Goal: Task Accomplishment & Management: Complete application form

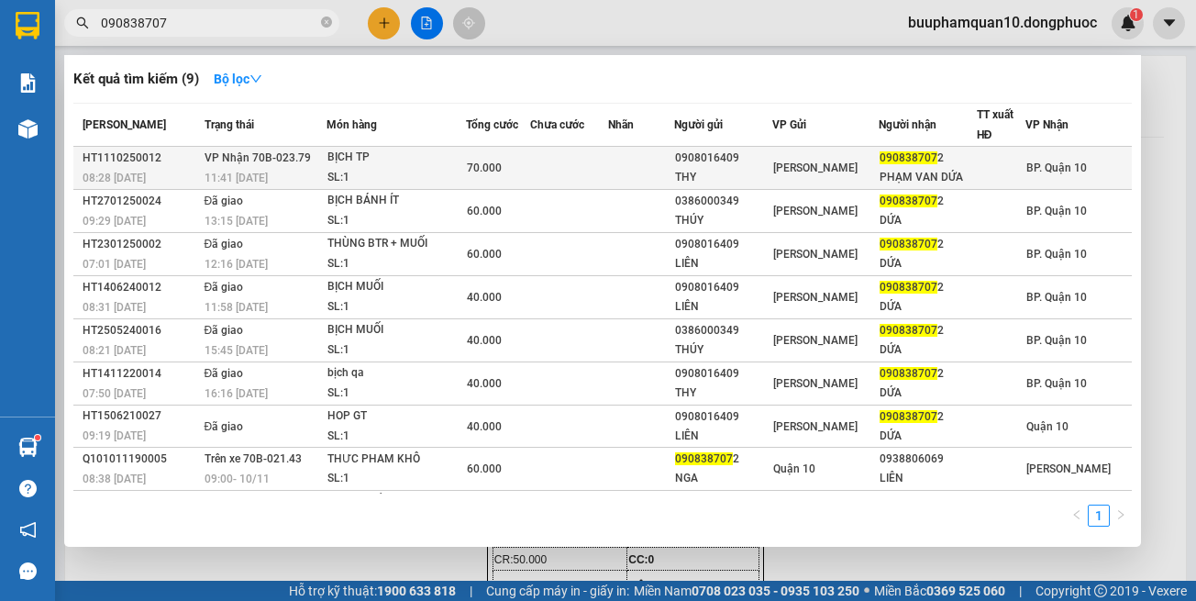
type input "090838707"
click at [412, 171] on div "SL: 1" at bounding box center [396, 178] width 138 height 20
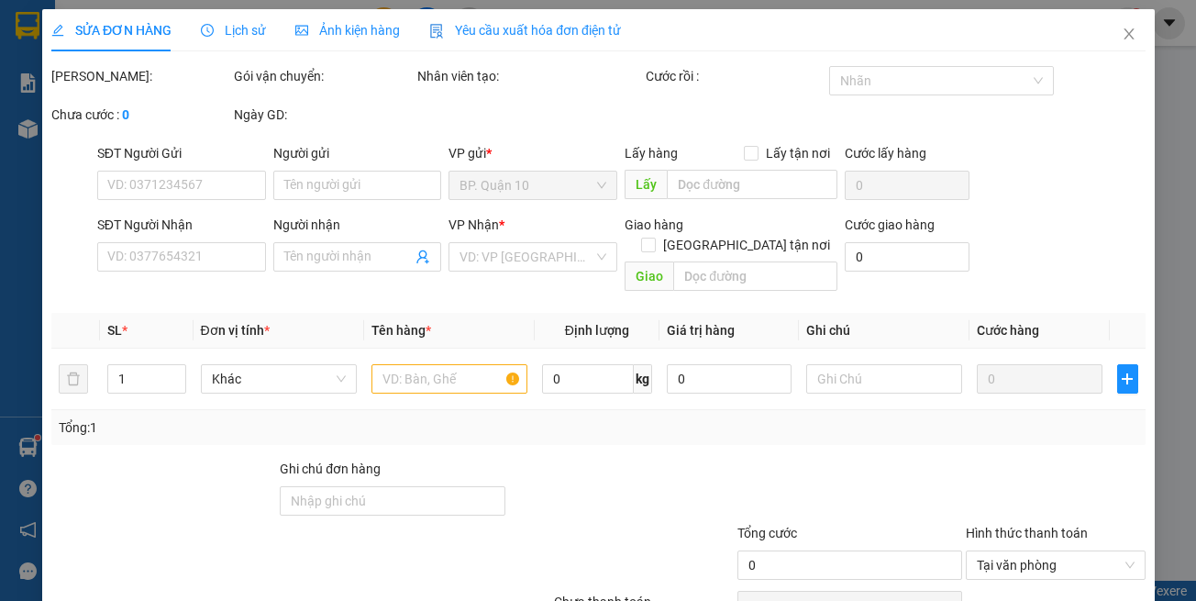
type input "0908016409"
type input "THY"
type input "0908387072"
type input "PHẠM VAN DỨA"
type input "70.000"
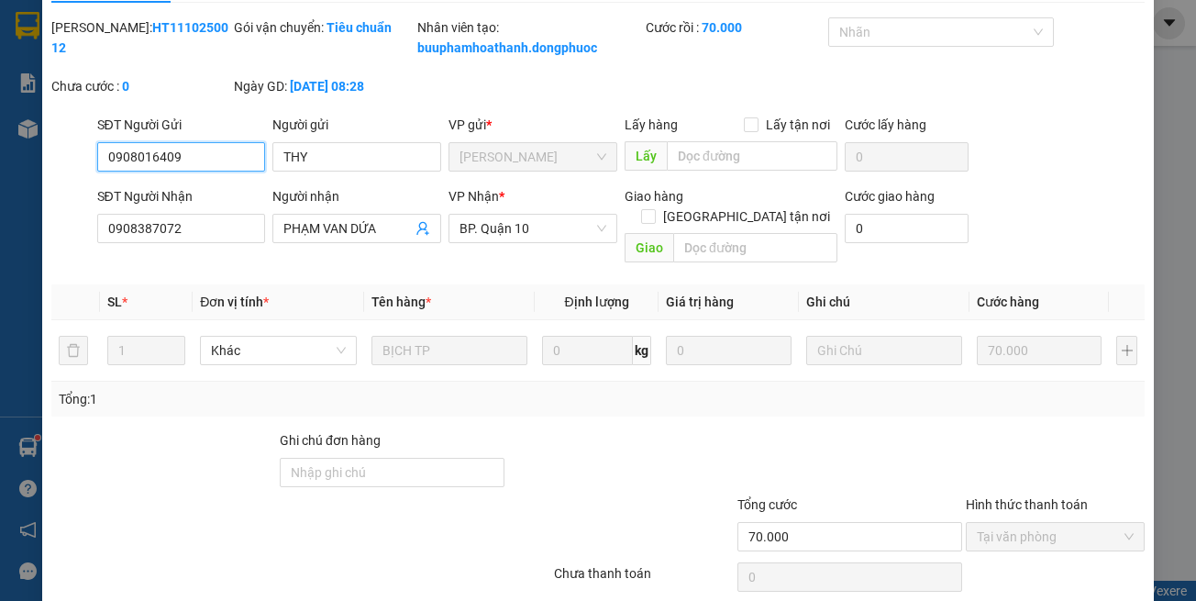
scroll to position [122, 0]
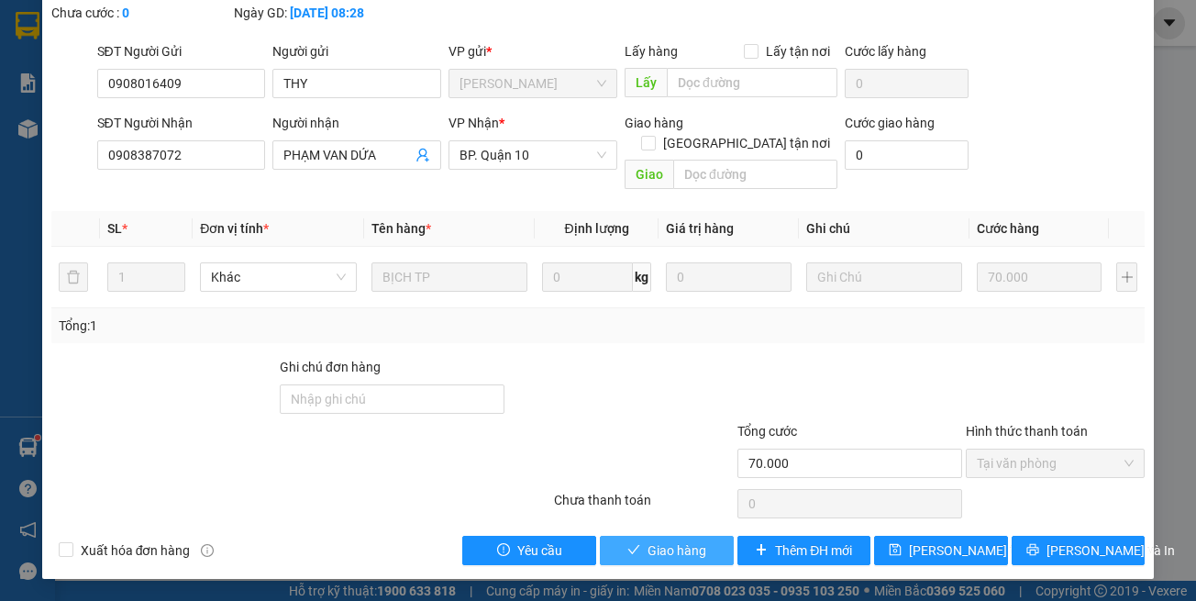
click at [616, 553] on button "Giao hàng" at bounding box center [667, 550] width 134 height 29
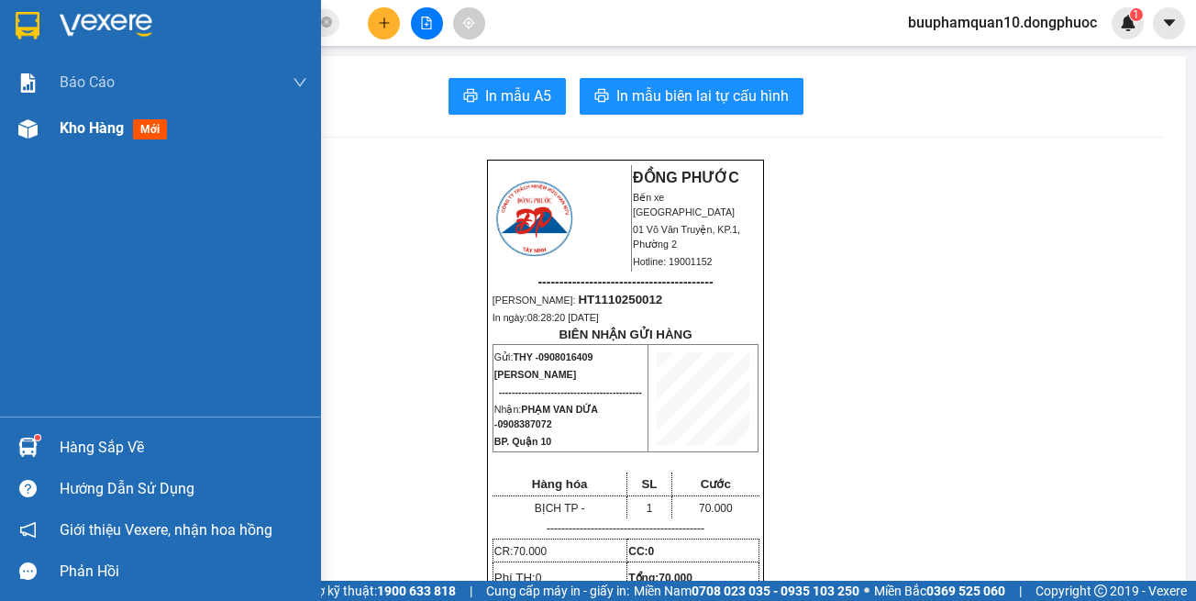
click at [16, 137] on div at bounding box center [28, 129] width 32 height 32
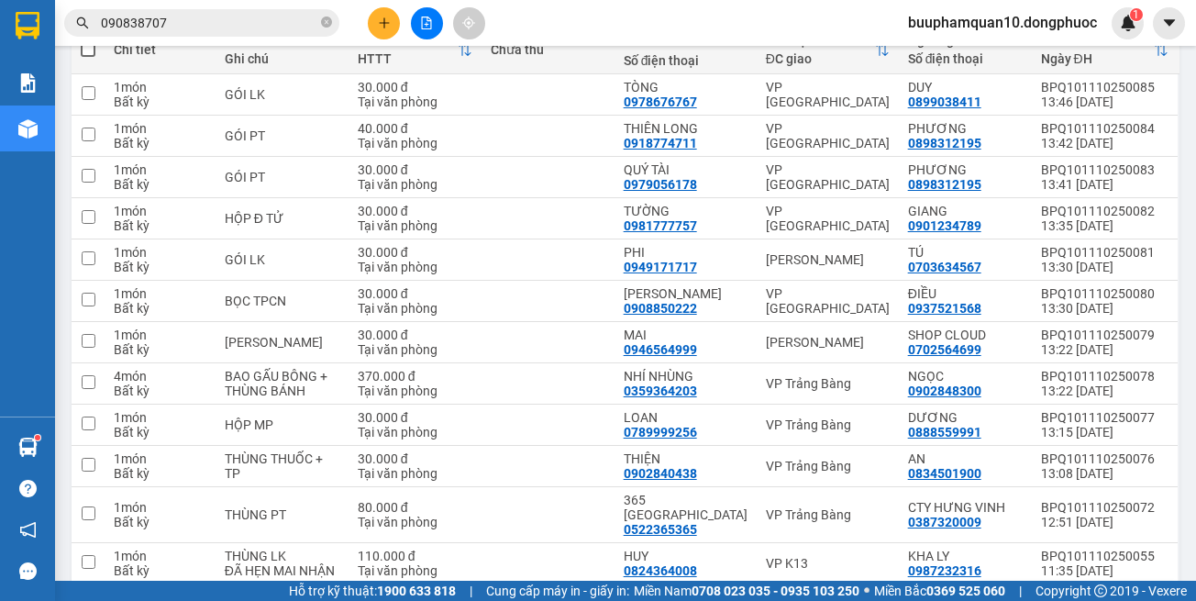
scroll to position [353, 0]
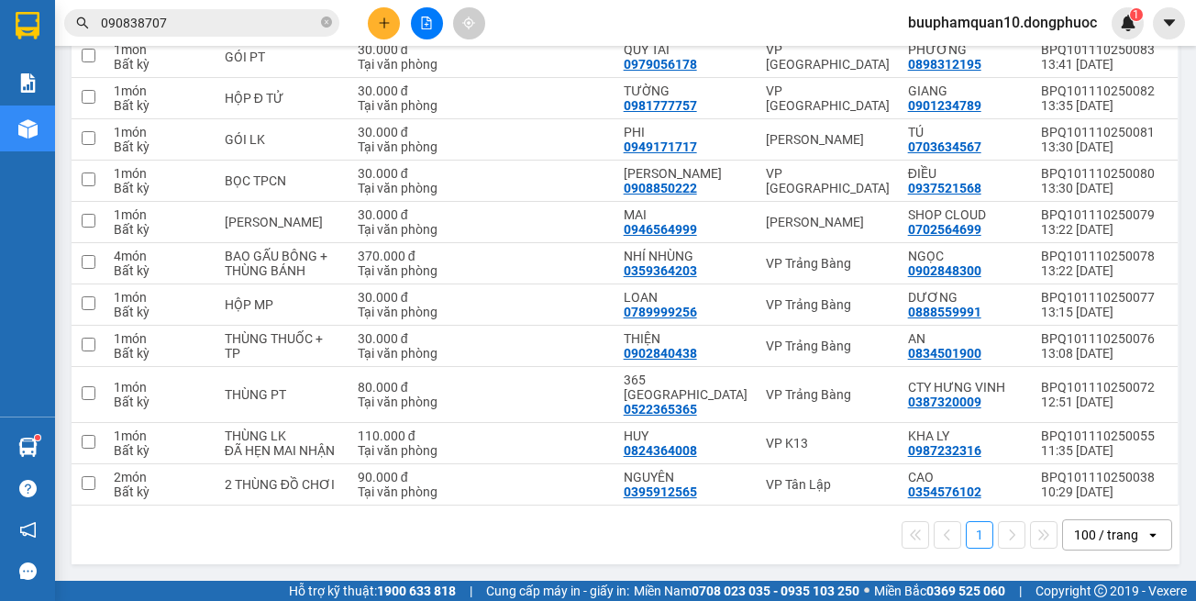
click at [784, 527] on div "1 100 / trang open" at bounding box center [625, 534] width 1093 height 31
click at [785, 484] on div "VP Tân Lập" at bounding box center [828, 484] width 124 height 15
checkbox input "true"
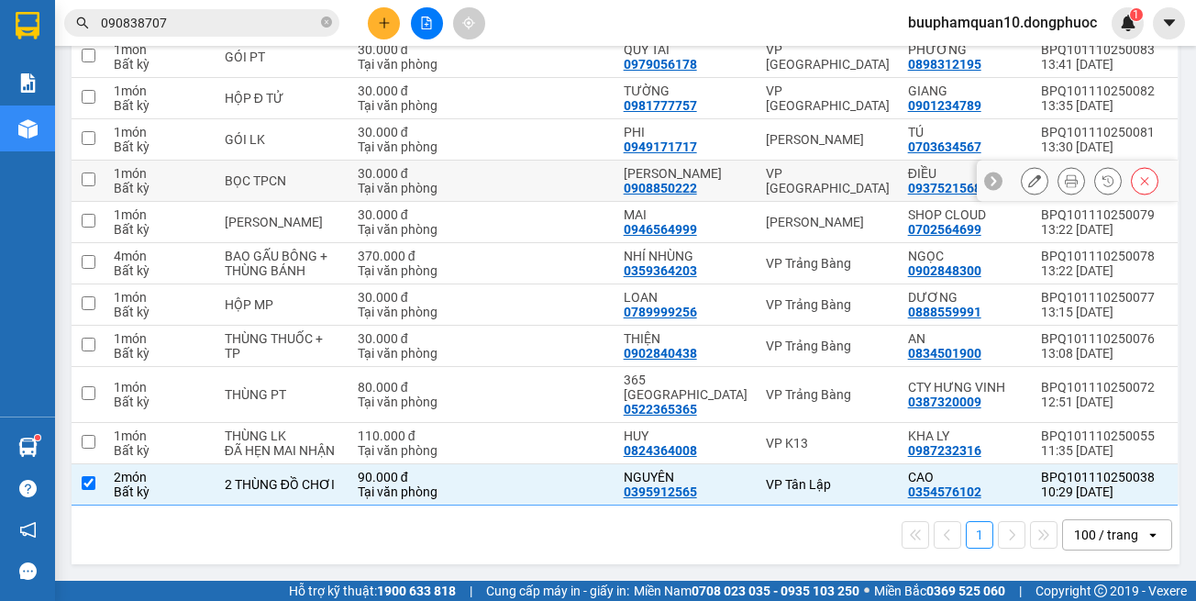
scroll to position [0, 0]
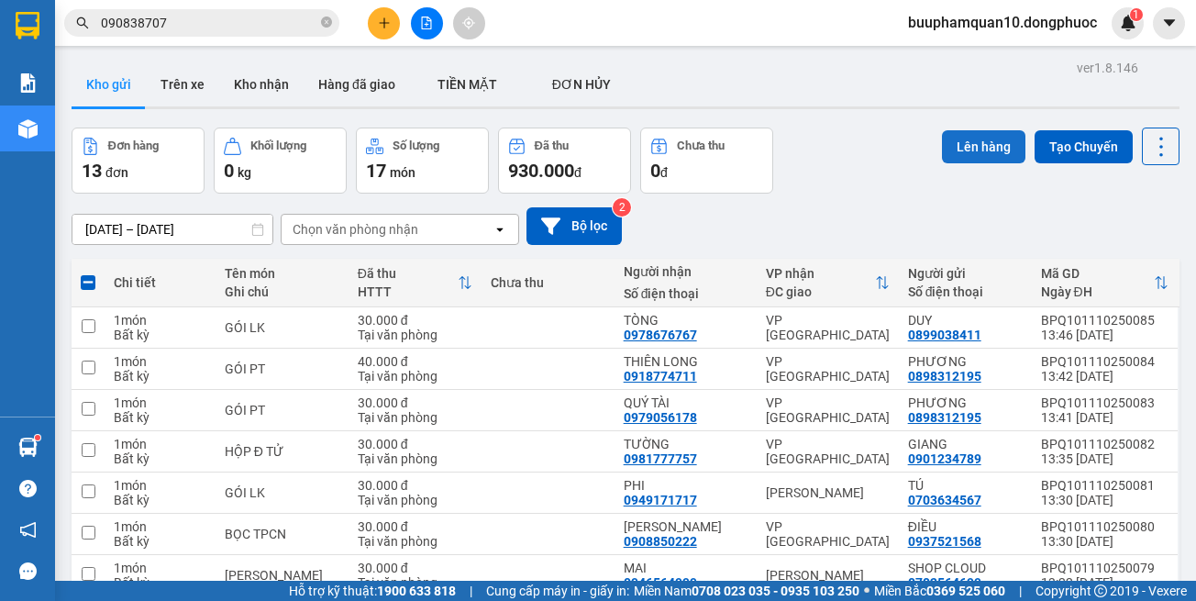
click at [942, 147] on button "Lên hàng" at bounding box center [983, 146] width 83 height 33
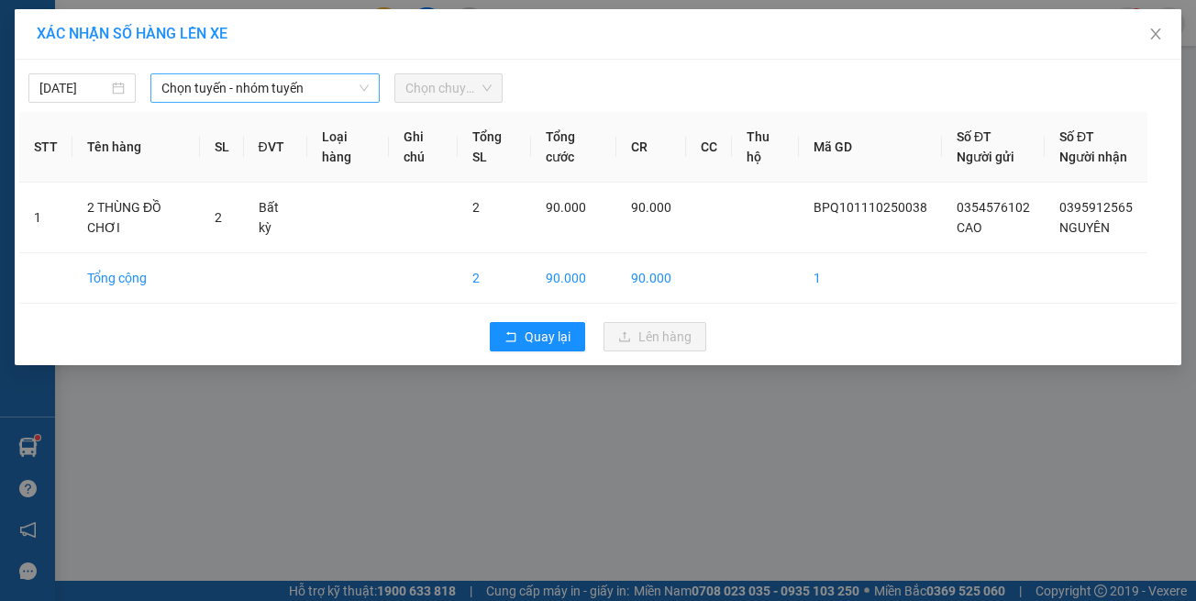
click at [296, 94] on span "Chọn tuyến - nhóm tuyến" at bounding box center [264, 88] width 207 height 28
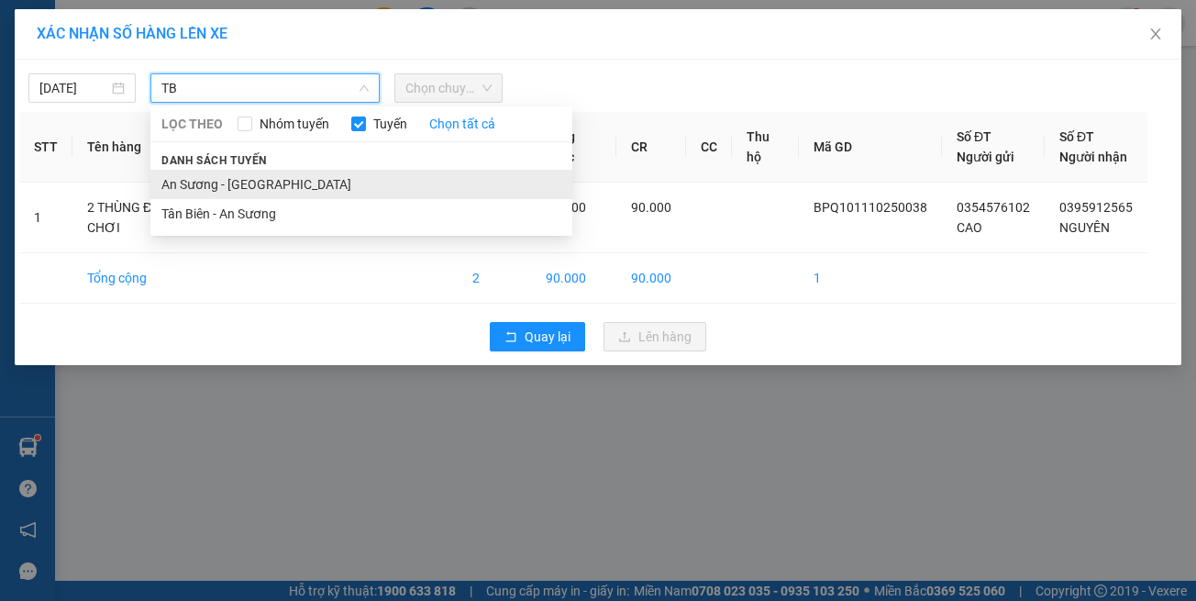
type input "TB"
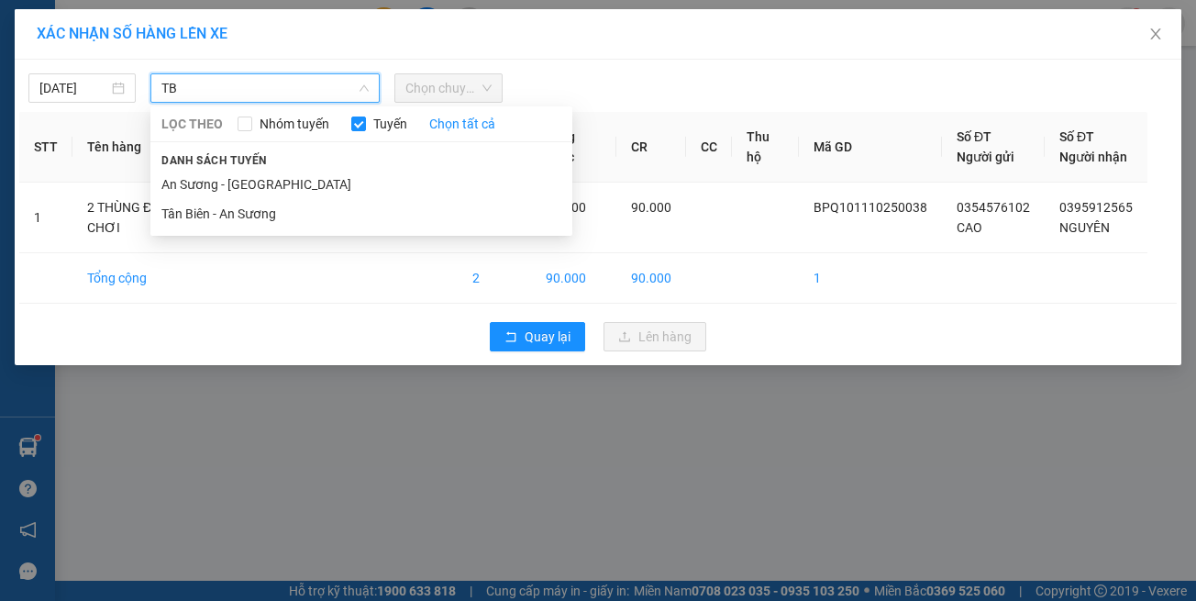
click at [310, 177] on li "An Sương - Tân Biên" at bounding box center [361, 184] width 422 height 29
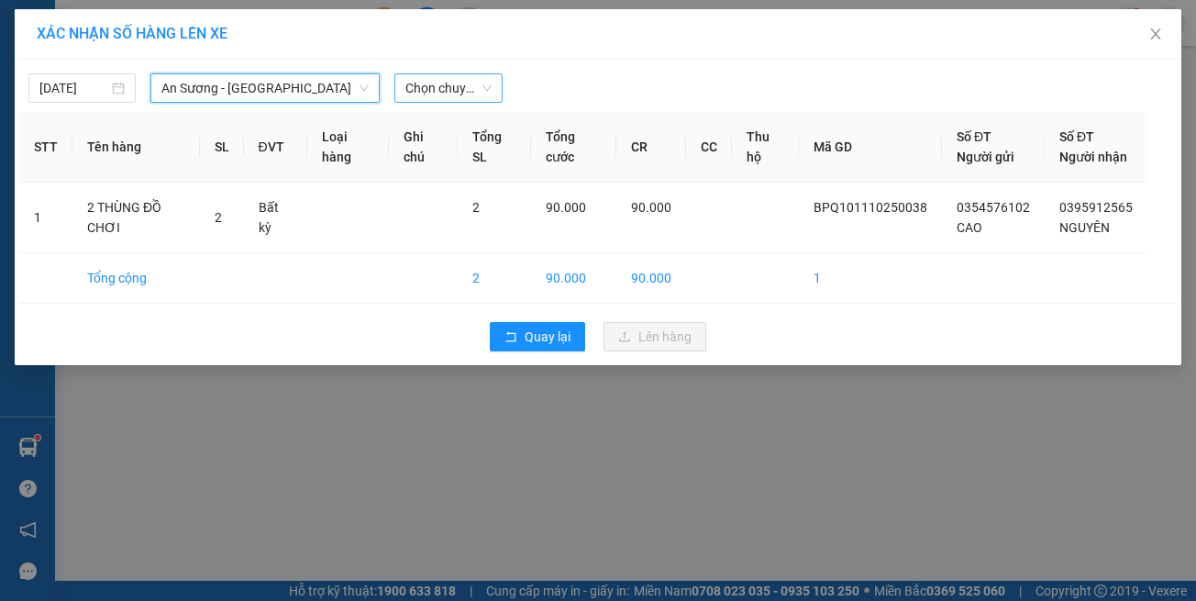
click at [472, 85] on span "Chọn chuyến" at bounding box center [447, 88] width 85 height 28
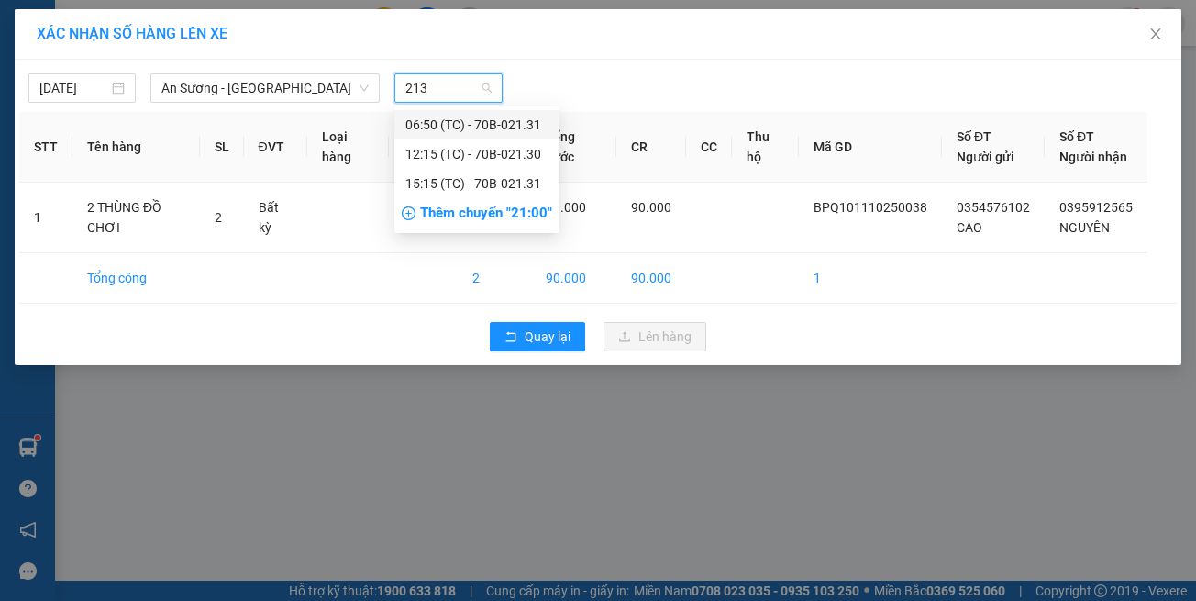
type input "2130"
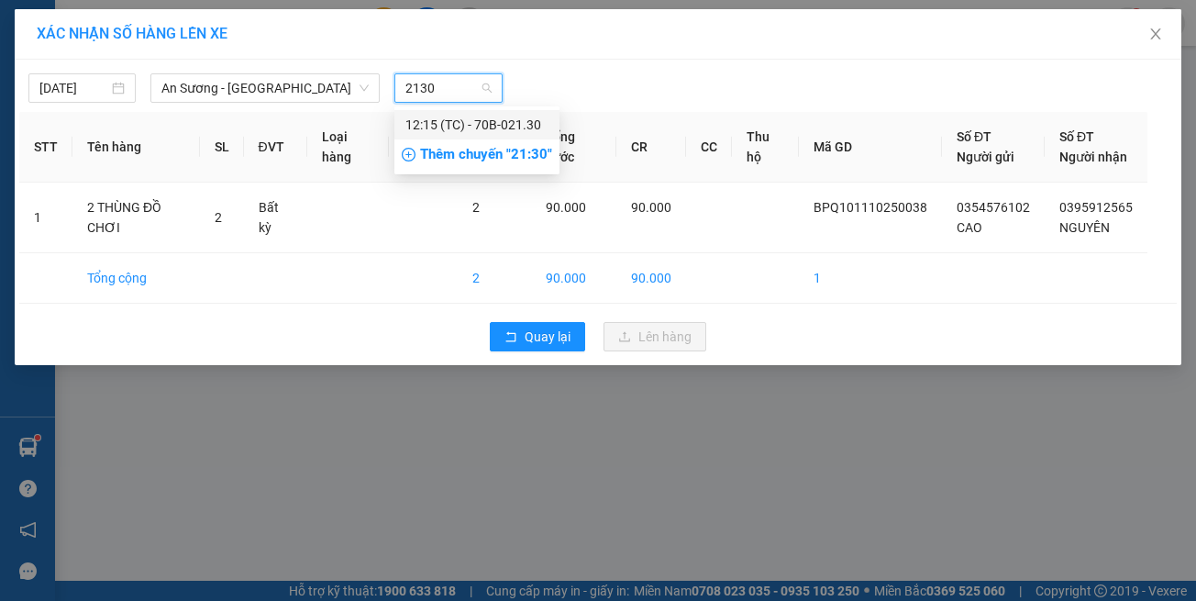
drag, startPoint x: 463, startPoint y: 125, endPoint x: 482, endPoint y: 150, distance: 31.6
click at [464, 126] on div "12:15 (TC) - 70B-021.30" at bounding box center [476, 125] width 143 height 20
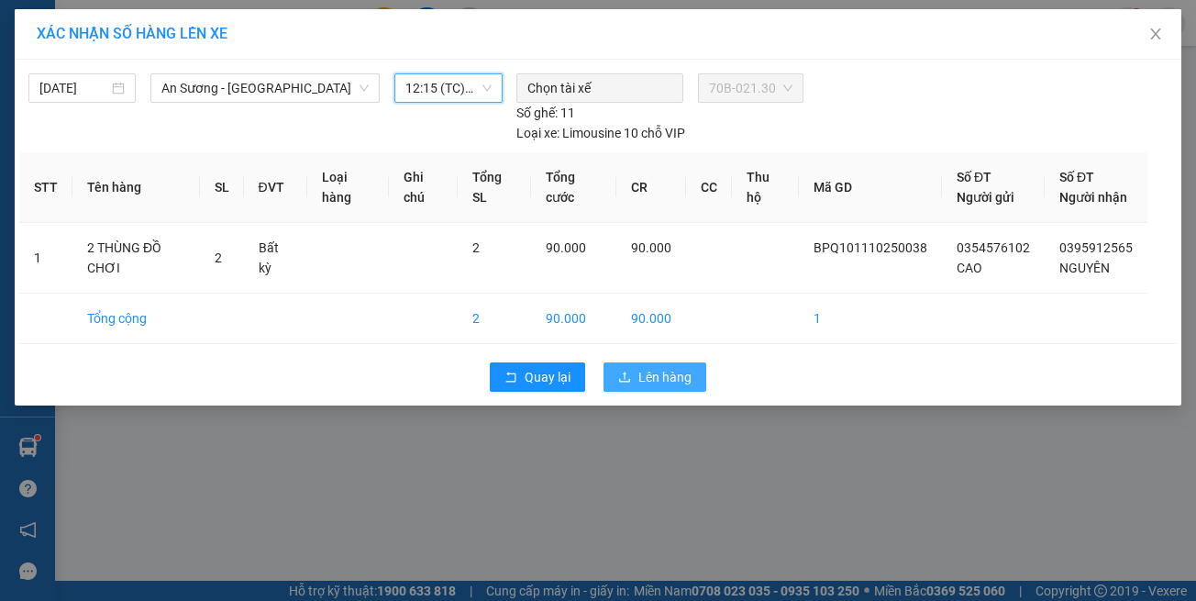
click at [653, 367] on span "Lên hàng" at bounding box center [664, 377] width 53 height 20
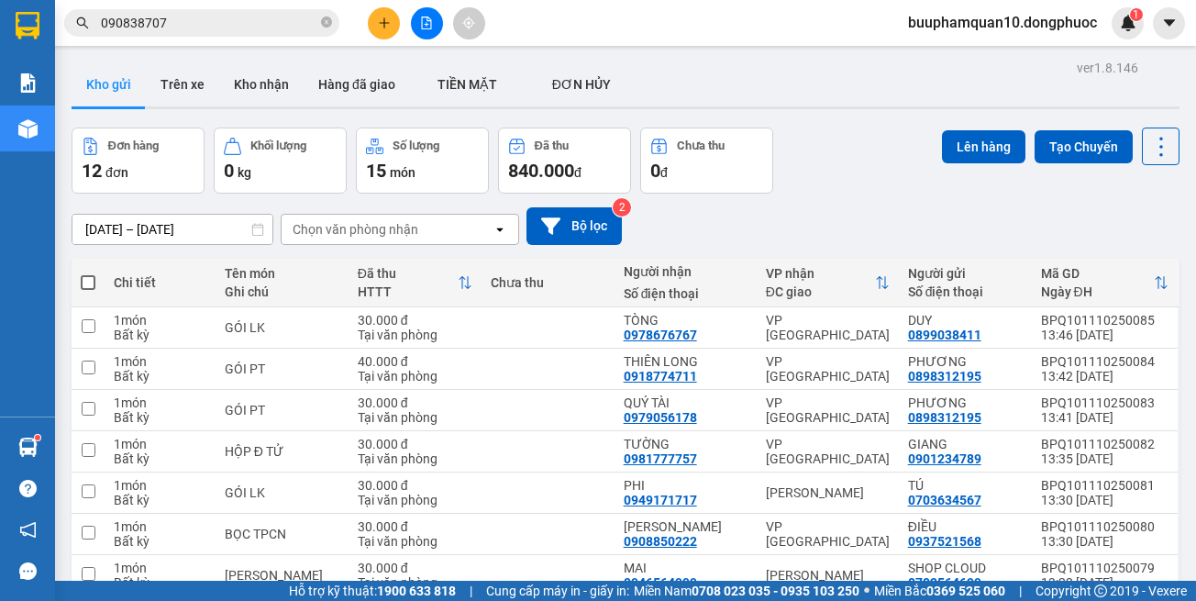
click at [438, 21] on button at bounding box center [427, 23] width 32 height 32
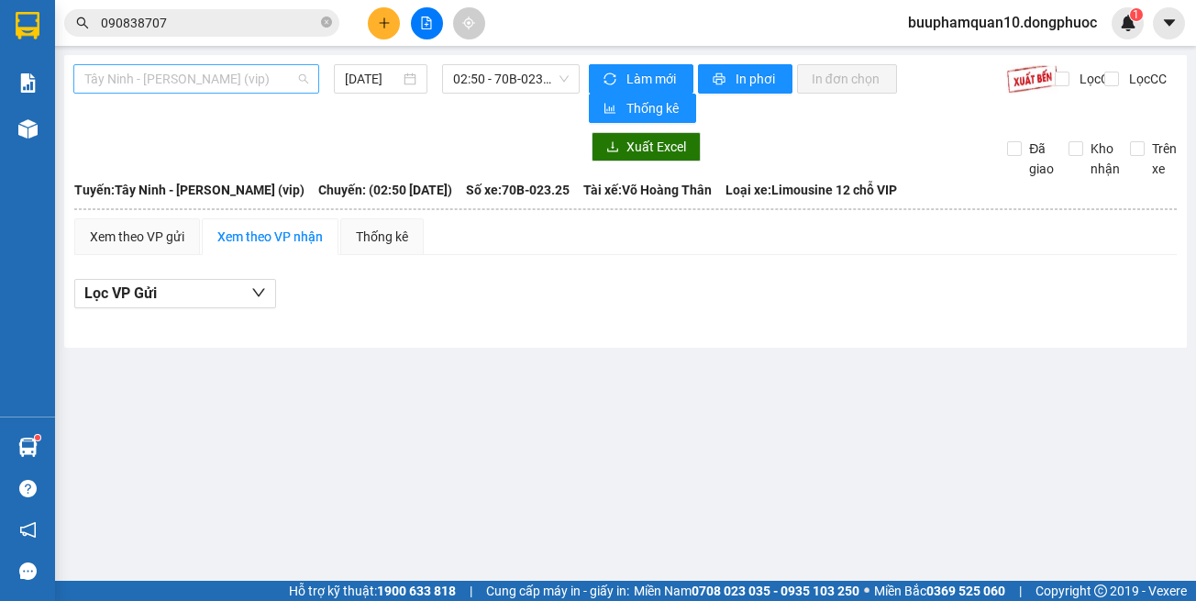
click at [269, 82] on span "Tây Ninh - [PERSON_NAME] (vip)" at bounding box center [196, 79] width 224 height 28
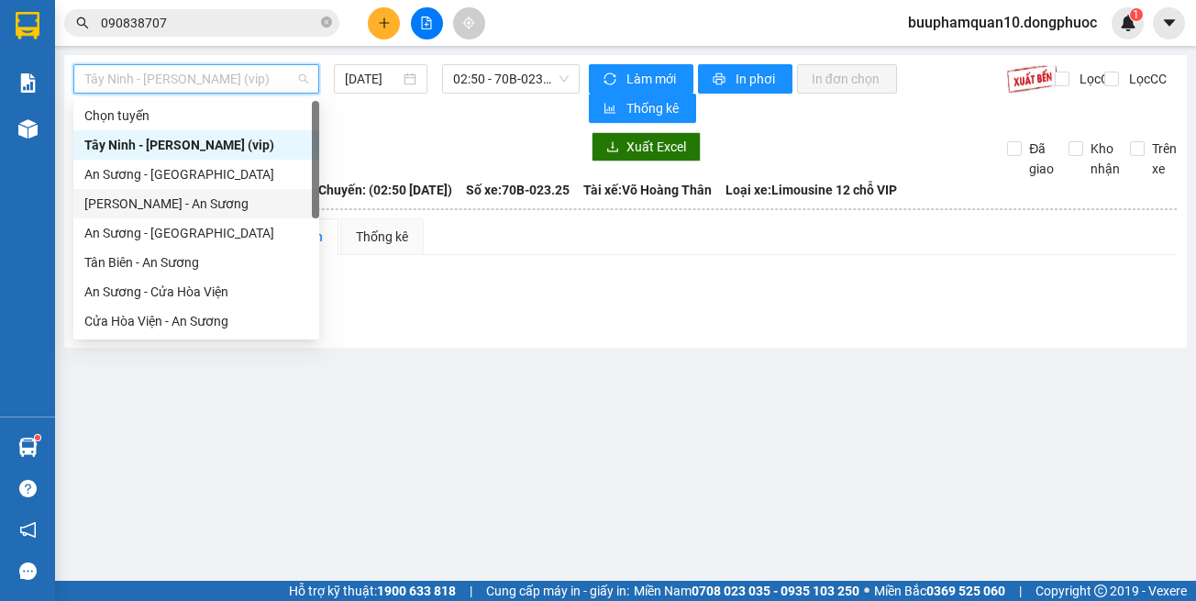
scroll to position [205, 0]
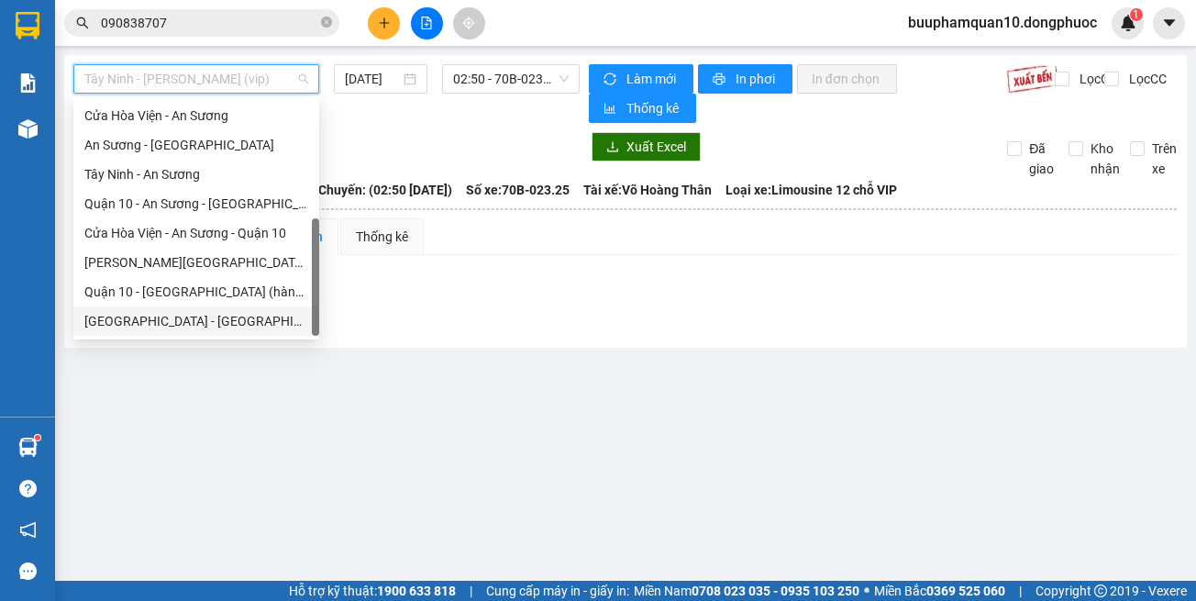
drag, startPoint x: 268, startPoint y: 328, endPoint x: 272, endPoint y: 301, distance: 27.8
click at [269, 326] on div "Hồ Chí Minh - Tây Ninh (vip)" at bounding box center [196, 321] width 224 height 20
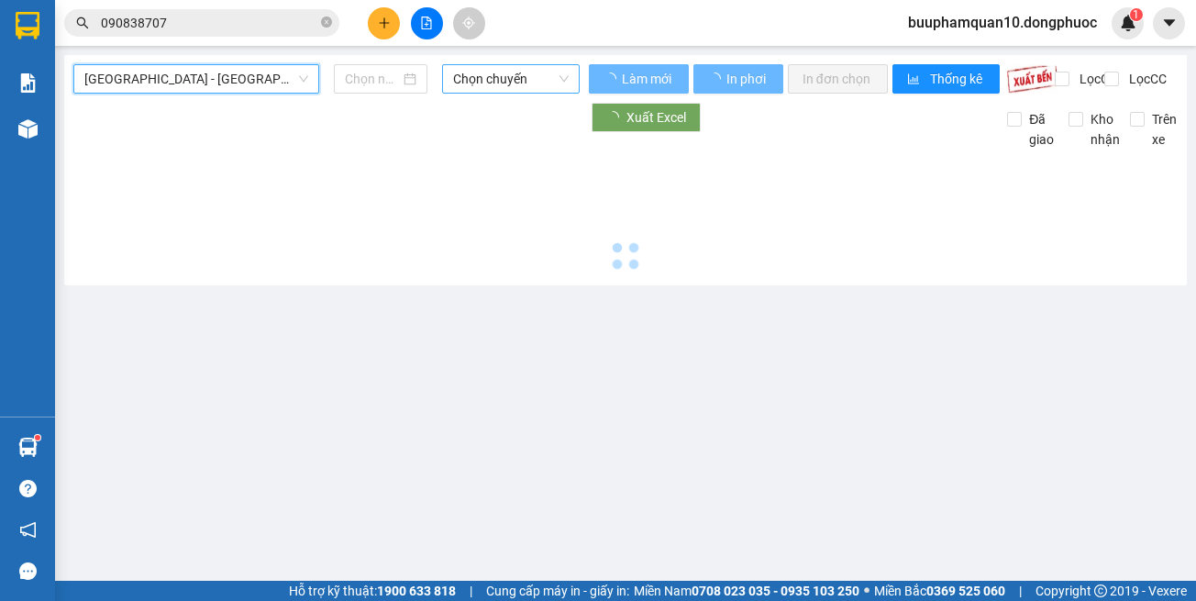
type input "[DATE]"
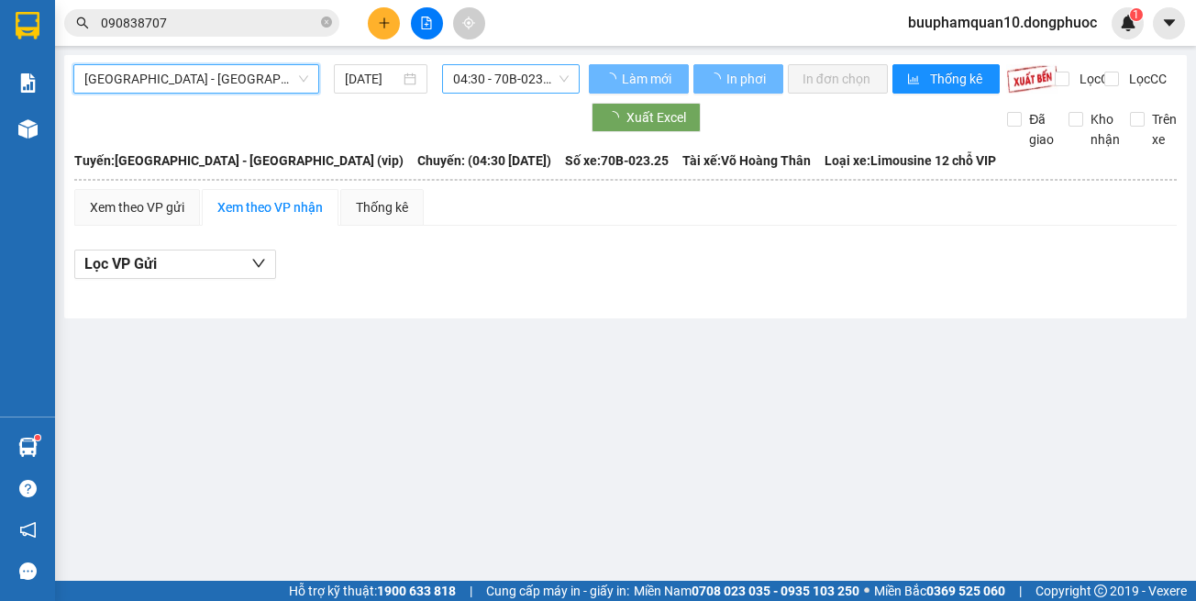
click at [504, 79] on span "04:30 - 70B-023.25" at bounding box center [511, 79] width 116 height 28
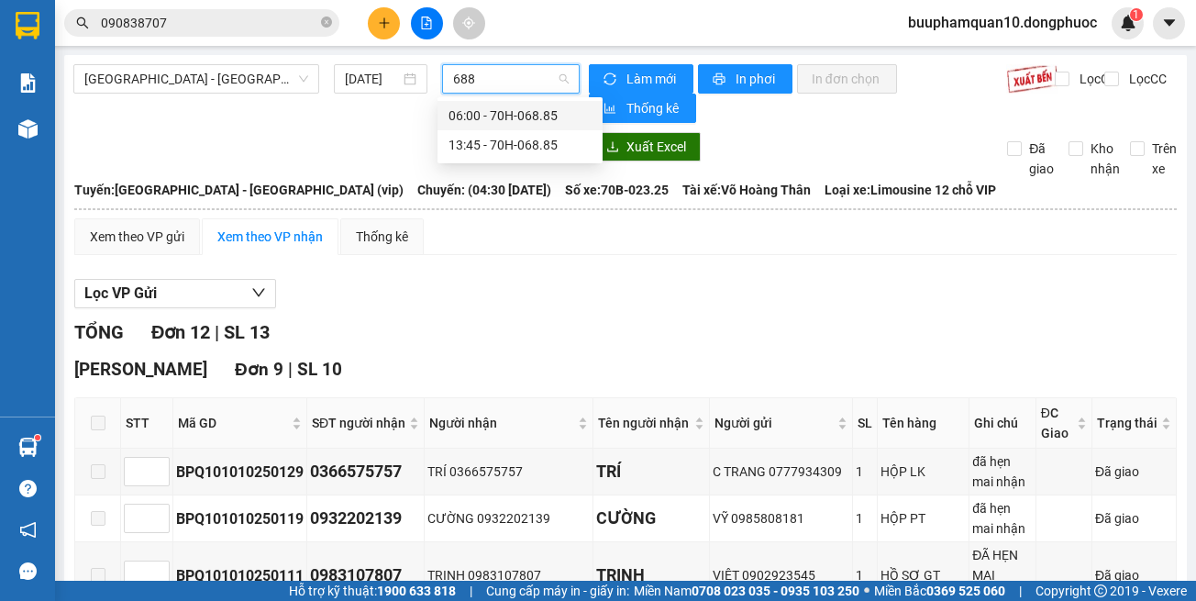
type input "6885"
click at [537, 149] on div "13:45 - 70H-068.85" at bounding box center [520, 145] width 143 height 20
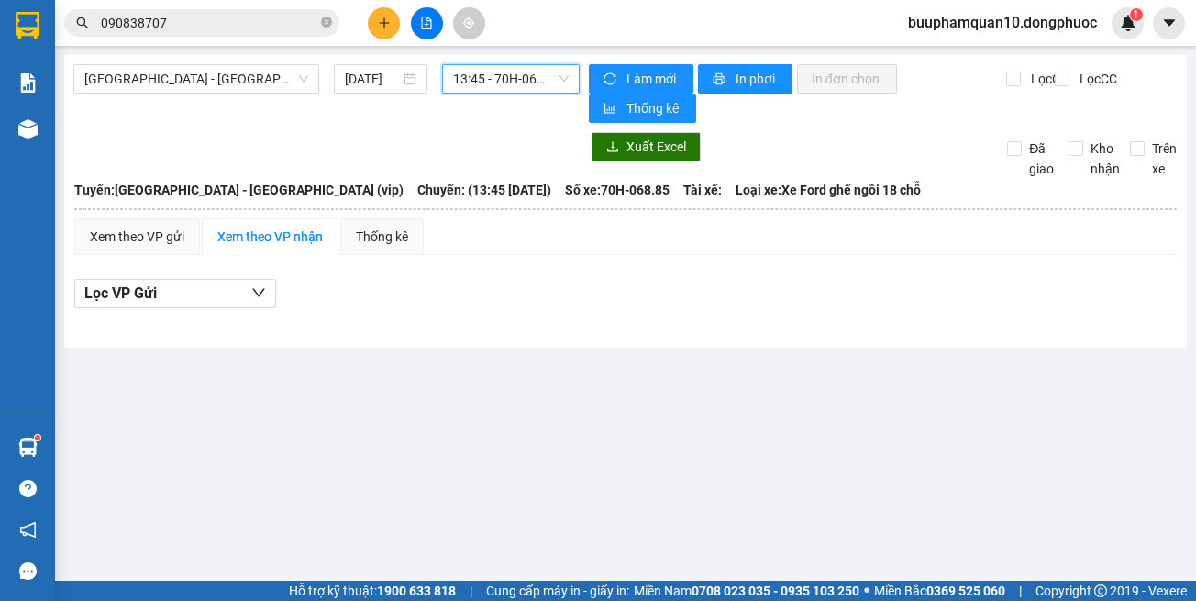
click at [509, 70] on span "13:45 - 70H-068.85" at bounding box center [511, 79] width 116 height 28
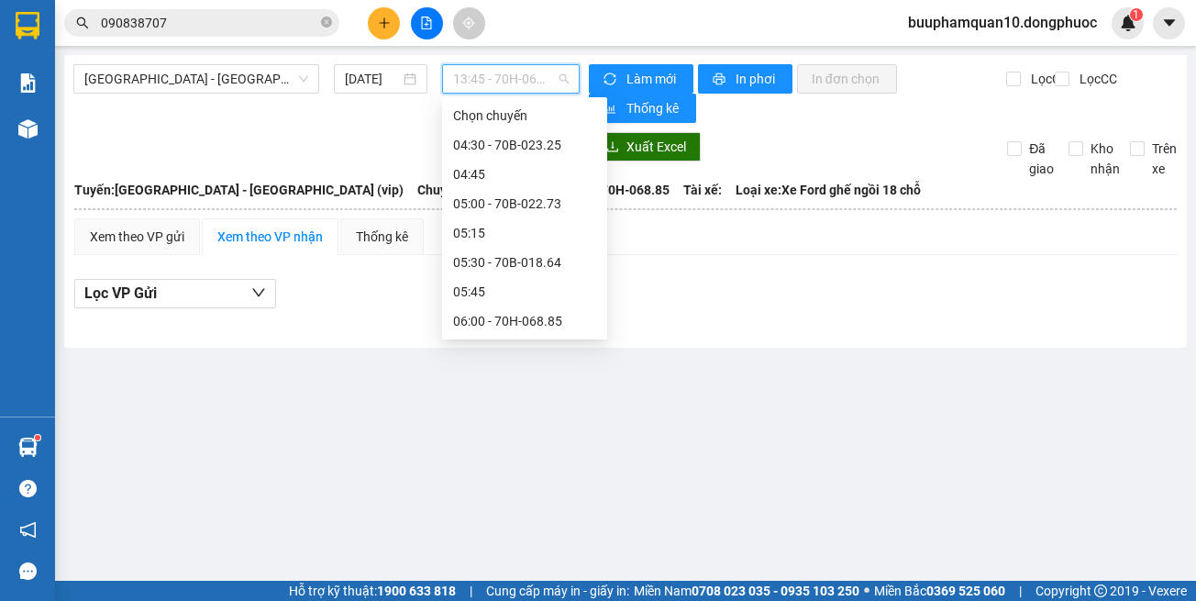
scroll to position [910, 0]
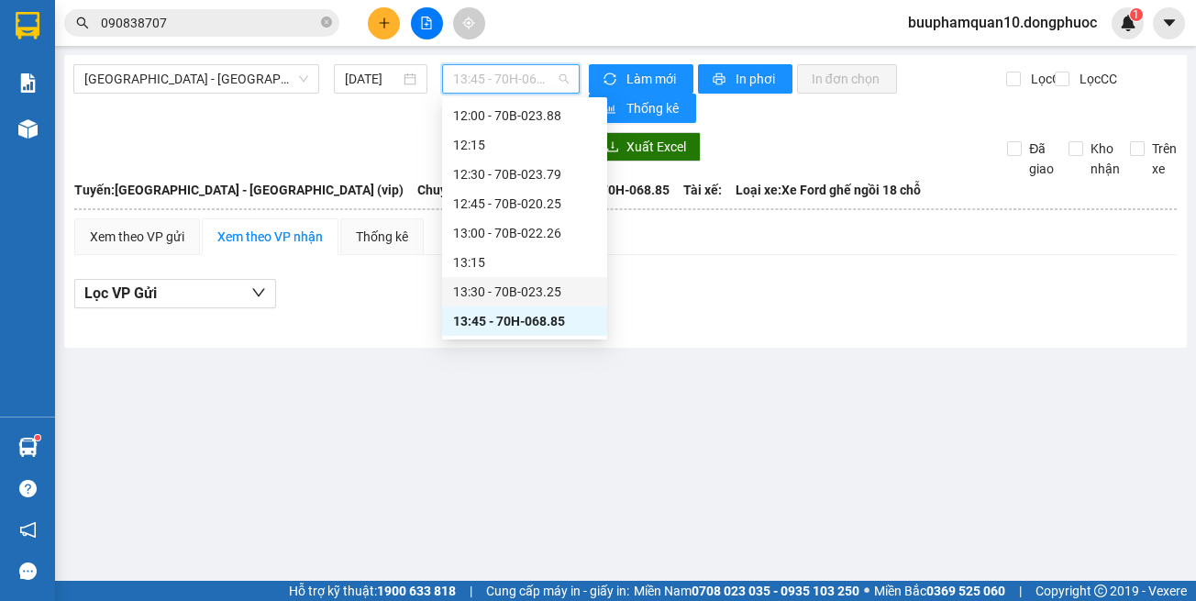
click at [562, 284] on div "13:30 - 70B-023.25" at bounding box center [524, 292] width 143 height 20
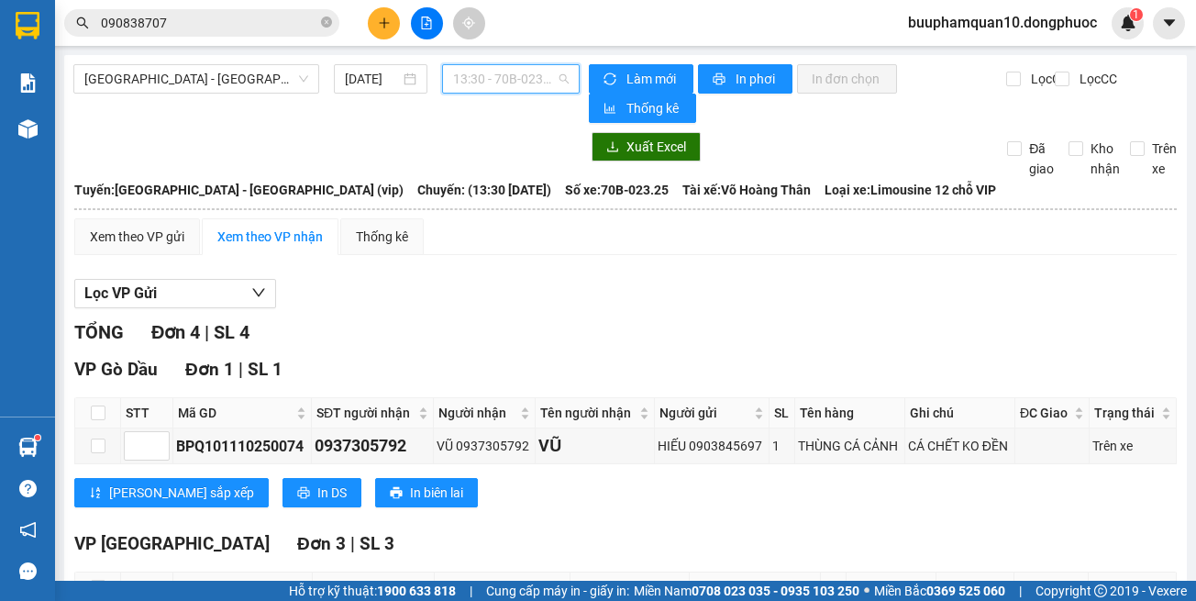
click at [496, 90] on span "13:30 - 70B-023.25" at bounding box center [511, 79] width 116 height 28
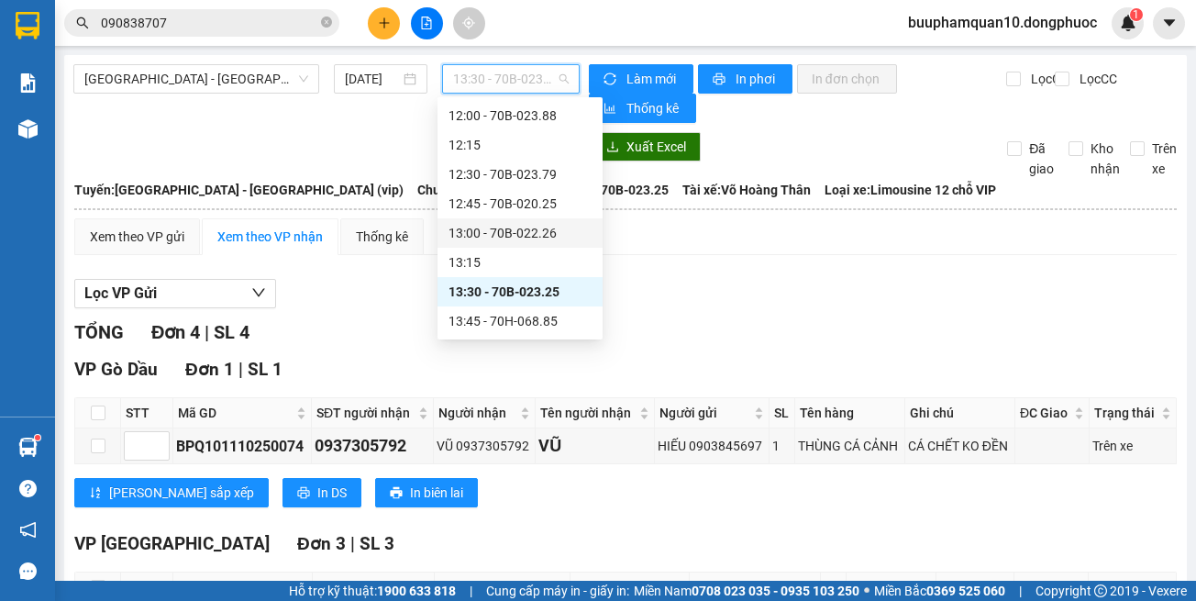
click at [538, 235] on div "13:00 - 70B-022.26" at bounding box center [520, 233] width 143 height 20
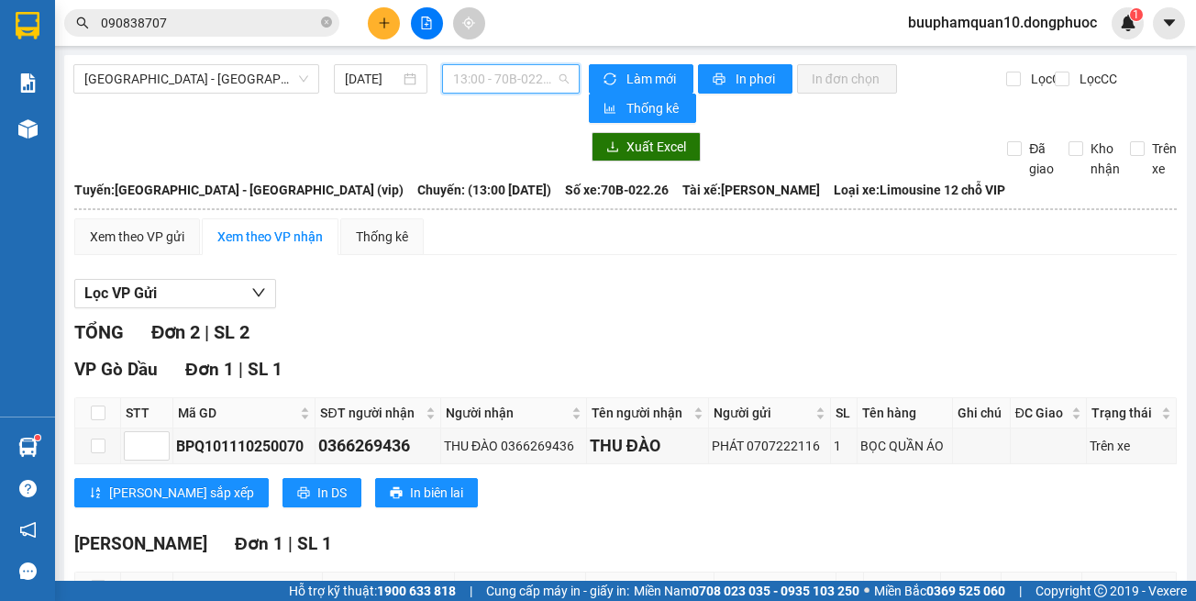
click at [502, 85] on span "13:00 - 70B-022.26" at bounding box center [511, 79] width 116 height 28
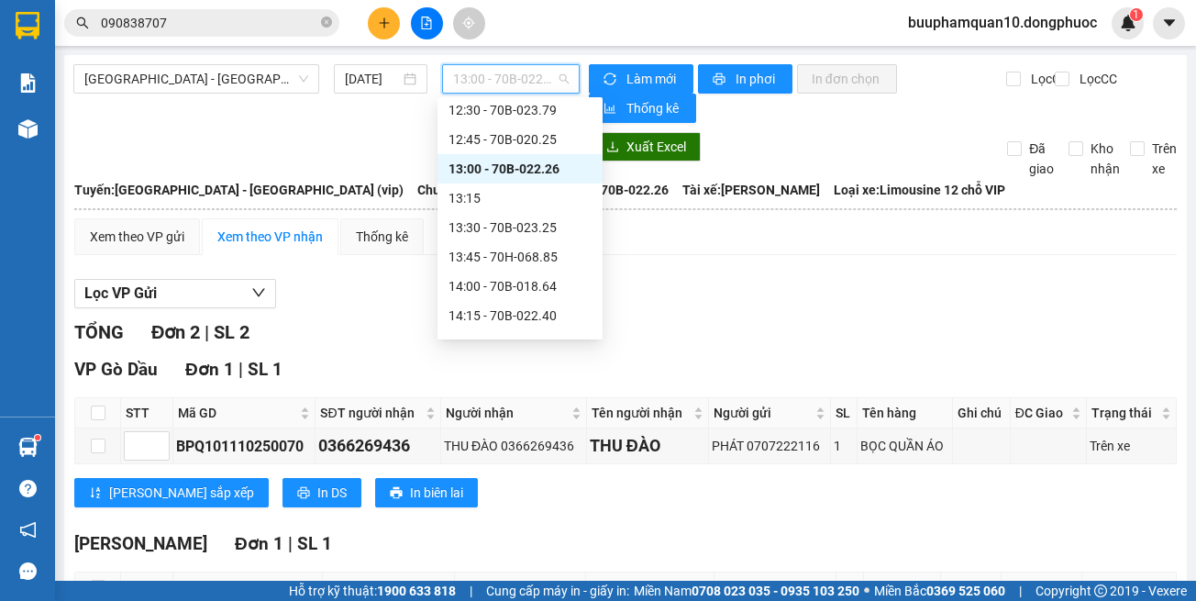
scroll to position [1002, 0]
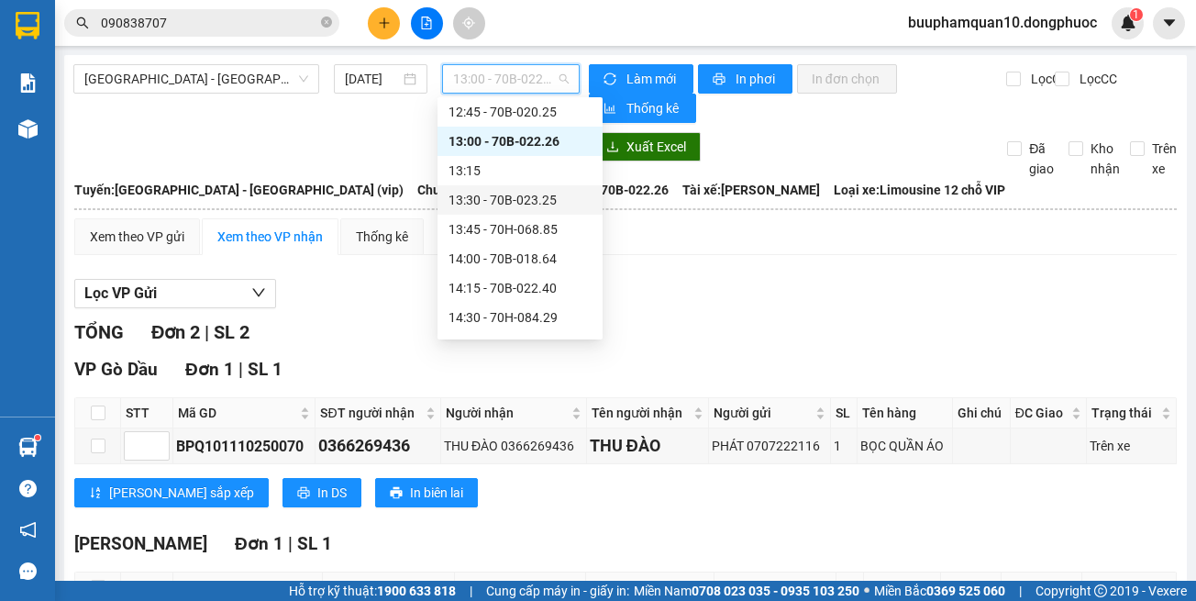
click at [533, 198] on div "13:30 - 70B-023.25" at bounding box center [520, 200] width 143 height 20
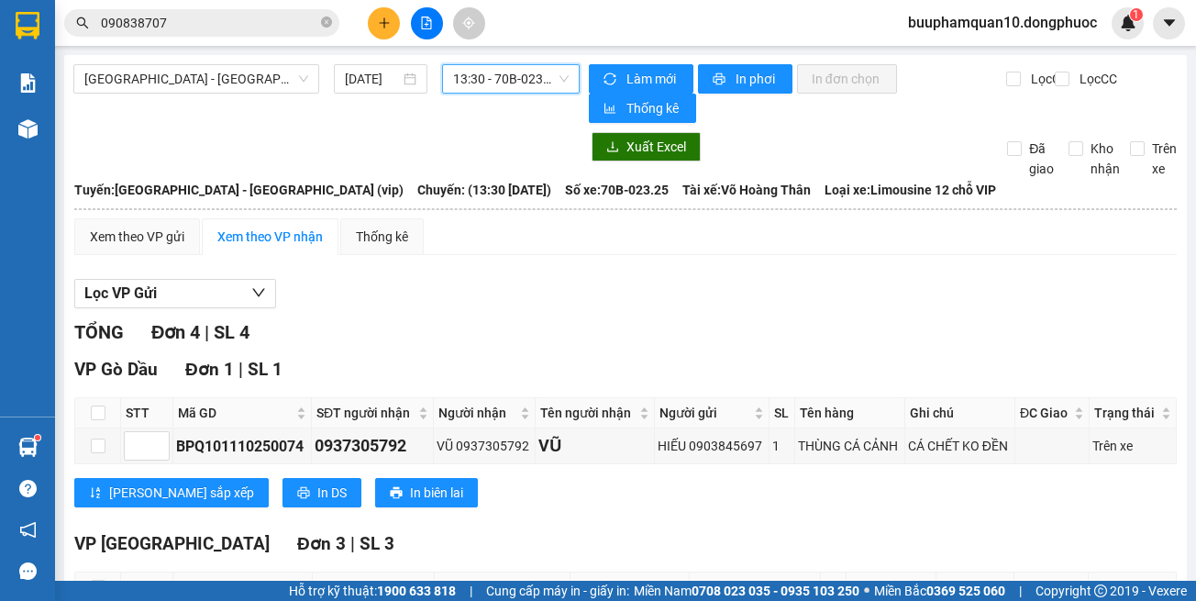
click at [526, 89] on span "13:30 - 70B-023.25" at bounding box center [511, 79] width 116 height 28
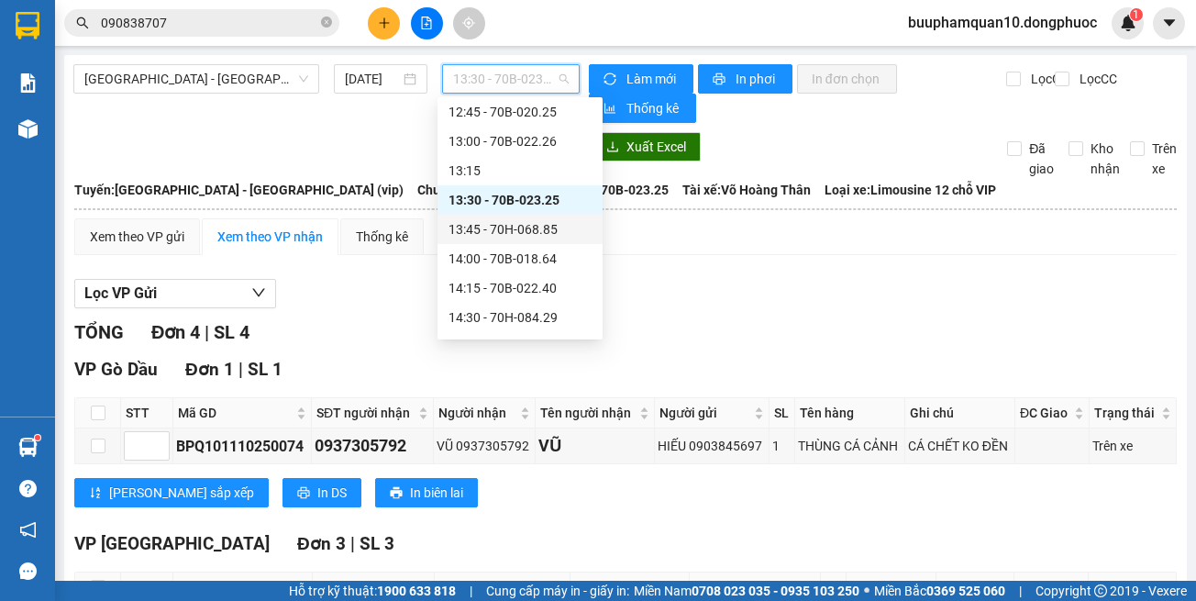
click at [536, 233] on div "13:45 - 70H-068.85" at bounding box center [520, 229] width 143 height 20
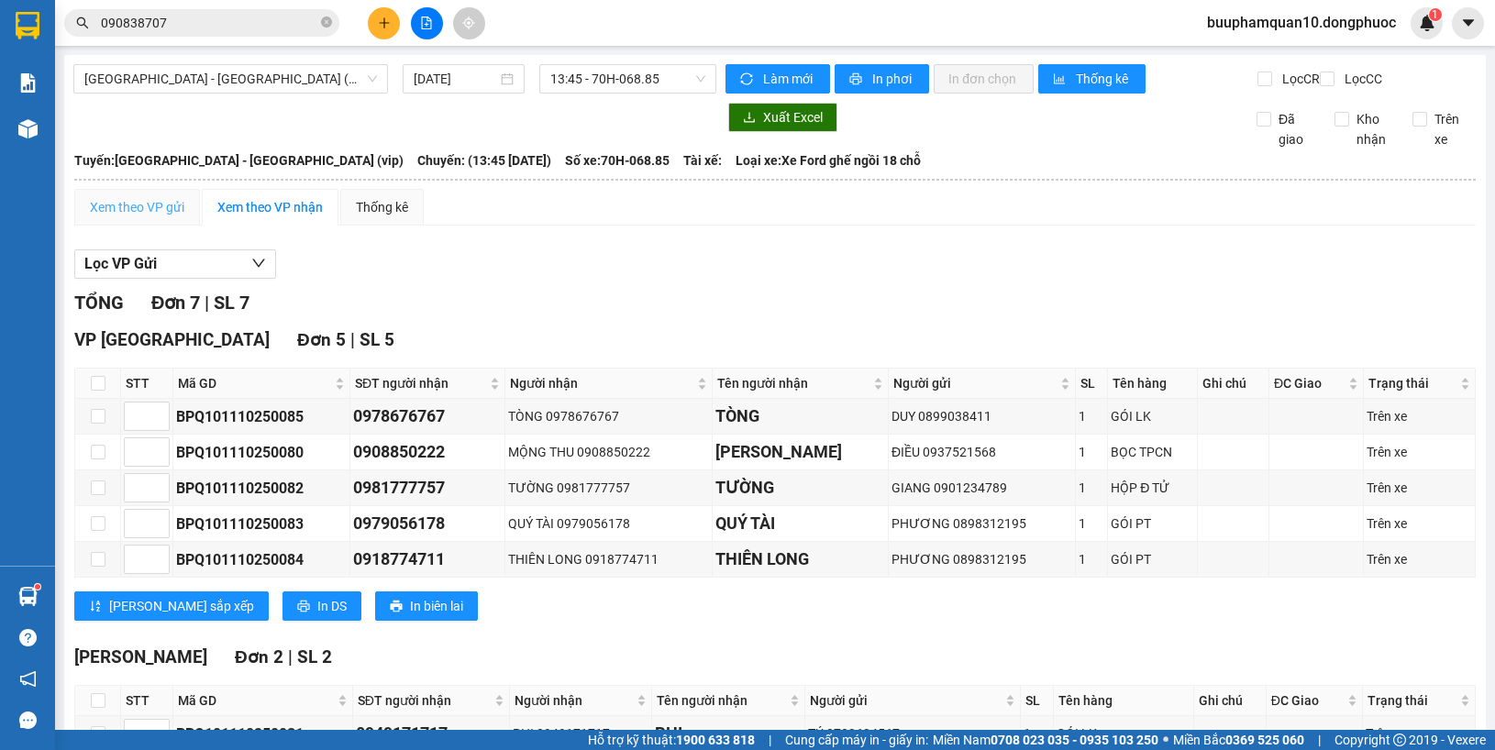
click at [87, 213] on div "Xem theo VP gửi" at bounding box center [137, 207] width 126 height 37
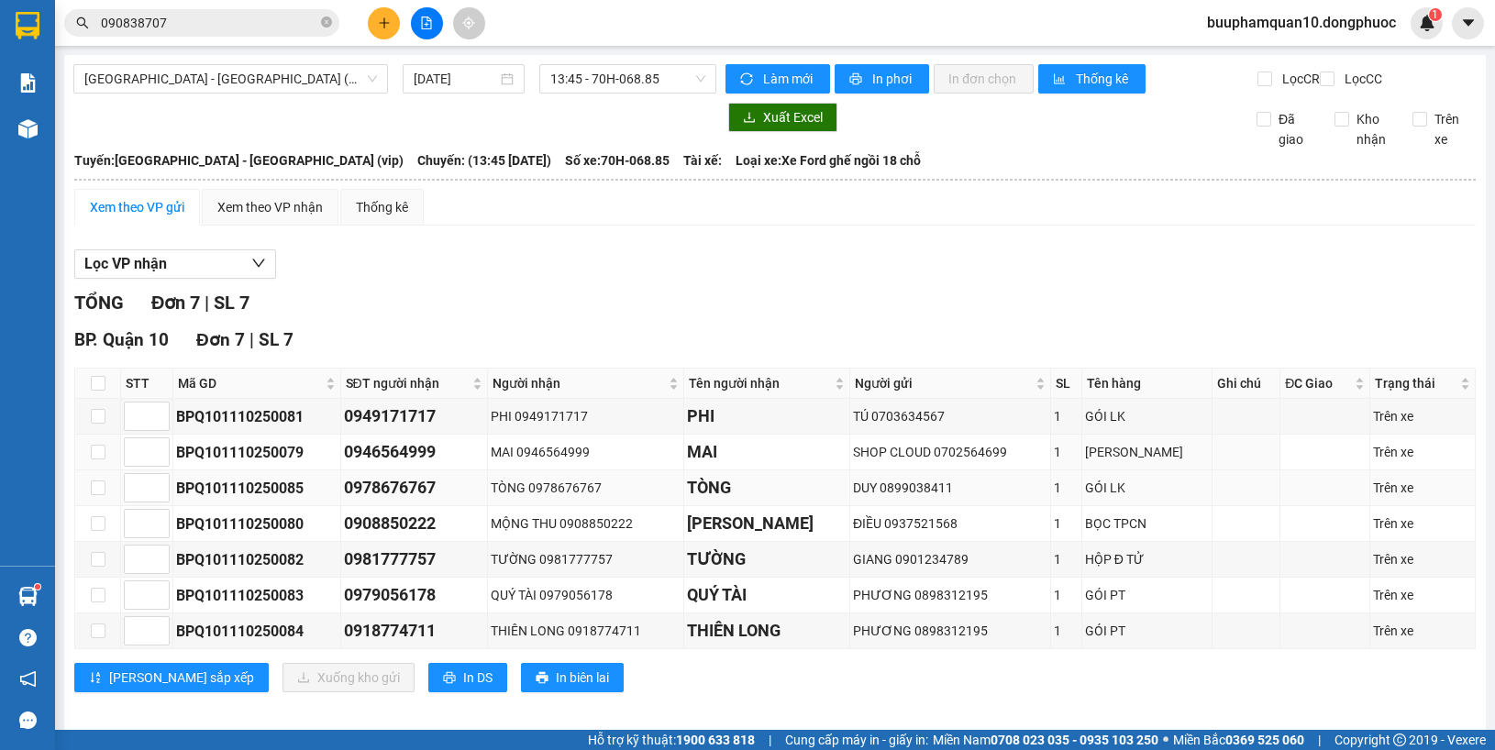
scroll to position [35, 0]
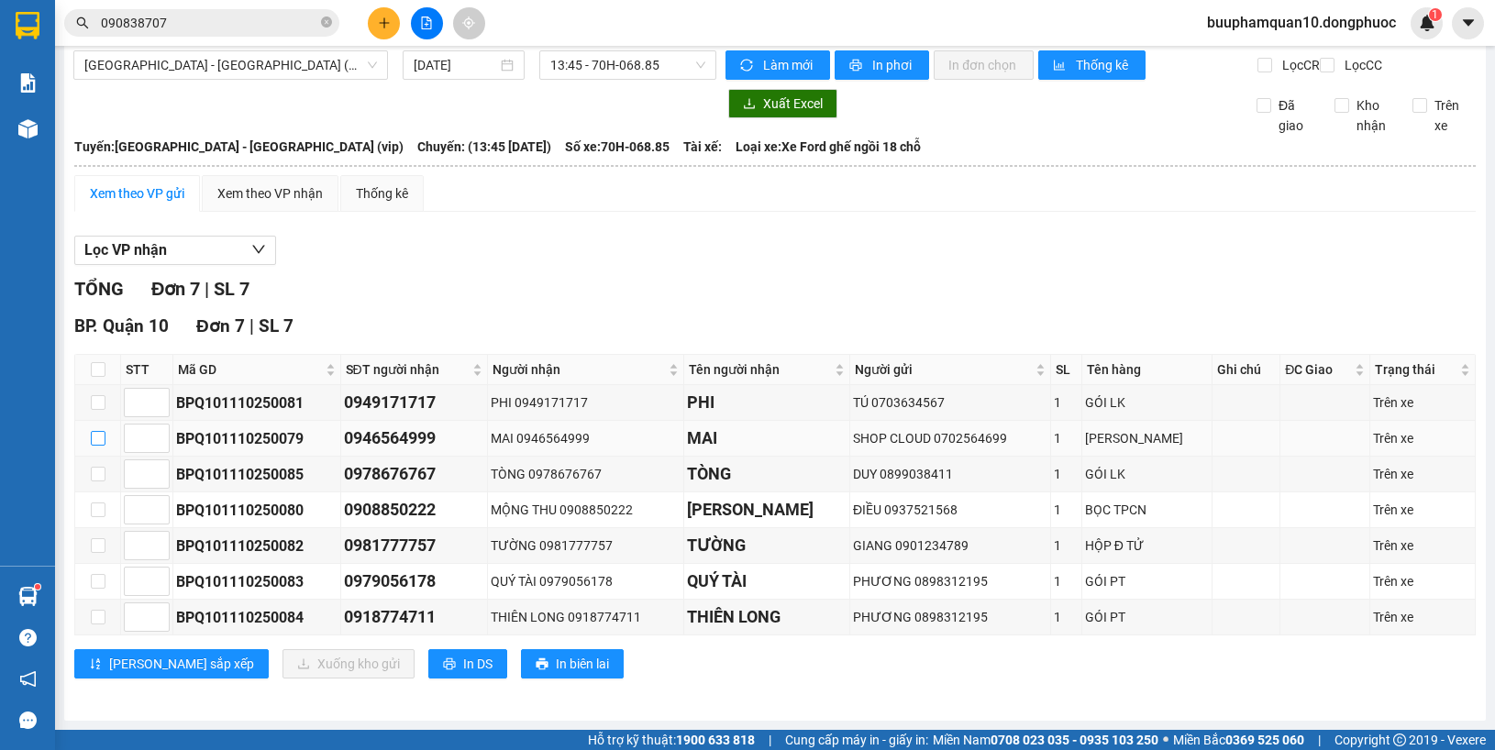
click at [91, 436] on input "checkbox" at bounding box center [98, 438] width 15 height 15
checkbox input "true"
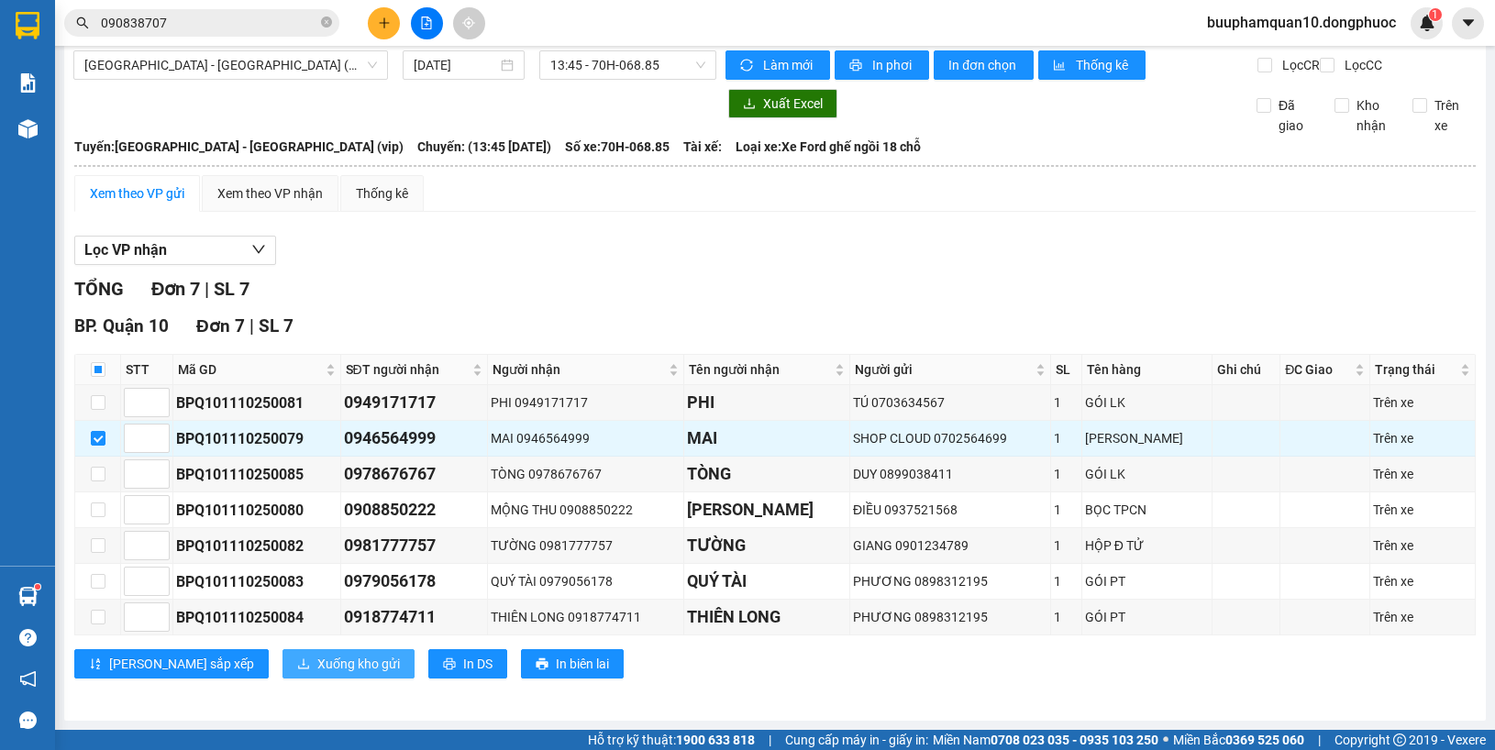
click at [317, 600] on span "Xuống kho gửi" at bounding box center [358, 664] width 83 height 20
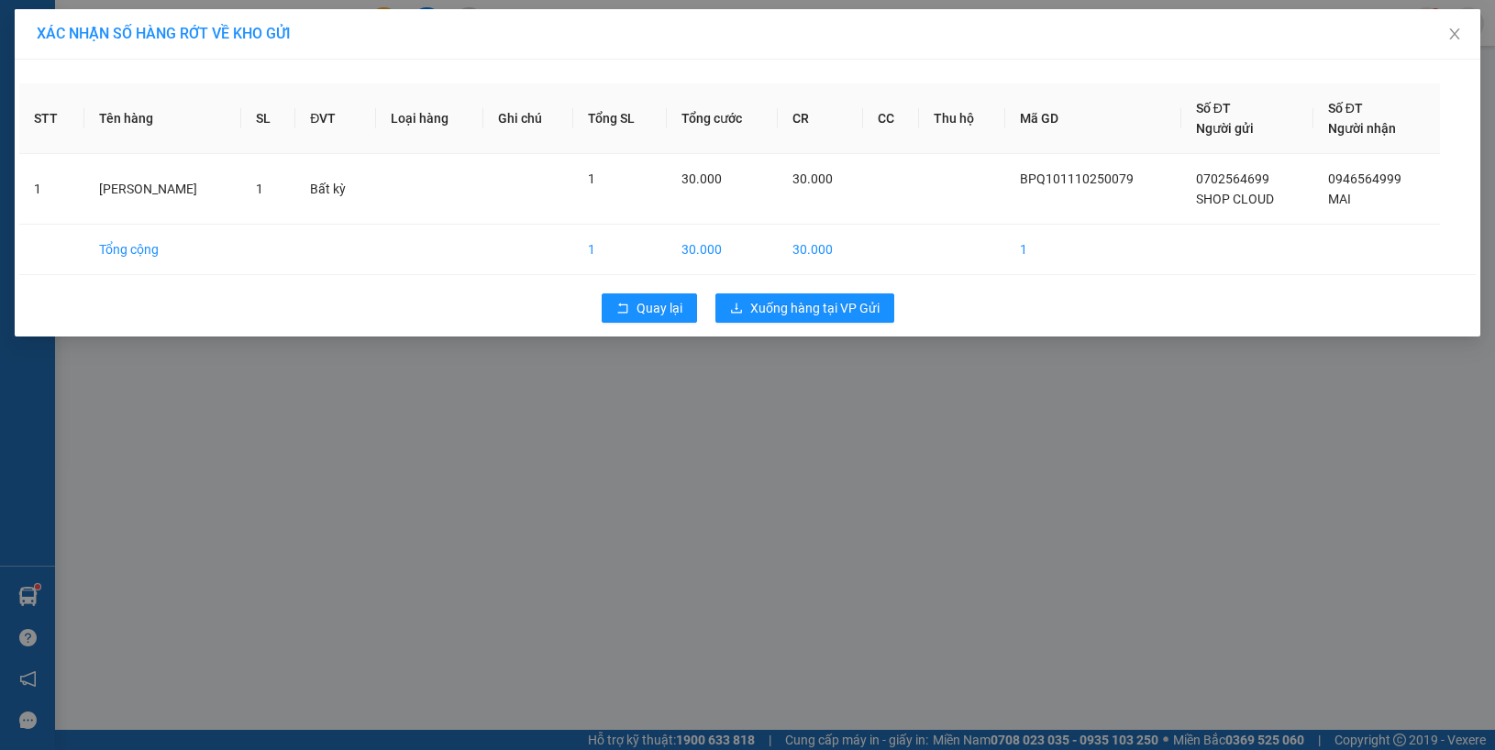
click at [792, 291] on div "Quay lại Xuống hàng tại VP Gửi" at bounding box center [747, 308] width 1457 height 48
click at [790, 301] on span "Xuống hàng tại VP Gửi" at bounding box center [814, 308] width 129 height 20
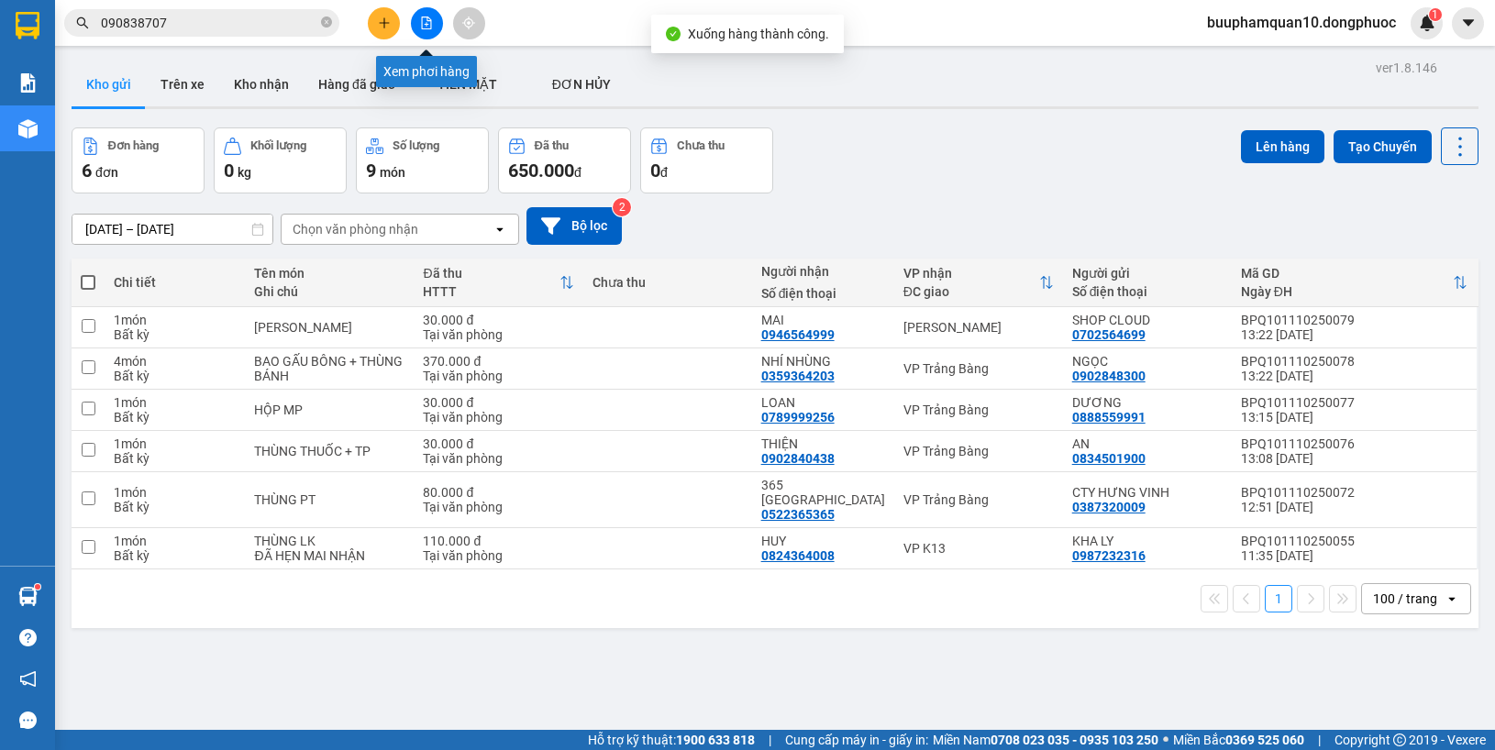
click at [418, 23] on button at bounding box center [427, 23] width 32 height 32
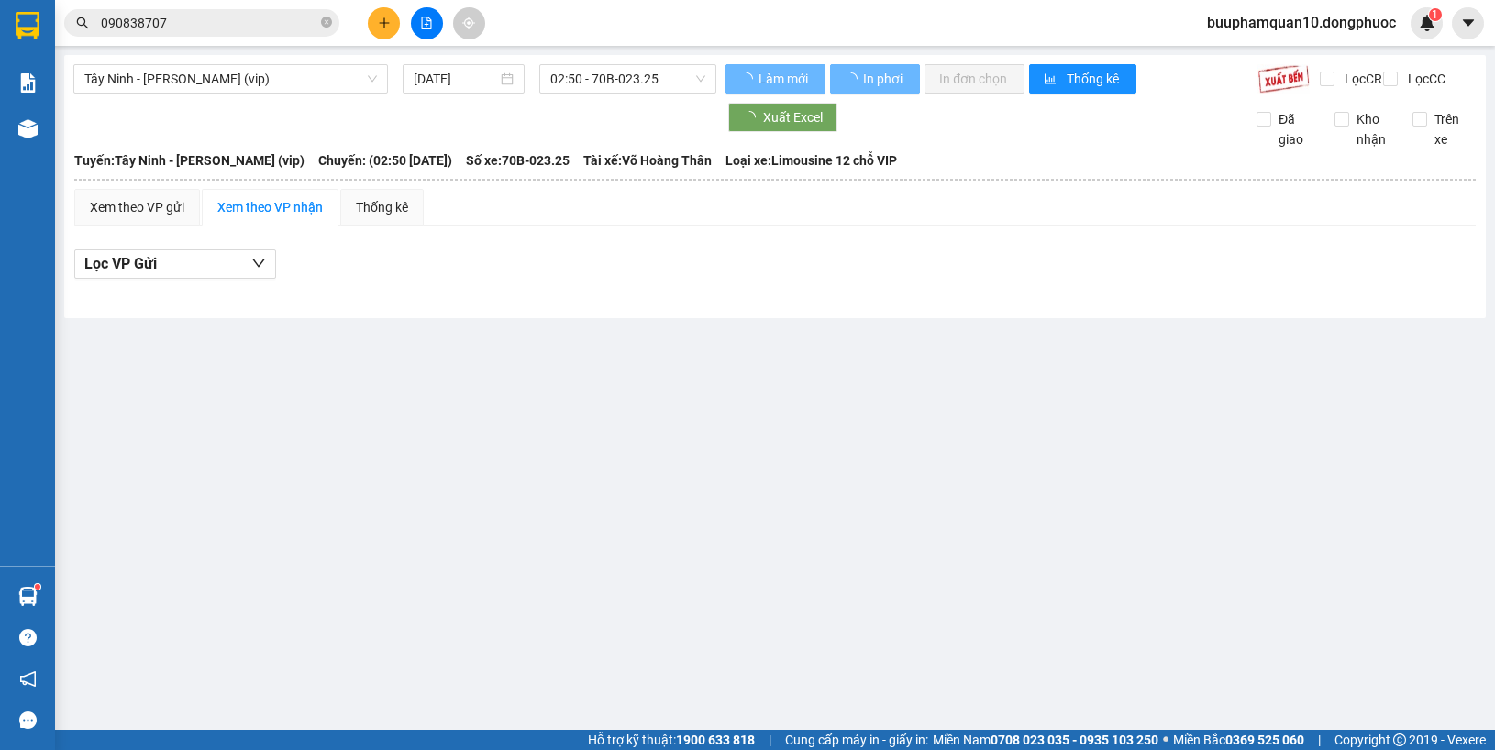
click at [185, 94] on div "Tây Ninh - Hồ Chí Minh (vip) 11/10/2025 02:50 - 70B-023.25" at bounding box center [394, 78] width 643 height 29
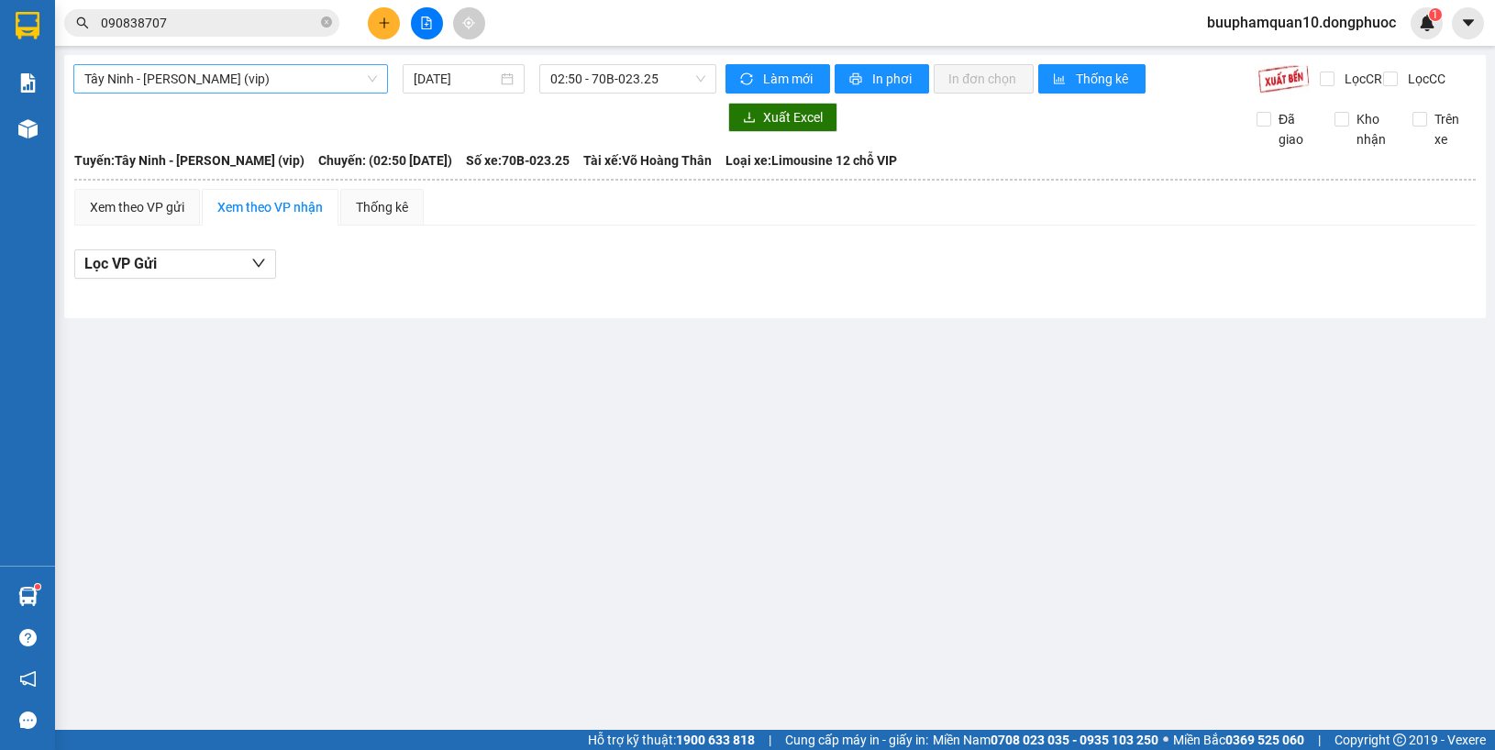
drag, startPoint x: 232, startPoint y: 71, endPoint x: 235, endPoint y: 81, distance: 10.5
click at [234, 74] on span "Tây Ninh - Hồ Chí Minh (vip)" at bounding box center [230, 79] width 293 height 28
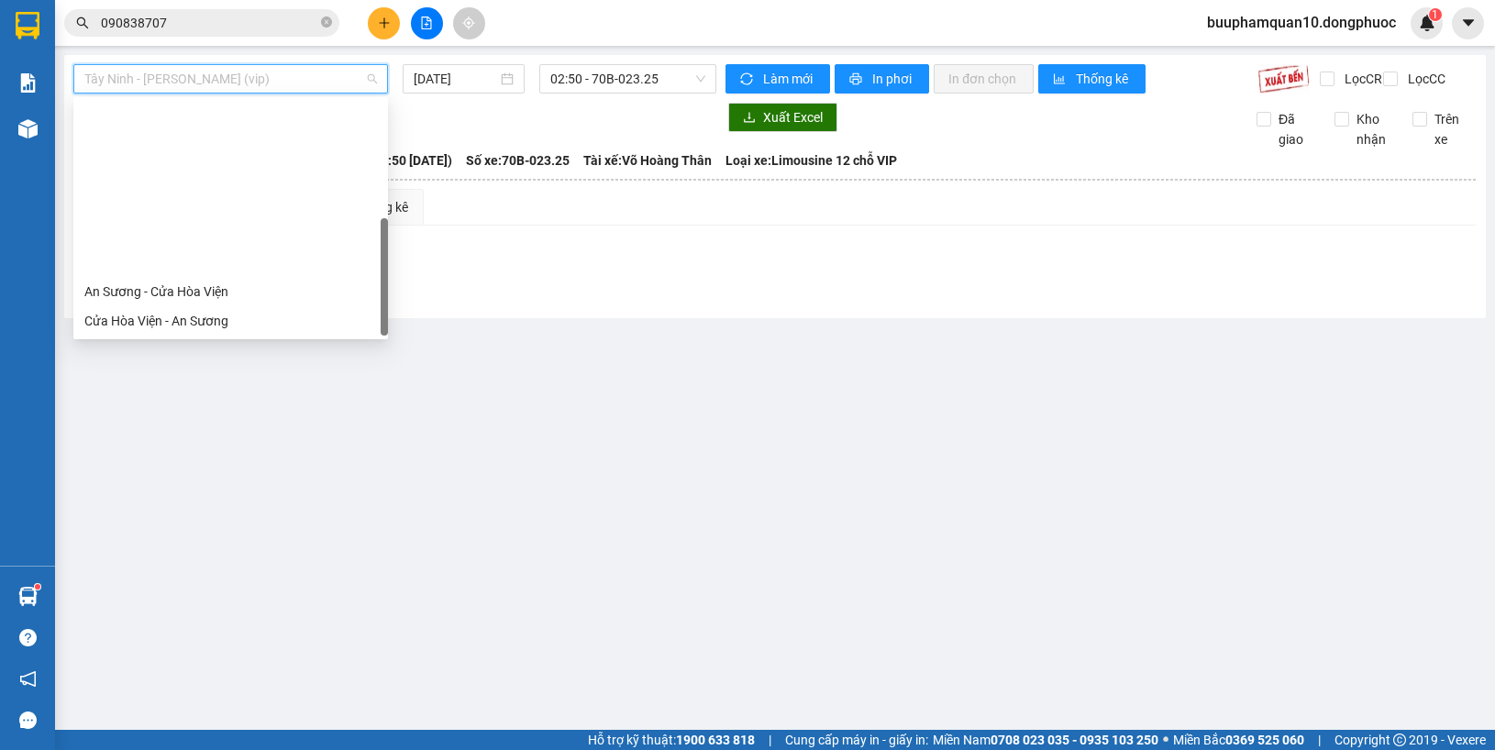
scroll to position [205, 0]
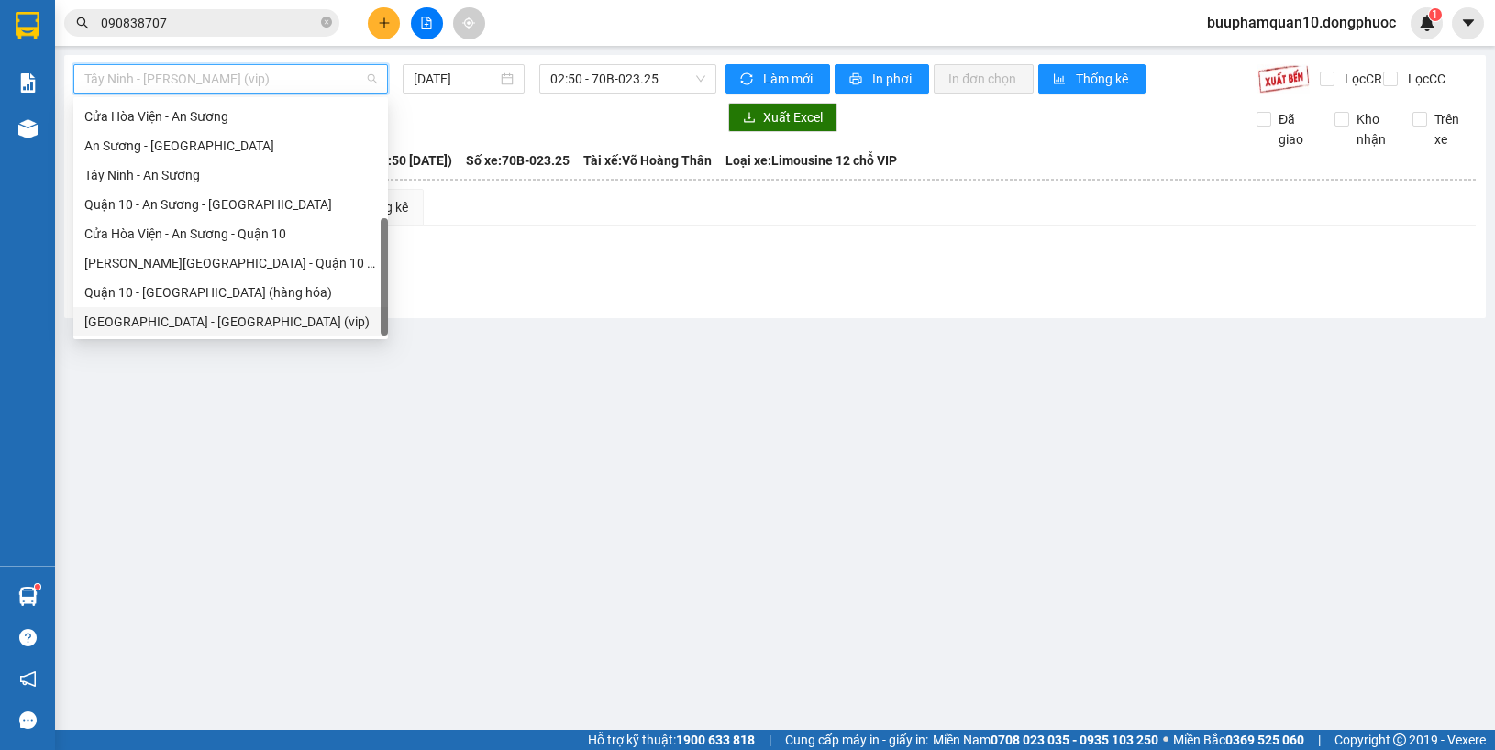
click at [245, 342] on main "Tây Ninh - Hồ Chí Minh (vip) 11/10/2025 02:50 - 70B-023.25 Làm mới In phơi In đ…" at bounding box center [747, 365] width 1495 height 730
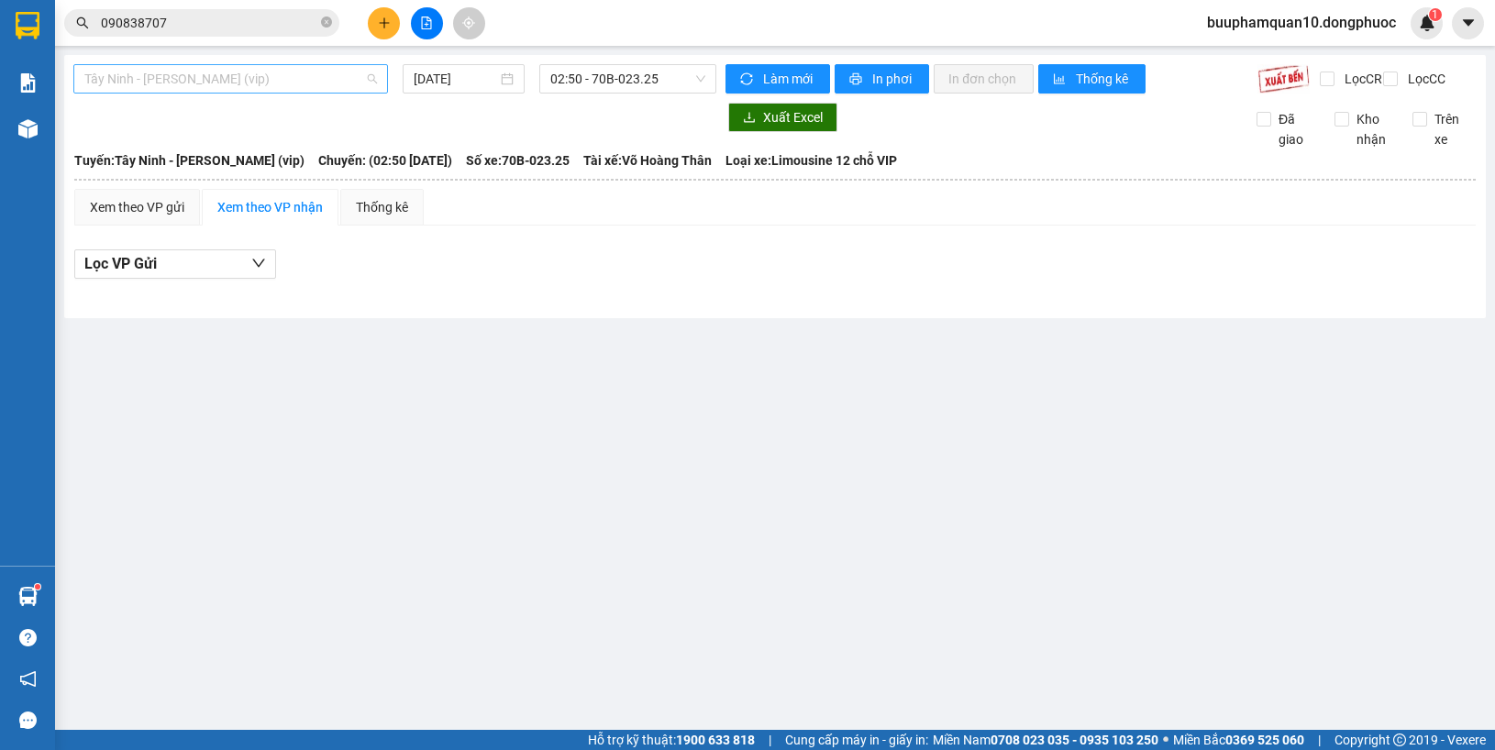
drag, startPoint x: 252, startPoint y: 93, endPoint x: 267, endPoint y: 105, distance: 19.5
click at [253, 92] on div "Tây Ninh - [PERSON_NAME] (vip)" at bounding box center [230, 78] width 315 height 29
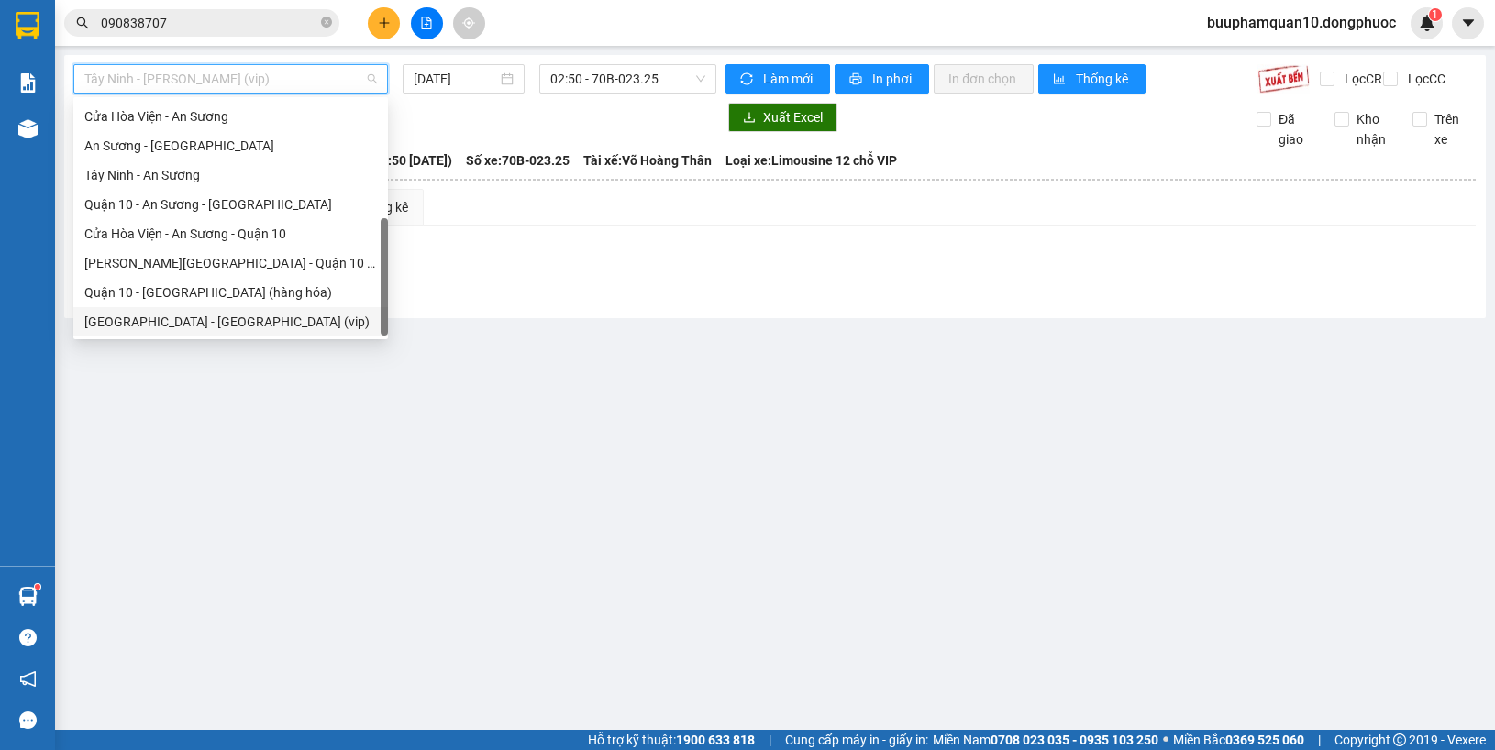
click at [269, 319] on div "Hồ Chí Minh - Tây Ninh (vip)" at bounding box center [230, 322] width 293 height 20
type input "[DATE]"
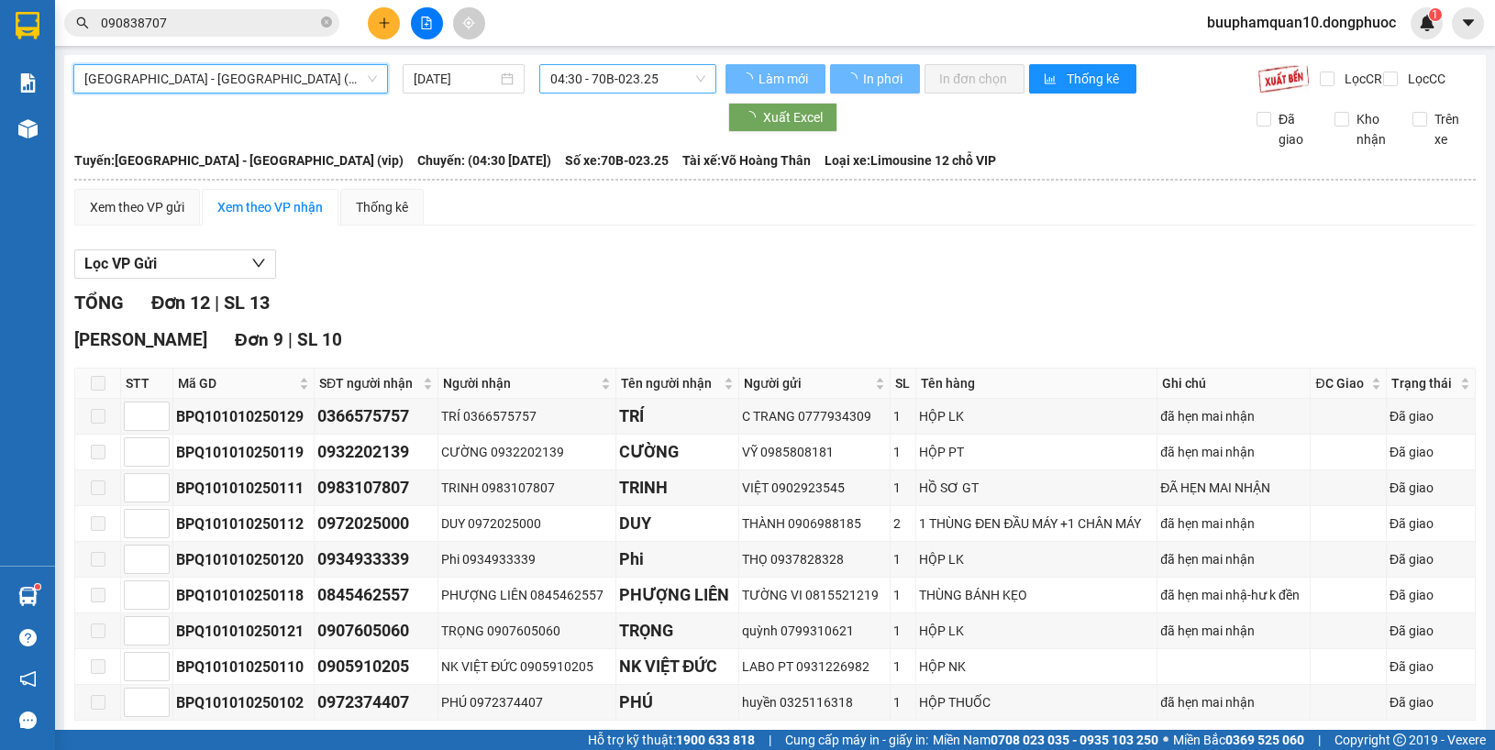
click at [617, 85] on span "04:30 - 70B-023.25" at bounding box center [627, 79] width 155 height 28
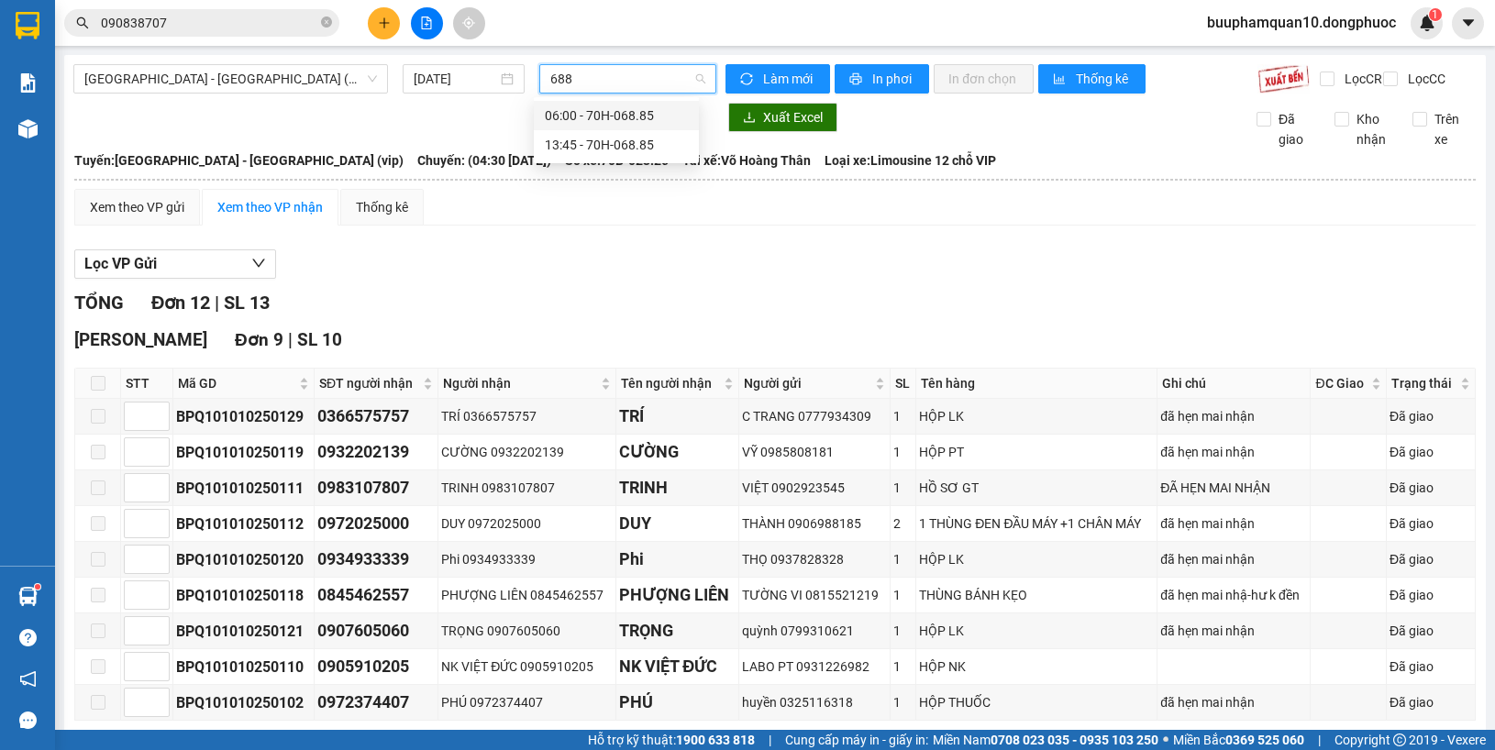
type input "6885"
drag, startPoint x: 630, startPoint y: 139, endPoint x: 638, endPoint y: 143, distance: 9.4
click at [631, 139] on div "13:45 - 70H-068.85" at bounding box center [616, 145] width 143 height 20
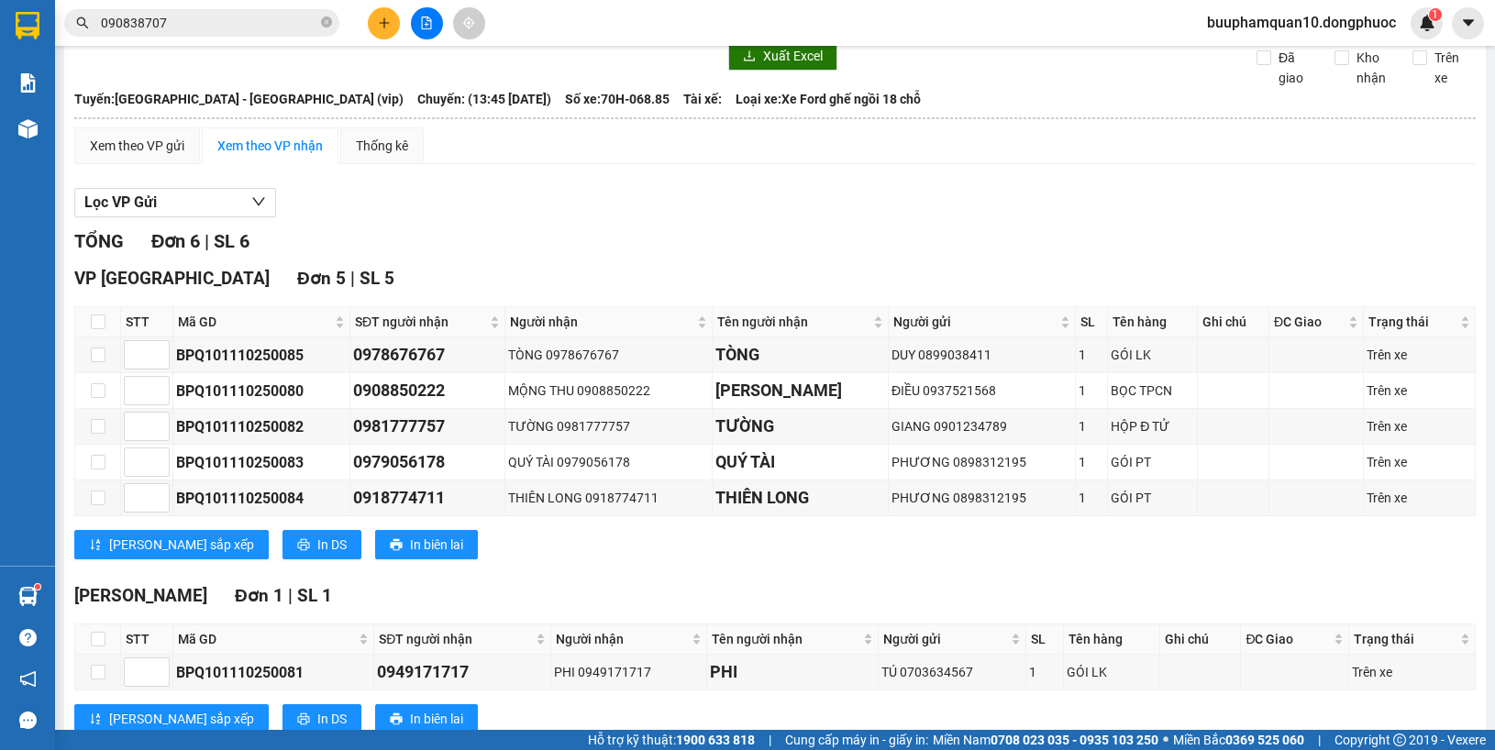
scroll to position [23, 0]
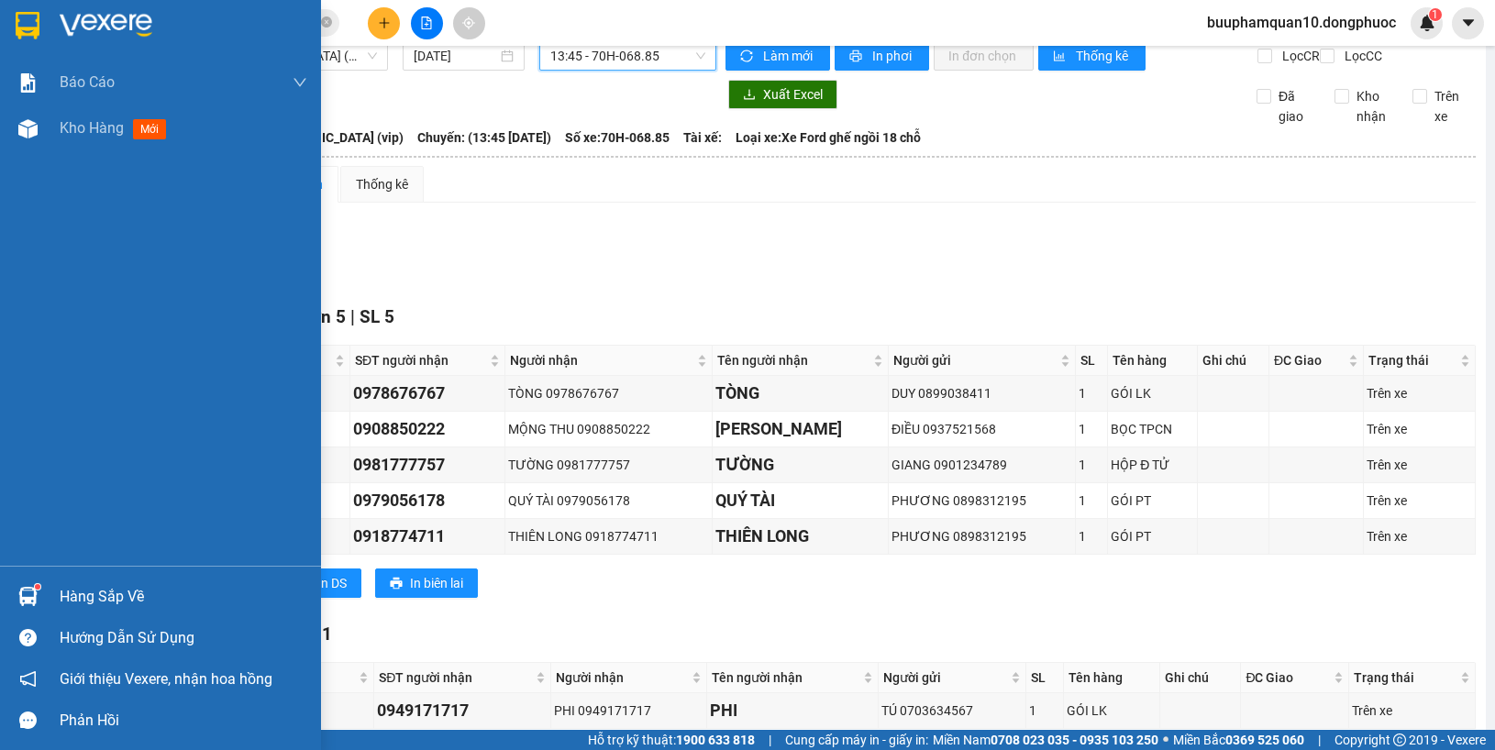
drag, startPoint x: 30, startPoint y: 584, endPoint x: 85, endPoint y: 564, distance: 58.6
click at [33, 584] on div at bounding box center [28, 597] width 32 height 32
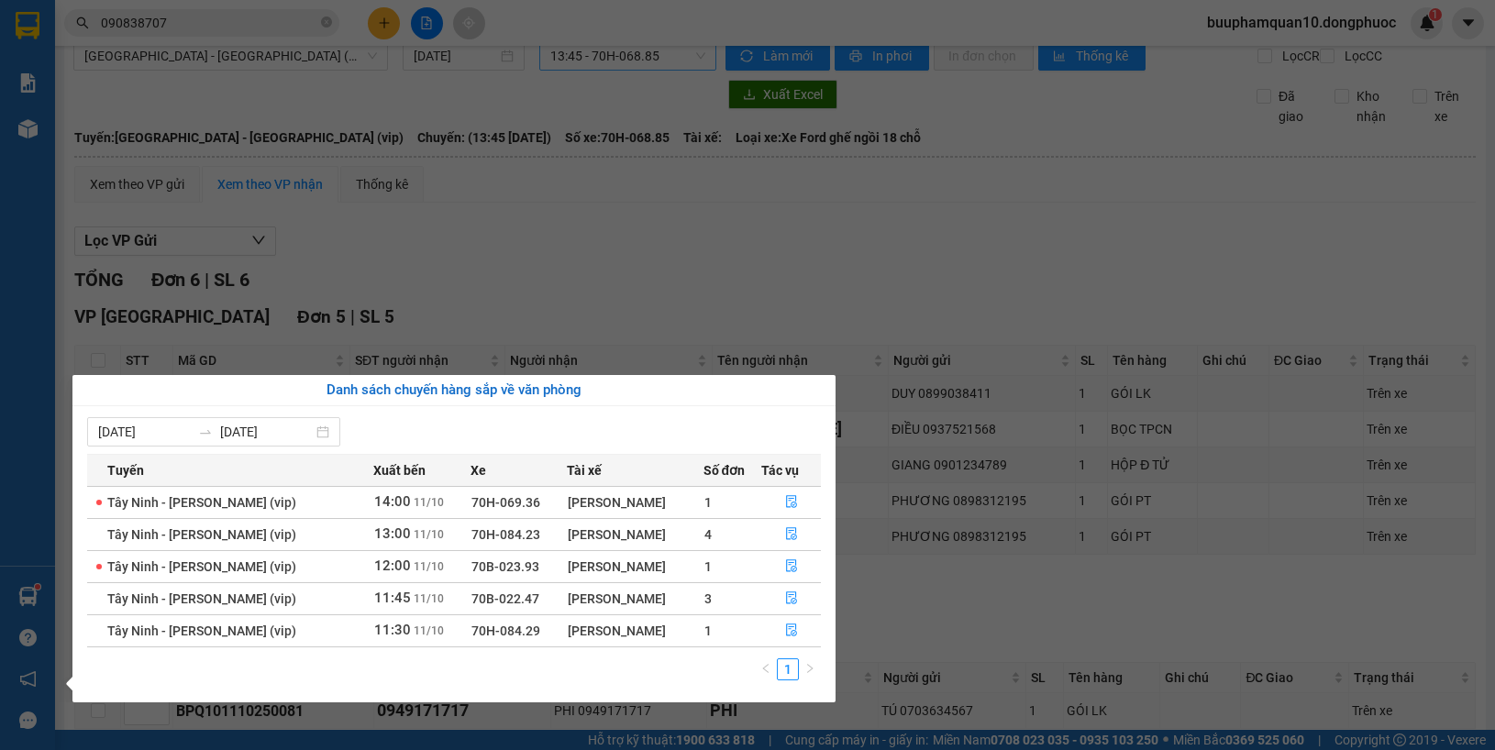
click at [805, 349] on section "Kết quả tìm kiếm ( 9 ) Bộ lọc Mã ĐH Trạng thái Món hàng Tổng cước Chưa cước Nhã…" at bounding box center [747, 375] width 1495 height 750
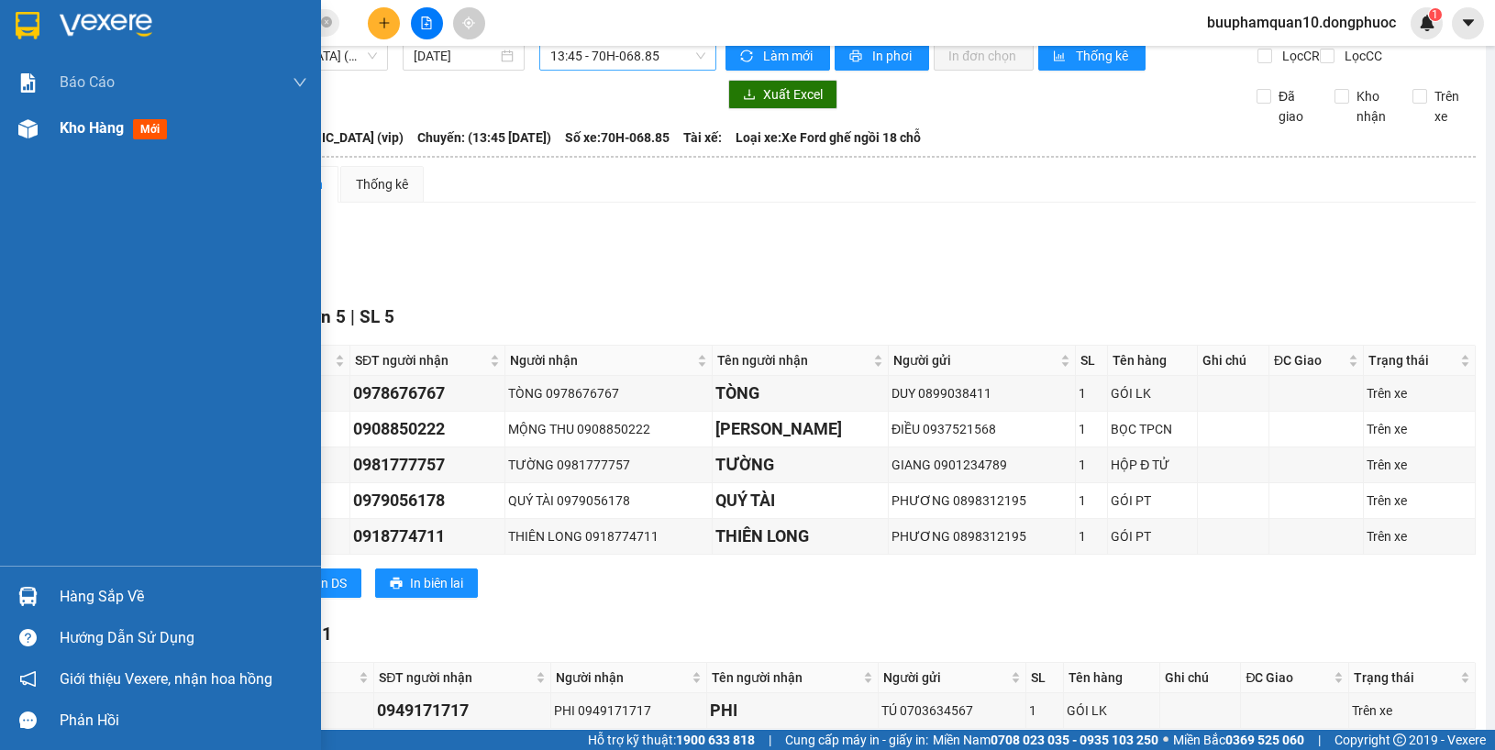
click at [83, 135] on span "Kho hàng" at bounding box center [92, 127] width 64 height 17
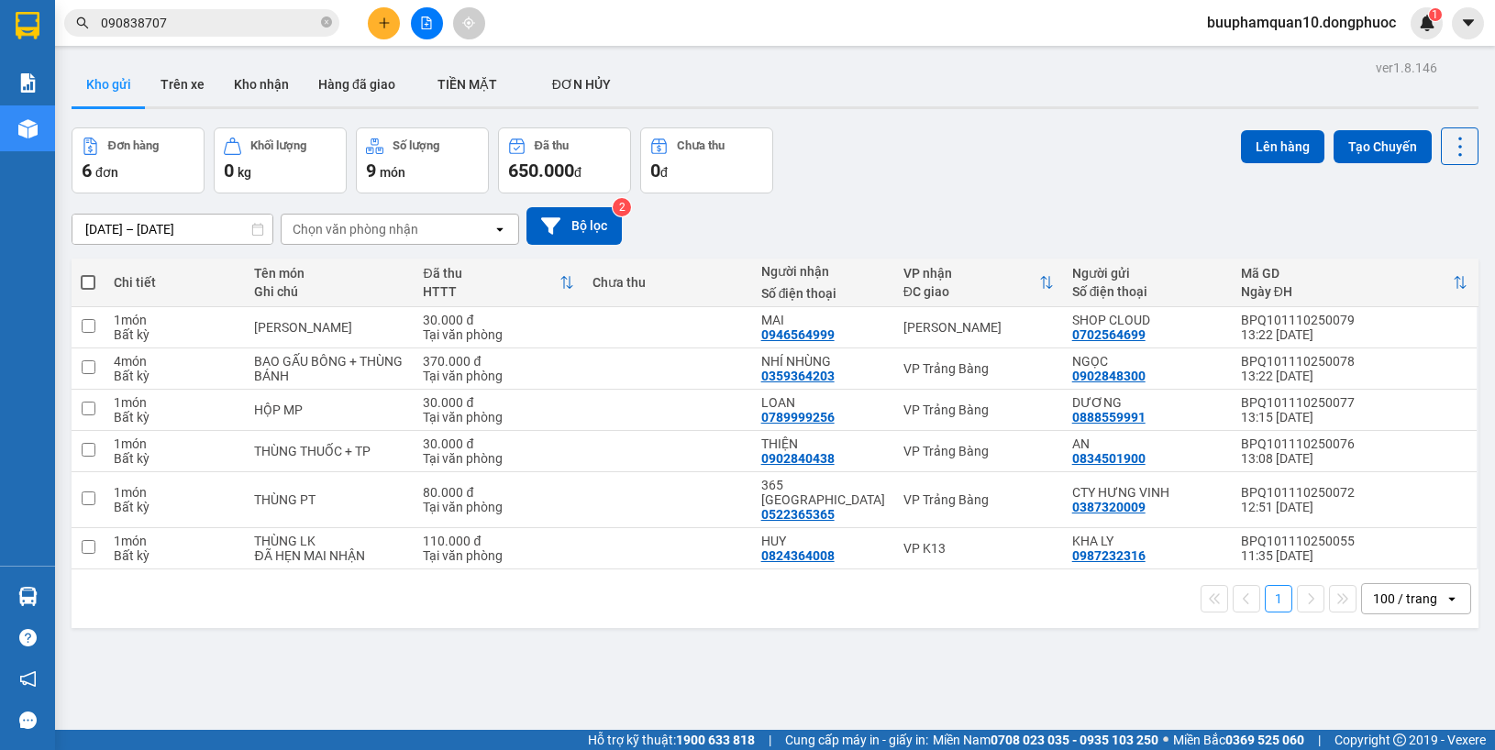
click at [420, 28] on icon "file-add" at bounding box center [426, 23] width 13 height 13
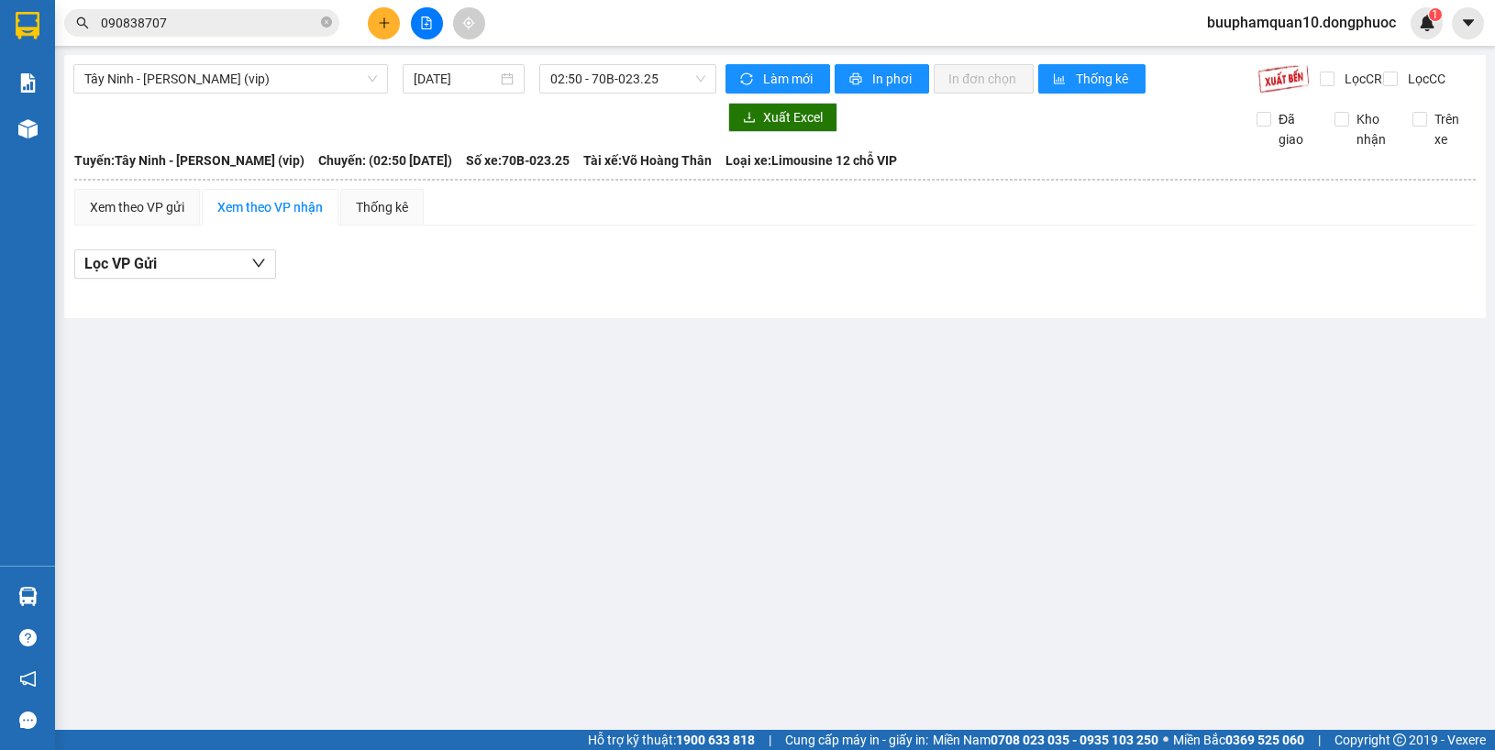
click at [266, 94] on div "Tây Ninh - Hồ Chí Minh (vip) 11/10/2025 02:50 - 70B-023.25" at bounding box center [394, 78] width 643 height 29
click at [292, 90] on span "Tây Ninh - [PERSON_NAME] (vip)" at bounding box center [230, 79] width 293 height 28
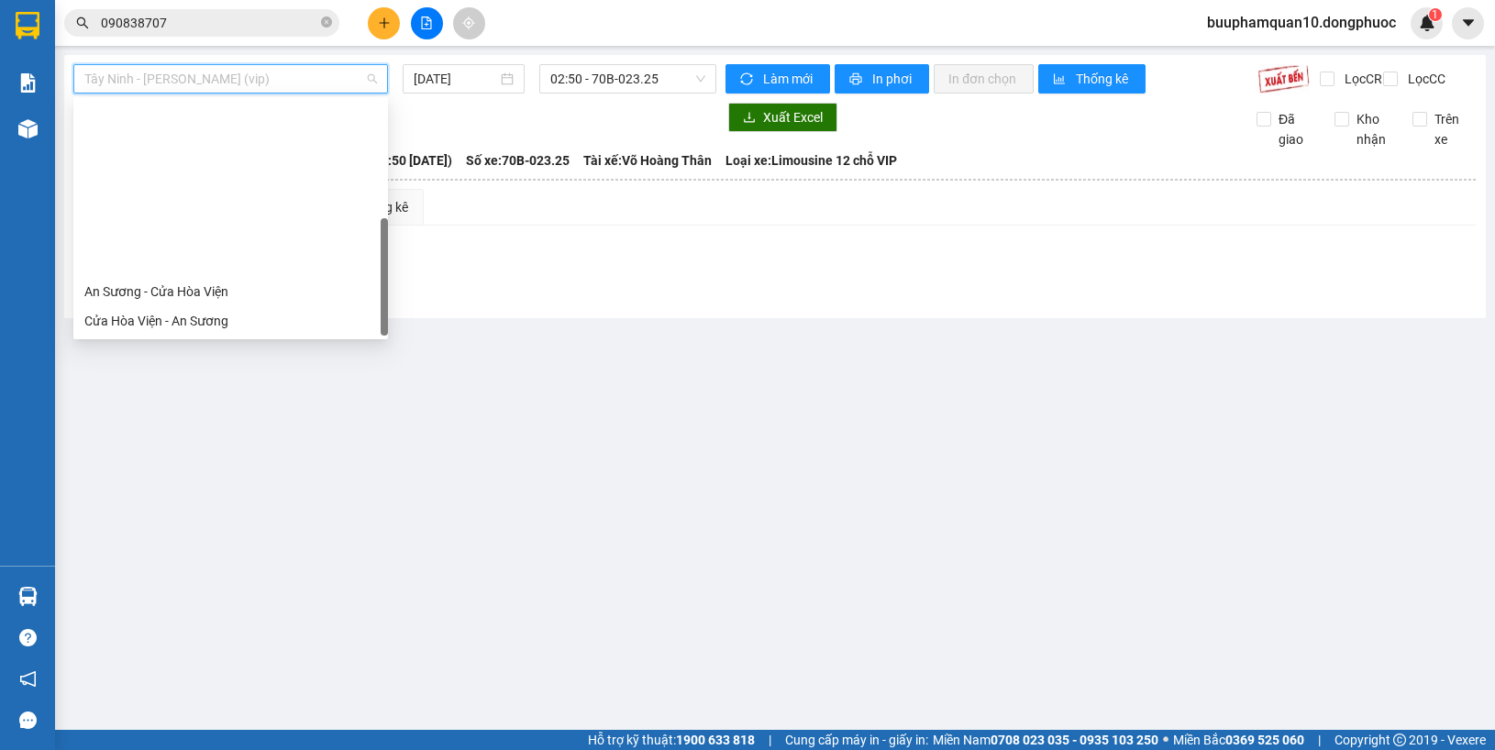
scroll to position [205, 0]
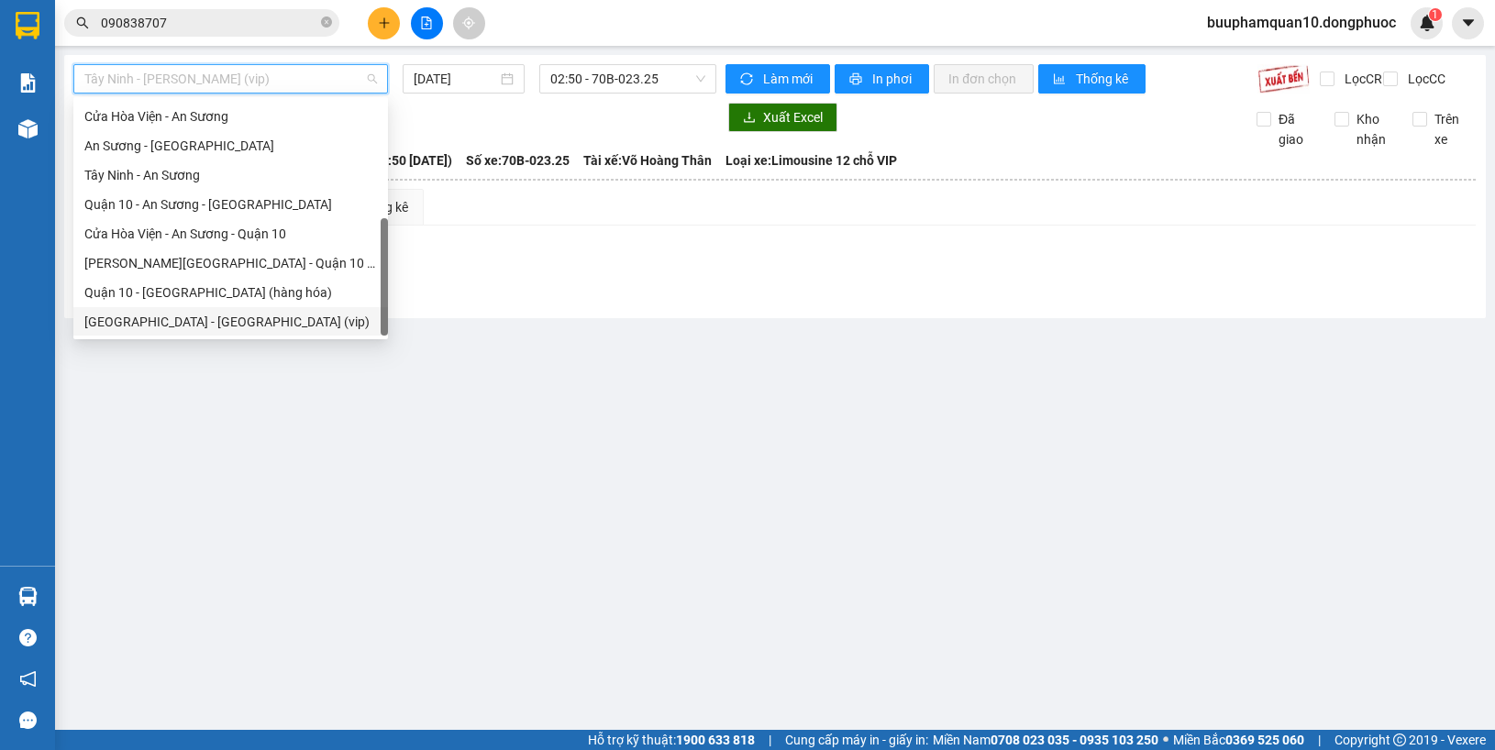
click at [294, 330] on div "Hồ Chí Minh - Tây Ninh (vip)" at bounding box center [230, 322] width 293 height 20
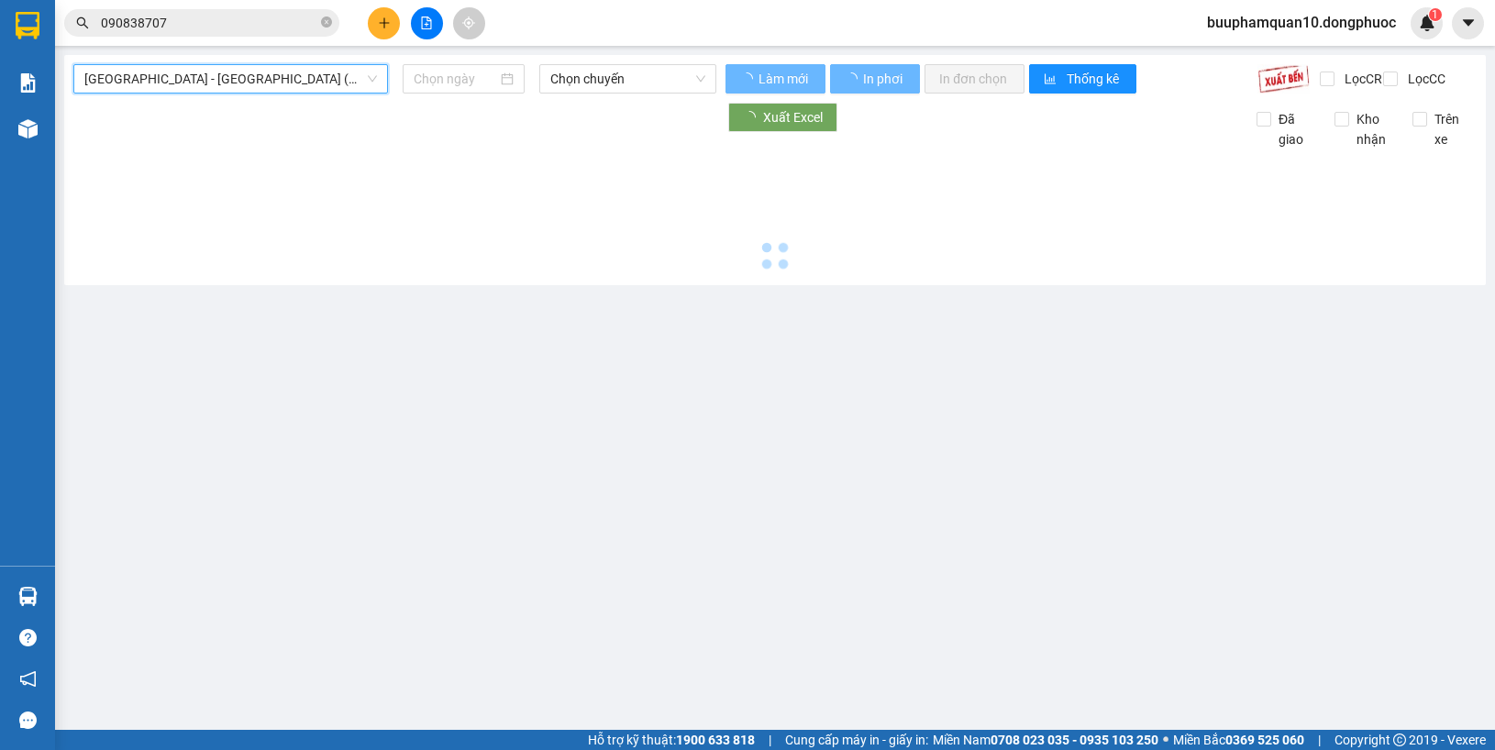
type input "[DATE]"
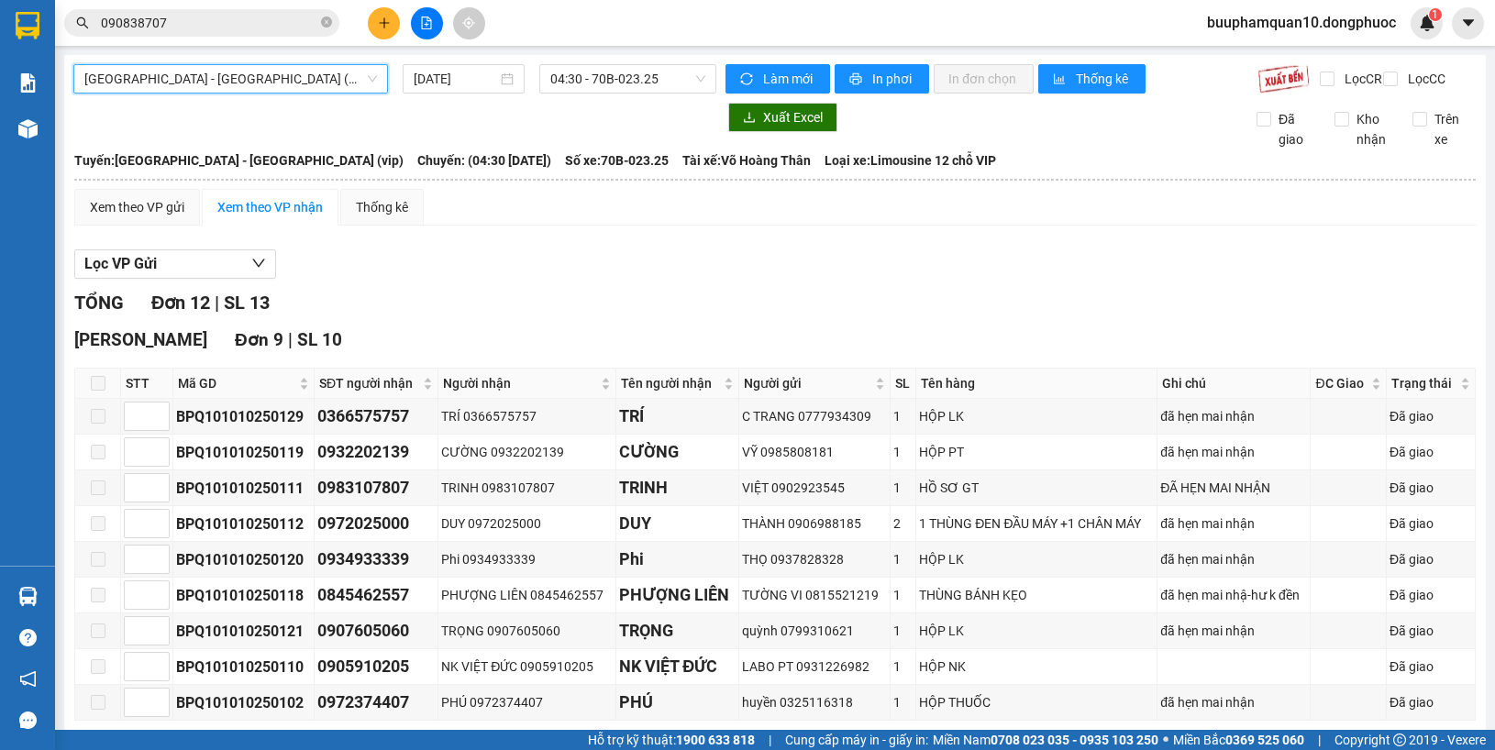
click at [629, 44] on div "Kết quả tìm kiếm ( 9 ) Bộ lọc Mã ĐH Trạng thái Món hàng Tổng cước Chưa cước Nhã…" at bounding box center [747, 23] width 1495 height 46
click at [631, 74] on span "04:30 - 70B-023.25" at bounding box center [627, 79] width 155 height 28
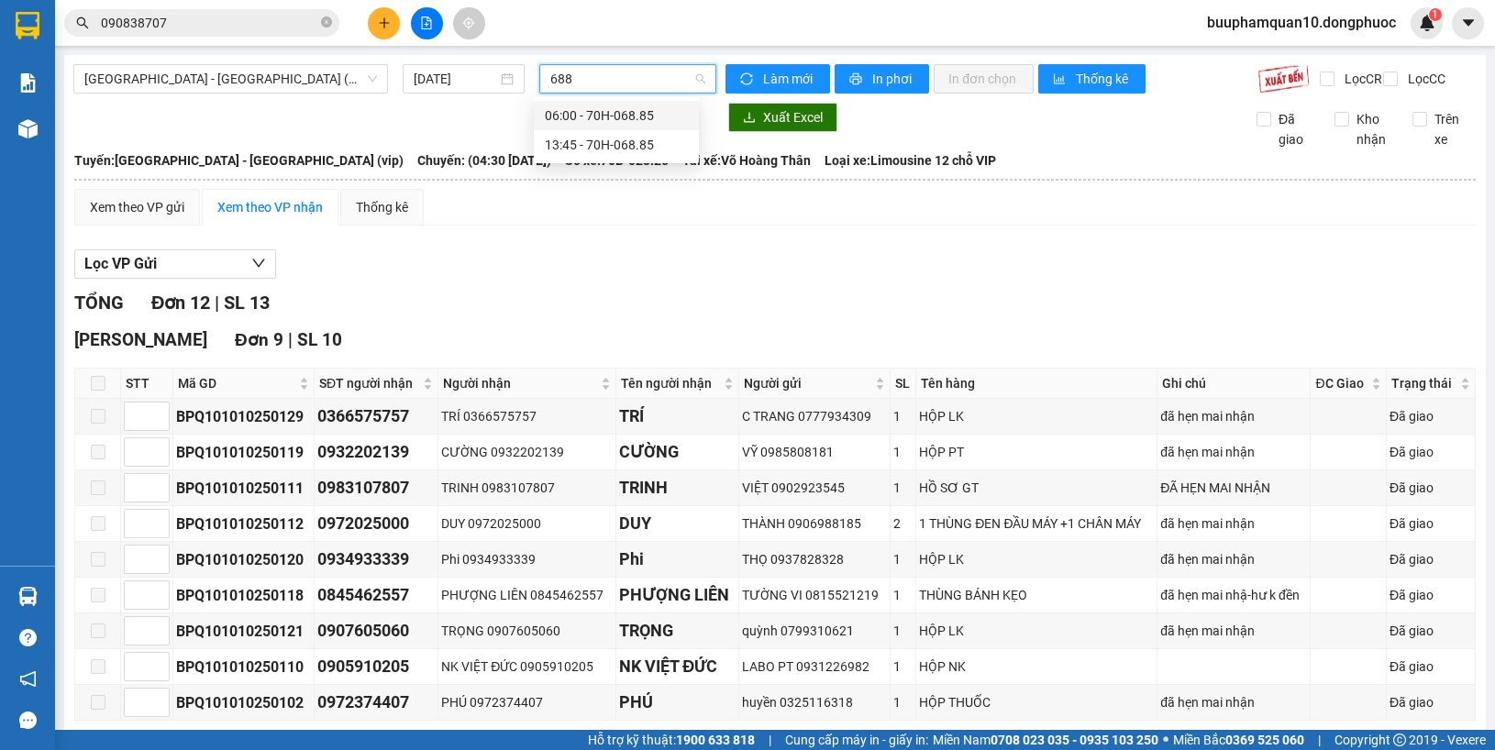
type input "6885"
click at [626, 136] on div "13:45 - 70H-068.85" at bounding box center [616, 145] width 143 height 20
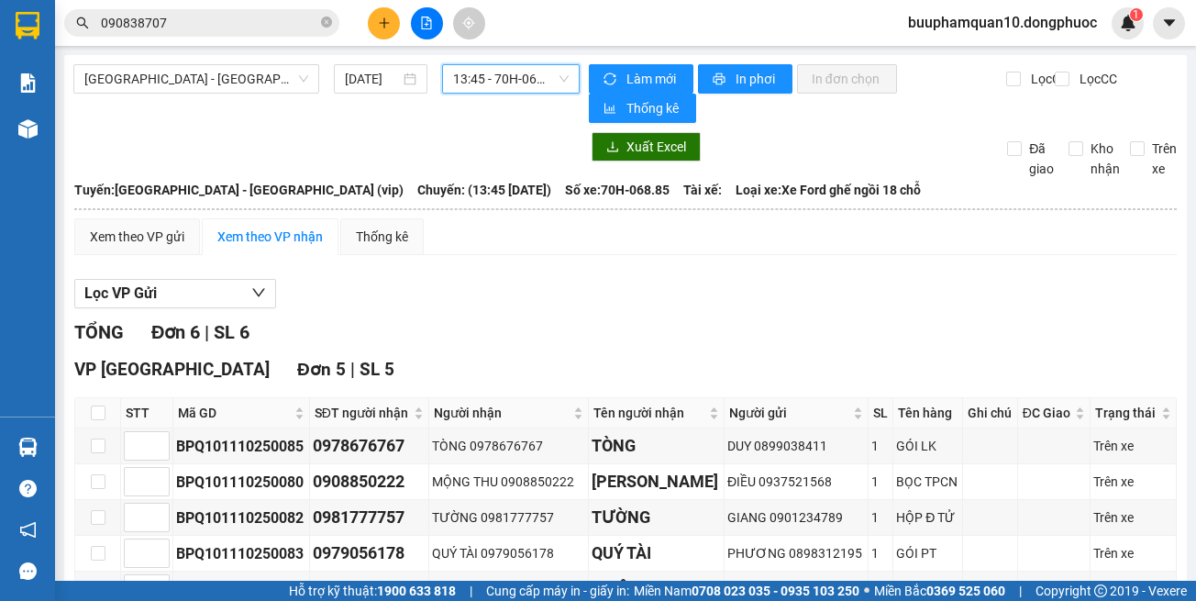
click at [521, 87] on span "13:45 - 70H-068.85" at bounding box center [511, 79] width 116 height 28
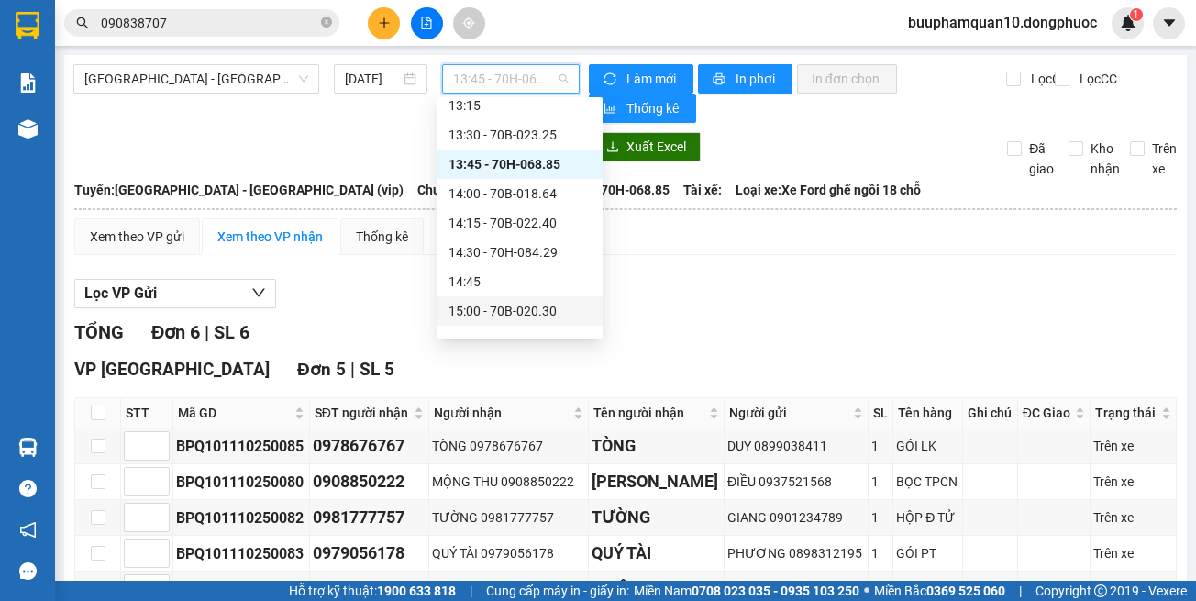
scroll to position [1093, 0]
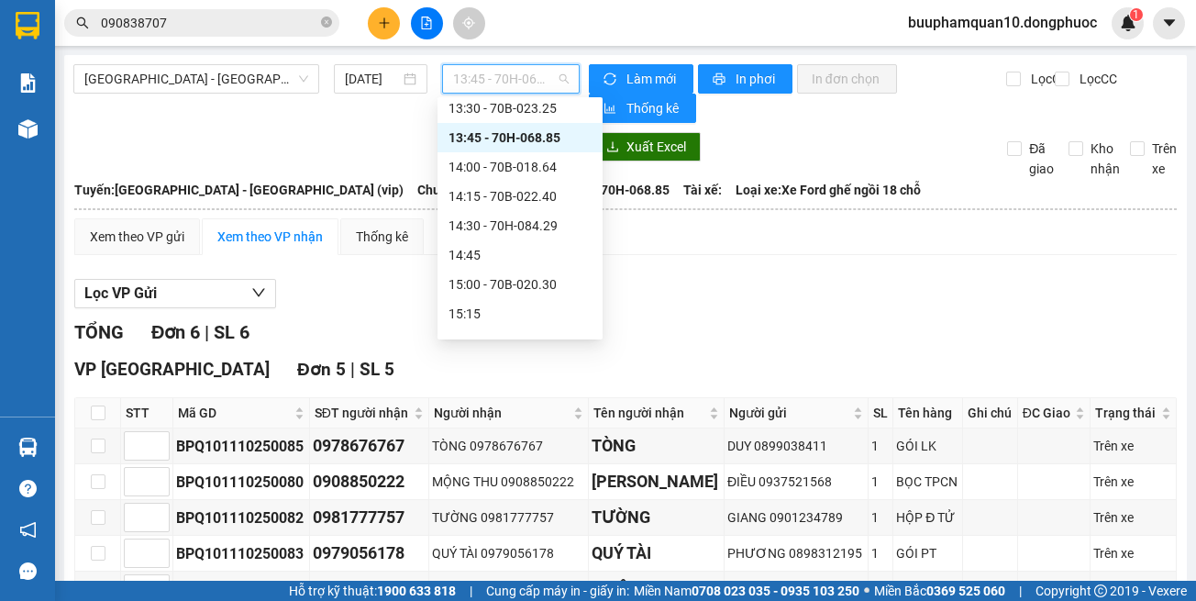
click at [494, 88] on span "13:45 - 70H-068.85" at bounding box center [511, 79] width 116 height 28
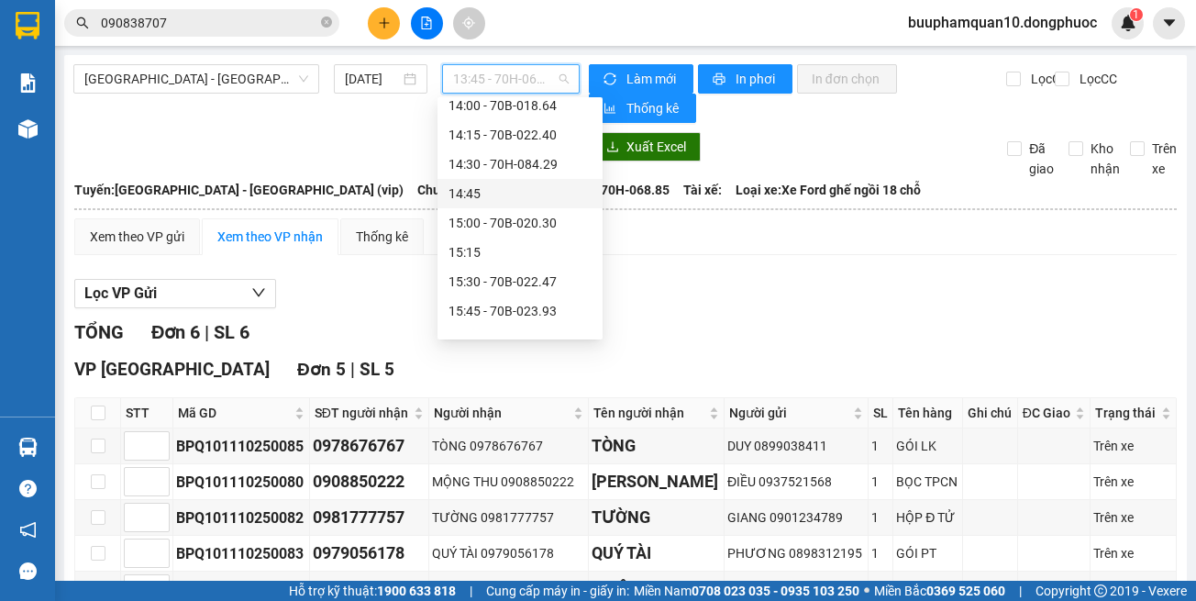
scroll to position [1185, 0]
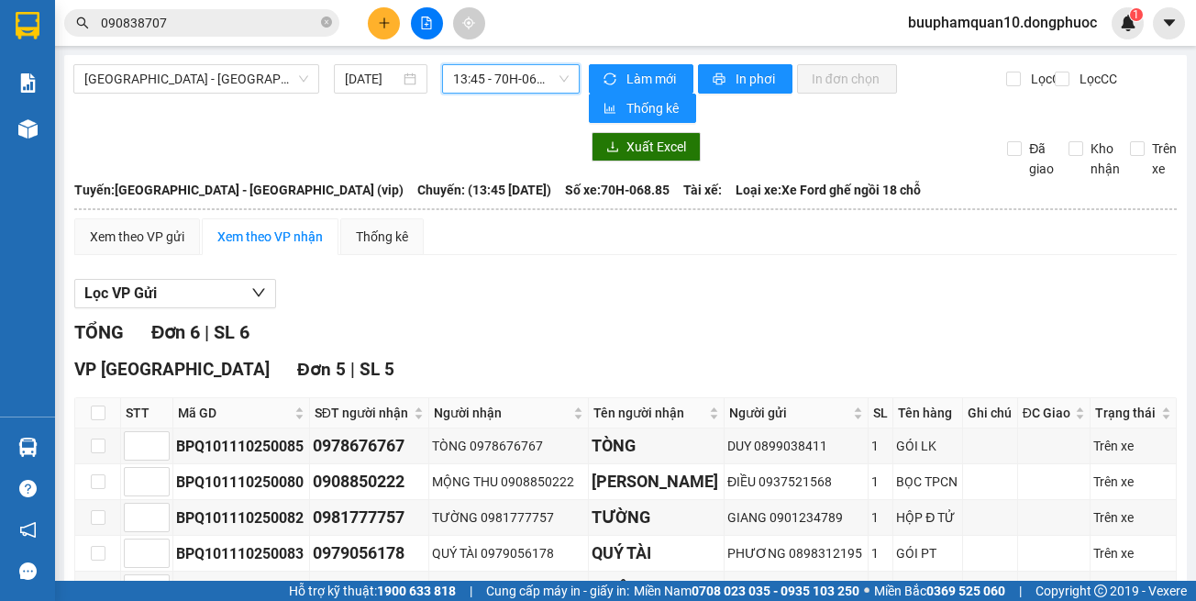
click at [378, 25] on icon "plus" at bounding box center [384, 23] width 13 height 13
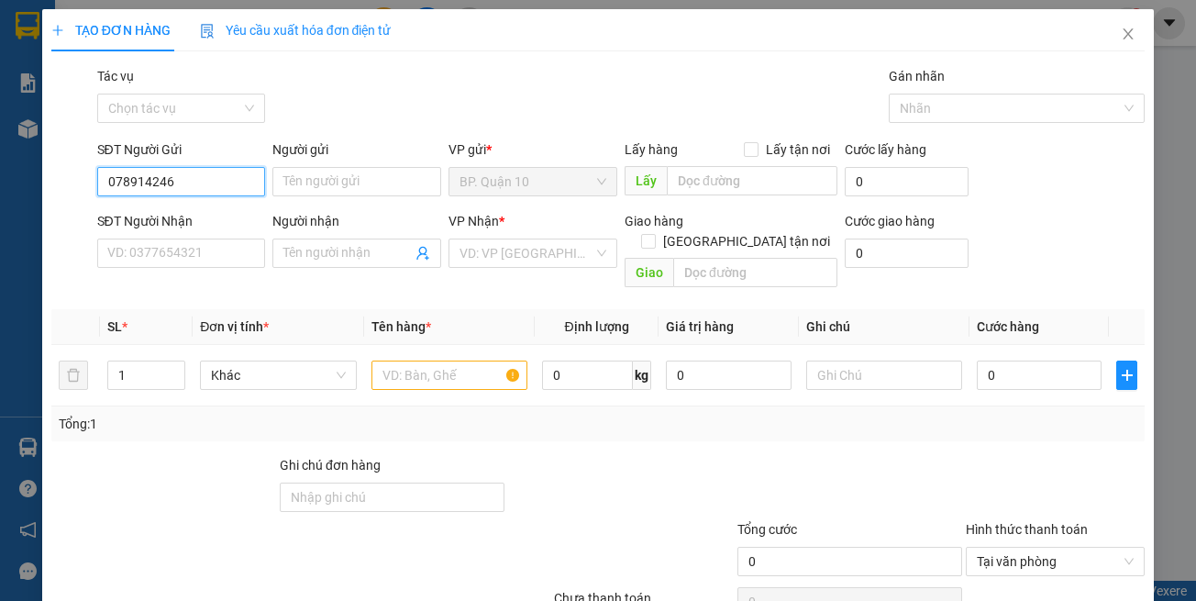
type input "0789142469"
click at [226, 218] on div "0789142469 - THUẬN" at bounding box center [178, 218] width 144 height 20
type input "THUẬN"
type input "0919260322"
type input "ÂU"
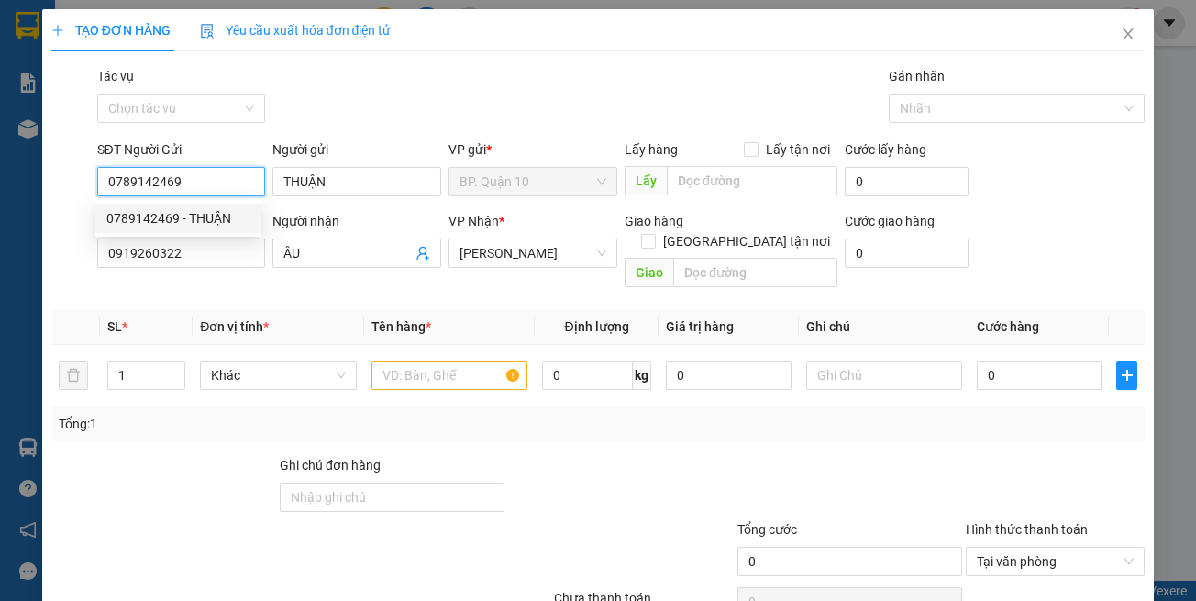
type input "40.000"
type input "0789142469"
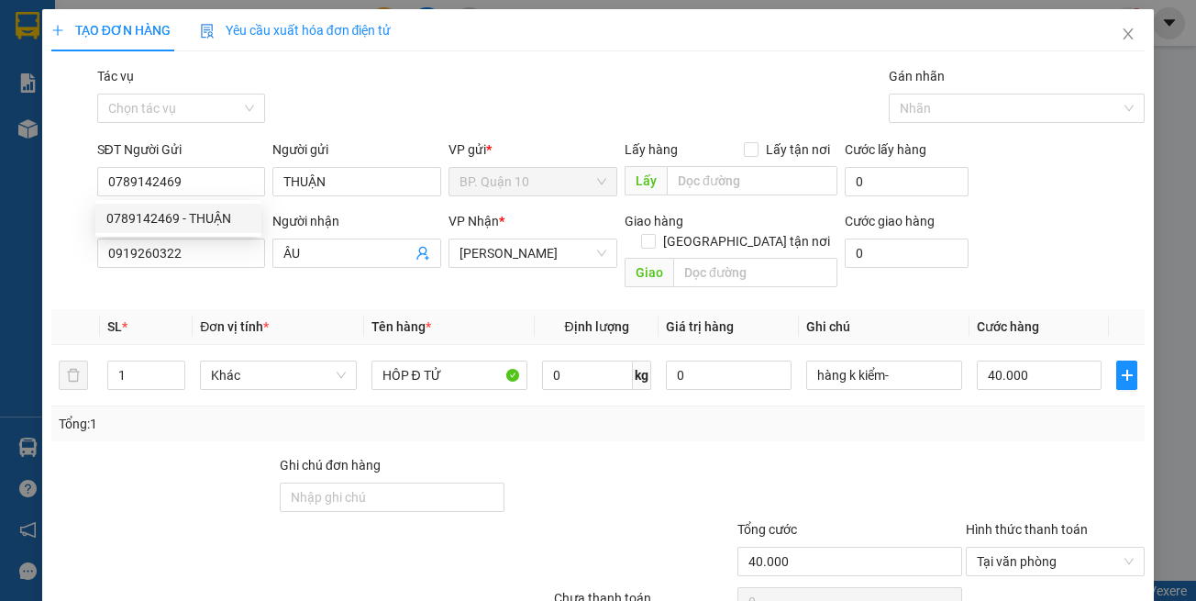
click at [277, 309] on th "Đơn vị tính *" at bounding box center [278, 327] width 171 height 36
click at [486, 317] on th "Tên hàng *" at bounding box center [449, 327] width 171 height 36
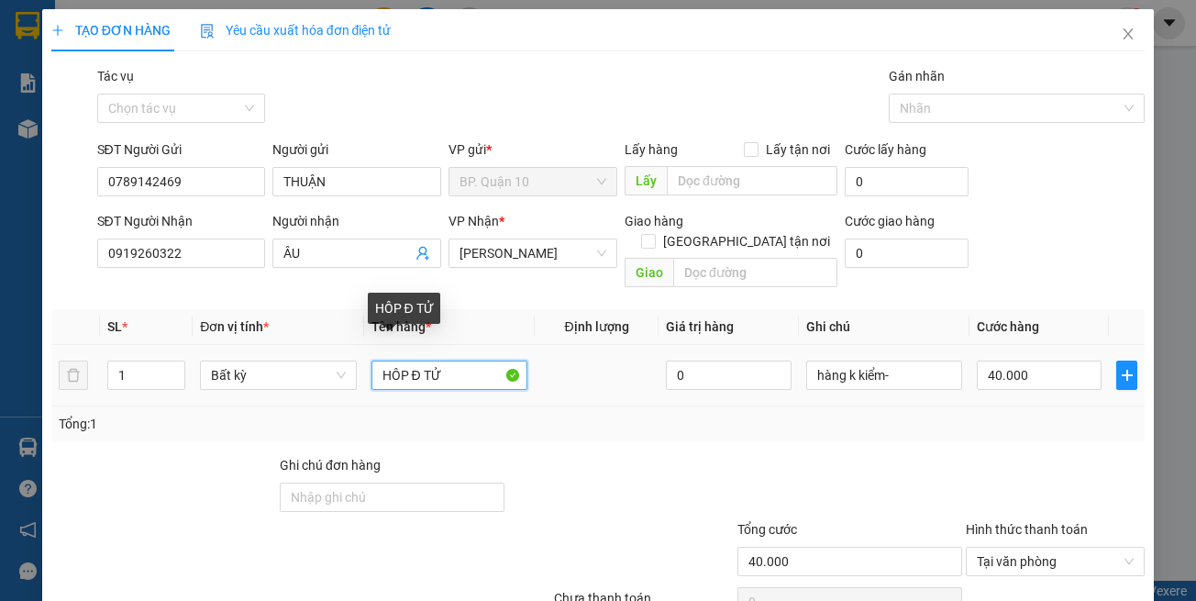
click at [451, 364] on input "HÔP Đ TỬ" at bounding box center [450, 375] width 156 height 29
type input "HÔP PT"
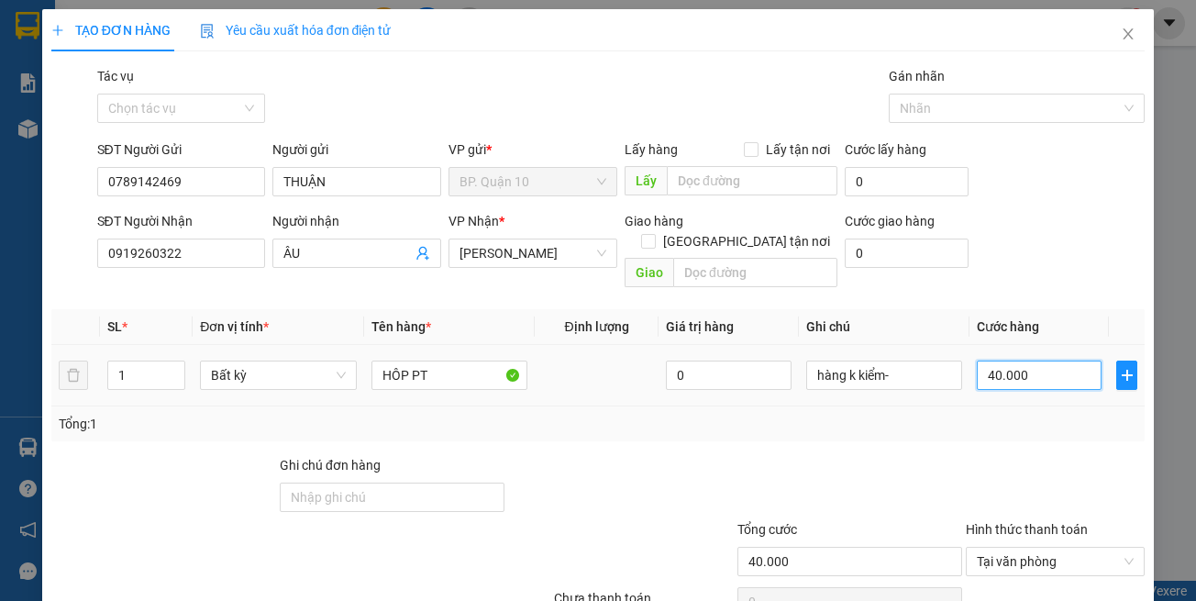
click at [1034, 361] on input "40.000" at bounding box center [1039, 375] width 125 height 29
type input "3"
type input "30"
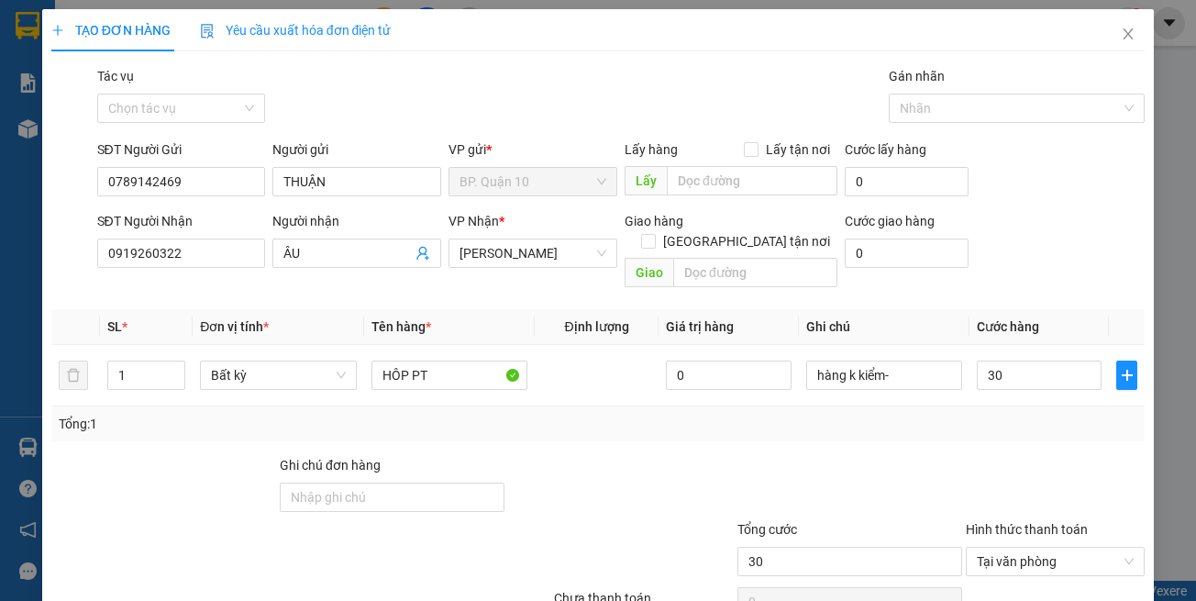
type input "30.000"
click at [1033, 414] on div "Tổng: 1" at bounding box center [599, 424] width 1080 height 20
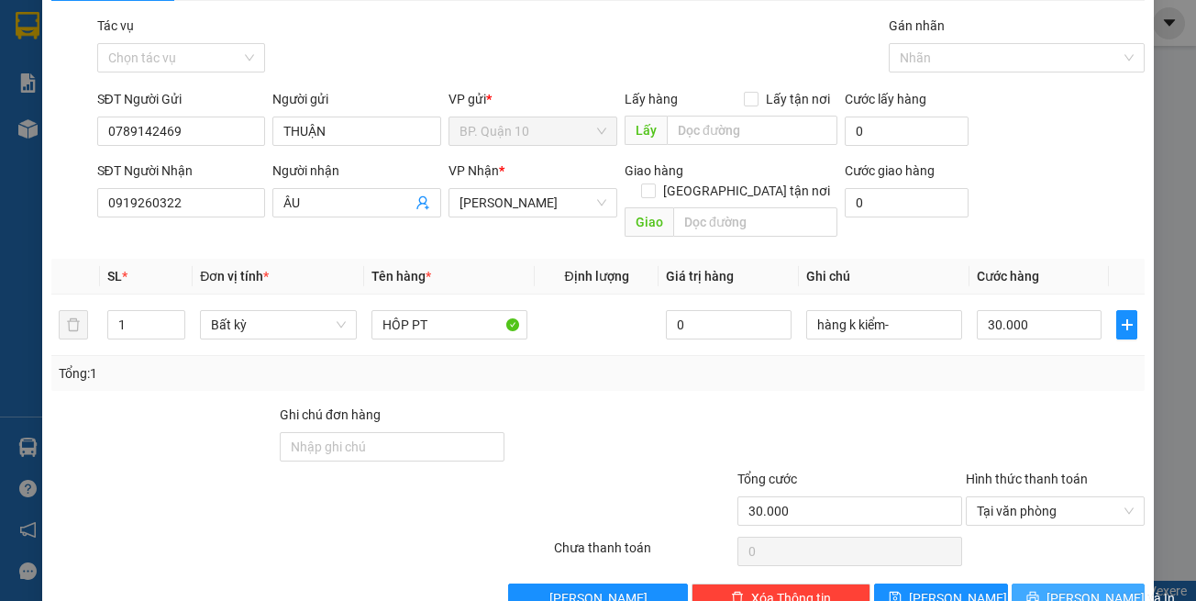
scroll to position [78, 0]
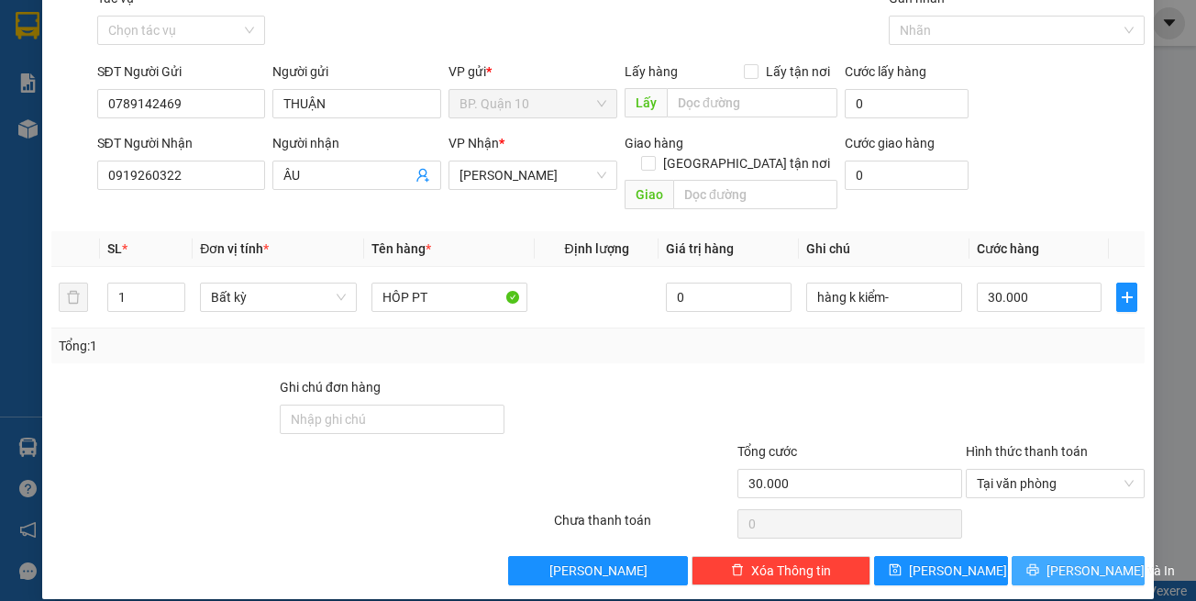
click at [1046, 556] on button "[PERSON_NAME] và In" at bounding box center [1079, 570] width 134 height 29
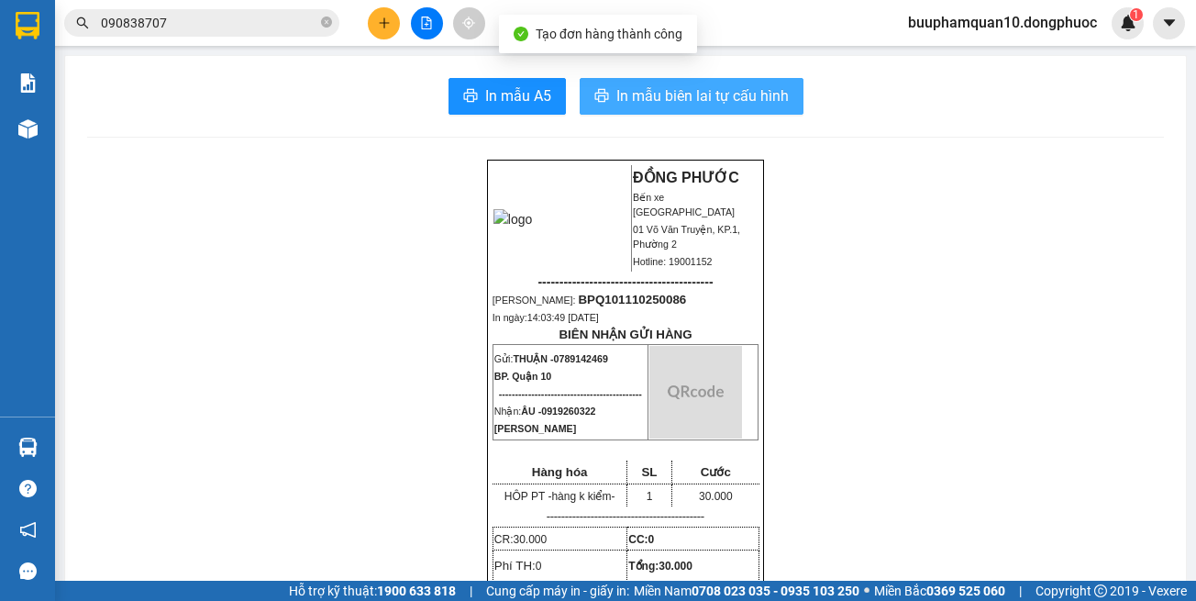
click at [694, 108] on button "In mẫu biên lai tự cấu hình" at bounding box center [692, 96] width 224 height 37
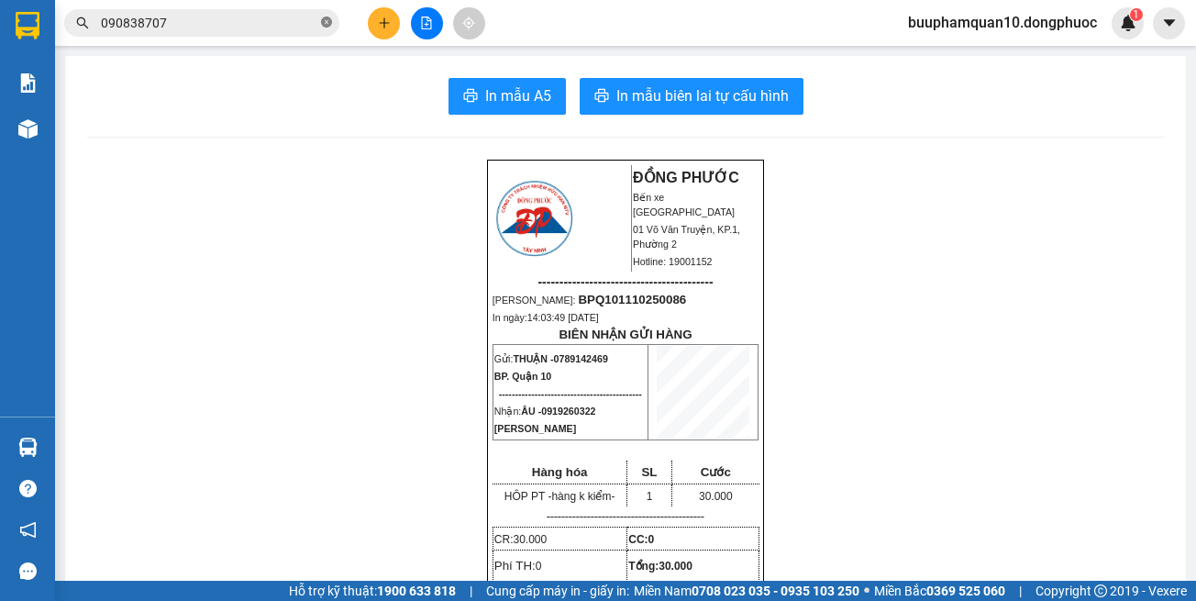
click at [328, 18] on icon "close-circle" at bounding box center [326, 22] width 11 height 11
click at [422, 17] on icon "file-add" at bounding box center [427, 23] width 10 height 13
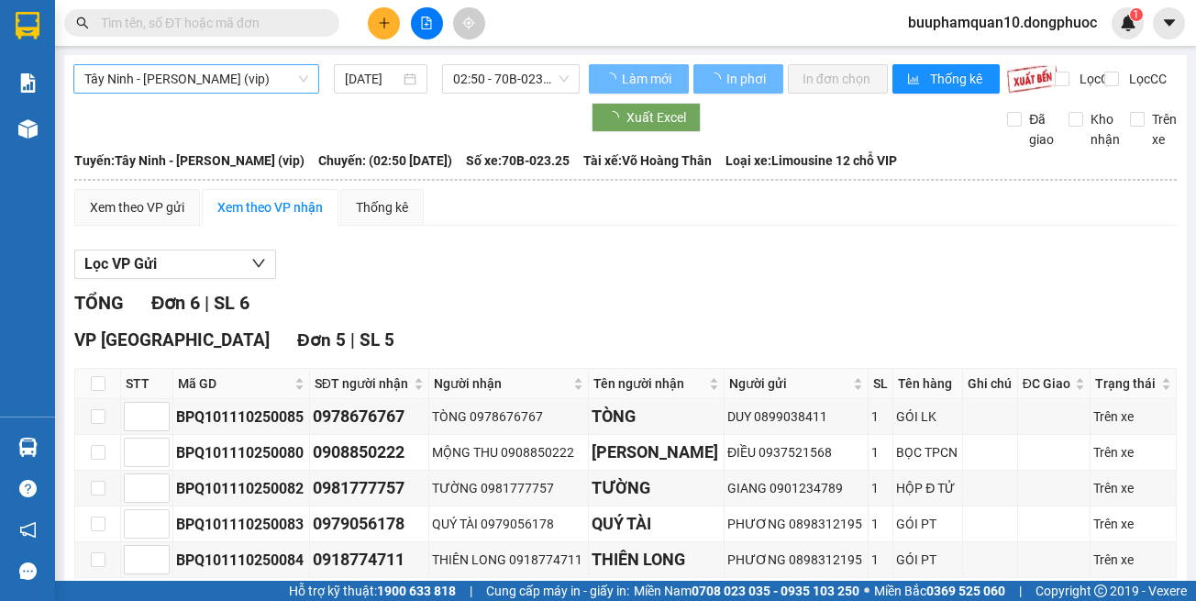
click at [292, 68] on span "Tây Ninh - [PERSON_NAME] (vip)" at bounding box center [196, 79] width 224 height 28
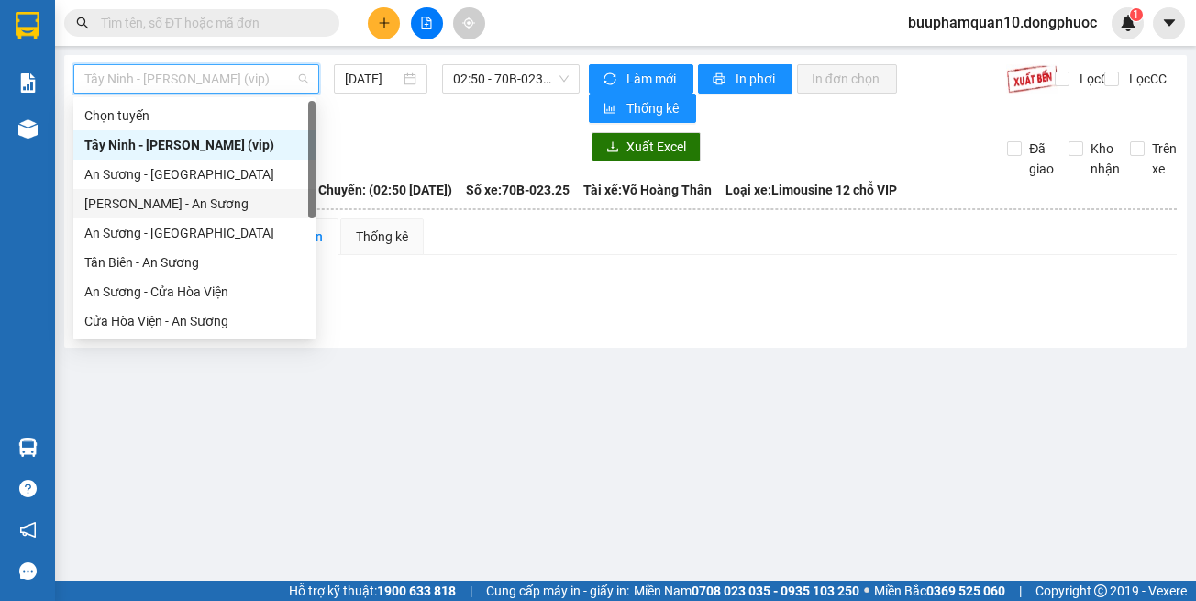
scroll to position [205, 0]
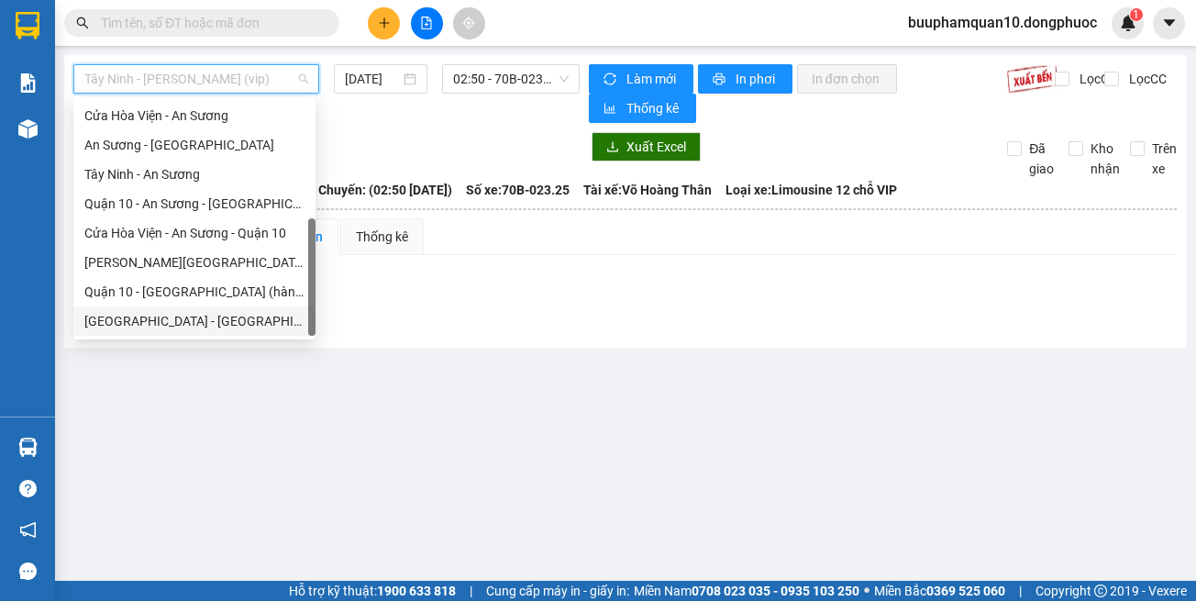
click at [265, 327] on div "Hồ Chí Minh - Tây Ninh (vip)" at bounding box center [194, 321] width 220 height 20
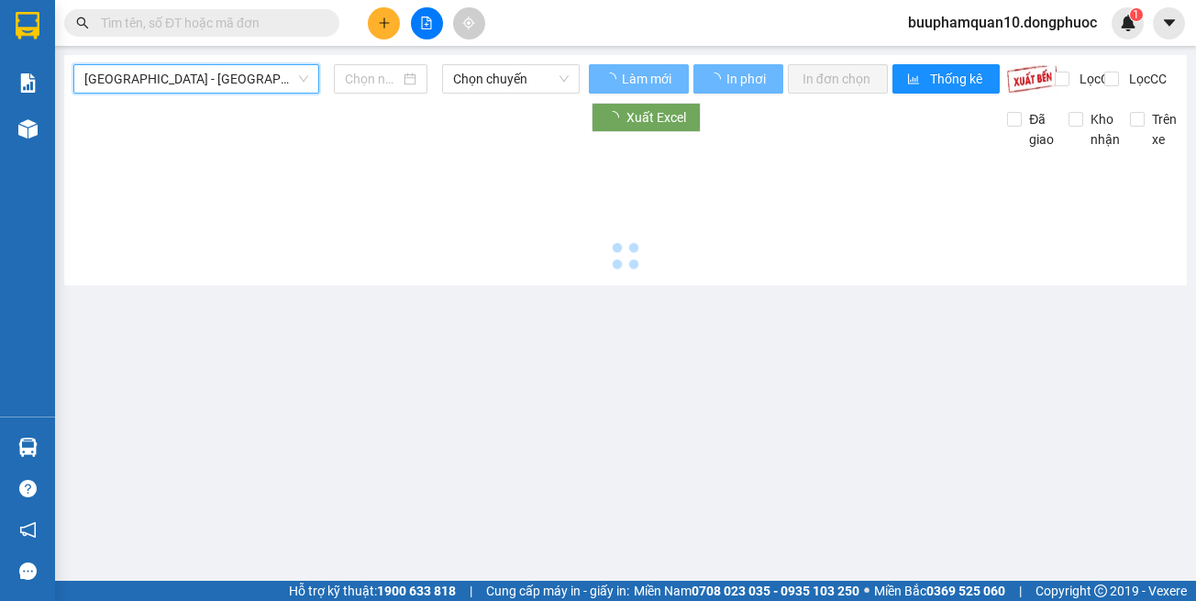
type input "[DATE]"
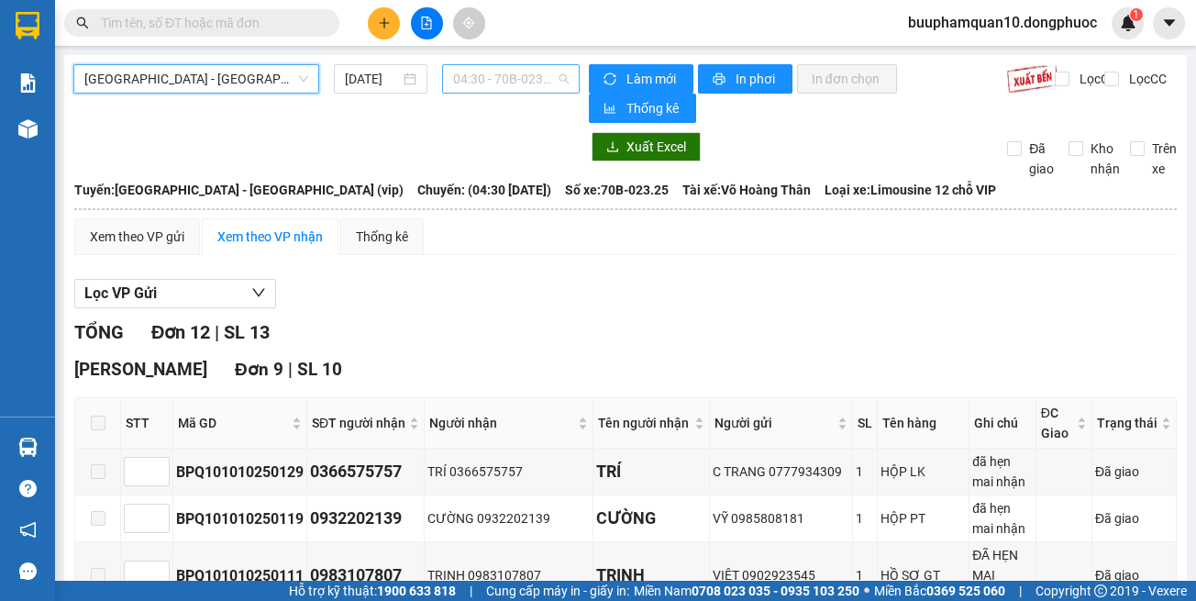
click at [490, 87] on span "04:30 - 70B-023.25" at bounding box center [511, 79] width 116 height 28
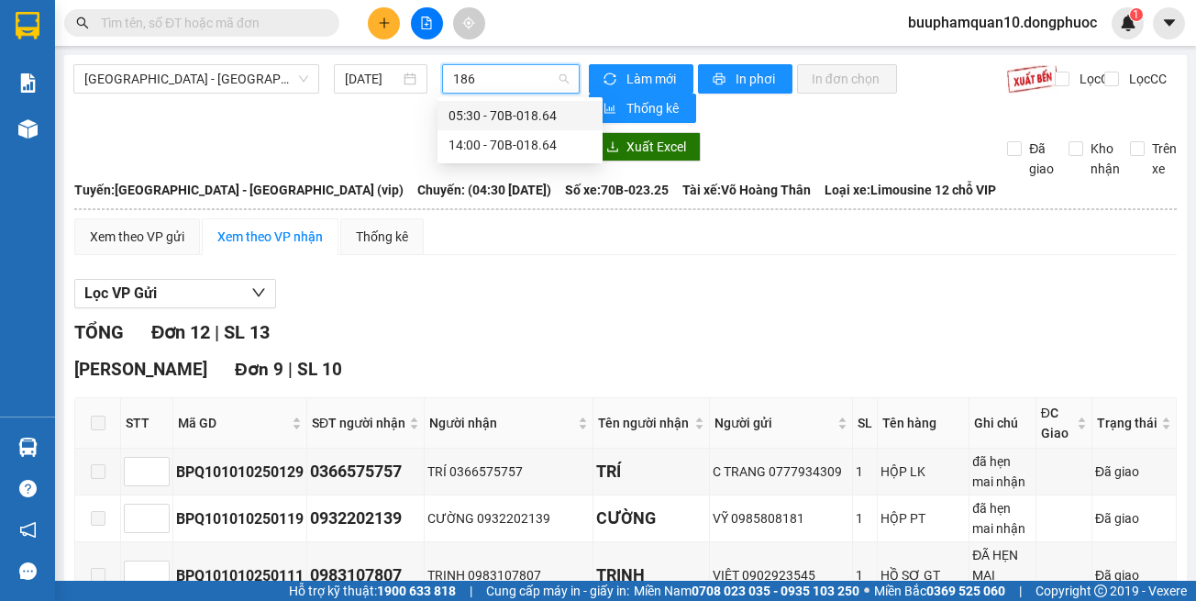
type input "1864"
drag, startPoint x: 544, startPoint y: 155, endPoint x: 538, endPoint y: 136, distance: 20.3
click at [542, 146] on div "14:00 - 70B-018.64" at bounding box center [520, 144] width 165 height 29
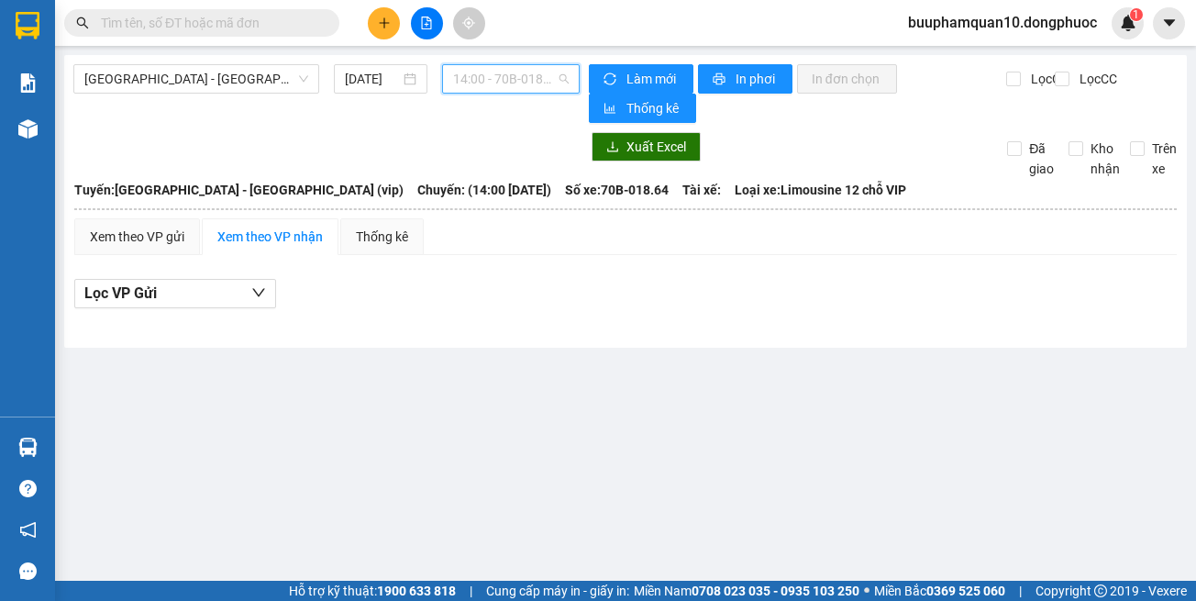
click at [518, 82] on span "14:00 - 70B-018.64" at bounding box center [511, 79] width 116 height 28
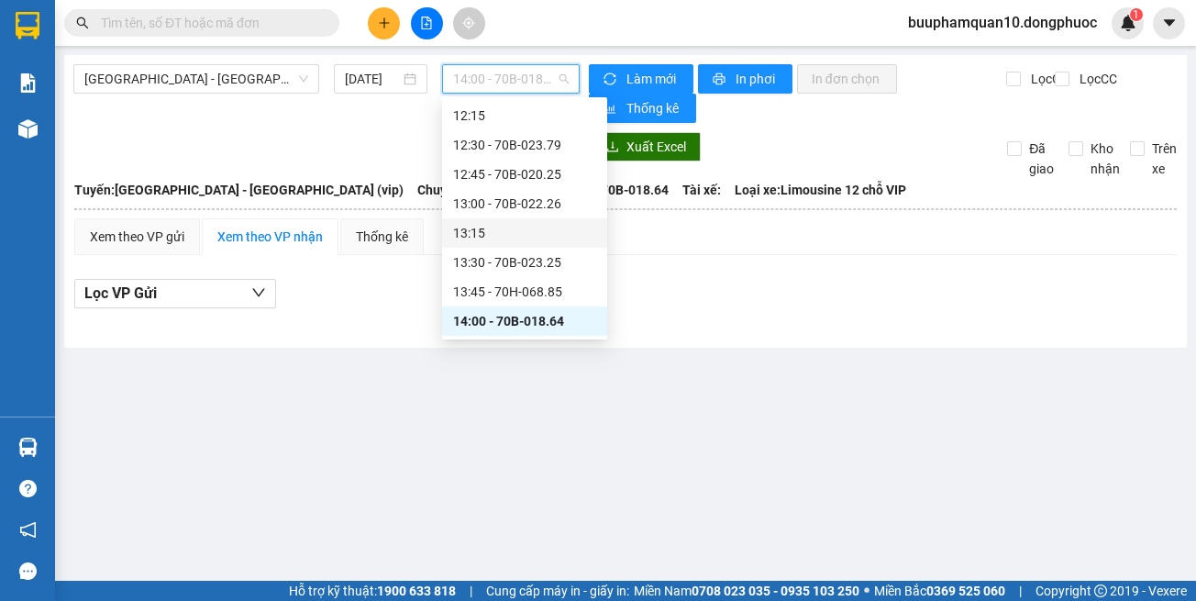
scroll to position [1031, 0]
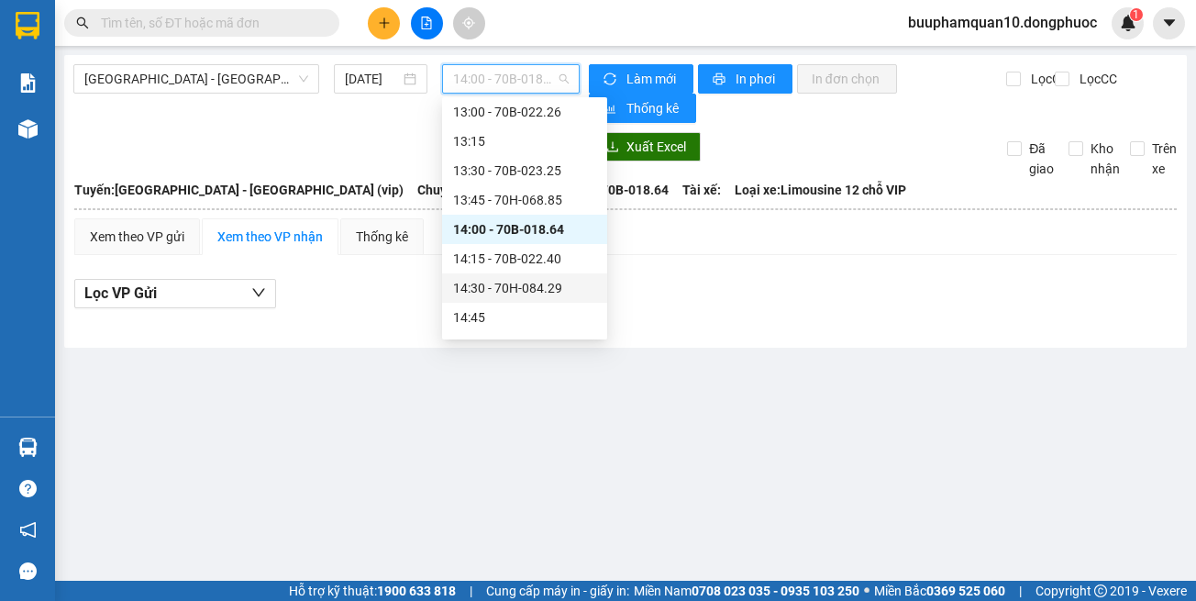
click at [307, 29] on input "text" at bounding box center [209, 23] width 216 height 20
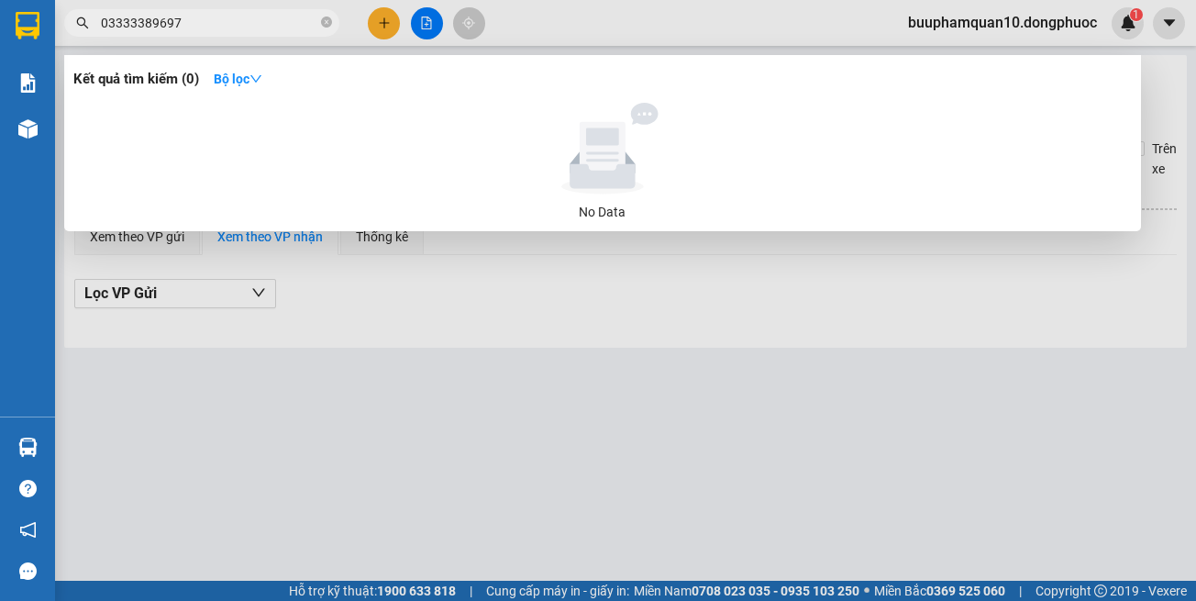
click at [128, 25] on input "03333389697" at bounding box center [209, 23] width 216 height 20
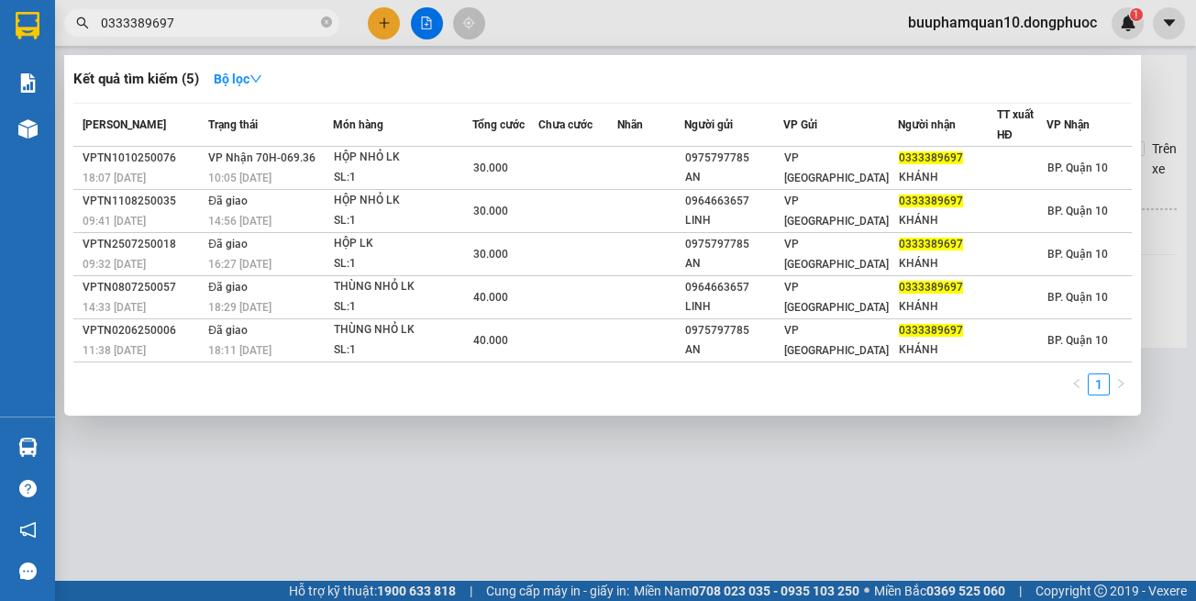
type input "0333389697"
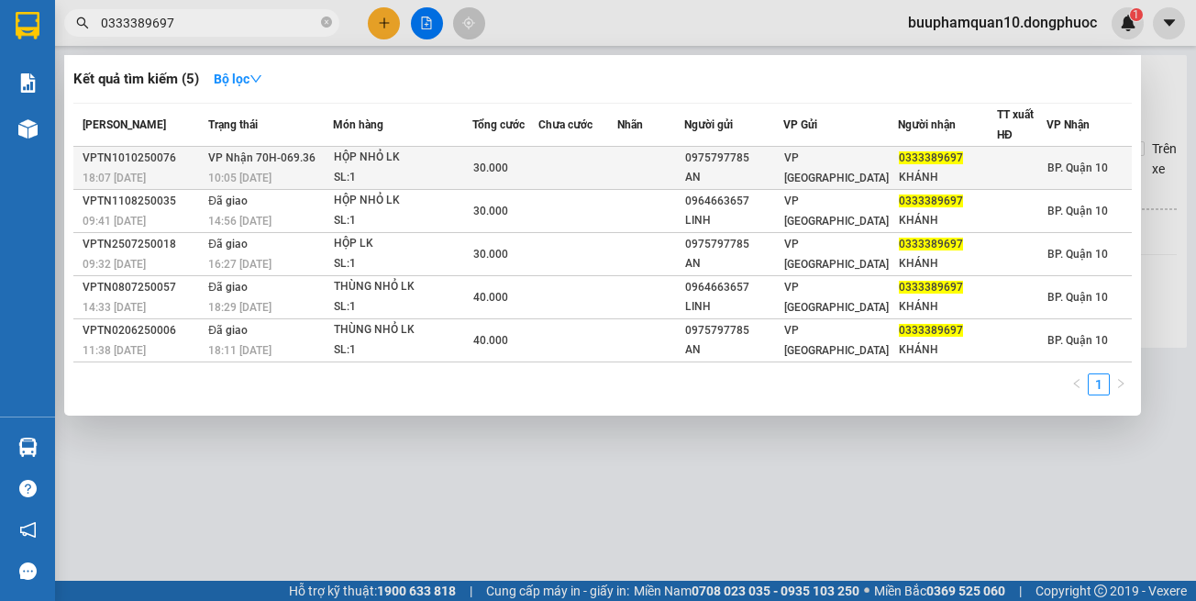
click at [438, 158] on div "HỘP NHỎ LK" at bounding box center [403, 158] width 138 height 20
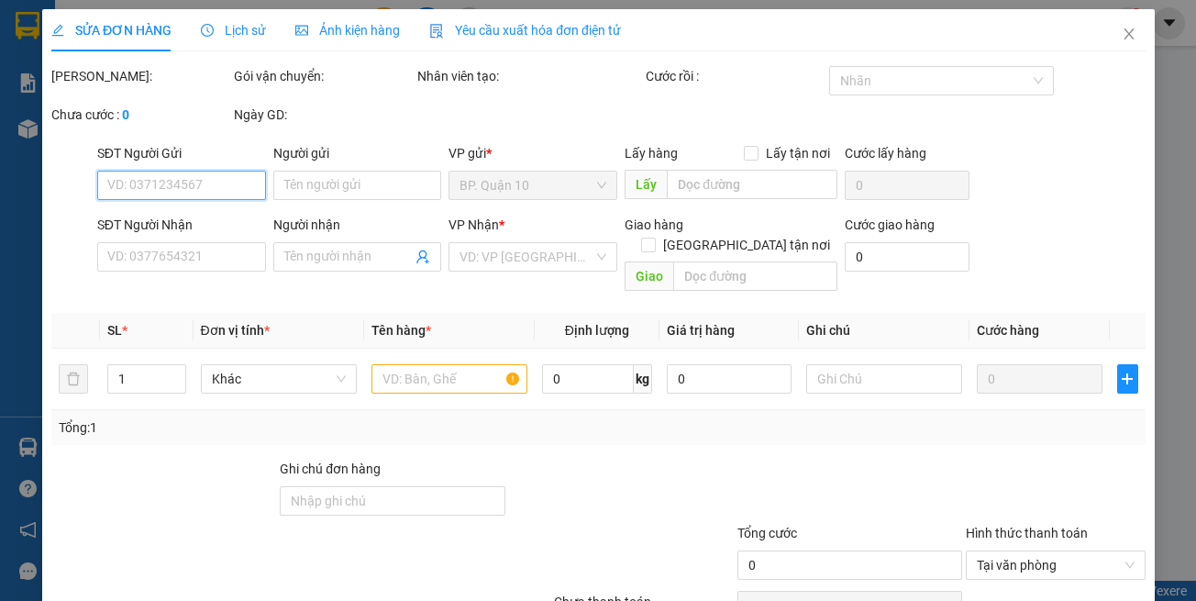
type input "0975797785"
type input "AN"
type input "0333389697"
type input "KHÁNH"
type input "30.000"
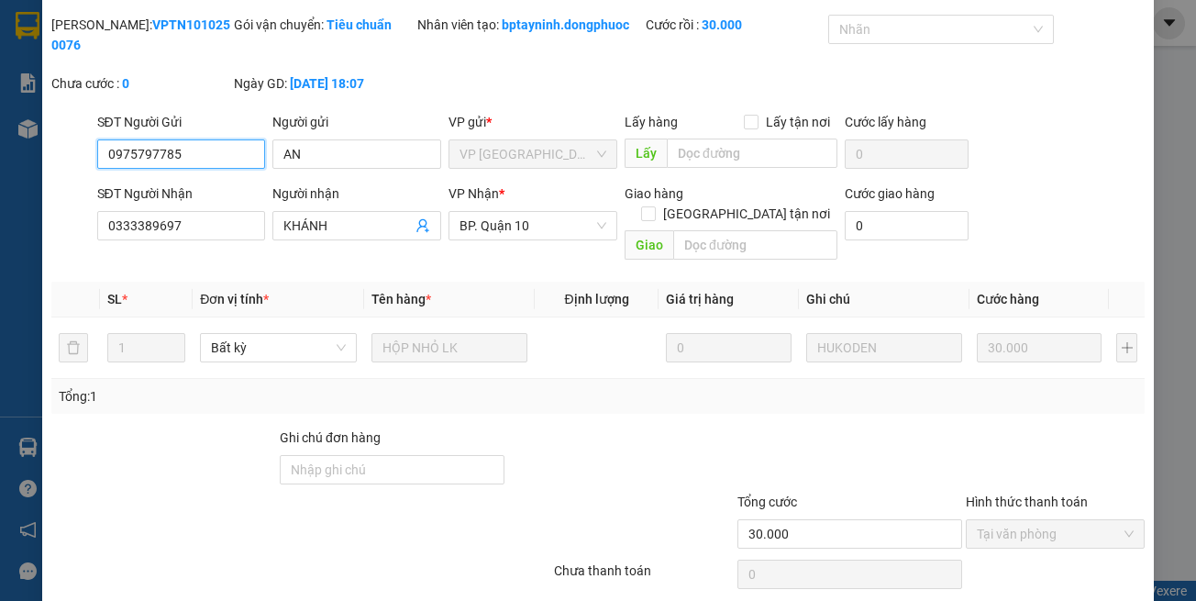
scroll to position [102, 0]
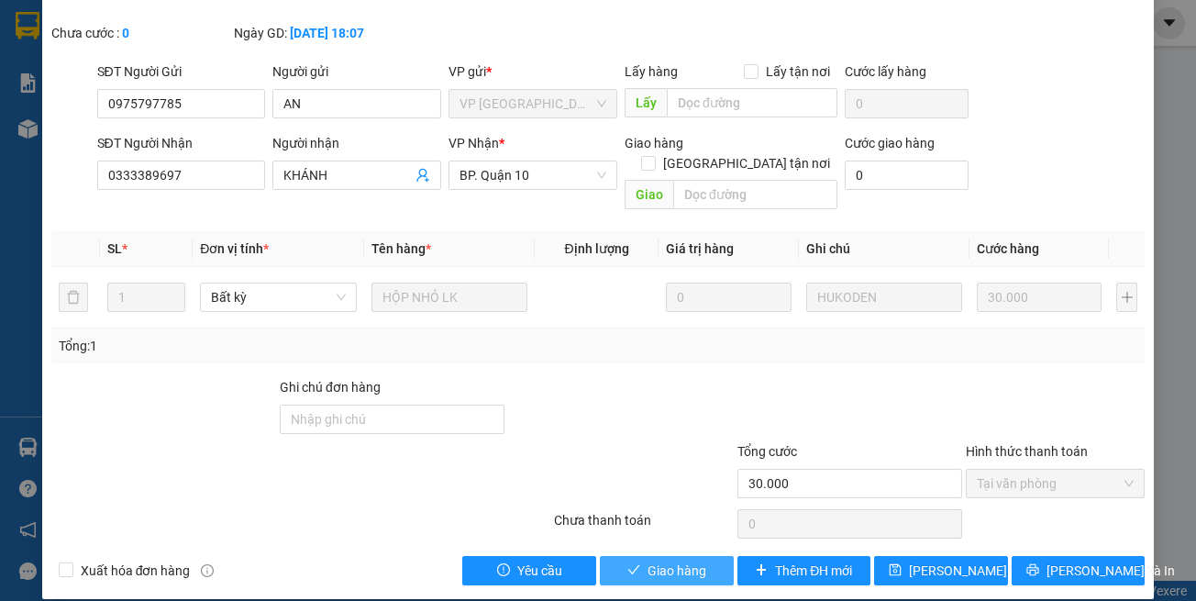
click at [674, 561] on span "Giao hàng" at bounding box center [677, 571] width 59 height 20
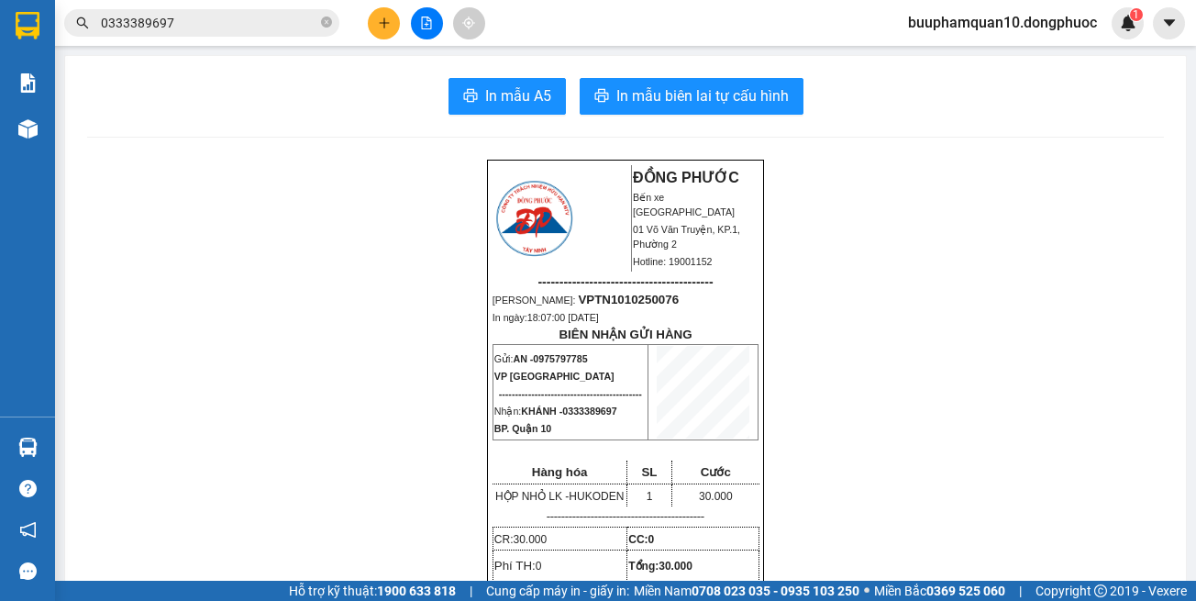
click at [241, 16] on input "0333389697" at bounding box center [209, 23] width 216 height 20
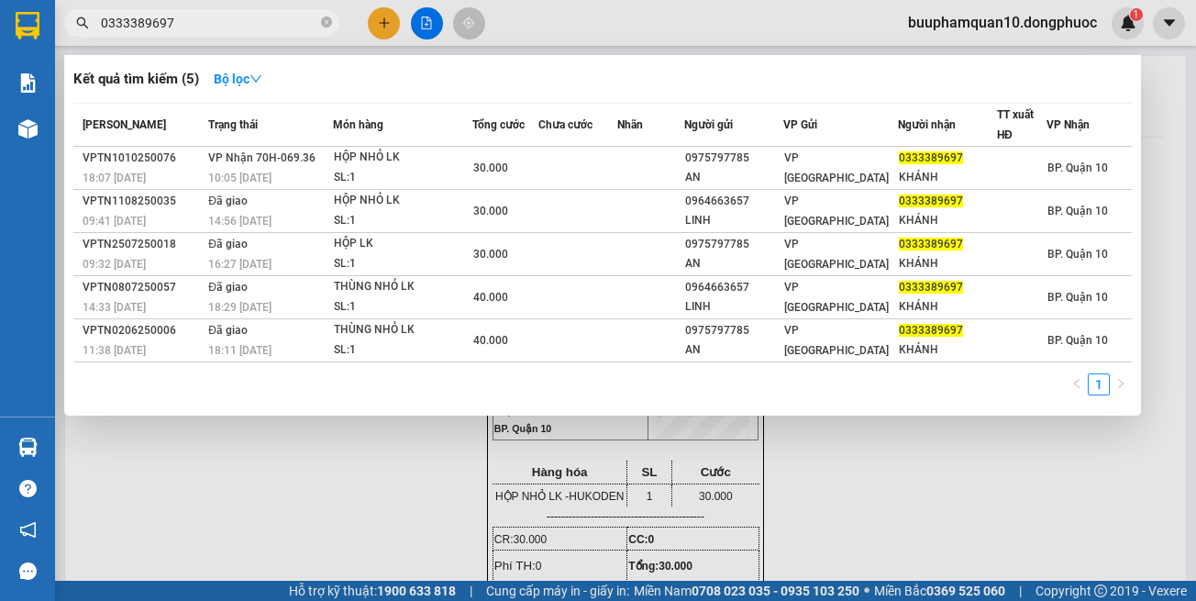
click at [241, 16] on input "0333389697" at bounding box center [209, 23] width 216 height 20
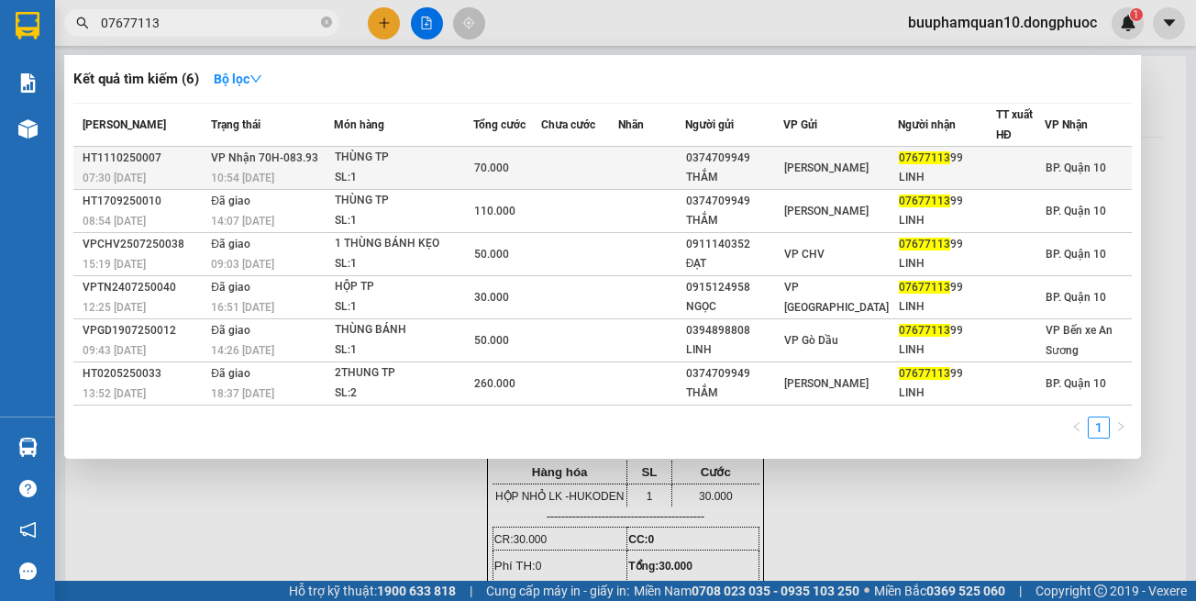
type input "07677113"
click at [373, 163] on div "THÙNG TP" at bounding box center [404, 158] width 138 height 20
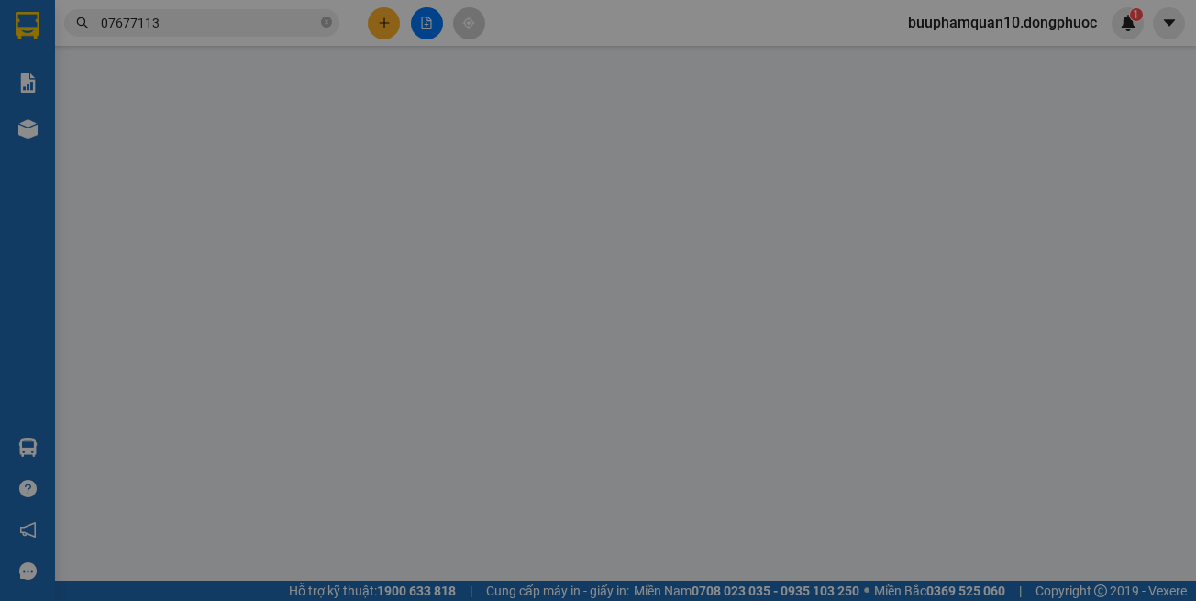
type input "0374709949"
type input "THẮM"
type input "0767711399"
type input "LINH"
type input "70.000"
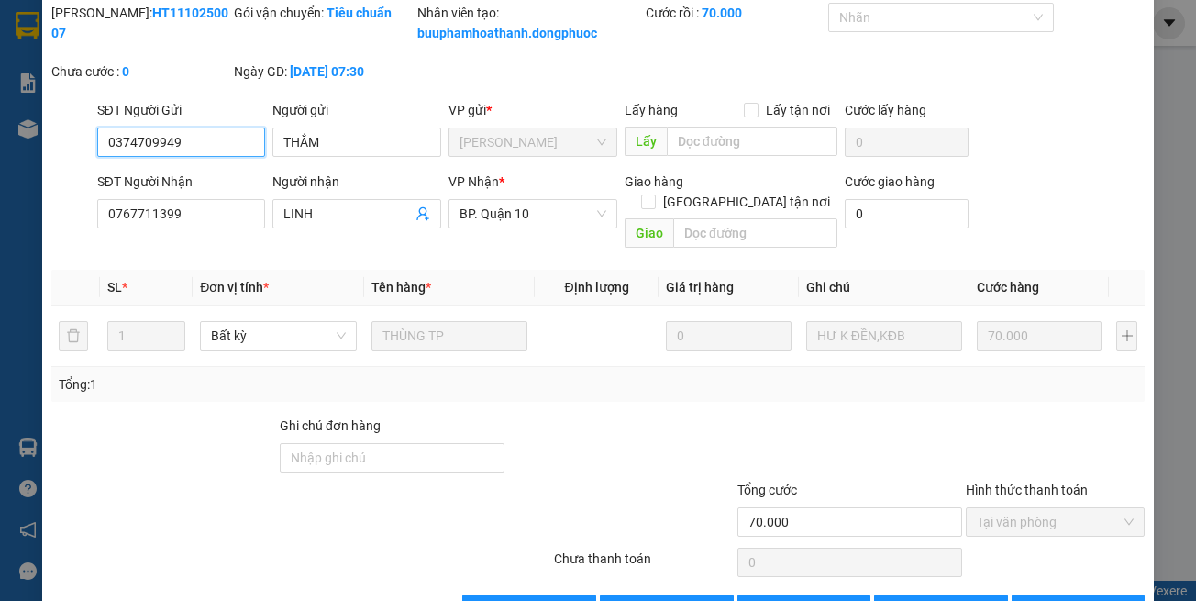
scroll to position [122, 0]
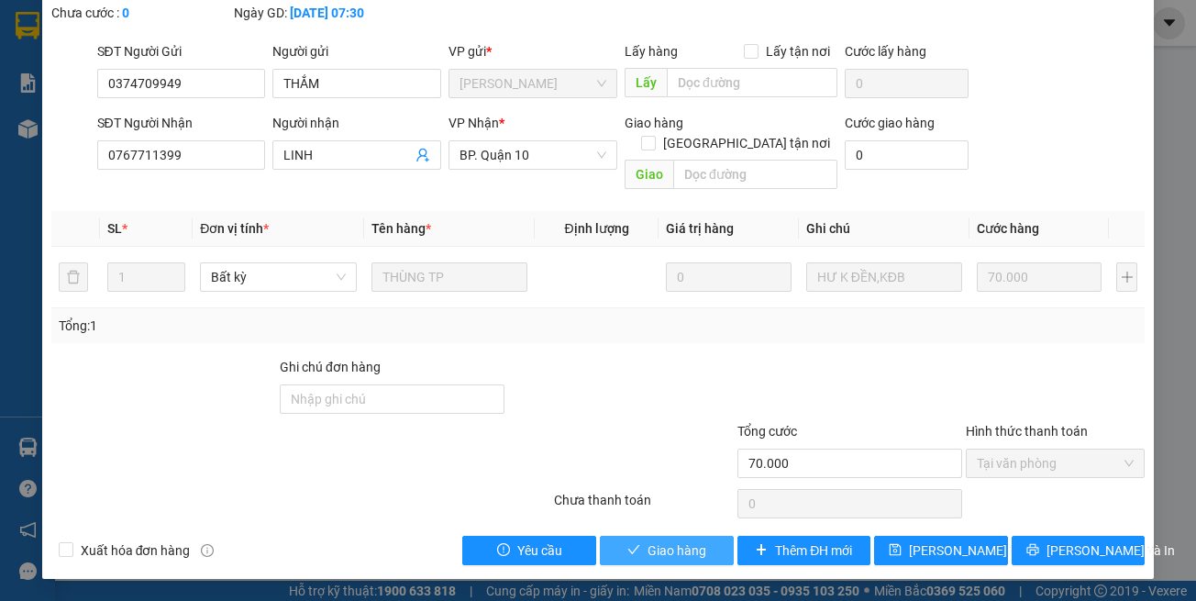
click at [674, 546] on span "Giao hàng" at bounding box center [677, 550] width 59 height 20
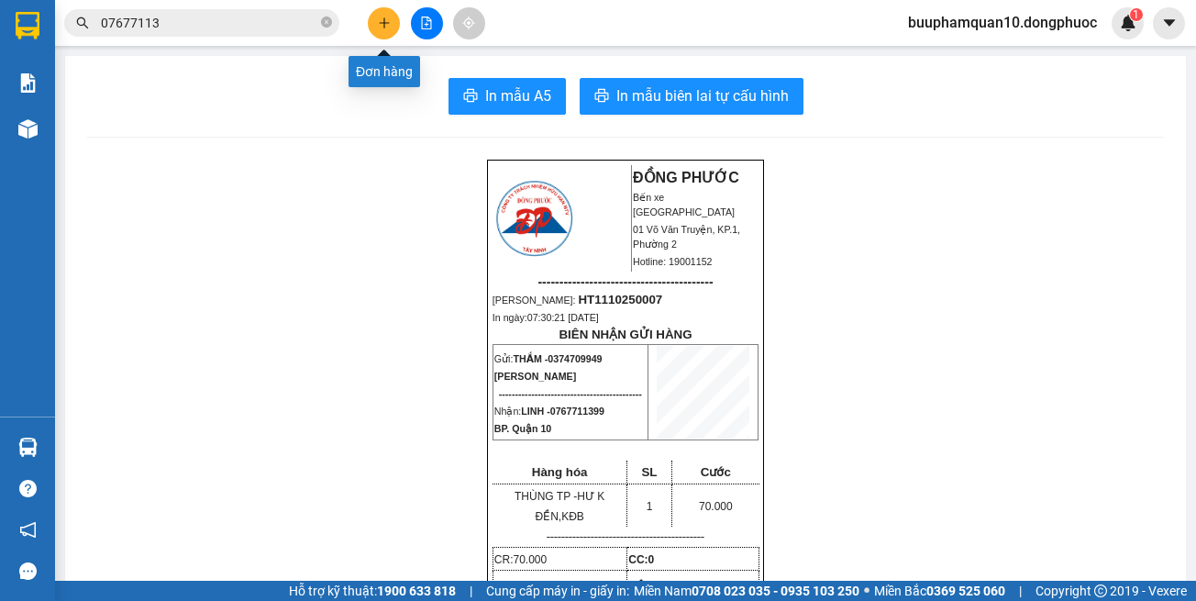
click at [372, 20] on button at bounding box center [384, 23] width 32 height 32
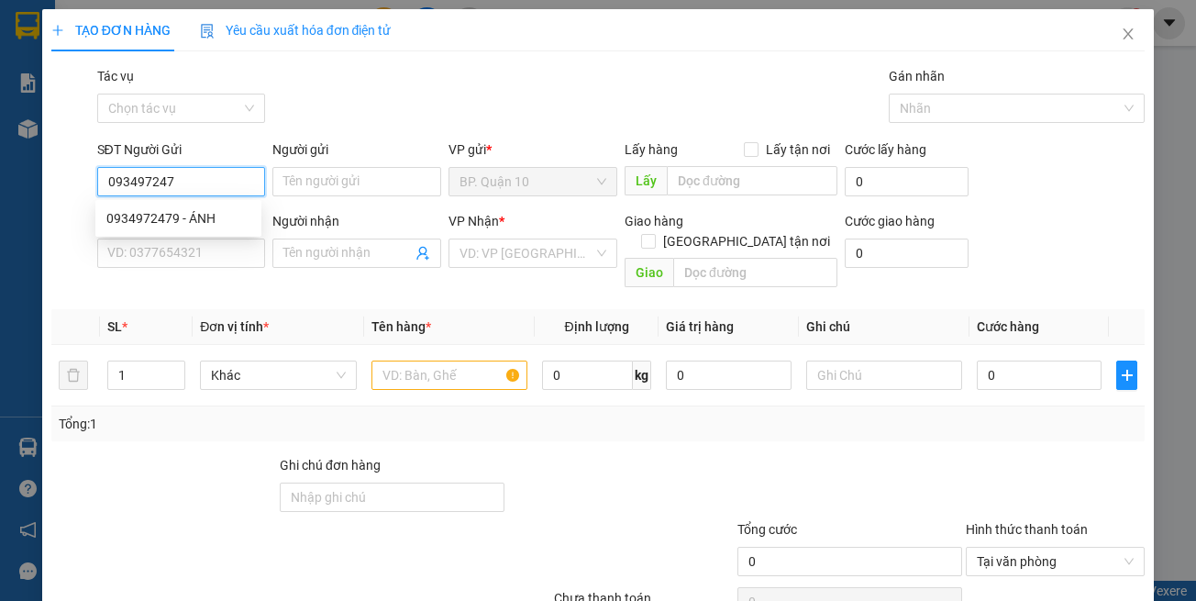
type input "0934972479"
click at [218, 216] on div "0934972479 - ÁNH" at bounding box center [178, 218] width 144 height 20
type input "ÁNH"
type input "0908622677"
type input "TIỀN"
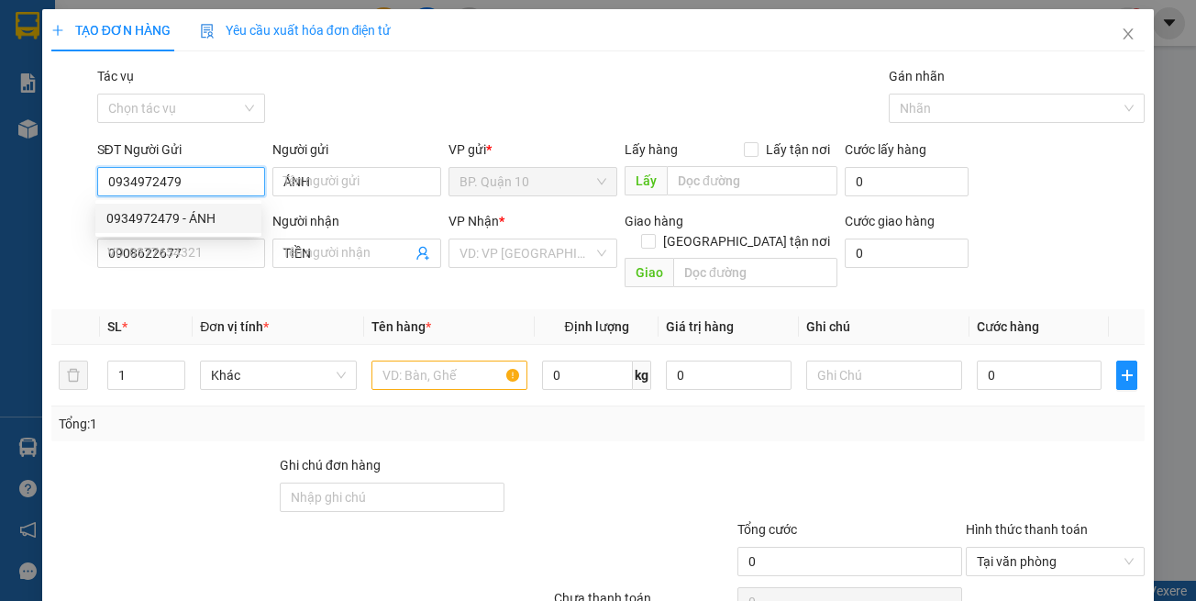
type input "0934972479"
type input "70.000"
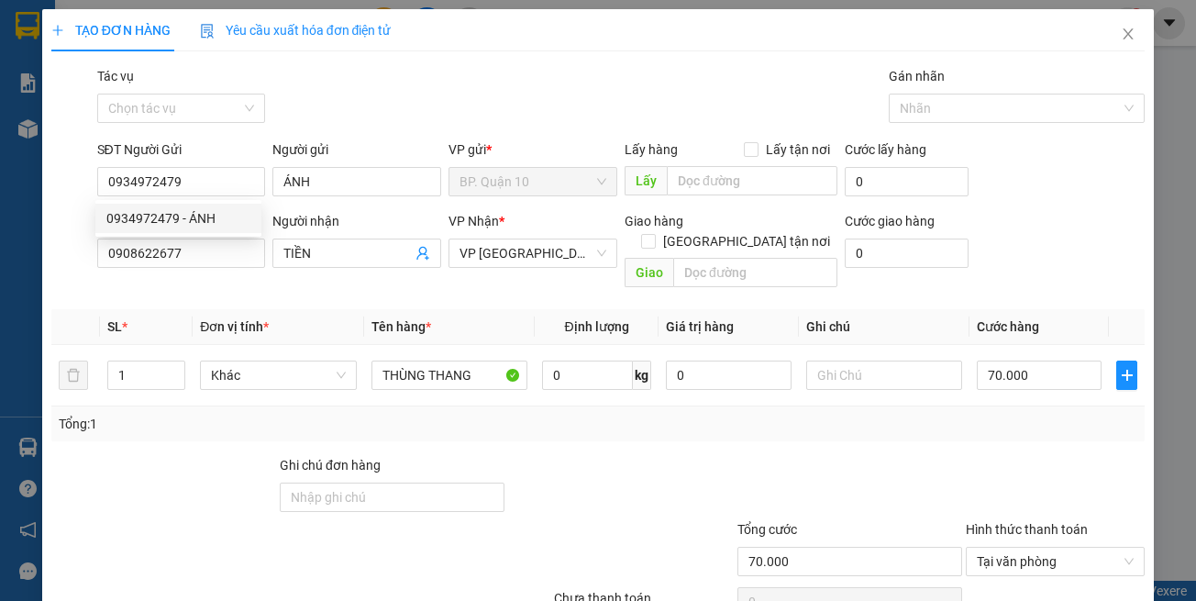
click at [231, 273] on div "SĐT Người Nhận 0908622677" at bounding box center [181, 243] width 169 height 64
click at [231, 261] on input "0908622677" at bounding box center [181, 253] width 169 height 29
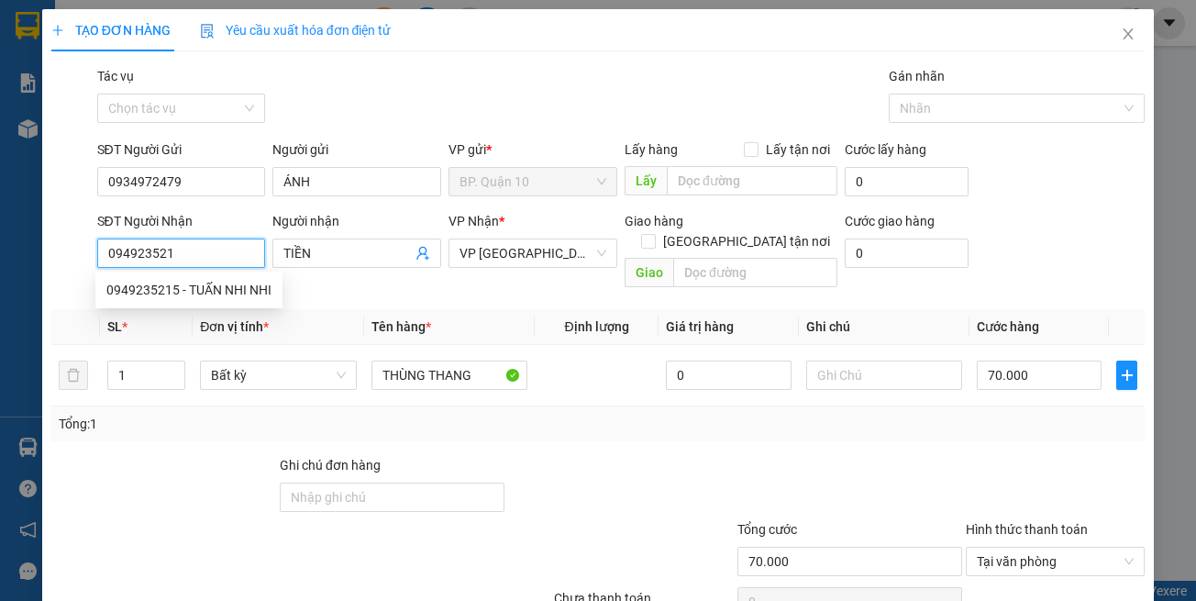
type input "0949235215"
click at [239, 287] on div "0949235215 - TUẤN NHI NHI" at bounding box center [188, 290] width 165 height 20
type input "TUẤN NHI NHI"
type input "50.000"
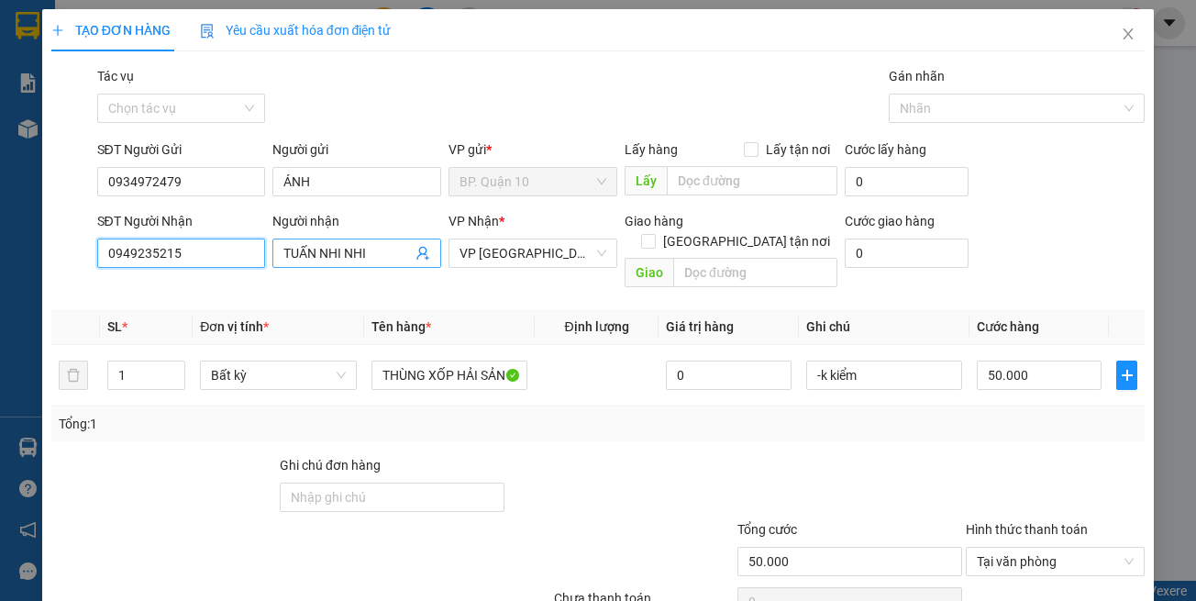
type input "0949235215"
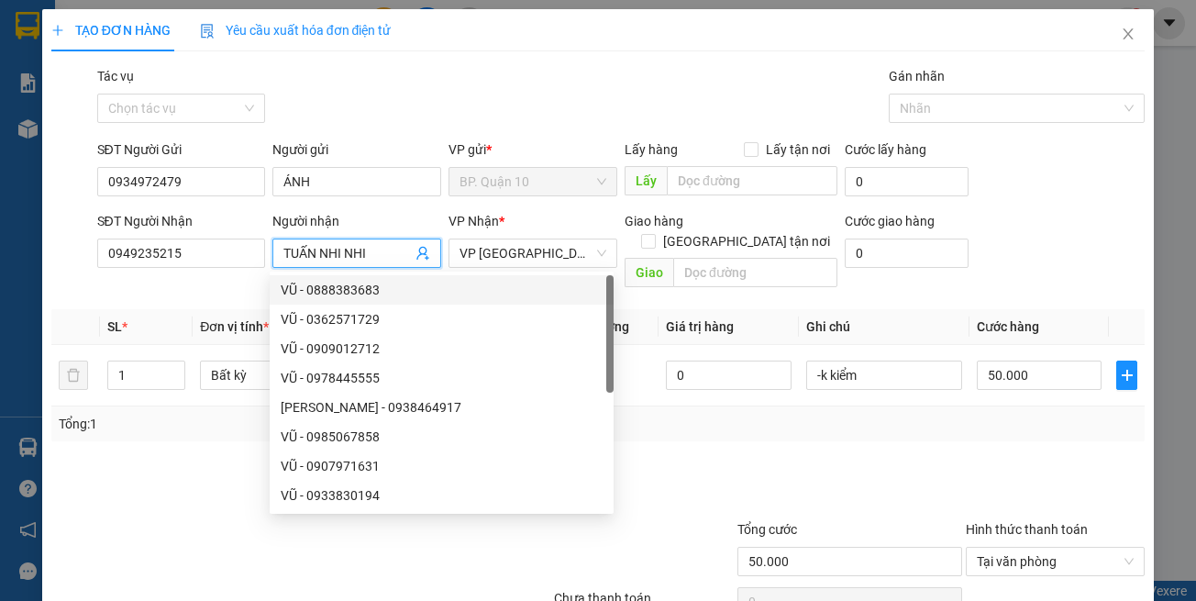
drag, startPoint x: 314, startPoint y: 256, endPoint x: 539, endPoint y: 297, distance: 229.4
click at [539, 297] on body "Kết quả tìm kiếm ( 6 ) Bộ lọc Mã ĐH Trạng thái Món hàng Tổng cước Chưa cước Nhã…" at bounding box center [598, 300] width 1196 height 601
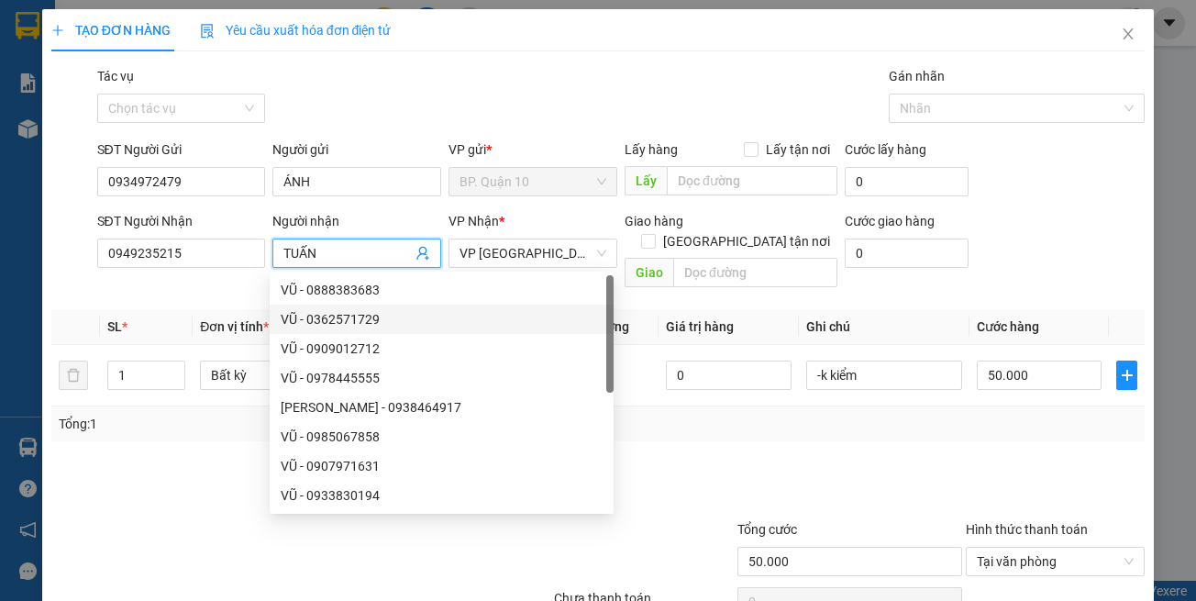
type input "TUẤN"
drag, startPoint x: 674, startPoint y: 465, endPoint x: 473, endPoint y: 358, distance: 227.8
click at [673, 463] on div at bounding box center [620, 487] width 228 height 64
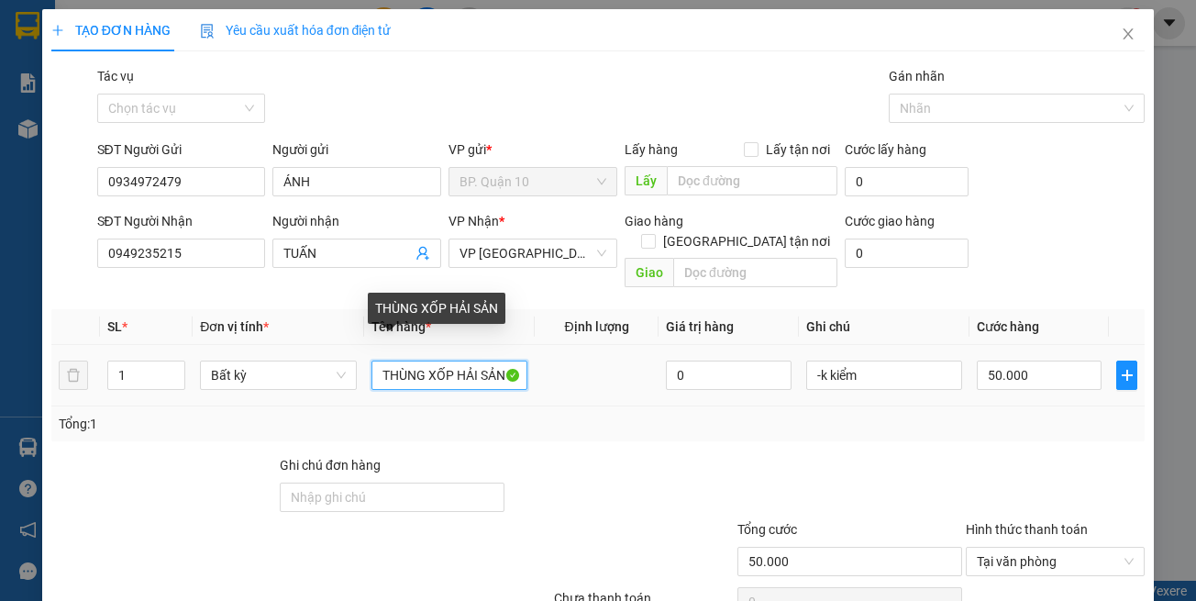
click at [394, 361] on input "THÙNG XỐP HẢI SẢN" at bounding box center [450, 375] width 156 height 29
type input "HỘP ĐEN Đ TỬ"
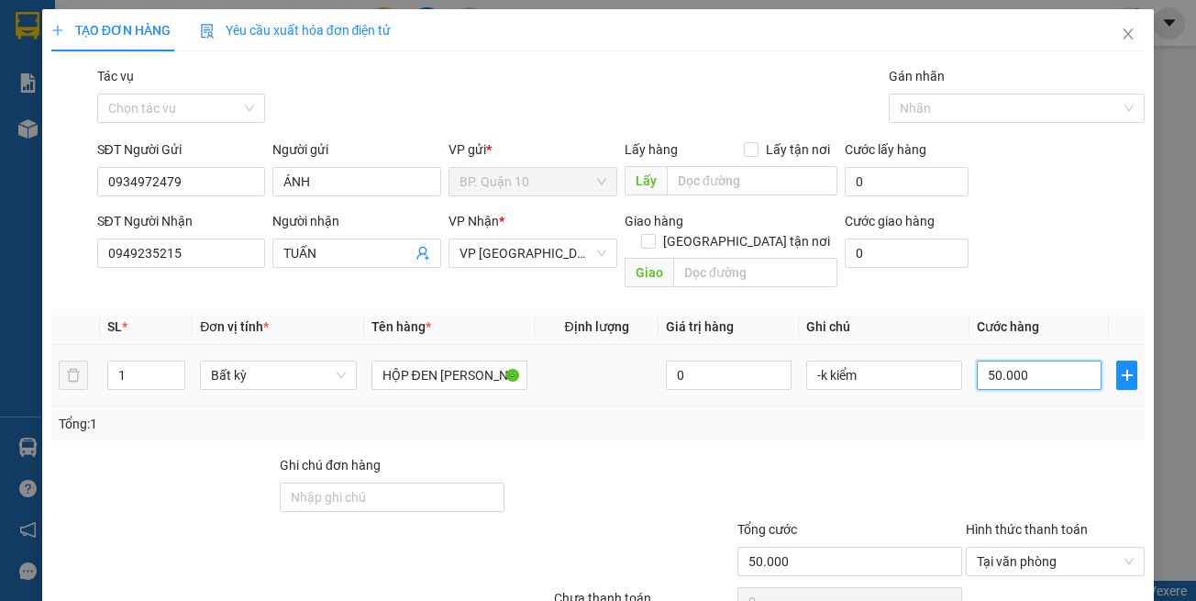
click at [1079, 361] on input "50.000" at bounding box center [1039, 375] width 125 height 29
type input "3"
type input "30"
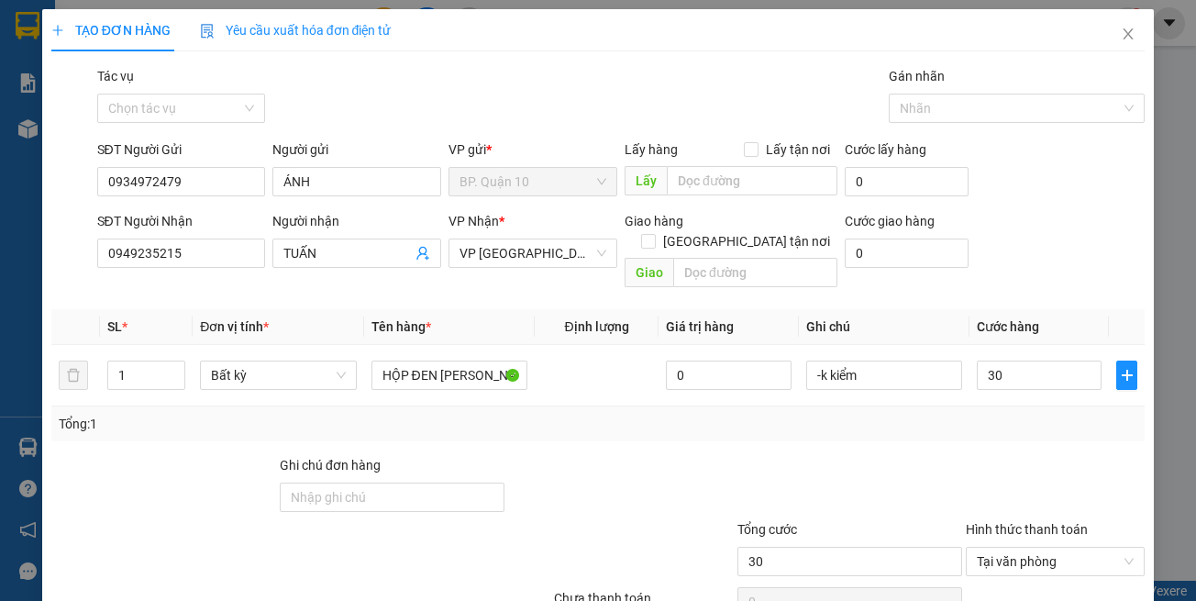
type input "30.000"
drag, startPoint x: 976, startPoint y: 483, endPoint x: 993, endPoint y: 482, distance: 16.5
click at [981, 477] on div at bounding box center [1055, 487] width 183 height 64
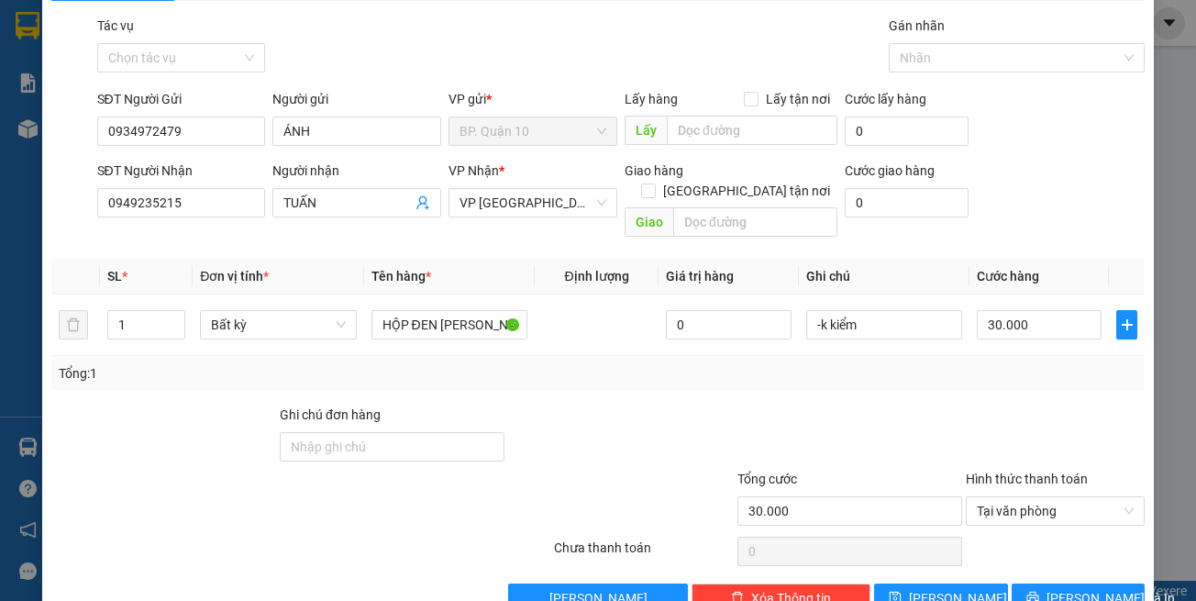
scroll to position [78, 0]
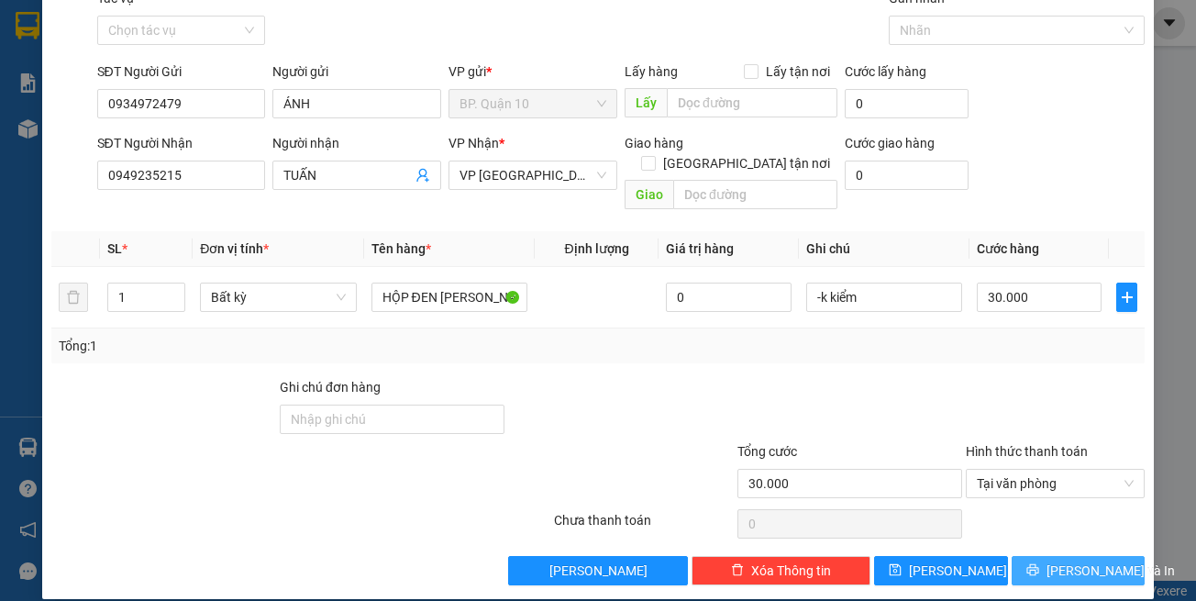
click at [1015, 556] on button "[PERSON_NAME] và In" at bounding box center [1079, 570] width 134 height 29
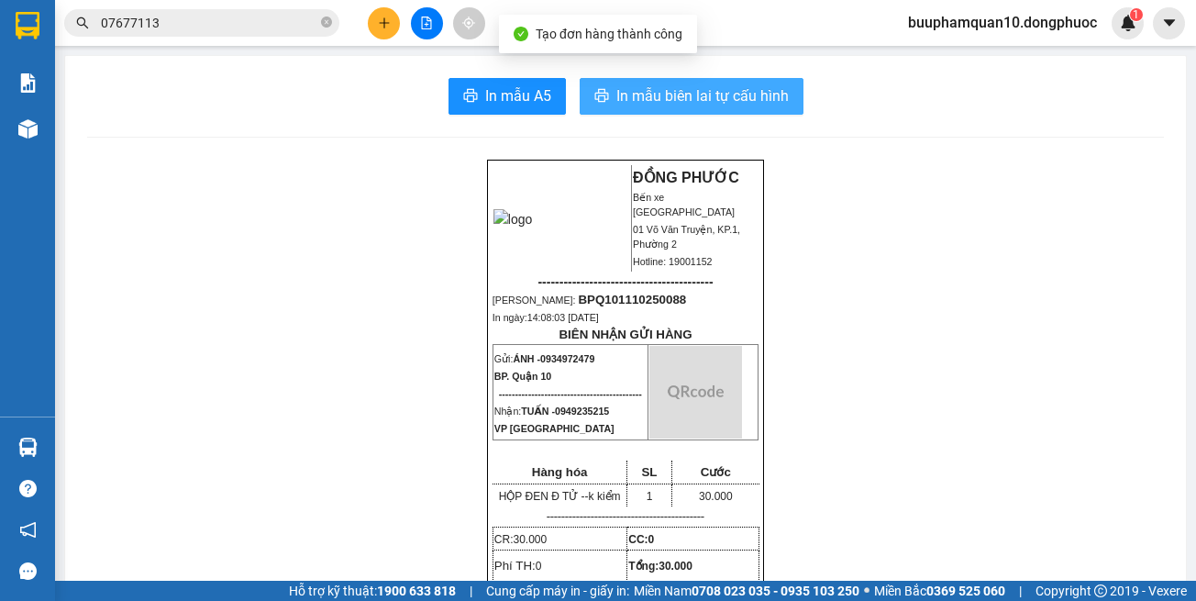
click at [649, 94] on span "In mẫu biên lai tự cấu hình" at bounding box center [702, 95] width 172 height 23
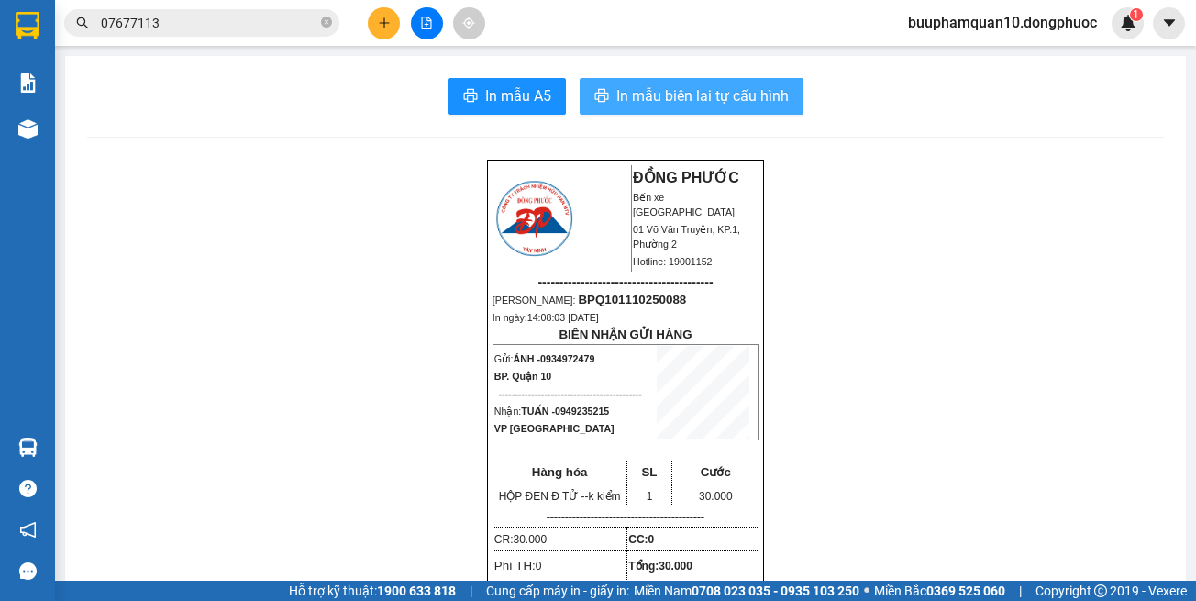
click at [629, 87] on span "In mẫu biên lai tự cấu hình" at bounding box center [702, 95] width 172 height 23
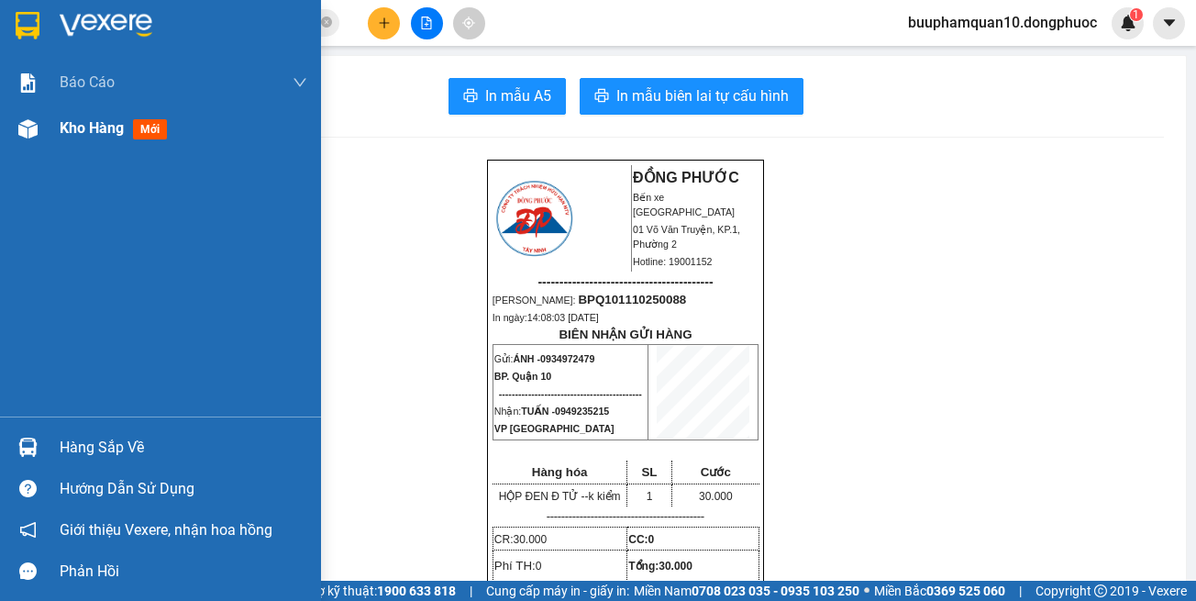
click at [50, 139] on div "Kho hàng mới" at bounding box center [160, 128] width 321 height 46
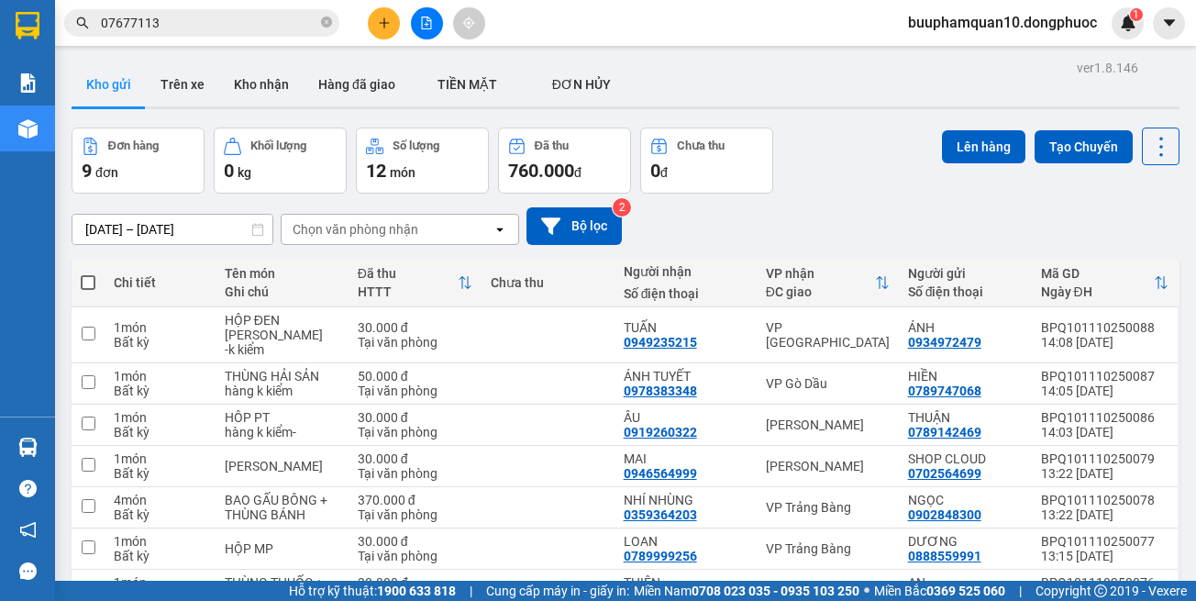
click at [339, 237] on div "Chọn văn phòng nhận" at bounding box center [356, 229] width 126 height 18
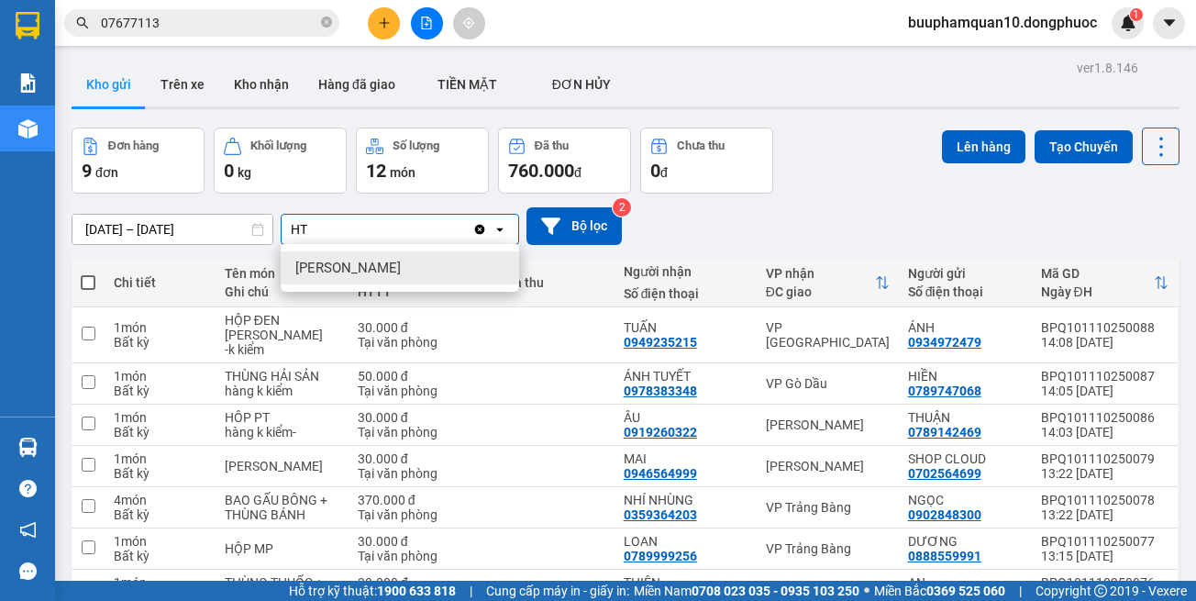
type input "HT"
click at [346, 266] on span "[PERSON_NAME]" at bounding box center [347, 268] width 105 height 18
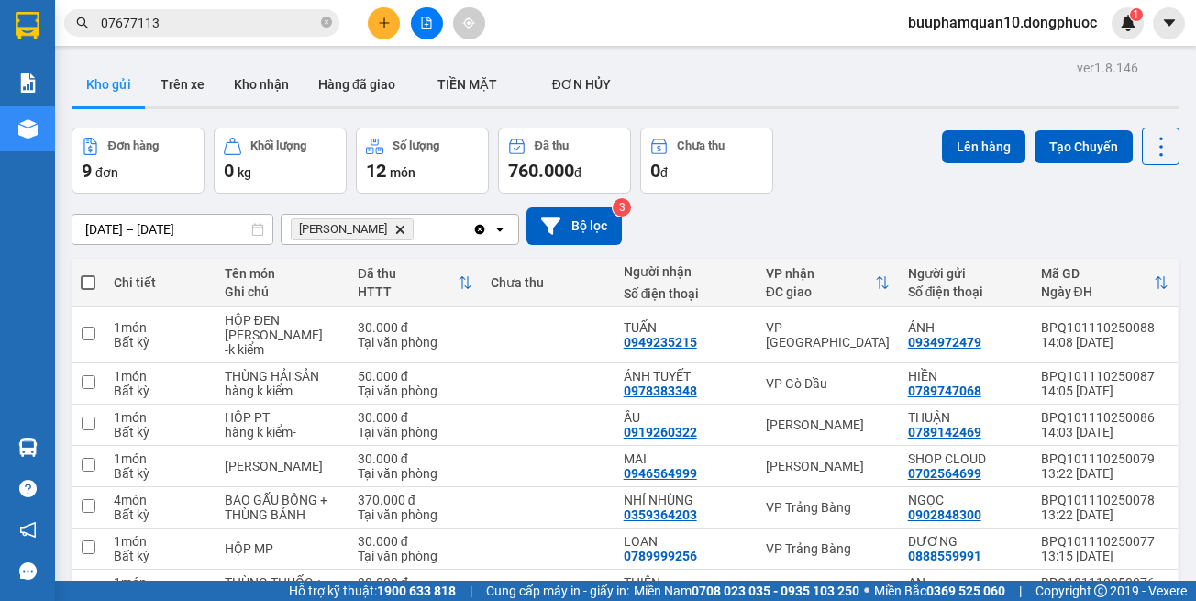
click at [427, 225] on div "Hòa Thành Delete" at bounding box center [377, 229] width 191 height 29
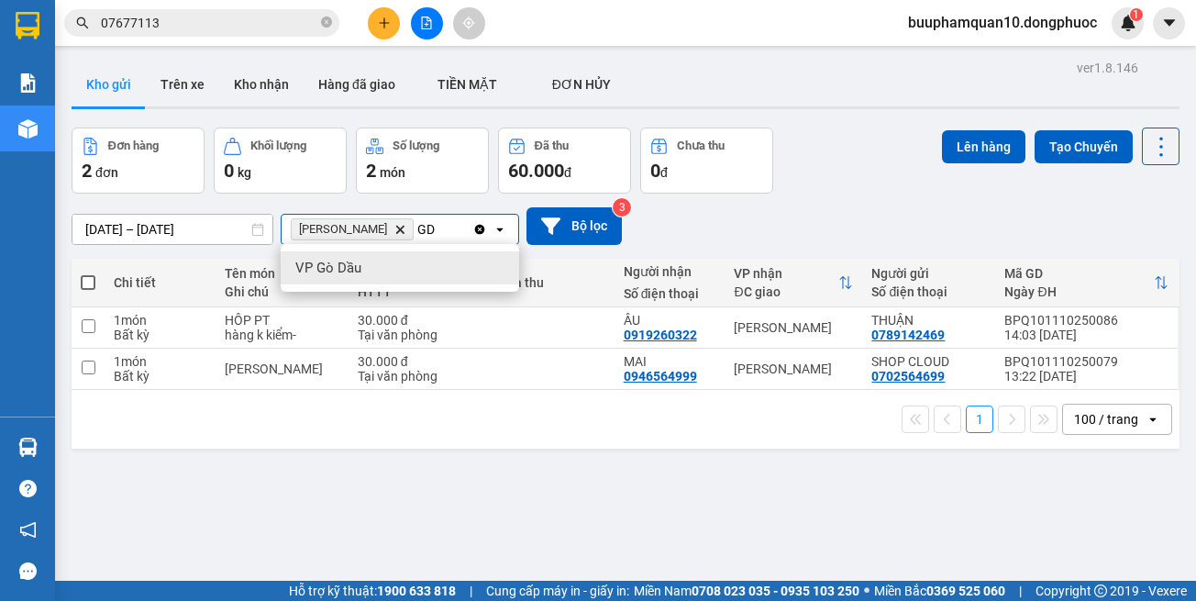
type input "GD"
click at [412, 261] on div "VP Gò Dầu" at bounding box center [400, 267] width 239 height 33
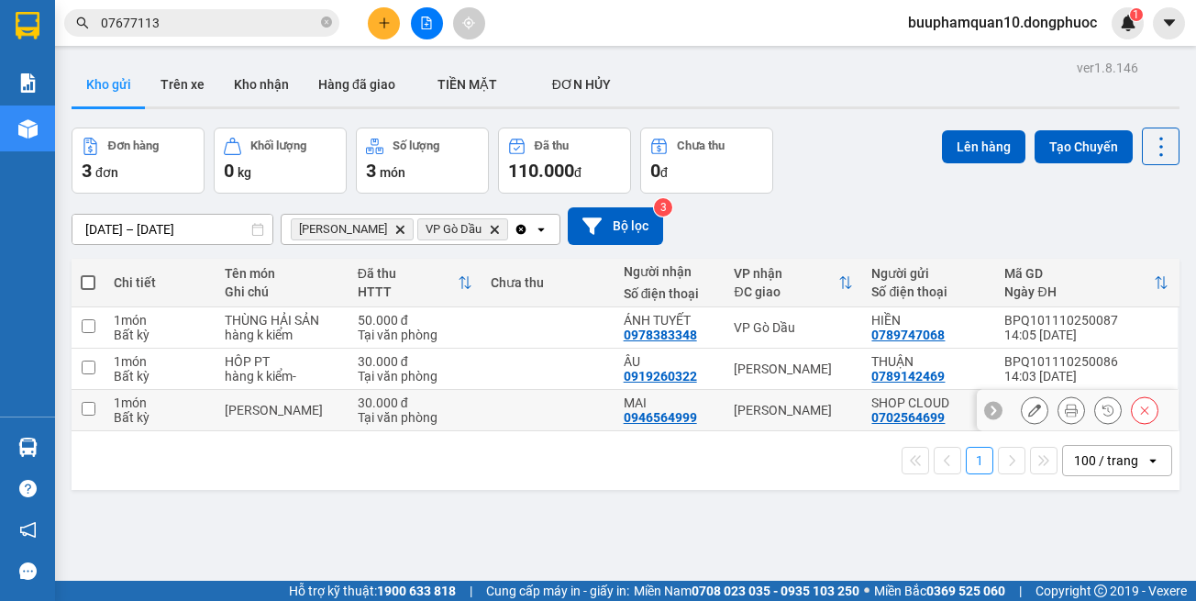
drag, startPoint x: 776, startPoint y: 416, endPoint x: 765, endPoint y: 379, distance: 39.2
click at [776, 415] on div "[PERSON_NAME]" at bounding box center [793, 410] width 119 height 15
checkbox input "true"
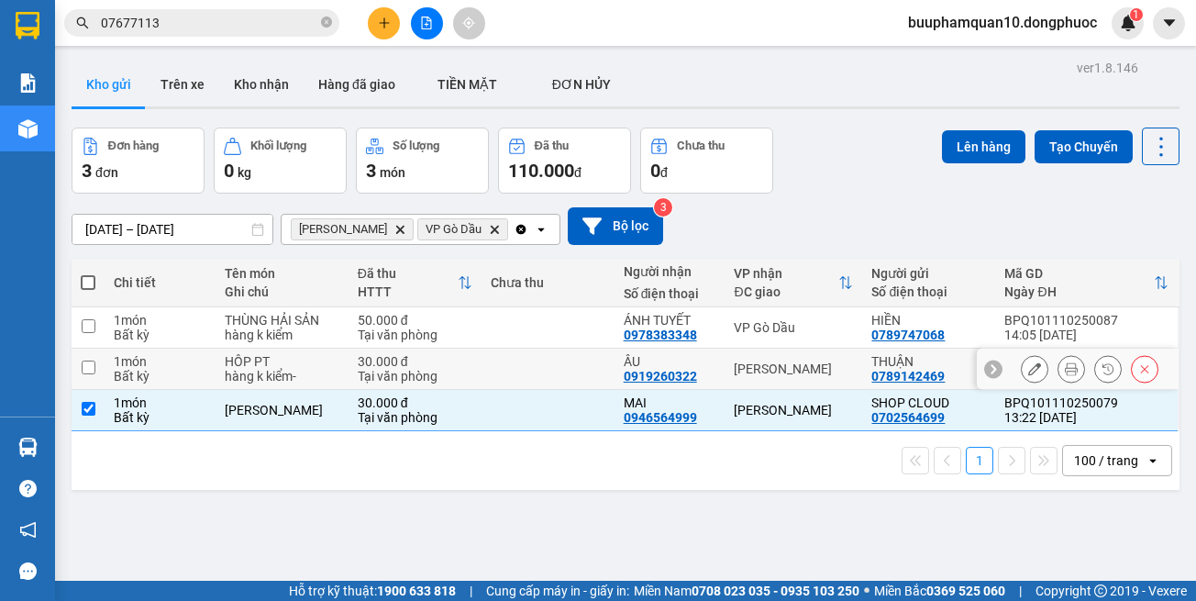
drag, startPoint x: 765, startPoint y: 375, endPoint x: 748, endPoint y: 343, distance: 36.5
click at [765, 373] on div "[PERSON_NAME]" at bounding box center [793, 368] width 119 height 15
checkbox input "true"
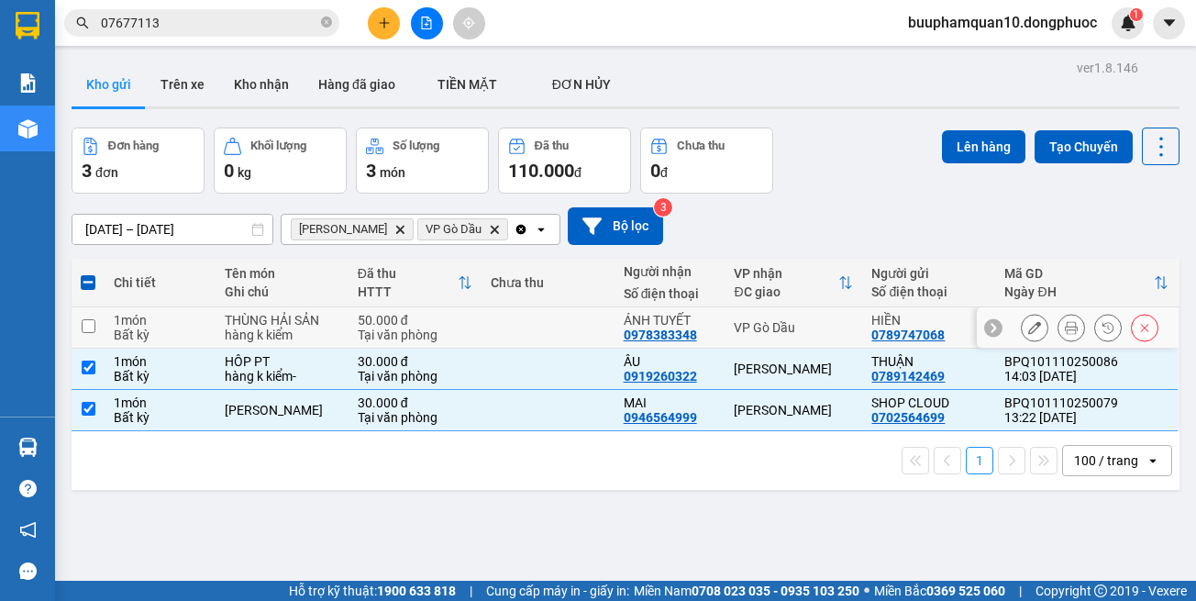
drag, startPoint x: 748, startPoint y: 342, endPoint x: 752, endPoint y: 321, distance: 21.6
click at [748, 340] on td "VP Gò Dầu" at bounding box center [794, 327] width 138 height 41
checkbox input "true"
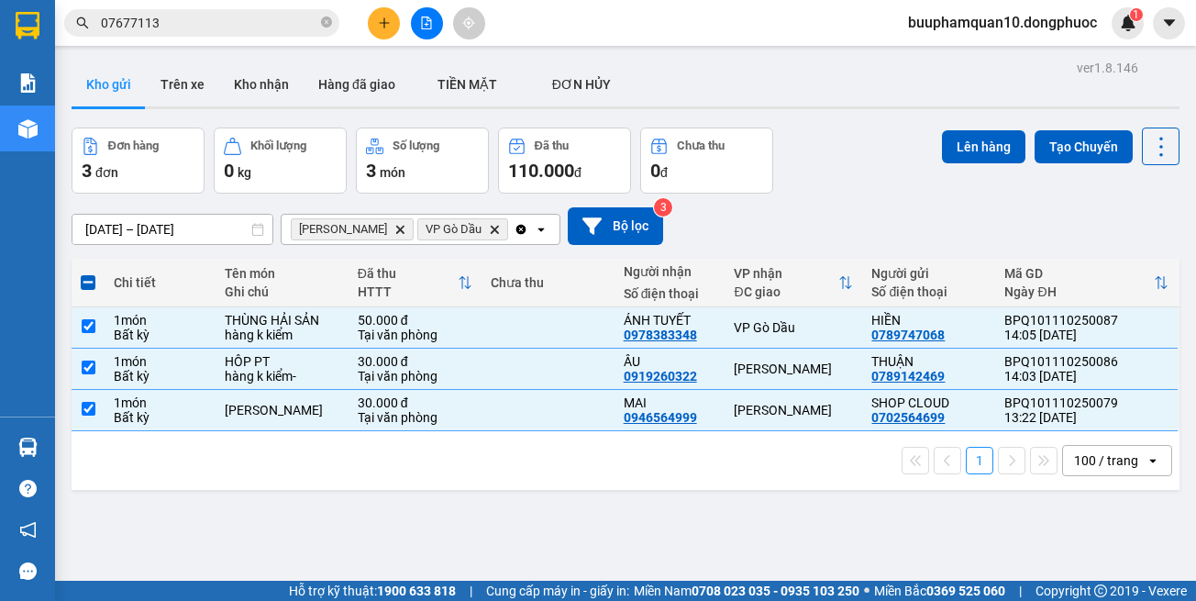
click at [942, 164] on div "Lên hàng Tạo Chuyến" at bounding box center [1061, 147] width 238 height 38
click at [942, 161] on button "Lên hàng" at bounding box center [983, 146] width 83 height 33
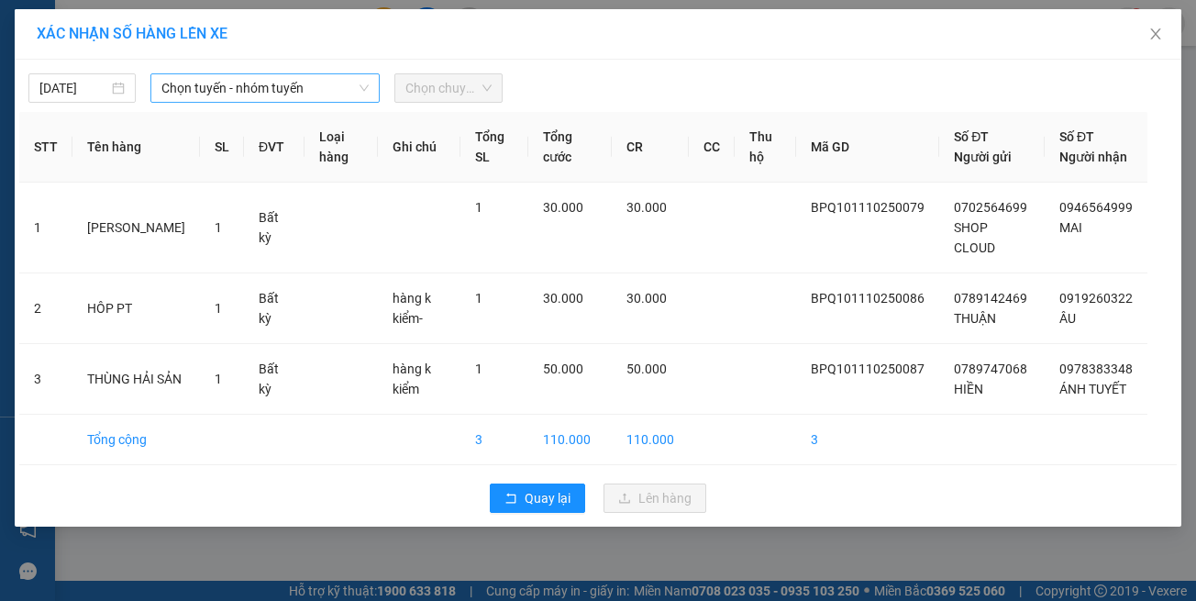
drag, startPoint x: 325, startPoint y: 70, endPoint x: 336, endPoint y: 83, distance: 16.9
click at [325, 73] on div "11/10/2025 Chọn tuyến - nhóm tuyến Chọn chuyến" at bounding box center [598, 83] width 1158 height 39
click at [336, 83] on span "Chọn tuyến - nhóm tuyến" at bounding box center [264, 88] width 207 height 28
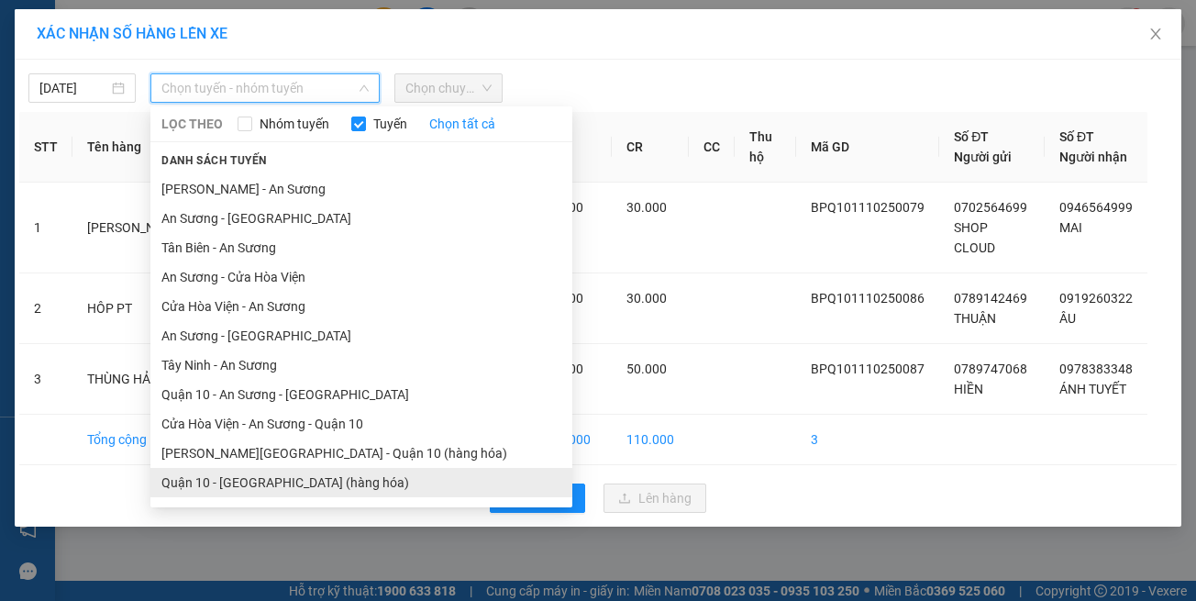
scroll to position [81, 0]
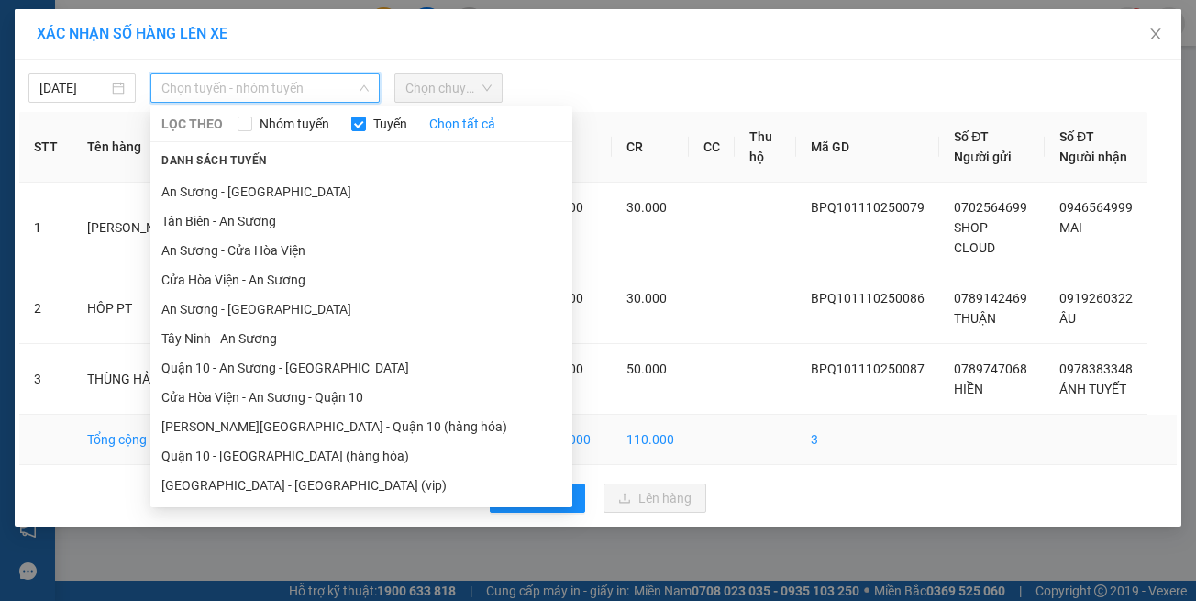
drag, startPoint x: 336, startPoint y: 488, endPoint x: 348, endPoint y: 462, distance: 28.3
click at [338, 486] on li "Hồ Chí Minh - Tây Ninh (vip)" at bounding box center [361, 485] width 422 height 29
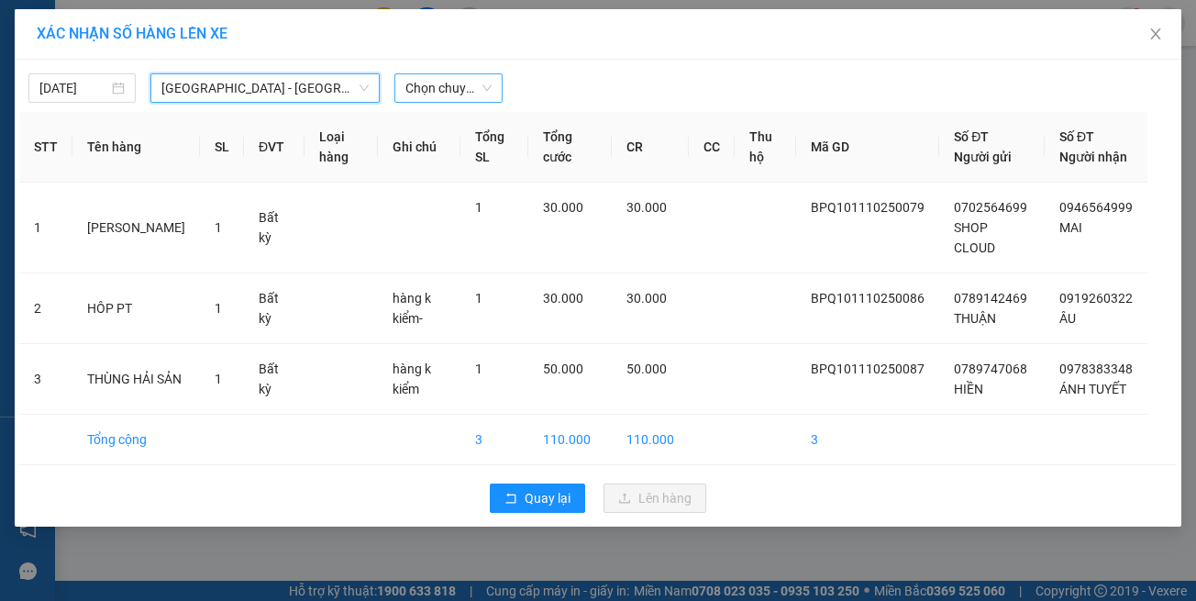
click at [472, 92] on span "Chọn chuyến" at bounding box center [447, 88] width 85 height 28
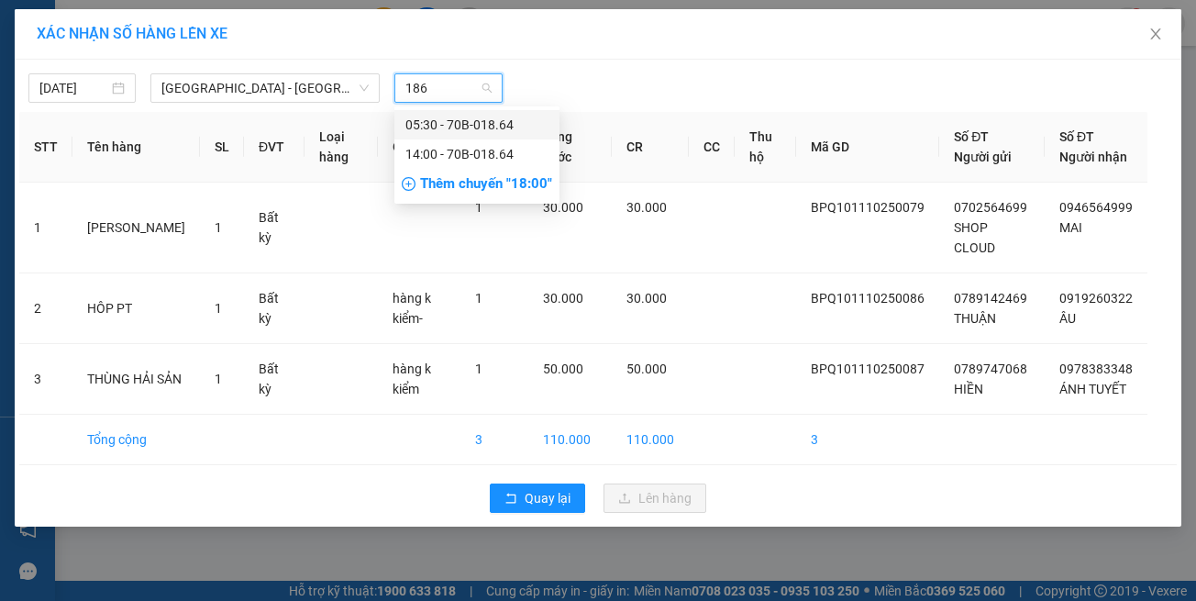
type input "1864"
click at [487, 154] on div "14:00 - 70B-018.64" at bounding box center [476, 154] width 143 height 20
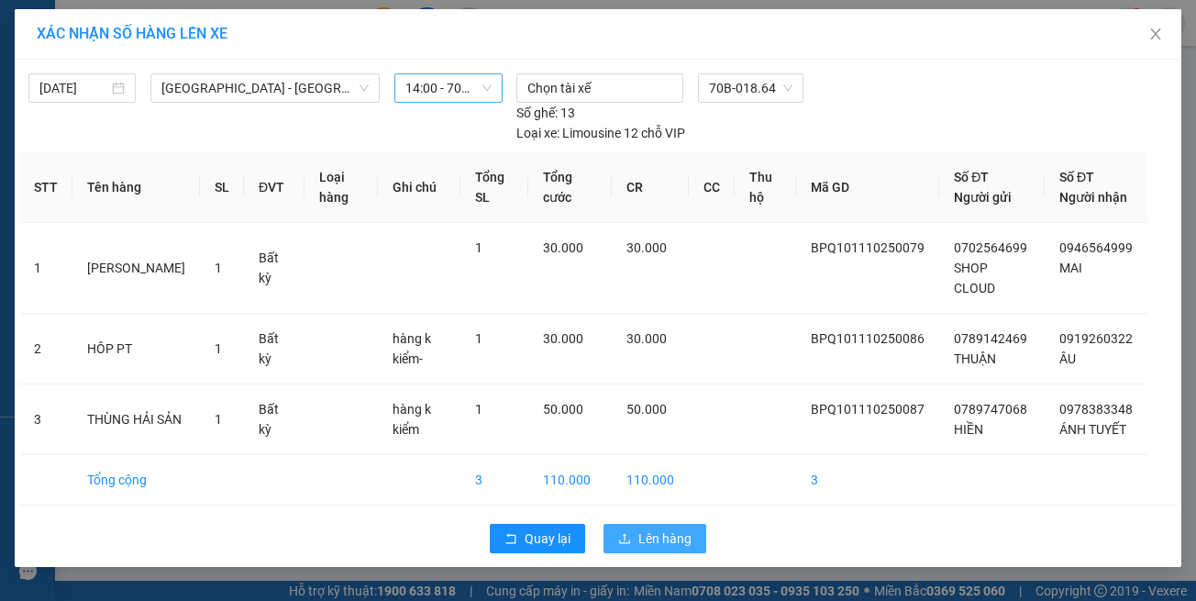
click at [640, 530] on span "Lên hàng" at bounding box center [664, 538] width 53 height 20
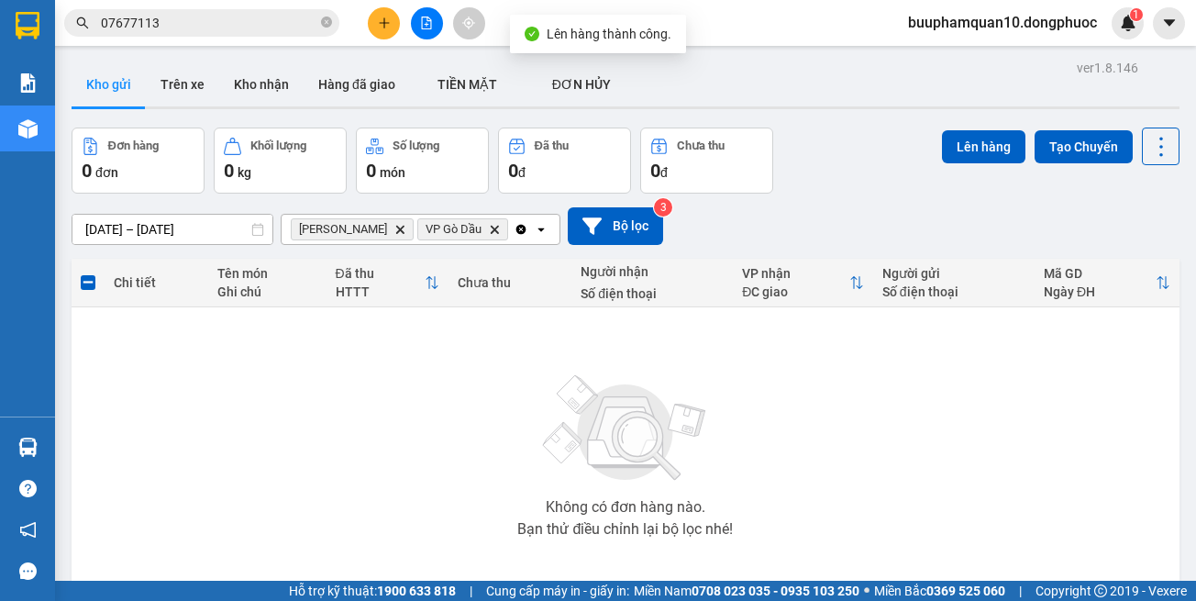
click at [396, 231] on icon "Hòa Thành, close by backspace" at bounding box center [400, 229] width 8 height 8
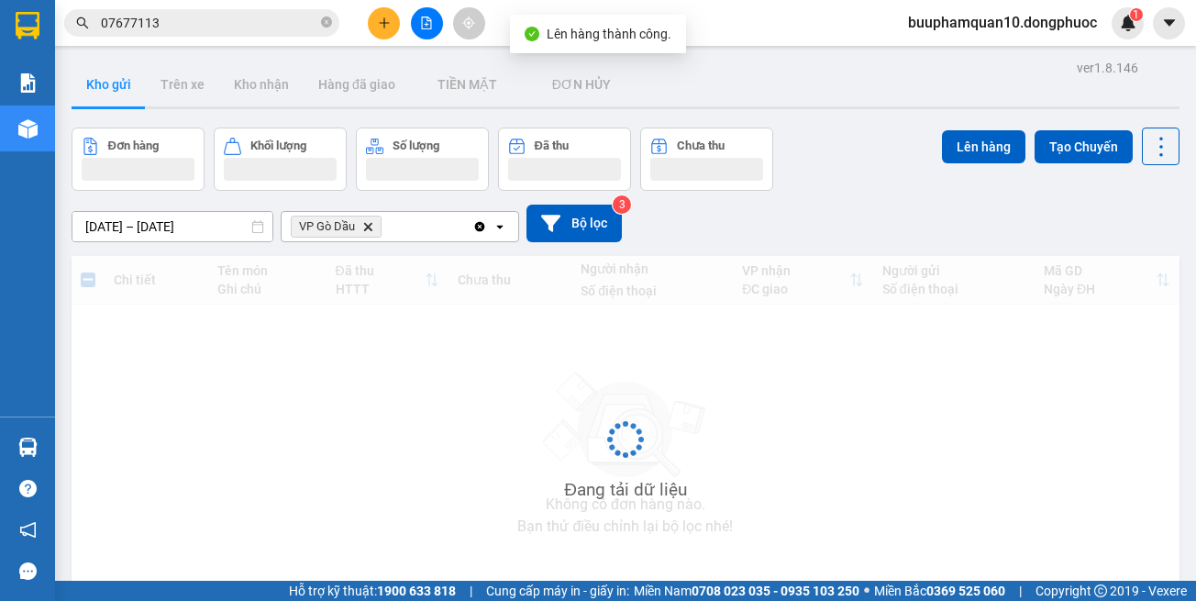
click at [370, 231] on icon "Delete" at bounding box center [367, 226] width 11 height 11
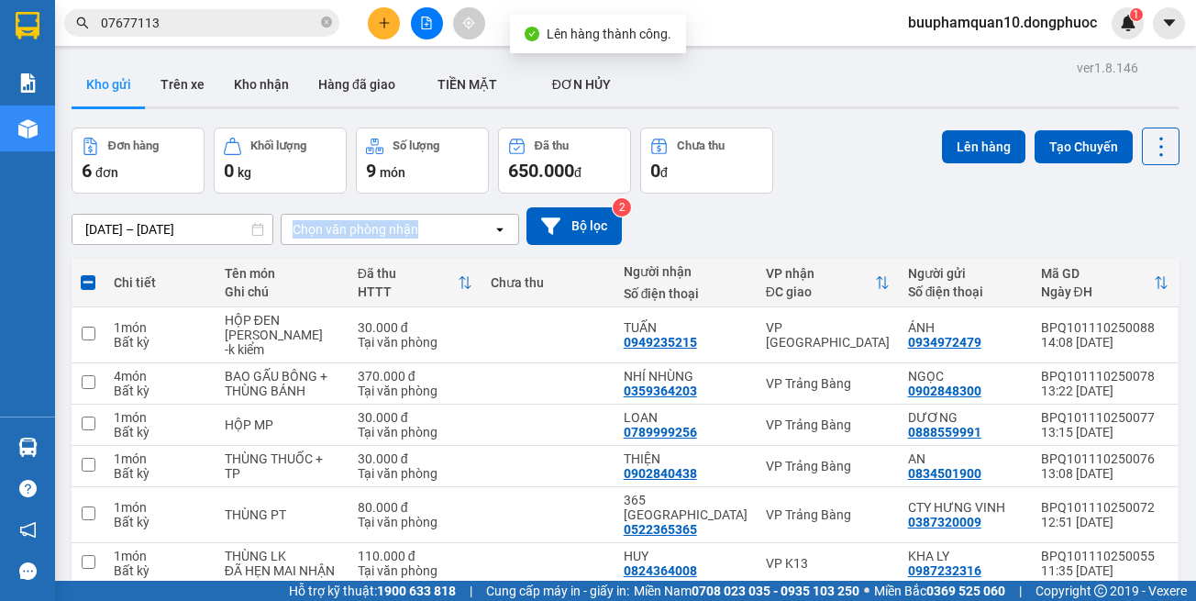
click at [415, 19] on button at bounding box center [427, 23] width 32 height 32
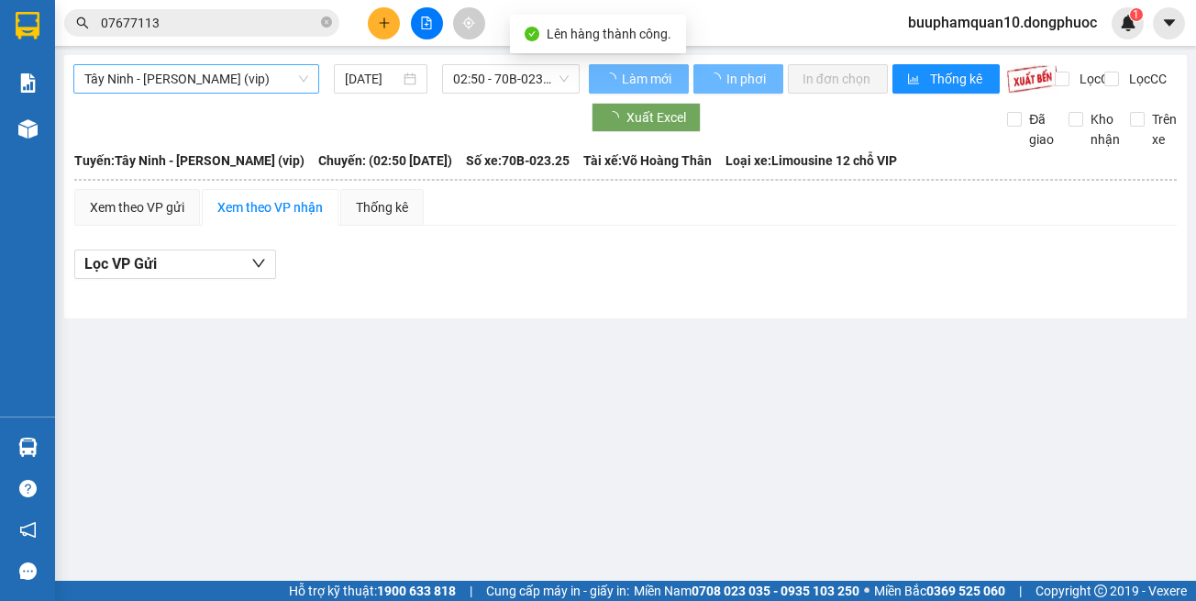
click at [211, 86] on span "Tây Ninh - [PERSON_NAME] (vip)" at bounding box center [196, 79] width 224 height 28
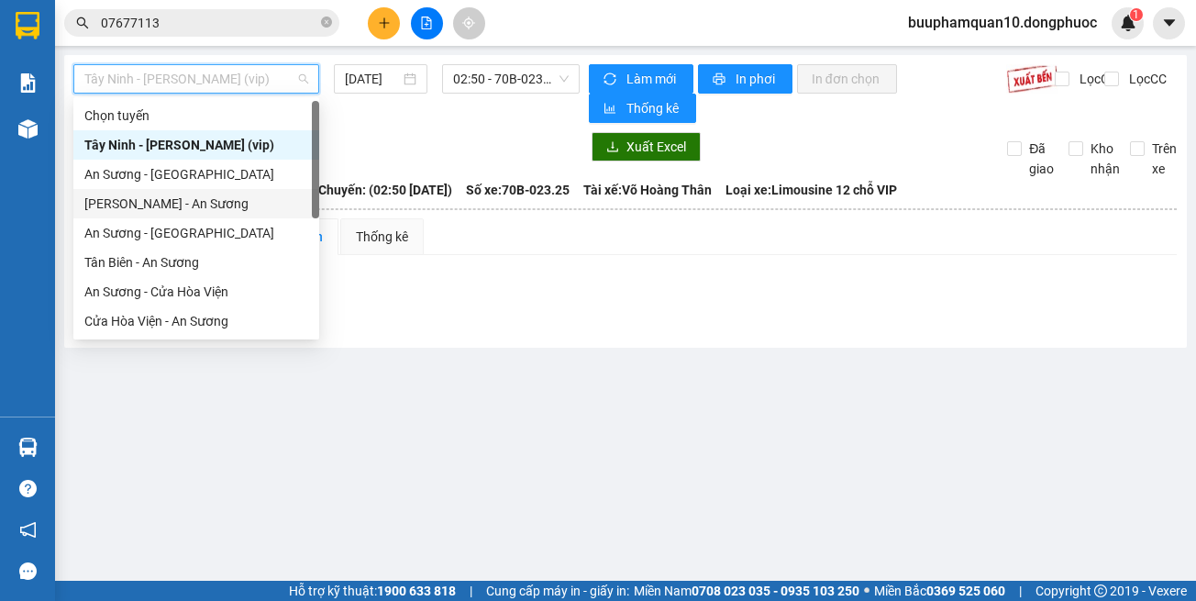
scroll to position [205, 0]
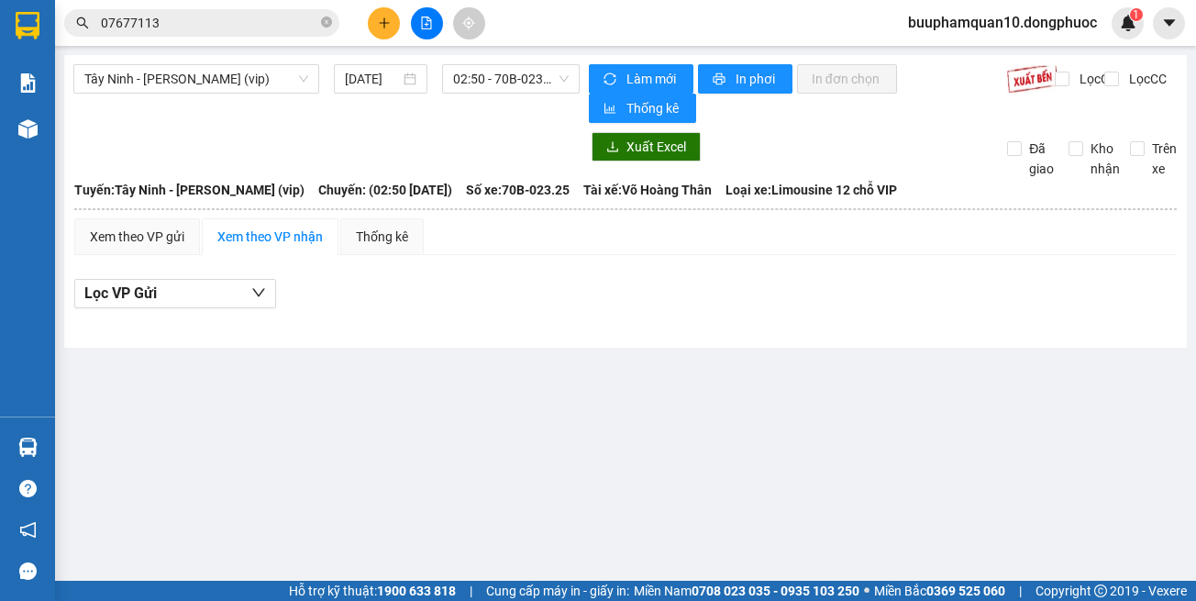
click at [247, 339] on div "Tây Ninh - Hồ Chí Minh (vip) 11/10/2025 02:50 - 70B-023.25 Làm mới In phơi In đ…" at bounding box center [625, 201] width 1123 height 293
click at [226, 87] on span "Tây Ninh - [PERSON_NAME] (vip)" at bounding box center [196, 79] width 224 height 28
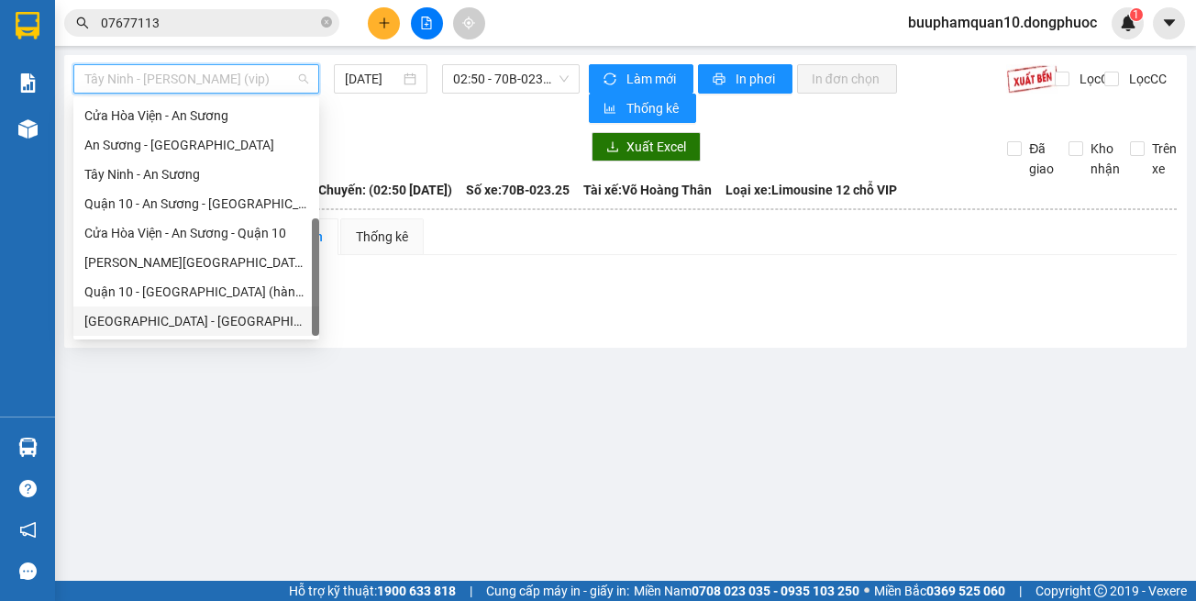
click at [251, 329] on div "Hồ Chí Minh - Tây Ninh (vip)" at bounding box center [196, 321] width 224 height 20
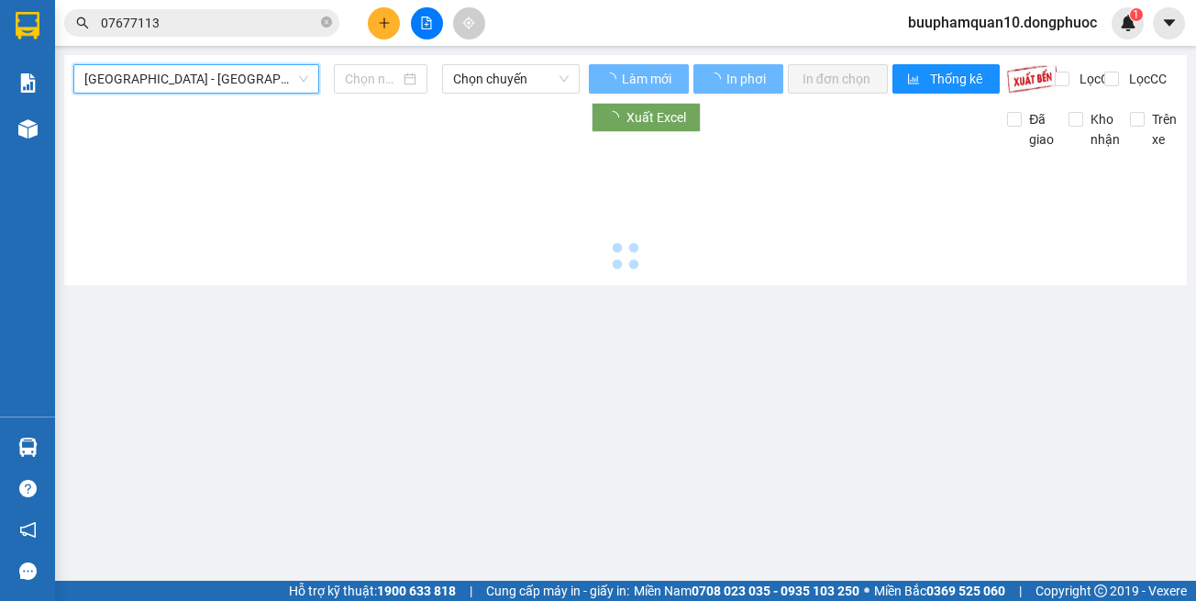
type input "[DATE]"
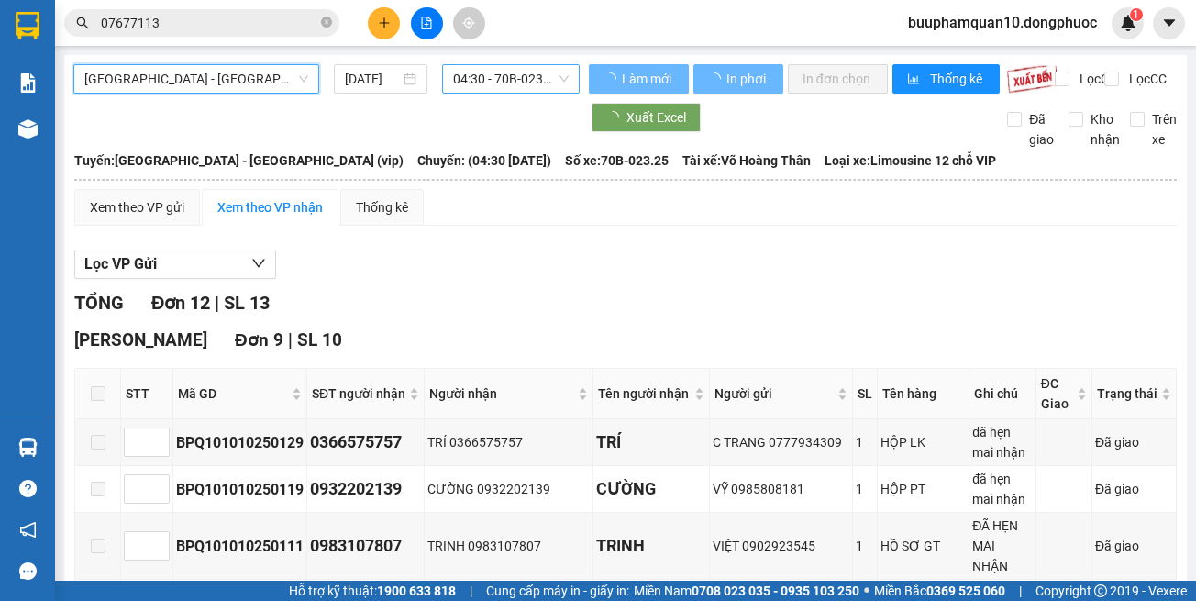
click at [522, 71] on span "04:30 - 70B-023.25" at bounding box center [511, 79] width 116 height 28
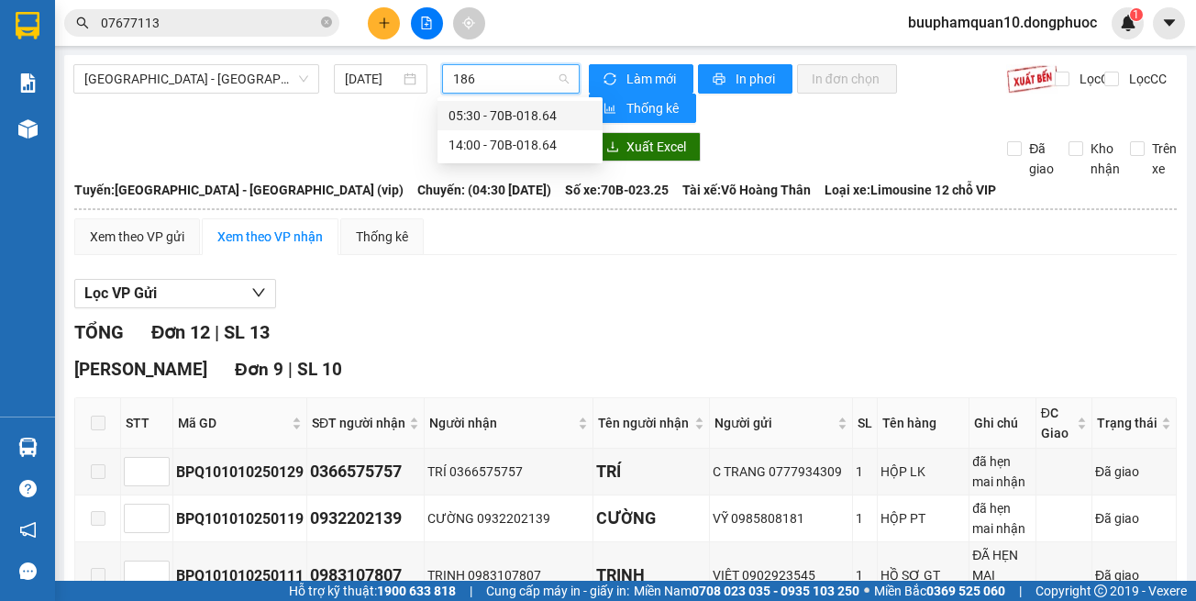
type input "1864"
click at [480, 149] on div "14:00 - 70B-018.64" at bounding box center [520, 145] width 143 height 20
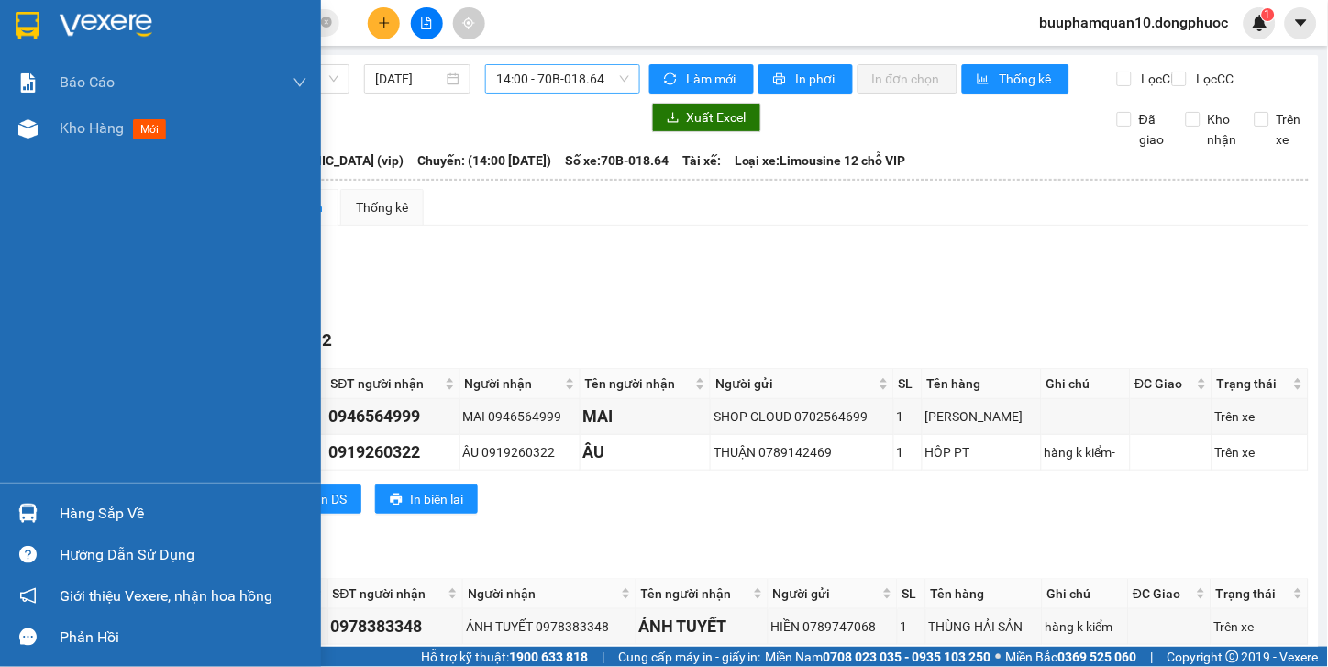
click at [65, 514] on div "Hàng sắp về" at bounding box center [184, 514] width 248 height 28
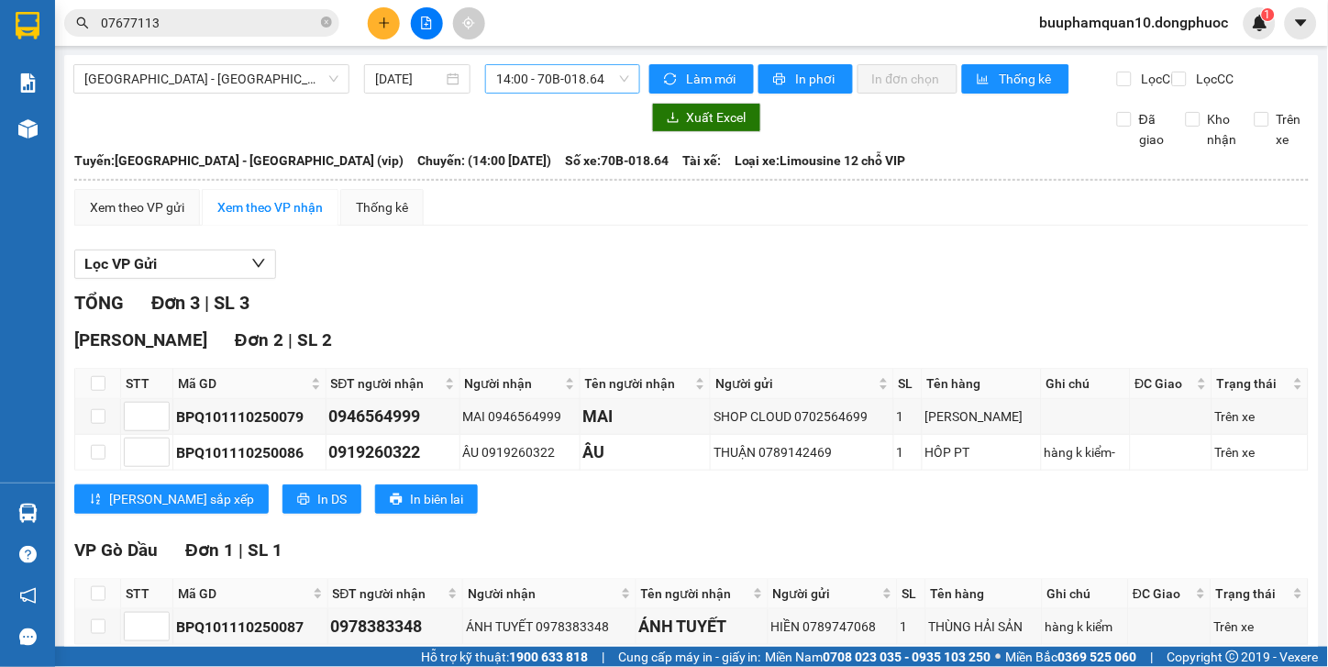
drag, startPoint x: 527, startPoint y: 242, endPoint x: 473, endPoint y: 105, distance: 146.7
click at [529, 235] on section "Kết quả tìm kiếm ( 6 ) Bộ lọc Mã ĐH Trạng thái Món hàng Tổng cước Chưa cước Nhã…" at bounding box center [664, 333] width 1328 height 667
click at [544, 74] on span "14:00 - 70B-018.64" at bounding box center [562, 79] width 133 height 28
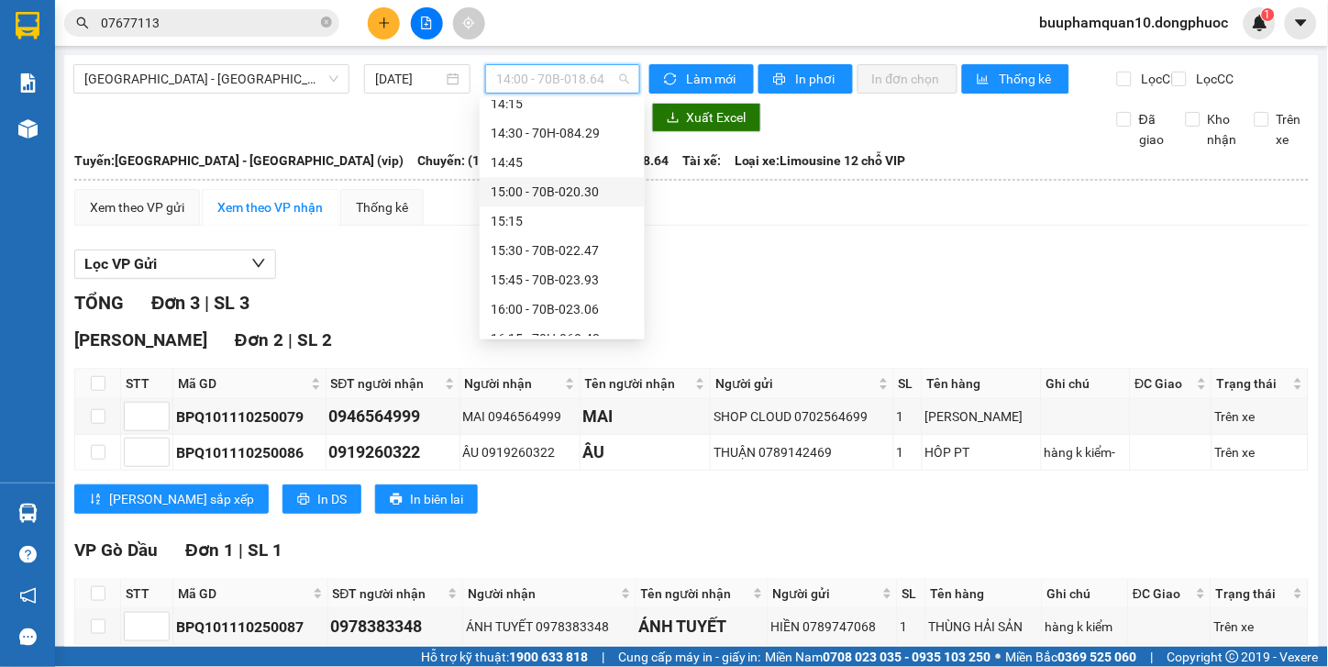
scroll to position [1143, 0]
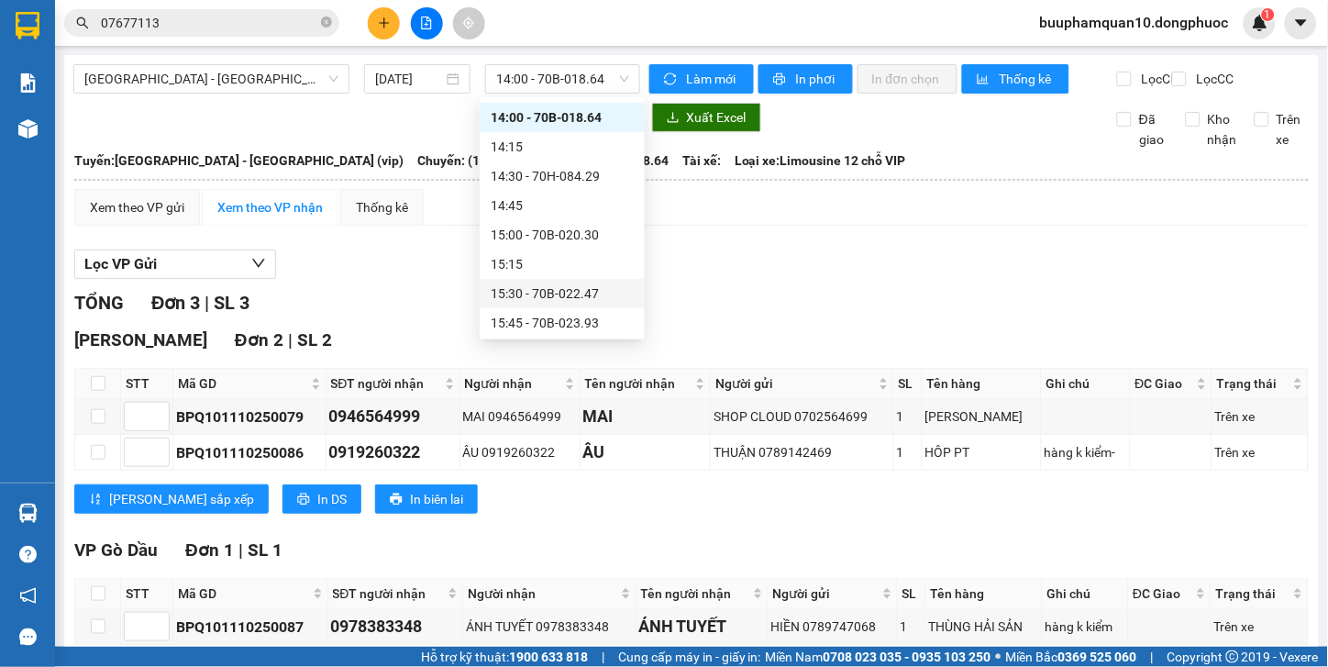
drag, startPoint x: 745, startPoint y: 307, endPoint x: 556, endPoint y: 28, distance: 336.9
click at [745, 305] on div "TỔNG Đơn 3 | SL 3" at bounding box center [691, 303] width 1235 height 28
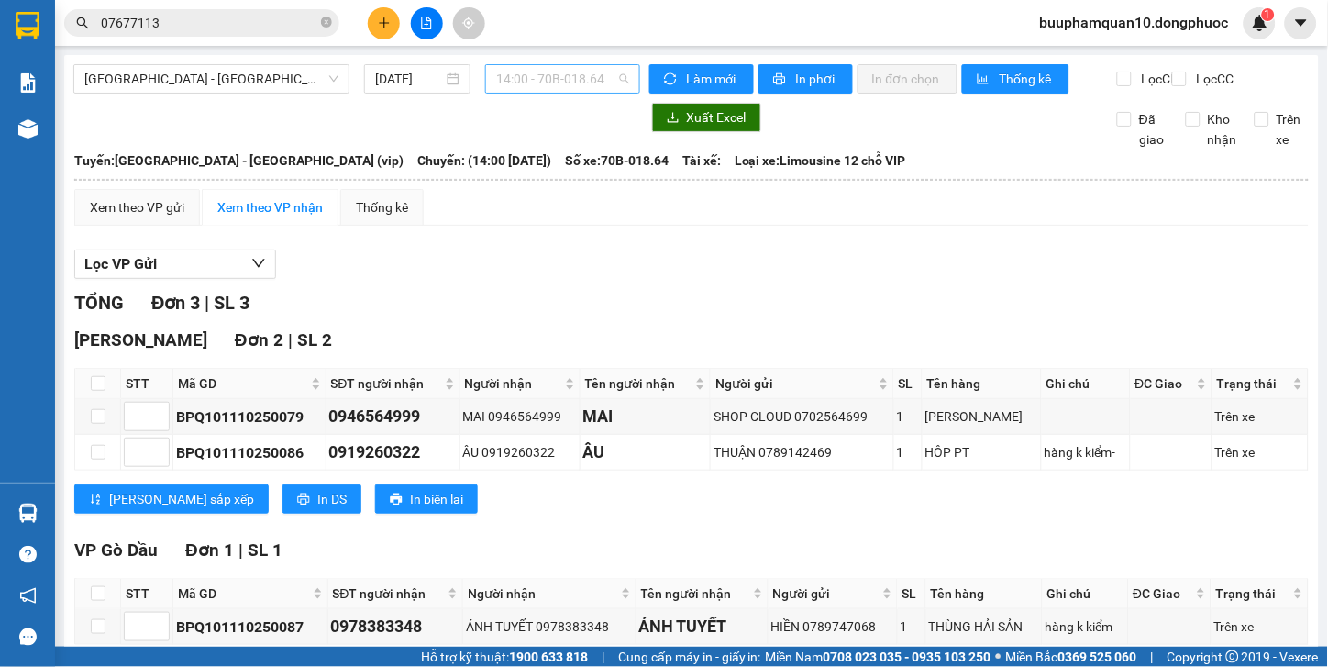
click at [526, 83] on span "14:00 - 70B-018.64" at bounding box center [562, 79] width 133 height 28
click at [138, 70] on span "Hồ Chí Minh - Tây Ninh (vip)" at bounding box center [211, 79] width 254 height 28
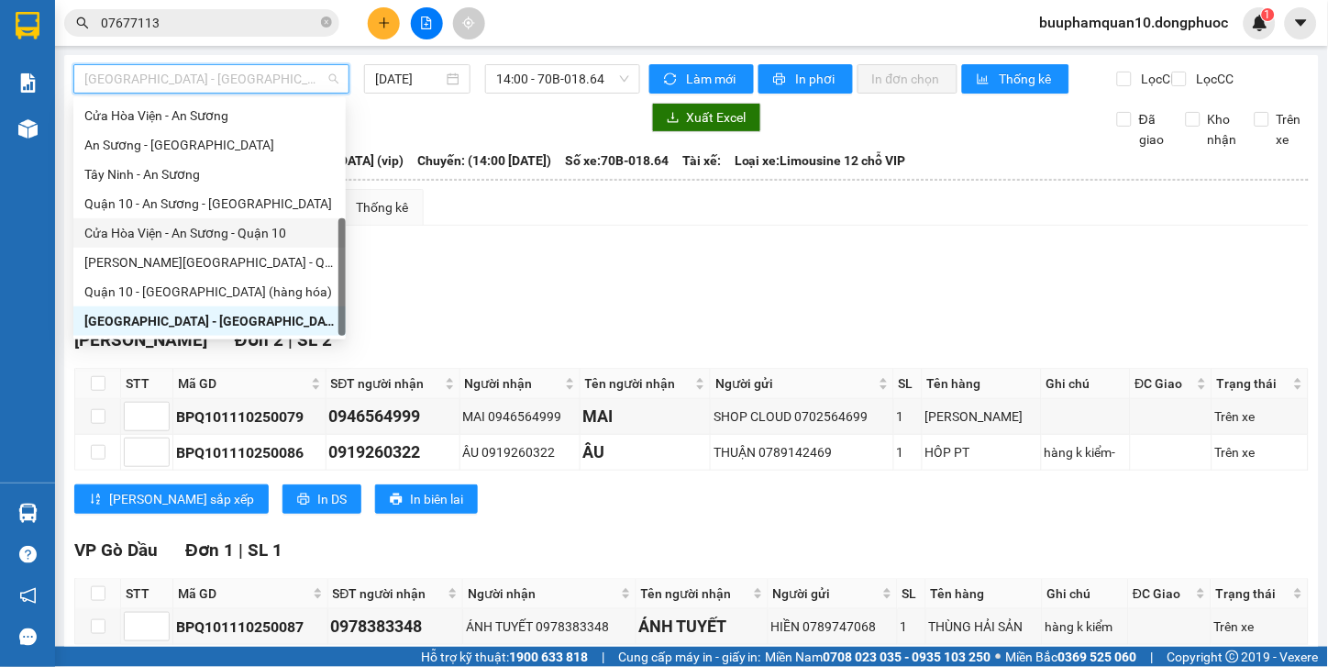
click at [198, 230] on div "Cửa Hòa Viện - An Sương - Quận 10" at bounding box center [209, 233] width 250 height 20
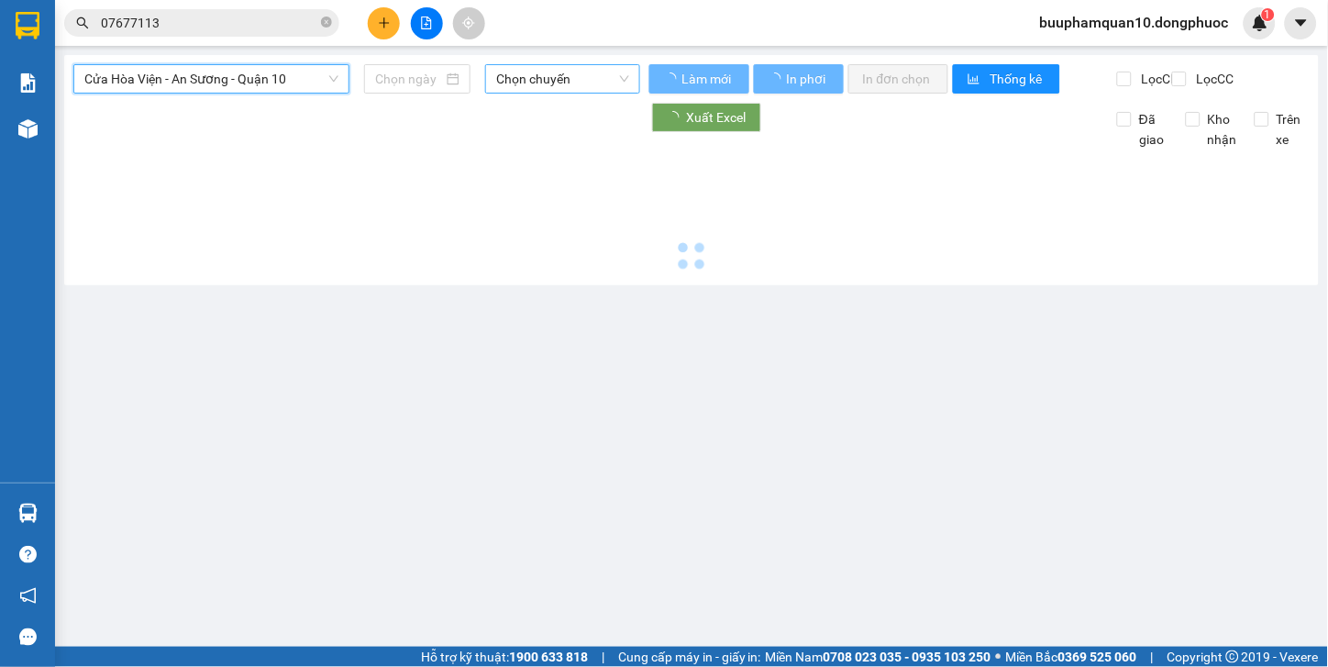
type input "[DATE]"
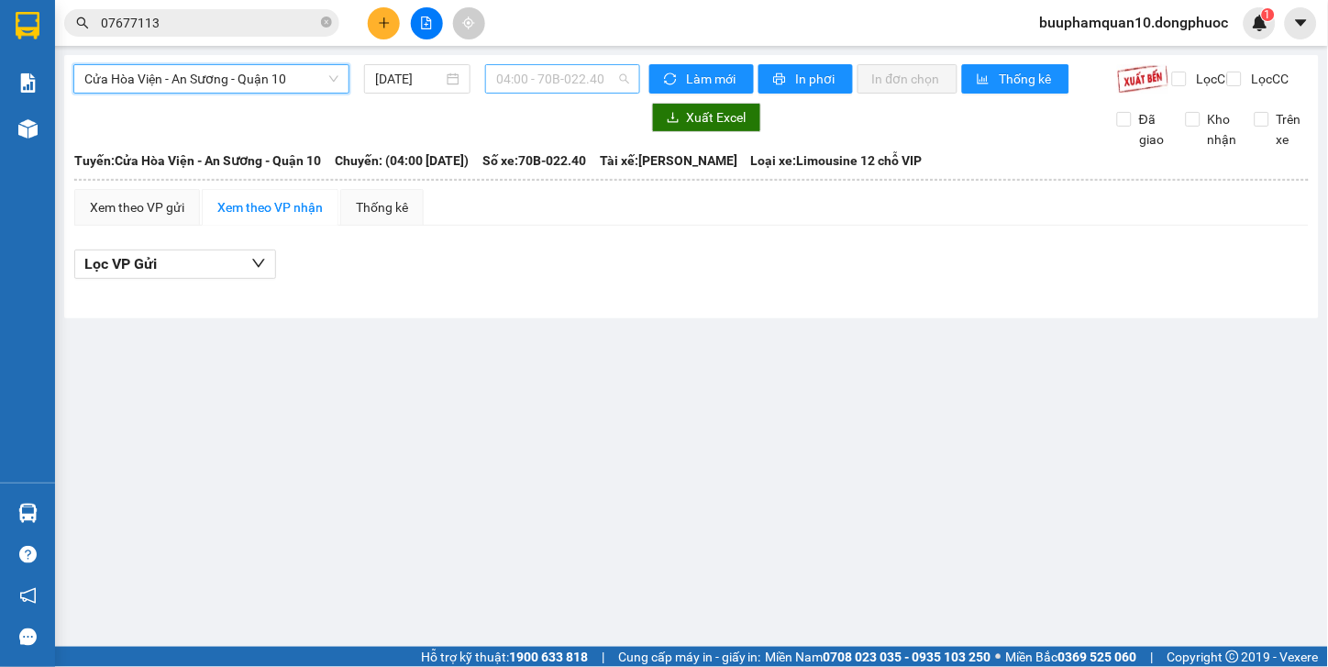
click at [566, 73] on span "04:00 - 70B-022.40" at bounding box center [562, 79] width 133 height 28
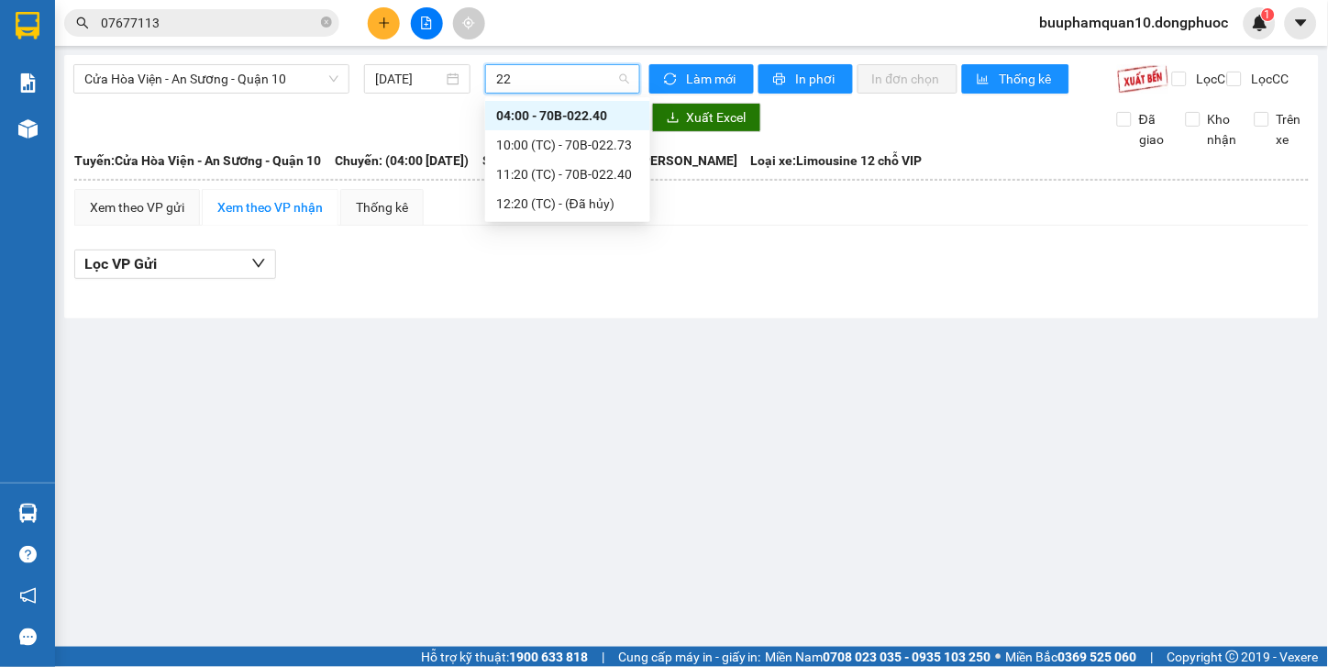
type input "224"
click at [619, 141] on div "11:20 (TC) - 70B-022.40" at bounding box center [567, 145] width 143 height 20
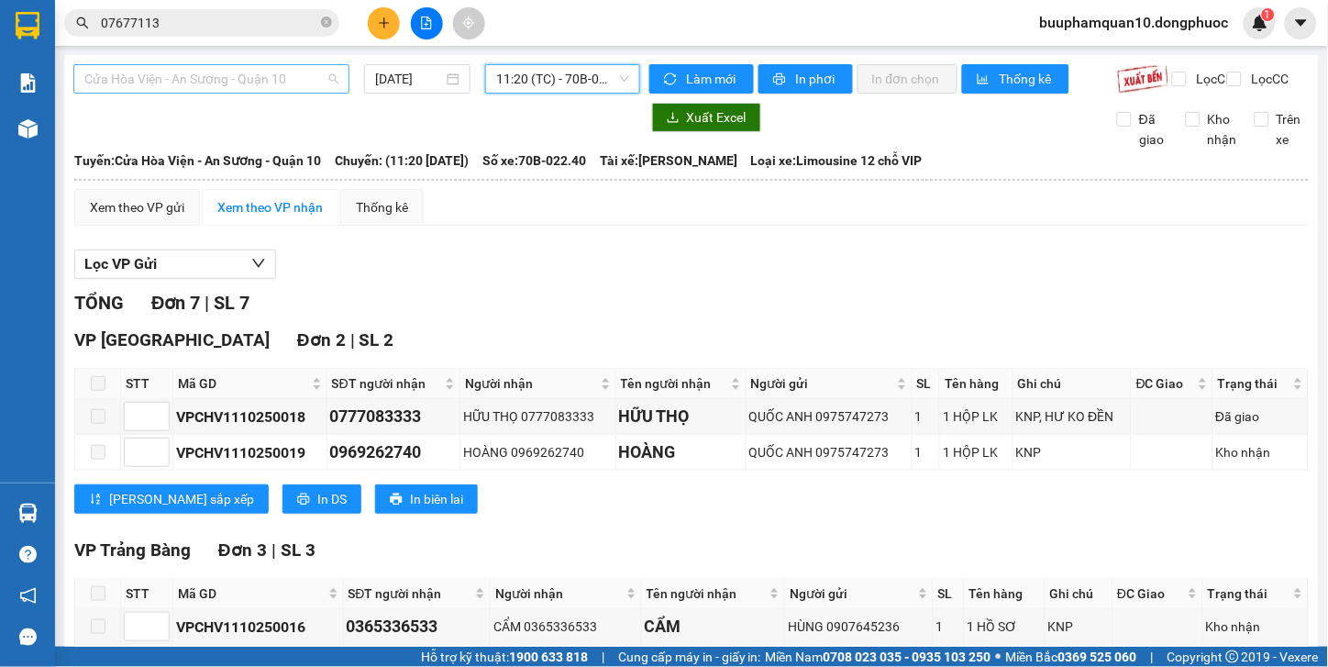
click at [281, 84] on span "Cửa Hòa Viện - An Sương - Quận 10" at bounding box center [211, 79] width 254 height 28
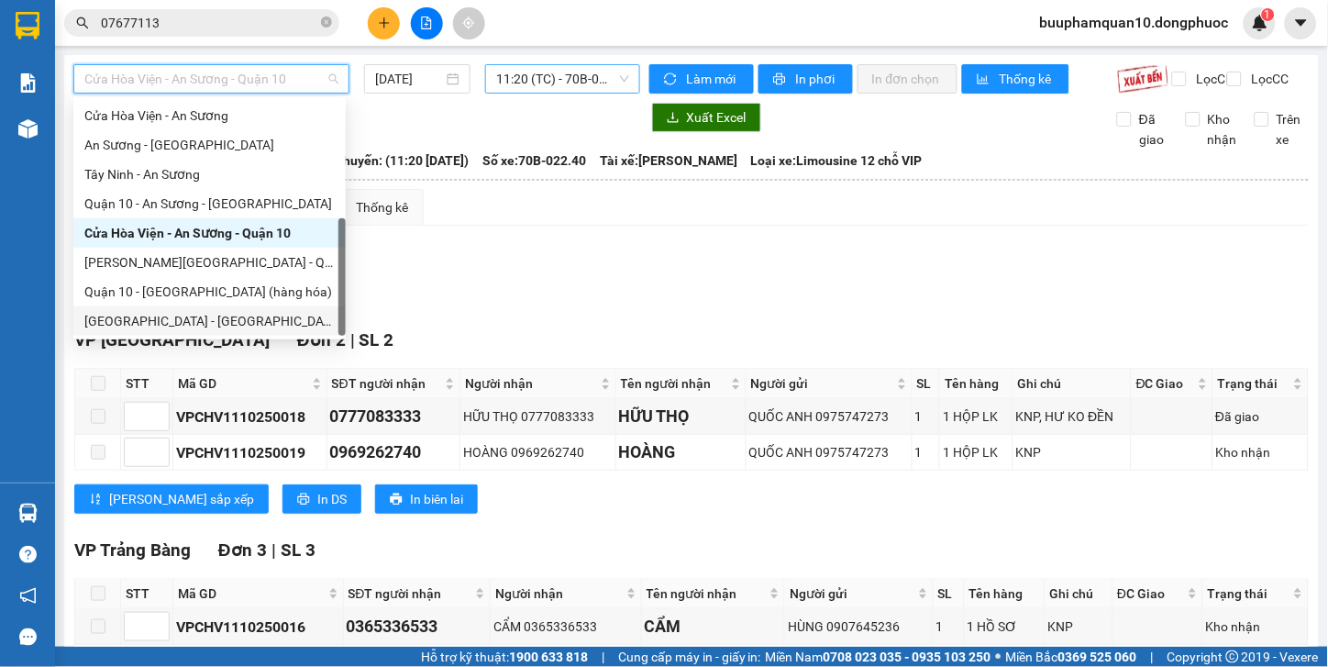
click at [276, 326] on div "Hồ Chí Minh - Tây Ninh (vip)" at bounding box center [209, 321] width 250 height 20
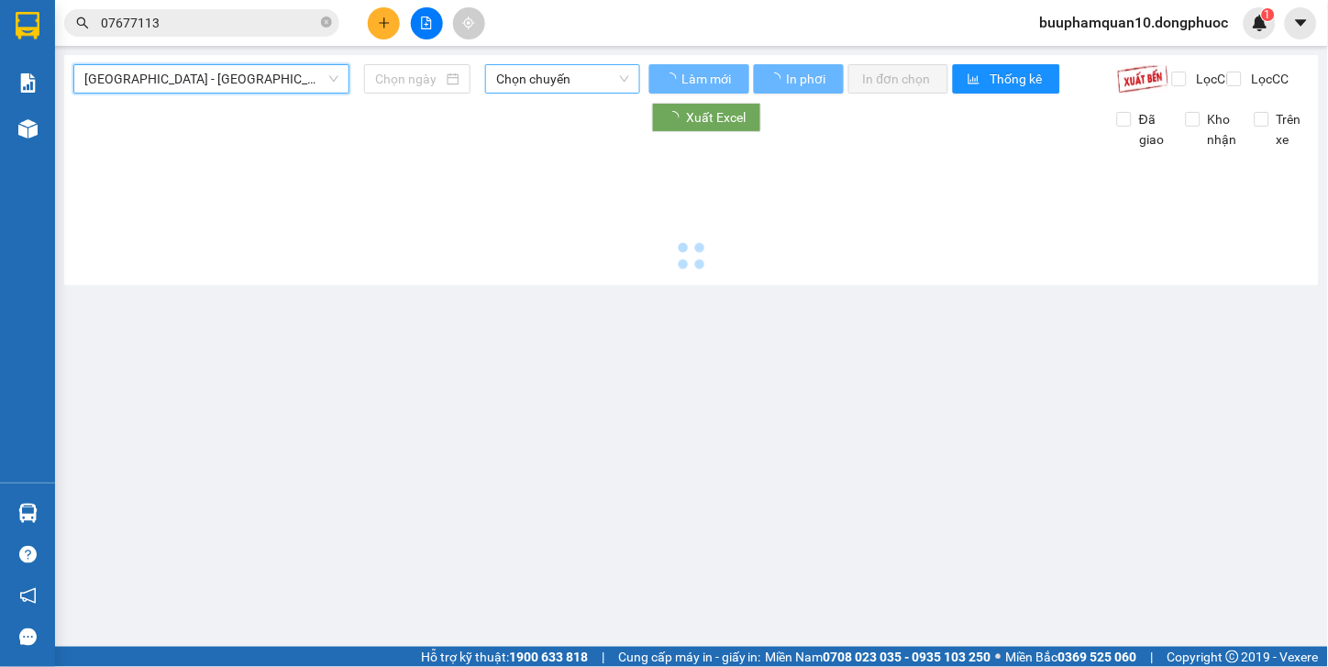
type input "[DATE]"
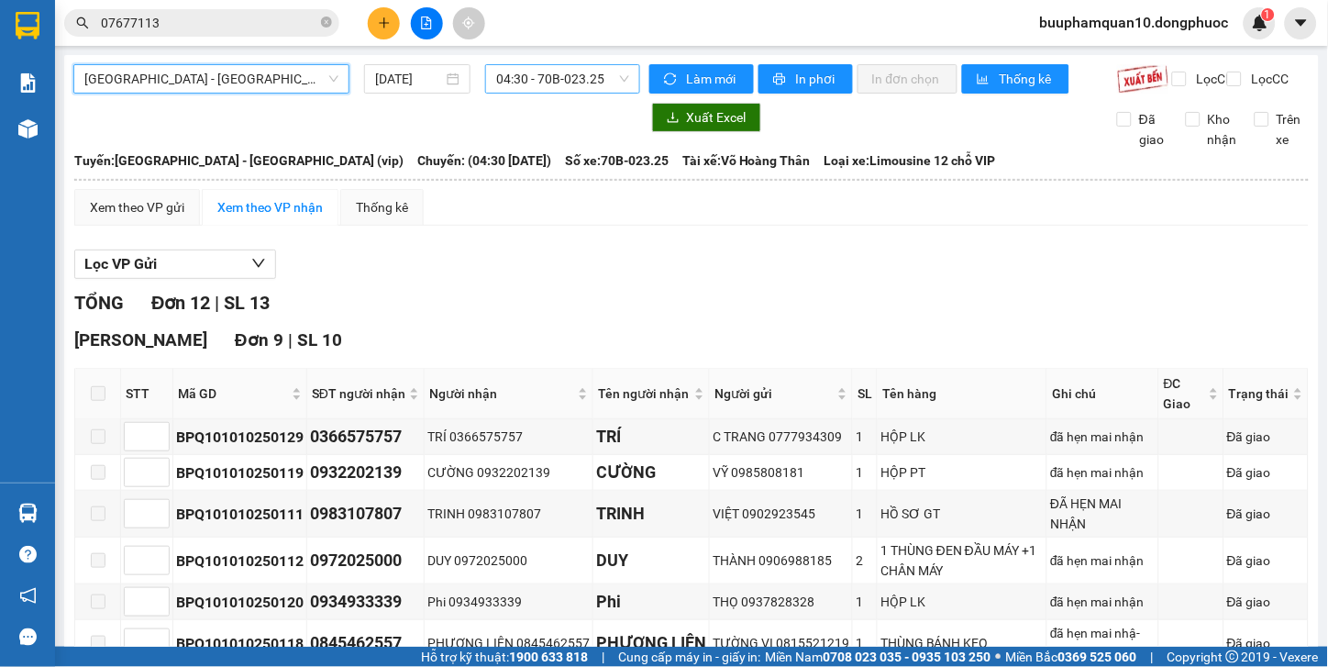
click at [576, 79] on span "04:30 - 70B-023.25" at bounding box center [562, 79] width 133 height 28
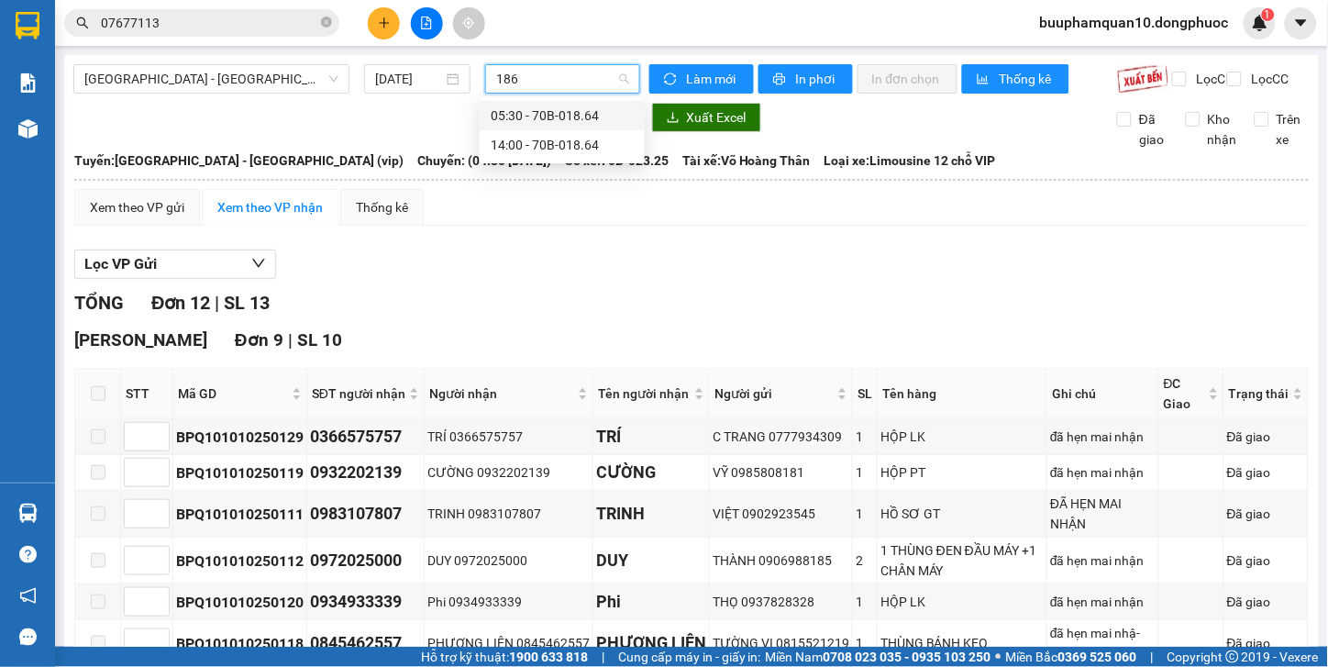
type input "1864"
click at [578, 141] on div "14:00 - 70B-018.64" at bounding box center [562, 145] width 143 height 20
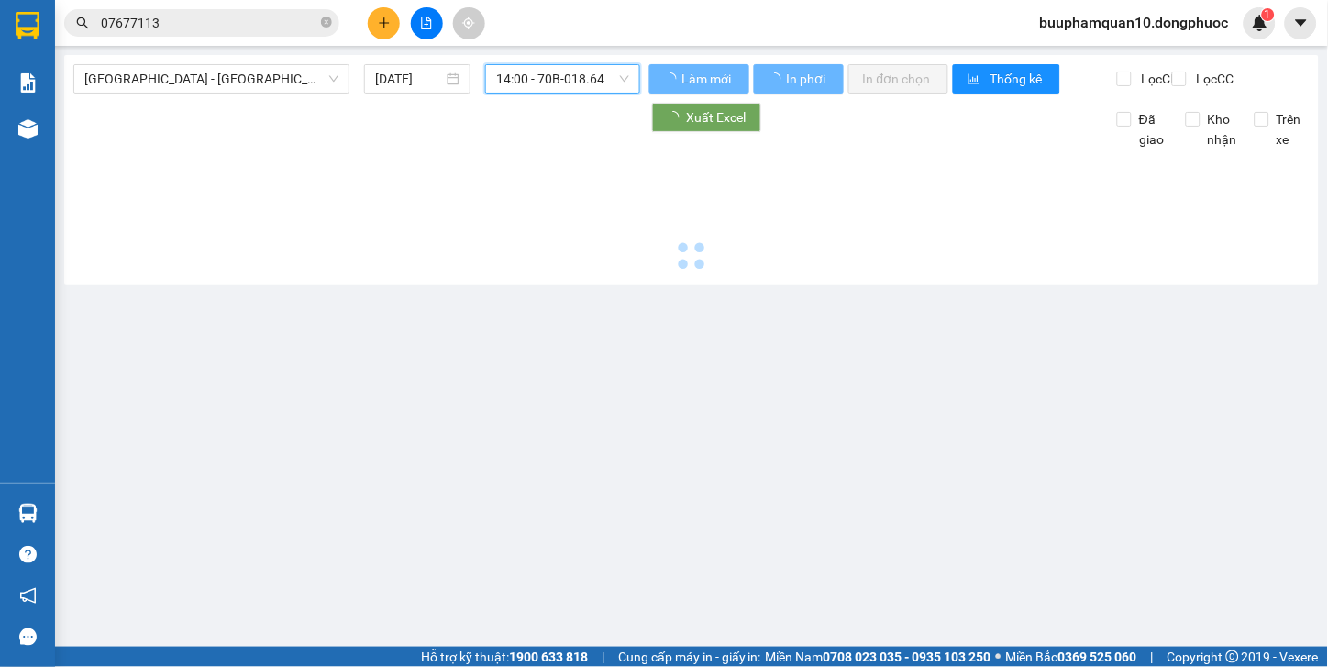
click at [565, 81] on span "14:00 - 70B-018.64" at bounding box center [562, 79] width 133 height 28
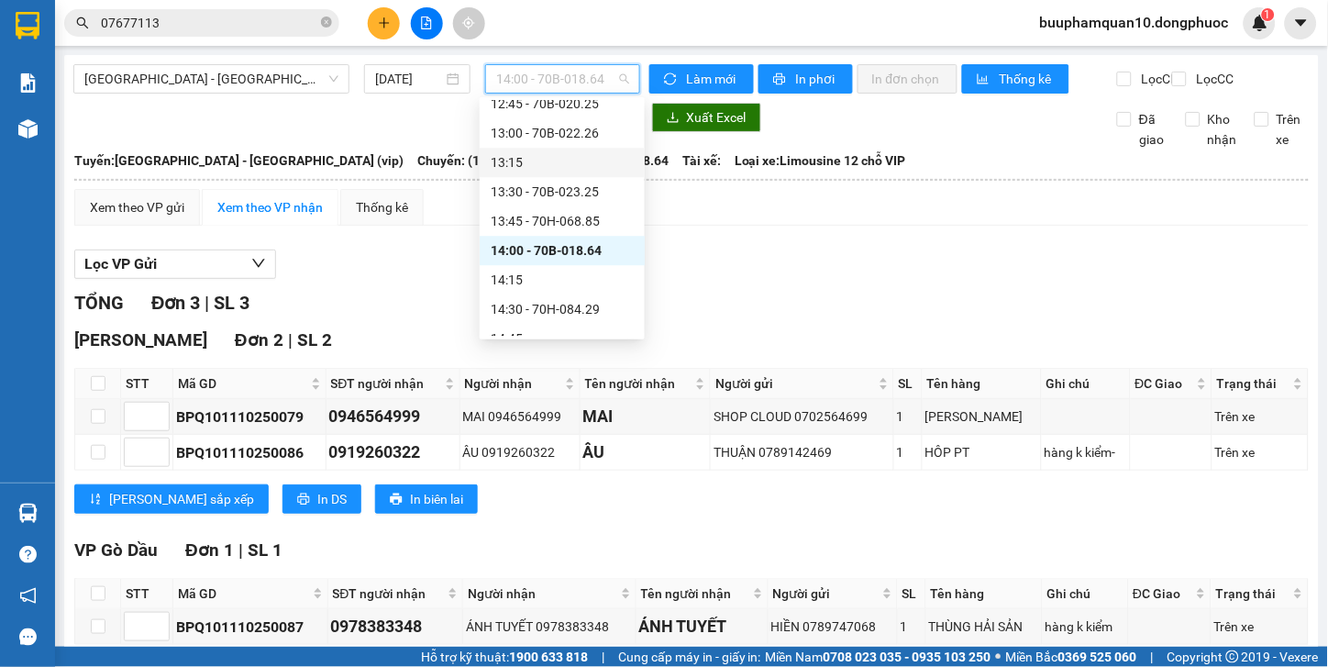
scroll to position [1143, 0]
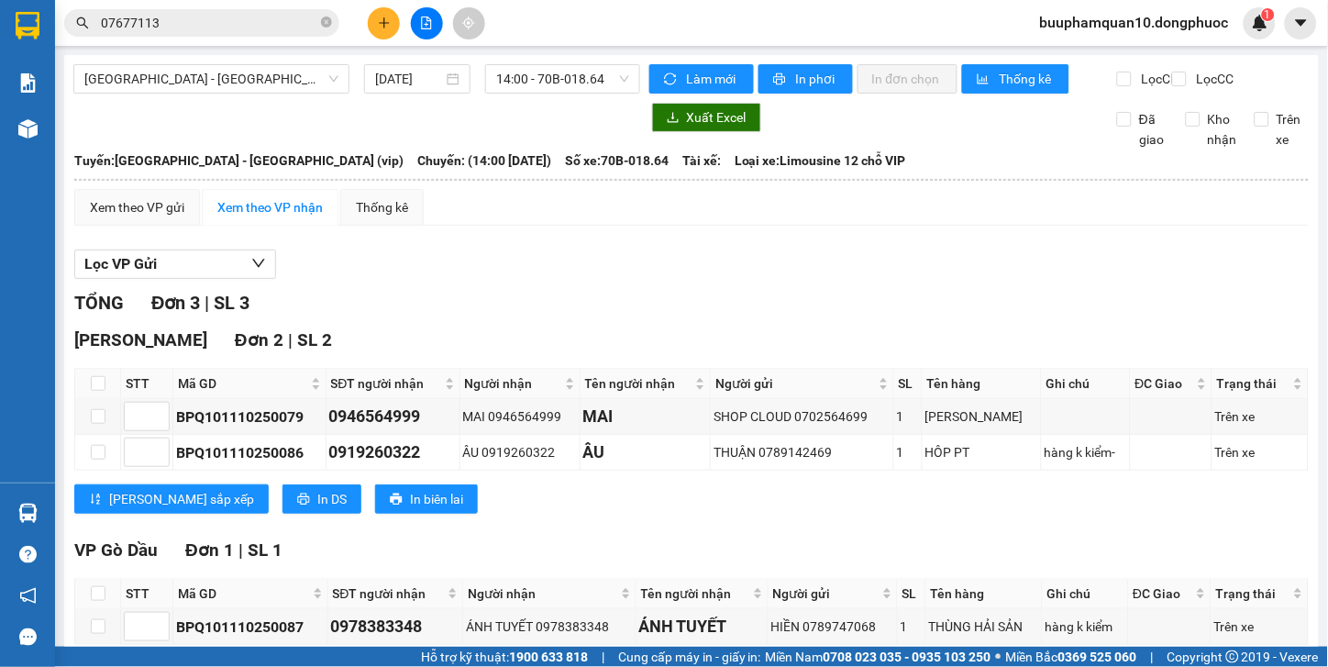
click at [769, 275] on div "Lọc VP Gửi" at bounding box center [691, 265] width 1235 height 30
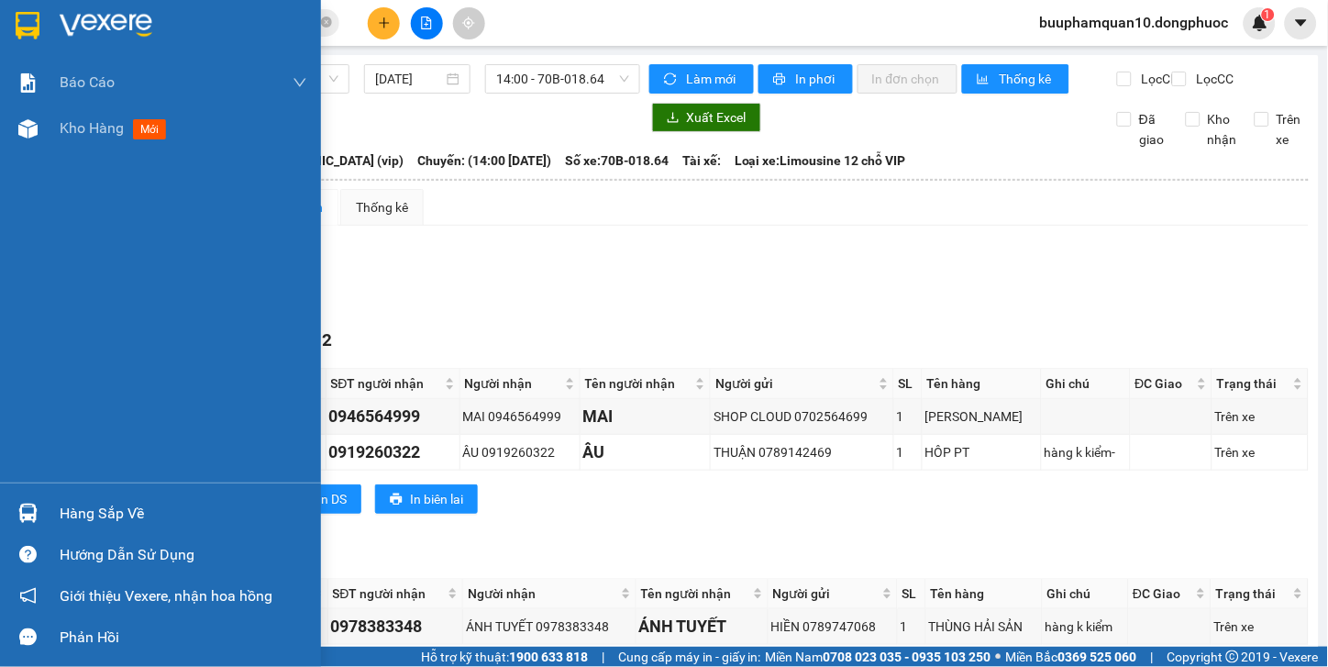
click at [34, 511] on img at bounding box center [27, 513] width 19 height 19
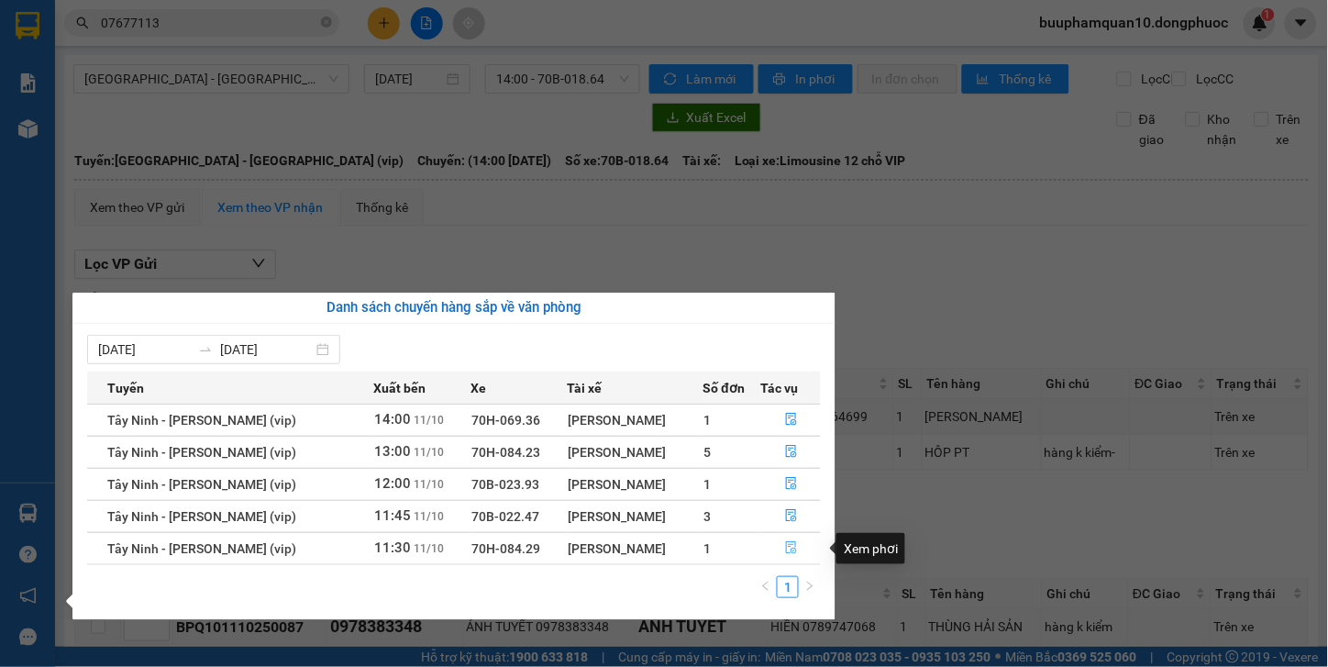
click at [792, 550] on icon "file-done" at bounding box center [791, 547] width 13 height 13
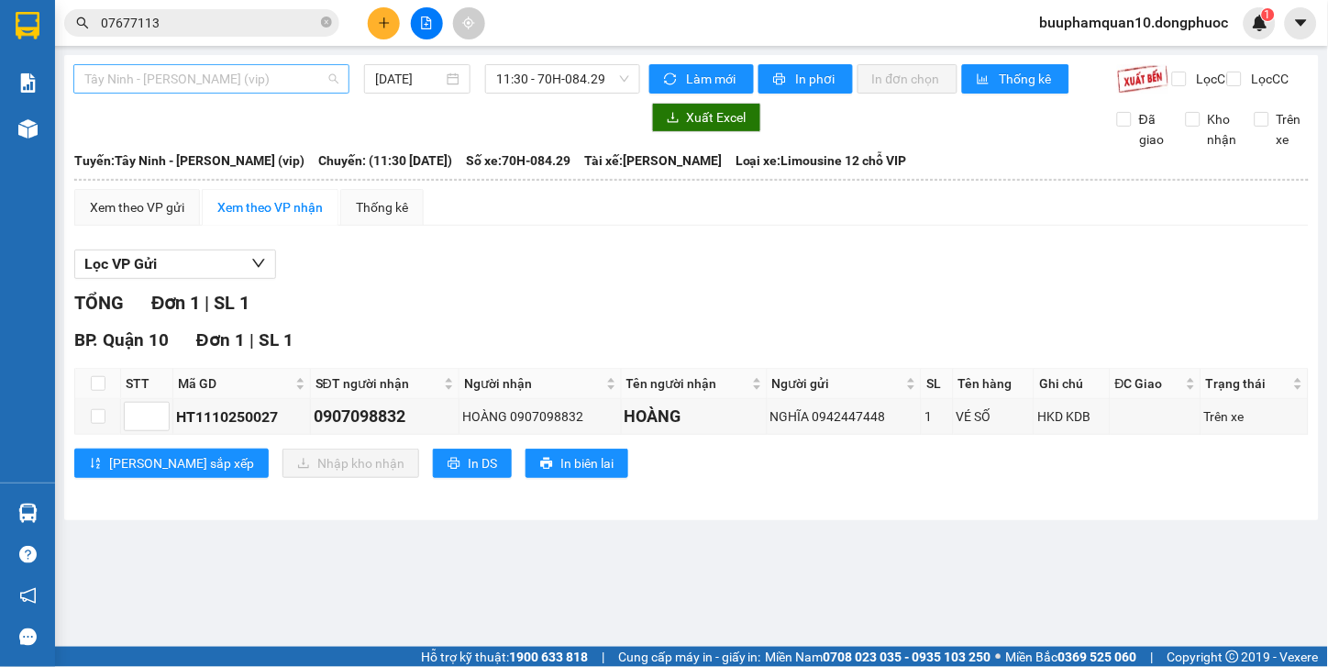
click at [291, 81] on span "Tây Ninh - [PERSON_NAME] (vip)" at bounding box center [211, 79] width 254 height 28
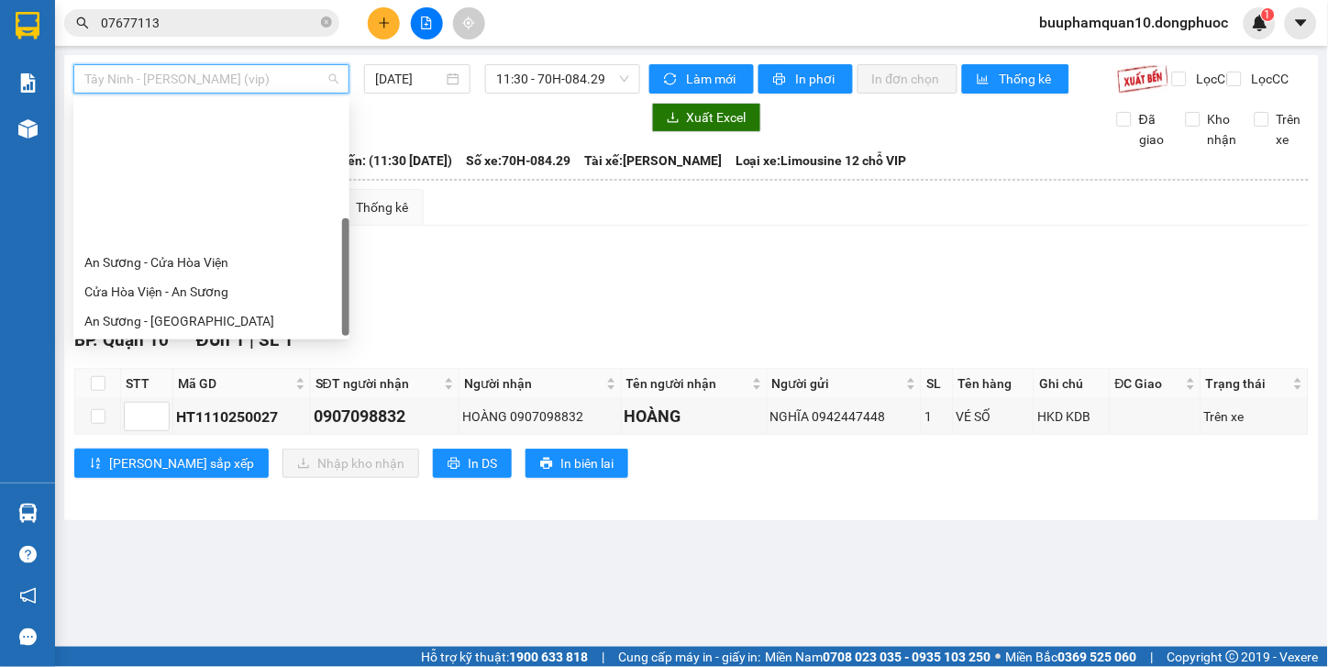
scroll to position [205, 0]
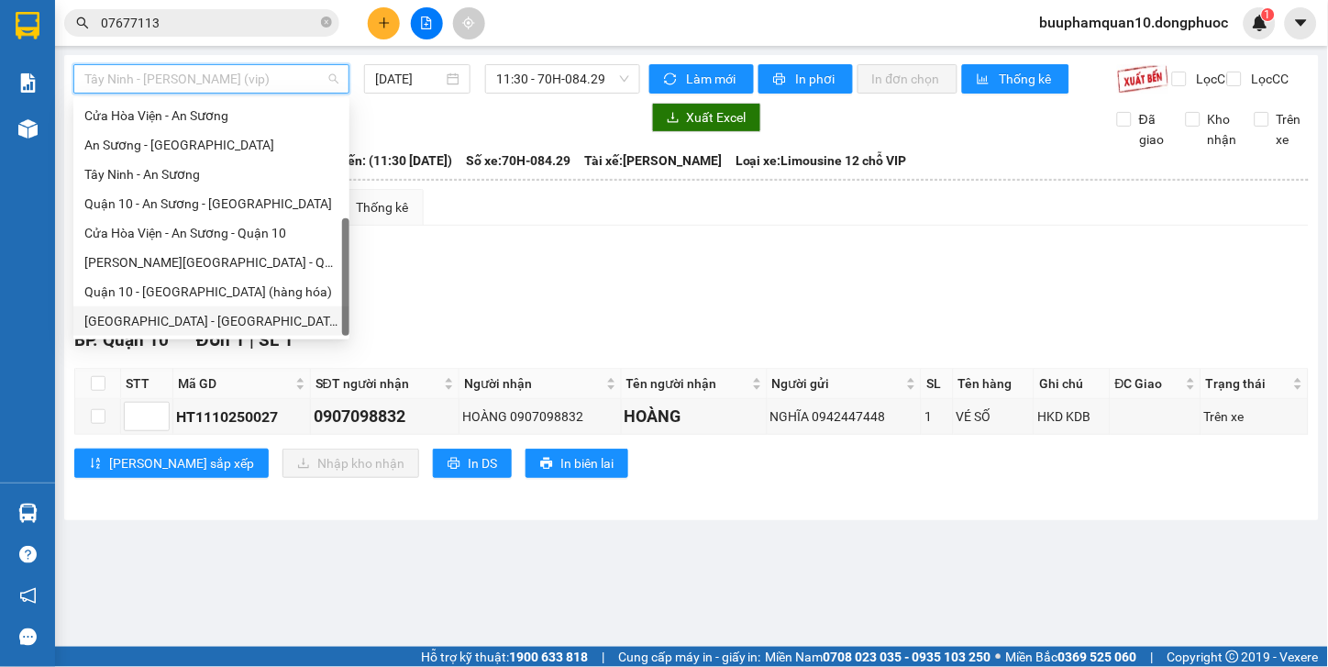
click at [276, 327] on div "Hồ Chí Minh - Tây Ninh (vip)" at bounding box center [211, 321] width 254 height 20
type input "[DATE]"
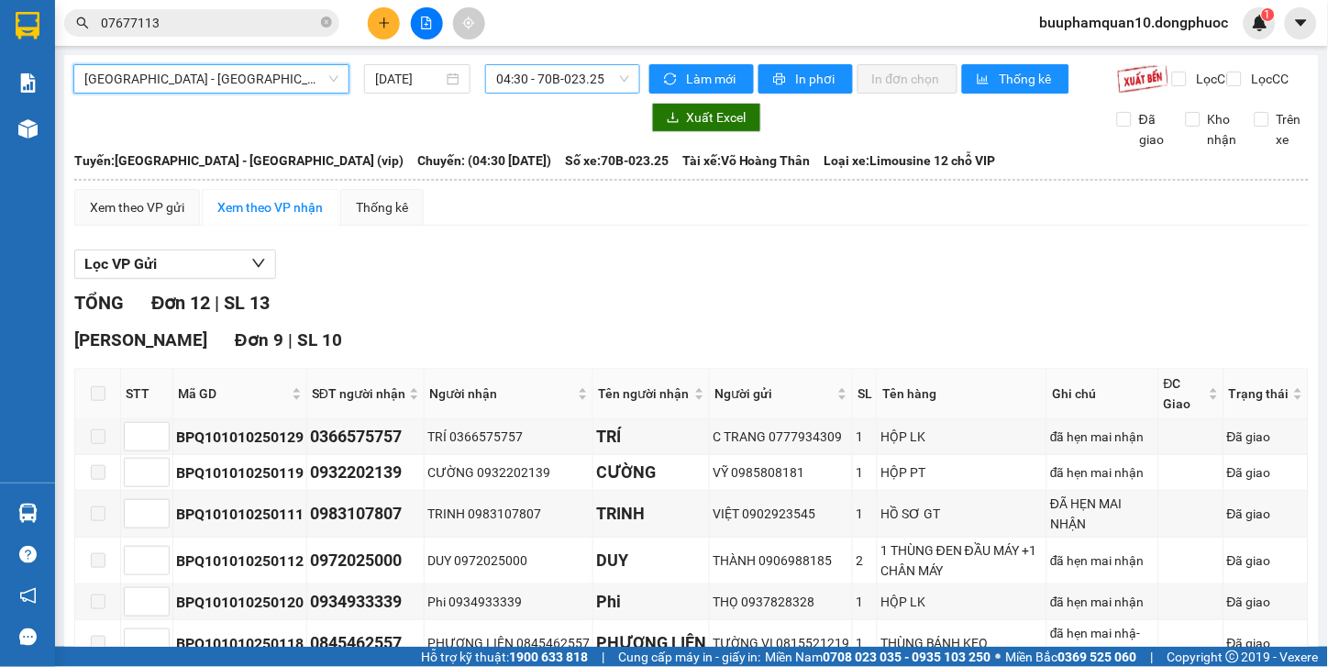
click at [602, 81] on span "04:30 - 70B-023.25" at bounding box center [562, 79] width 133 height 28
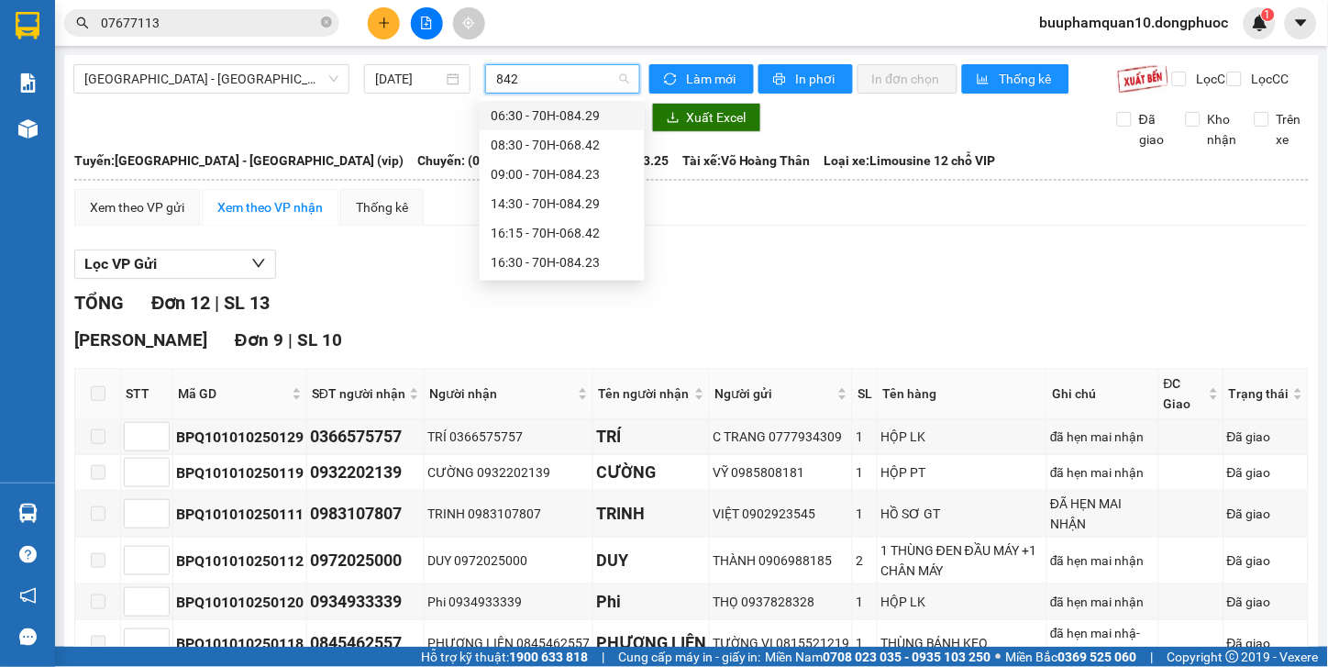
type input "8429"
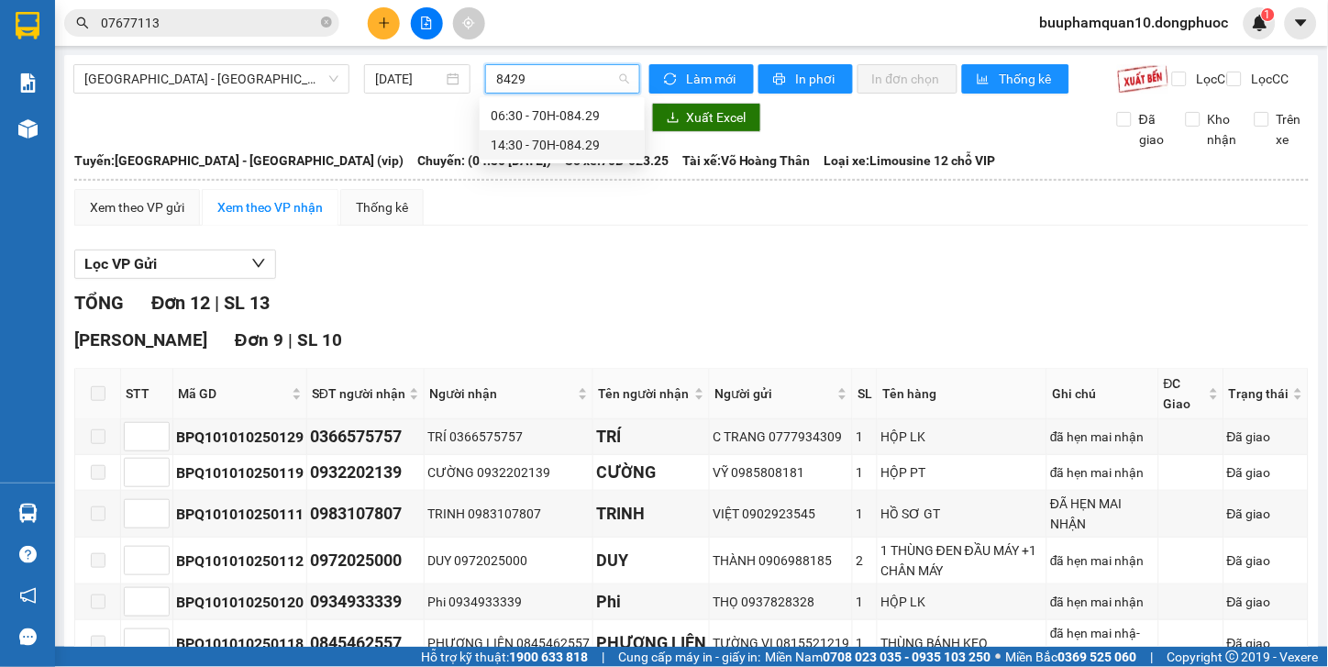
click at [581, 139] on div "14:30 - 70H-084.29" at bounding box center [562, 145] width 143 height 20
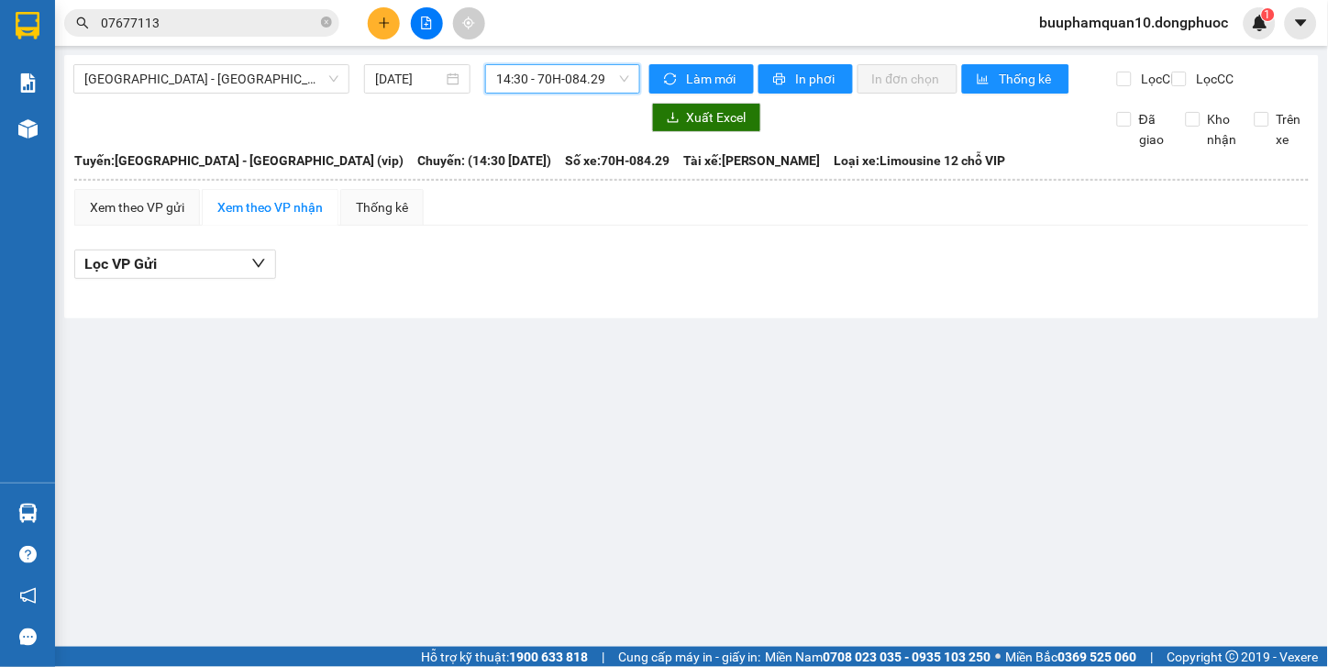
click at [524, 70] on span "14:30 - 70H-084.29" at bounding box center [562, 79] width 133 height 28
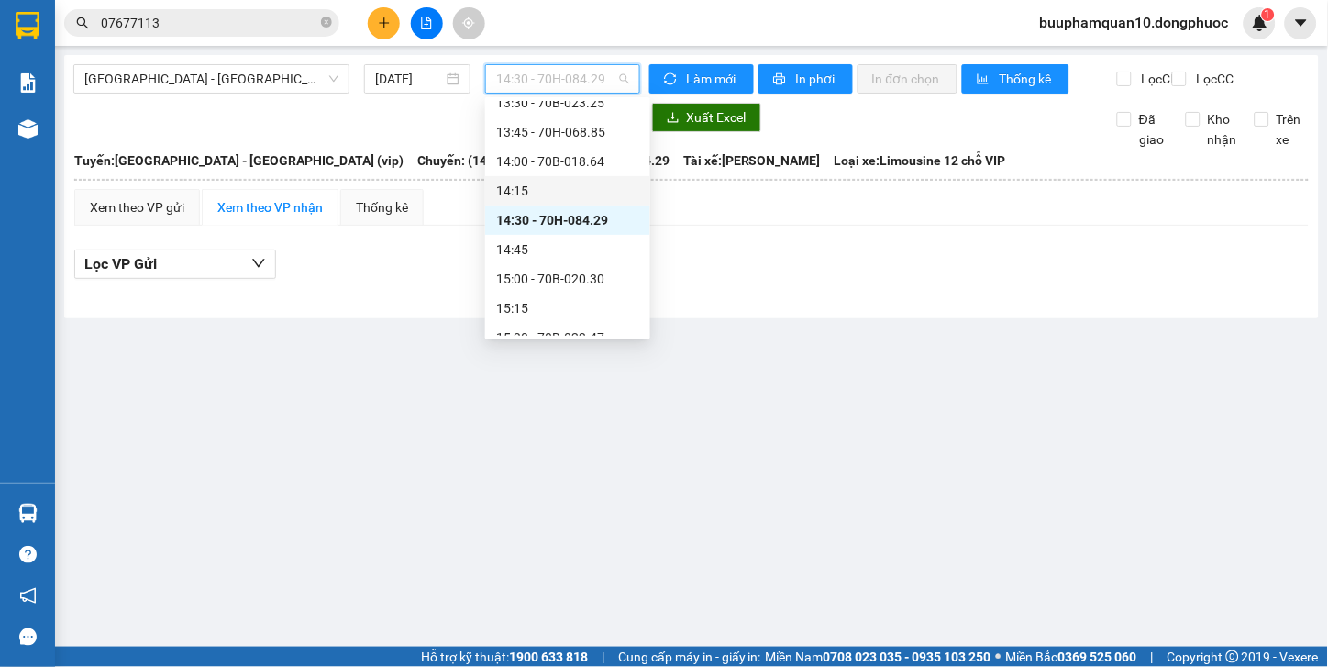
scroll to position [1202, 0]
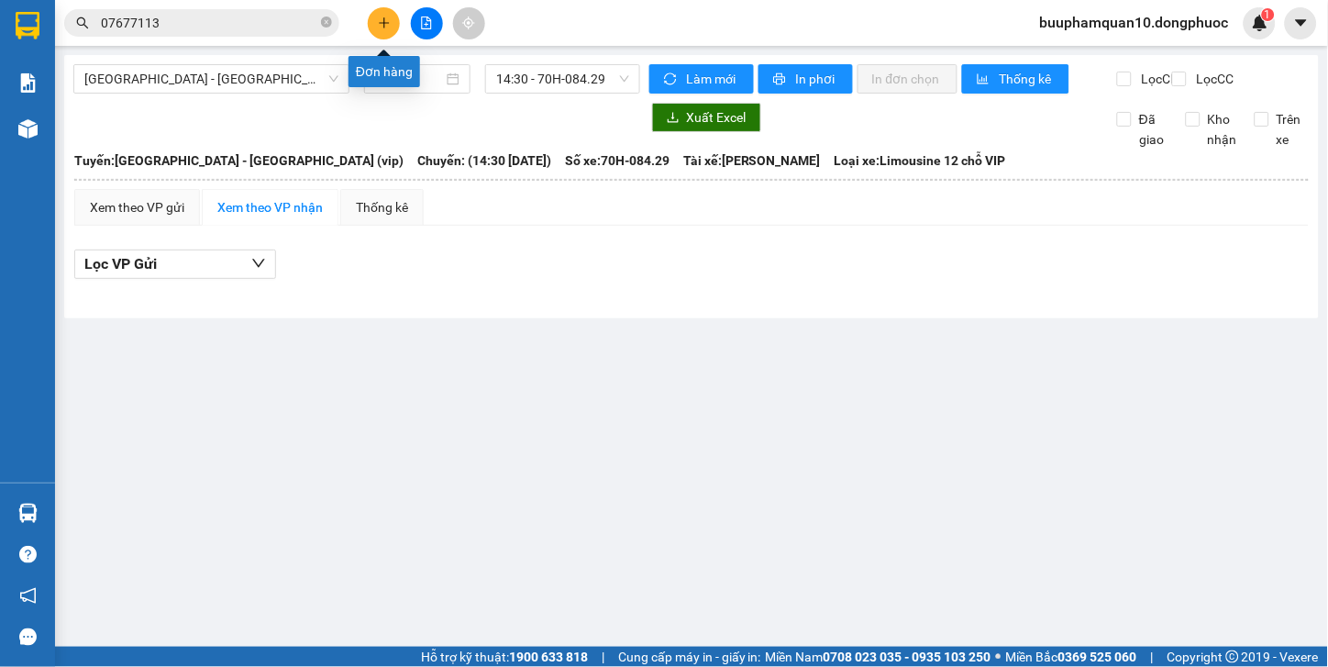
click at [383, 18] on icon "plus" at bounding box center [384, 23] width 13 height 13
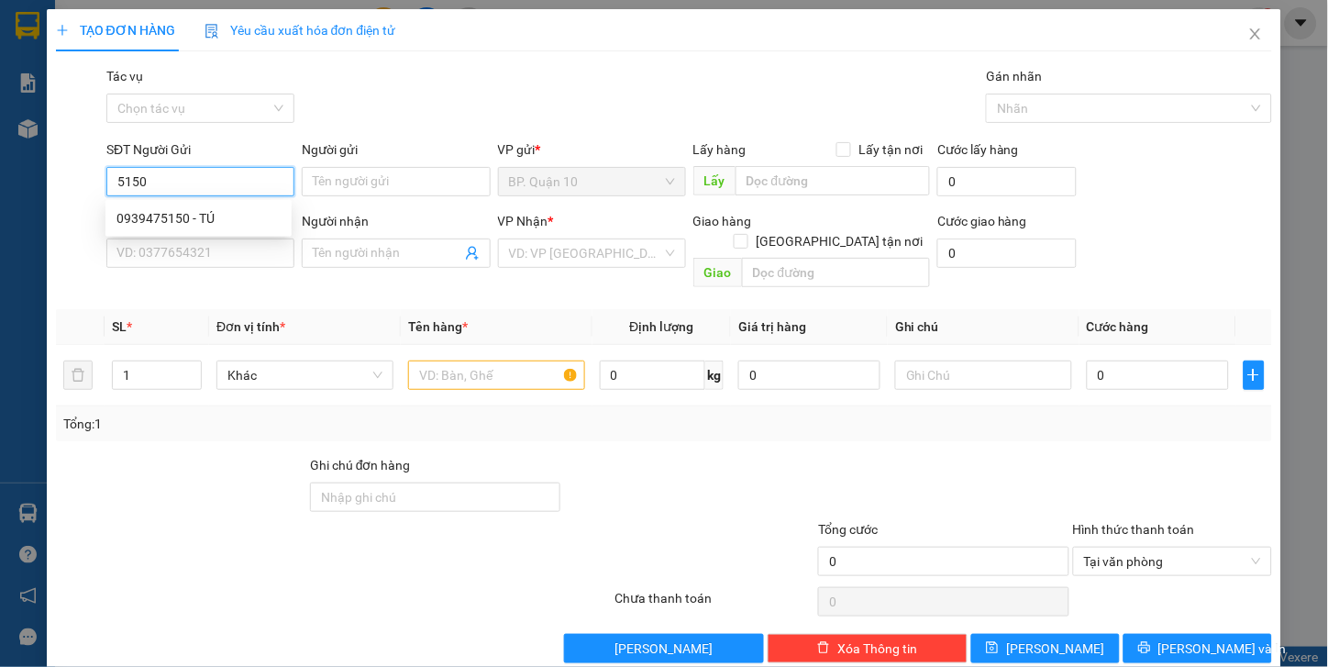
click at [216, 214] on div "0939475150 - TÚ" at bounding box center [199, 218] width 164 height 20
type input "0939475150"
type input "TÚ"
type input "0966428428"
type input "TOÀN"
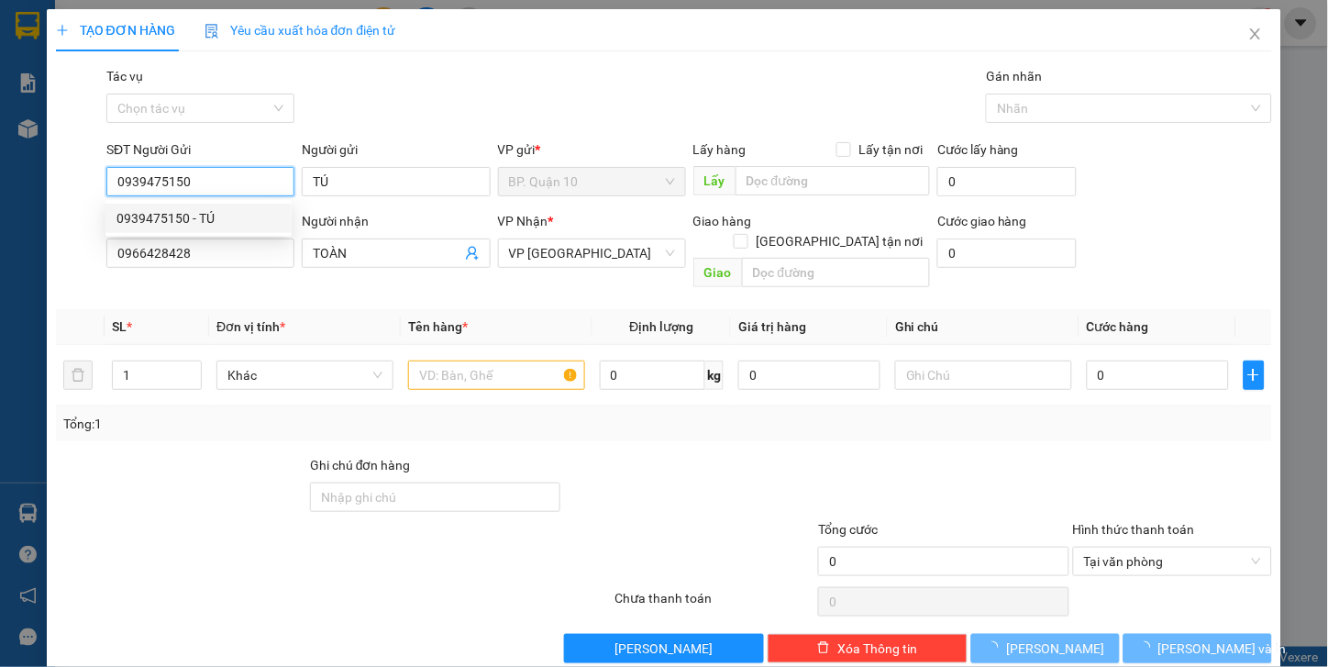
type input "30.000"
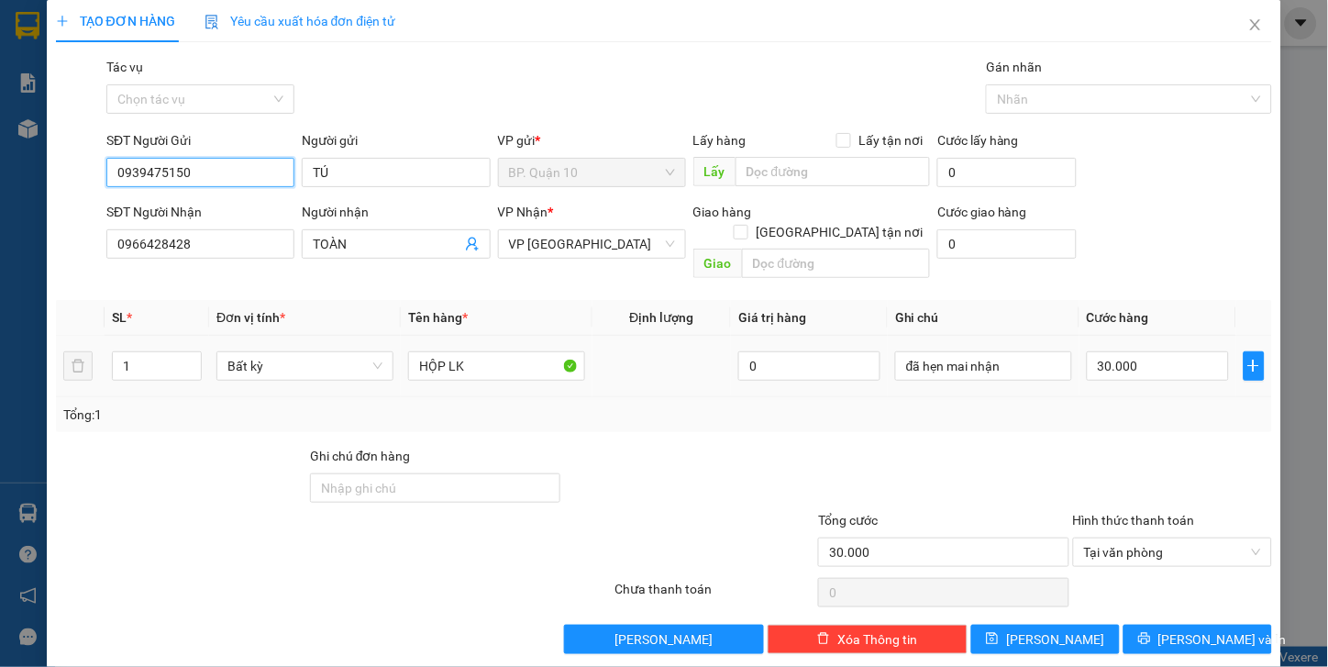
scroll to position [11, 0]
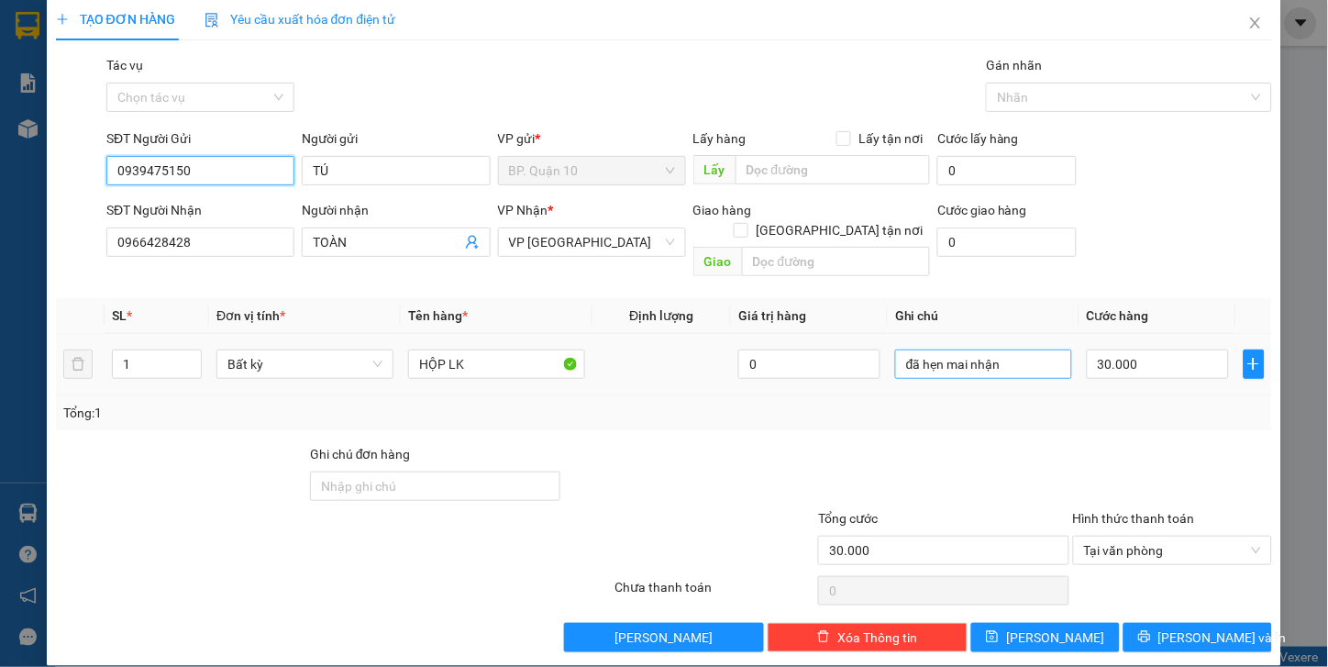
type input "0939475150"
click at [1014, 350] on input "đã hẹn mai nhận" at bounding box center [983, 364] width 177 height 29
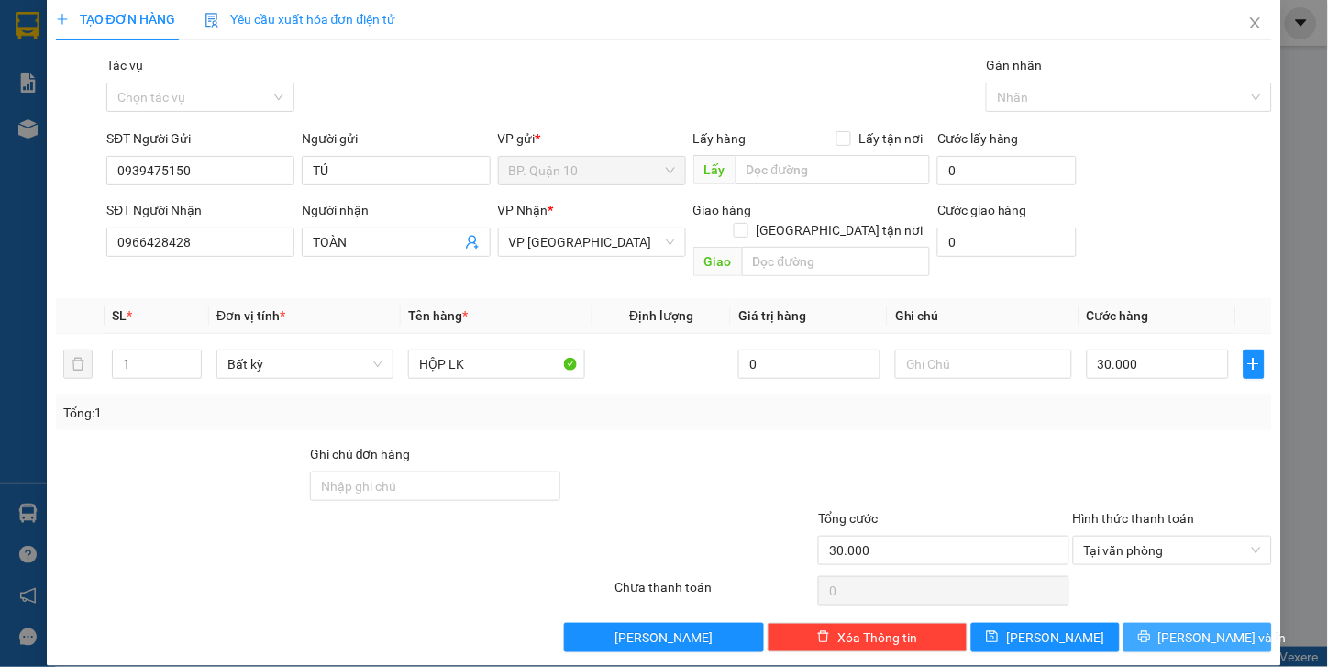
drag, startPoint x: 1174, startPoint y: 610, endPoint x: 983, endPoint y: 409, distance: 277.1
click at [1175, 600] on span "[PERSON_NAME] và In" at bounding box center [1223, 637] width 128 height 20
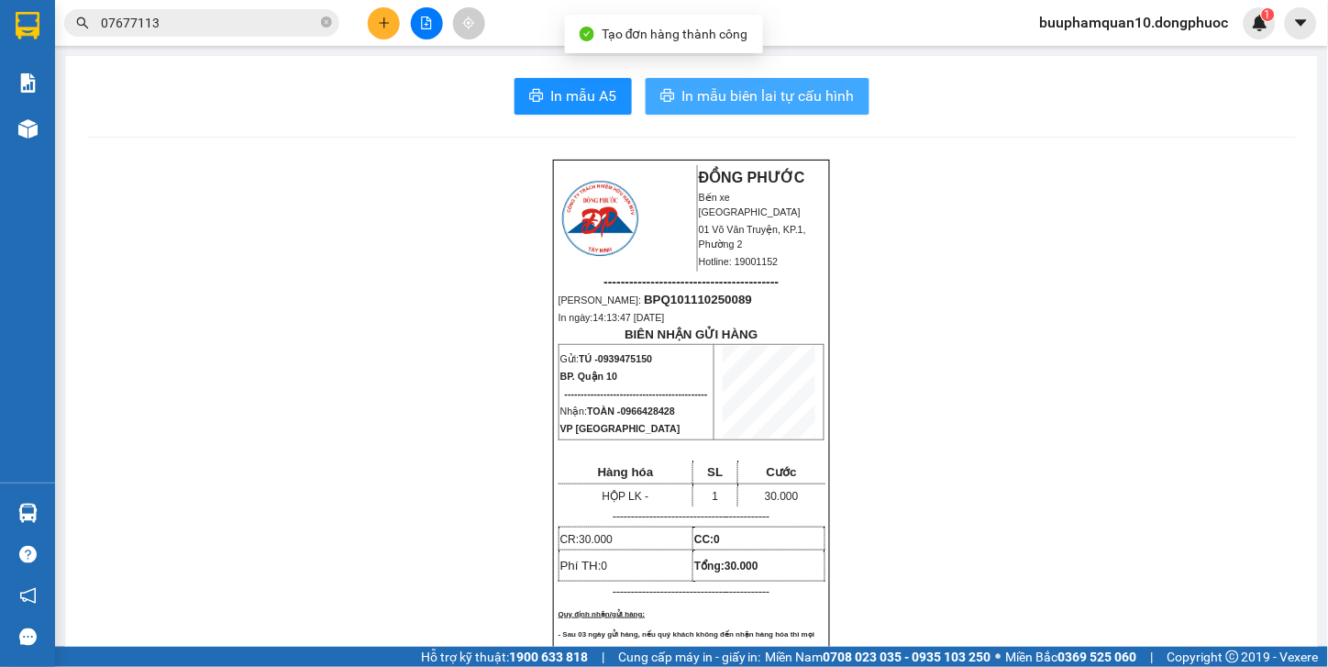
click at [827, 102] on span "In mẫu biên lai tự cấu hình" at bounding box center [769, 95] width 172 height 23
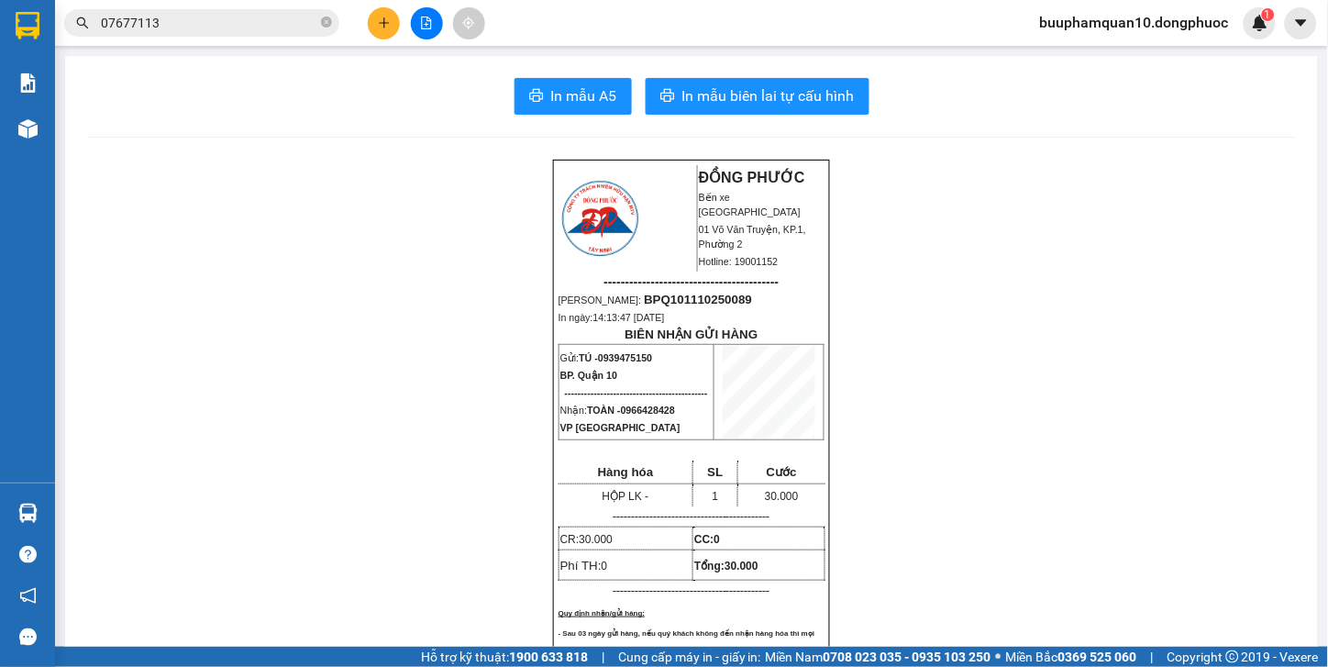
click at [188, 16] on input "07677113" at bounding box center [209, 23] width 216 height 20
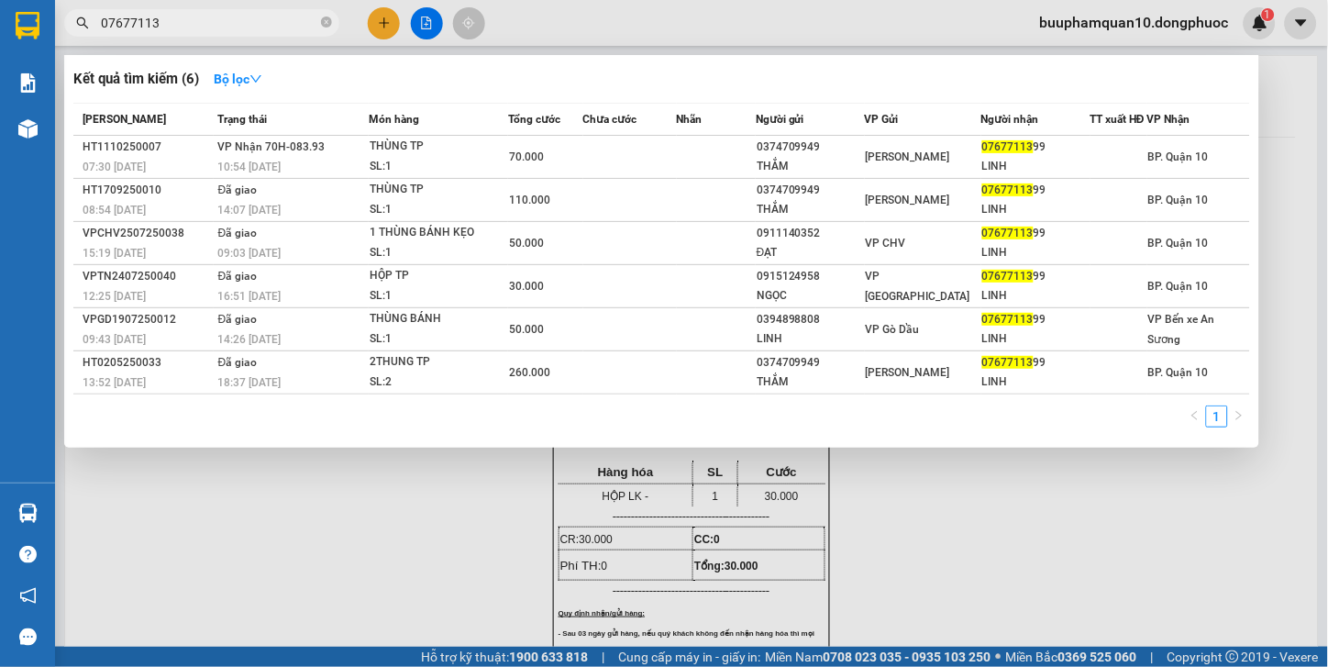
click at [188, 16] on input "07677113" at bounding box center [209, 23] width 216 height 20
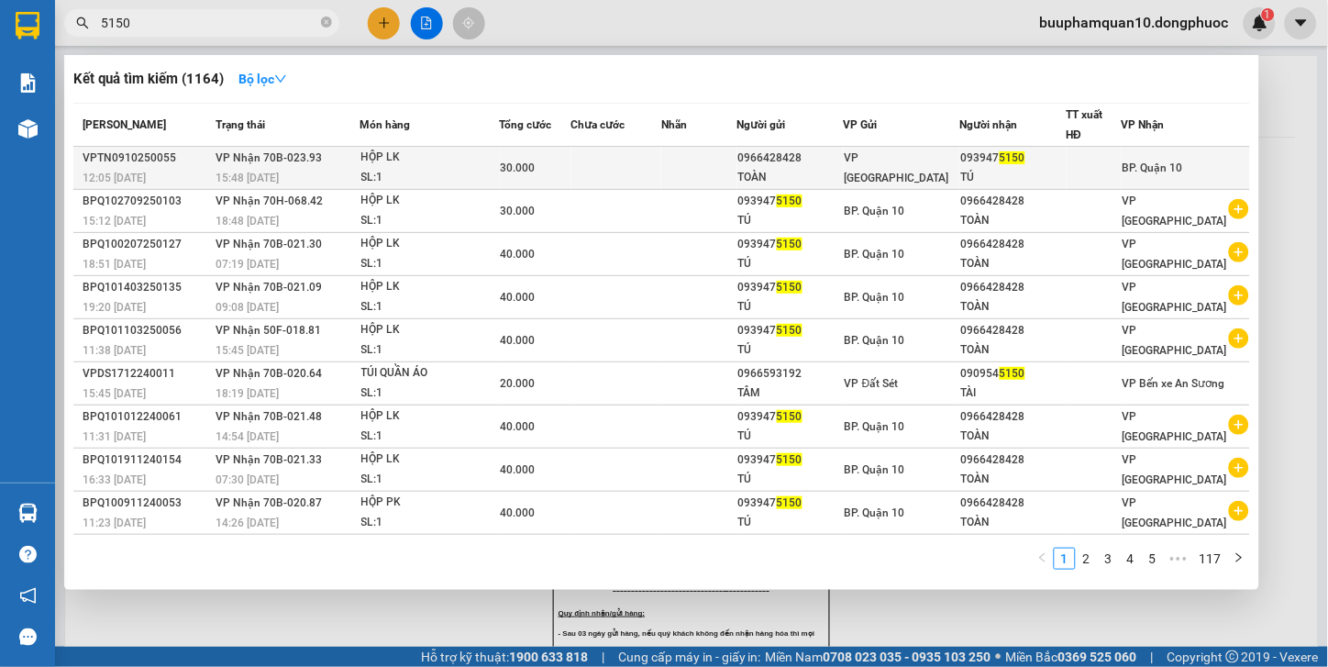
type input "5150"
click at [527, 159] on div "30.000" at bounding box center [536, 168] width 70 height 20
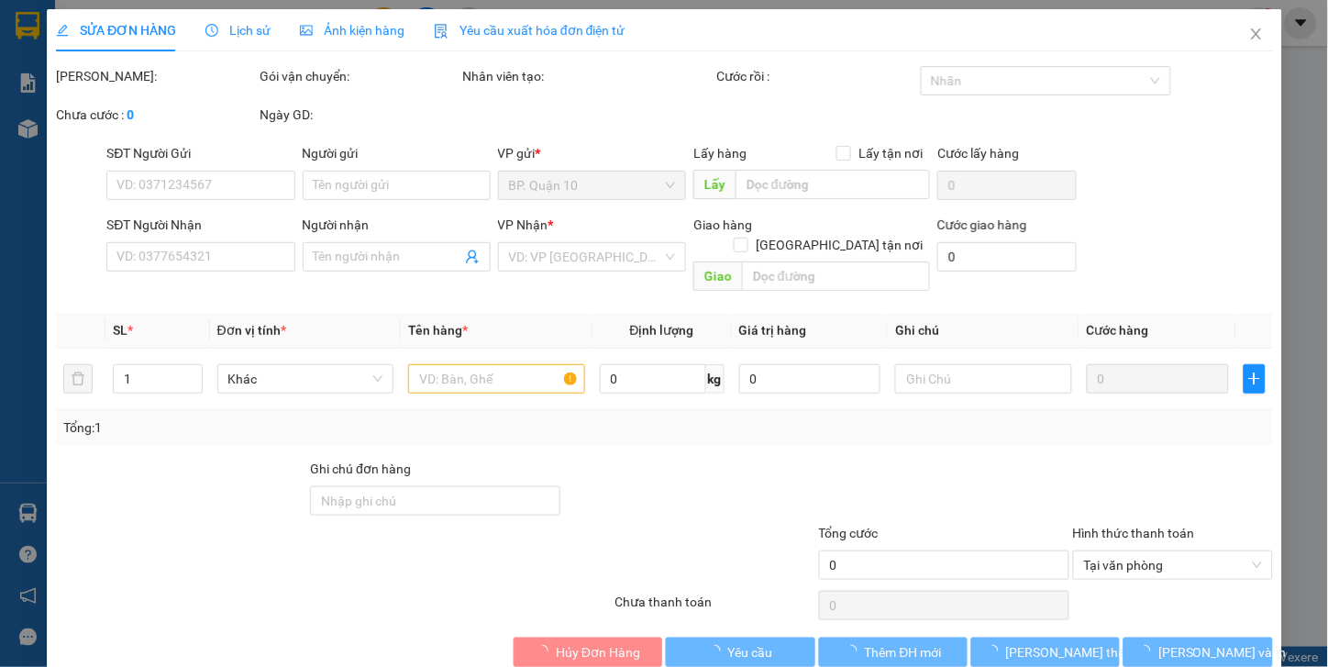
type input "0966428428"
type input "TOÀN"
type input "0939475150"
type input "TÚ"
type input "30.000"
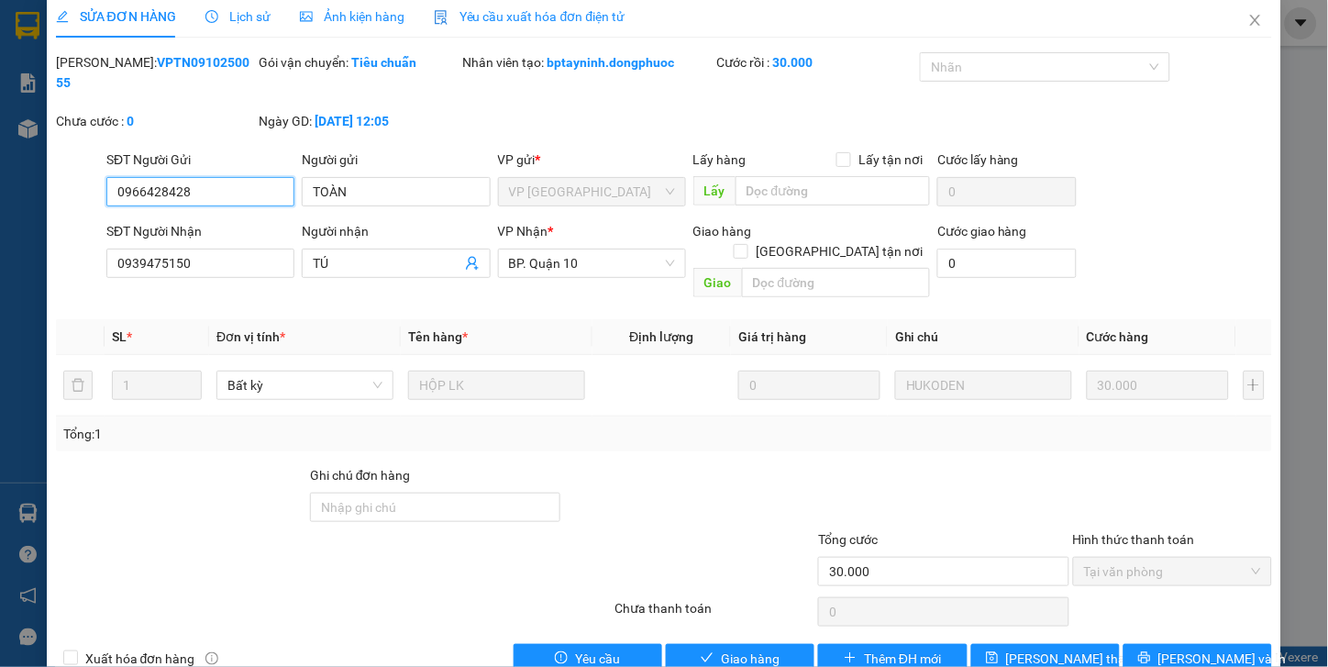
scroll to position [15, 0]
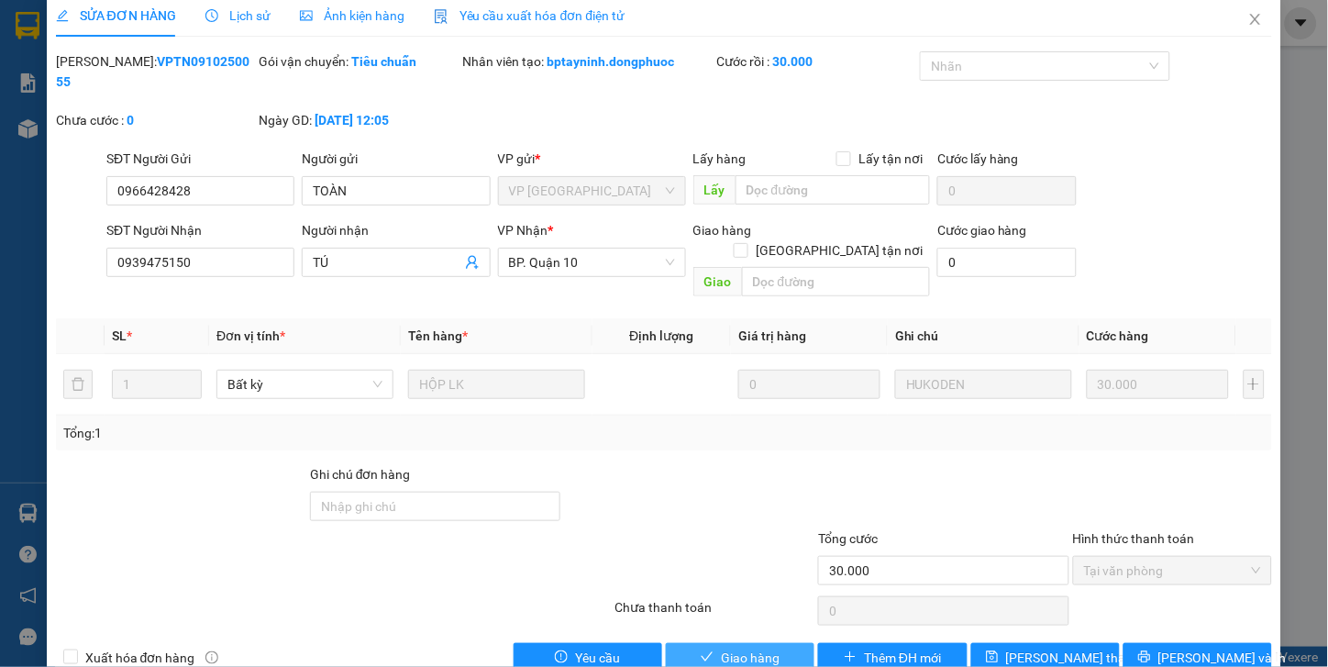
drag, startPoint x: 736, startPoint y: 613, endPoint x: 731, endPoint y: 545, distance: 68.0
click at [737, 600] on span "Giao hàng" at bounding box center [750, 658] width 59 height 20
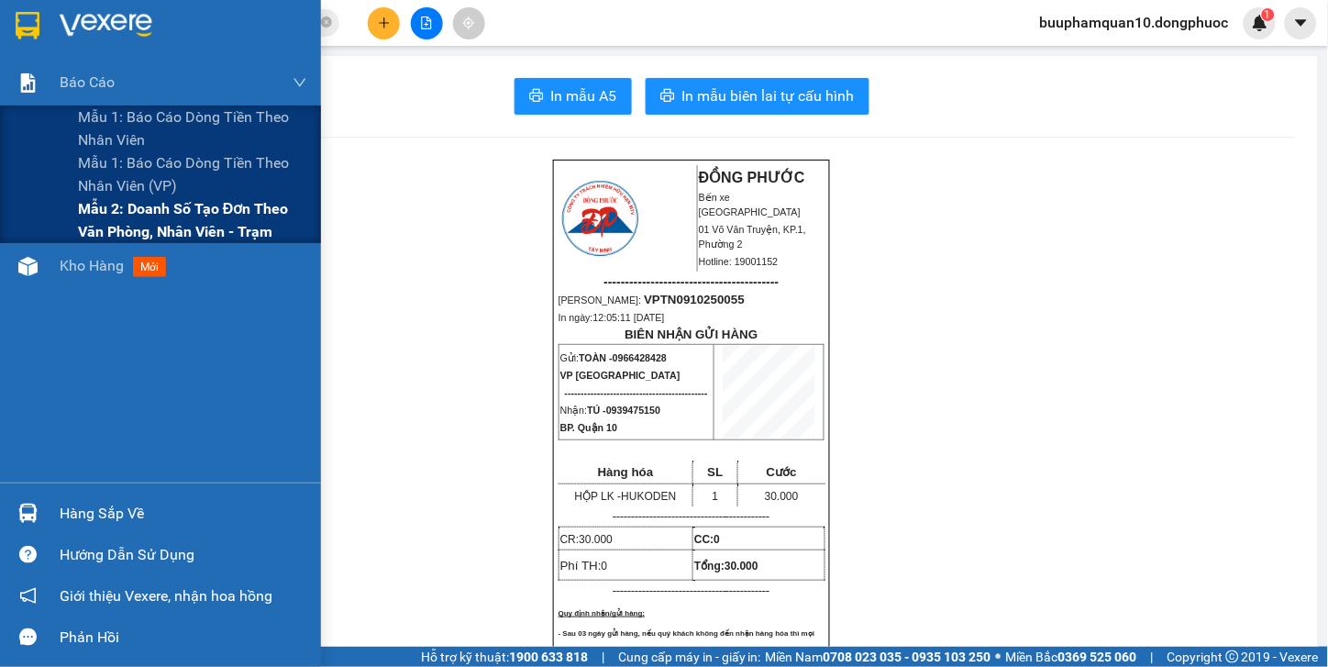
click at [122, 205] on span "Mẫu 2: Doanh số tạo đơn theo Văn phòng, nhân viên - Trạm" at bounding box center [192, 220] width 229 height 46
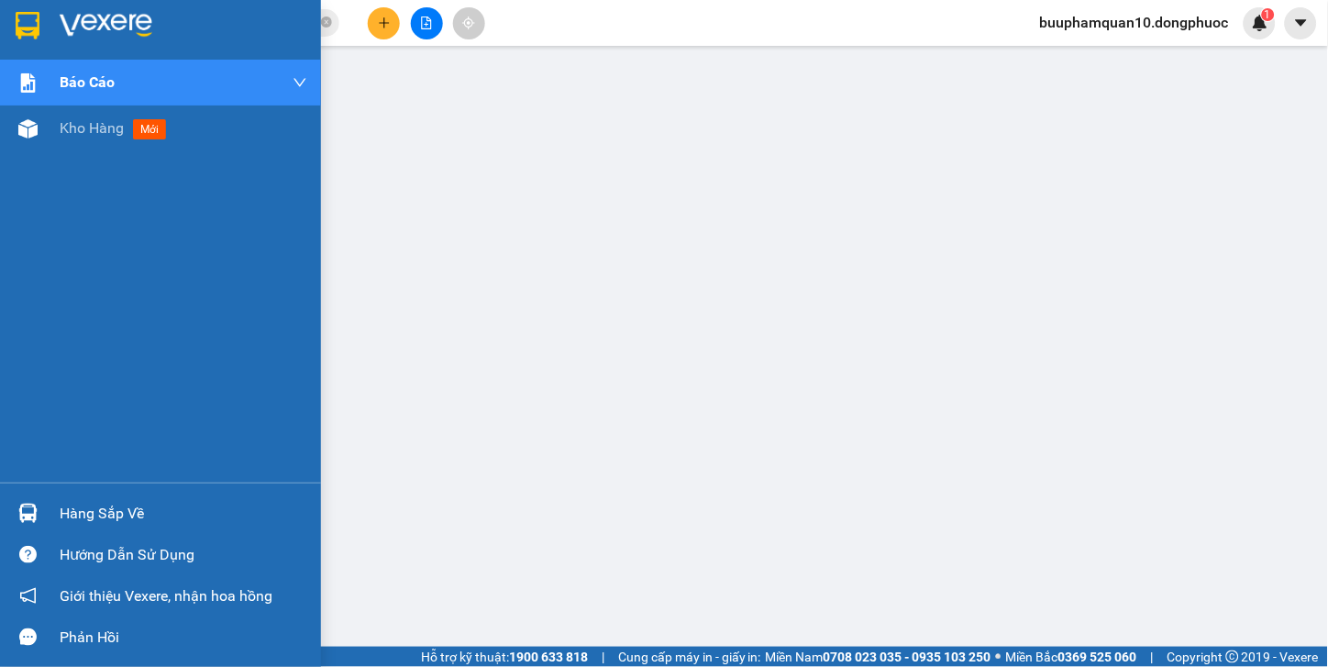
drag, startPoint x: 95, startPoint y: 519, endPoint x: 203, endPoint y: 511, distance: 107.6
click at [95, 518] on div "Hàng sắp về" at bounding box center [184, 514] width 248 height 28
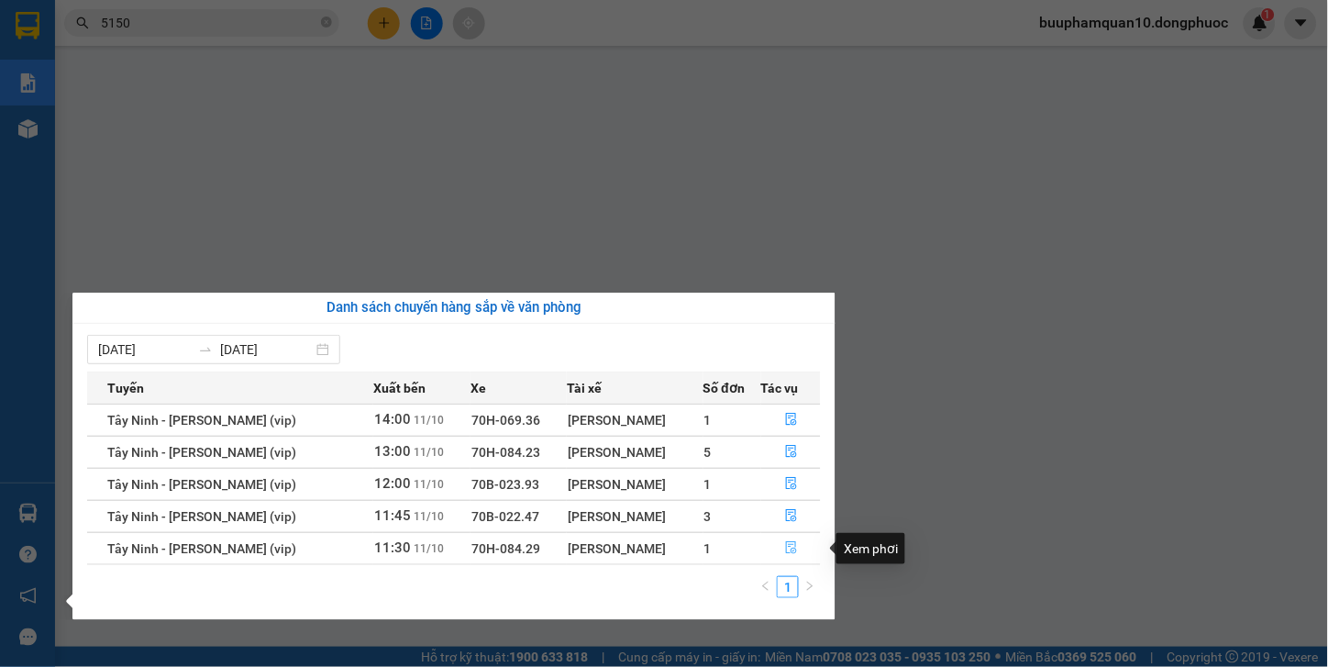
click at [780, 543] on button "button" at bounding box center [791, 548] width 58 height 29
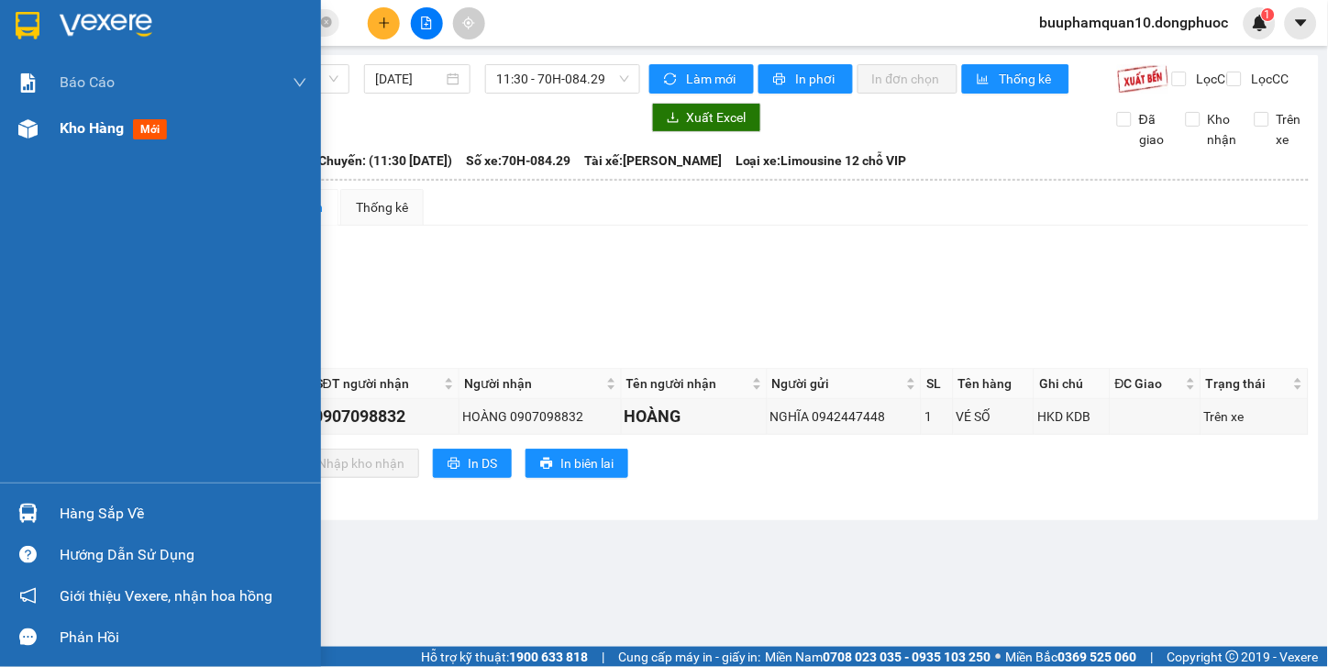
click at [33, 119] on img at bounding box center [27, 128] width 19 height 19
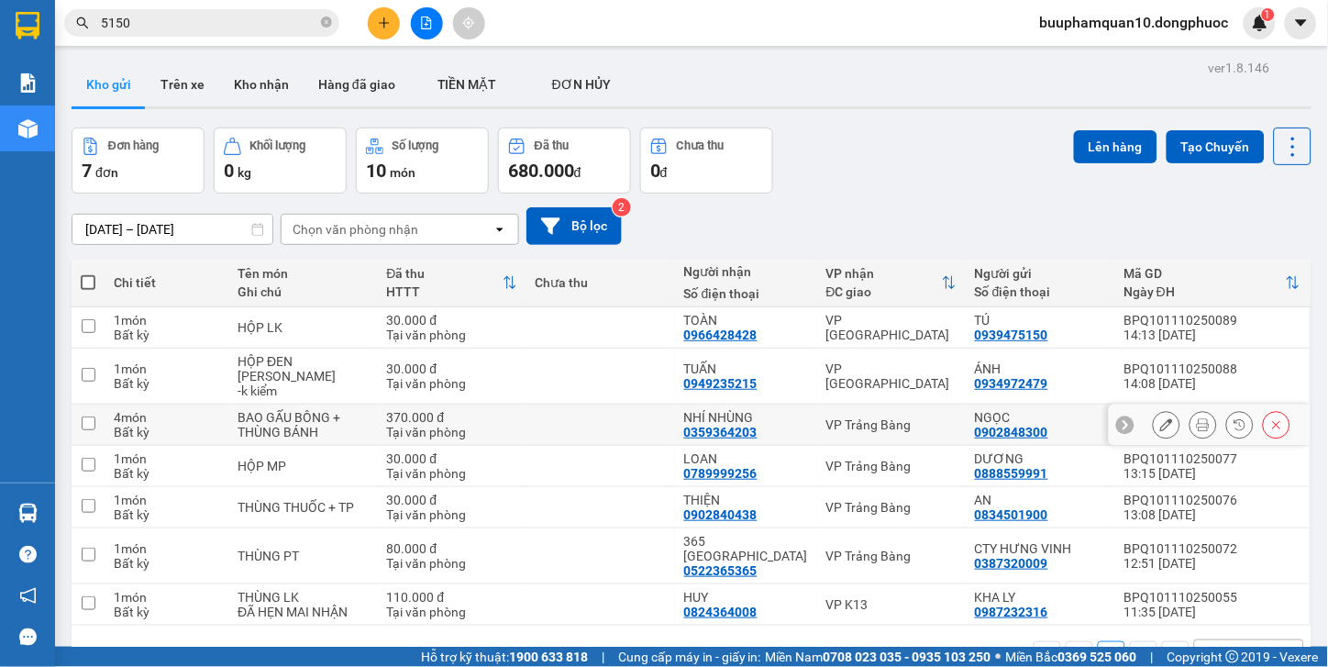
scroll to position [84, 0]
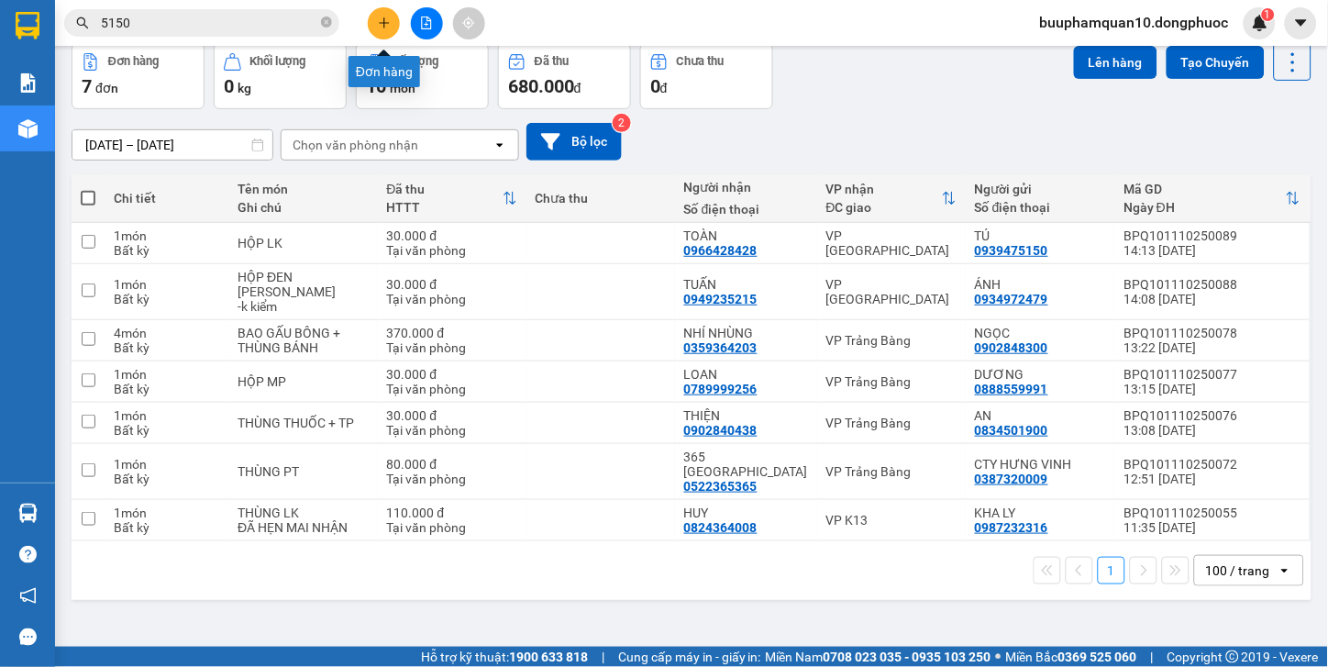
click at [392, 24] on button at bounding box center [384, 23] width 32 height 32
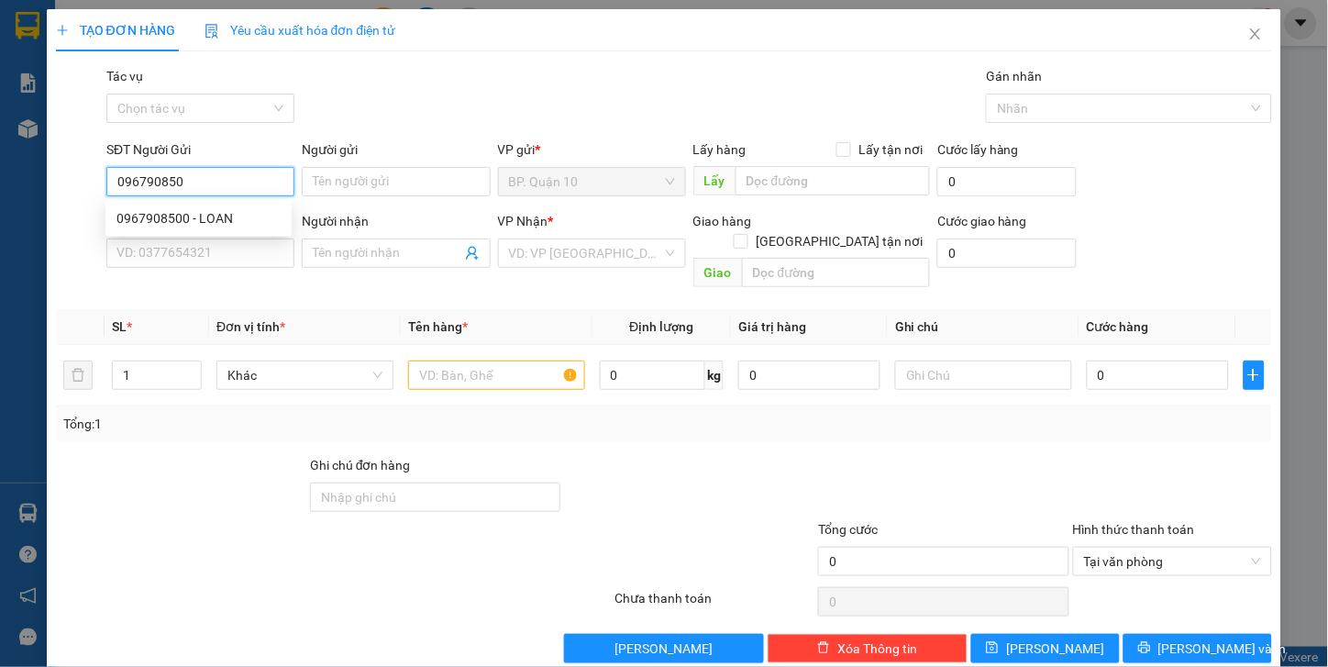
type input "0967908500"
drag, startPoint x: 239, startPoint y: 217, endPoint x: 248, endPoint y: 228, distance: 13.6
click at [239, 218] on div "0967908500 - LOAN" at bounding box center [199, 218] width 164 height 20
type input "LOAN"
type input "0832353219"
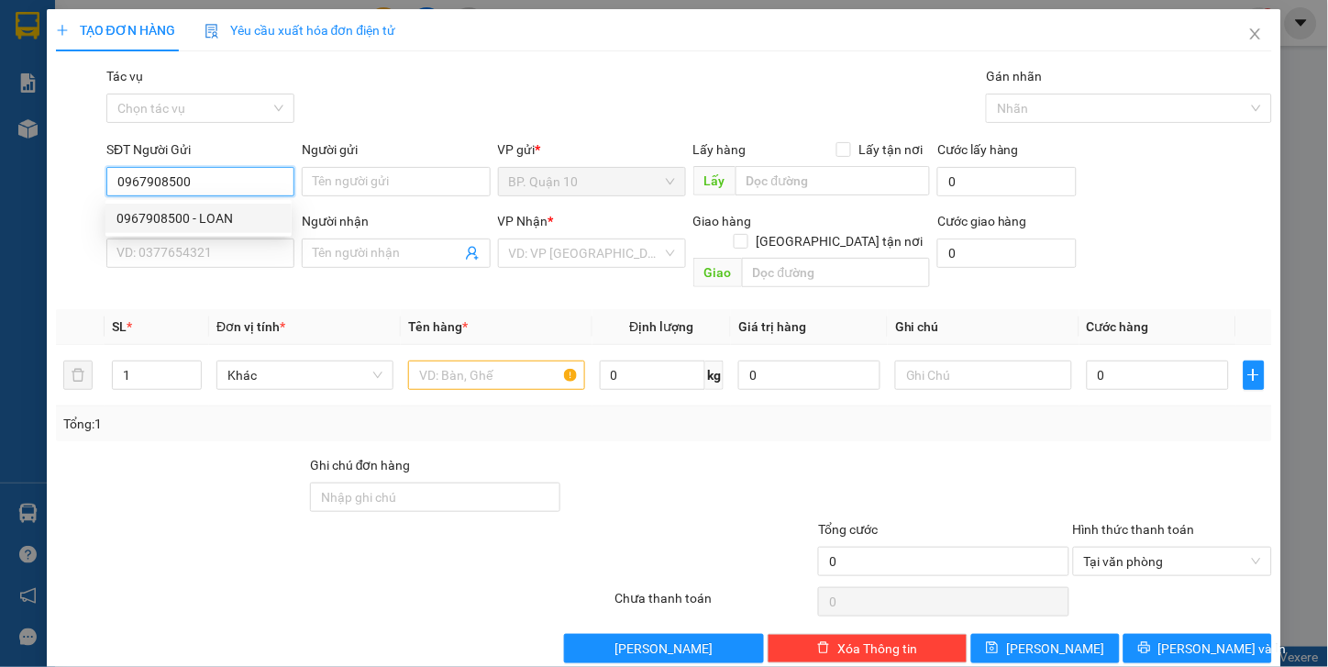
type input "THÚY"
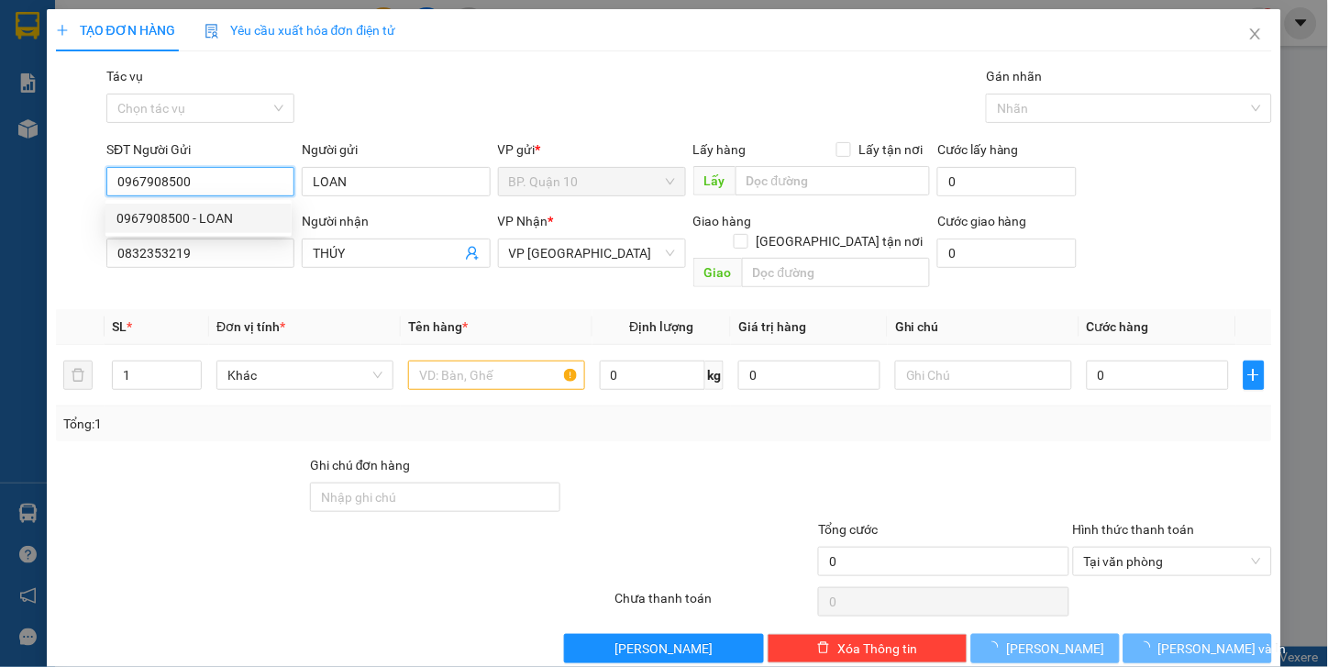
type input "0967908500"
click at [272, 286] on div "Transit Pickup Surcharge Ids Transit Deliver Surcharge Ids Transit Deliver Surc…" at bounding box center [664, 364] width 1217 height 597
type input "30.000"
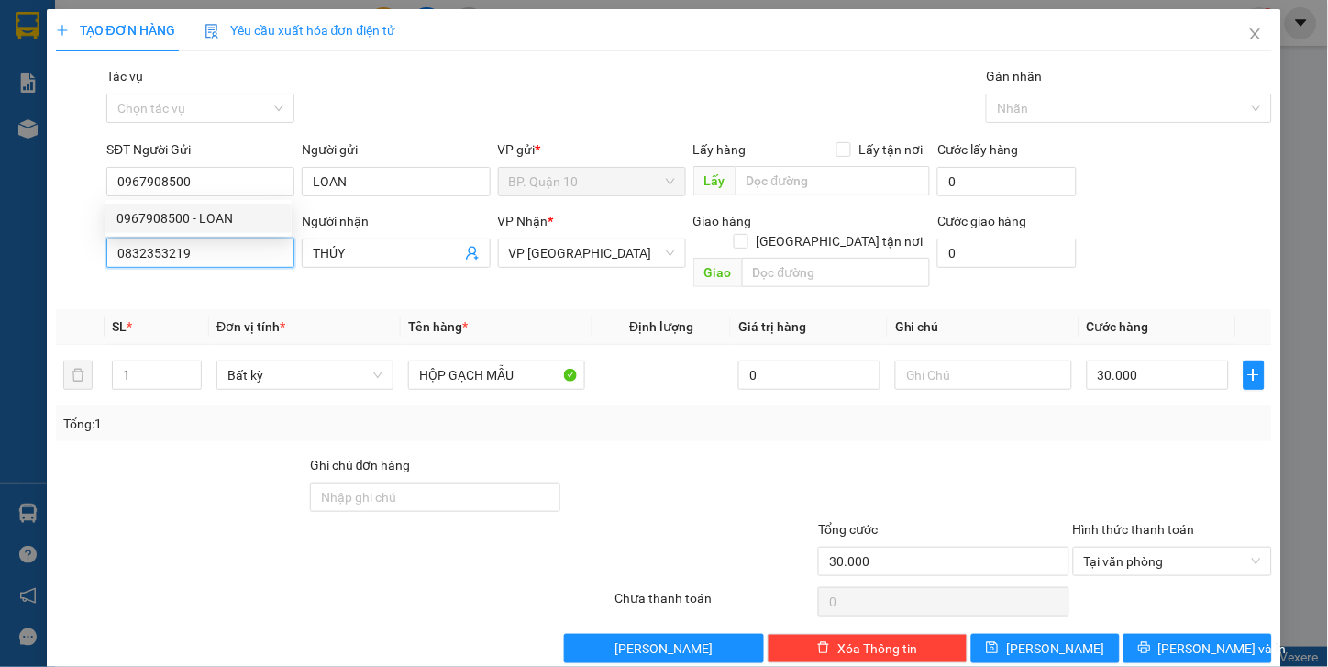
click at [252, 251] on input "0832353219" at bounding box center [200, 253] width 188 height 29
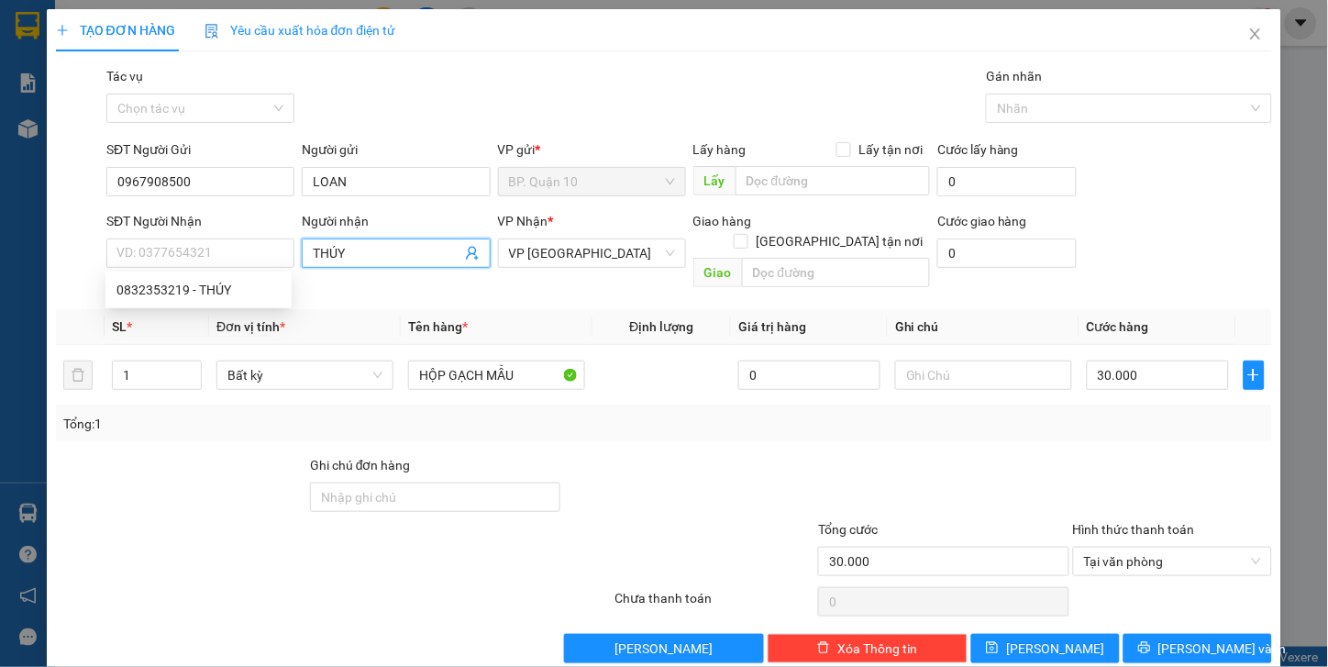
click at [466, 251] on icon "user-add" at bounding box center [472, 253] width 15 height 15
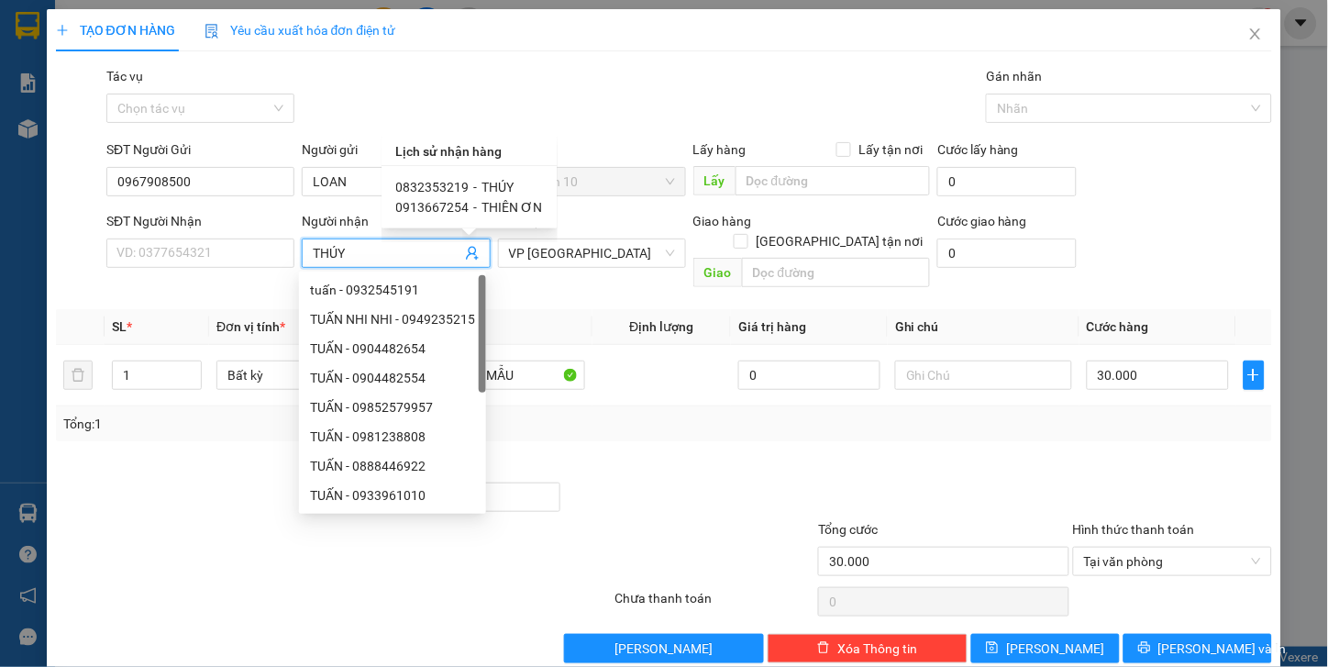
click at [456, 193] on span "0832353219" at bounding box center [432, 187] width 73 height 15
type input "0832353219"
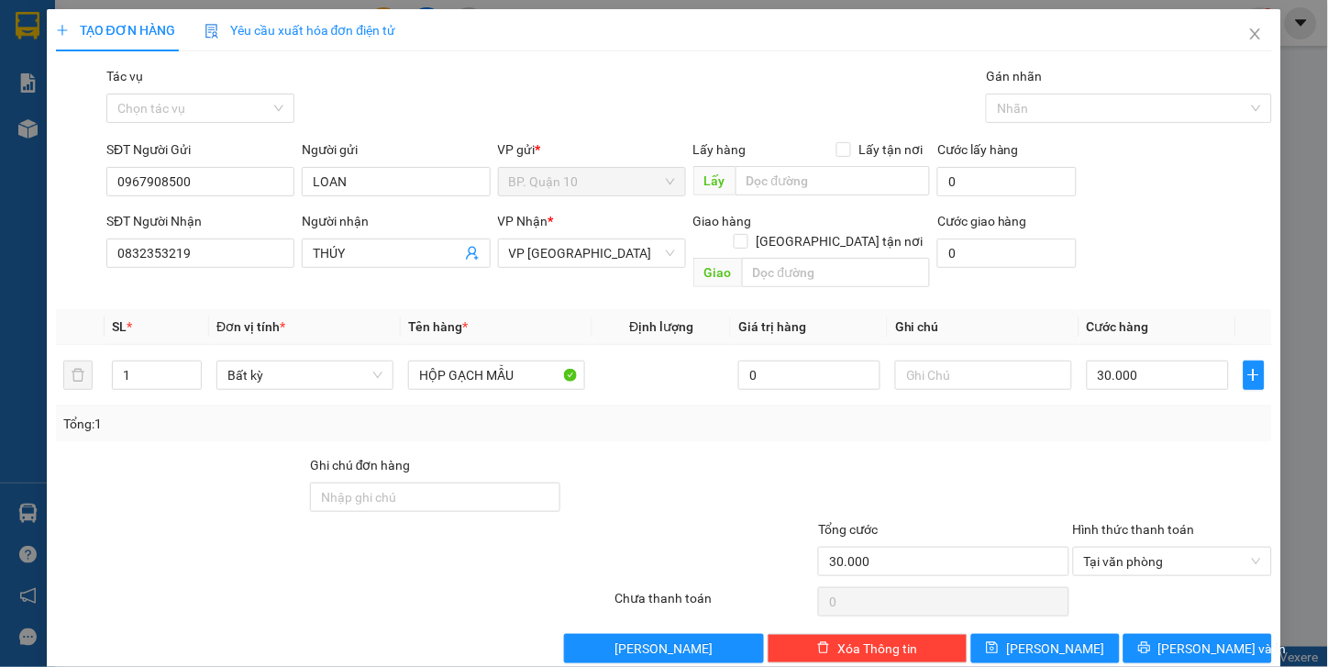
click at [700, 414] on div "Tổng: 1" at bounding box center [664, 424] width 1203 height 20
click at [1170, 600] on span "[PERSON_NAME] và In" at bounding box center [1223, 648] width 128 height 20
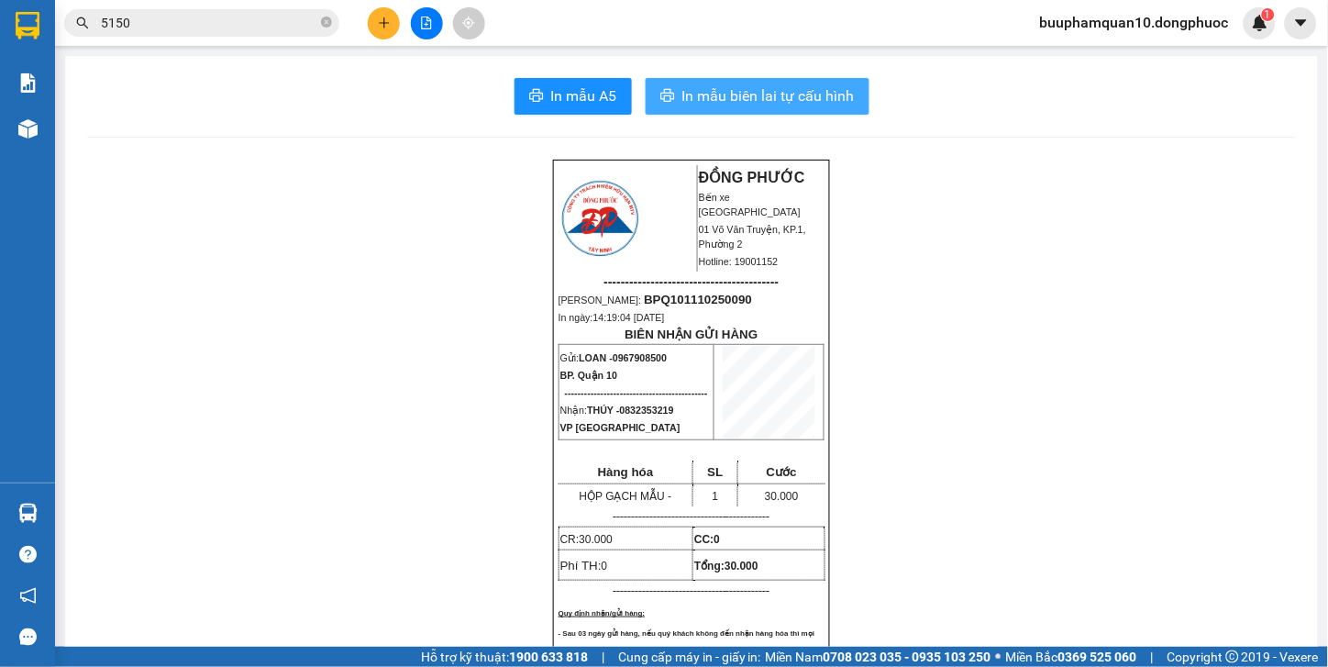
click at [666, 108] on button "In mẫu biên lai tự cấu hình" at bounding box center [758, 96] width 224 height 37
click at [381, 24] on icon "plus" at bounding box center [384, 23] width 13 height 13
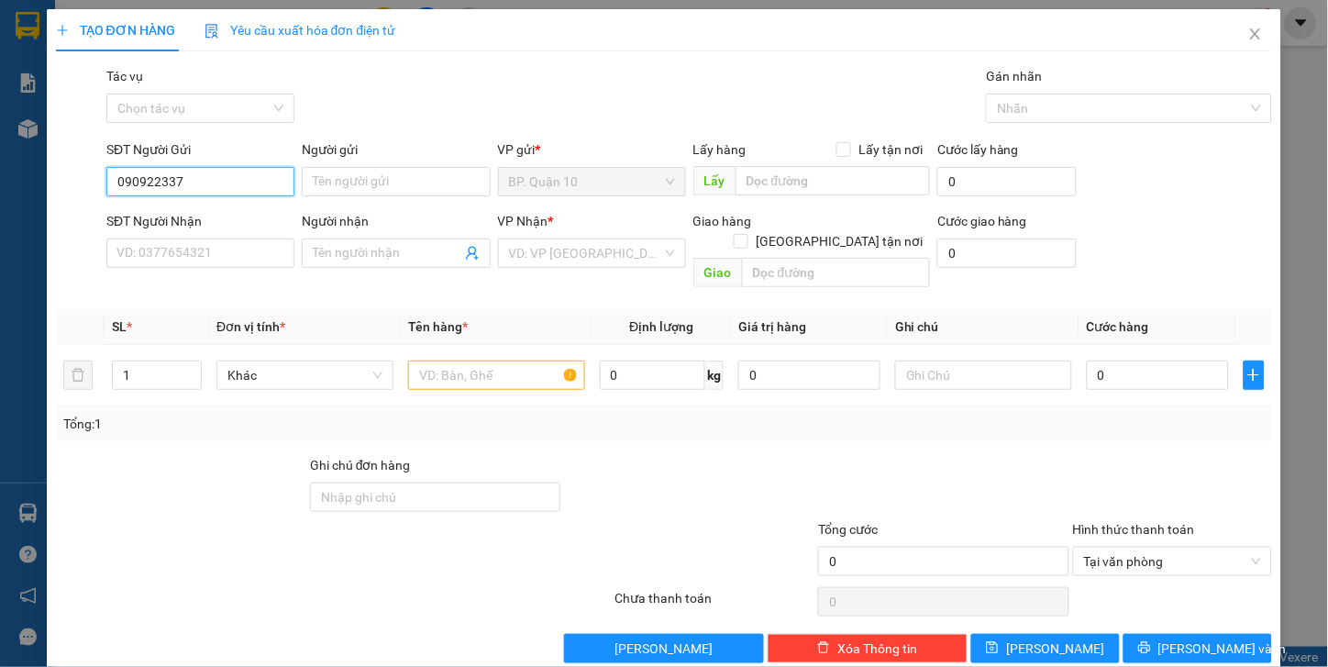
type input "0909223378"
drag, startPoint x: 243, startPoint y: 225, endPoint x: 267, endPoint y: 260, distance: 42.2
click at [245, 226] on div "0909223378 - THANH NGỌC" at bounding box center [199, 218] width 164 height 20
type input "THANH NGỌC"
type input "0918147722"
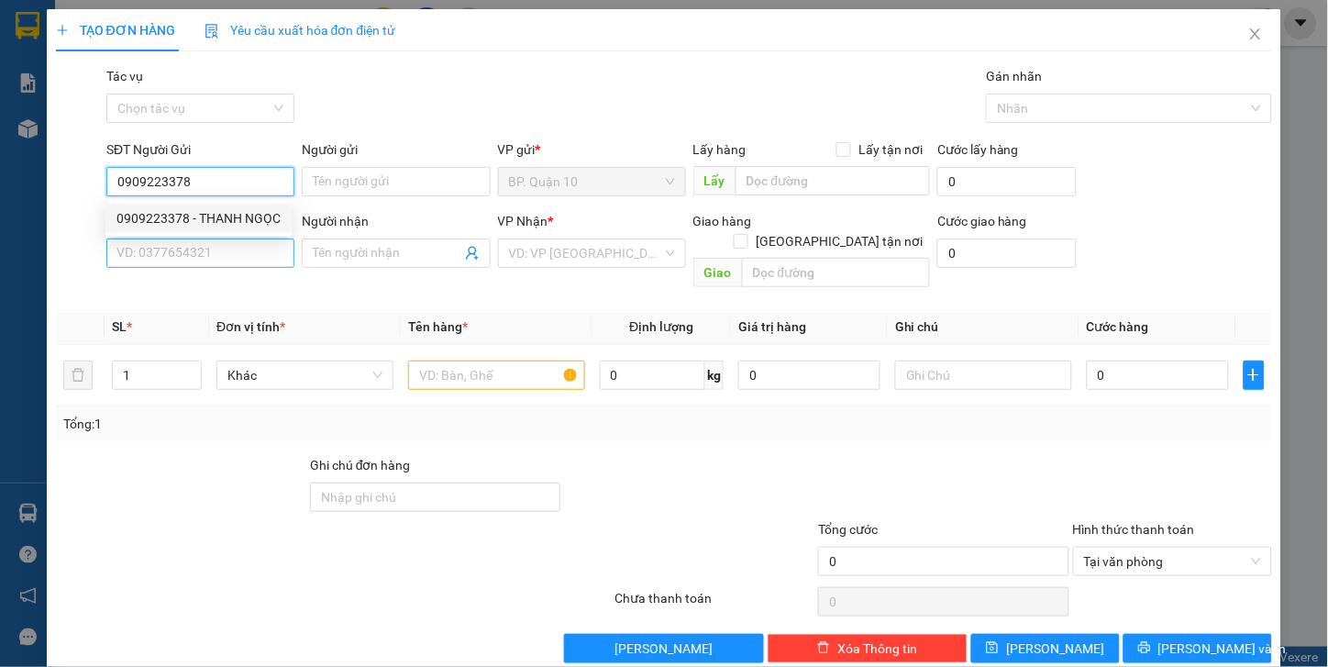
type input "NK SÀI GÒN"
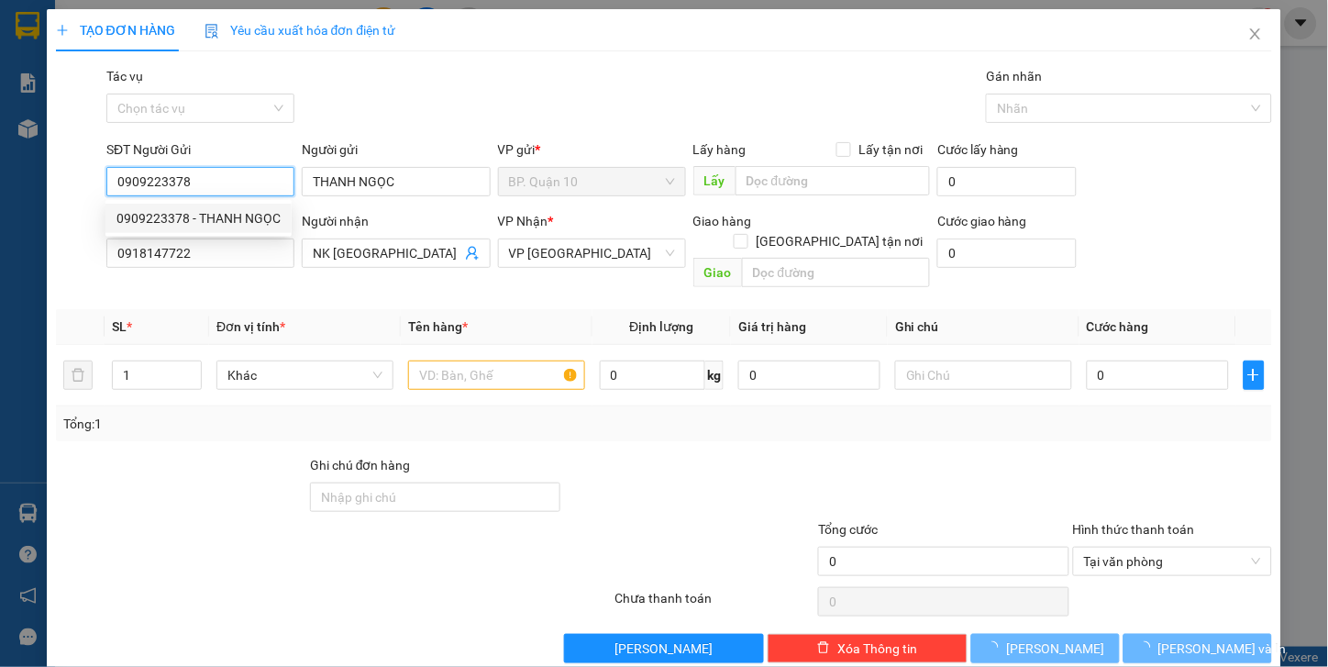
type input "0909223378"
type input "50.000"
click at [285, 319] on span "*" at bounding box center [283, 326] width 6 height 15
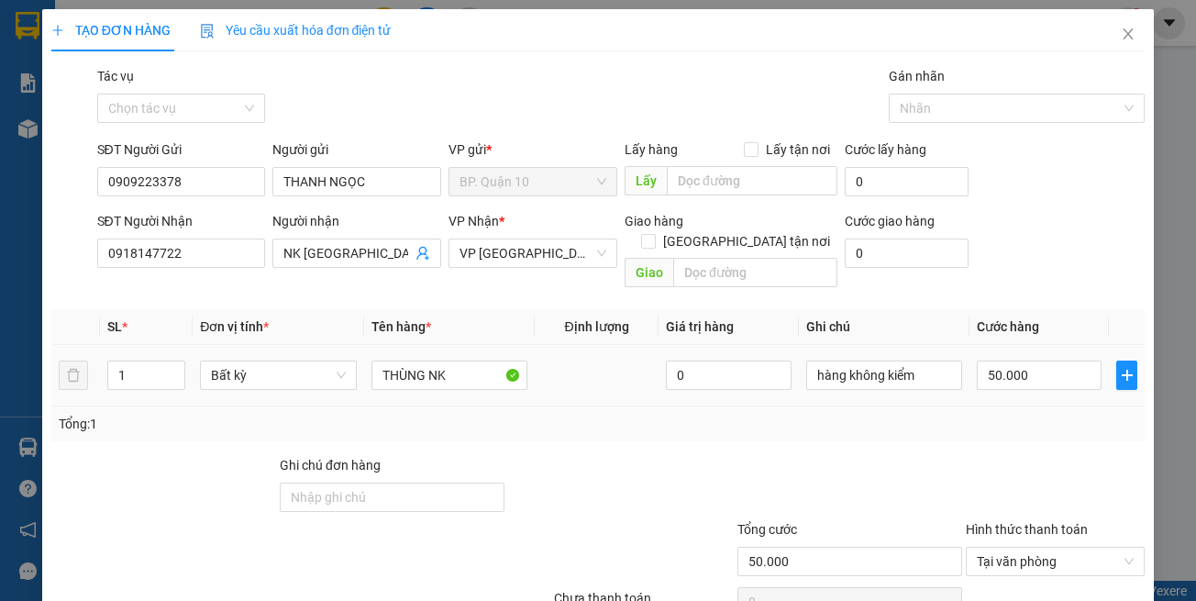
click at [583, 414] on div "Tổng: 1" at bounding box center [599, 424] width 1080 height 20
drag, startPoint x: 950, startPoint y: 419, endPoint x: 963, endPoint y: 392, distance: 30.4
click at [951, 419] on div "Tổng: 1" at bounding box center [598, 423] width 1094 height 35
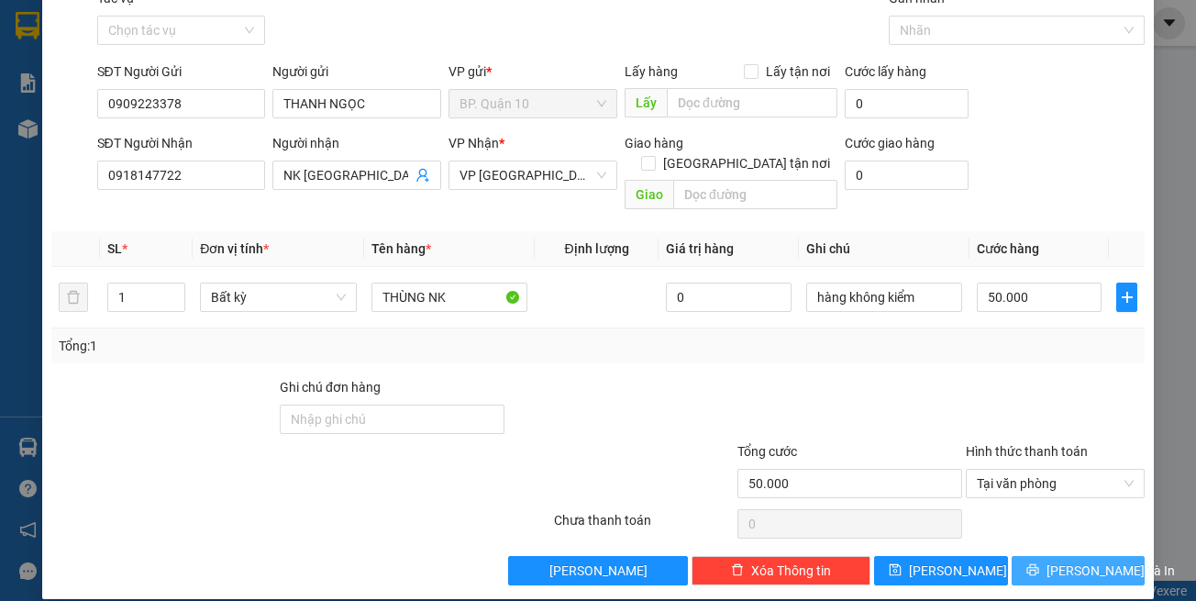
click at [1044, 556] on button "[PERSON_NAME] và In" at bounding box center [1079, 570] width 134 height 29
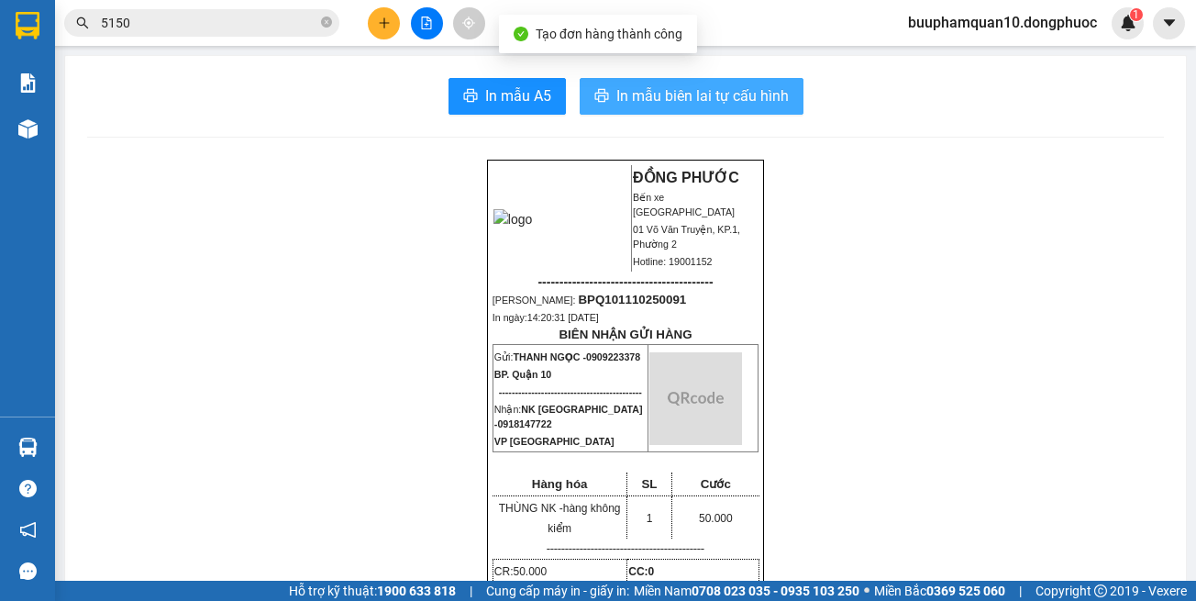
click at [770, 101] on span "In mẫu biên lai tự cấu hình" at bounding box center [702, 95] width 172 height 23
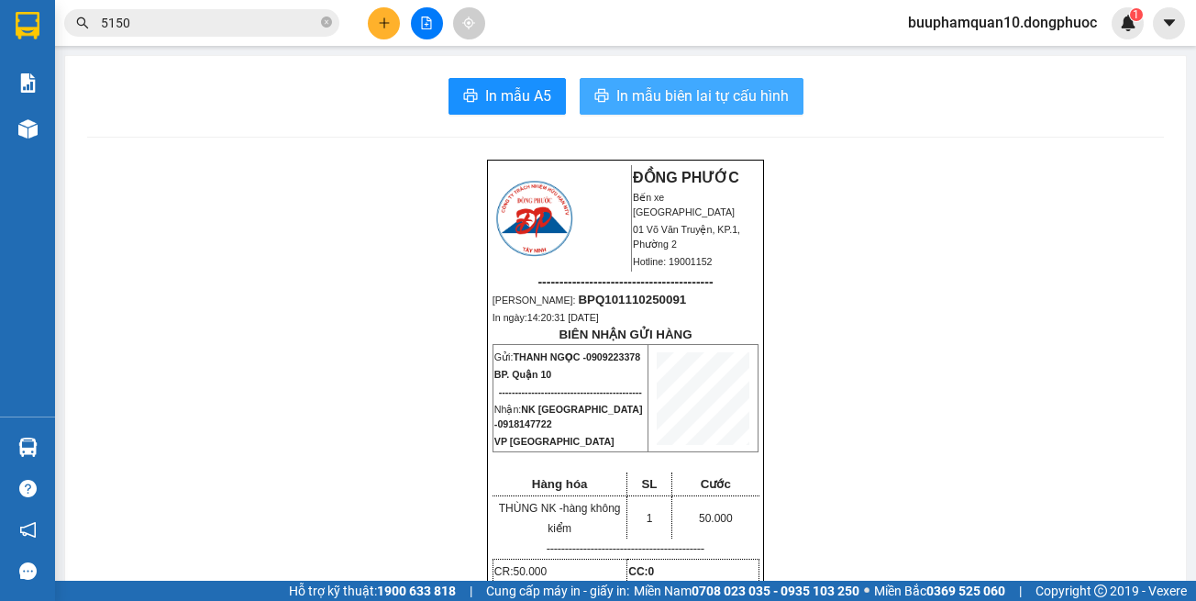
click at [666, 79] on button "In mẫu biên lai tự cấu hình" at bounding box center [692, 96] width 224 height 37
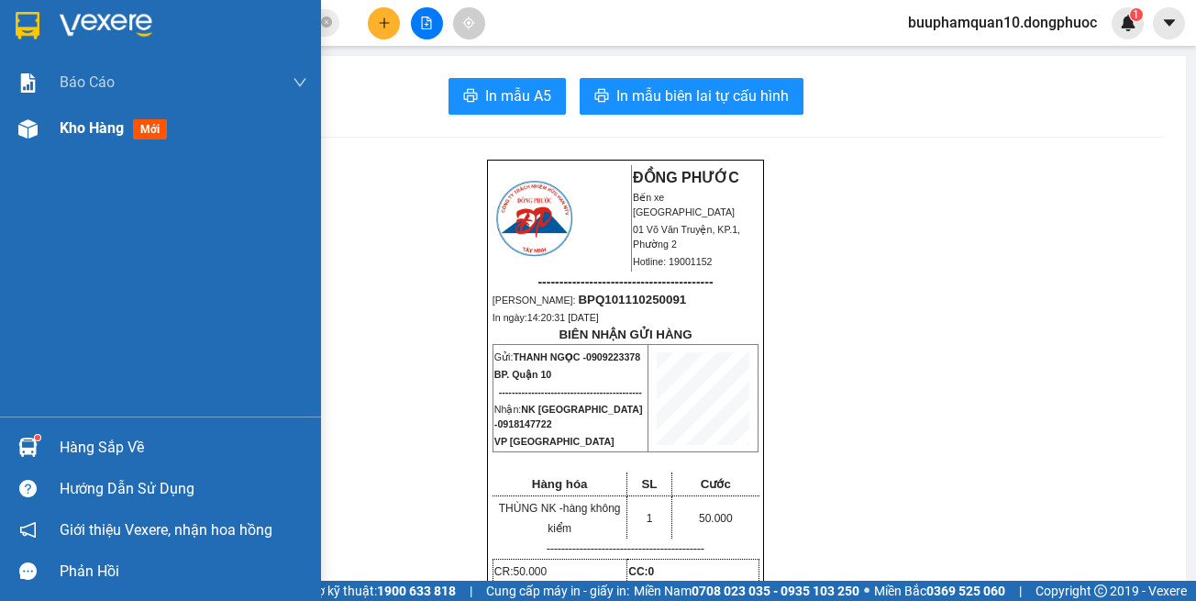
click at [96, 129] on span "Kho hàng" at bounding box center [92, 127] width 64 height 17
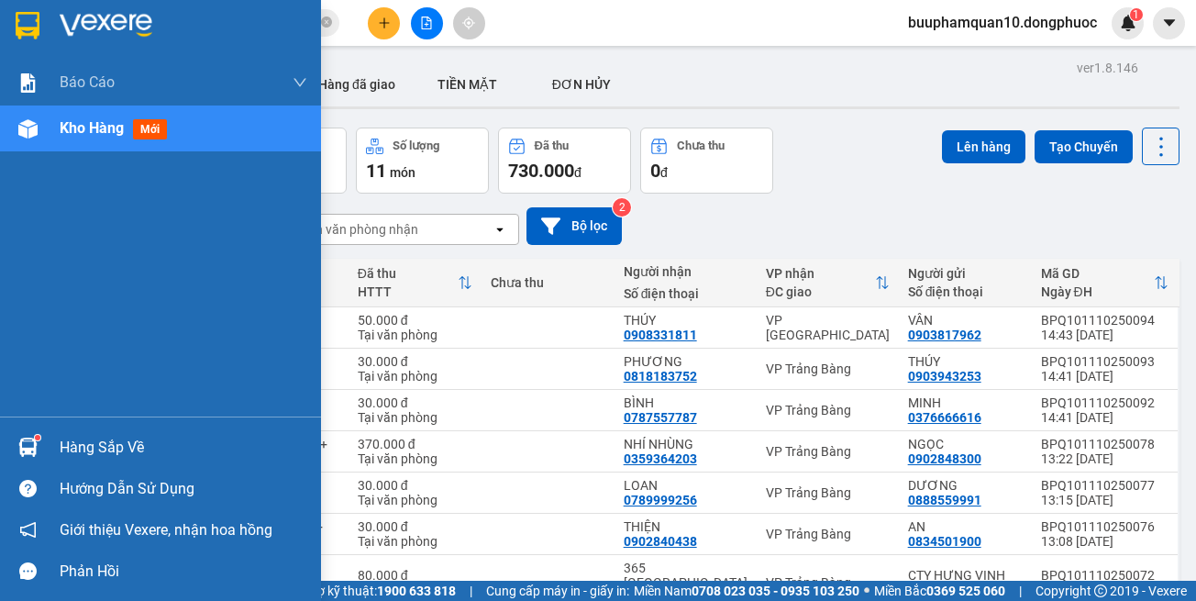
drag, startPoint x: 20, startPoint y: 438, endPoint x: 71, endPoint y: 424, distance: 52.5
click at [20, 438] on img at bounding box center [27, 447] width 19 height 19
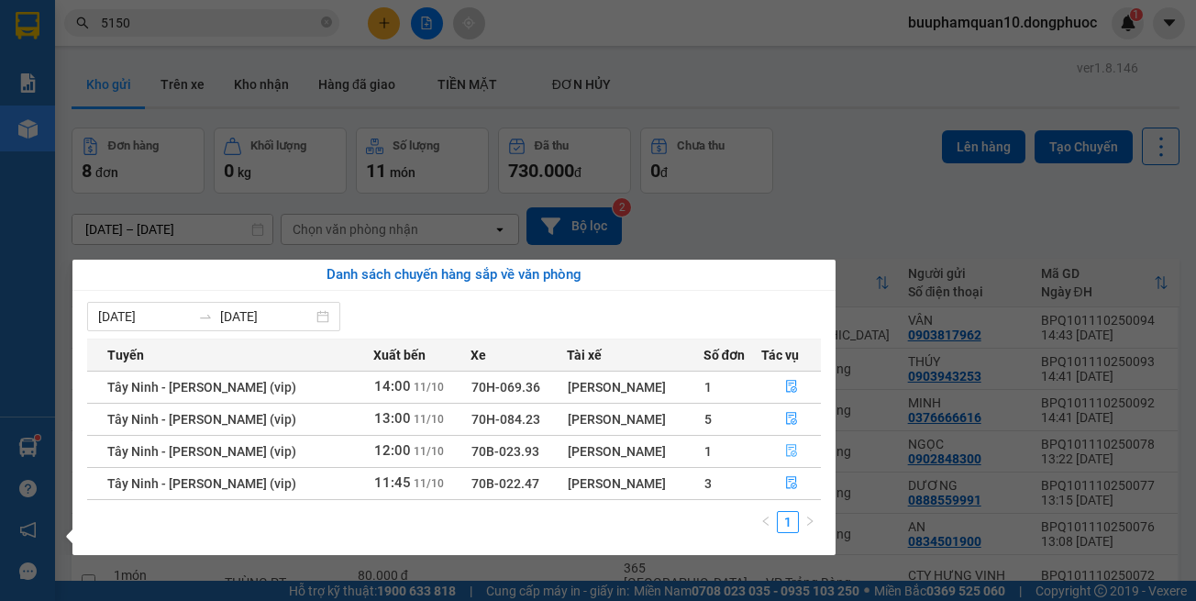
click at [785, 453] on icon "file-done" at bounding box center [791, 450] width 13 height 13
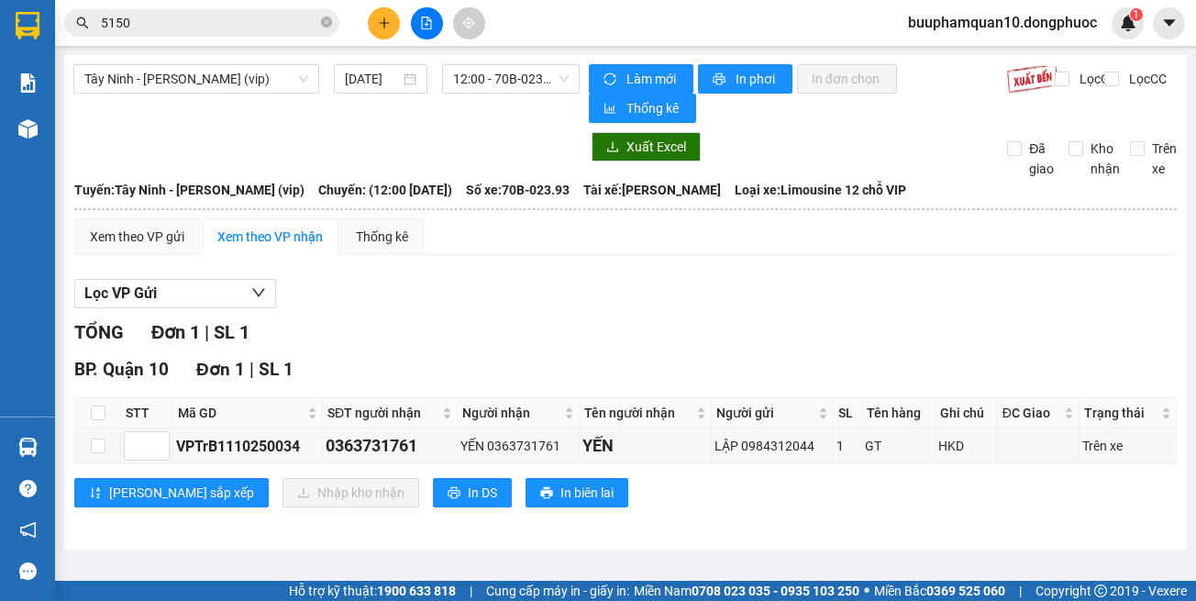
click at [650, 492] on div "Lưu sắp xếp Nhập kho nhận In DS In biên lai" at bounding box center [625, 492] width 1103 height 29
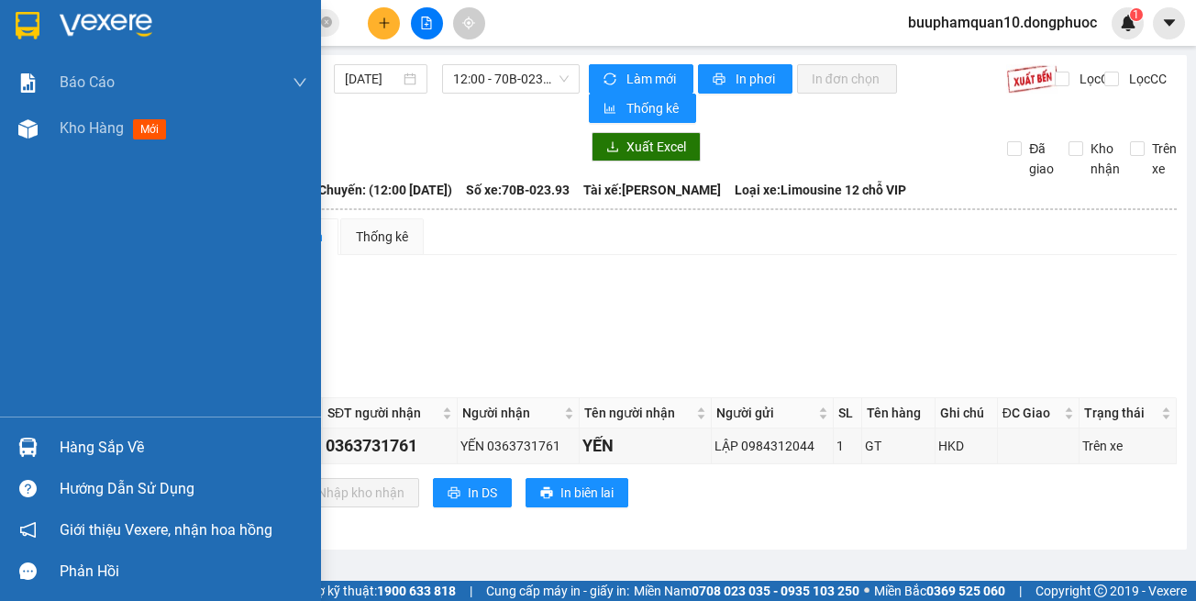
click at [6, 441] on div "Hàng sắp về" at bounding box center [160, 447] width 321 height 41
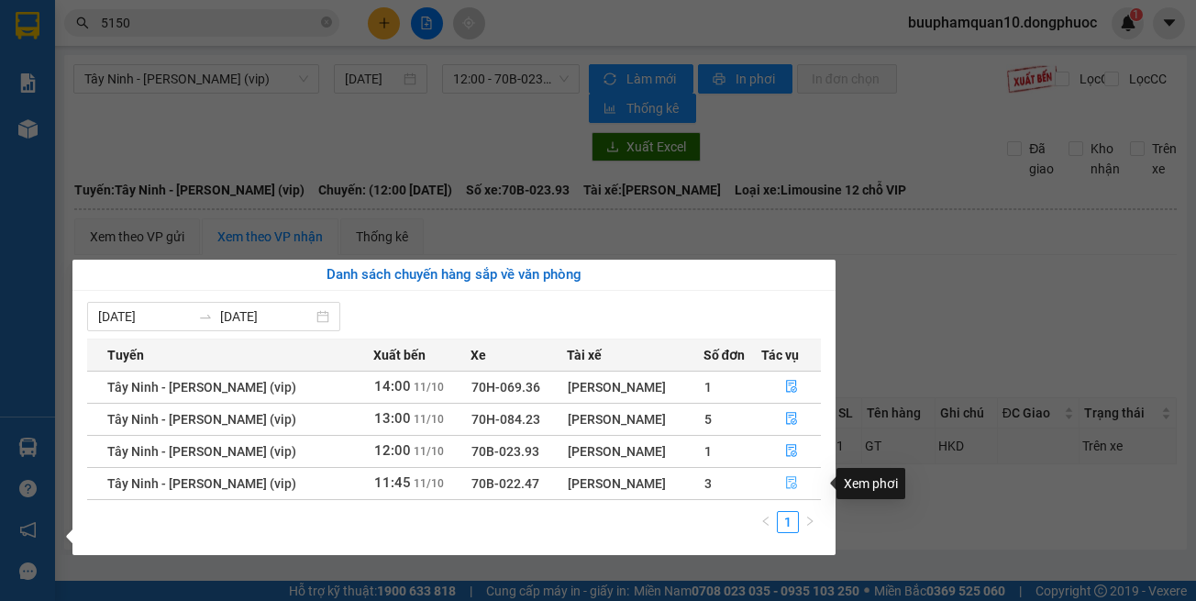
click at [781, 483] on button "button" at bounding box center [791, 483] width 58 height 29
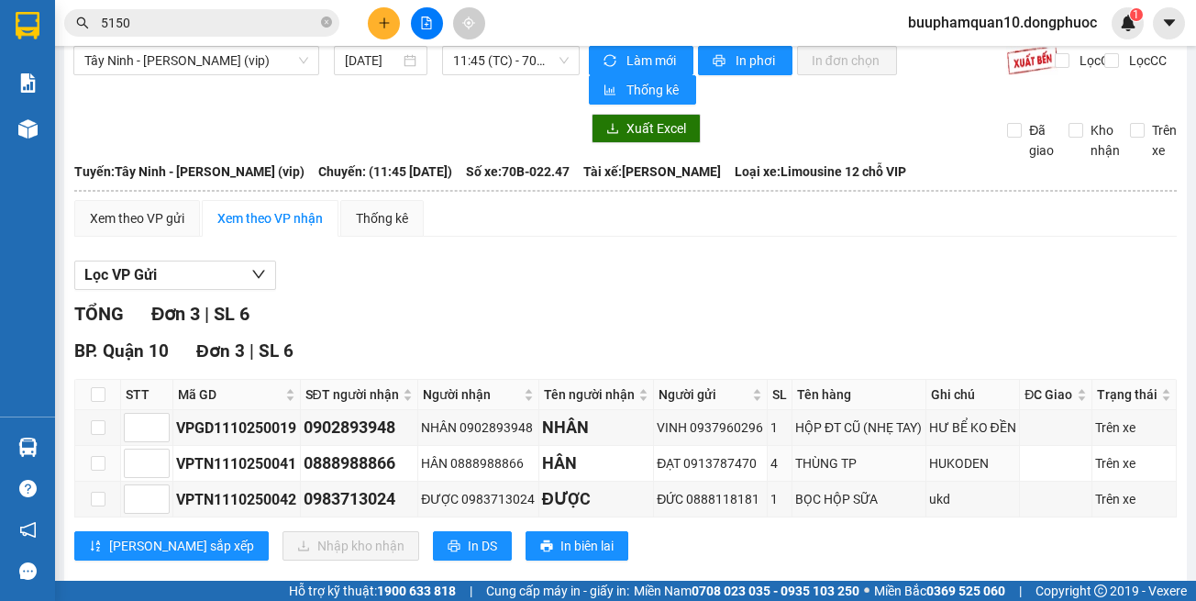
scroll to position [50, 0]
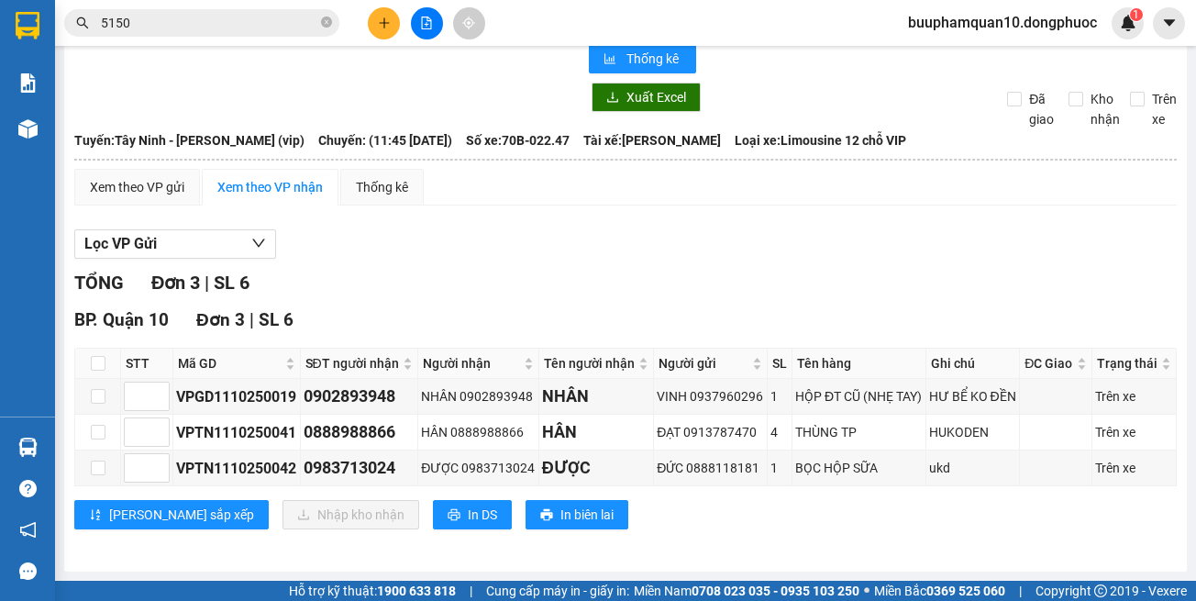
click at [682, 288] on div "TỔNG Đơn 3 | SL 6" at bounding box center [625, 283] width 1103 height 28
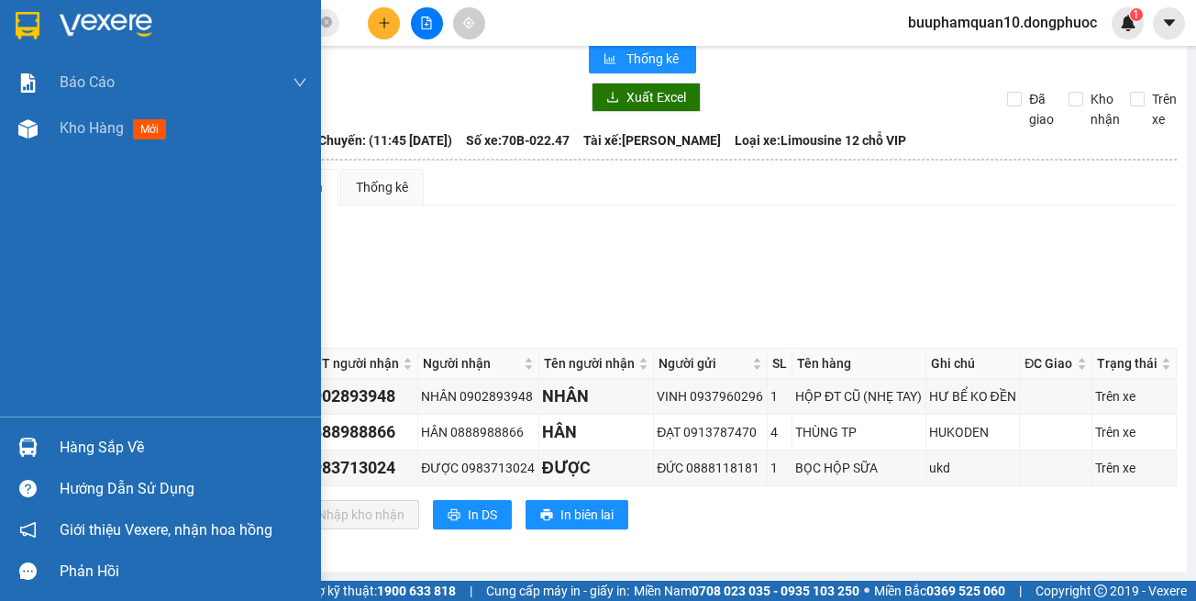
click at [57, 449] on div "Hàng sắp về" at bounding box center [160, 447] width 321 height 41
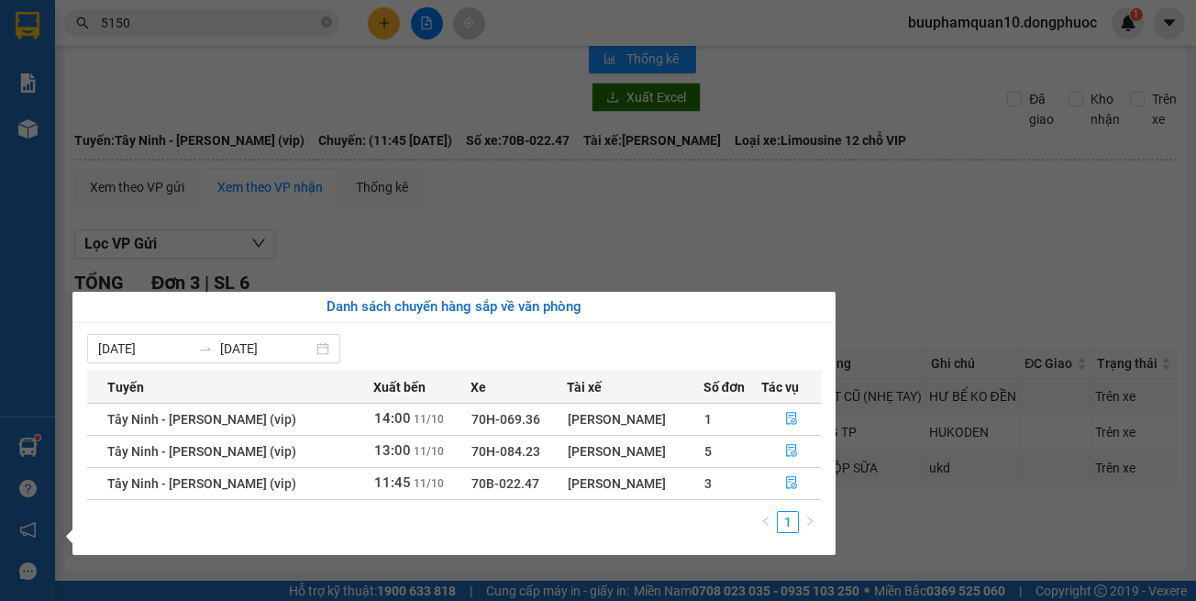
click at [486, 195] on section "Kết quả tìm kiếm ( 1164 ) Bộ lọc Mã ĐH Trạng thái Món hàng Tổng cước Chưa cước …" at bounding box center [598, 300] width 1196 height 601
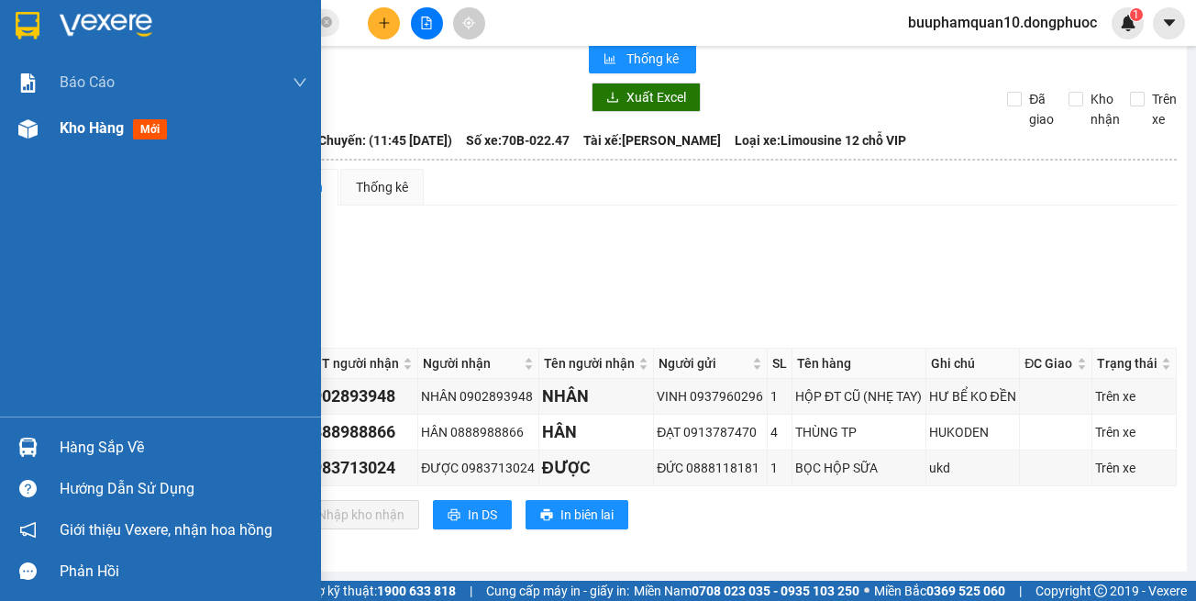
click at [49, 136] on div "Kho hàng mới" at bounding box center [160, 128] width 321 height 46
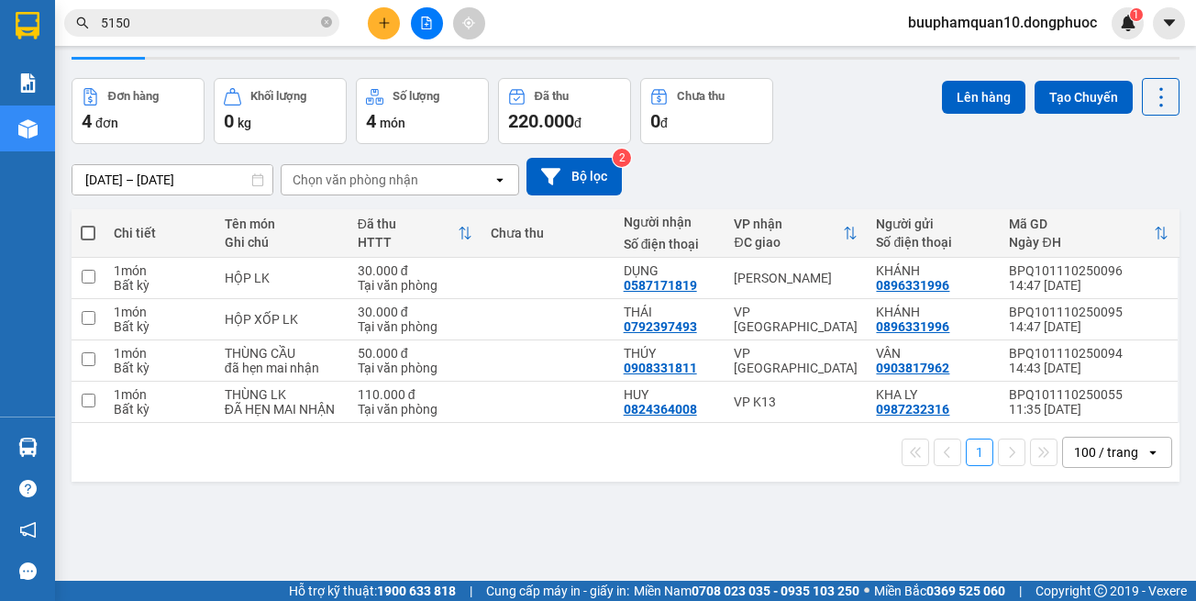
drag, startPoint x: 776, startPoint y: 482, endPoint x: 757, endPoint y: 444, distance: 42.3
click at [776, 468] on div "1 100 / trang open" at bounding box center [625, 452] width 1093 height 31
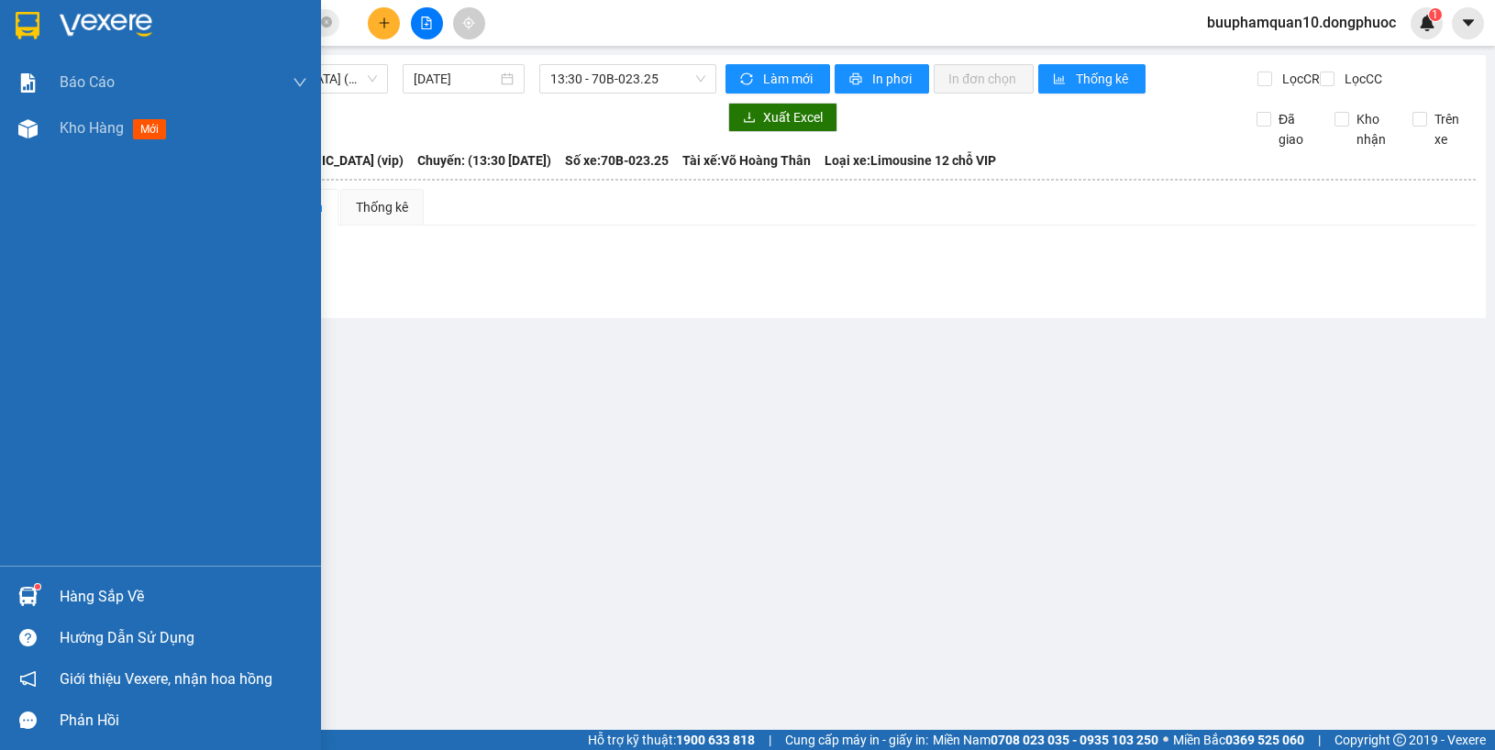
click at [23, 588] on img at bounding box center [27, 596] width 19 height 19
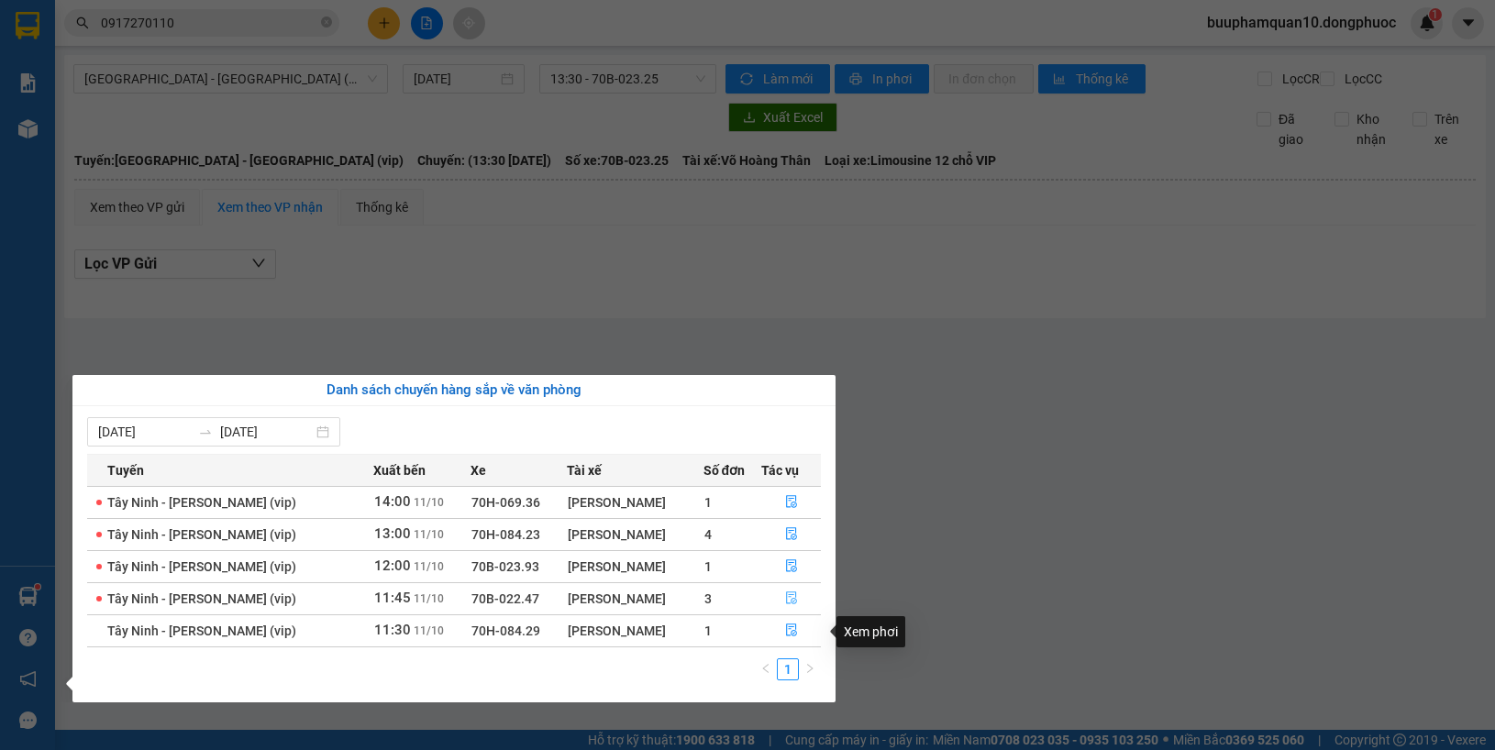
click at [772, 610] on button "button" at bounding box center [791, 598] width 58 height 29
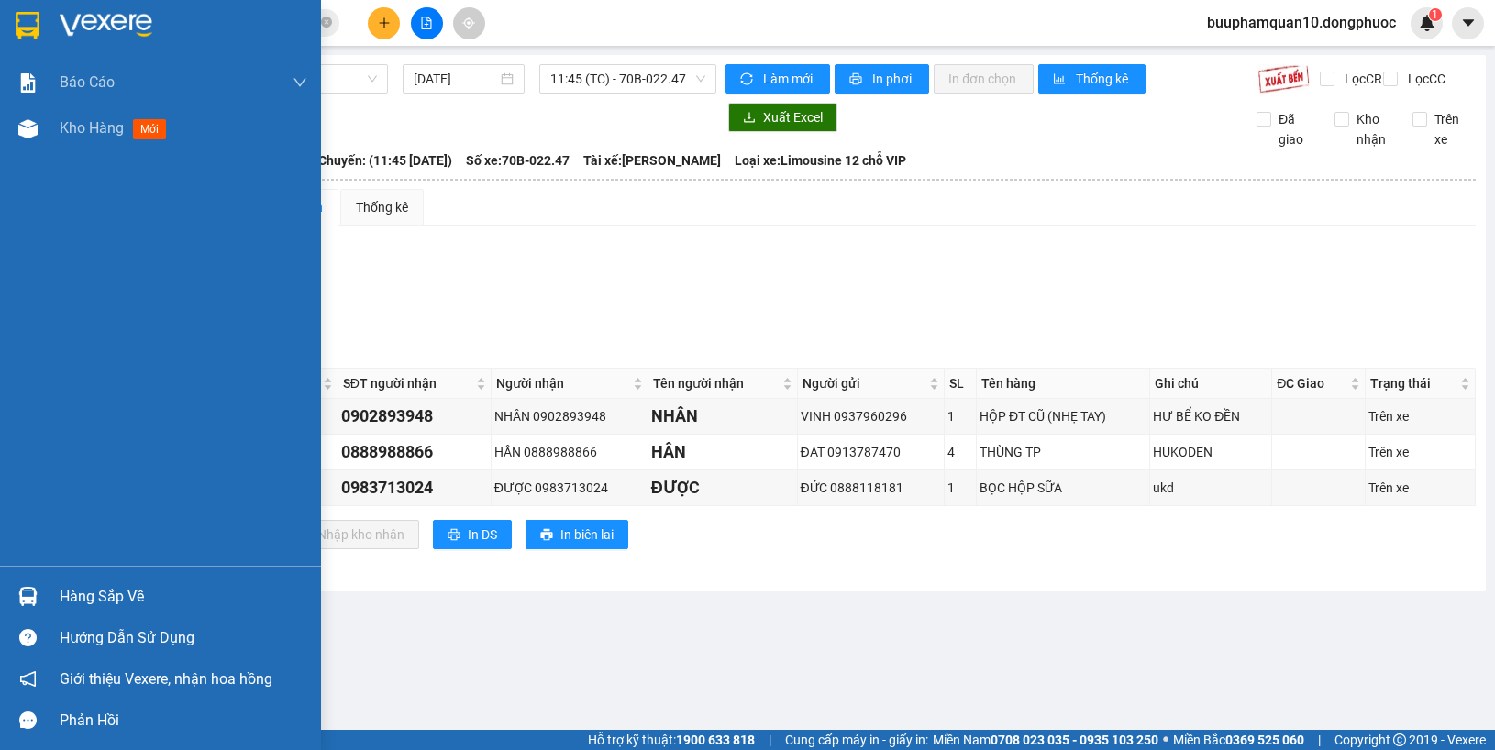
click at [32, 589] on img at bounding box center [27, 596] width 19 height 19
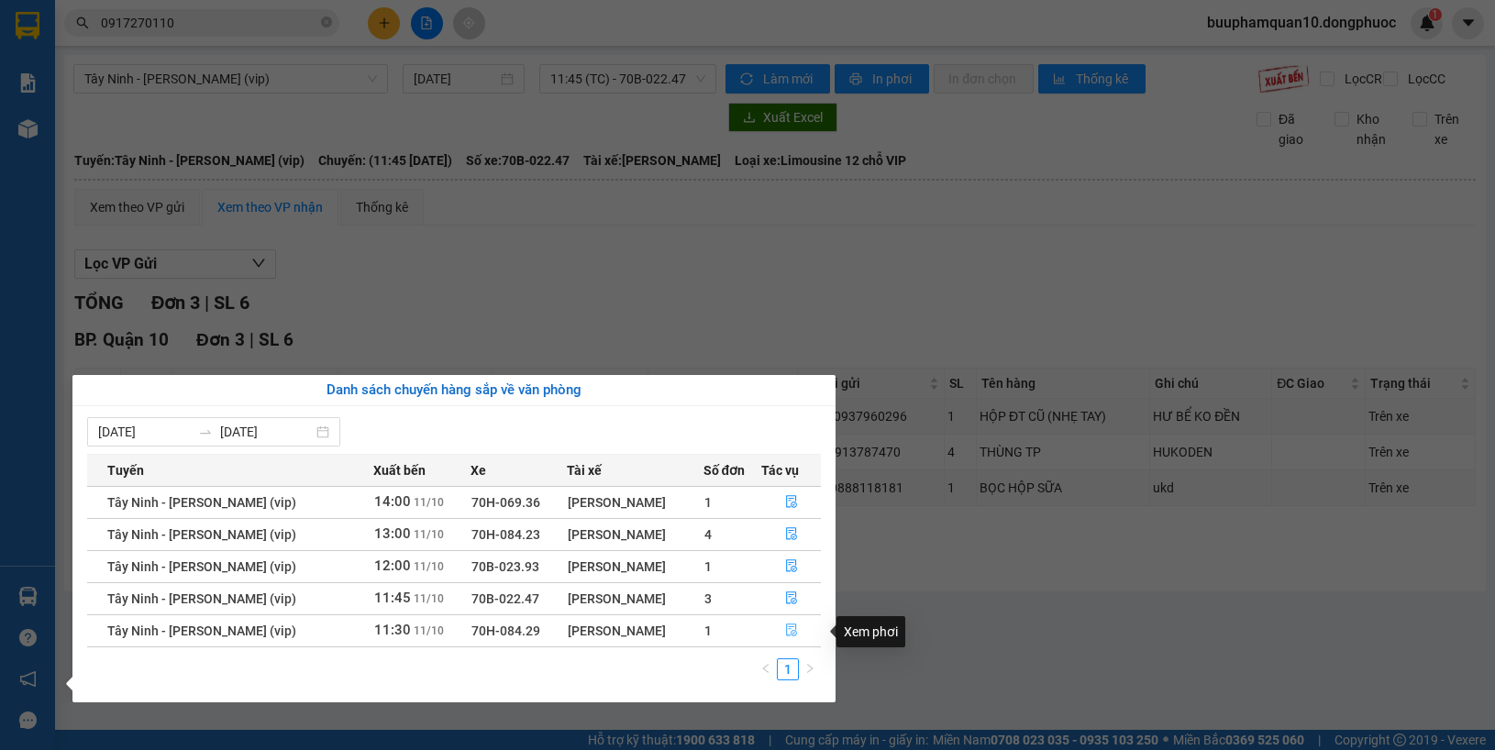
click at [789, 635] on icon "file-done" at bounding box center [791, 630] width 13 height 13
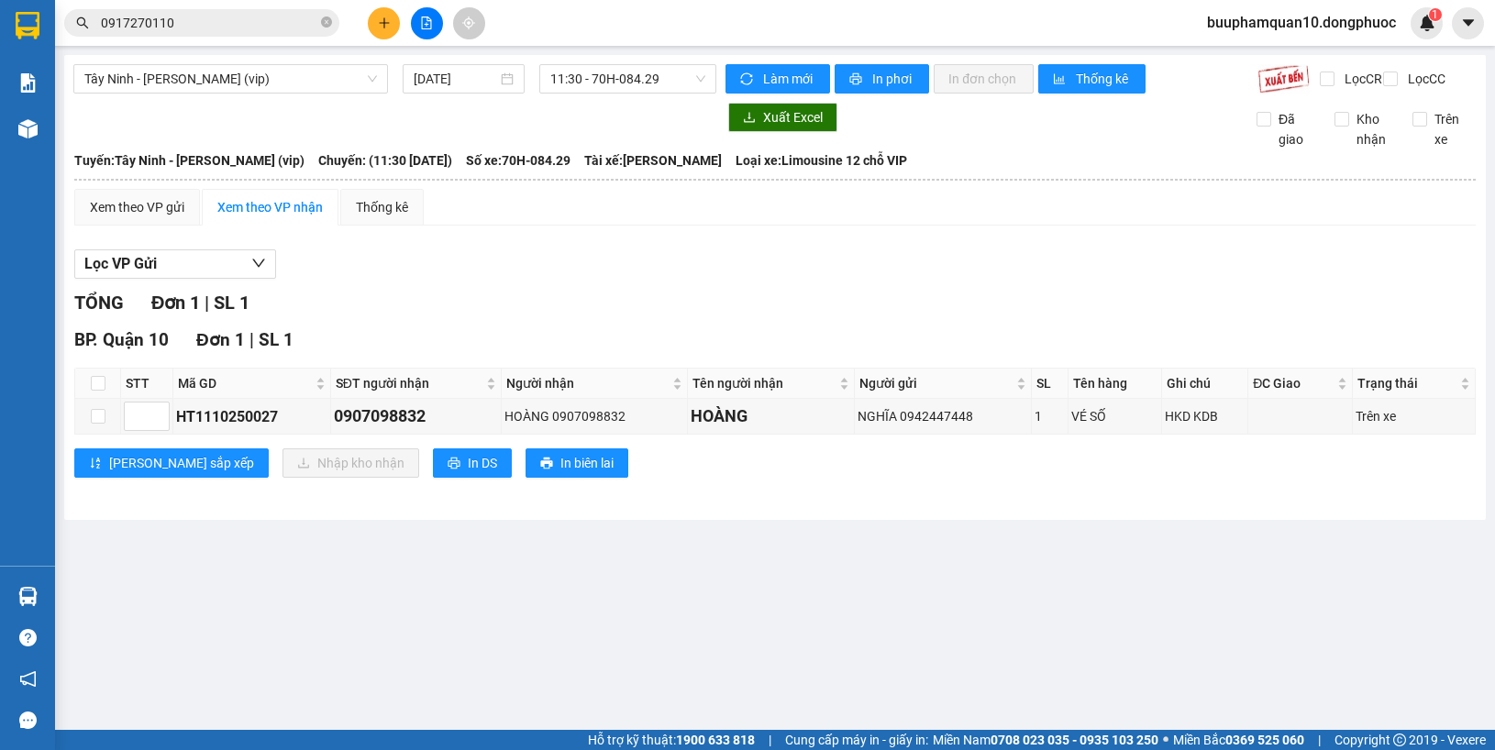
click at [844, 616] on main "Tây Ninh - Hồ Chí Minh (vip) 11/10/2025 11:30 - 70H-084.29 Làm mới In phơi In đ…" at bounding box center [747, 365] width 1495 height 730
click at [645, 299] on div "Lọc VP Gửi TỔNG Đơn 1 | SL 1 BP. Quận 10 Đơn 1 | SL 1 STT Mã GD SĐT người nhận…" at bounding box center [775, 370] width 1402 height 261
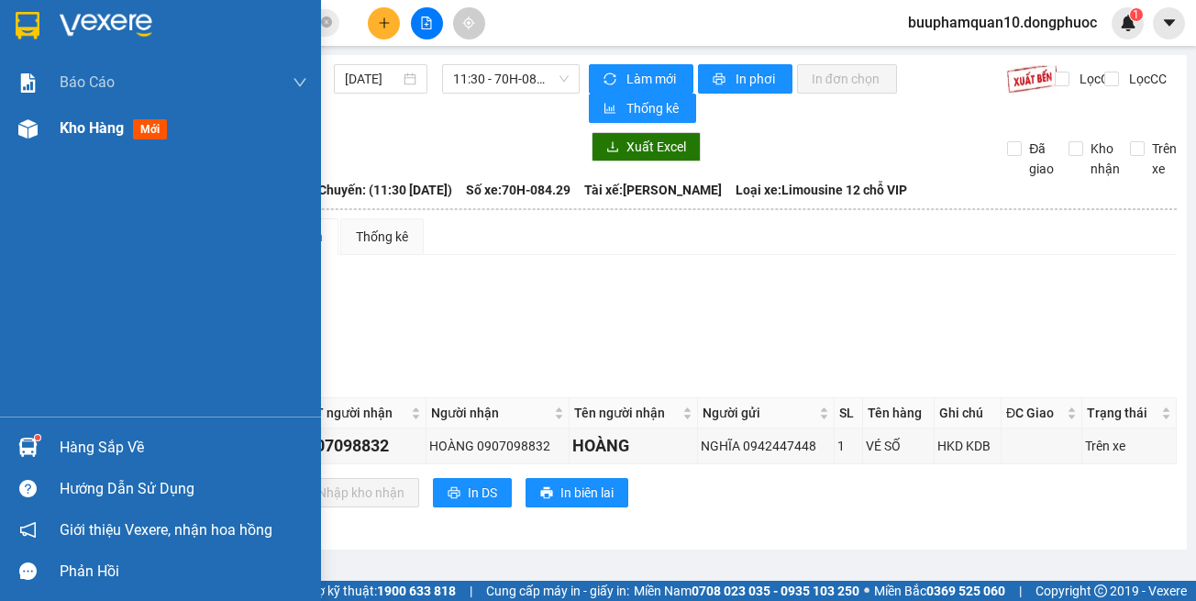
click at [0, 125] on div "Kho hàng mới" at bounding box center [160, 128] width 321 height 46
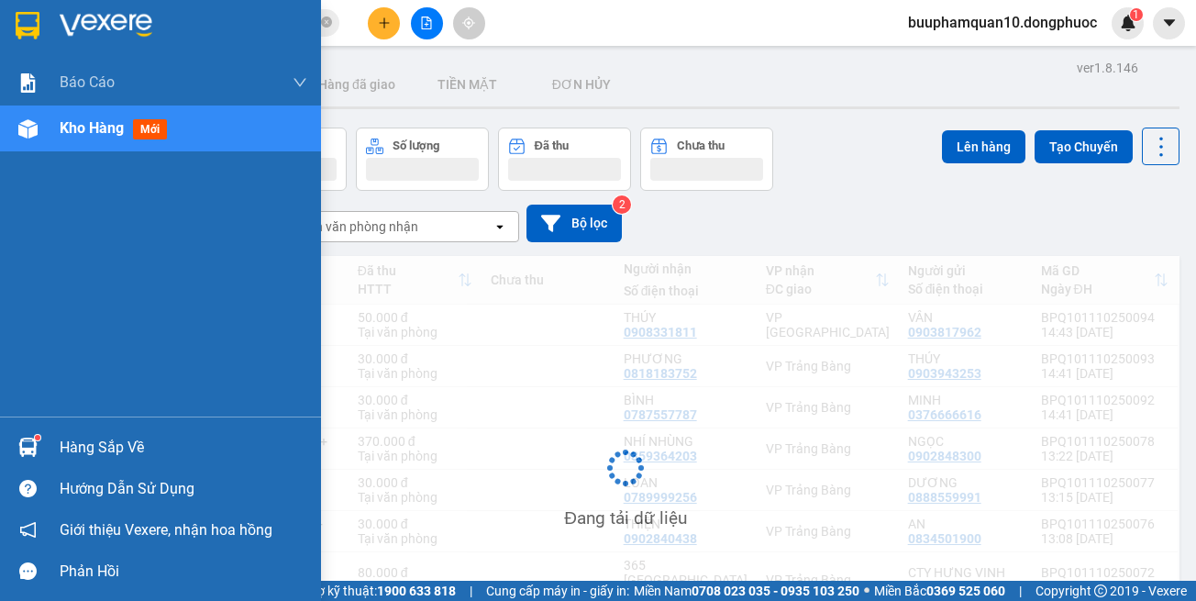
drag, startPoint x: 44, startPoint y: 118, endPoint x: 102, endPoint y: 117, distance: 57.8
click at [45, 118] on div "Kho hàng mới" at bounding box center [160, 128] width 321 height 46
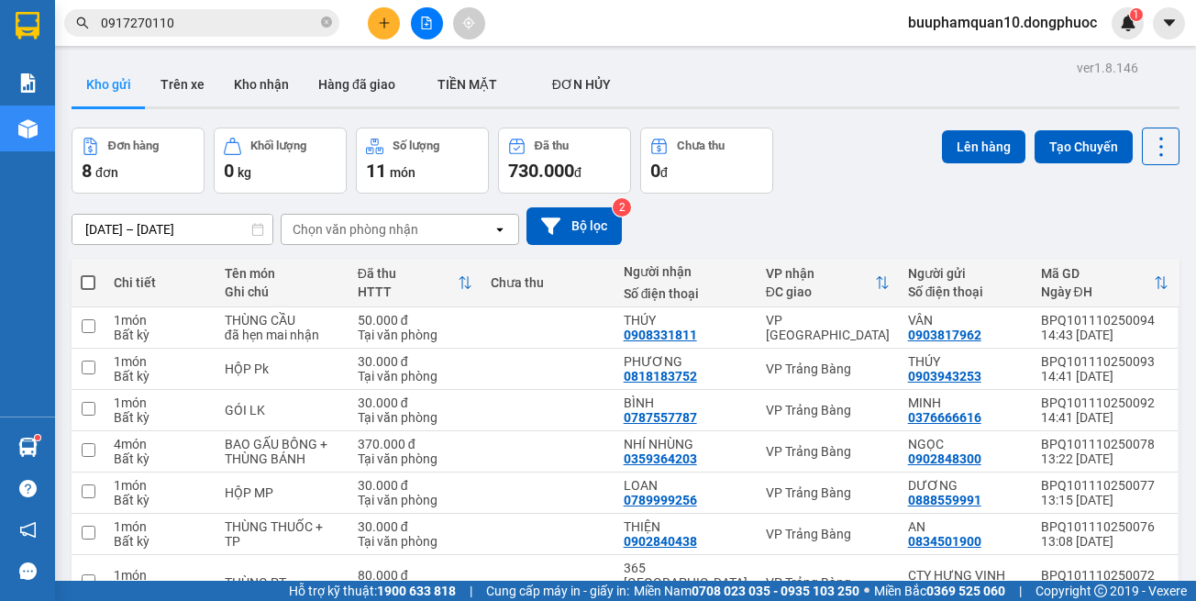
click at [361, 223] on div "Chọn văn phòng nhận" at bounding box center [356, 229] width 126 height 18
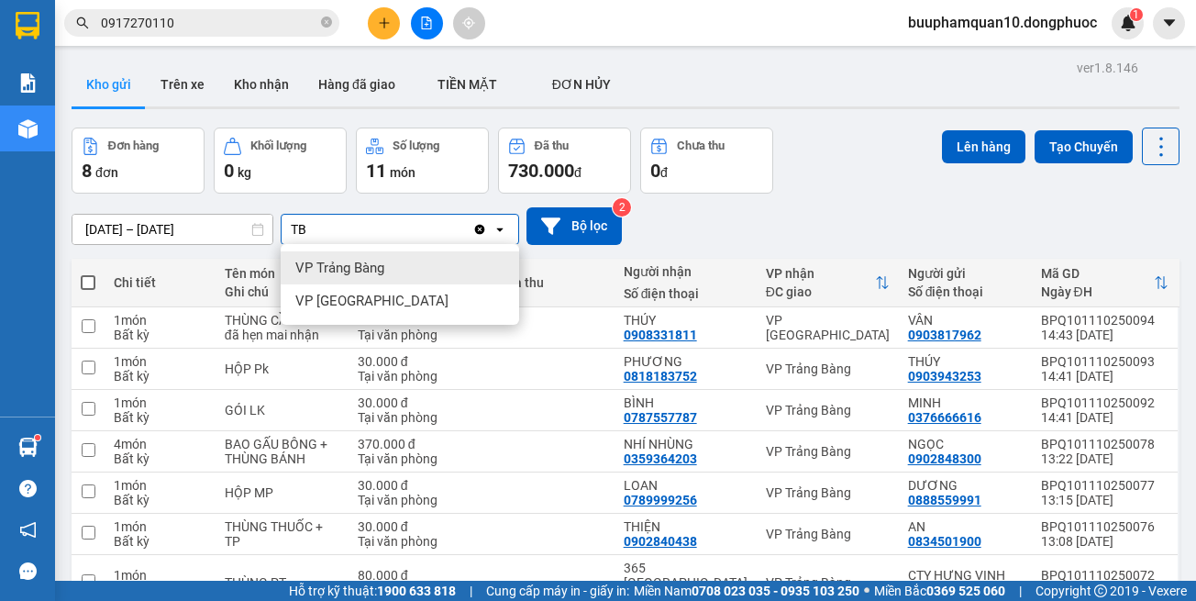
type input "TB"
click at [376, 266] on span "VP Trảng Bàng" at bounding box center [339, 268] width 89 height 18
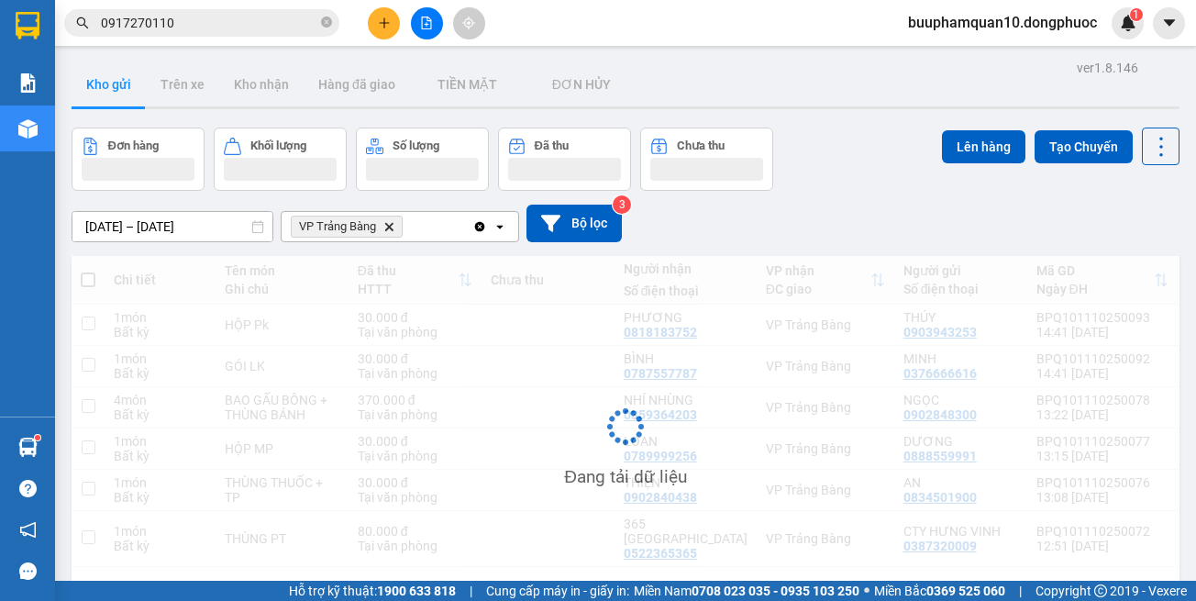
click at [94, 282] on span at bounding box center [88, 279] width 15 height 15
click at [88, 271] on input "checkbox" at bounding box center [88, 271] width 0 height 0
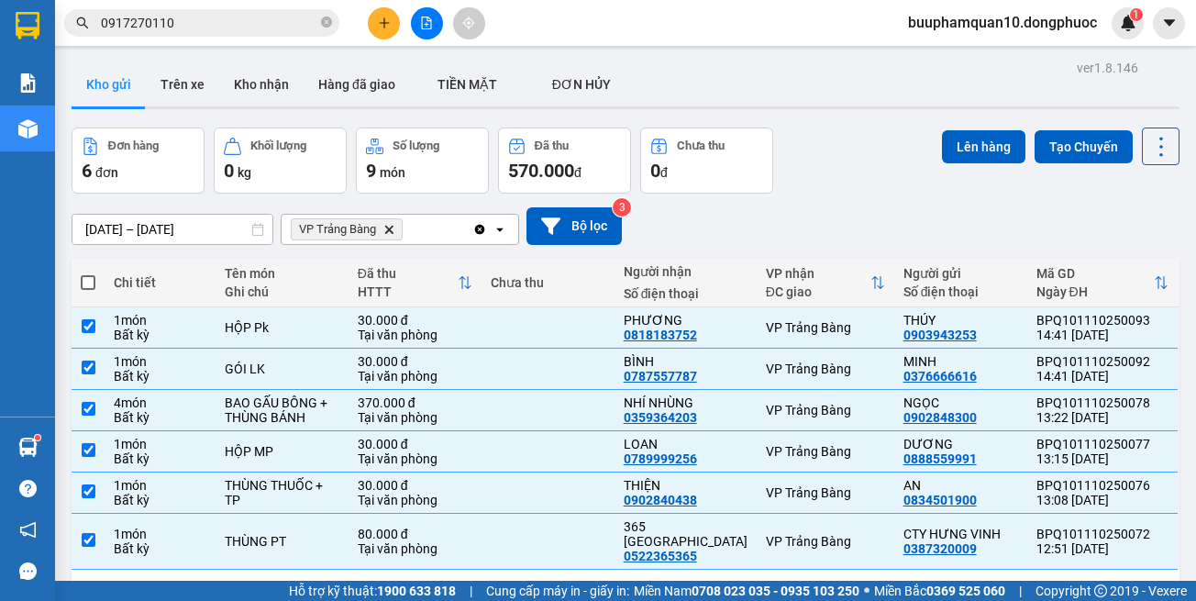
checkbox input "true"
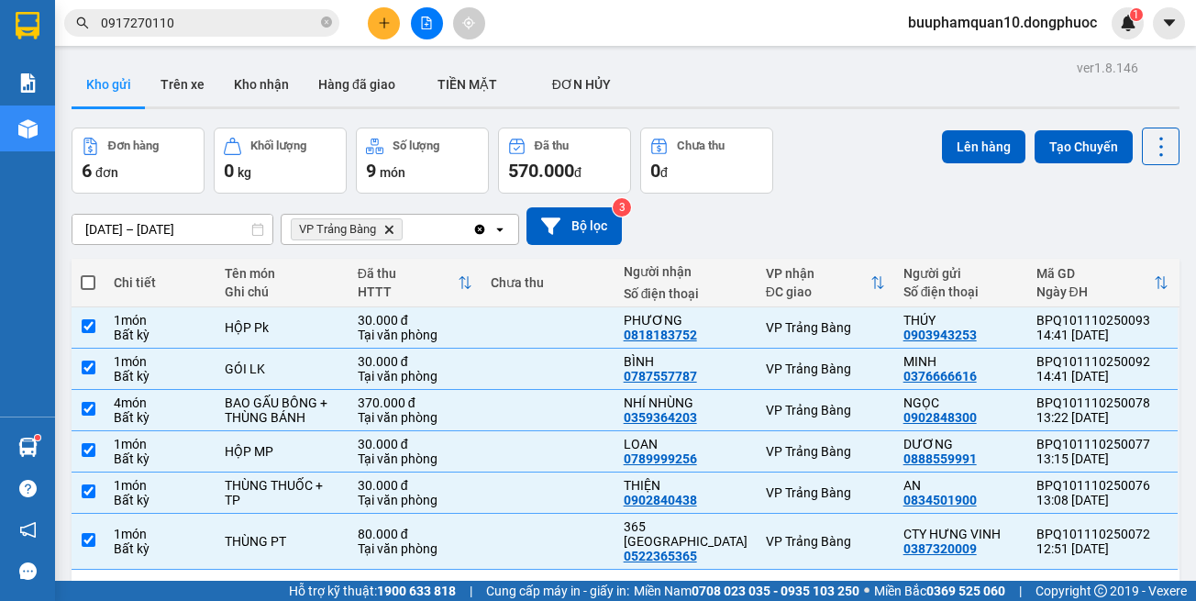
checkbox input "true"
click at [942, 156] on button "Lên hàng" at bounding box center [983, 146] width 83 height 33
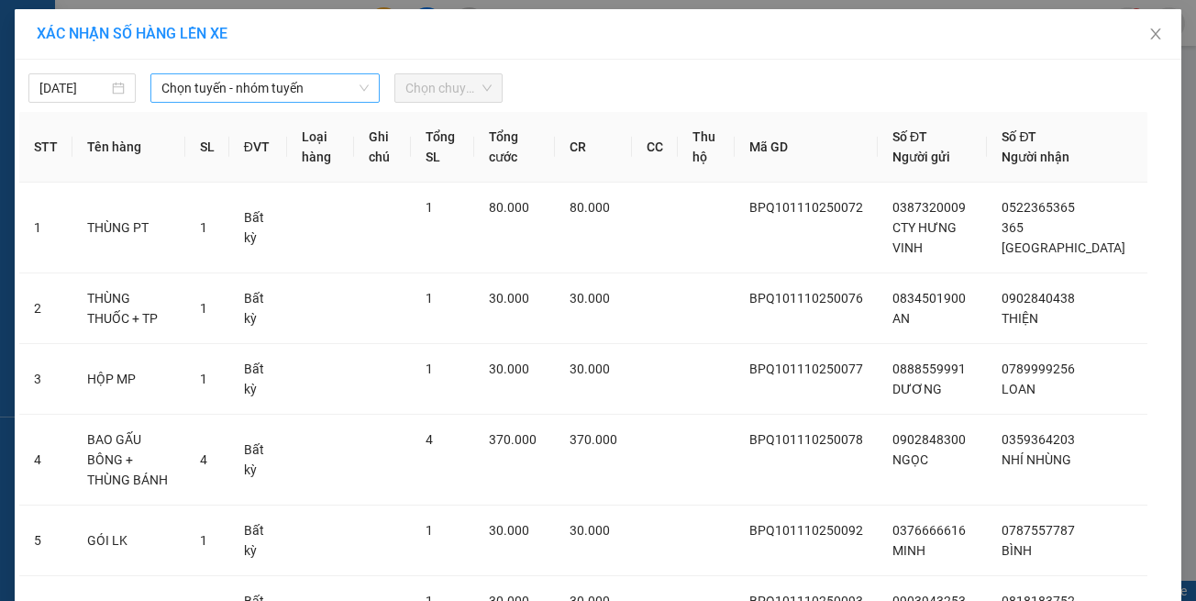
click at [295, 96] on span "Chọn tuyến - nhóm tuyến" at bounding box center [264, 88] width 207 height 28
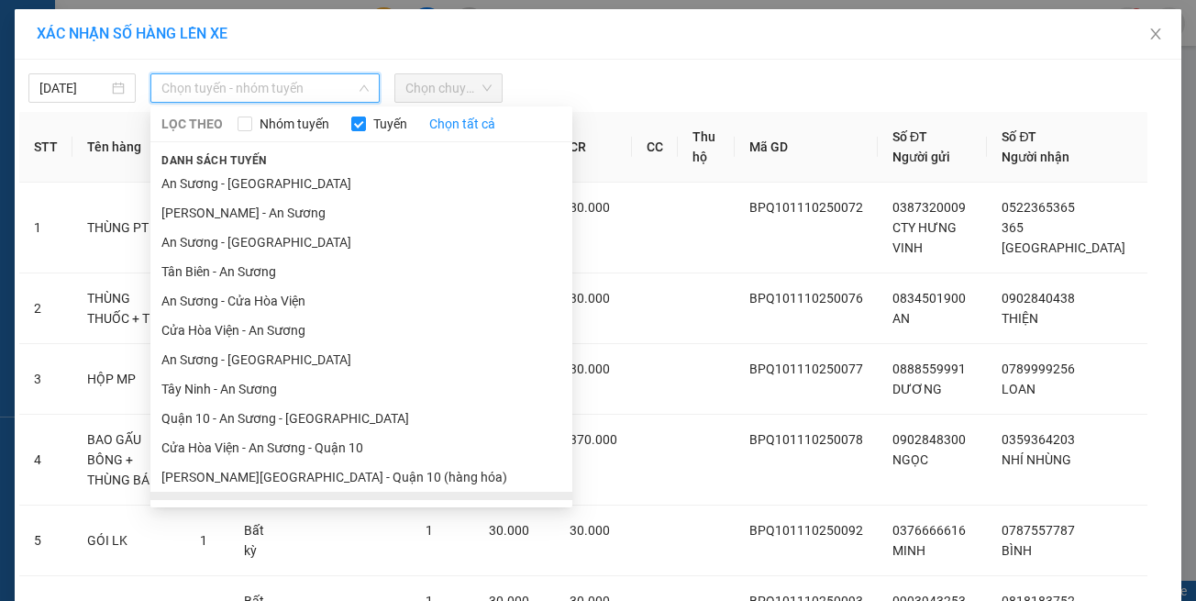
scroll to position [81, 0]
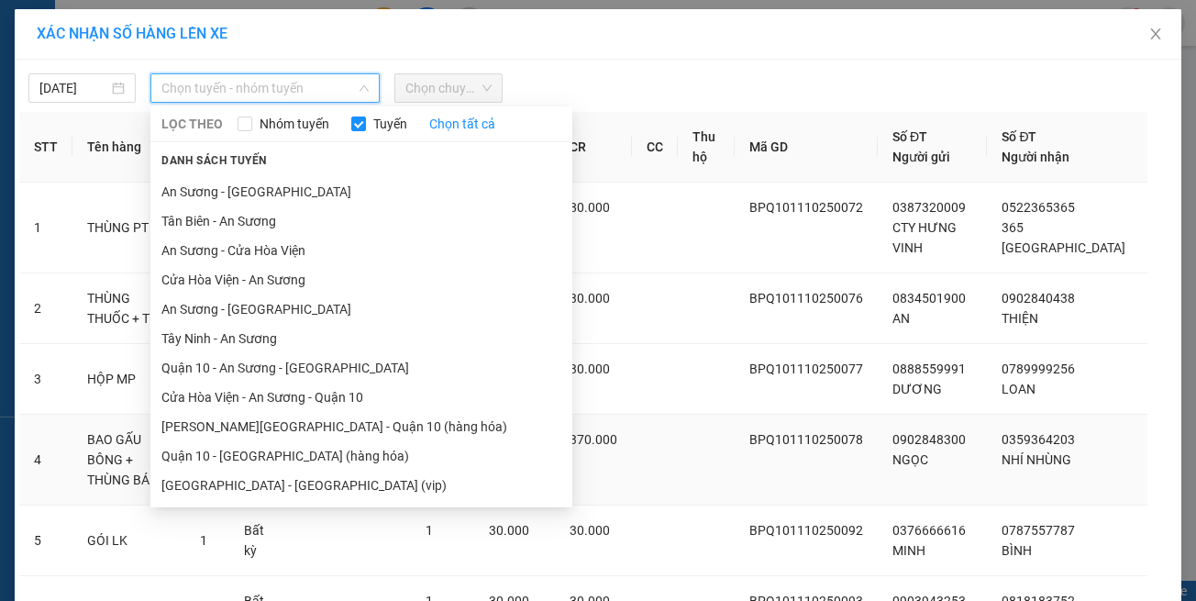
drag, startPoint x: 322, startPoint y: 492, endPoint x: 330, endPoint y: 440, distance: 52.0
click at [325, 486] on li "Hồ Chí Minh - Tây Ninh (vip)" at bounding box center [361, 485] width 422 height 29
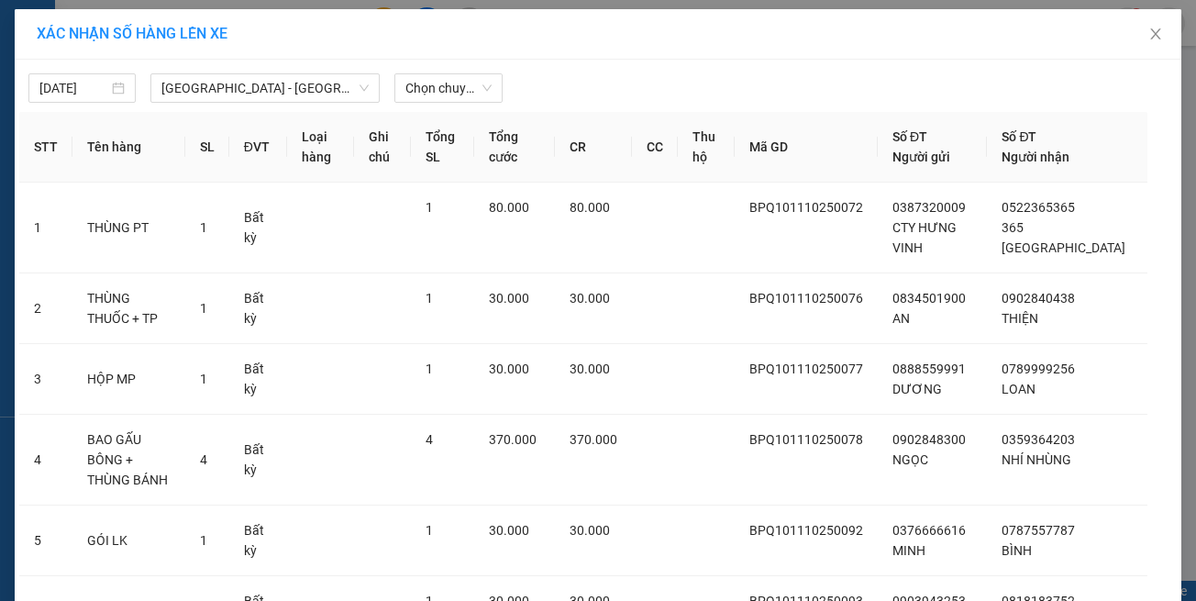
click at [456, 69] on div "11/10/2025 Hồ Chí Minh - Tây Ninh (vip) LỌC THEO Nhóm tuyến Tuyến Chọn tất cả D…" at bounding box center [598, 83] width 1158 height 39
click at [464, 75] on span "Chọn chuyến" at bounding box center [447, 88] width 85 height 28
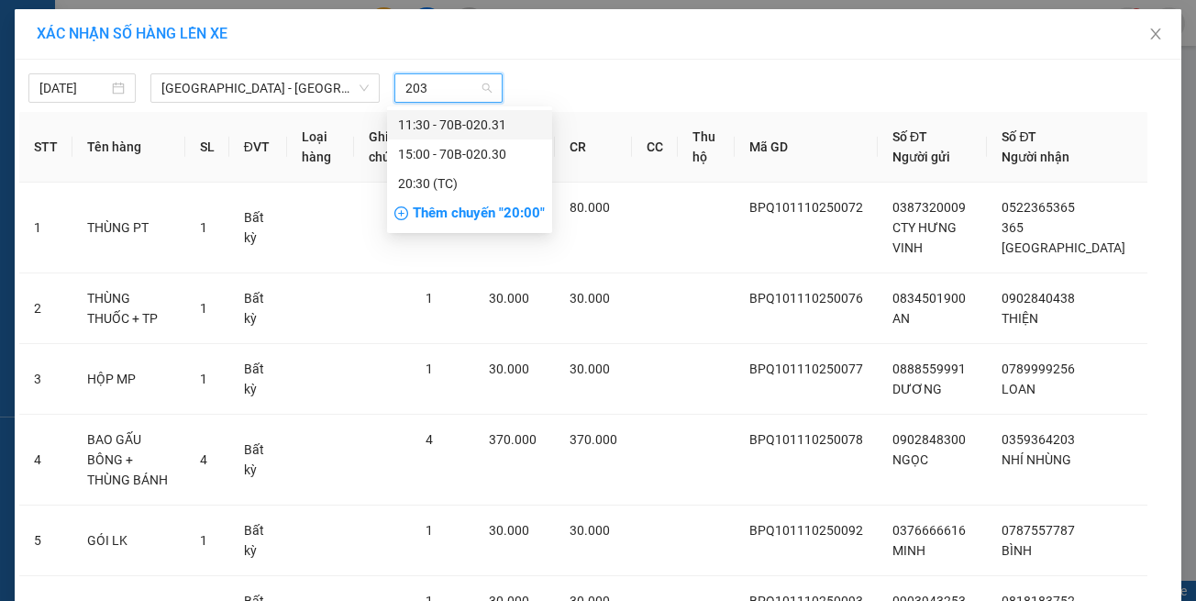
type input "2030"
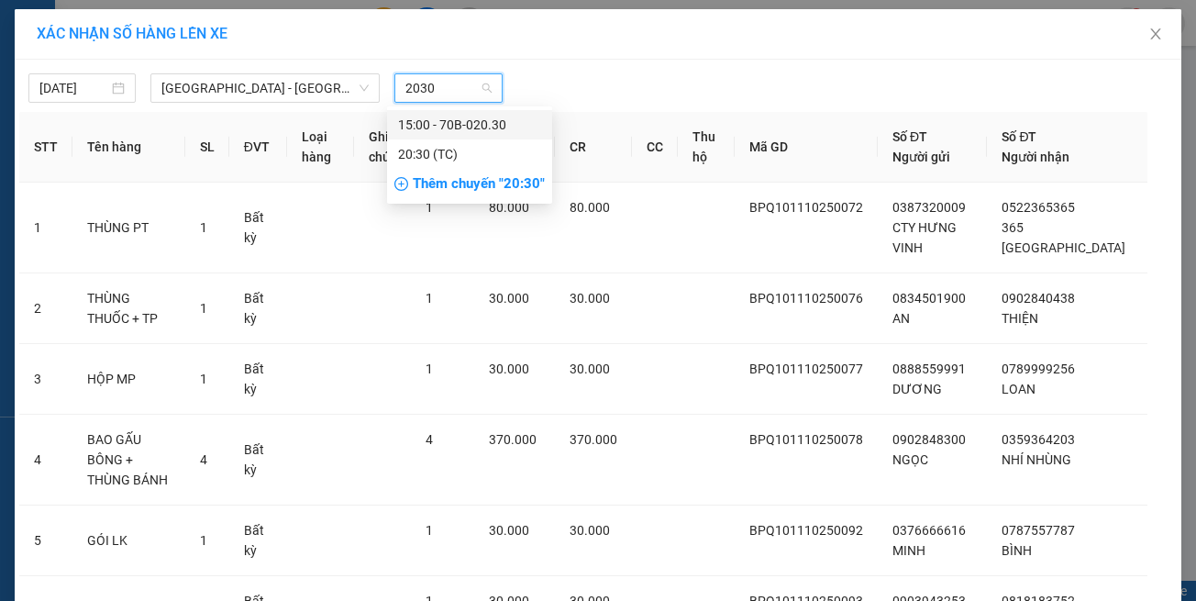
click at [483, 126] on div "15:00 - 70B-020.30" at bounding box center [469, 125] width 143 height 20
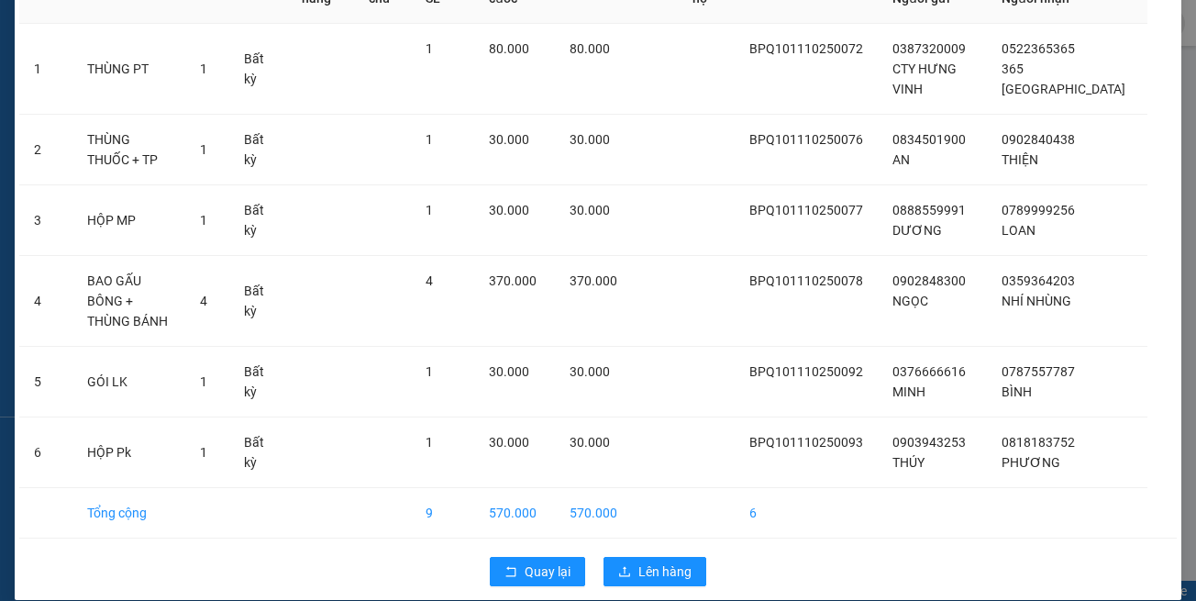
scroll to position [200, 0]
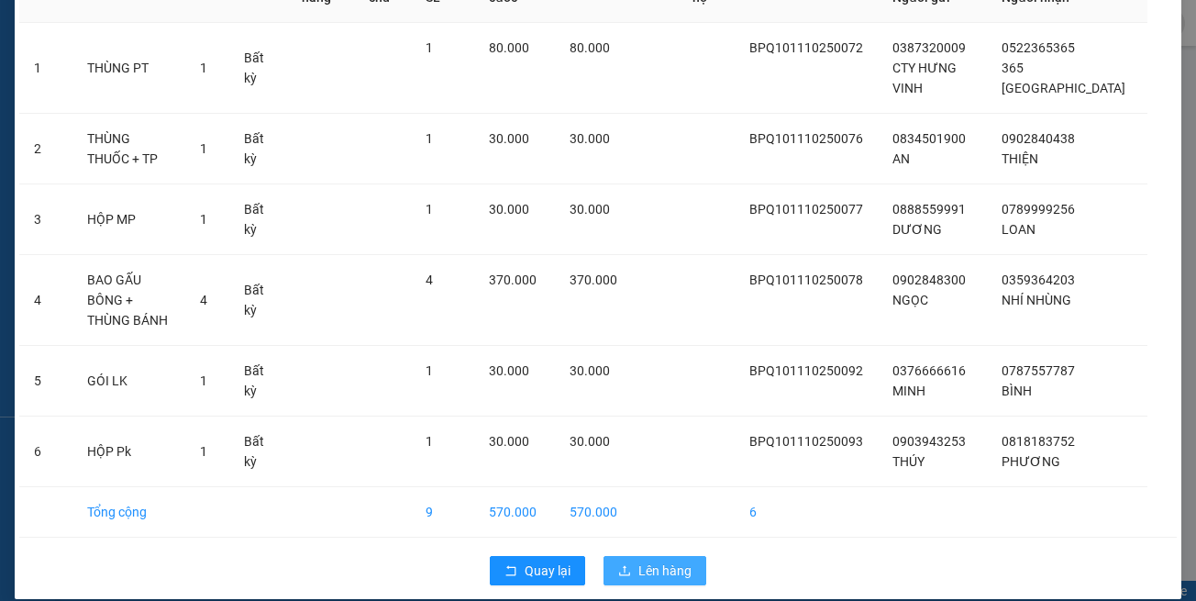
click at [654, 561] on span "Lên hàng" at bounding box center [664, 571] width 53 height 20
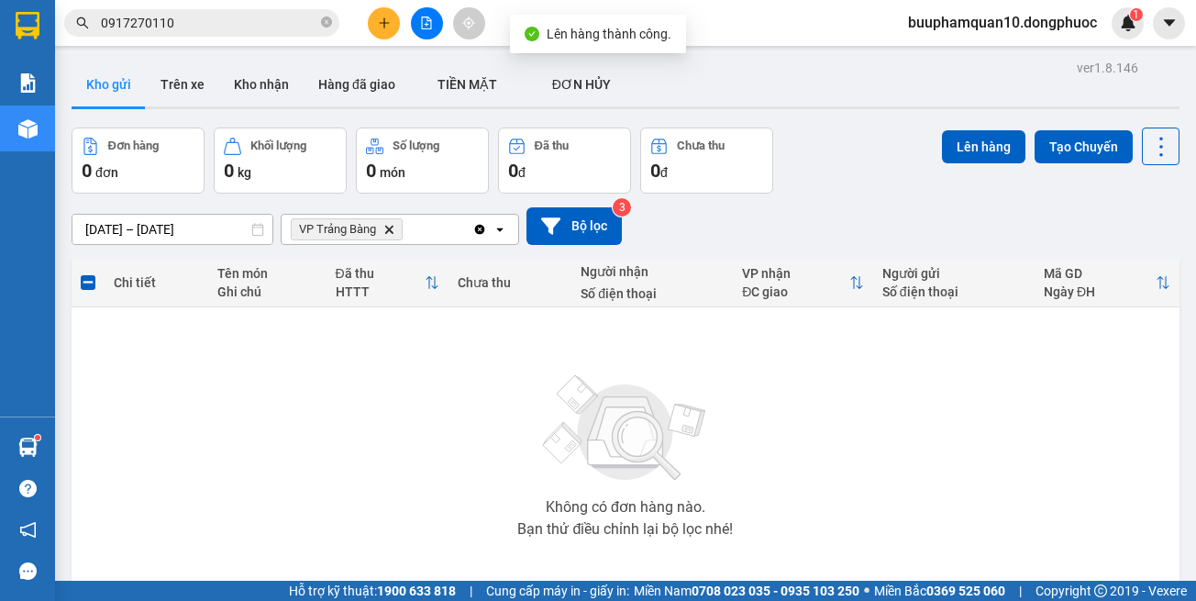
click at [389, 224] on icon "Delete" at bounding box center [388, 229] width 11 height 11
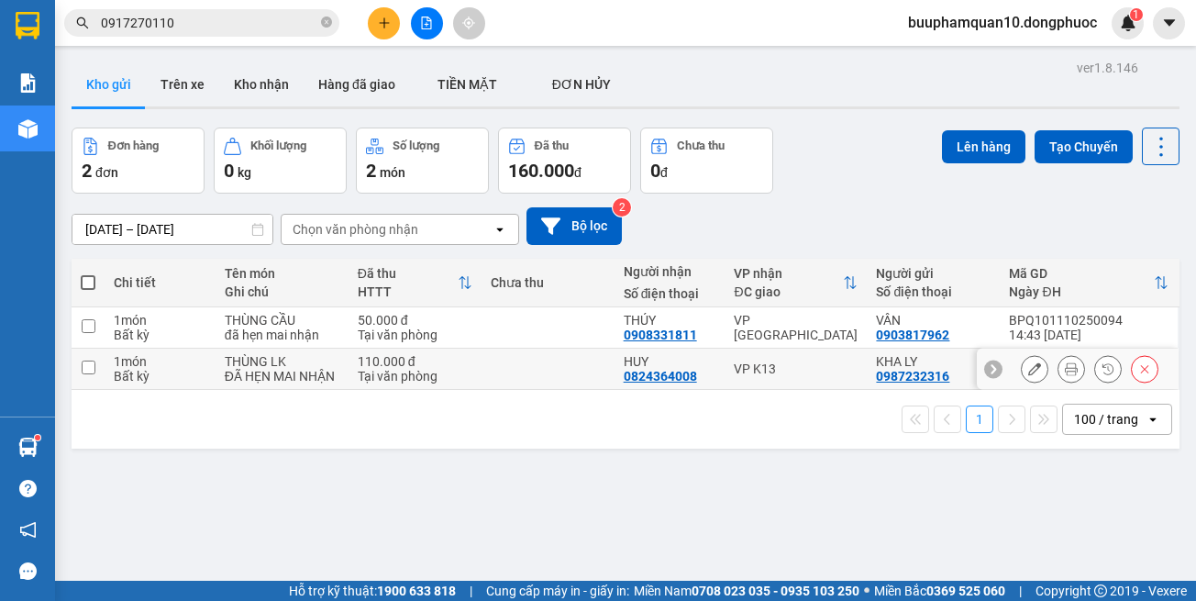
drag, startPoint x: 763, startPoint y: 380, endPoint x: 867, endPoint y: 214, distance: 195.7
click at [766, 375] on div "VP K13" at bounding box center [796, 368] width 124 height 15
checkbox input "true"
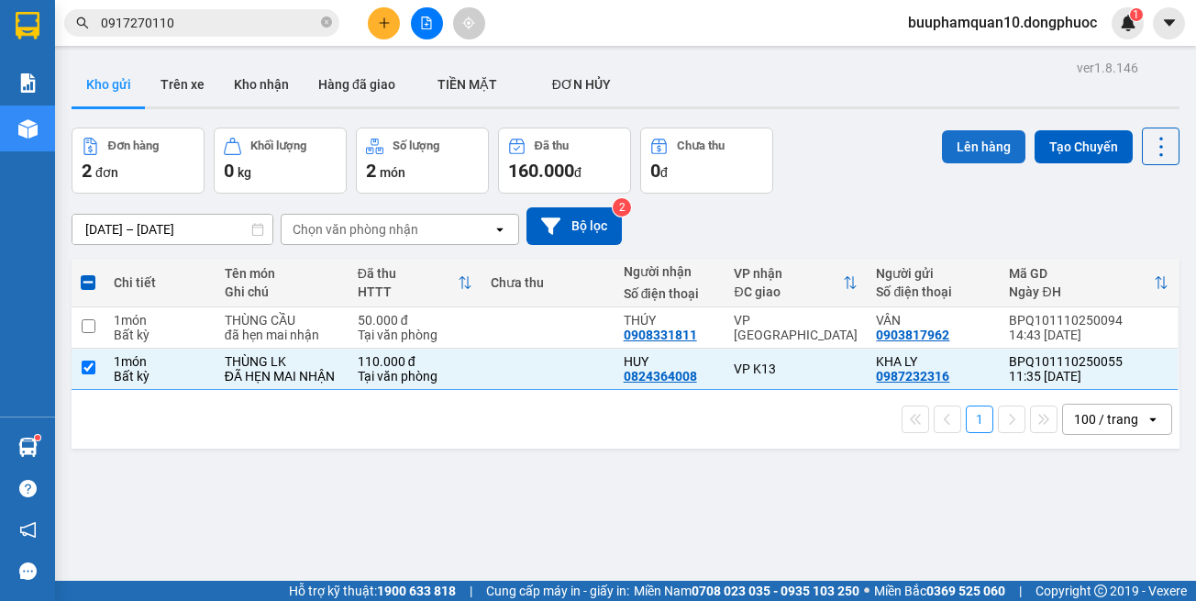
click at [968, 138] on button "Lên hàng" at bounding box center [983, 146] width 83 height 33
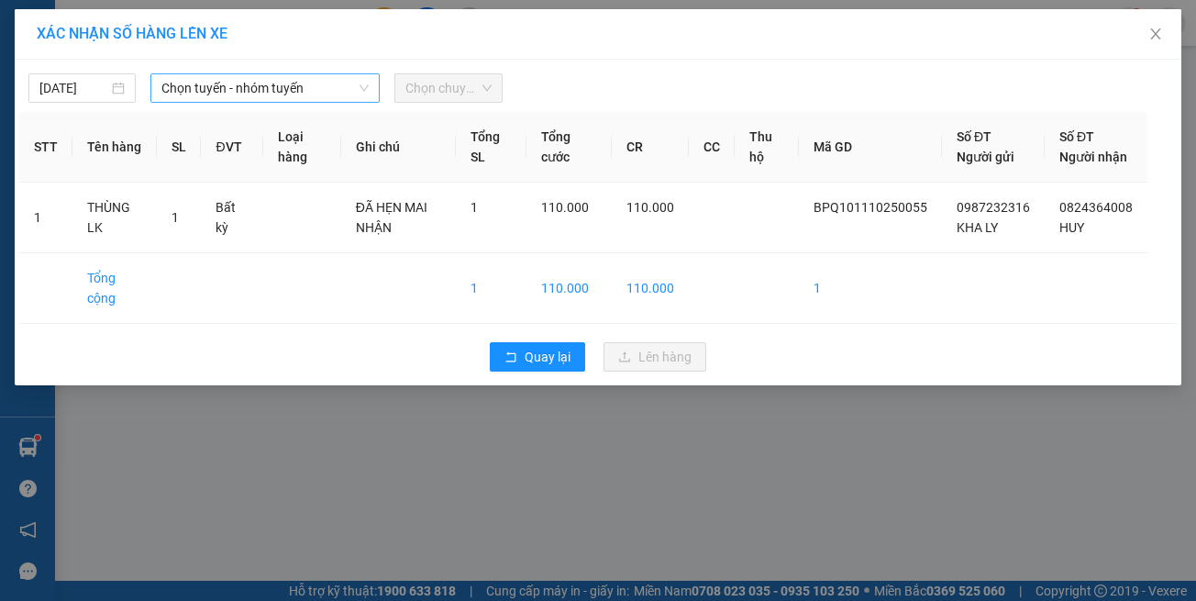
click at [283, 93] on span "Chọn tuyến - nhóm tuyến" at bounding box center [264, 88] width 207 height 28
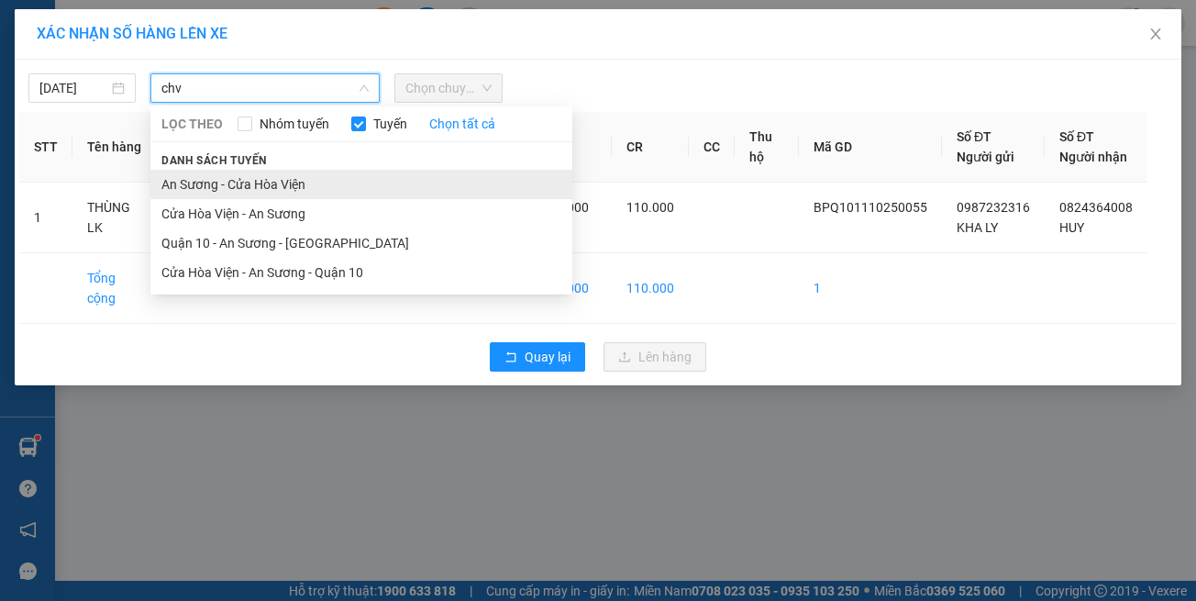
type input "chv"
click at [280, 185] on li "An Sương - Cửa Hòa Viện" at bounding box center [361, 184] width 422 height 29
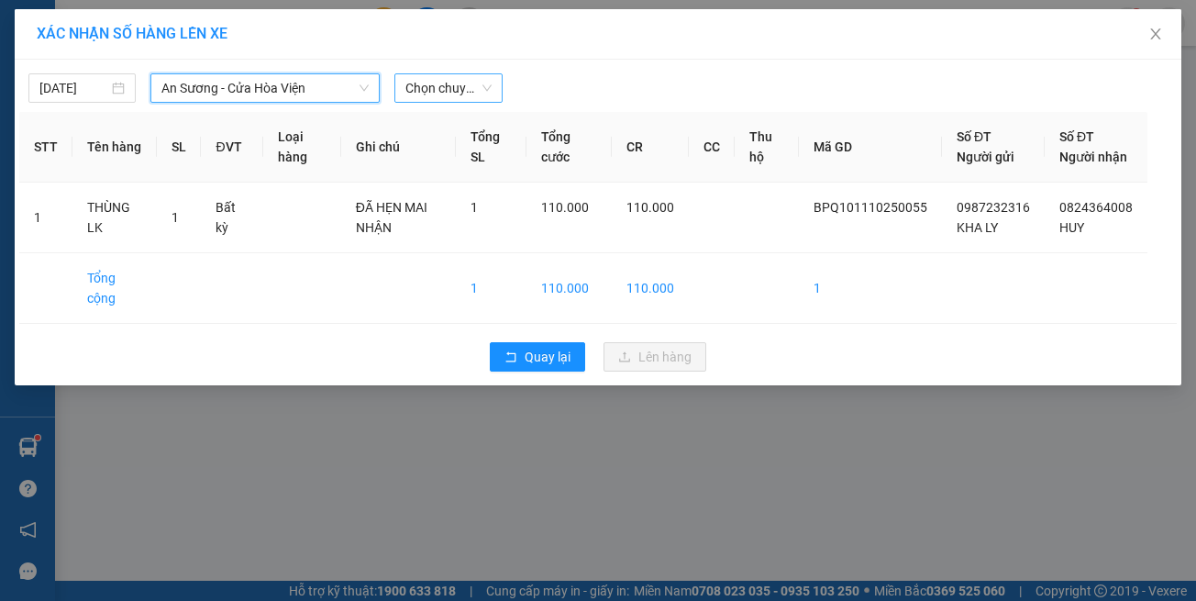
click at [461, 92] on span "Chọn chuyến" at bounding box center [447, 88] width 85 height 28
click at [460, 93] on span "Chọn chuyến" at bounding box center [447, 88] width 85 height 28
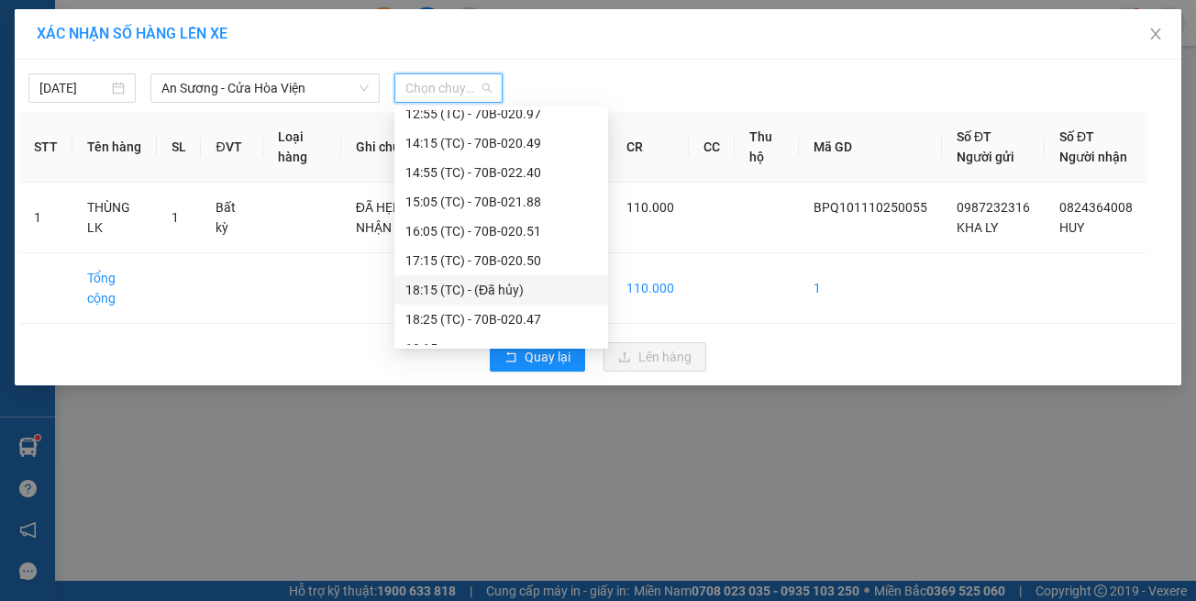
scroll to position [294, 0]
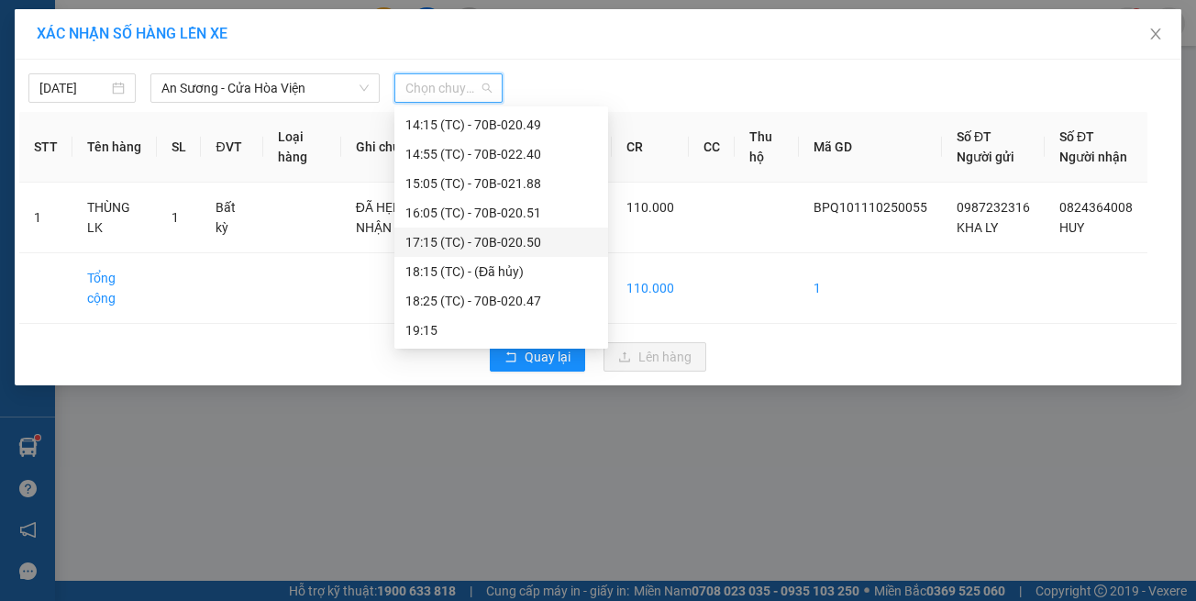
click at [232, 77] on span "An Sương - Cửa Hòa Viện" at bounding box center [264, 88] width 207 height 28
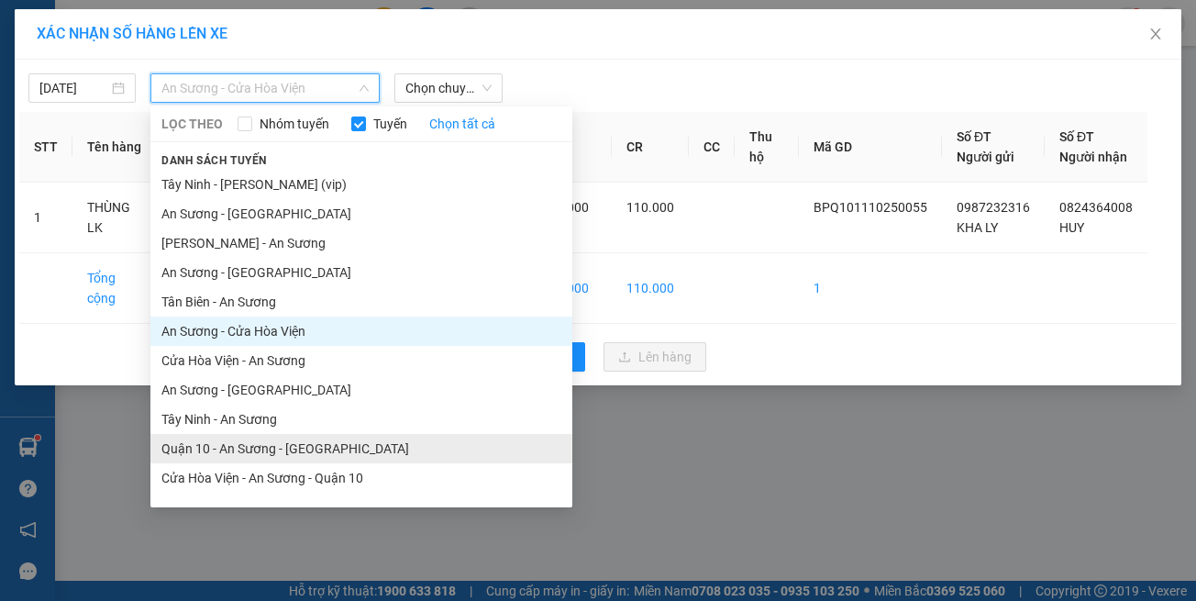
drag, startPoint x: 305, startPoint y: 441, endPoint x: 365, endPoint y: 314, distance: 140.8
click at [308, 440] on li "Quận 10 - An Sương - Cửa Hòa Viện" at bounding box center [361, 448] width 422 height 29
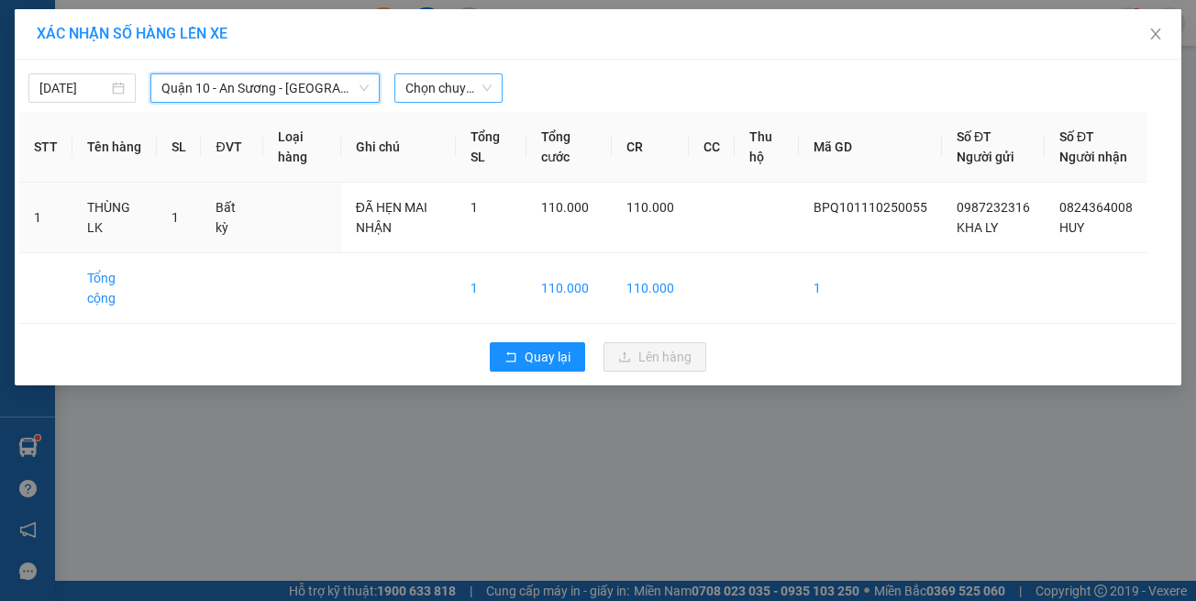
click at [431, 100] on span "Chọn chuyến" at bounding box center [447, 88] width 85 height 28
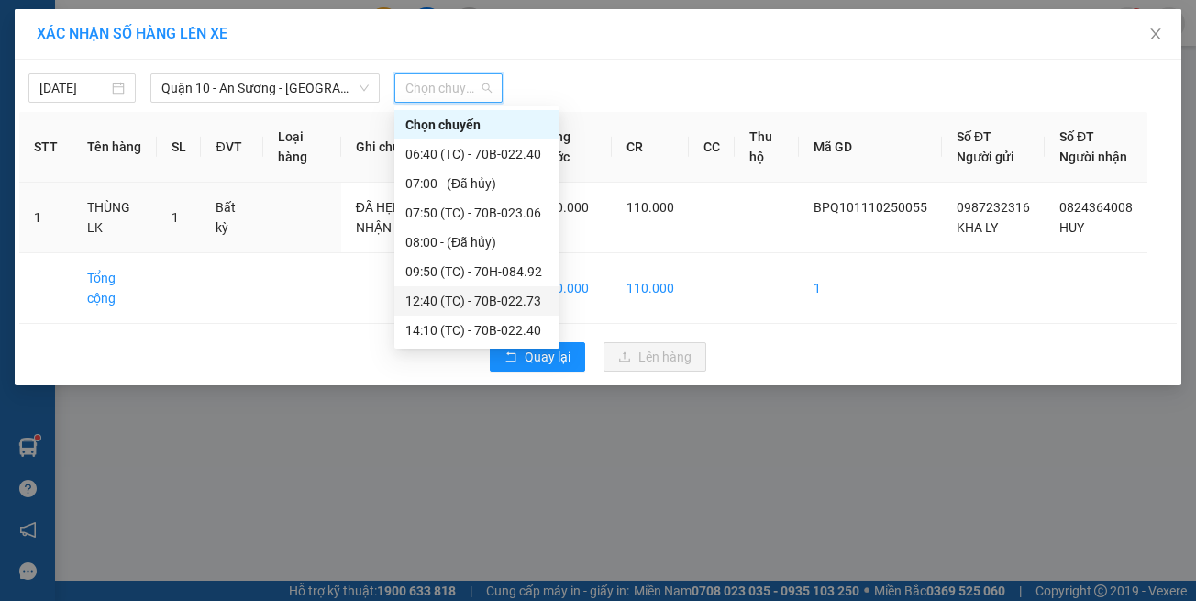
click at [445, 295] on div "12:40 (TC) - 70B-022.73" at bounding box center [476, 301] width 143 height 20
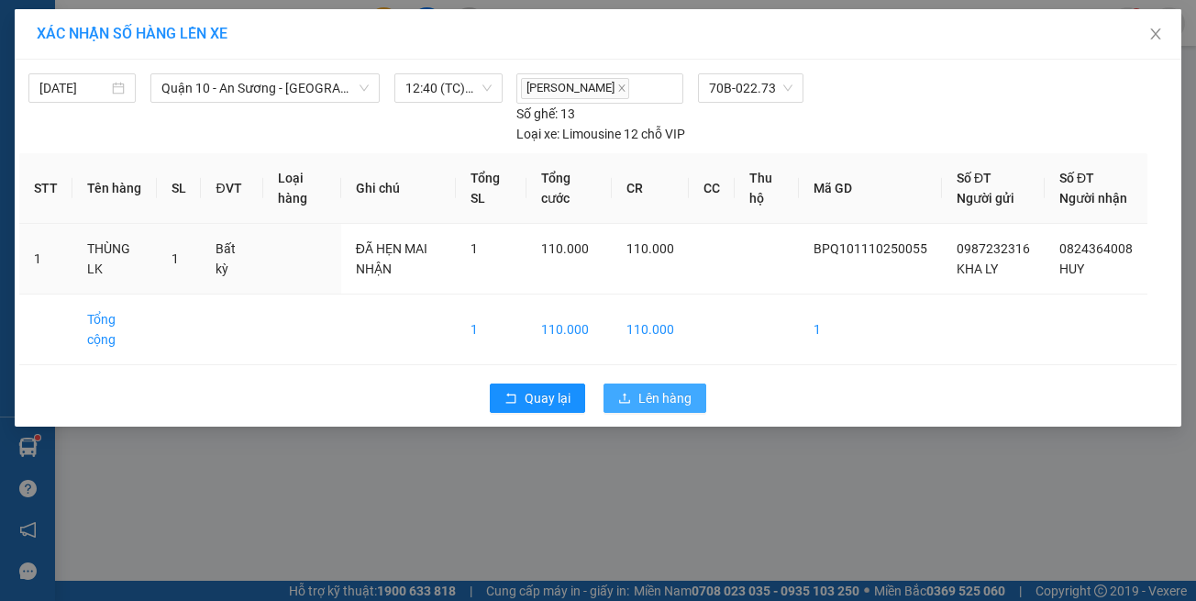
click at [648, 388] on span "Lên hàng" at bounding box center [664, 398] width 53 height 20
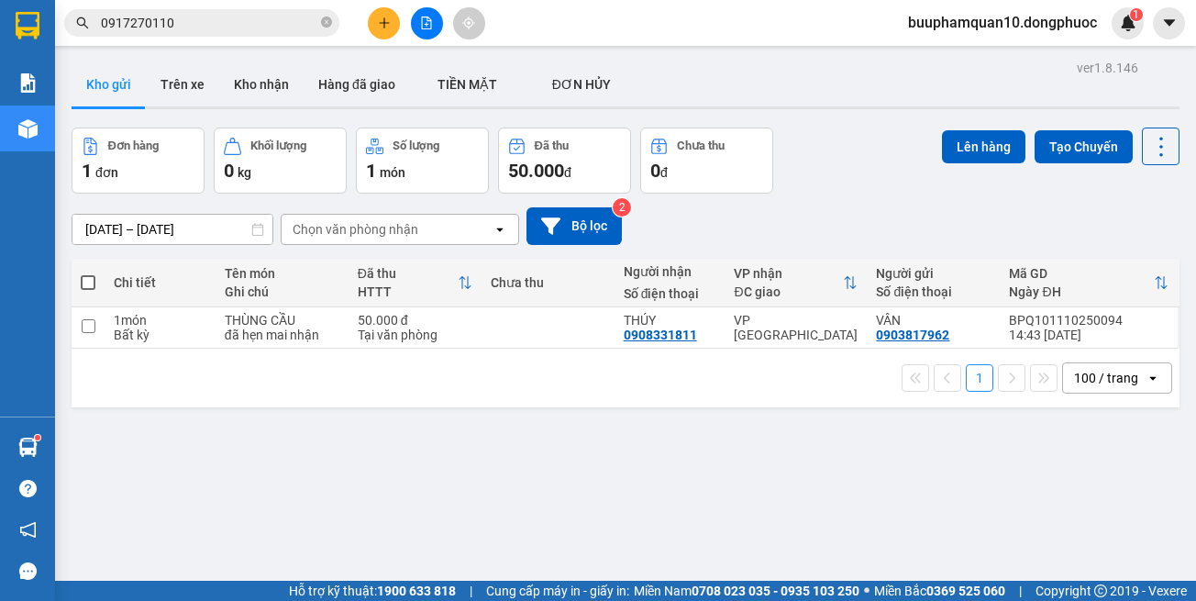
click at [263, 19] on input "0917270110" at bounding box center [209, 23] width 216 height 20
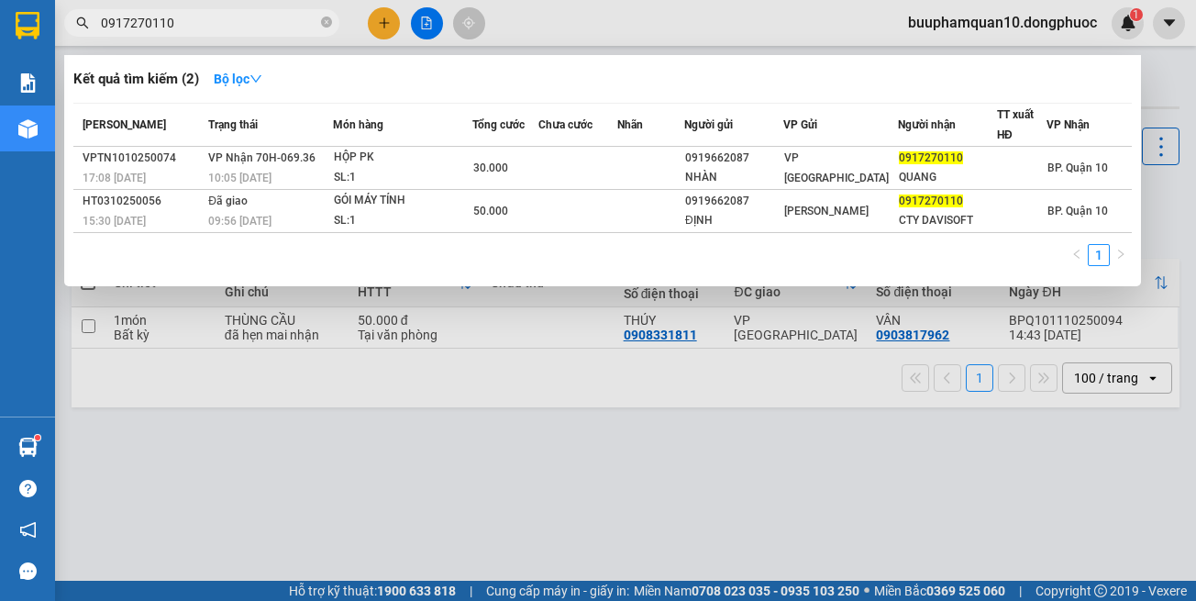
click at [263, 19] on input "0917270110" at bounding box center [209, 23] width 216 height 20
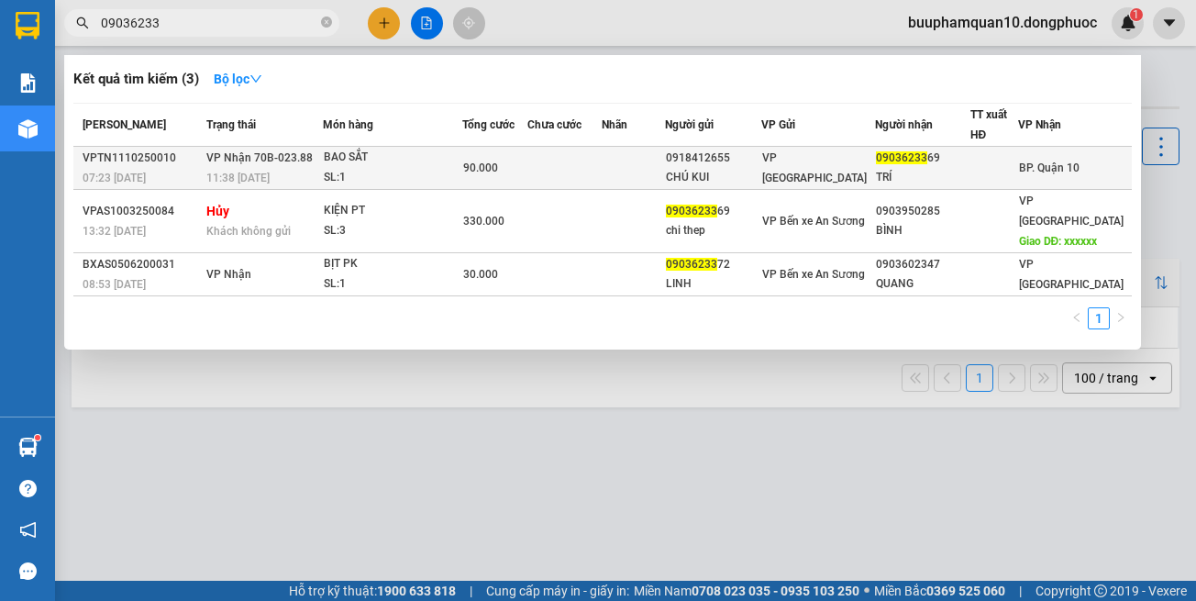
type input "09036233"
click at [665, 157] on td at bounding box center [633, 168] width 63 height 43
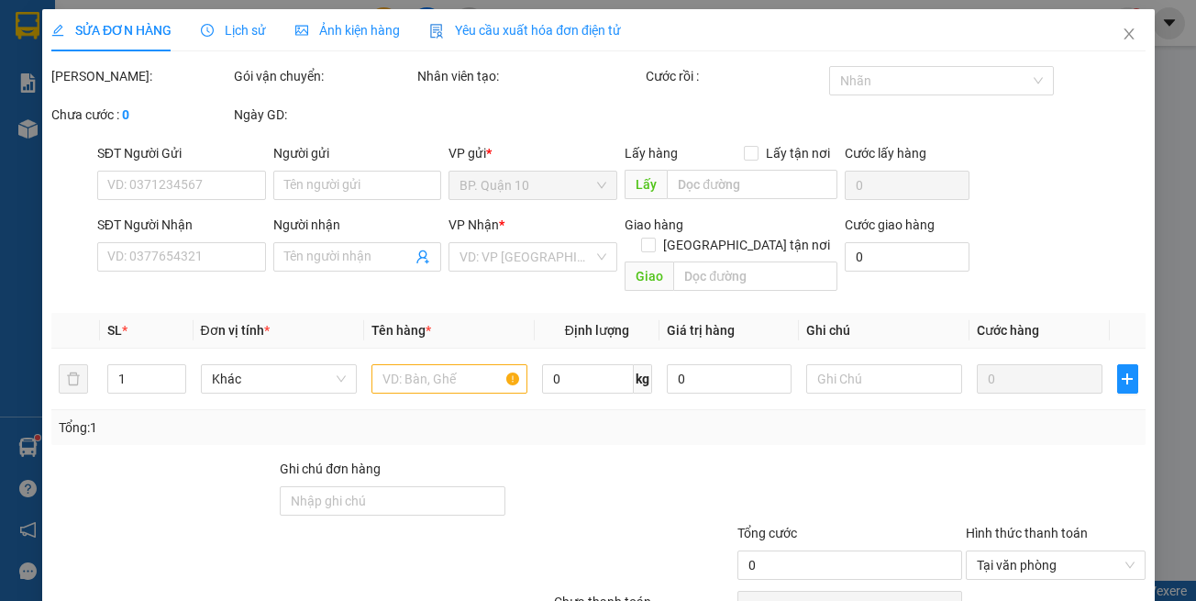
type input "0918412655"
type input "CHÚ KUI"
type input "0903623369"
type input "TRÍ"
type input "90.000"
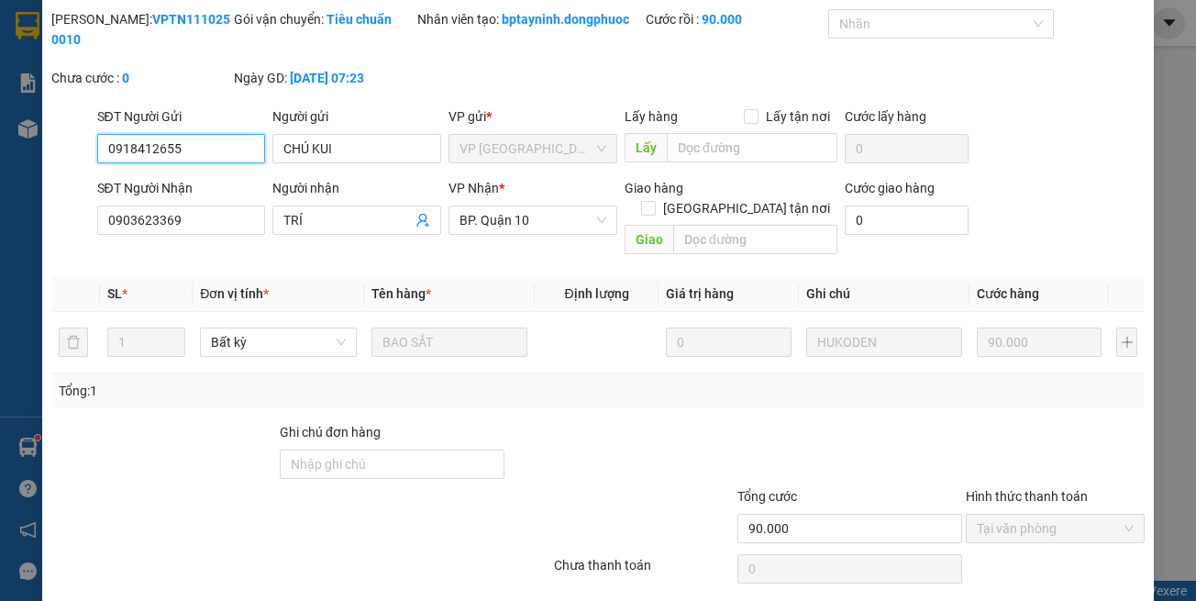
scroll to position [102, 0]
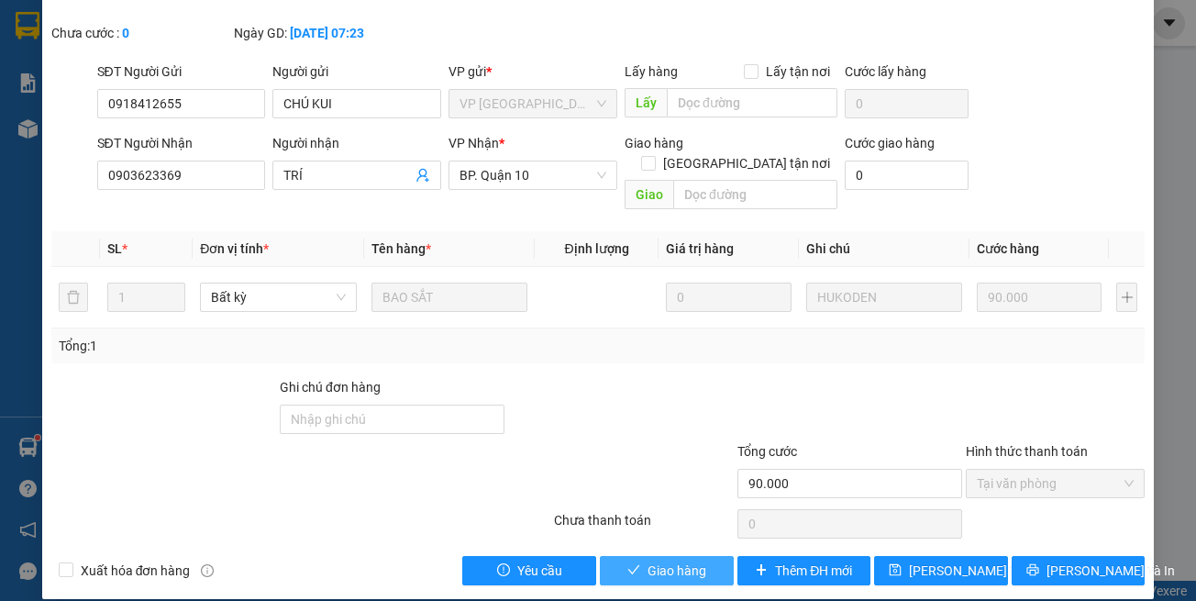
click at [667, 564] on button "Giao hàng" at bounding box center [667, 570] width 134 height 29
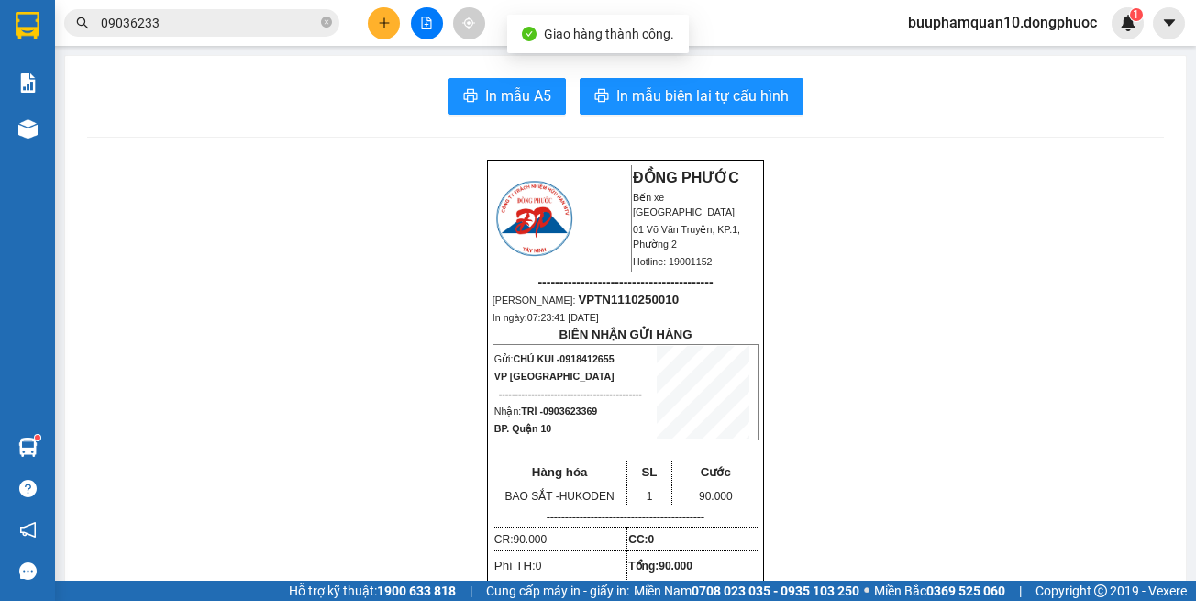
drag, startPoint x: 1177, startPoint y: 87, endPoint x: 1193, endPoint y: 84, distance: 15.8
click at [1177, 88] on main "In mẫu A5 In mẫu biên lai tự cấu hình ĐỒNG PHƯỚC Bến xe Tây Ninh 01 Võ Văn Truy…" at bounding box center [598, 290] width 1196 height 581
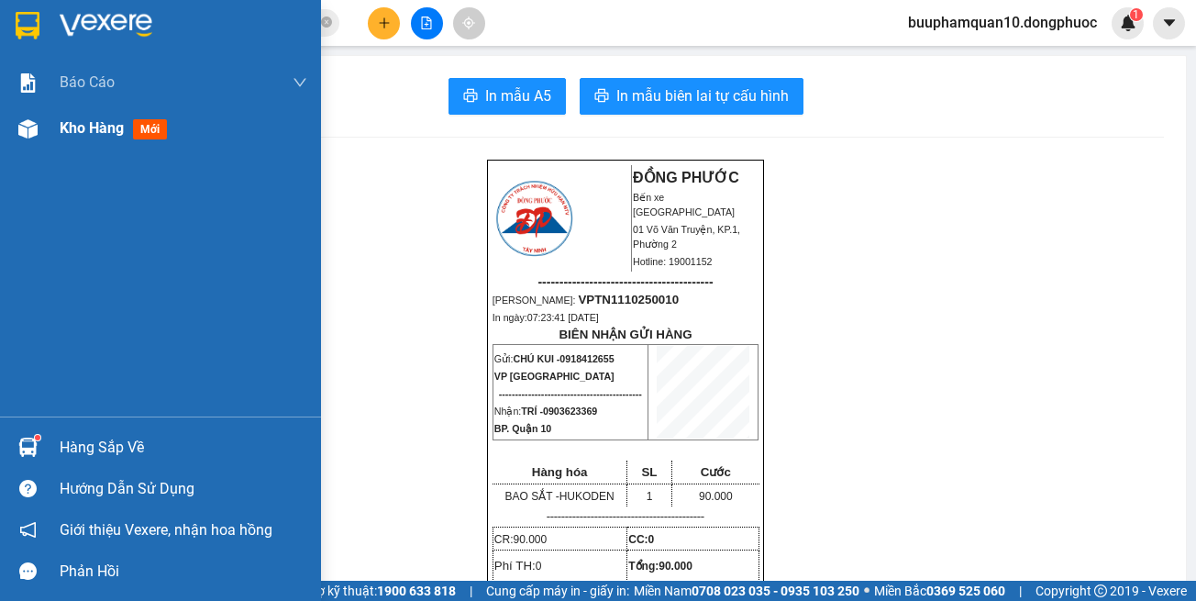
click at [26, 124] on img at bounding box center [27, 128] width 19 height 19
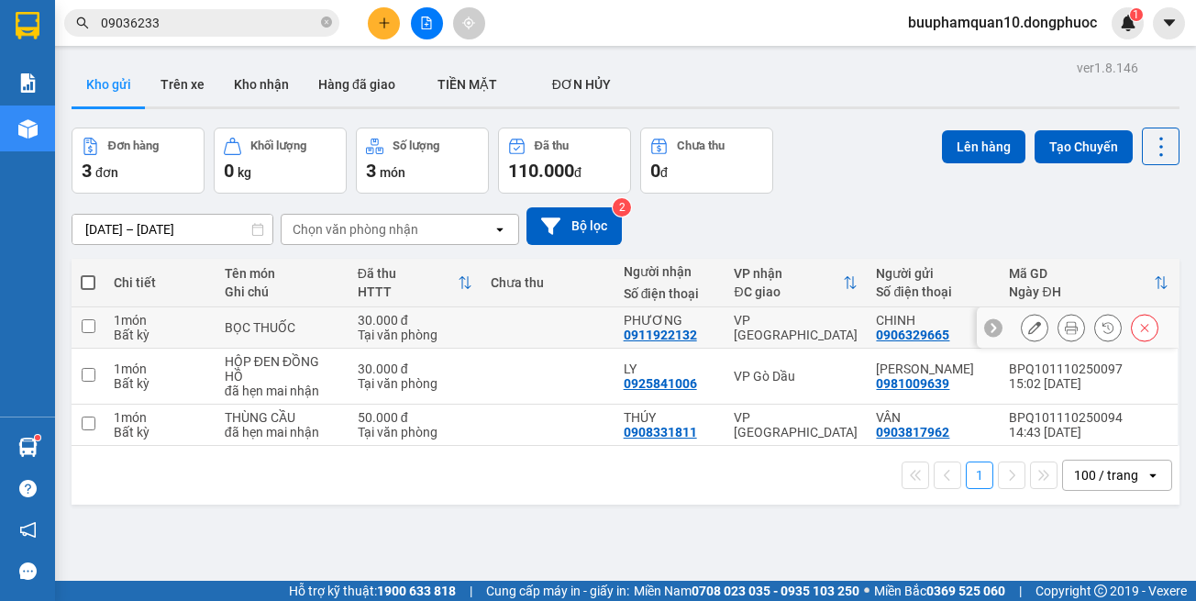
click at [815, 340] on td "VP [GEOGRAPHIC_DATA]" at bounding box center [796, 327] width 142 height 41
checkbox input "true"
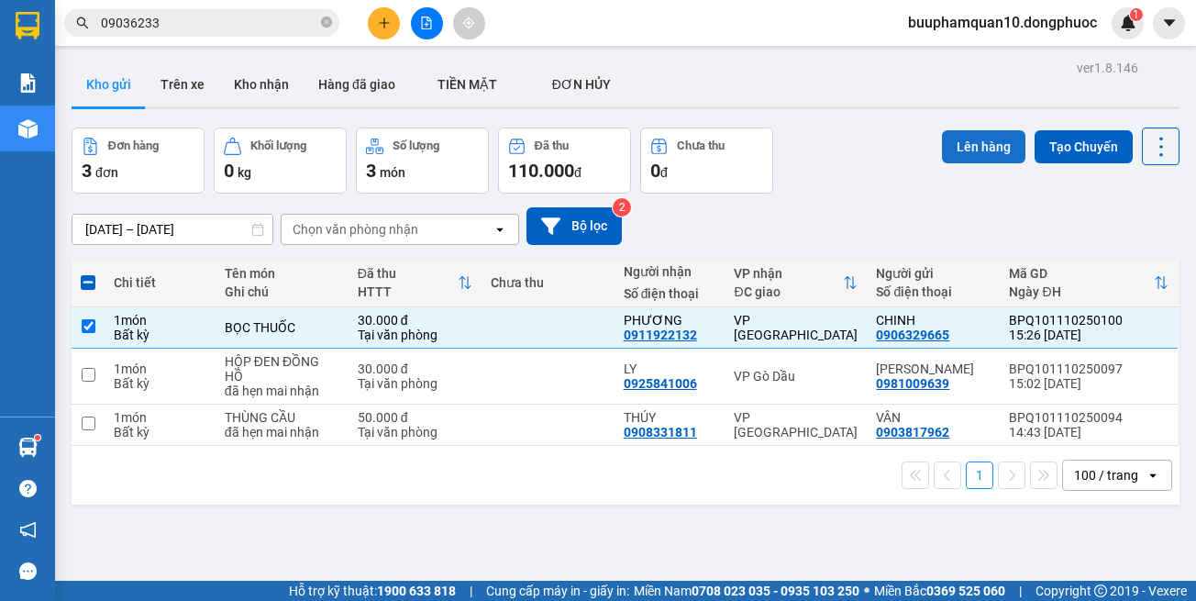
click at [971, 145] on button "Lên hàng" at bounding box center [983, 146] width 83 height 33
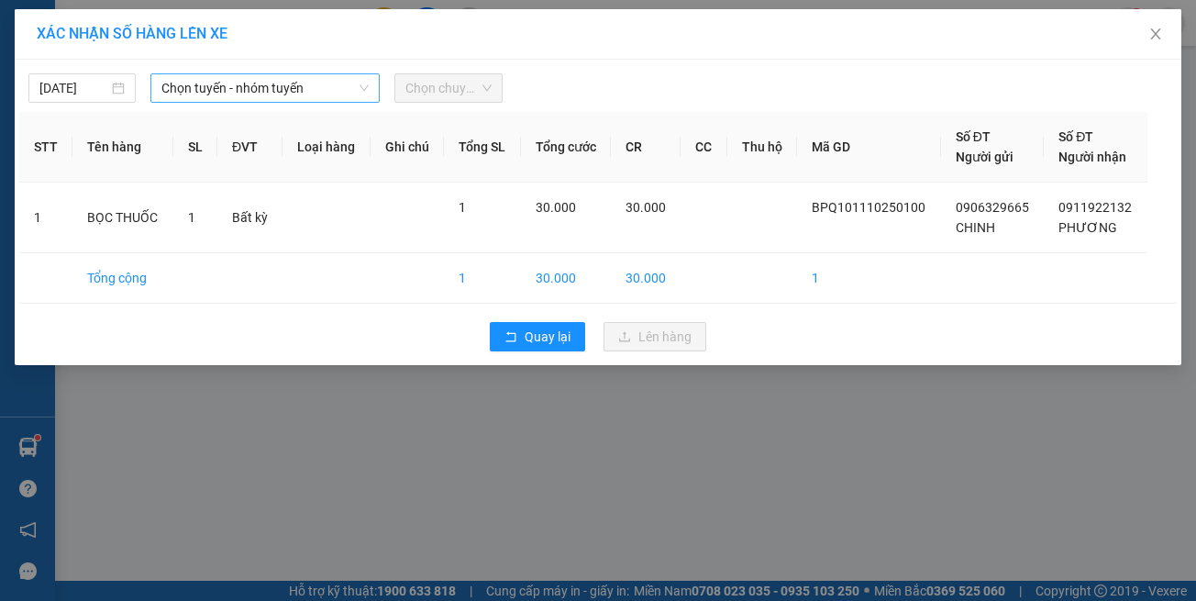
click at [277, 92] on span "Chọn tuyến - nhóm tuyến" at bounding box center [264, 88] width 207 height 28
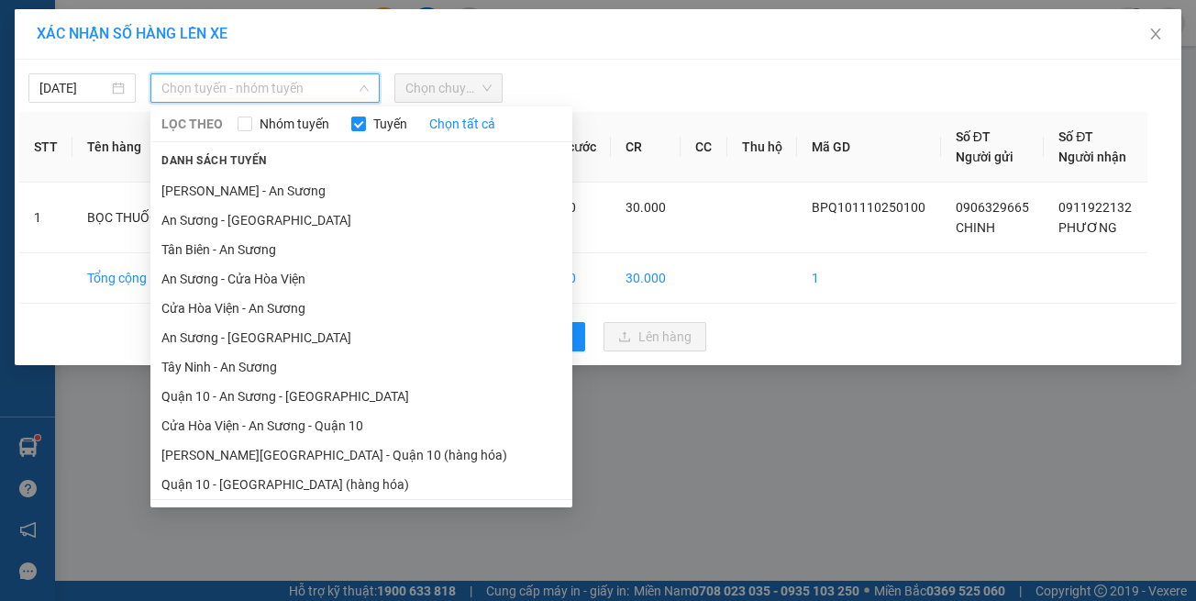
scroll to position [81, 0]
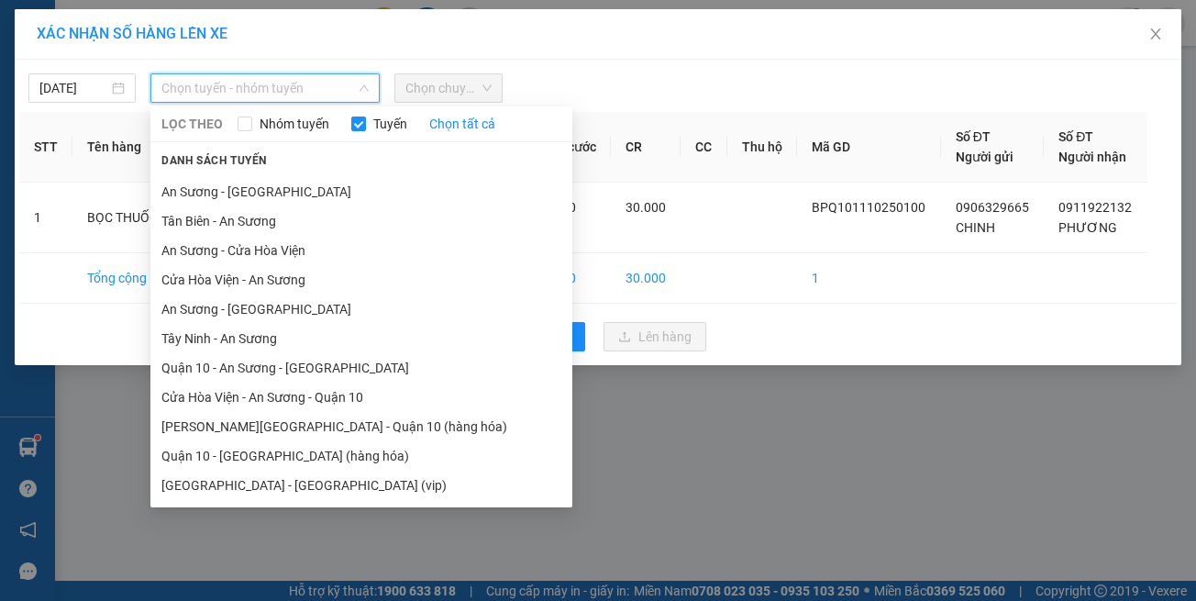
drag, startPoint x: 336, startPoint y: 485, endPoint x: 349, endPoint y: 432, distance: 54.7
click at [338, 483] on li "Hồ Chí Minh - Tây Ninh (vip)" at bounding box center [361, 485] width 422 height 29
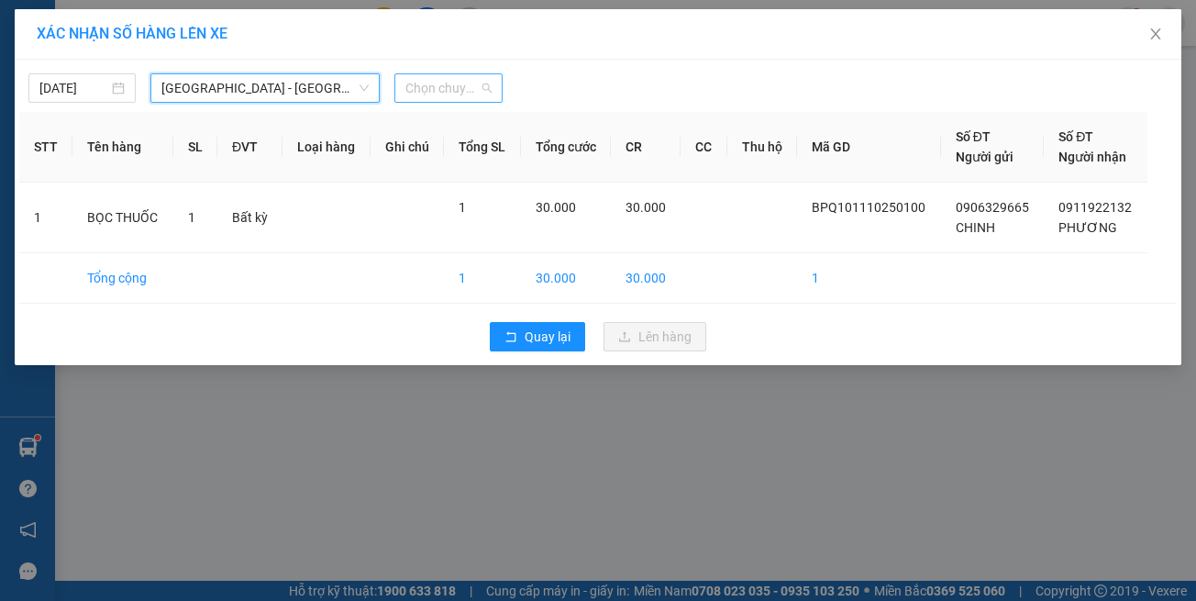
click at [474, 86] on span "Chọn chuyến" at bounding box center [447, 88] width 85 height 28
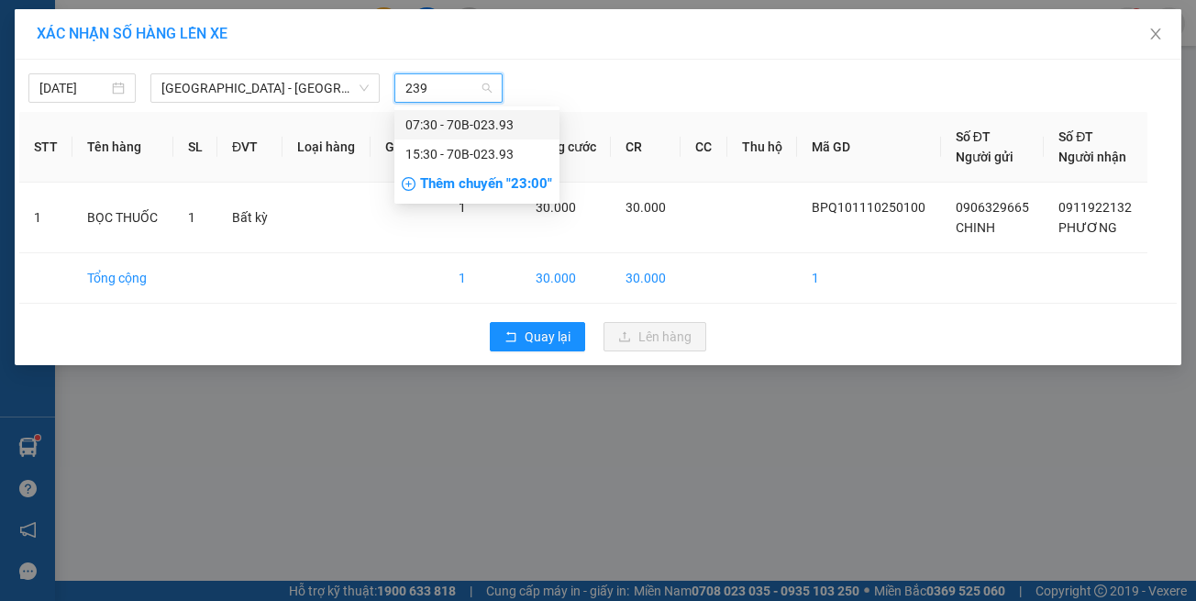
type input "2393"
click at [487, 159] on div "15:30 - 70B-023.93" at bounding box center [476, 154] width 143 height 20
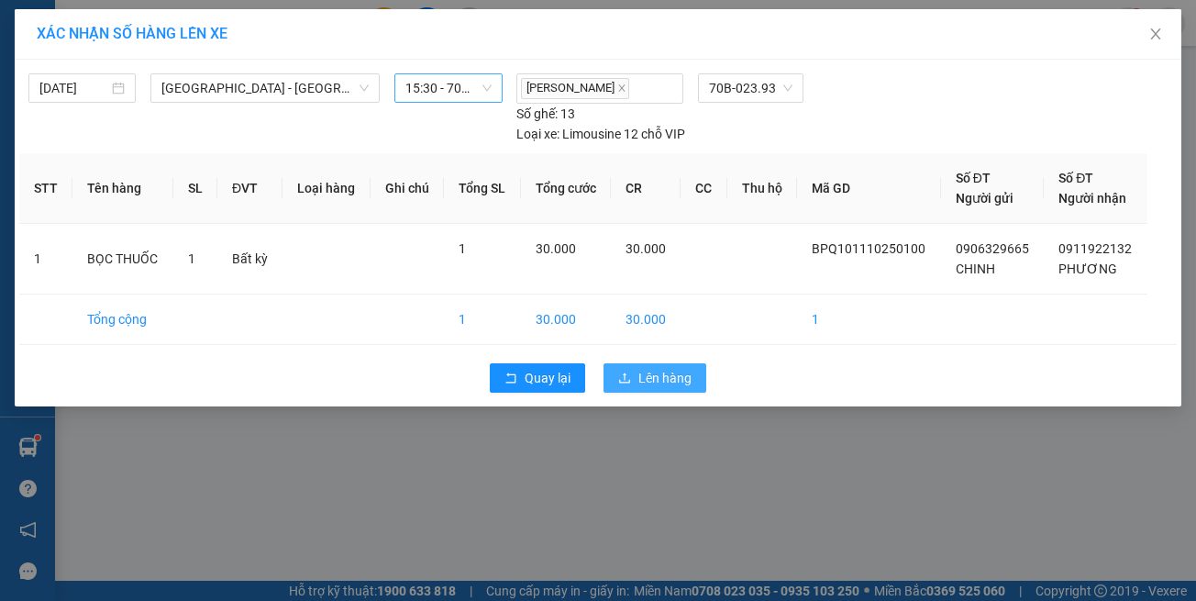
click at [631, 363] on button "Lên hàng" at bounding box center [655, 377] width 103 height 29
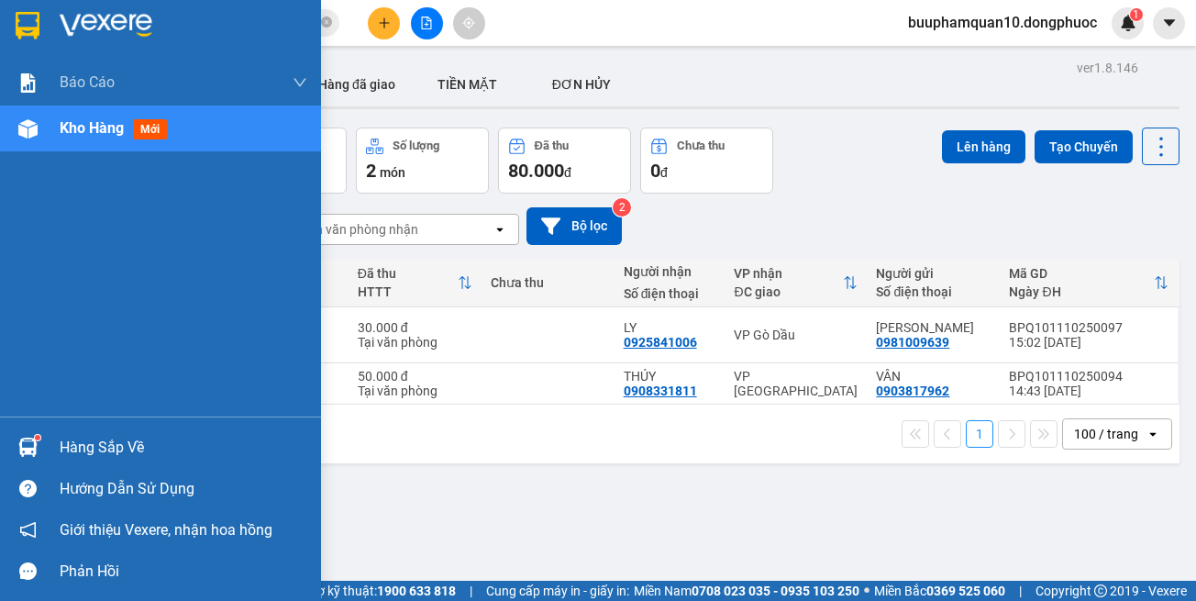
click at [33, 438] on img at bounding box center [27, 447] width 19 height 19
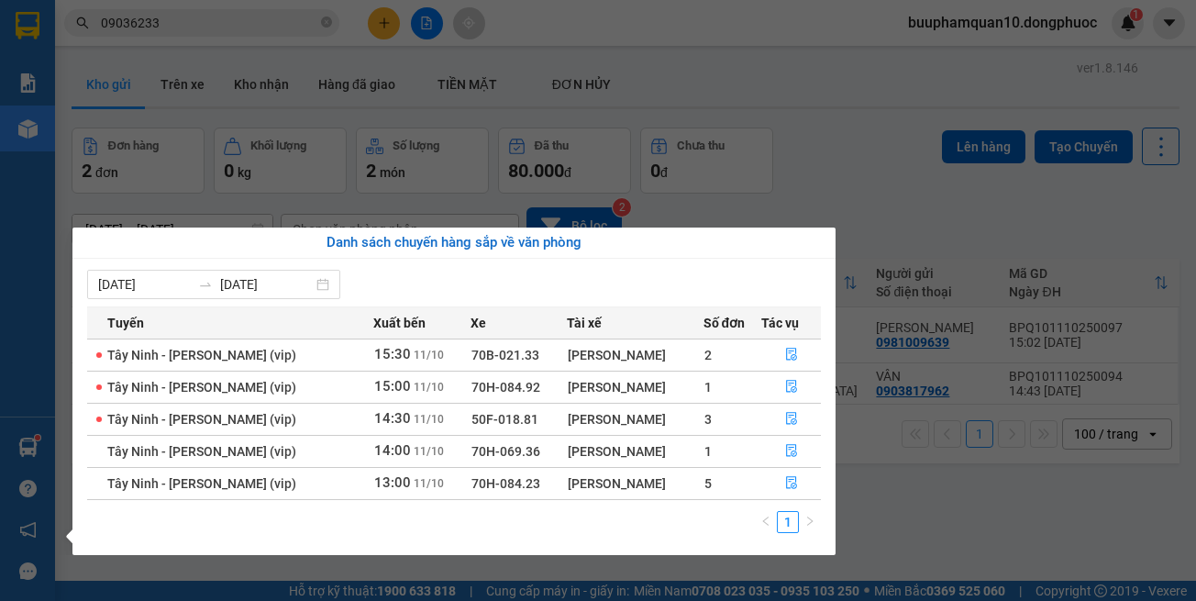
click at [1020, 273] on section "Kết quả tìm kiếm ( 3 ) Bộ lọc Mã ĐH Trạng thái Món hàng Tổng cước Chưa cước Nhã…" at bounding box center [598, 300] width 1196 height 601
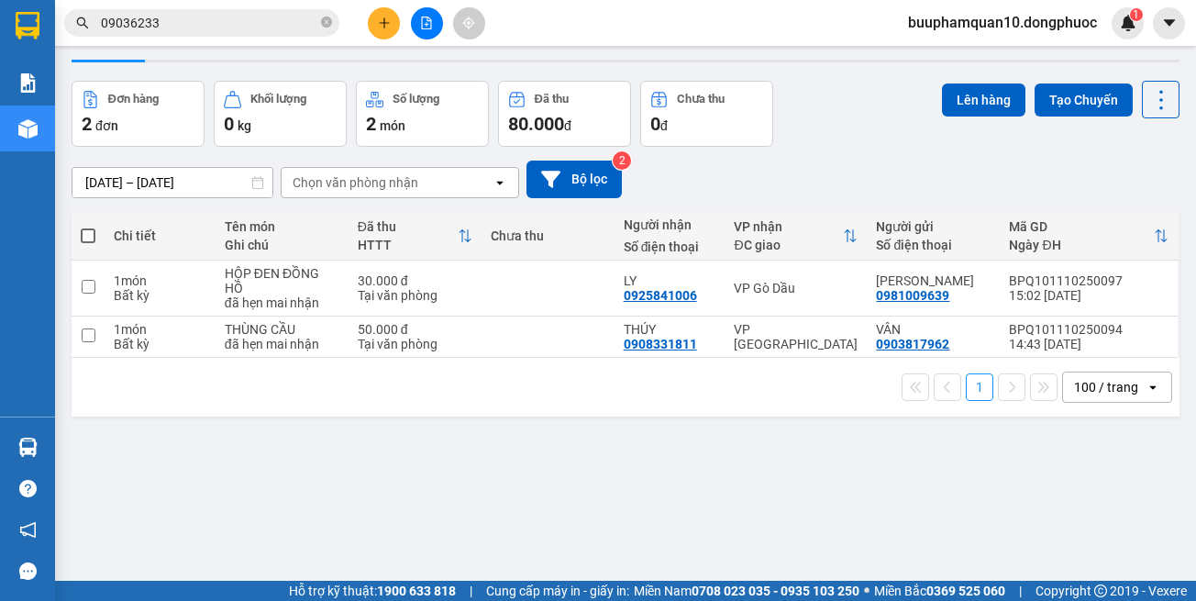
scroll to position [84, 0]
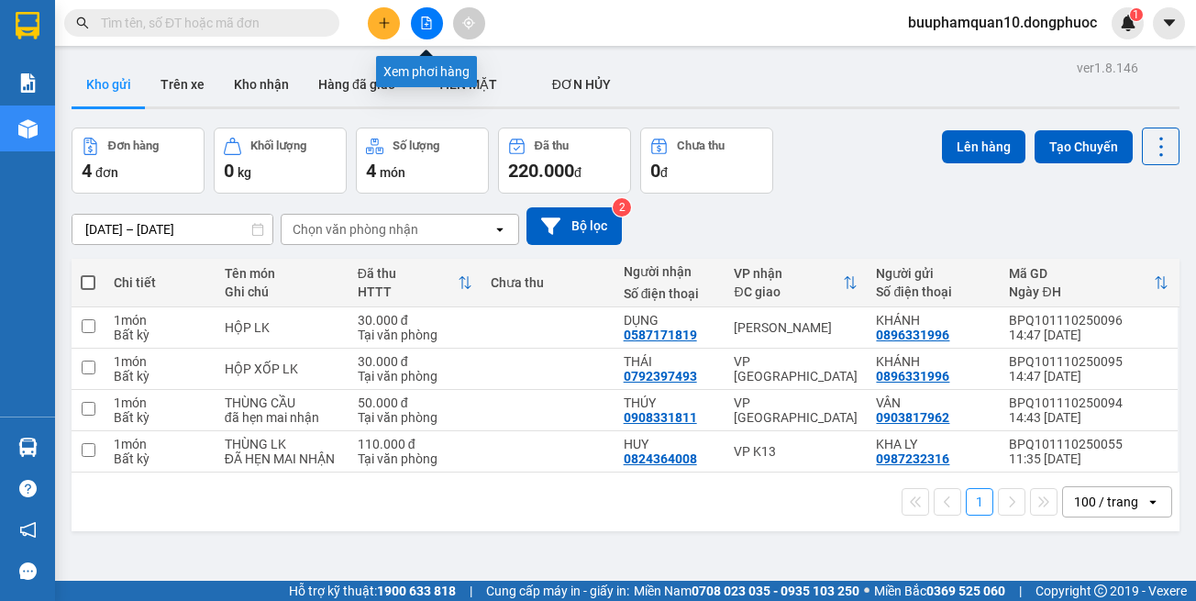
click at [425, 30] on button at bounding box center [427, 23] width 32 height 32
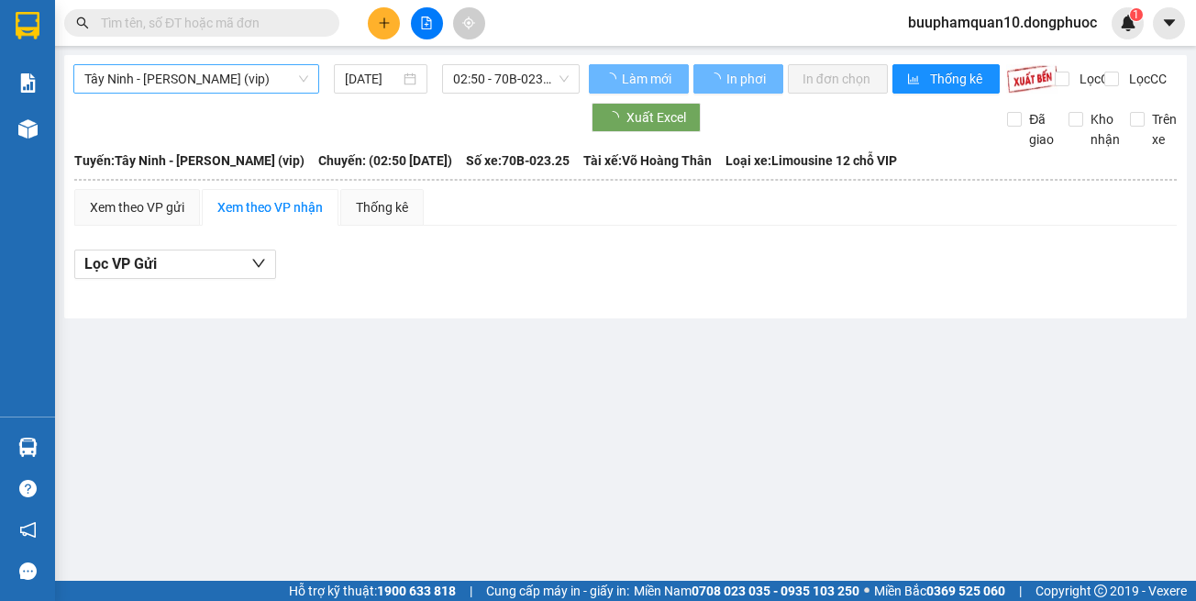
click at [240, 82] on span "Tây Ninh - [PERSON_NAME] (vip)" at bounding box center [196, 79] width 224 height 28
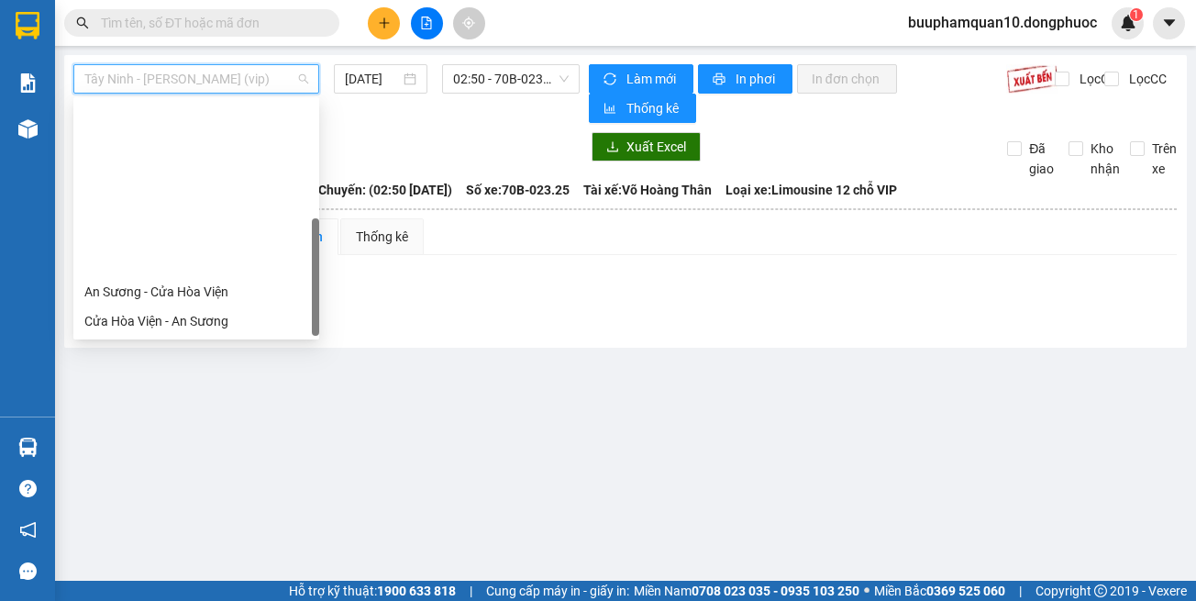
scroll to position [205, 0]
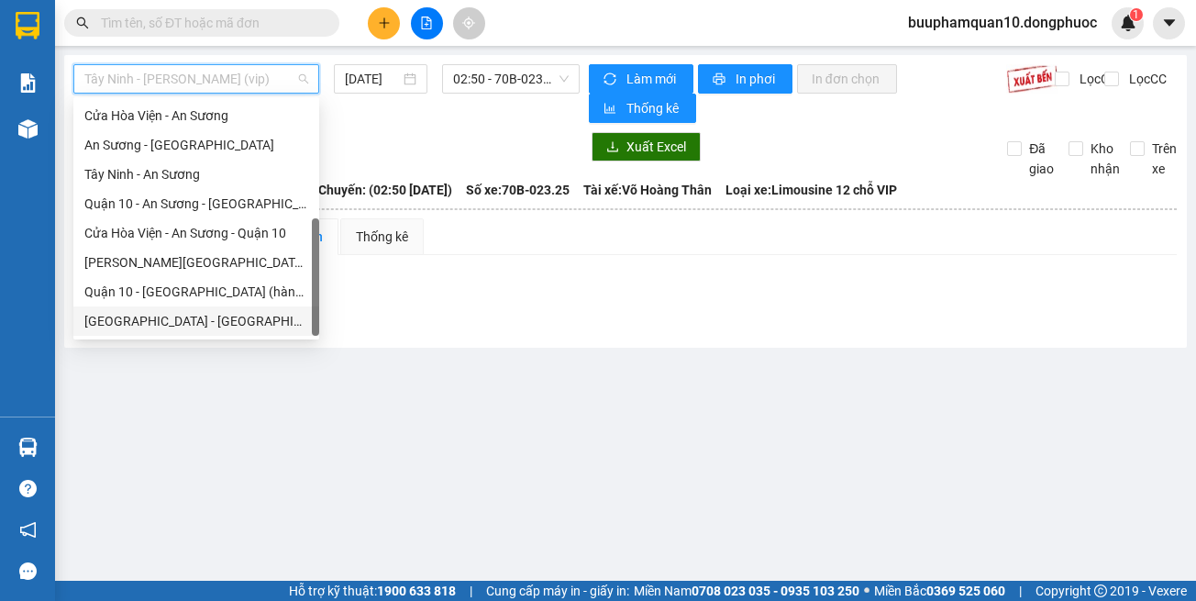
click at [274, 319] on div "[GEOGRAPHIC_DATA] - [GEOGRAPHIC_DATA] (vip)" at bounding box center [196, 321] width 224 height 20
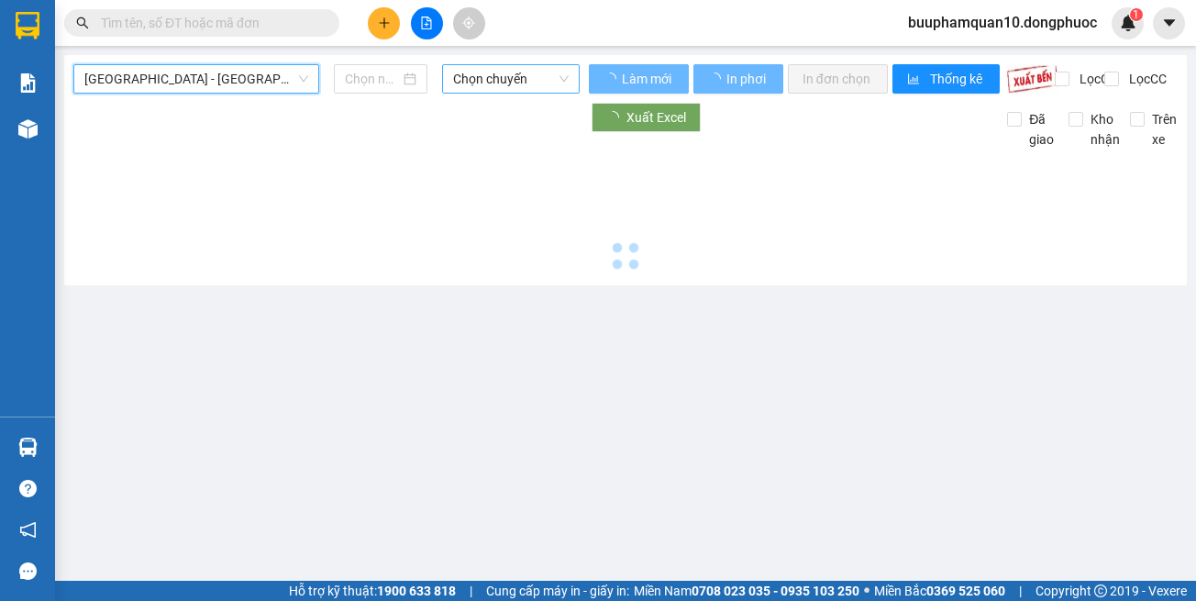
type input "[DATE]"
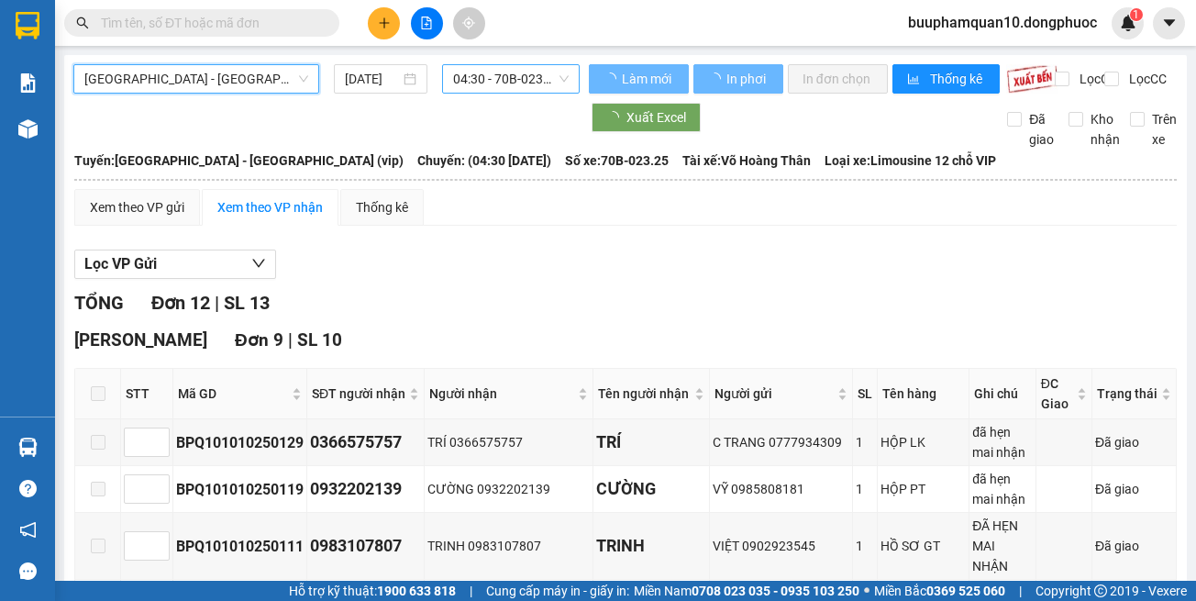
click at [494, 84] on span "04:30 - 70B-023.25" at bounding box center [511, 79] width 116 height 28
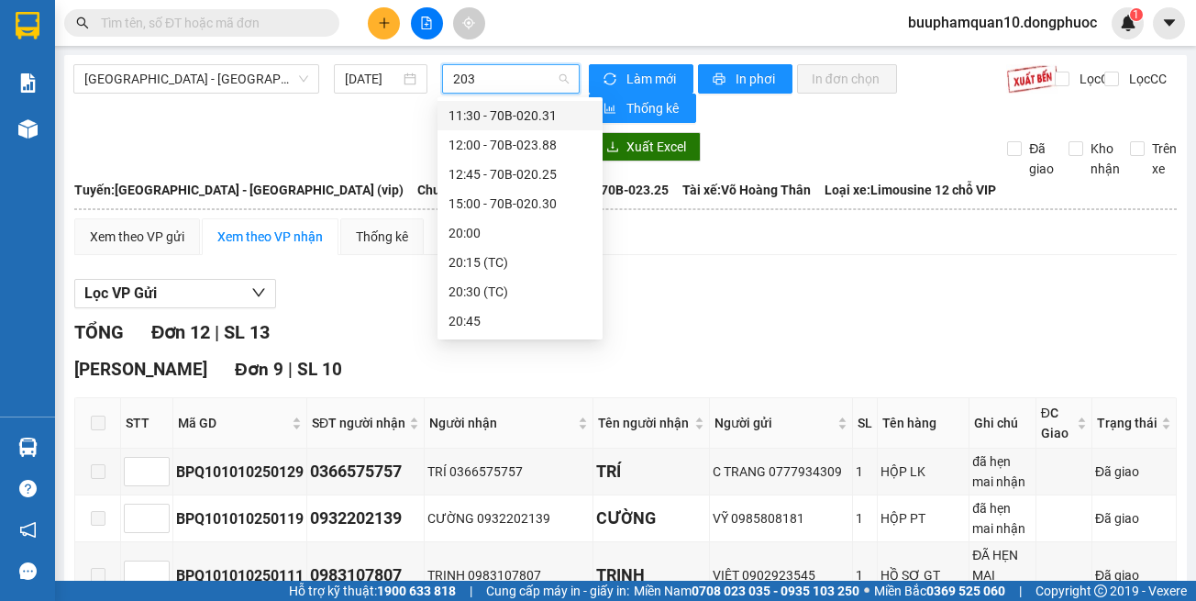
type input "2030"
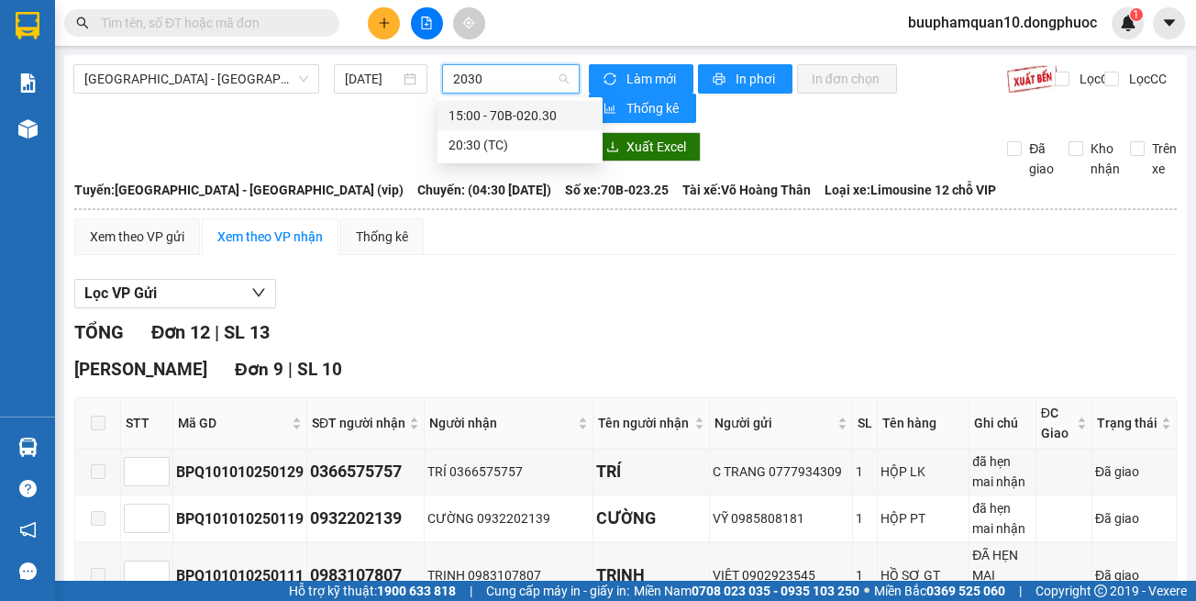
click at [514, 104] on div "15:00 - 70B-020.30" at bounding box center [520, 115] width 165 height 29
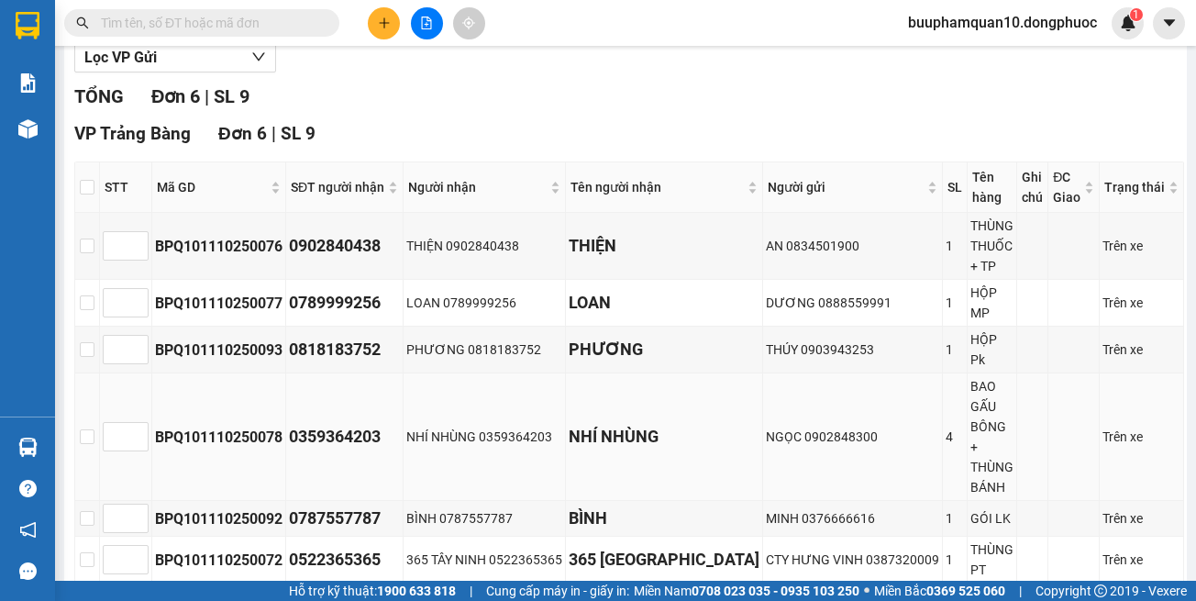
scroll to position [239, 0]
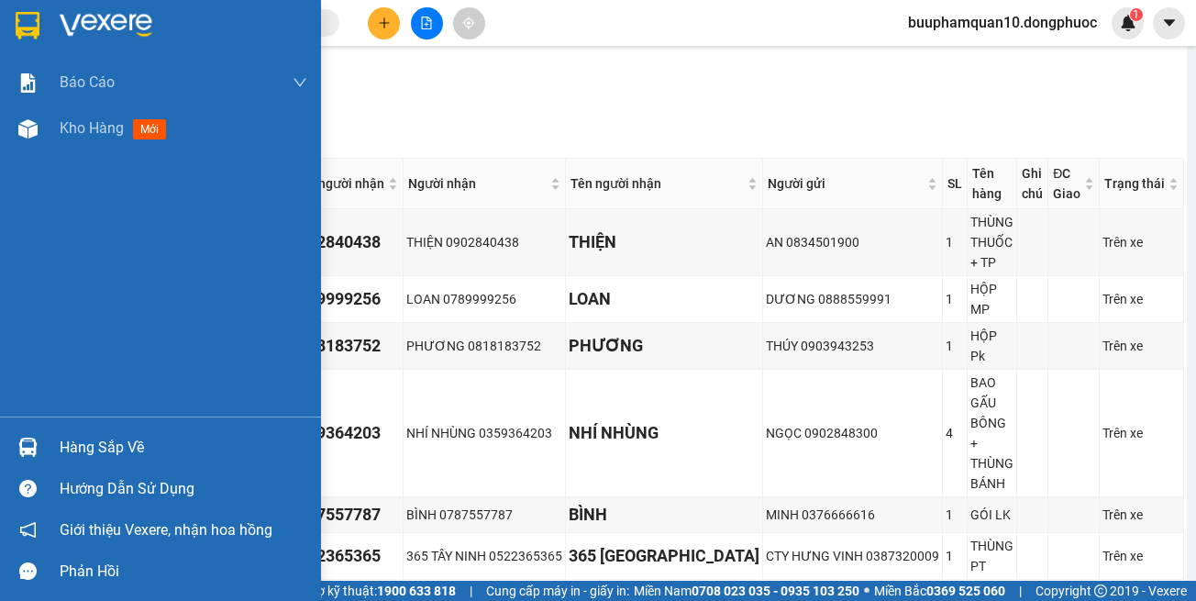
drag, startPoint x: 24, startPoint y: 439, endPoint x: 201, endPoint y: 436, distance: 177.1
click at [26, 440] on img at bounding box center [27, 447] width 19 height 19
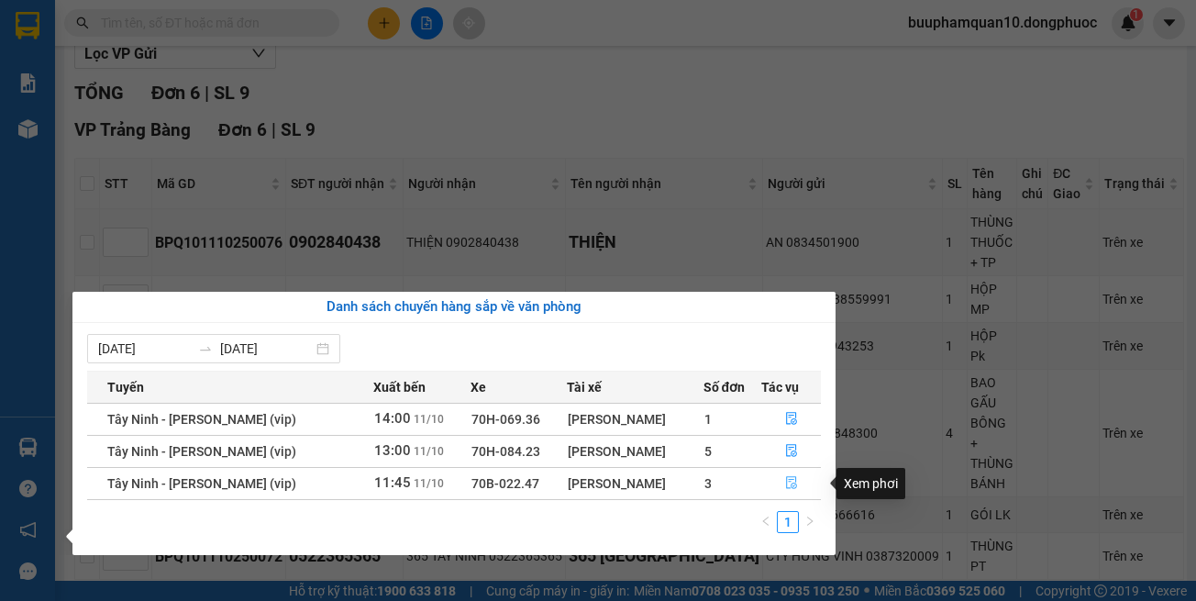
click at [785, 483] on icon "file-done" at bounding box center [791, 482] width 13 height 13
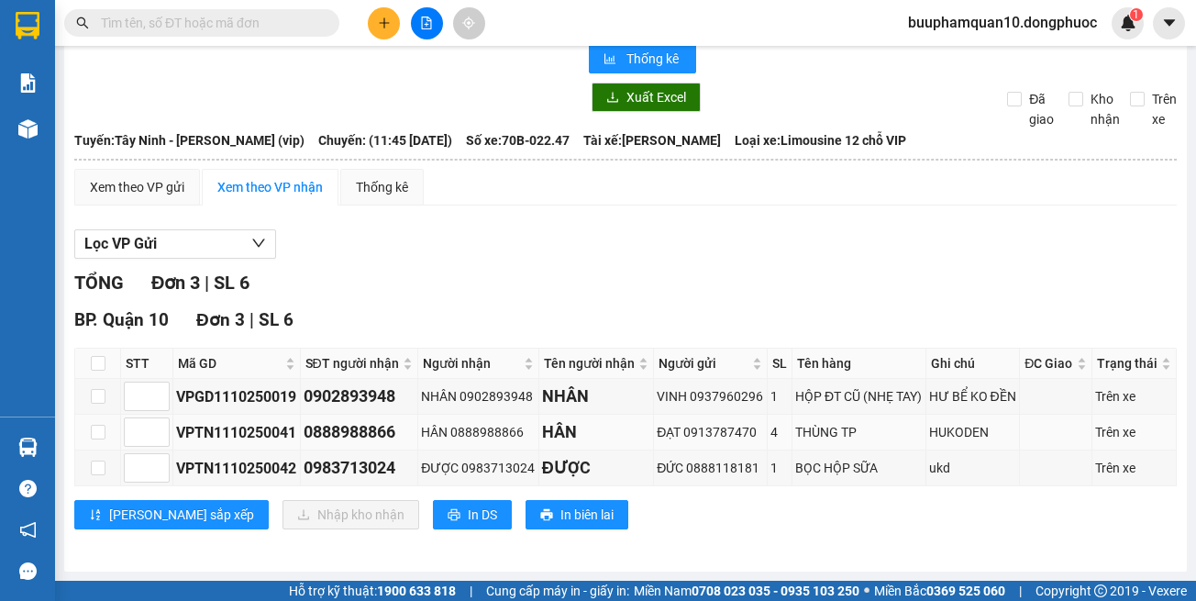
scroll to position [50, 0]
click at [99, 359] on input "checkbox" at bounding box center [98, 363] width 15 height 15
checkbox input "true"
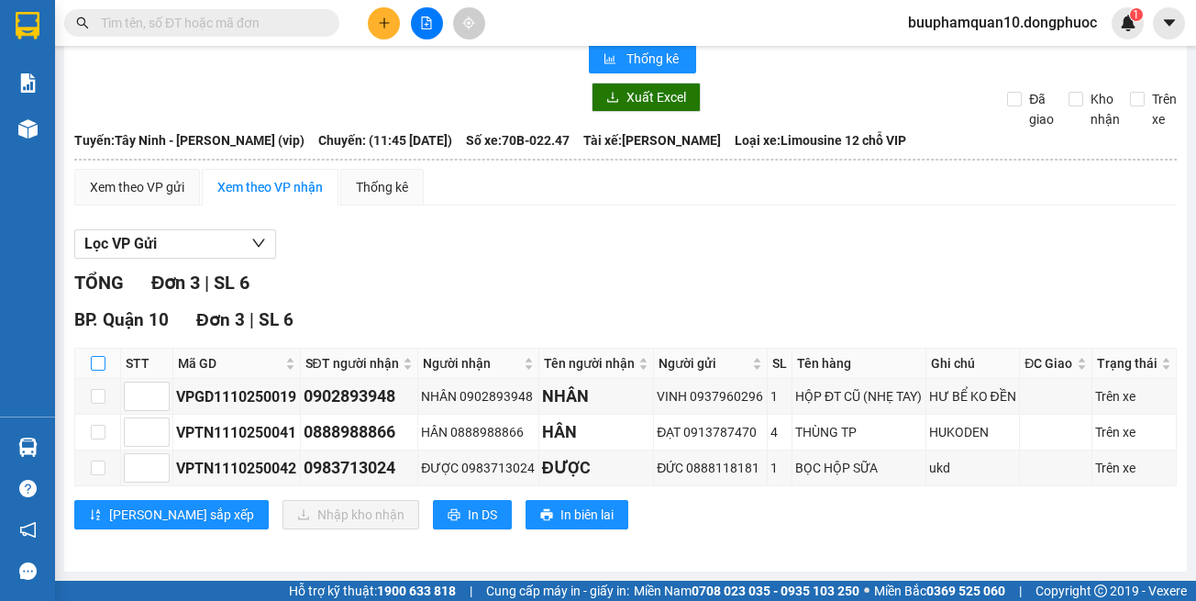
checkbox input "true"
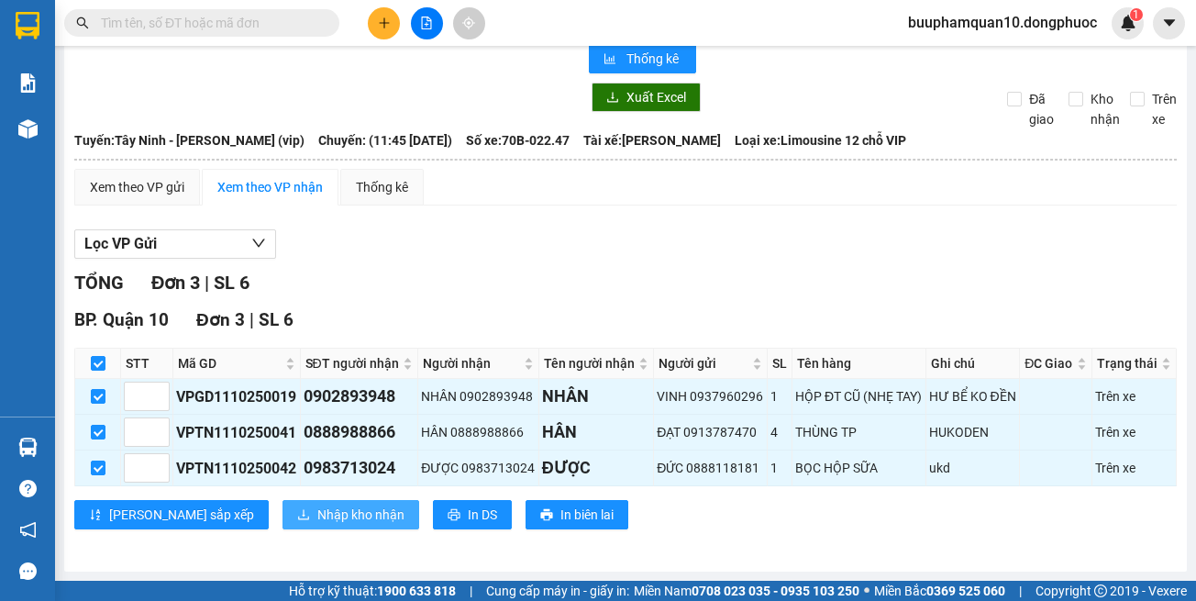
click at [305, 501] on button "Nhập kho nhận" at bounding box center [351, 514] width 137 height 29
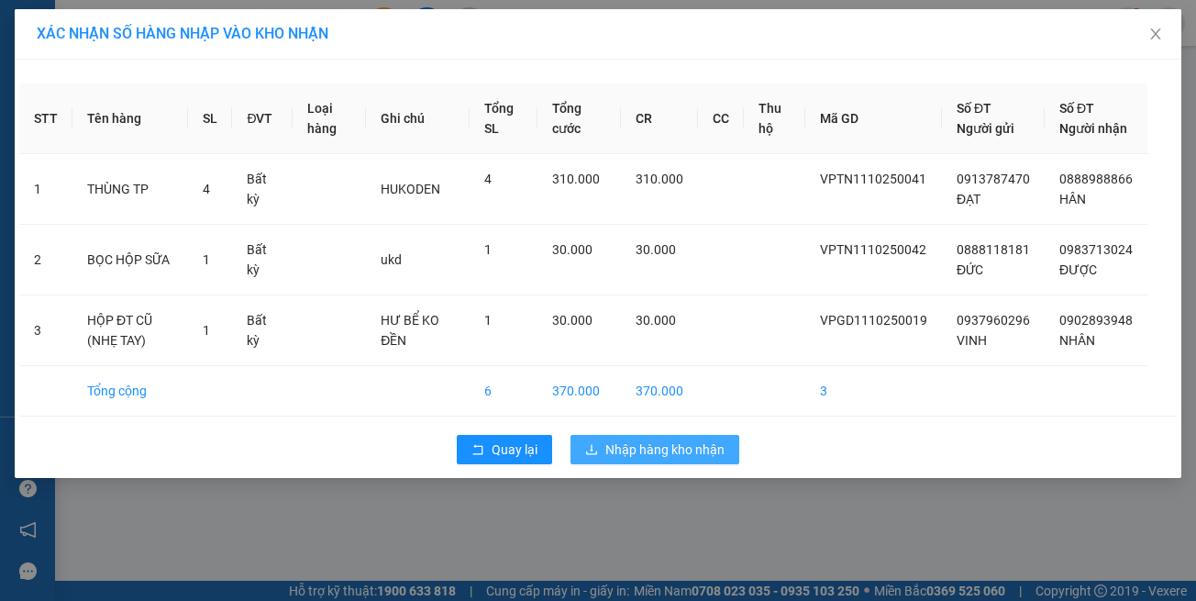
click at [635, 460] on span "Nhập hàng kho nhận" at bounding box center [664, 449] width 119 height 20
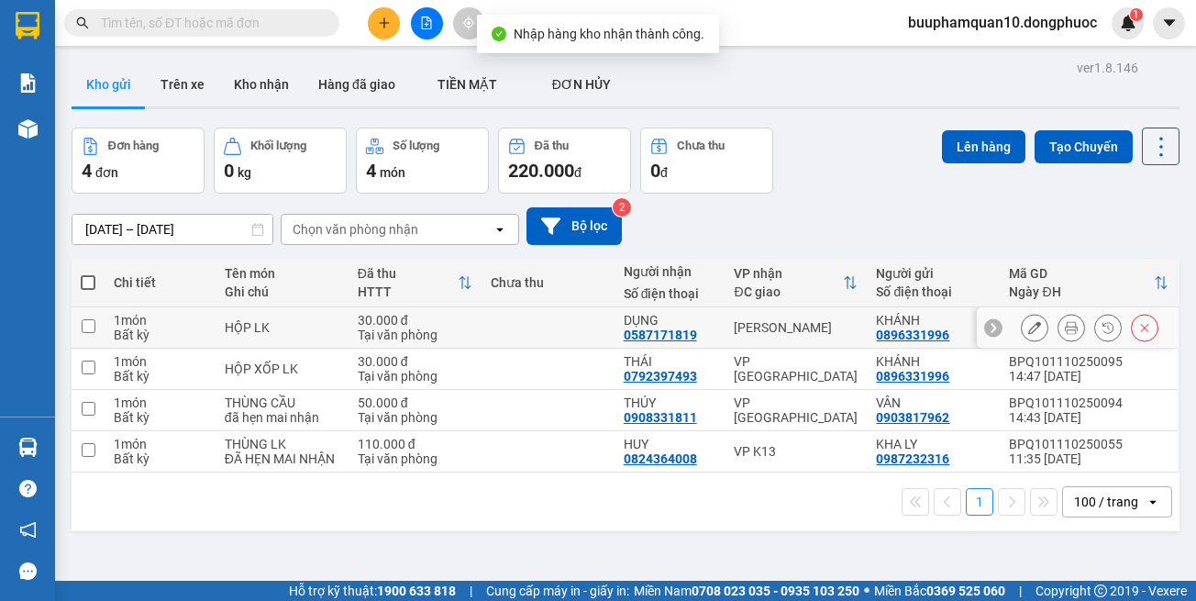
drag, startPoint x: 791, startPoint y: 339, endPoint x: 789, endPoint y: 351, distance: 13.0
click at [791, 340] on td "[PERSON_NAME]" at bounding box center [796, 327] width 142 height 41
checkbox input "true"
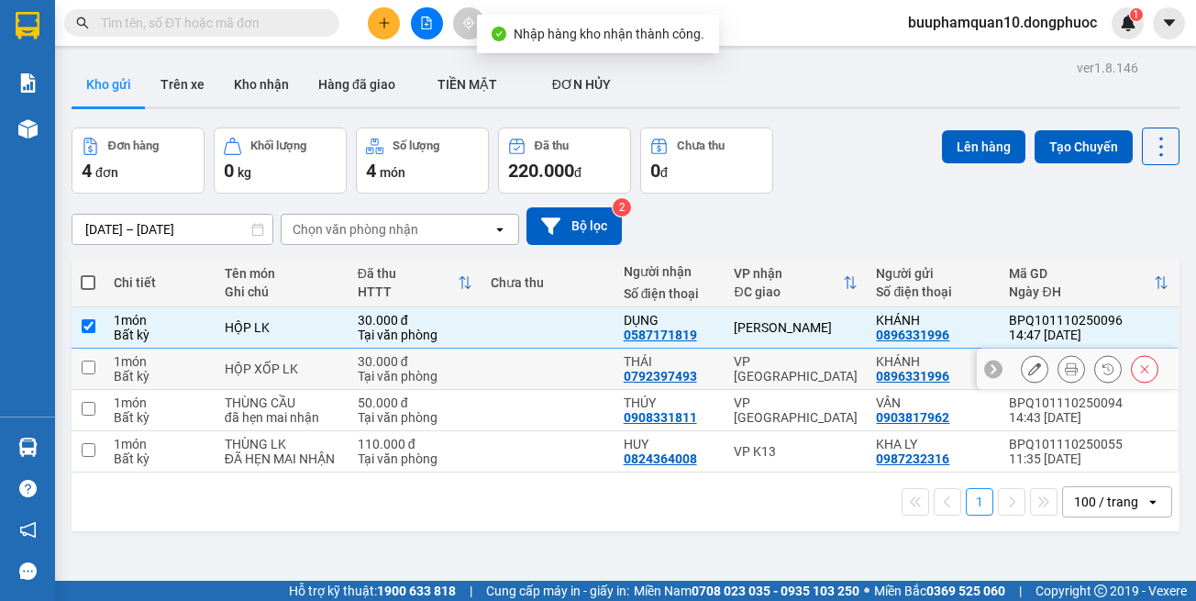
click at [787, 364] on div "VP [GEOGRAPHIC_DATA]" at bounding box center [796, 368] width 124 height 29
checkbox input "true"
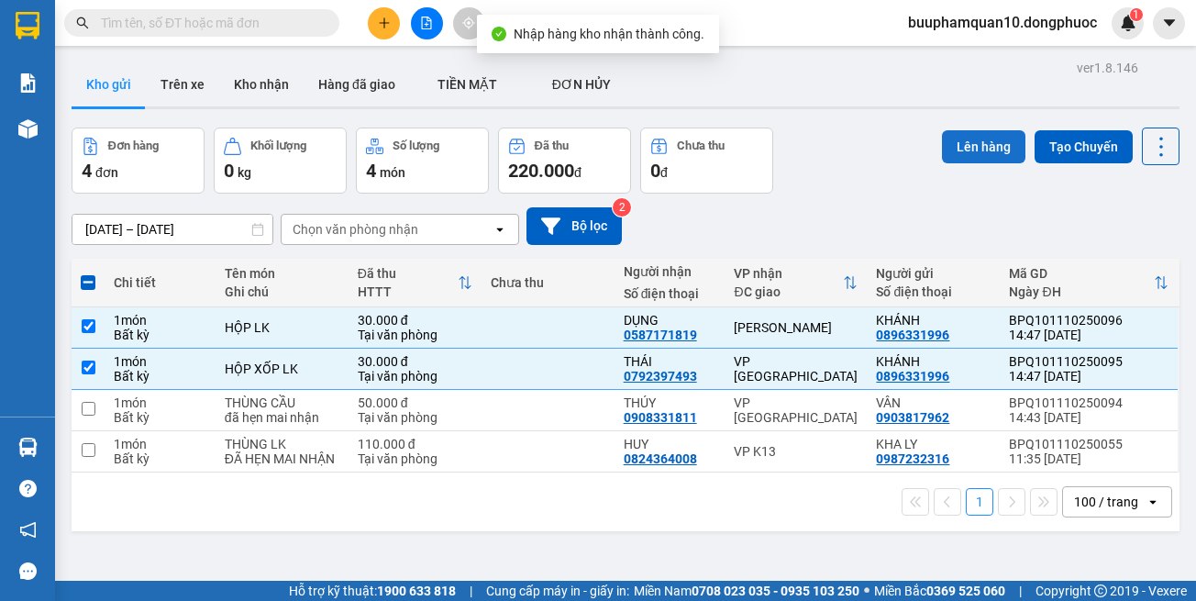
click at [944, 160] on button "Lên hàng" at bounding box center [983, 146] width 83 height 33
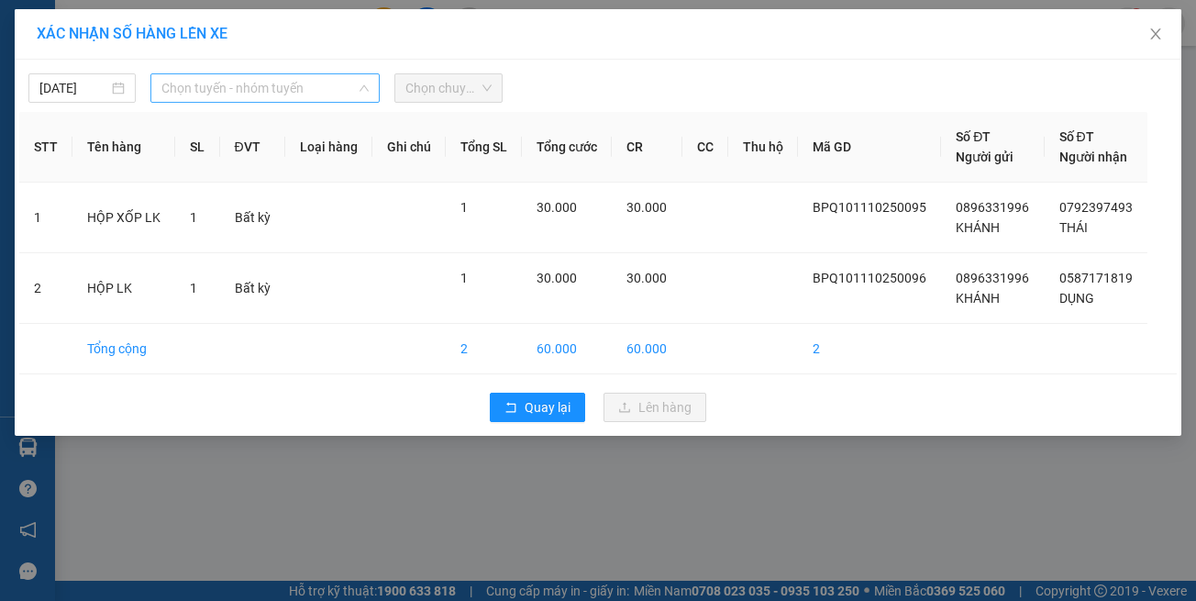
click at [318, 97] on span "Chọn tuyến - nhóm tuyến" at bounding box center [264, 88] width 207 height 28
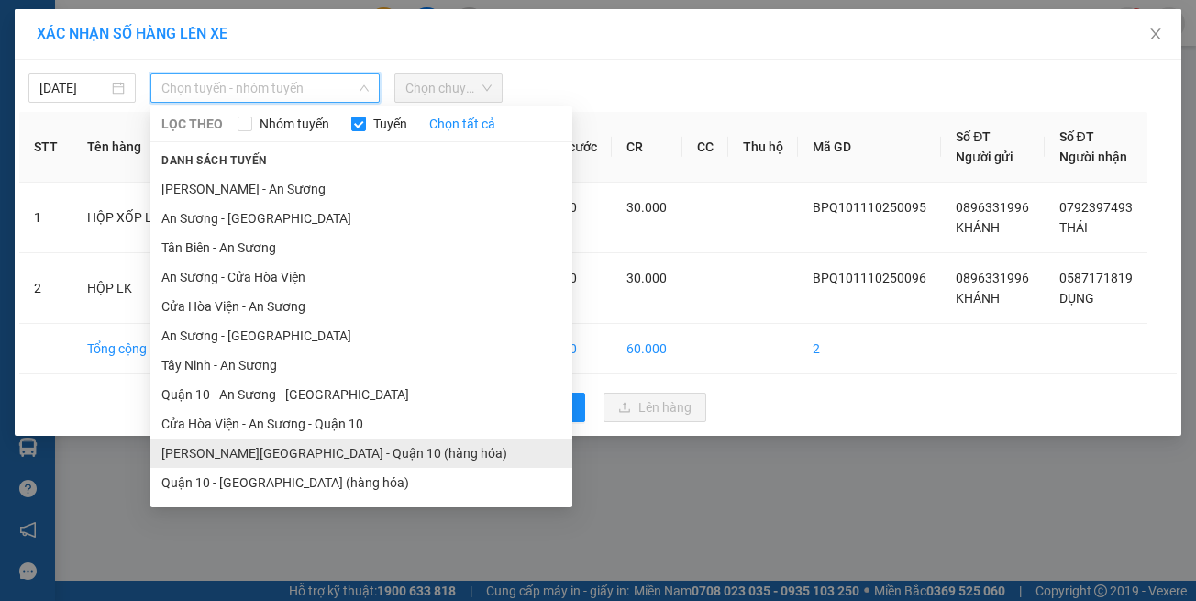
scroll to position [81, 0]
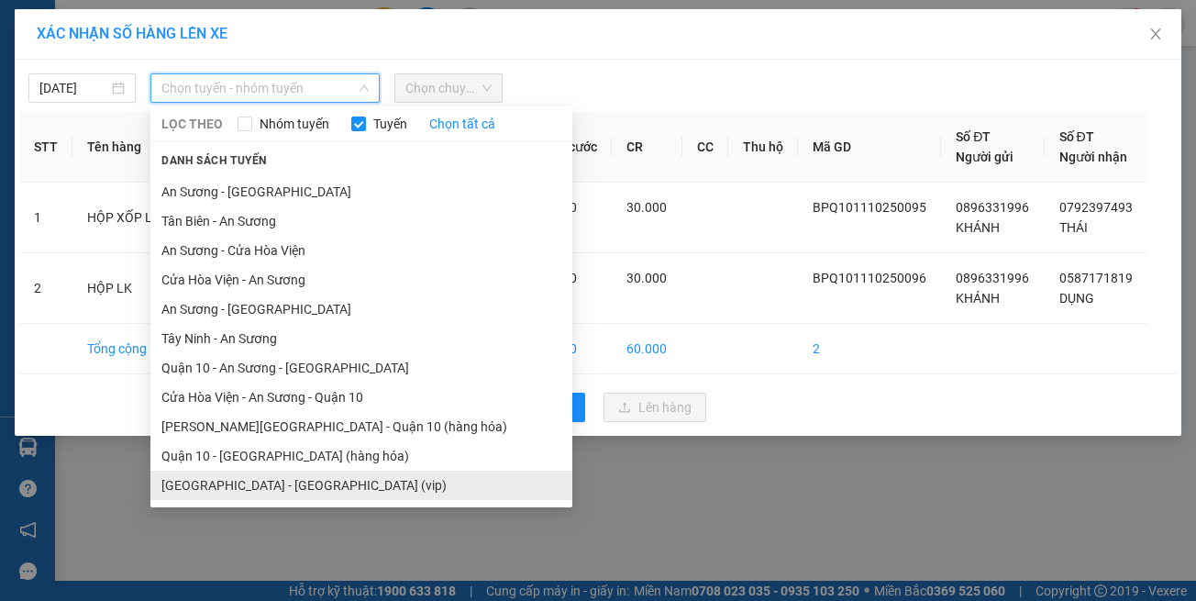
drag, startPoint x: 351, startPoint y: 480, endPoint x: 394, endPoint y: 385, distance: 103.9
click at [351, 479] on li "[GEOGRAPHIC_DATA] - [GEOGRAPHIC_DATA] (vip)" at bounding box center [361, 485] width 422 height 29
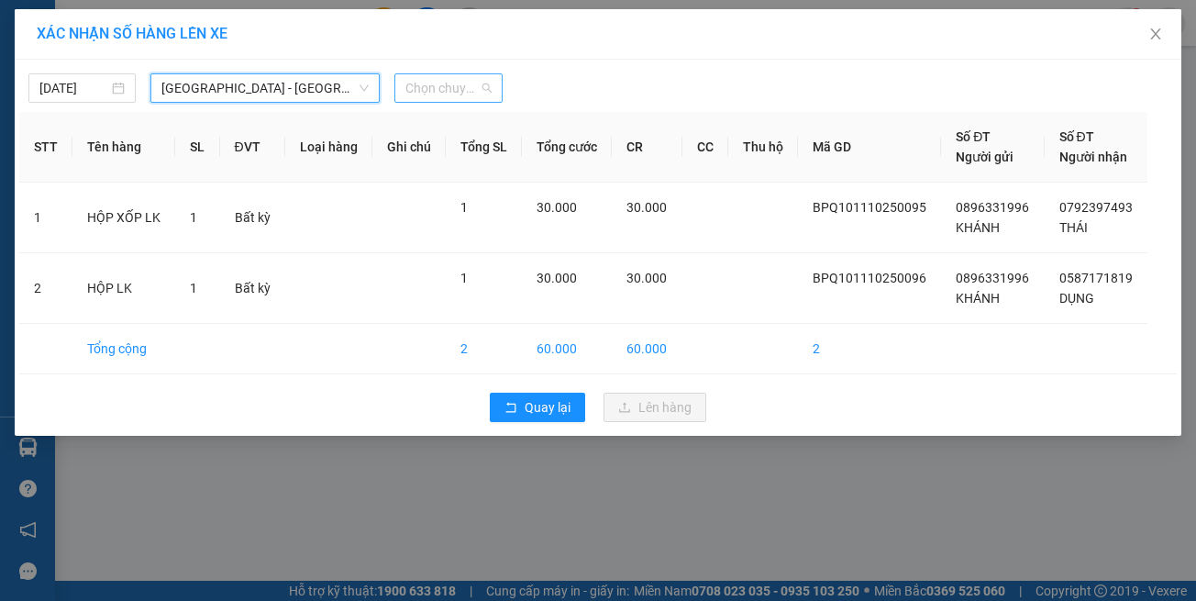
click at [472, 80] on span "Chọn chuyến" at bounding box center [447, 88] width 85 height 28
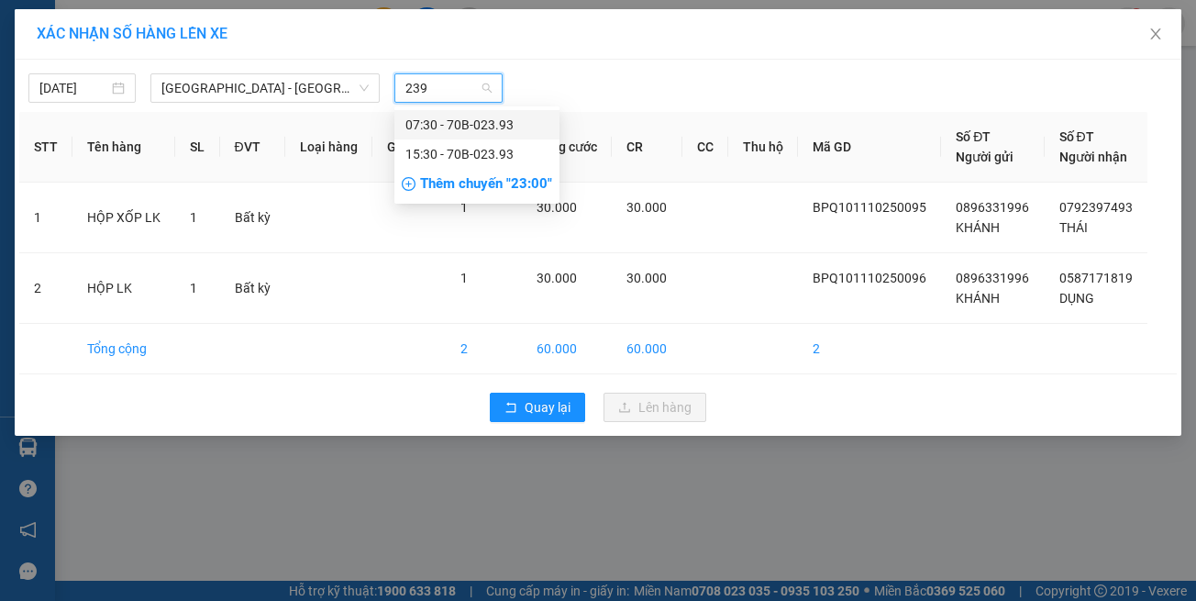
type input "2393"
click at [462, 151] on div "15:30 - 70B-023.93" at bounding box center [476, 154] width 143 height 20
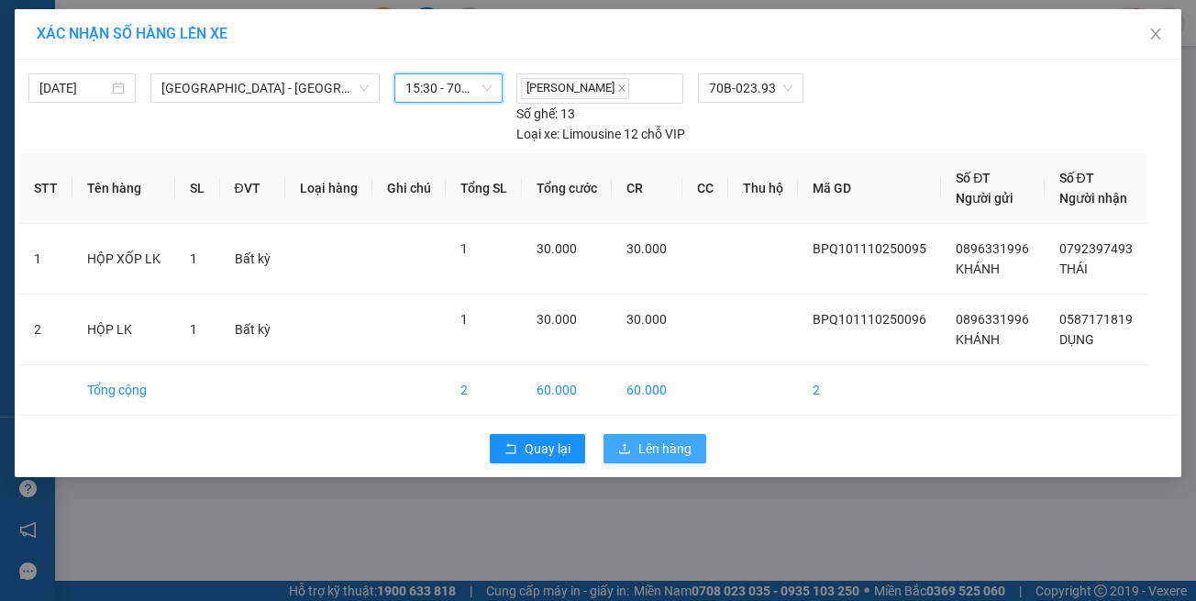
drag, startPoint x: 650, startPoint y: 412, endPoint x: 617, endPoint y: 397, distance: 36.1
click at [649, 438] on span "Lên hàng" at bounding box center [664, 448] width 53 height 20
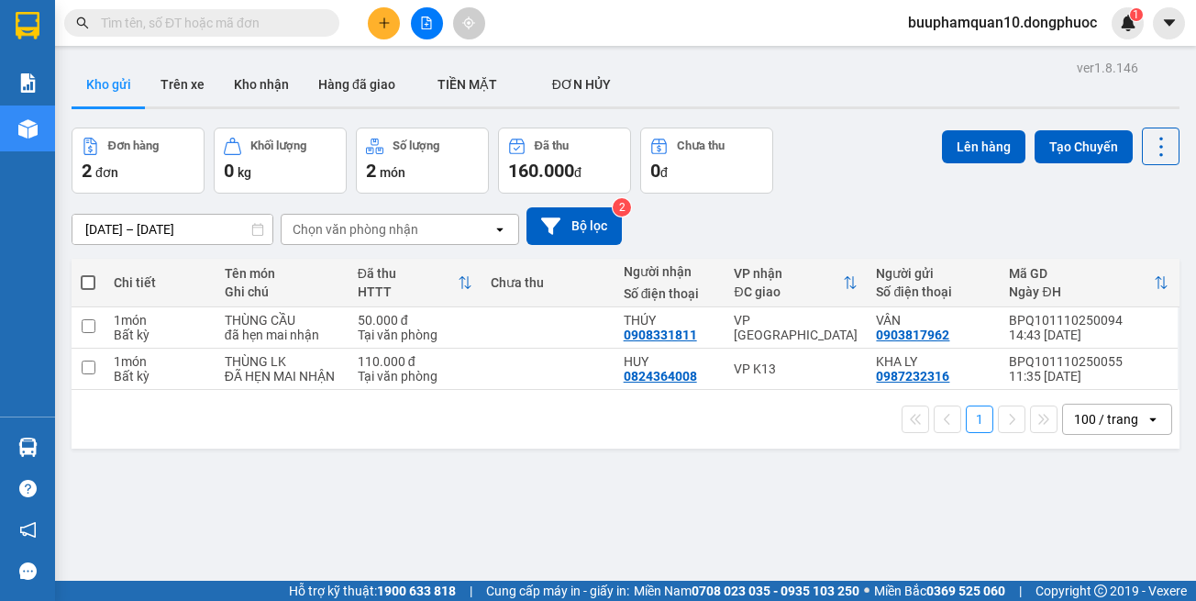
drag, startPoint x: 784, startPoint y: 508, endPoint x: 607, endPoint y: 379, distance: 219.3
click at [779, 499] on div "ver 1.8.146 Kho gửi Trên xe Kho nhận Hàng đã giao TIỀN MẶT ĐƠN HỦY Đơn hàng 2…" at bounding box center [625, 355] width 1123 height 601
click at [430, 37] on button at bounding box center [427, 23] width 32 height 32
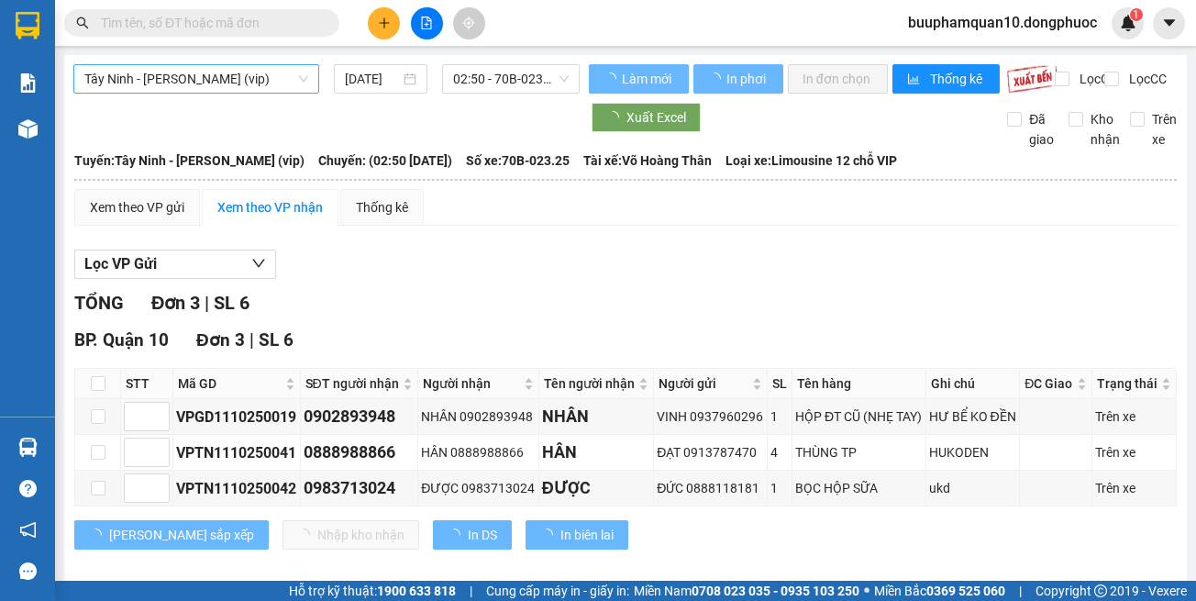
click at [205, 73] on span "Tây Ninh - [PERSON_NAME] (vip)" at bounding box center [196, 79] width 224 height 28
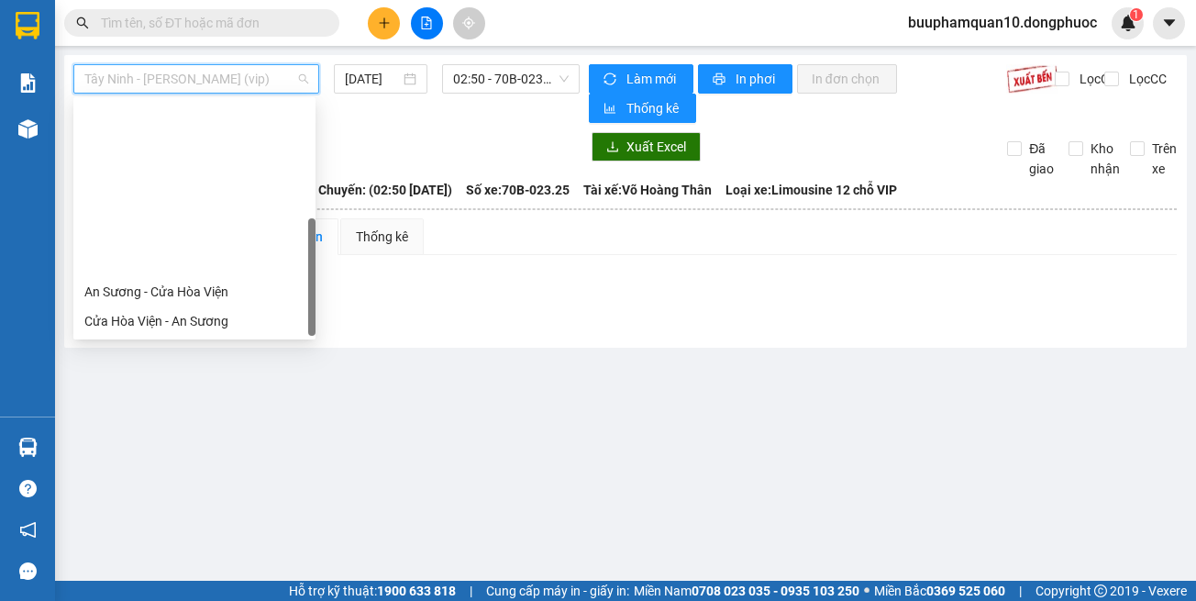
scroll to position [205, 0]
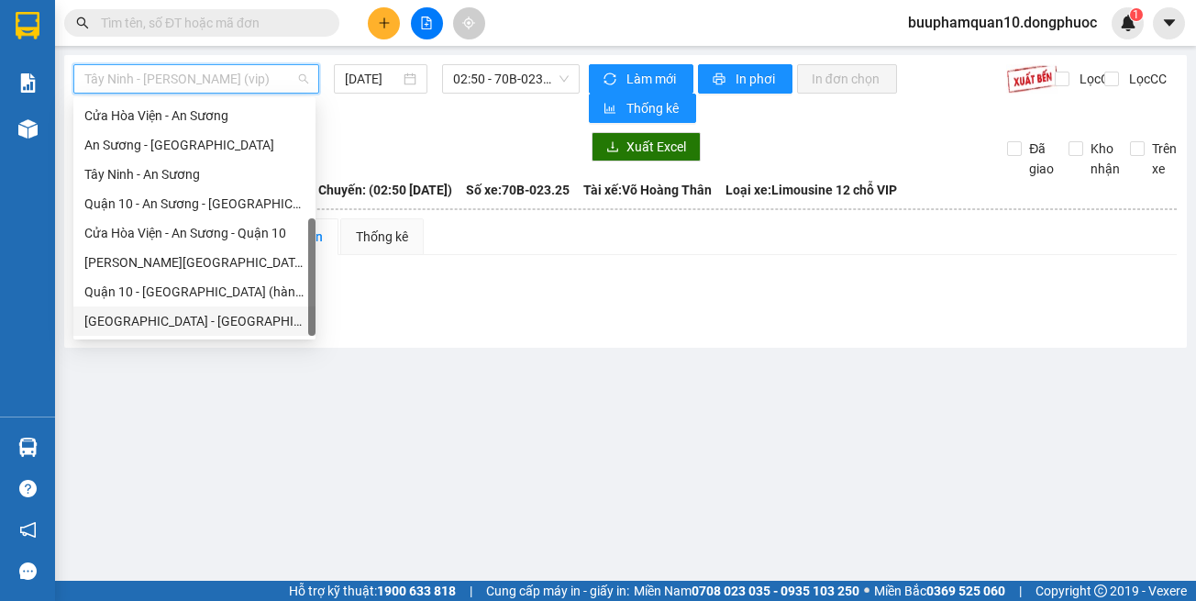
click at [228, 316] on div "[GEOGRAPHIC_DATA] - [GEOGRAPHIC_DATA] (vip)" at bounding box center [194, 321] width 220 height 20
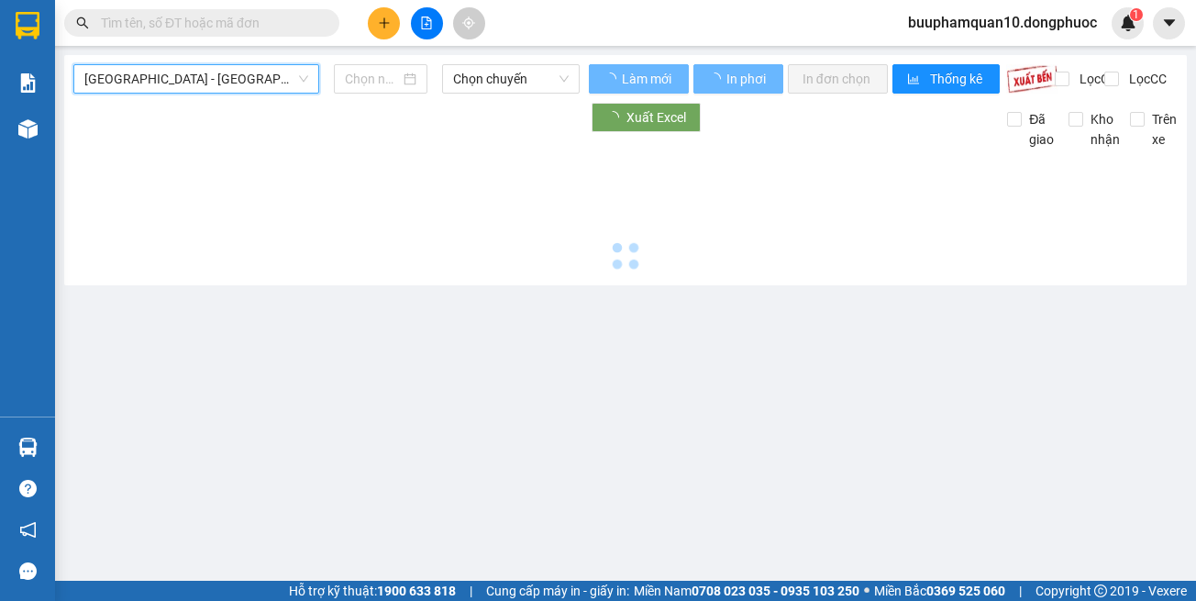
type input "[DATE]"
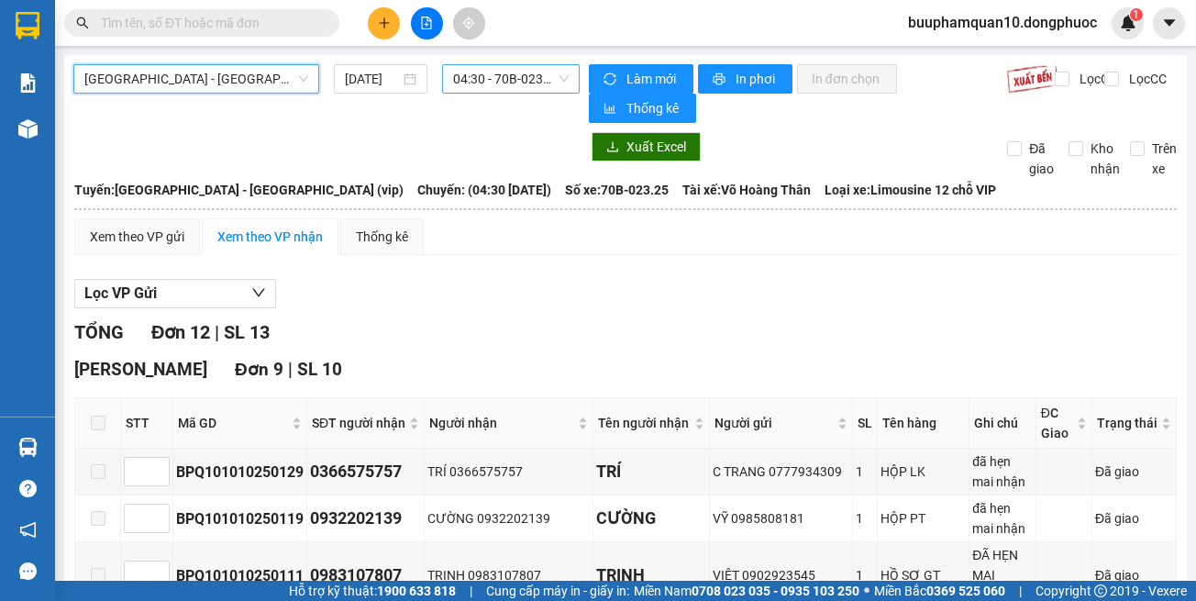
click at [483, 92] on span "04:30 - 70B-023.25" at bounding box center [511, 79] width 116 height 28
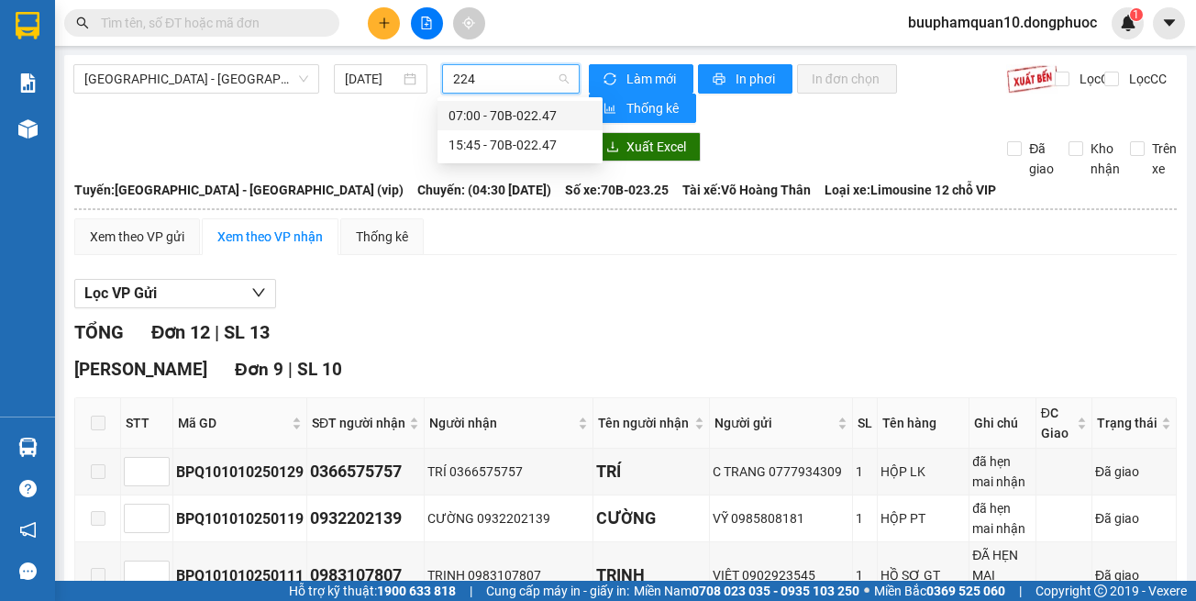
type input "2247"
click at [506, 149] on div "15:45 - 70B-022.47" at bounding box center [520, 145] width 143 height 20
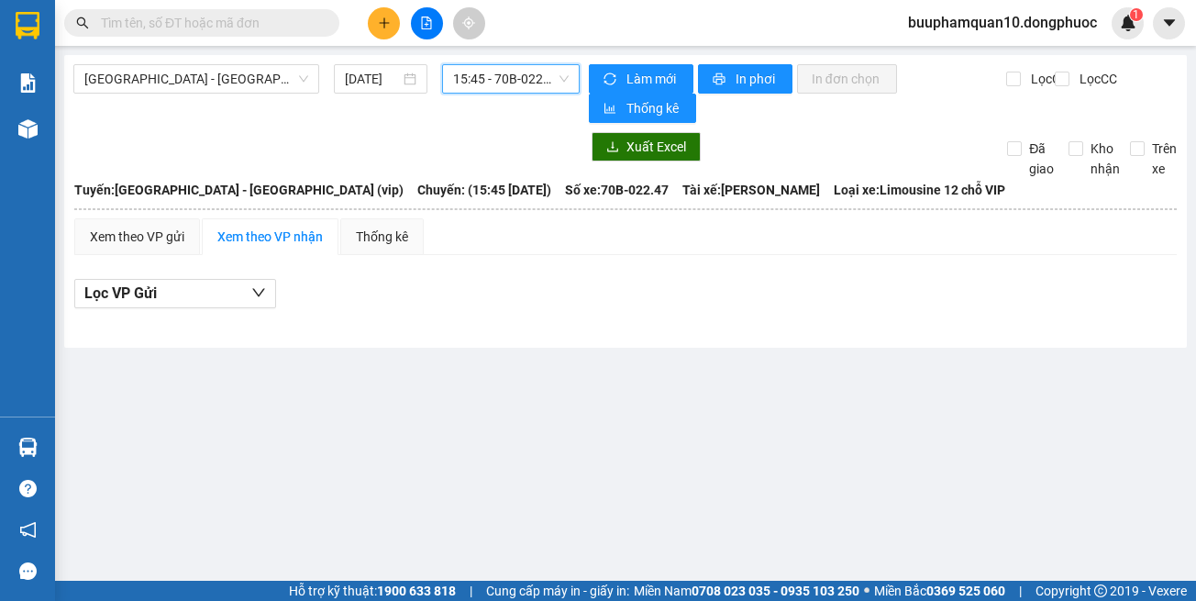
click at [509, 82] on span "15:45 - 70B-022.47" at bounding box center [511, 79] width 116 height 28
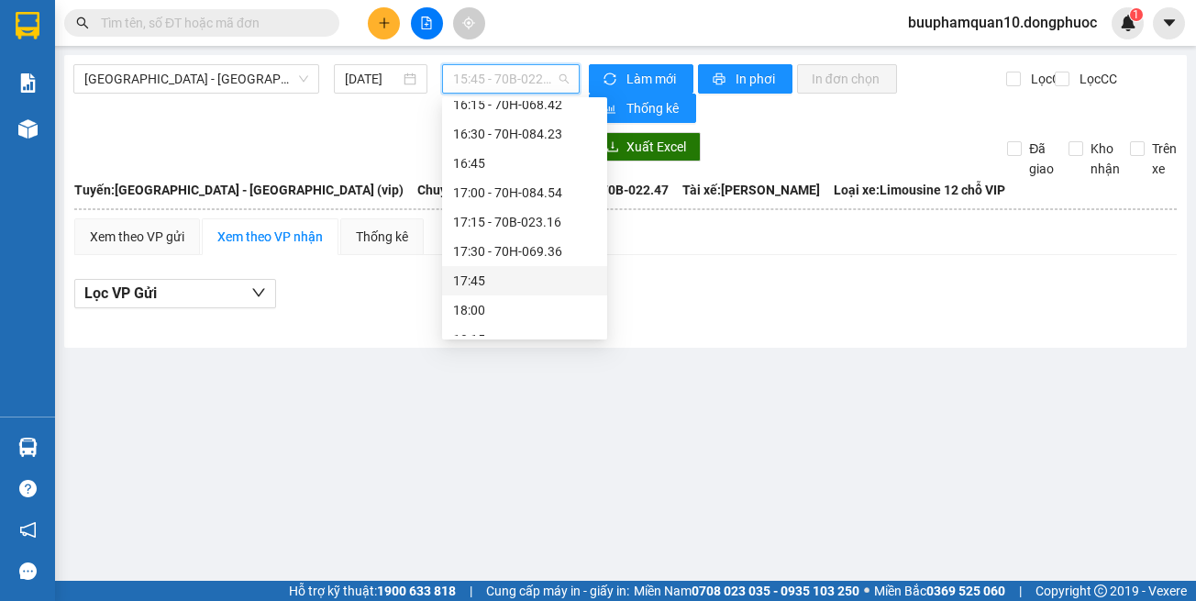
scroll to position [1328, 0]
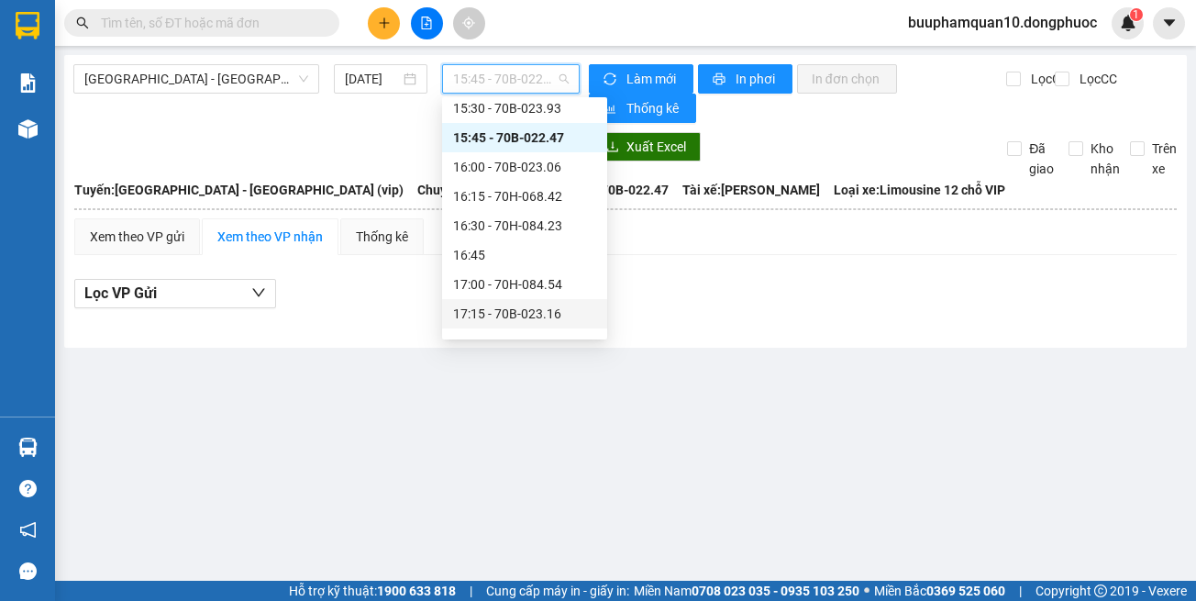
click at [608, 407] on main "Hồ Chí Minh - Tây Ninh (vip) 11/10/2025 15:45 - 70B-022.47 Làm mới In phơi In đ…" at bounding box center [598, 290] width 1196 height 581
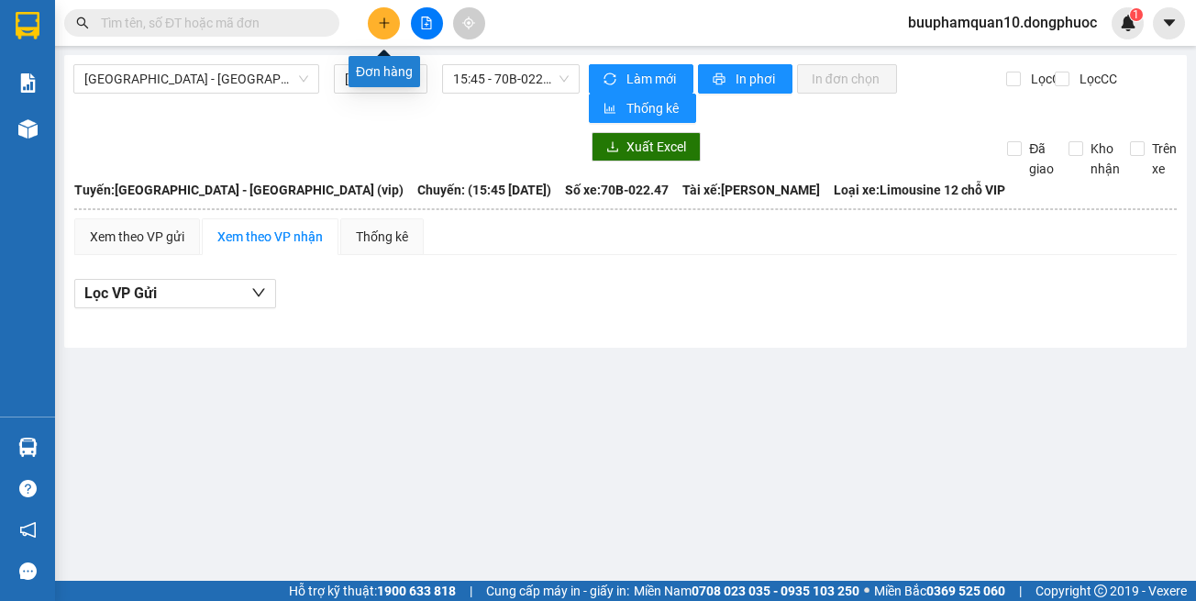
click at [380, 19] on icon "plus" at bounding box center [384, 23] width 13 height 13
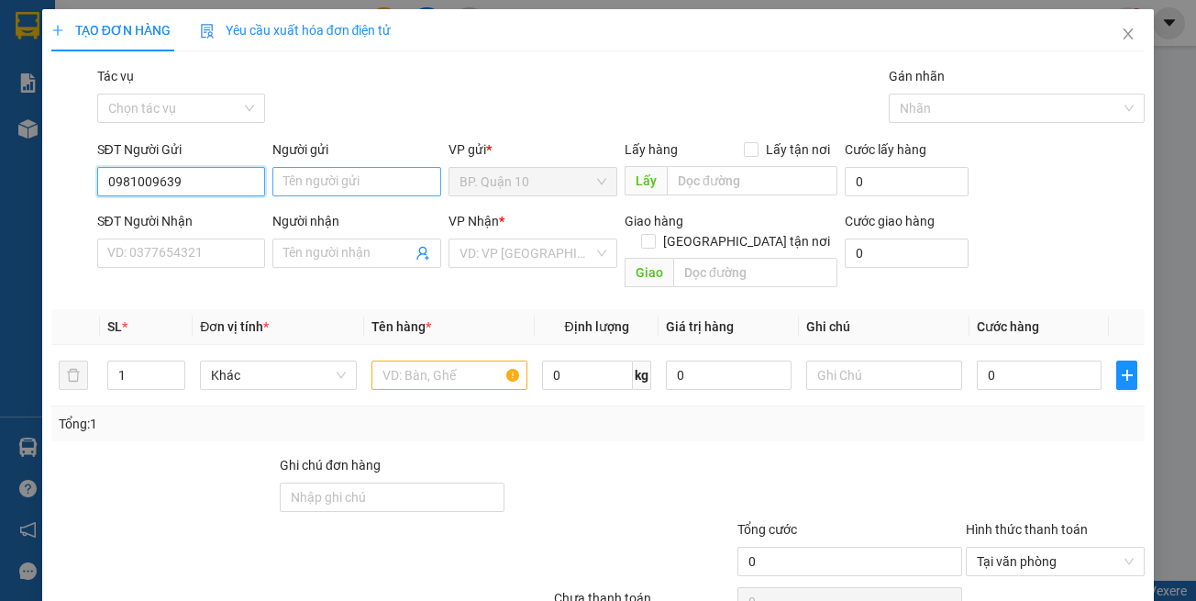
type input "0981009639"
click at [288, 179] on input "Người gửi" at bounding box center [356, 181] width 169 height 29
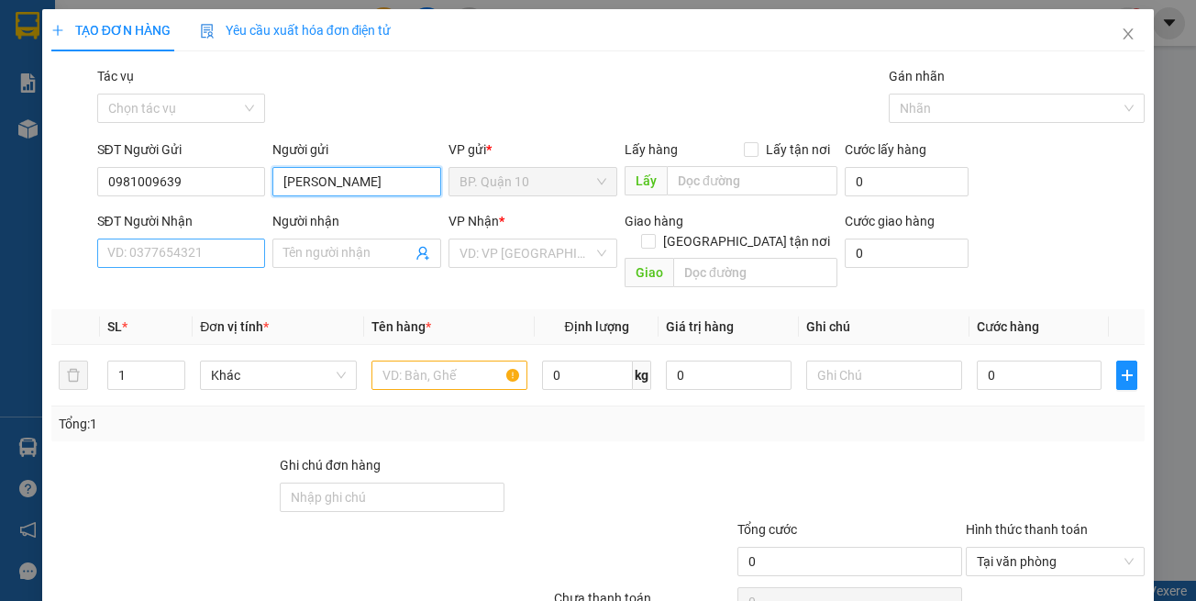
type input "[PERSON_NAME]"
click at [233, 262] on input "SĐT Người Nhận" at bounding box center [181, 253] width 169 height 29
type input "0925841006"
click at [216, 282] on div "Transit Pickup Surcharge Ids Transit Deliver Surcharge Ids Transit Deliver Surc…" at bounding box center [598, 364] width 1094 height 597
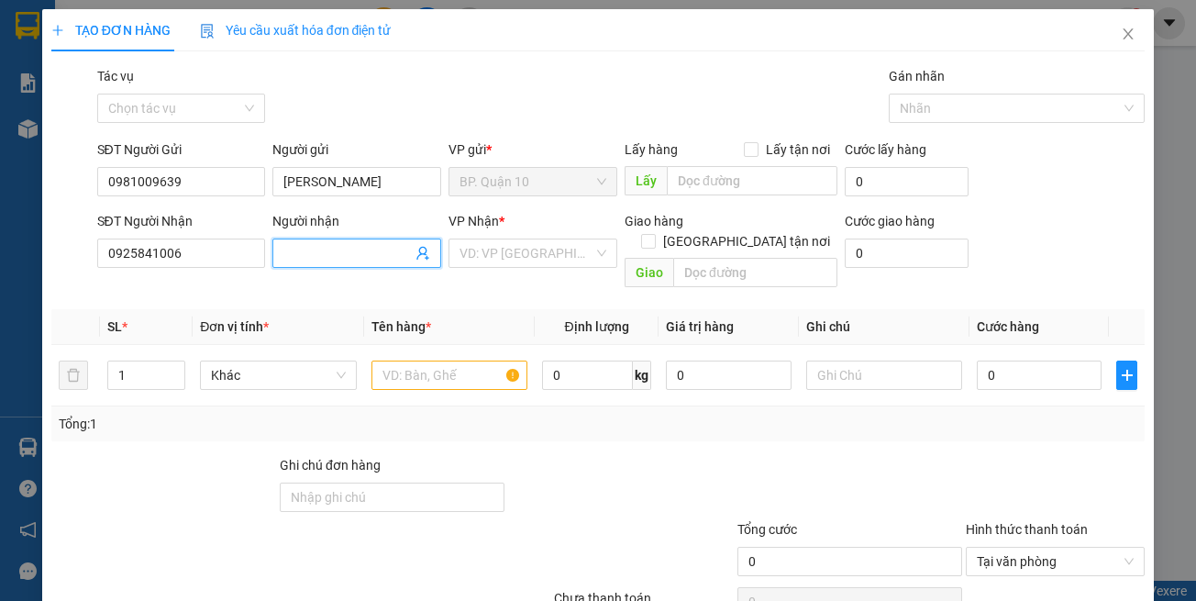
click at [314, 252] on input "Người nhận" at bounding box center [347, 253] width 128 height 20
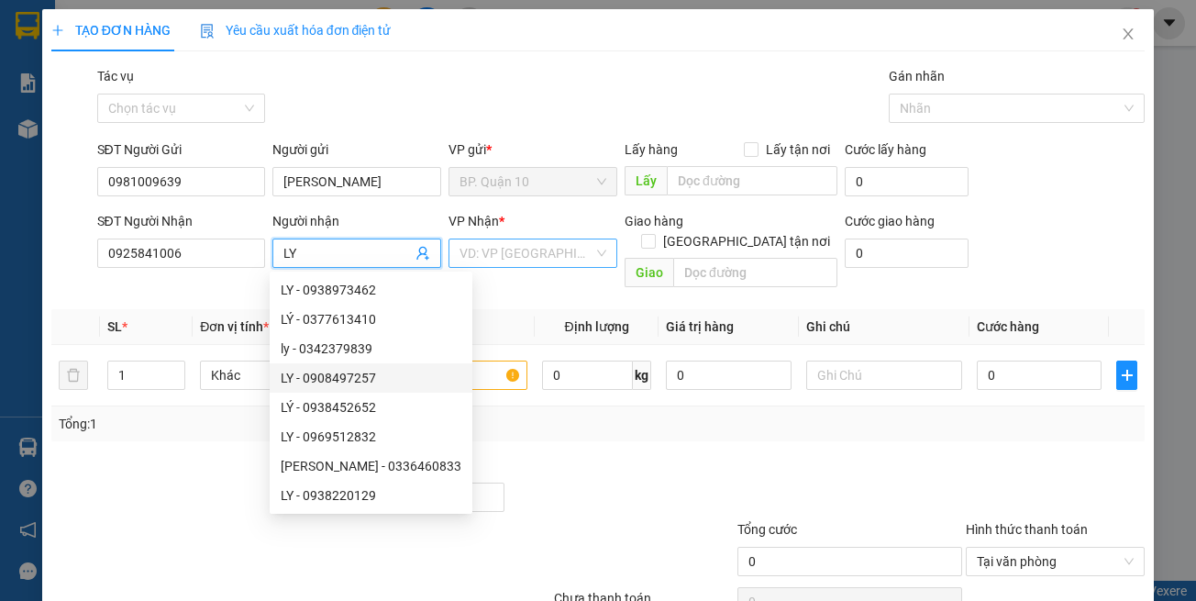
type input "LY"
click at [542, 246] on input "search" at bounding box center [527, 253] width 134 height 28
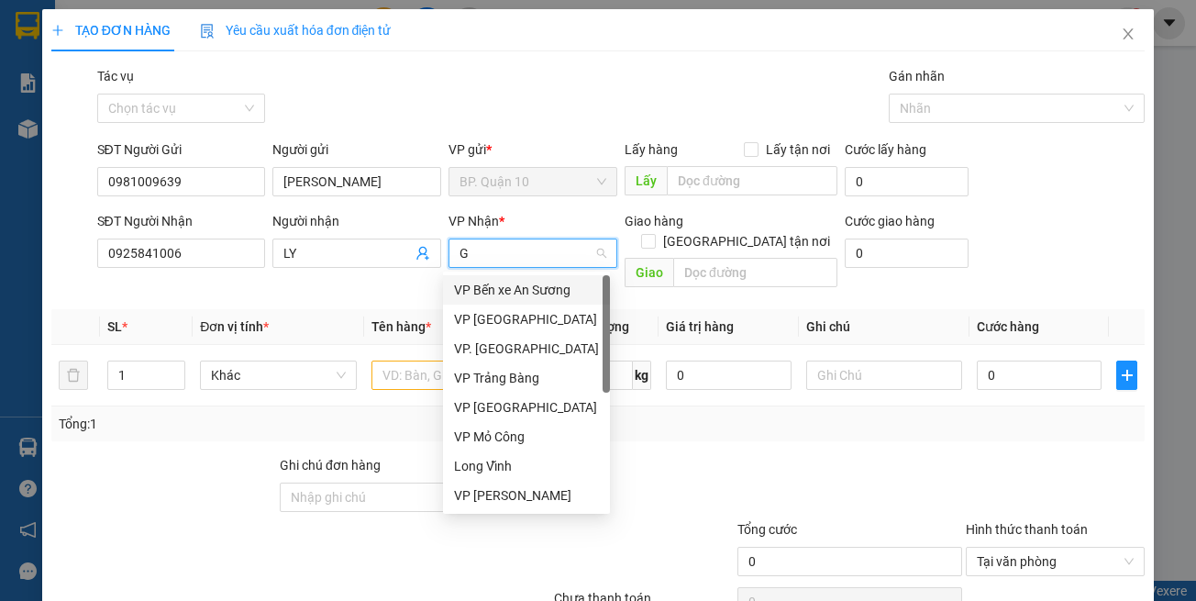
type input "GD"
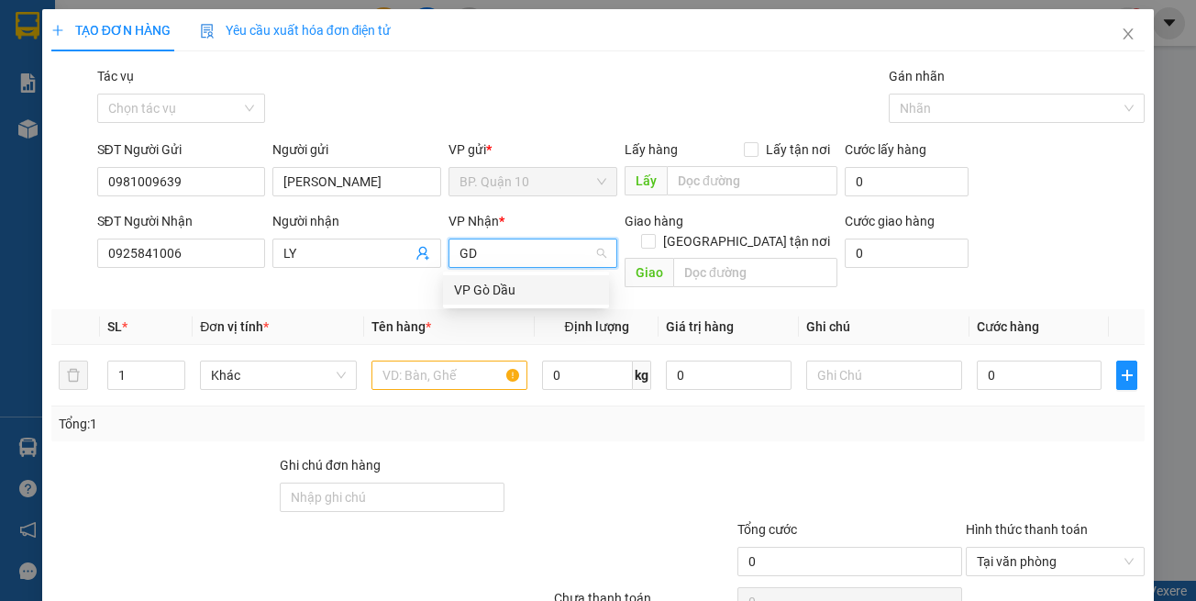
click at [540, 293] on div "VP Gò Dầu" at bounding box center [526, 290] width 144 height 20
click at [511, 378] on td at bounding box center [449, 375] width 171 height 61
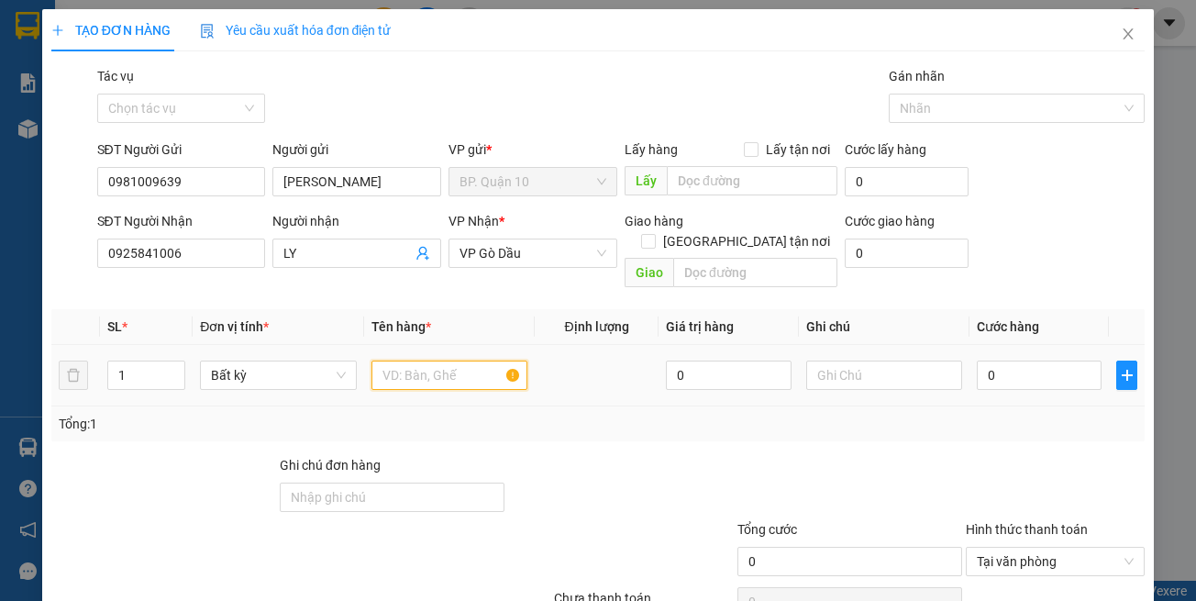
click at [489, 364] on input "text" at bounding box center [450, 375] width 156 height 29
type input "HỘP ĐEN"
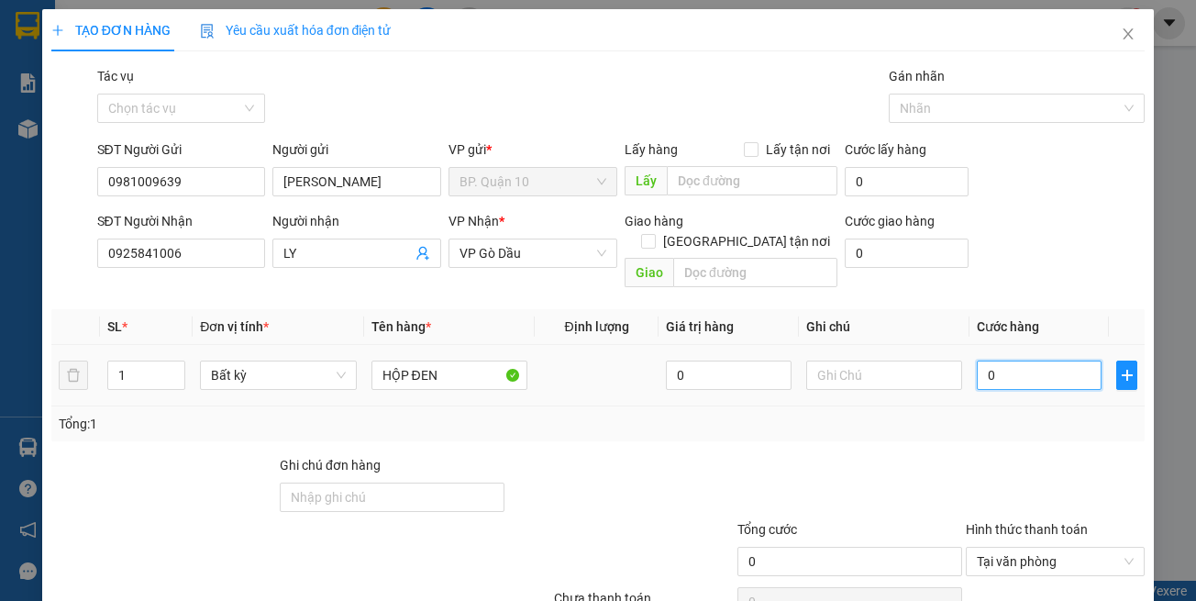
click at [994, 361] on input "0" at bounding box center [1039, 375] width 125 height 29
click at [948, 361] on input "text" at bounding box center [884, 375] width 156 height 29
click at [938, 361] on input "text" at bounding box center [884, 375] width 156 height 29
type input "d"
type input "đã hẹn mai nhận"
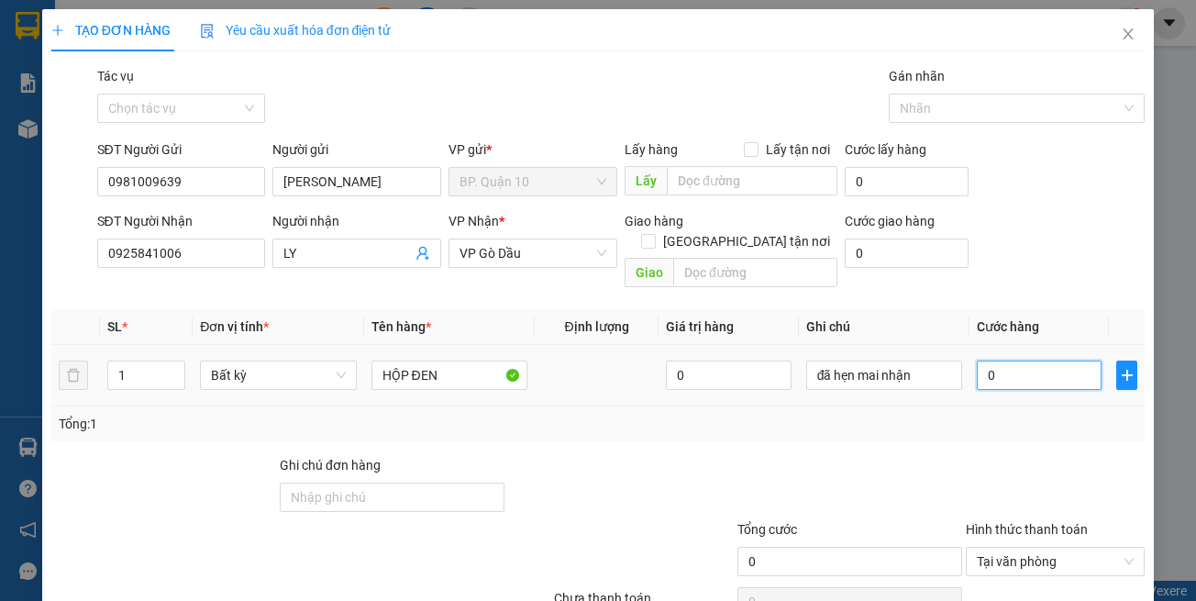
click at [1063, 361] on input "0" at bounding box center [1039, 375] width 125 height 29
type input "3"
type input "30"
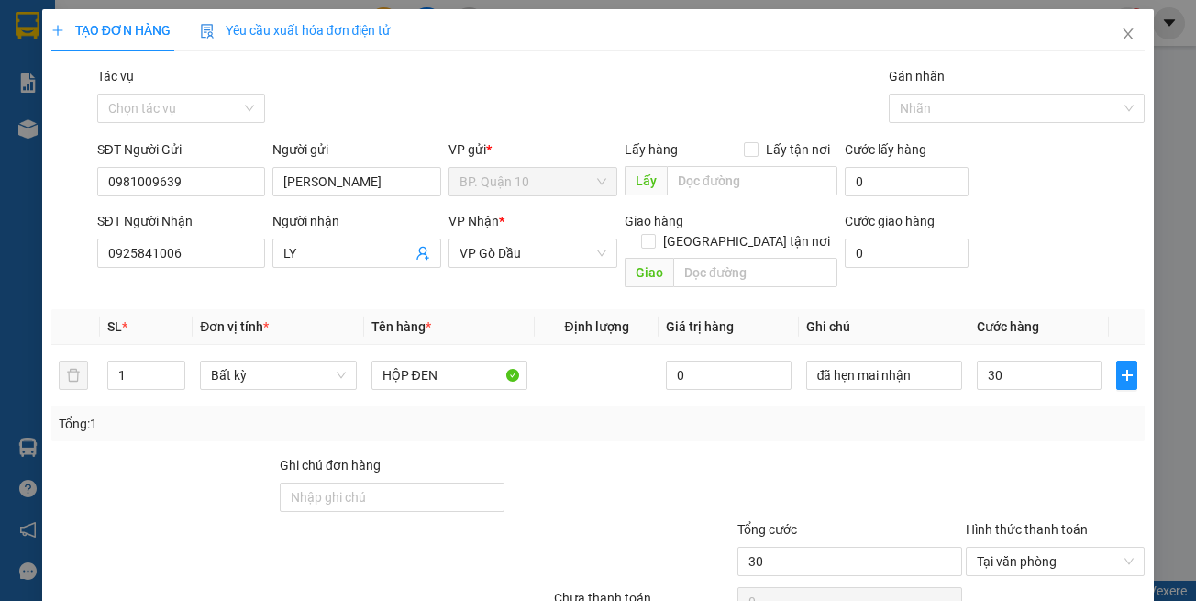
type input "30.000"
click at [1036, 414] on div "Tổng: 1" at bounding box center [599, 424] width 1080 height 20
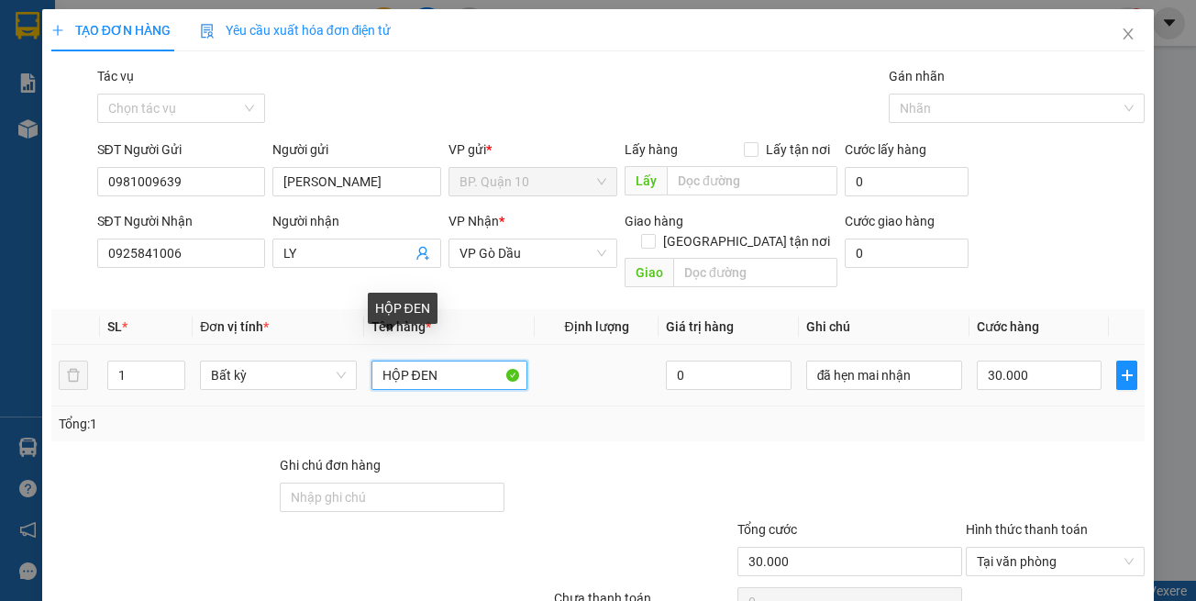
click at [473, 361] on input "HỘP ĐEN" at bounding box center [450, 375] width 156 height 29
type input "HỘP ĐEN ĐỒNG HỒ"
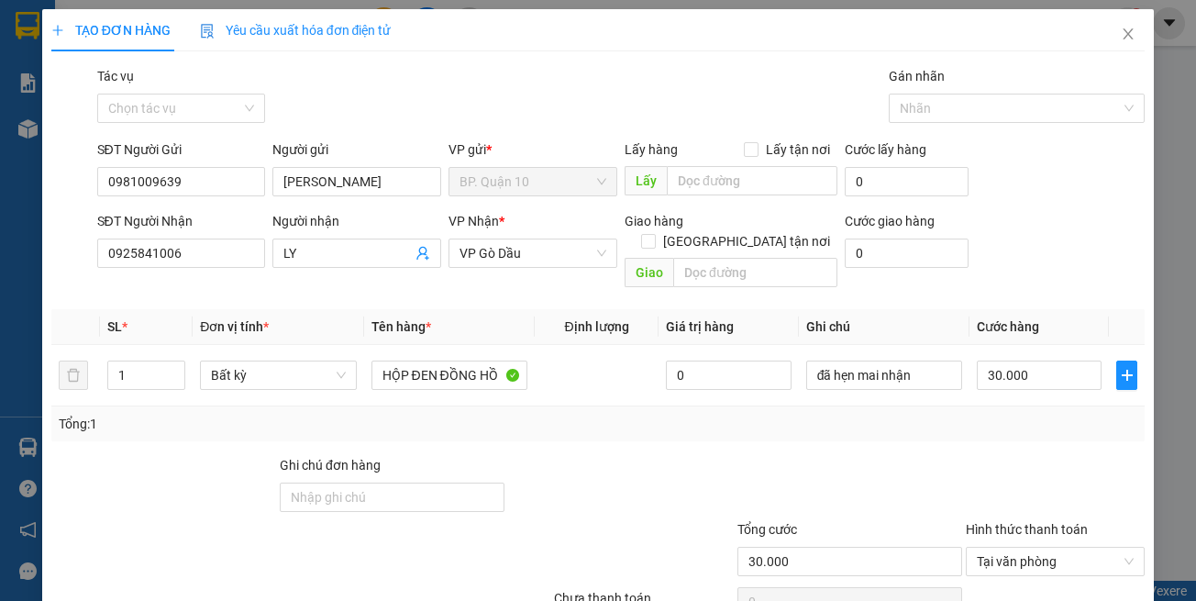
click at [922, 414] on div "Tổng: 1" at bounding box center [599, 424] width 1080 height 20
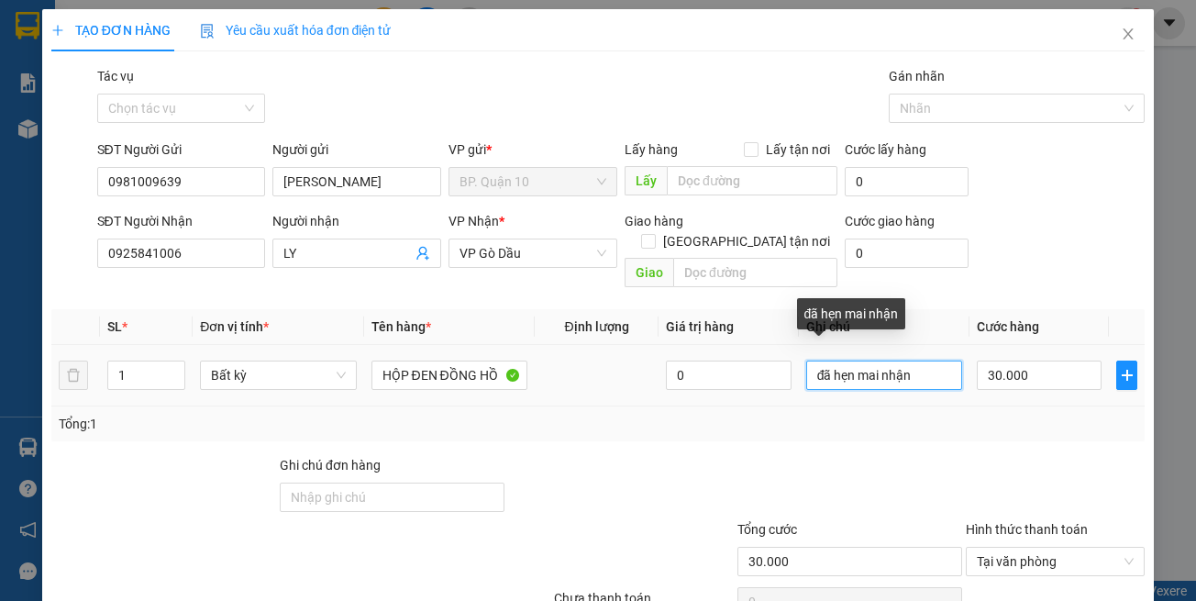
drag, startPoint x: 907, startPoint y: 360, endPoint x: 638, endPoint y: 350, distance: 269.9
click at [638, 350] on tr "1 Bất kỳ HỘP ĐEN ĐỒNG HỒ 0 đã hẹn mai nhận 30.000" at bounding box center [598, 375] width 1094 height 61
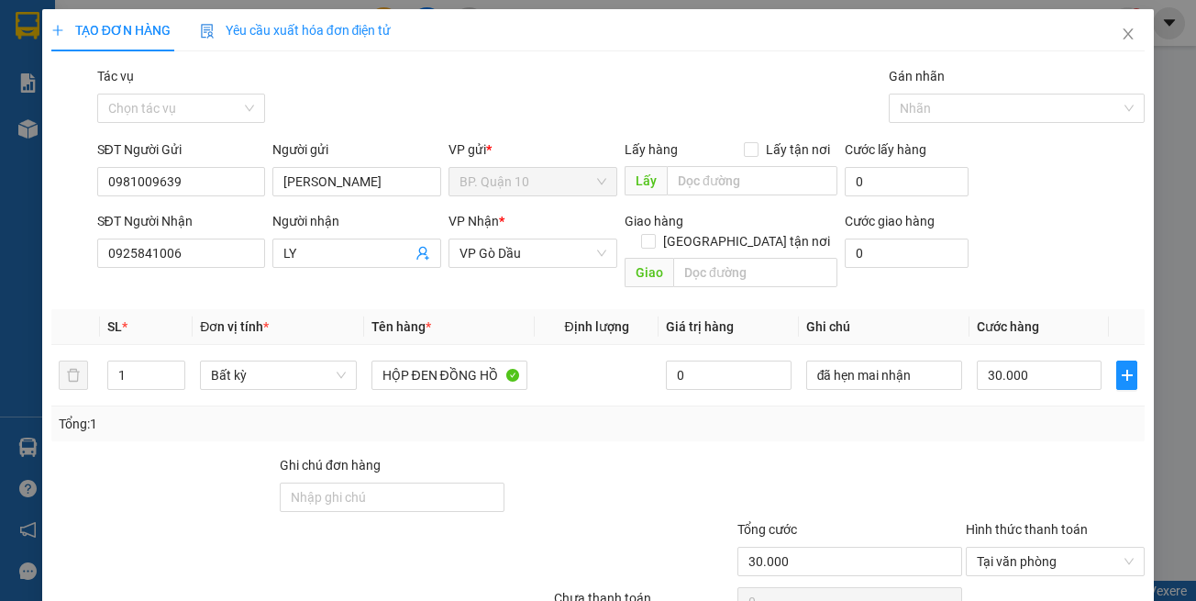
click at [859, 456] on div at bounding box center [850, 487] width 228 height 64
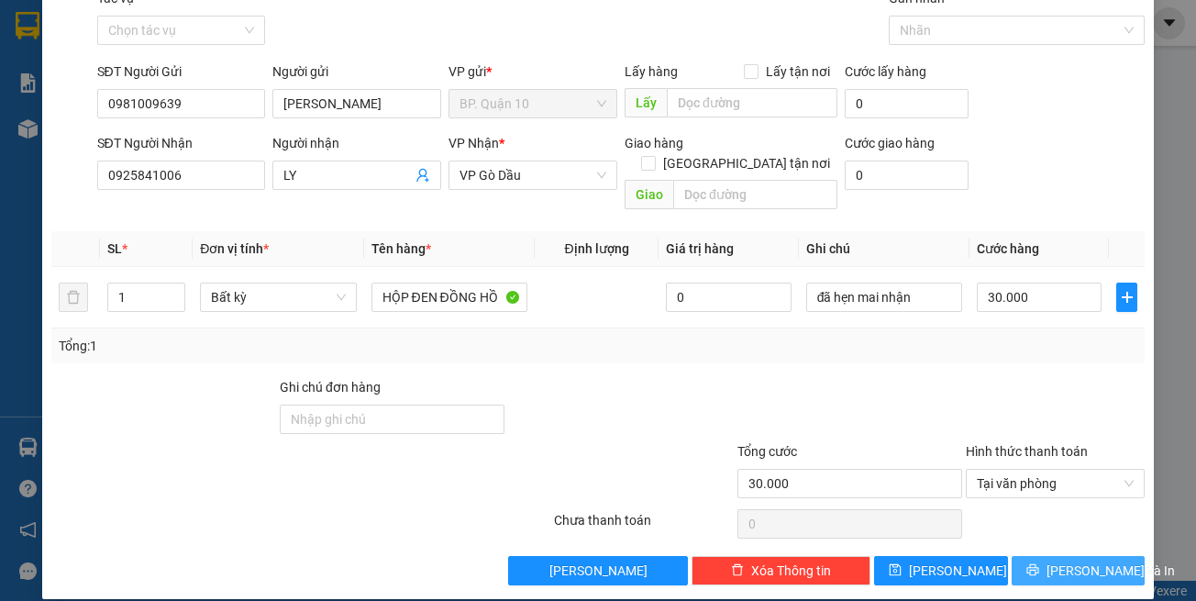
click at [1048, 558] on button "[PERSON_NAME] và In" at bounding box center [1079, 570] width 134 height 29
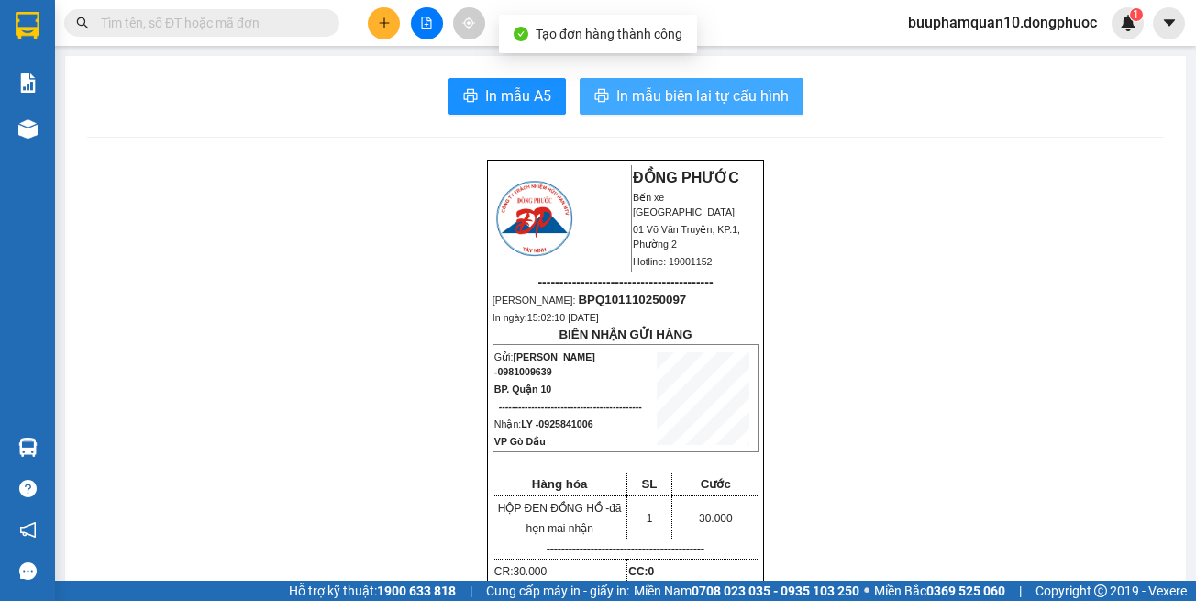
click at [663, 91] on span "In mẫu biên lai tự cấu hình" at bounding box center [702, 95] width 172 height 23
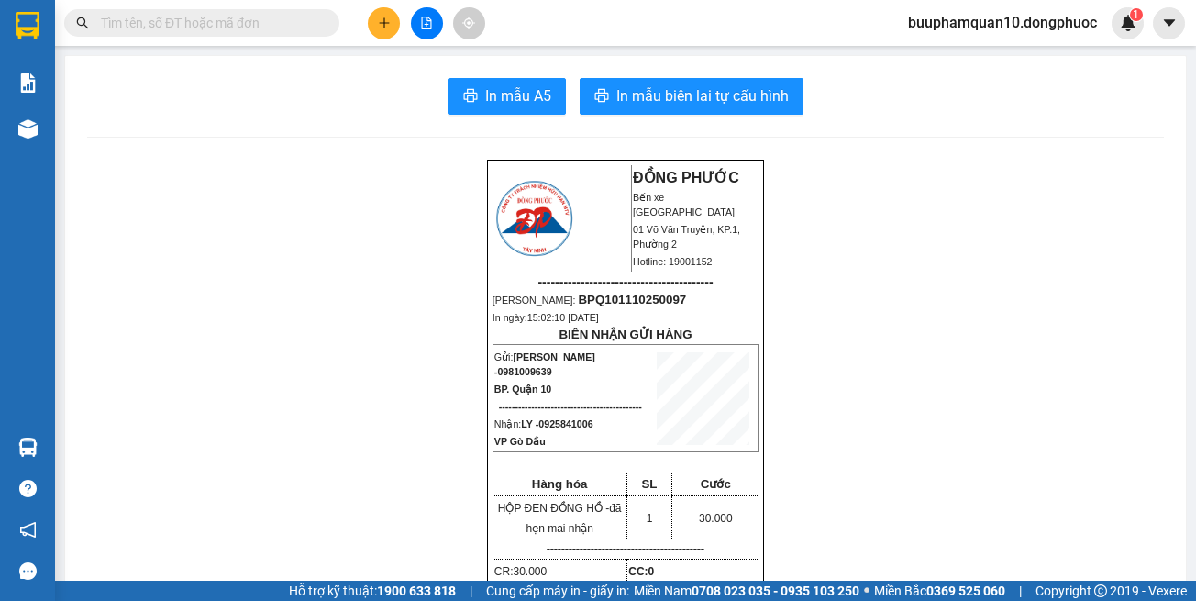
click at [435, 28] on button at bounding box center [427, 23] width 32 height 32
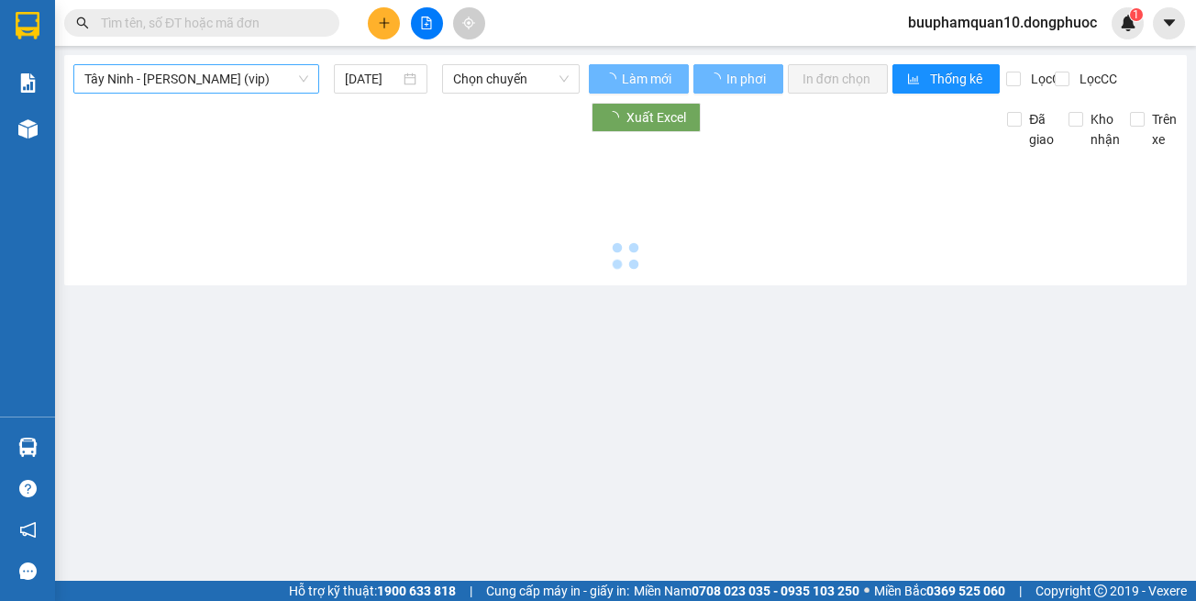
click at [229, 65] on span "Tây Ninh - [PERSON_NAME] (vip)" at bounding box center [196, 79] width 224 height 28
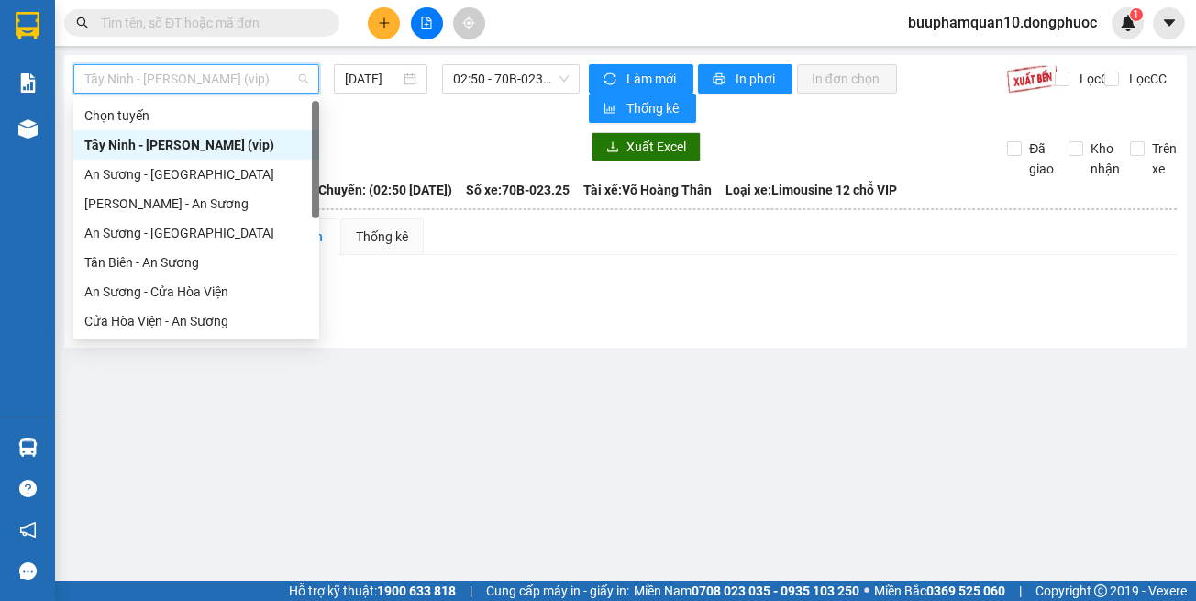
scroll to position [205, 0]
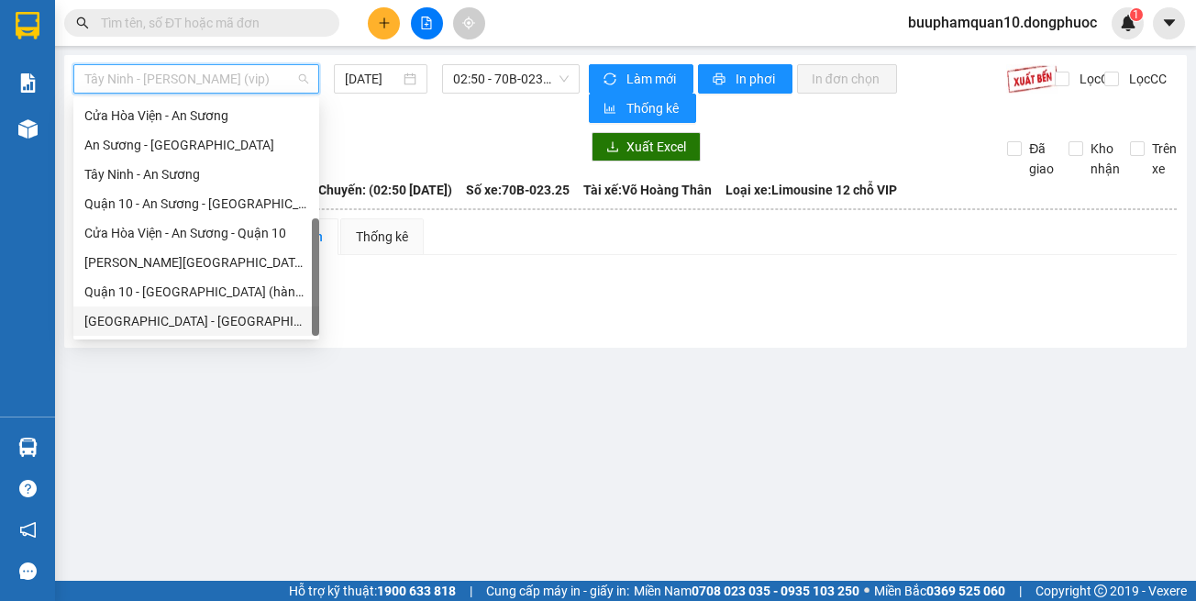
click at [242, 324] on div "Hồ Chí Minh - Tây Ninh (vip)" at bounding box center [196, 321] width 224 height 20
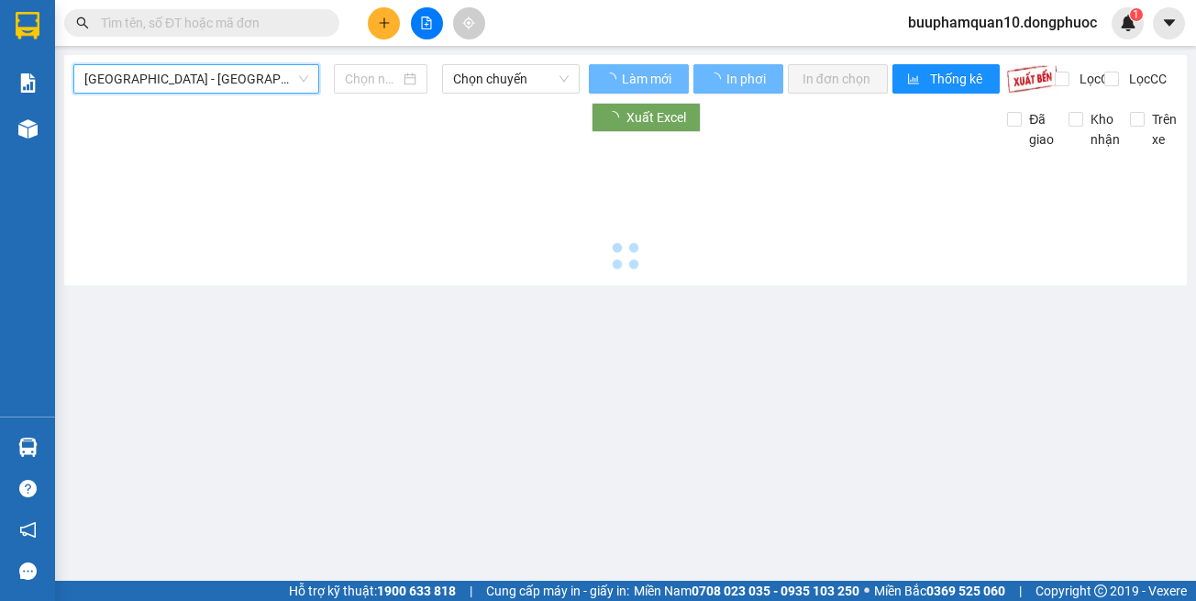
type input "[DATE]"
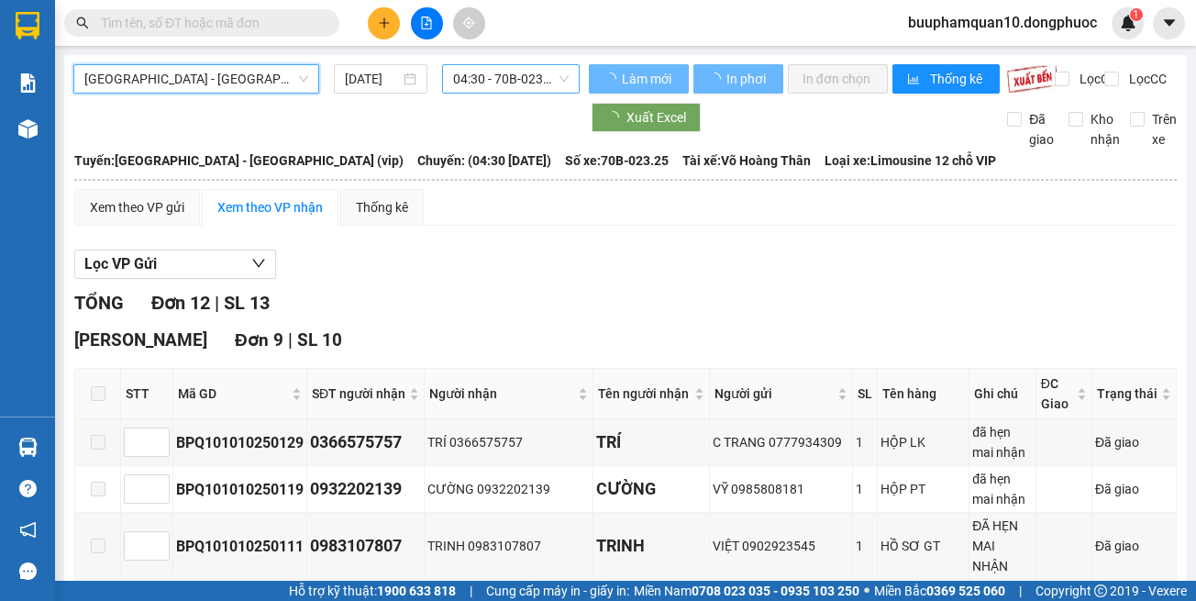
click at [514, 83] on span "04:30 - 70B-023.25" at bounding box center [511, 79] width 116 height 28
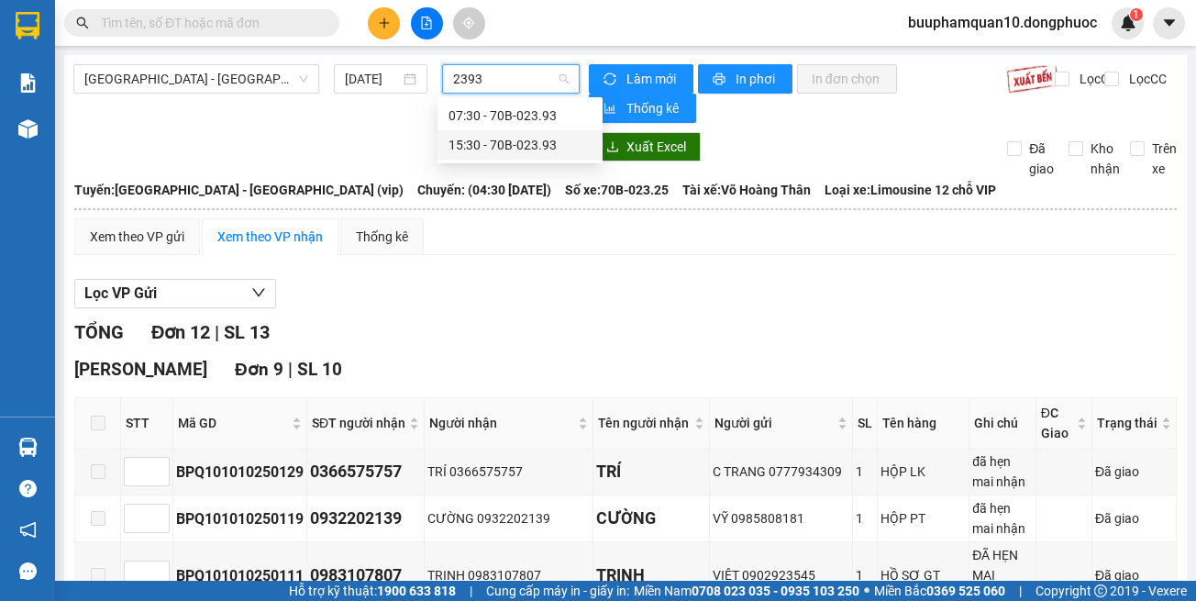
type input "2393"
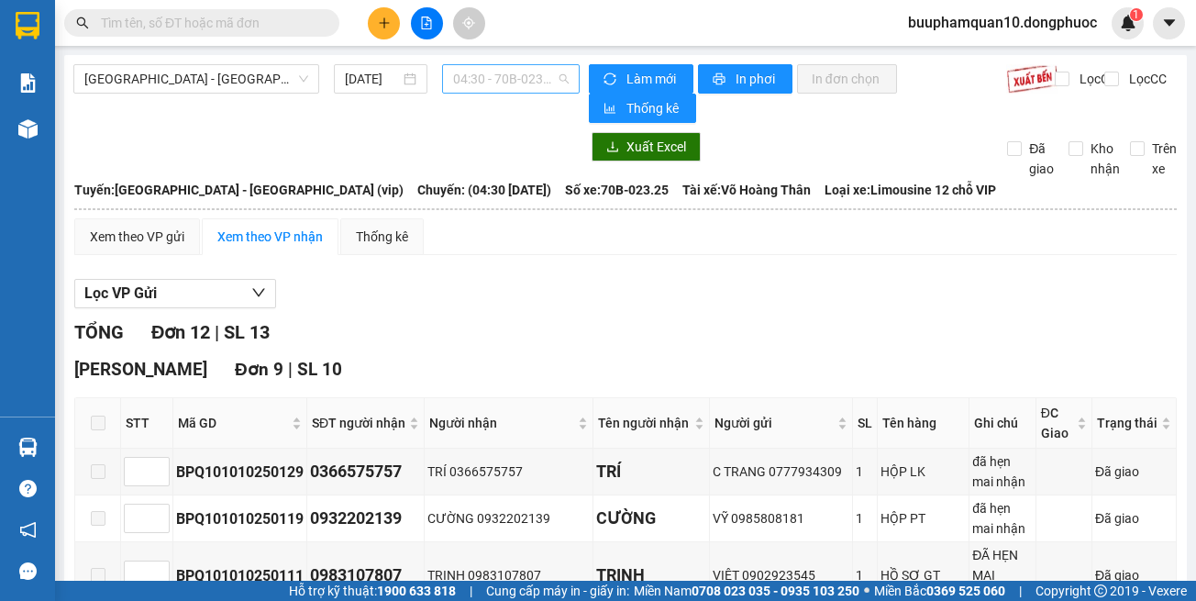
click at [494, 84] on span "04:30 - 70B-023.25" at bounding box center [511, 79] width 116 height 28
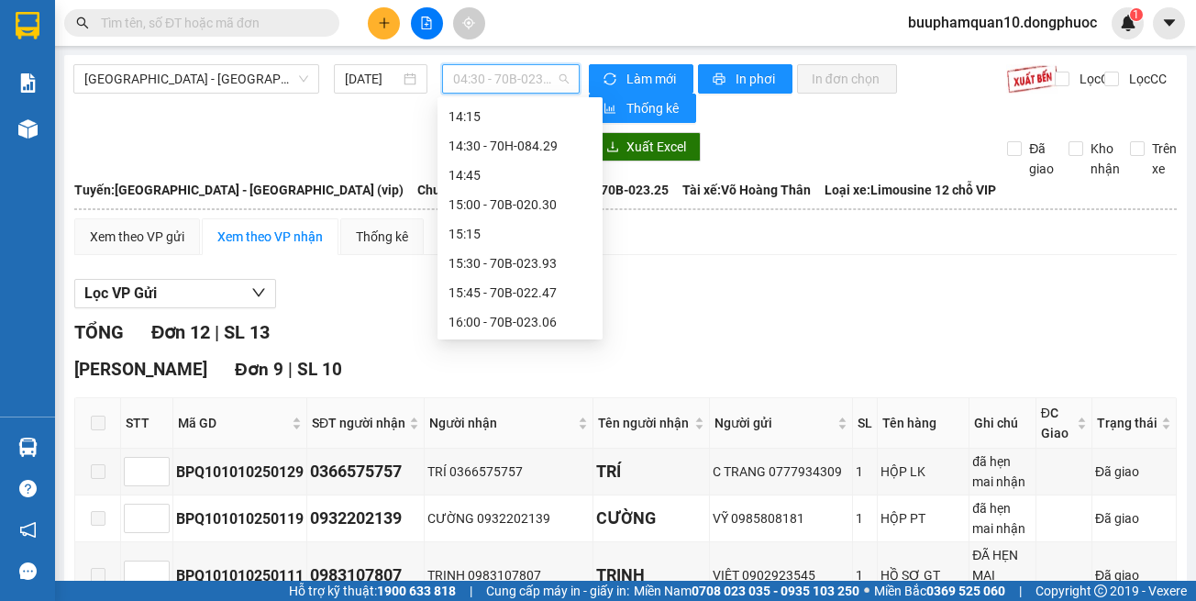
scroll to position [1193, 0]
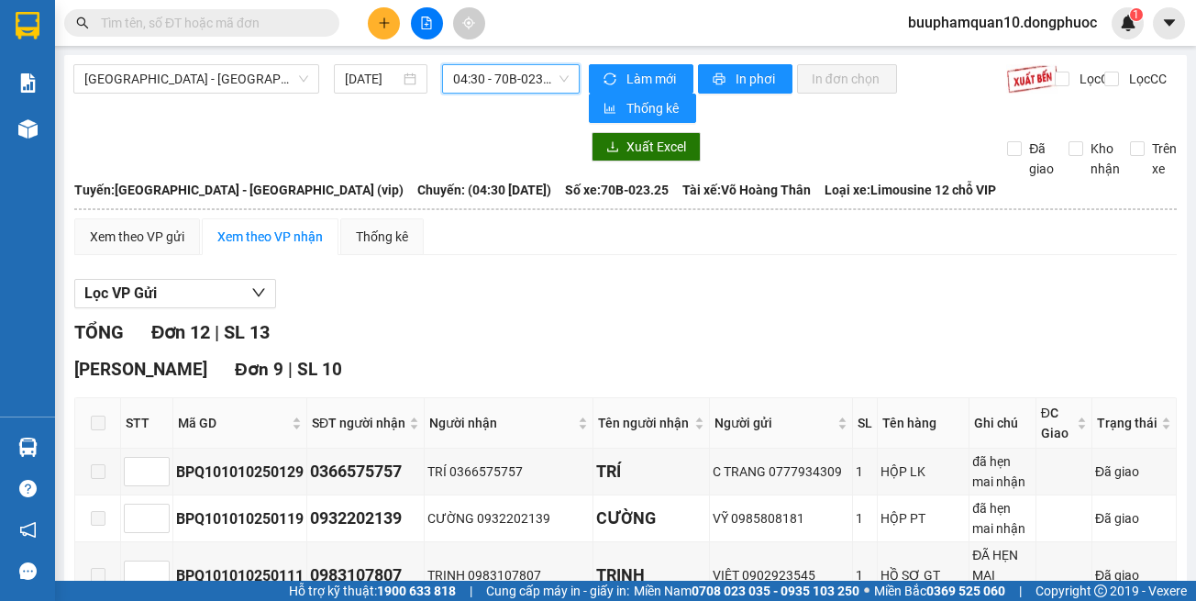
click at [399, 37] on div at bounding box center [427, 23] width 138 height 32
click at [385, 30] on button at bounding box center [384, 23] width 32 height 32
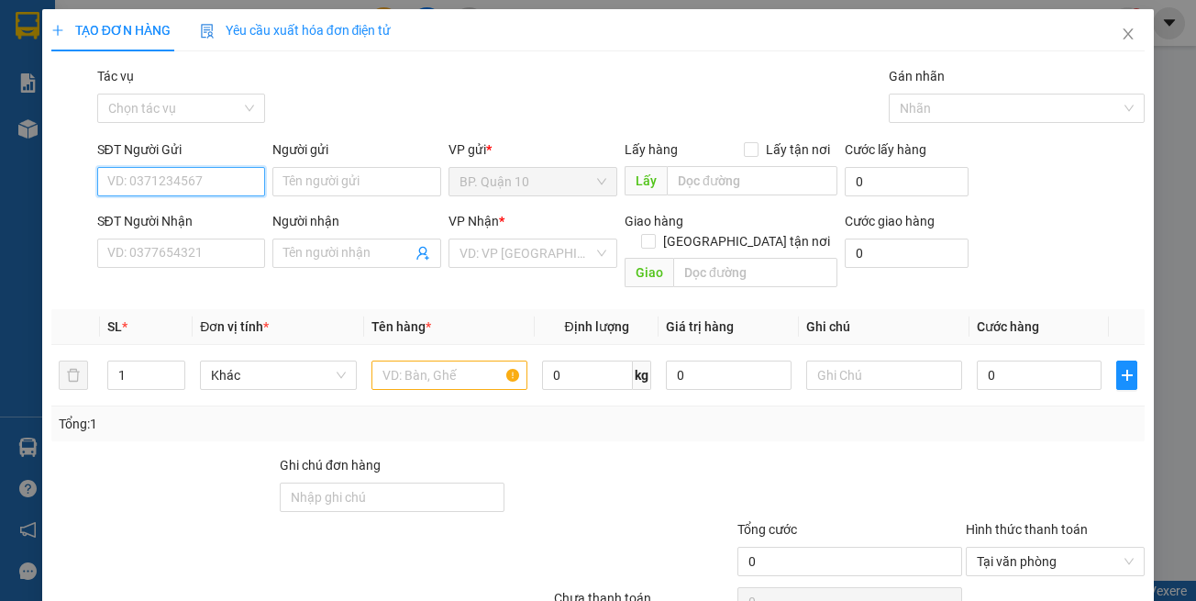
click at [228, 177] on input "SĐT Người Gửi" at bounding box center [181, 181] width 169 height 29
type input "0917182282"
click at [305, 176] on input "Người gửi" at bounding box center [356, 181] width 169 height 29
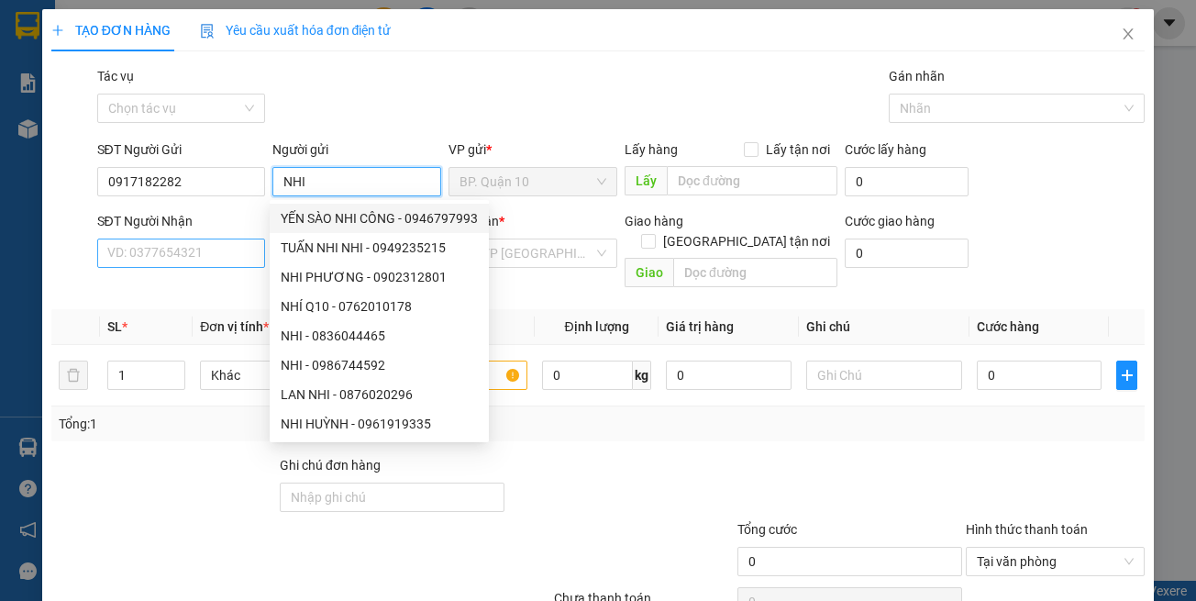
type input "NHI"
click at [216, 242] on input "SĐT Người Nhận" at bounding box center [181, 253] width 169 height 29
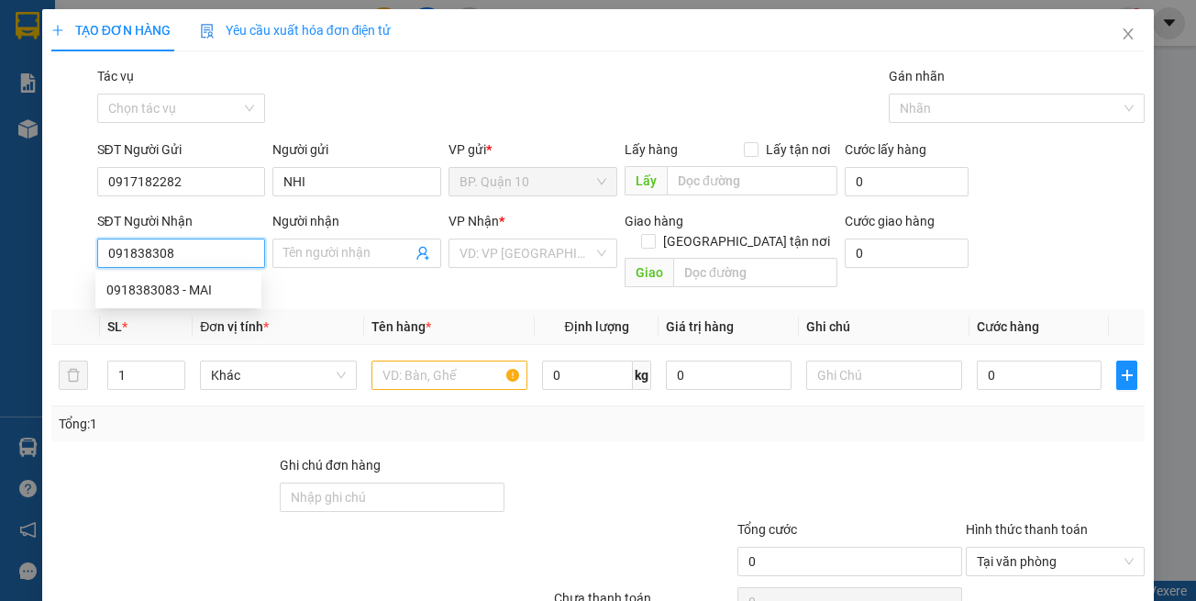
type input "0918383083"
click at [180, 290] on div "0918383083 - MAI" at bounding box center [178, 290] width 144 height 20
type input "MAI"
type input "30.000"
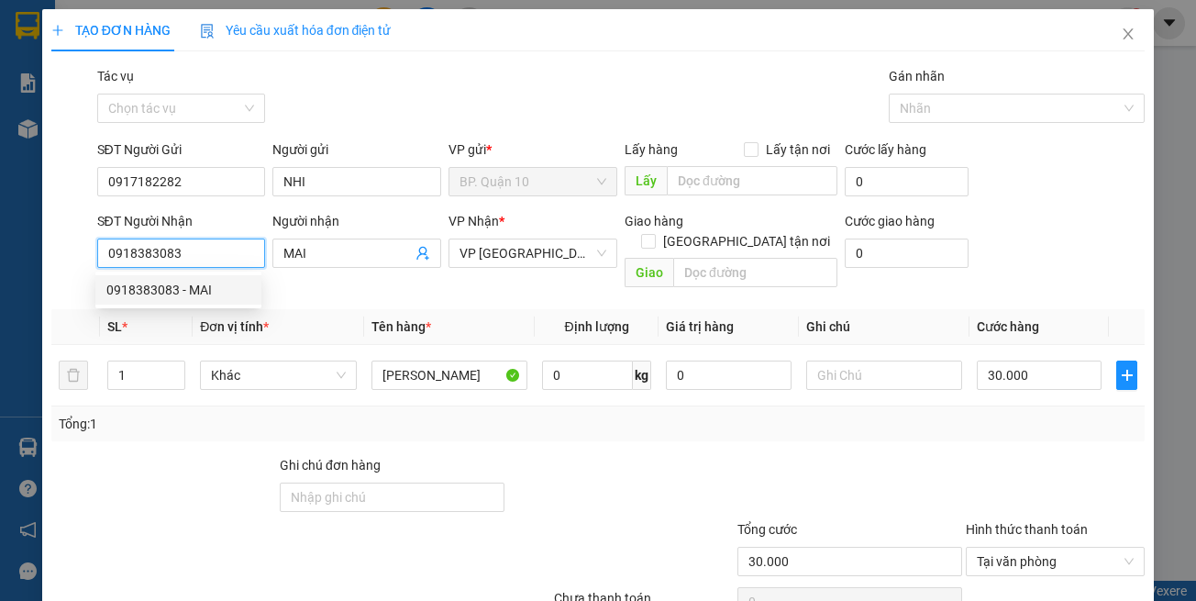
type input "0918383083"
drag, startPoint x: 461, startPoint y: 308, endPoint x: 477, endPoint y: 364, distance: 58.3
click at [462, 309] on th "Tên hàng *" at bounding box center [449, 327] width 171 height 36
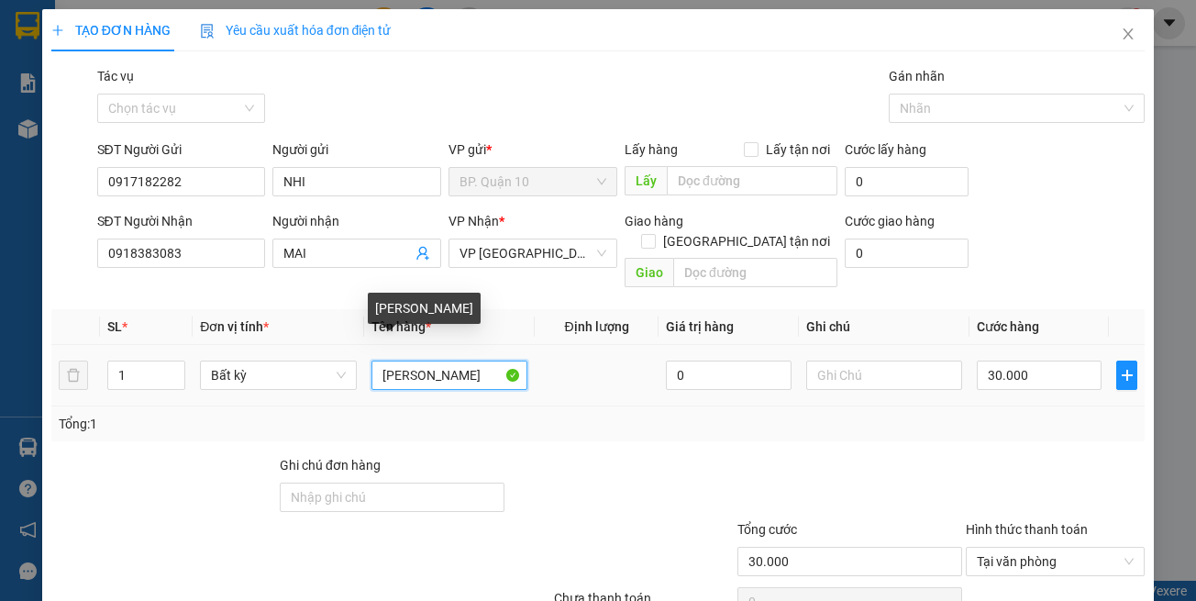
drag, startPoint x: 338, startPoint y: 329, endPoint x: 0, endPoint y: 288, distance: 340.1
click at [0, 297] on div "TẠO ĐƠN HÀNG Yêu cầu xuất hóa đơn điện tử Transit Pickup Surcharge Ids Transit …" at bounding box center [598, 300] width 1196 height 601
type input "HỘP TÚI XÁCH"
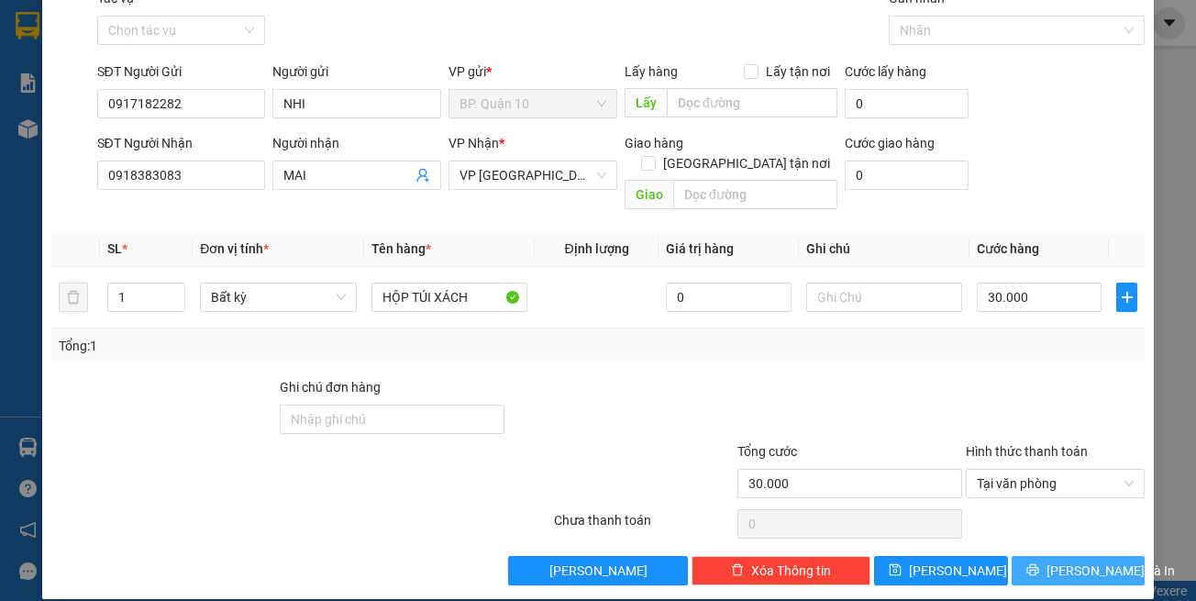
click at [1095, 561] on span "[PERSON_NAME] và In" at bounding box center [1111, 571] width 128 height 20
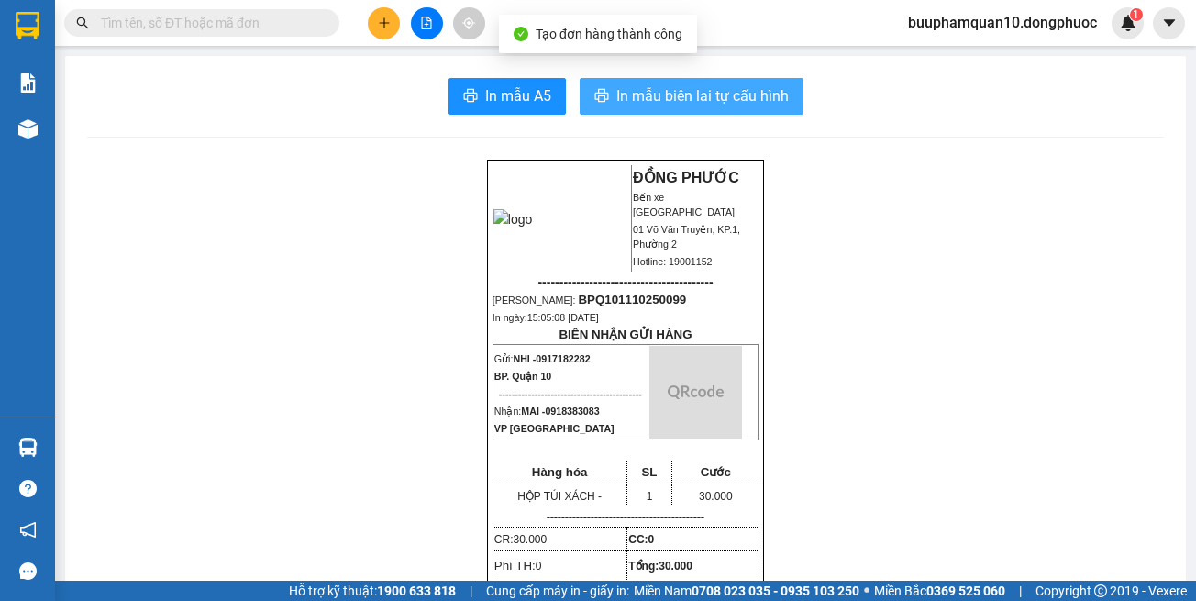
drag, startPoint x: 660, startPoint y: 82, endPoint x: 923, endPoint y: 600, distance: 580.9
click at [661, 82] on button "In mẫu biên lai tự cấu hình" at bounding box center [692, 96] width 224 height 37
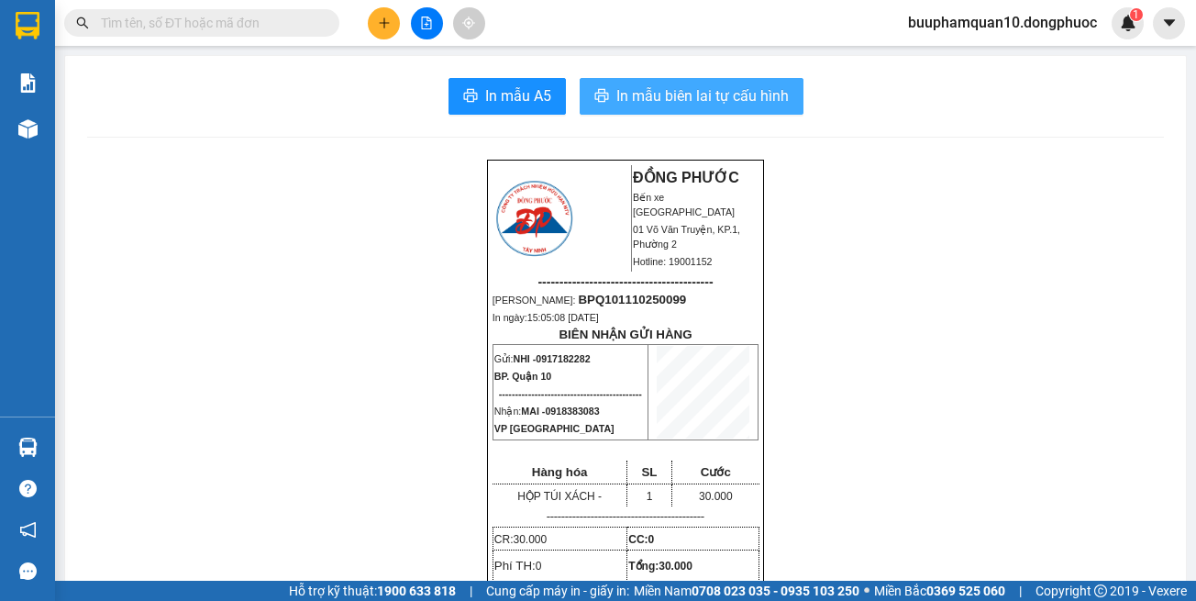
click at [730, 104] on span "In mẫu biên lai tự cấu hình" at bounding box center [702, 95] width 172 height 23
click at [291, 30] on input "text" at bounding box center [209, 23] width 216 height 20
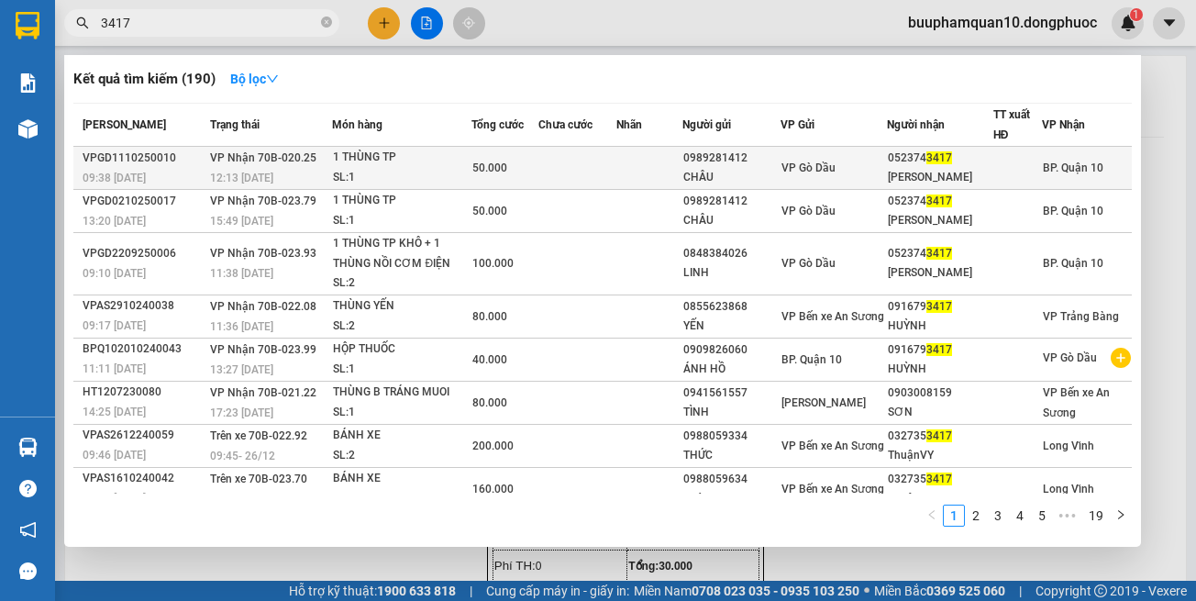
type input "3417"
click at [328, 164] on td "VP Nhận 70B-020.25 12:13 - 11/10" at bounding box center [269, 168] width 128 height 43
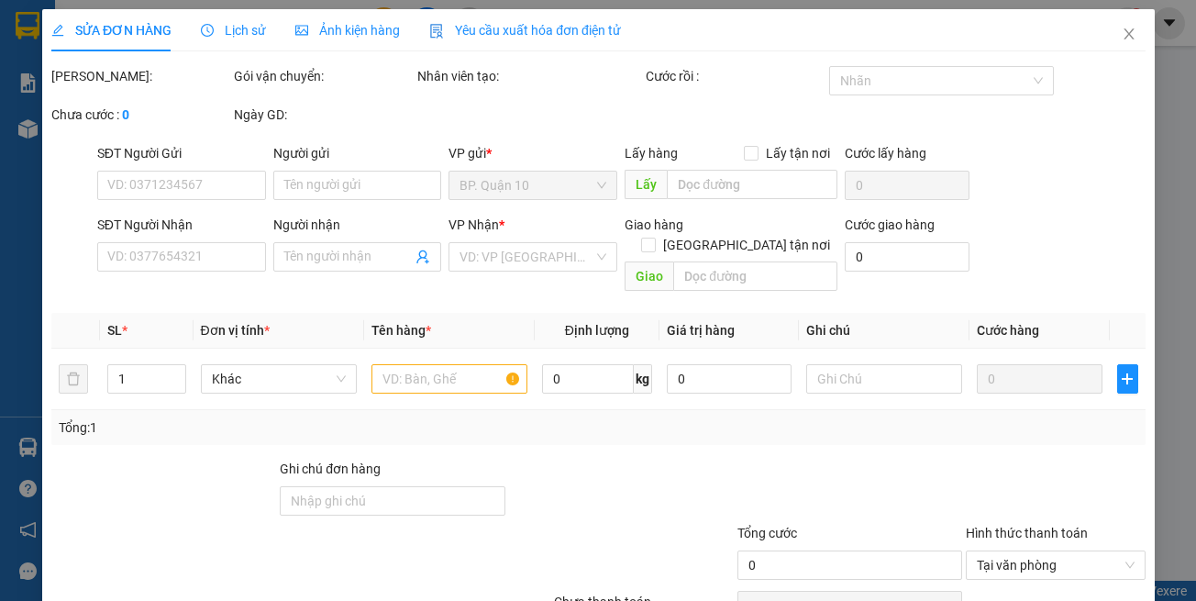
type input "0989281412"
type input "CHÂU"
type input "0523743417"
type input "[PERSON_NAME]"
type input "50.000"
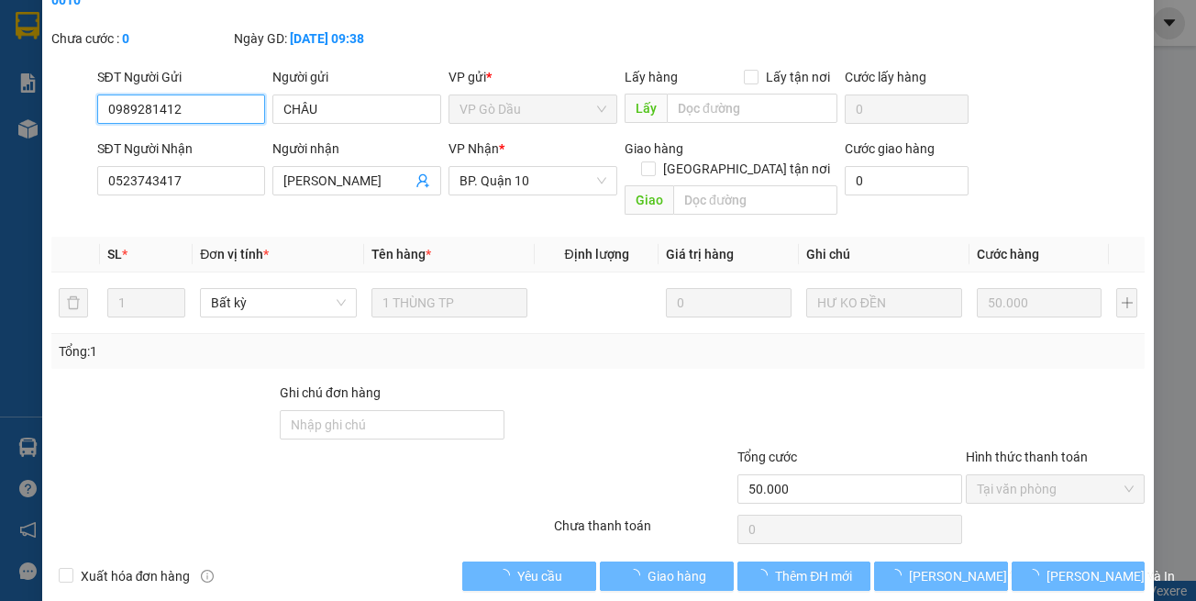
scroll to position [102, 0]
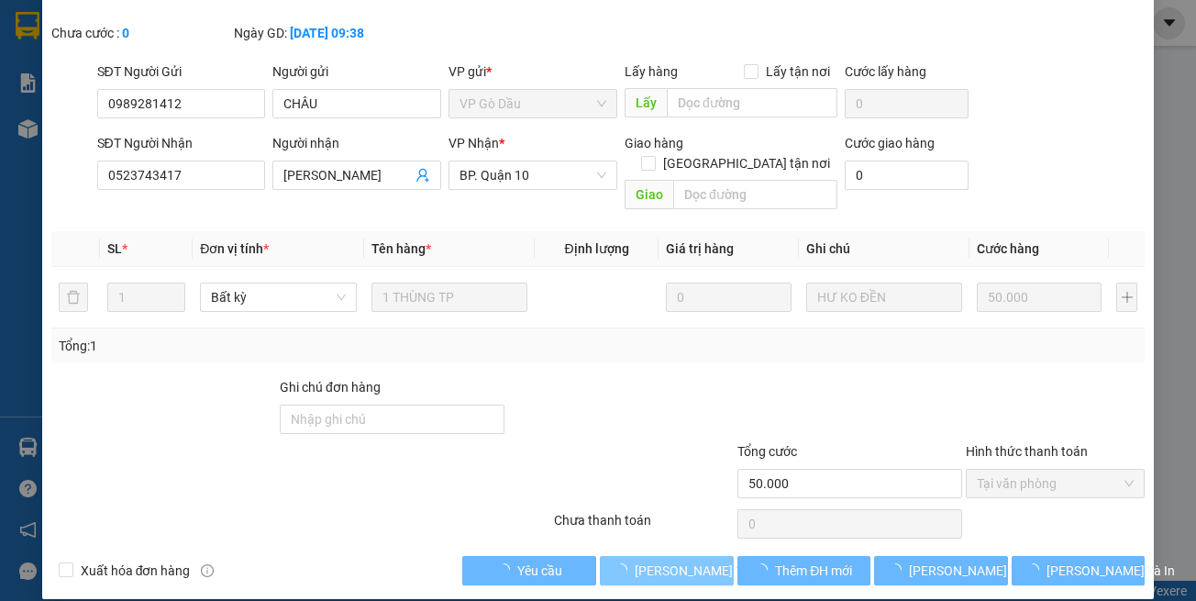
click at [685, 561] on span "[PERSON_NAME] và Giao hàng" at bounding box center [723, 571] width 176 height 20
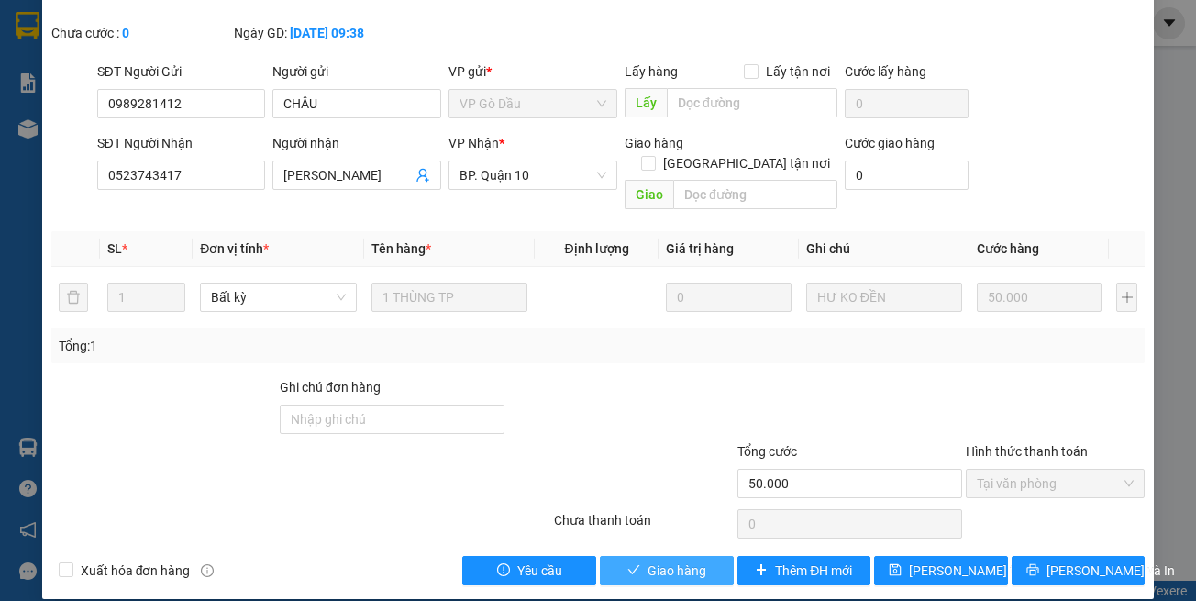
click at [682, 561] on span "Giao hàng" at bounding box center [677, 571] width 59 height 20
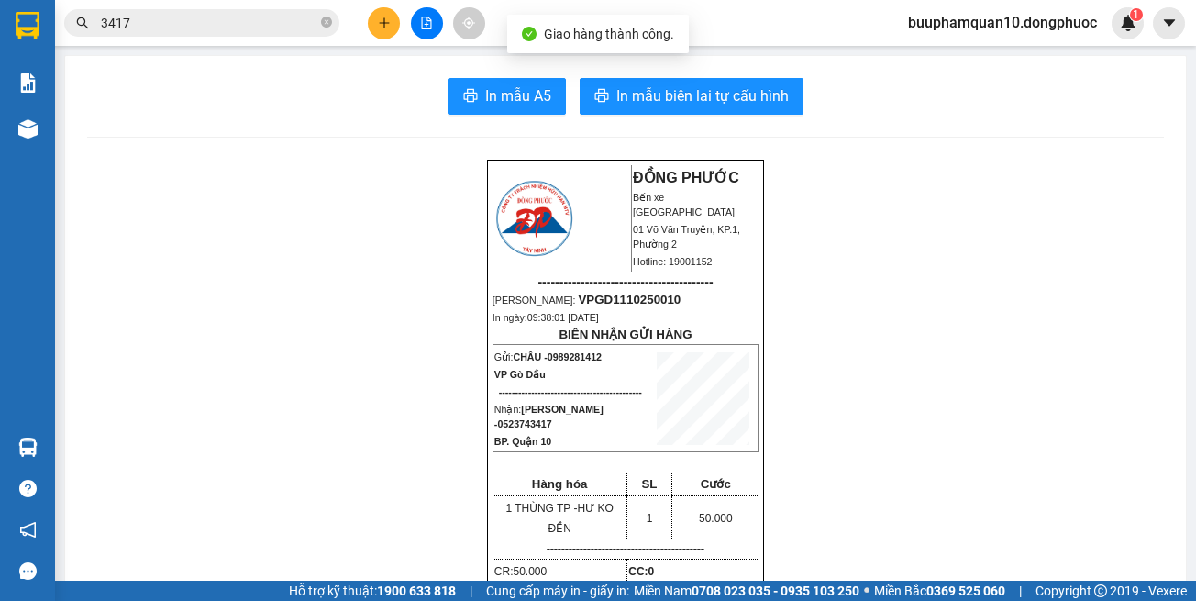
click at [265, 28] on input "3417" at bounding box center [209, 23] width 216 height 20
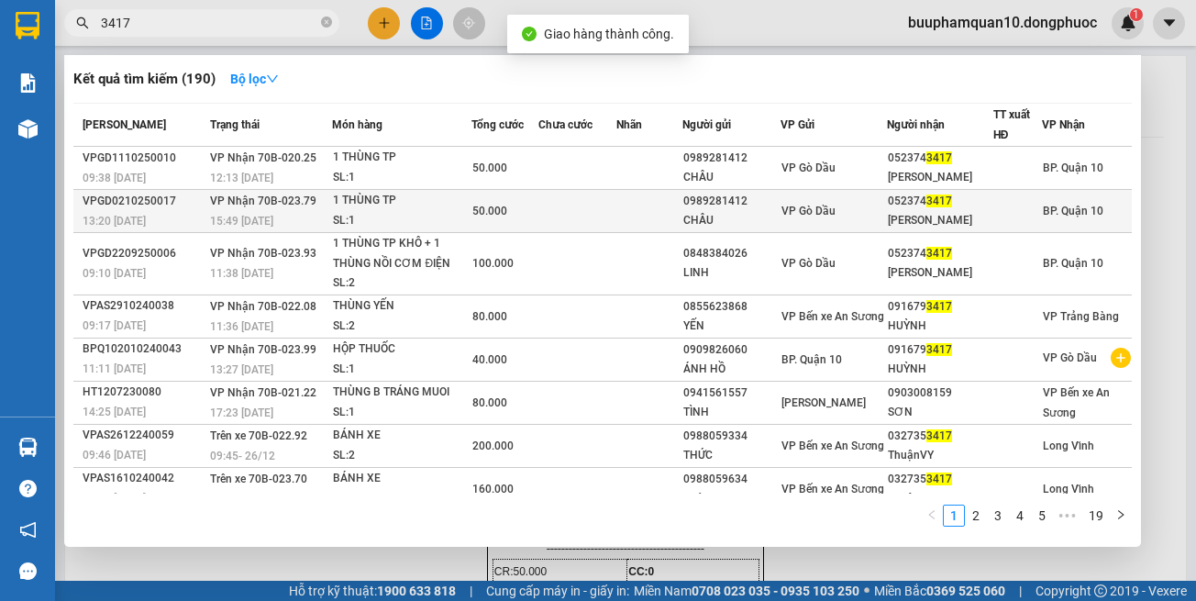
click at [424, 205] on div "1 THÙNG TP" at bounding box center [402, 201] width 138 height 20
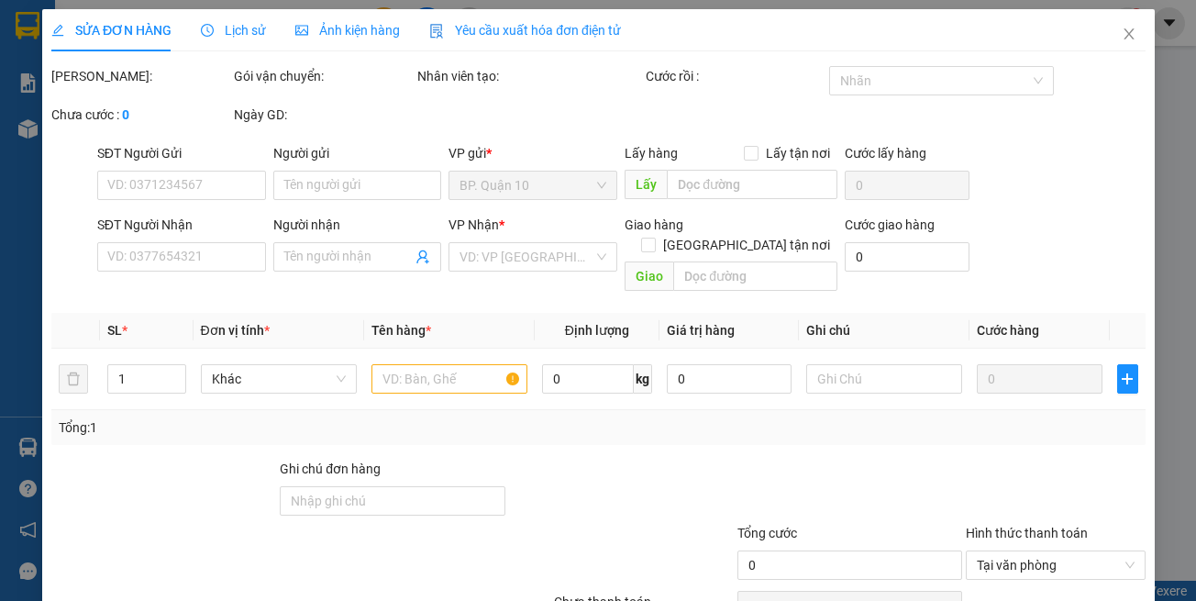
type input "0989281412"
type input "CHÂU"
type input "0523743417"
type input "[PERSON_NAME]"
type input "50.000"
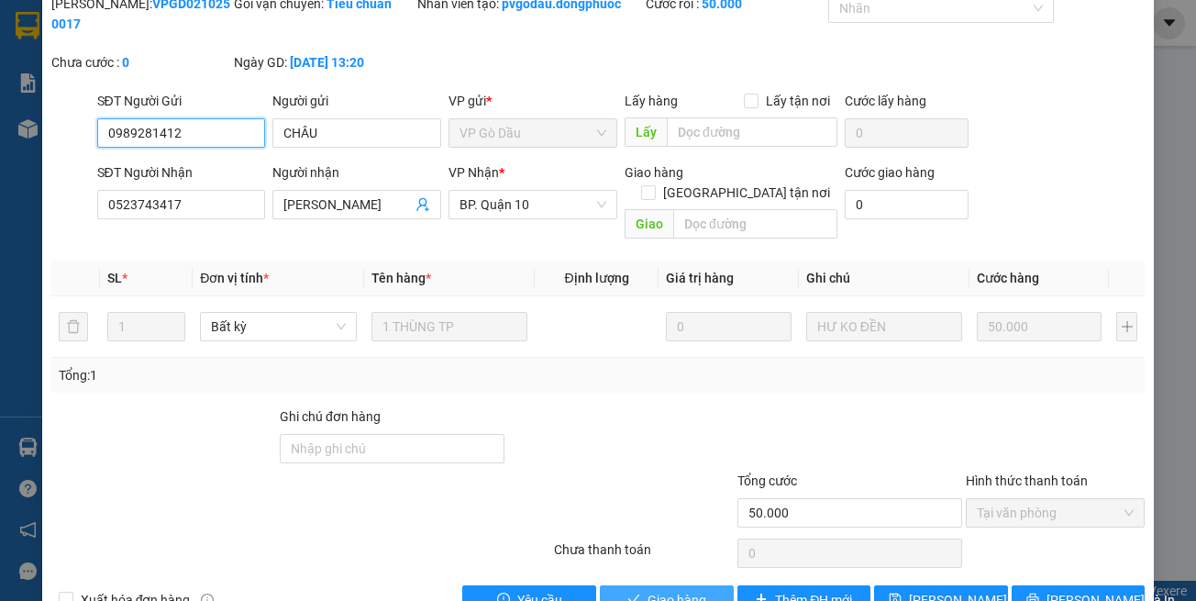
scroll to position [102, 0]
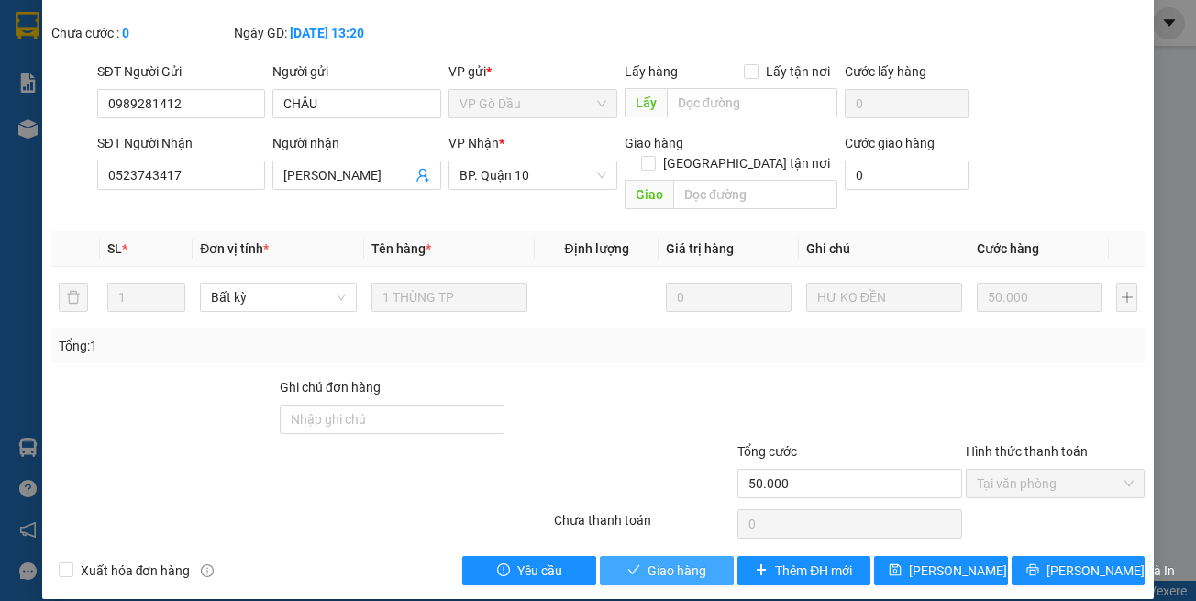
click at [648, 561] on span "Giao hàng" at bounding box center [677, 571] width 59 height 20
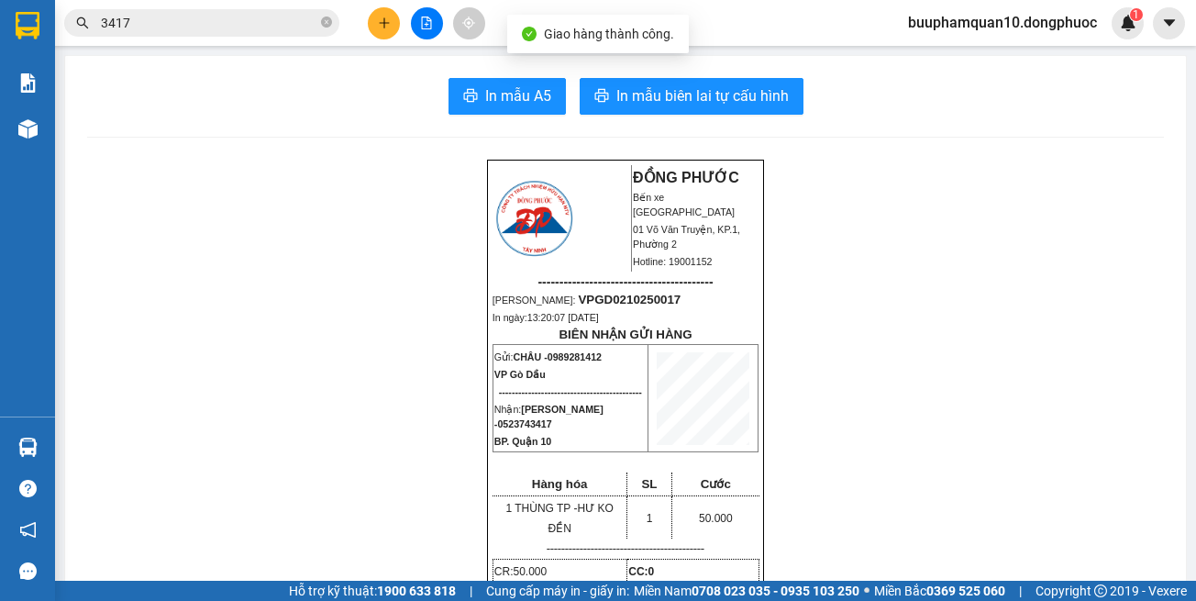
click at [216, 25] on input "3417" at bounding box center [209, 23] width 216 height 20
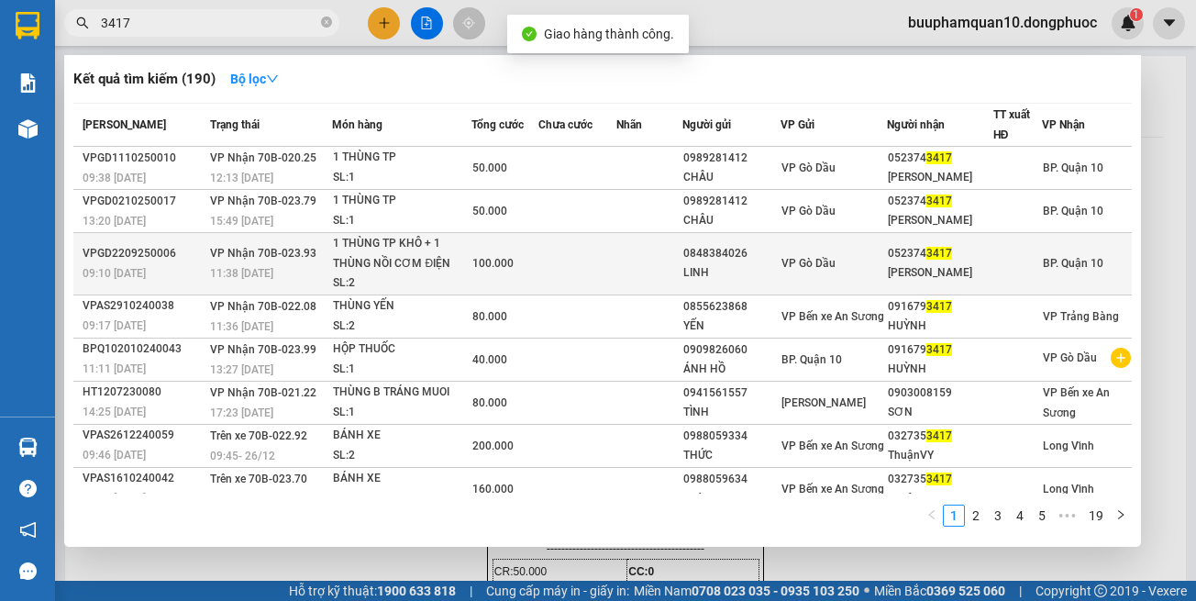
click at [389, 270] on div "1 THÙNG TP KHÔ + 1 THÙNG NỒI CƠM ĐIỆN" at bounding box center [402, 253] width 138 height 39
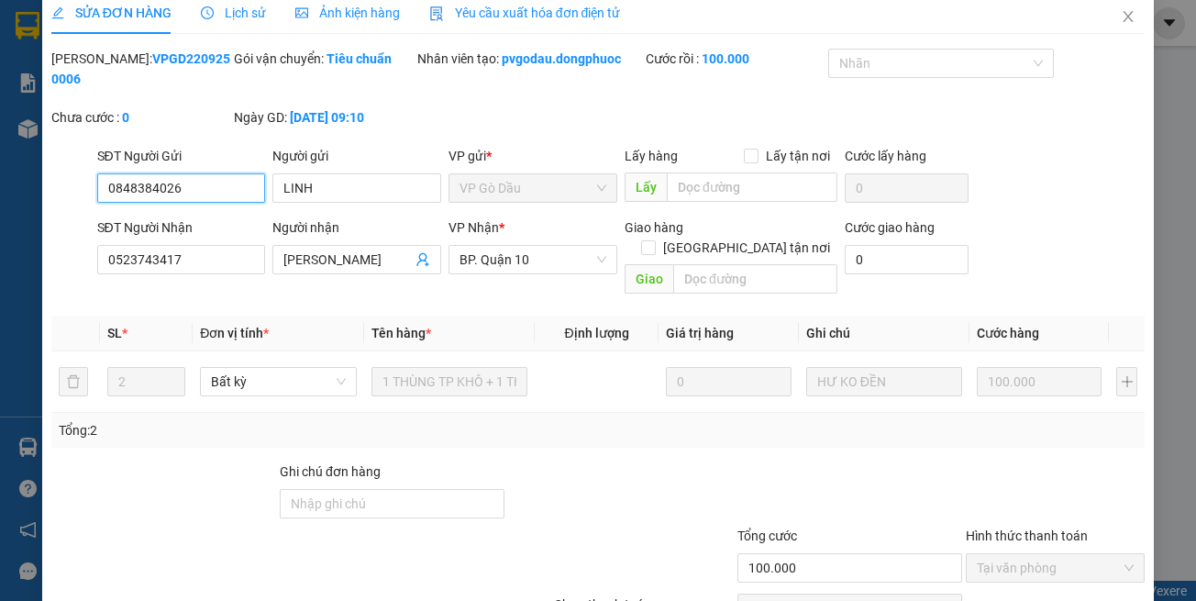
scroll to position [102, 0]
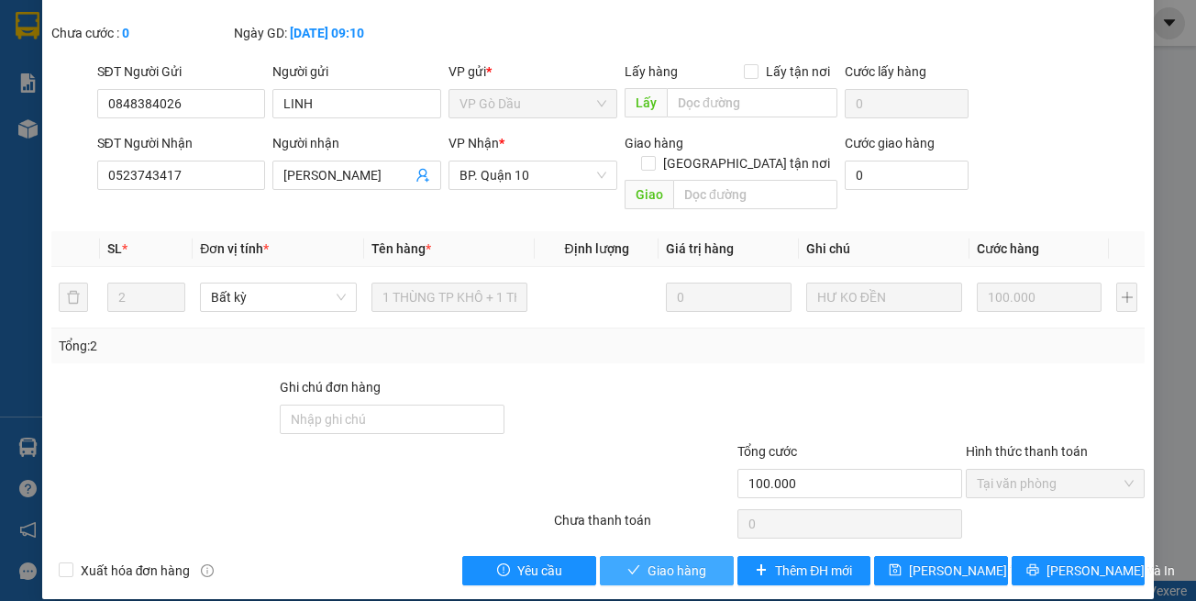
click at [662, 556] on button "Giao hàng" at bounding box center [667, 570] width 134 height 29
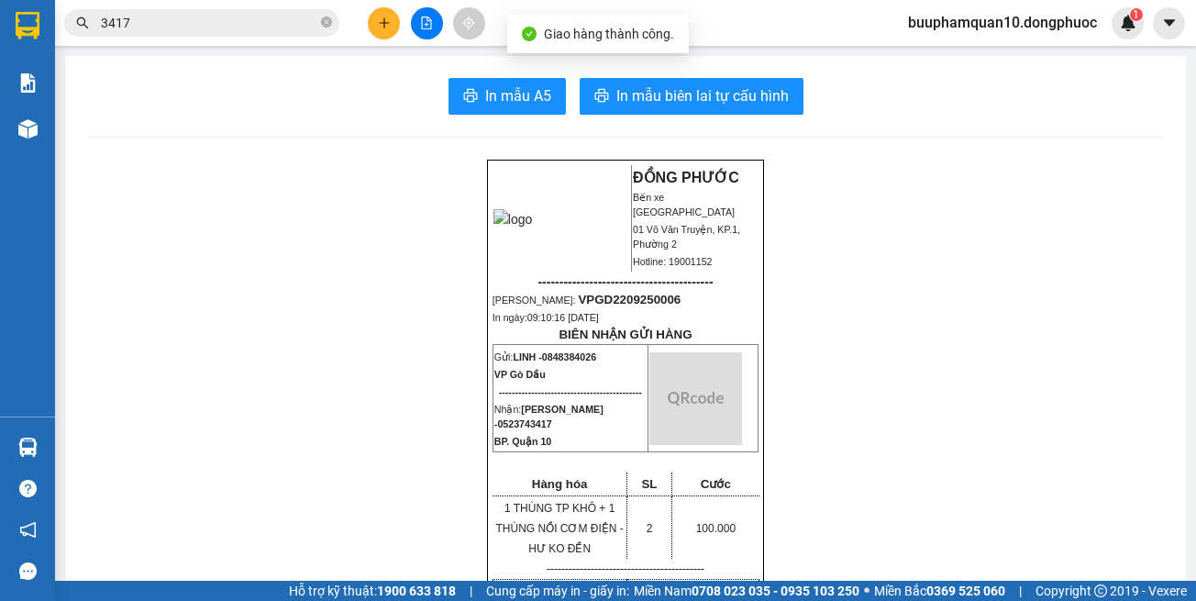
click at [219, 19] on input "3417" at bounding box center [209, 23] width 216 height 20
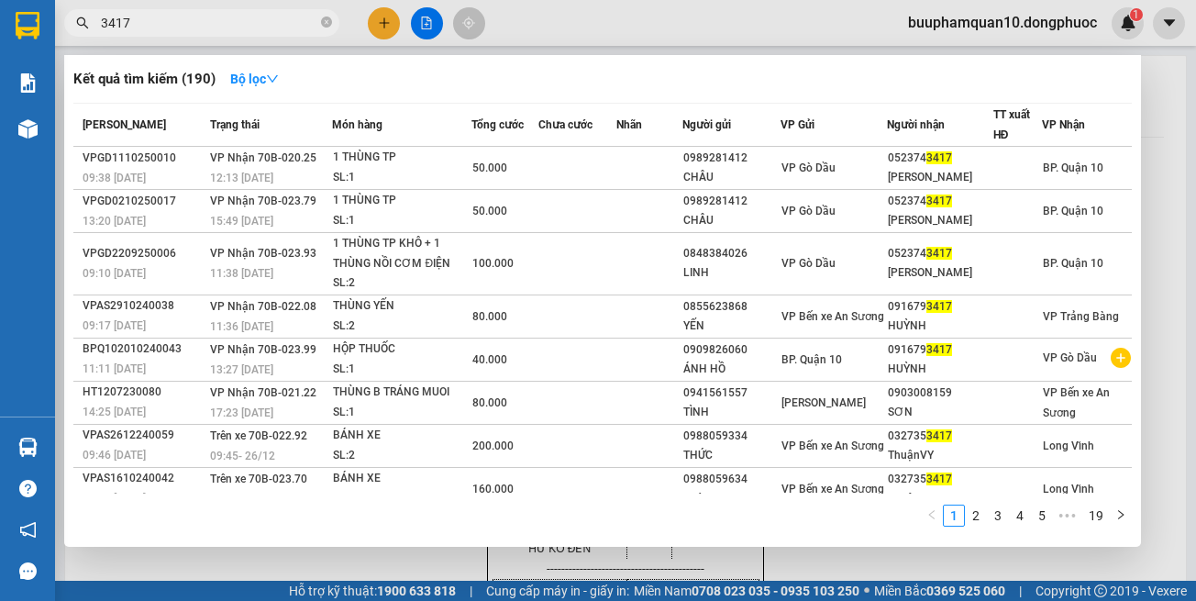
click at [1183, 177] on div at bounding box center [598, 300] width 1196 height 601
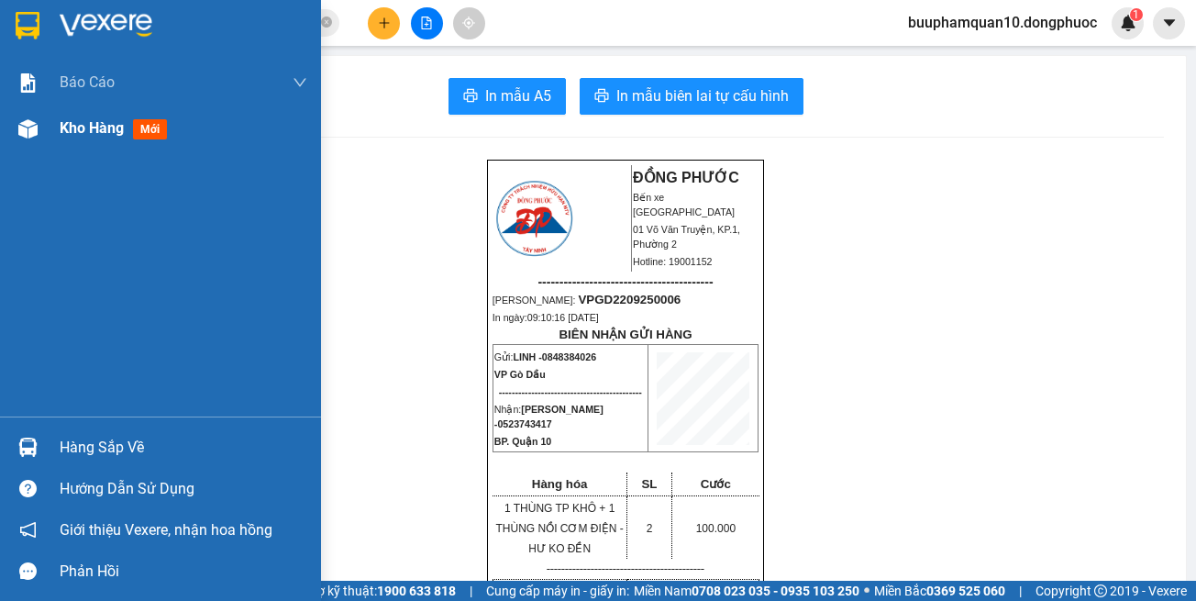
click at [50, 141] on div "Kho hàng mới" at bounding box center [160, 128] width 321 height 46
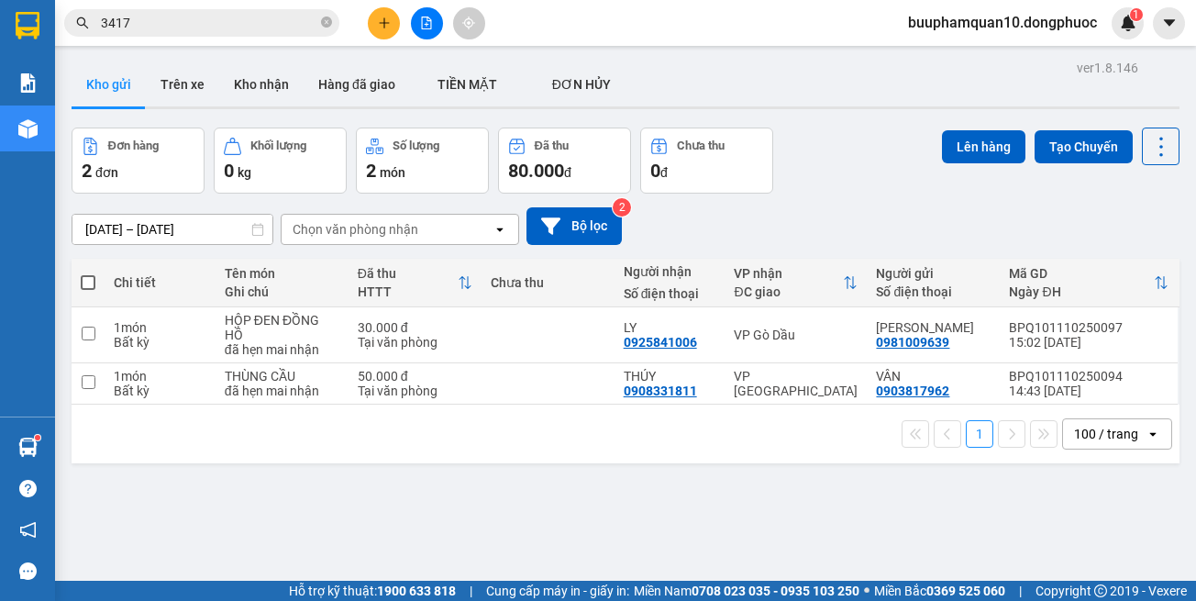
drag, startPoint x: 323, startPoint y: 50, endPoint x: 387, endPoint y: 27, distance: 68.5
click at [387, 27] on icon "plus" at bounding box center [384, 23] width 13 height 13
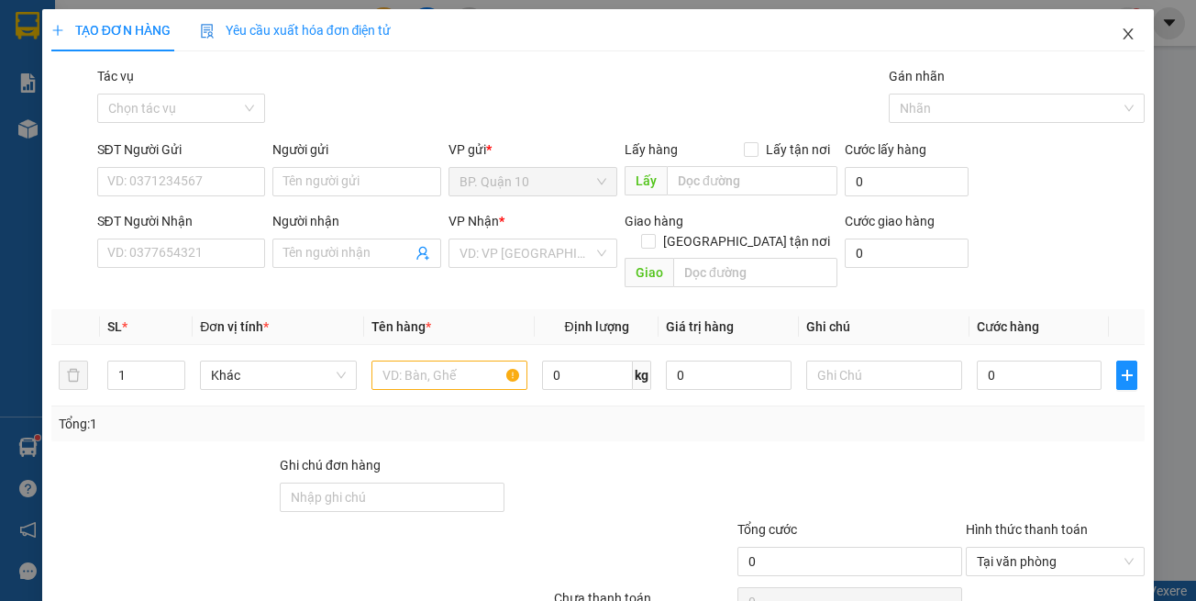
click at [1121, 38] on icon "close" at bounding box center [1128, 34] width 15 height 15
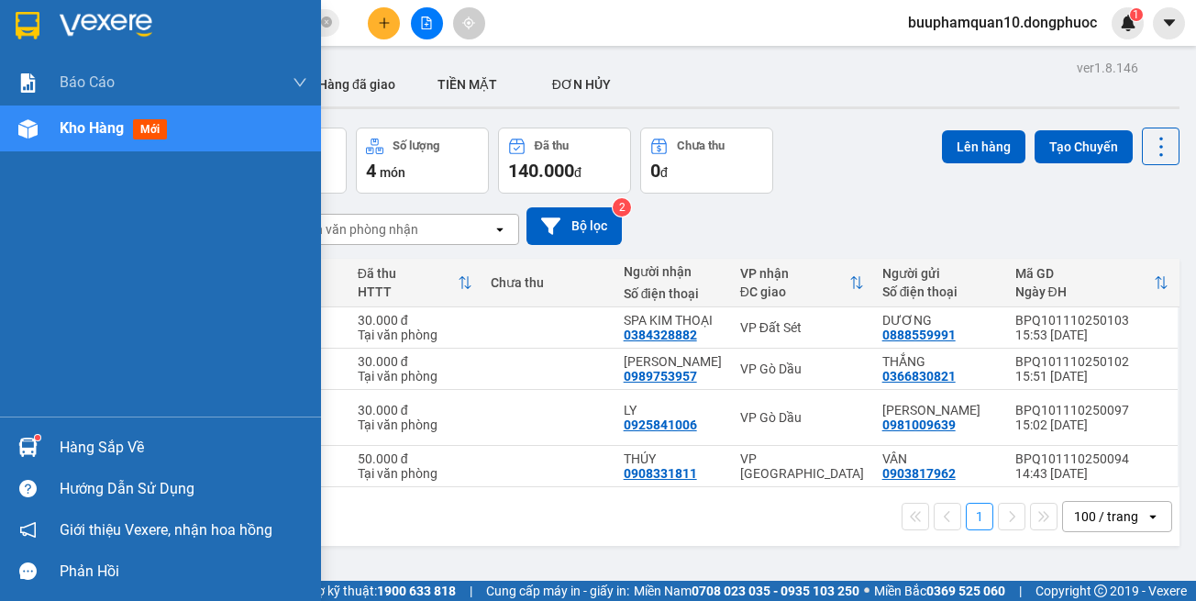
click at [36, 444] on img at bounding box center [27, 447] width 19 height 19
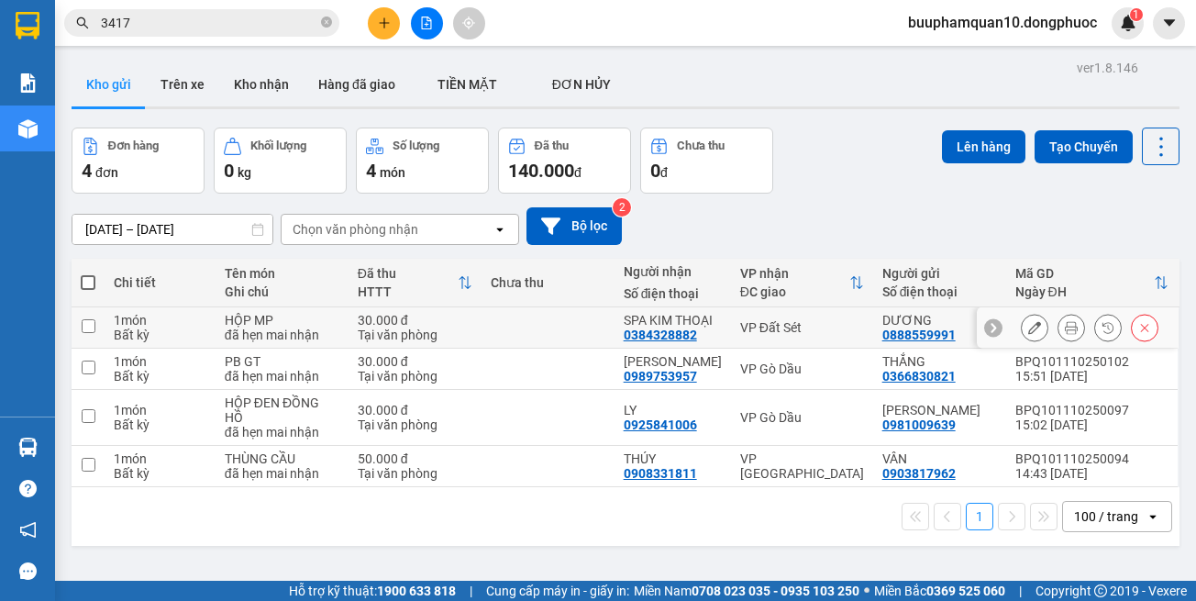
click at [919, 346] on section "Kết quả tìm kiếm ( 190 ) Bộ lọc Mã ĐH Trạng thái Món hàng Tổng cước Chưa cước N…" at bounding box center [598, 300] width 1196 height 601
click at [828, 224] on div "[DATE] – [DATE] Press the down arrow key to interact with the calendar and sele…" at bounding box center [626, 226] width 1108 height 38
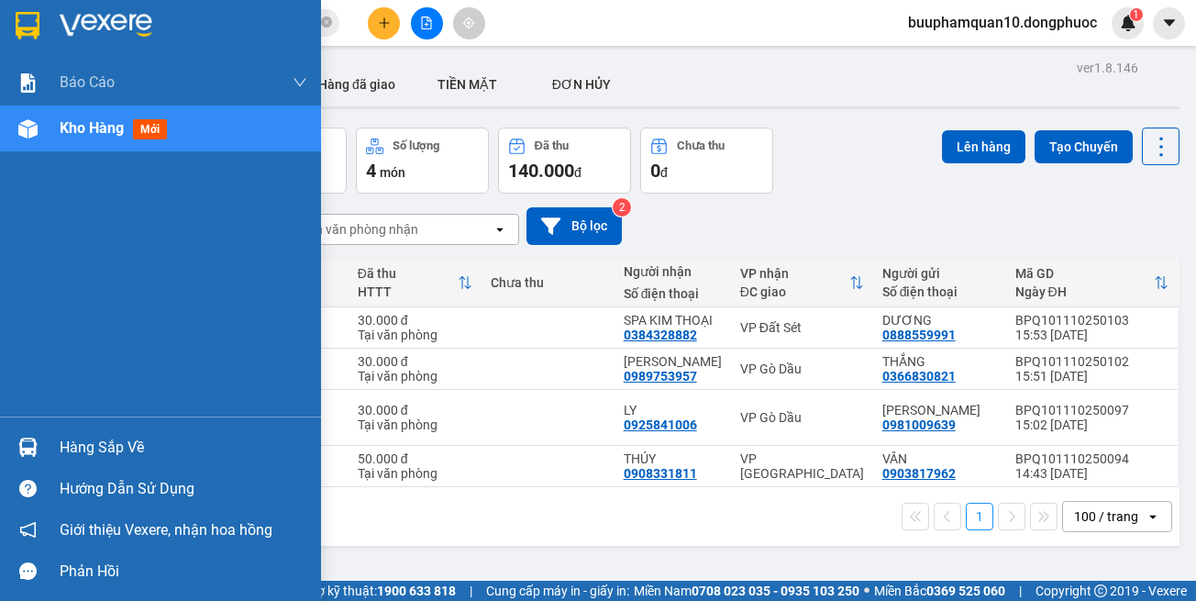
click at [33, 438] on img at bounding box center [27, 447] width 19 height 19
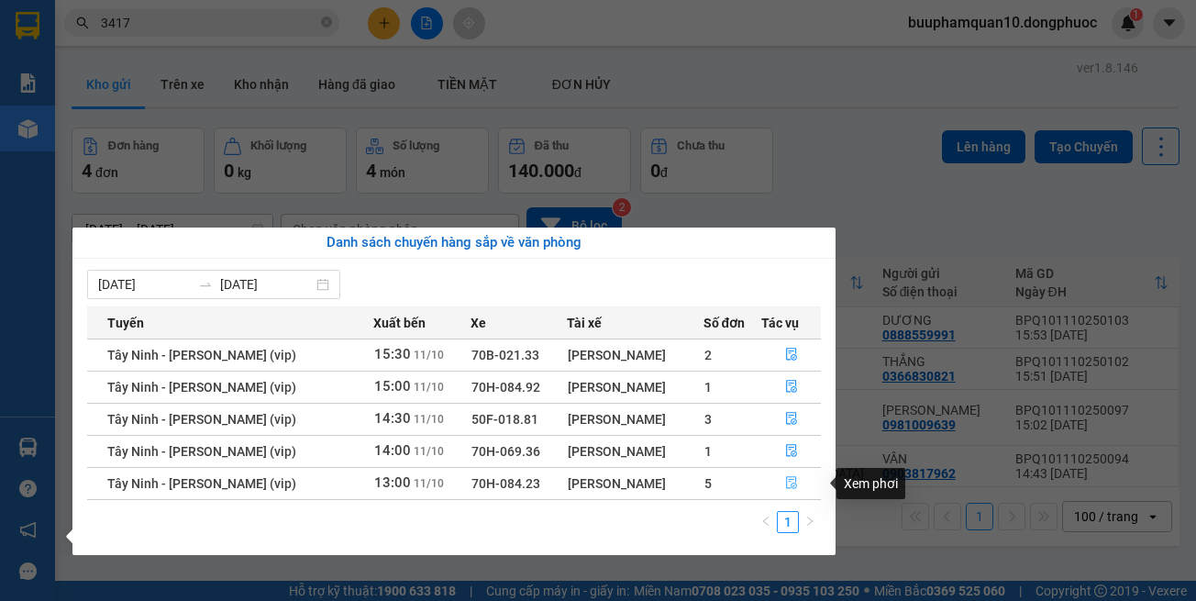
click at [773, 483] on button "button" at bounding box center [791, 483] width 58 height 29
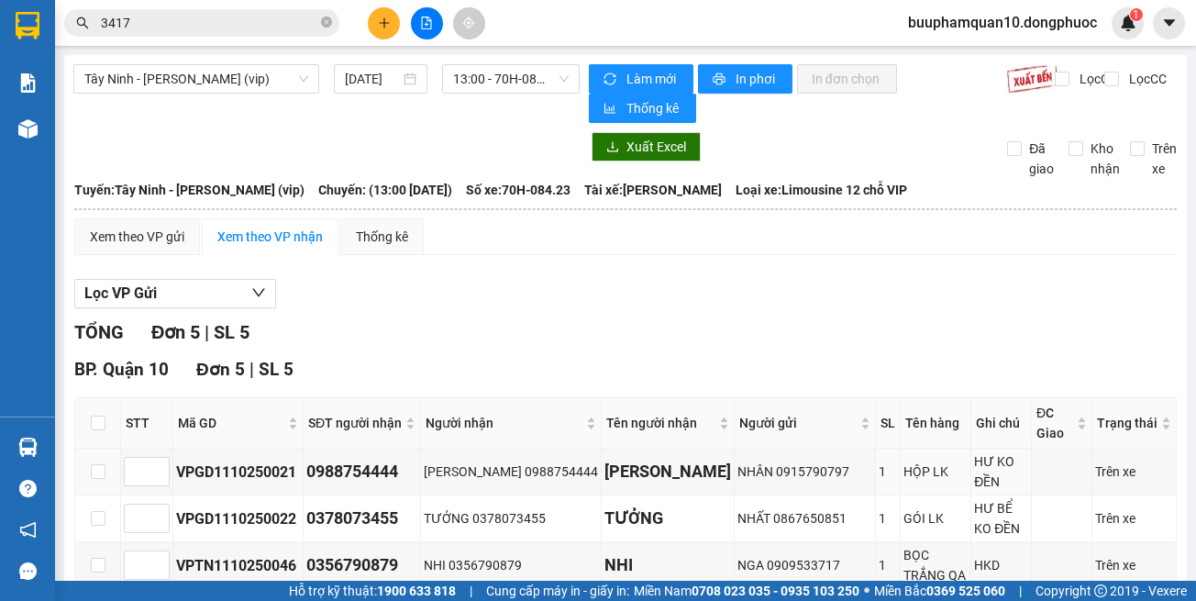
scroll to position [163, 0]
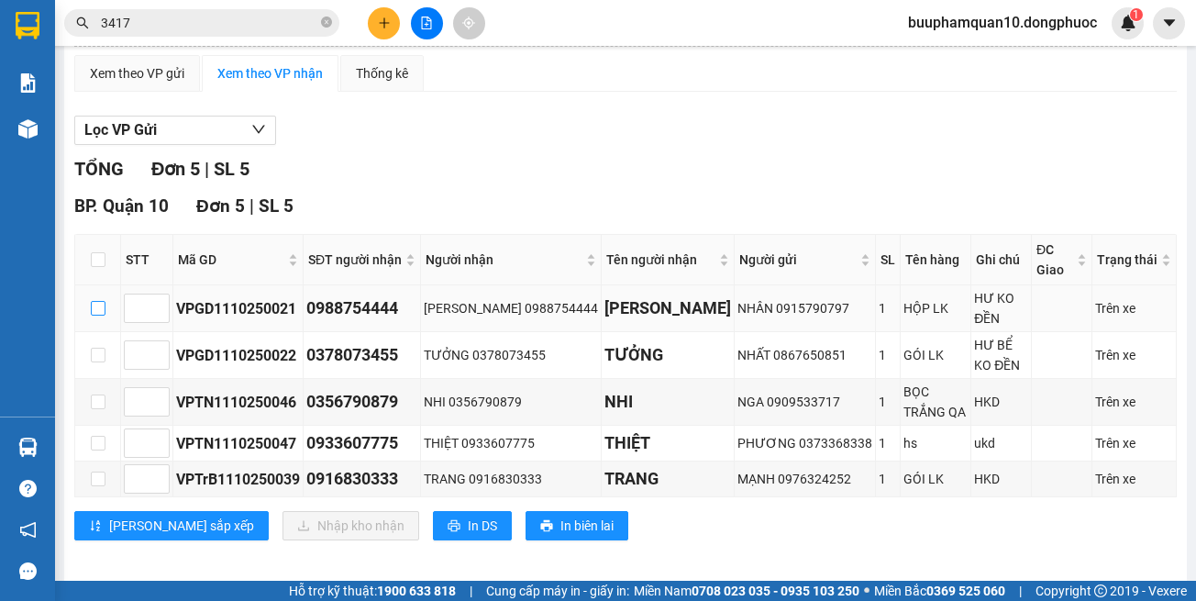
click at [94, 307] on input "checkbox" at bounding box center [98, 308] width 15 height 15
checkbox input "true"
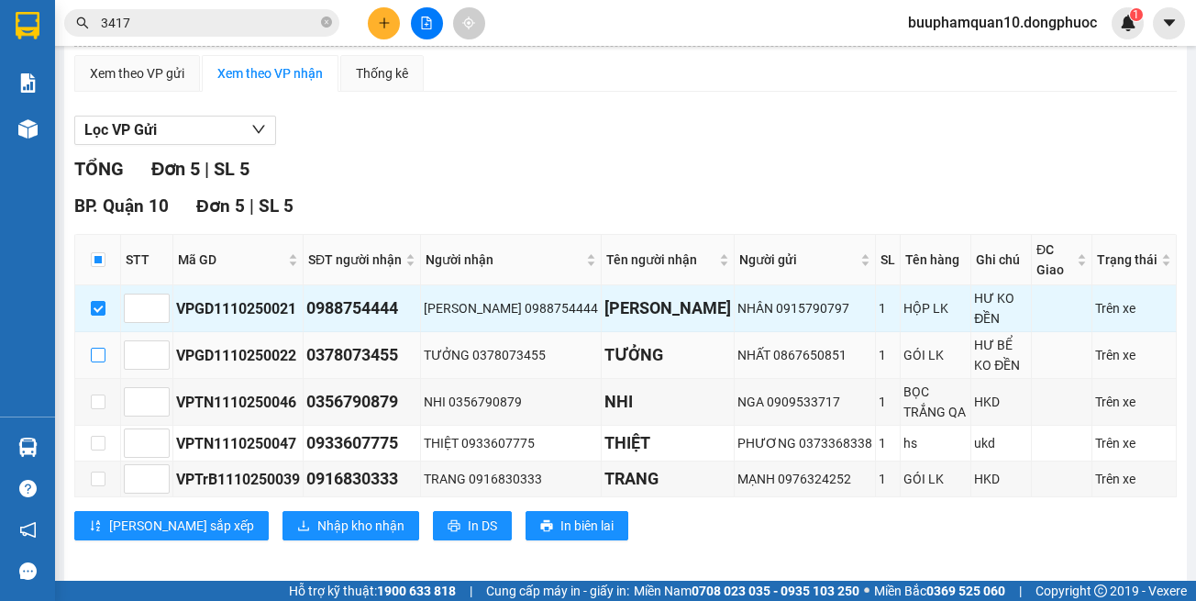
click at [96, 348] on input "checkbox" at bounding box center [98, 355] width 15 height 15
checkbox input "true"
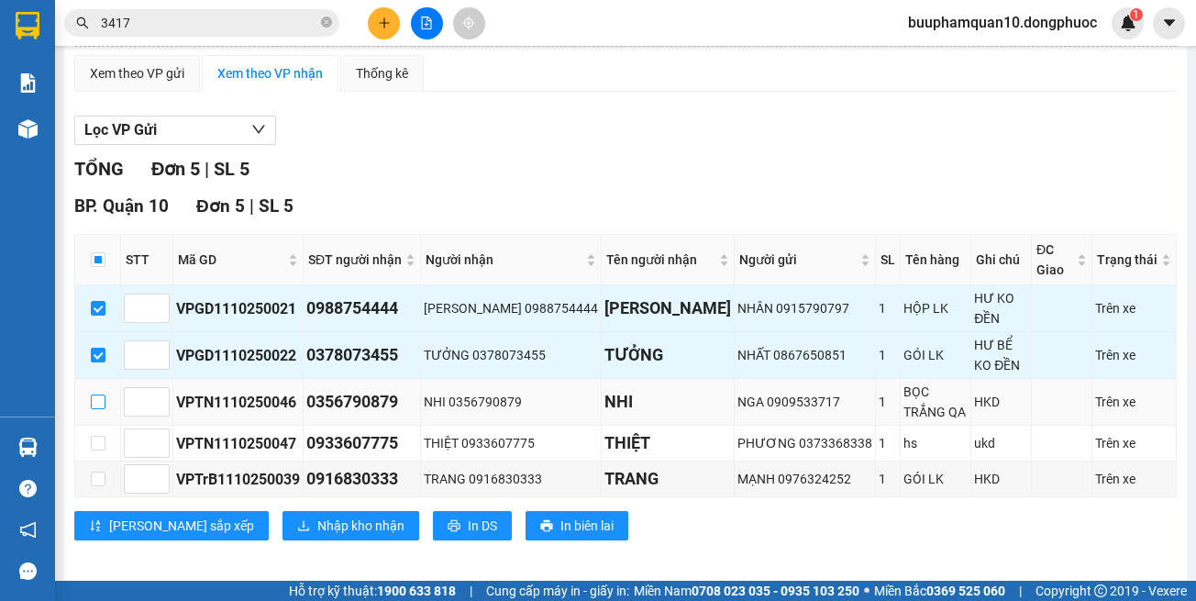
click at [91, 394] on input "checkbox" at bounding box center [98, 401] width 15 height 15
checkbox input "true"
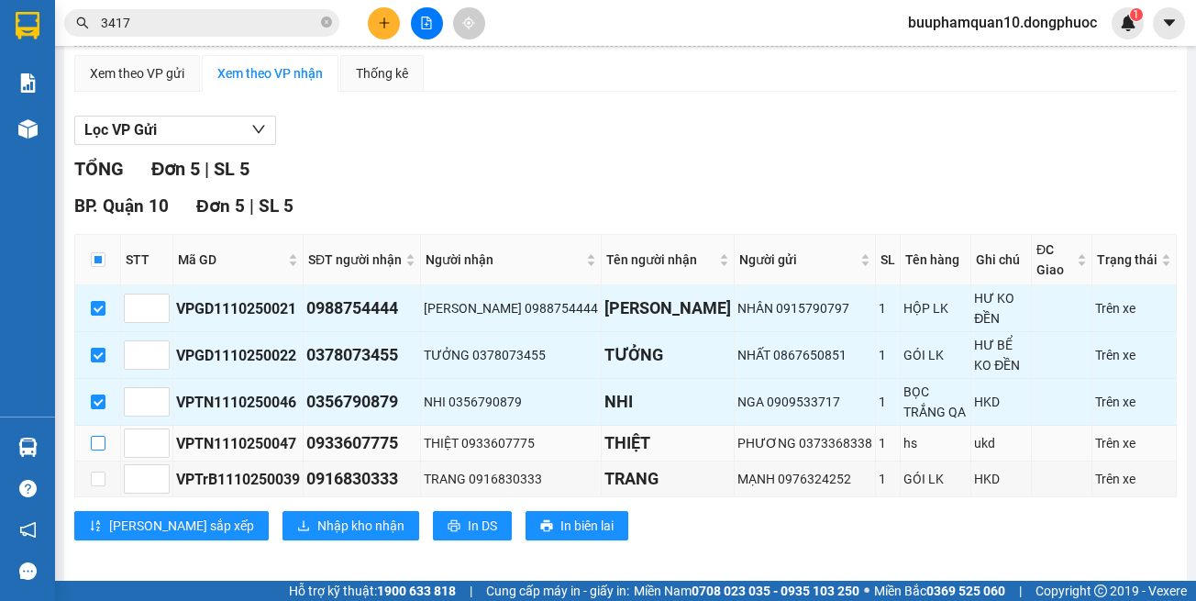
click at [102, 436] on input "checkbox" at bounding box center [98, 443] width 15 height 15
checkbox input "true"
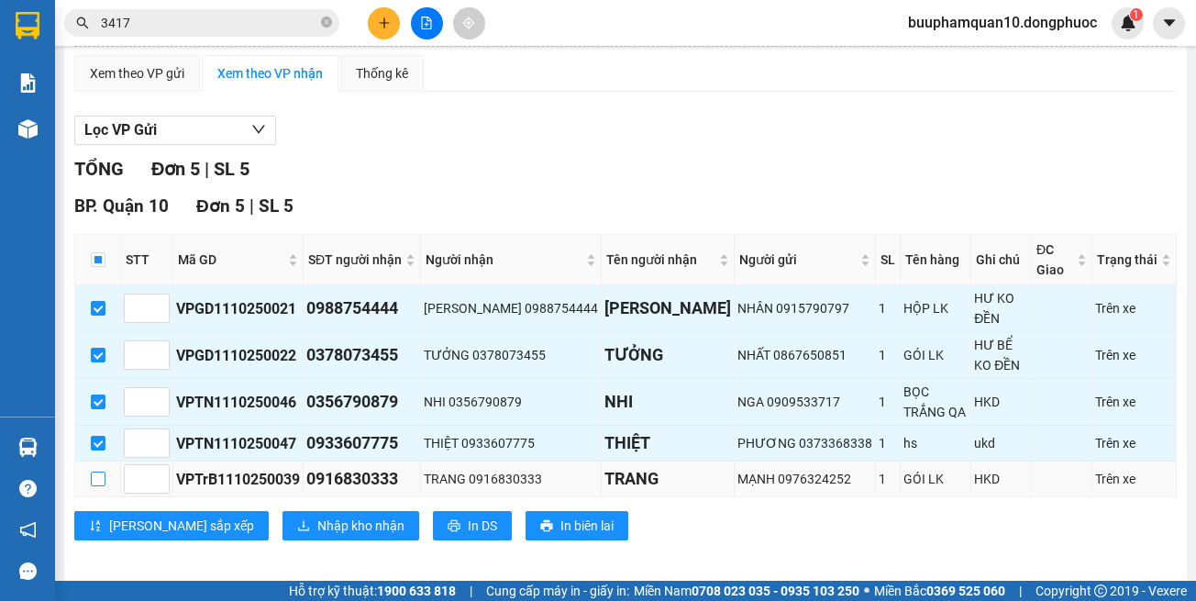
click at [99, 472] on input "checkbox" at bounding box center [98, 479] width 15 height 15
checkbox input "true"
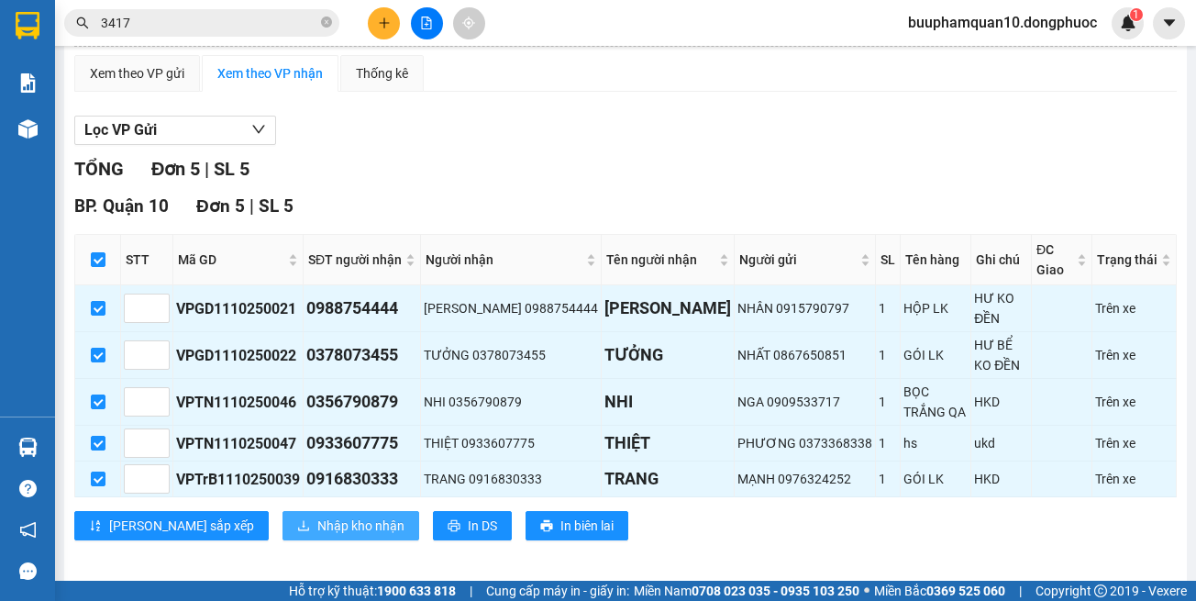
click at [317, 522] on span "Nhập kho nhận" at bounding box center [360, 526] width 87 height 20
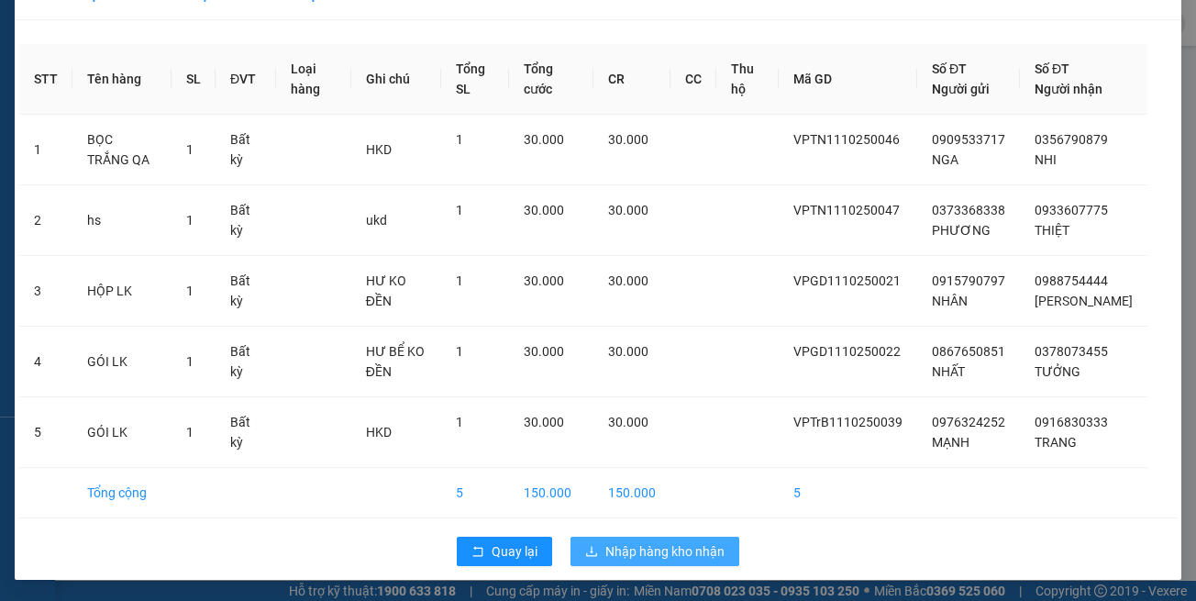
scroll to position [61, 0]
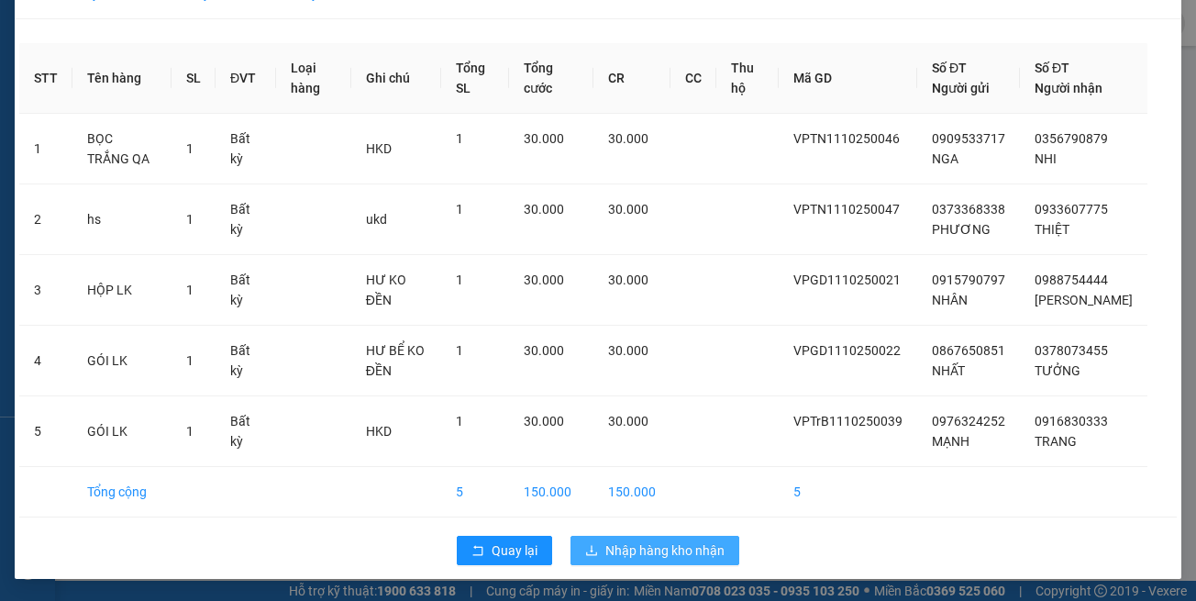
click at [660, 560] on span "Nhập hàng kho nhận" at bounding box center [664, 550] width 119 height 20
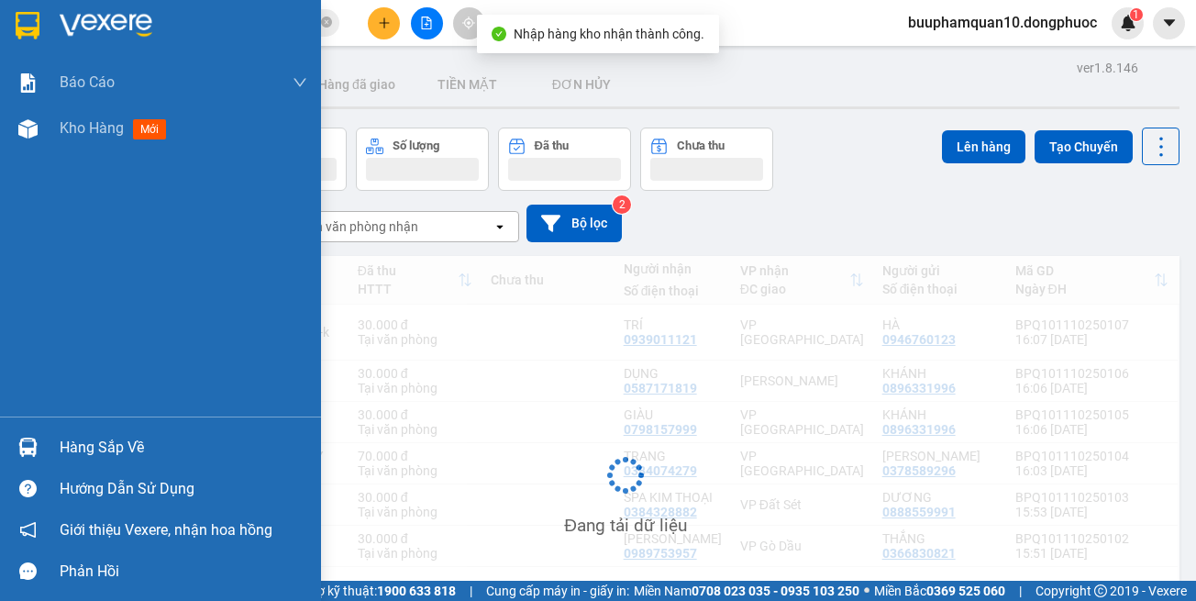
drag, startPoint x: 37, startPoint y: 444, endPoint x: 39, endPoint y: 434, distance: 10.5
click at [36, 444] on img at bounding box center [27, 447] width 19 height 19
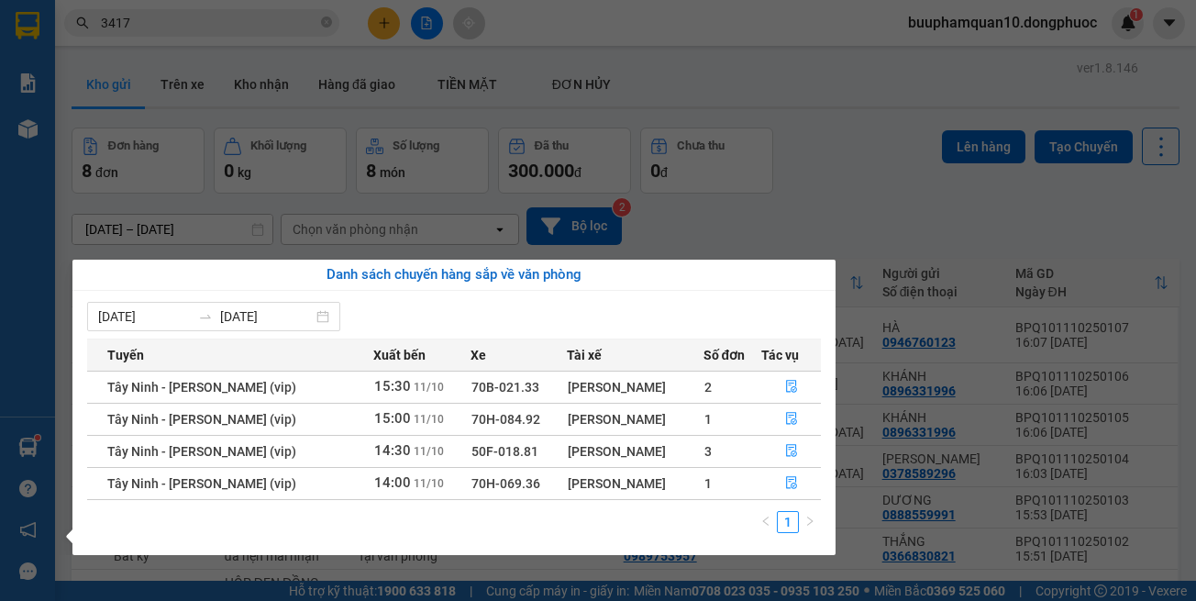
click at [383, 21] on section "Kết quả tìm kiếm ( 190 ) Bộ lọc Mã ĐH Trạng thái Món hàng Tổng cước Chưa cước N…" at bounding box center [598, 300] width 1196 height 601
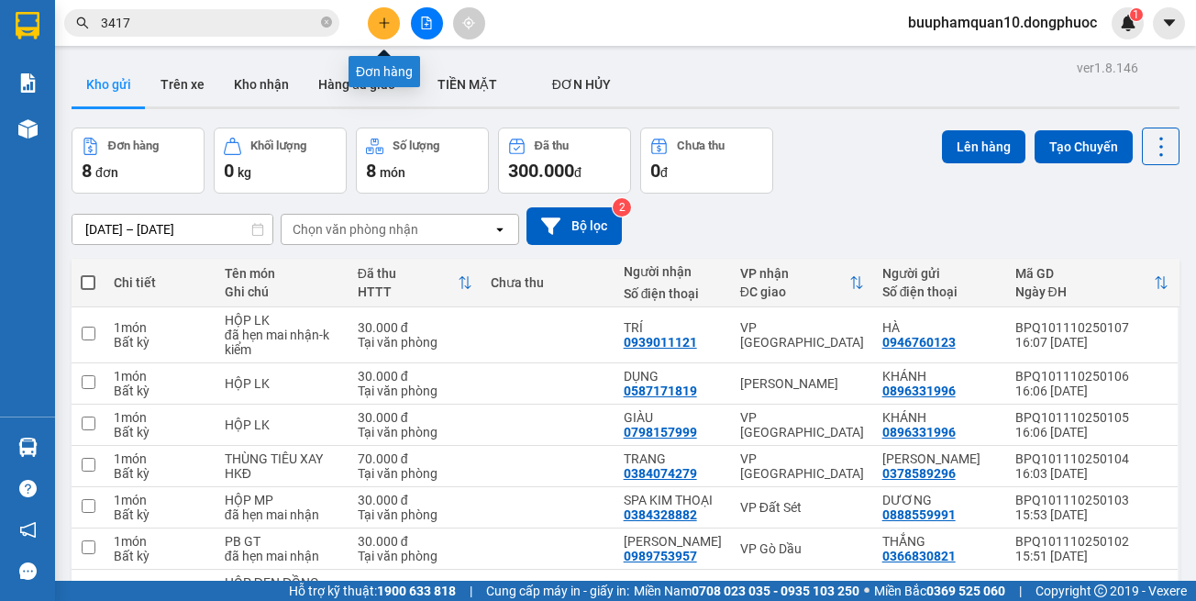
click at [383, 21] on icon "plus" at bounding box center [384, 23] width 13 height 13
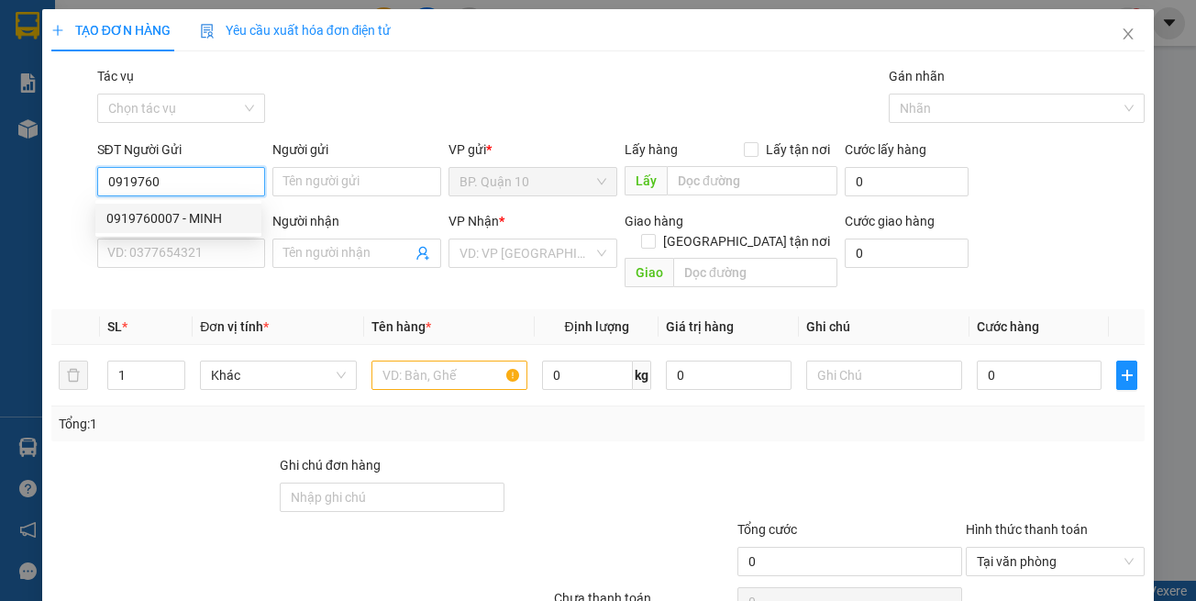
click at [212, 227] on div "0919760007 - MINH" at bounding box center [178, 218] width 144 height 20
type input "0919760007"
type input "MINH"
type input "0933422556"
type input "HƯƠNG"
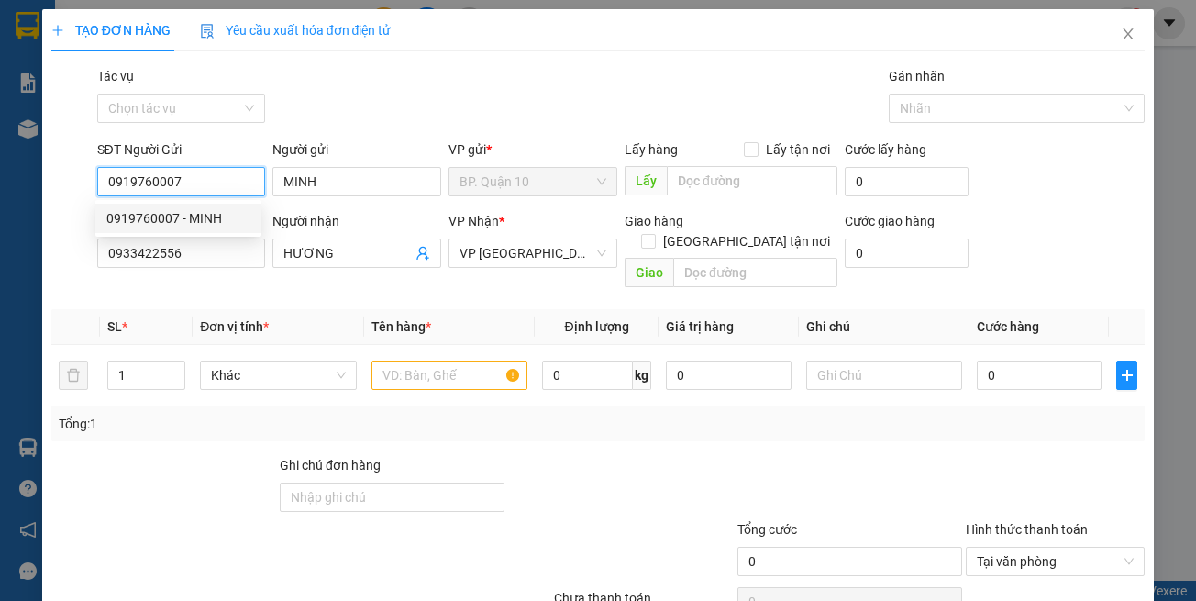
type input "0919760007"
click at [277, 270] on div "Người nhận HƯƠNG" at bounding box center [356, 243] width 169 height 64
type input "30.000"
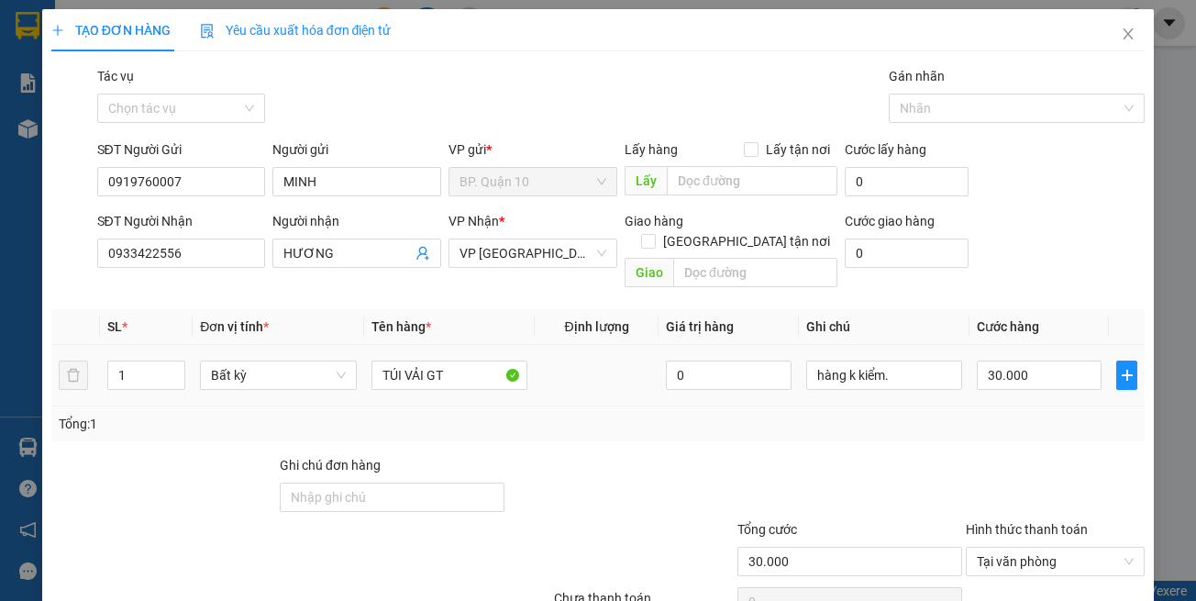
click at [375, 371] on div "TÚI VẢI GT" at bounding box center [450, 375] width 156 height 37
drag, startPoint x: 881, startPoint y: 408, endPoint x: 907, endPoint y: 373, distance: 43.9
click at [884, 414] on div "Tổng: 1" at bounding box center [599, 424] width 1080 height 20
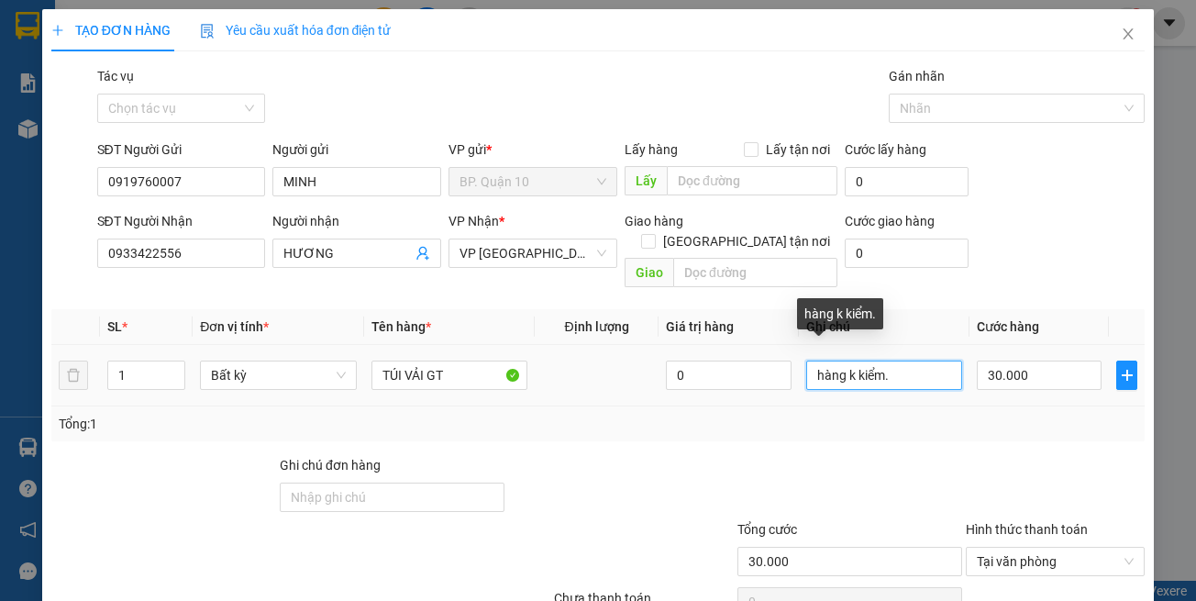
click at [912, 361] on input "hàng k kiểm." at bounding box center [884, 375] width 156 height 29
paste input "đã hẹn mai nhận"
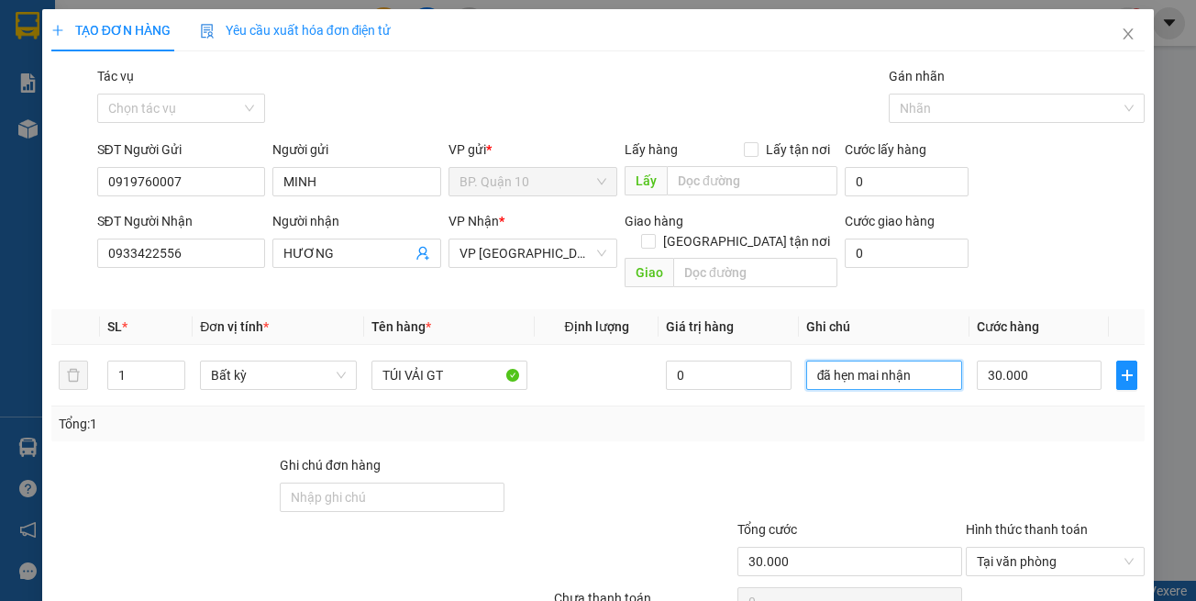
type input "đã hẹn mai nhận"
drag, startPoint x: 929, startPoint y: 425, endPoint x: 1040, endPoint y: 380, distance: 119.8
click at [931, 426] on div "Transit Pickup Surcharge Ids Transit Deliver Surcharge Ids Transit Deliver Surc…" at bounding box center [598, 364] width 1094 height 597
click at [1000, 455] on div at bounding box center [1055, 487] width 183 height 64
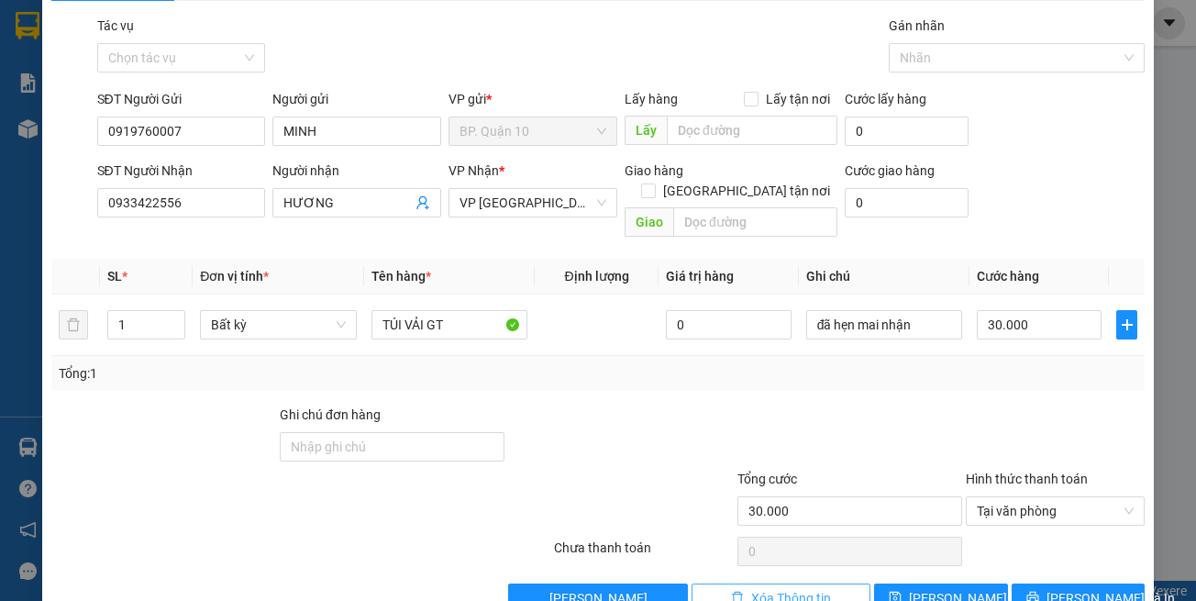
scroll to position [78, 0]
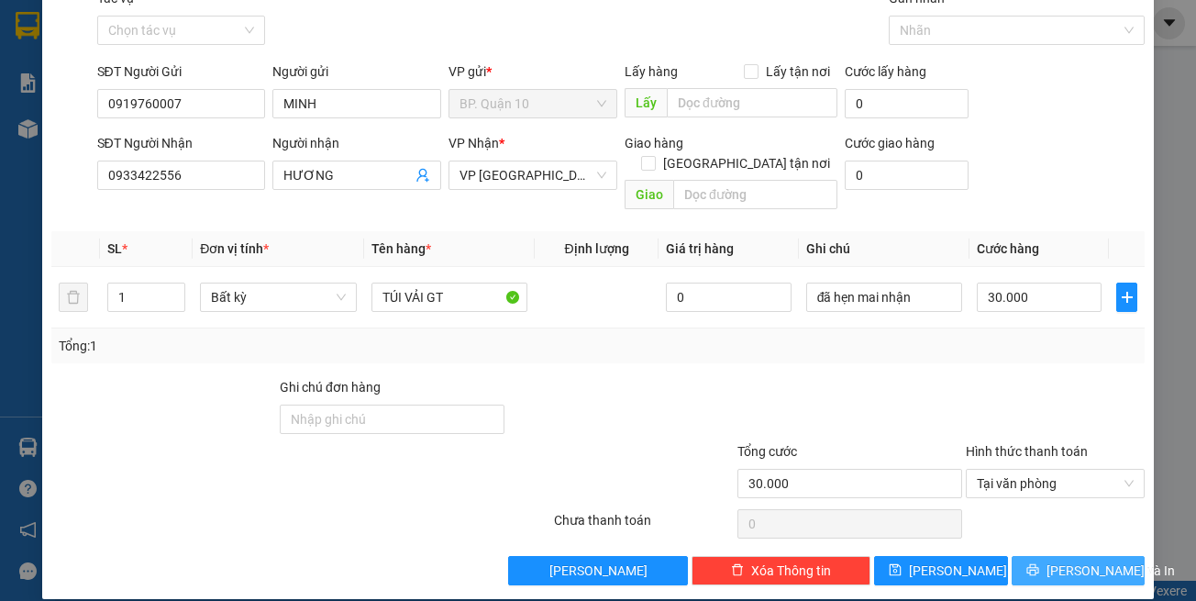
click at [1105, 556] on button "[PERSON_NAME] và In" at bounding box center [1079, 570] width 134 height 29
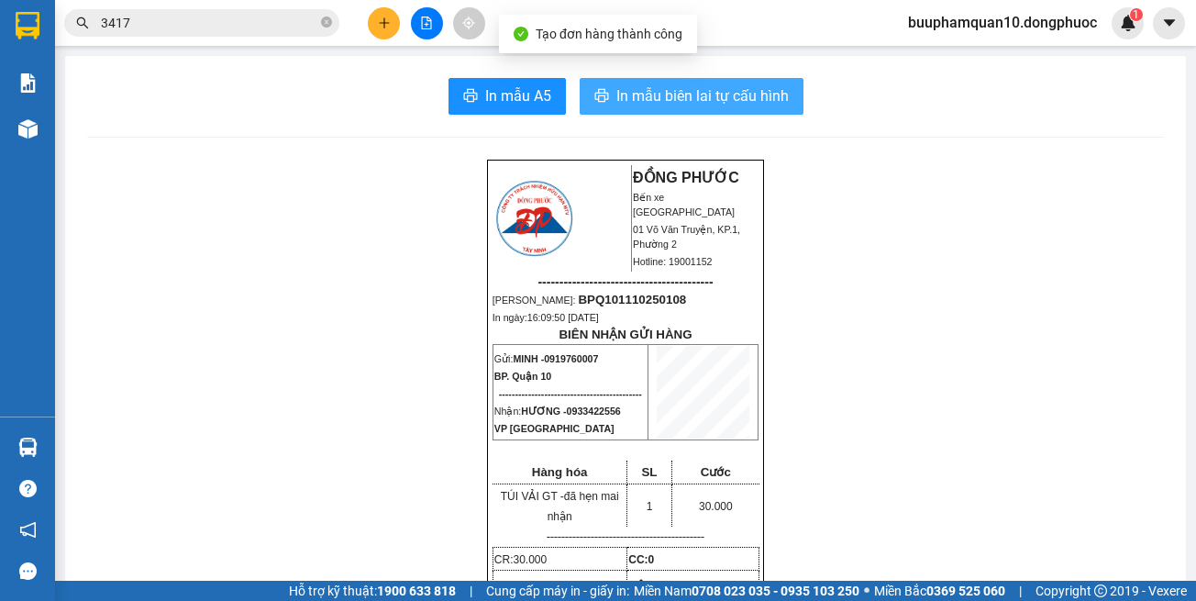
click at [668, 89] on span "In mẫu biên lai tự cấu hình" at bounding box center [702, 95] width 172 height 23
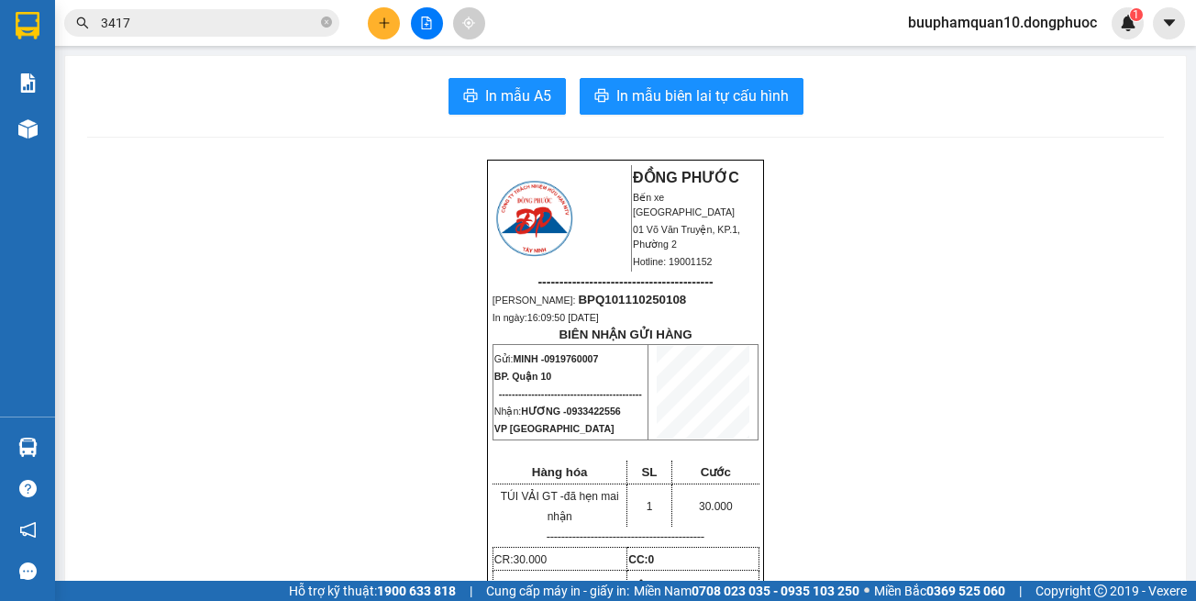
click at [241, 27] on input "3417" at bounding box center [209, 23] width 216 height 20
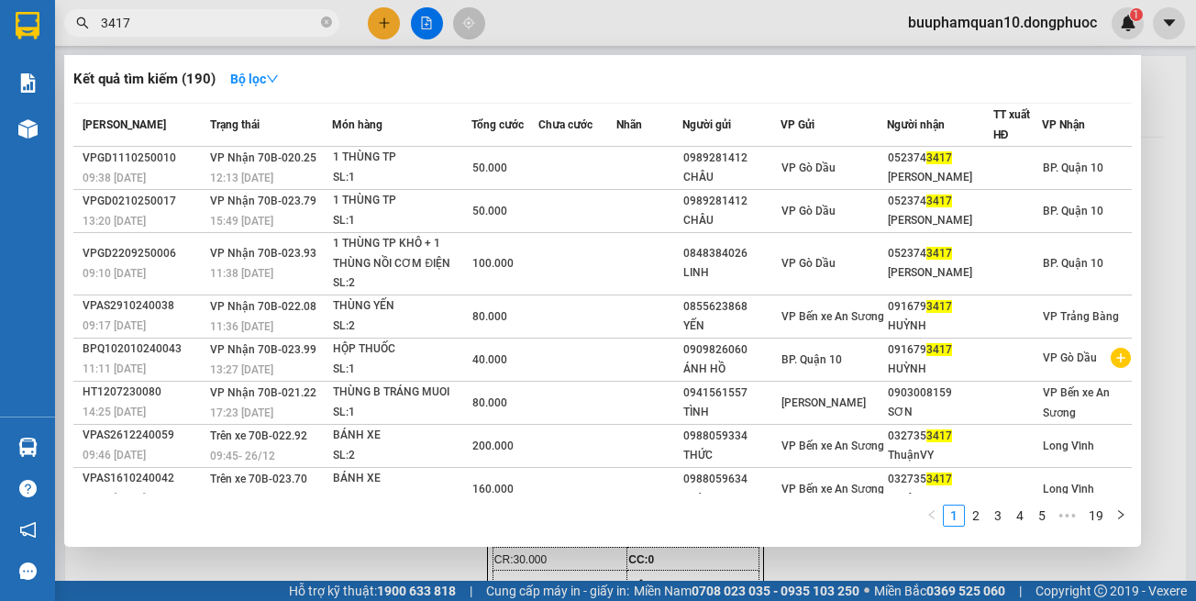
click at [241, 27] on input "3417" at bounding box center [209, 23] width 216 height 20
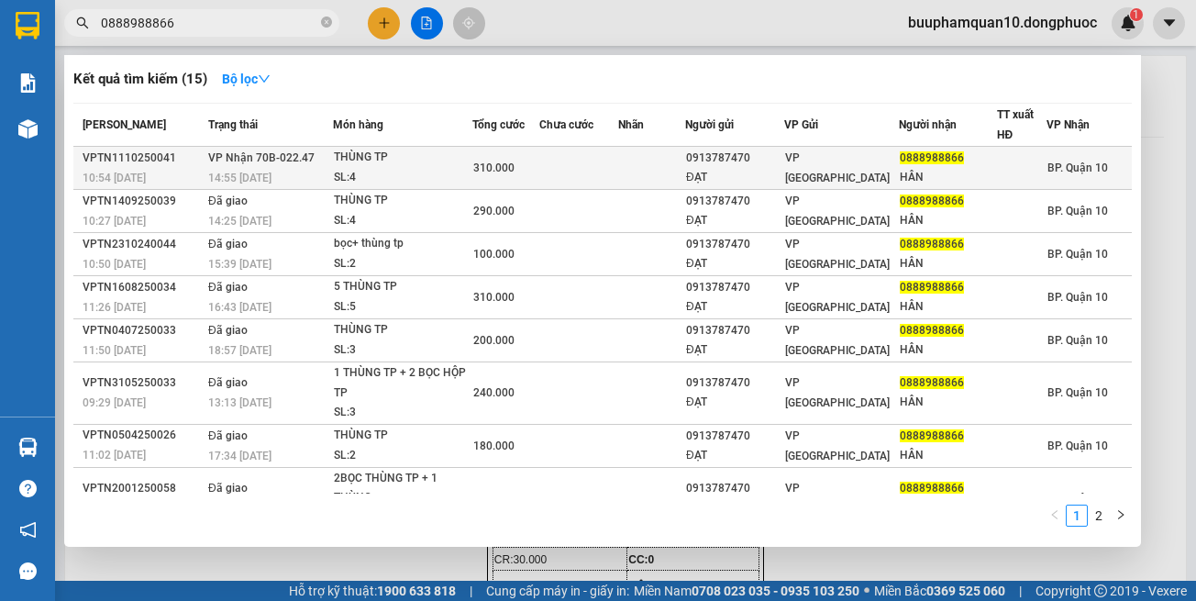
type input "0888988866"
click at [562, 166] on td at bounding box center [578, 168] width 79 height 43
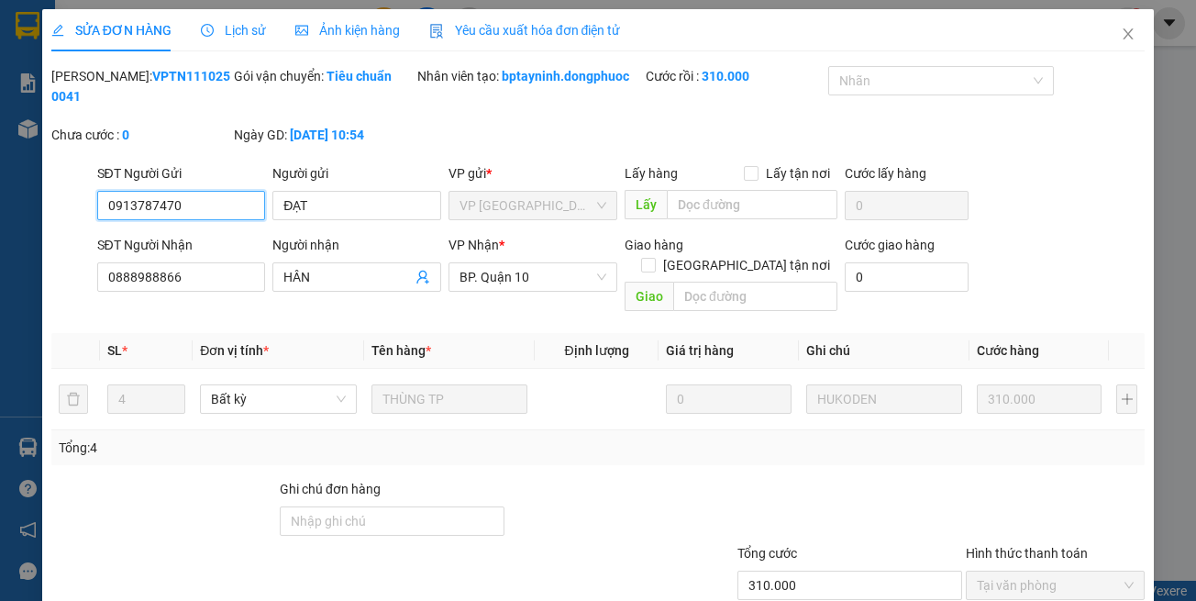
type input "0913787470"
type input "ĐẠT"
type input "0888988866"
type input "HÂN"
type input "310.000"
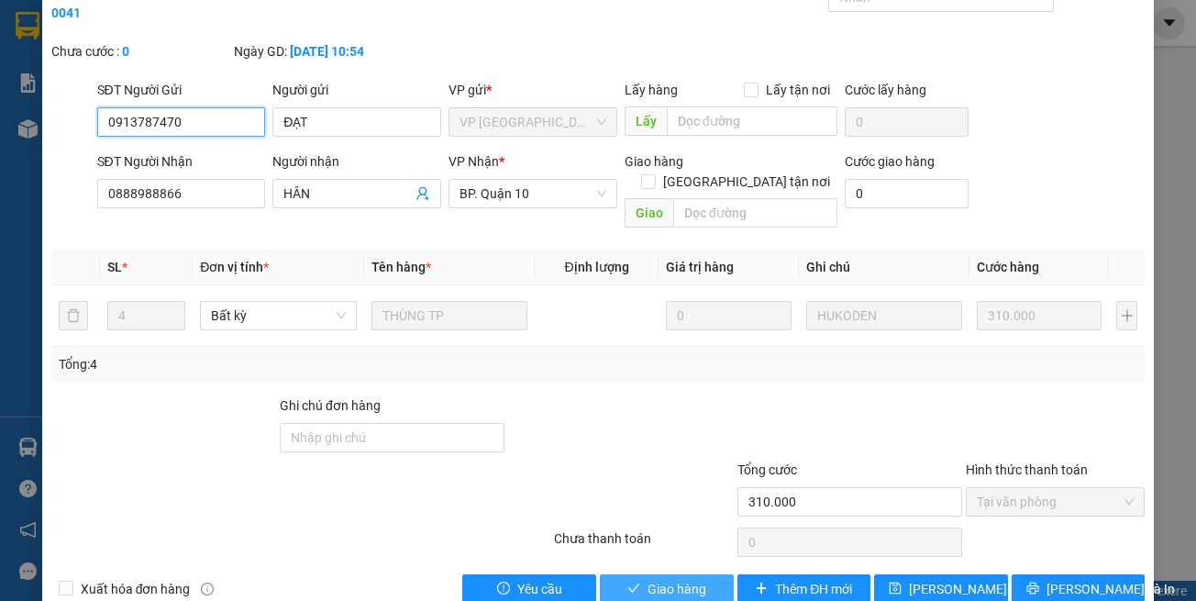
scroll to position [102, 0]
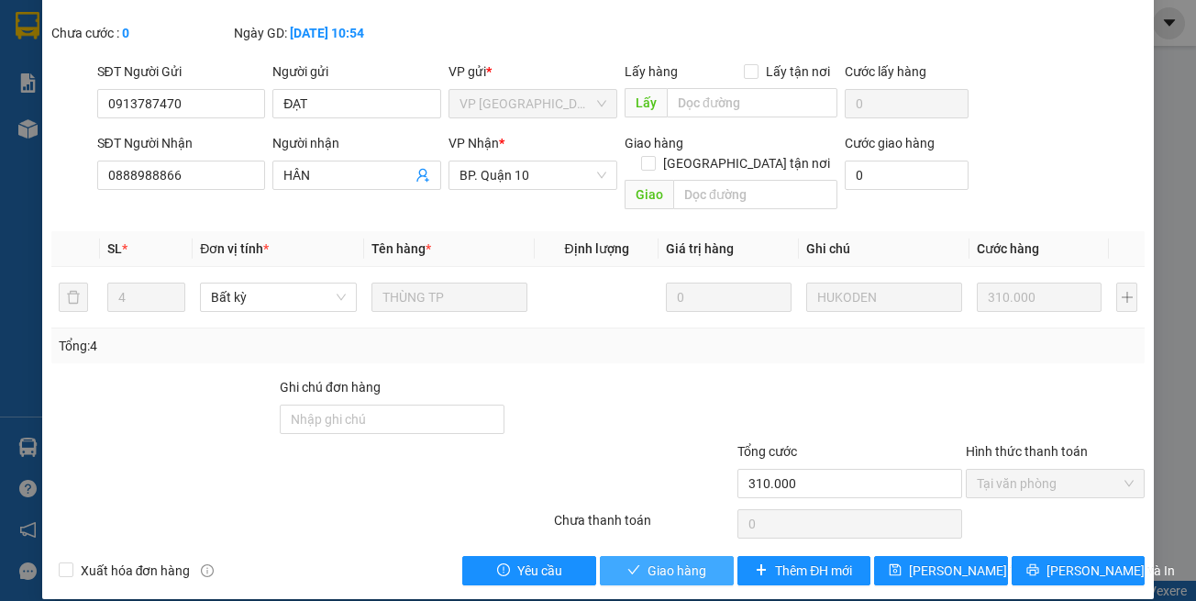
click at [680, 561] on span "Giao hàng" at bounding box center [677, 571] width 59 height 20
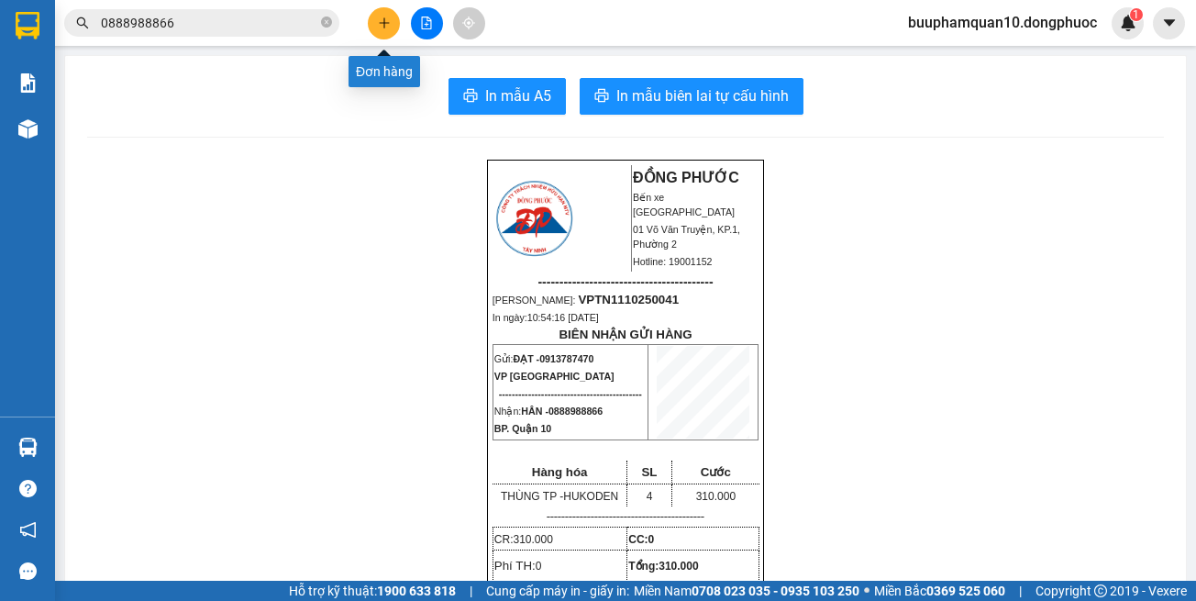
click at [369, 23] on button at bounding box center [384, 23] width 32 height 32
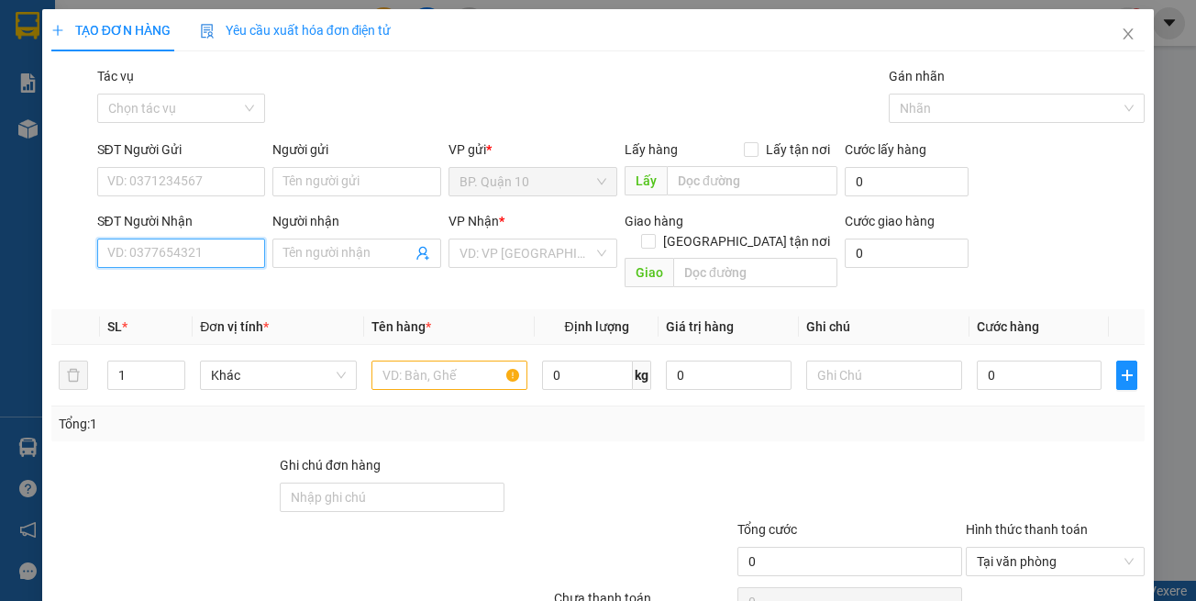
click at [190, 259] on input "SĐT Người Nhận" at bounding box center [181, 253] width 169 height 29
type input "0386364652"
drag, startPoint x: 228, startPoint y: 297, endPoint x: 371, endPoint y: 300, distance: 143.1
click at [228, 298] on div "0386364652 - THẢO" at bounding box center [178, 290] width 144 height 20
type input "THẢO"
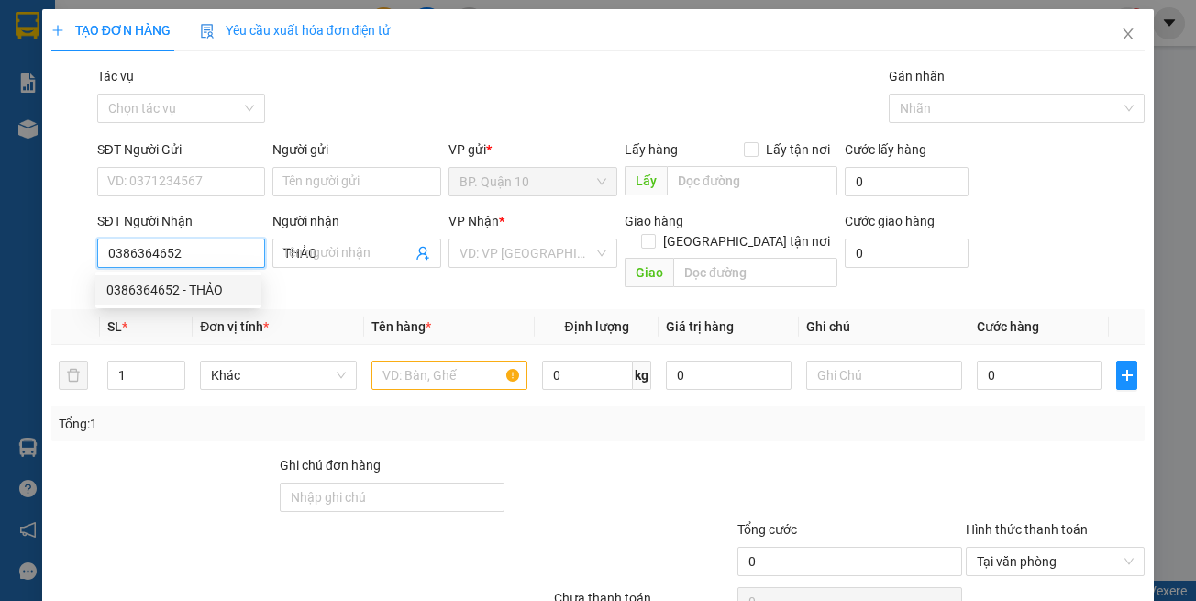
type input "30.000"
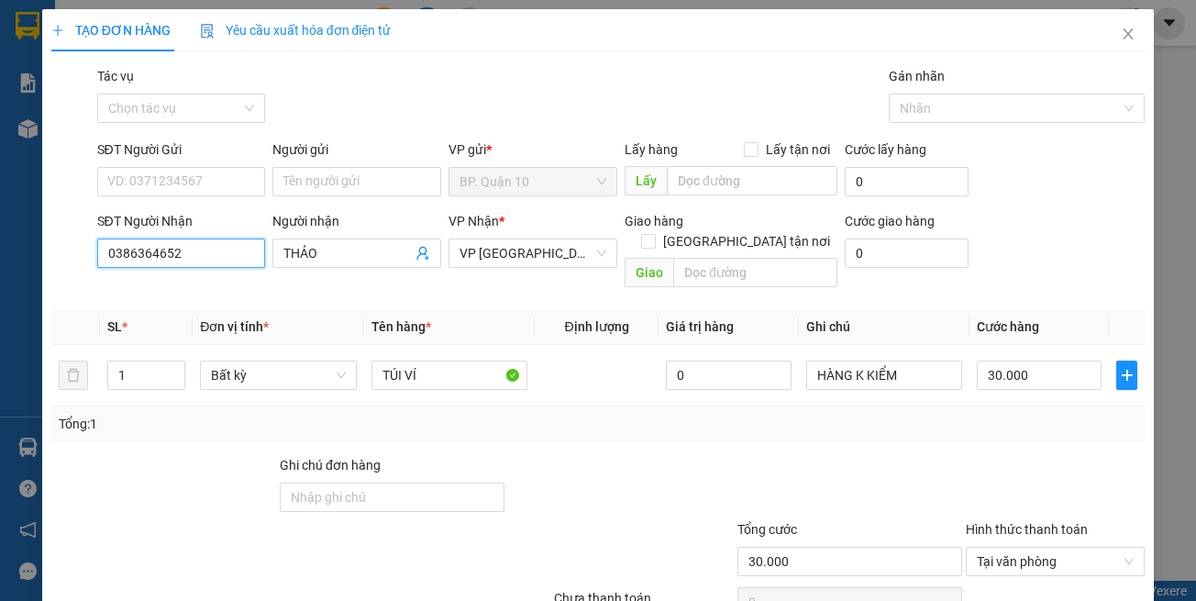
type input "0386364652"
click at [544, 410] on div "Transit Pickup Surcharge Ids Transit Deliver Surcharge Ids Transit Deliver Surc…" at bounding box center [598, 364] width 1094 height 597
click at [228, 172] on input "SĐT Người Gửi" at bounding box center [181, 181] width 169 height 29
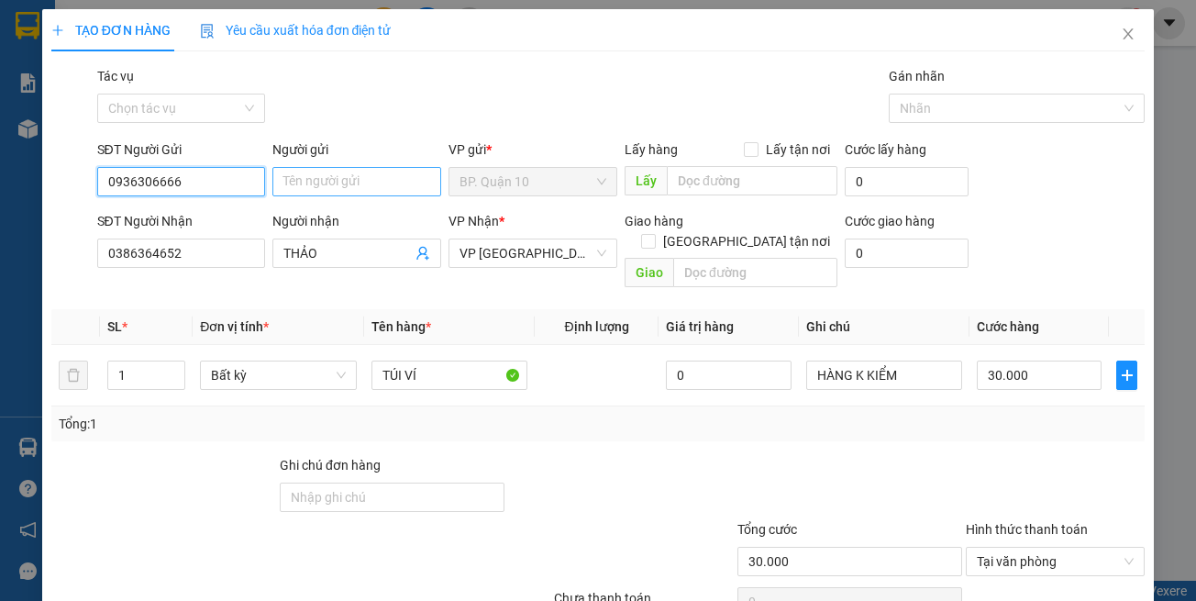
type input "0936306666"
click at [405, 178] on input "Người gửi" at bounding box center [356, 181] width 169 height 29
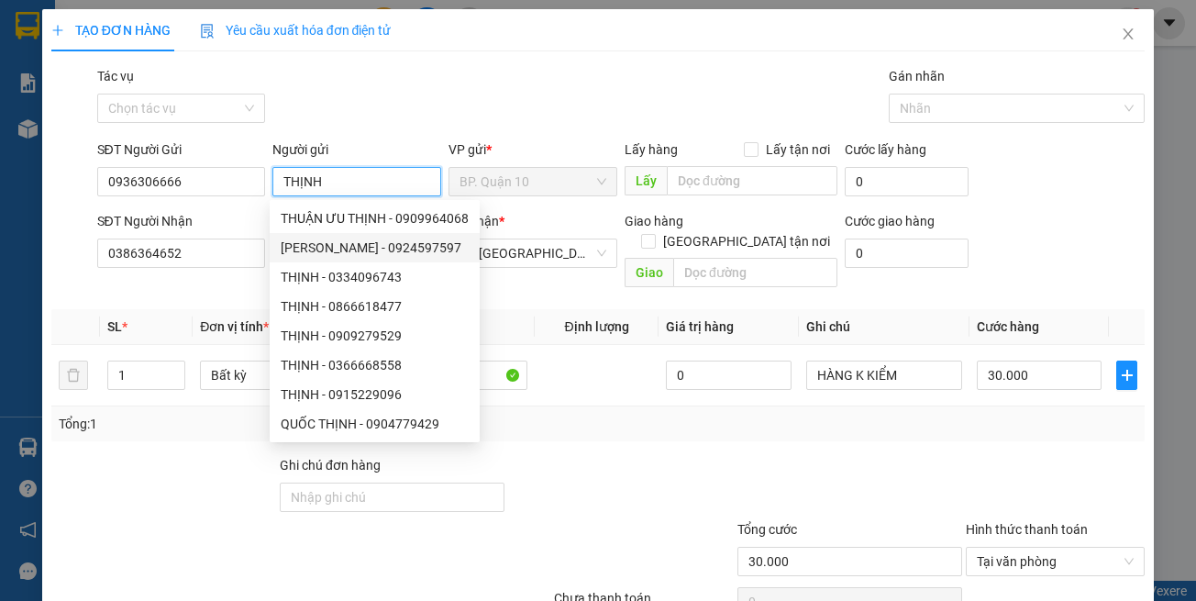
drag, startPoint x: 0, startPoint y: 202, endPoint x: 0, endPoint y: 147, distance: 55.0
click at [0, 160] on body "Kết quả tìm kiếm ( 15 ) Bộ lọc Mã ĐH Trạng thái Món hàng Tổng cước Chưa cước Nh…" at bounding box center [598, 300] width 1196 height 601
type input "THỊNH"
drag, startPoint x: 202, startPoint y: 249, endPoint x: 0, endPoint y: 186, distance: 211.2
click at [0, 210] on div "TẠO ĐƠN HÀNG Yêu cầu xuất hóa đơn điện tử Transit Pickup Surcharge Ids Transit …" at bounding box center [598, 300] width 1196 height 601
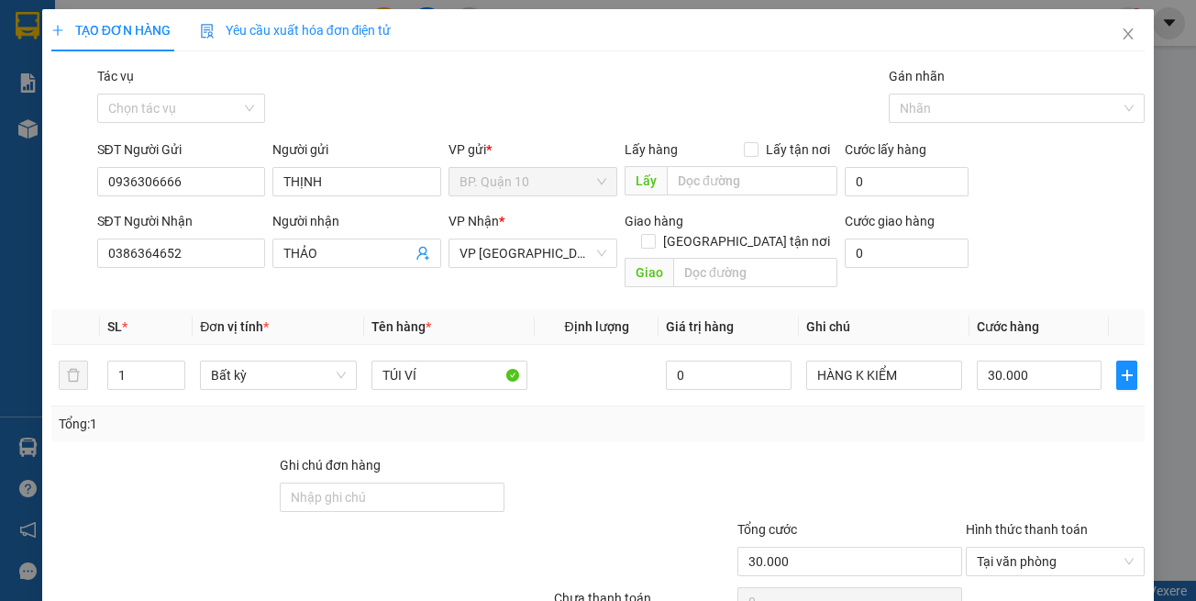
drag, startPoint x: 329, startPoint y: 259, endPoint x: 0, endPoint y: 124, distance: 355.9
click at [109, 213] on div "SĐT Người Nhận 0386364652 0386364652 Người nhận THẢO VP Nhận * VP [GEOGRAPHIC_D…" at bounding box center [622, 253] width 1056 height 84
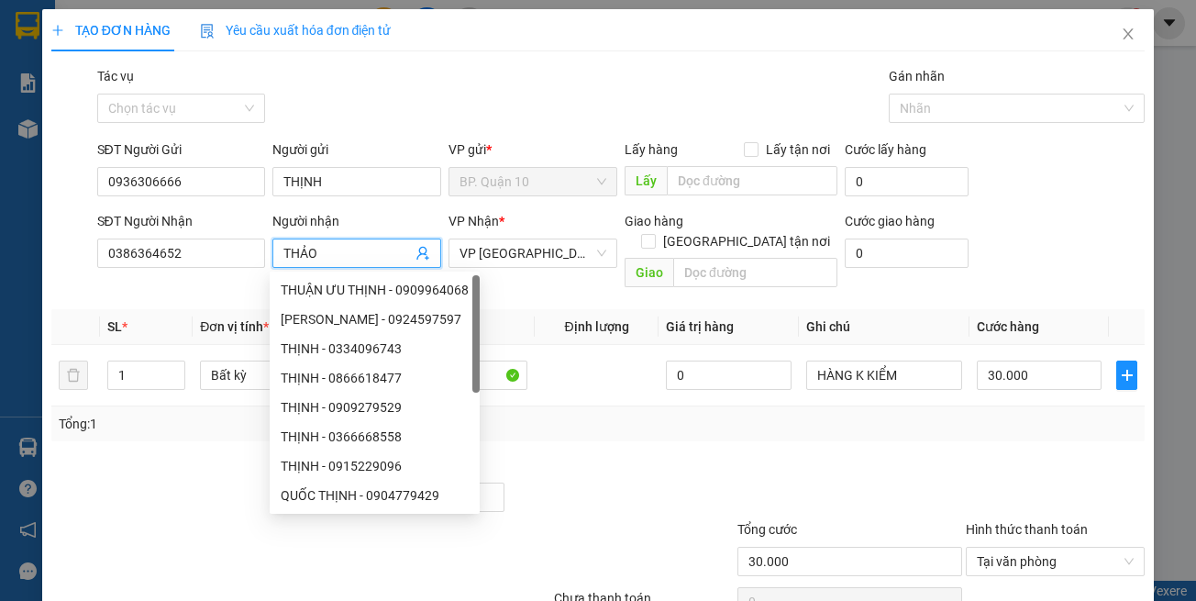
type input "N"
type input "BÔNG"
click at [855, 414] on div "Tổng: 1" at bounding box center [599, 424] width 1080 height 20
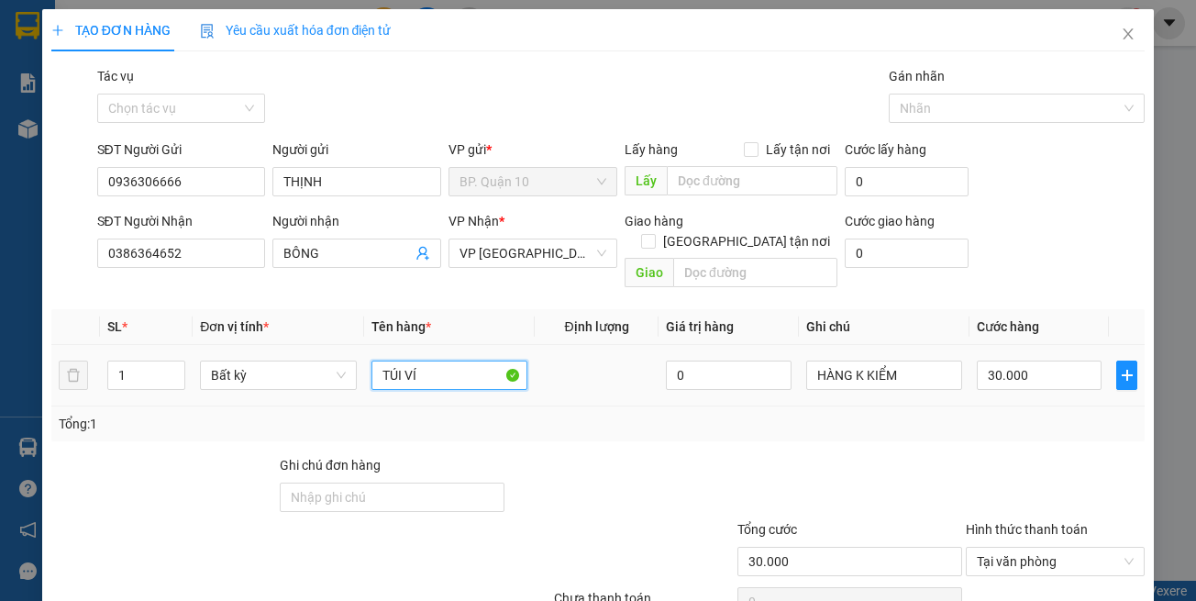
drag, startPoint x: 451, startPoint y: 361, endPoint x: 0, endPoint y: 283, distance: 458.0
click at [64, 320] on table "SL * Đơn vị tính * Tên hàng * Định lượng Giá trị hàng Ghi chú Cước hàng 1 Bất k…" at bounding box center [598, 357] width 1094 height 97
type input "BỌC áo"
click at [1034, 362] on input "30.000" at bounding box center [1039, 375] width 125 height 29
drag, startPoint x: 740, startPoint y: 345, endPoint x: 0, endPoint y: 191, distance: 756.2
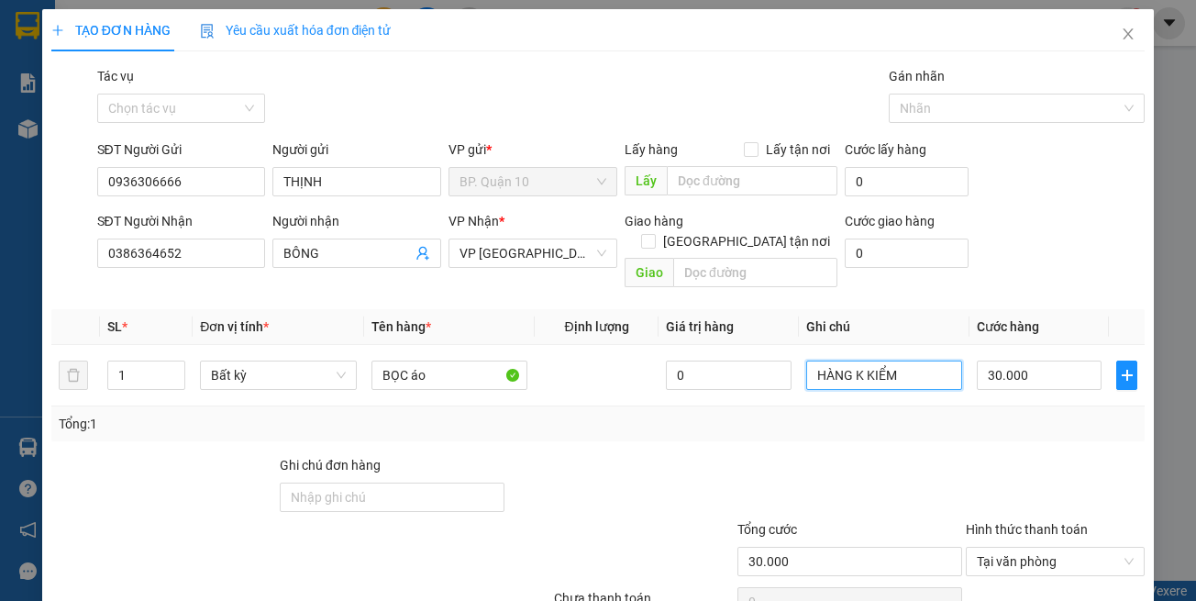
click at [161, 286] on div "Transit Pickup Surcharge Ids Transit Deliver Surcharge Ids Transit Deliver Surc…" at bounding box center [598, 364] width 1094 height 597
type input "d"
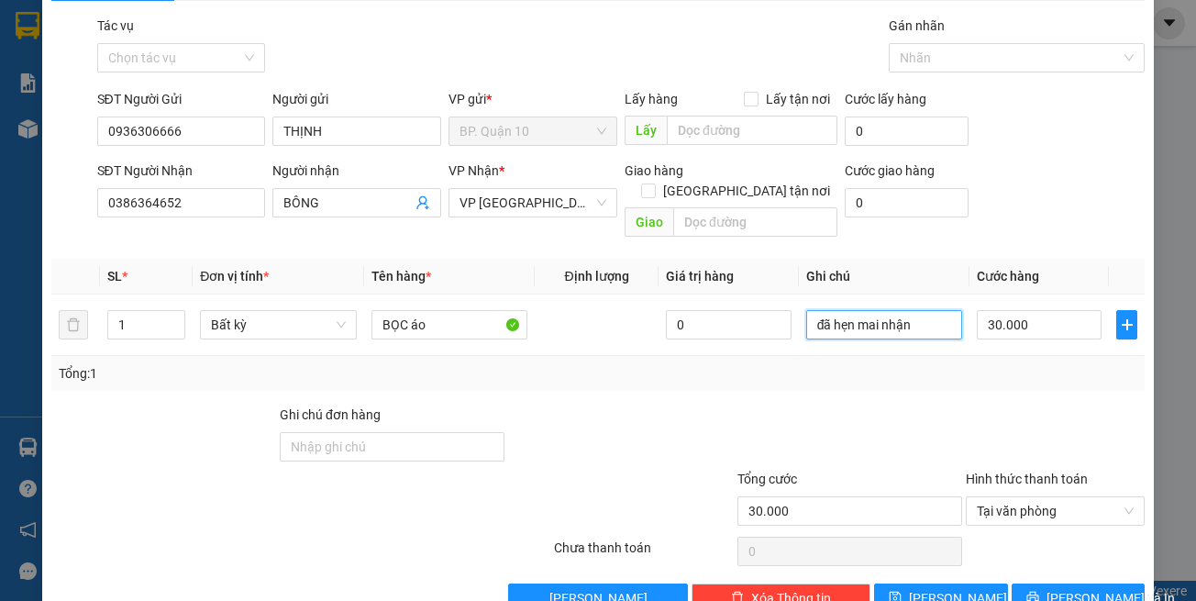
scroll to position [78, 0]
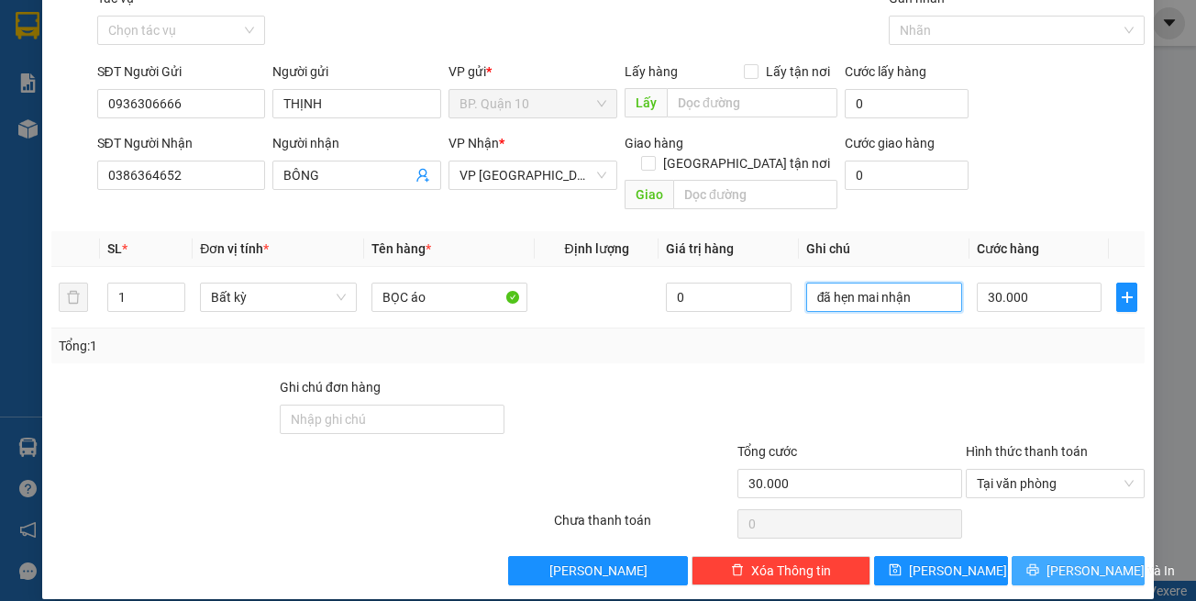
type input "đã hẹn mai nhận"
click at [1058, 561] on span "[PERSON_NAME] và In" at bounding box center [1111, 571] width 128 height 20
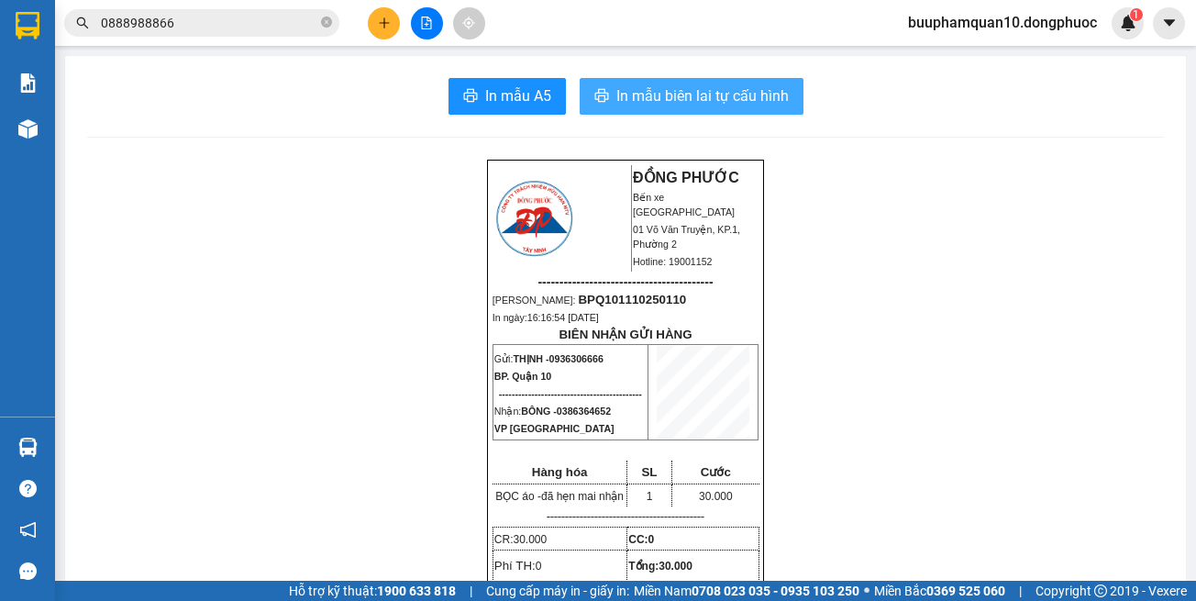
click at [755, 107] on span "In mẫu biên lai tự cấu hình" at bounding box center [702, 95] width 172 height 23
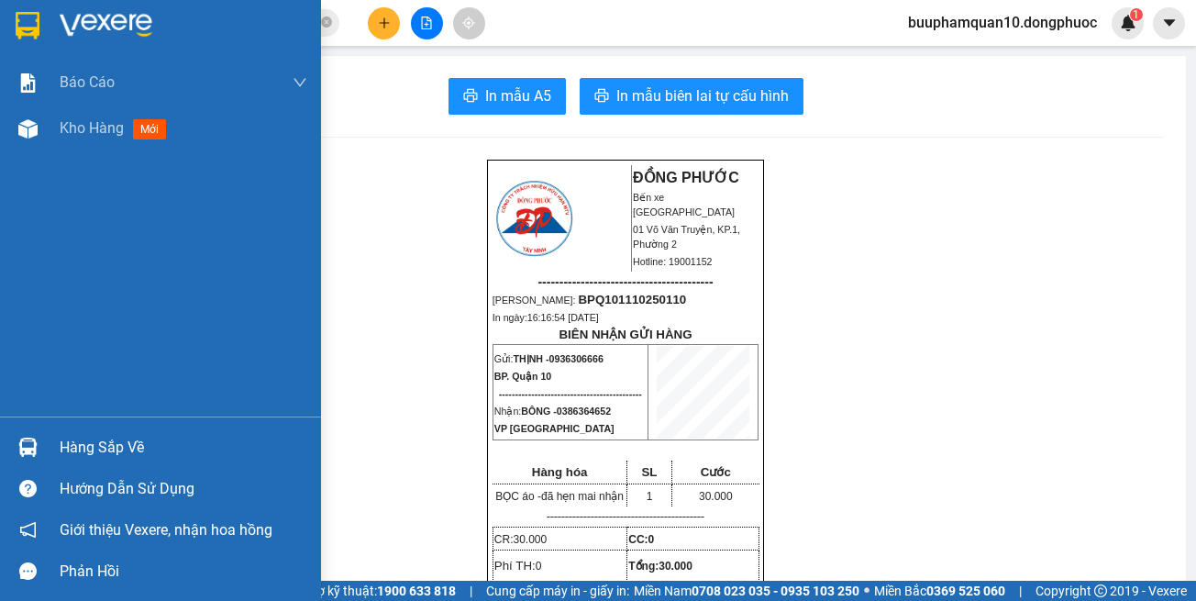
drag, startPoint x: 34, startPoint y: 466, endPoint x: 47, endPoint y: 461, distance: 14.0
click at [35, 466] on div "Hàng sắp về" at bounding box center [160, 447] width 321 height 41
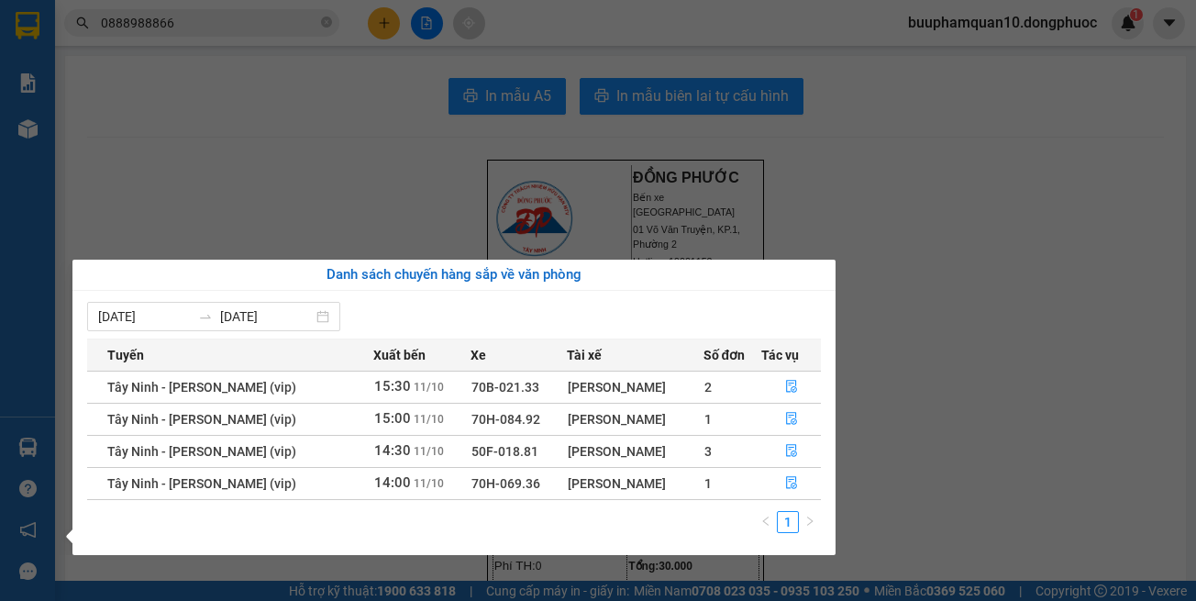
click at [930, 317] on section "Kết quả tìm kiếm ( 15 ) Bộ lọc Mã ĐH Trạng thái Món hàng Tổng cước Chưa cước Nh…" at bounding box center [598, 300] width 1196 height 601
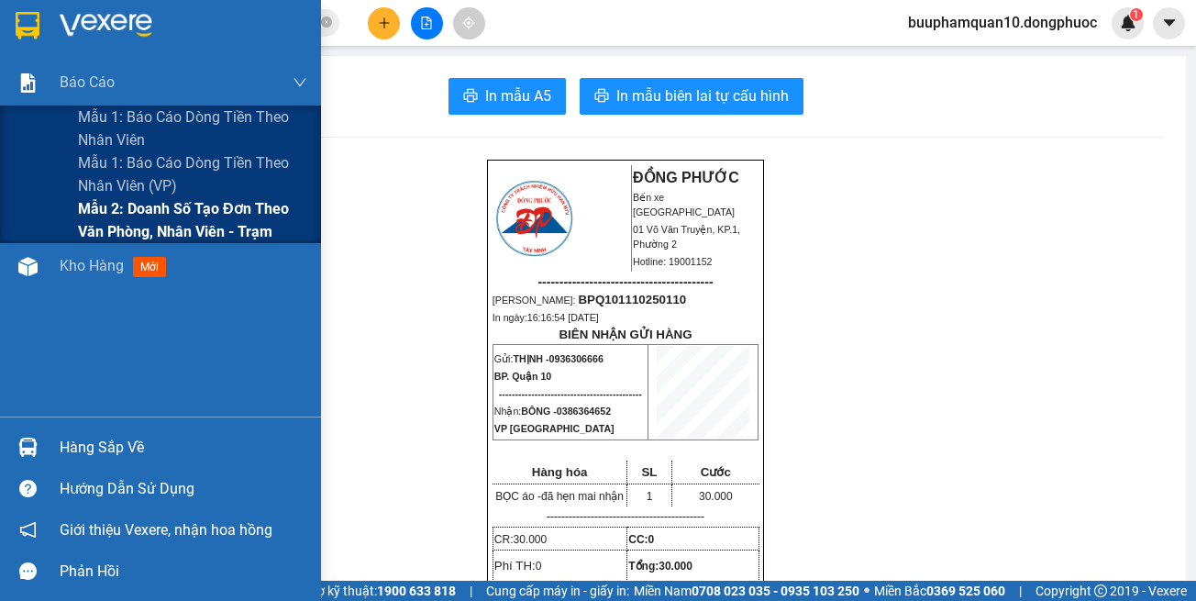
click at [132, 204] on span "Mẫu 2: Doanh số tạo đơn theo Văn phòng, nhân viên - Trạm" at bounding box center [192, 220] width 229 height 46
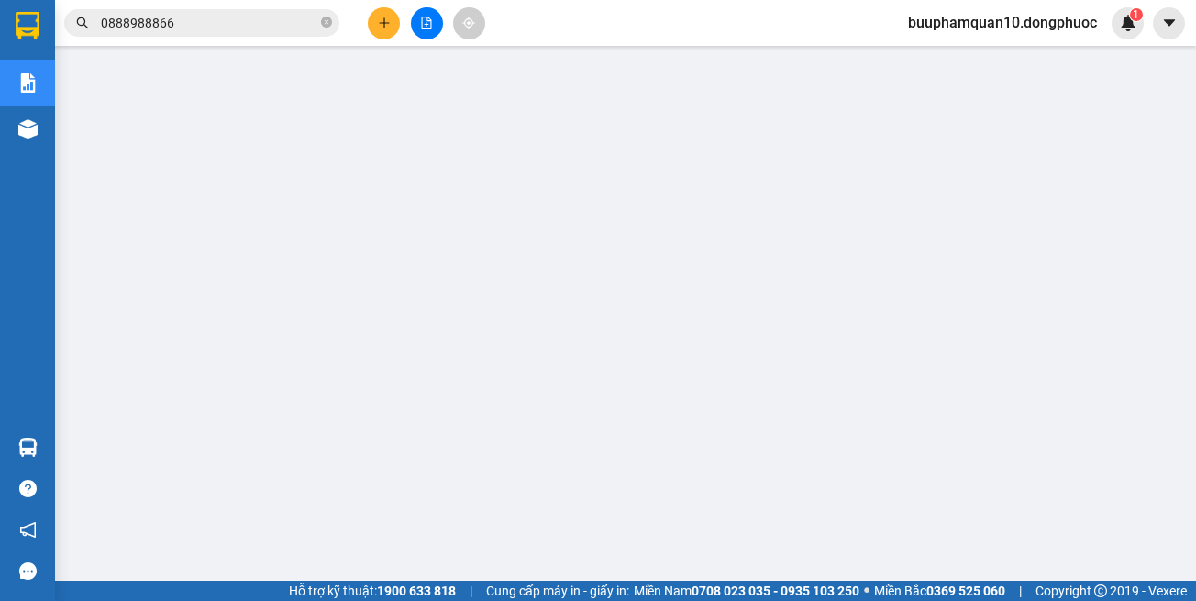
click at [243, 20] on input "0888988866" at bounding box center [209, 23] width 216 height 20
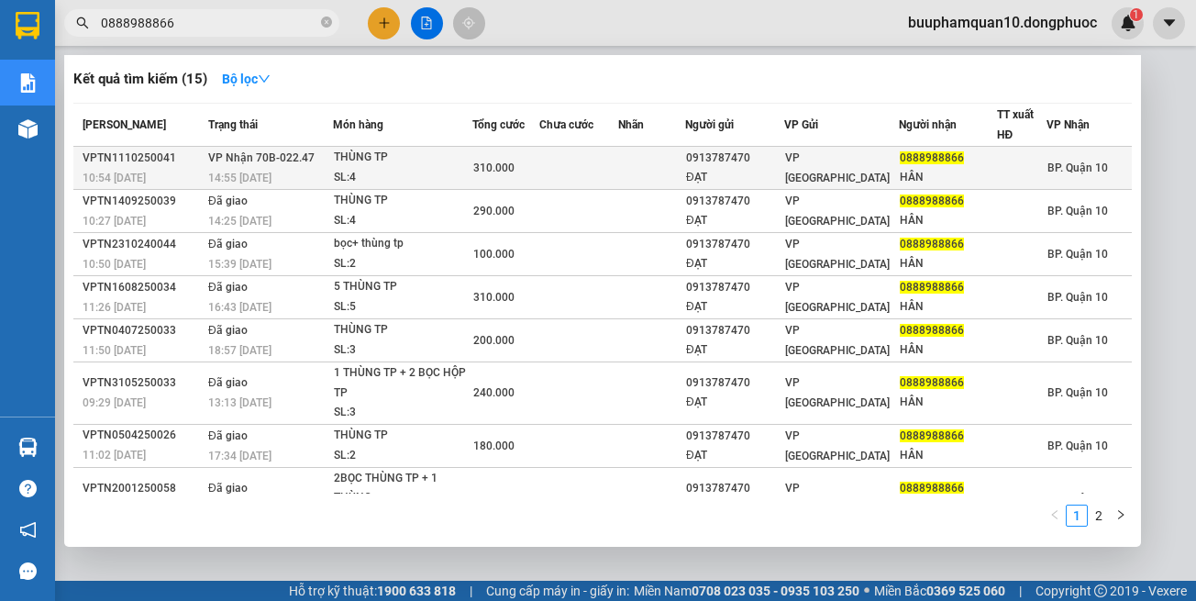
click at [562, 158] on td at bounding box center [578, 168] width 79 height 43
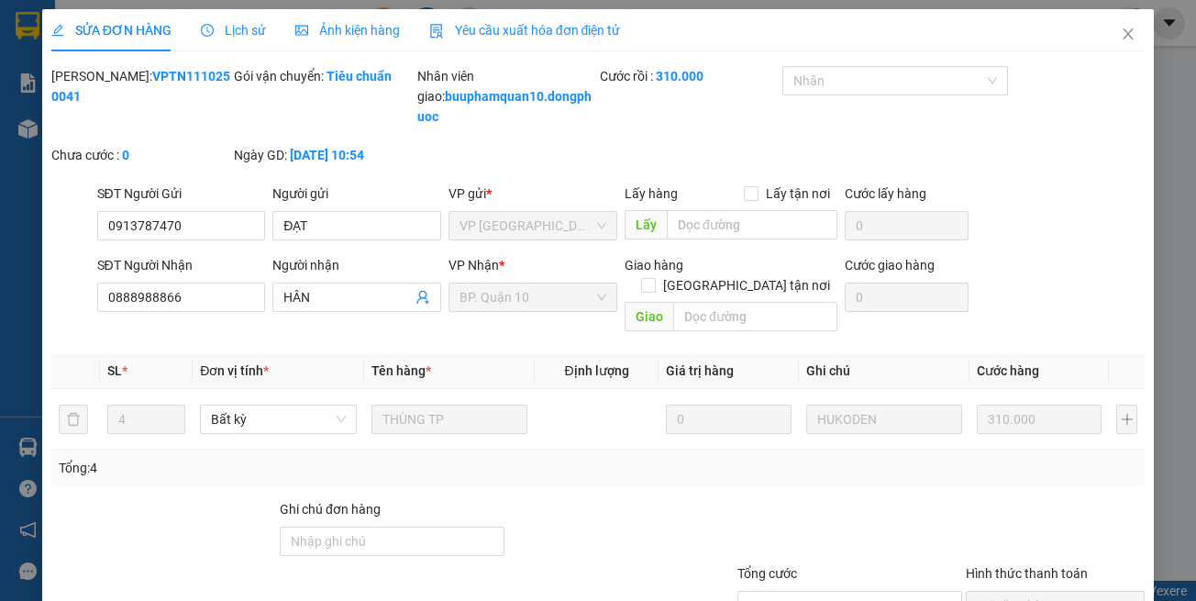
type input "0913787470"
type input "ĐẠT"
type input "0888988866"
type input "HÂN"
type input "310.000"
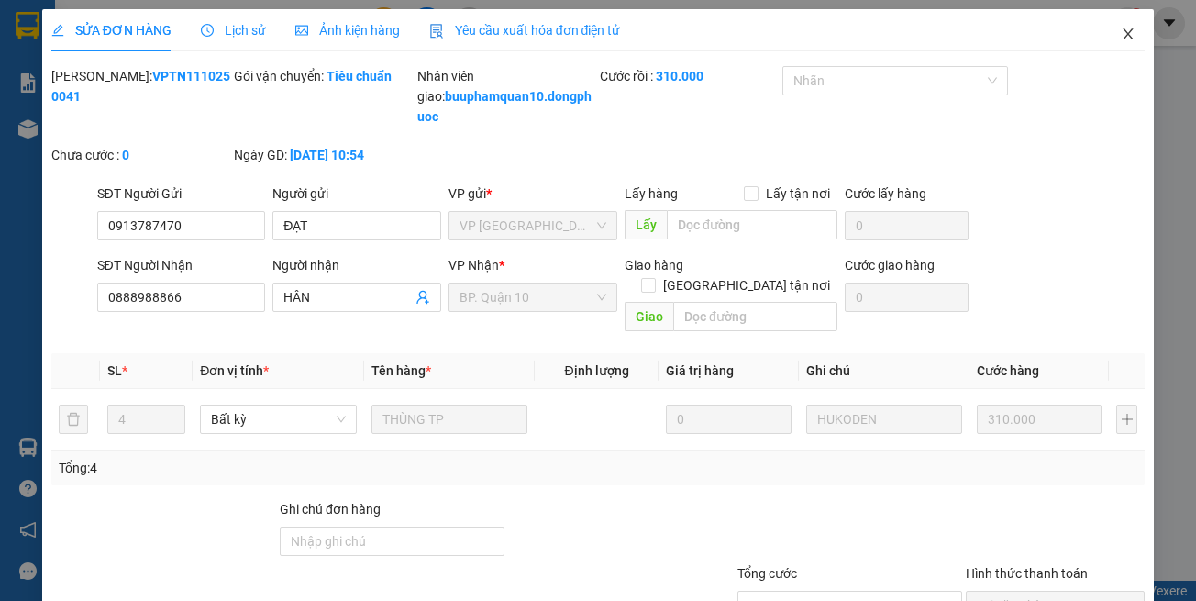
drag, startPoint x: 1121, startPoint y: 39, endPoint x: 1097, endPoint y: 29, distance: 25.9
click at [1121, 39] on icon "close" at bounding box center [1128, 34] width 15 height 15
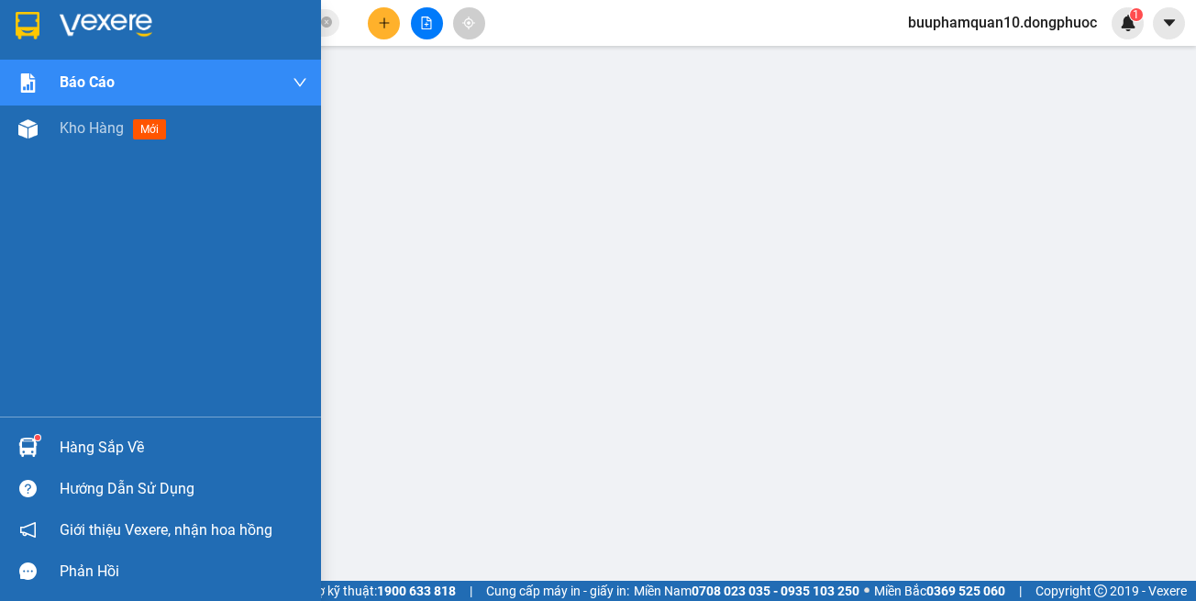
click at [19, 461] on div at bounding box center [28, 447] width 32 height 32
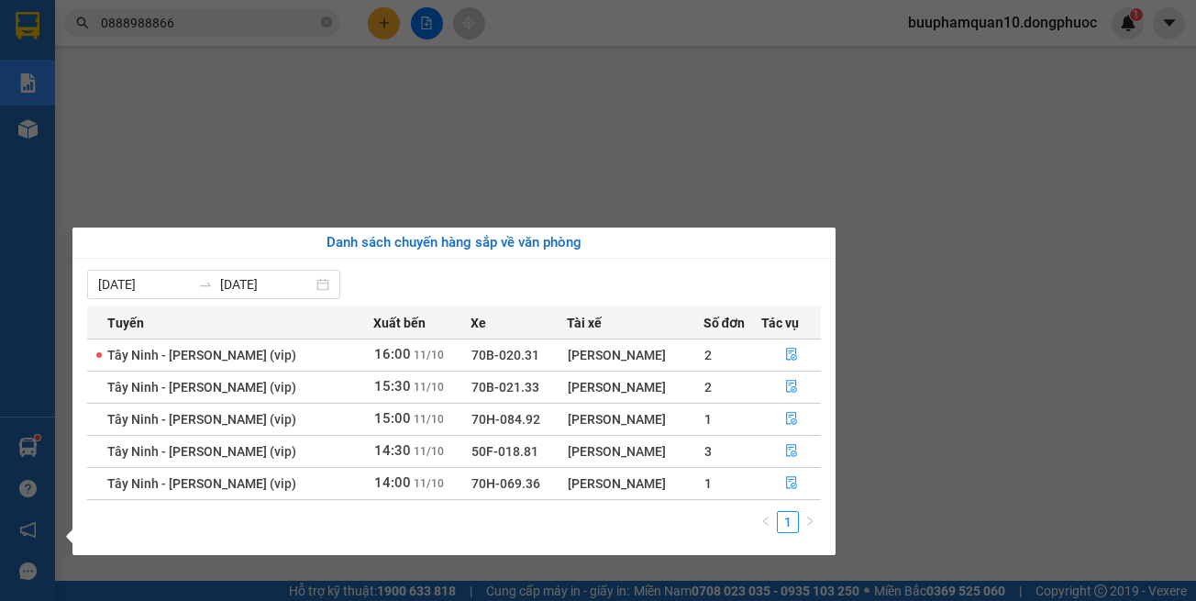
click at [234, 22] on section "Kết quả tìm kiếm ( 15 ) Bộ lọc Mã ĐH Trạng thái Món hàng Tổng cước Chưa cước Nh…" at bounding box center [598, 300] width 1196 height 601
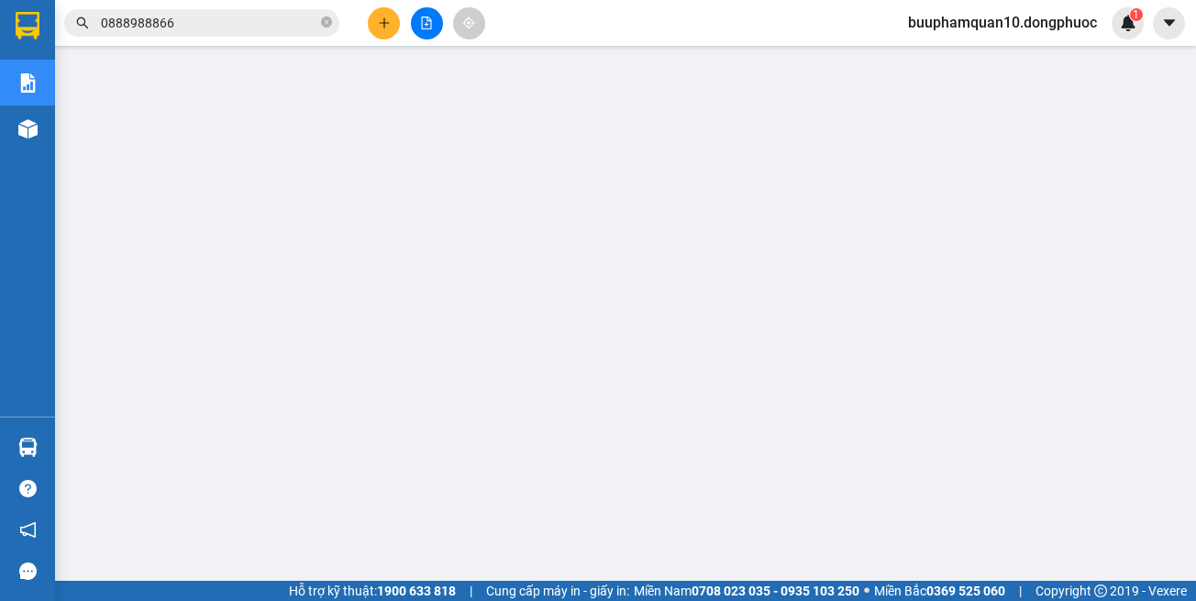
click at [234, 22] on input "0888988866" at bounding box center [209, 23] width 216 height 20
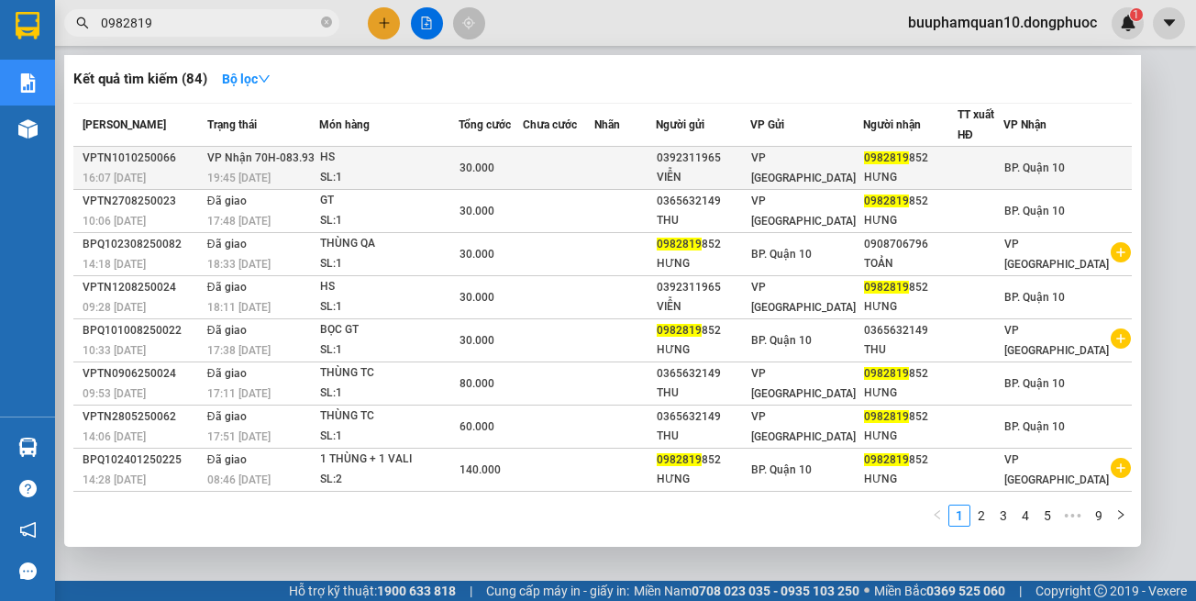
type input "0982819"
click at [458, 176] on div "SL: 1" at bounding box center [389, 178] width 138 height 20
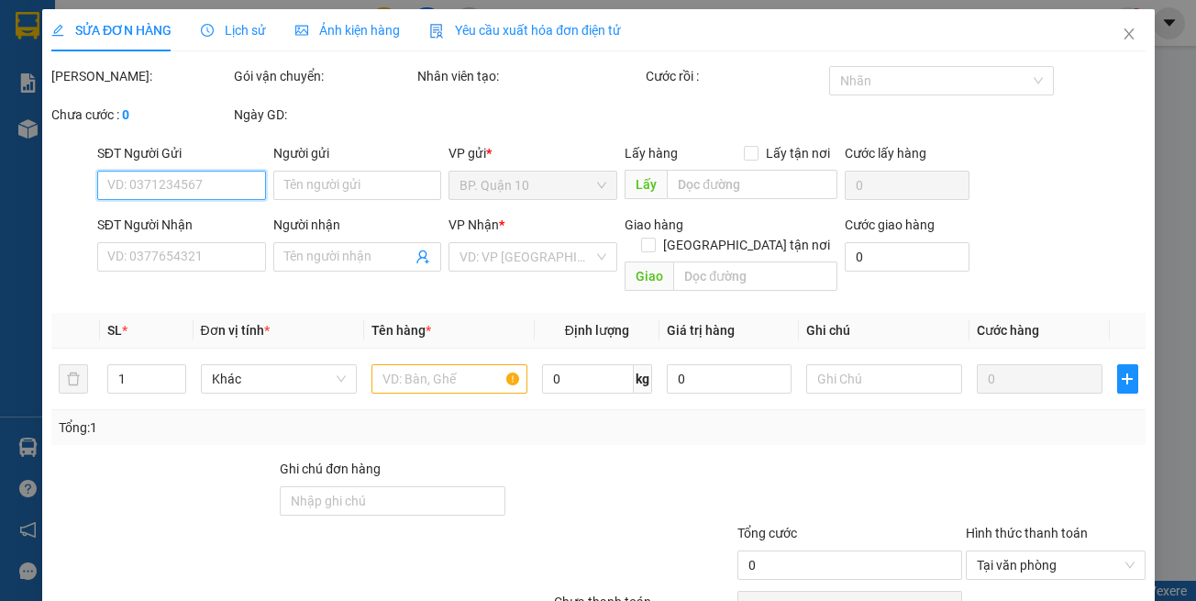
type input "0392311965"
type input "VIỄN"
type input "0982819852"
type input "HƯNG"
type input "30.000"
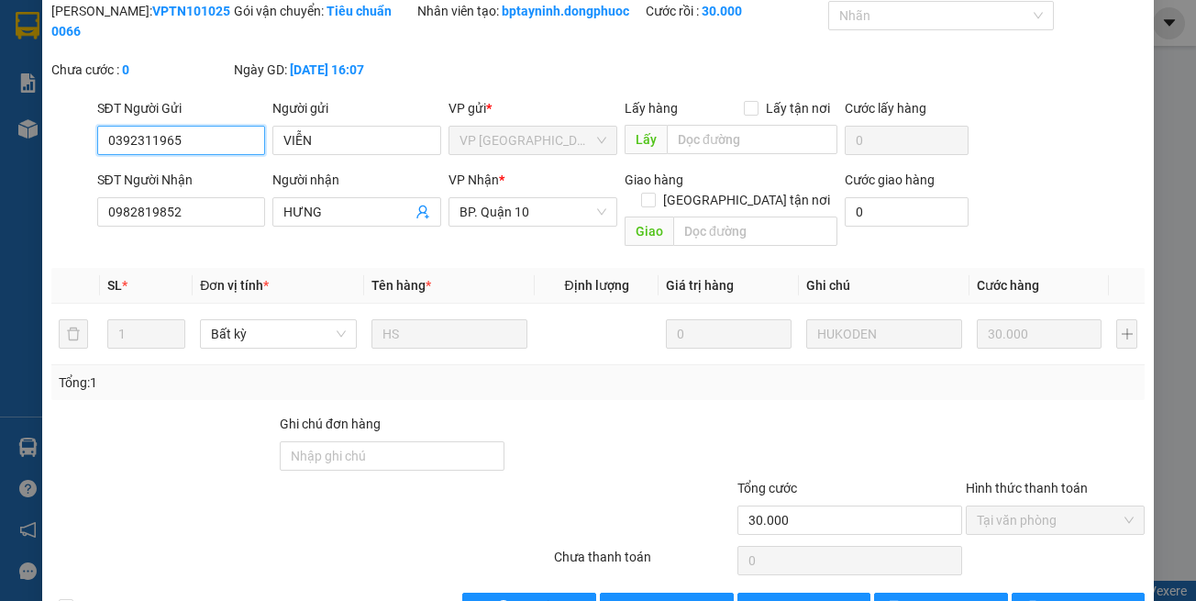
scroll to position [102, 0]
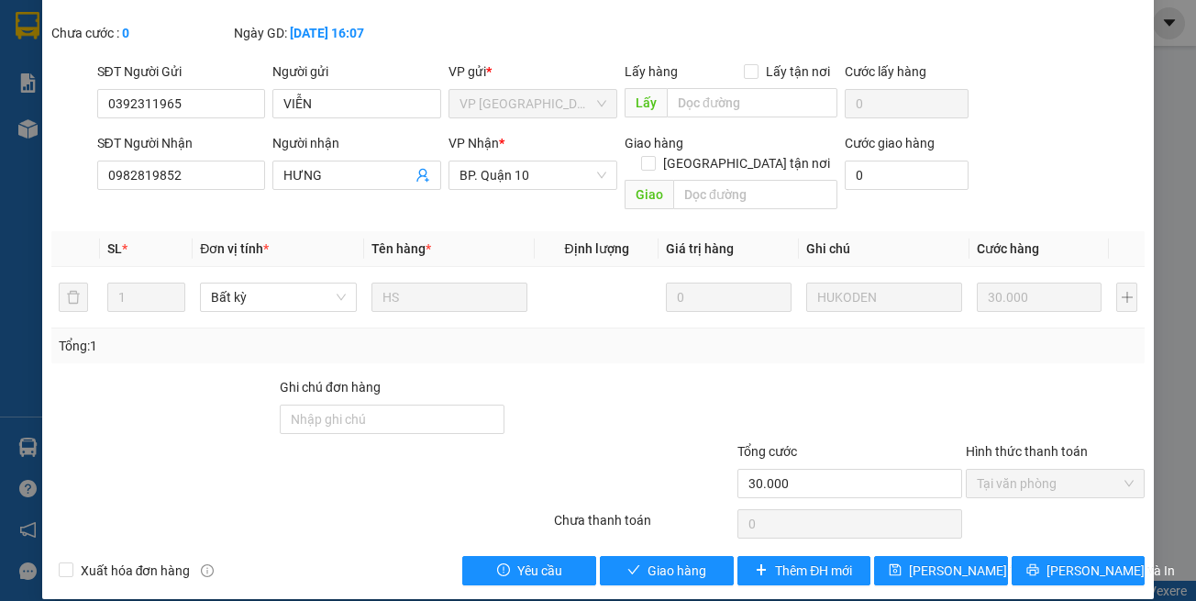
click at [673, 525] on div "Total Paid Fee 30.000 Total UnPaid Fee 0 Cash Collection Total Fee Mã ĐH: VPTN1…" at bounding box center [598, 274] width 1094 height 621
drag, startPoint x: 675, startPoint y: 544, endPoint x: 674, endPoint y: 534, distance: 10.1
click at [675, 561] on span "Giao hàng" at bounding box center [677, 571] width 59 height 20
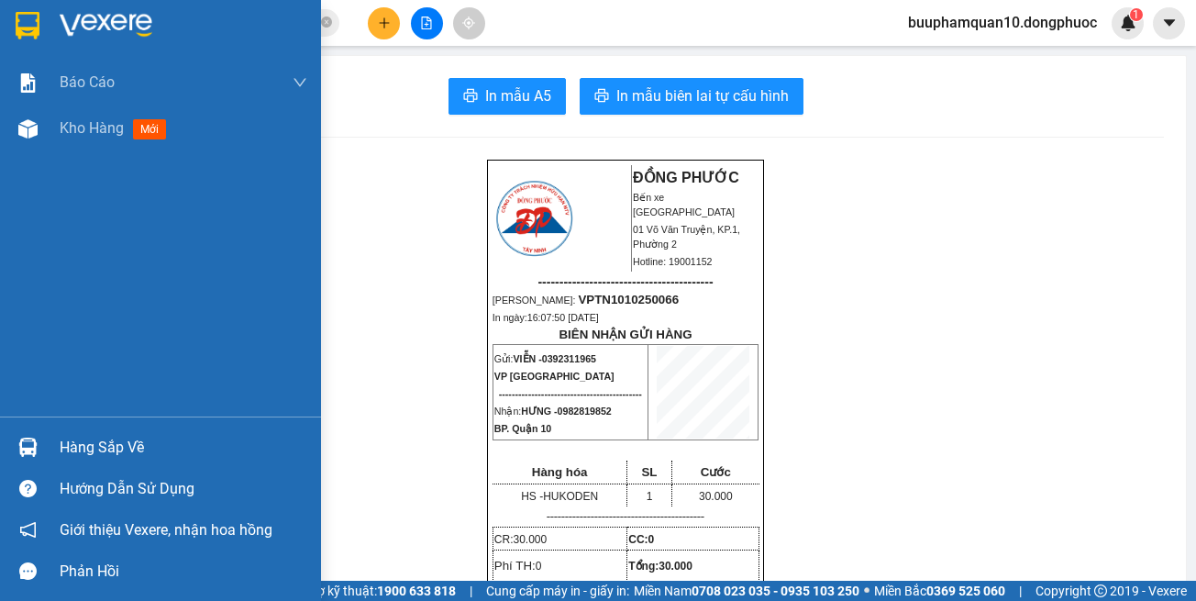
click at [42, 450] on div at bounding box center [28, 447] width 32 height 32
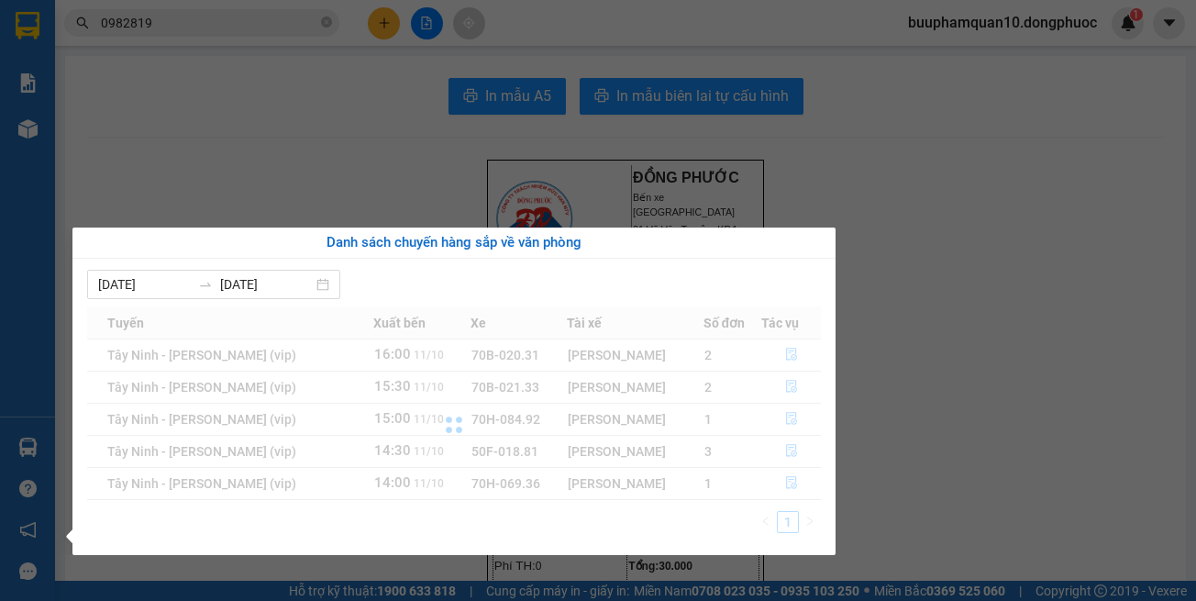
click at [377, 30] on section "Kết quả tìm kiếm ( 84 ) Bộ lọc Mã ĐH Trạng thái Món hàng Tổng cước Chưa cước Nh…" at bounding box center [598, 300] width 1196 height 601
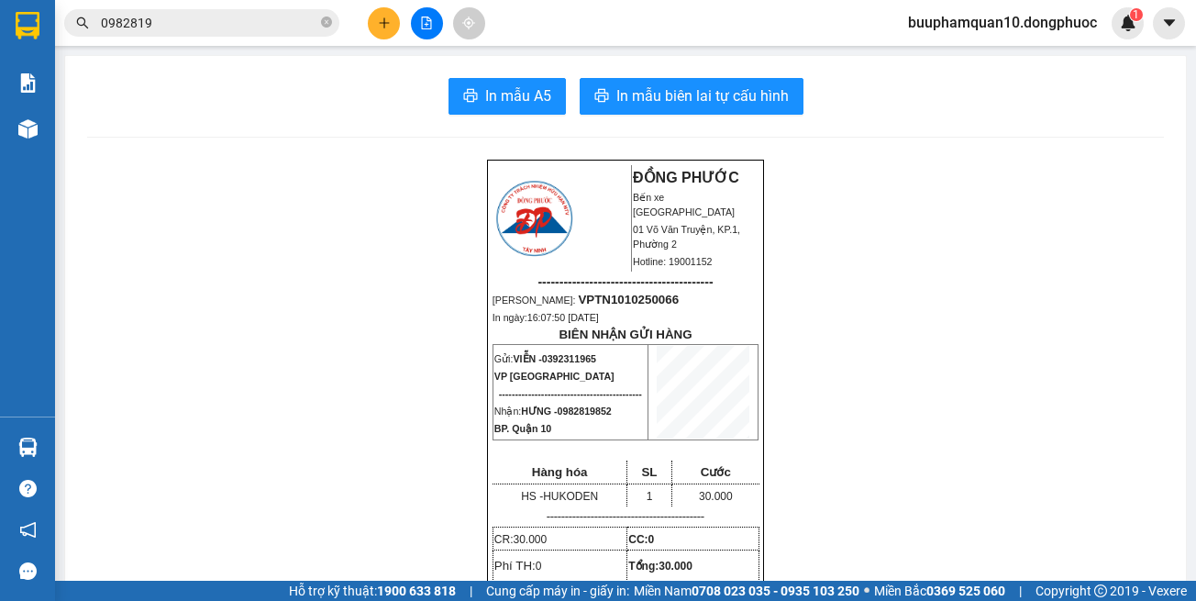
click at [377, 30] on button at bounding box center [384, 23] width 32 height 32
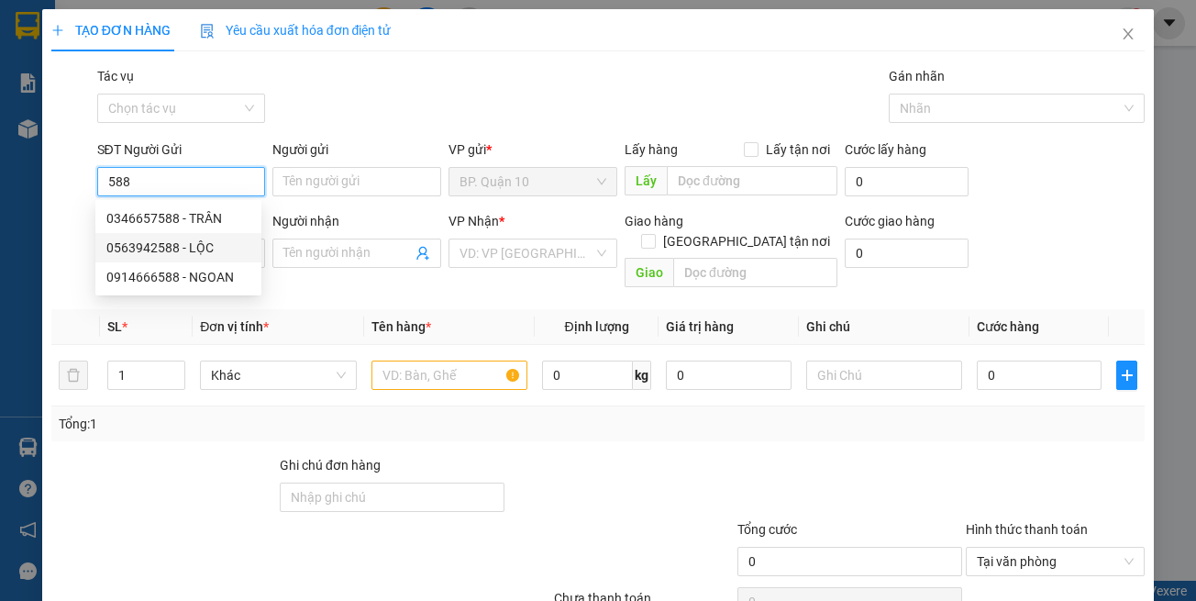
click at [190, 250] on div "0563942588 - LỘC" at bounding box center [178, 248] width 144 height 20
type input "0563942588"
type input "LỘC"
type input "0364510007"
type input "TONG"
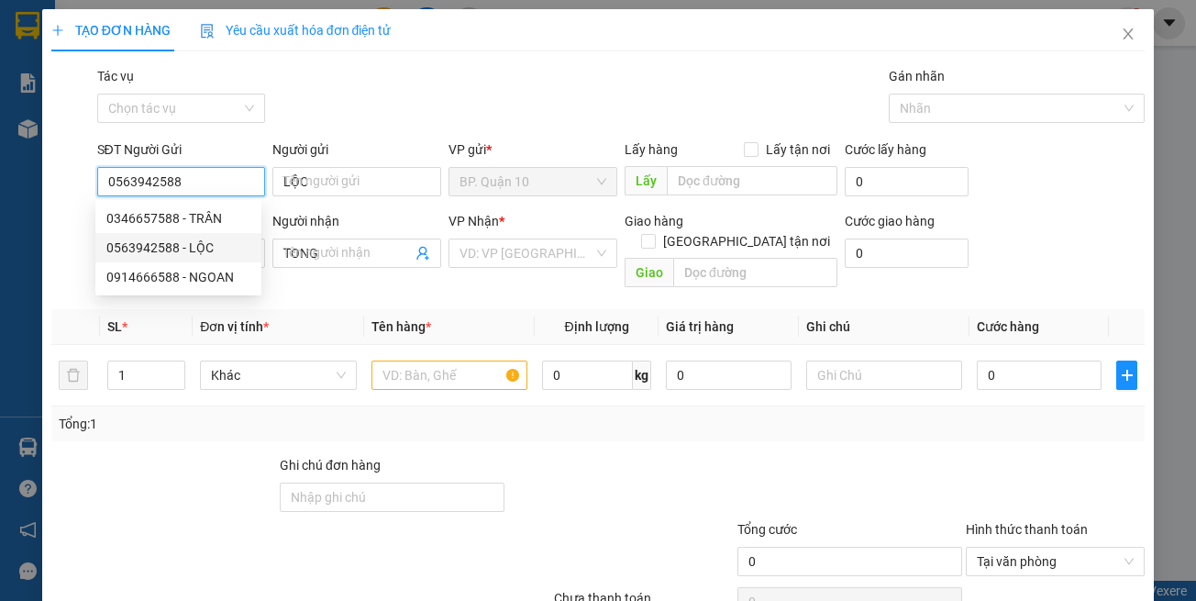
type input "30.000"
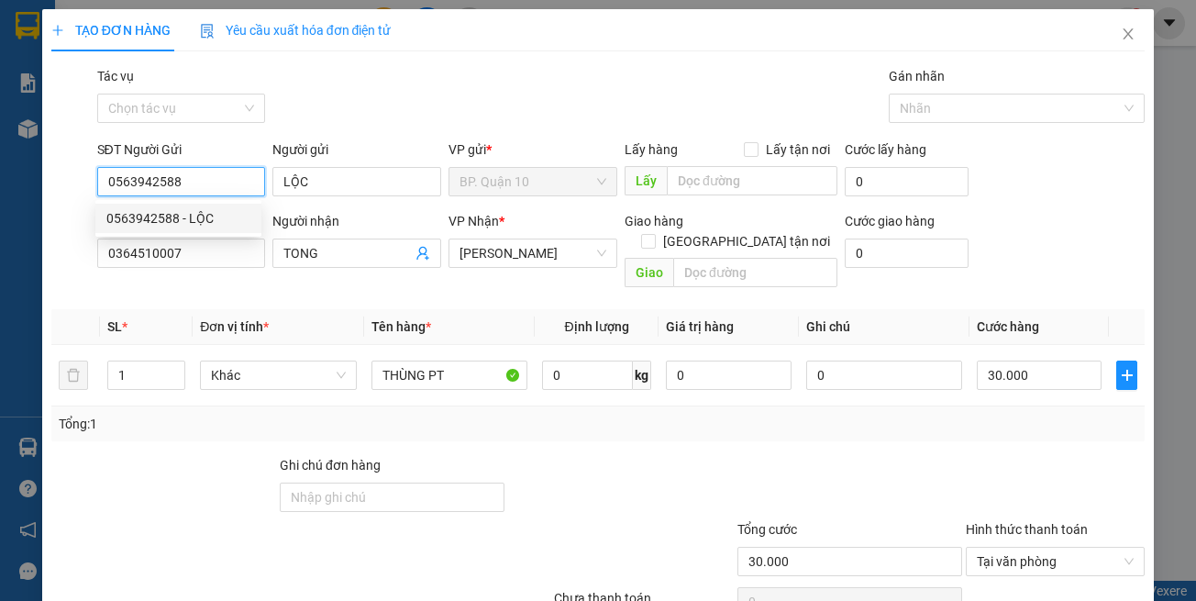
type input "0563942588"
click at [314, 282] on div "Transit Pickup Surcharge Ids Transit Deliver Surcharge Ids Transit Deliver Surc…" at bounding box center [598, 364] width 1094 height 597
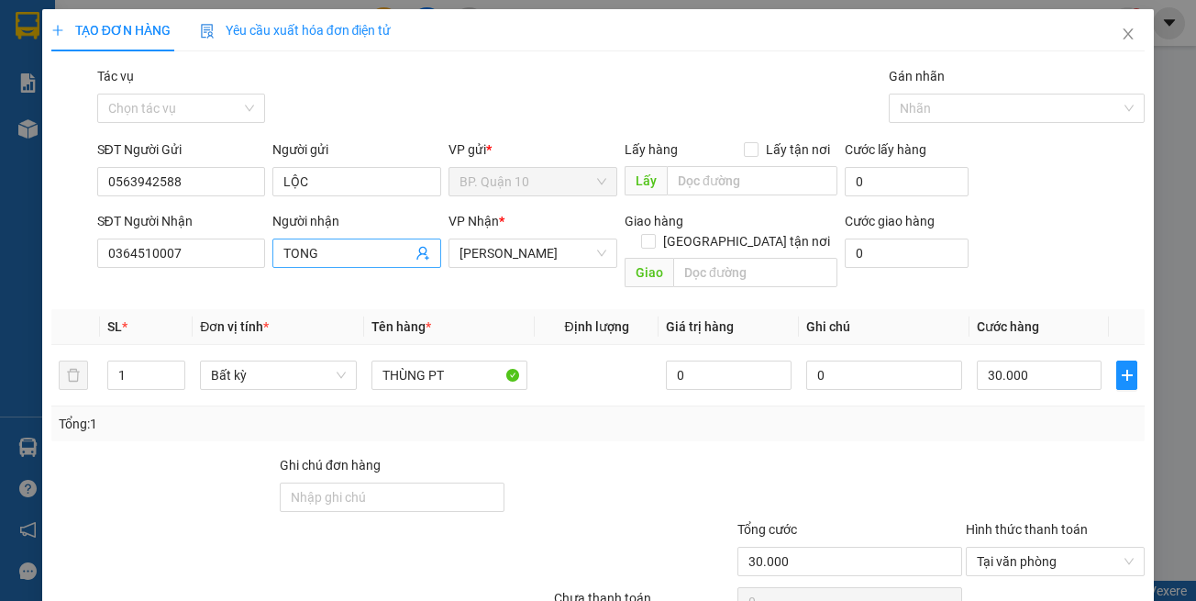
click at [421, 255] on icon "user-add" at bounding box center [422, 254] width 12 height 14
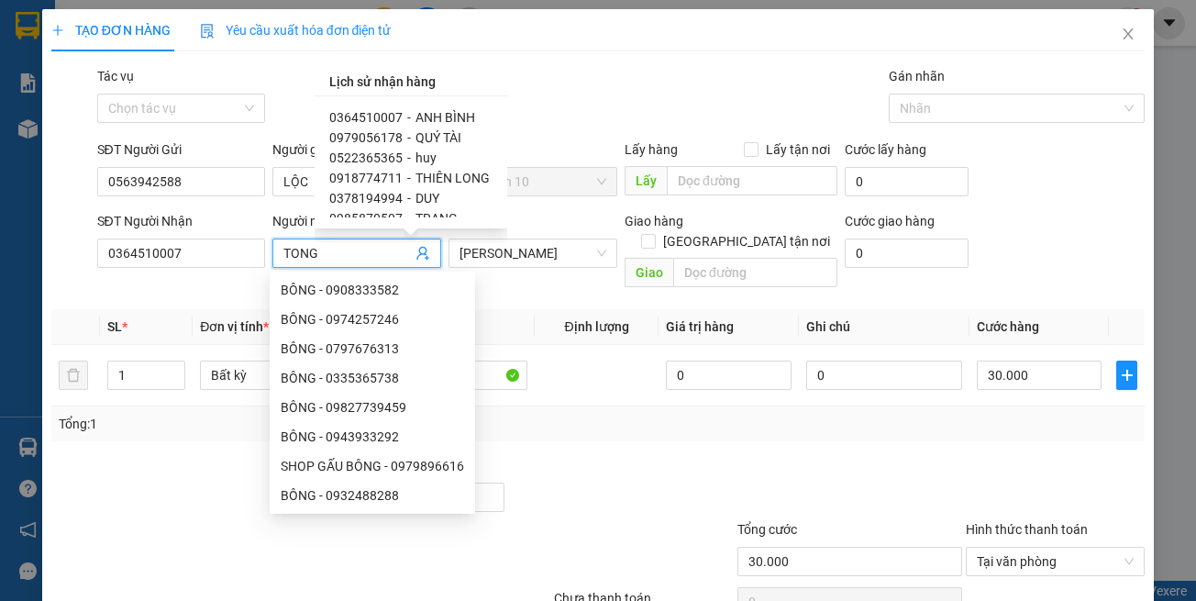
click at [368, 152] on span "0522365365" at bounding box center [365, 157] width 73 height 15
type input "0522365365"
type input "huy"
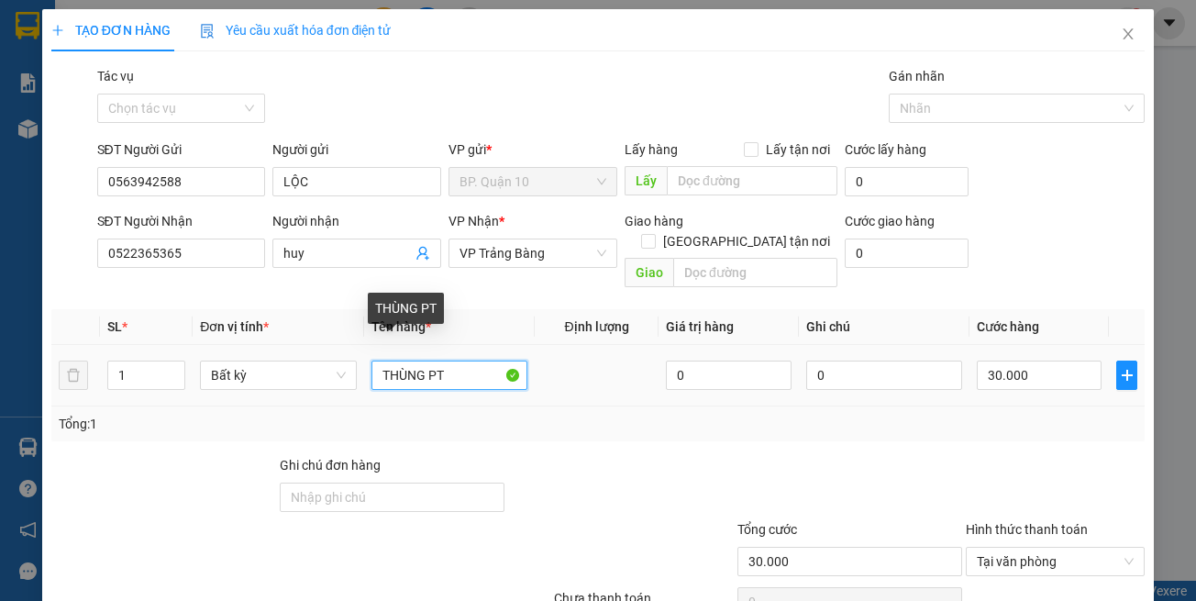
drag, startPoint x: 426, startPoint y: 353, endPoint x: 13, endPoint y: 417, distance: 417.8
click at [45, 409] on div "TẠO ĐƠN HÀNG Yêu cầu xuất hóa đơn điện tử Transit Pickup Surcharge Ids Transit …" at bounding box center [598, 343] width 1113 height 668
type input "HỘP ĐEN PT"
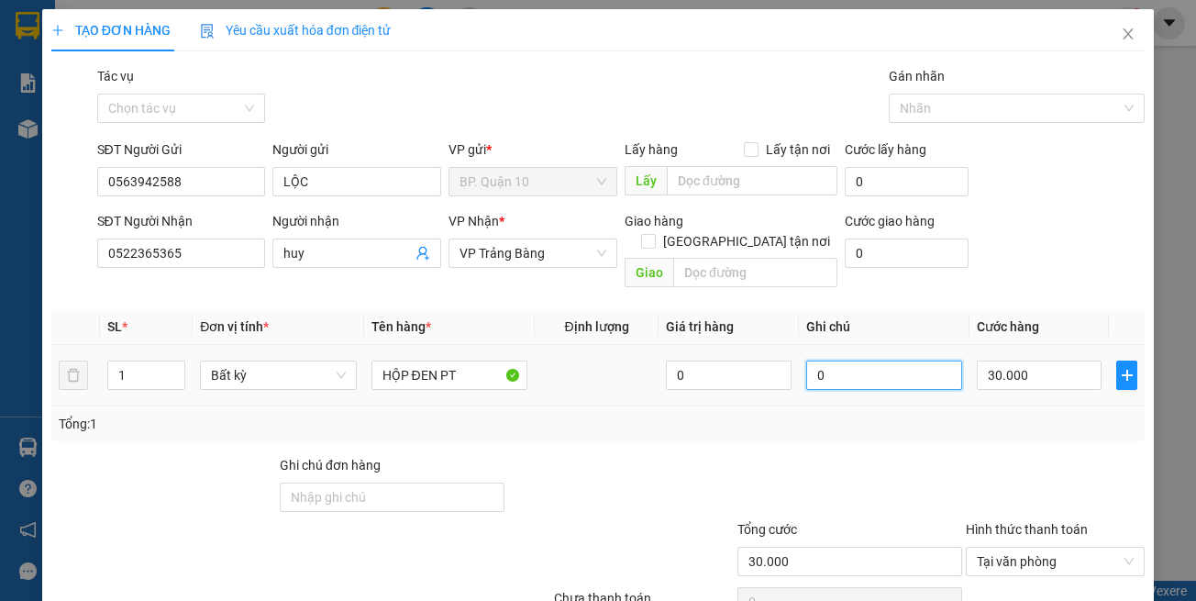
click at [899, 361] on input "0" at bounding box center [884, 375] width 156 height 29
click at [891, 365] on input "0" at bounding box center [884, 375] width 156 height 29
paste input "đã hẹn mai nhận"
drag, startPoint x: 980, startPoint y: 404, endPoint x: 940, endPoint y: 376, distance: 48.1
click at [981, 414] on div "Tổng: 1" at bounding box center [599, 424] width 1080 height 20
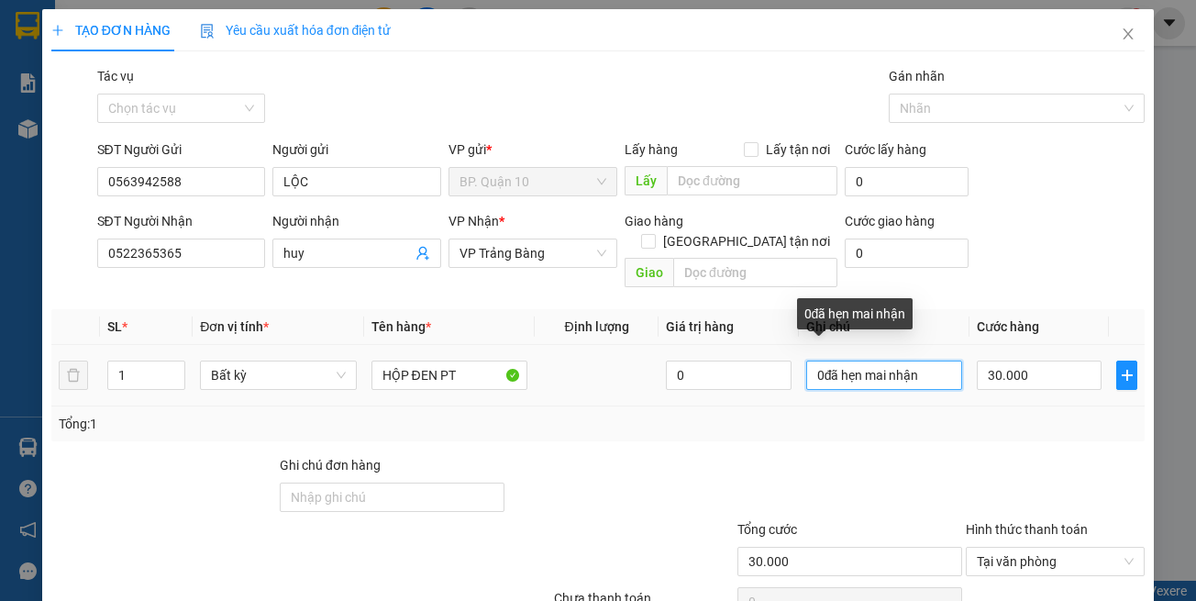
click at [814, 361] on input "0đã hẹn mai nhận" at bounding box center [884, 375] width 156 height 29
type input "đã hẹn mai nhận"
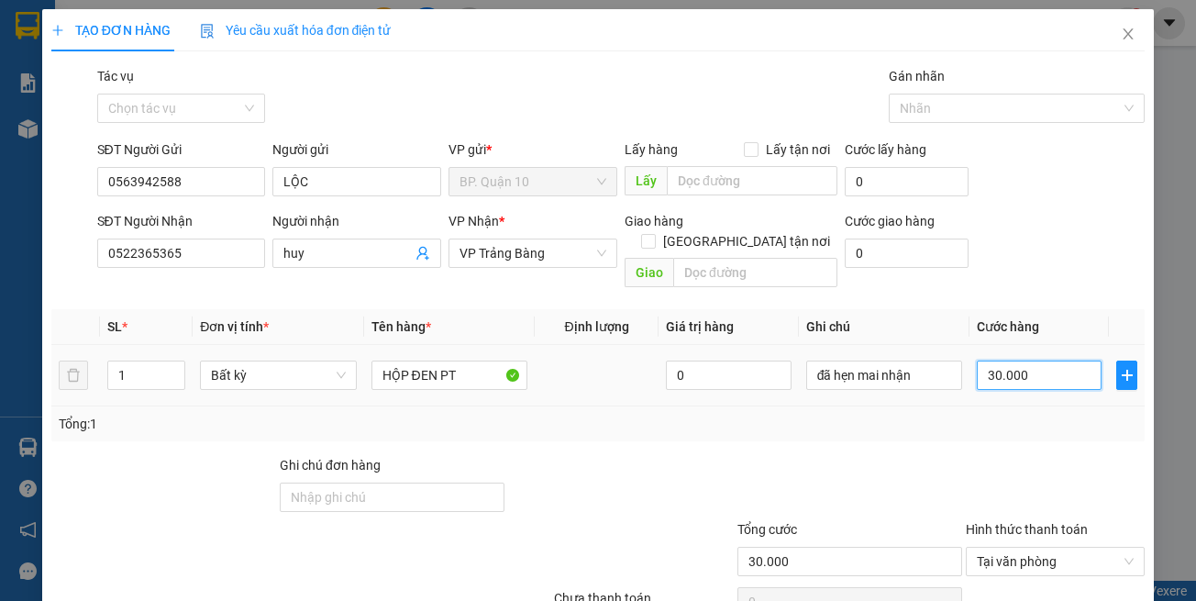
click at [1003, 368] on input "30.000" at bounding box center [1039, 375] width 125 height 29
click at [1026, 455] on div at bounding box center [1055, 487] width 183 height 64
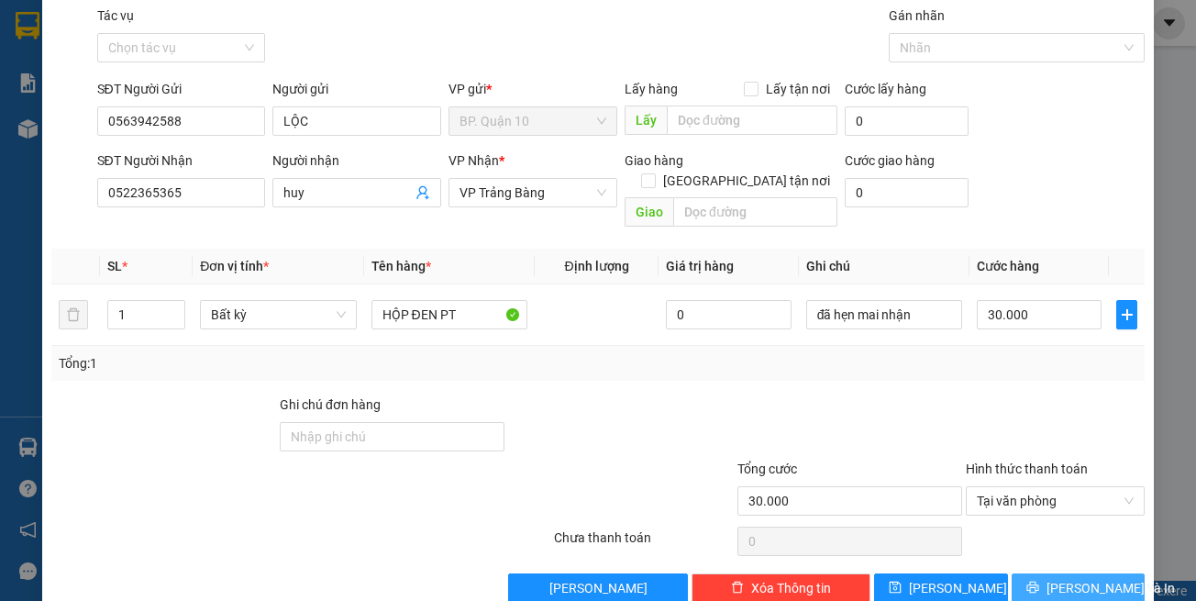
scroll to position [78, 0]
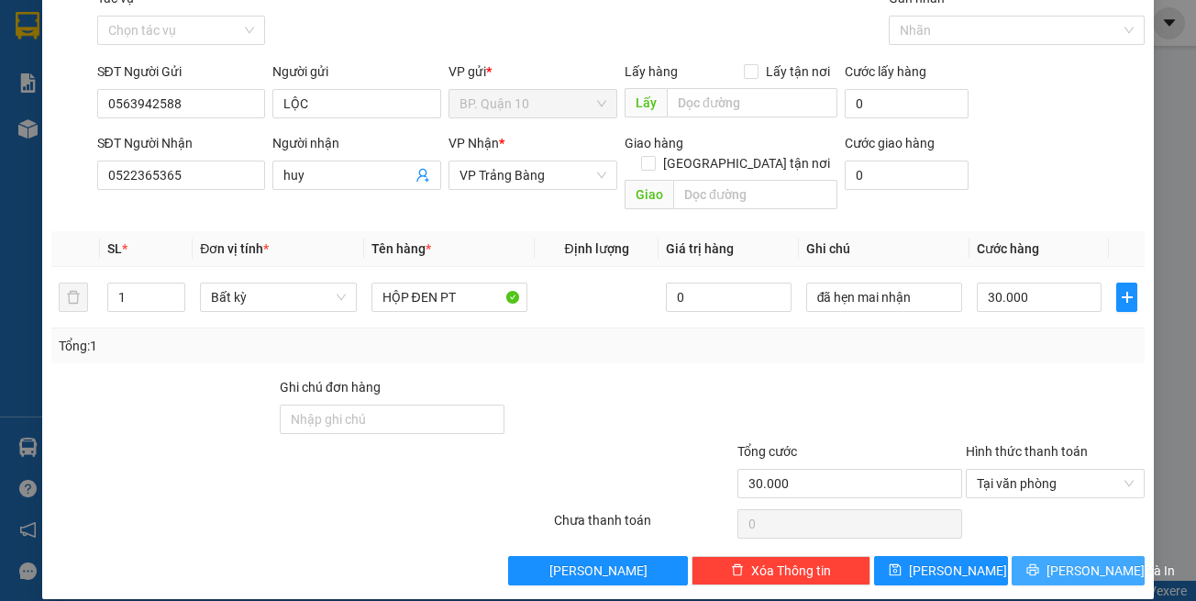
click at [1061, 561] on span "[PERSON_NAME] và In" at bounding box center [1111, 571] width 128 height 20
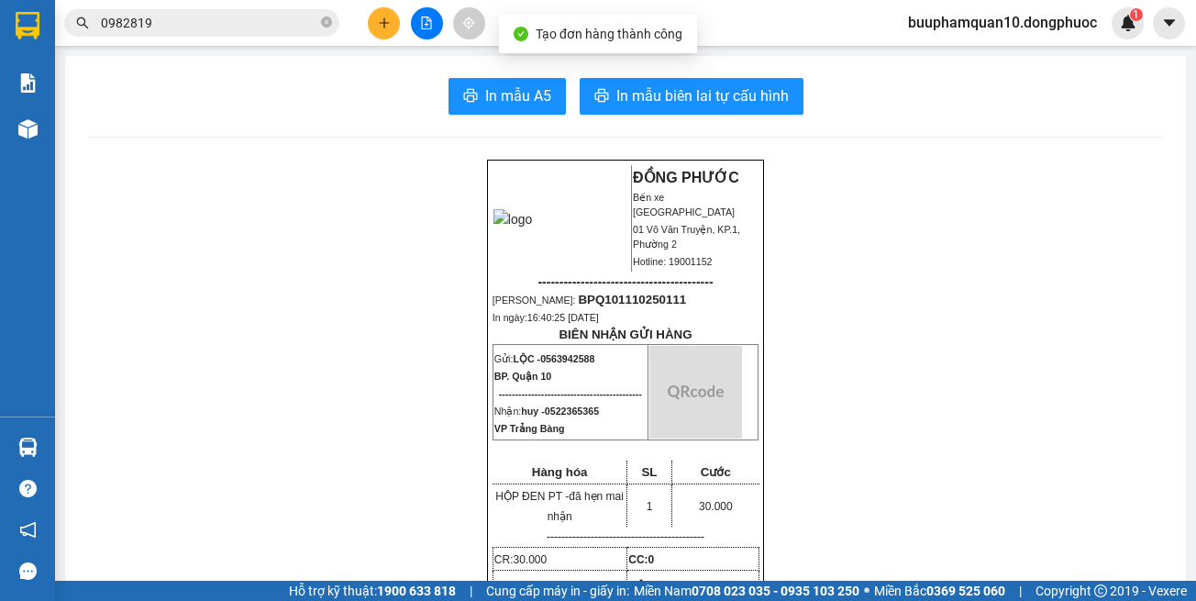
drag, startPoint x: 717, startPoint y: 123, endPoint x: 710, endPoint y: 105, distance: 18.9
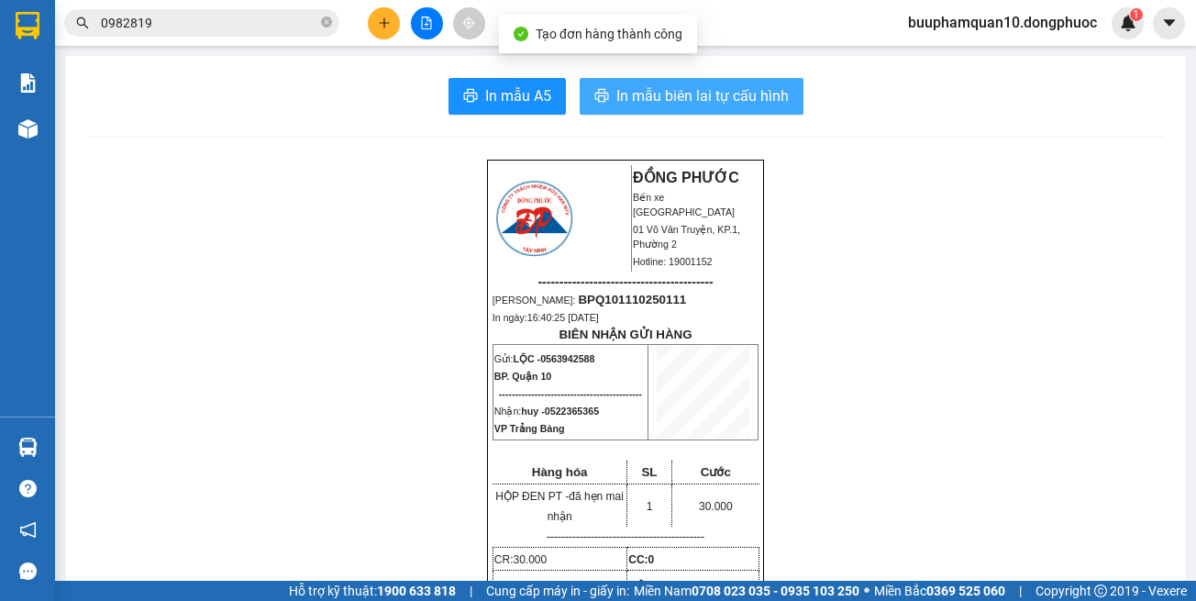
click at [709, 105] on span "In mẫu biên lai tự cấu hình" at bounding box center [702, 95] width 172 height 23
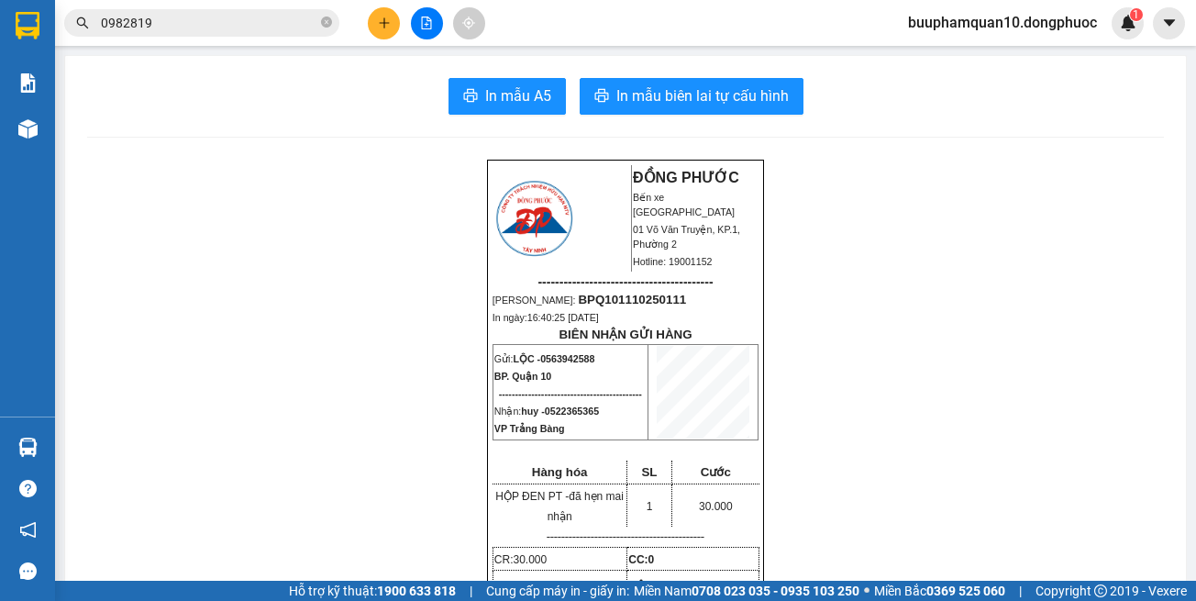
click at [383, 13] on button at bounding box center [384, 23] width 32 height 32
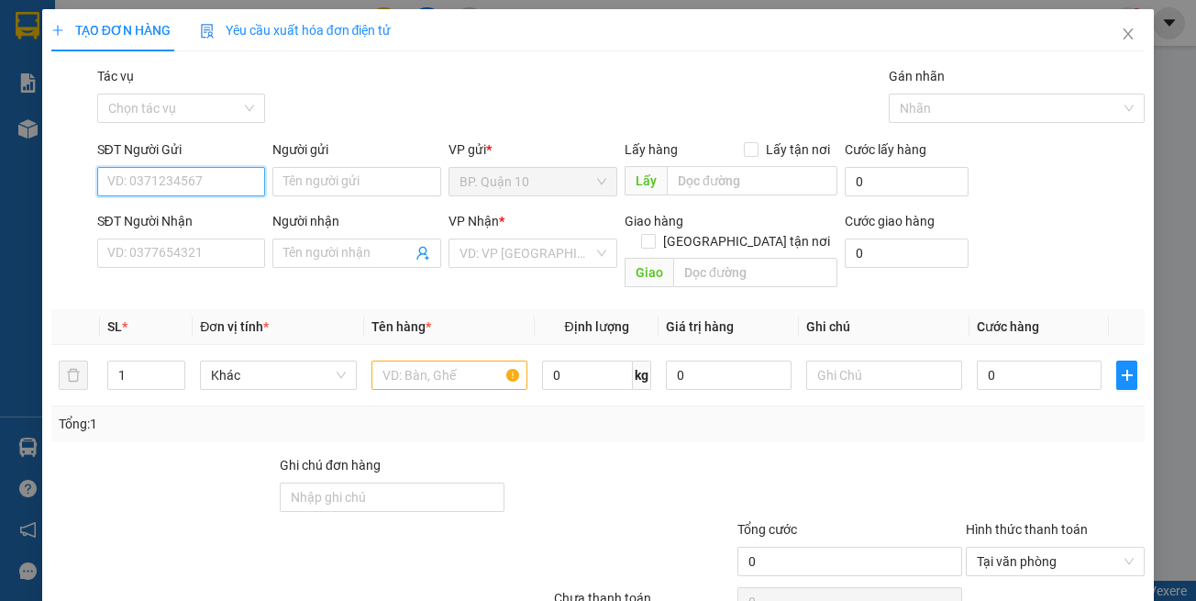
click at [224, 177] on input "SĐT Người Gửi" at bounding box center [181, 181] width 169 height 29
type input "0378726353"
drag, startPoint x: 147, startPoint y: 220, endPoint x: 199, endPoint y: 262, distance: 67.2
click at [148, 220] on div "0378726353 - Vinh" at bounding box center [178, 218] width 144 height 20
type input "Vinh"
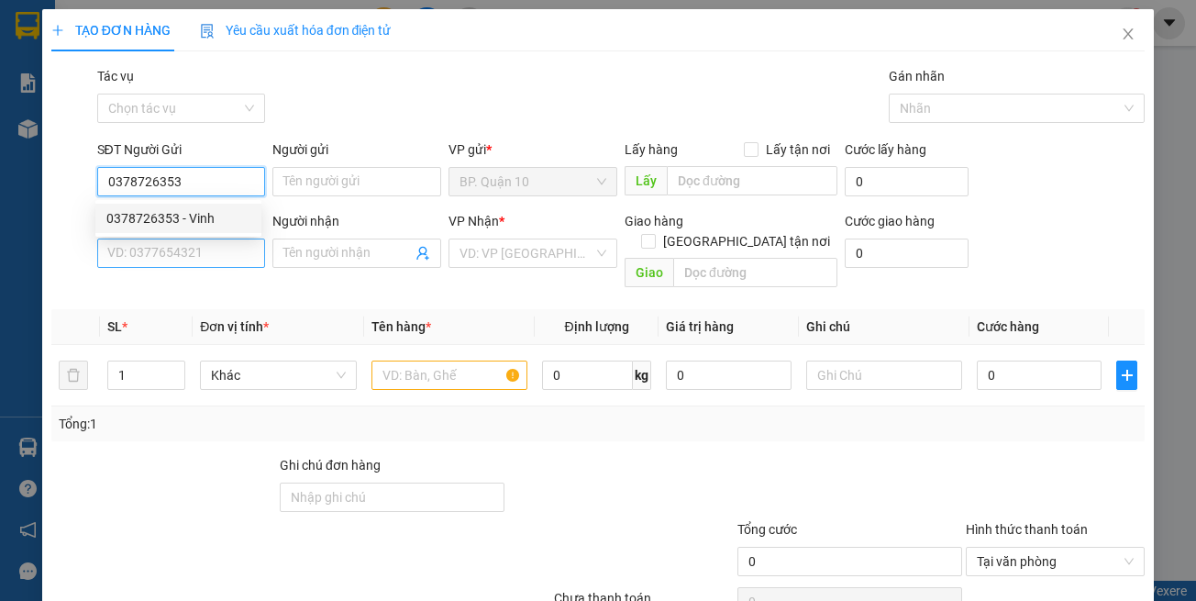
type input "0945376967"
type input "vũ"
type input "0378726353"
click at [196, 269] on div "SĐT Người Nhận 0945376967 VD: 0377654321" at bounding box center [181, 243] width 169 height 64
type input "60.000"
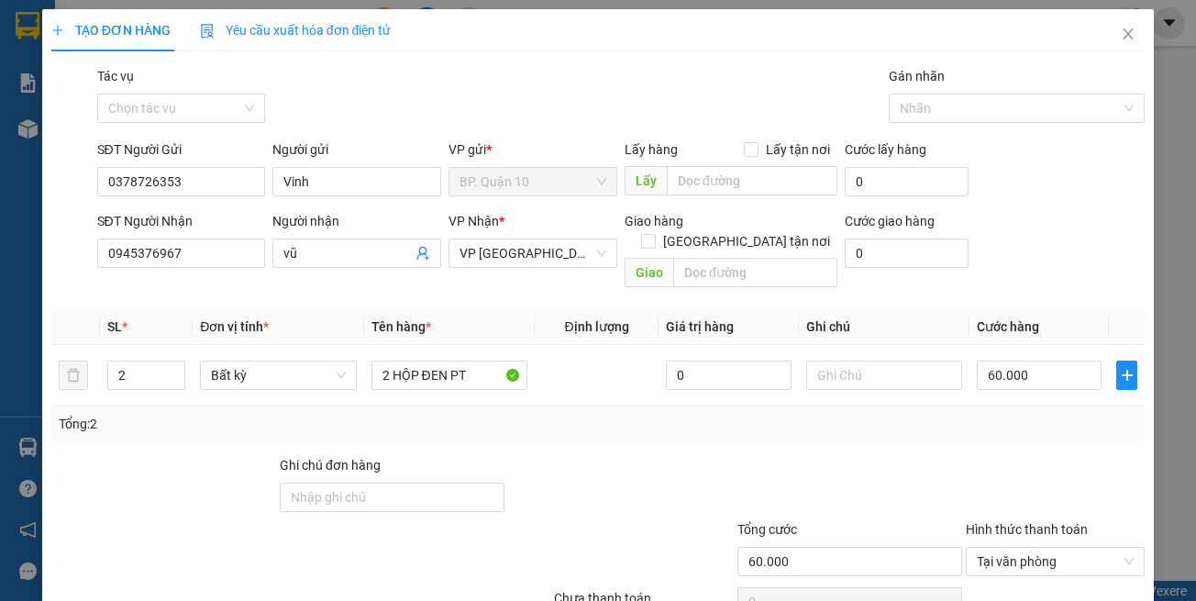
click at [439, 414] on div "Tổng: 2" at bounding box center [261, 424] width 405 height 20
type input "1"
click at [176, 378] on icon "down" at bounding box center [175, 381] width 6 height 6
click at [424, 370] on div "2 HỘP ĐEN PT" at bounding box center [450, 375] width 156 height 37
type input "0"
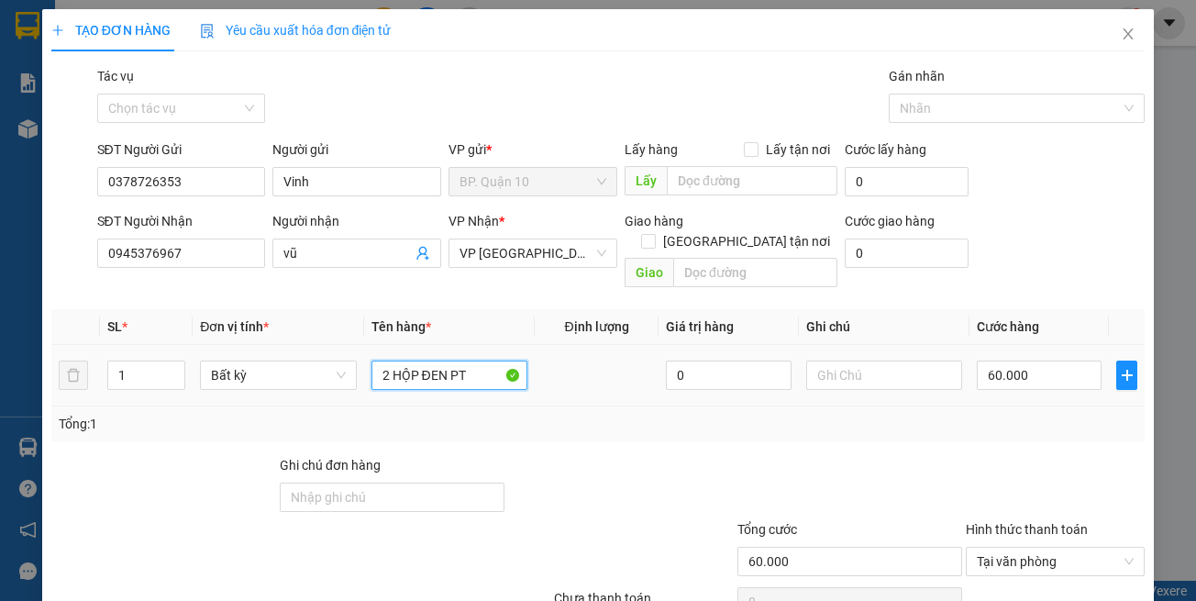
type input "0"
drag, startPoint x: 454, startPoint y: 355, endPoint x: 146, endPoint y: 352, distance: 308.2
click at [199, 356] on tr "1 Bất kỳ 2 HỘP ĐEN PT 0 0" at bounding box center [598, 375] width 1094 height 61
type input "HỘP ĐEN PT"
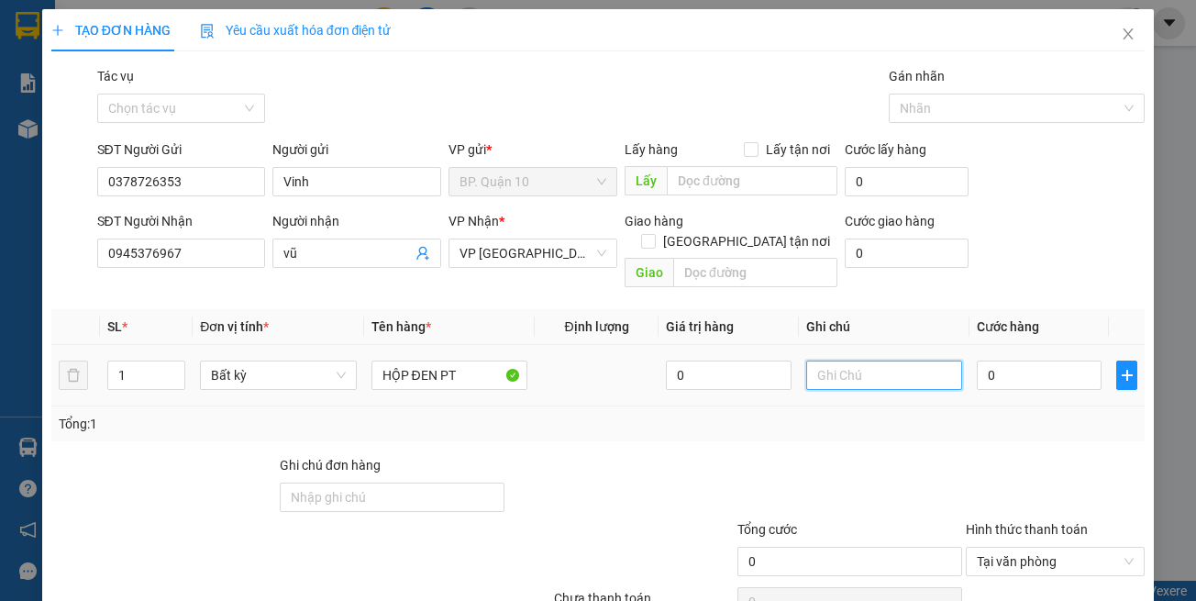
click at [843, 361] on input "text" at bounding box center [884, 375] width 156 height 29
paste input "đã hẹn mai nhận"
type input "đã hẹn mai nhận"
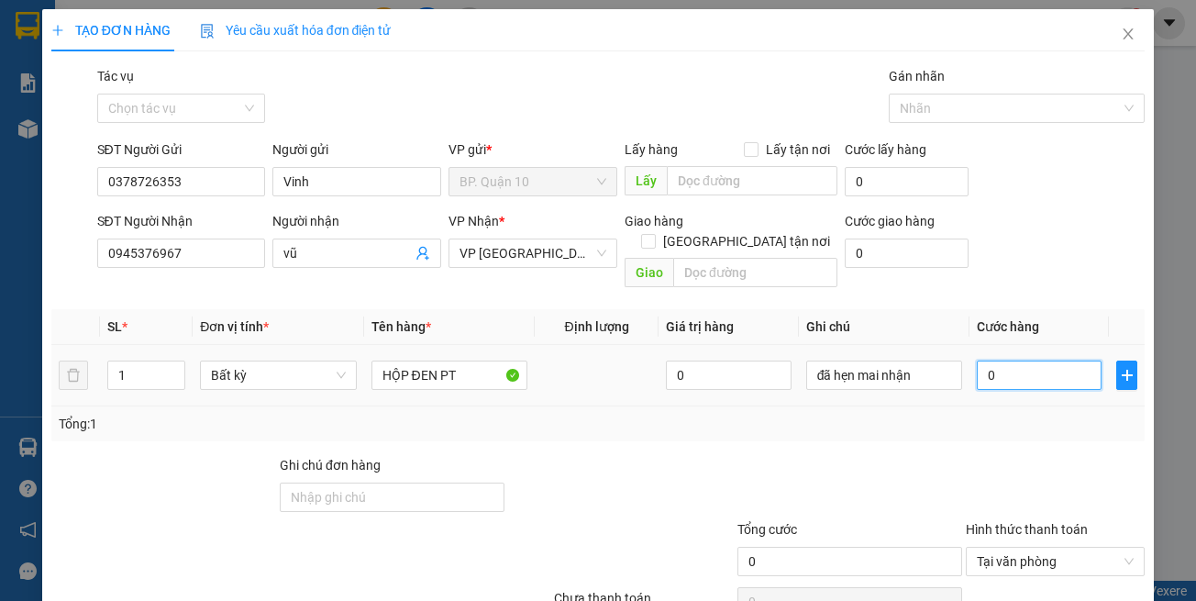
click at [1038, 361] on input "0" at bounding box center [1039, 375] width 125 height 29
type input "3"
type input "30"
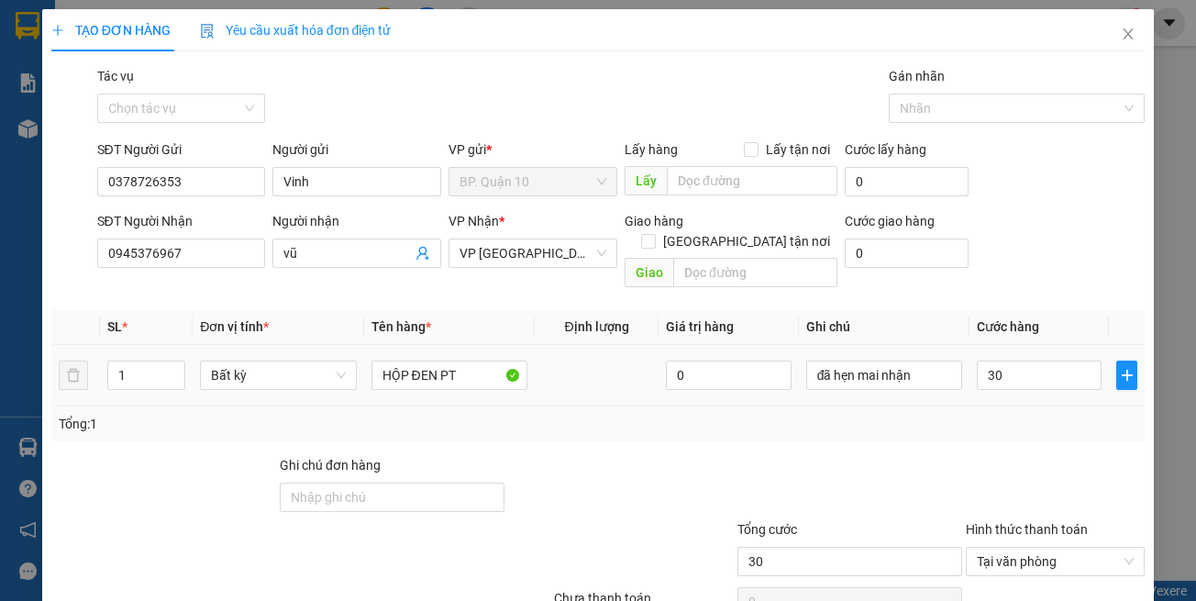
type input "30.000"
drag, startPoint x: 1030, startPoint y: 439, endPoint x: 1027, endPoint y: 474, distance: 35.0
click at [1031, 455] on div at bounding box center [1055, 487] width 183 height 64
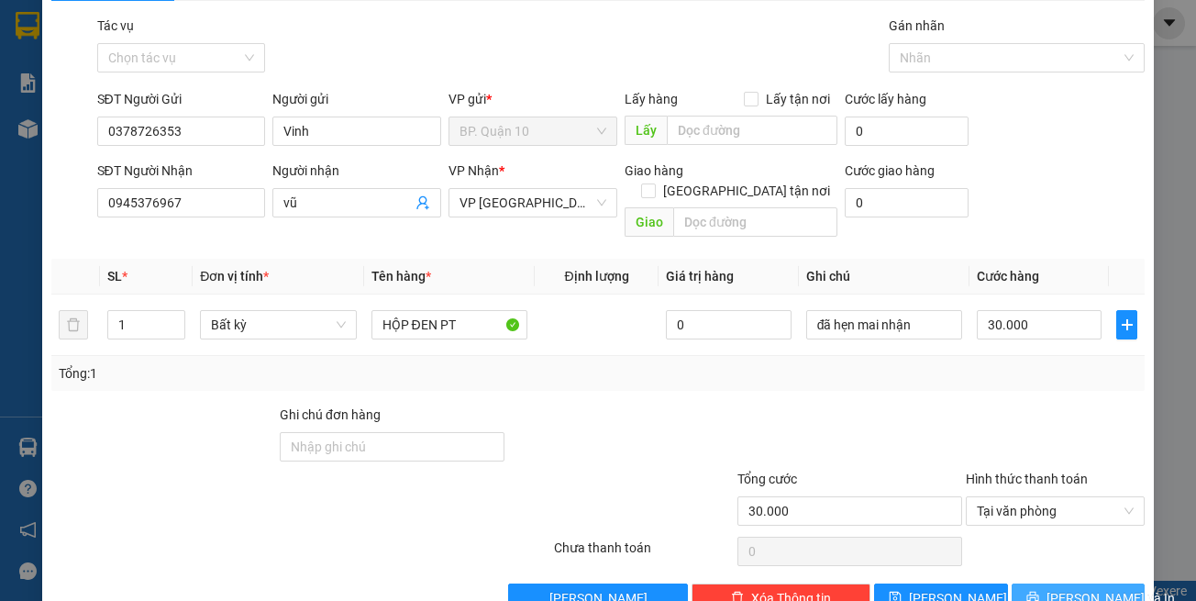
scroll to position [78, 0]
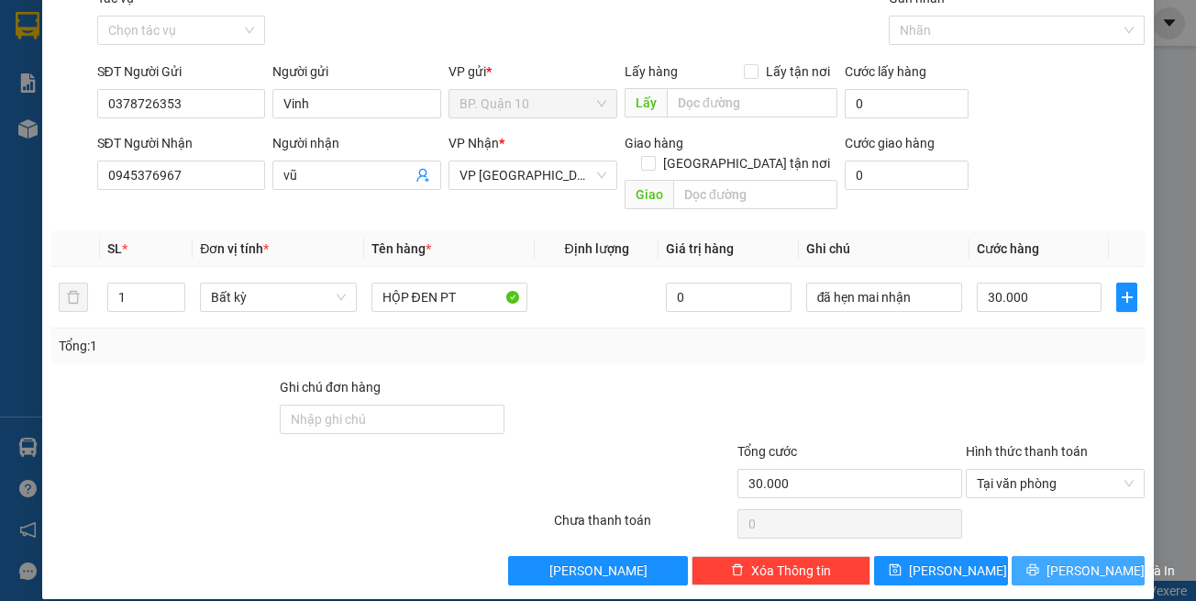
click at [1053, 562] on button "[PERSON_NAME] và In" at bounding box center [1079, 570] width 134 height 29
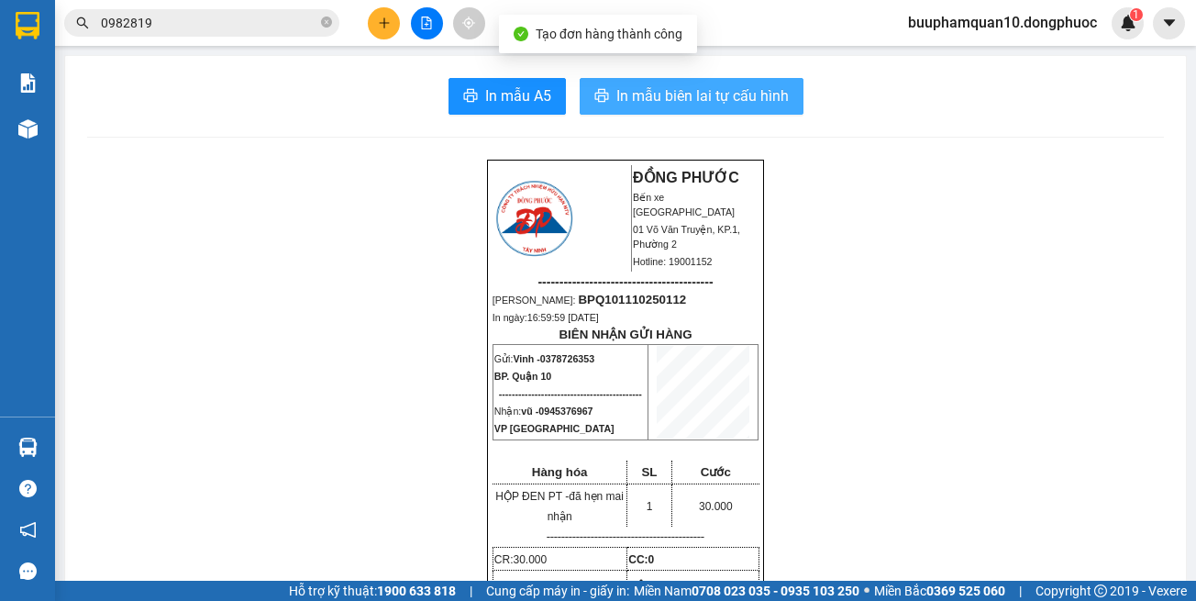
click at [625, 86] on span "In mẫu biên lai tự cấu hình" at bounding box center [702, 95] width 172 height 23
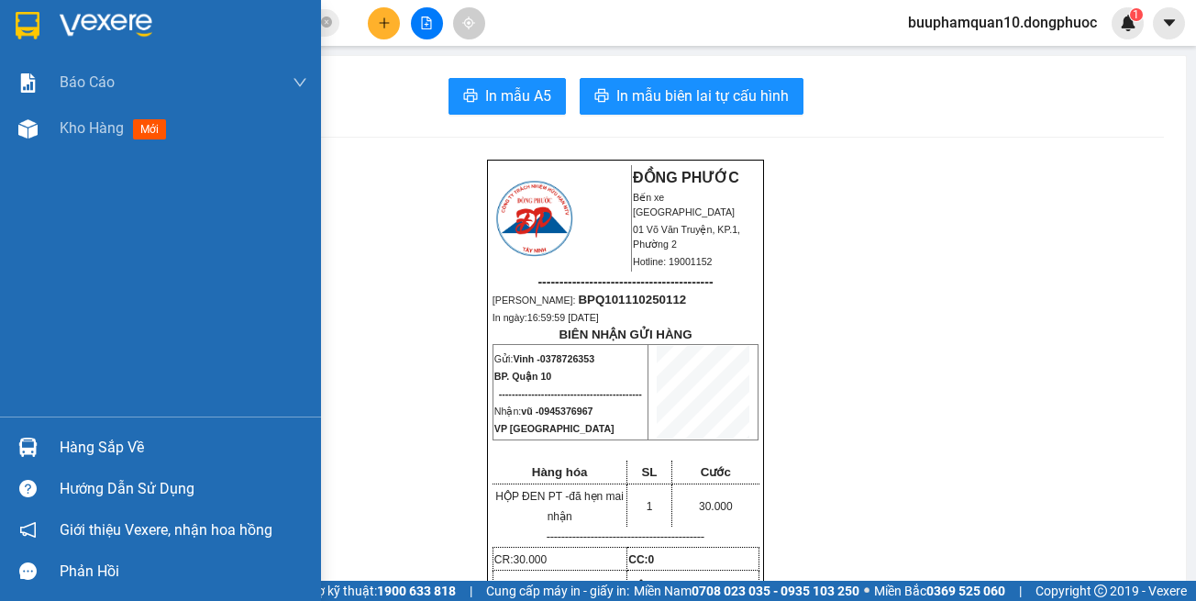
click at [152, 448] on div "Hàng sắp về" at bounding box center [184, 448] width 248 height 28
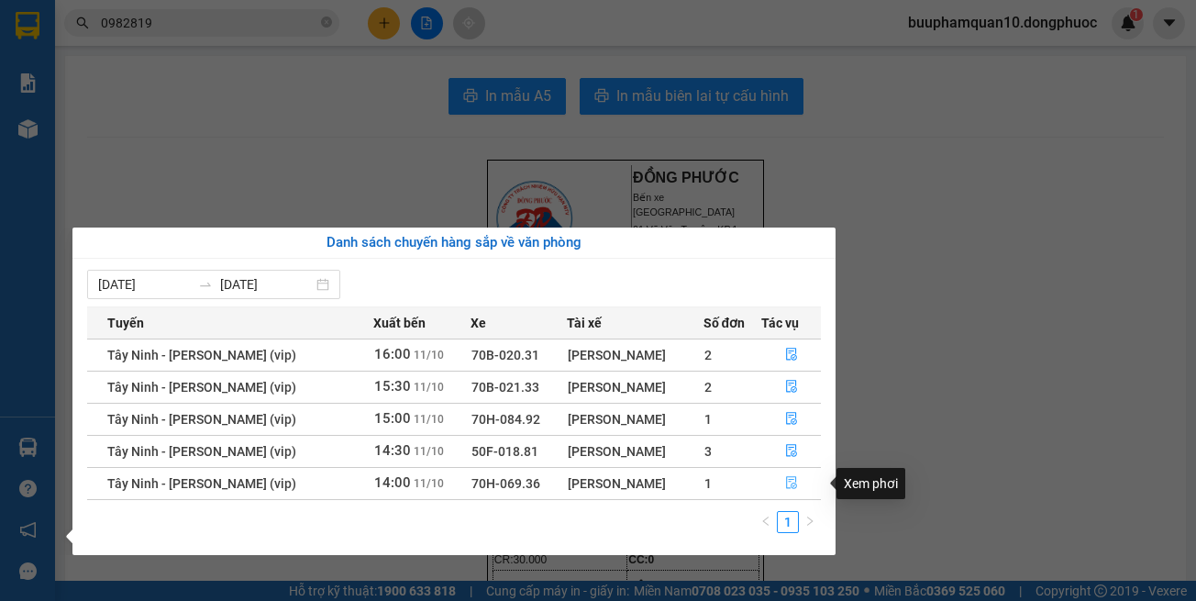
click at [795, 480] on icon "file-done" at bounding box center [791, 482] width 13 height 13
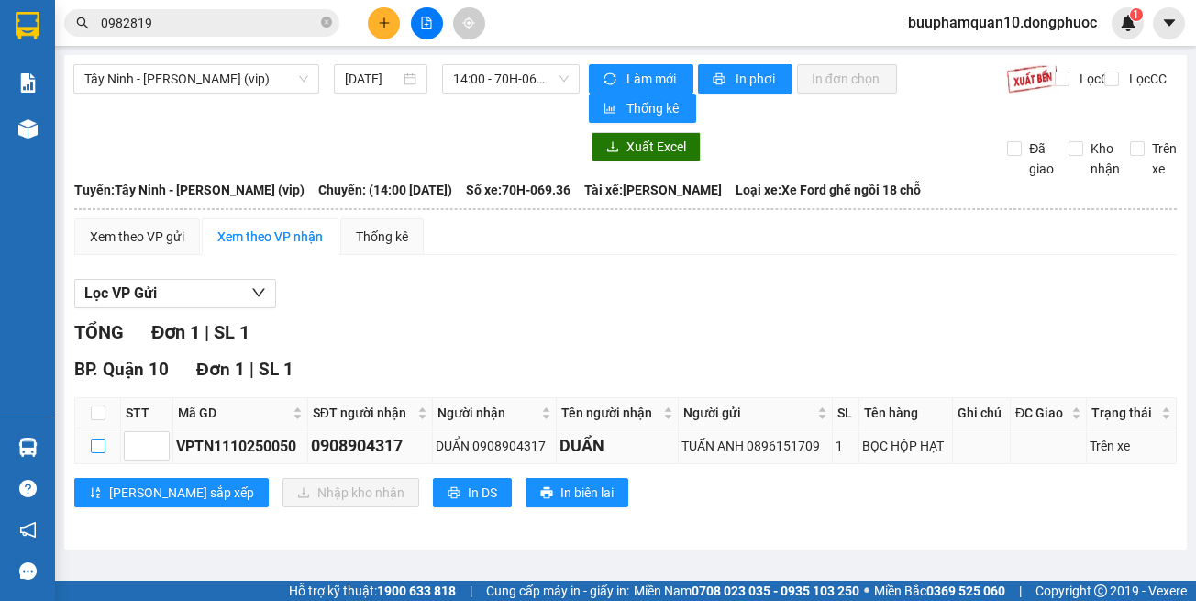
click at [105, 441] on input "checkbox" at bounding box center [98, 445] width 15 height 15
checkbox input "true"
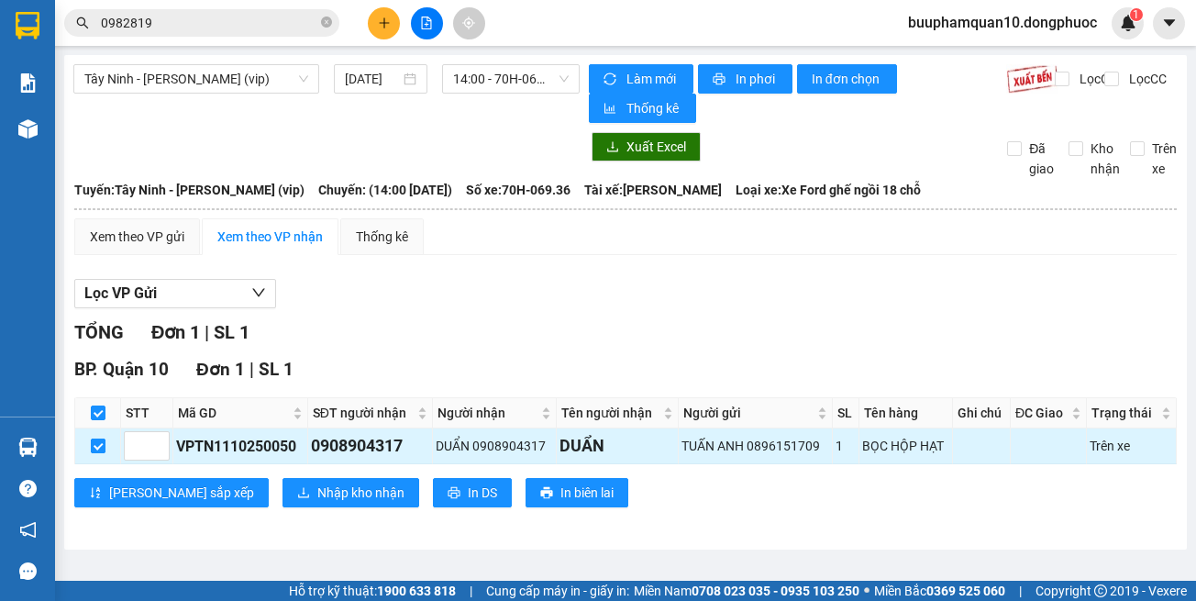
click at [98, 441] on input "checkbox" at bounding box center [98, 445] width 15 height 15
checkbox input "false"
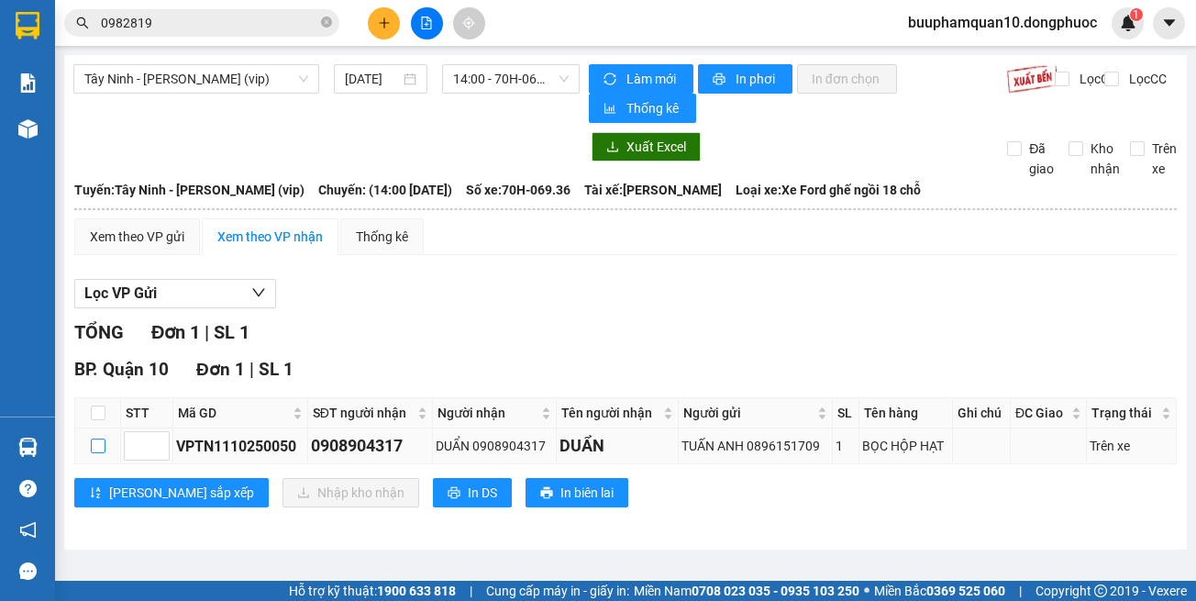
click at [100, 447] on input "checkbox" at bounding box center [98, 445] width 15 height 15
checkbox input "true"
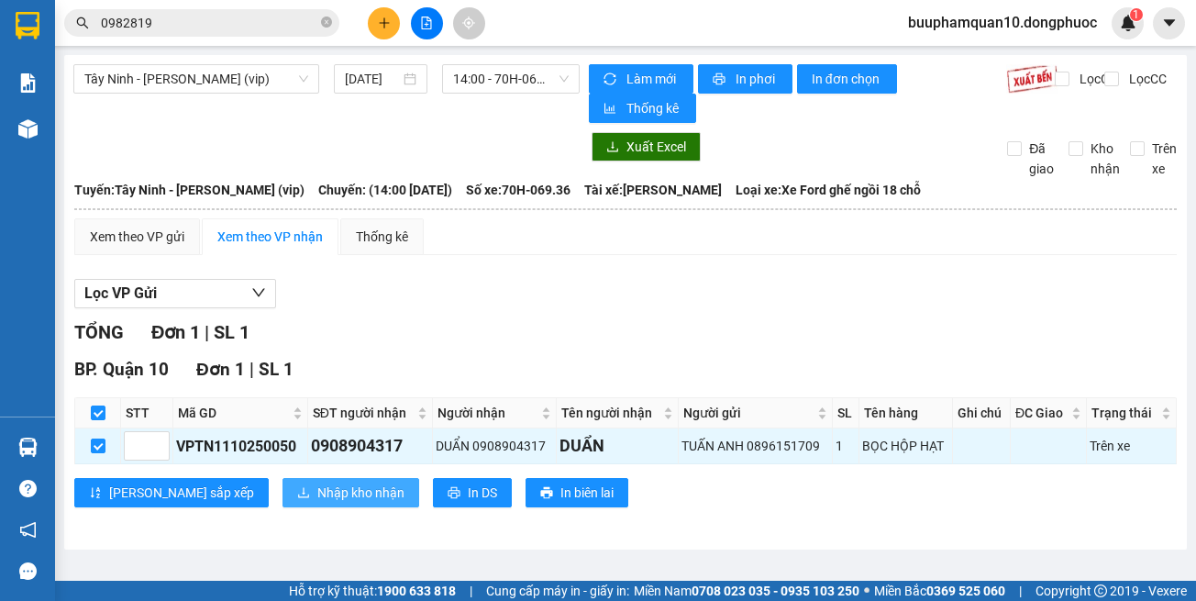
click at [317, 497] on span "Nhập kho nhận" at bounding box center [360, 493] width 87 height 20
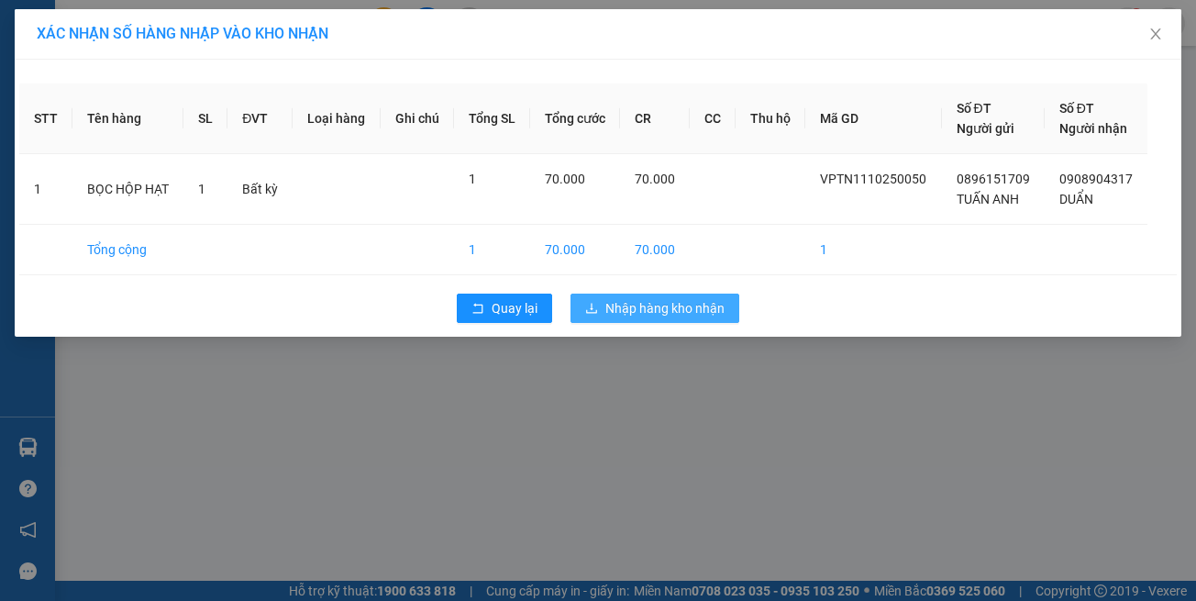
click at [708, 315] on span "Nhập hàng kho nhận" at bounding box center [664, 308] width 119 height 20
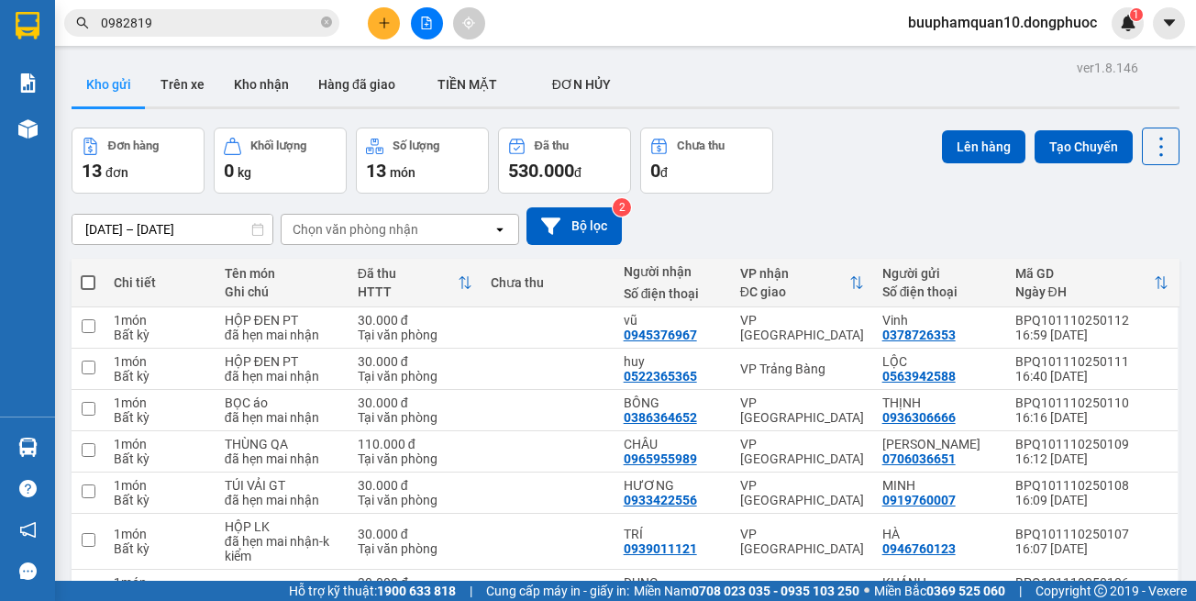
click at [381, 19] on icon "plus" at bounding box center [384, 23] width 13 height 13
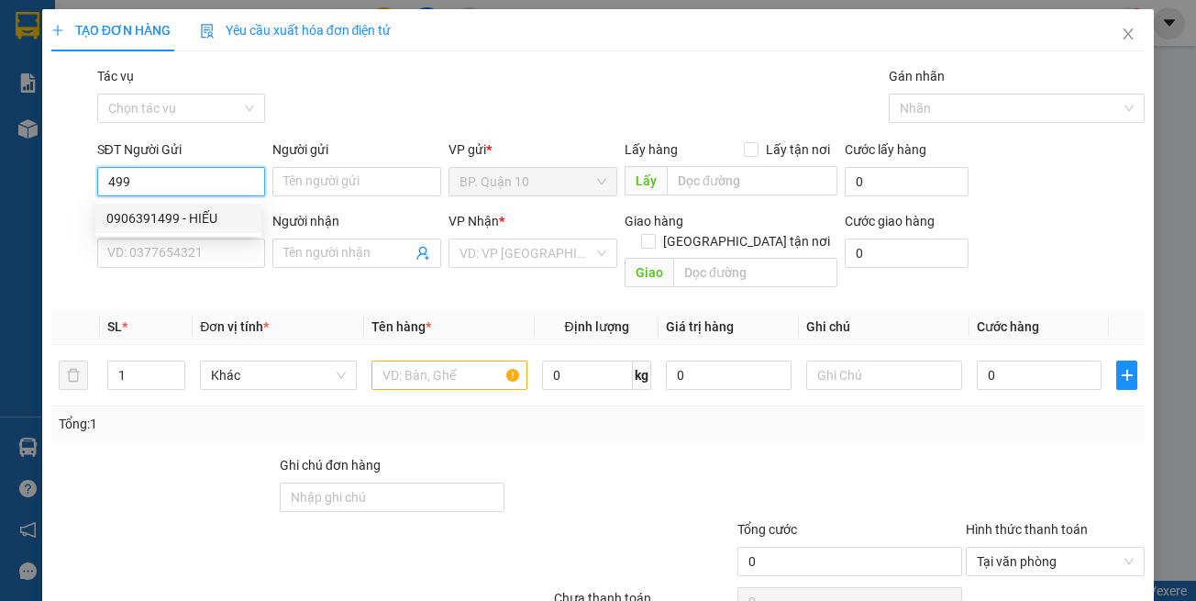
click at [228, 220] on div "0906391499 - HIẾU" at bounding box center [178, 218] width 144 height 20
type input "0906391499"
type input "HIẾU"
type input "0986529515"
type input "THIỆN"
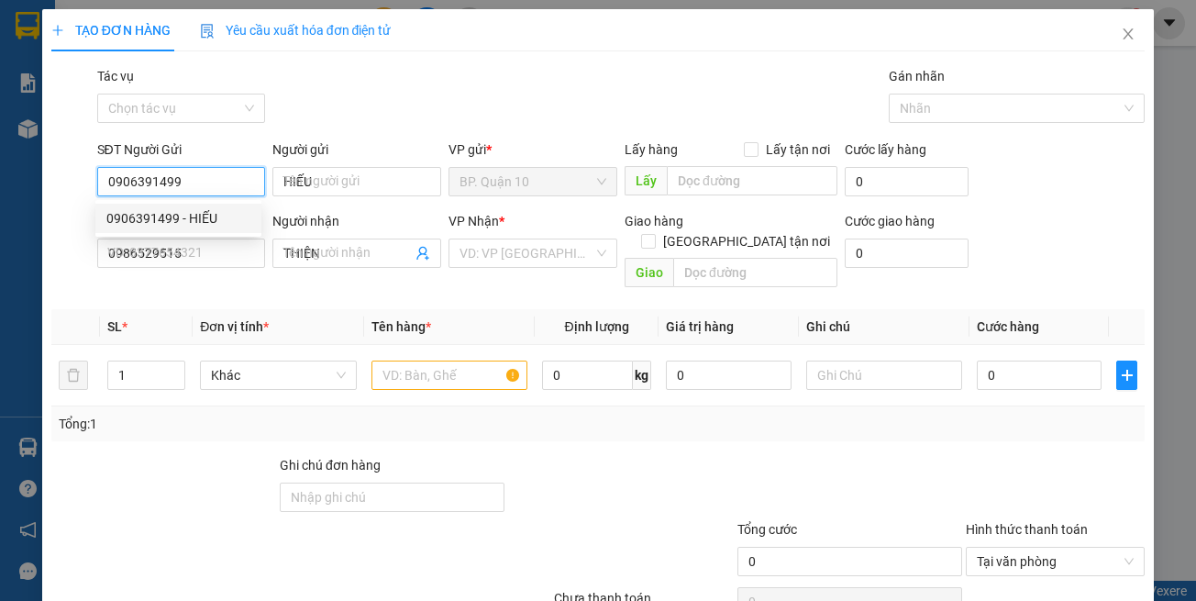
type input "90.000"
type input "0906391499"
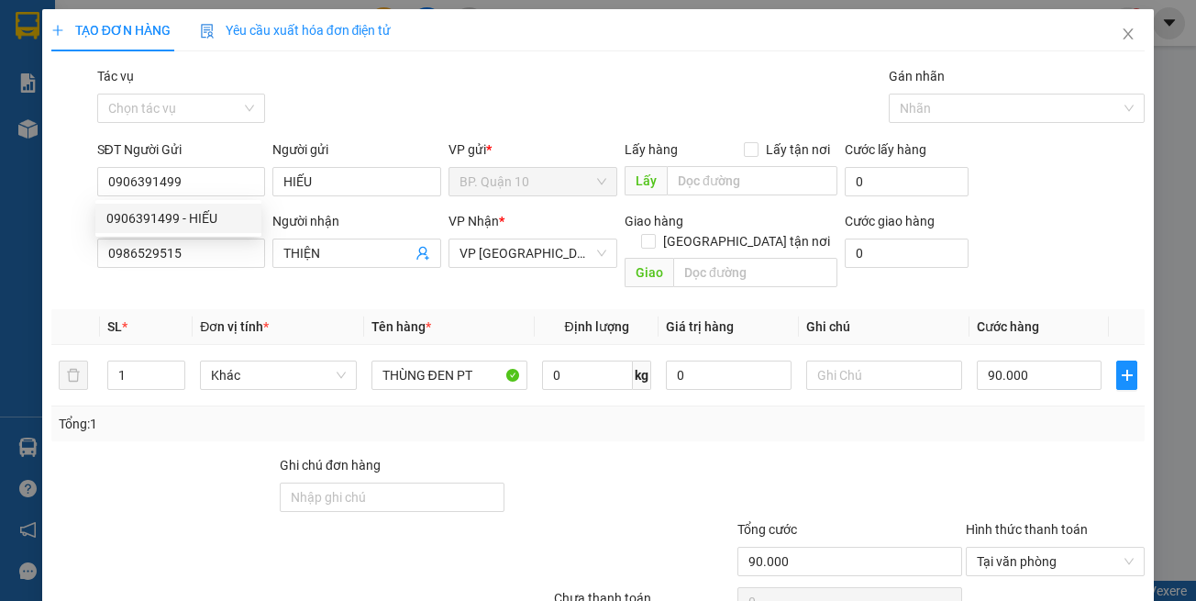
click at [345, 316] on th "Đơn vị tính *" at bounding box center [278, 327] width 171 height 36
click at [230, 258] on input "0986529515" at bounding box center [181, 253] width 169 height 29
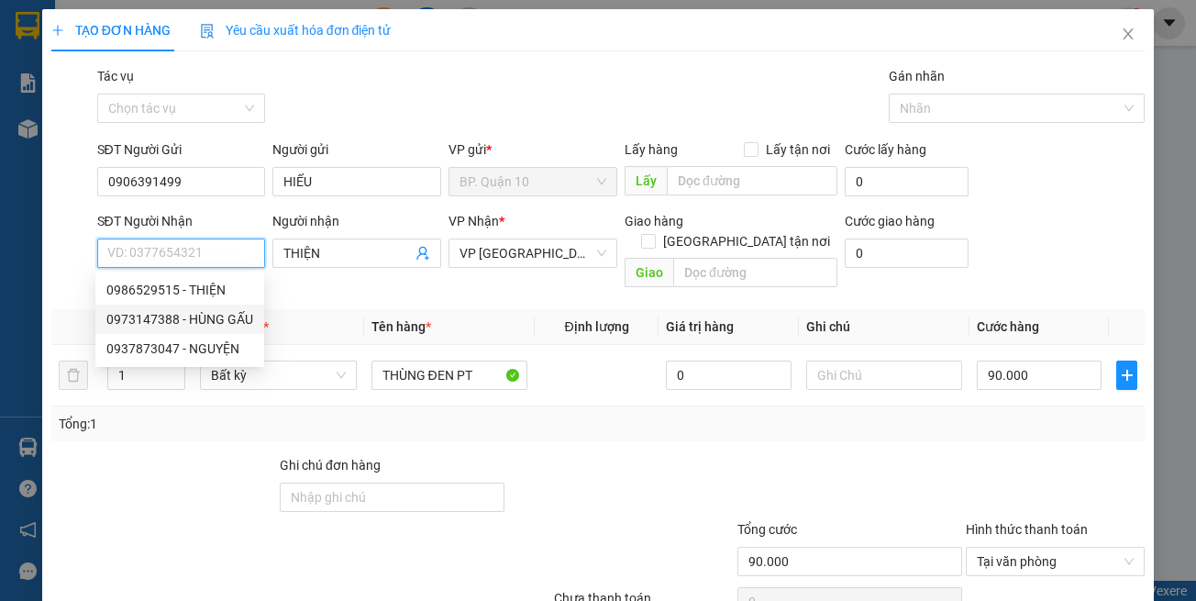
click at [203, 316] on div "0973147388 - HÙNG GẤU" at bounding box center [179, 319] width 147 height 20
type input "0973147388"
type input "HÙNG GẤU"
type input "50.000"
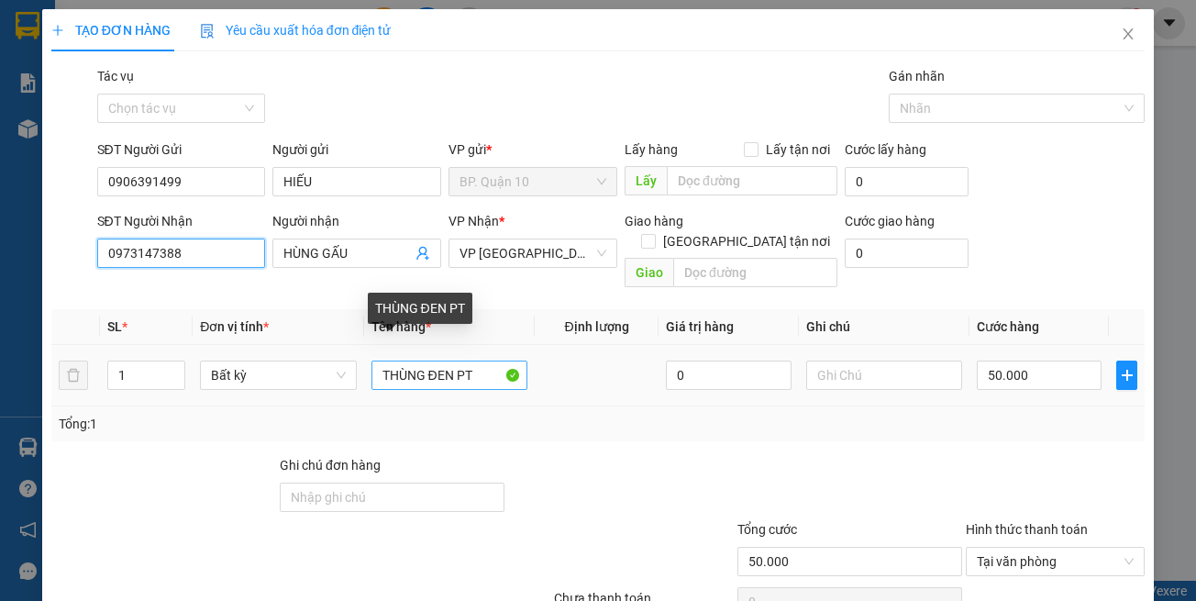
type input "0973147388"
drag, startPoint x: 421, startPoint y: 357, endPoint x: 99, endPoint y: 381, distance: 322.9
click at [194, 372] on tr "1 Bất kỳ THÙNG ĐEN PT 0 50.000" at bounding box center [598, 375] width 1094 height 61
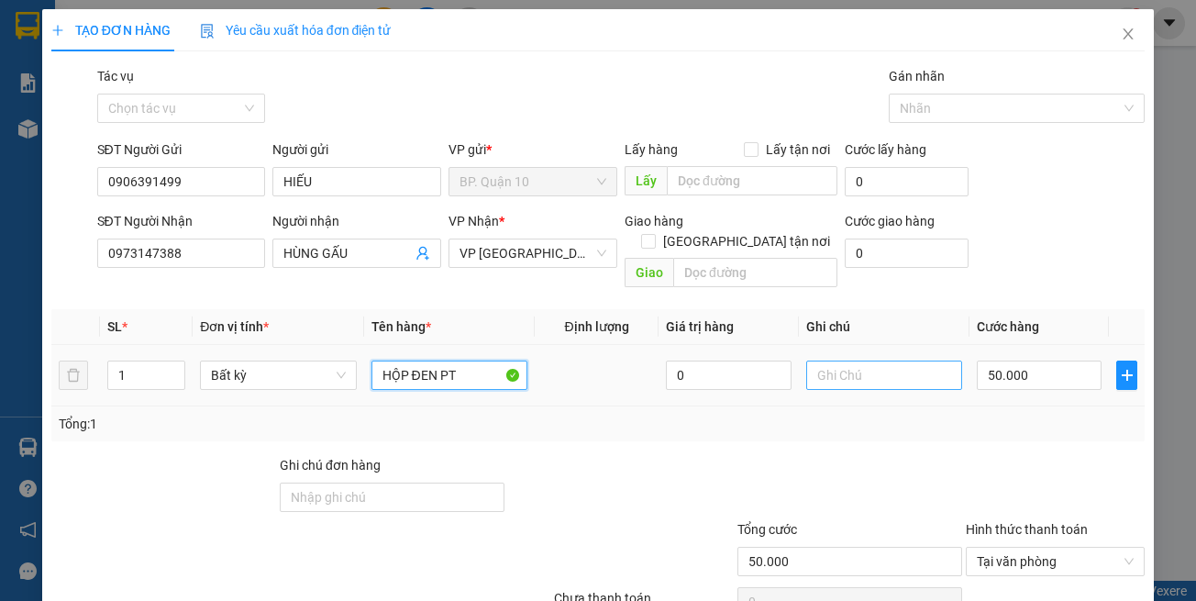
type input "HỘP ĐEN PT"
click at [874, 361] on input "text" at bounding box center [884, 375] width 156 height 29
paste input "đã hẹn mai nhận"
type input "đã hẹn mai nhận"
drag, startPoint x: 1024, startPoint y: 404, endPoint x: 994, endPoint y: 367, distance: 47.0
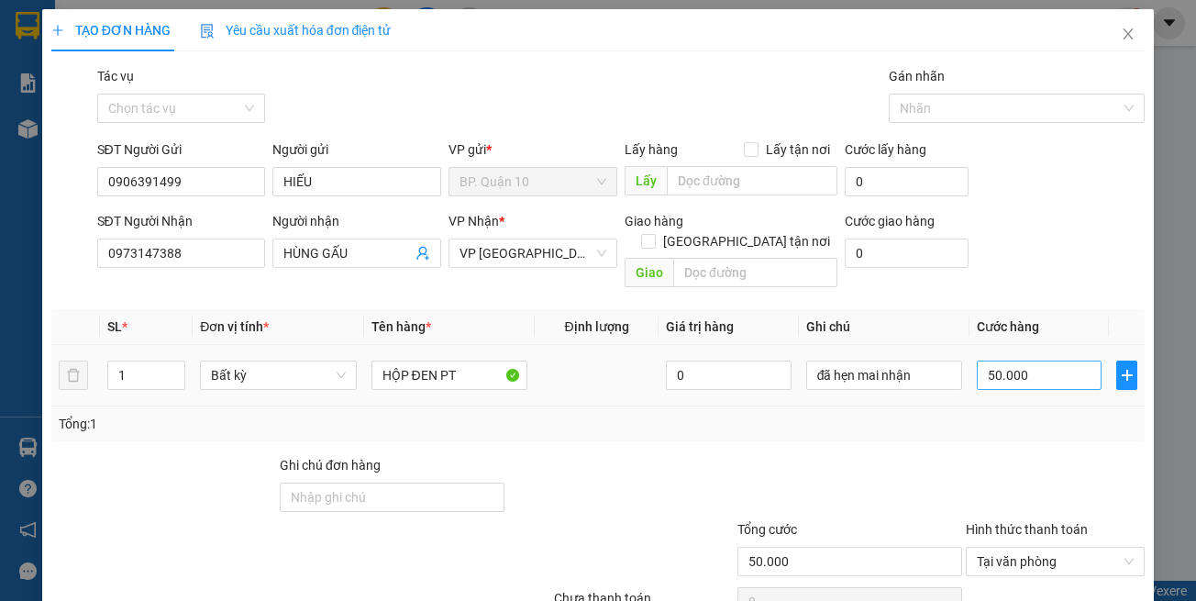
click at [1022, 414] on div "Tổng: 1" at bounding box center [599, 424] width 1080 height 20
click at [993, 361] on input "50.000" at bounding box center [1039, 375] width 125 height 29
type input "3"
type input "30"
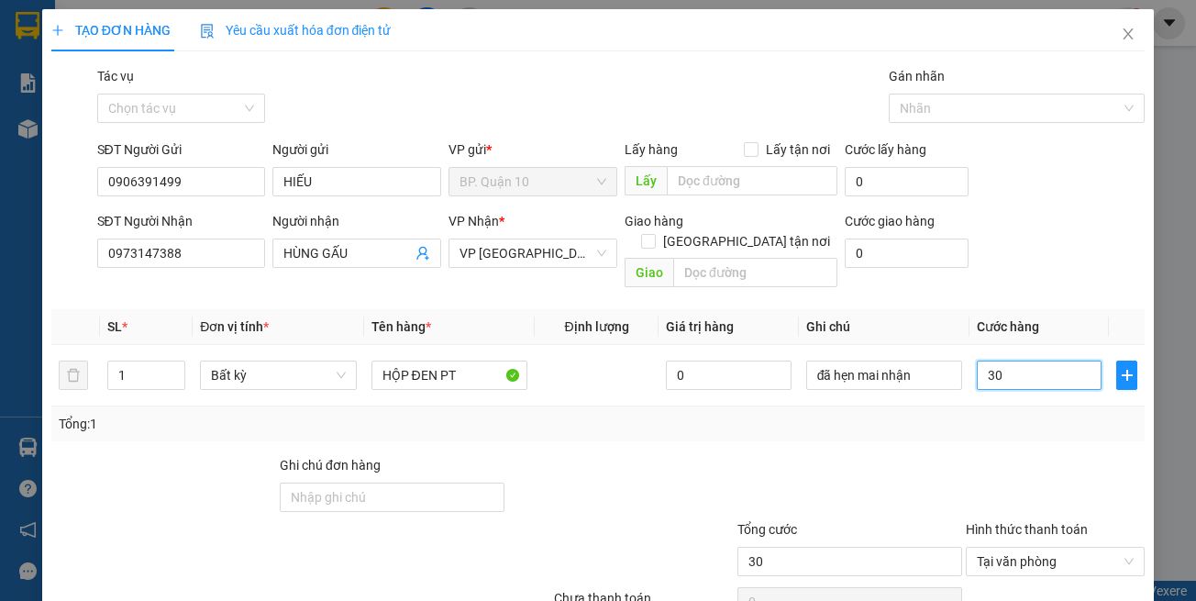
type input "30"
type input "30.000"
click at [964, 455] on div at bounding box center [1055, 487] width 183 height 64
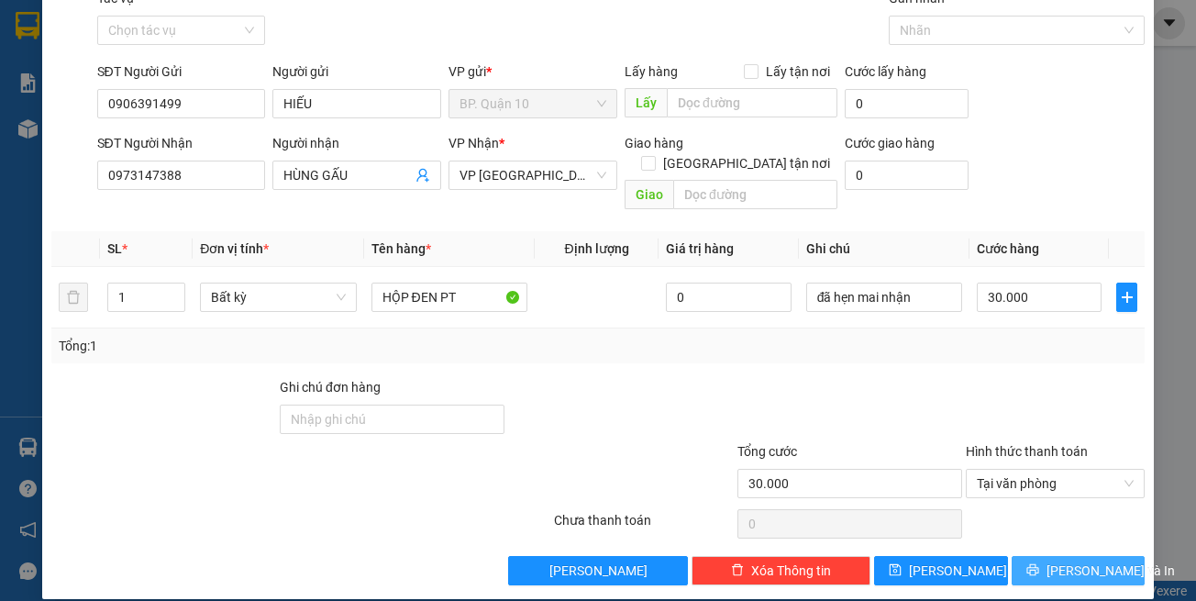
drag, startPoint x: 1043, startPoint y: 557, endPoint x: 748, endPoint y: 373, distance: 347.7
click at [1042, 557] on button "[PERSON_NAME] và In" at bounding box center [1079, 570] width 134 height 29
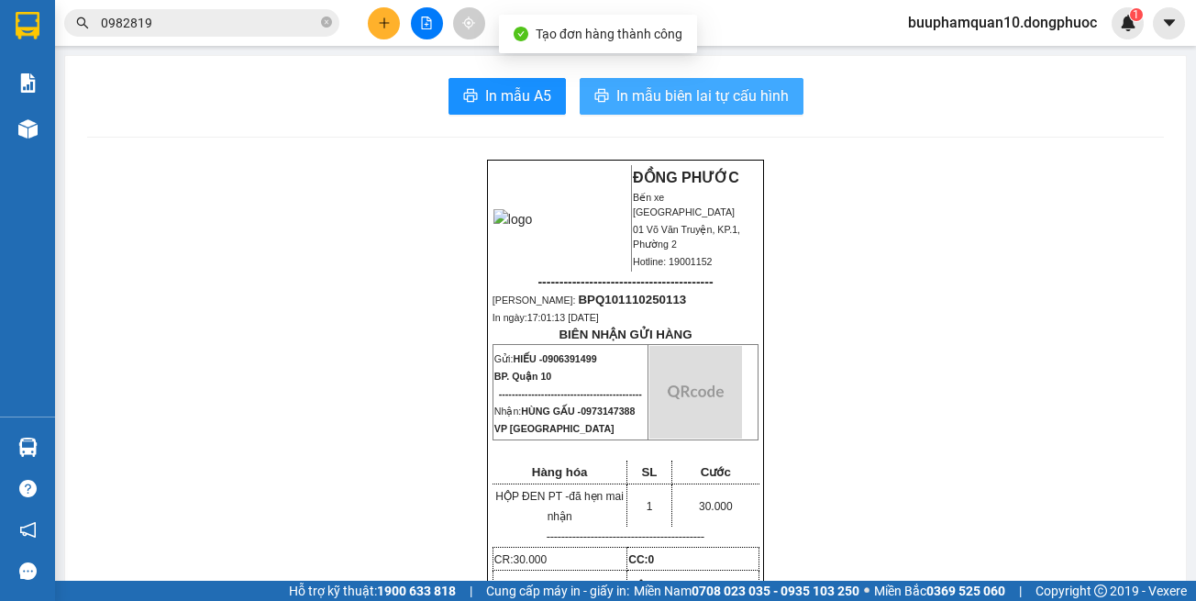
click at [681, 85] on span "In mẫu biên lai tự cấu hình" at bounding box center [702, 95] width 172 height 23
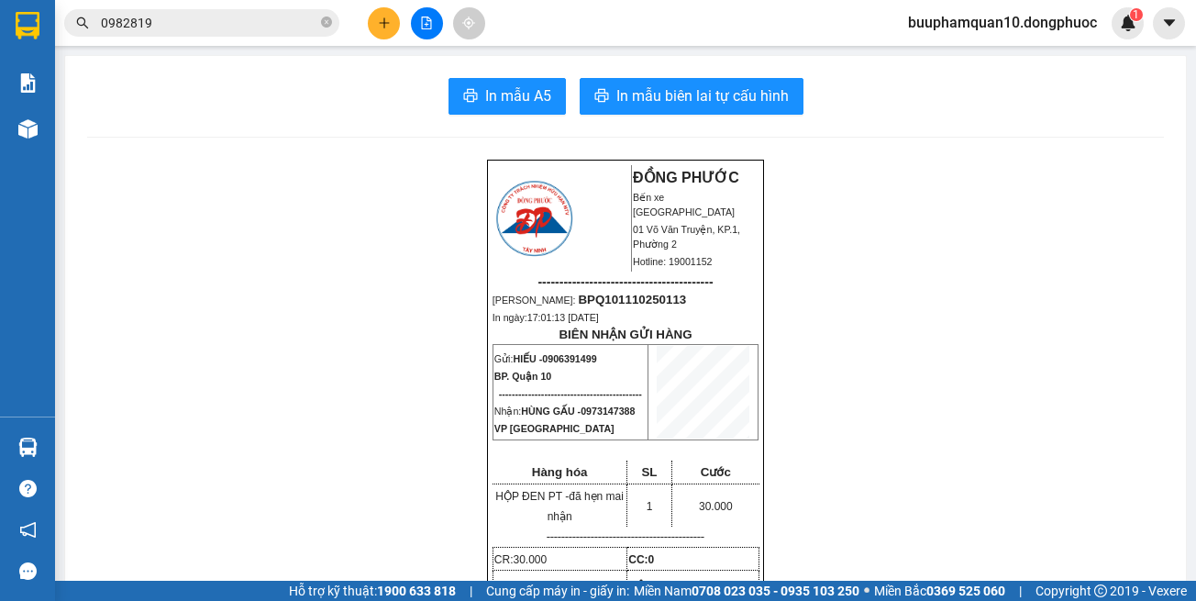
drag, startPoint x: 879, startPoint y: 480, endPoint x: 874, endPoint y: 461, distance: 19.8
click at [284, 20] on input "0982819" at bounding box center [209, 23] width 216 height 20
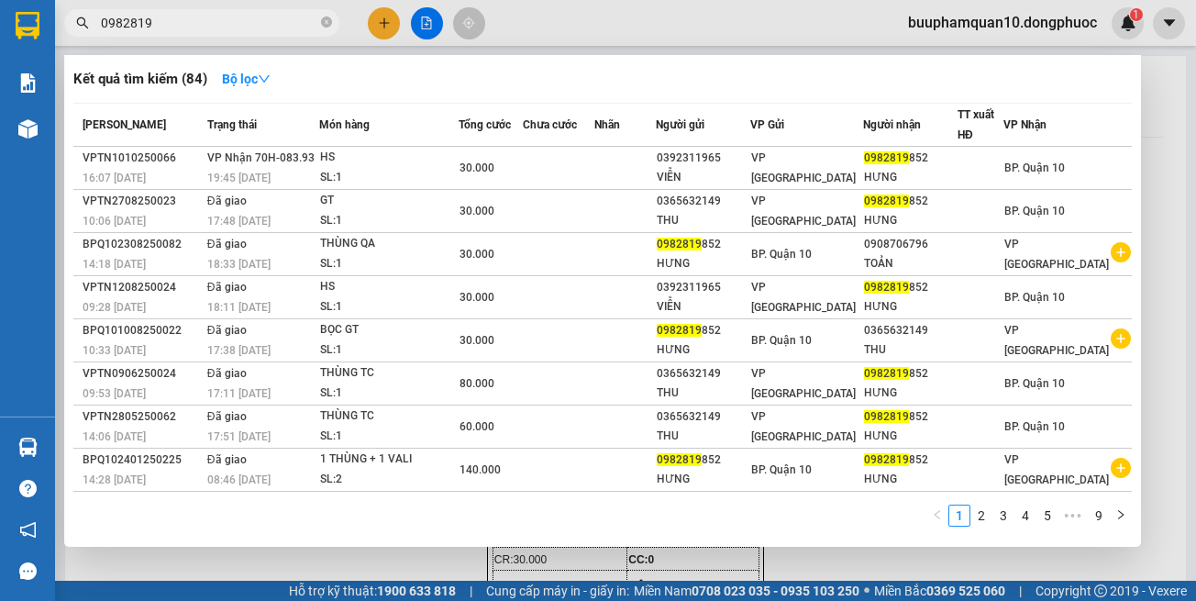
click at [284, 20] on input "0982819" at bounding box center [209, 23] width 216 height 20
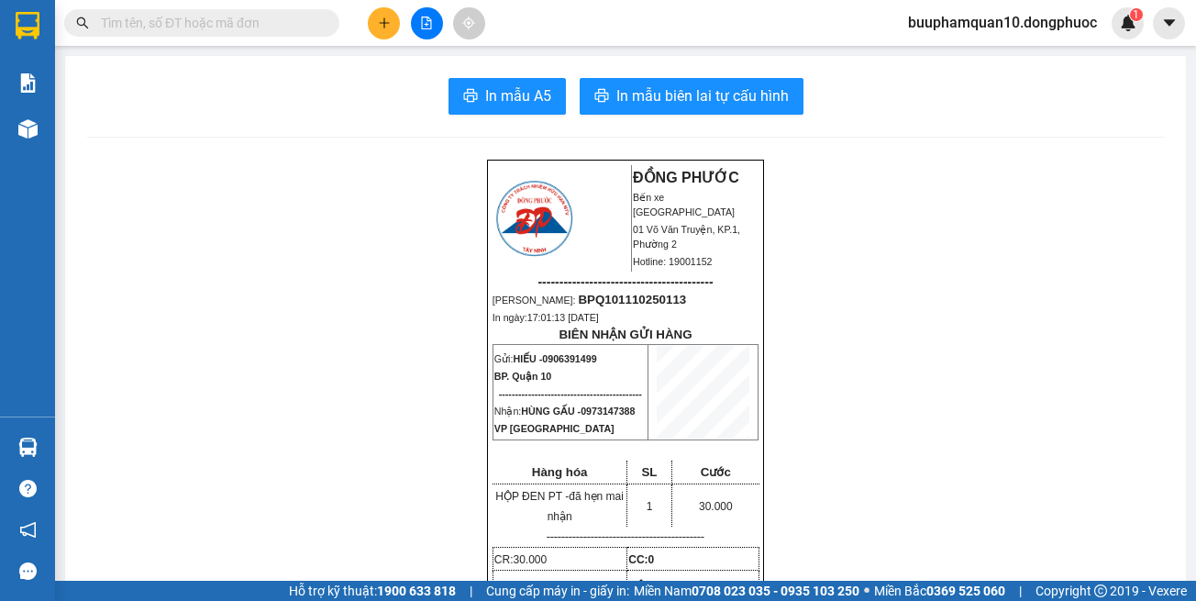
click at [194, 28] on input "text" at bounding box center [209, 23] width 216 height 20
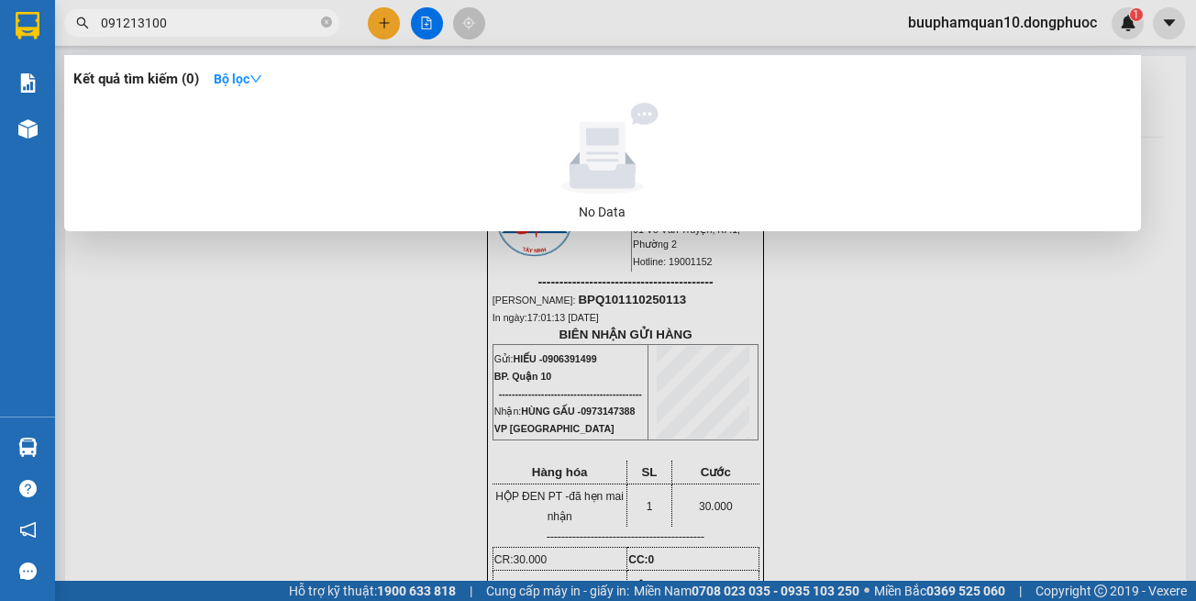
type input "0912131001"
click at [325, 26] on icon "close-circle" at bounding box center [326, 22] width 11 height 11
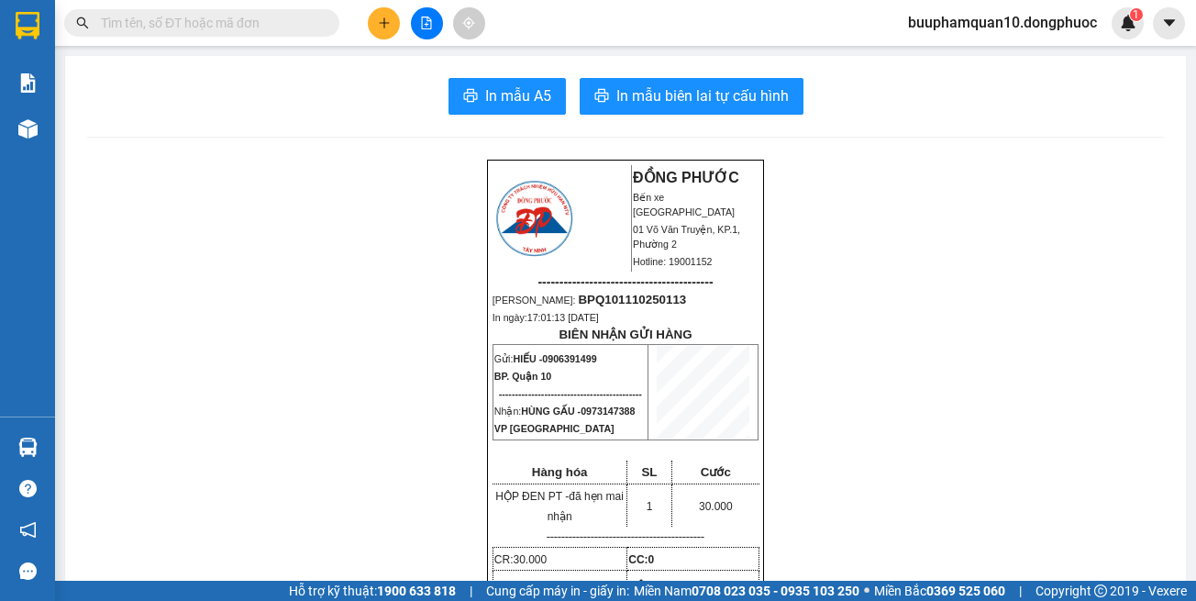
click at [284, 26] on input "text" at bounding box center [209, 23] width 216 height 20
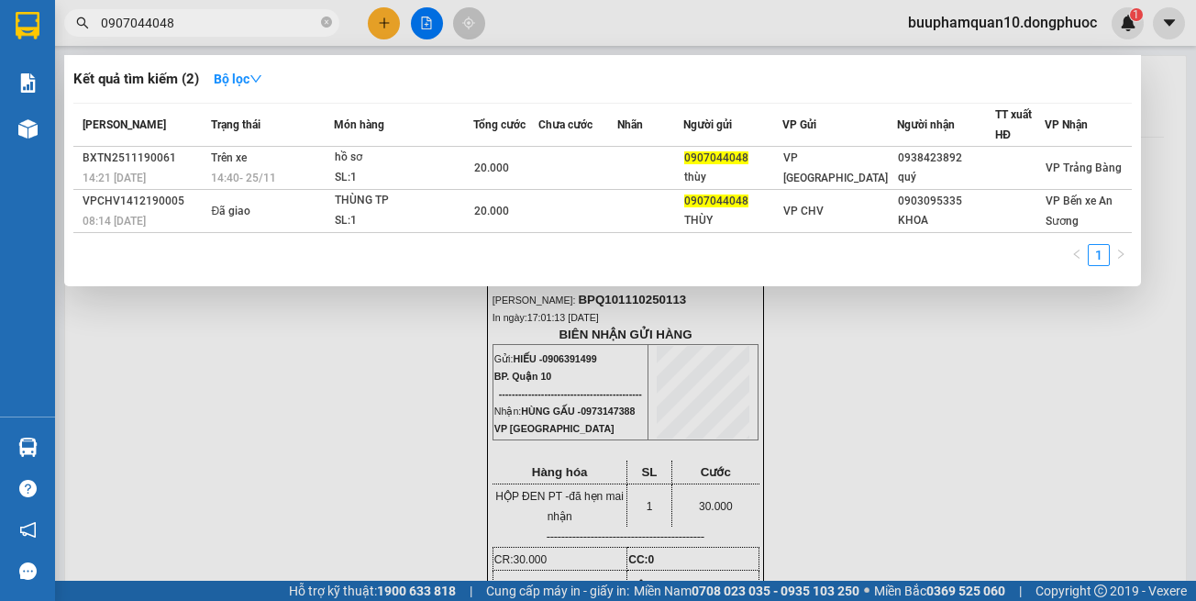
type input "0907044048"
click at [838, 474] on div at bounding box center [598, 300] width 1196 height 601
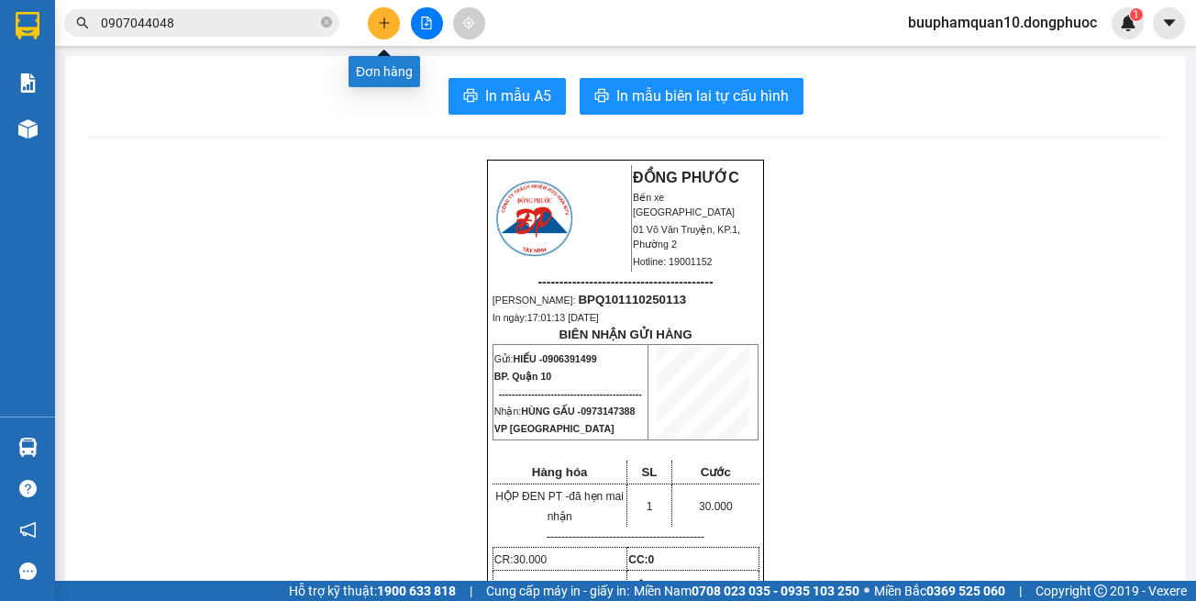
click at [383, 22] on icon "plus" at bounding box center [384, 23] width 13 height 13
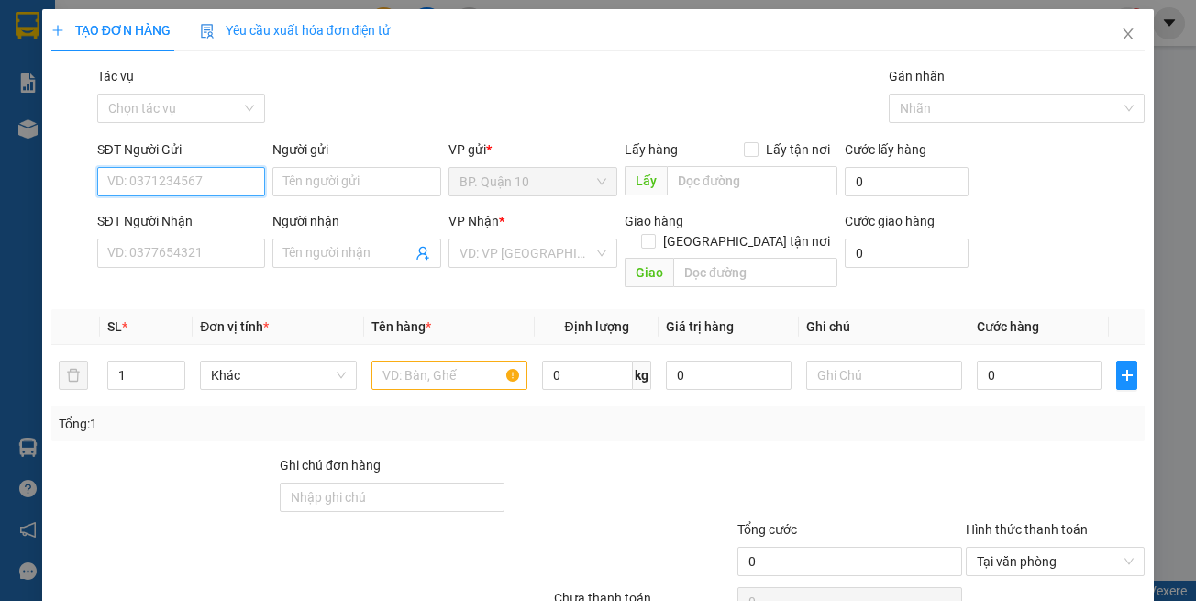
click at [228, 189] on input "SĐT Người Gửi" at bounding box center [181, 181] width 169 height 29
click at [180, 163] on div "SĐT Người Gửi" at bounding box center [181, 153] width 169 height 28
click at [185, 183] on input "SĐT Người Gửi" at bounding box center [181, 181] width 169 height 29
type input "0946365638"
click at [343, 181] on input "Người gửi" at bounding box center [356, 181] width 169 height 29
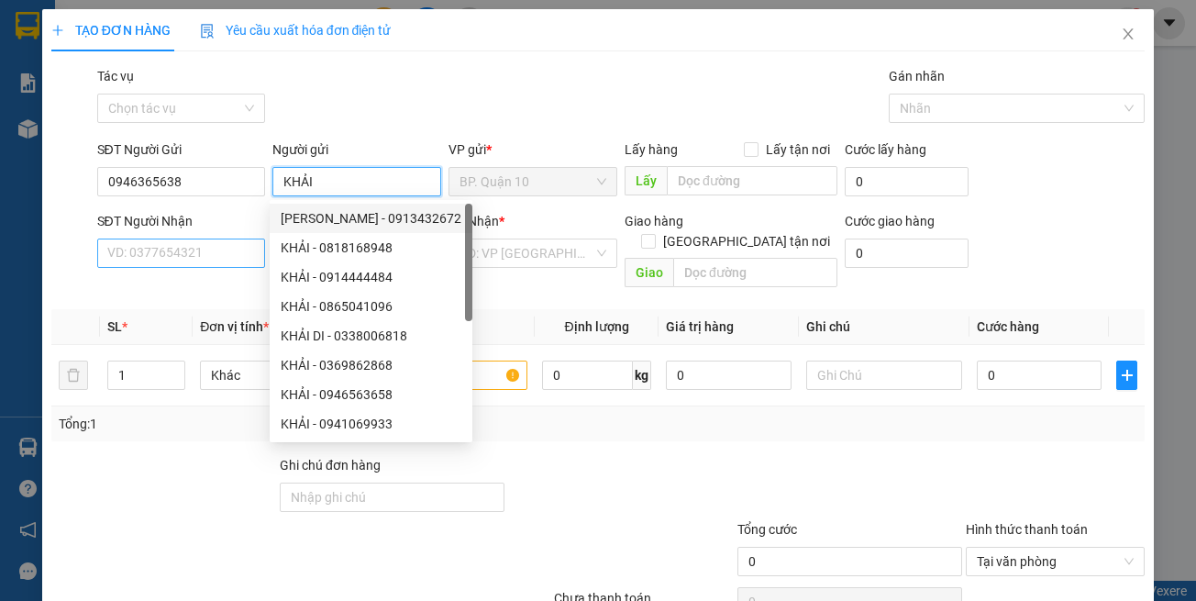
type input "KHẢI"
click at [206, 244] on input "SĐT Người Nhận" at bounding box center [181, 253] width 169 height 29
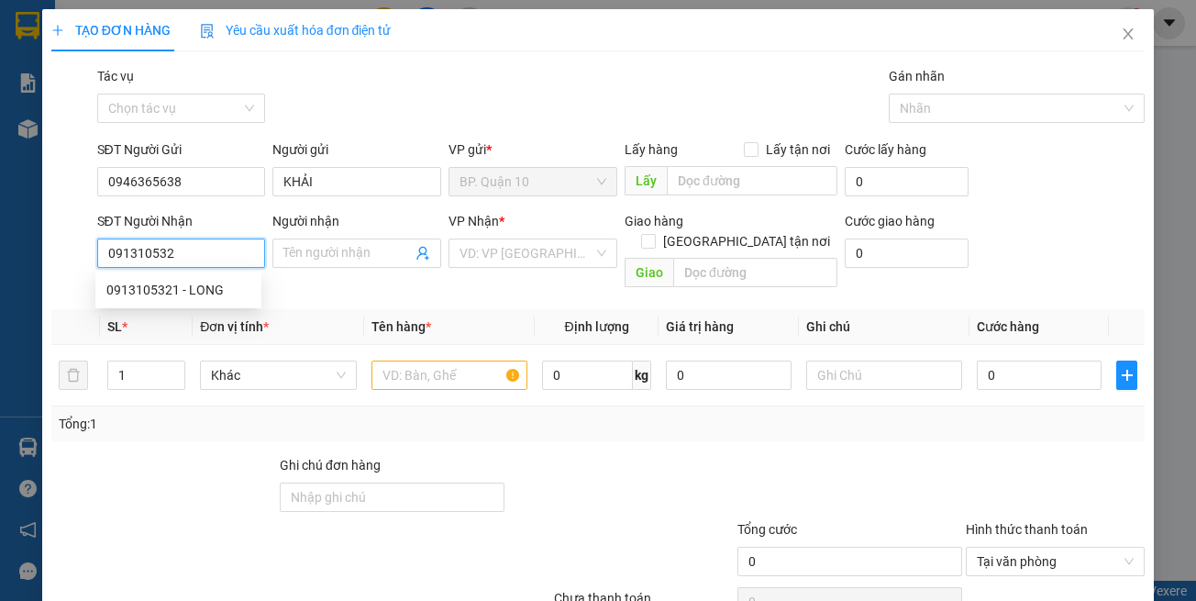
type input "0913105321"
drag, startPoint x: 224, startPoint y: 292, endPoint x: 372, endPoint y: 284, distance: 148.8
click at [225, 291] on div "0913105321 - LONG" at bounding box center [178, 290] width 144 height 20
type input "LONG"
type input "40.000"
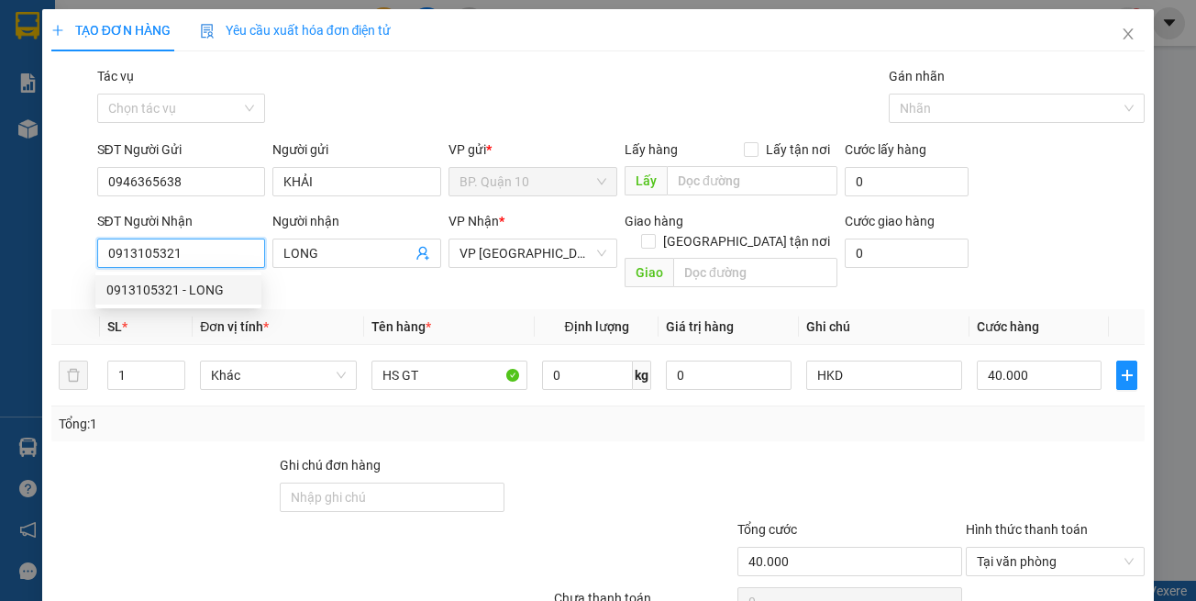
type input "0913105321"
drag, startPoint x: 453, startPoint y: 294, endPoint x: 457, endPoint y: 316, distance: 22.3
click at [453, 309] on th "Tên hàng *" at bounding box center [449, 327] width 171 height 36
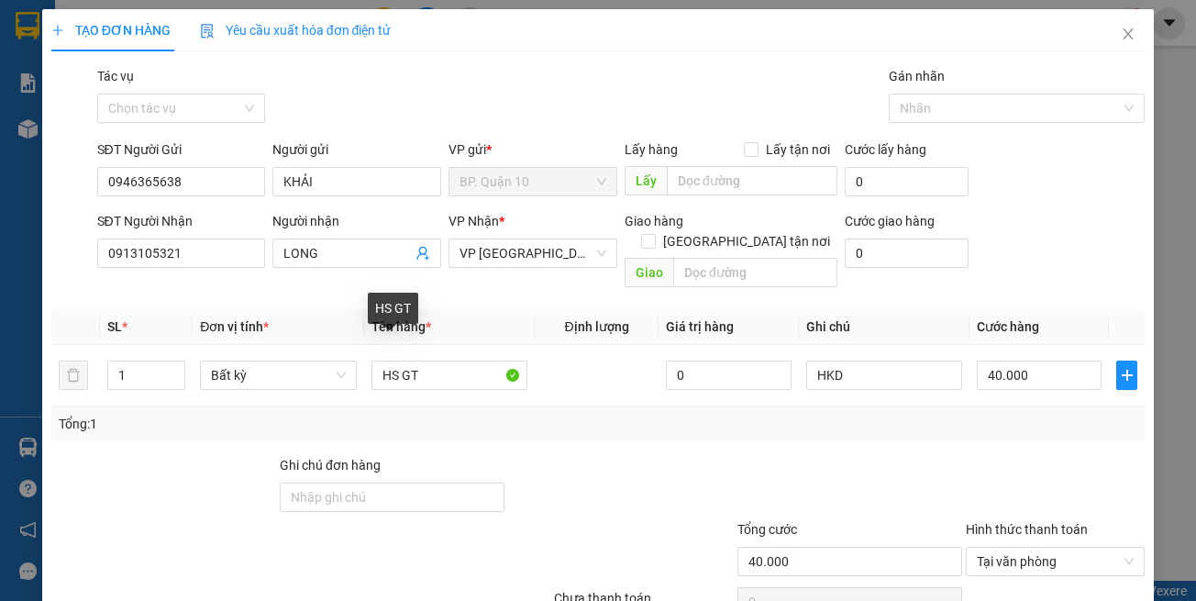
click at [998, 455] on div at bounding box center [1055, 487] width 183 height 64
click at [1019, 371] on div "40.000" at bounding box center [1039, 375] width 125 height 37
click at [1020, 364] on input "40.000" at bounding box center [1039, 375] width 125 height 29
type input "3"
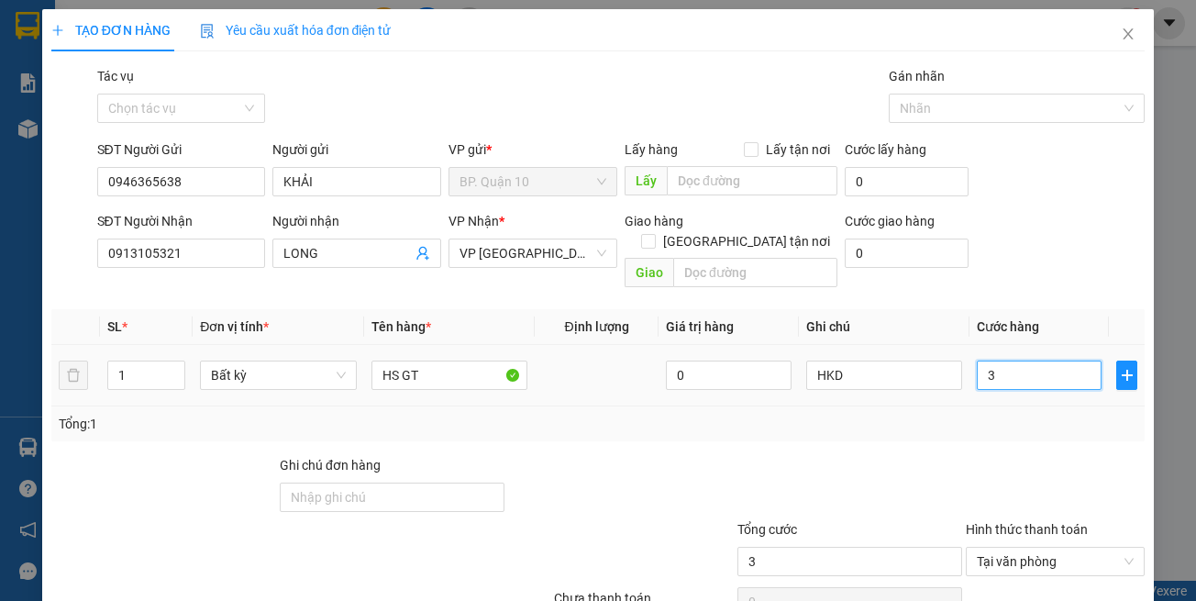
type input "30"
type input "30.000"
drag, startPoint x: 891, startPoint y: 411, endPoint x: 886, endPoint y: 345, distance: 66.2
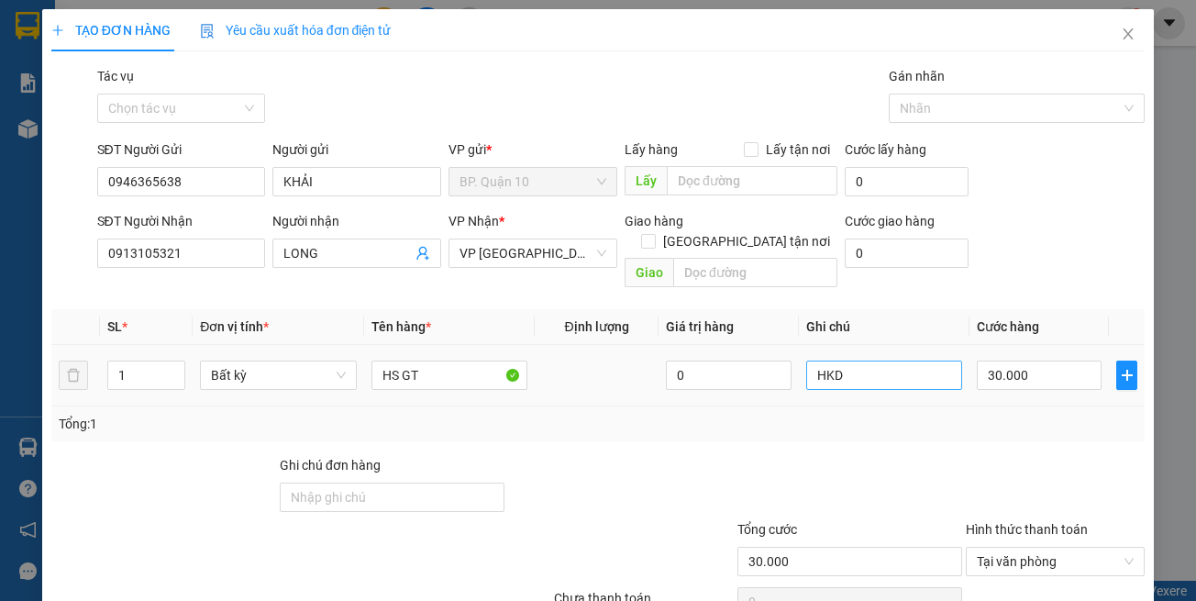
click at [891, 414] on div "Tổng: 1" at bounding box center [599, 424] width 1080 height 20
click at [888, 361] on input "HKD" at bounding box center [884, 375] width 156 height 29
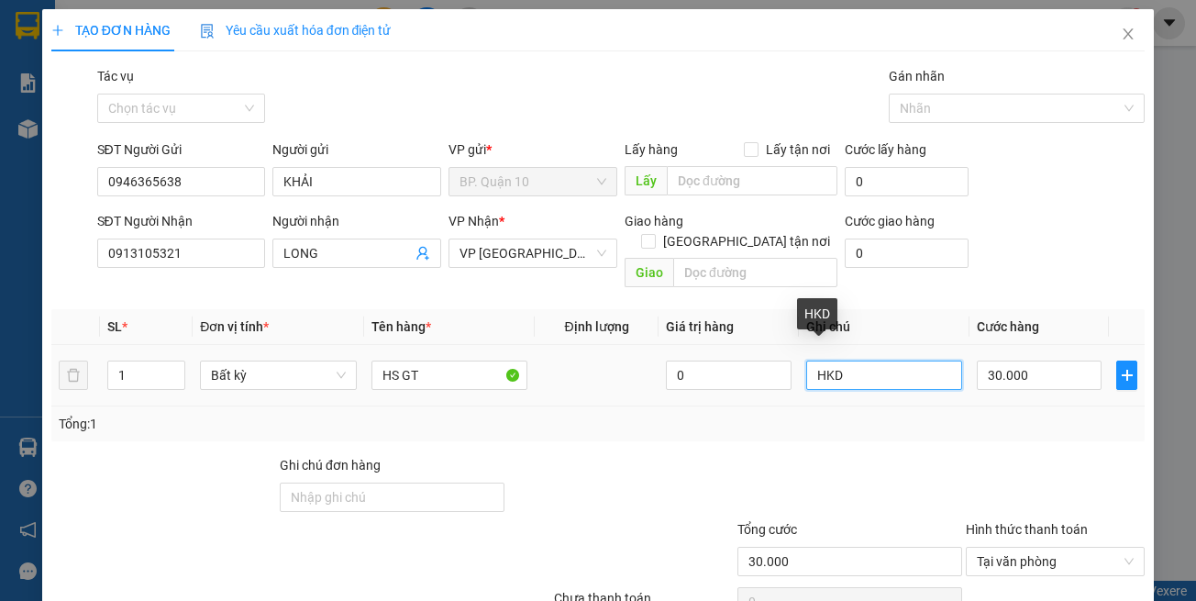
paste input "đã hẹn mai nhận"
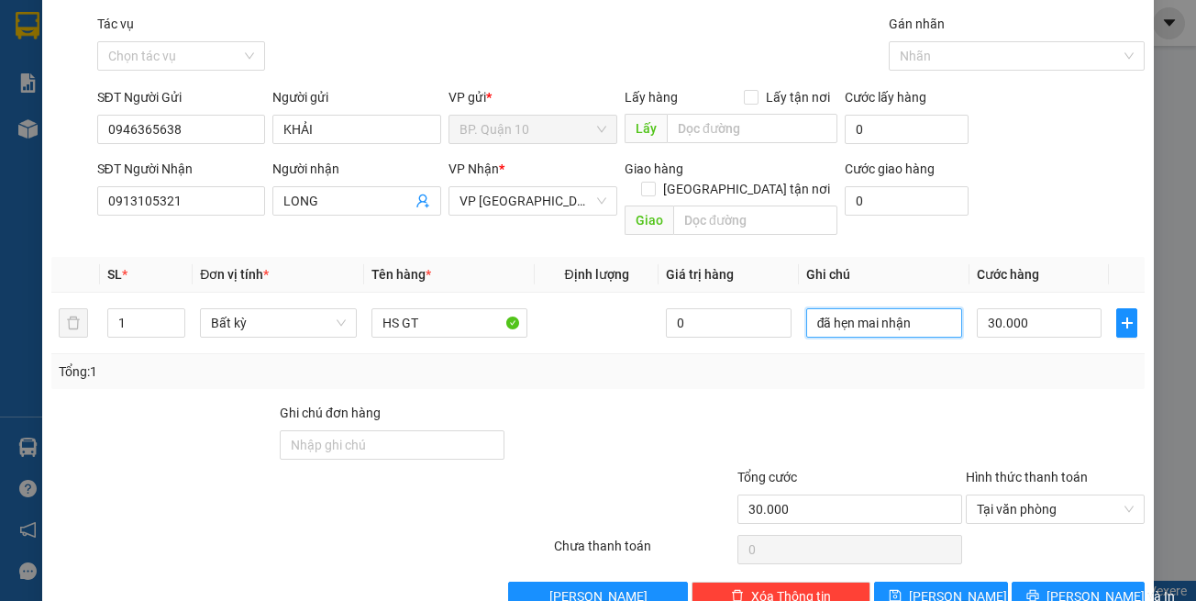
scroll to position [78, 0]
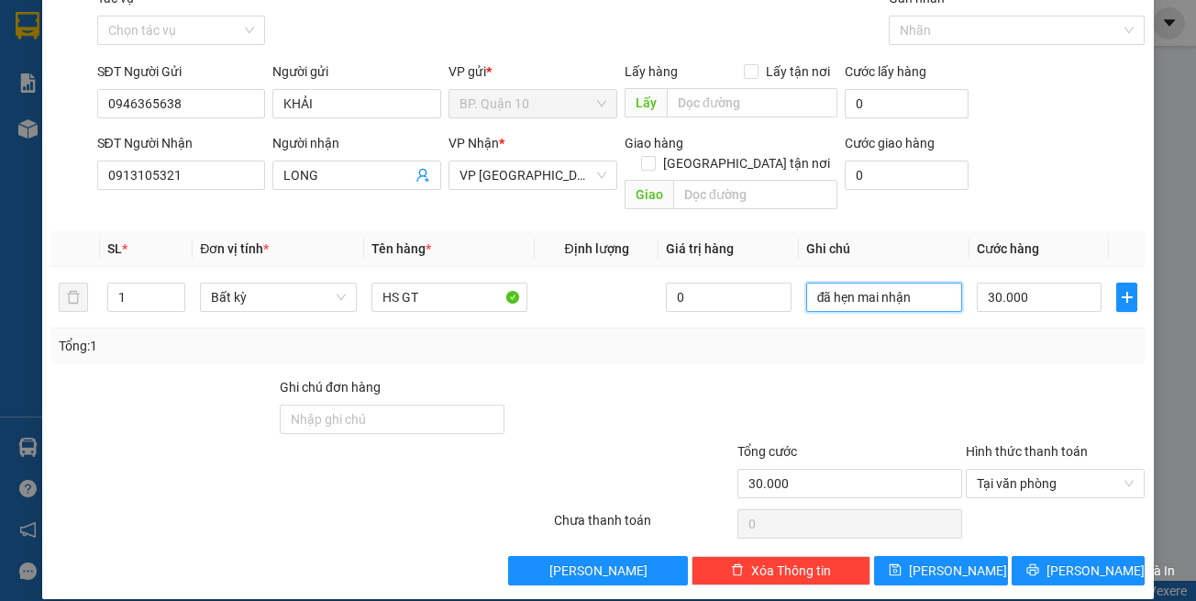
type input "đã hẹn mai nhận"
drag, startPoint x: 1059, startPoint y: 516, endPoint x: 1052, endPoint y: 537, distance: 21.2
click at [1059, 519] on div "Chọn HT Thanh Toán" at bounding box center [1055, 523] width 183 height 37
click at [1051, 561] on span "[PERSON_NAME] và In" at bounding box center [1111, 571] width 128 height 20
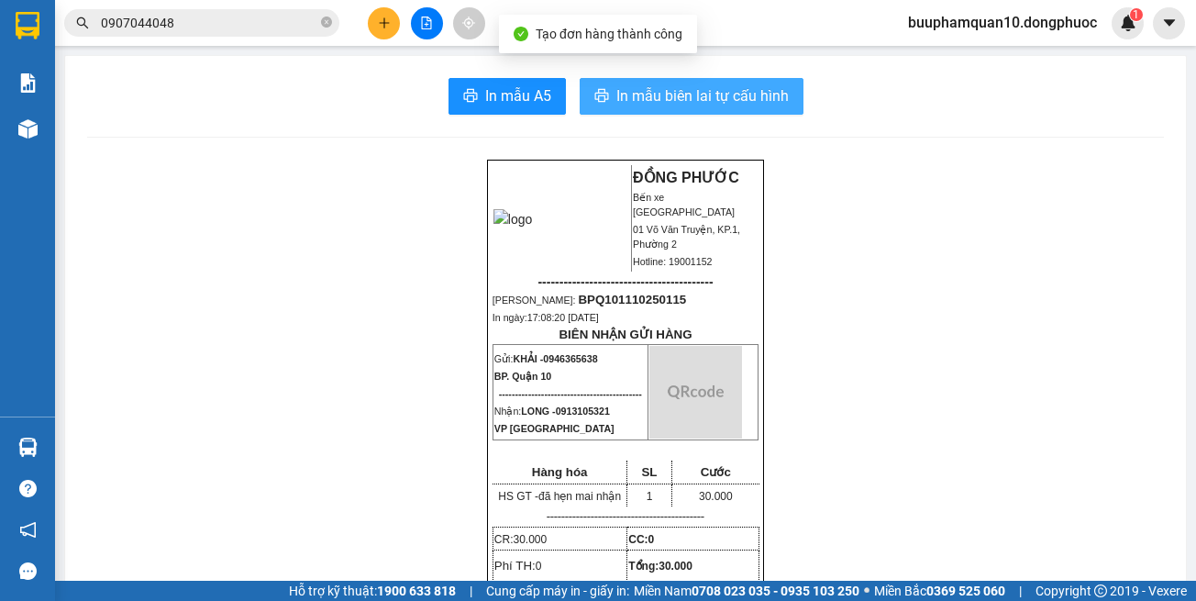
click at [601, 107] on button "In mẫu biên lai tự cấu hình" at bounding box center [692, 96] width 224 height 37
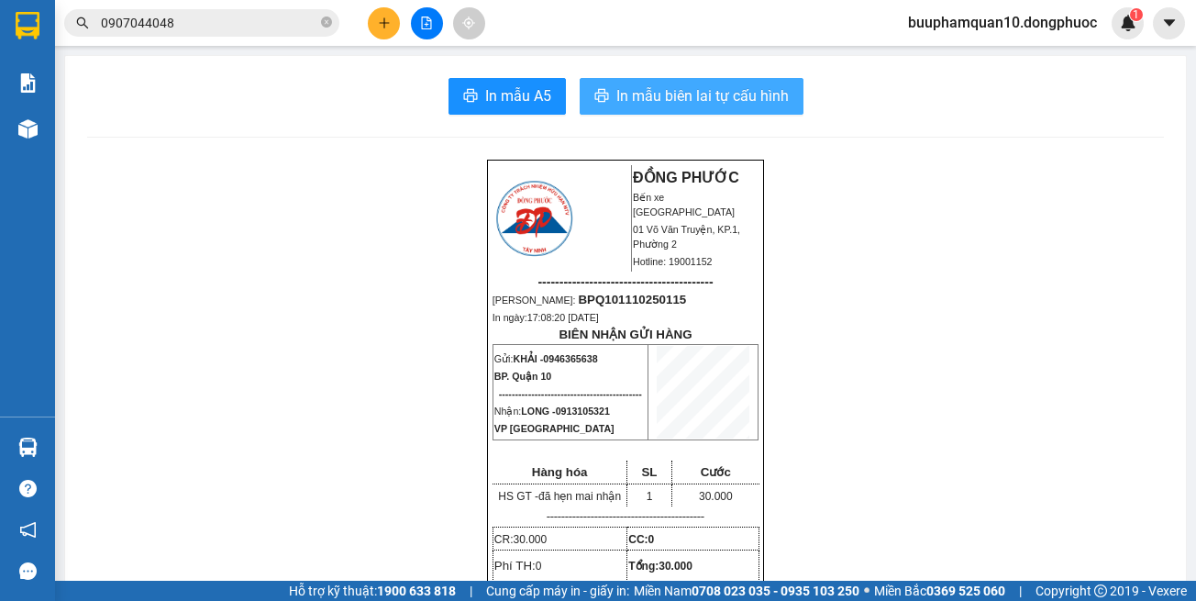
click at [684, 106] on span "In mẫu biên lai tự cấu hình" at bounding box center [702, 95] width 172 height 23
click at [23, 437] on div at bounding box center [28, 447] width 32 height 32
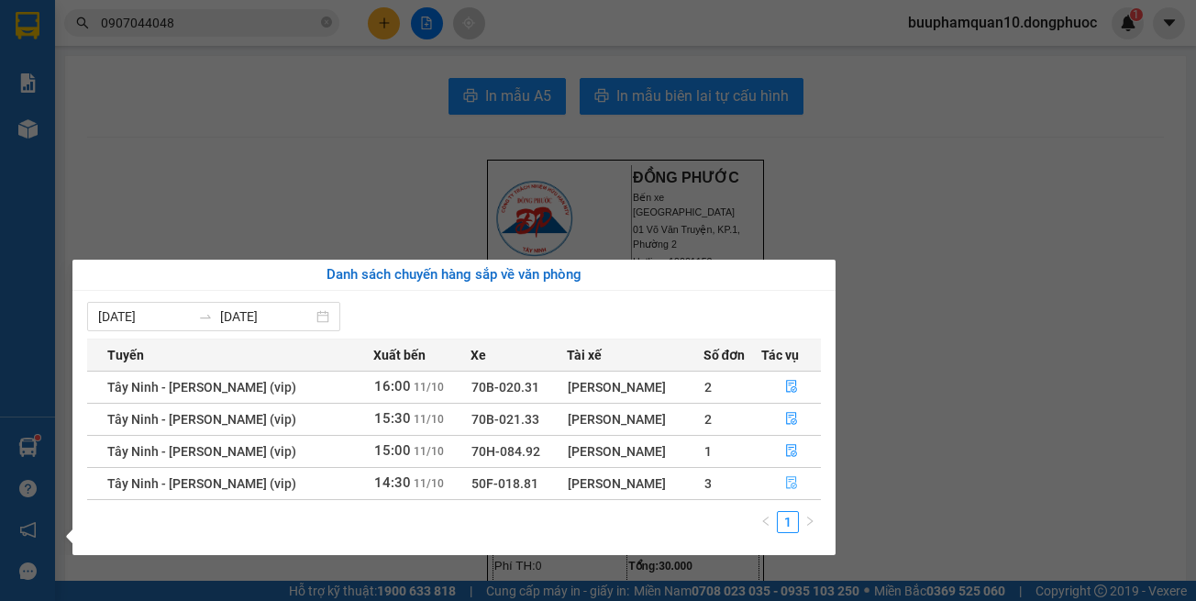
click at [789, 482] on icon "file-done" at bounding box center [791, 482] width 13 height 13
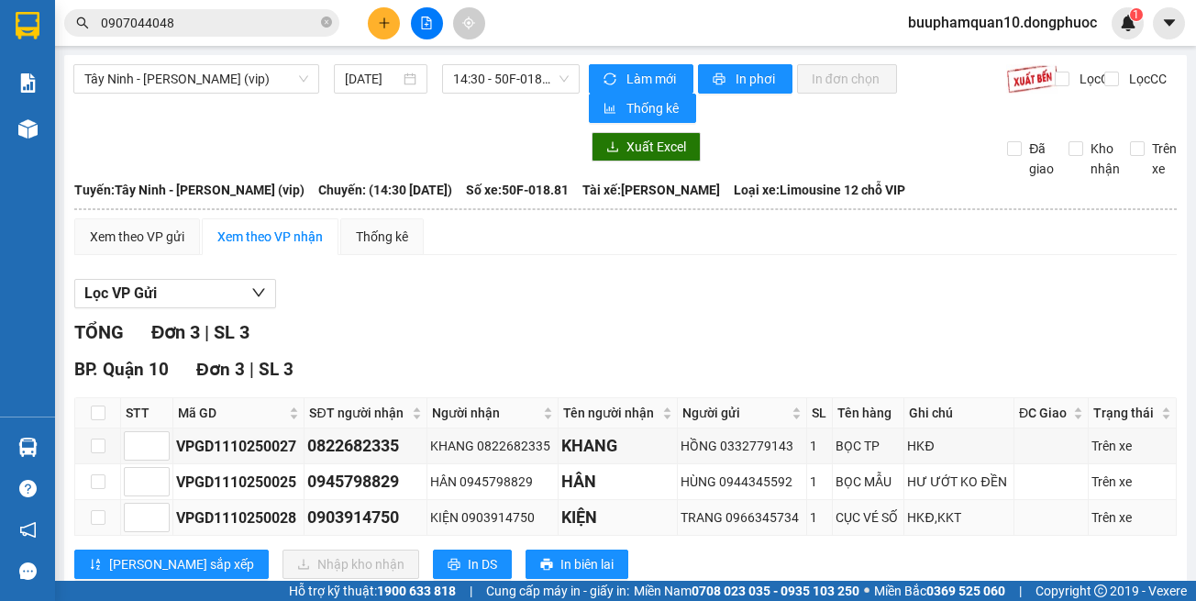
scroll to position [50, 0]
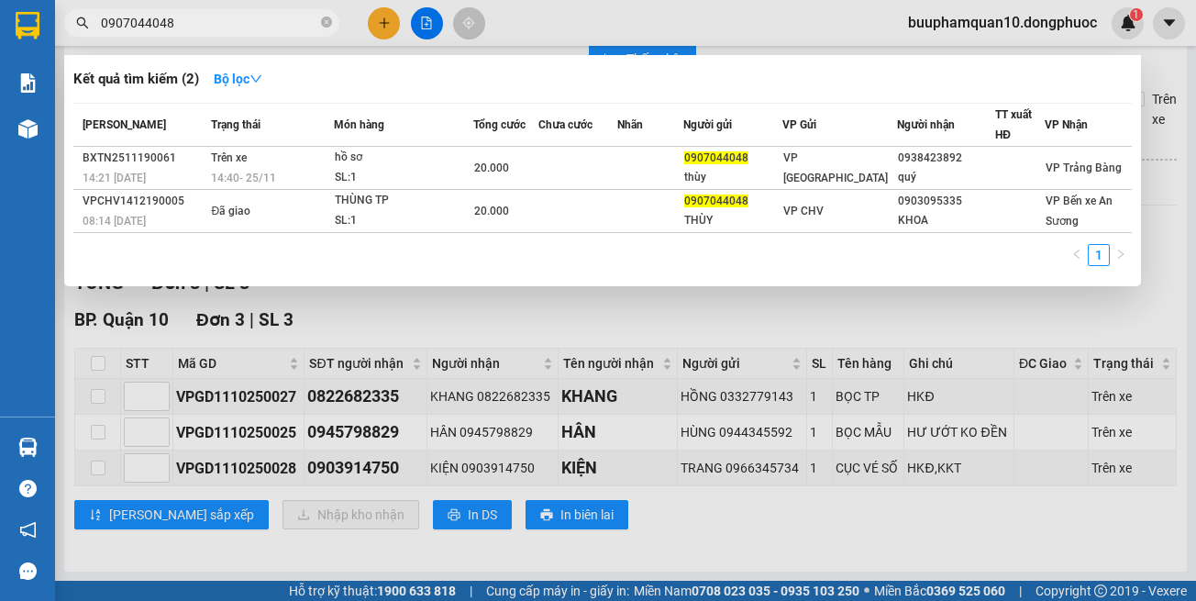
click at [213, 19] on input "0907044048" at bounding box center [209, 23] width 216 height 20
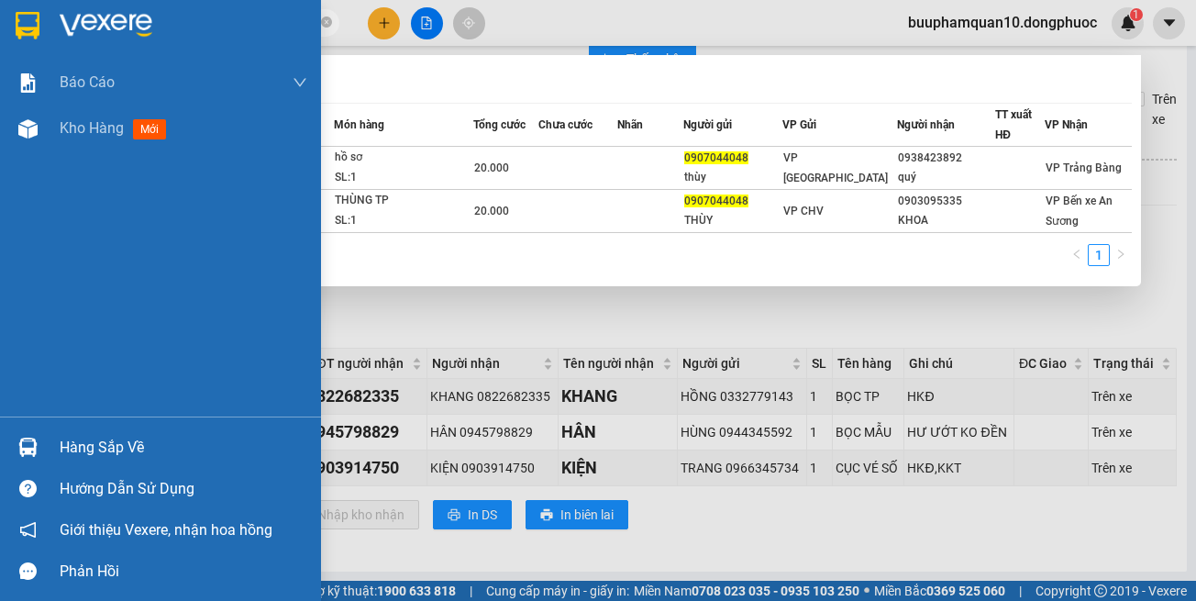
drag, startPoint x: 16, startPoint y: 448, endPoint x: 107, endPoint y: 453, distance: 91.9
click at [21, 450] on div at bounding box center [28, 447] width 32 height 32
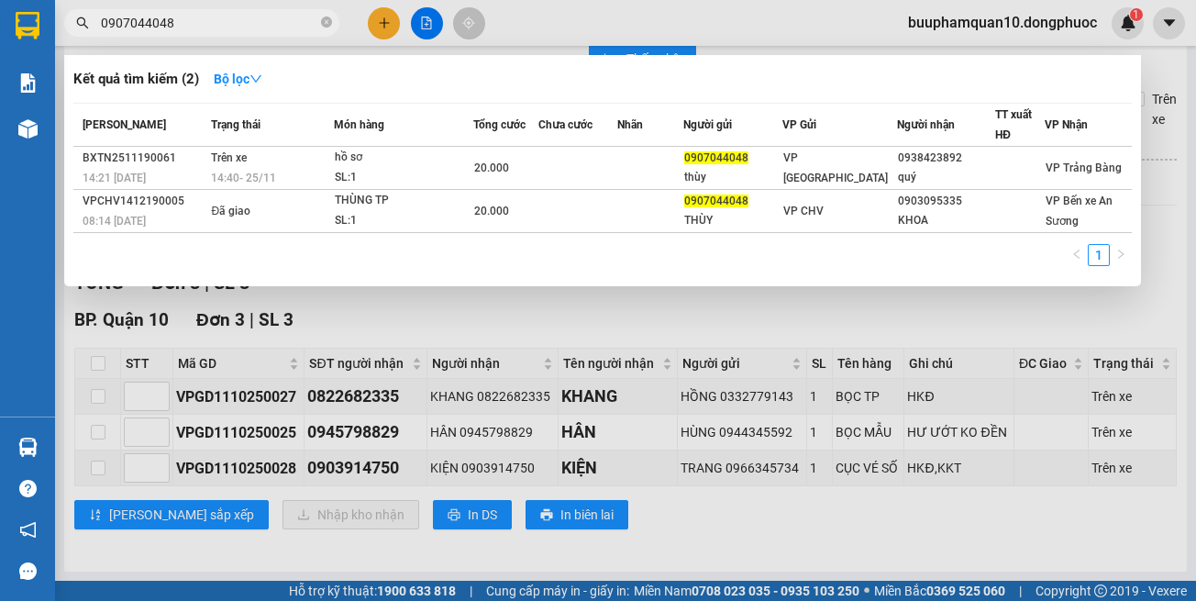
click at [882, 550] on section "Kết quả tìm kiếm ( 2 ) Bộ lọc Mã ĐH Trạng thái Món hàng Tổng cước Chưa cước Nhã…" at bounding box center [598, 300] width 1196 height 601
click at [380, 32] on div at bounding box center [598, 300] width 1196 height 601
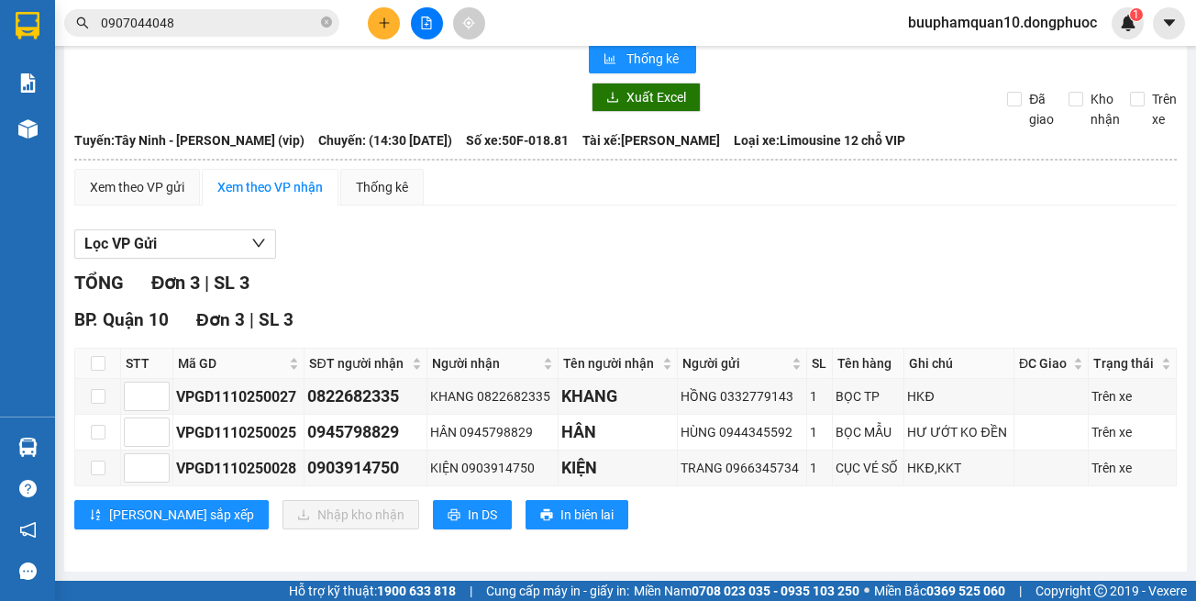
click at [380, 32] on button at bounding box center [384, 23] width 32 height 32
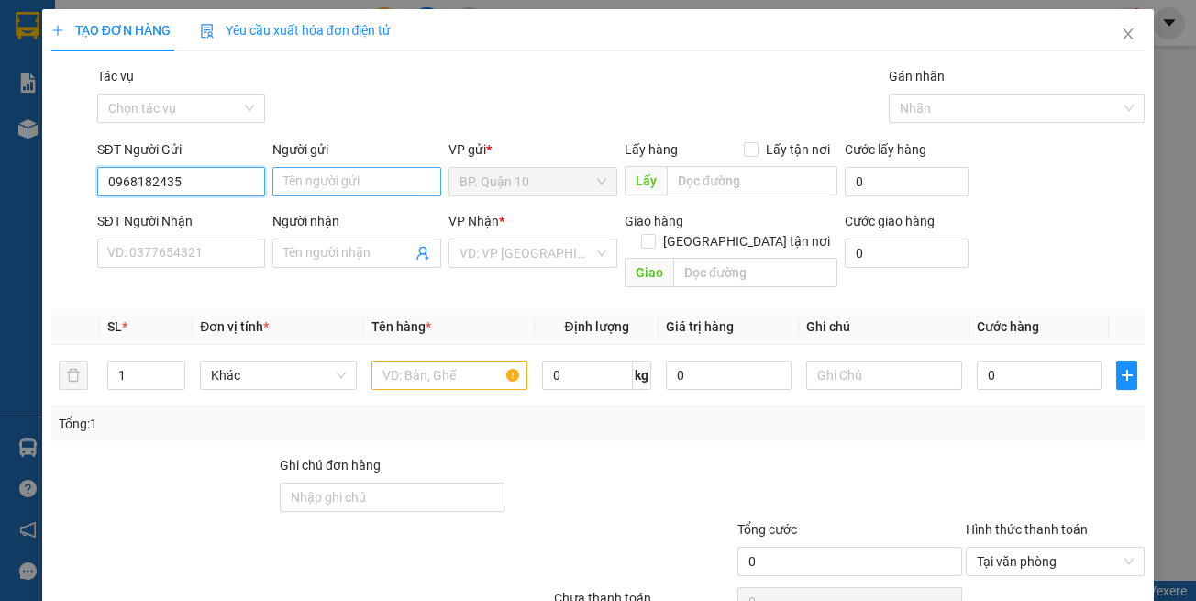
type input "0968182435"
click at [293, 171] on input "Người gửi" at bounding box center [356, 181] width 169 height 29
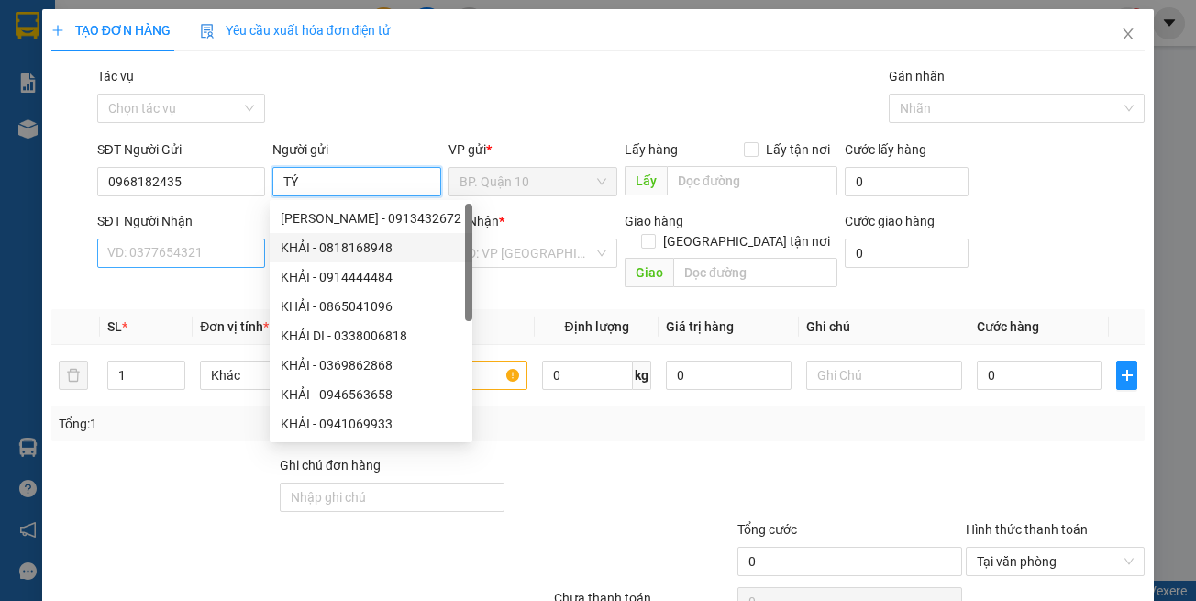
type input "TÝ"
click at [205, 256] on input "SĐT Người Nhận" at bounding box center [181, 253] width 169 height 29
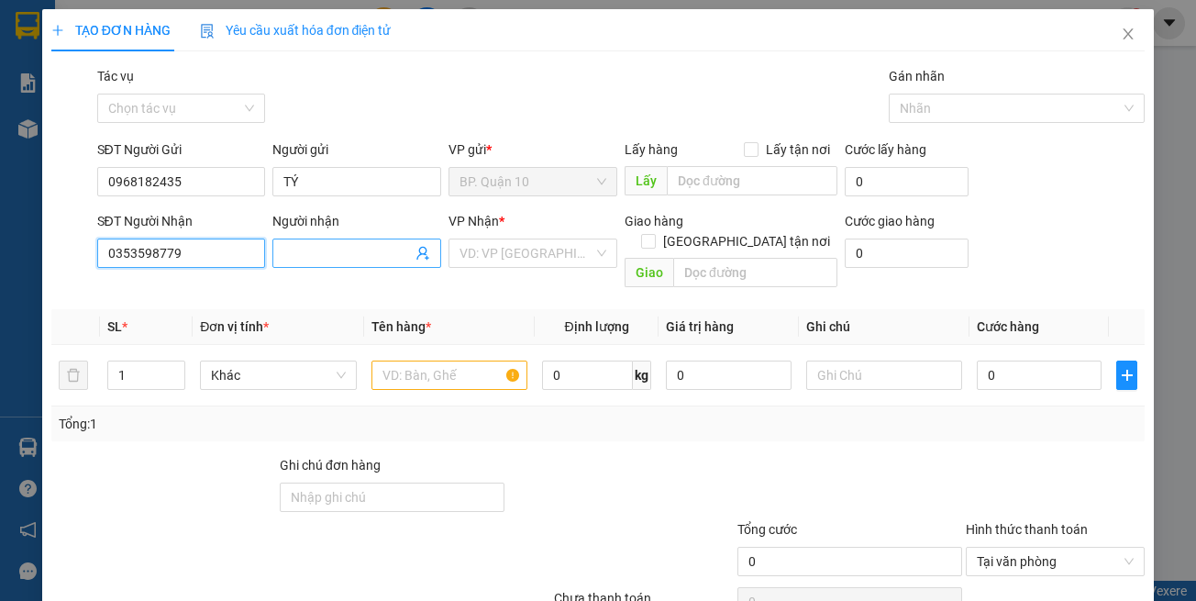
type input "0353598779"
click at [300, 250] on input "Người nhận" at bounding box center [347, 253] width 128 height 20
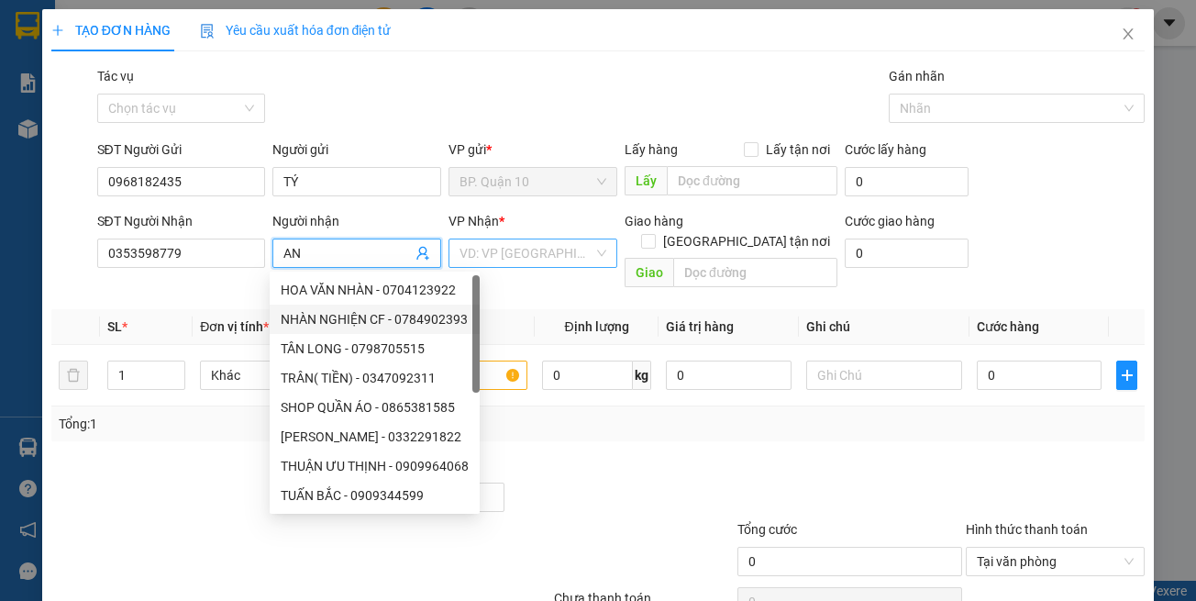
type input "AN"
click at [550, 254] on input "search" at bounding box center [527, 253] width 134 height 28
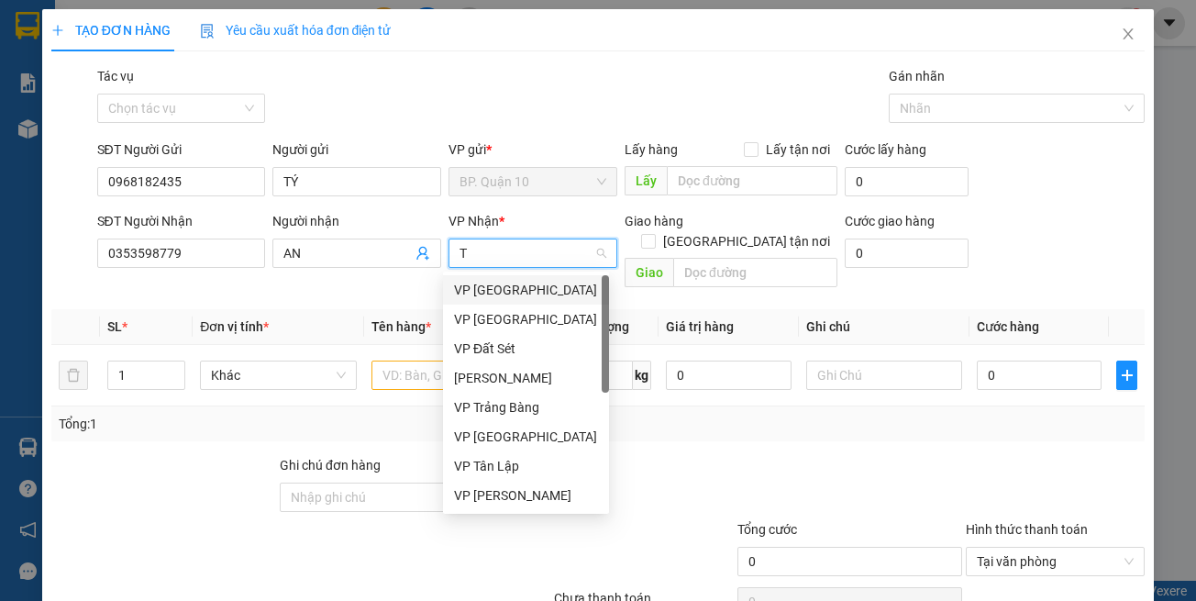
type input "TB"
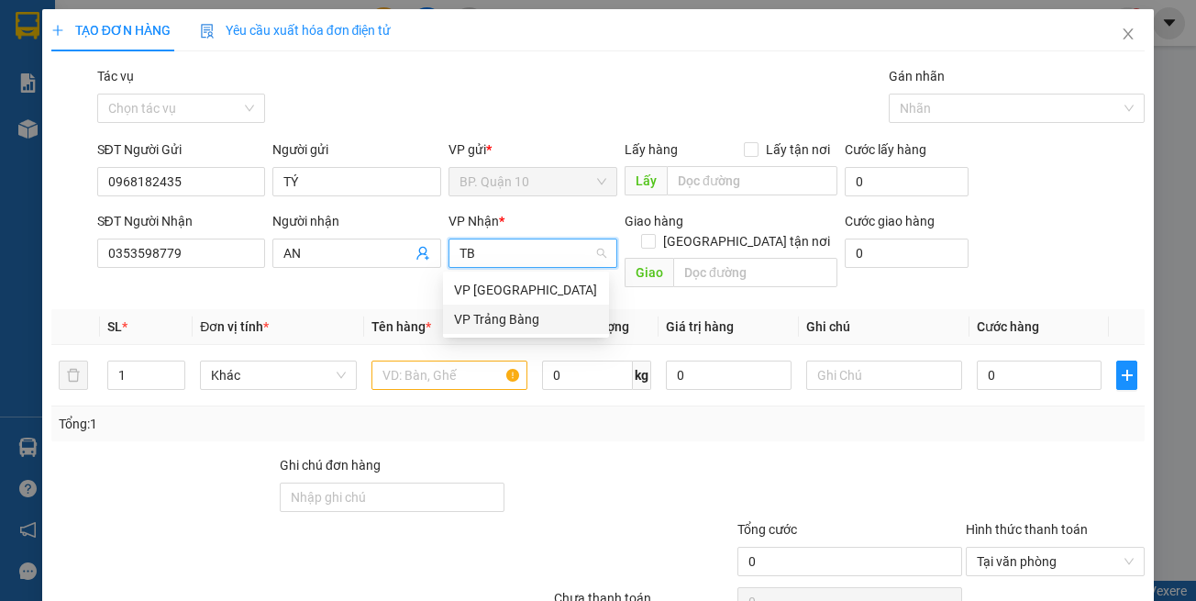
click at [491, 317] on div "VP Trảng Bàng" at bounding box center [526, 319] width 144 height 20
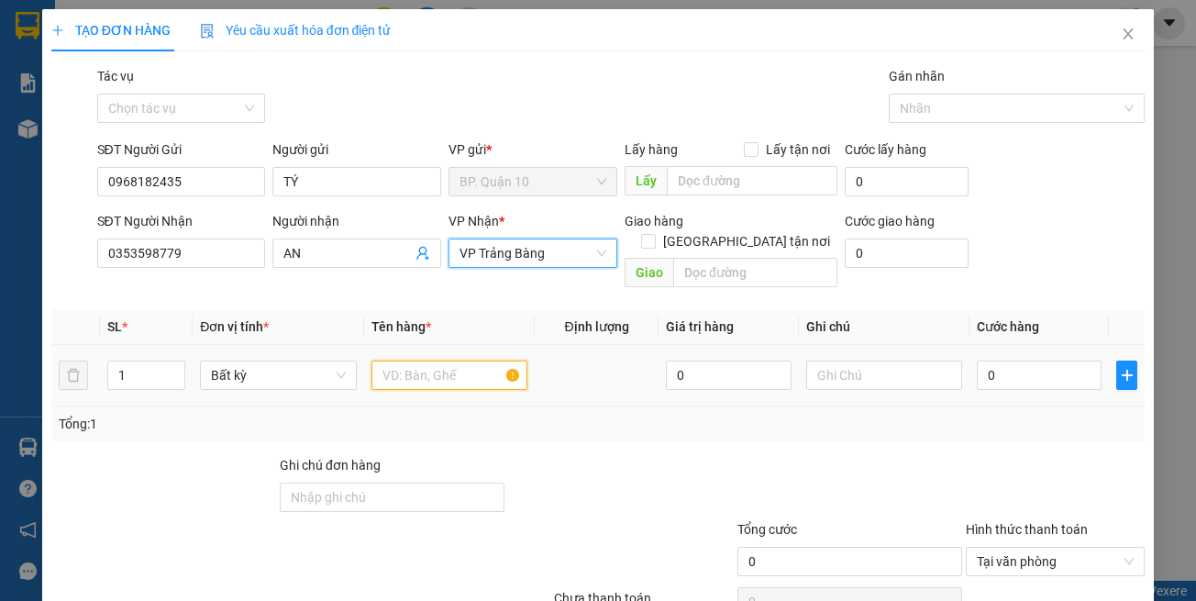
drag, startPoint x: 448, startPoint y: 368, endPoint x: 435, endPoint y: 350, distance: 22.4
click at [447, 366] on input "text" at bounding box center [450, 375] width 156 height 29
click at [435, 361] on input "text" at bounding box center [450, 375] width 156 height 29
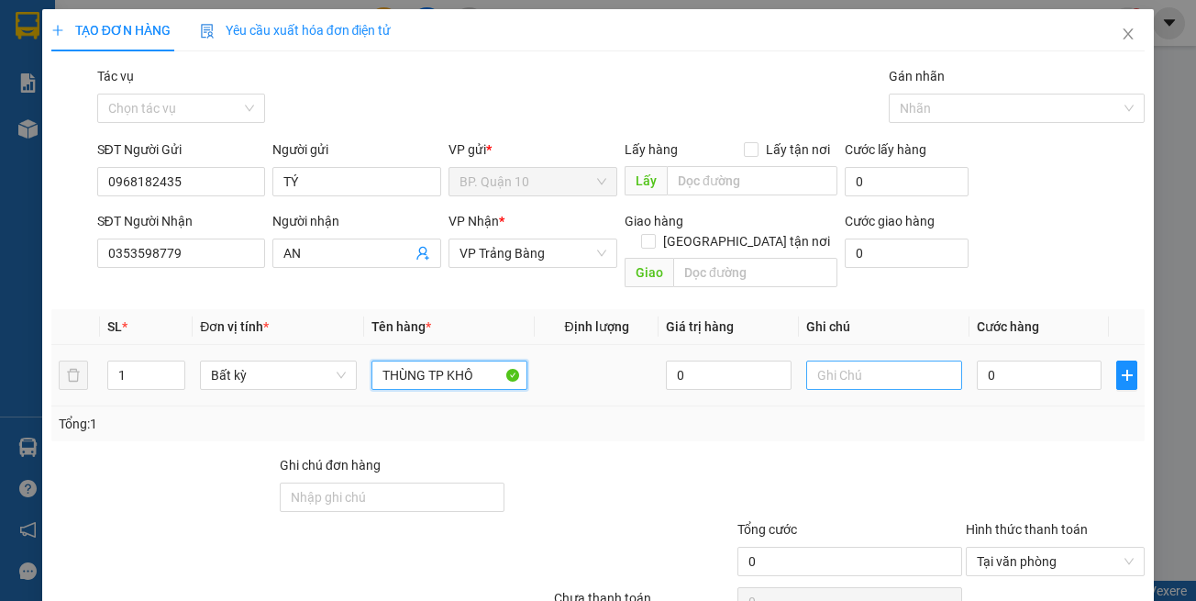
type input "THÙNG TP KHÔ"
click at [870, 361] on input "text" at bounding box center [884, 375] width 156 height 29
type input "hẹn mai nhận-hư k đền"
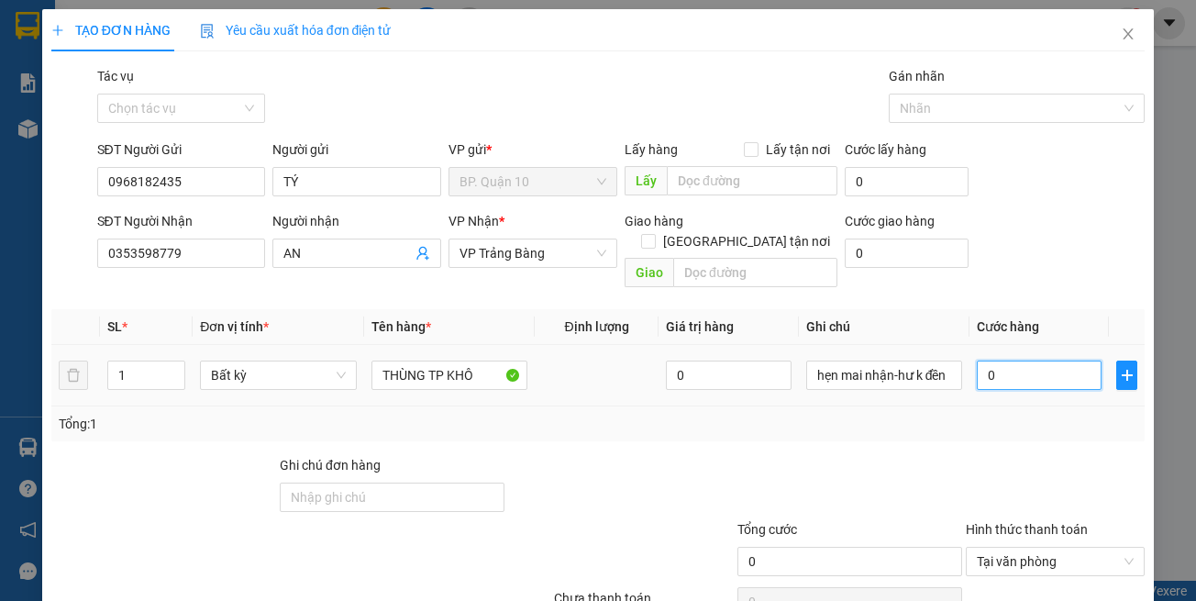
click at [1023, 361] on input "0" at bounding box center [1039, 375] width 125 height 29
type input "3"
type input "30"
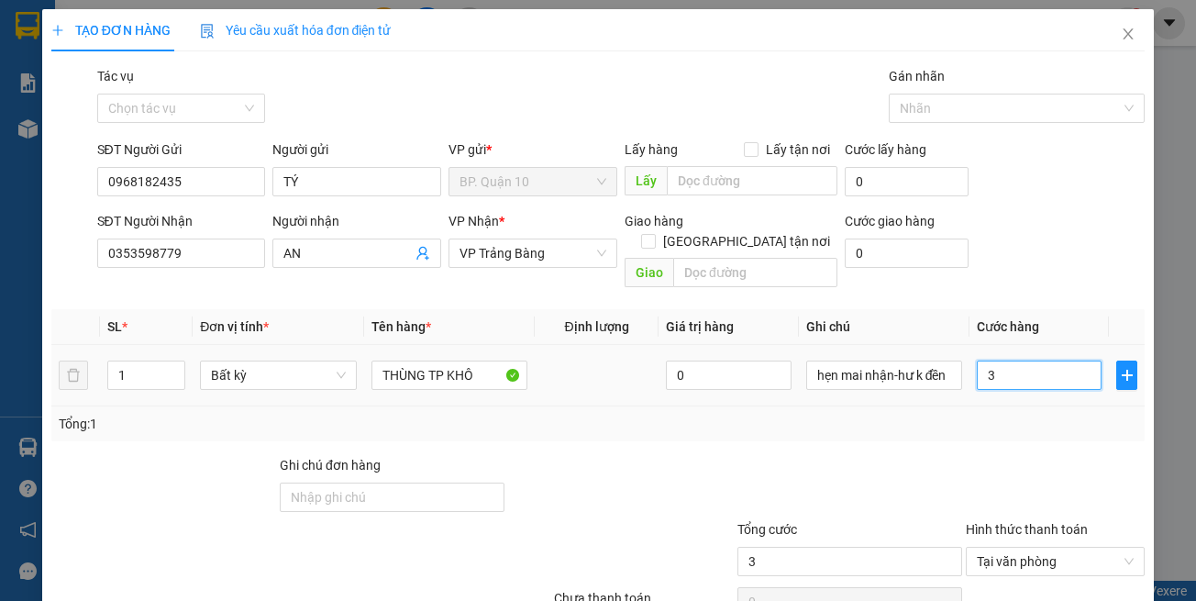
type input "30"
type input "30.000"
click at [1000, 455] on div at bounding box center [1055, 487] width 183 height 64
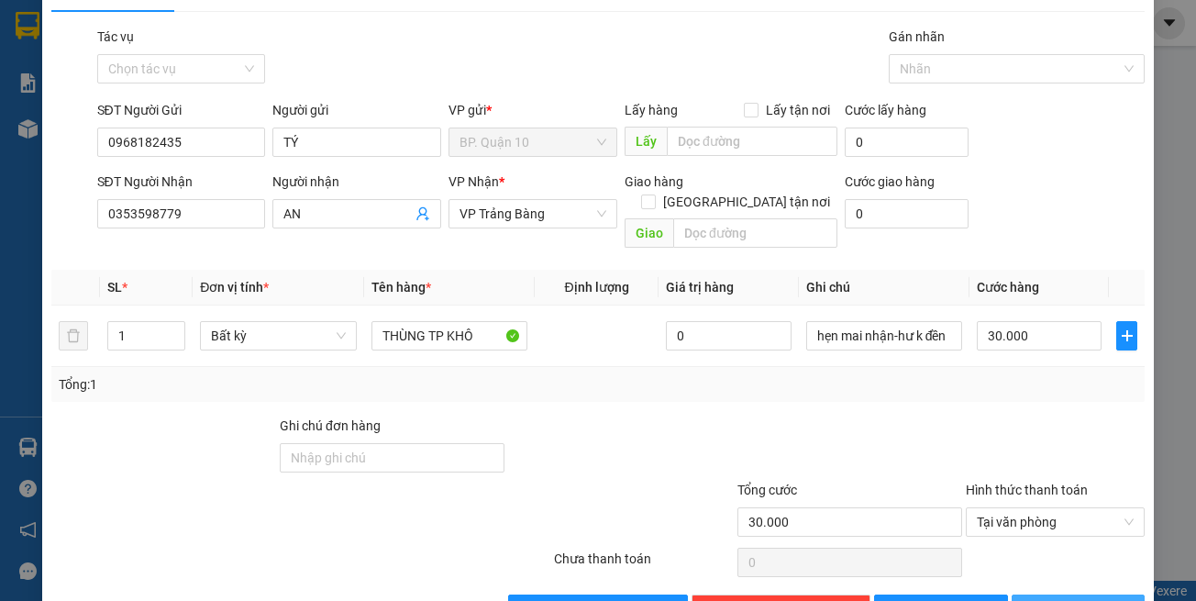
scroll to position [78, 0]
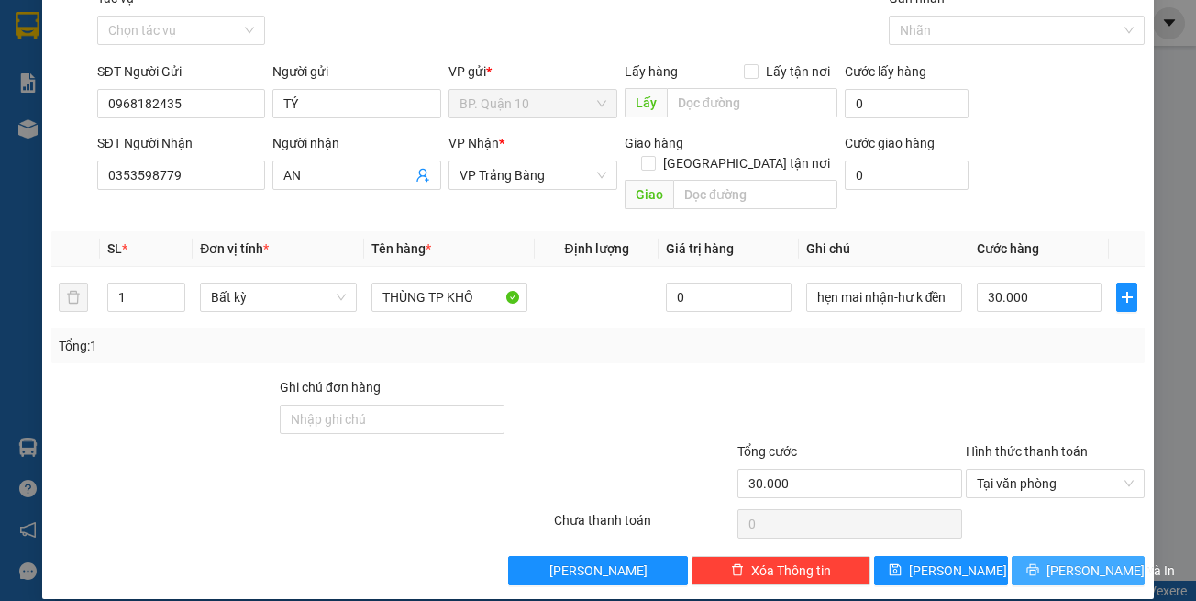
click at [1026, 556] on button "[PERSON_NAME] và In" at bounding box center [1079, 570] width 134 height 29
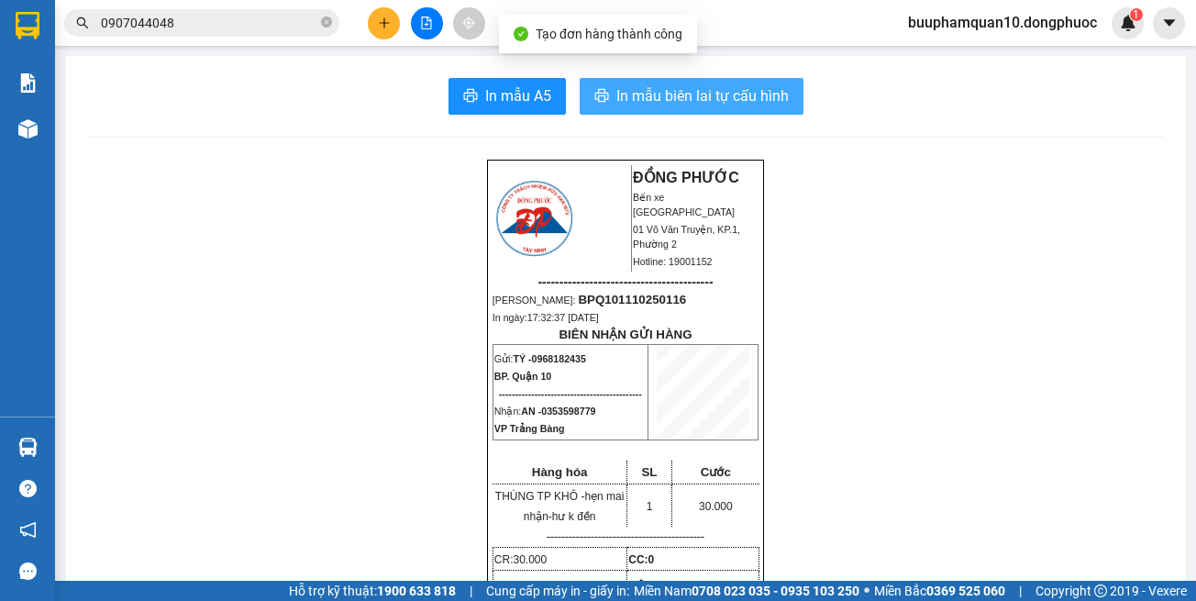
click at [769, 101] on span "In mẫu biên lai tự cấu hình" at bounding box center [702, 95] width 172 height 23
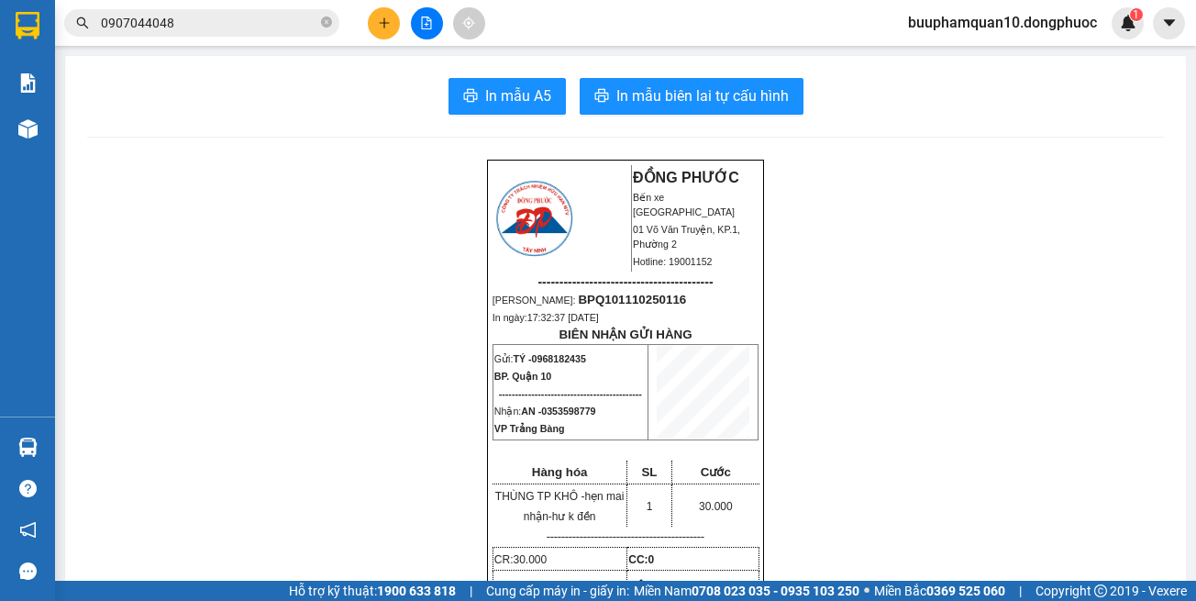
click at [230, 11] on span "0907044048" at bounding box center [201, 23] width 275 height 28
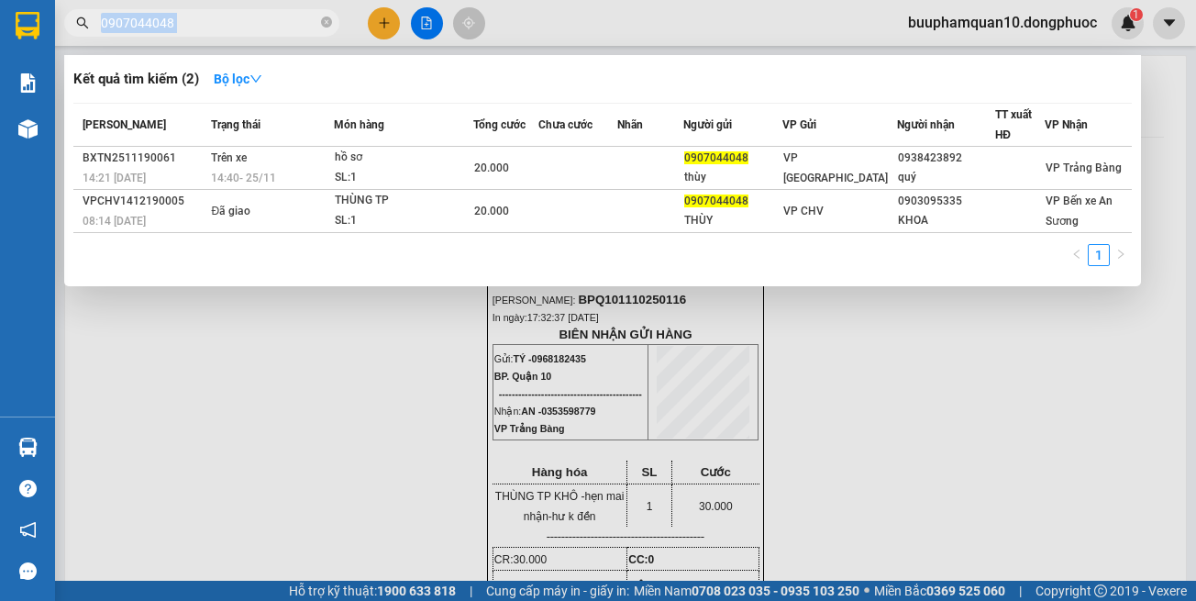
click at [230, 11] on span "0907044048" at bounding box center [201, 23] width 275 height 28
click at [243, 18] on input "0907044048" at bounding box center [209, 23] width 216 height 20
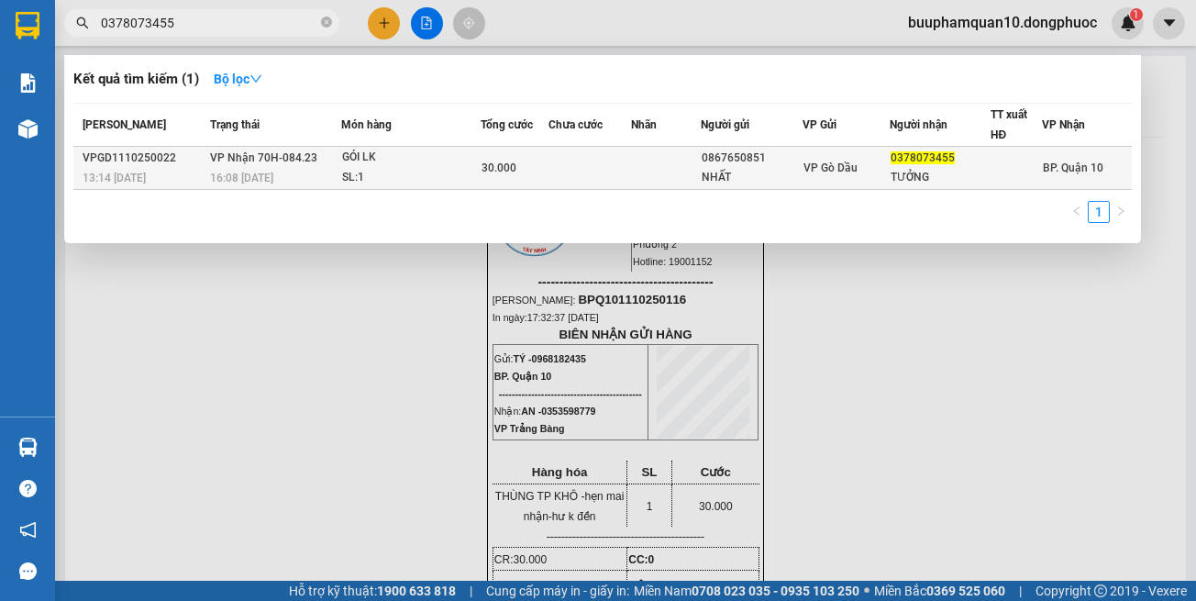
type input "0378073455"
click at [470, 177] on div "SL: 1" at bounding box center [411, 178] width 138 height 20
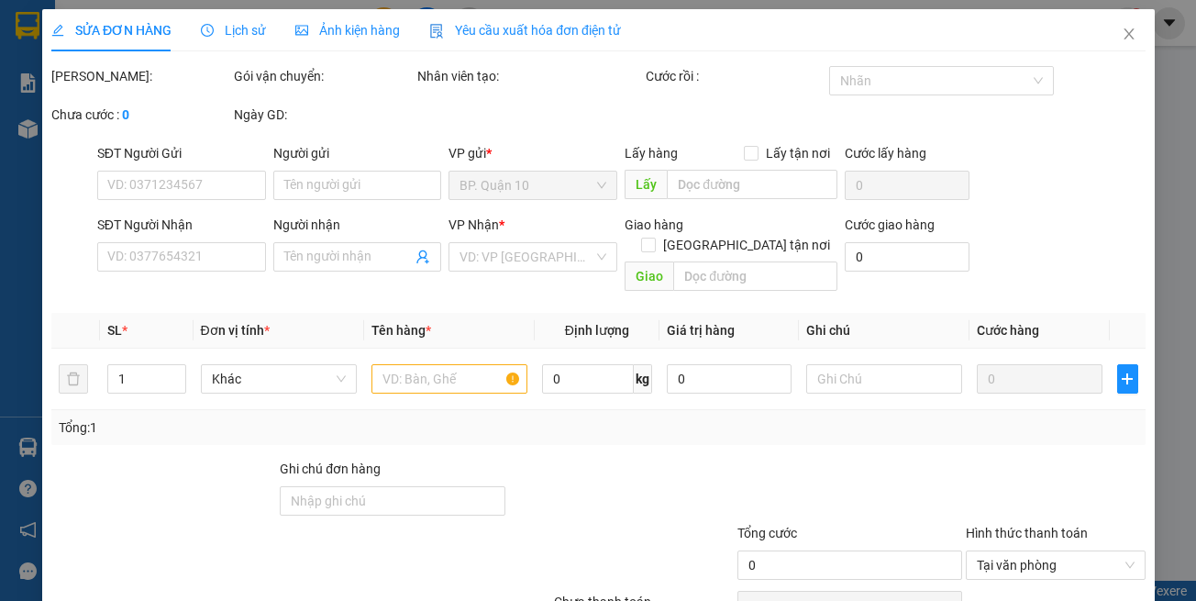
type input "0867650851"
type input "NHẤT"
type input "0378073455"
type input "TƯỞNG"
type input "30.000"
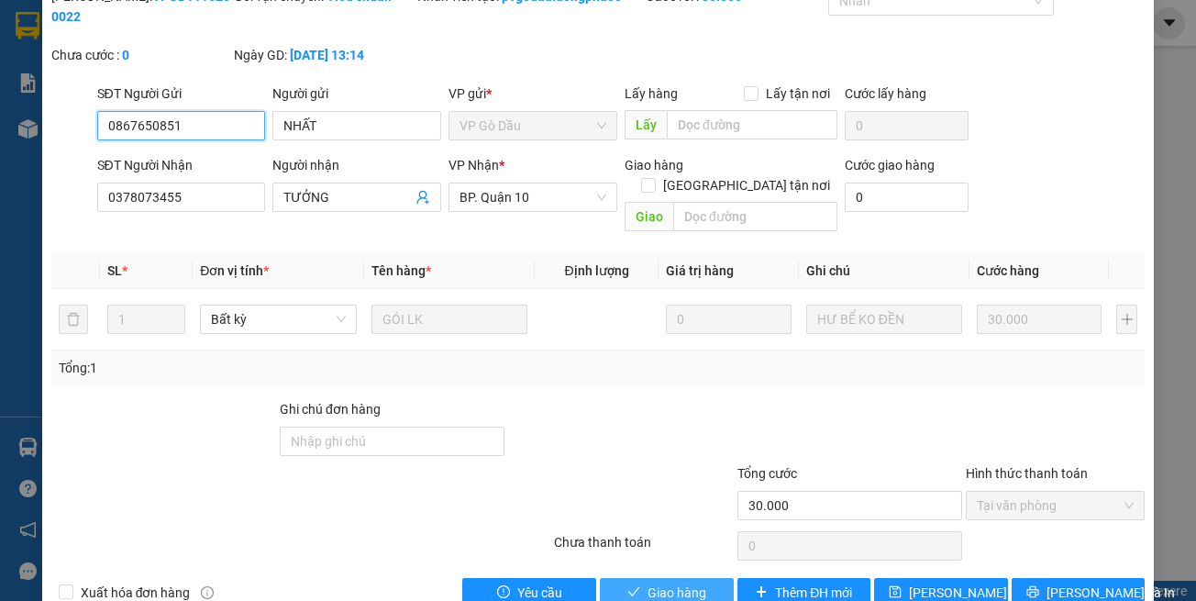
scroll to position [102, 0]
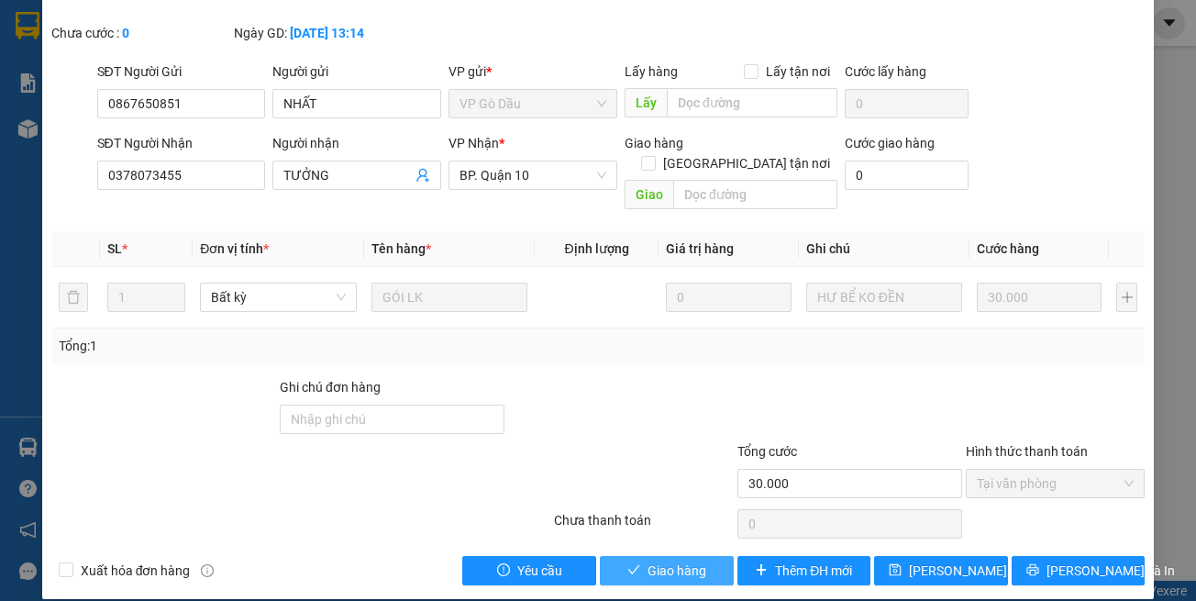
click at [636, 556] on button "Giao hàng" at bounding box center [667, 570] width 134 height 29
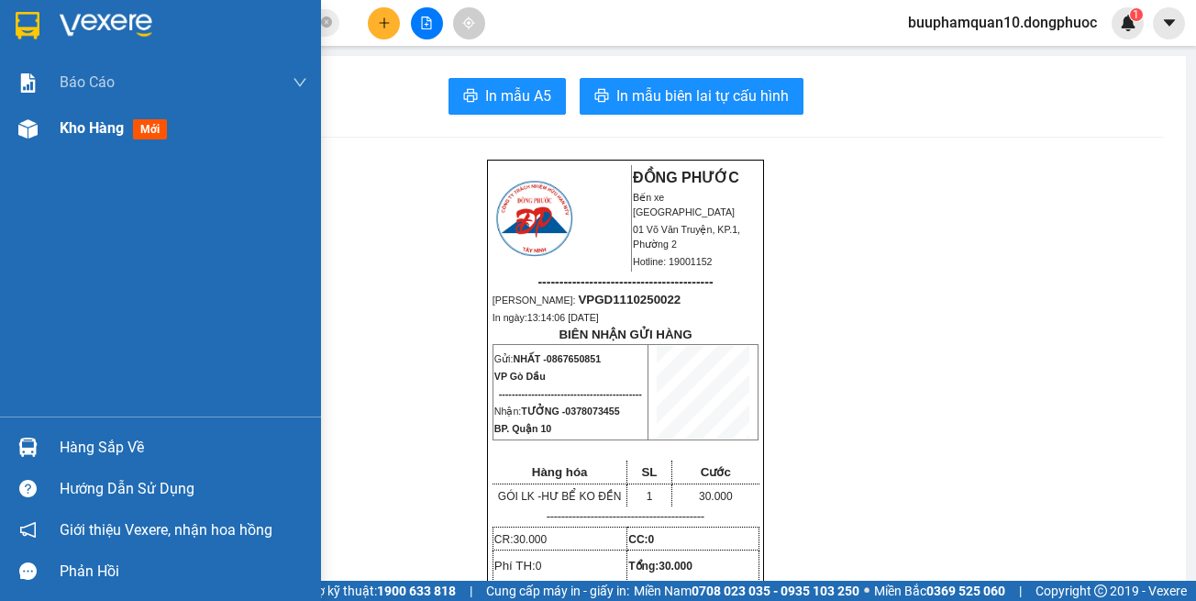
click at [87, 128] on span "Kho hàng" at bounding box center [92, 127] width 64 height 17
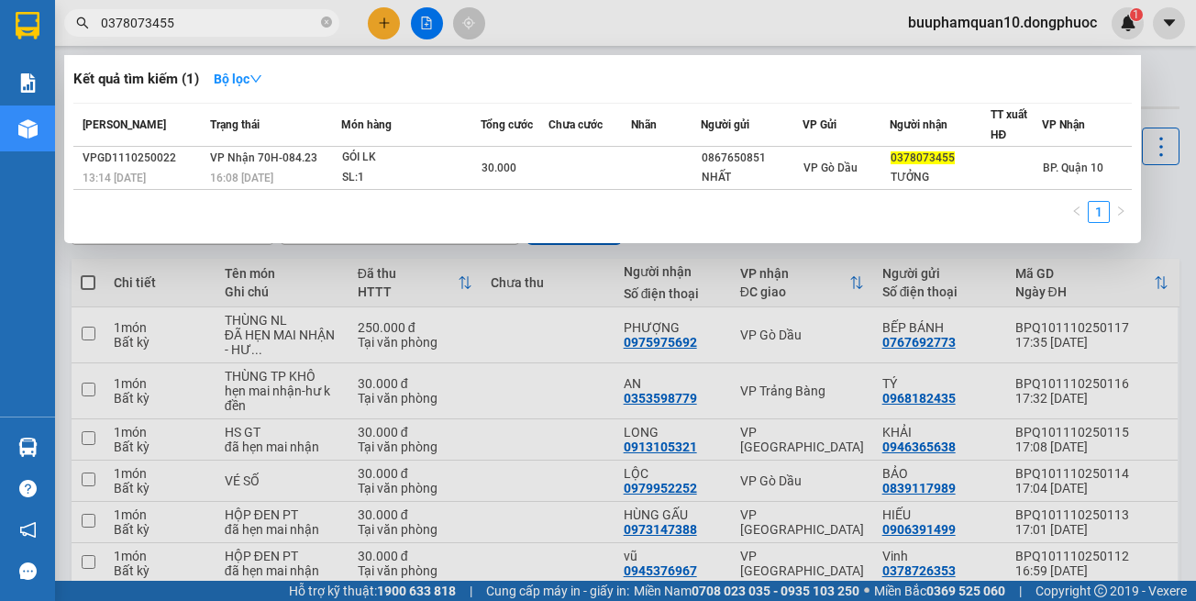
click at [273, 16] on input "0378073455" at bounding box center [209, 23] width 216 height 20
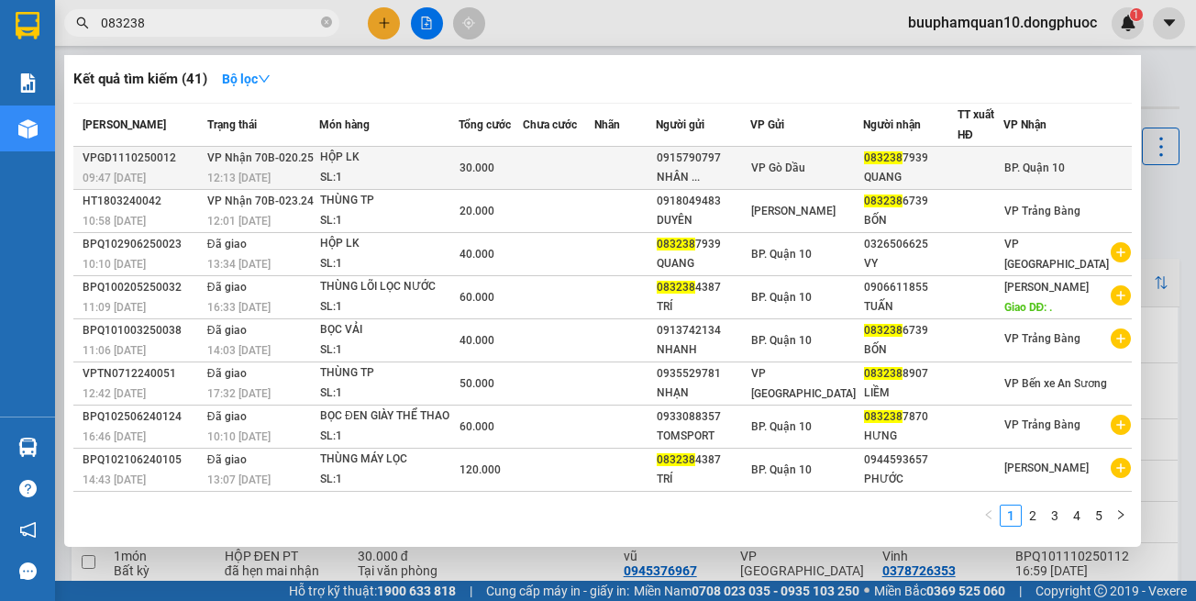
type input "083238"
click at [522, 162] on div "30.000" at bounding box center [491, 168] width 62 height 20
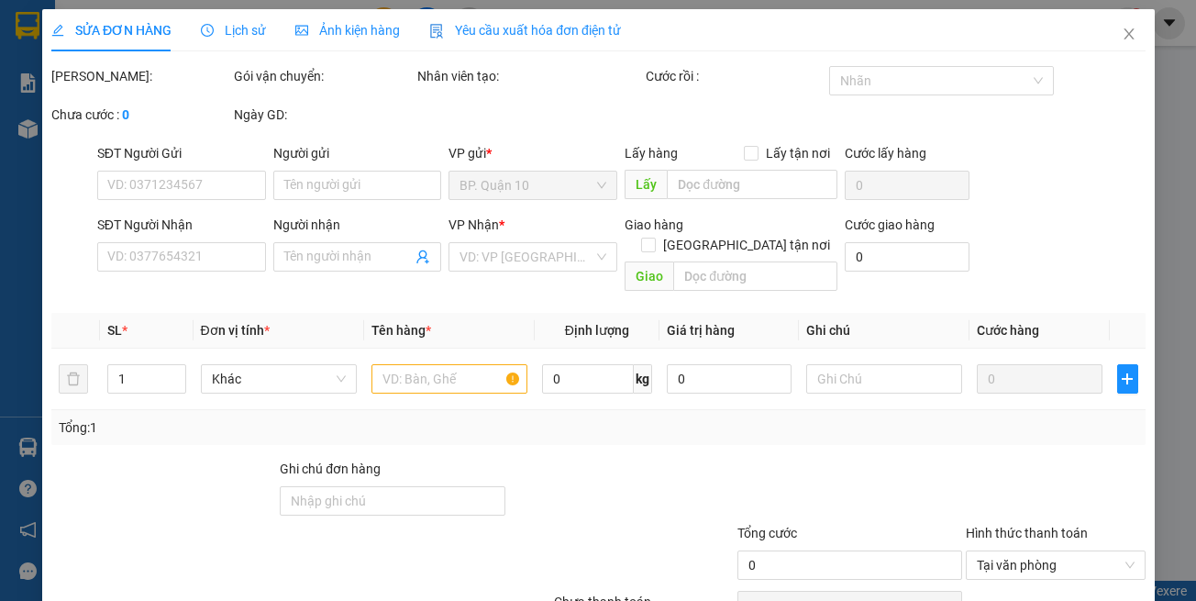
type input "0915790797"
type input "NHÂN"
type input "0832387939"
type input "QUANG"
type input "30.000"
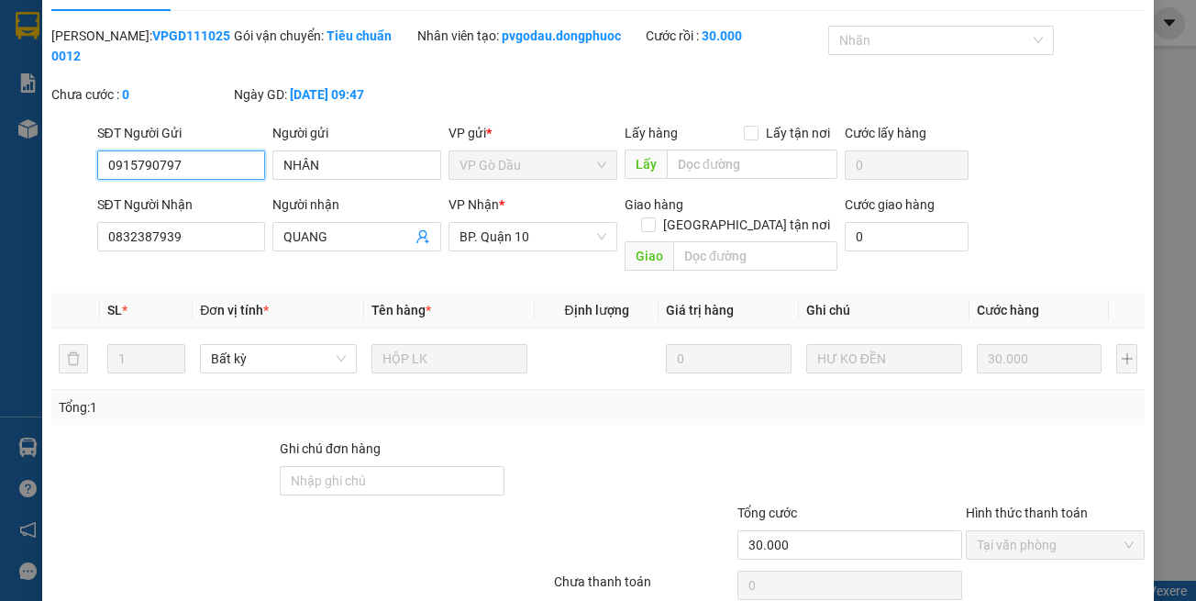
scroll to position [77, 0]
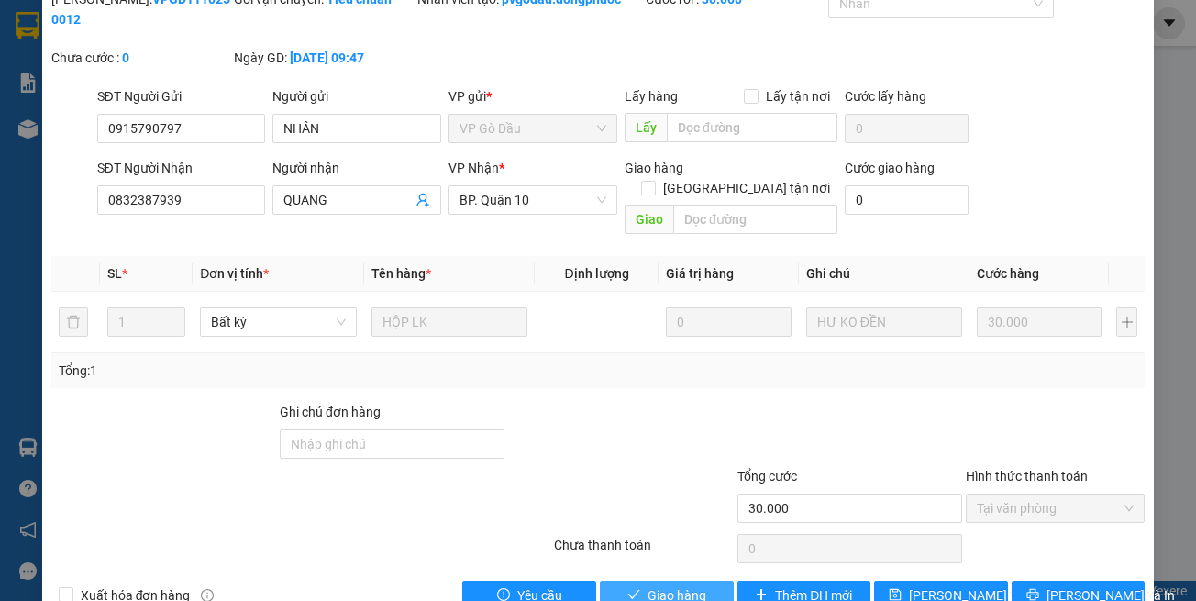
click at [619, 581] on button "Giao hàng" at bounding box center [667, 595] width 134 height 29
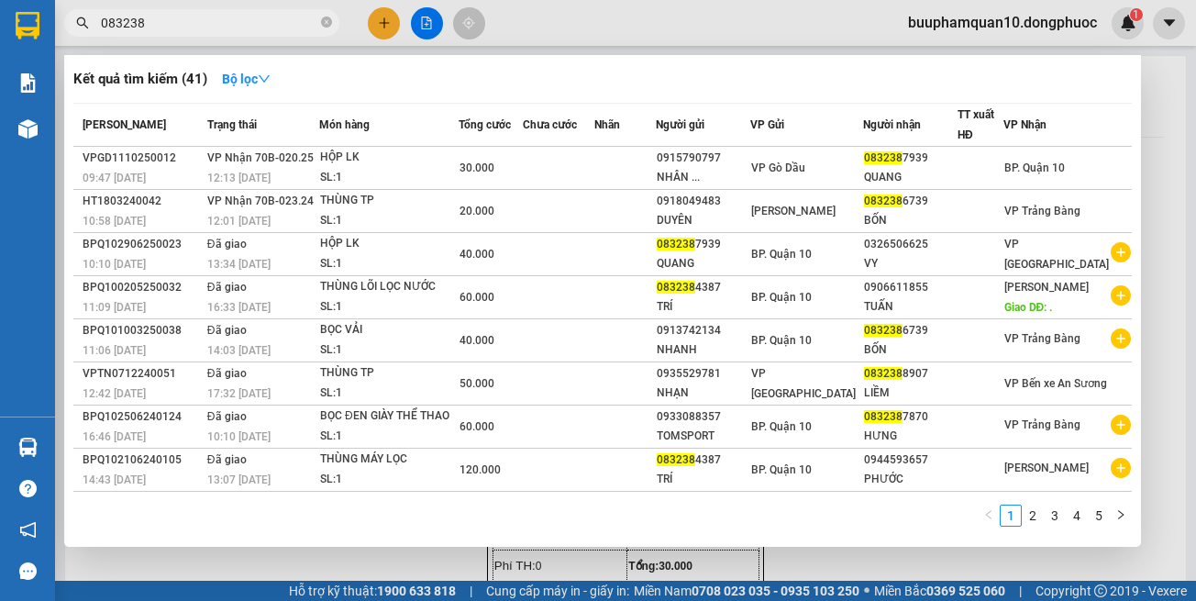
click at [279, 32] on input "083238" at bounding box center [209, 23] width 216 height 20
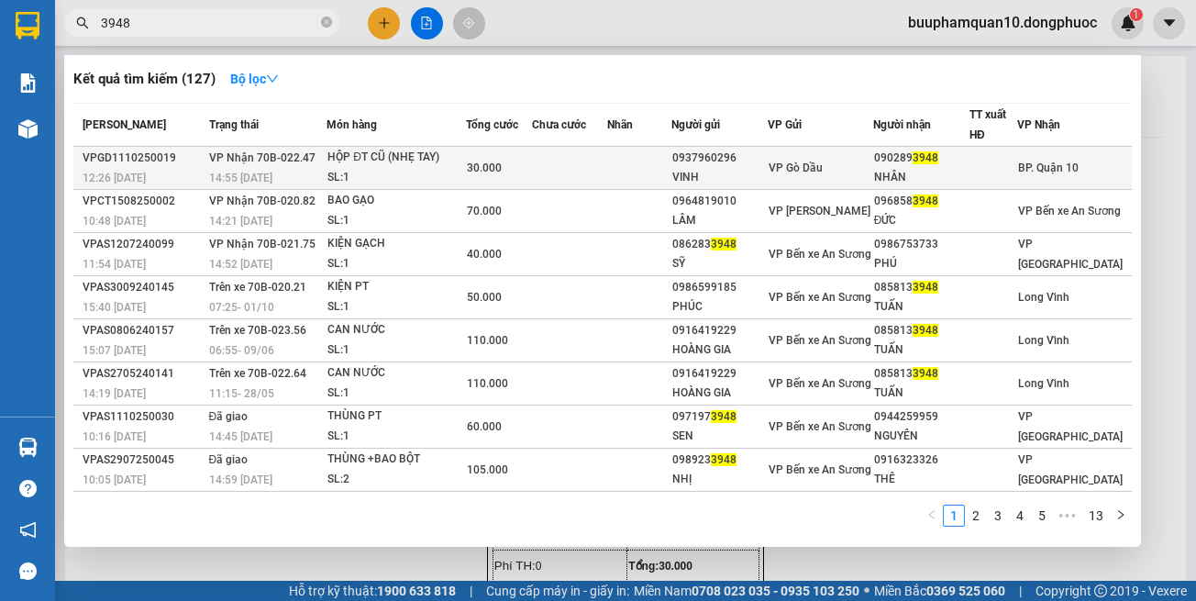
type input "3948"
click at [482, 175] on div "30.000" at bounding box center [499, 168] width 64 height 20
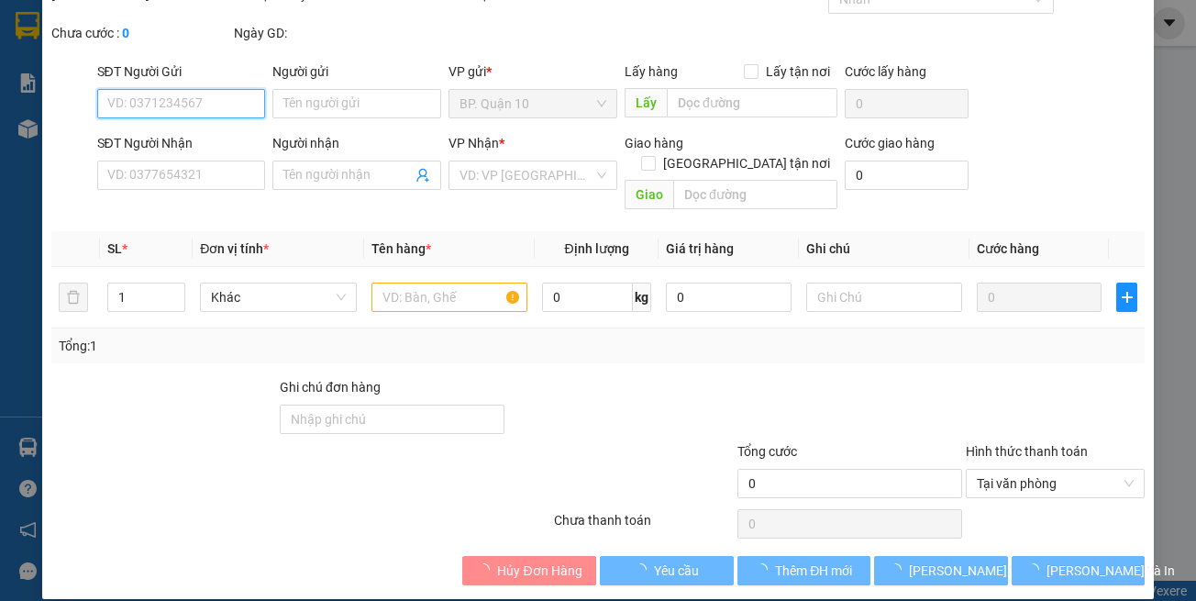
type input "0937960296"
type input "VINH"
type input "0902893948"
type input "NHÂN"
type input "30.000"
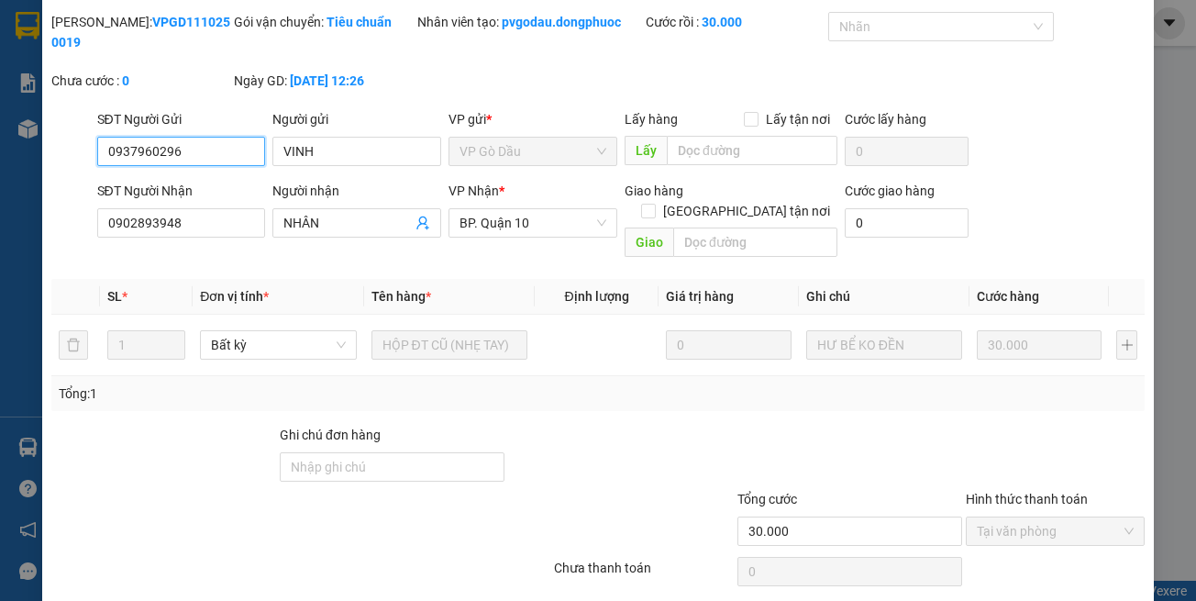
scroll to position [102, 0]
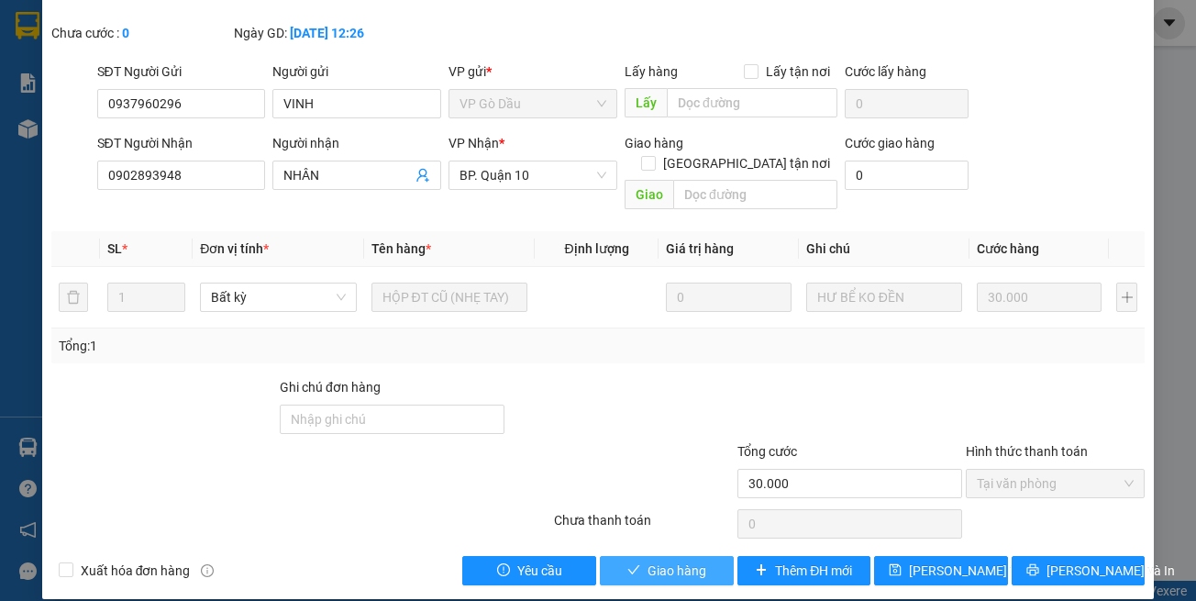
drag, startPoint x: 669, startPoint y: 561, endPoint x: 39, endPoint y: 394, distance: 650.8
click at [669, 559] on button "Giao hàng" at bounding box center [667, 570] width 134 height 29
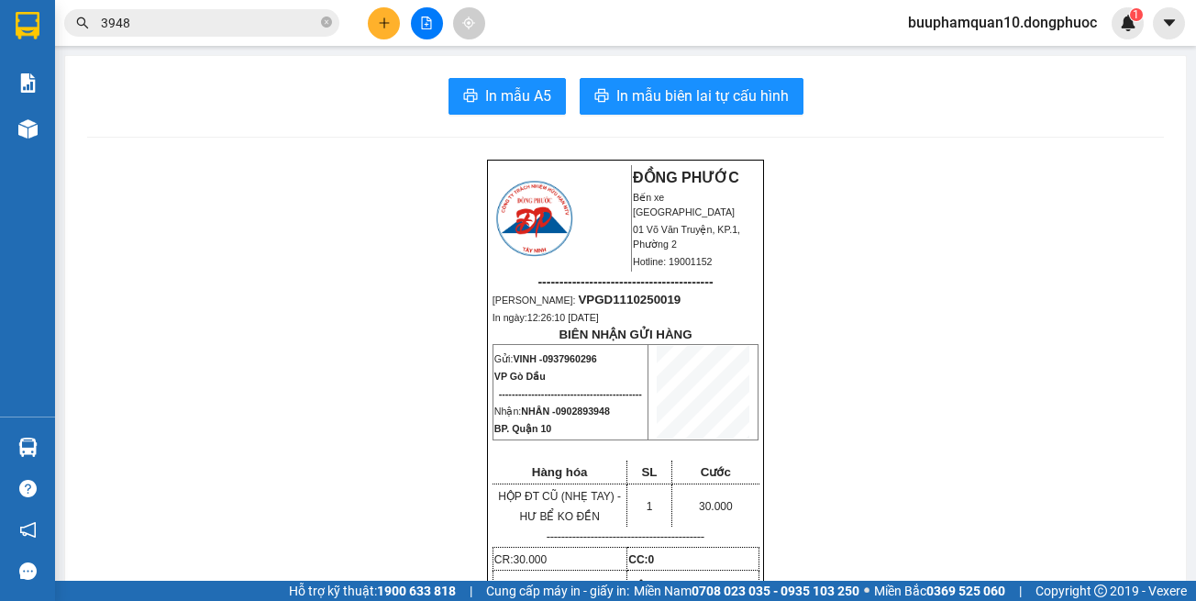
click at [390, 21] on icon "plus" at bounding box center [384, 23] width 13 height 13
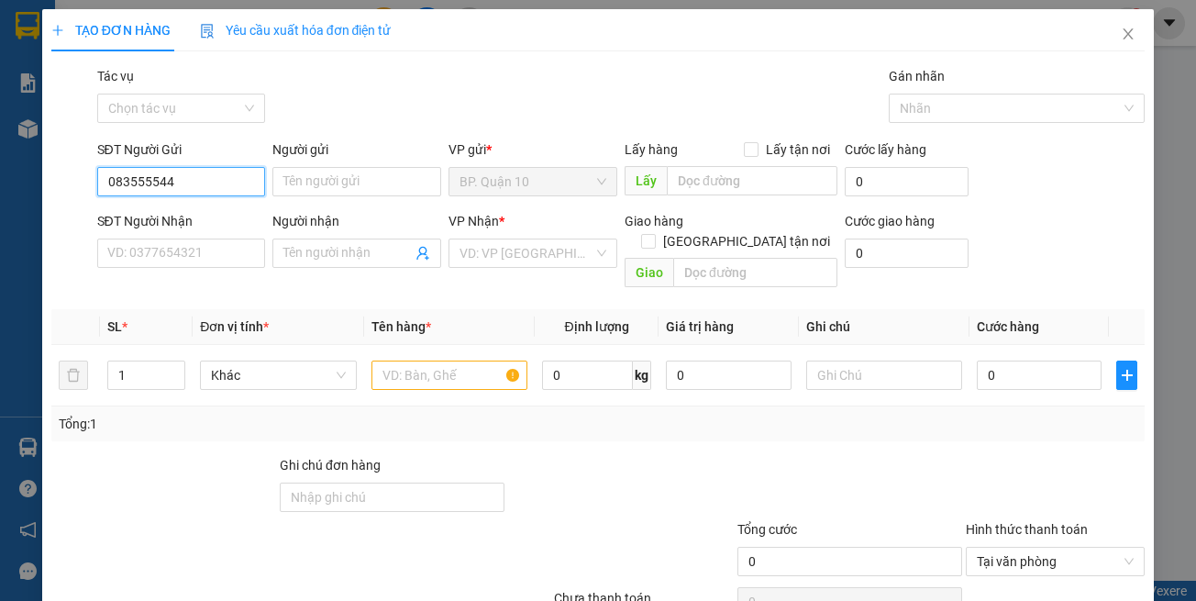
type input "0835555445"
click at [191, 230] on div "0835555445 - LABO VCAD" at bounding box center [181, 218] width 173 height 29
type input "LABO VCAD"
type input "0586865549"
type input "NK VIỆT ĐỨC"
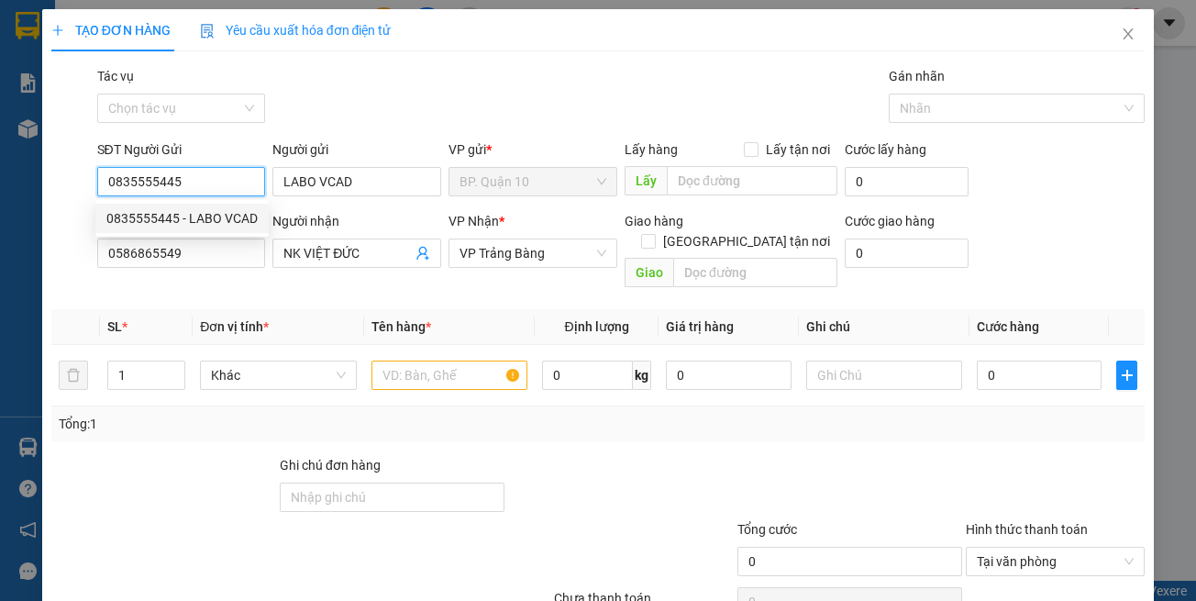
type input "30.000"
type input "0835555445"
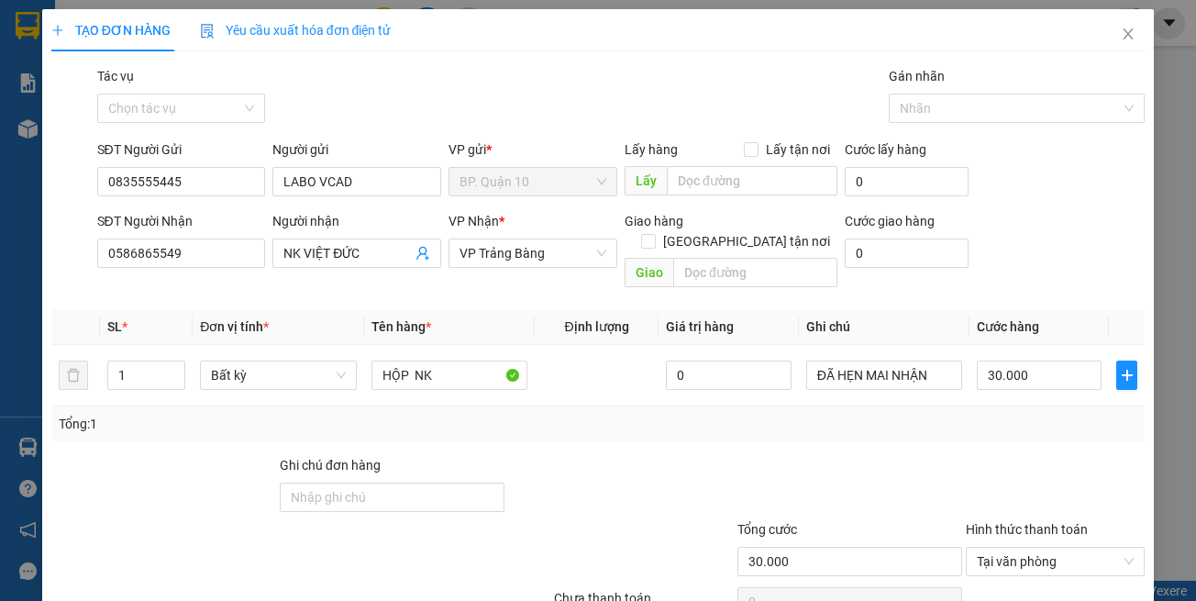
click at [283, 314] on th "Đơn vị tính *" at bounding box center [278, 327] width 171 height 36
drag, startPoint x: 960, startPoint y: 454, endPoint x: 1011, endPoint y: 448, distance: 50.9
click at [964, 455] on div at bounding box center [1055, 487] width 183 height 64
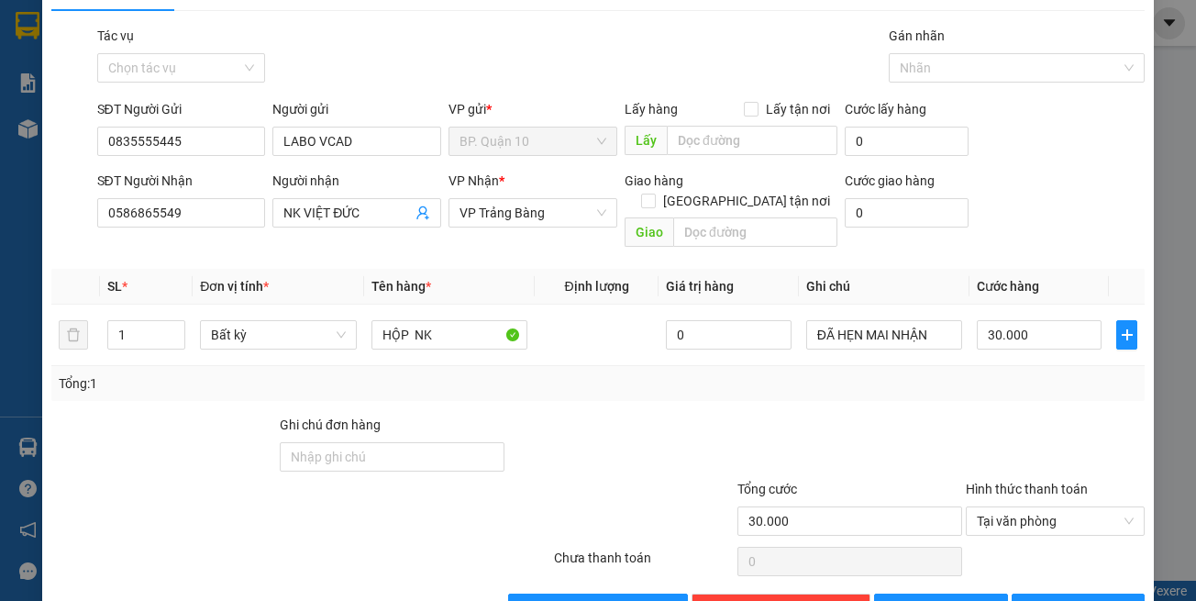
scroll to position [78, 0]
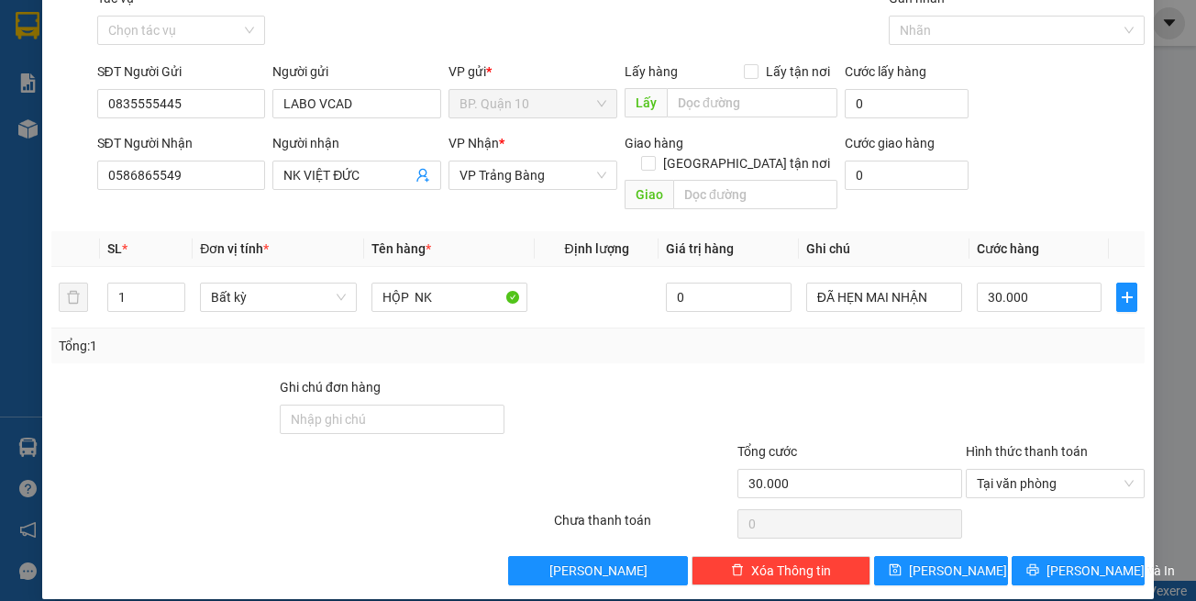
drag, startPoint x: 1038, startPoint y: 570, endPoint x: 763, endPoint y: 494, distance: 285.5
click at [1038, 569] on div "TẠO ĐƠN HÀNG Yêu cầu xuất hóa đơn điện tử Transit Pickup Surcharge Ids Transit …" at bounding box center [598, 265] width 1113 height 668
click at [1030, 564] on icon "printer" at bounding box center [1033, 570] width 12 height 12
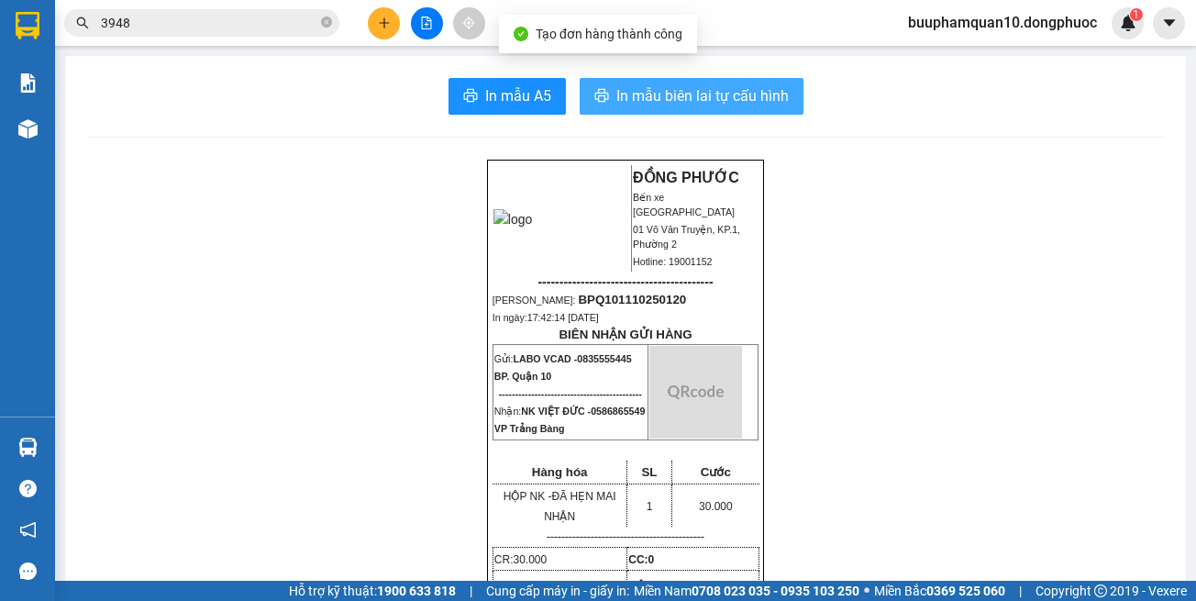
click at [680, 94] on span "In mẫu biên lai tự cấu hình" at bounding box center [702, 95] width 172 height 23
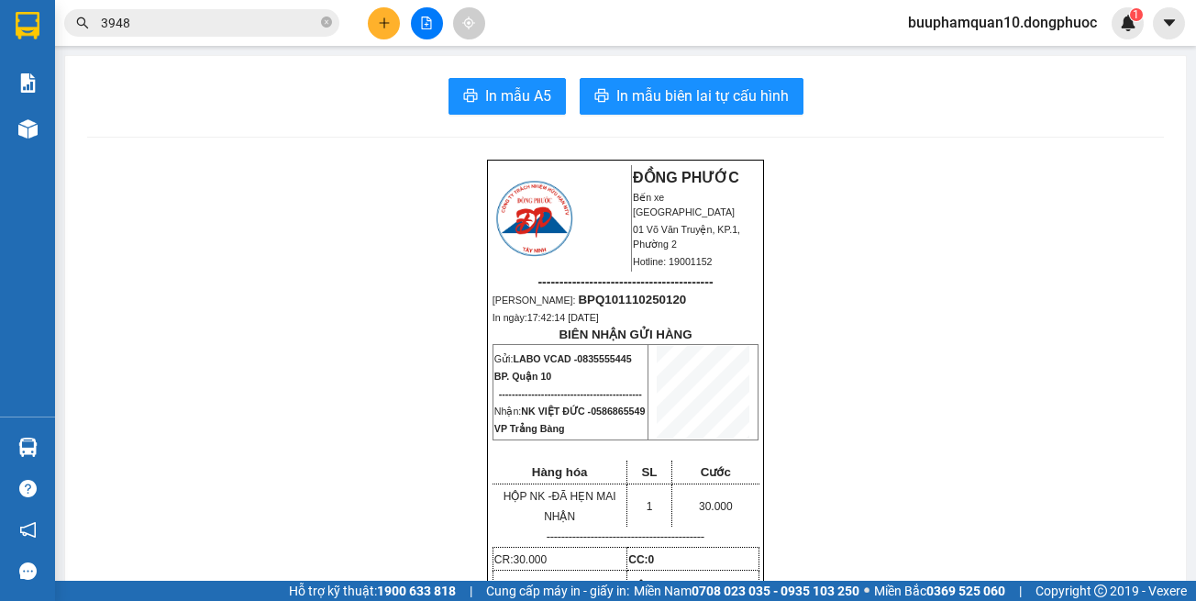
drag, startPoint x: 910, startPoint y: 460, endPoint x: 905, endPoint y: 446, distance: 14.5
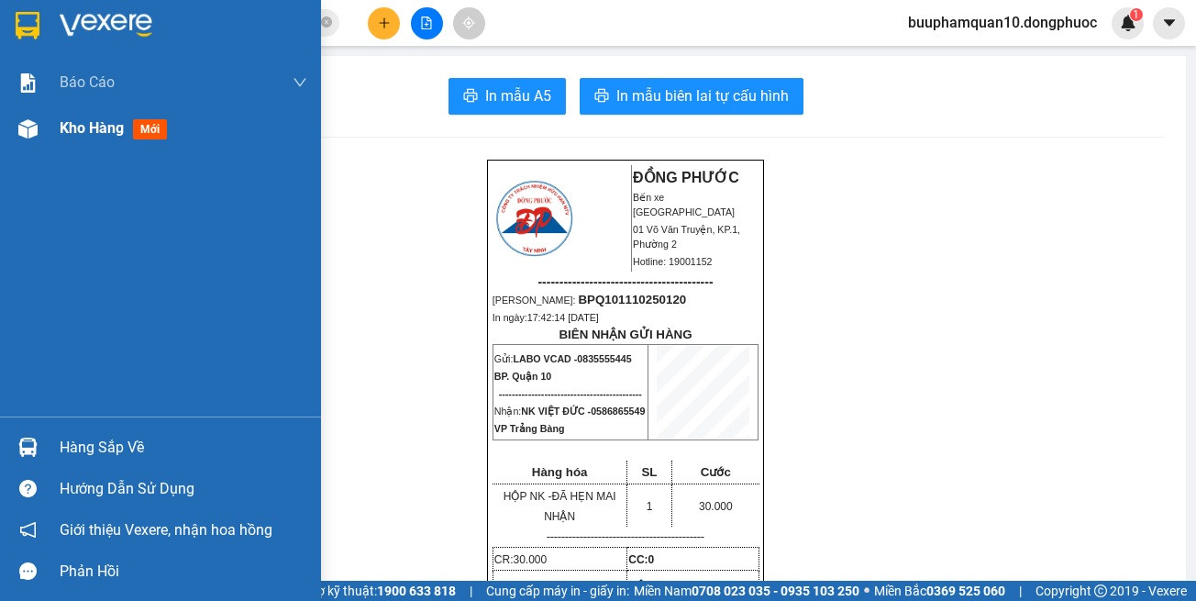
click at [70, 134] on span "Kho hàng" at bounding box center [92, 127] width 64 height 17
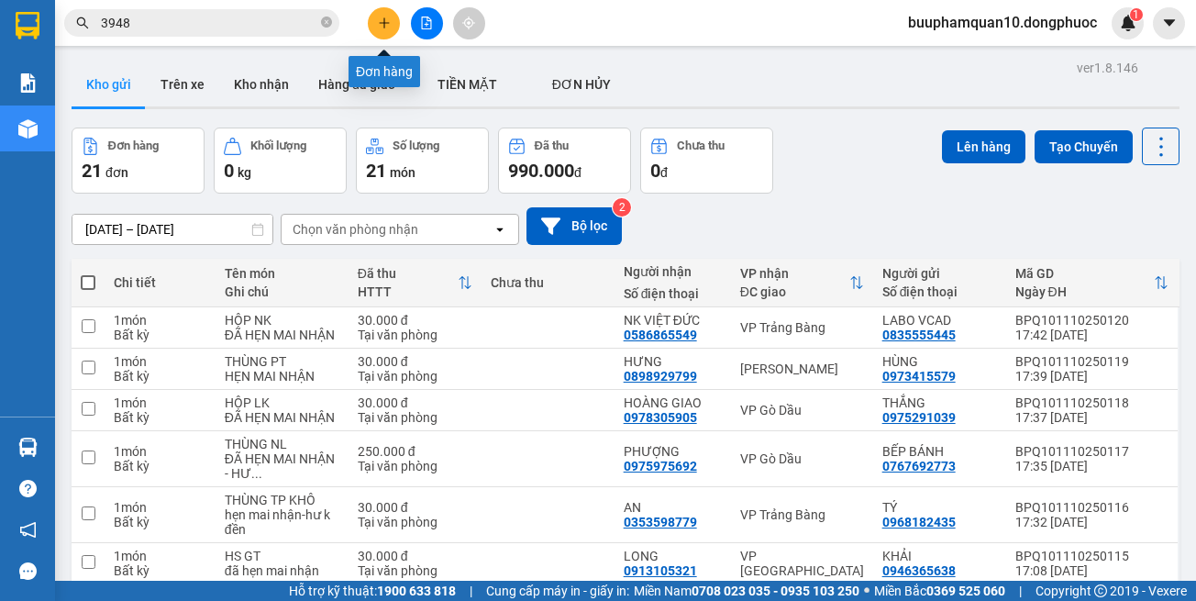
click at [374, 26] on button at bounding box center [384, 23] width 32 height 32
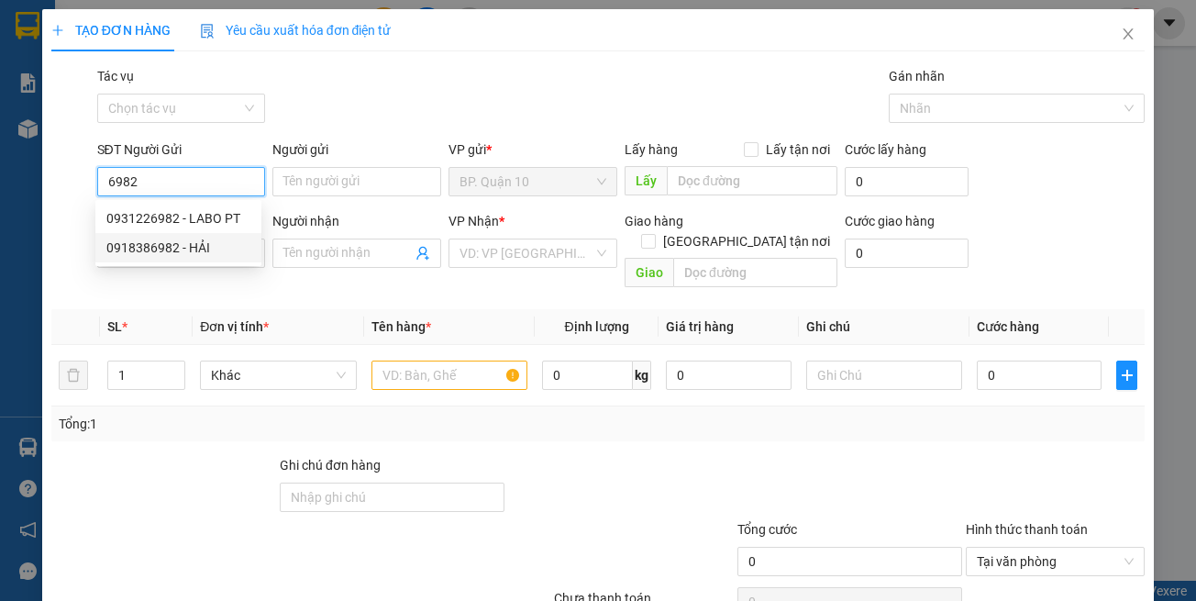
click at [223, 234] on div "0918386982 - HẢI" at bounding box center [178, 247] width 166 height 29
type input "0918386982"
type input "HẢI"
type input "0986771899"
type input "NHẬT ANH"
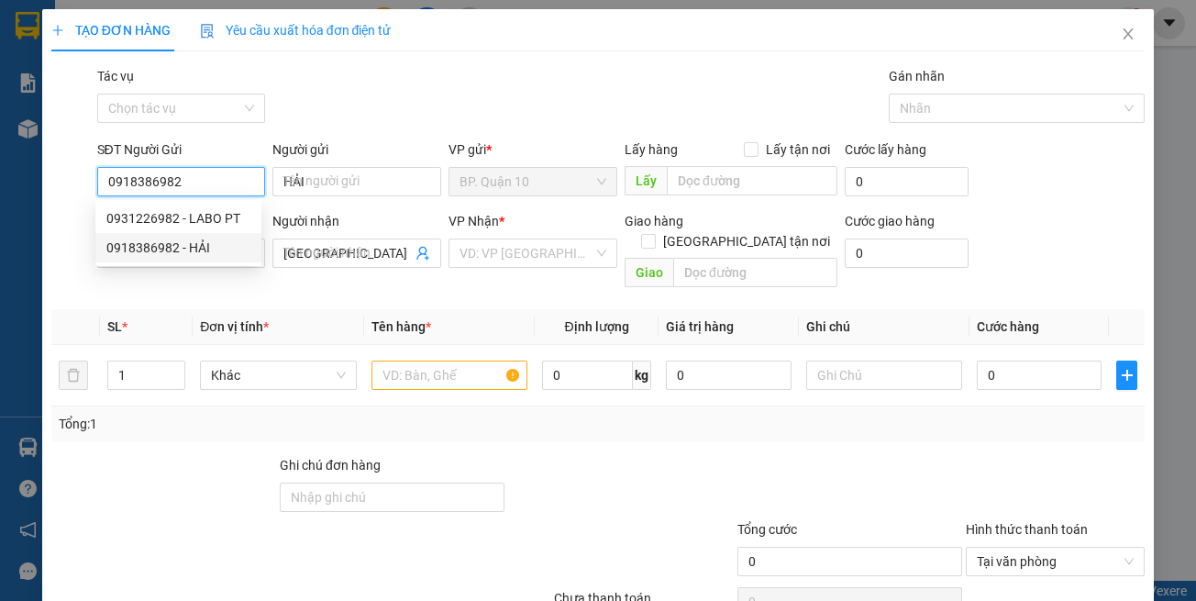
type input "110.000"
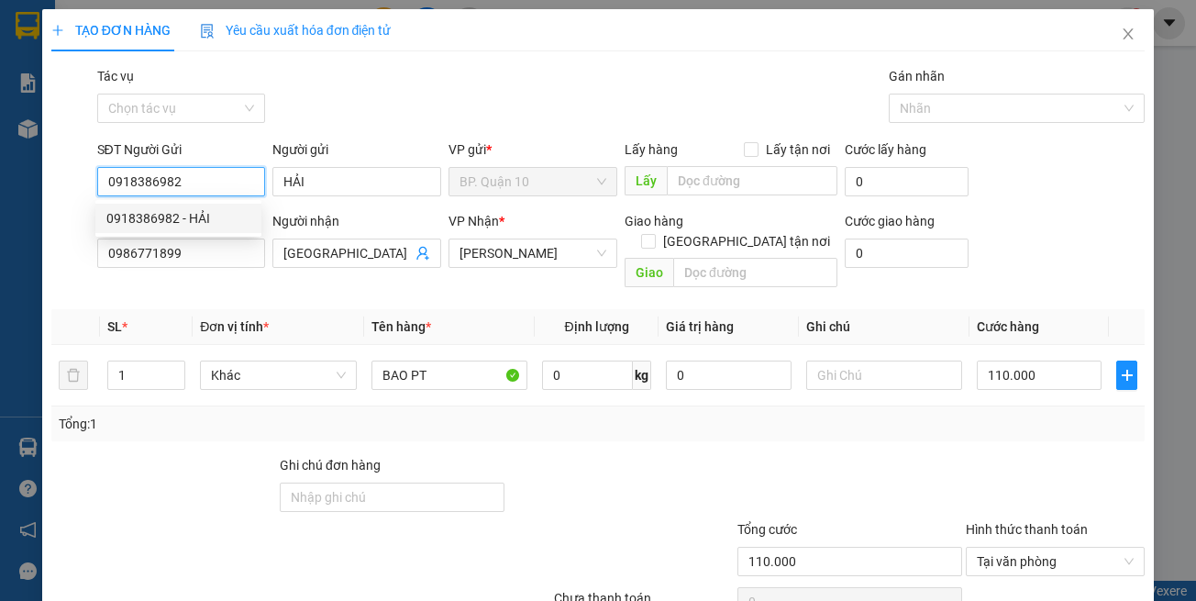
type input "0918386982"
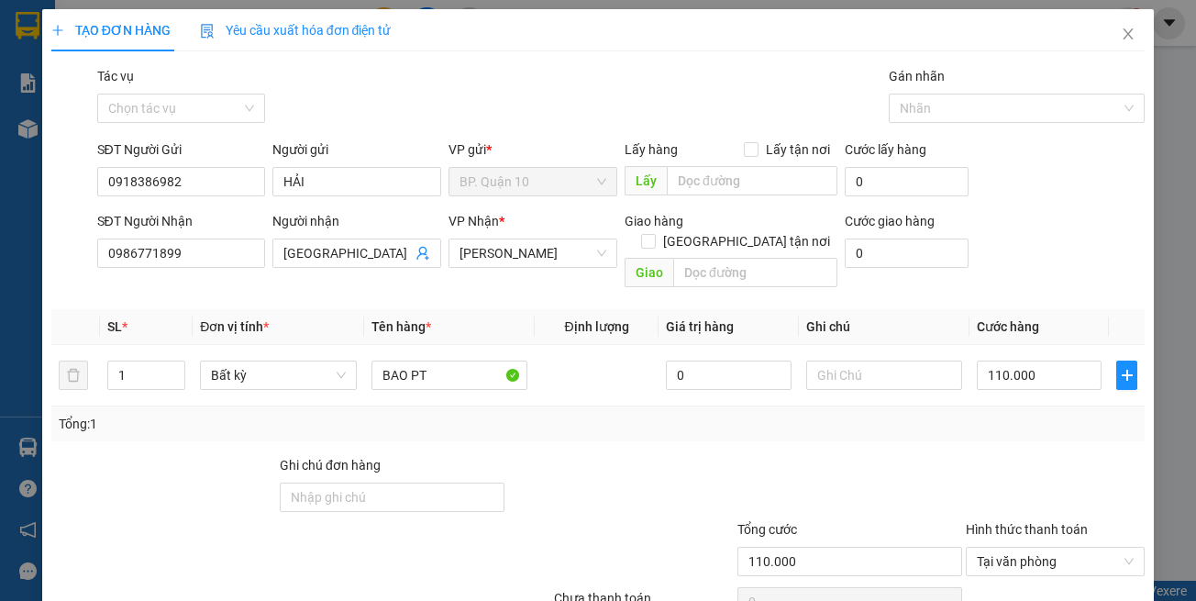
click at [241, 319] on span "Đơn vị tính *" at bounding box center [234, 326] width 69 height 15
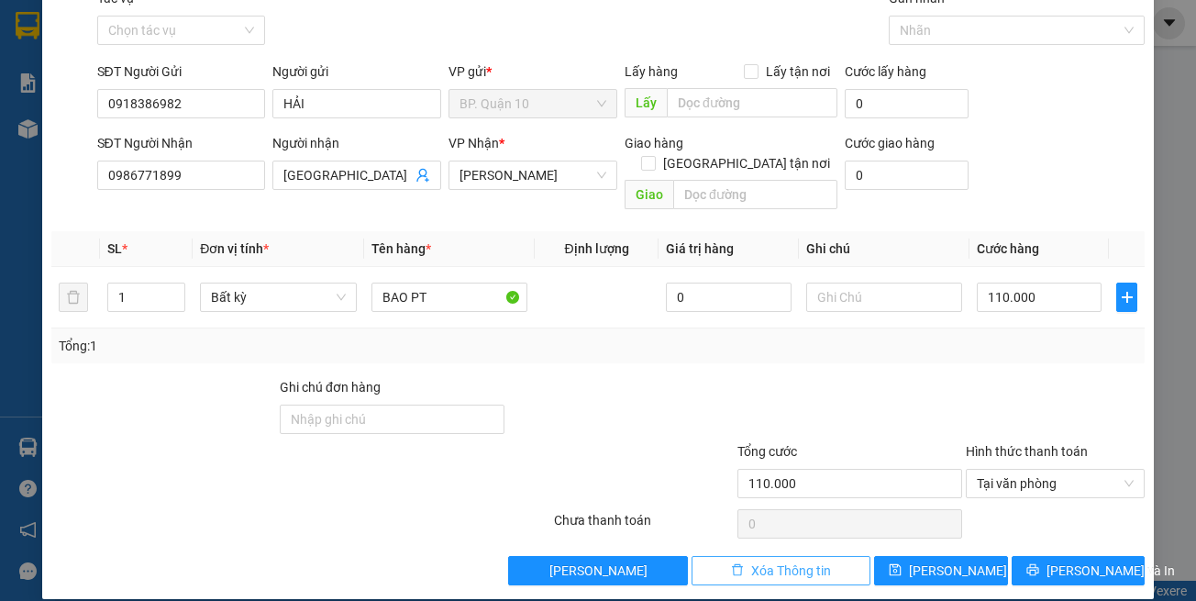
drag, startPoint x: 793, startPoint y: 549, endPoint x: 596, endPoint y: 402, distance: 245.1
click at [791, 561] on span "Xóa Thông tin" at bounding box center [791, 571] width 80 height 20
type input "0"
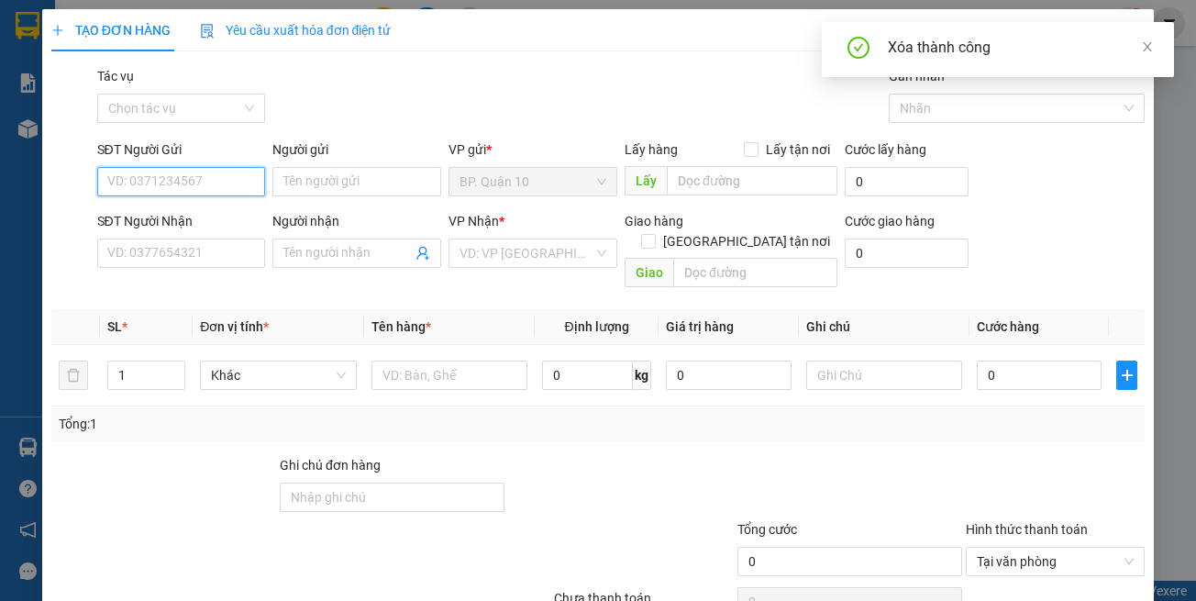
click at [214, 176] on input "SĐT Người Gửi" at bounding box center [181, 181] width 169 height 29
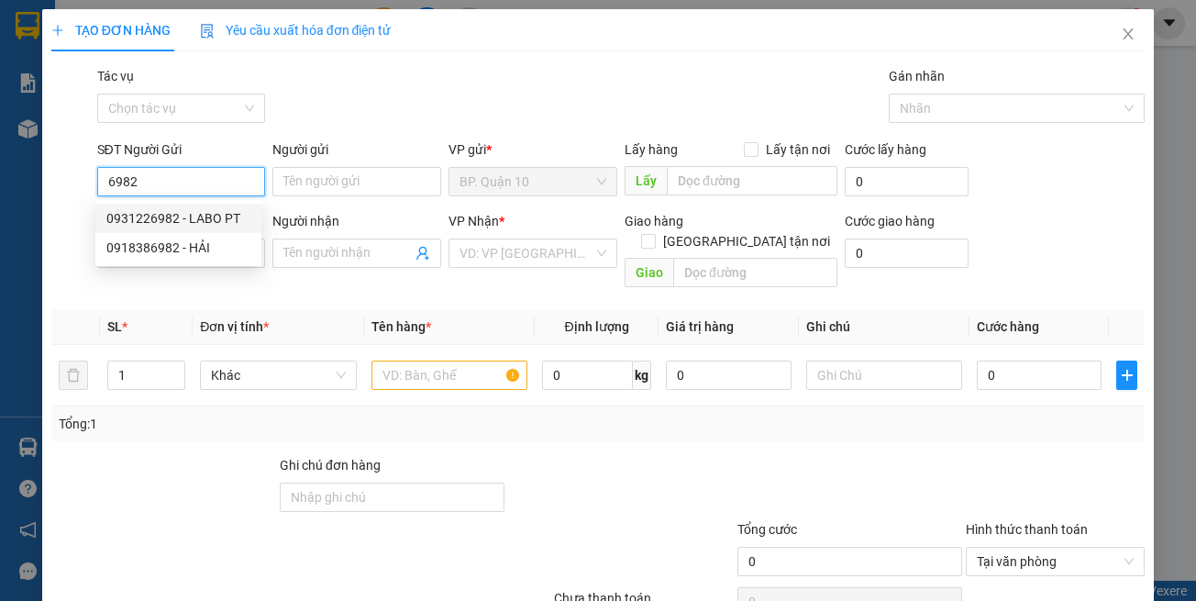
click at [236, 220] on div "0931226982 - LABO PT" at bounding box center [178, 218] width 144 height 20
type input "0931226982"
type input "LABO PT"
type input "0905910205"
type input "NK VIỆT ĐỨC"
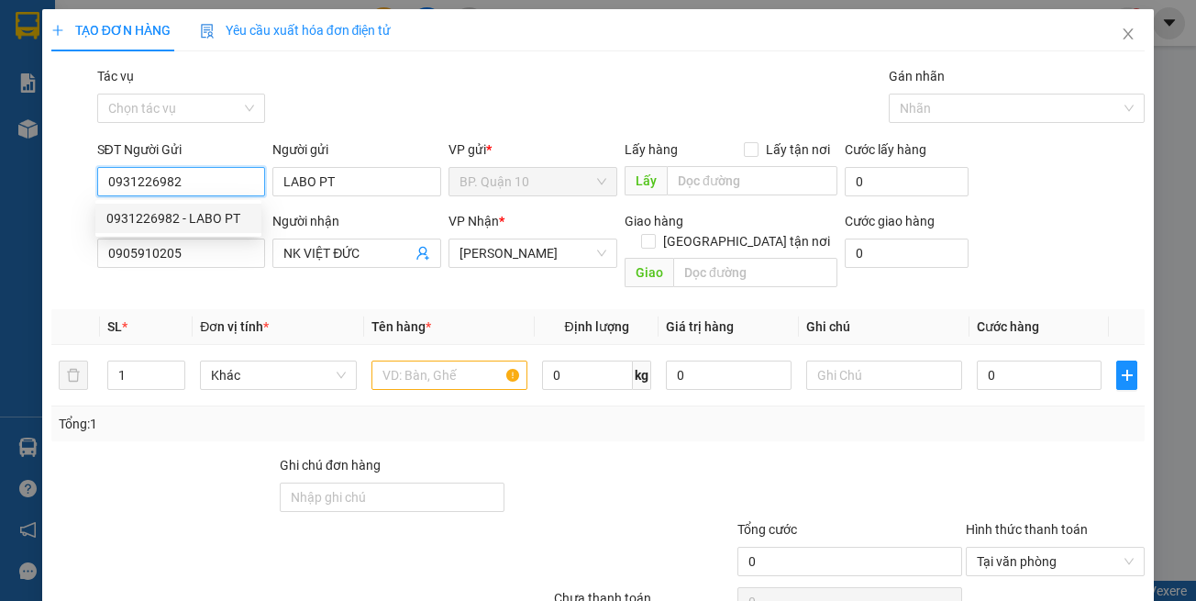
type input "0931226982"
type input "30.000"
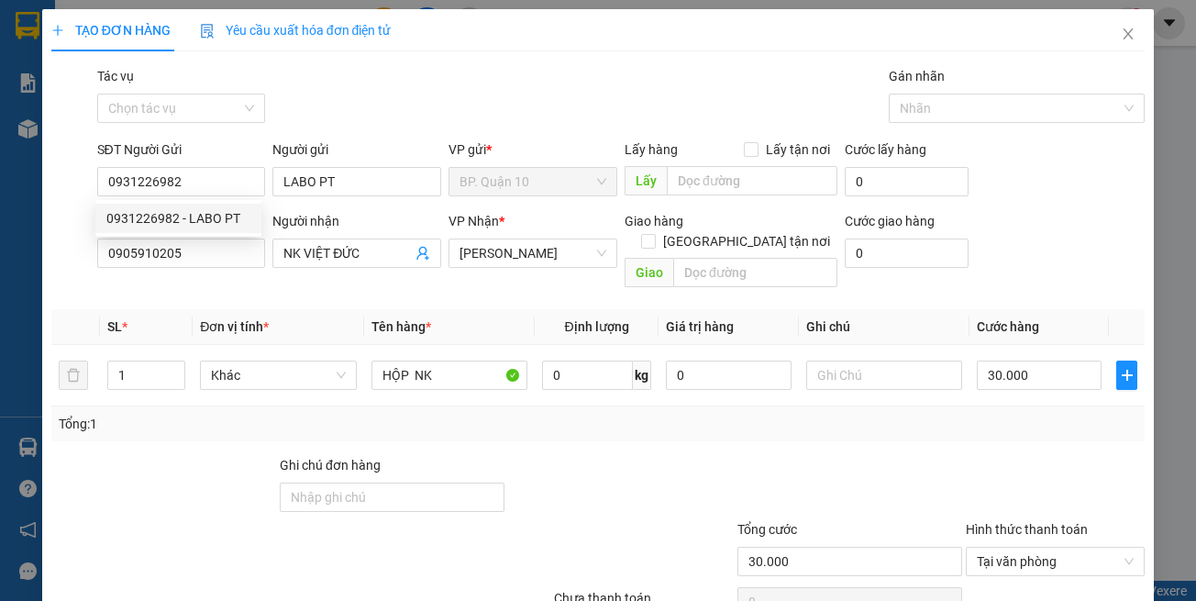
drag, startPoint x: 258, startPoint y: 303, endPoint x: 235, endPoint y: 254, distance: 53.8
click at [258, 319] on span "Đơn vị tính *" at bounding box center [234, 326] width 69 height 15
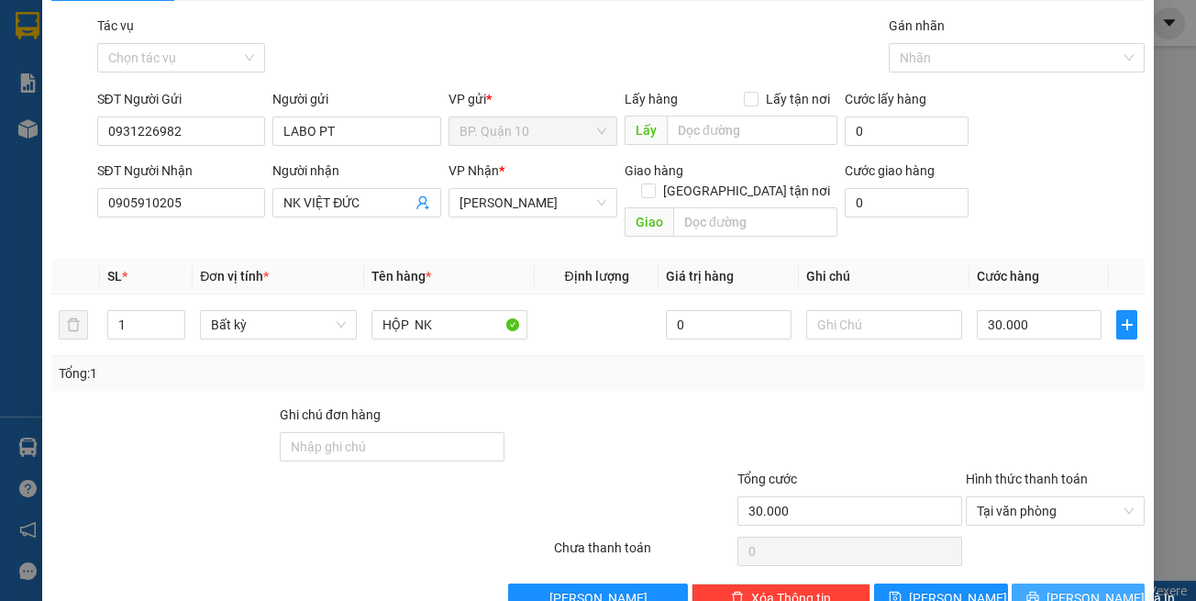
scroll to position [78, 0]
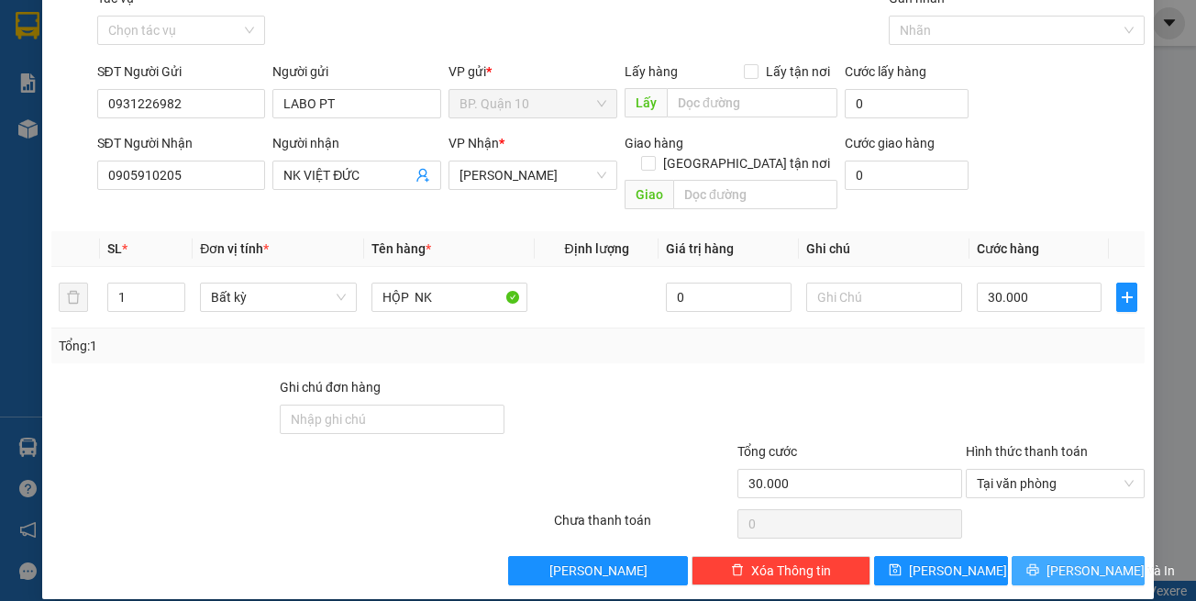
drag, startPoint x: 1021, startPoint y: 552, endPoint x: 849, endPoint y: 435, distance: 208.6
click at [1023, 556] on button "[PERSON_NAME] và In" at bounding box center [1079, 570] width 134 height 29
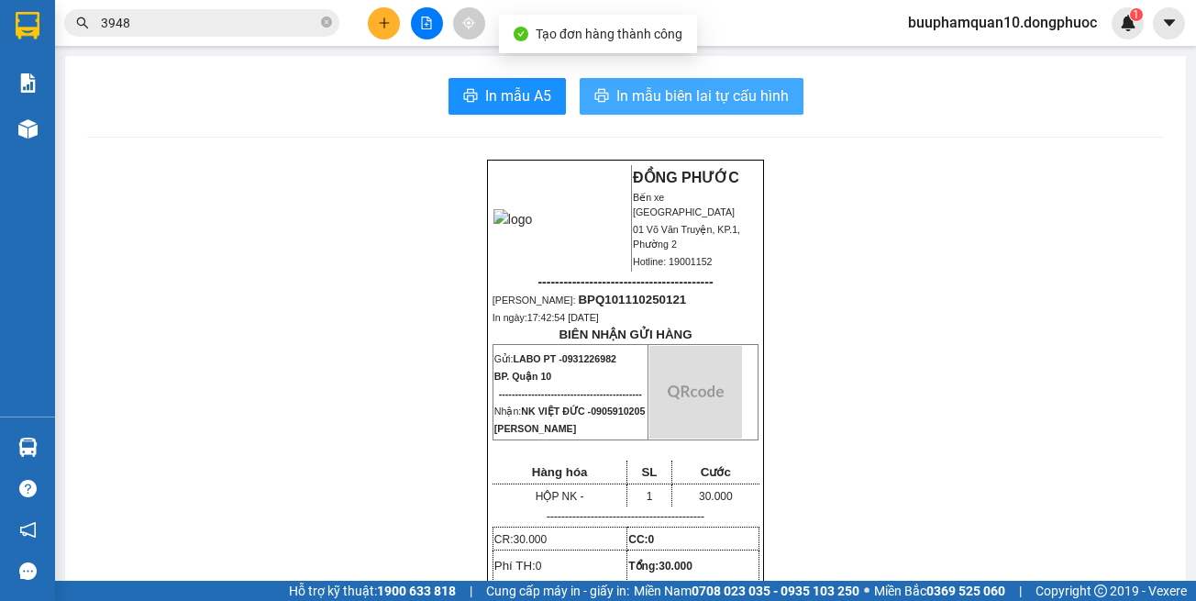
drag, startPoint x: 672, startPoint y: 93, endPoint x: 673, endPoint y: 206, distance: 113.8
click at [671, 93] on span "In mẫu biên lai tự cấu hình" at bounding box center [702, 95] width 172 height 23
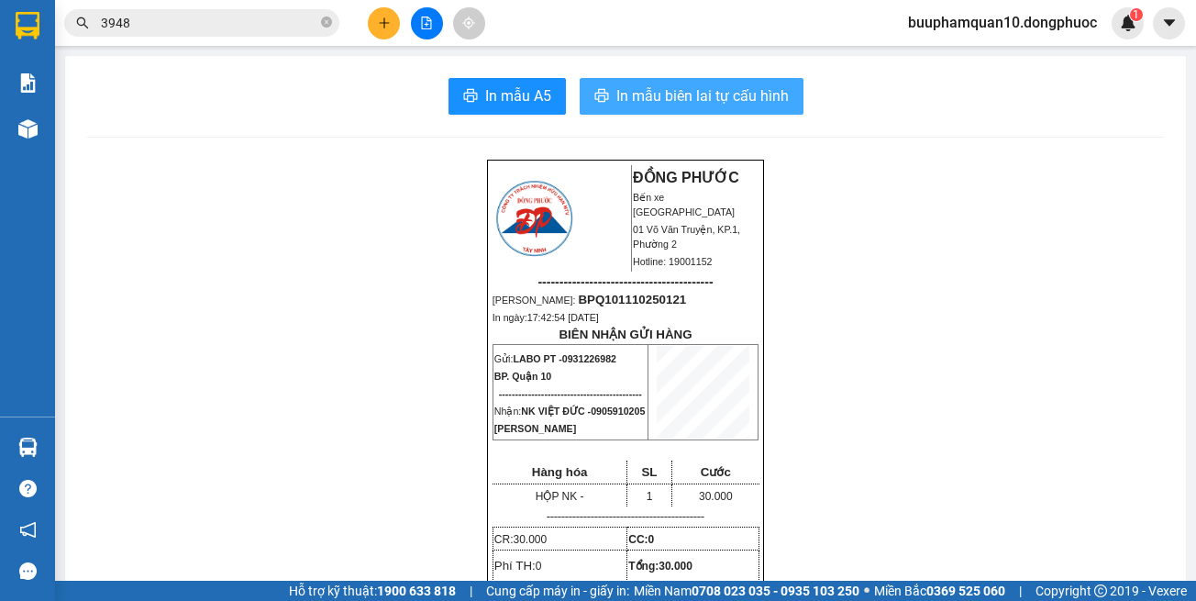
click at [634, 89] on span "In mẫu biên lai tự cấu hình" at bounding box center [702, 95] width 172 height 23
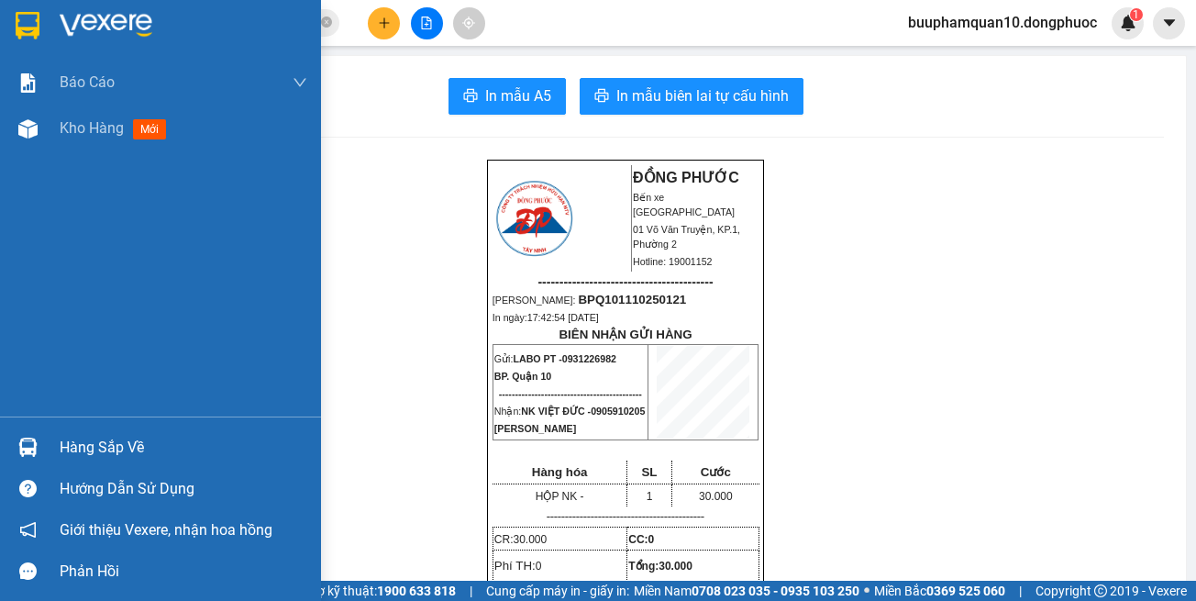
click at [48, 456] on div "Hàng sắp về" at bounding box center [160, 447] width 321 height 41
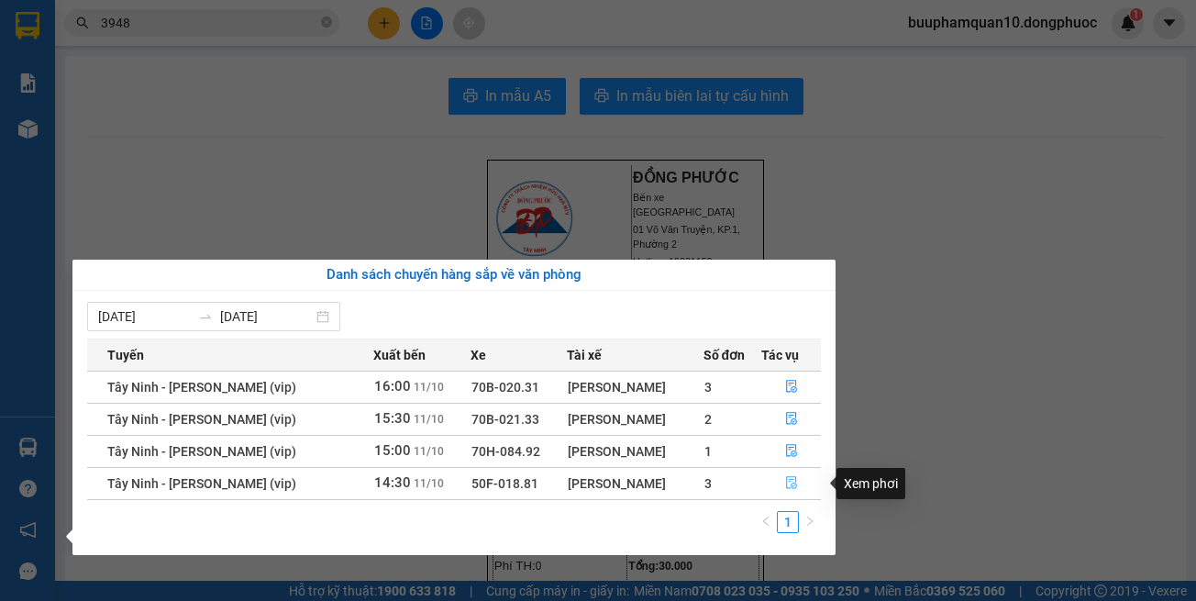
click at [769, 479] on button "button" at bounding box center [791, 483] width 58 height 29
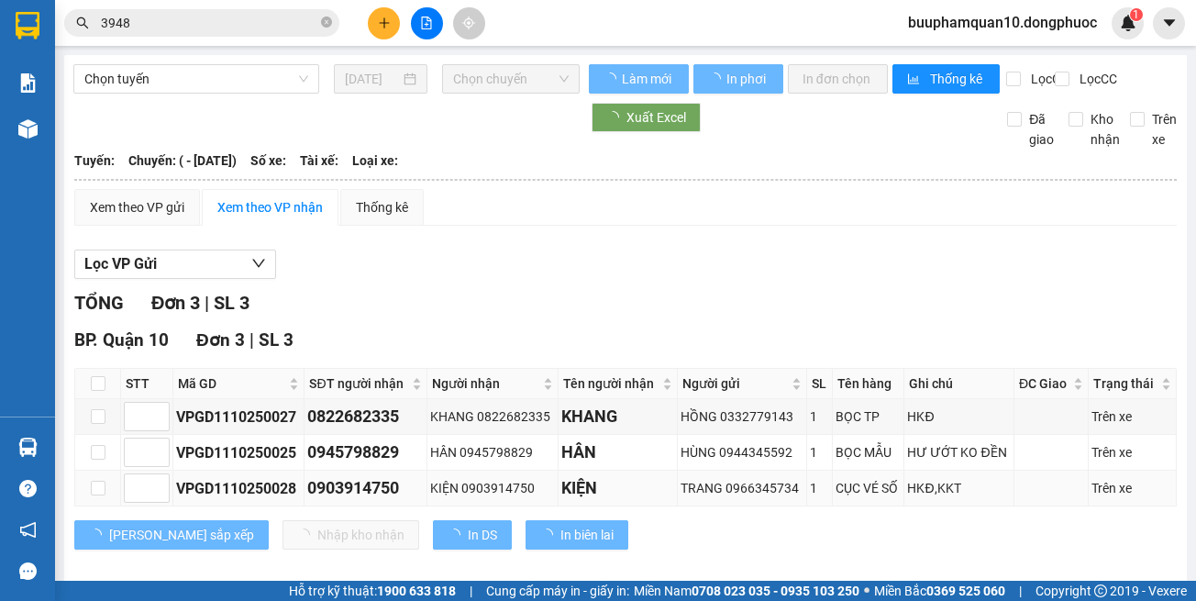
scroll to position [50, 0]
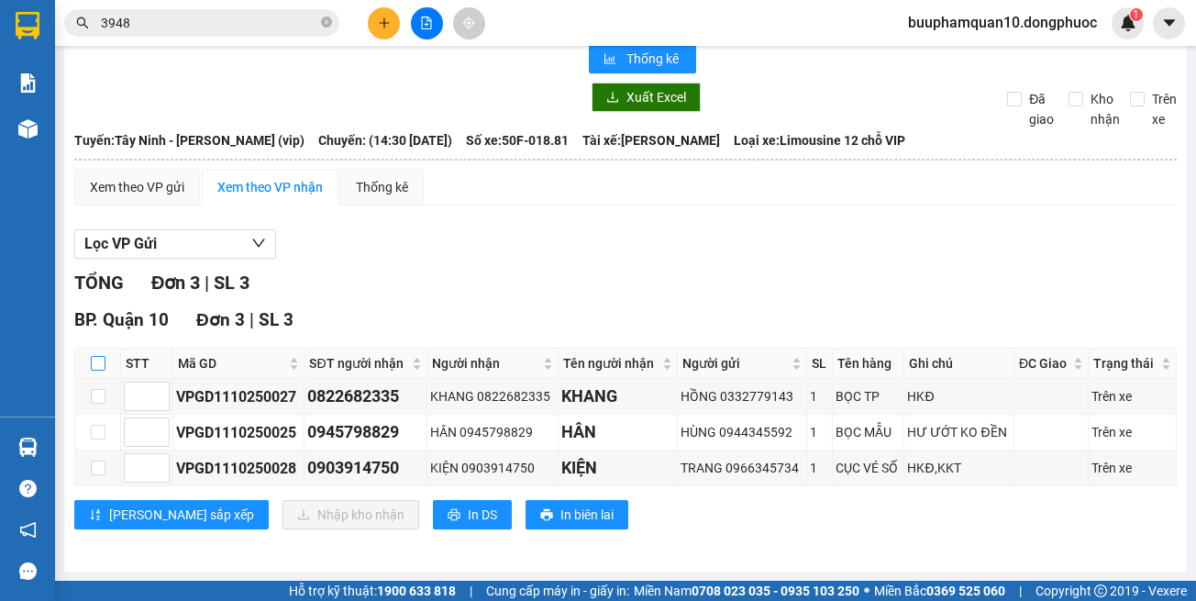
click at [98, 361] on input "checkbox" at bounding box center [98, 363] width 15 height 15
checkbox input "true"
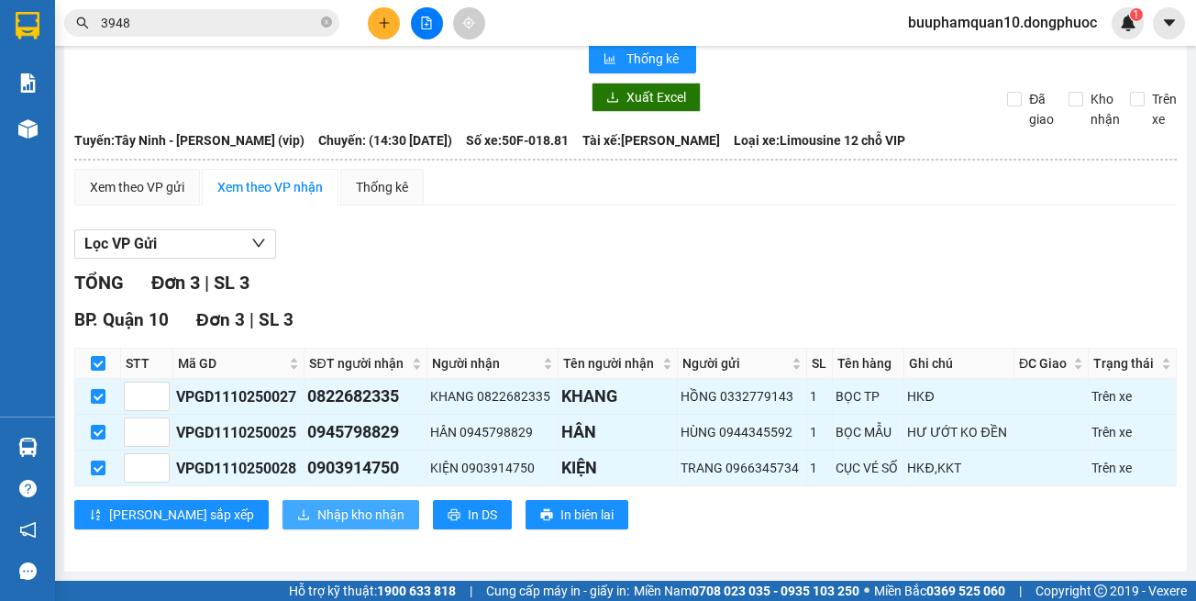
click at [317, 515] on span "Nhập kho nhận" at bounding box center [360, 515] width 87 height 20
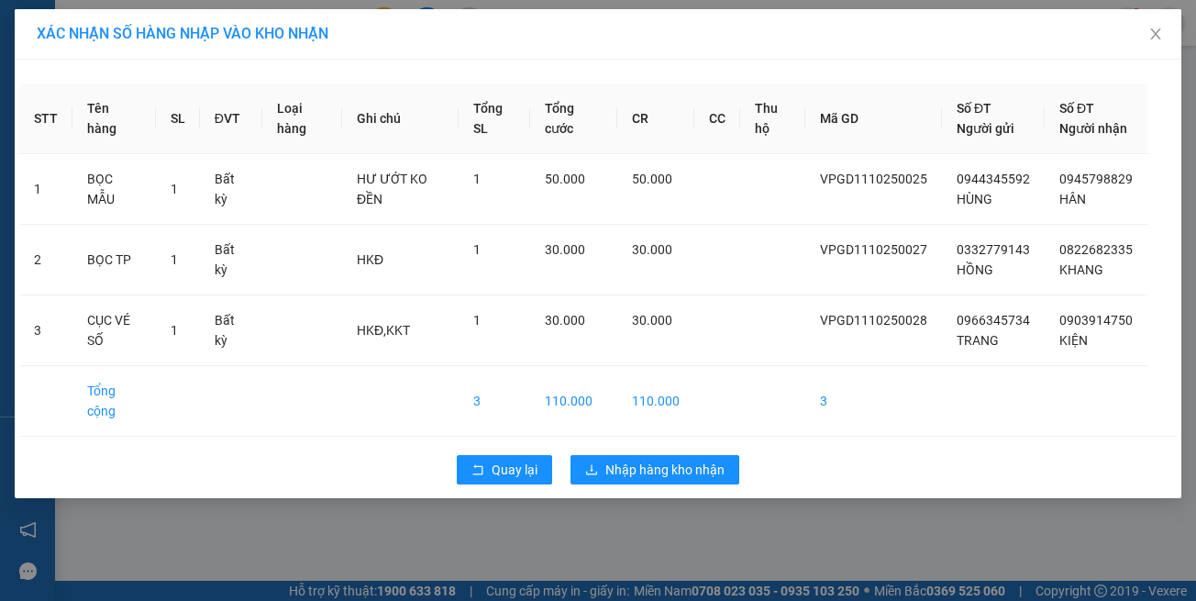
click at [857, 573] on div "XÁC NHẬN SỐ HÀNG NHẬP VÀO KHO NHẬN STT Tên hàng SL ĐVT Loại hàng Ghi chú Tổng S…" at bounding box center [598, 300] width 1196 height 601
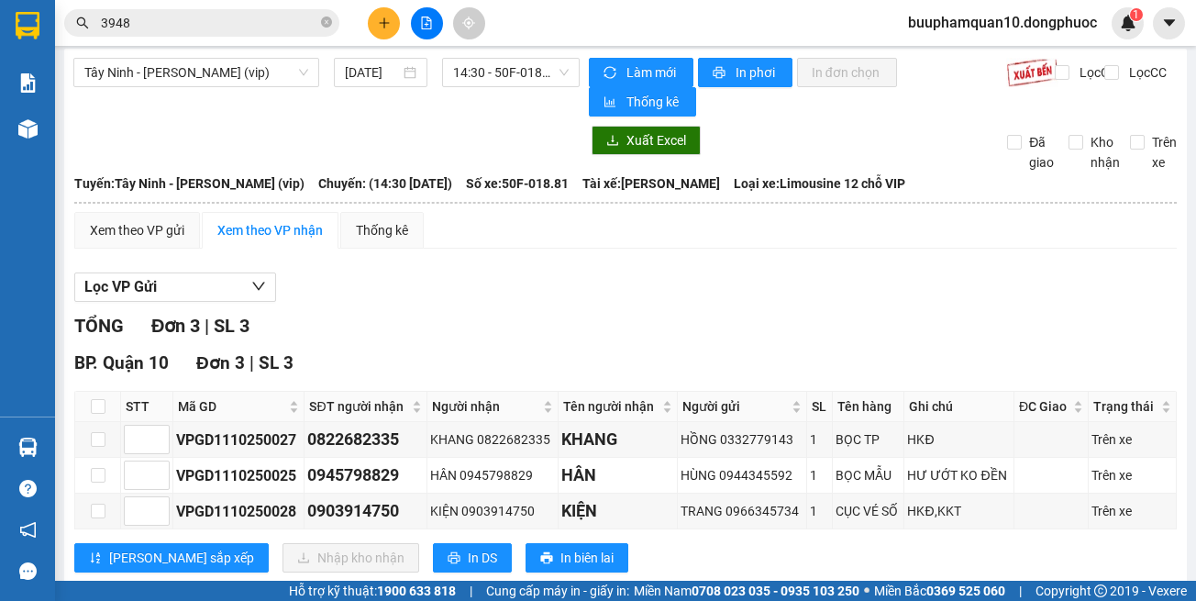
scroll to position [50, 0]
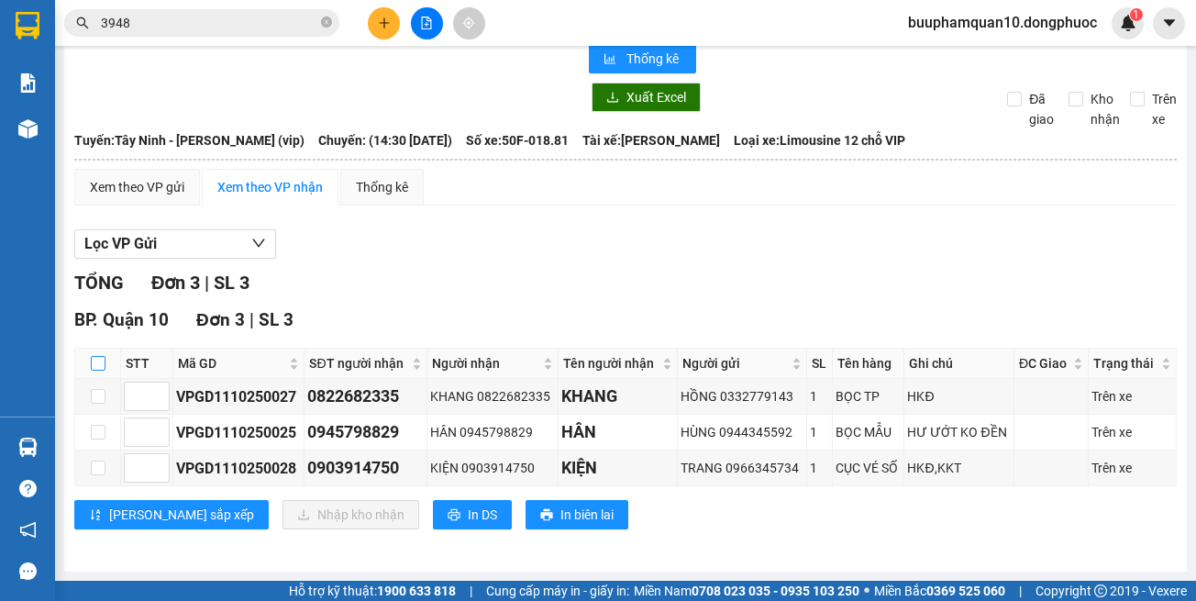
click at [98, 370] on input "checkbox" at bounding box center [98, 363] width 15 height 15
checkbox input "true"
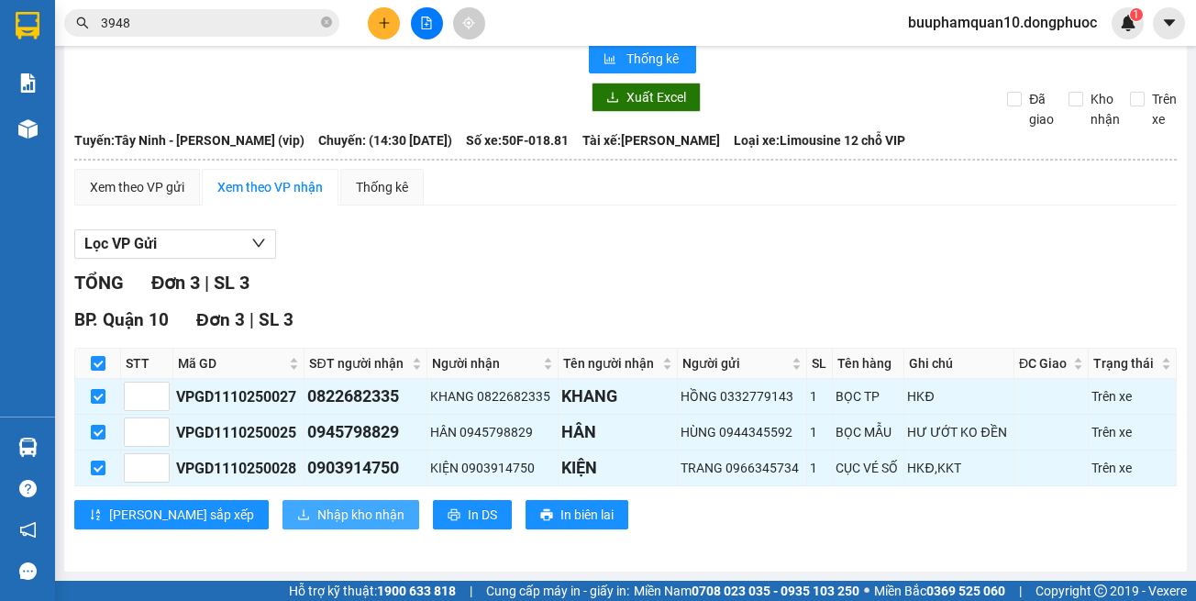
click at [317, 508] on span "Nhập kho nhận" at bounding box center [360, 515] width 87 height 20
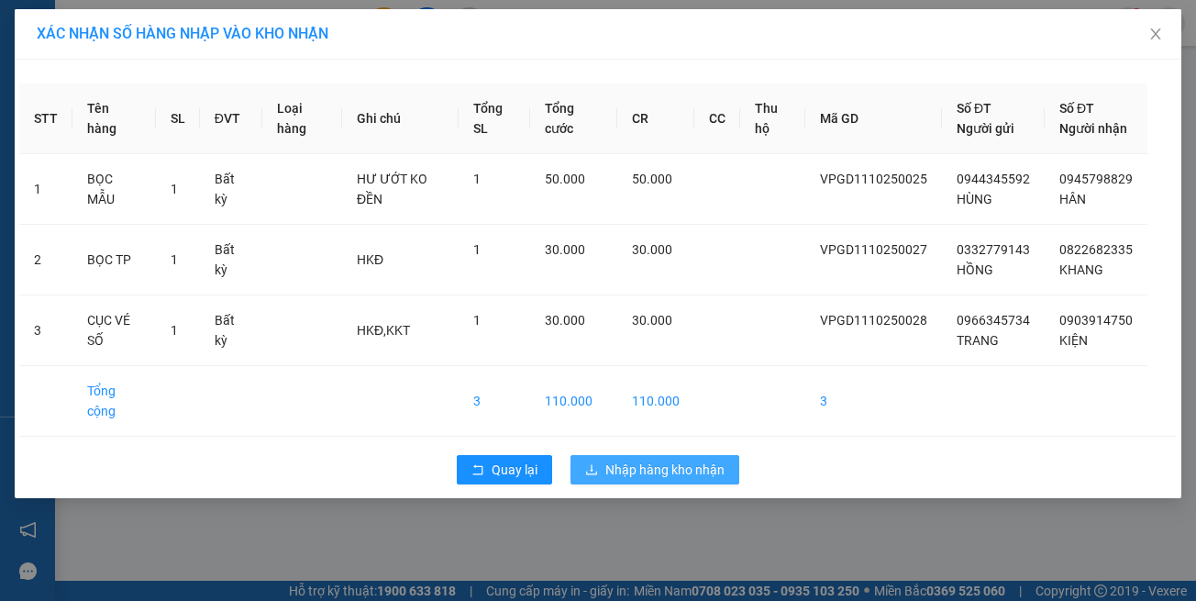
click at [615, 480] on span "Nhập hàng kho nhận" at bounding box center [664, 470] width 119 height 20
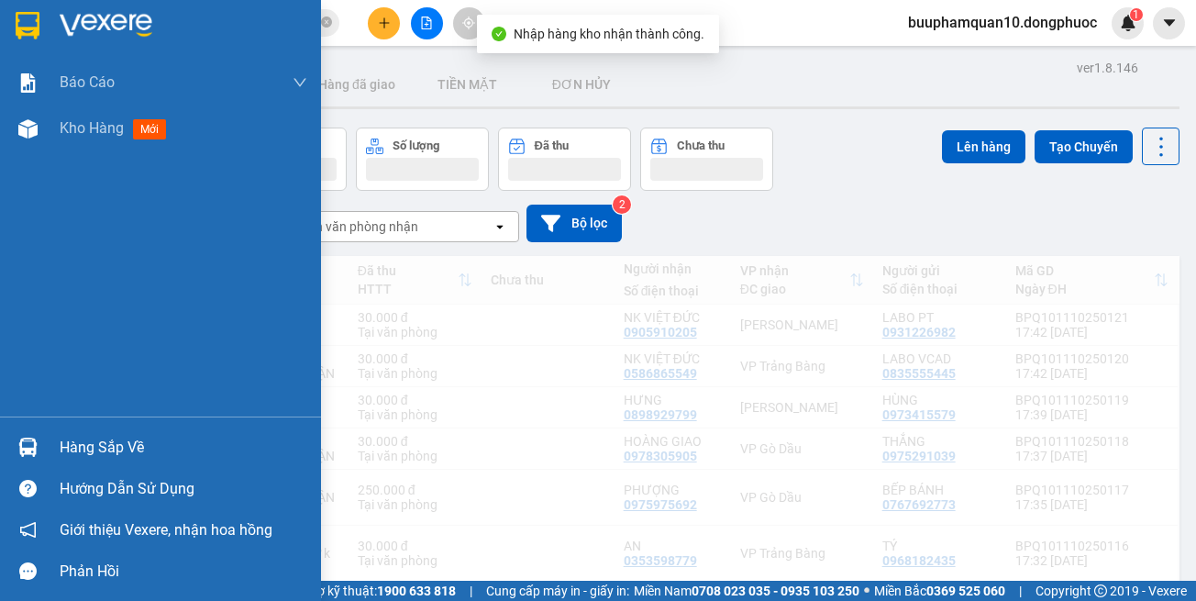
click at [35, 438] on img at bounding box center [27, 447] width 19 height 19
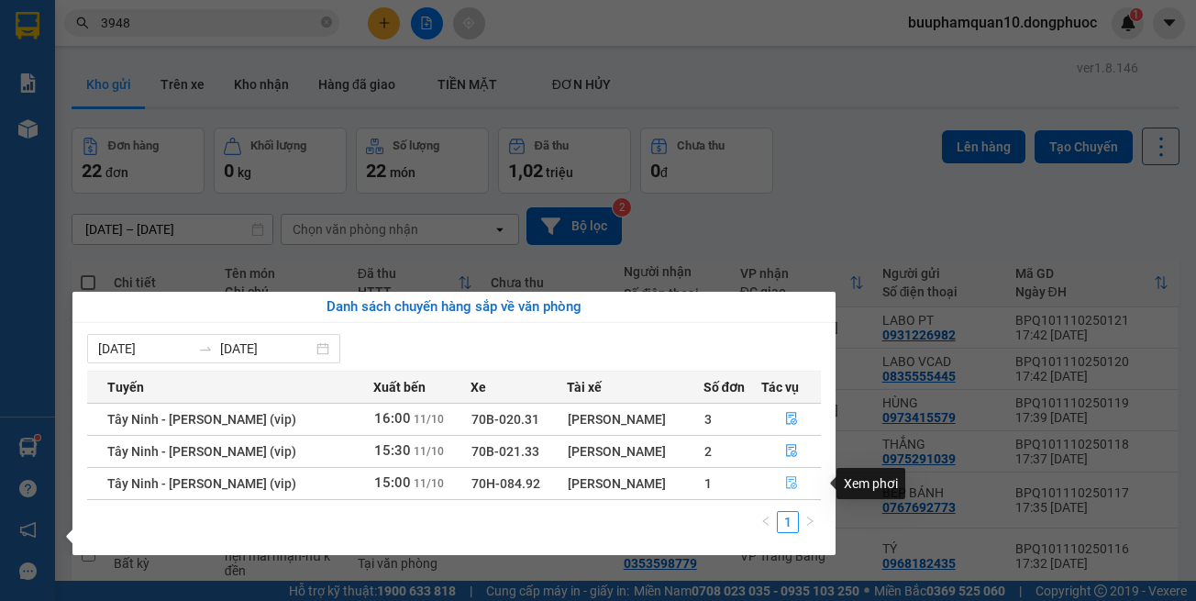
click at [802, 477] on button "button" at bounding box center [791, 483] width 58 height 29
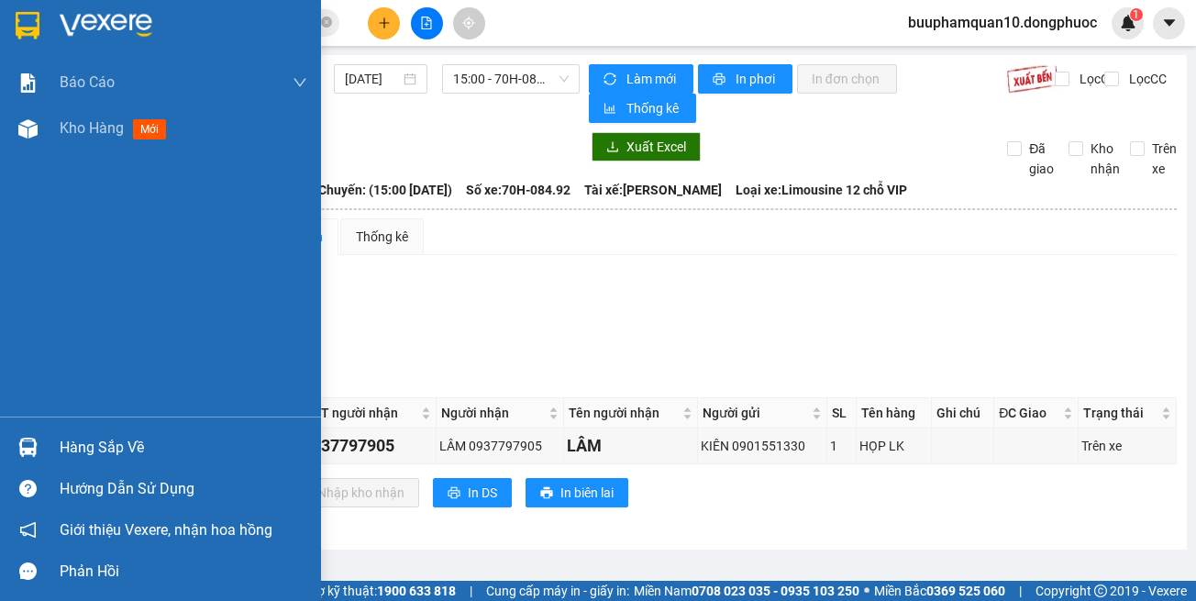
click at [52, 450] on div "Hàng sắp về" at bounding box center [160, 447] width 321 height 41
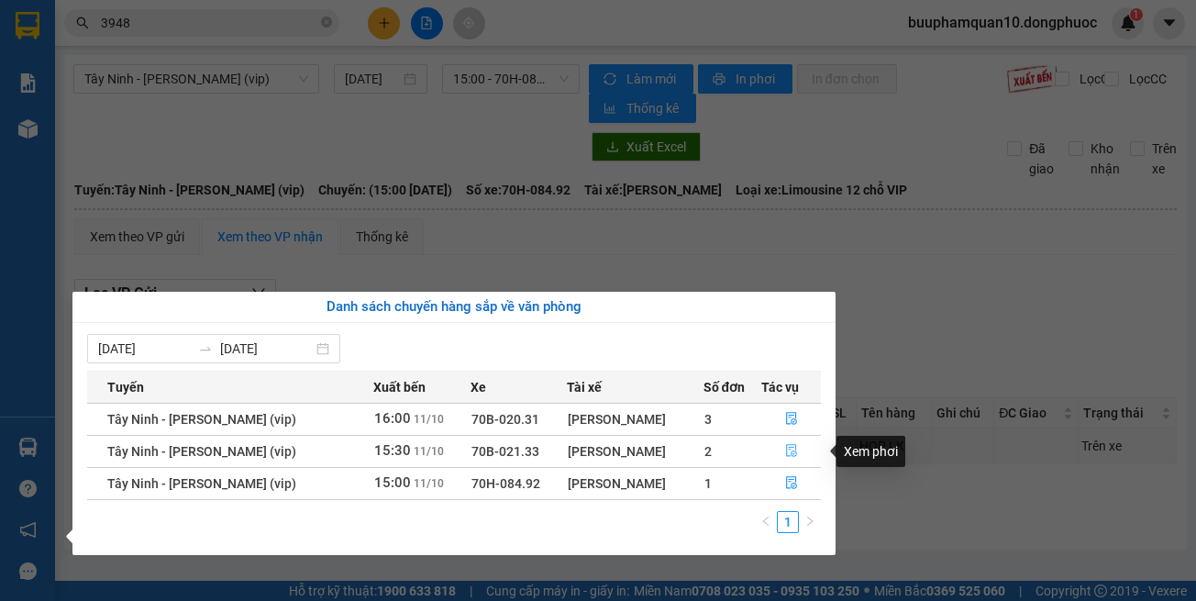
click at [780, 441] on button "button" at bounding box center [791, 451] width 58 height 29
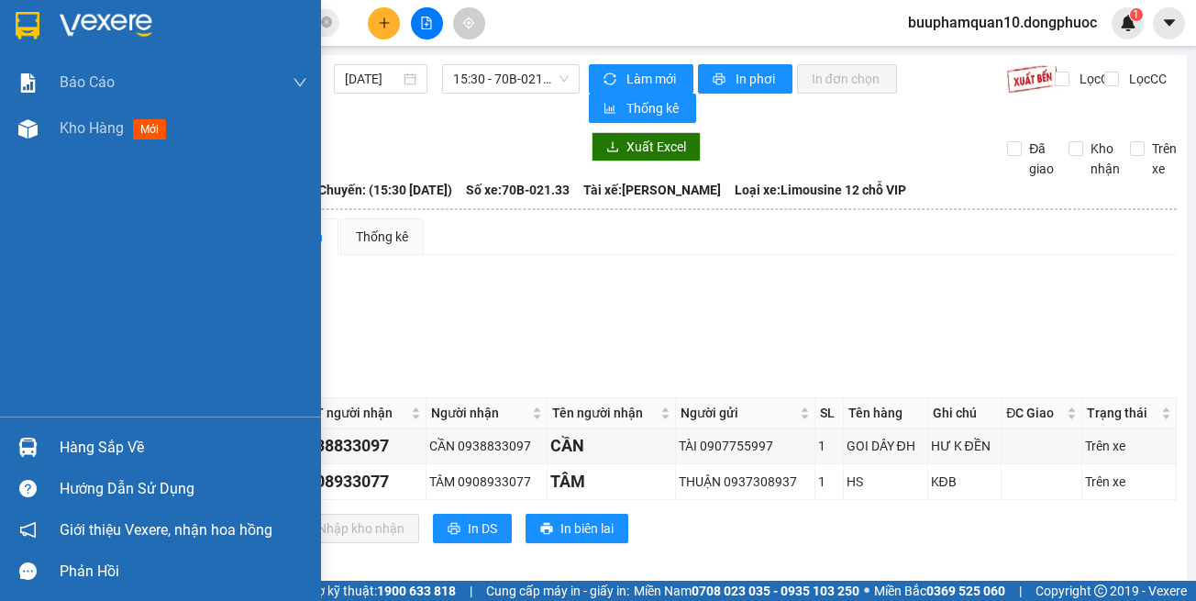
drag, startPoint x: 78, startPoint y: 442, endPoint x: 84, endPoint y: 416, distance: 26.5
click at [77, 441] on div "Hàng sắp về" at bounding box center [184, 448] width 248 height 28
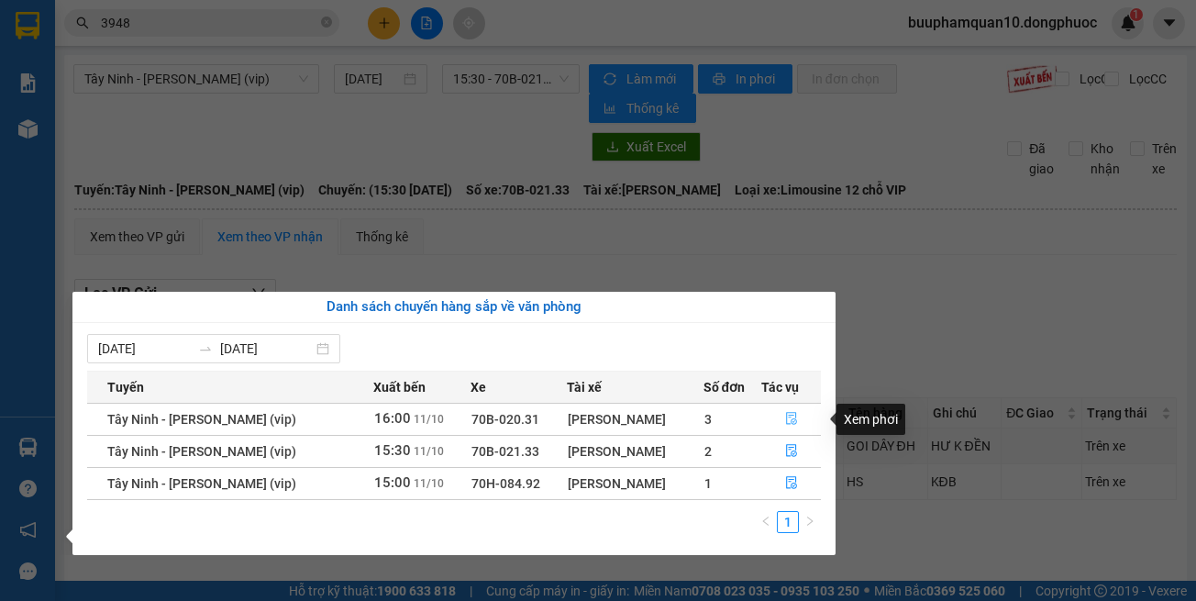
click at [779, 413] on button "button" at bounding box center [791, 419] width 58 height 29
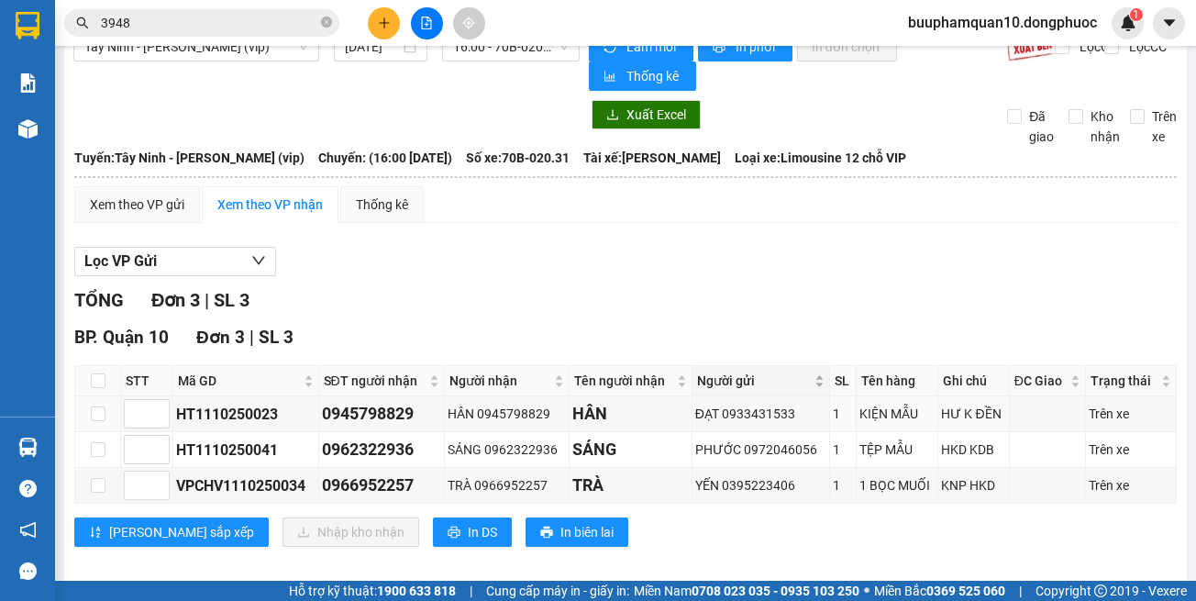
scroll to position [50, 0]
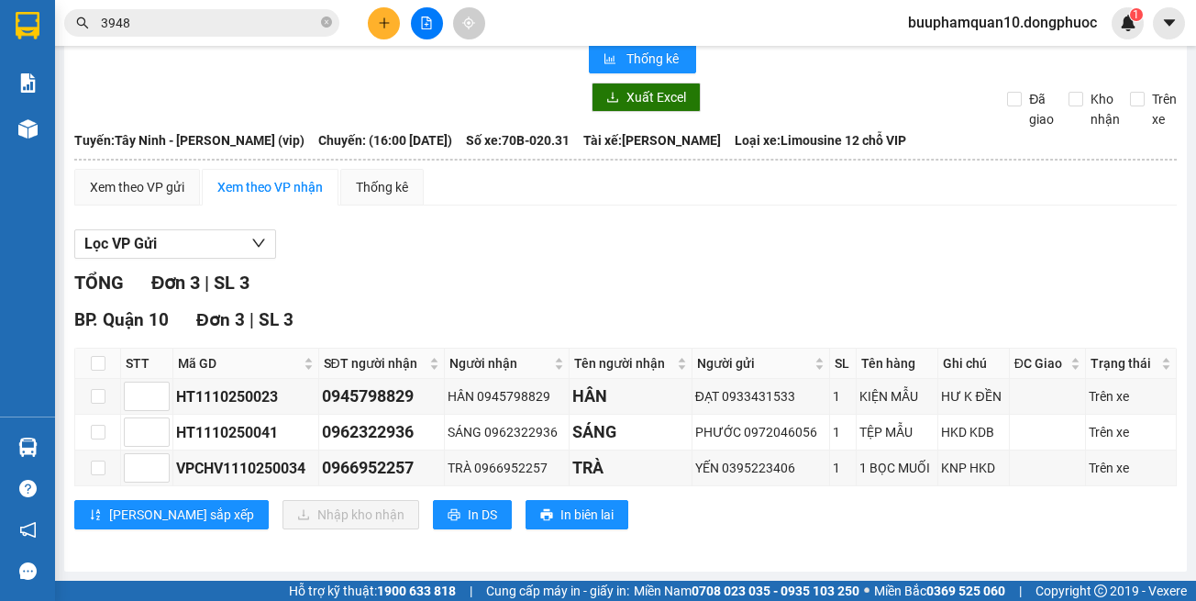
click at [254, 15] on input "3948" at bounding box center [209, 23] width 216 height 20
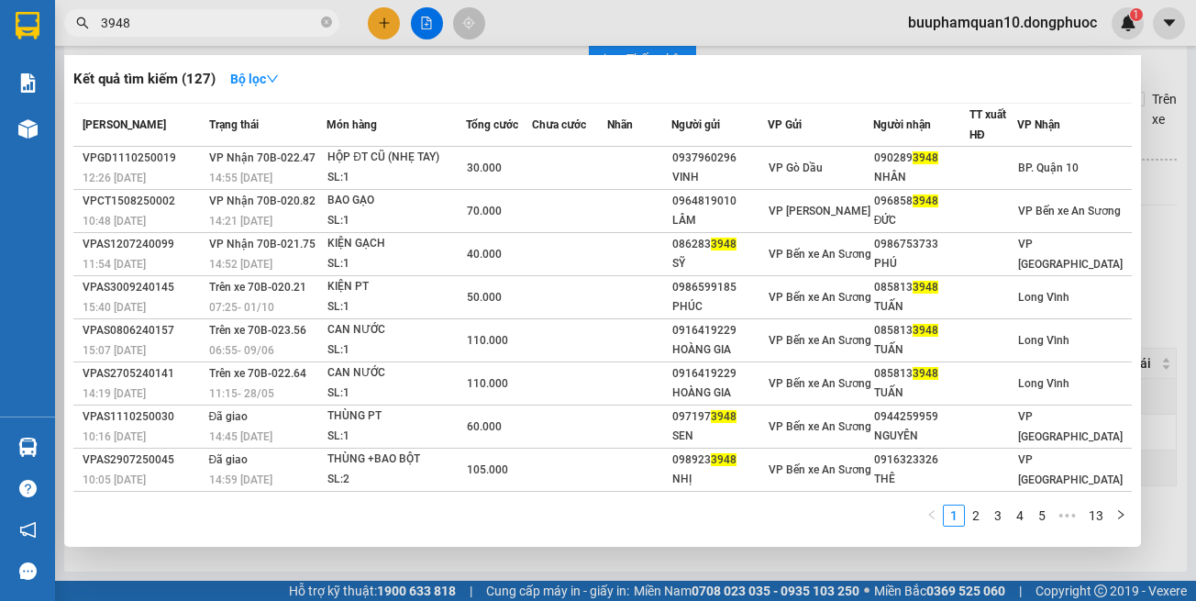
click at [254, 15] on input "3948" at bounding box center [209, 23] width 216 height 20
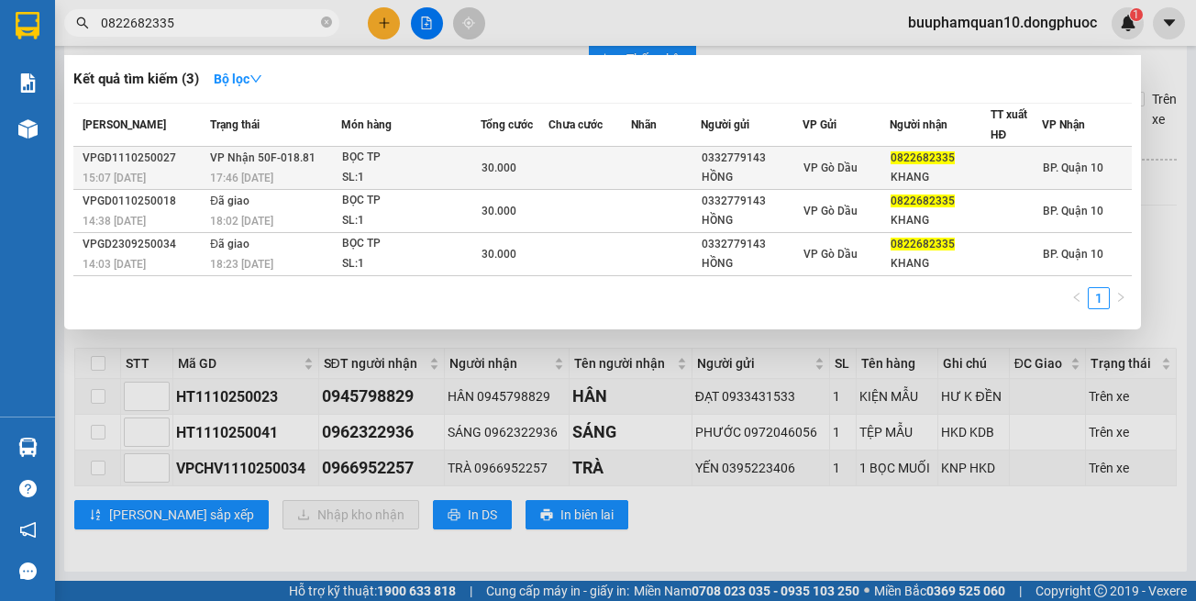
type input "0822682335"
click at [441, 159] on div "BỌC TP" at bounding box center [411, 158] width 138 height 20
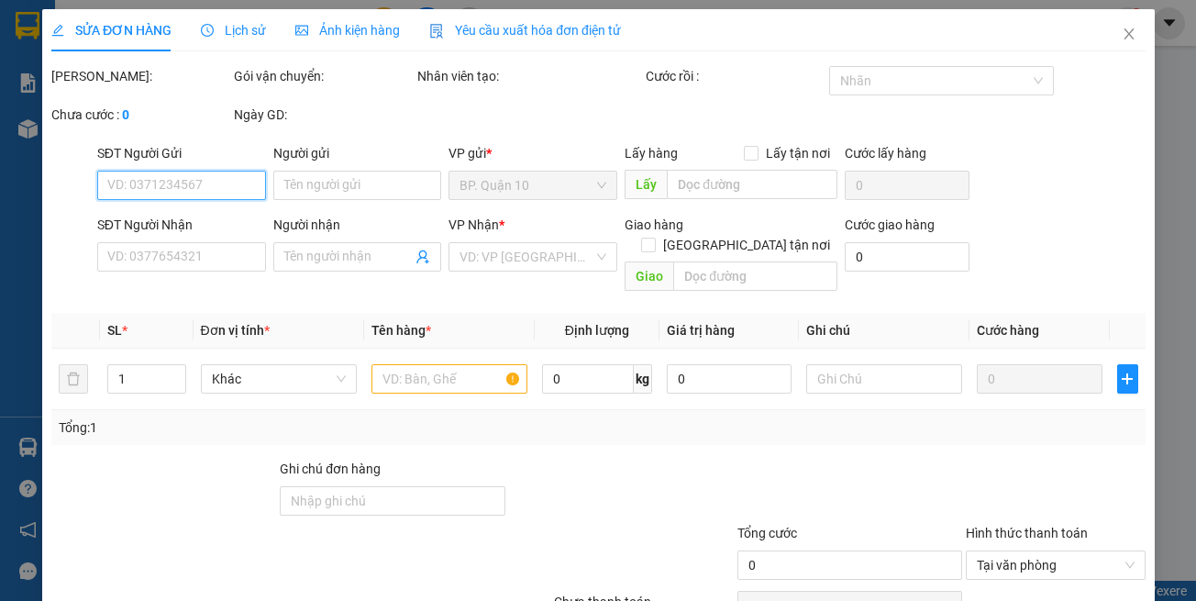
type input "0332779143"
type input "HỒNG"
type input "0822682335"
type input "KHANG"
type input "30.000"
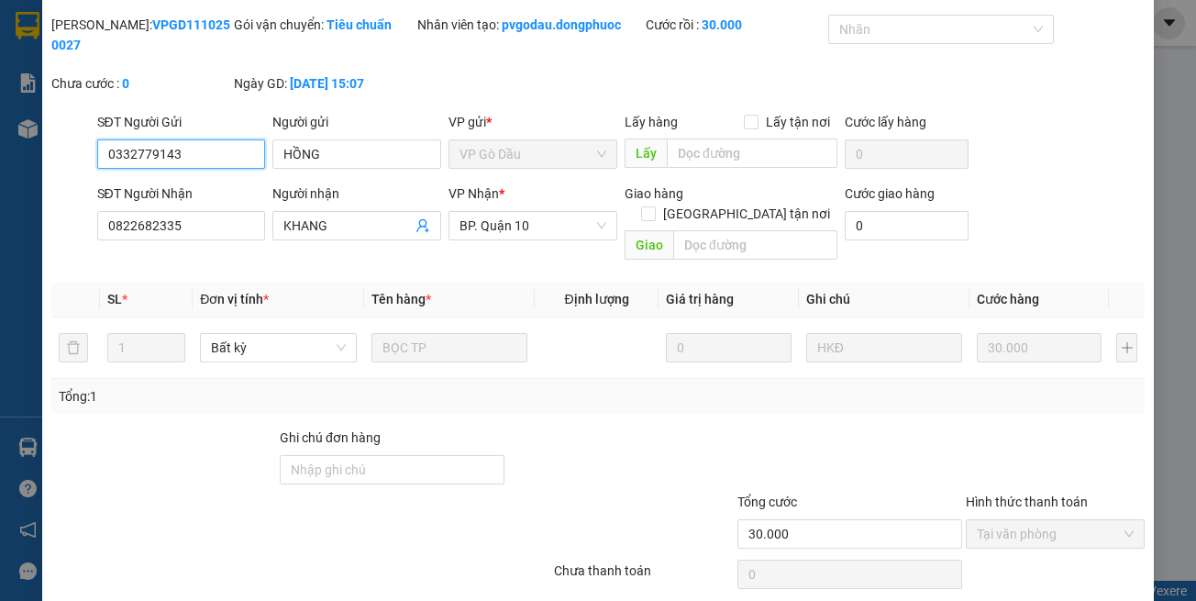
scroll to position [102, 0]
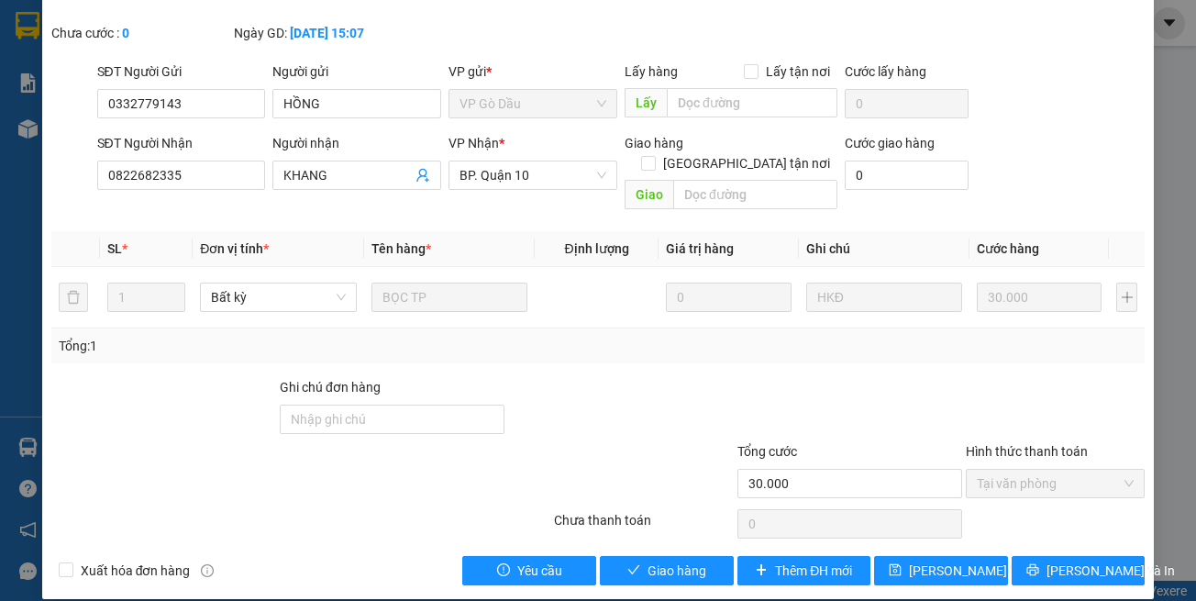
click at [687, 533] on div "Total Paid Fee 30.000 Total UnPaid Fee 0 Cash Collection Total Fee Mã ĐH: VPGD1…" at bounding box center [598, 274] width 1094 height 621
click at [685, 561] on span "Giao hàng" at bounding box center [677, 571] width 59 height 20
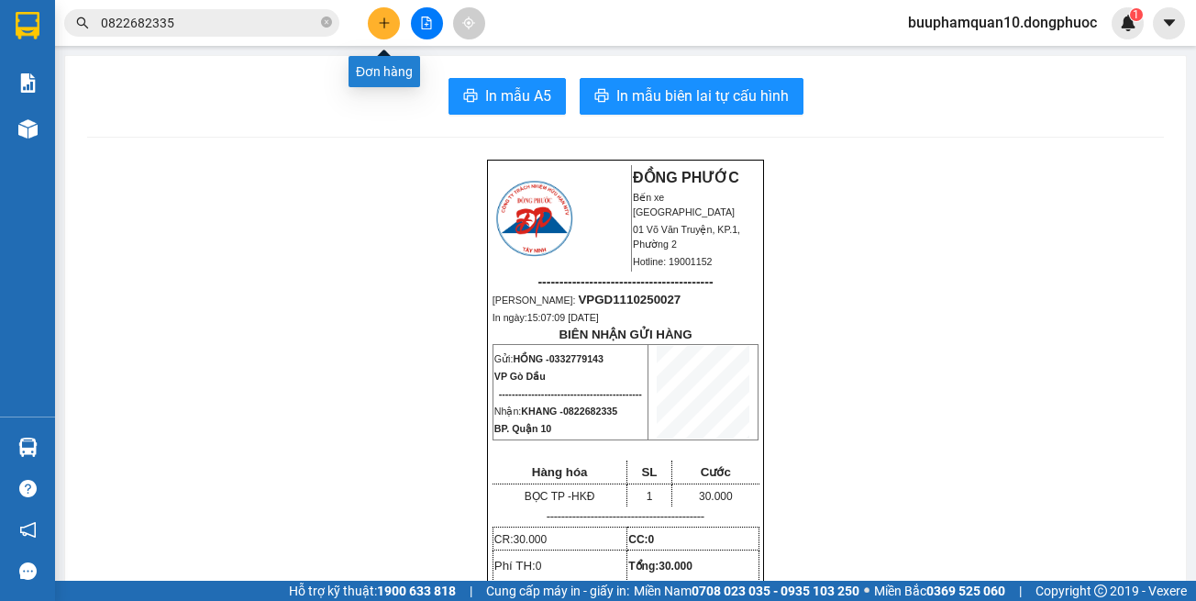
click at [378, 22] on icon "plus" at bounding box center [384, 23] width 13 height 13
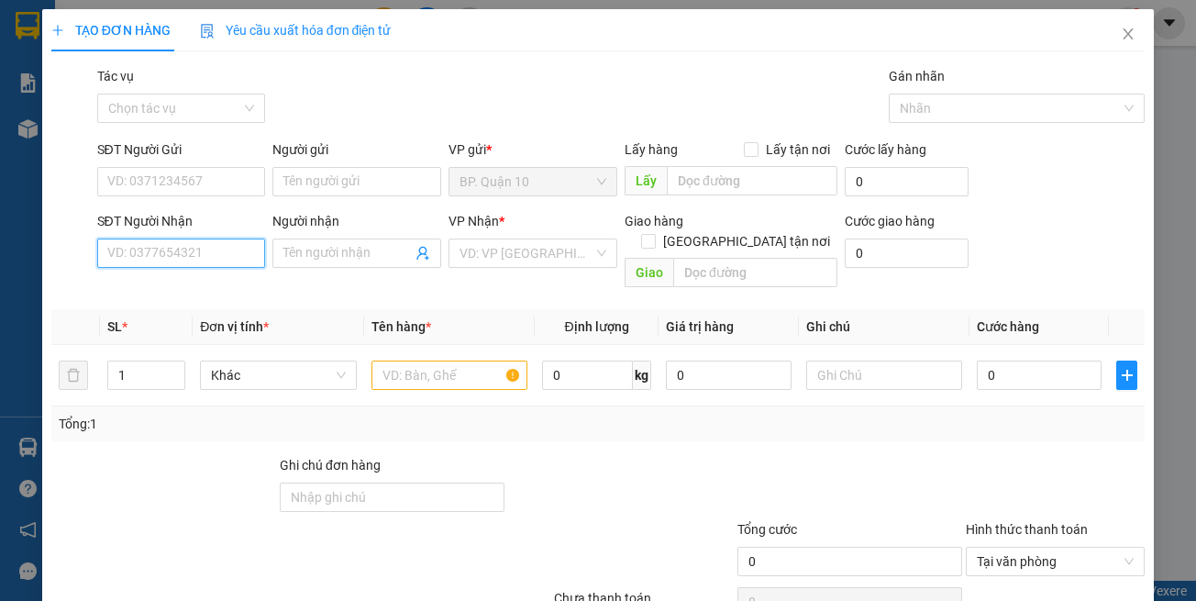
click at [196, 264] on input "SĐT Người Nhận" at bounding box center [181, 253] width 169 height 29
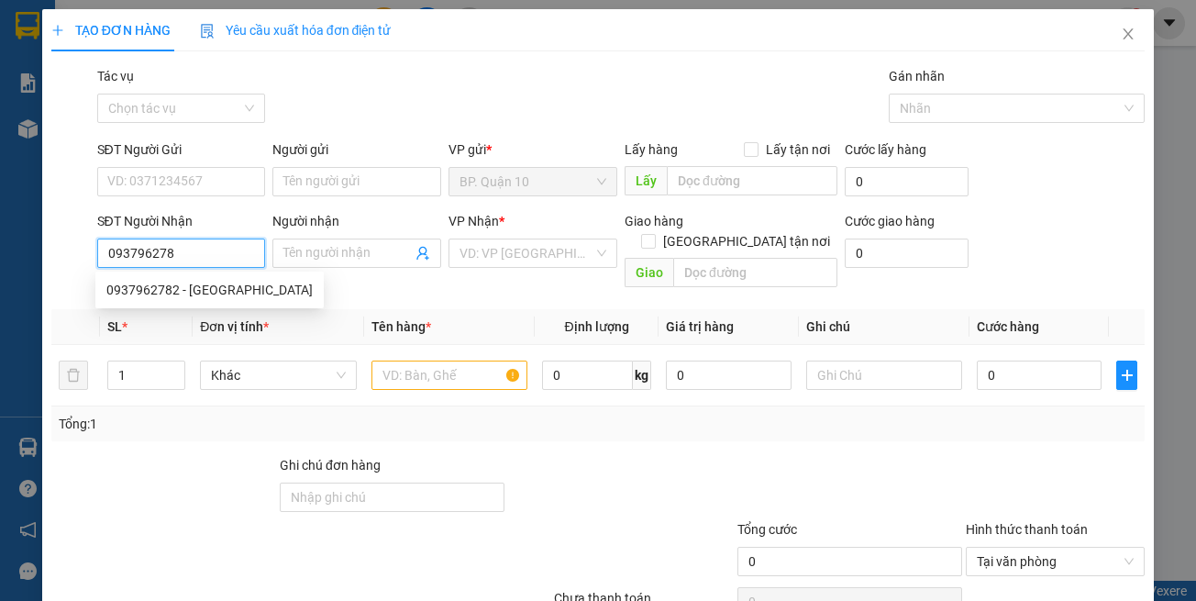
type input "0937962782"
click at [122, 298] on div "0937962782 - Ý" at bounding box center [209, 290] width 206 height 20
type input "Ý"
type input "30.000"
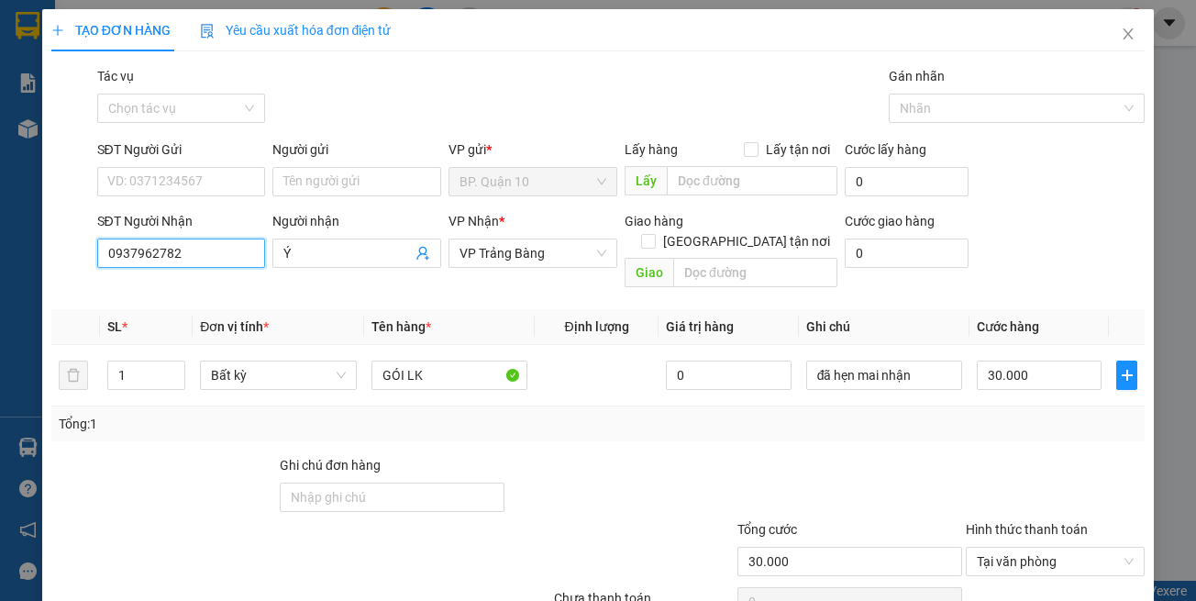
type input "0937962782"
click at [201, 197] on div "SĐT Người Gửi VD: 0371234567" at bounding box center [181, 171] width 169 height 64
click at [202, 191] on input "SĐT Người Gửi" at bounding box center [181, 181] width 169 height 29
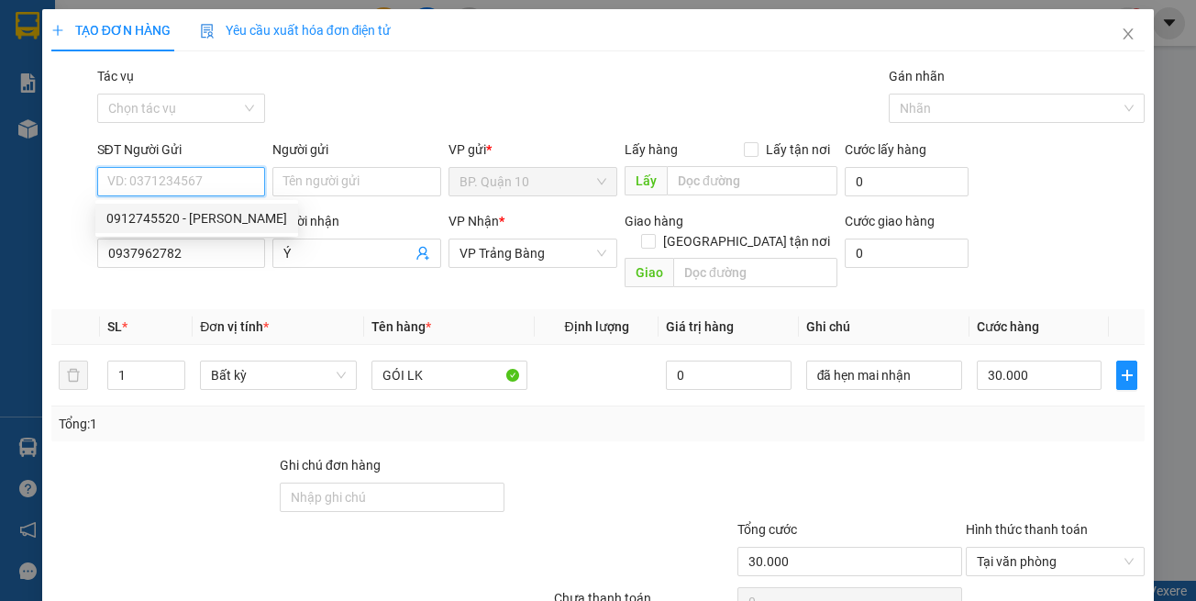
click at [229, 221] on div "0912745520 - HUY" at bounding box center [196, 218] width 181 height 20
type input "0912745520"
type input "HUY"
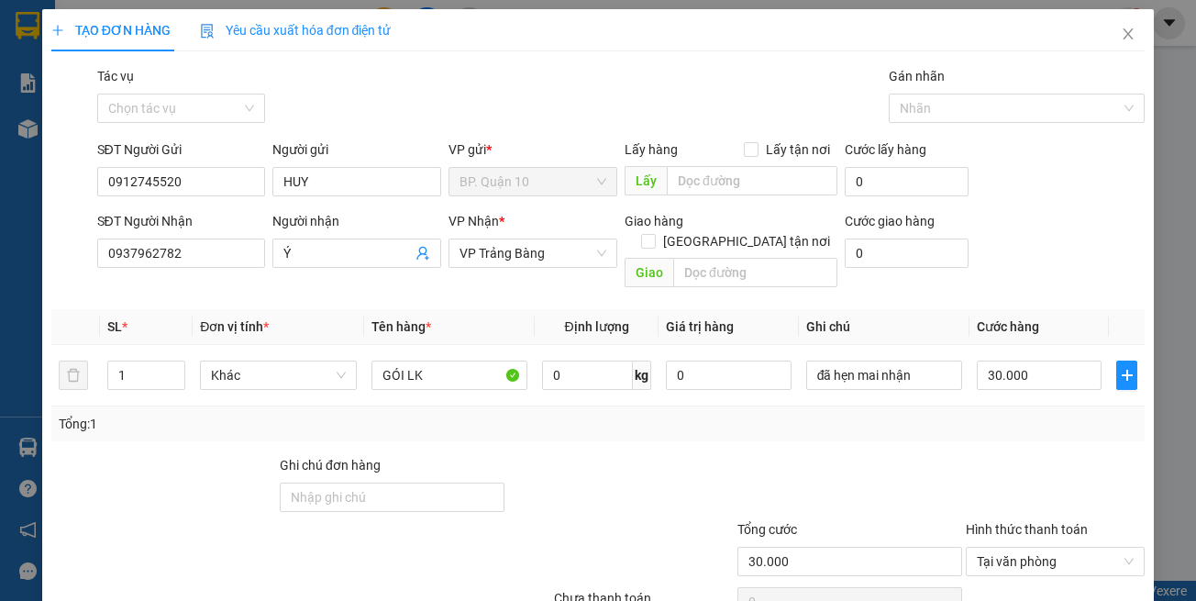
click at [613, 415] on div "Tổng: 1" at bounding box center [598, 423] width 1094 height 35
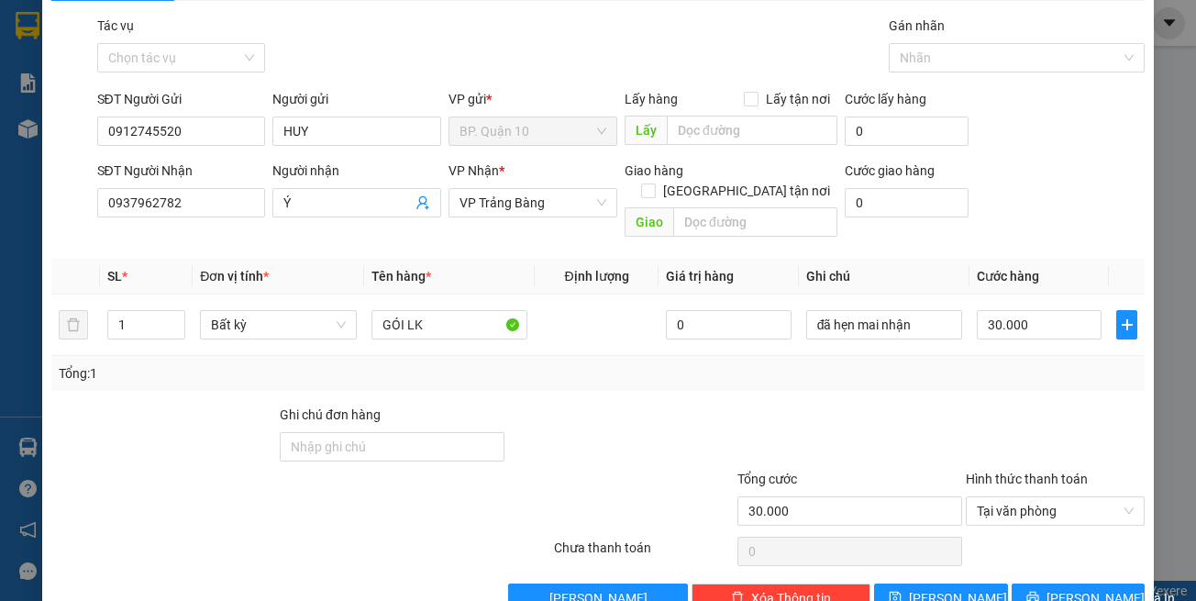
scroll to position [78, 0]
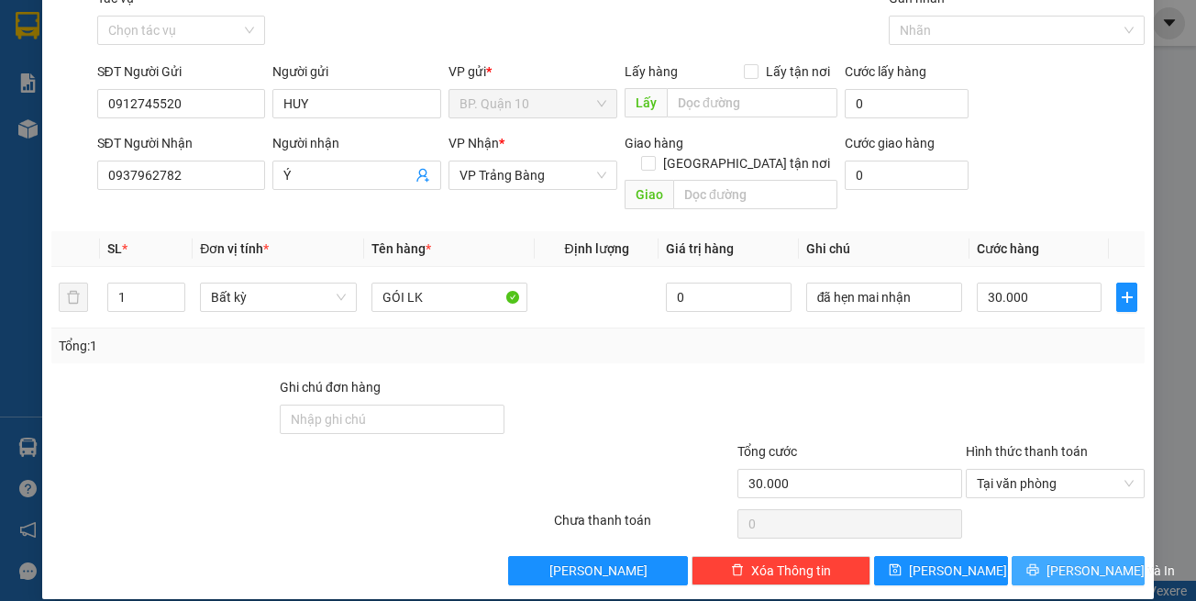
click at [1110, 558] on button "[PERSON_NAME] và In" at bounding box center [1079, 570] width 134 height 29
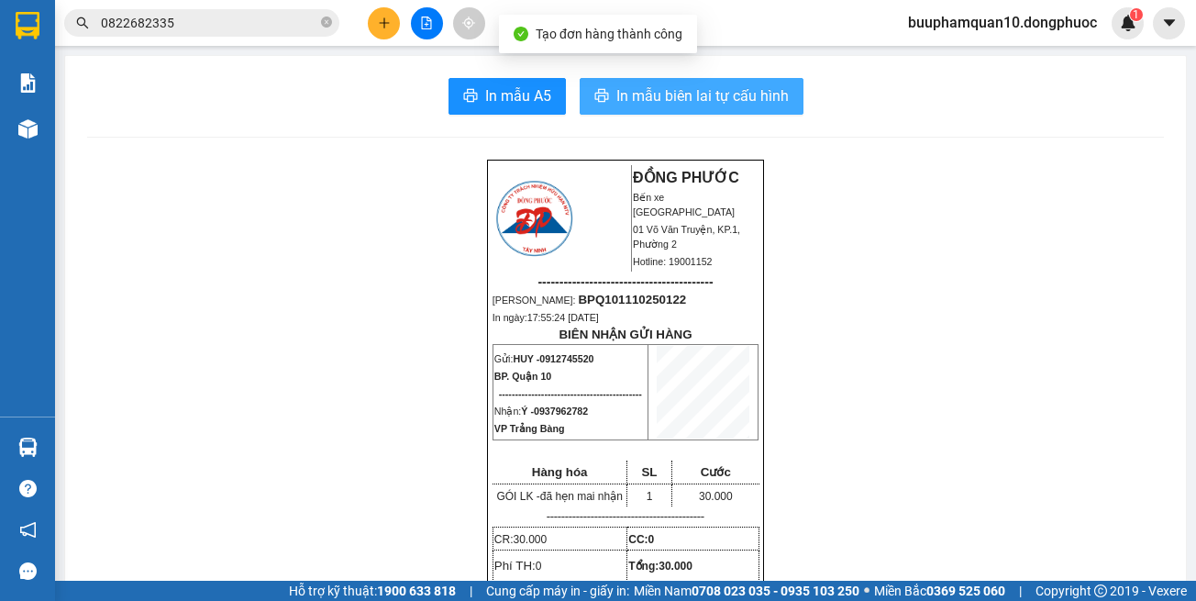
click at [650, 103] on span "In mẫu biên lai tự cấu hình" at bounding box center [702, 95] width 172 height 23
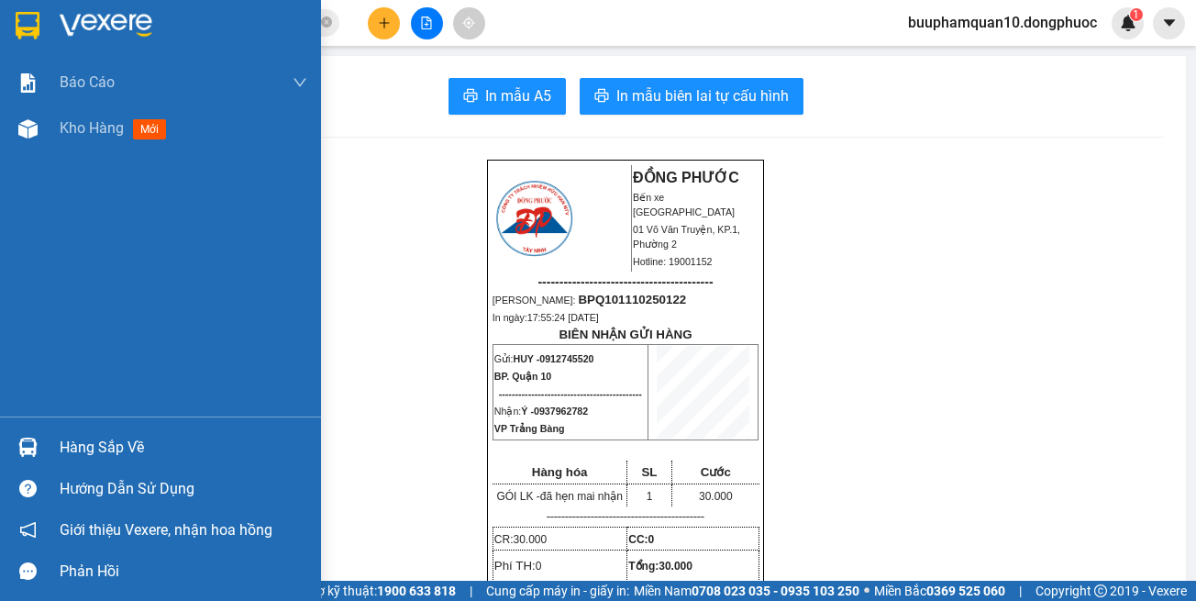
drag, startPoint x: 20, startPoint y: 443, endPoint x: 26, endPoint y: 429, distance: 14.8
click at [21, 441] on img at bounding box center [27, 447] width 19 height 19
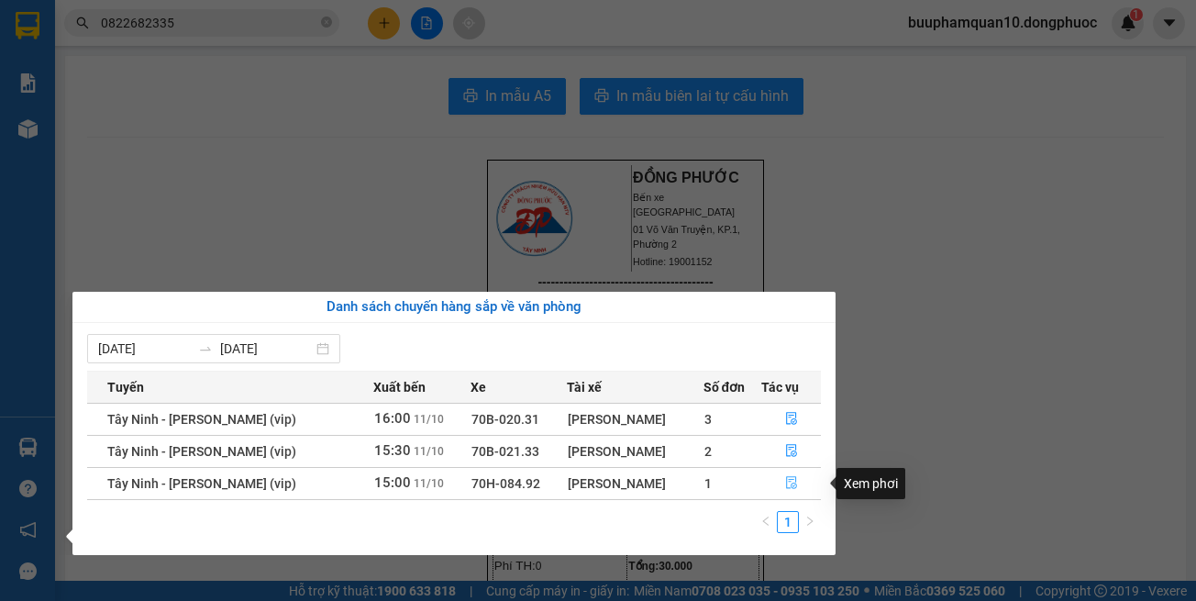
click at [774, 481] on button "button" at bounding box center [791, 483] width 58 height 29
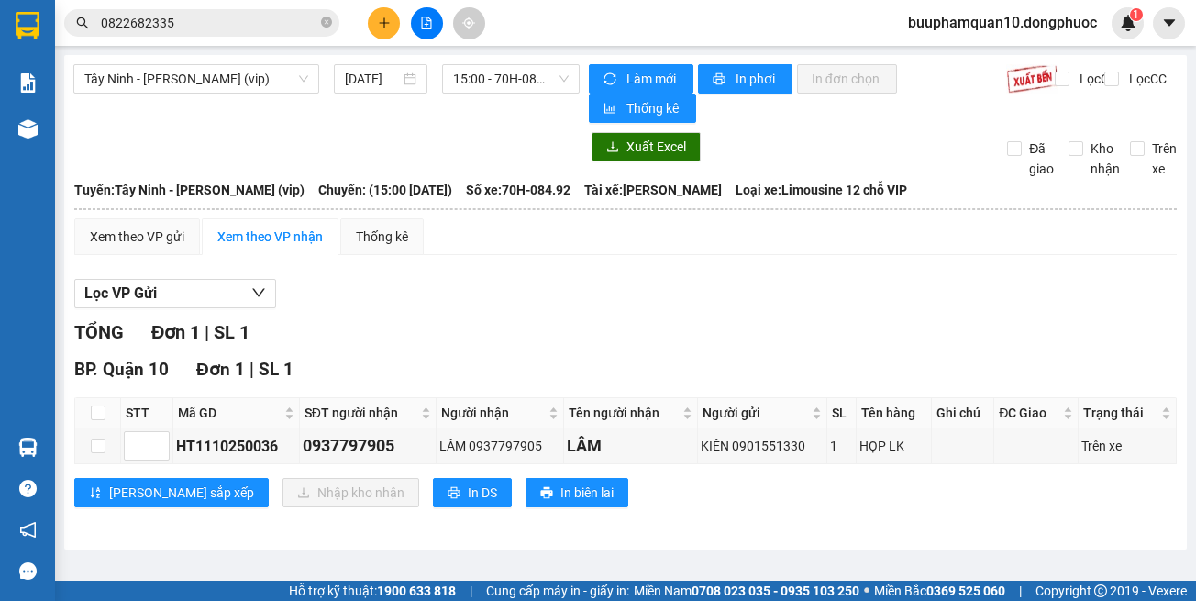
click at [294, 27] on input "0822682335" at bounding box center [209, 23] width 216 height 20
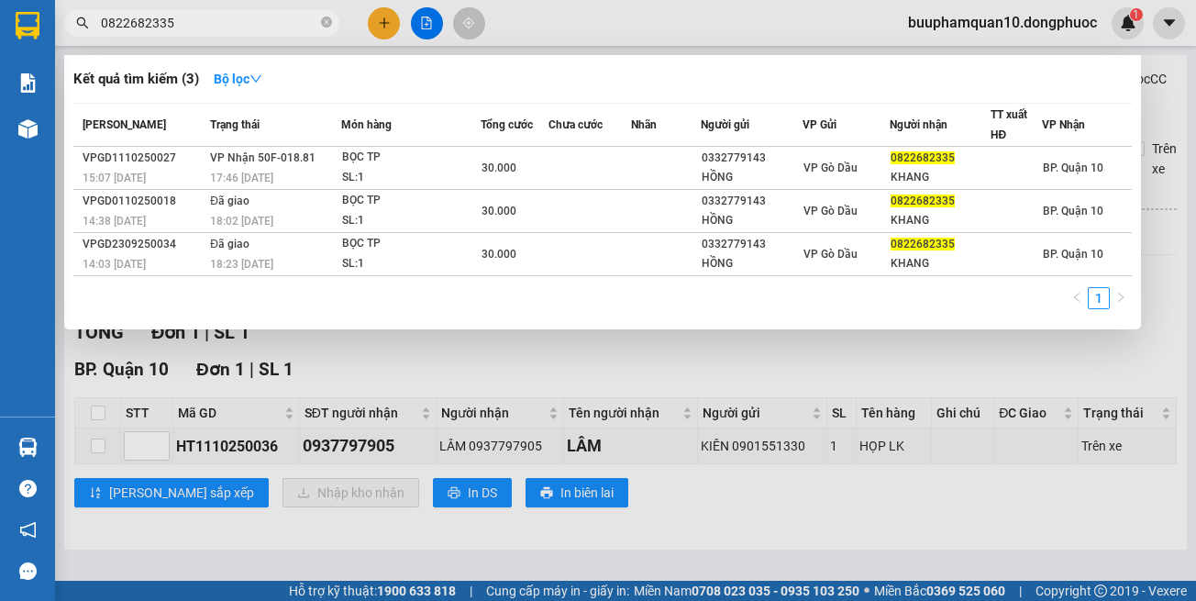
click at [294, 27] on input "0822682335" at bounding box center [209, 23] width 216 height 20
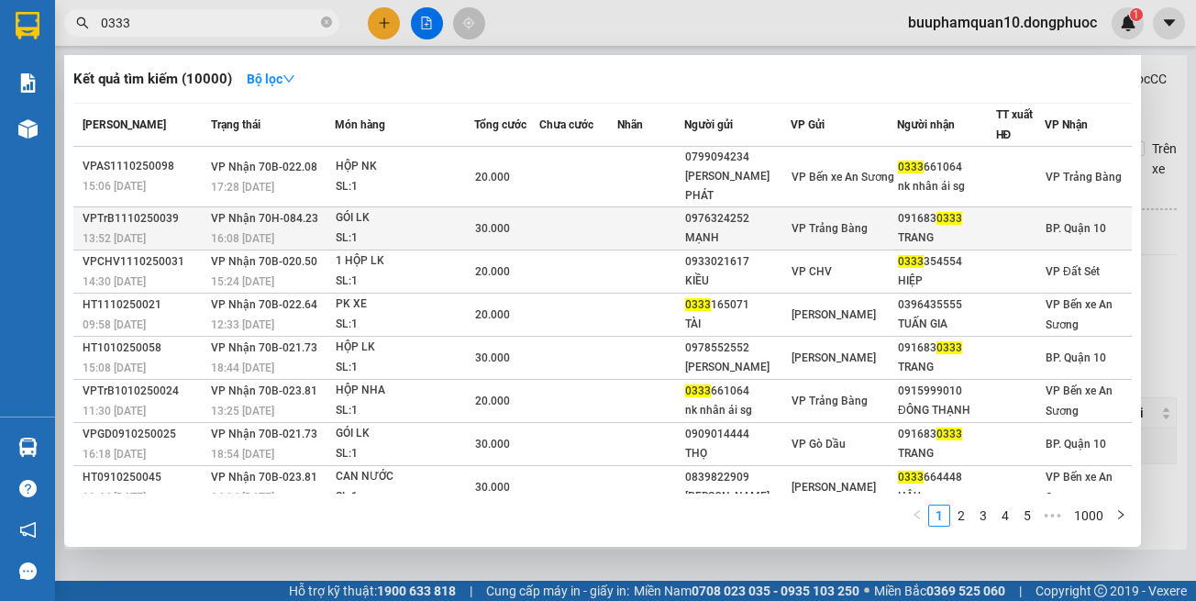
type input "0333"
click at [345, 232] on div "SL: 1" at bounding box center [405, 238] width 138 height 20
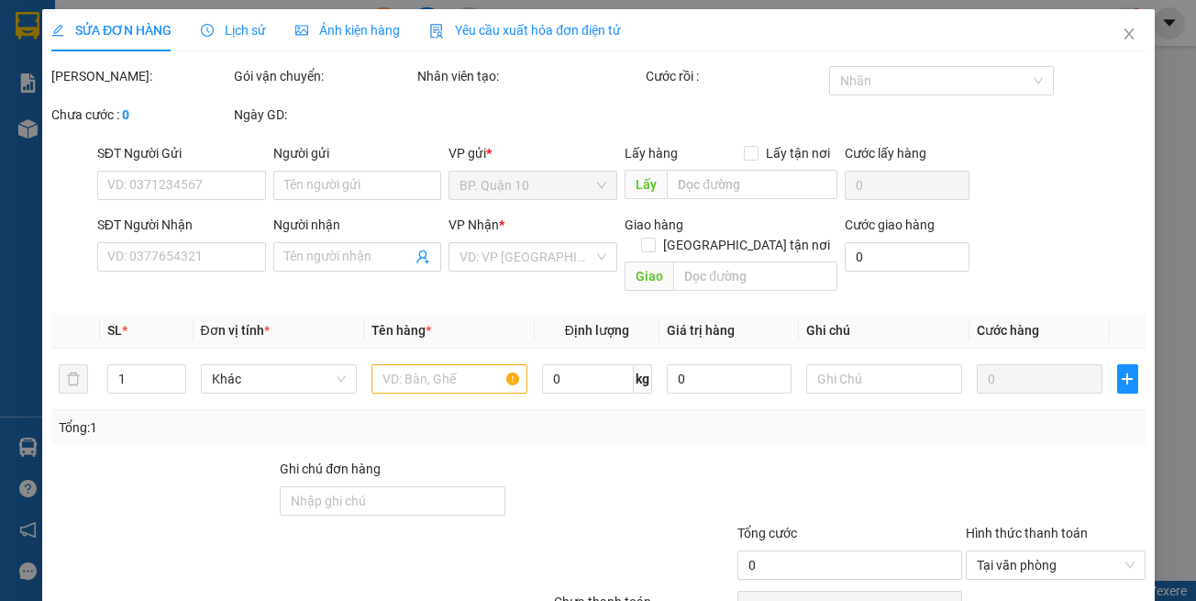
type input "0976324252"
type input "MẠNH"
type input "0916830333"
type input "TRANG"
type input "30.000"
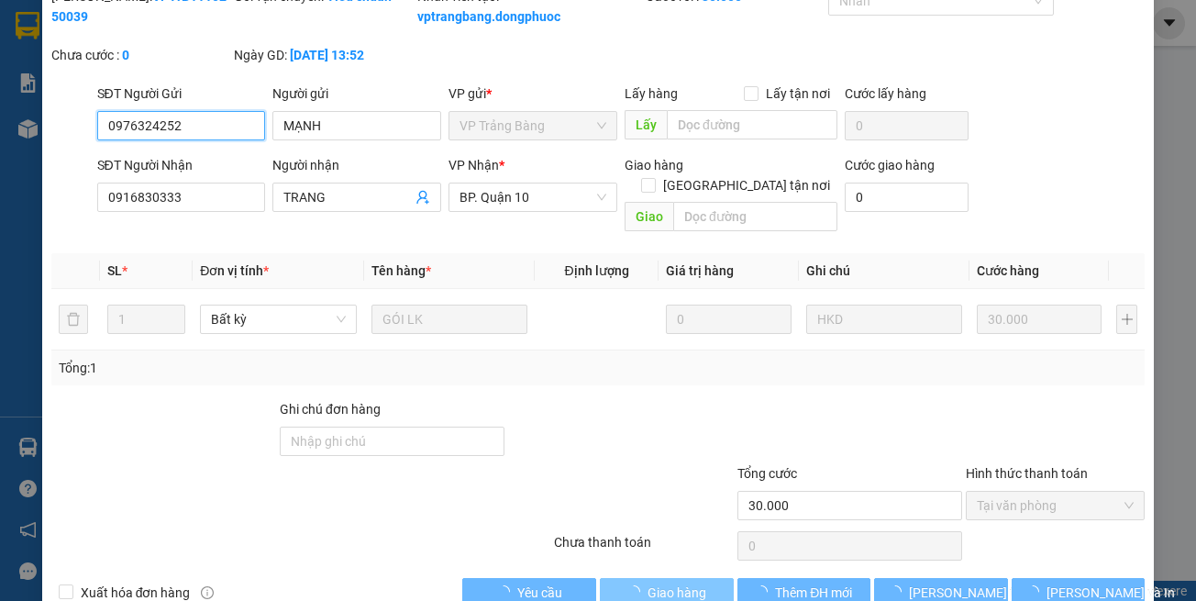
scroll to position [122, 0]
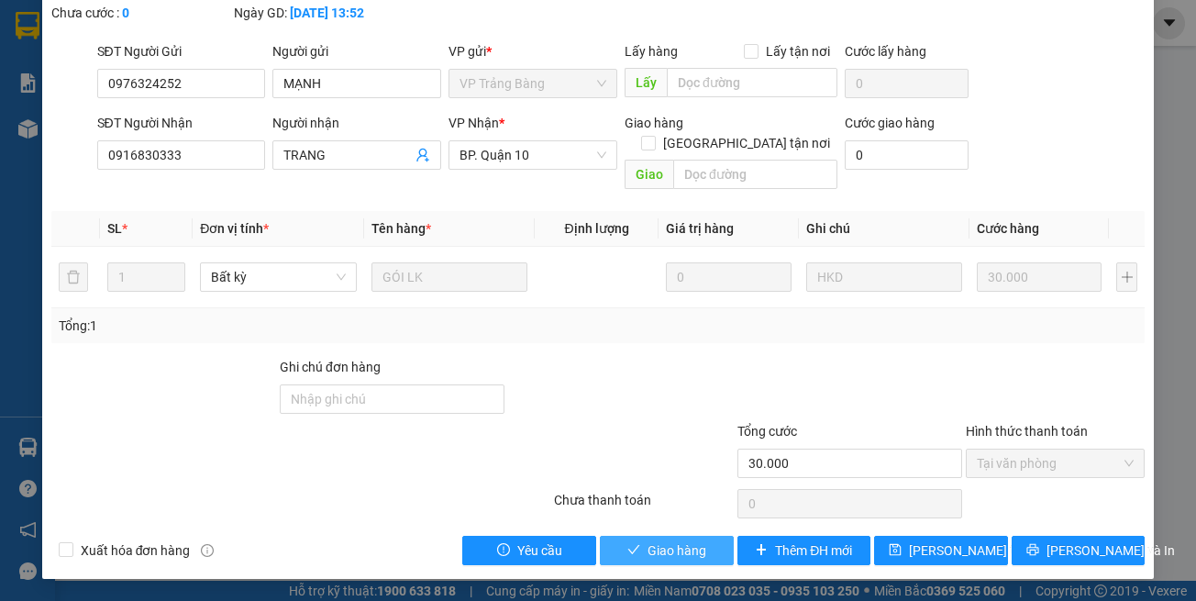
click at [632, 556] on icon "check" at bounding box center [633, 549] width 13 height 13
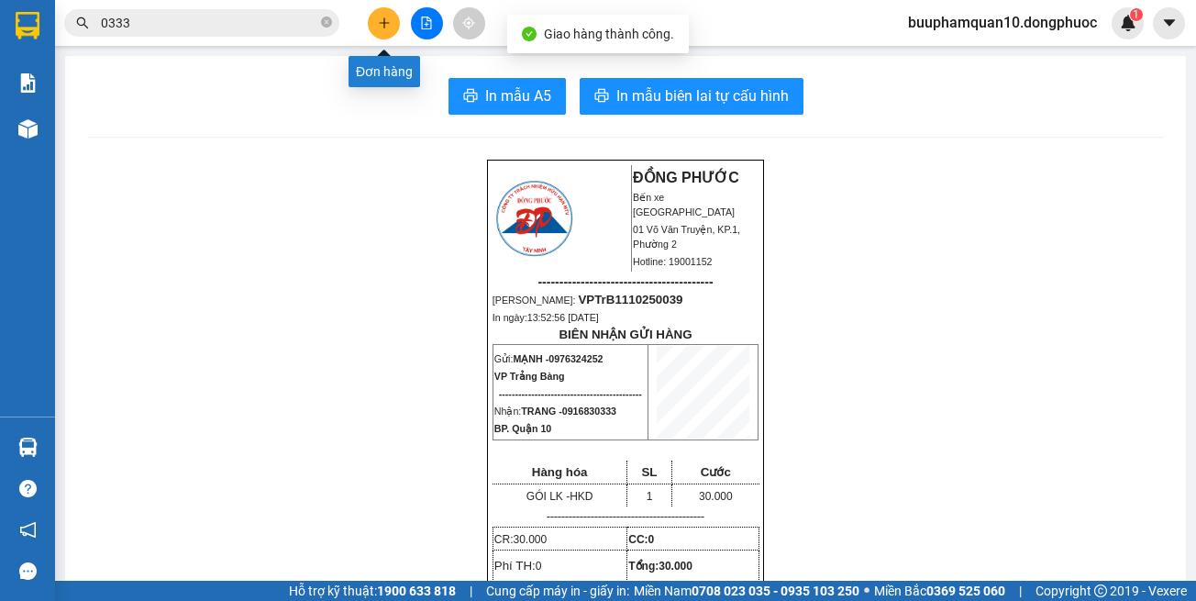
click at [379, 23] on icon "plus" at bounding box center [384, 23] width 13 height 13
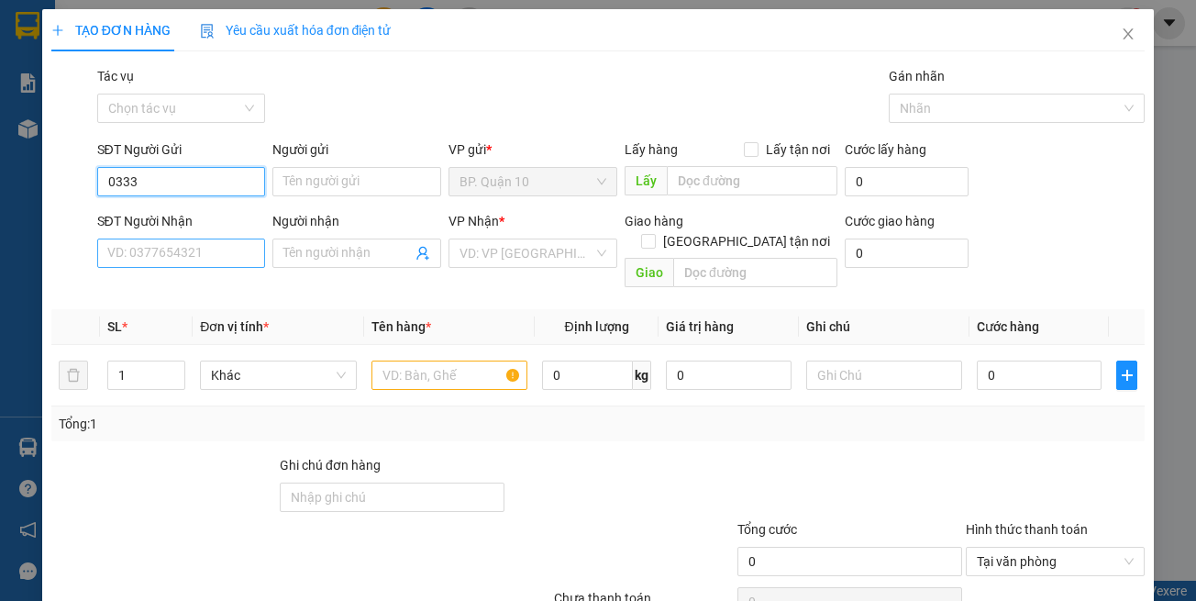
type input "0333"
drag, startPoint x: 225, startPoint y: 249, endPoint x: 241, endPoint y: 250, distance: 16.6
click at [225, 250] on input "SĐT Người Nhận" at bounding box center [181, 253] width 169 height 29
click at [183, 181] on input "0333" at bounding box center [181, 181] width 169 height 29
click at [194, 185] on input "0333" at bounding box center [181, 181] width 169 height 29
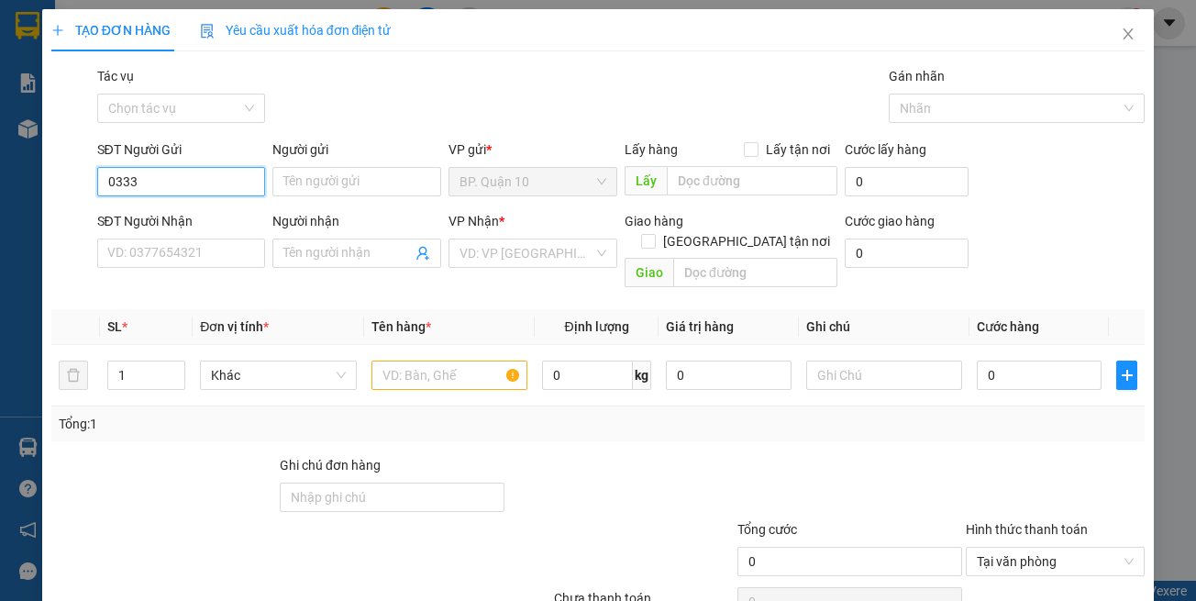
click at [194, 185] on input "0333" at bounding box center [181, 181] width 169 height 29
type input "0916830333"
click at [189, 221] on div "0916830333 - TRANG" at bounding box center [178, 218] width 144 height 20
type input "TRANG"
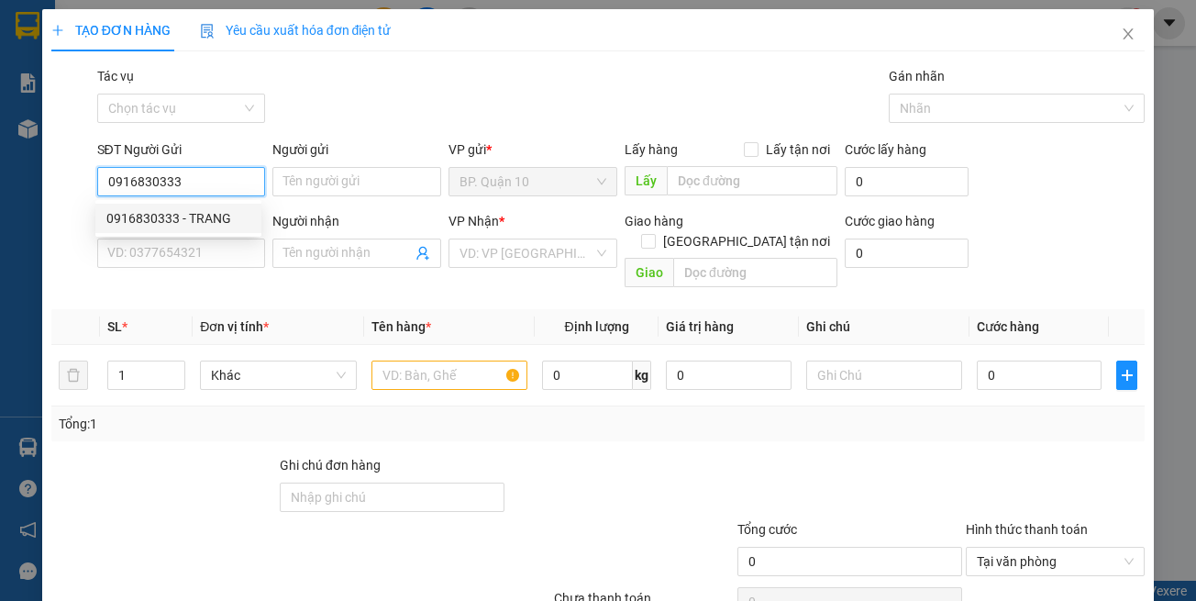
type input "0976324252"
type input "MẠNH"
click at [189, 221] on div "0916830333 - TRANG" at bounding box center [178, 218] width 144 height 20
type input "30.000"
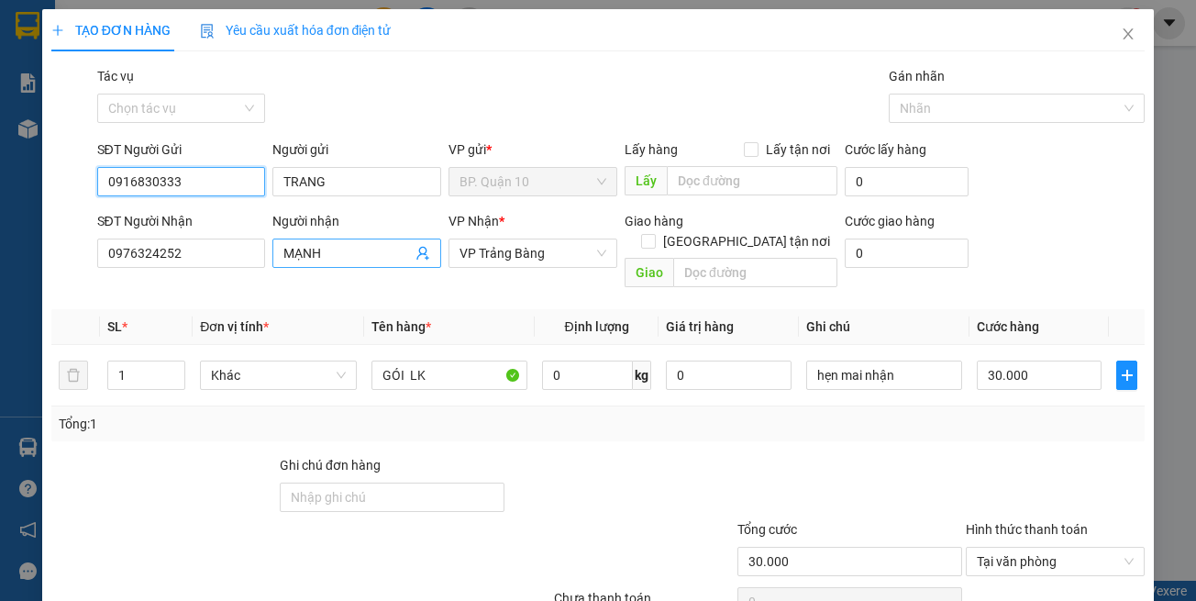
type input "0916830333"
click at [427, 251] on span "MẠNH" at bounding box center [356, 253] width 169 height 29
click at [416, 261] on span at bounding box center [423, 253] width 15 height 20
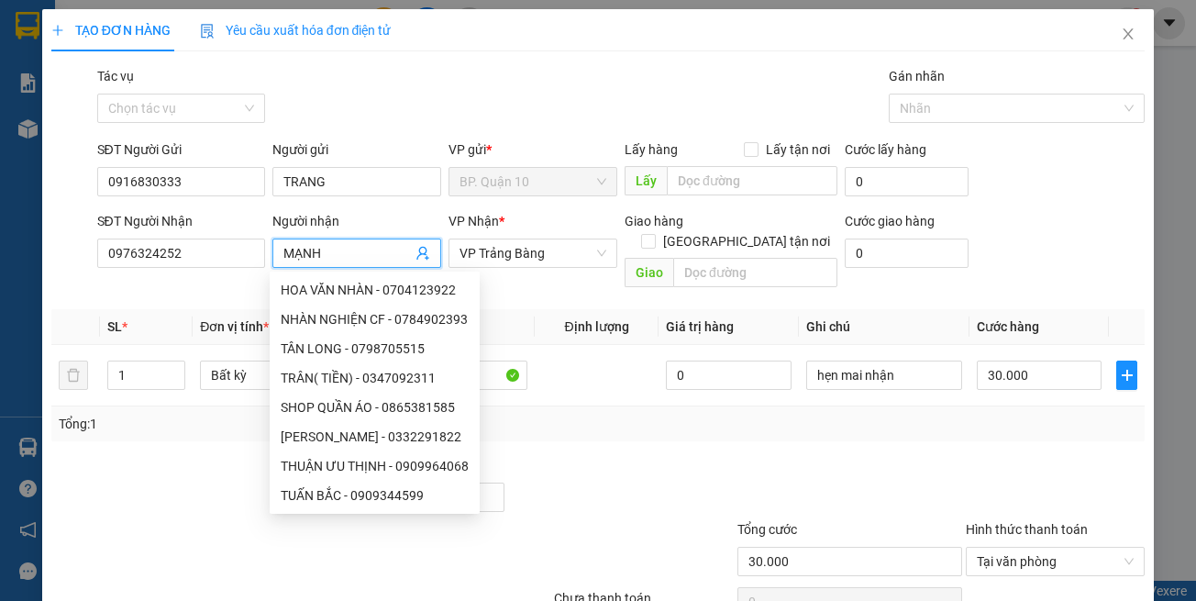
click at [419, 251] on icon "user-add" at bounding box center [423, 253] width 15 height 15
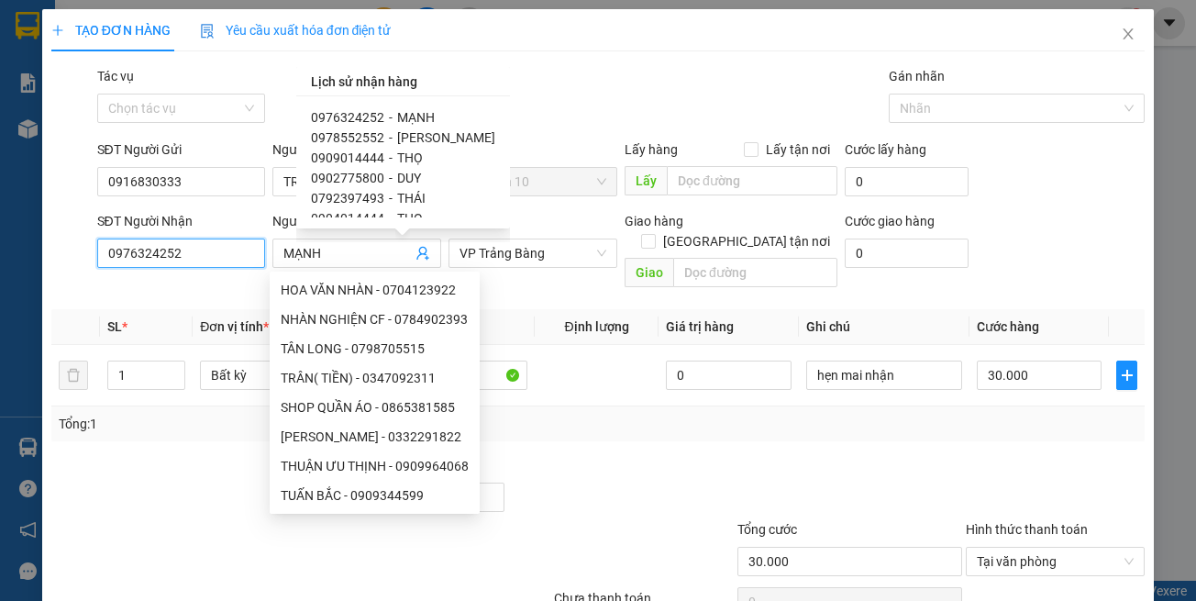
click at [214, 256] on input "0976324252" at bounding box center [181, 253] width 169 height 29
click at [214, 257] on input "0976324252" at bounding box center [181, 253] width 169 height 29
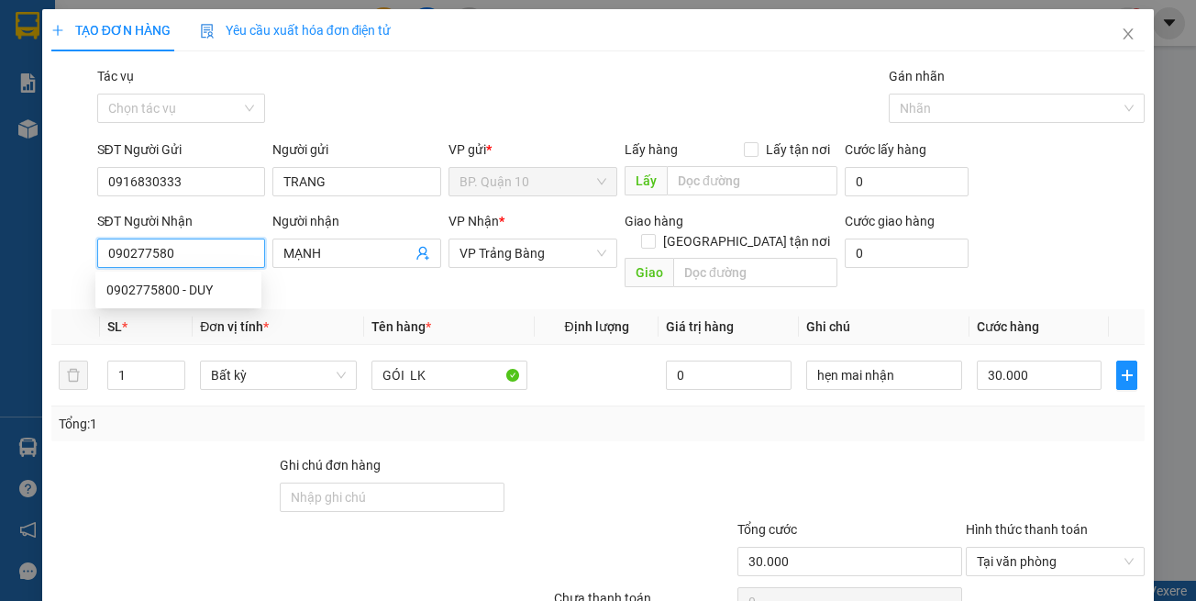
type input "0902775800"
click at [216, 288] on div "0902775800 - DUY" at bounding box center [178, 290] width 144 height 20
type input "DUY"
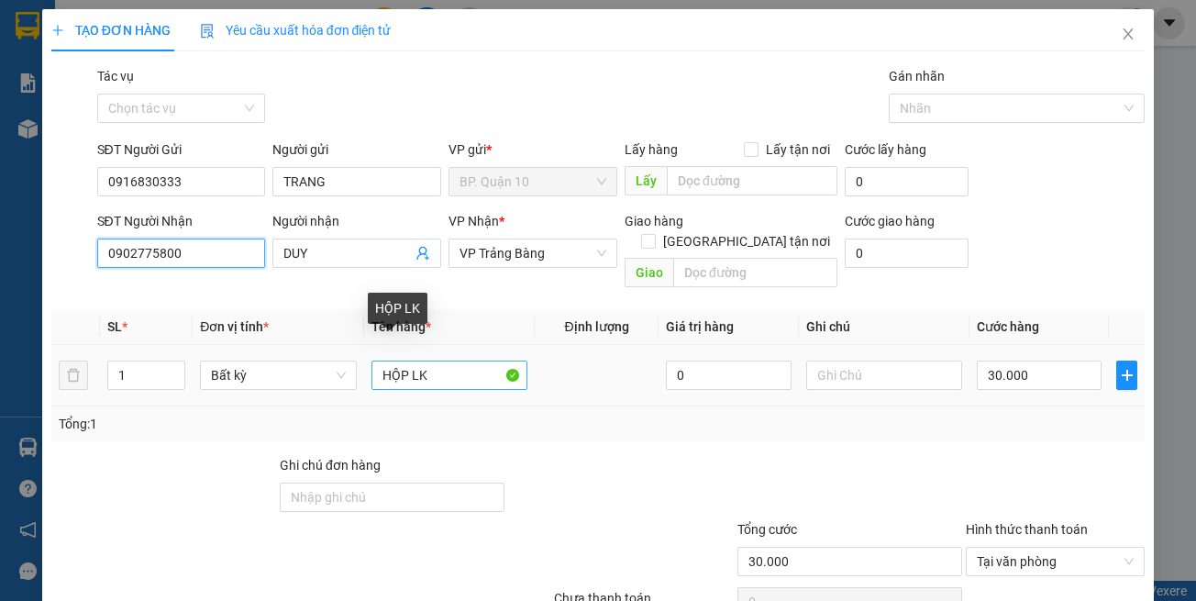
type input "0902775800"
drag, startPoint x: 403, startPoint y: 351, endPoint x: 289, endPoint y: 364, distance: 114.5
click at [289, 364] on tr "1 Bất kỳ HỘP LK 0 30.000" at bounding box center [598, 375] width 1094 height 61
type input "gói LK"
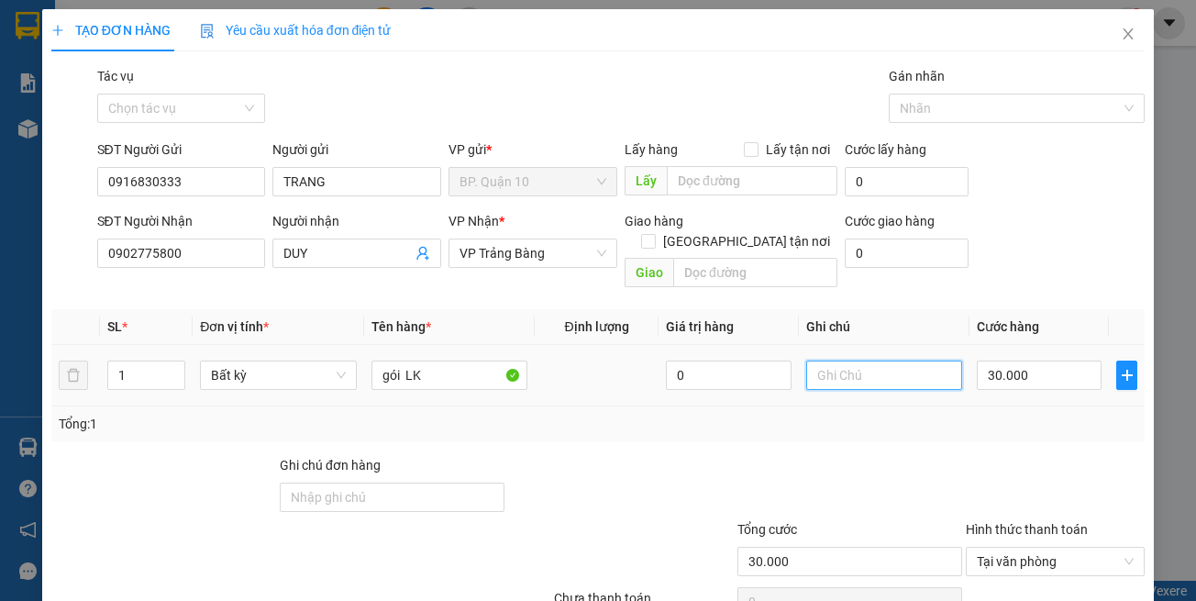
click at [860, 361] on input "text" at bounding box center [884, 375] width 156 height 29
paste input "đã hẹn mai nhận"
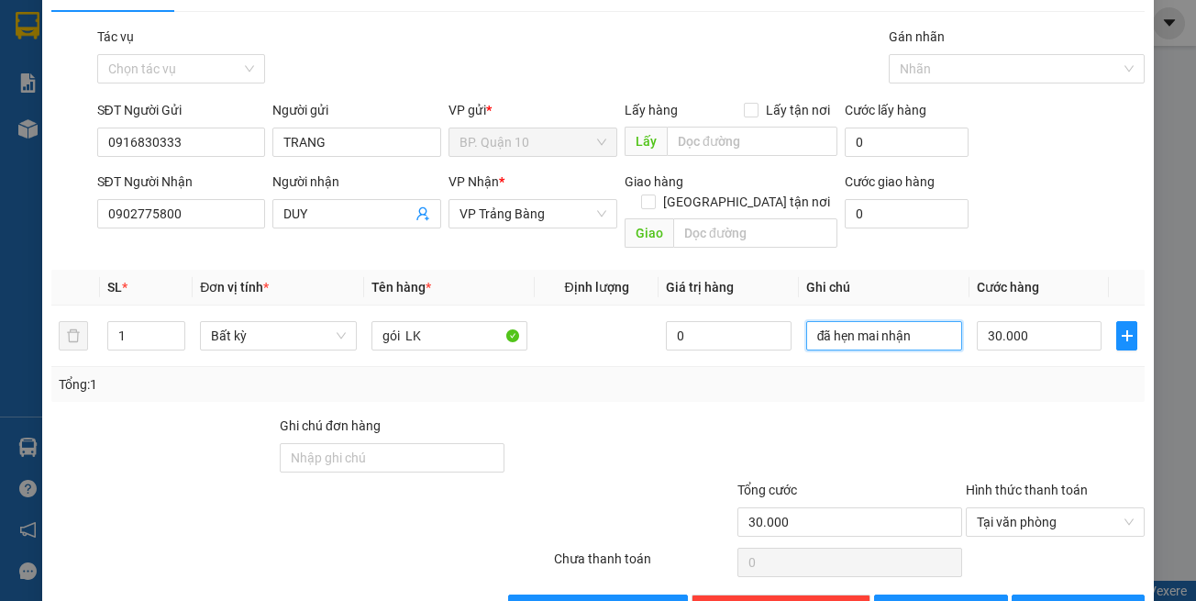
scroll to position [78, 0]
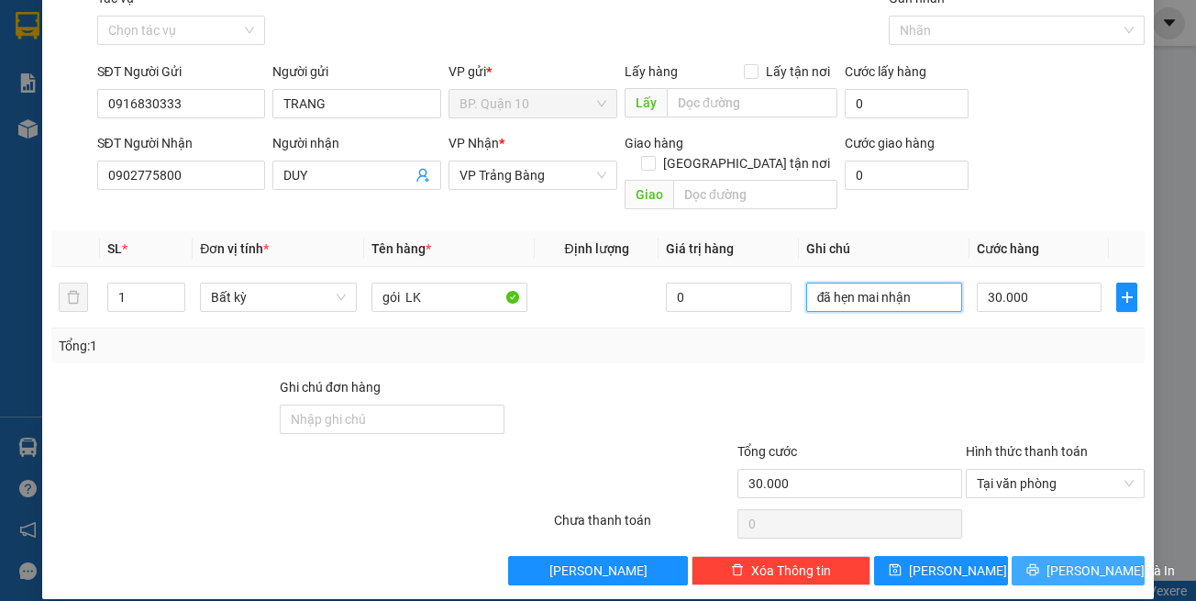
type input "đã hẹn mai nhận"
click at [1037, 564] on icon "printer" at bounding box center [1033, 570] width 12 height 12
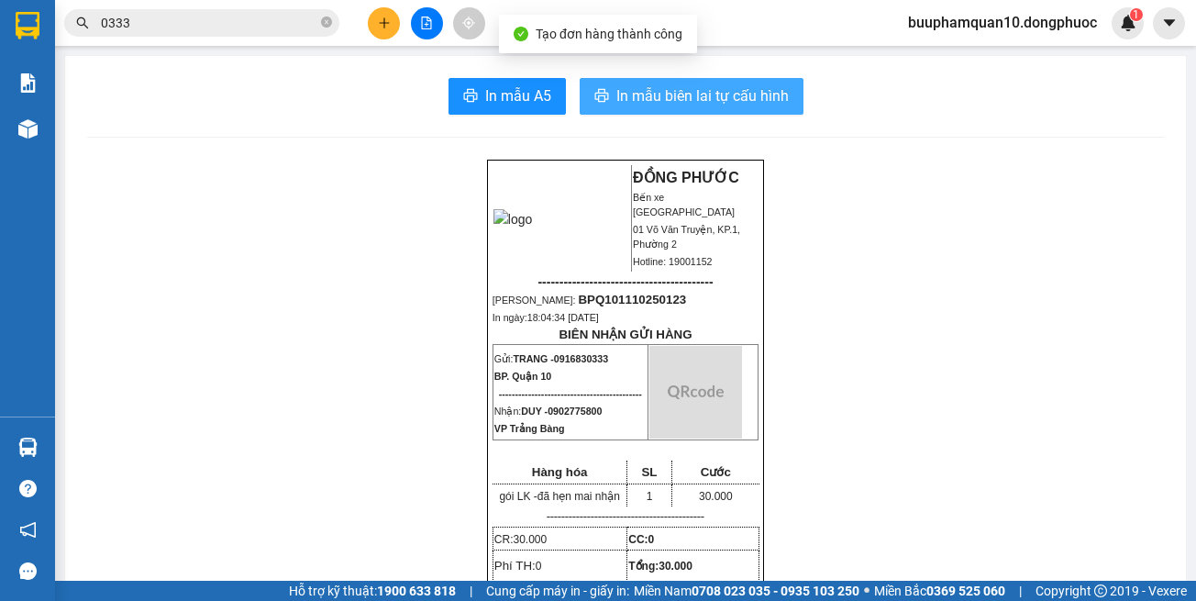
click at [735, 83] on button "In mẫu biên lai tự cấu hình" at bounding box center [692, 96] width 224 height 37
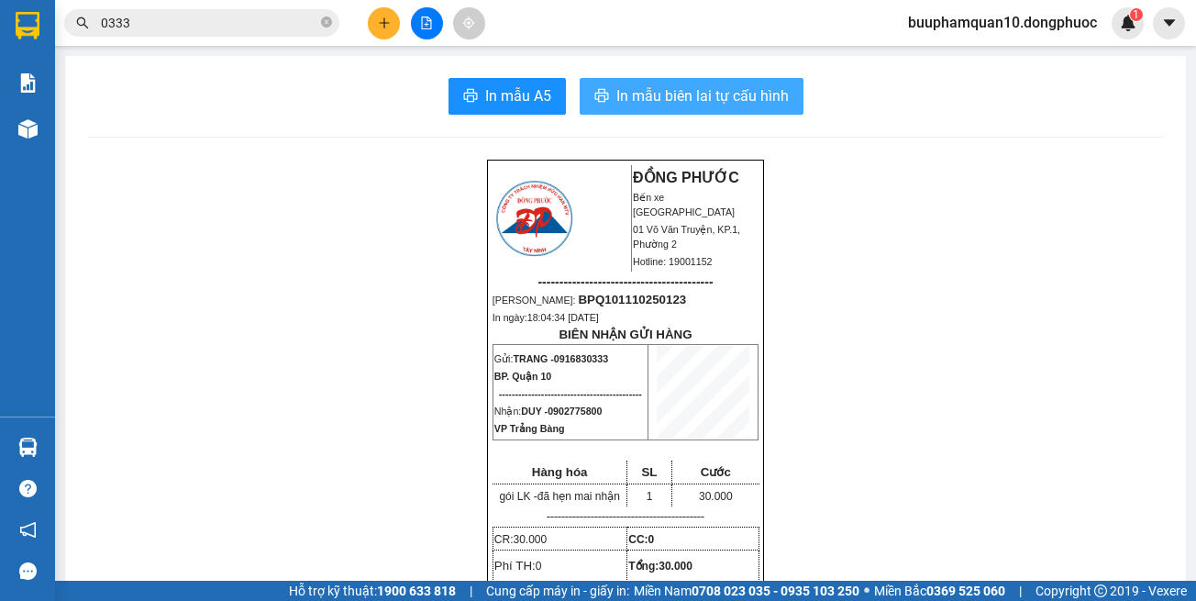
click at [725, 105] on span "In mẫu biên lai tự cấu hình" at bounding box center [702, 95] width 172 height 23
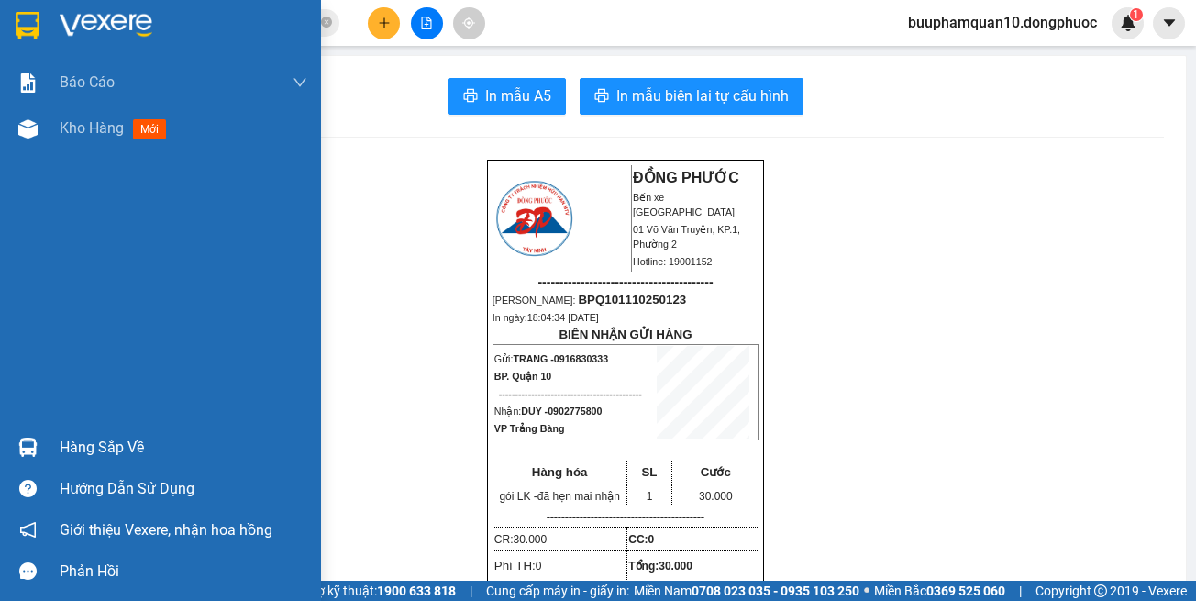
click at [49, 443] on div "Hàng sắp về" at bounding box center [160, 447] width 321 height 41
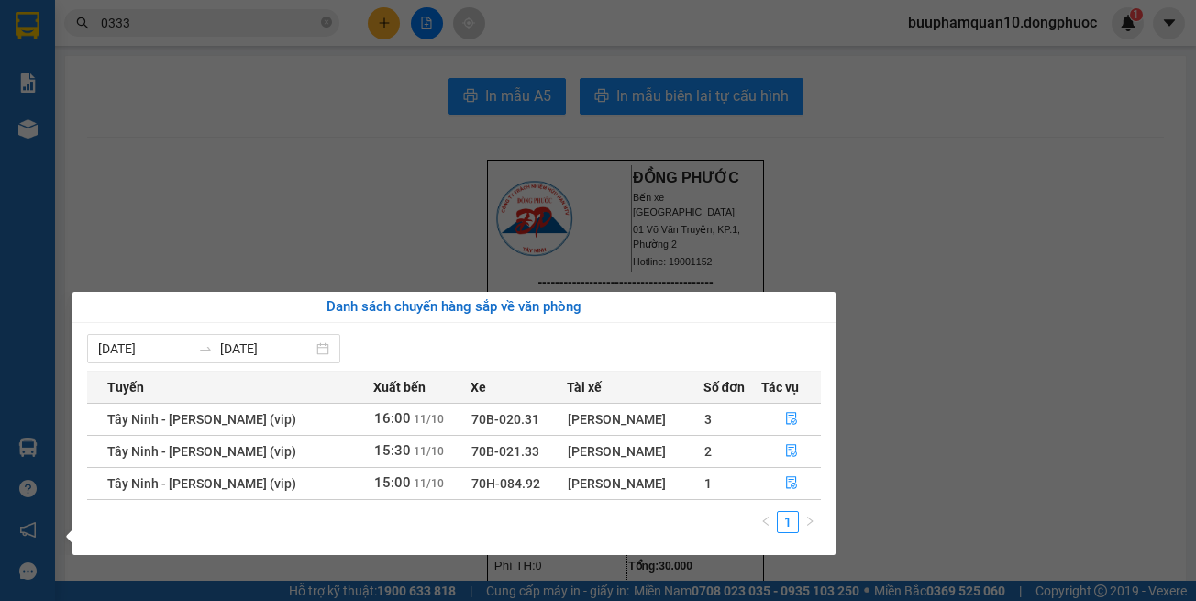
click at [899, 256] on section "Kết quả tìm kiếm ( 10000 ) Bộ lọc Mã ĐH Trạng thái Món hàng Tổng cước Chưa cước…" at bounding box center [598, 300] width 1196 height 601
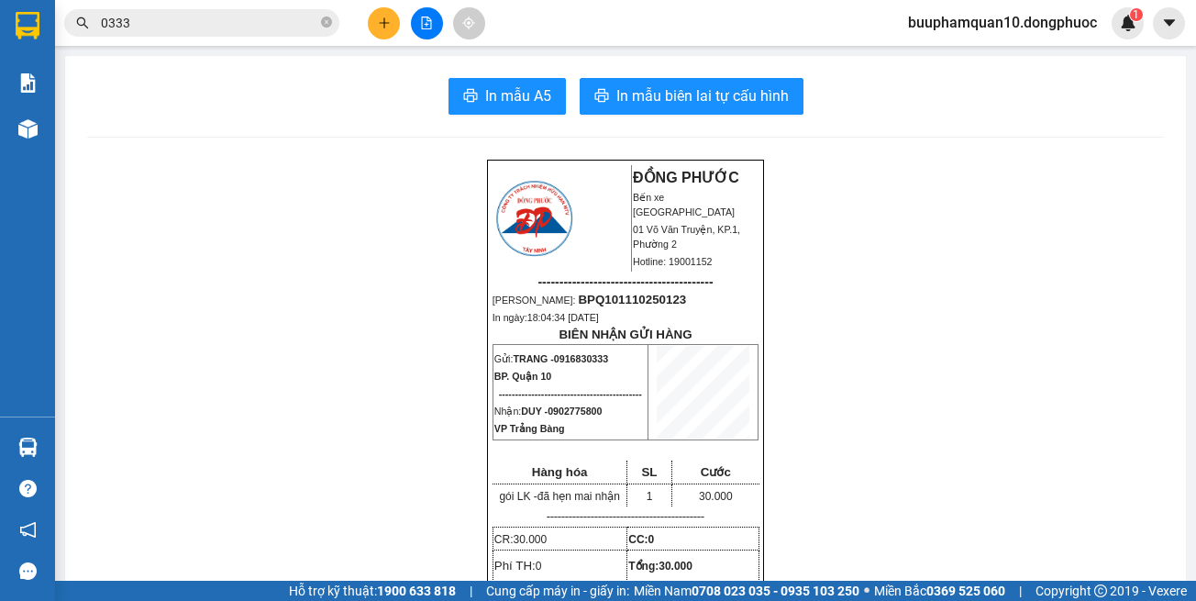
click at [386, 17] on icon "plus" at bounding box center [384, 23] width 13 height 13
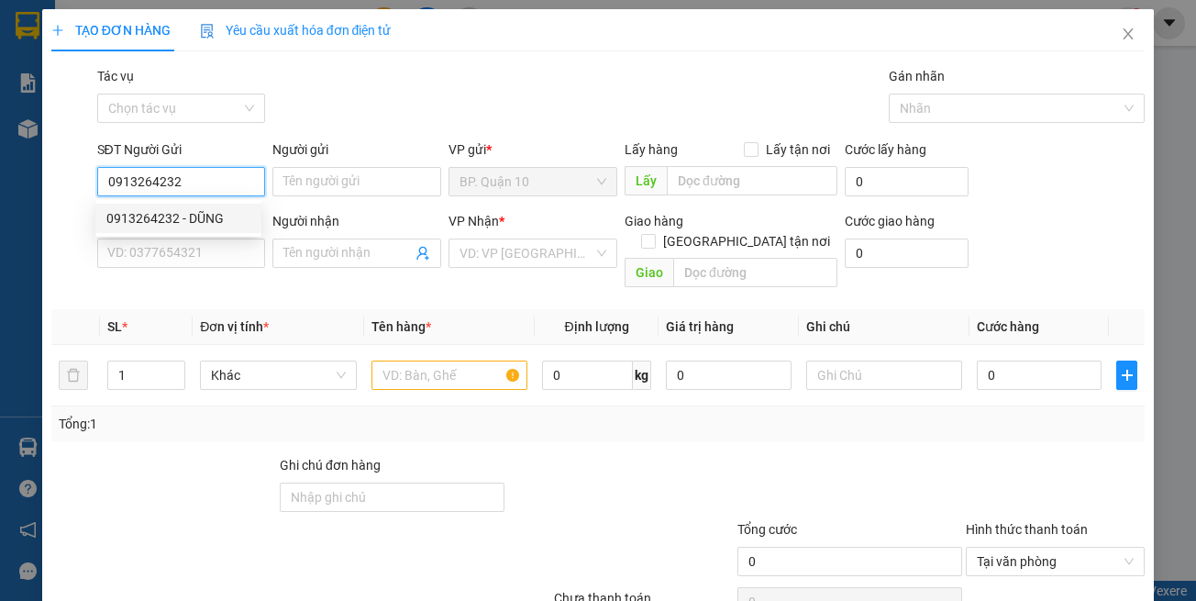
click at [225, 211] on div "0913264232 - DŨNG" at bounding box center [178, 218] width 144 height 20
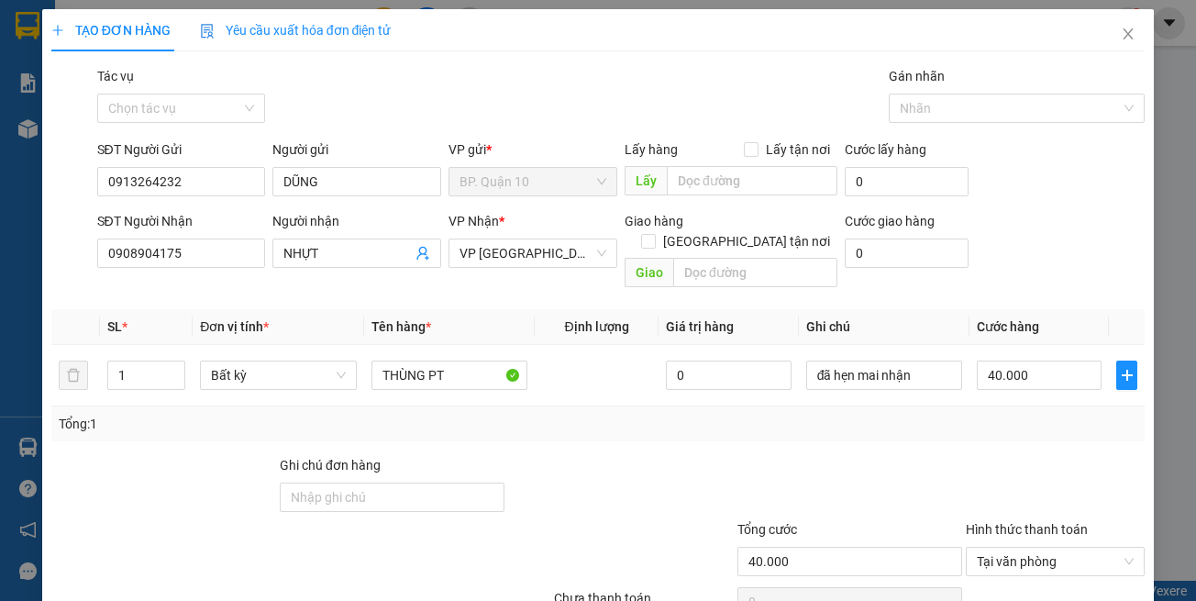
drag, startPoint x: 302, startPoint y: 277, endPoint x: 410, endPoint y: 283, distance: 108.4
click at [304, 277] on div "Transit Pickup Surcharge Ids Transit Deliver Surcharge Ids Transit Deliver Surc…" at bounding box center [598, 364] width 1094 height 597
click at [501, 309] on th "Tên hàng *" at bounding box center [449, 327] width 171 height 36
click at [529, 455] on div at bounding box center [620, 487] width 228 height 64
click at [1028, 427] on div "Transit Pickup Surcharge Ids Transit Deliver Surcharge Ids Transit Deliver Surc…" at bounding box center [598, 364] width 1094 height 597
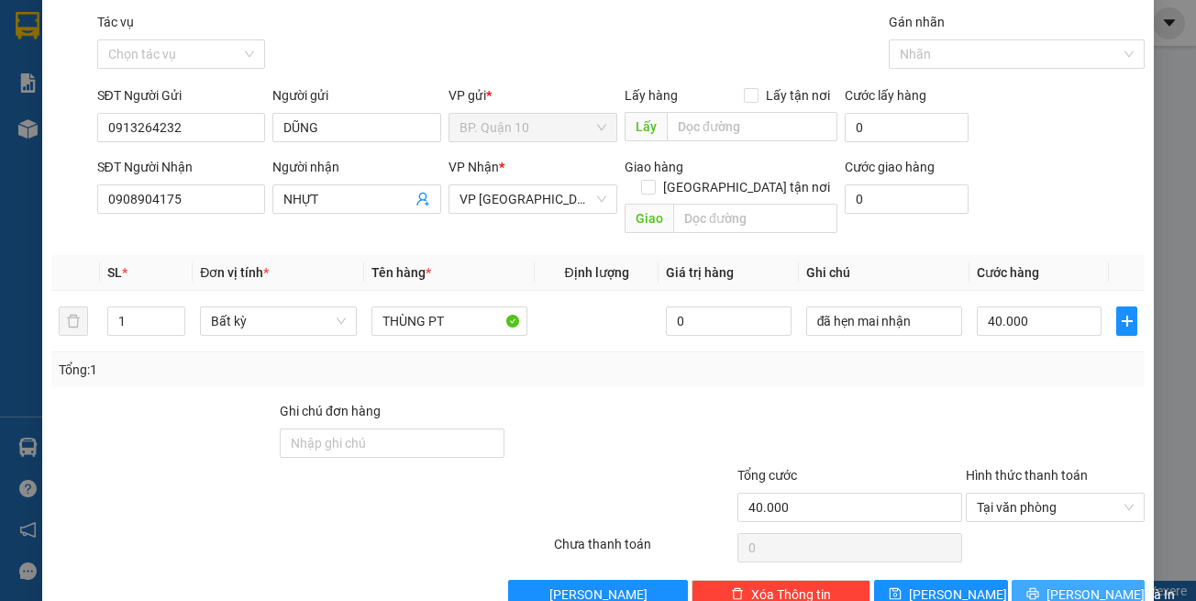
scroll to position [78, 0]
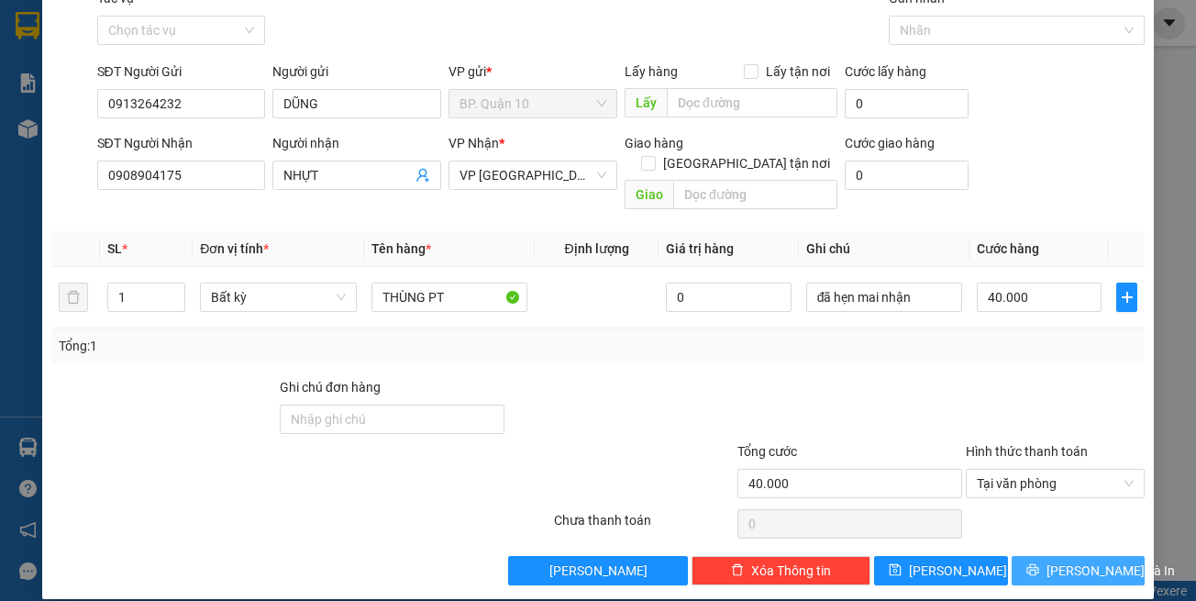
click at [1070, 561] on span "[PERSON_NAME] và In" at bounding box center [1111, 571] width 128 height 20
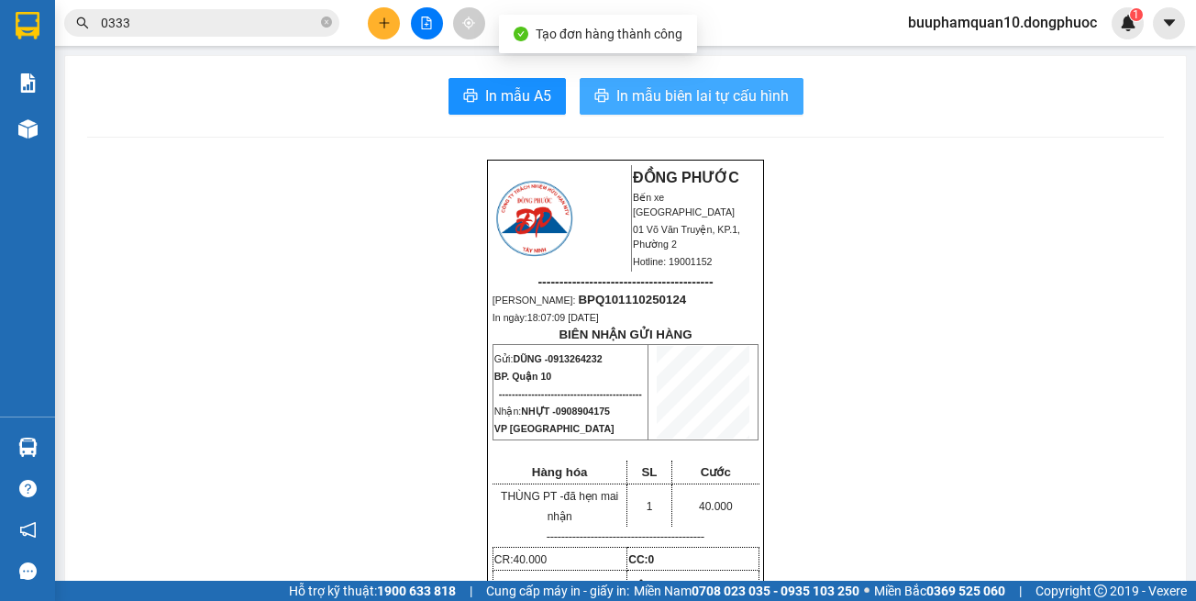
click at [715, 104] on span "In mẫu biên lai tự cấu hình" at bounding box center [702, 95] width 172 height 23
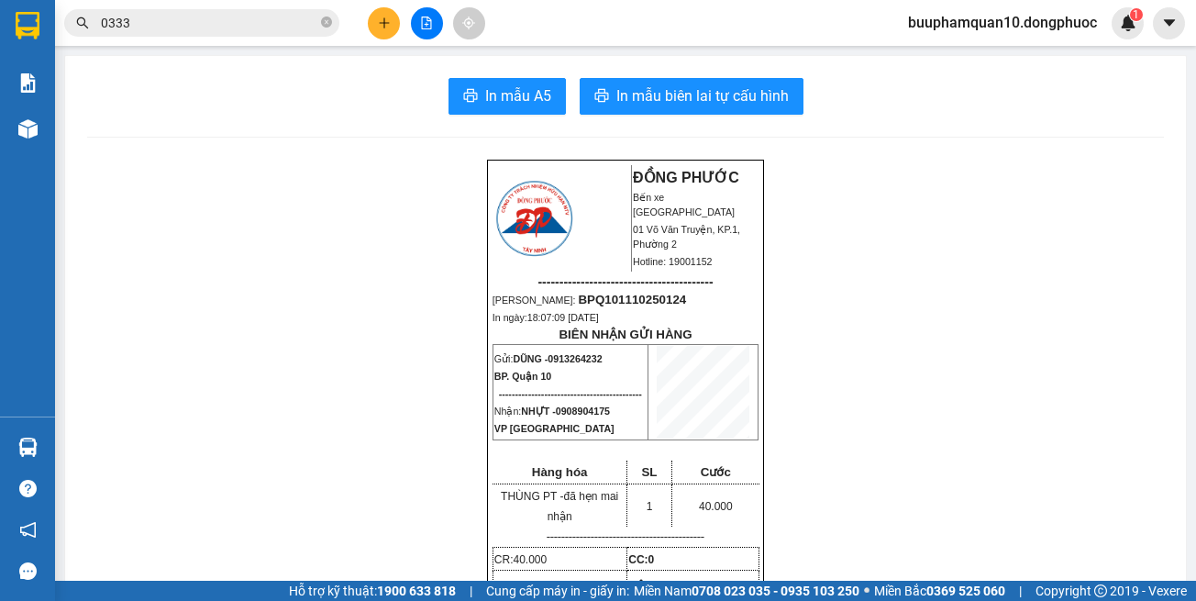
click at [279, 18] on input "0333" at bounding box center [209, 23] width 216 height 20
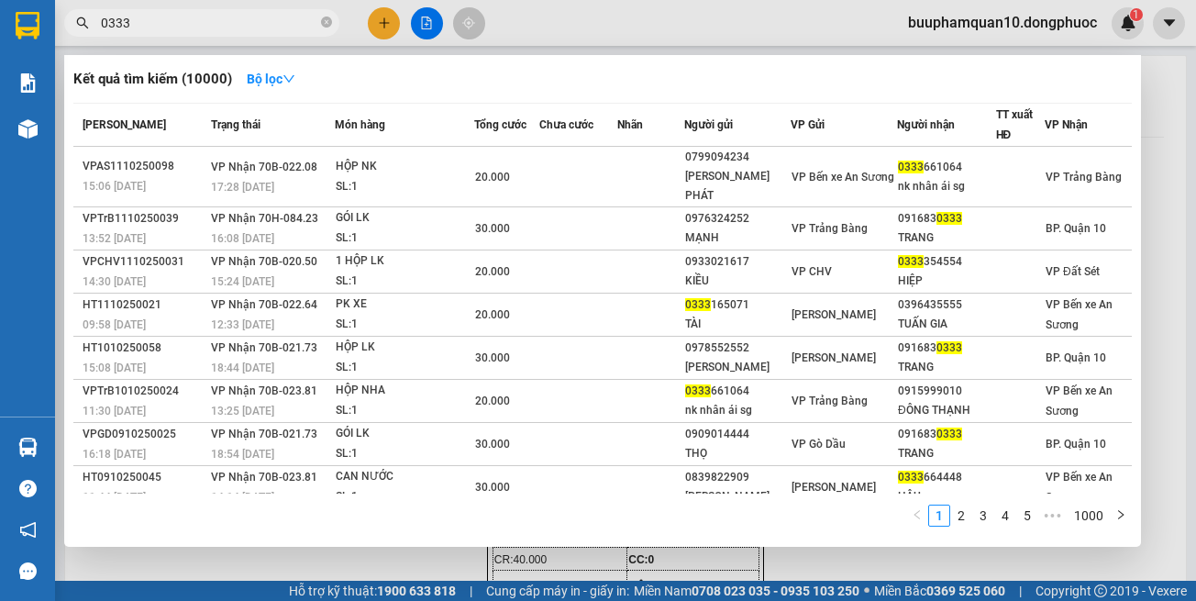
drag, startPoint x: 279, startPoint y: 18, endPoint x: 1033, endPoint y: 127, distance: 761.8
click at [305, 27] on input "0333" at bounding box center [209, 23] width 216 height 20
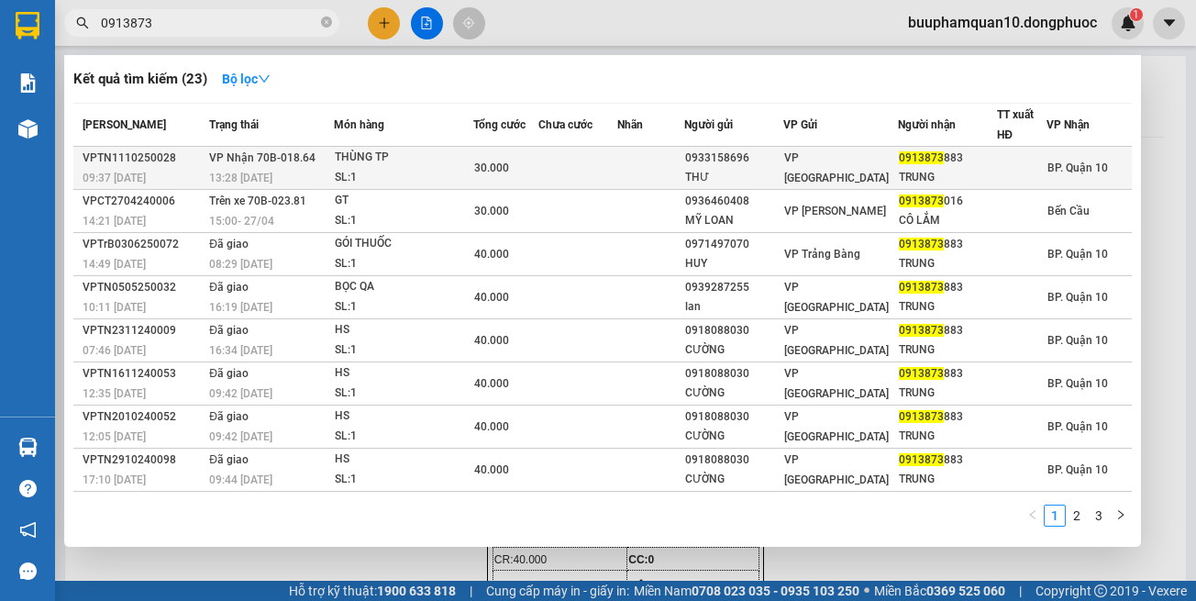
click at [549, 182] on td at bounding box center [577, 168] width 79 height 43
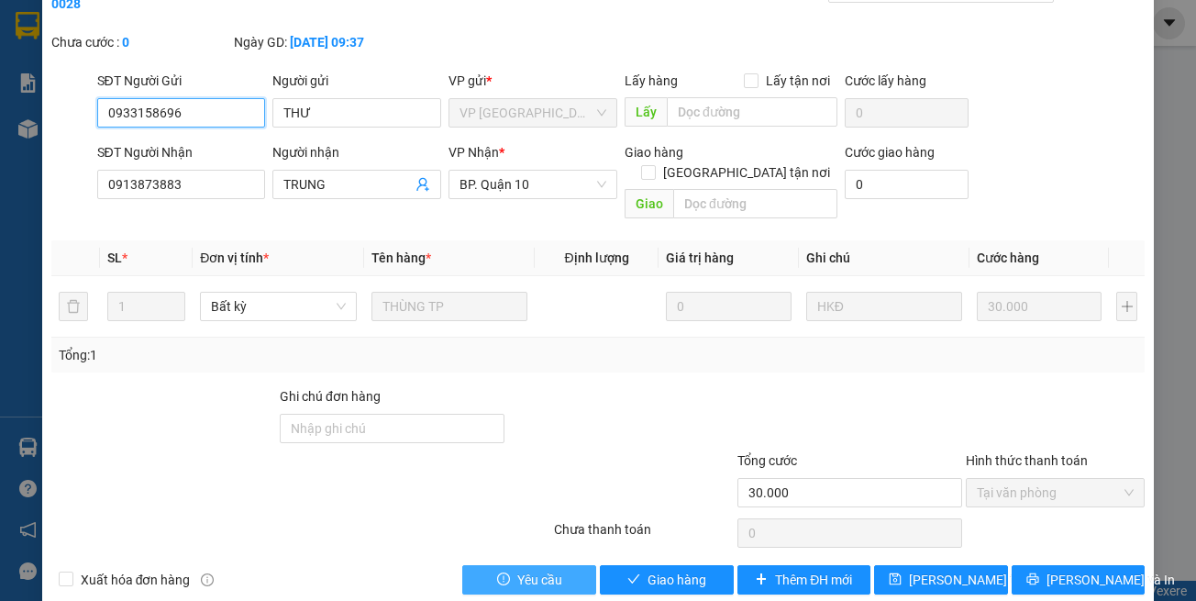
scroll to position [102, 0]
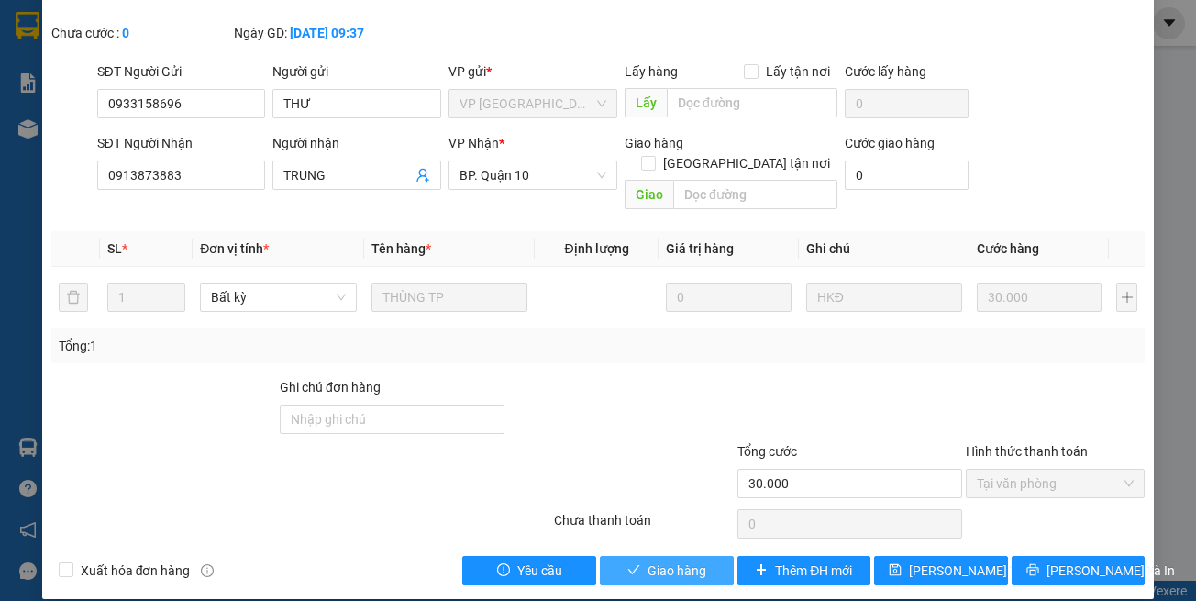
click at [638, 556] on button "Giao hàng" at bounding box center [667, 570] width 134 height 29
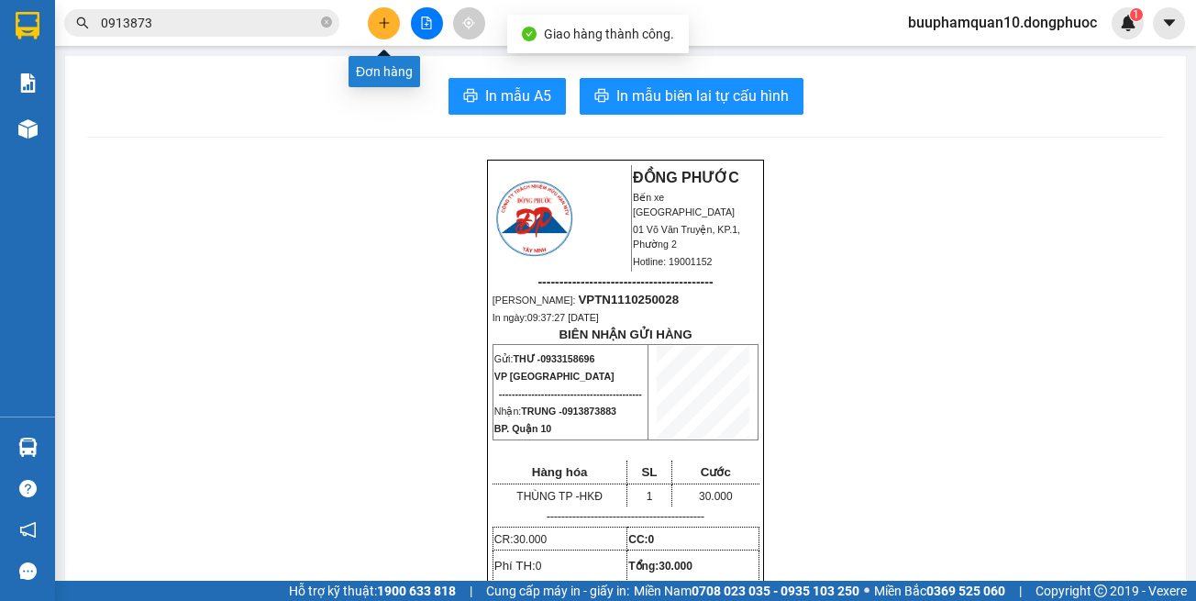
click at [384, 17] on icon "plus" at bounding box center [384, 23] width 13 height 13
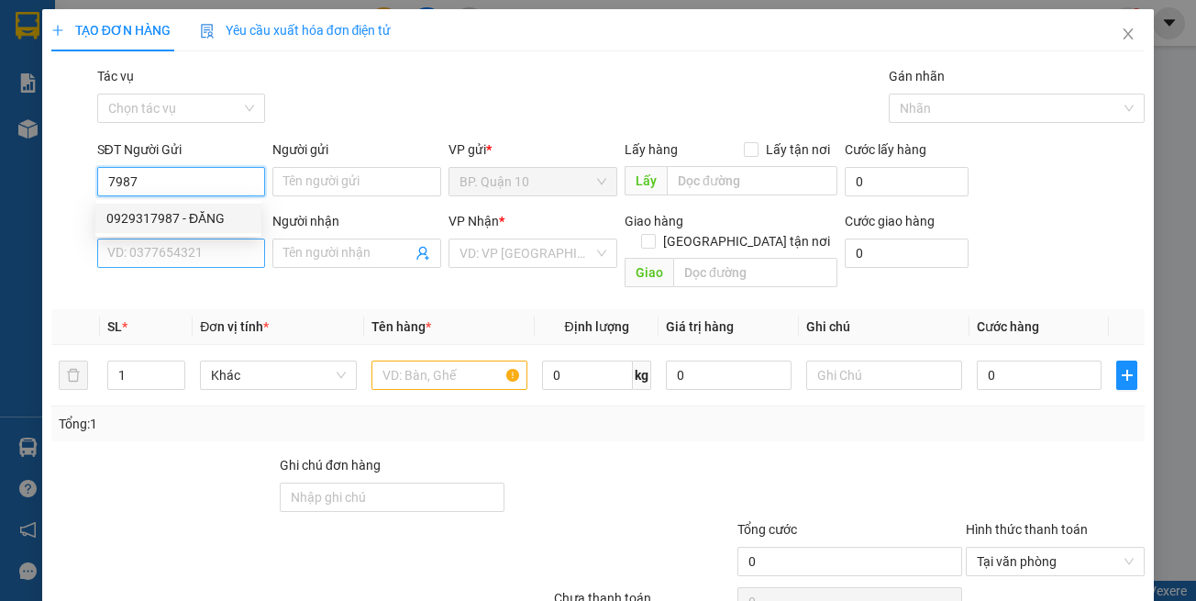
drag, startPoint x: 211, startPoint y: 225, endPoint x: 222, endPoint y: 267, distance: 43.6
click at [210, 225] on div "0929317987 - ĐĂNG" at bounding box center [178, 218] width 144 height 20
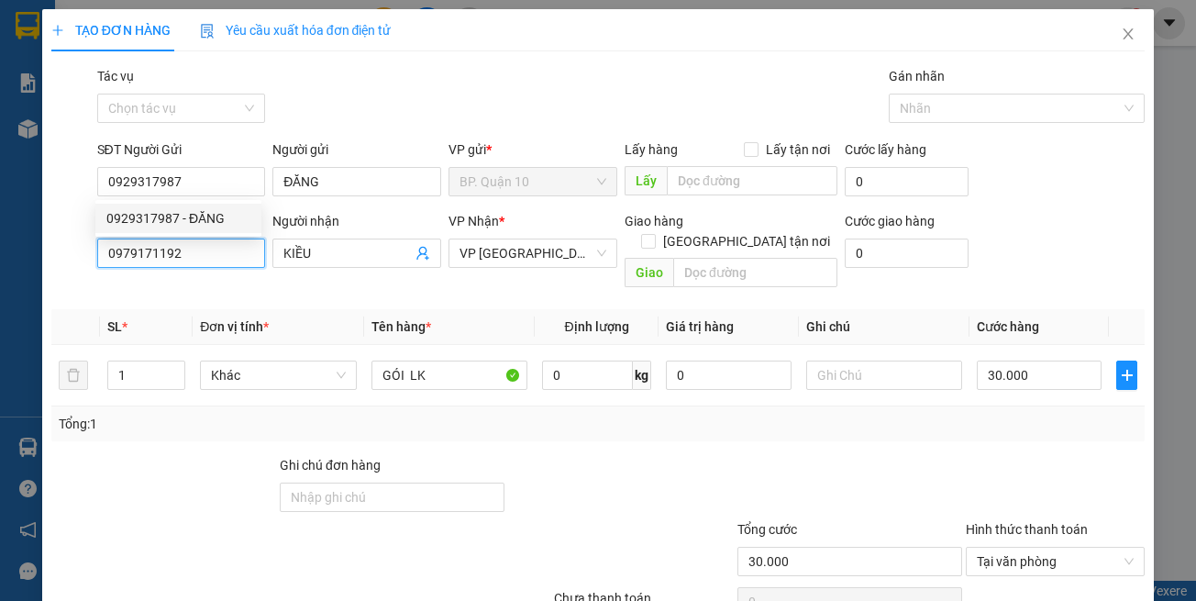
click at [222, 267] on input "0979171192" at bounding box center [181, 253] width 169 height 29
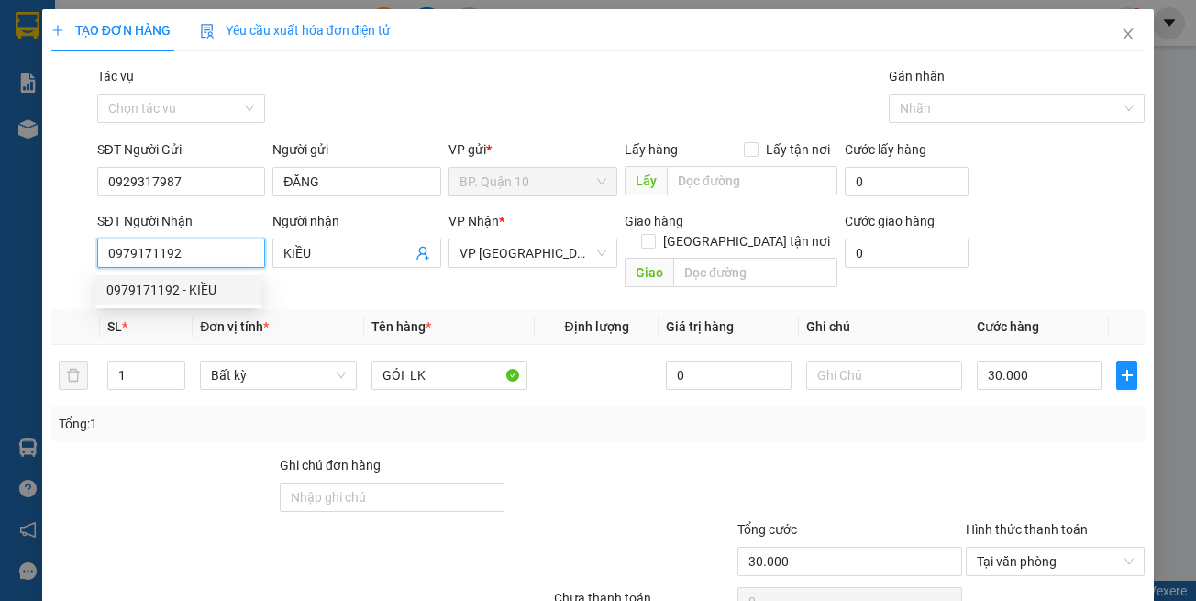
click at [219, 258] on input "0979171192" at bounding box center [181, 253] width 169 height 29
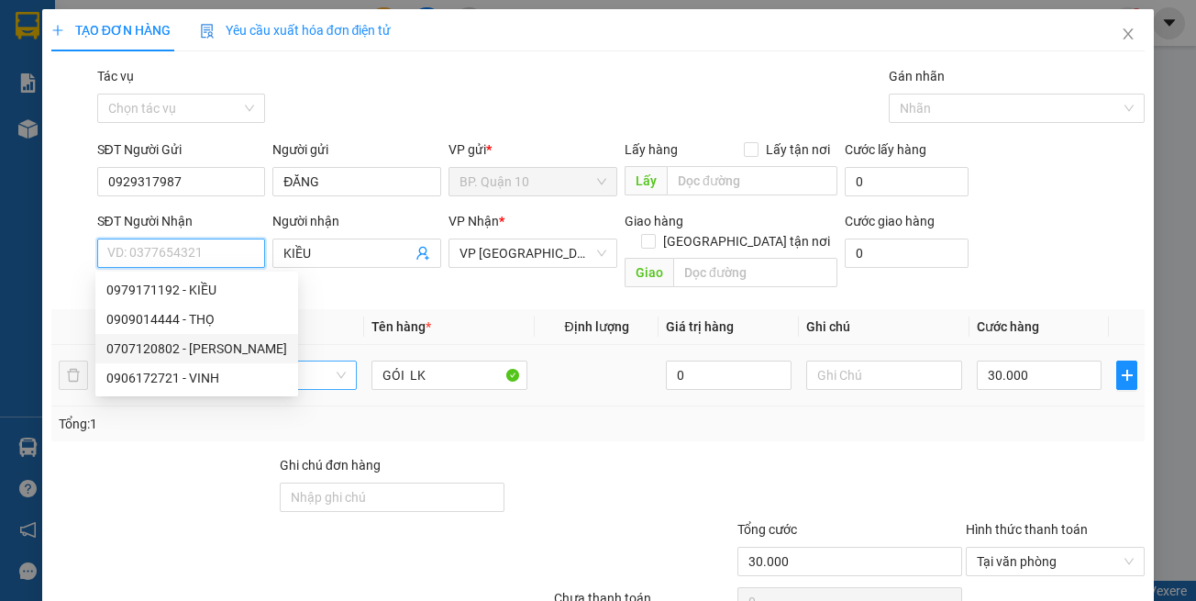
drag, startPoint x: 246, startPoint y: 349, endPoint x: 255, endPoint y: 344, distance: 10.3
click at [248, 348] on div "0707120802 - XUÂN TRƯỜNG" at bounding box center [196, 349] width 181 height 20
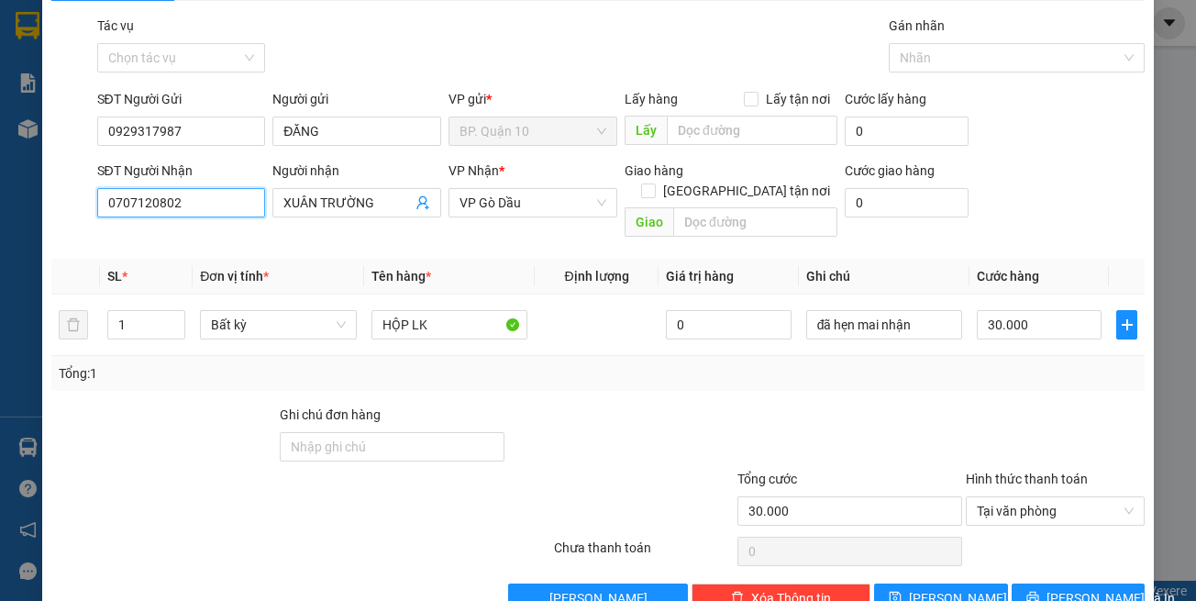
scroll to position [78, 0]
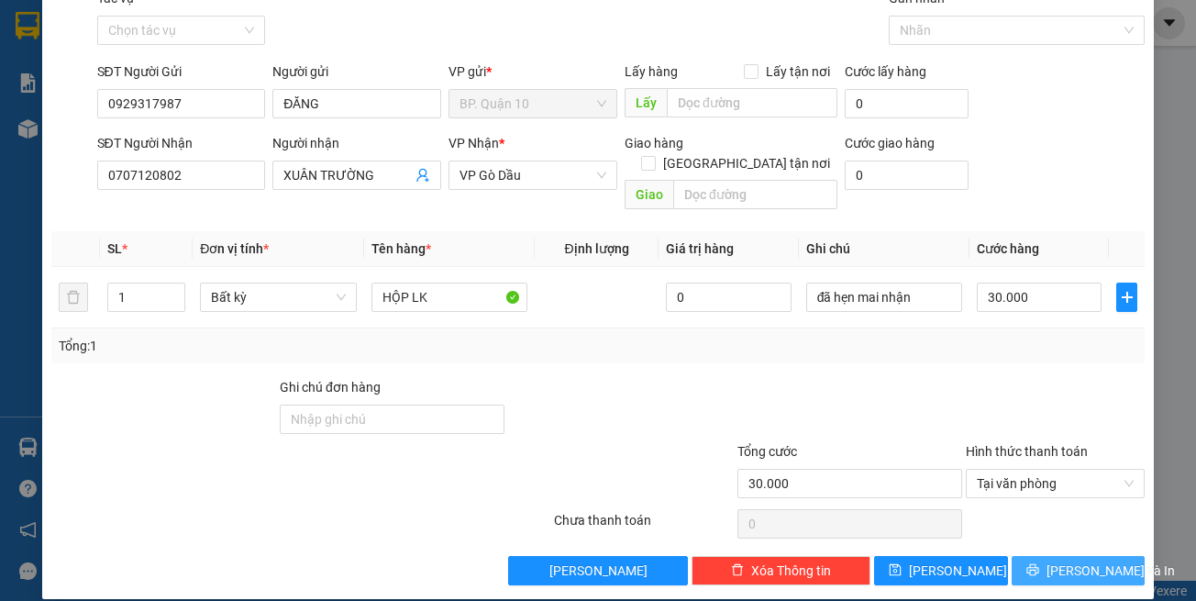
click at [1038, 556] on button "[PERSON_NAME] và In" at bounding box center [1079, 570] width 134 height 29
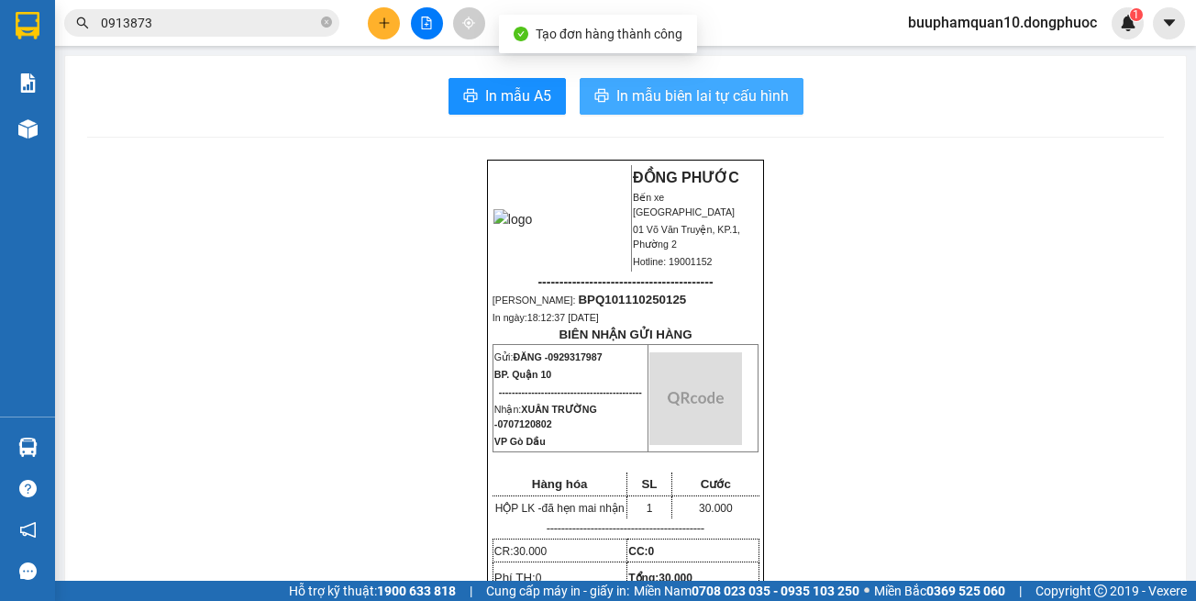
click at [634, 96] on span "In mẫu biên lai tự cấu hình" at bounding box center [702, 95] width 172 height 23
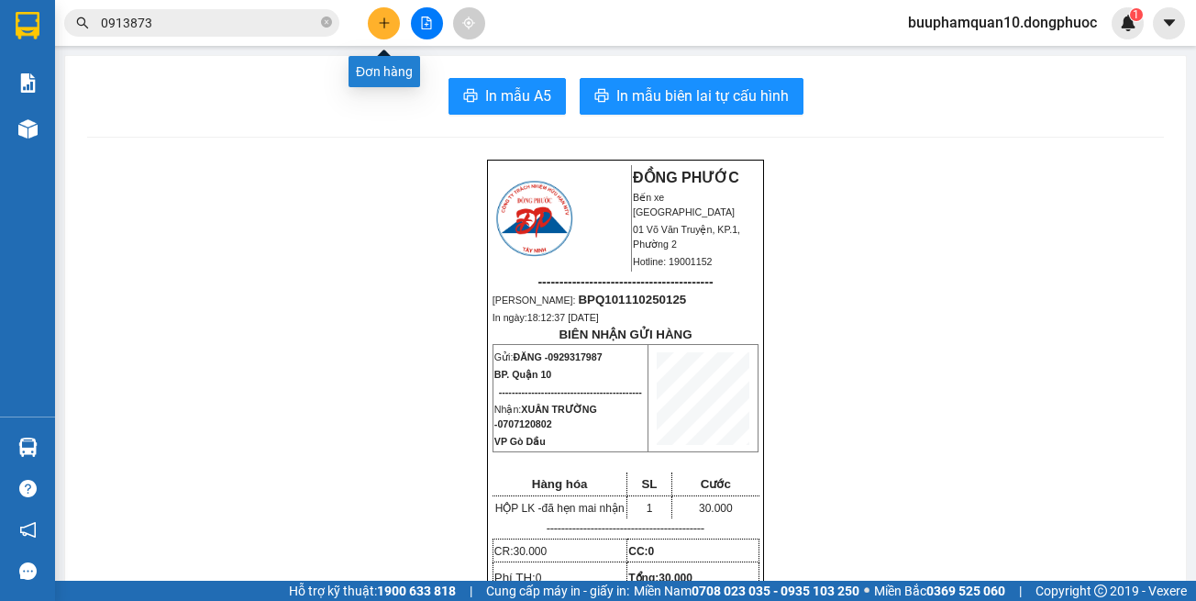
click at [387, 21] on icon "plus" at bounding box center [384, 23] width 13 height 13
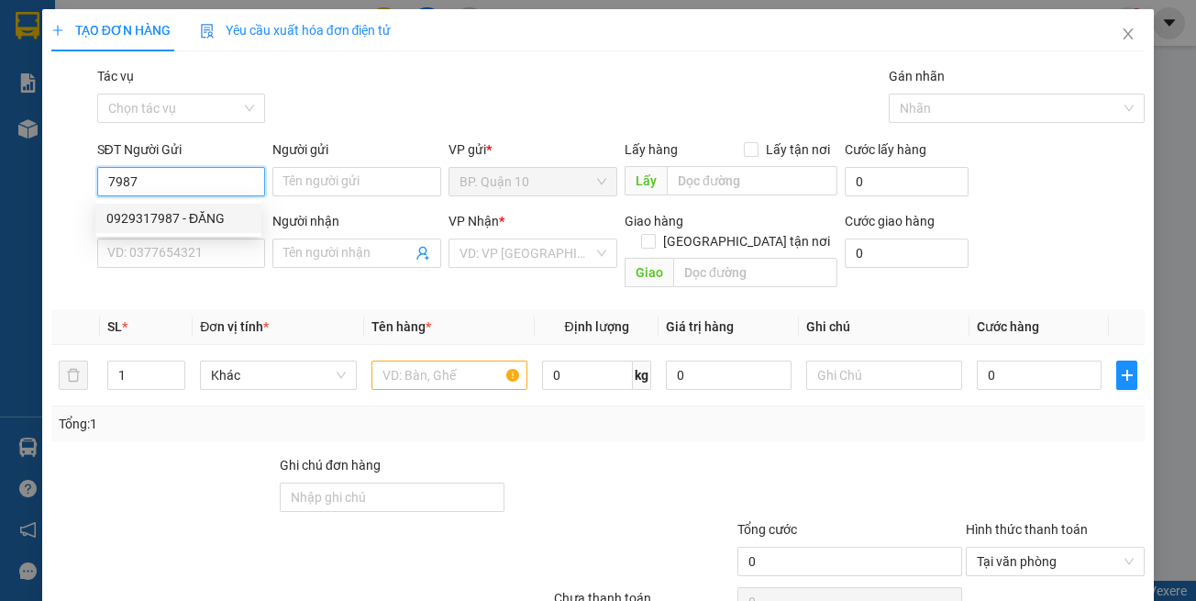
click at [195, 213] on div "0929317987 - ĐĂNG" at bounding box center [178, 218] width 144 height 20
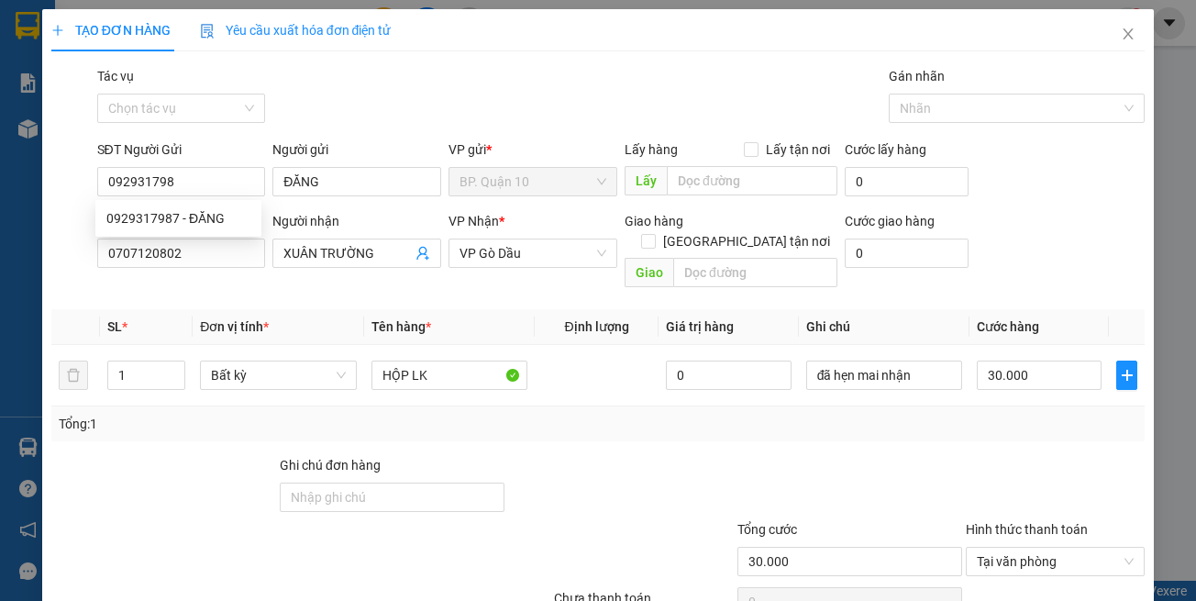
drag, startPoint x: 275, startPoint y: 295, endPoint x: 257, endPoint y: 299, distance: 18.7
click at [274, 309] on th "Đơn vị tính *" at bounding box center [278, 327] width 171 height 36
click at [416, 251] on icon "user-add" at bounding box center [422, 254] width 12 height 14
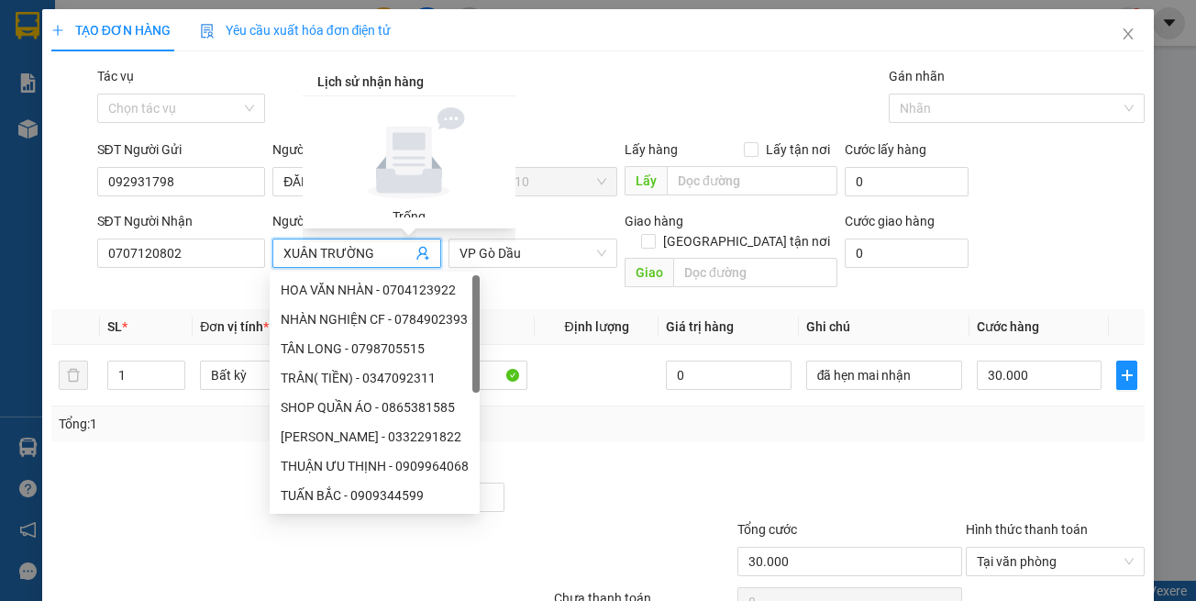
click at [200, 283] on div "Transit Pickup Surcharge Ids Transit Deliver Surcharge Ids Transit Deliver Surc…" at bounding box center [598, 364] width 1094 height 597
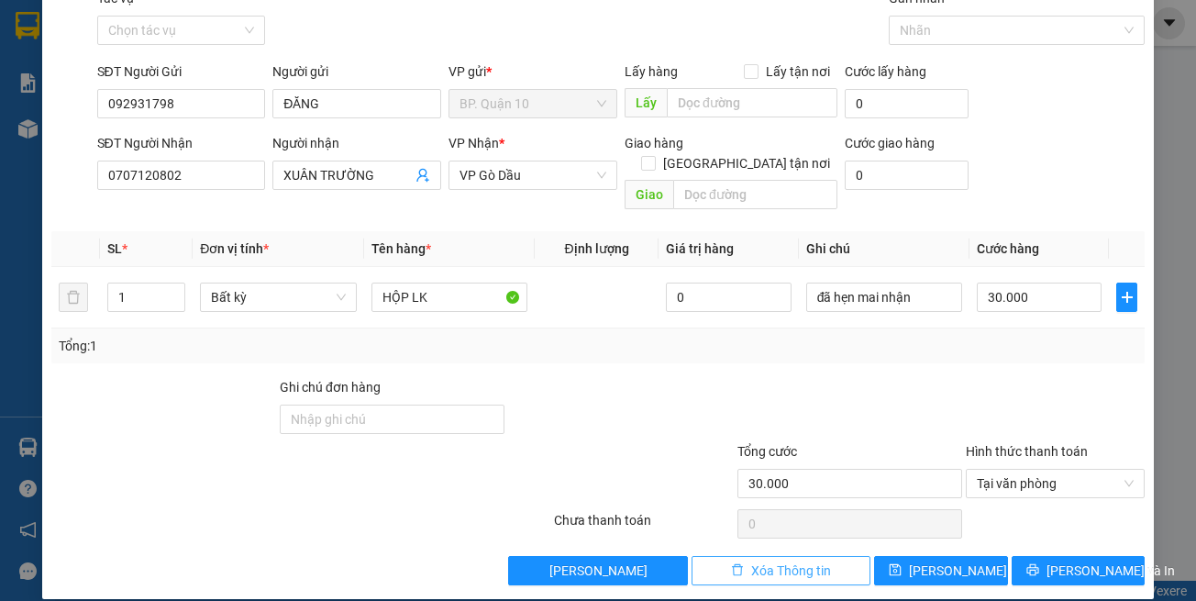
click at [734, 556] on button "Xóa Thông tin" at bounding box center [781, 570] width 179 height 29
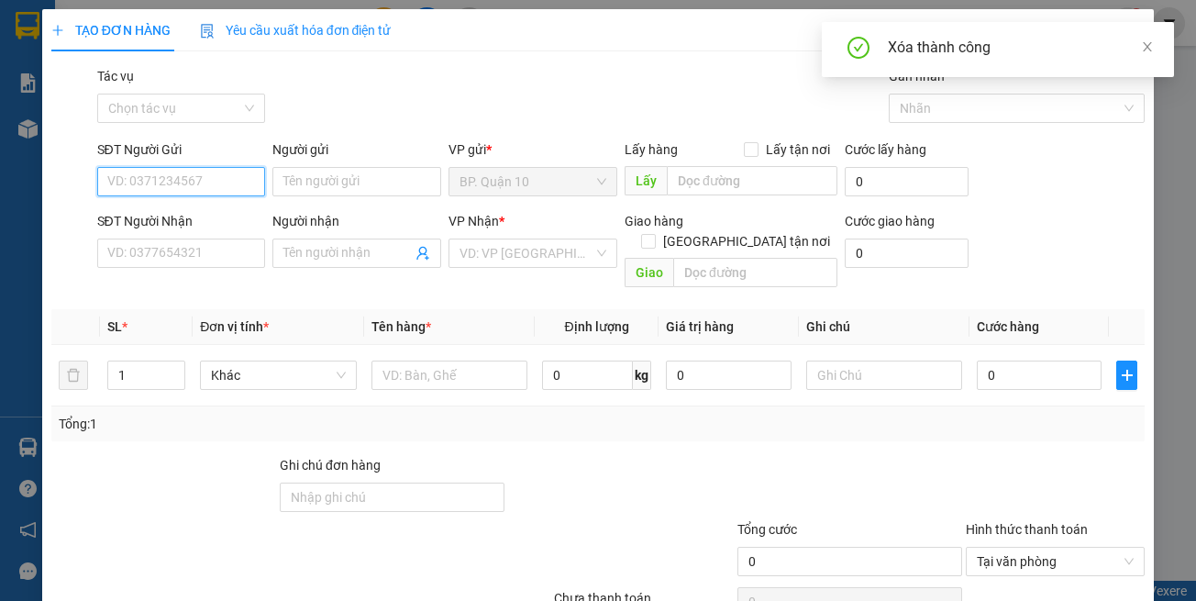
drag, startPoint x: 224, startPoint y: 179, endPoint x: 457, endPoint y: 225, distance: 237.5
click at [224, 180] on input "SĐT Người Gửi" at bounding box center [181, 181] width 169 height 29
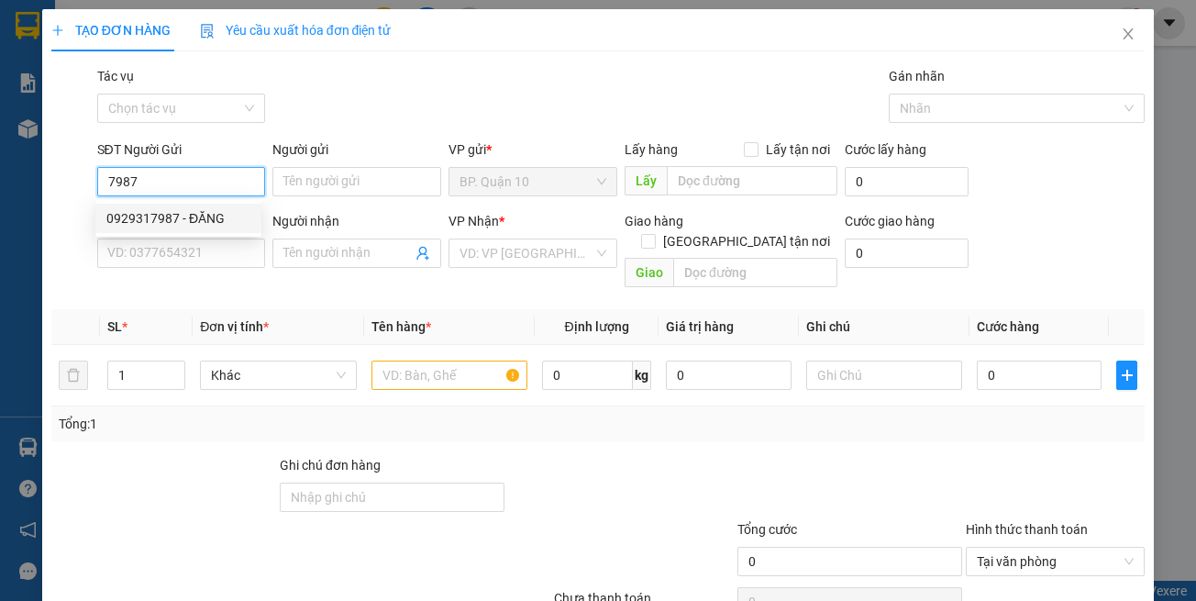
click at [215, 209] on div "0929317987 - ĐĂNG" at bounding box center [178, 218] width 144 height 20
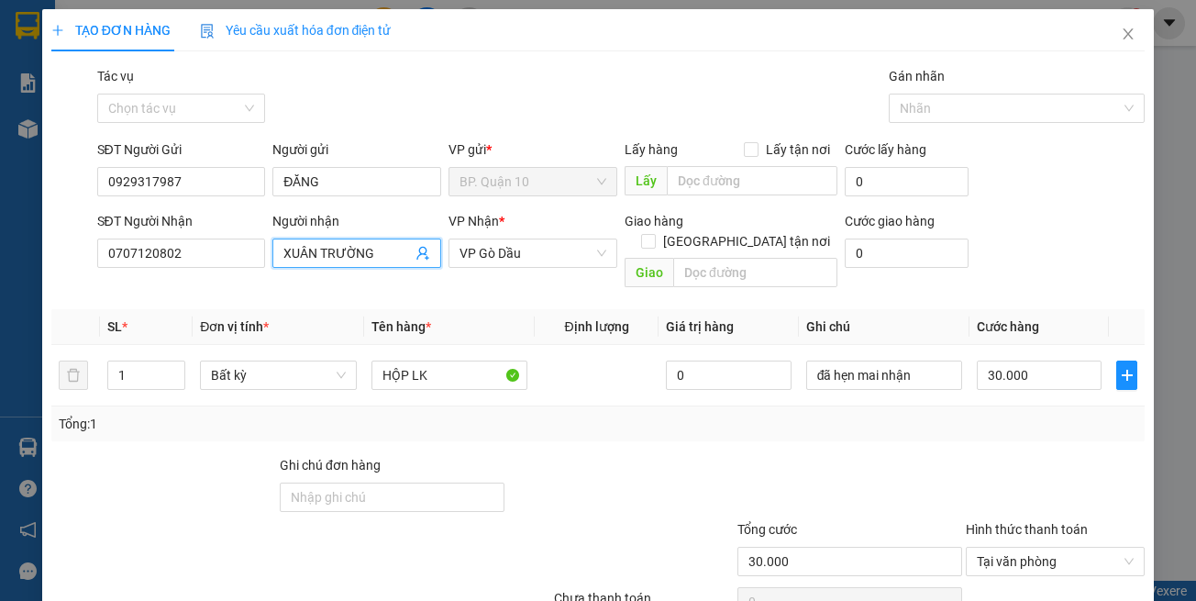
click at [416, 259] on icon "user-add" at bounding box center [422, 254] width 12 height 14
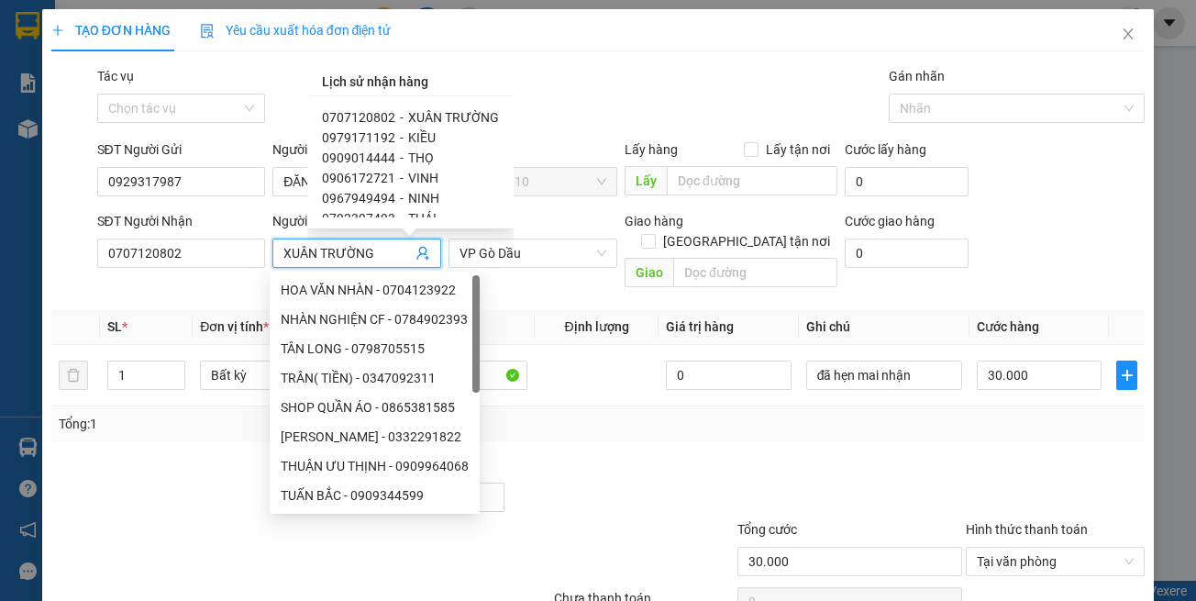
click at [383, 131] on span "0979171192" at bounding box center [358, 137] width 73 height 15
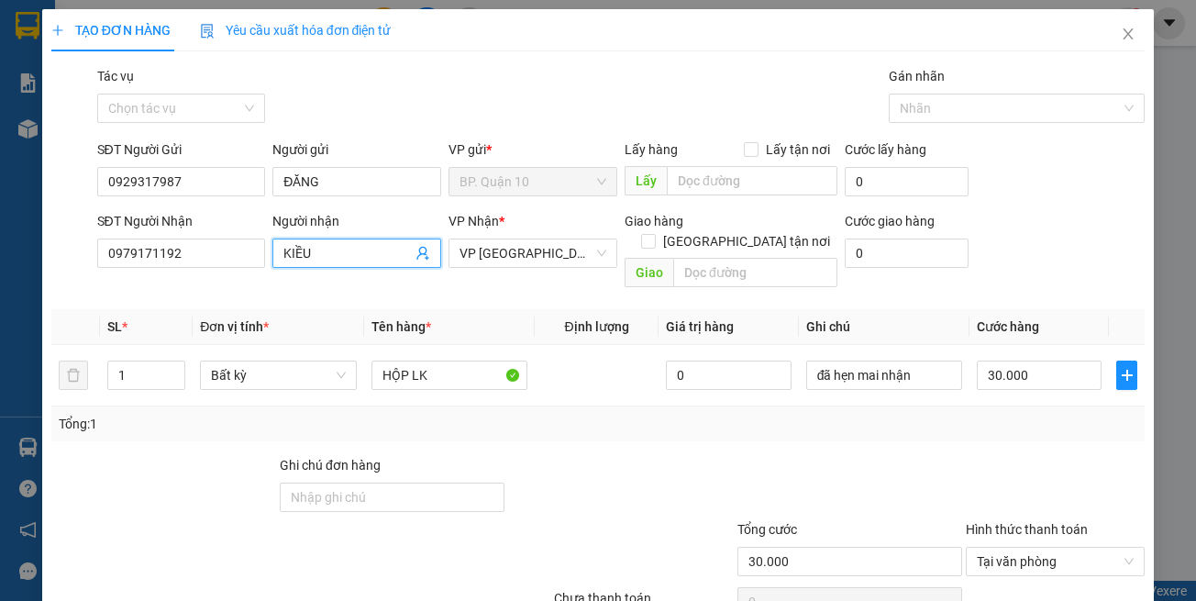
click at [595, 455] on div at bounding box center [620, 487] width 228 height 64
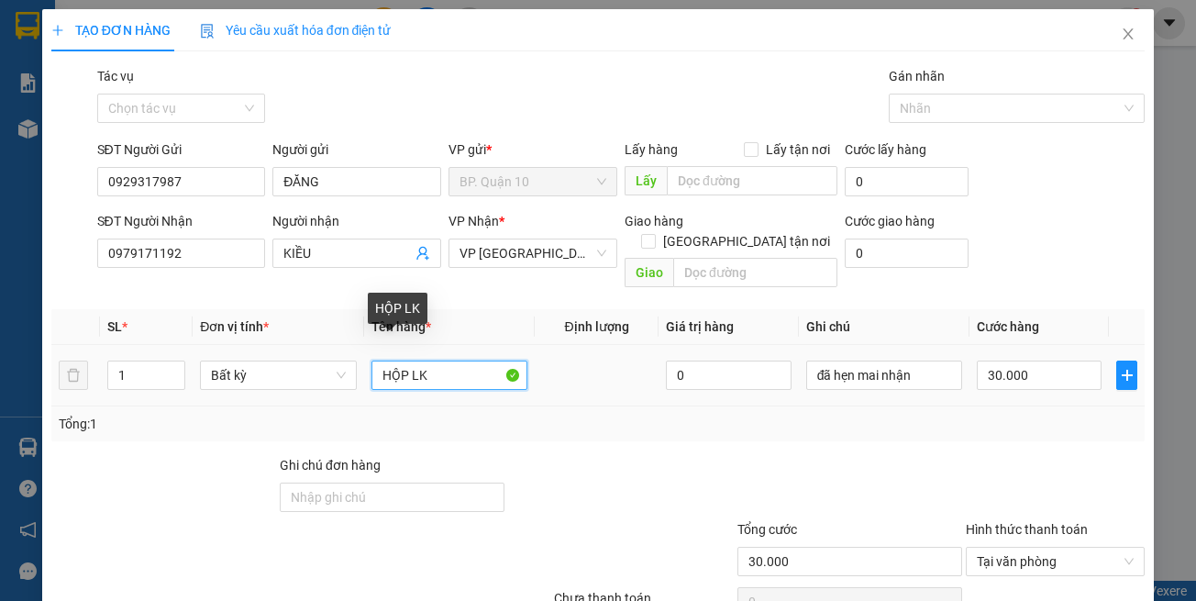
drag, startPoint x: 401, startPoint y: 351, endPoint x: 142, endPoint y: 337, distance: 259.1
click at [156, 345] on tr "1 Bất kỳ HỘP LK 0 đã hẹn mai nhận 30.000" at bounding box center [598, 375] width 1094 height 61
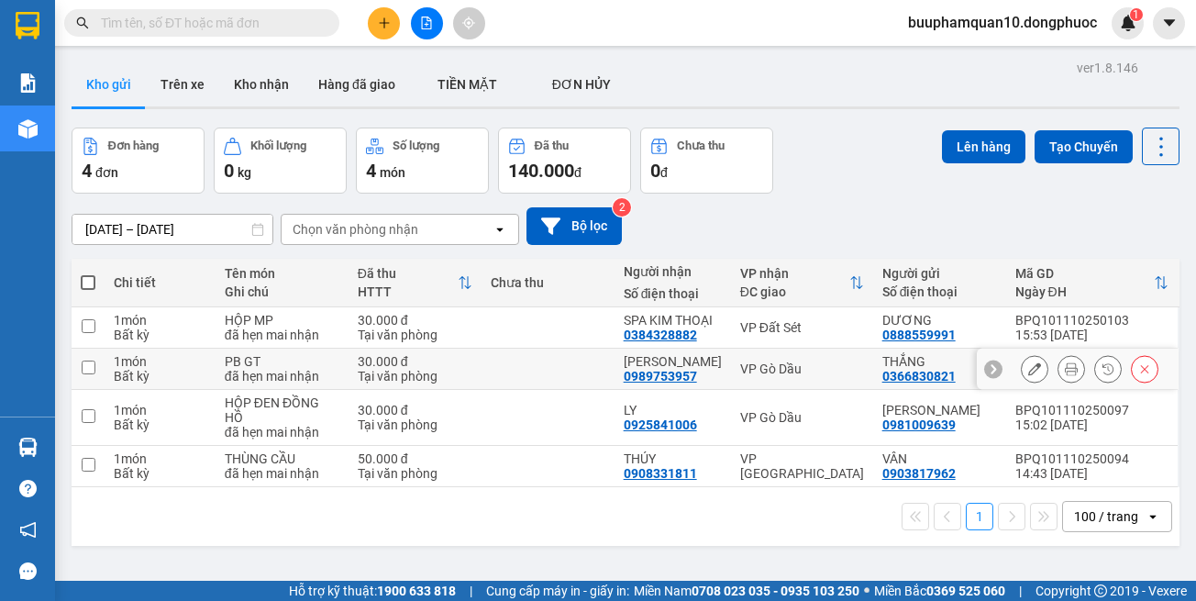
scroll to position [84, 0]
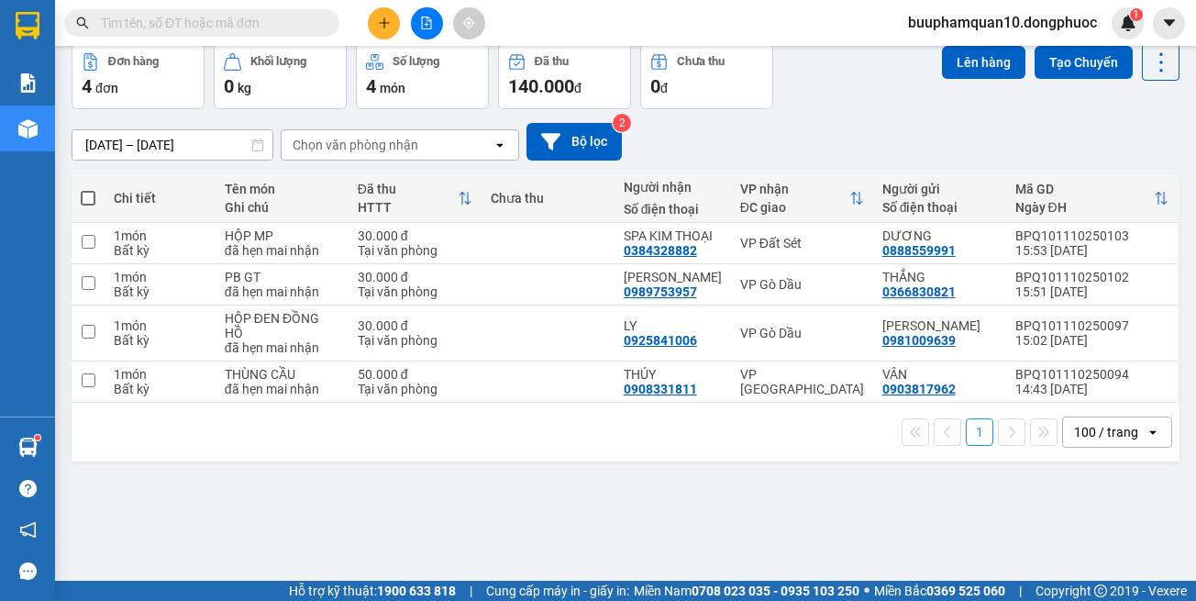
click at [390, 34] on button at bounding box center [384, 23] width 32 height 32
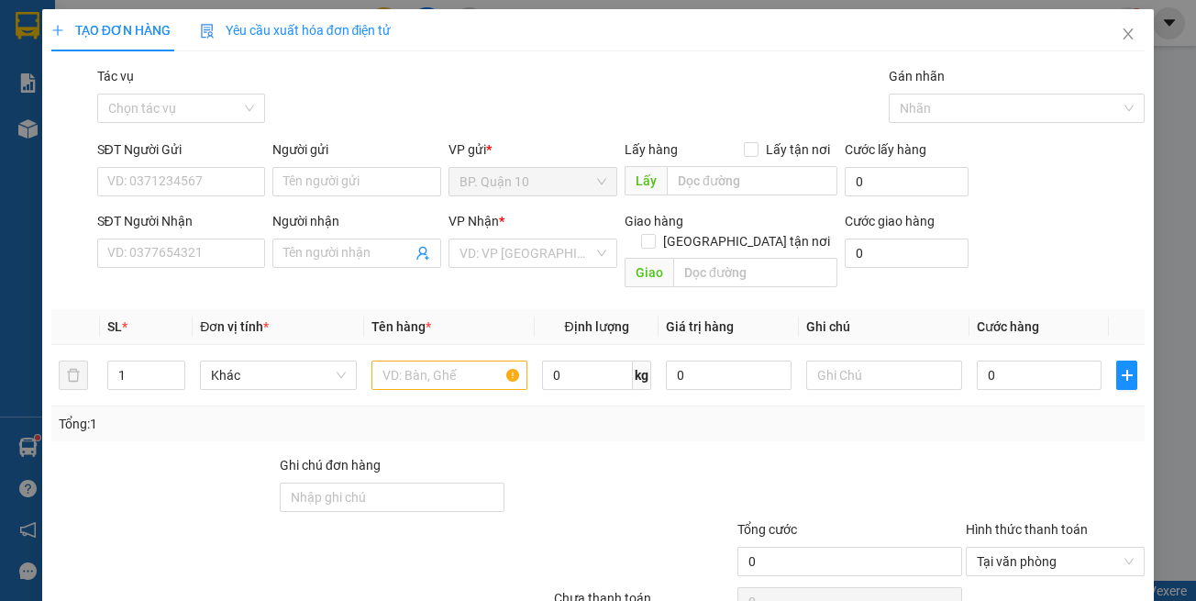
click at [251, 235] on div "SĐT Người Nhận" at bounding box center [181, 225] width 169 height 28
click at [239, 252] on input "SĐT Người Nhận" at bounding box center [181, 253] width 169 height 29
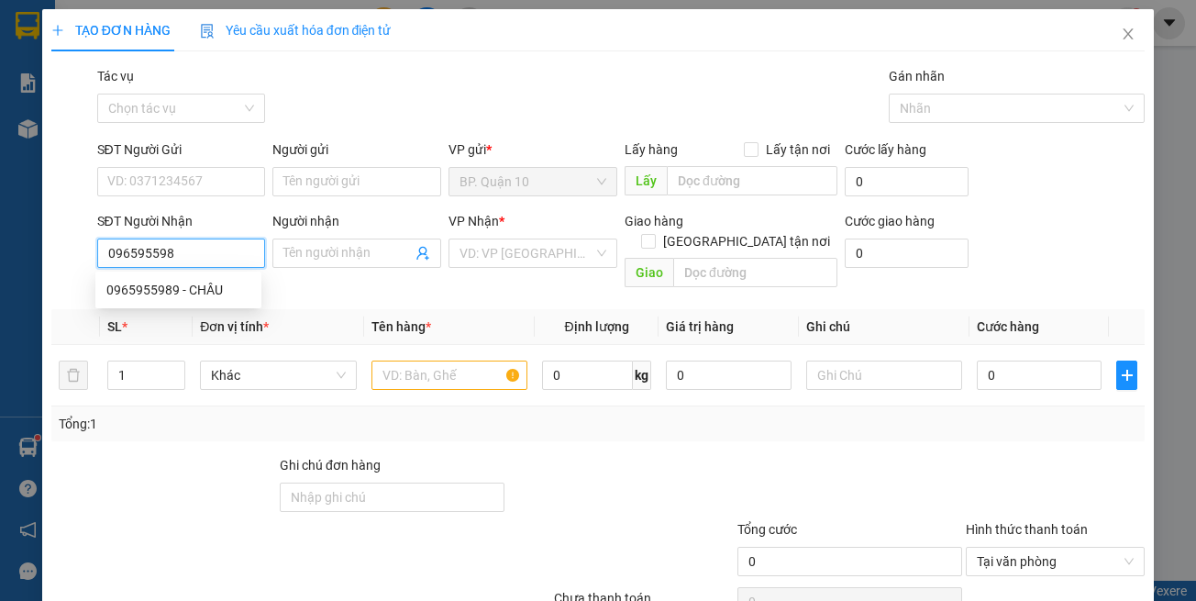
type input "0965955989"
drag, startPoint x: 214, startPoint y: 300, endPoint x: 247, endPoint y: 292, distance: 34.0
click at [215, 299] on div "0965955989 - CHÂU" at bounding box center [178, 289] width 166 height 29
type input "CHÂU"
type input "40.000"
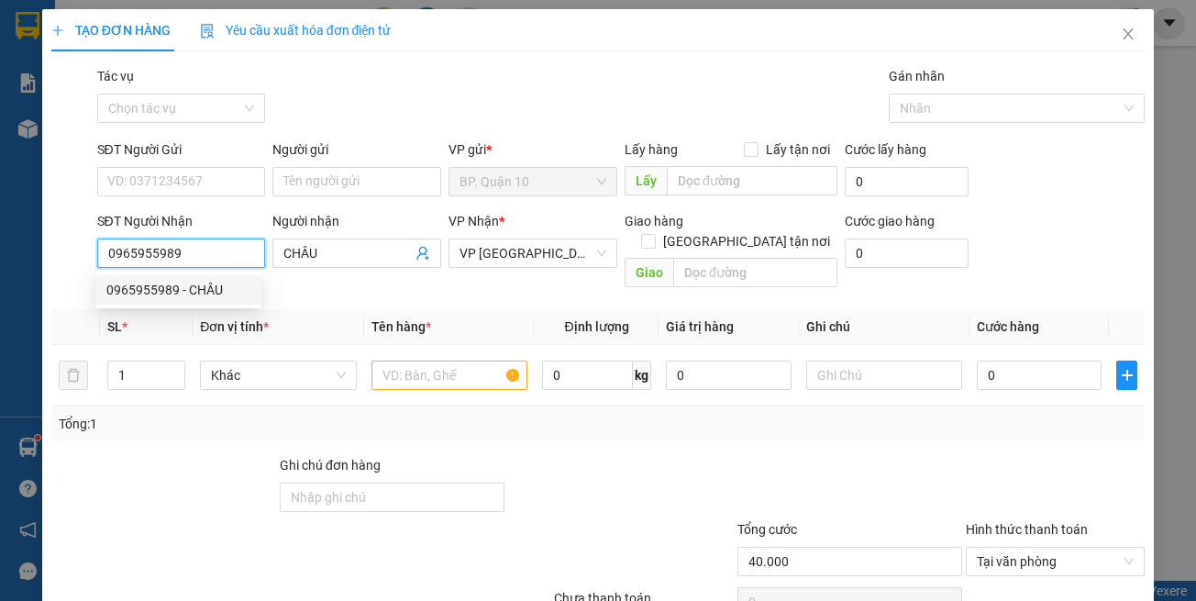
type input "0965955989"
click at [430, 309] on th "Tên hàng *" at bounding box center [449, 327] width 171 height 36
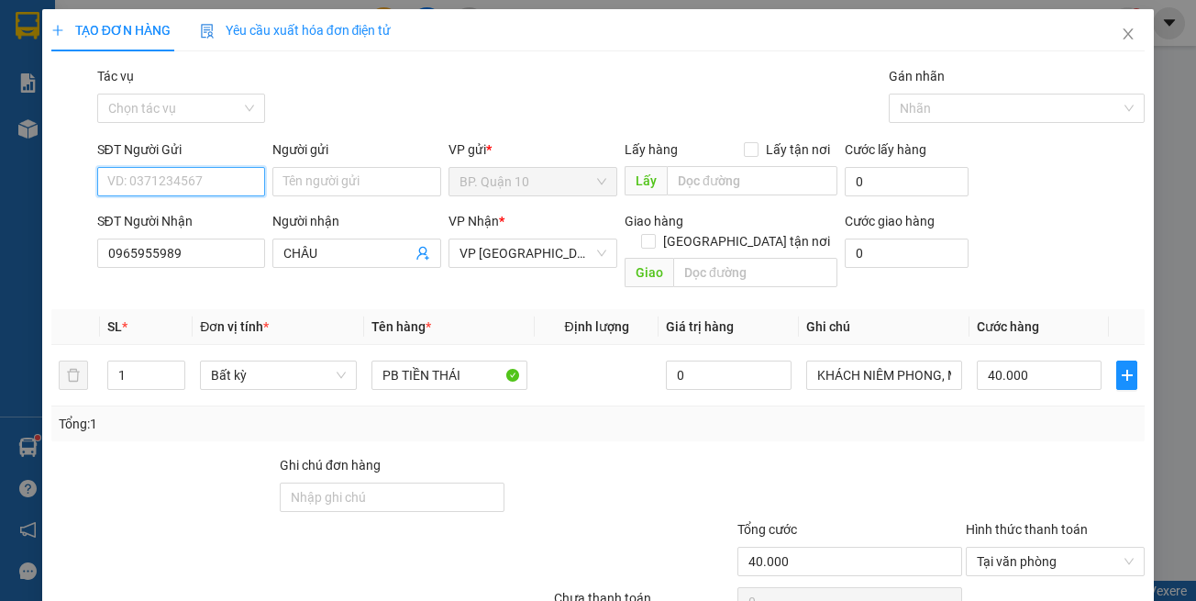
click at [234, 186] on input "SĐT Người Gửi" at bounding box center [181, 181] width 169 height 29
type input "0706036651"
click at [303, 197] on div "Người gửi Tên người gửi" at bounding box center [356, 171] width 169 height 64
click at [313, 184] on input "Người gửi" at bounding box center [356, 181] width 169 height 29
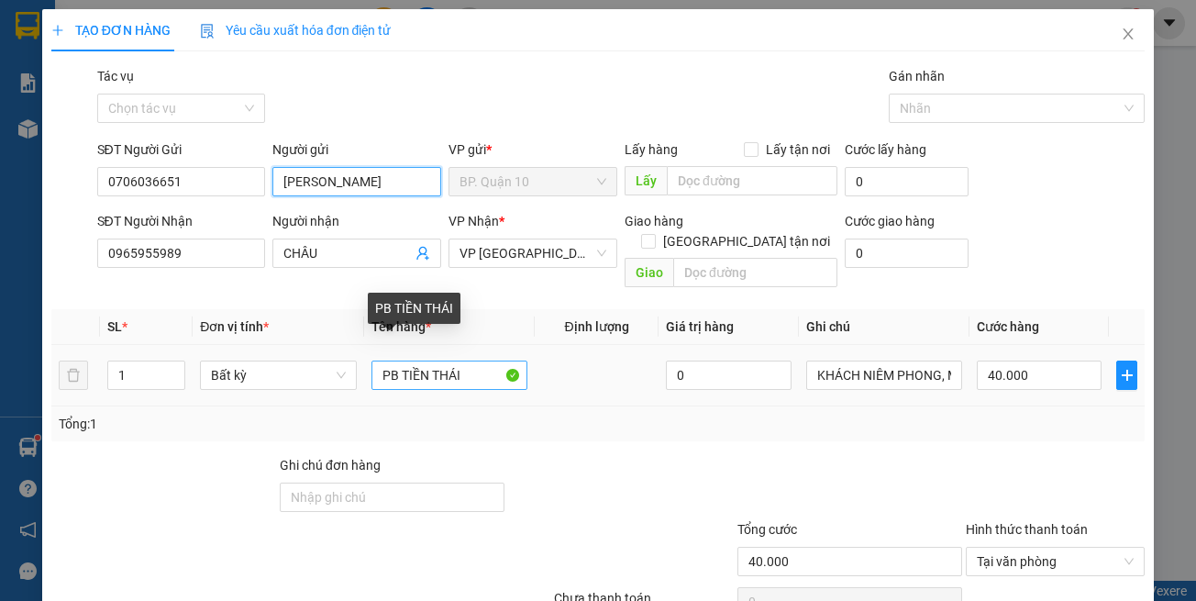
type input "[PERSON_NAME]"
drag, startPoint x: 466, startPoint y: 356, endPoint x: 163, endPoint y: 327, distance: 304.1
click at [224, 345] on tr "1 Bất kỳ PB TIỀN THÁI 0 KHÁCH NIÊM PHONG, MKĐ 40.000" at bounding box center [598, 375] width 1094 height 61
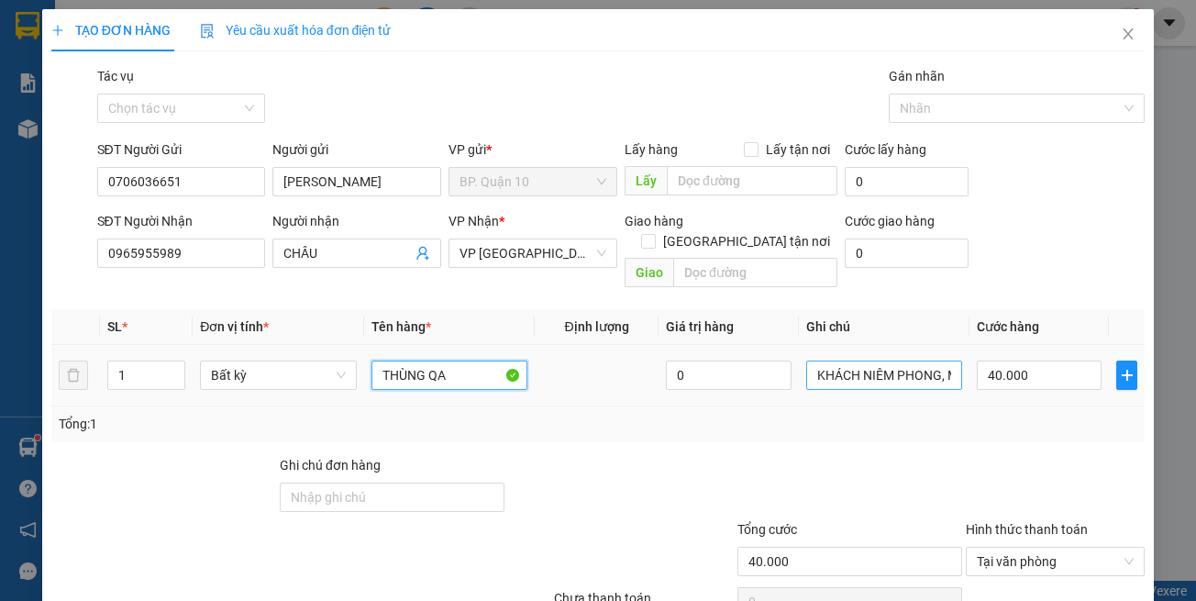
type input "THÙNG QA"
click at [861, 361] on input "KHÁCH NIÊM PHONG, MKĐ" at bounding box center [884, 375] width 156 height 29
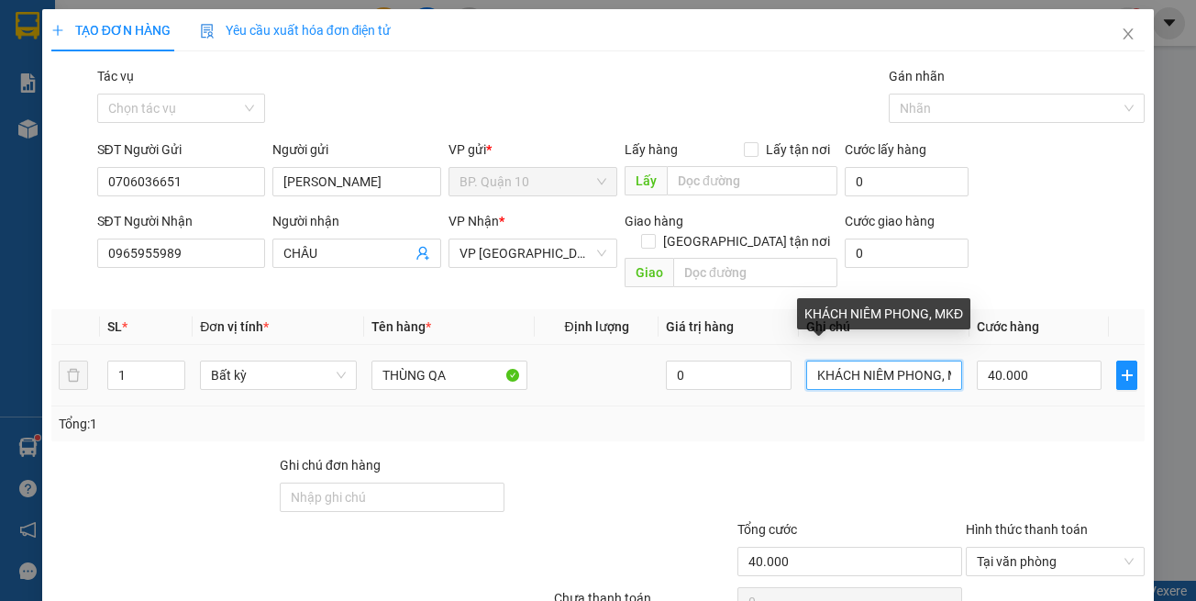
click at [861, 361] on input "KHÁCH NIÊM PHONG, MKĐ" at bounding box center [884, 375] width 156 height 29
paste input "đã hẹn mai nhận"
type input "đã hẹn mai nhận"
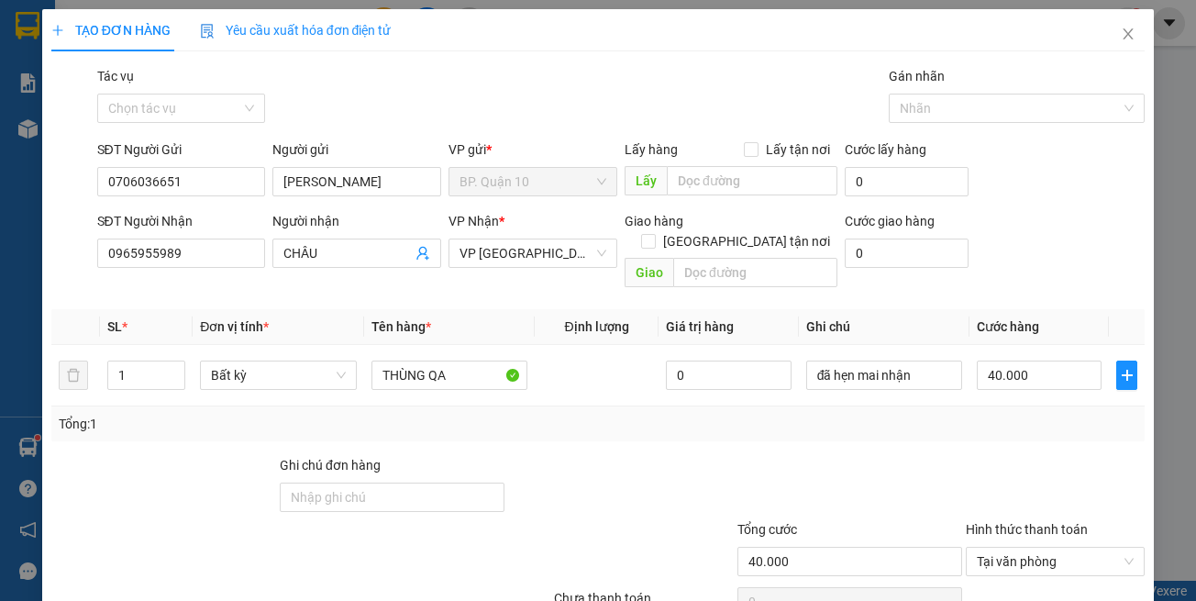
drag, startPoint x: 1034, startPoint y: 420, endPoint x: 1036, endPoint y: 409, distance: 11.2
click at [1036, 409] on div "Tổng: 1" at bounding box center [598, 423] width 1094 height 35
click at [1031, 361] on input "40.000" at bounding box center [1039, 375] width 125 height 29
type input "1"
type input "11"
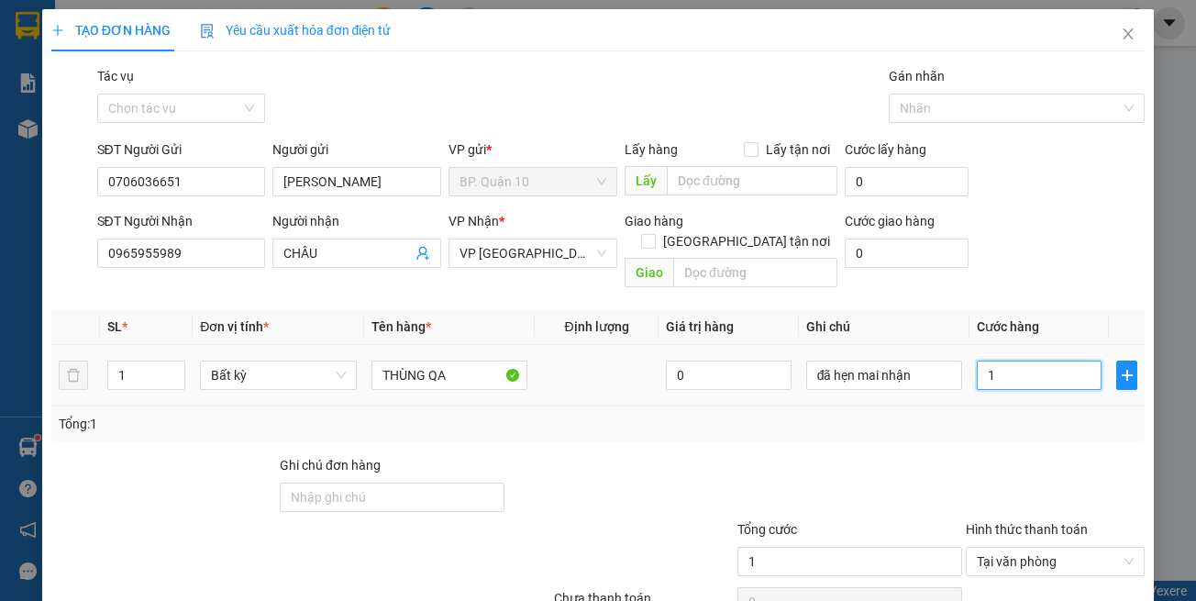
type input "11"
type input "110"
type input "110.000"
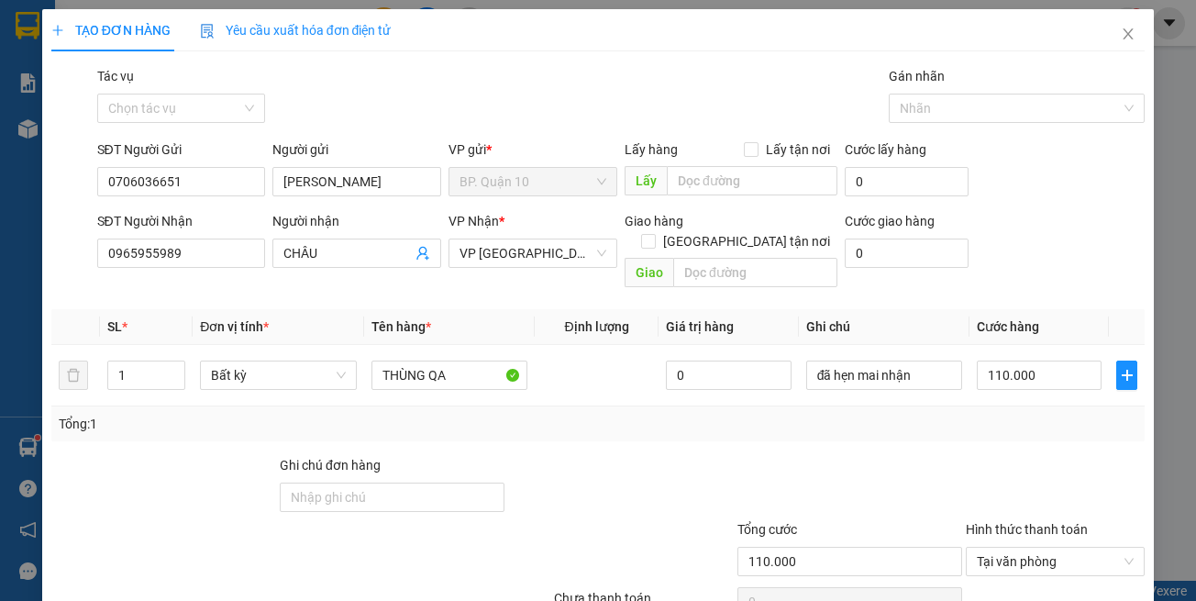
click at [1042, 423] on div "Transit Pickup Surcharge Ids Transit Deliver Surcharge Ids Transit Deliver Surc…" at bounding box center [598, 364] width 1094 height 597
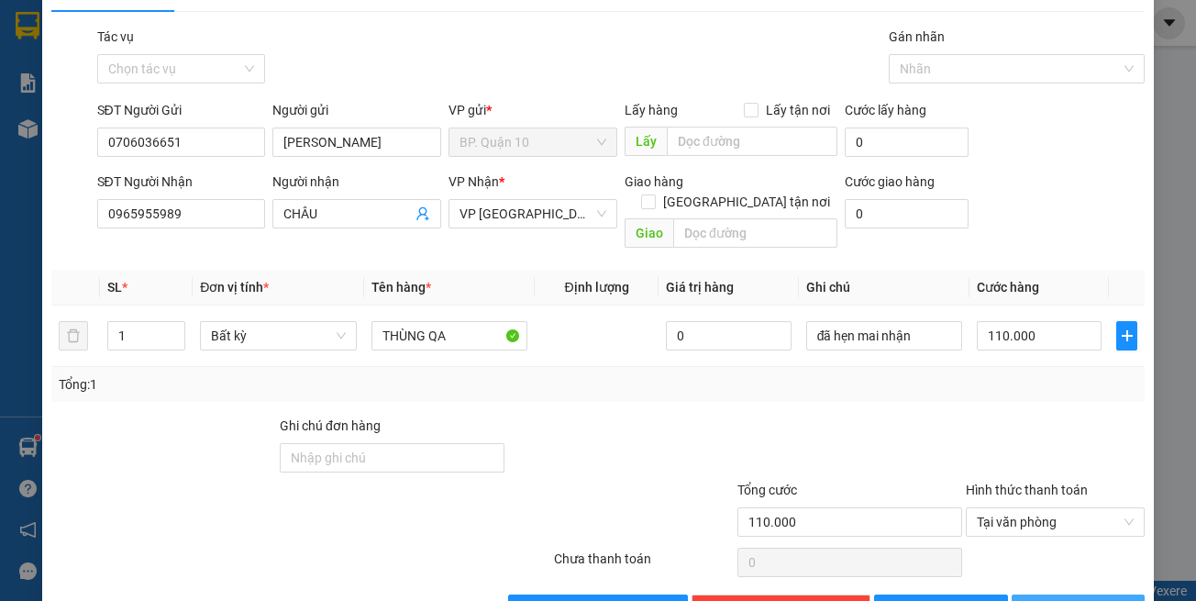
scroll to position [78, 0]
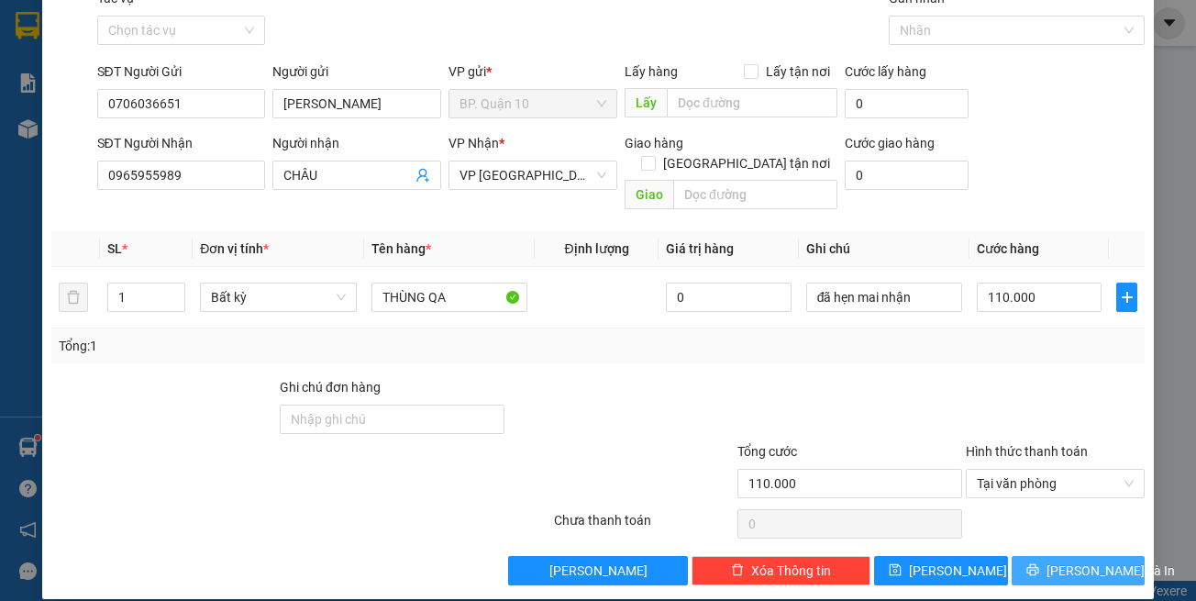
click at [1071, 561] on span "[PERSON_NAME] và In" at bounding box center [1111, 571] width 128 height 20
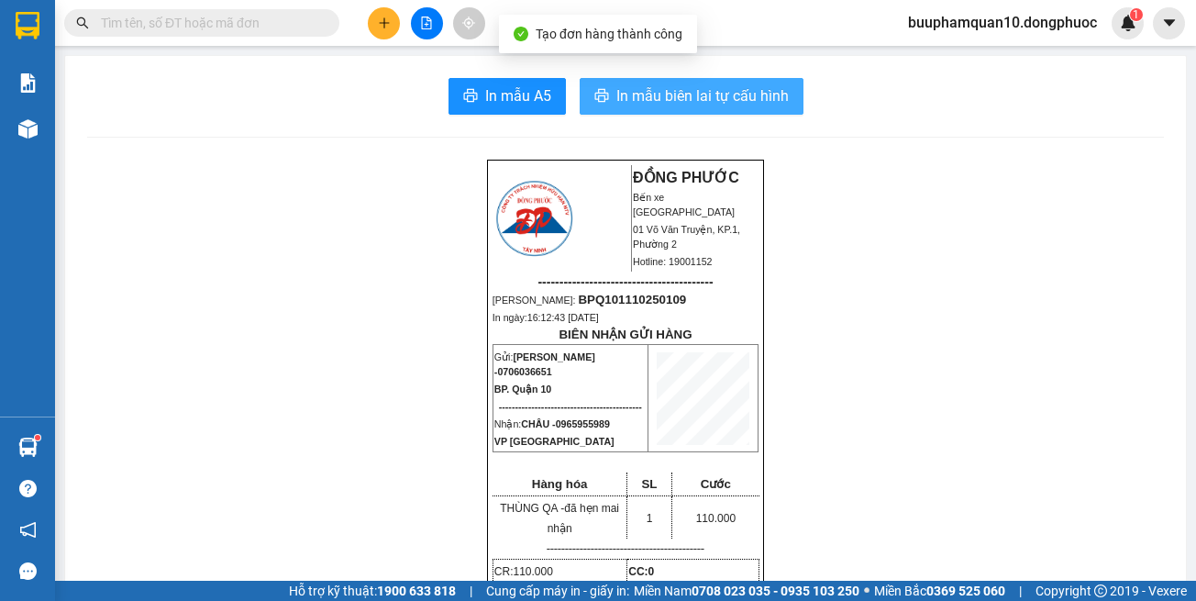
click at [717, 103] on span "In mẫu biên lai tự cấu hình" at bounding box center [702, 95] width 172 height 23
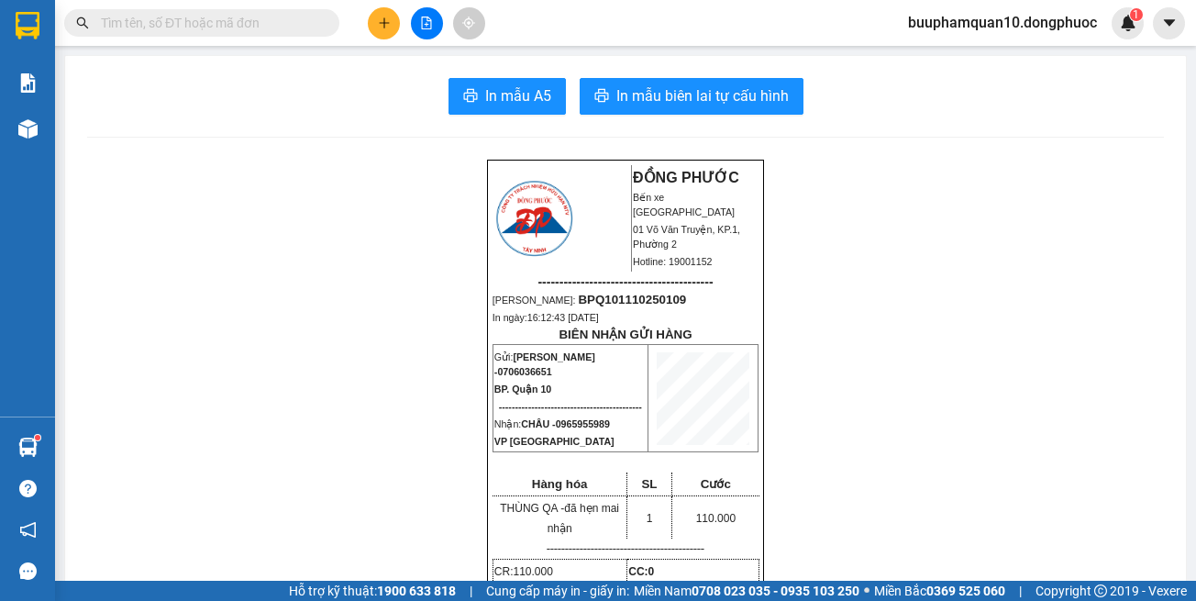
click at [323, 23] on span at bounding box center [326, 23] width 11 height 20
click at [265, 24] on input "text" at bounding box center [209, 23] width 216 height 20
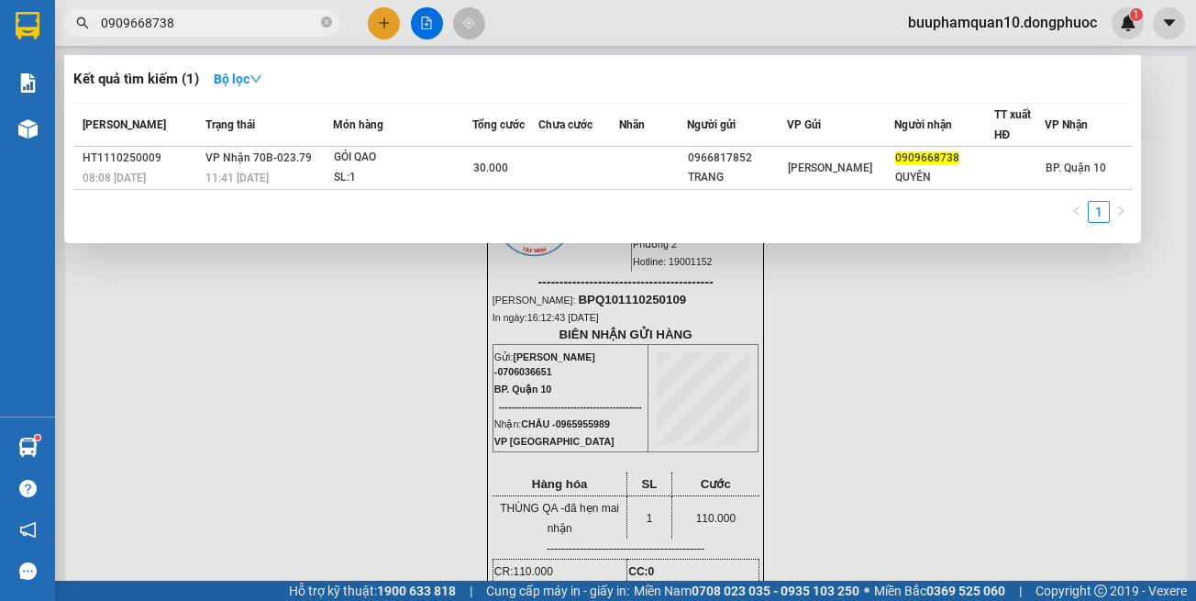
type input "0909668738"
click at [668, 409] on div at bounding box center [598, 300] width 1196 height 601
click at [251, 18] on input "0909668738" at bounding box center [209, 23] width 216 height 20
click at [366, 272] on div at bounding box center [598, 300] width 1196 height 601
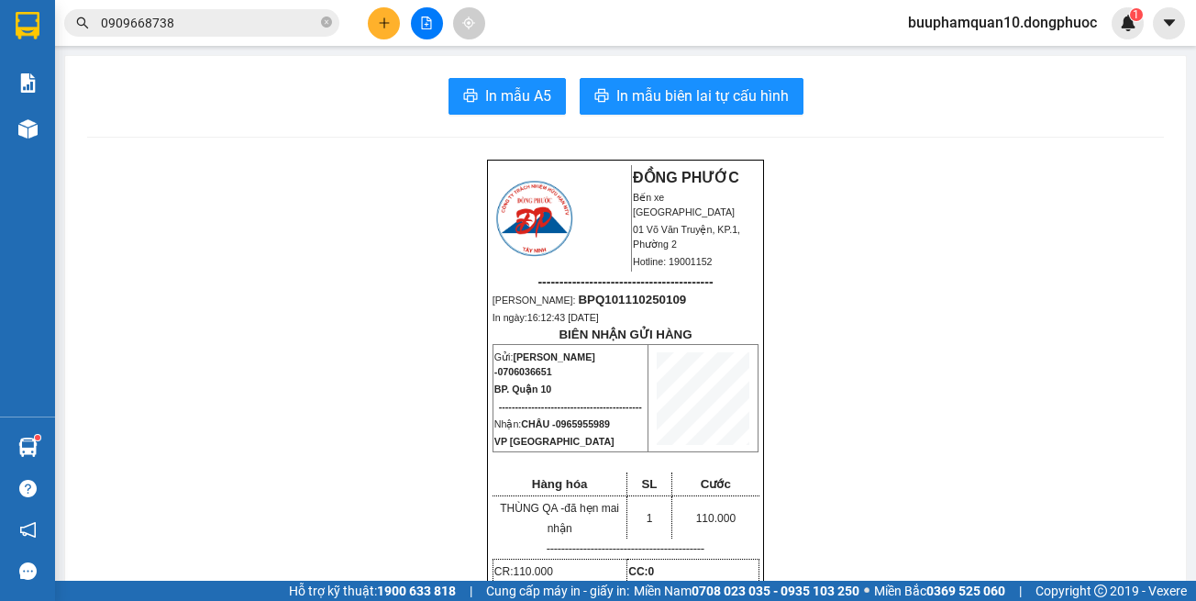
click at [231, 19] on input "0909668738" at bounding box center [209, 23] width 216 height 20
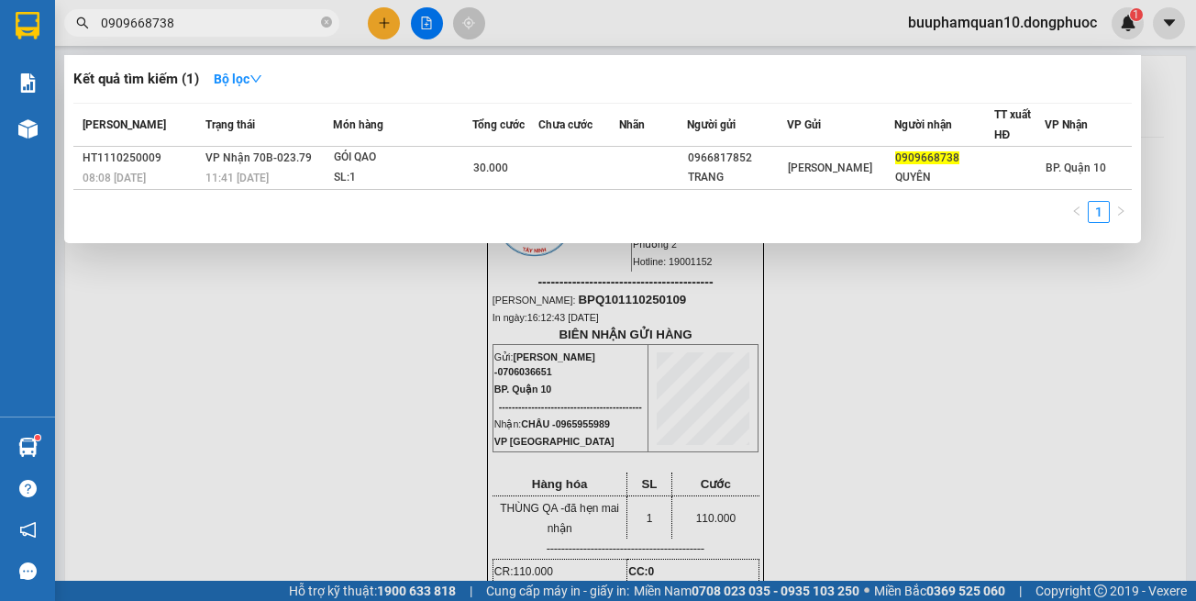
drag, startPoint x: 391, startPoint y: 142, endPoint x: 130, endPoint y: 210, distance: 269.2
drag, startPoint x: 130, startPoint y: 210, endPoint x: 0, endPoint y: 302, distance: 159.3
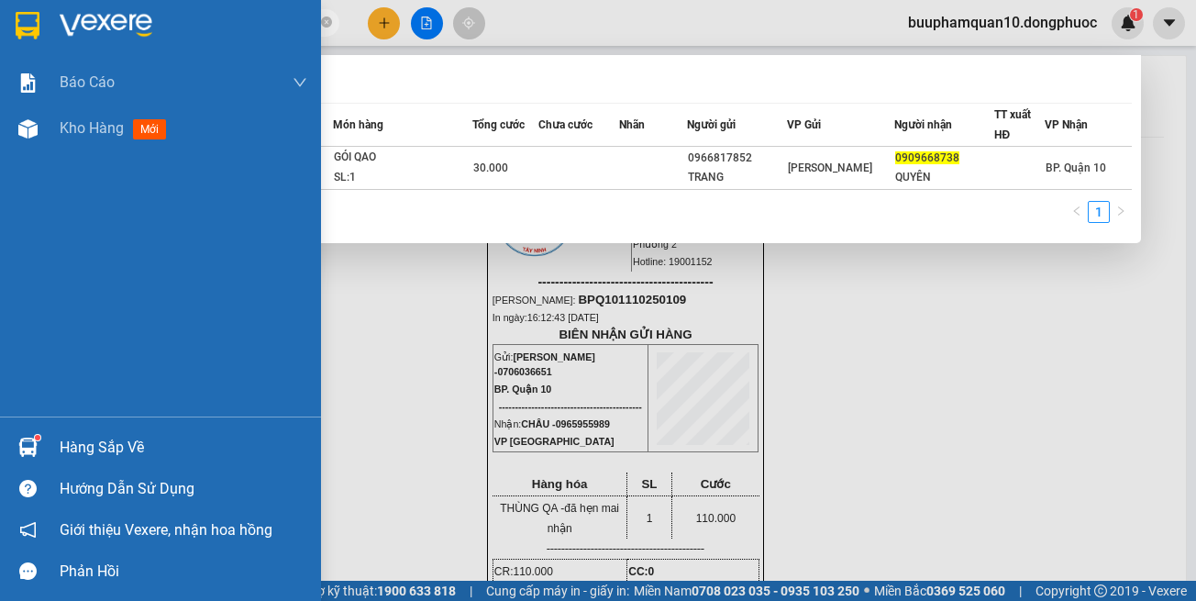
drag, startPoint x: 0, startPoint y: 302, endPoint x: 820, endPoint y: 333, distance: 820.7
click at [886, 344] on div at bounding box center [598, 300] width 1196 height 601
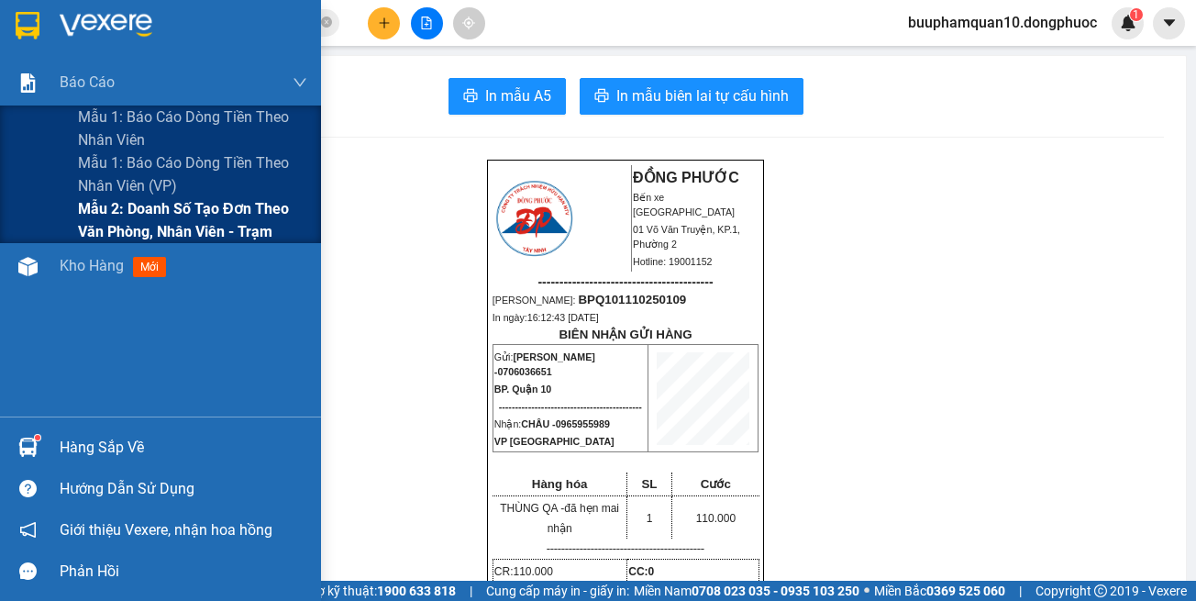
click at [174, 207] on span "Mẫu 2: Doanh số tạo đơn theo Văn phòng, nhân viên - Trạm" at bounding box center [192, 220] width 229 height 46
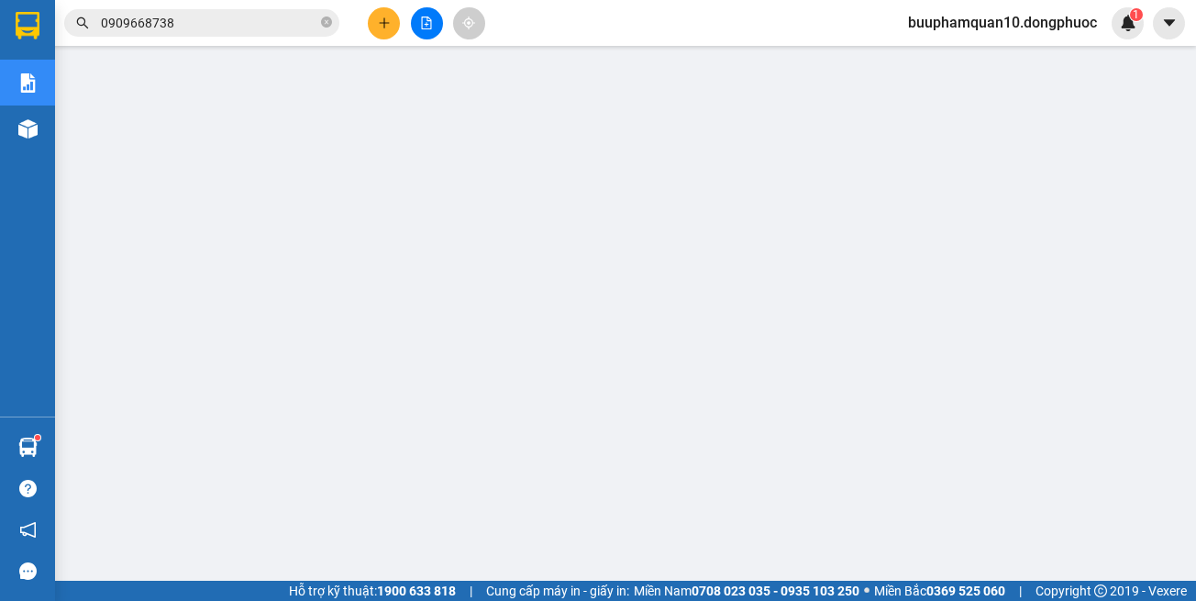
click at [203, 22] on input "0909668738" at bounding box center [209, 23] width 216 height 20
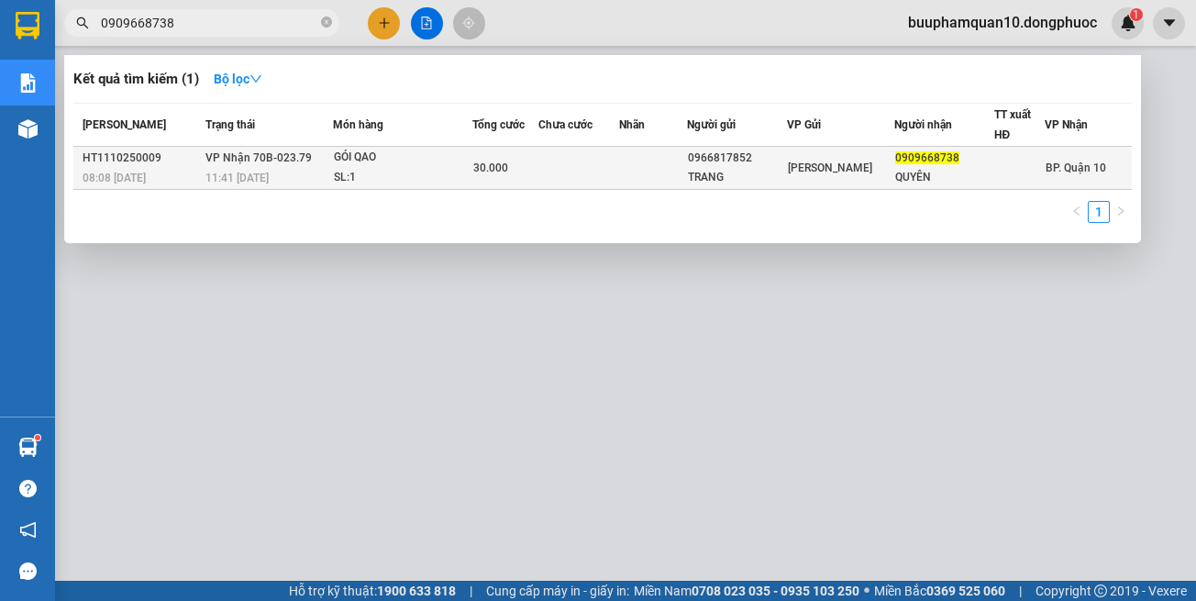
click at [415, 167] on div "GÓI QAO" at bounding box center [403, 158] width 138 height 20
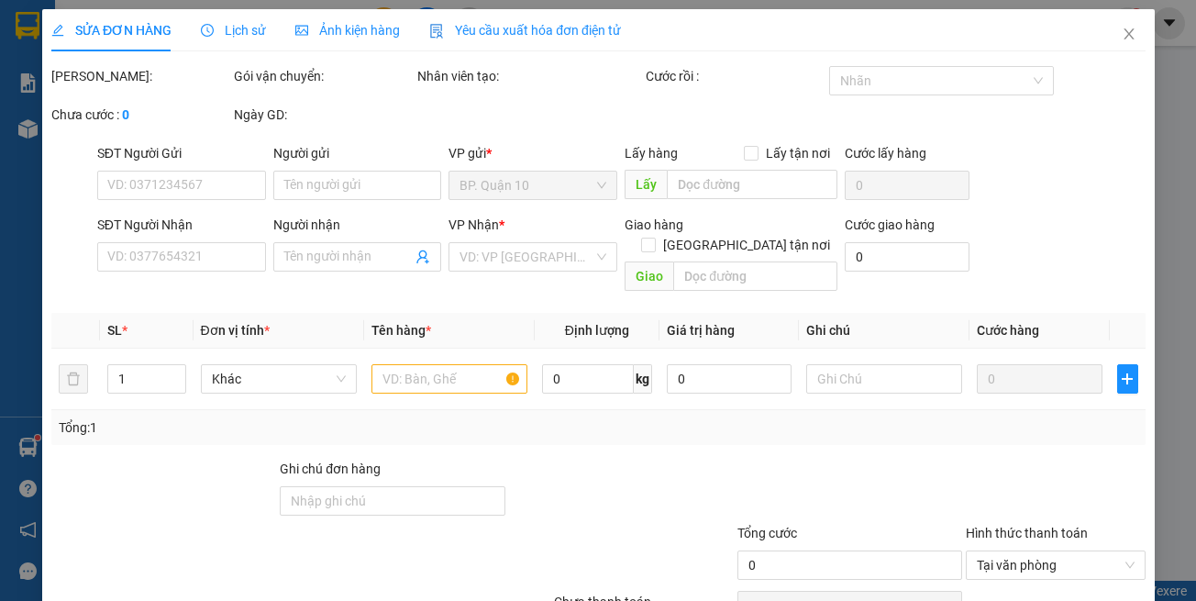
type input "0966817852"
type input "TRANG"
type input "0909668738"
type input "QUYÊN"
type input "30.000"
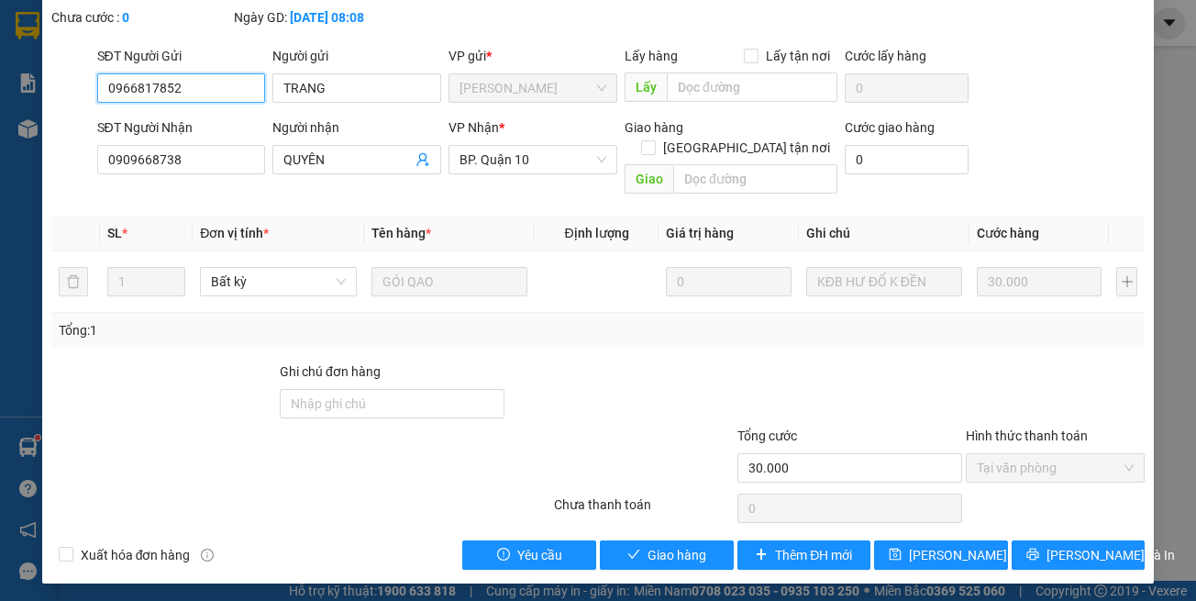
scroll to position [122, 0]
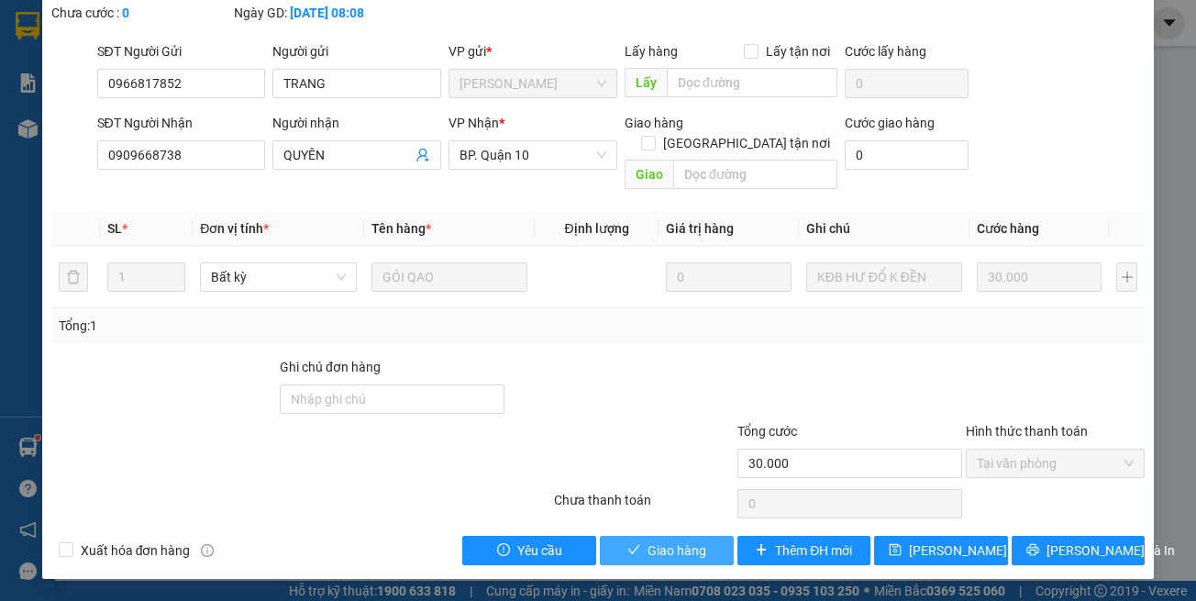
click at [648, 545] on span "Giao hàng" at bounding box center [677, 550] width 59 height 20
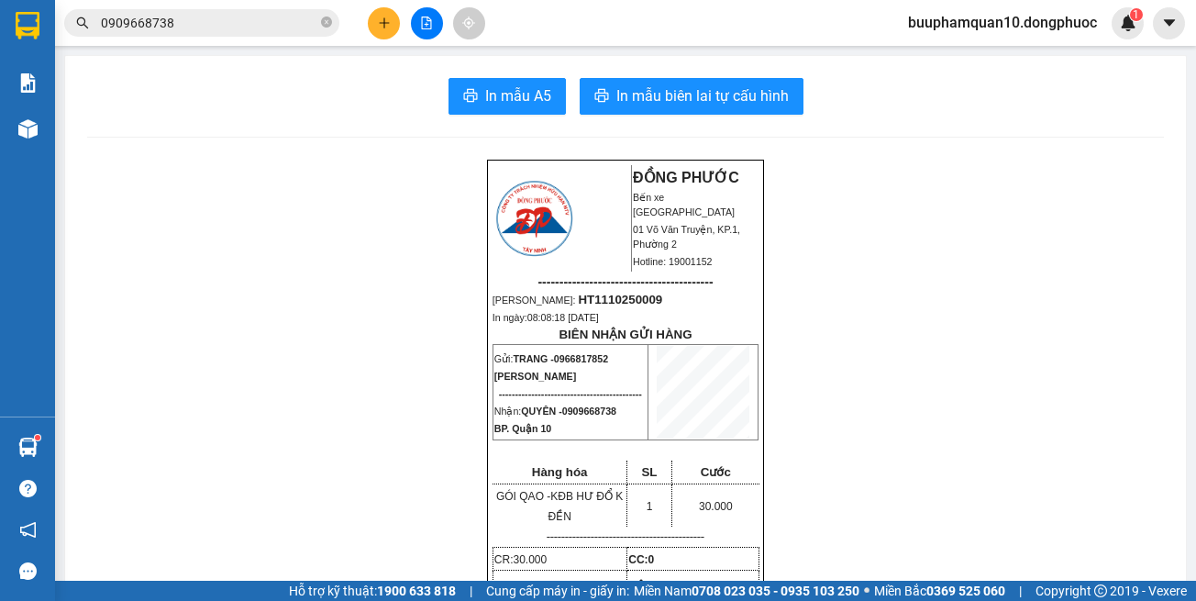
click at [234, 28] on input "0909668738" at bounding box center [209, 23] width 216 height 20
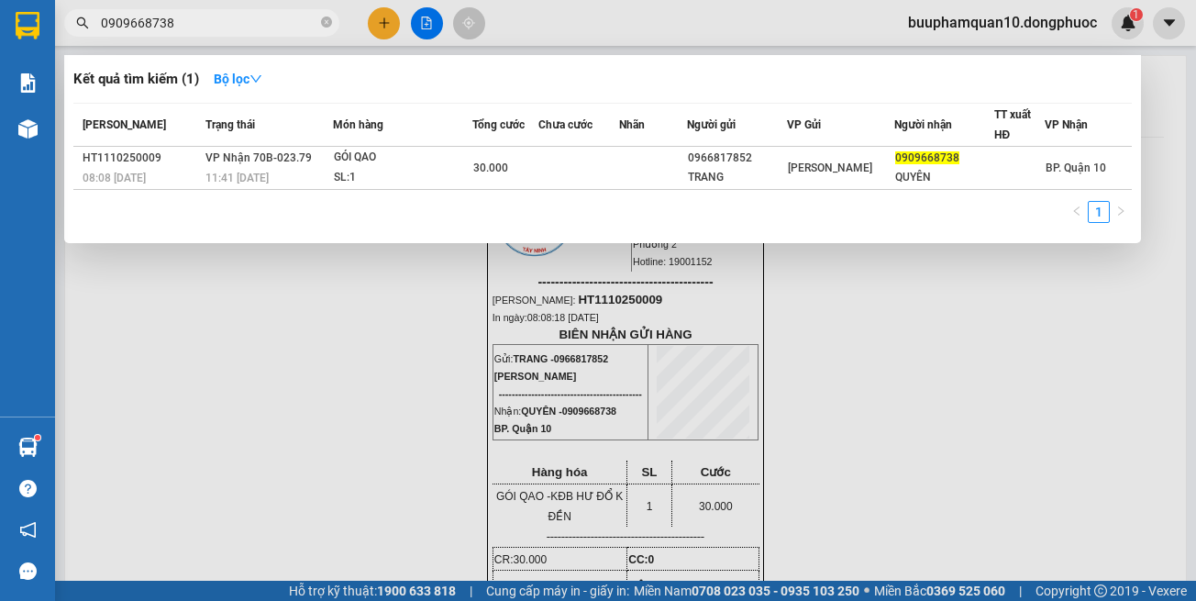
click at [234, 28] on input "0909668738" at bounding box center [209, 23] width 216 height 20
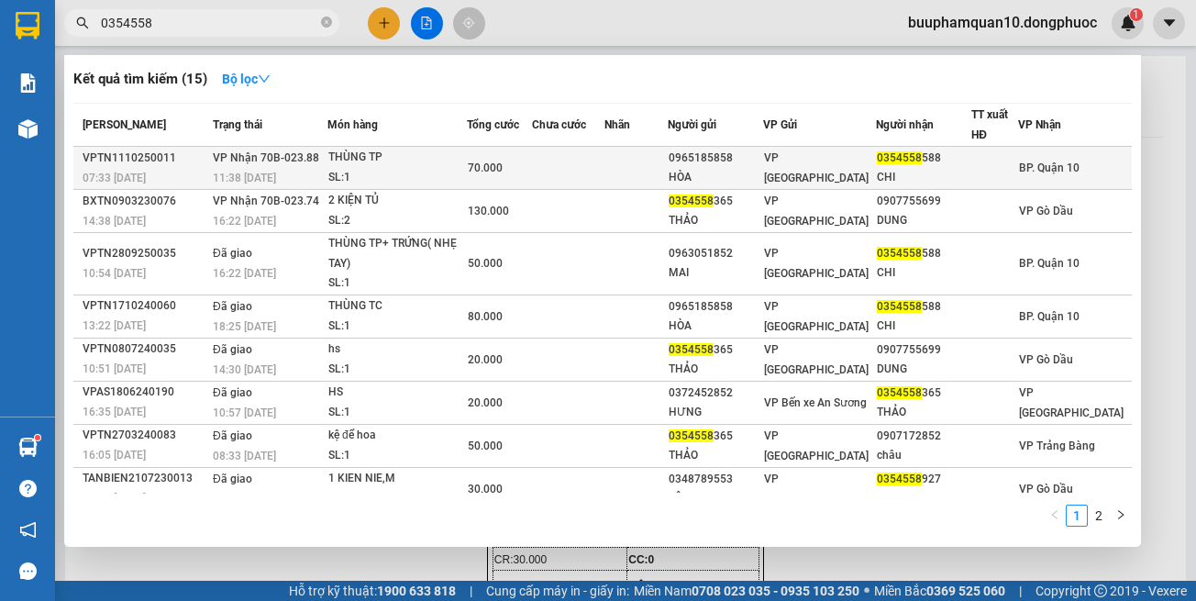
type input "0354558"
click at [567, 154] on td at bounding box center [568, 168] width 73 height 43
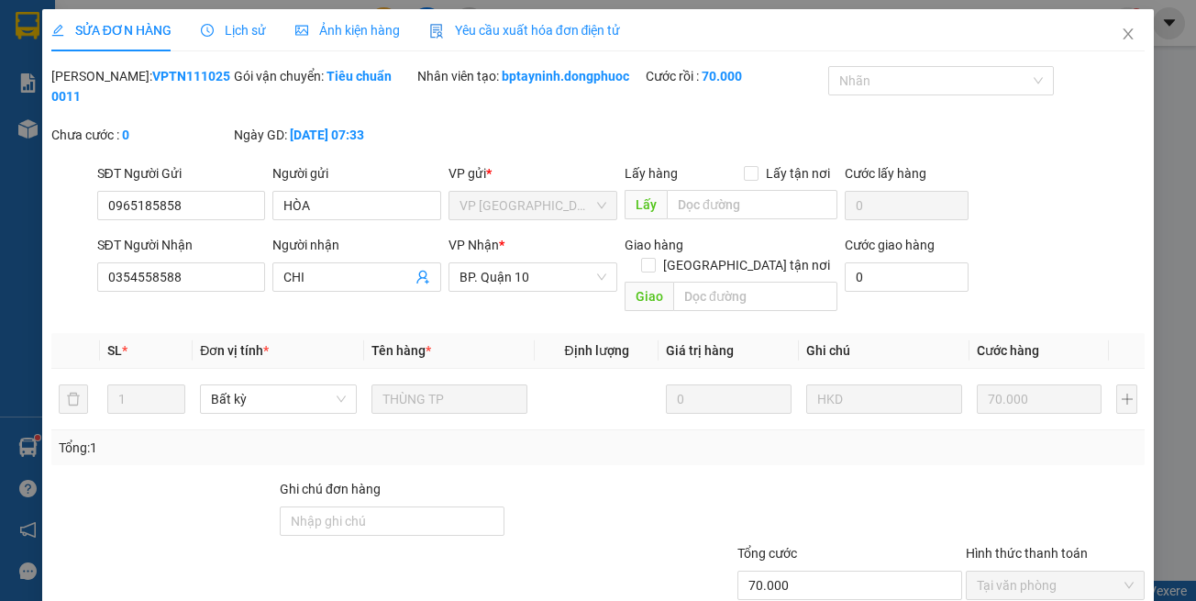
type input "0965185858"
type input "HÒA"
type input "0354558588"
type input "CHI"
type input "70.000"
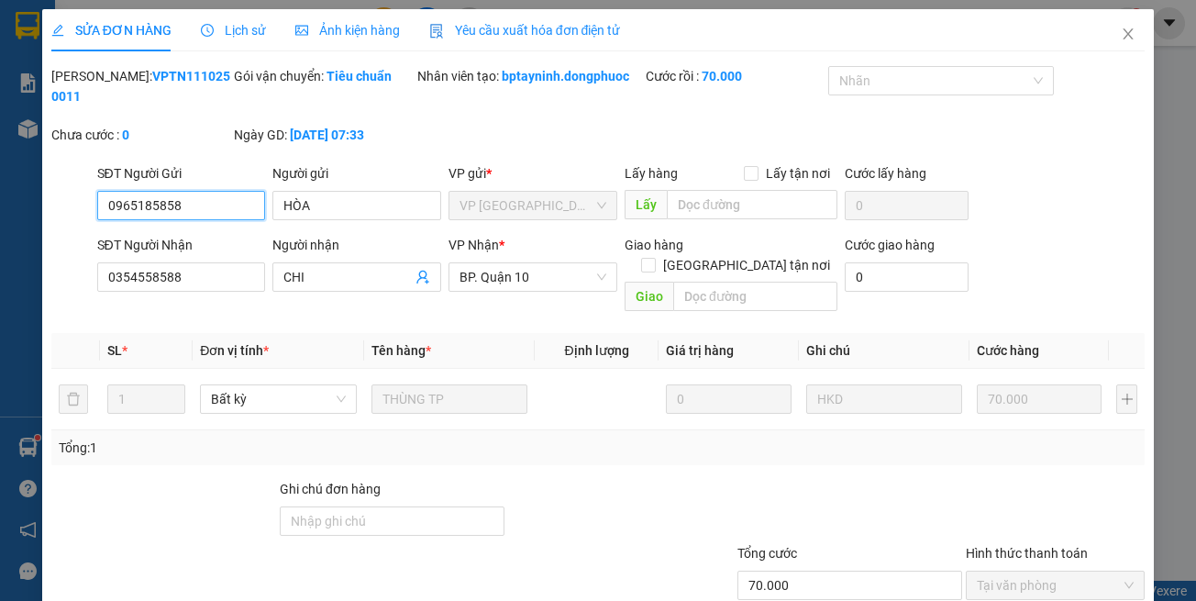
scroll to position [72, 0]
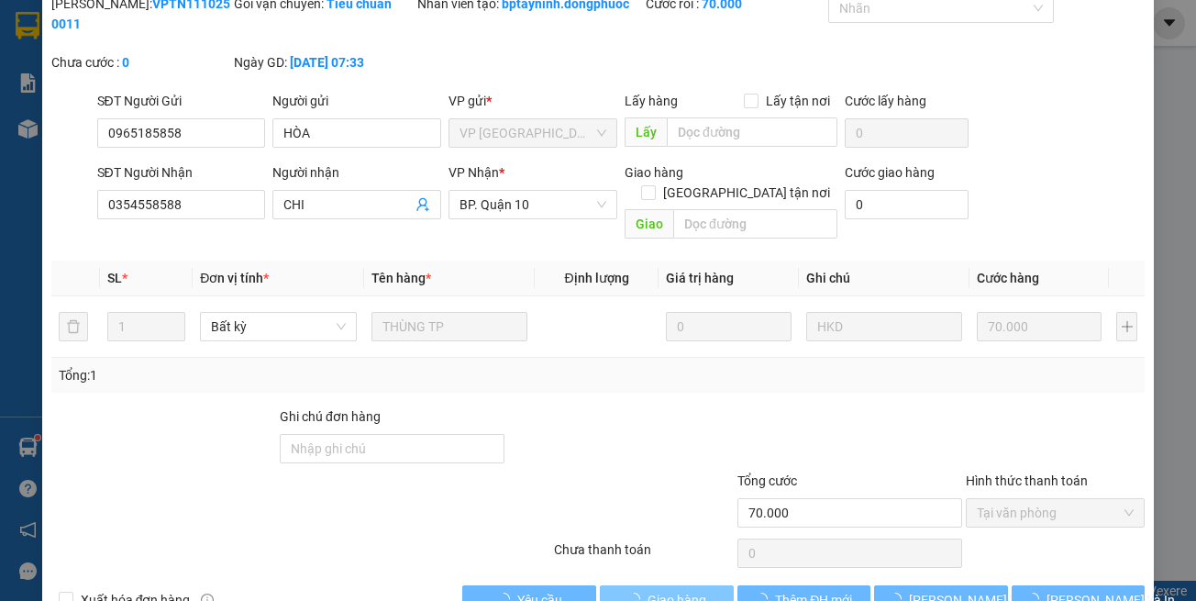
click at [663, 590] on button "Giao hàng" at bounding box center [667, 599] width 134 height 29
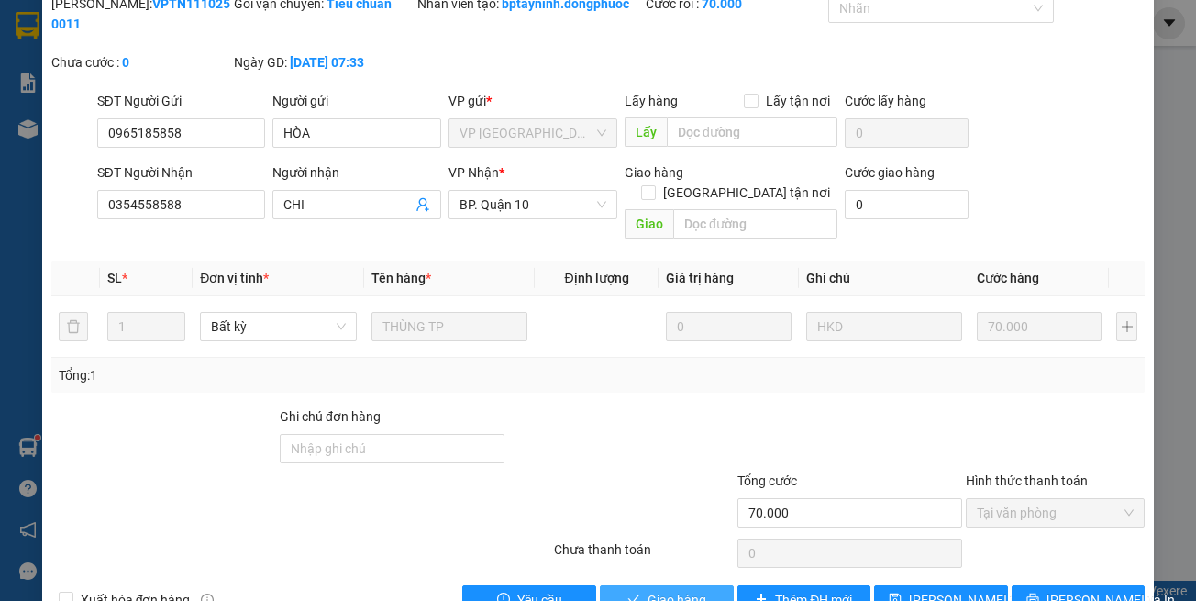
click at [664, 590] on span "Giao hàng" at bounding box center [677, 600] width 59 height 20
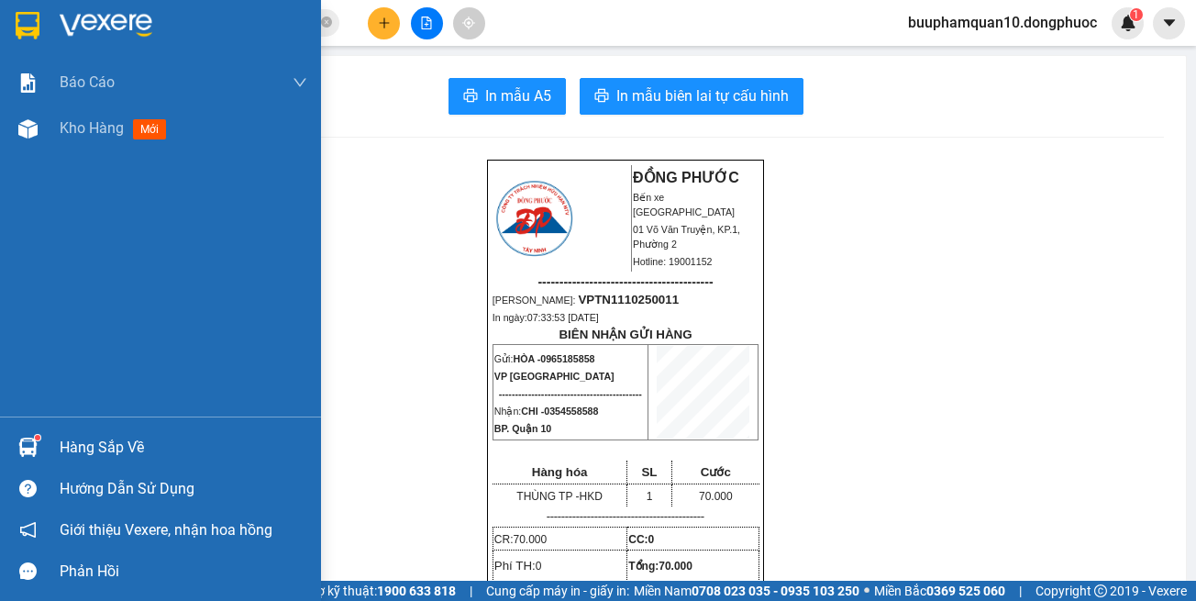
click at [47, 449] on div "Hàng sắp về" at bounding box center [160, 447] width 321 height 41
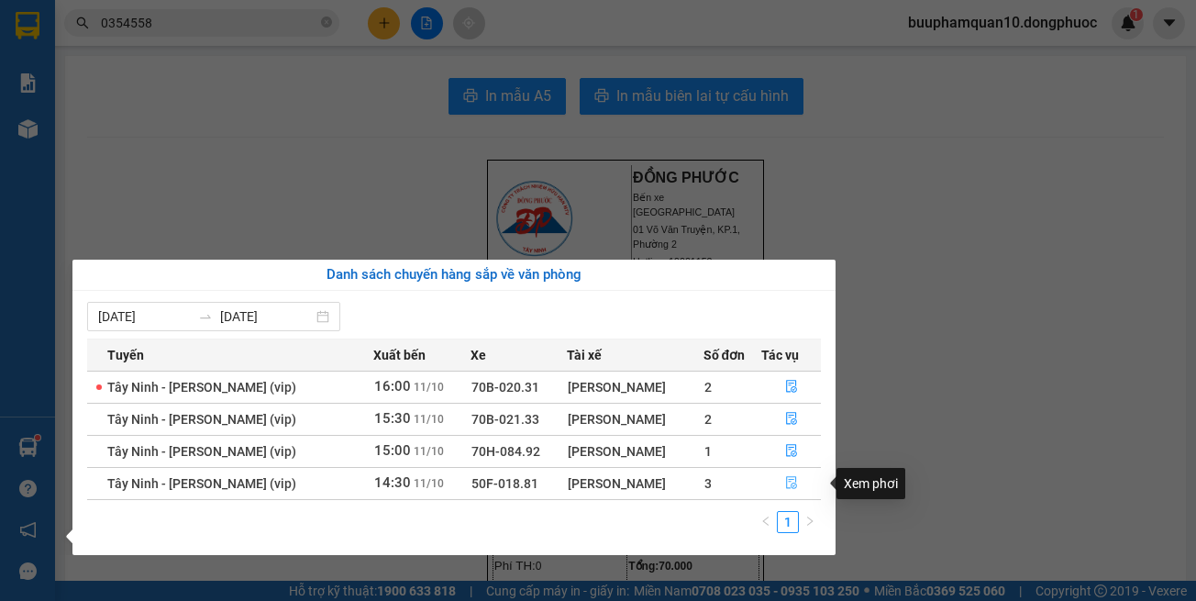
click at [775, 487] on button "button" at bounding box center [791, 483] width 58 height 29
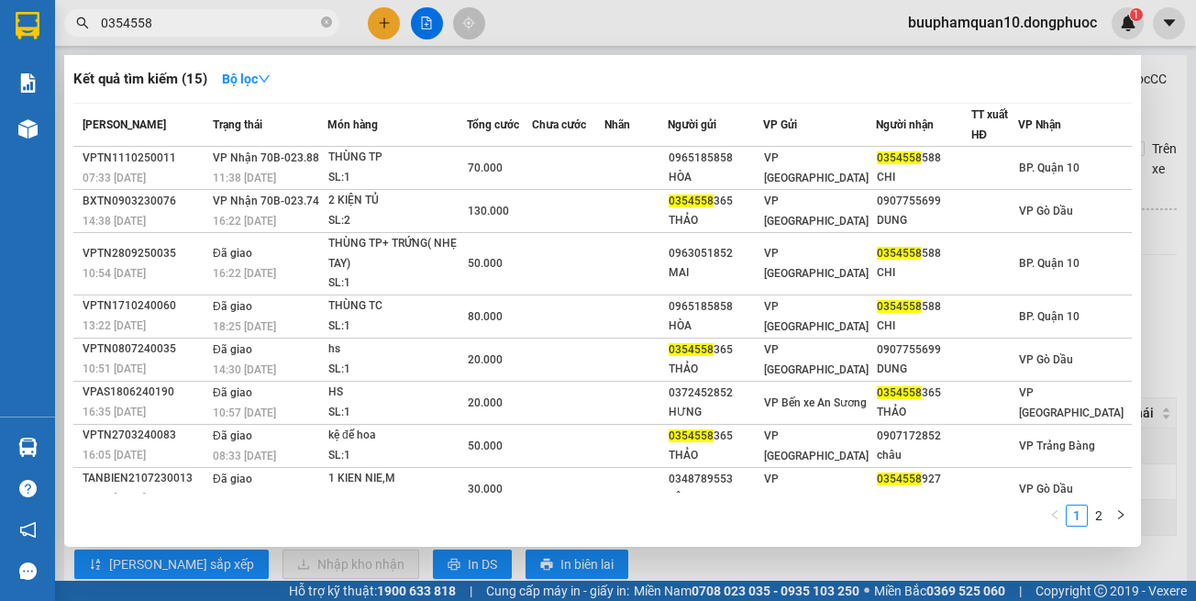
click at [259, 21] on input "0354558" at bounding box center [209, 23] width 216 height 20
click at [384, 24] on div at bounding box center [598, 300] width 1196 height 601
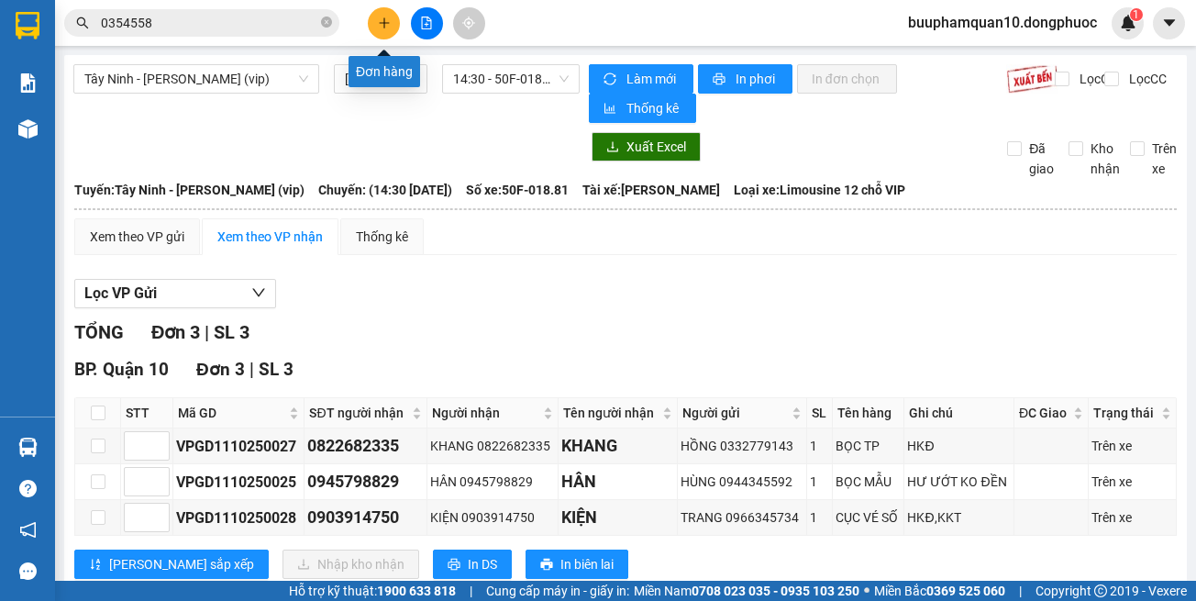
click at [384, 24] on icon "plus" at bounding box center [383, 22] width 1 height 10
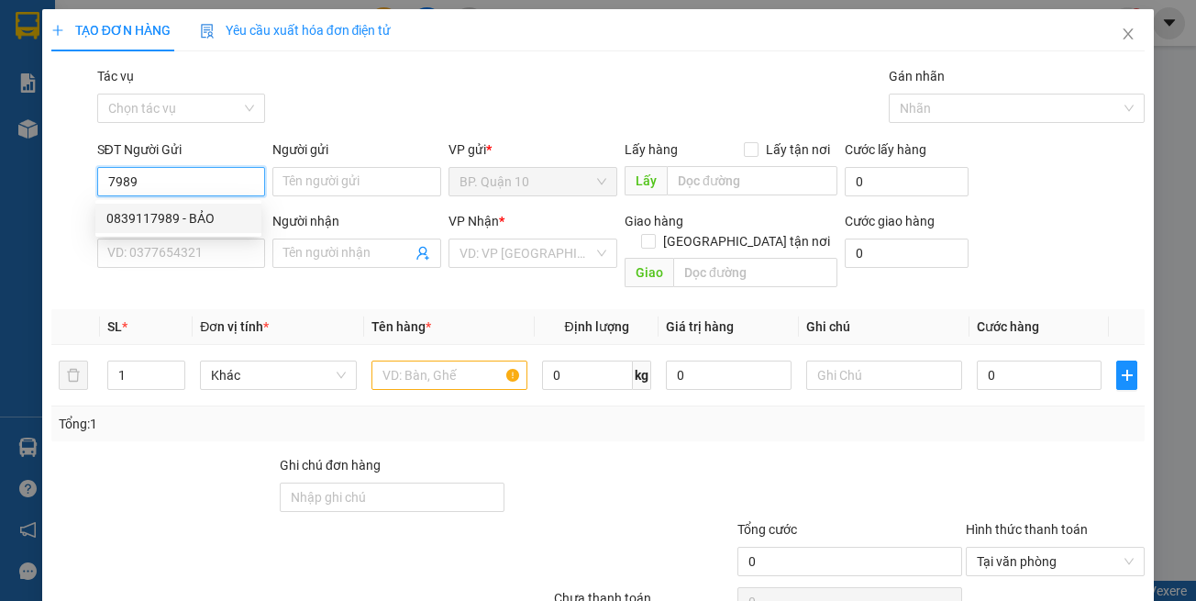
click at [231, 217] on div "0839117989 - BẢO" at bounding box center [178, 218] width 144 height 20
type input "0839117989"
type input "BẢO"
type input "0979952252"
type input "LỘC"
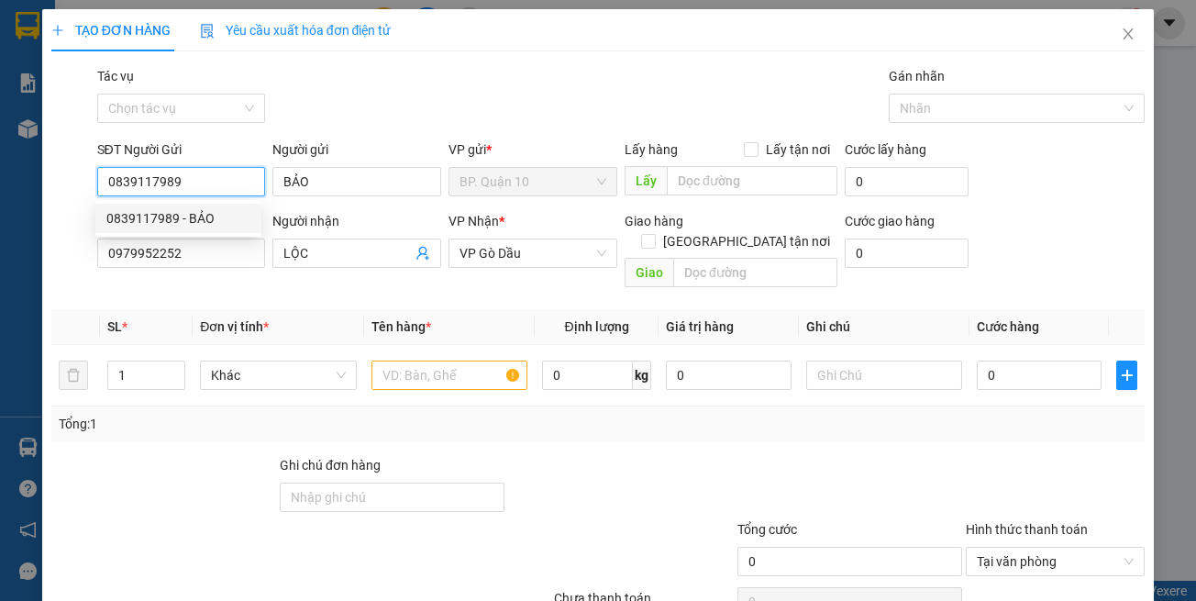
type input "30.000"
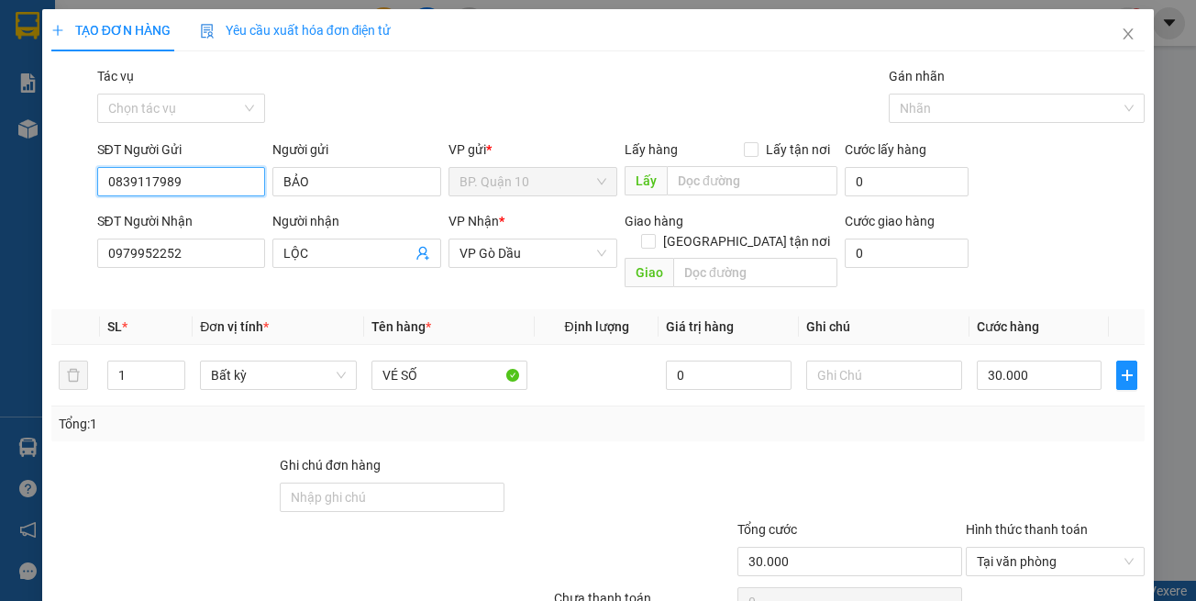
scroll to position [78, 0]
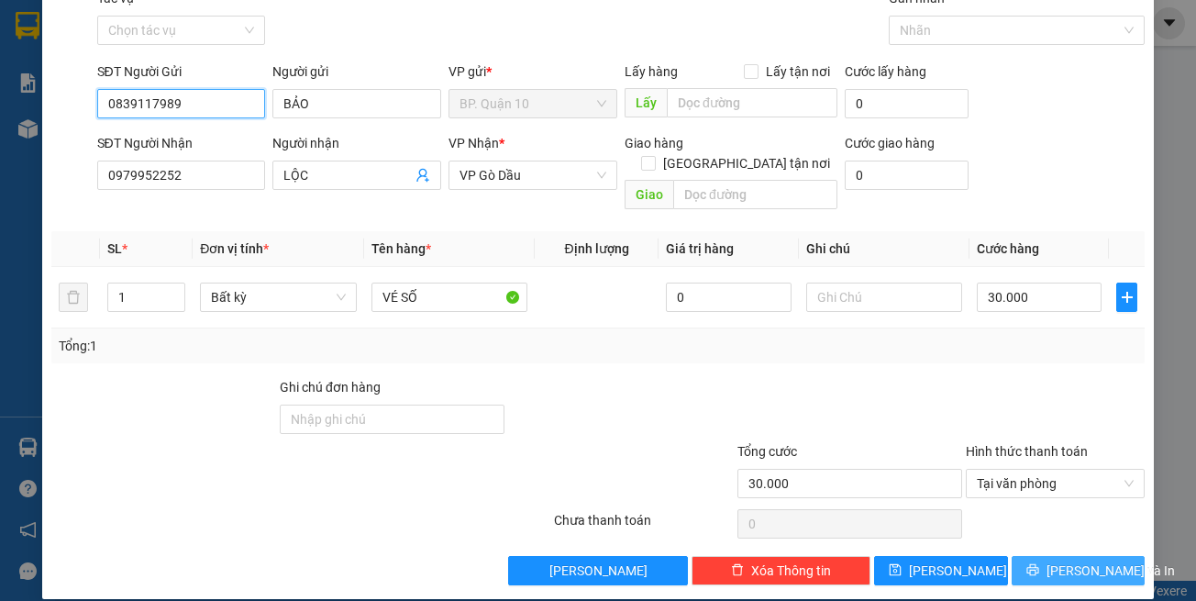
type input "0839117989"
click at [1074, 561] on span "[PERSON_NAME] và In" at bounding box center [1111, 571] width 128 height 20
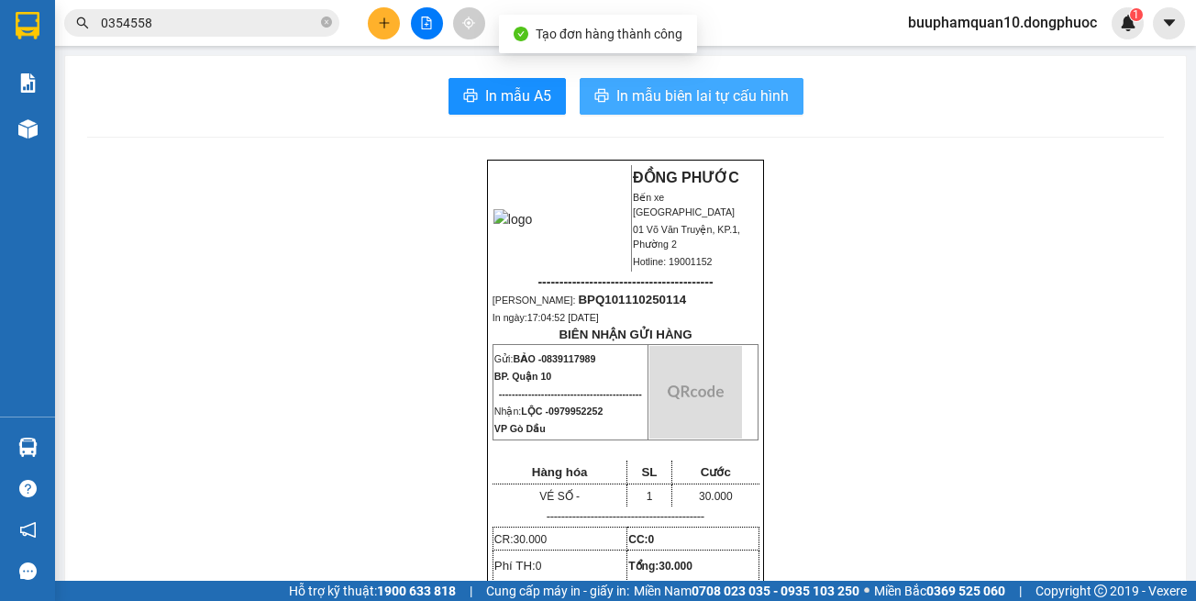
click at [706, 99] on span "In mẫu biên lai tự cấu hình" at bounding box center [702, 95] width 172 height 23
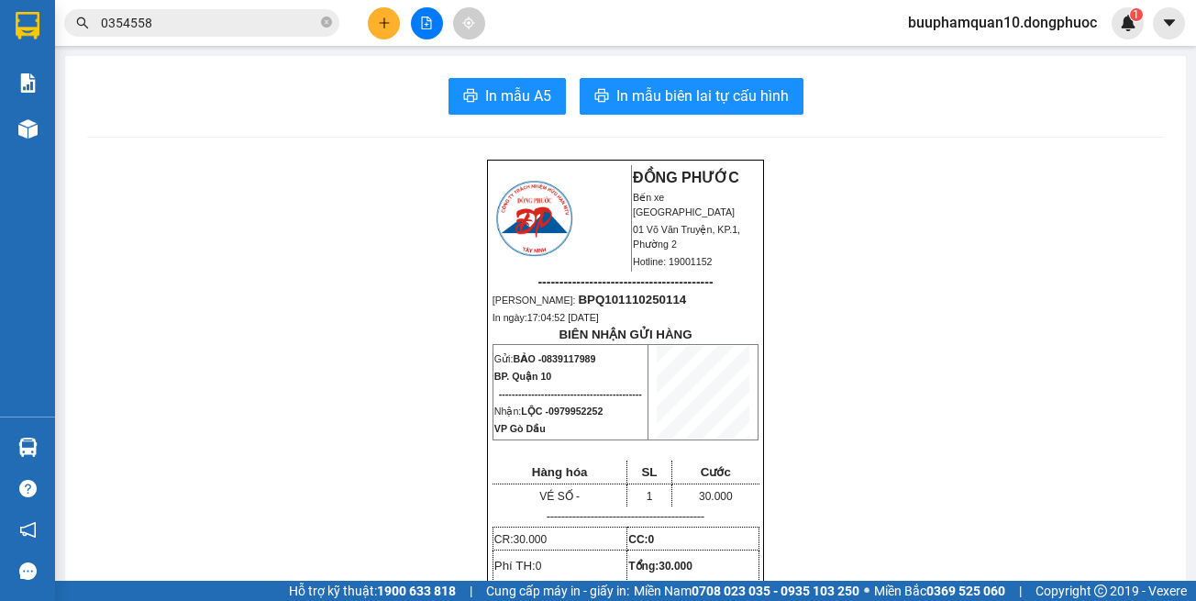
drag, startPoint x: 756, startPoint y: 232, endPoint x: 610, endPoint y: 24, distance: 254.2
click at [749, 210] on div "ĐỒNG PHƯỚC Bến xe Tây Ninh 01 Võ Văn Truyện, KP.1, Phường 2 Hotline: 19001152 -…" at bounding box center [625, 495] width 277 height 670
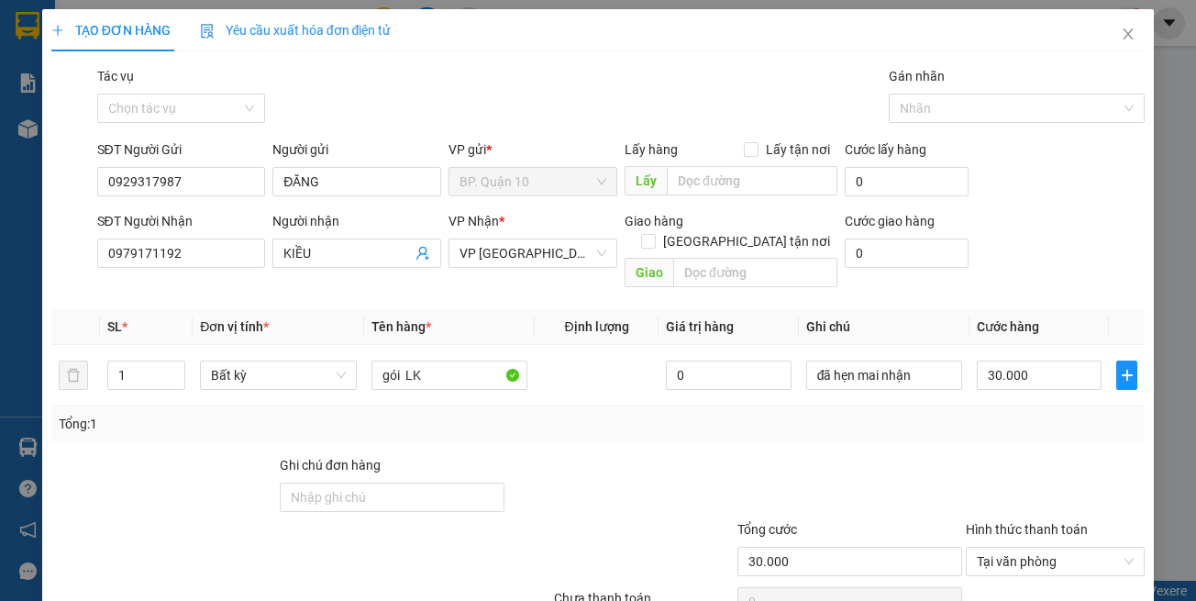
scroll to position [78, 0]
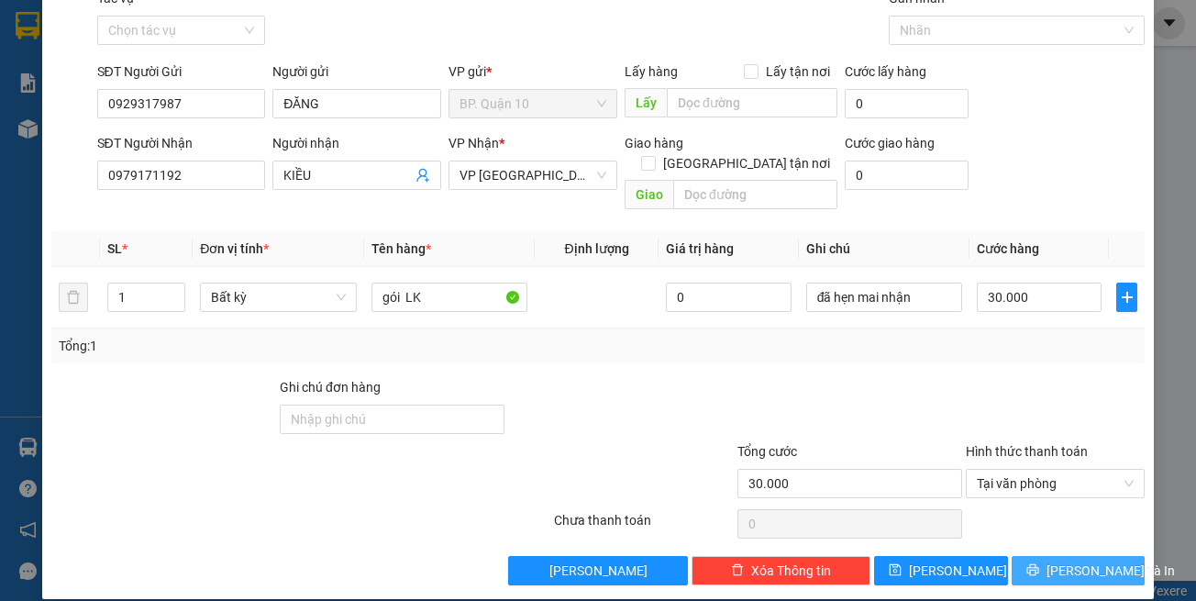
type input "gói LK"
click at [1053, 556] on button "Lưu và In" at bounding box center [1079, 570] width 134 height 29
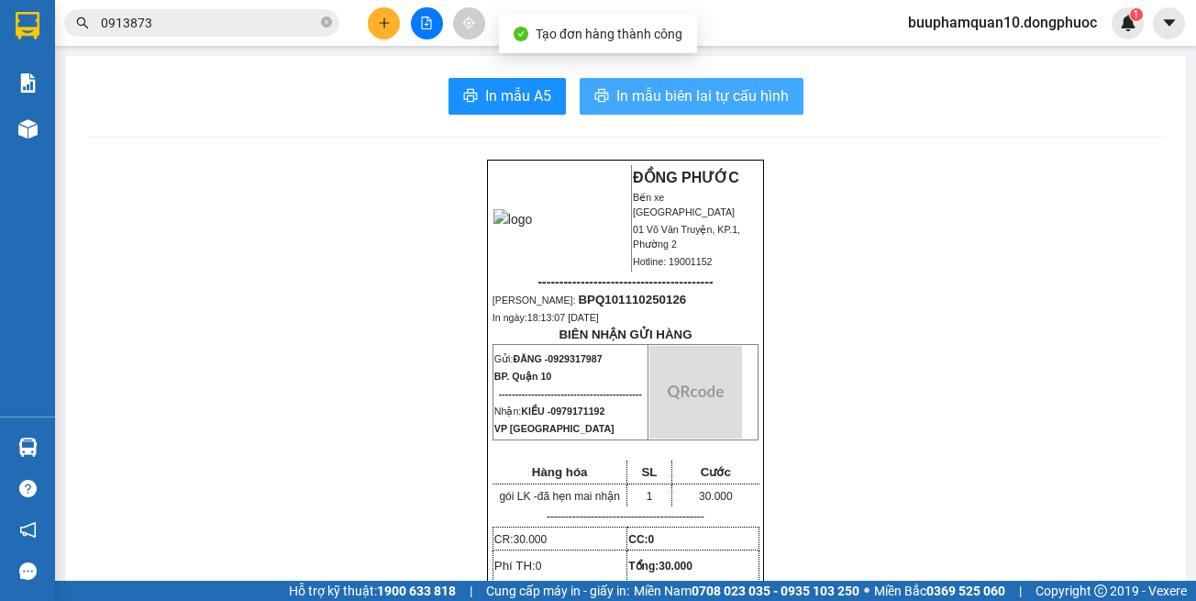
click at [676, 91] on span "In mẫu biên lai tự cấu hình" at bounding box center [702, 95] width 172 height 23
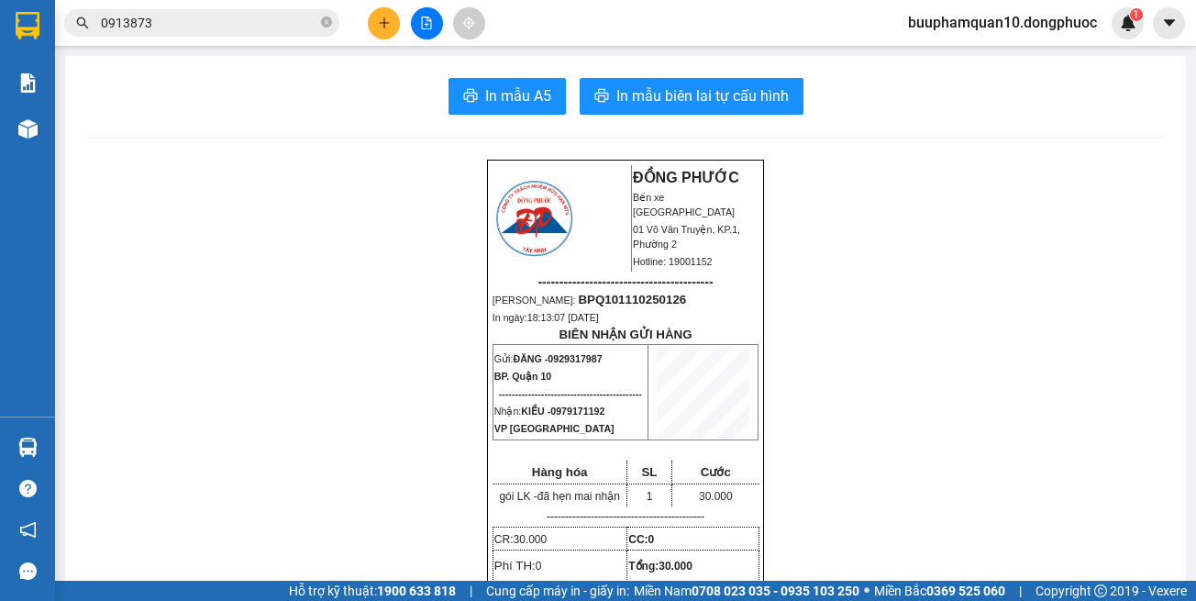
click at [210, 37] on div "Kết quả tìm kiếm ( 23 ) Bộ lọc Mã ĐH Trạng thái Món hàng Tổng cước Chưa cước Nh…" at bounding box center [179, 23] width 358 height 32
click at [215, 28] on input "0913873" at bounding box center [209, 23] width 216 height 20
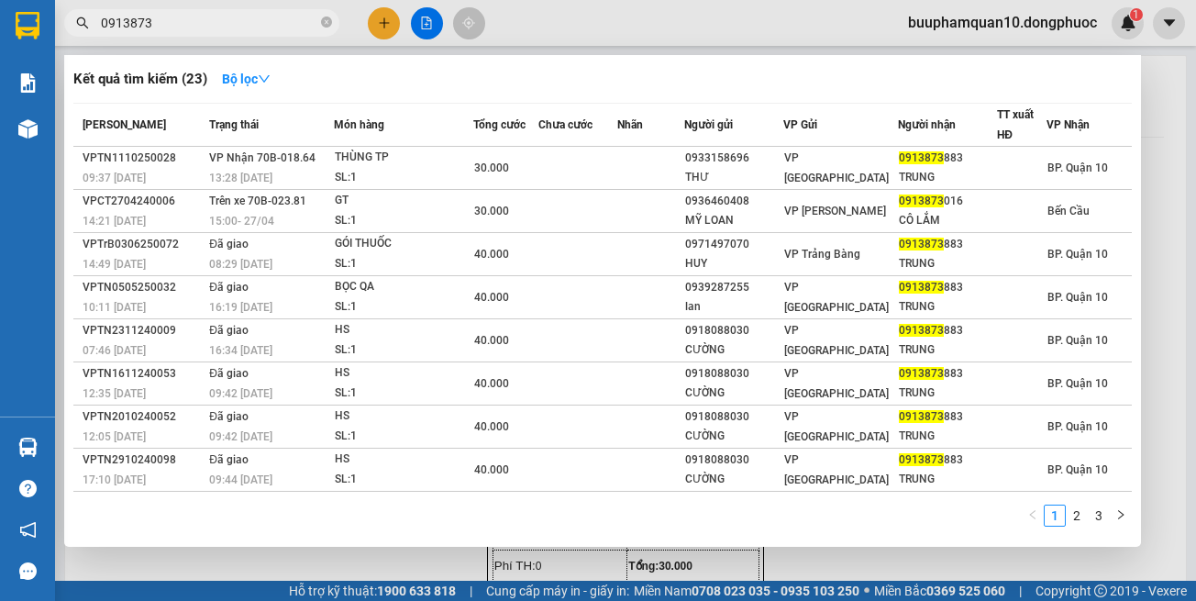
click at [215, 28] on input "0913873" at bounding box center [209, 23] width 216 height 20
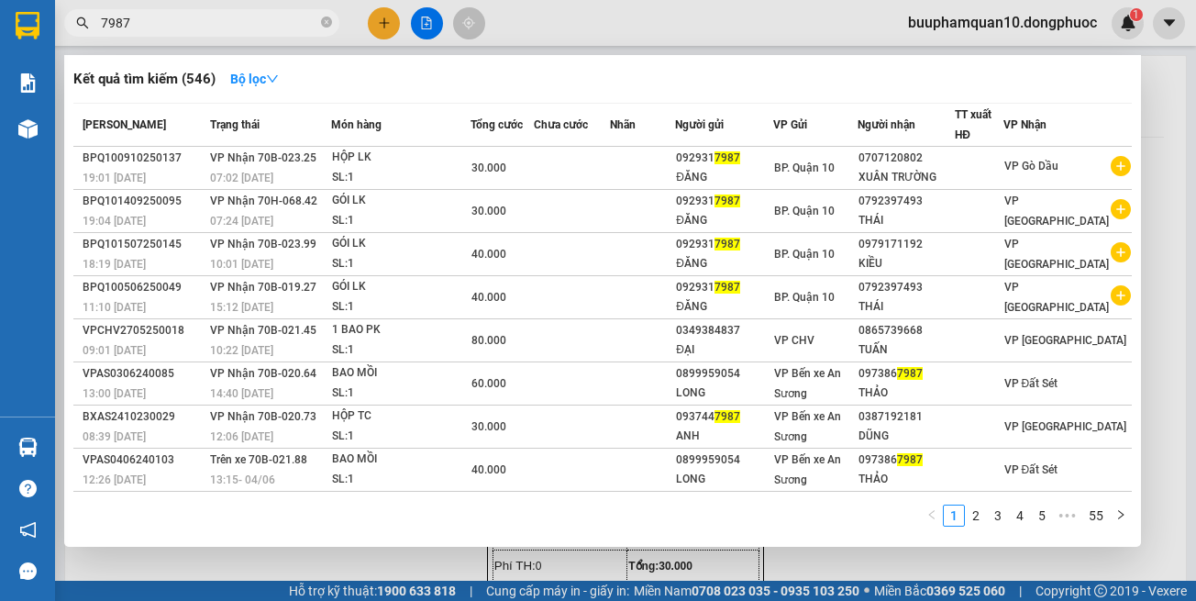
type input "7987"
click at [393, 28] on div at bounding box center [598, 300] width 1196 height 601
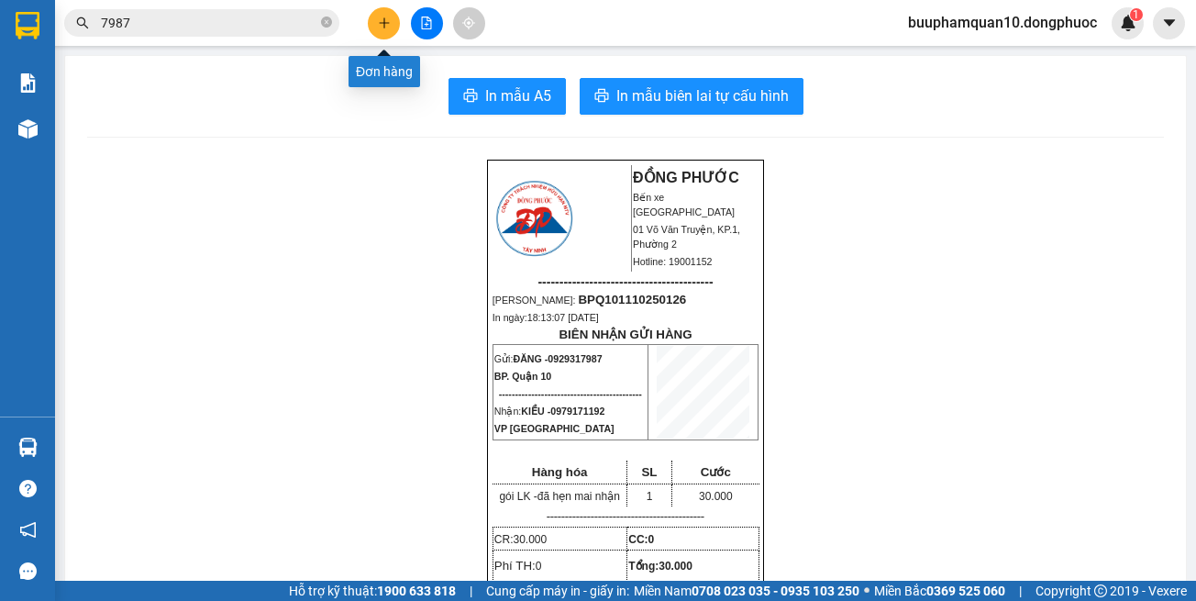
click at [393, 28] on button at bounding box center [384, 23] width 32 height 32
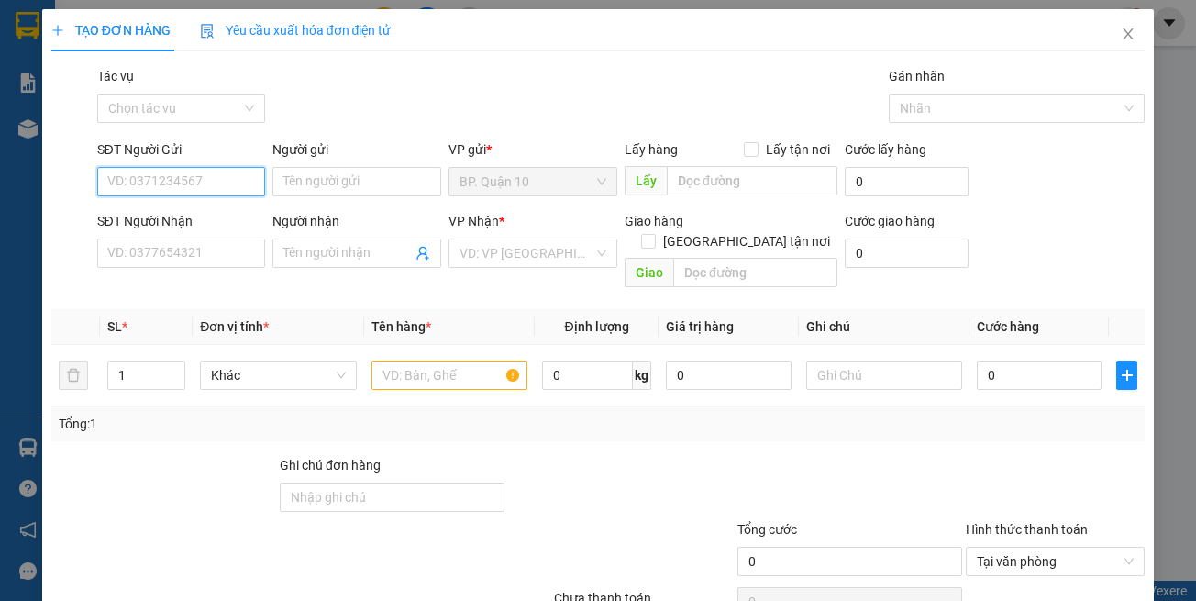
click at [188, 174] on input "SĐT Người Gửi" at bounding box center [181, 181] width 169 height 29
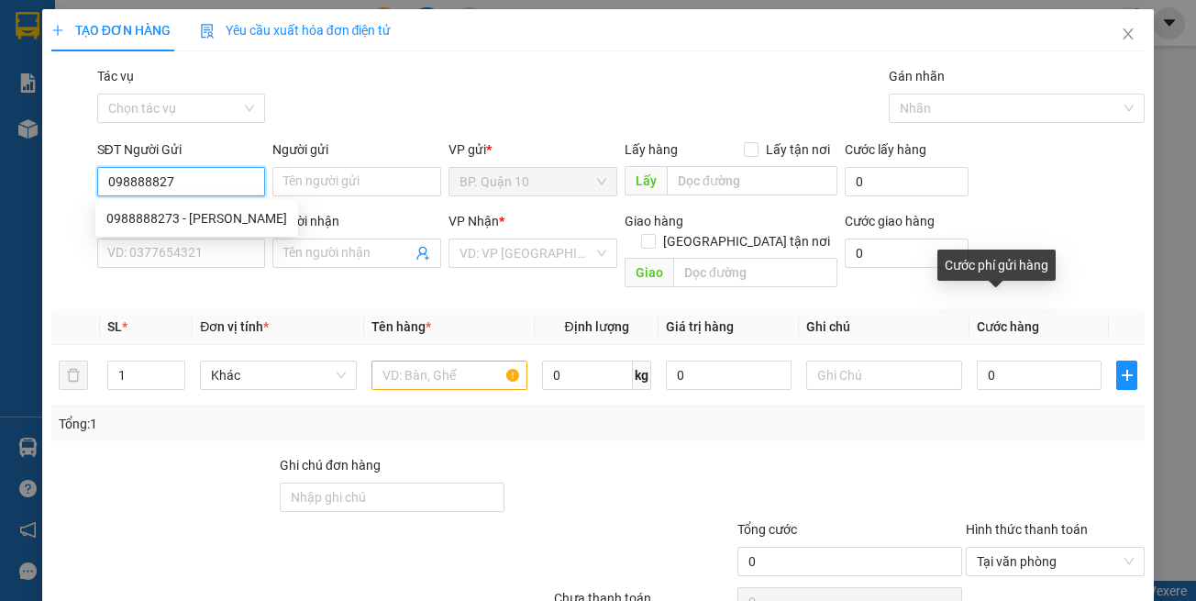
type input "0988888273"
drag, startPoint x: 228, startPoint y: 224, endPoint x: 261, endPoint y: 232, distance: 34.0
click at [228, 224] on div "0988888273 - TRINH" at bounding box center [196, 218] width 181 height 20
type input "TRINH"
type input "0988255455"
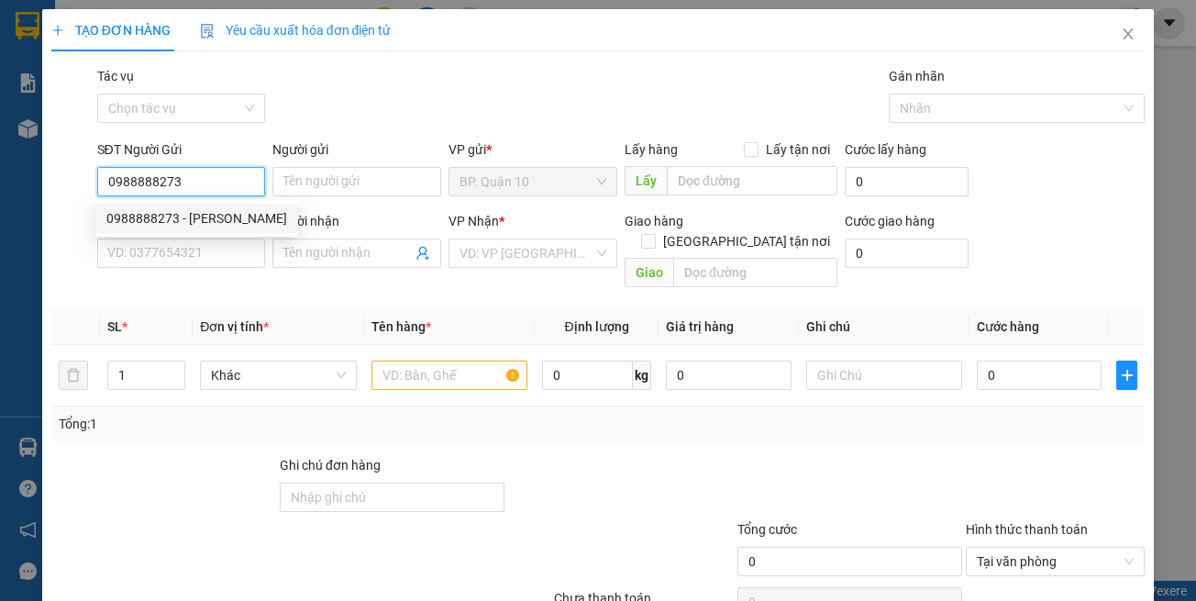
type input "TÙNG"
type input "0988888273"
type input "40.000"
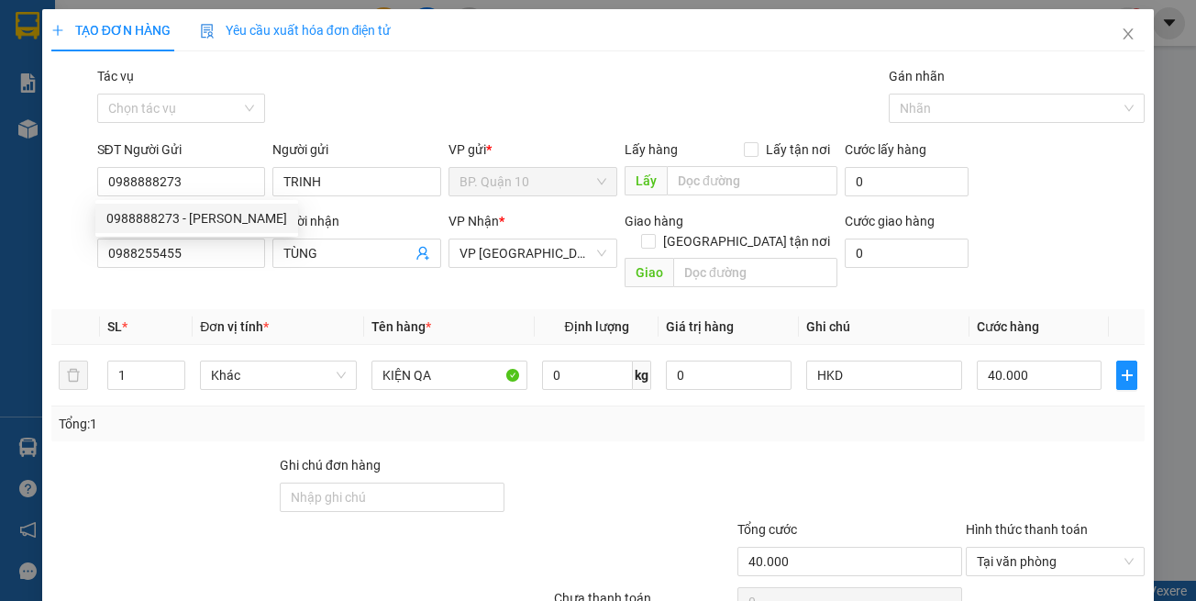
click at [360, 287] on div "Transit Pickup Surcharge Ids Transit Deliver Surcharge Ids Transit Deliver Surc…" at bounding box center [598, 364] width 1094 height 597
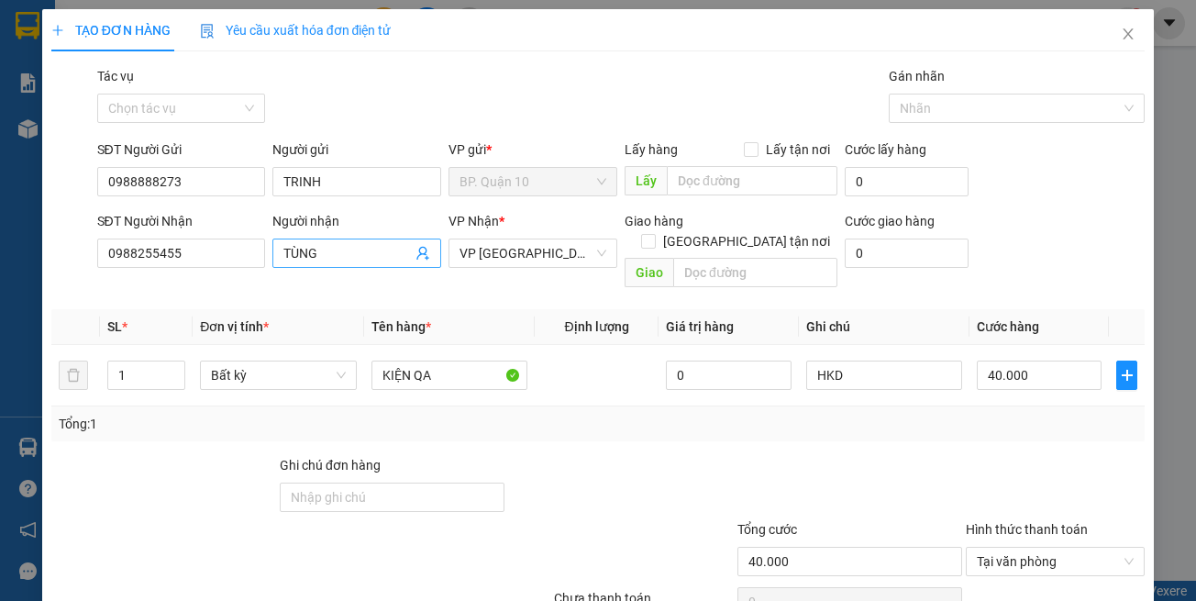
click at [416, 250] on icon "user-add" at bounding box center [422, 254] width 12 height 14
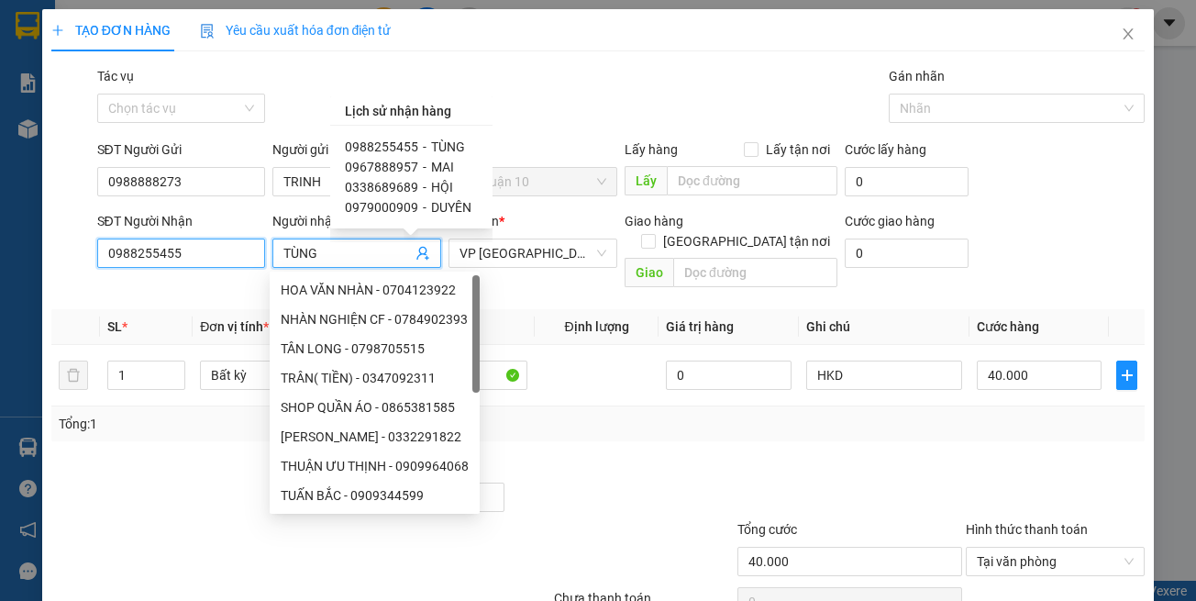
click at [209, 248] on input "0988255455" at bounding box center [181, 253] width 169 height 29
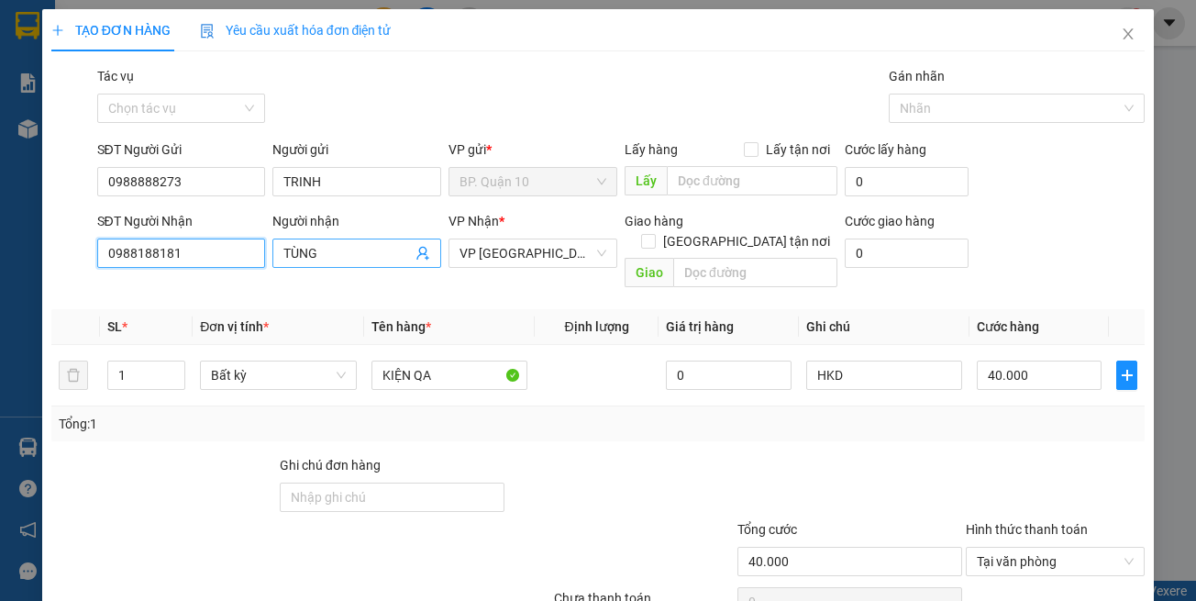
type input "0988188181"
click at [339, 253] on input "TÙNG" at bounding box center [347, 253] width 128 height 20
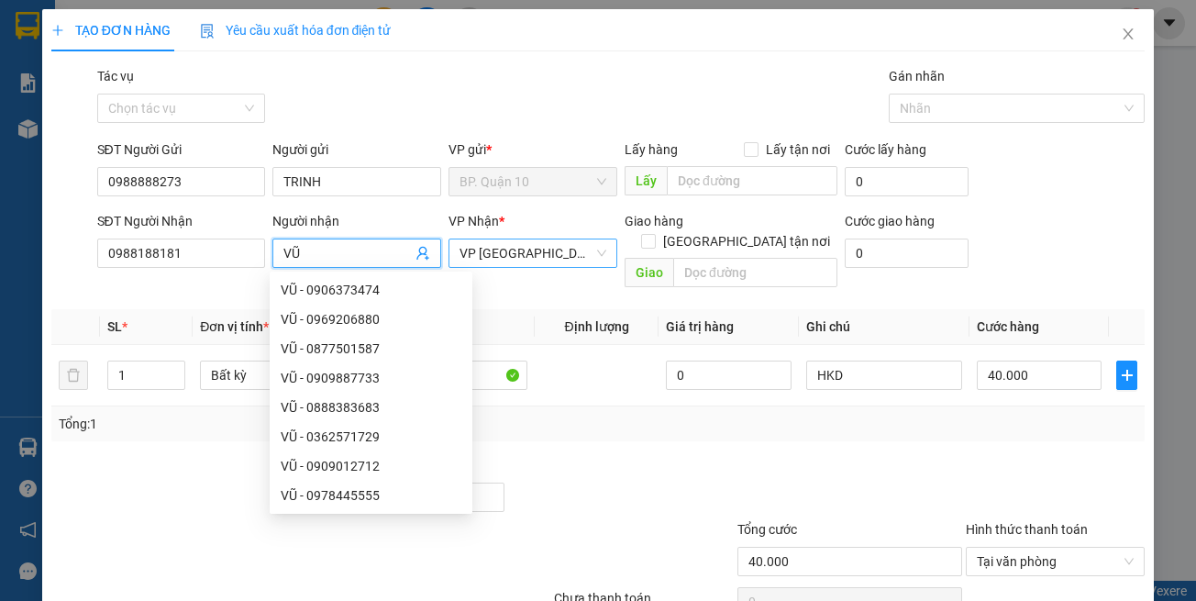
type input "VŨ"
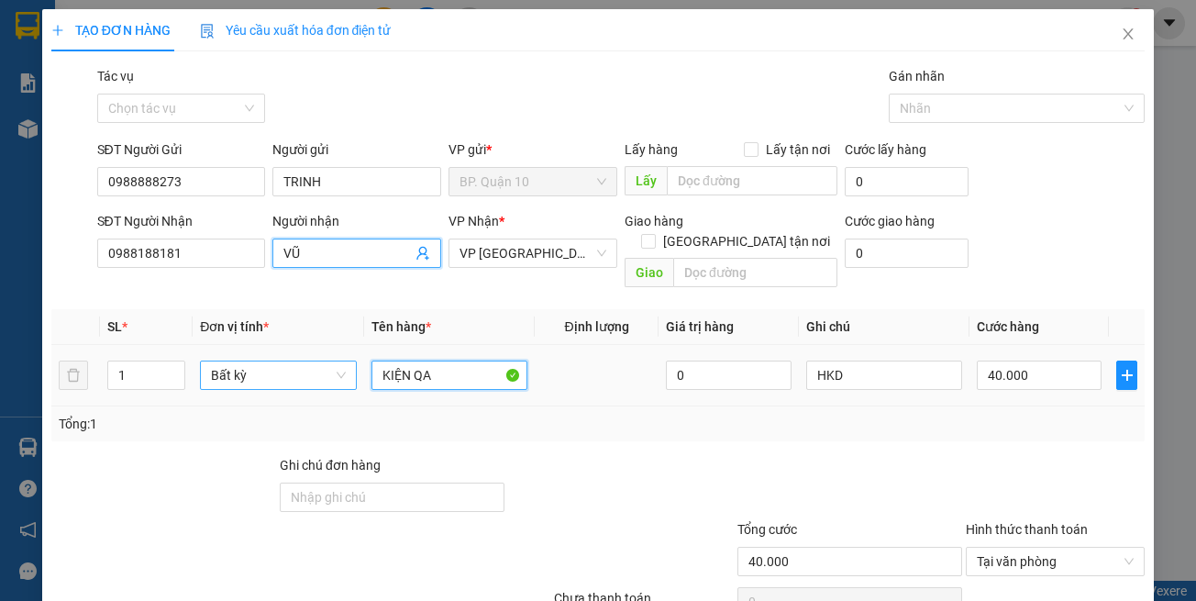
drag, startPoint x: 454, startPoint y: 365, endPoint x: 269, endPoint y: 361, distance: 185.4
click at [312, 365] on tr "1 Bất kỳ KIỆN QA 0 HKD 40.000" at bounding box center [598, 375] width 1094 height 61
type input "THÙNG TỜ RƠI"
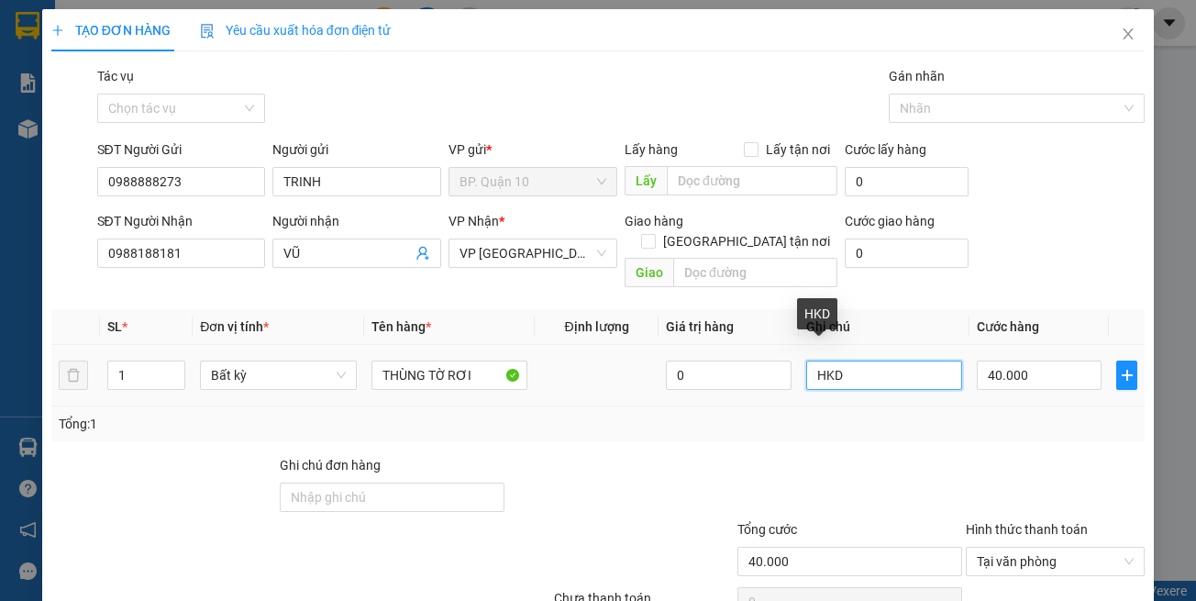
click at [884, 361] on input "HKD" at bounding box center [884, 375] width 156 height 29
click at [883, 361] on input "HKD" at bounding box center [884, 375] width 156 height 29
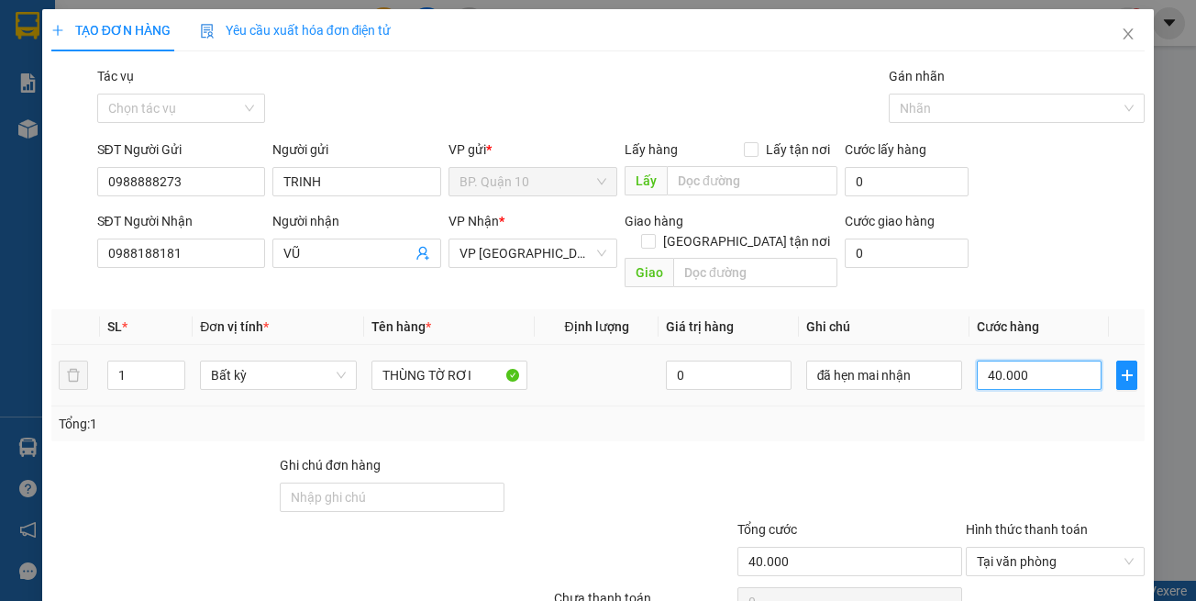
click at [1043, 361] on input "40.000" at bounding box center [1039, 375] width 125 height 29
click at [1032, 455] on div at bounding box center [1055, 487] width 183 height 64
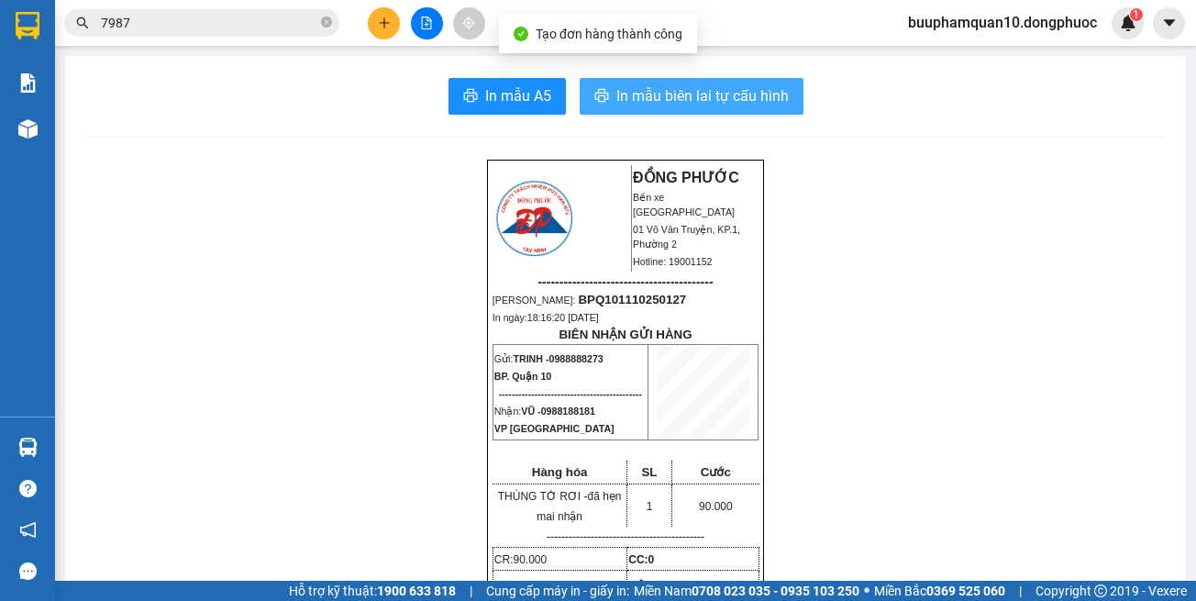
drag, startPoint x: 653, startPoint y: 86, endPoint x: 659, endPoint y: 132, distance: 46.2
click at [654, 85] on span "In mẫu biên lai tự cấu hình" at bounding box center [702, 95] width 172 height 23
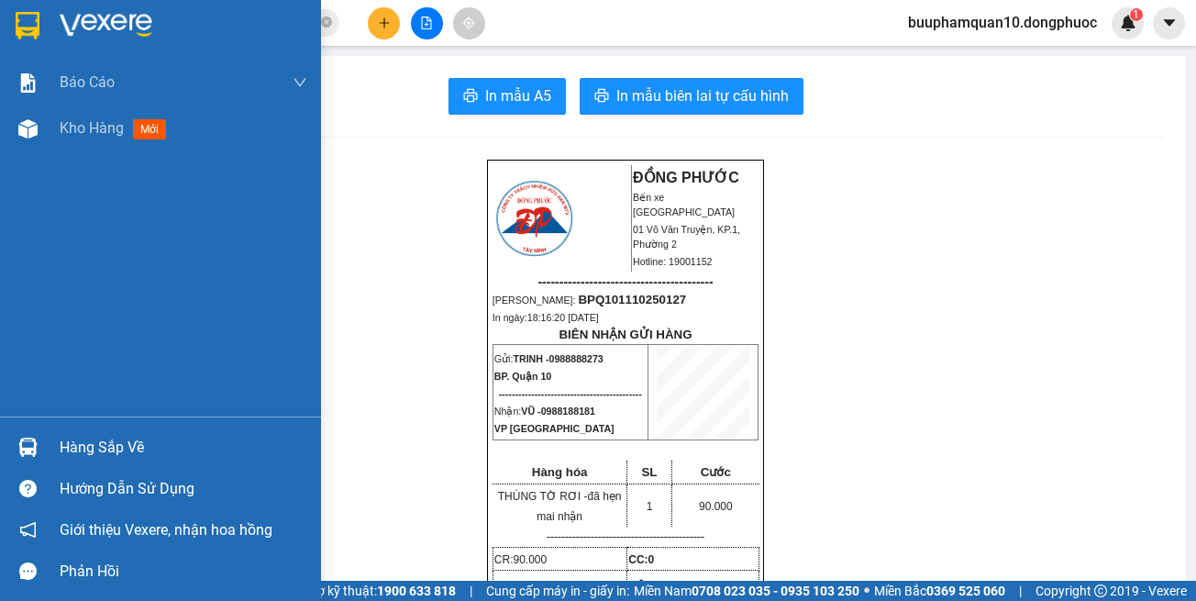
click at [51, 442] on div "Hàng sắp về" at bounding box center [160, 447] width 321 height 41
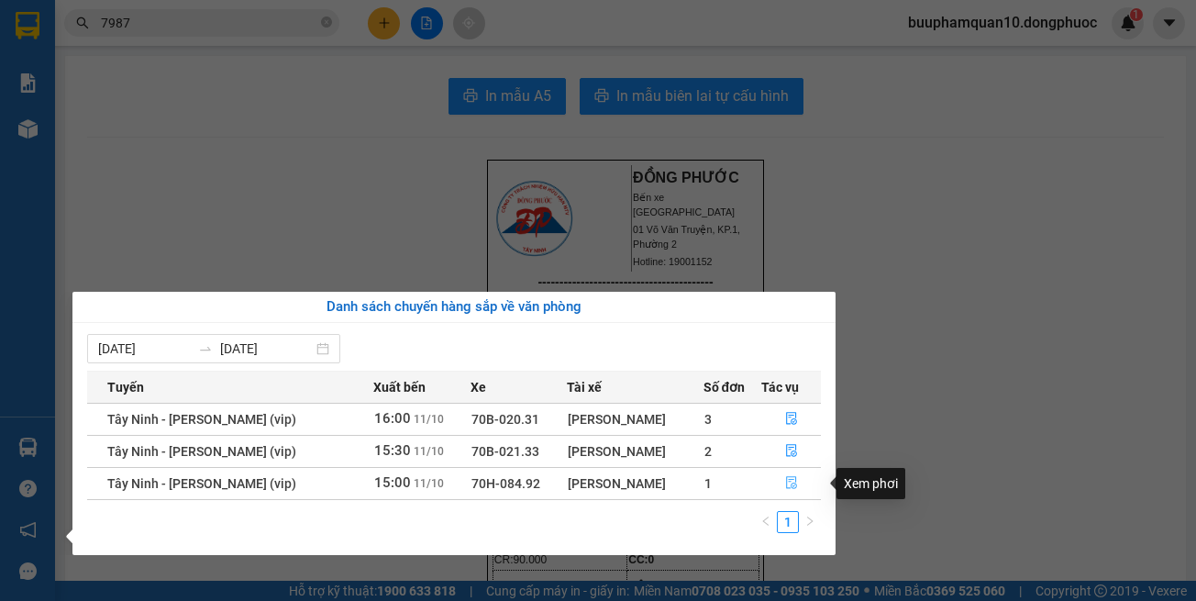
click at [773, 475] on button "button" at bounding box center [791, 483] width 58 height 29
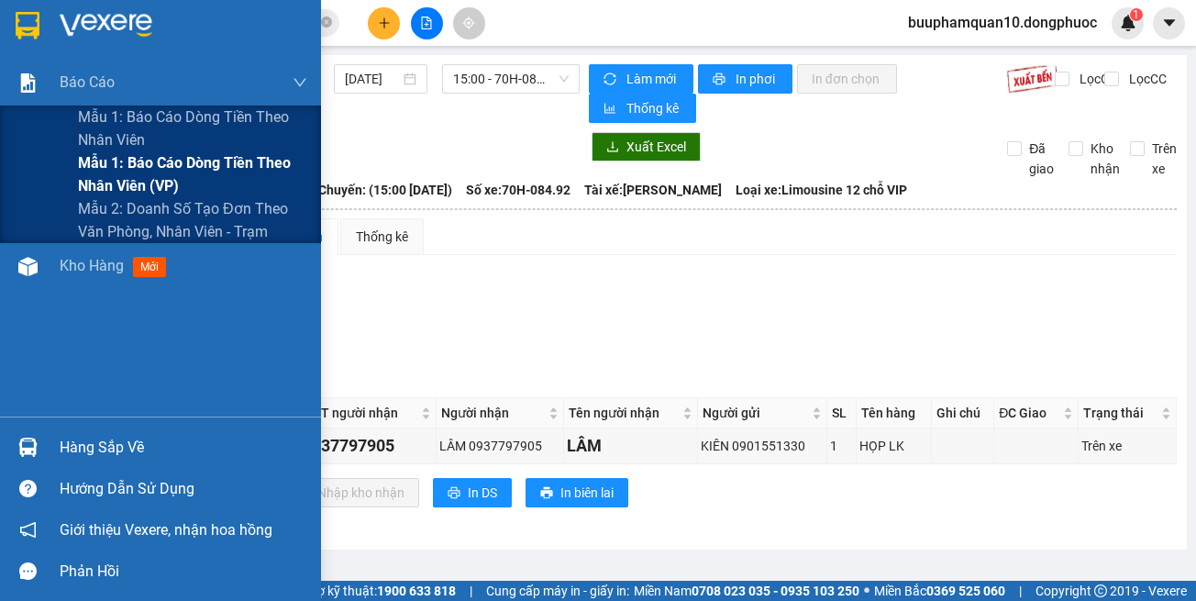
click at [161, 194] on span "Mẫu 1: Báo cáo dòng tiền theo nhân viên (VP)" at bounding box center [192, 174] width 229 height 46
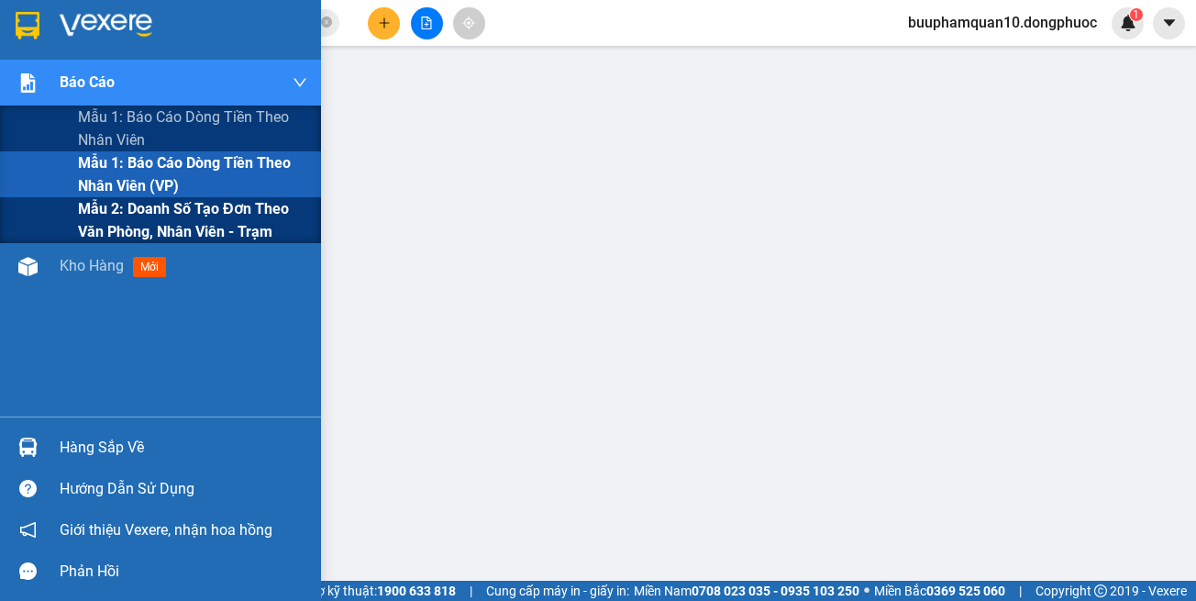
click at [155, 230] on span "Mẫu 2: Doanh số tạo đơn theo Văn phòng, nhân viên - Trạm" at bounding box center [192, 220] width 229 height 46
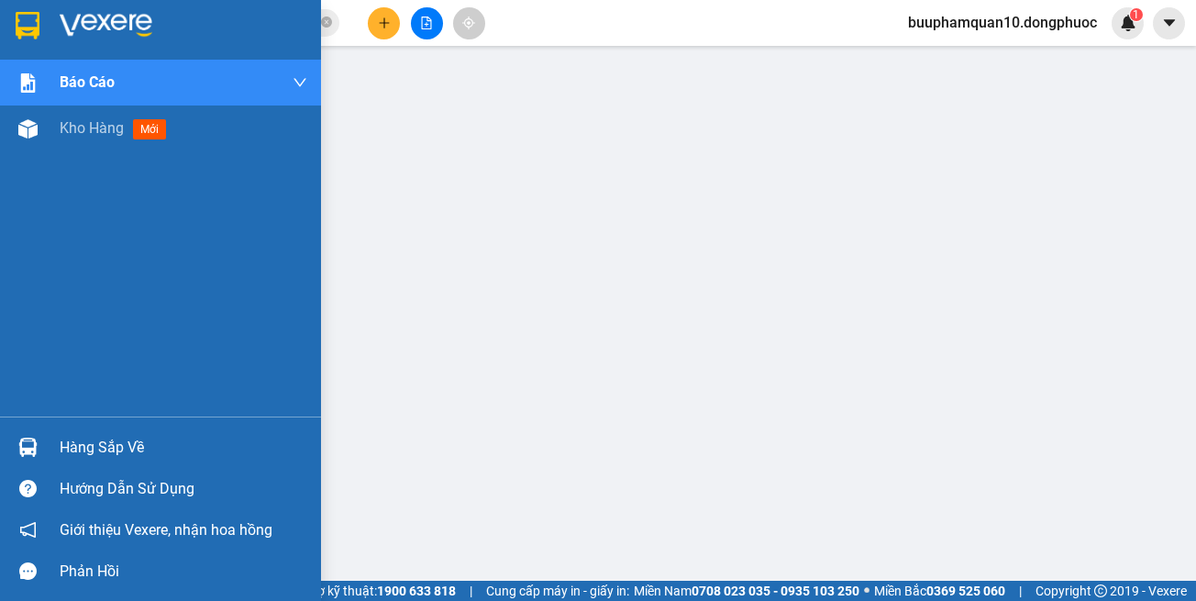
click at [119, 443] on div "Hàng sắp về" at bounding box center [184, 448] width 248 height 28
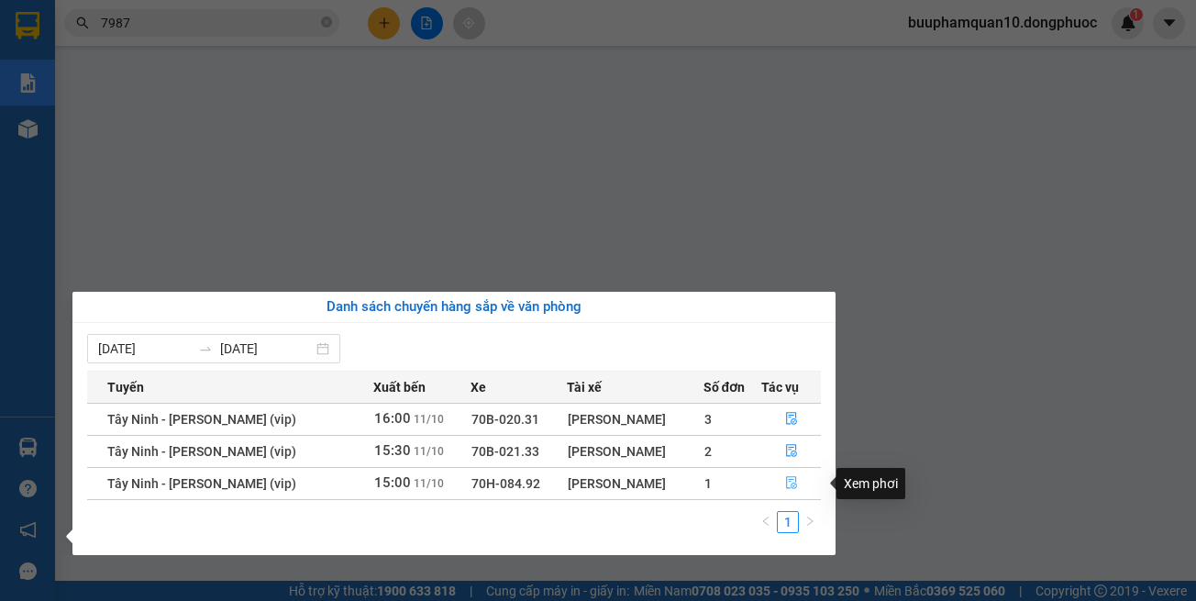
click at [787, 483] on icon "file-done" at bounding box center [791, 482] width 13 height 13
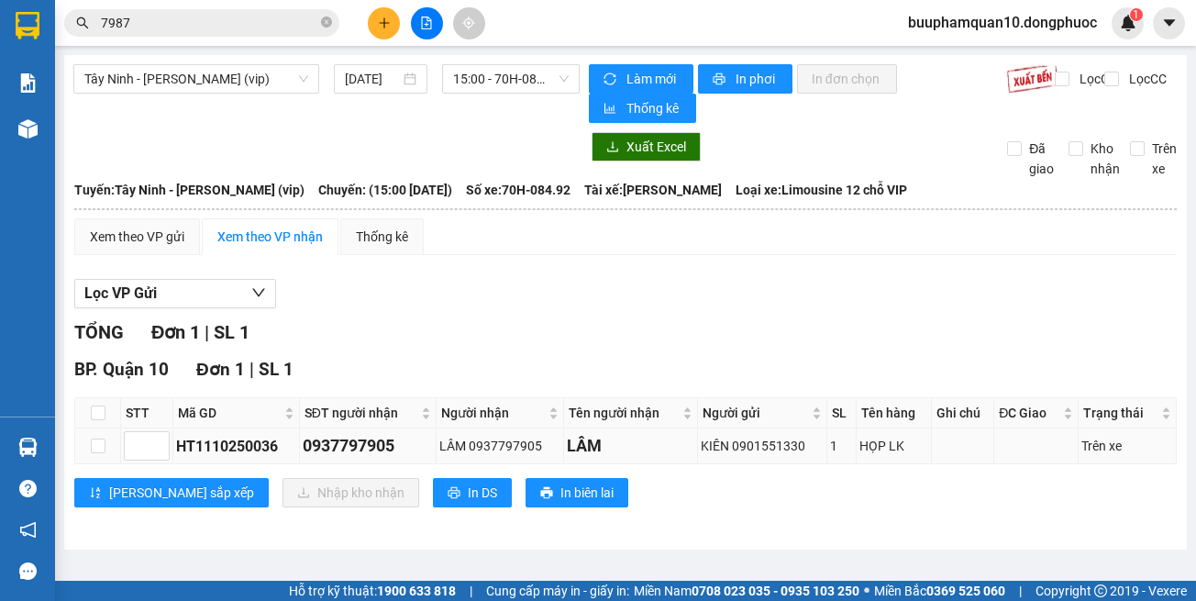
click at [384, 441] on div "0937797905" at bounding box center [368, 446] width 131 height 26
drag, startPoint x: 97, startPoint y: 450, endPoint x: 157, endPoint y: 472, distance: 63.6
click at [99, 450] on input "checkbox" at bounding box center [98, 445] width 15 height 15
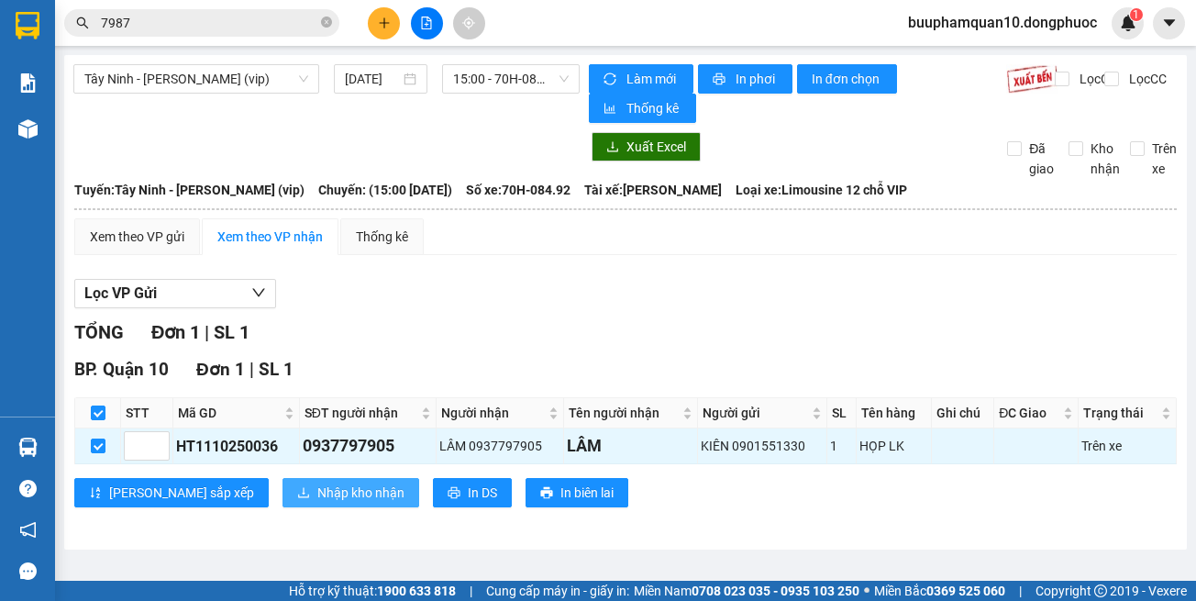
click at [317, 499] on span "Nhập kho nhận" at bounding box center [360, 493] width 87 height 20
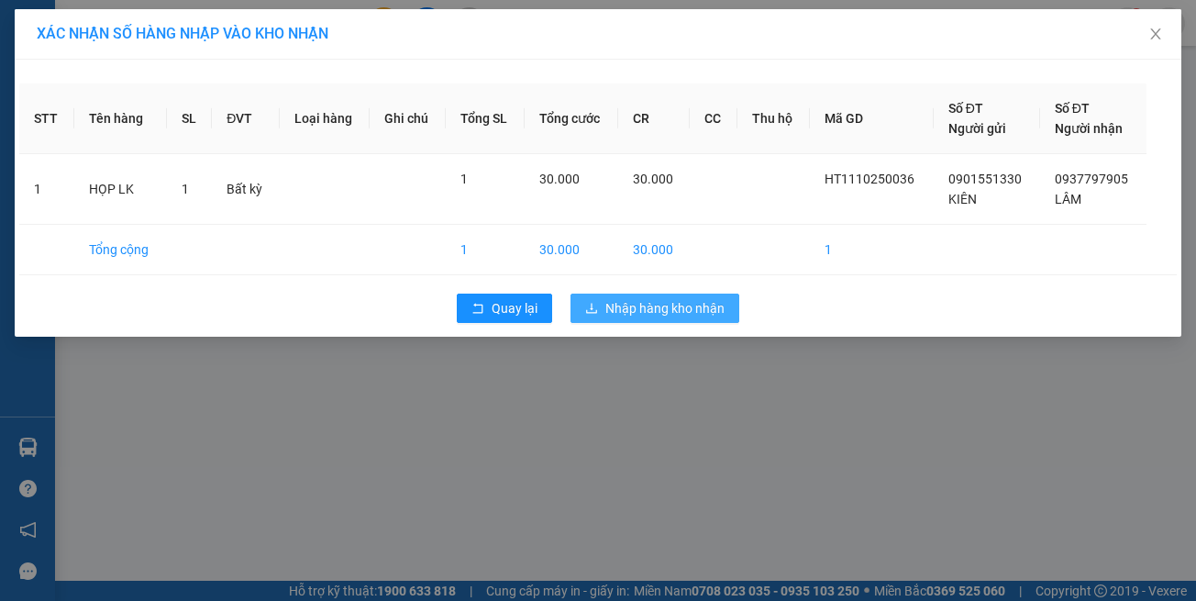
click at [588, 308] on icon "download" at bounding box center [591, 308] width 13 height 13
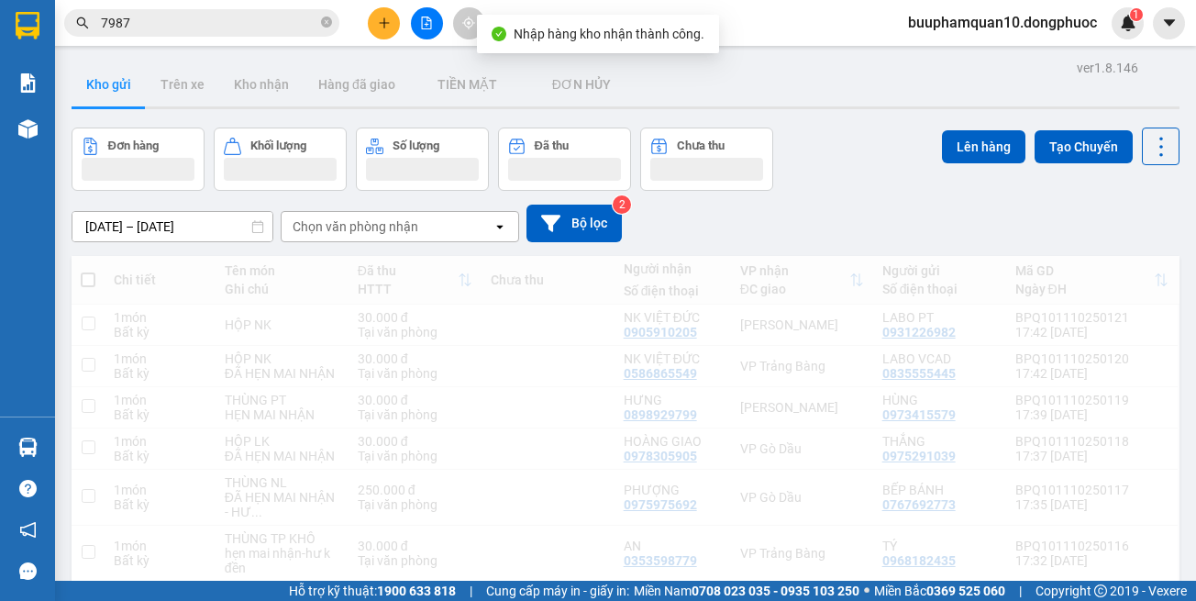
click at [160, 24] on input "7987" at bounding box center [209, 23] width 216 height 20
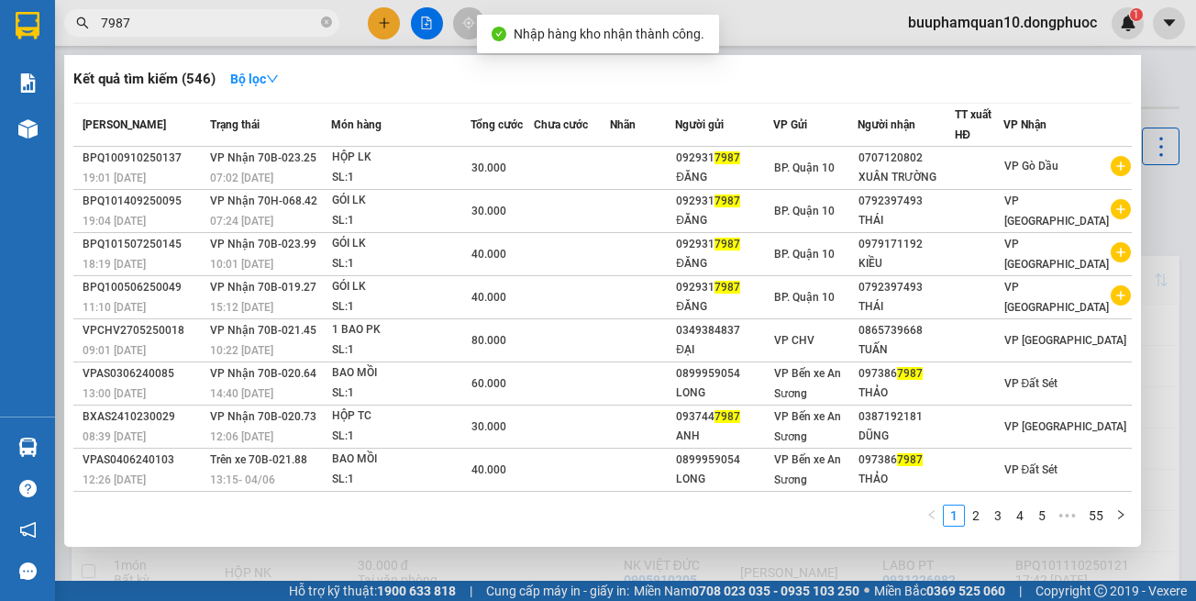
click at [160, 24] on input "7987" at bounding box center [209, 23] width 216 height 20
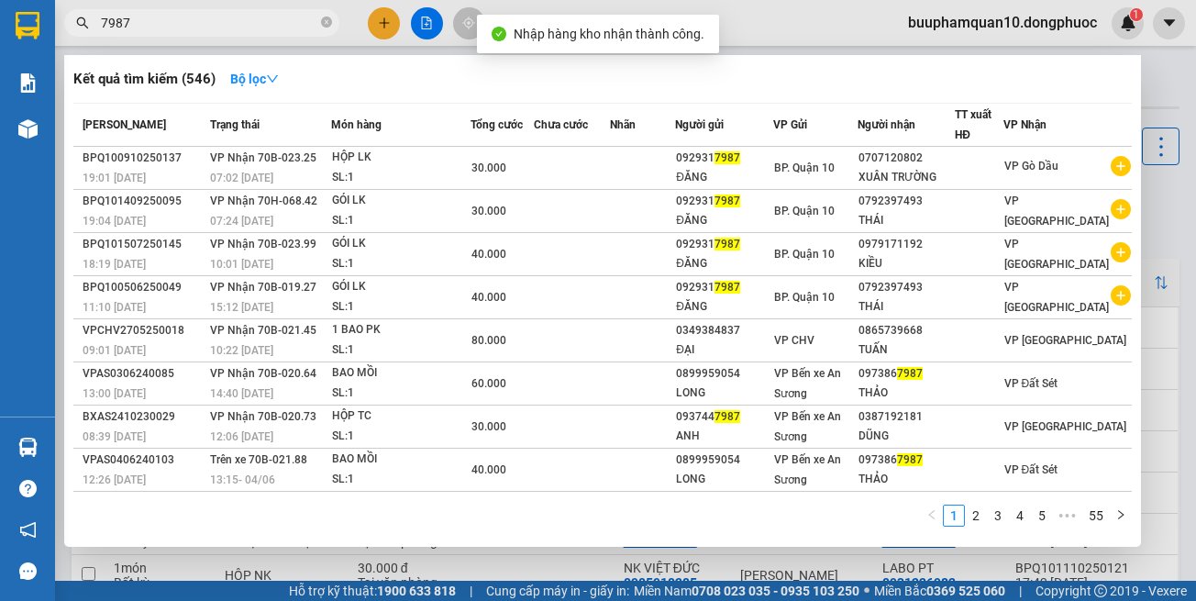
paste input "0937797905"
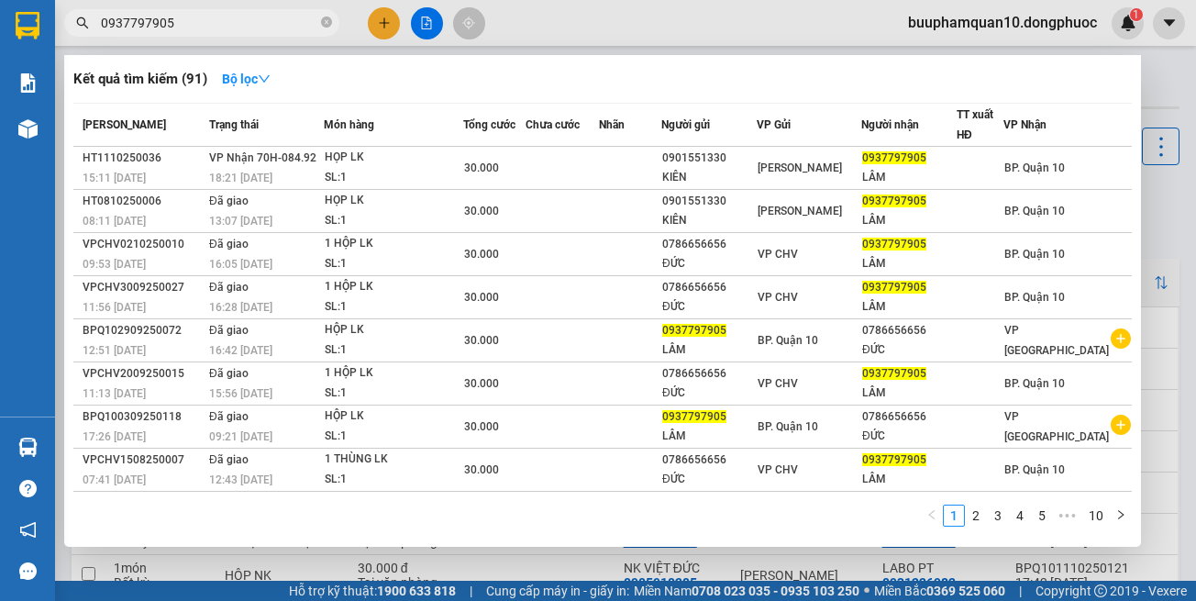
type input "0937797905"
click at [895, 171] on div "LÂM" at bounding box center [909, 177] width 94 height 19
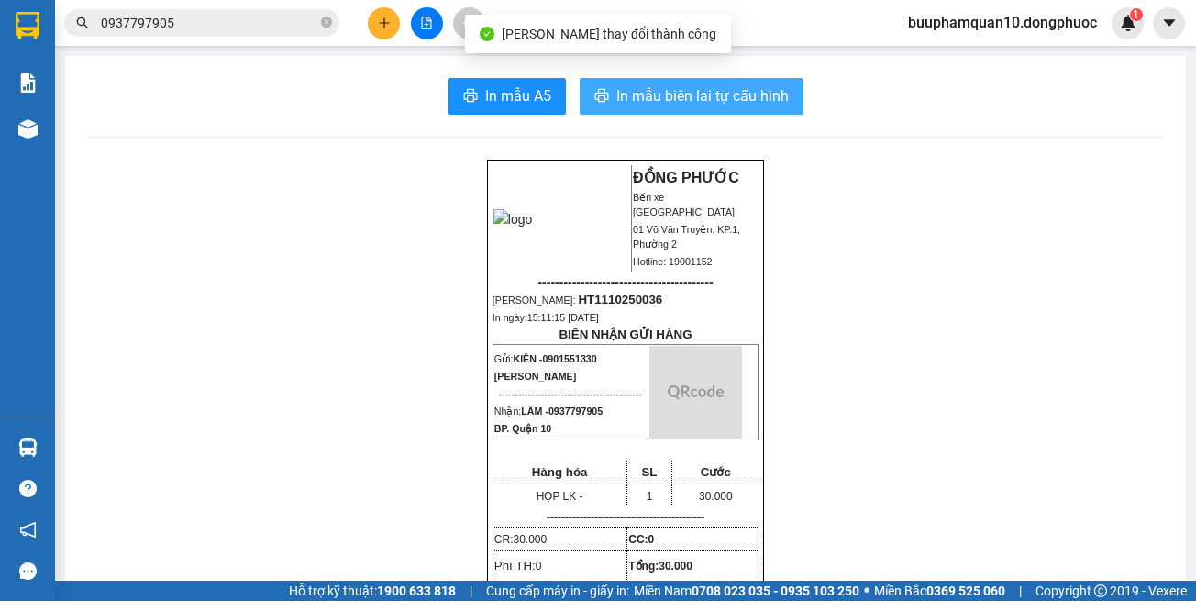
click at [751, 89] on span "In mẫu biên lai tự cấu hình" at bounding box center [702, 95] width 172 height 23
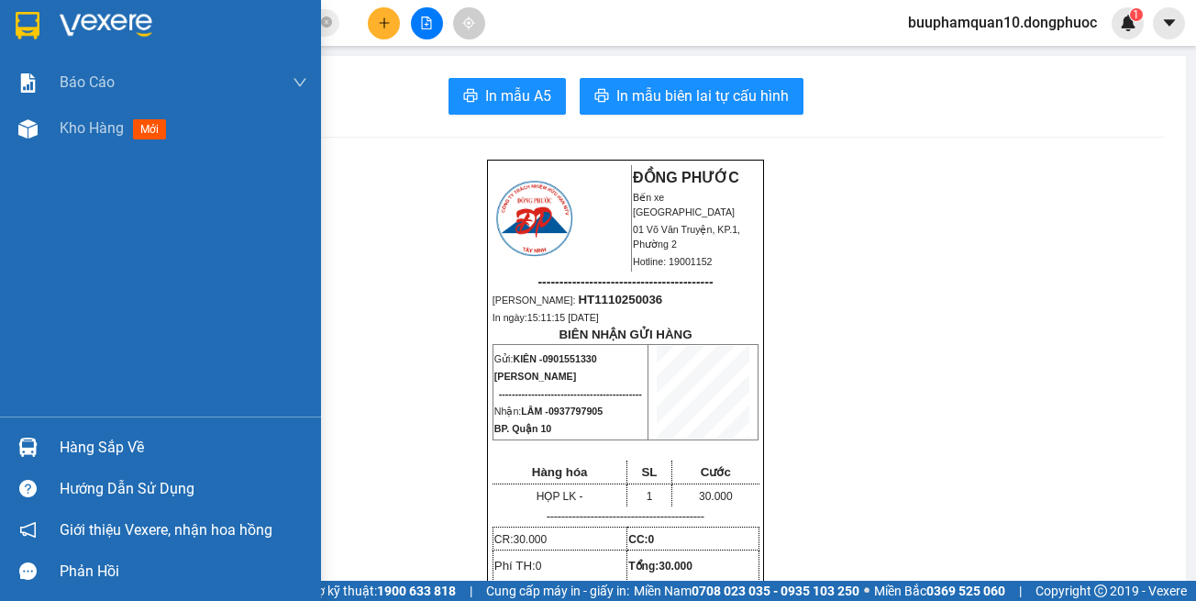
click at [9, 445] on div "Hàng sắp về" at bounding box center [160, 447] width 321 height 41
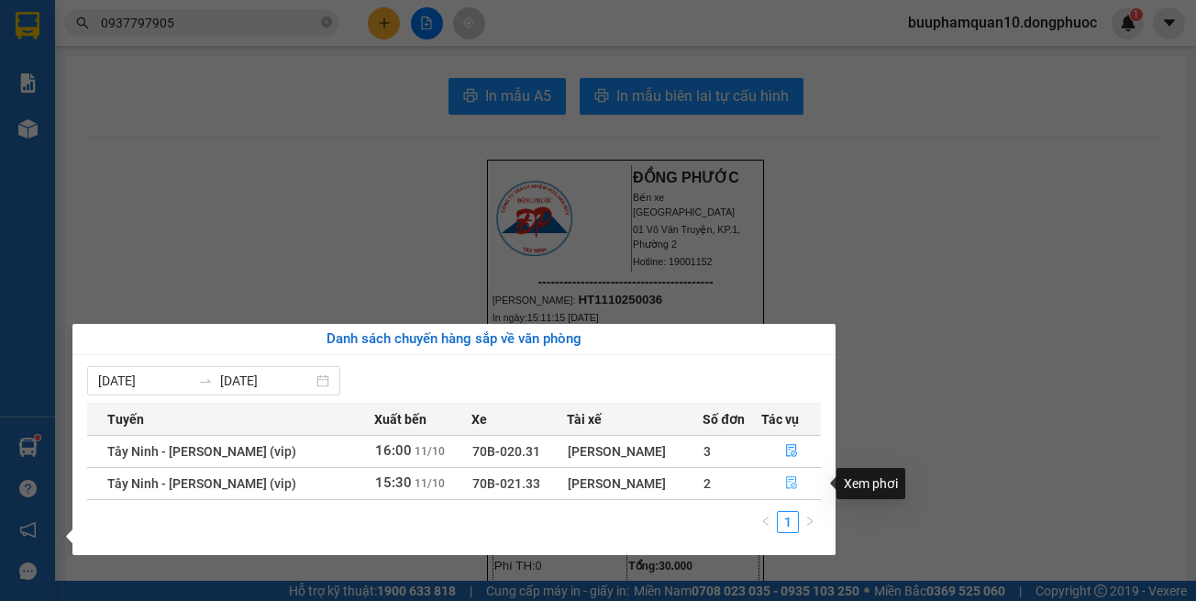
click at [785, 483] on icon "file-done" at bounding box center [791, 482] width 13 height 13
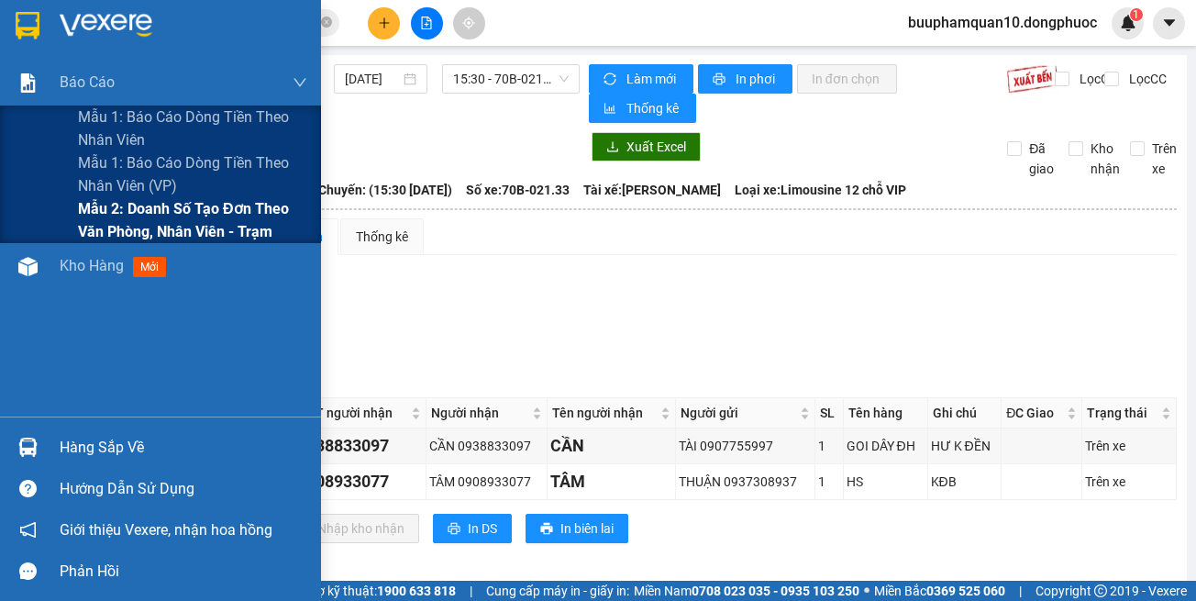
click at [178, 213] on span "Mẫu 2: Doanh số tạo đơn theo Văn phòng, nhân viên - Trạm" at bounding box center [192, 220] width 229 height 46
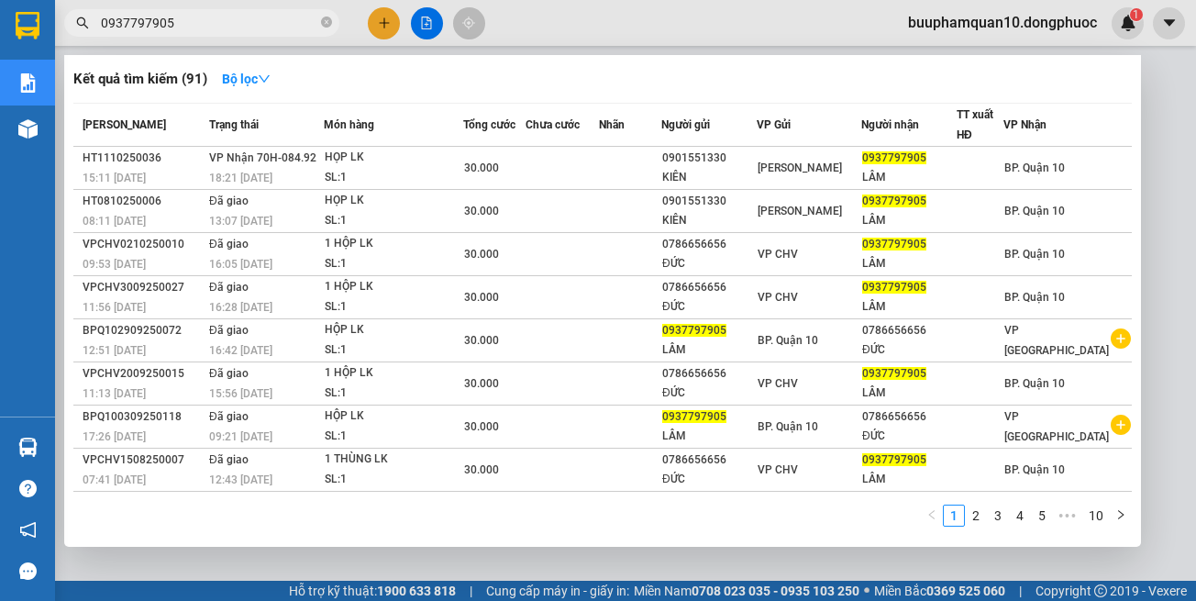
click at [276, 28] on input "0937797905" at bounding box center [209, 23] width 216 height 20
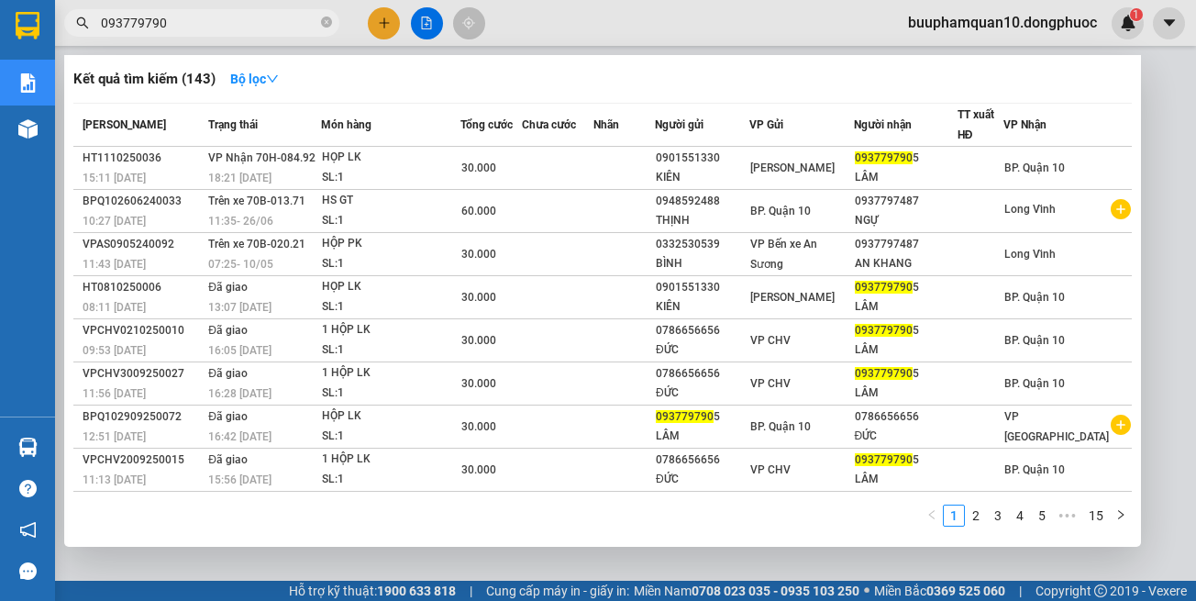
type input "0937797905"
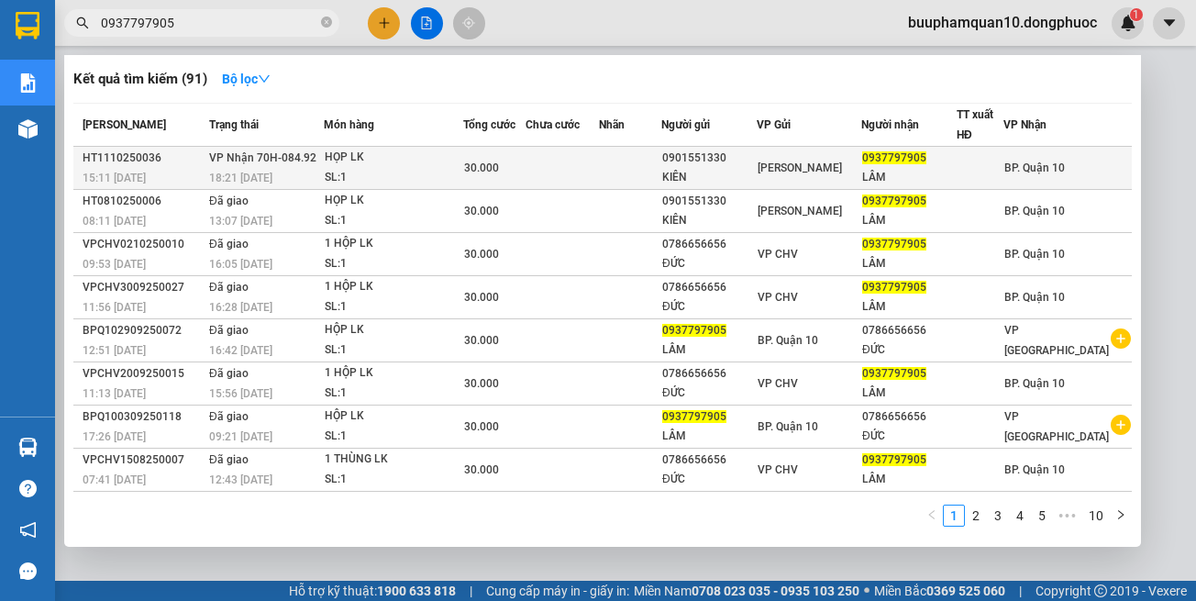
click at [515, 181] on td "30.000" at bounding box center [494, 168] width 62 height 43
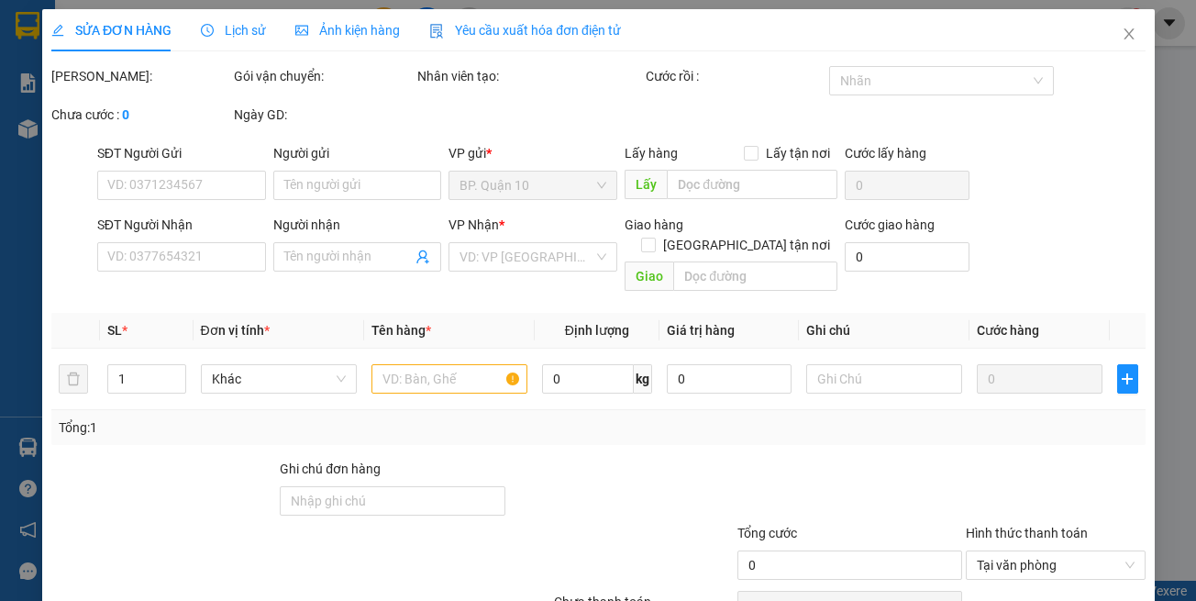
type input "0901551330"
type input "KIÊN"
type input "0937797905"
type input "LÂM"
type input "30.000"
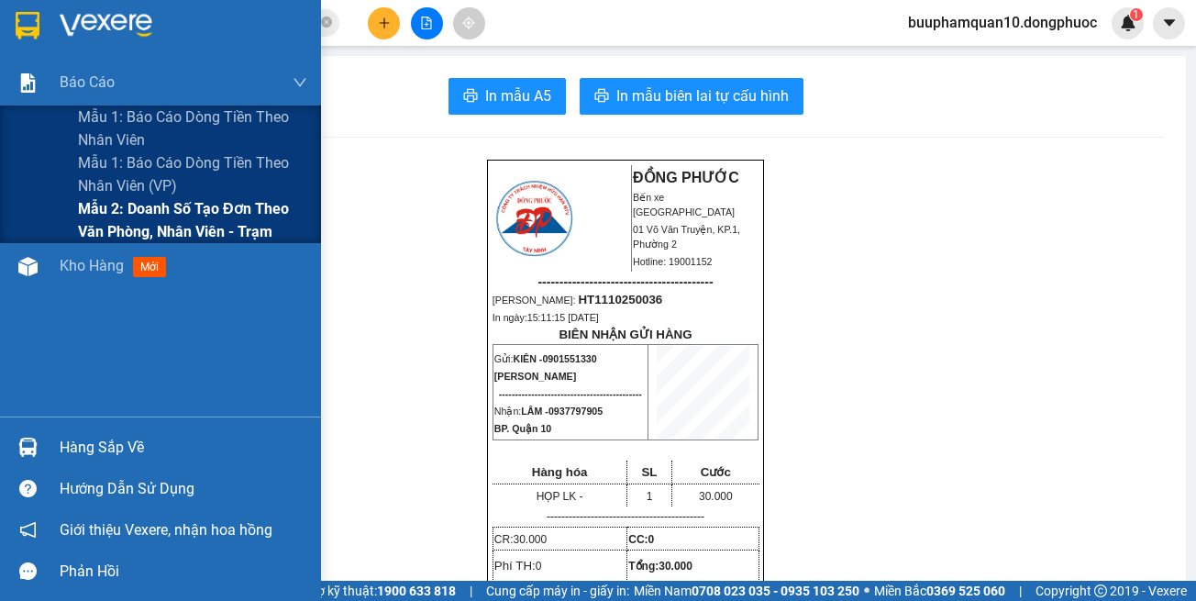
click at [150, 202] on span "Mẫu 2: Doanh số tạo đơn theo Văn phòng, nhân viên - Trạm" at bounding box center [192, 220] width 229 height 46
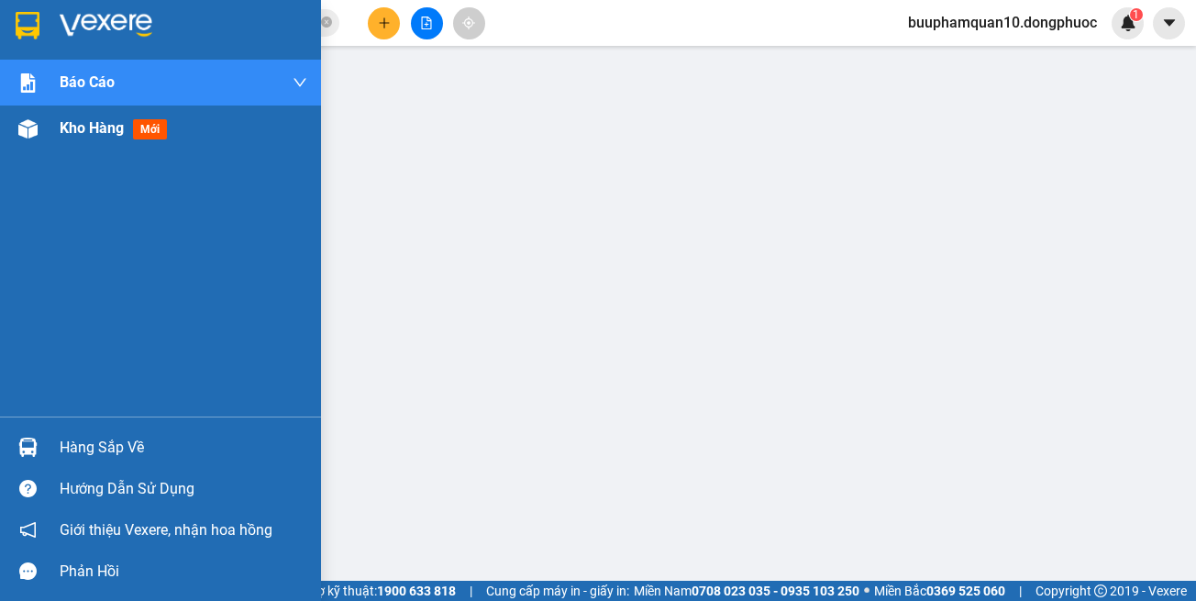
click at [47, 139] on div "Kho hàng mới" at bounding box center [160, 128] width 321 height 46
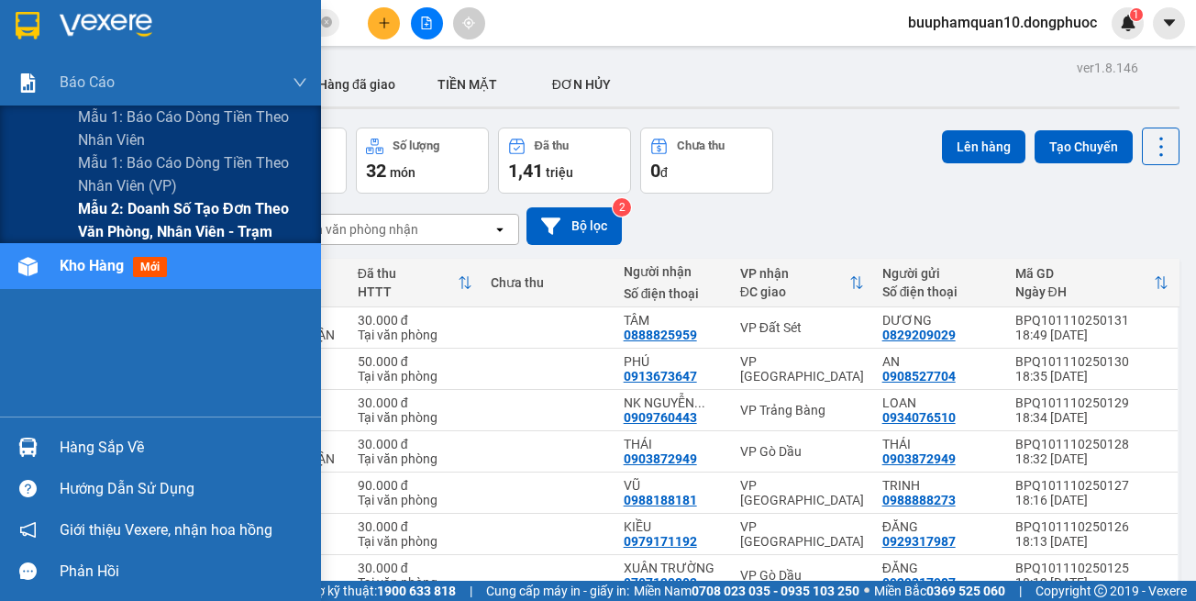
click at [164, 210] on span "Mẫu 2: Doanh số tạo đơn theo Văn phòng, nhân viên - Trạm" at bounding box center [192, 220] width 229 height 46
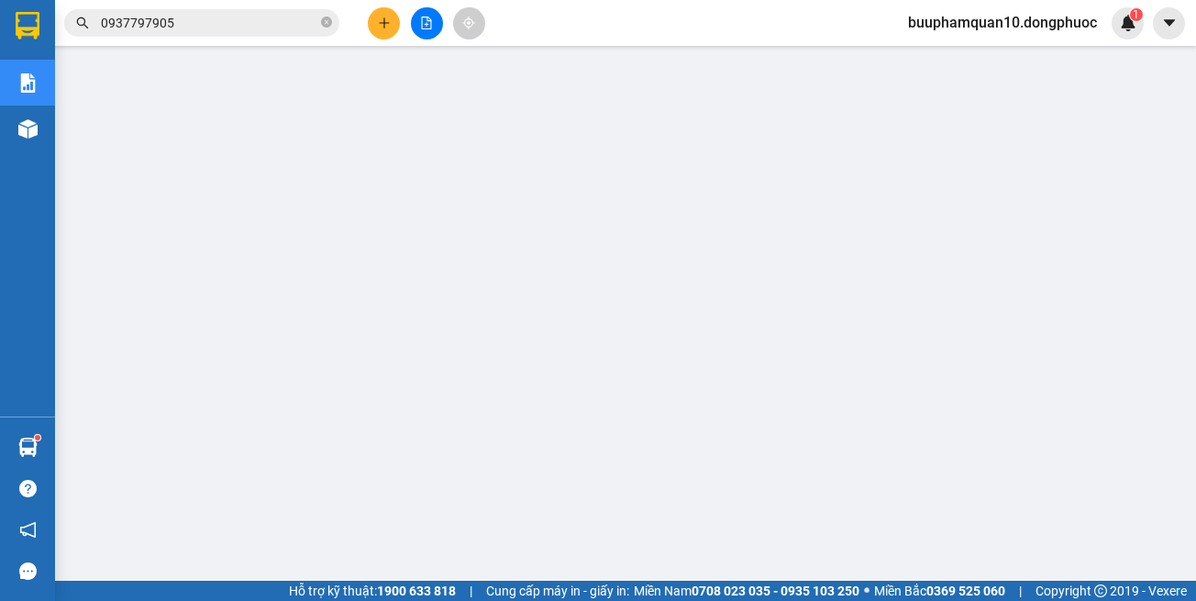
click at [363, 19] on div at bounding box center [427, 23] width 138 height 32
click at [370, 34] on div at bounding box center [427, 23] width 138 height 32
click at [374, 28] on button at bounding box center [384, 23] width 32 height 32
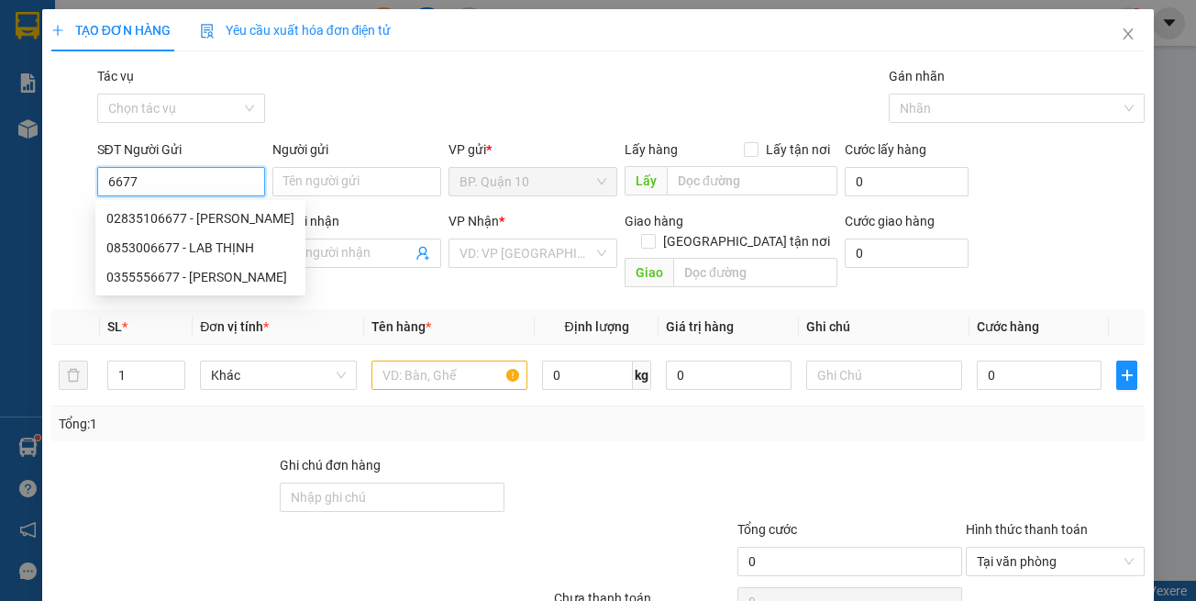
click at [147, 216] on div "02835106677 - khắc duy" at bounding box center [200, 218] width 188 height 20
type input "02835106677"
type input "[PERSON_NAME]"
type input "0902966393"
type input "HỮU"
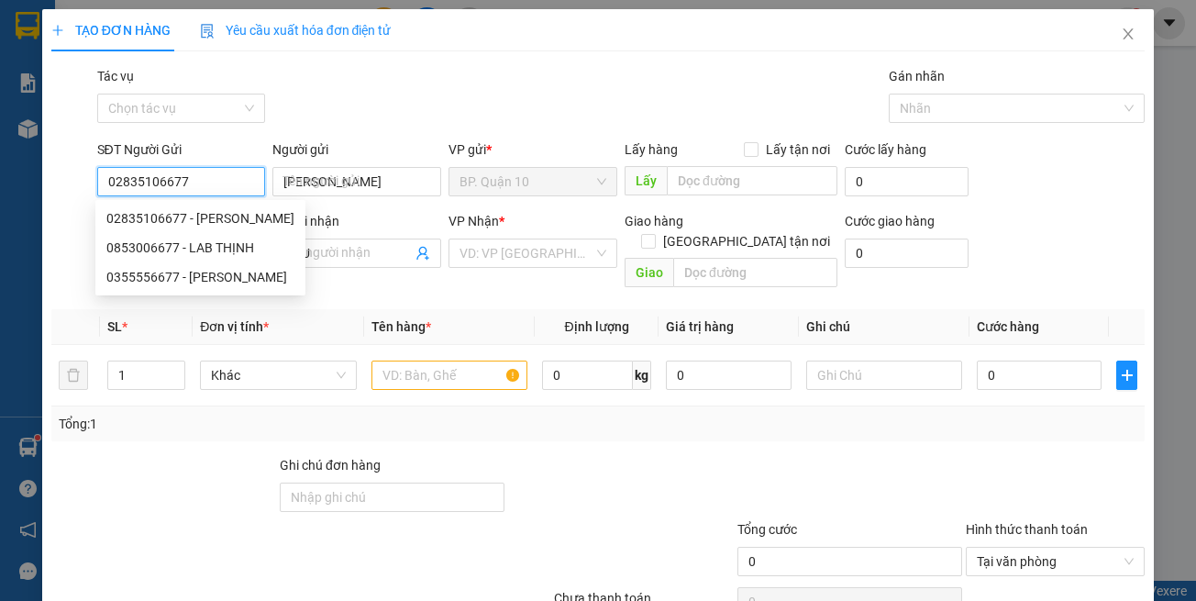
type input "270.000"
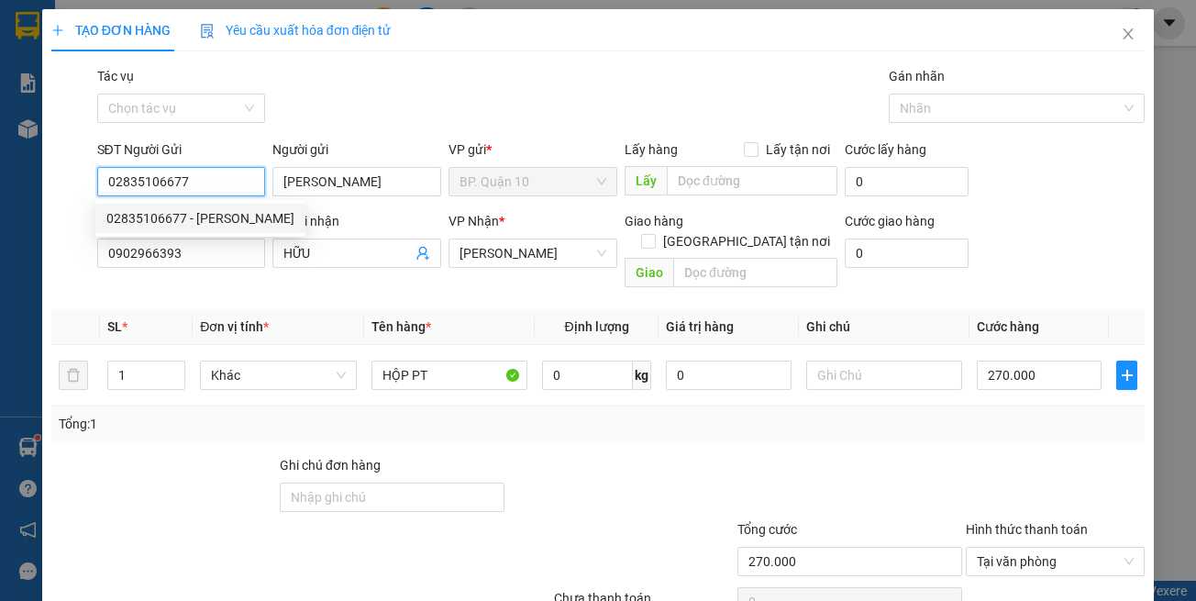
type input "02835106677"
drag, startPoint x: 279, startPoint y: 299, endPoint x: 258, endPoint y: 269, distance: 36.9
click at [279, 309] on th "Đơn vị tính *" at bounding box center [278, 327] width 171 height 36
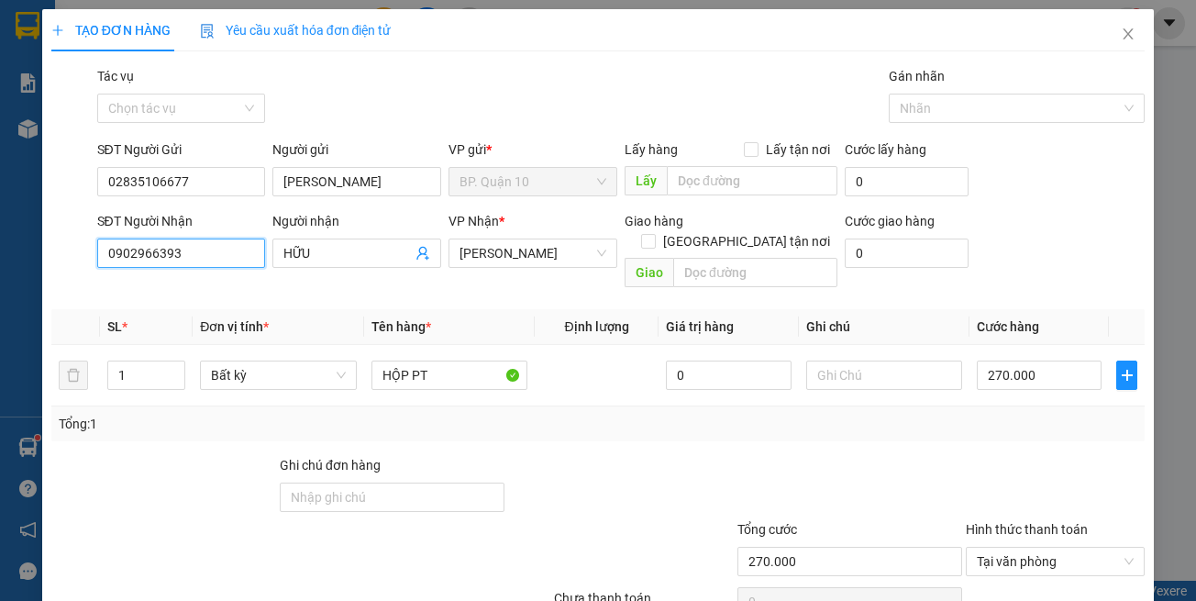
click at [230, 256] on input "0902966393" at bounding box center [181, 253] width 169 height 29
type input "0938280925"
click at [211, 283] on div "0938280925 - BÌNH" at bounding box center [178, 290] width 144 height 20
type input "BÌNH"
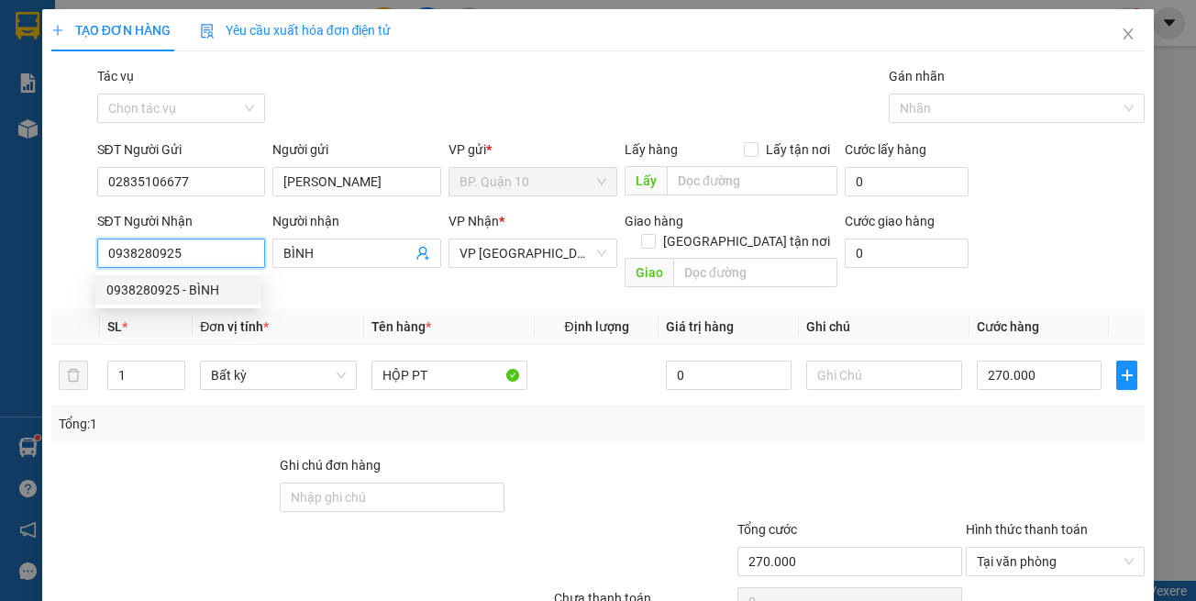
type input "40.000"
type input "0938280925"
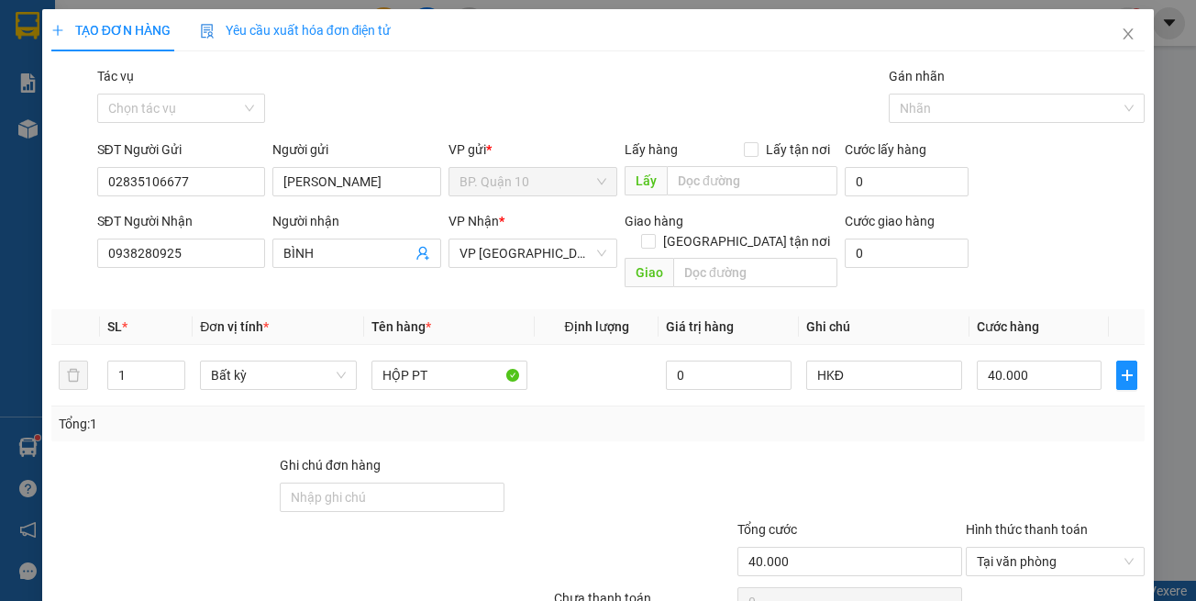
click at [461, 414] on div "Tổng: 1" at bounding box center [599, 424] width 1080 height 20
click at [1013, 455] on div at bounding box center [1055, 487] width 183 height 64
click at [1011, 361] on input "40.000" at bounding box center [1039, 375] width 125 height 29
type input "63"
type input "630"
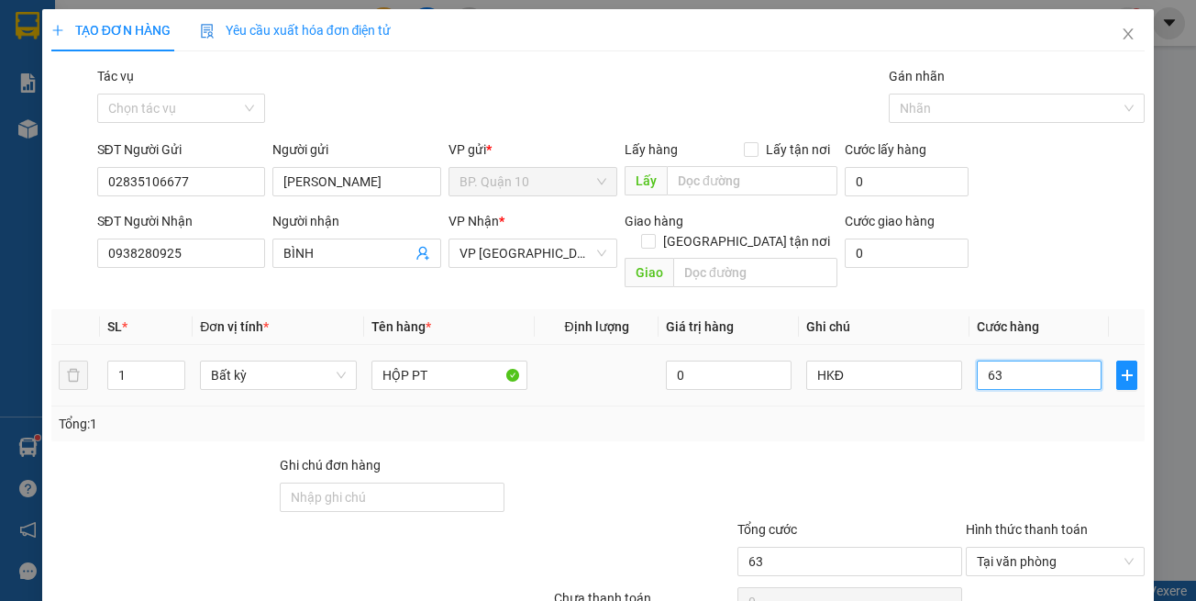
type input "630"
type input "63"
type input "6"
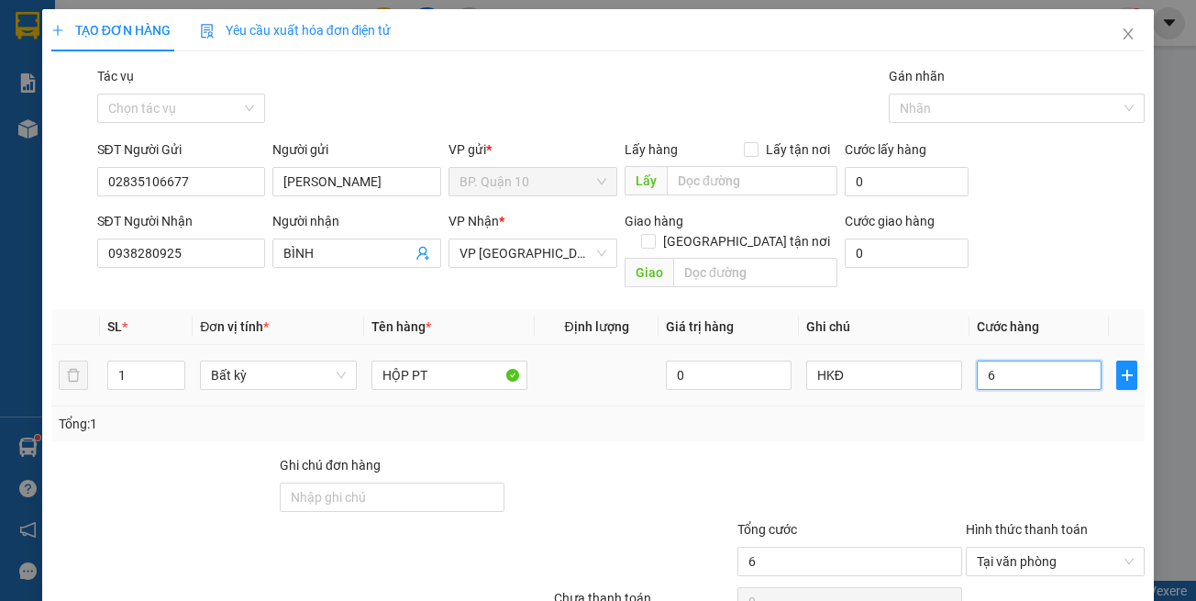
type input "0"
type input "3"
type input "03"
type input "30"
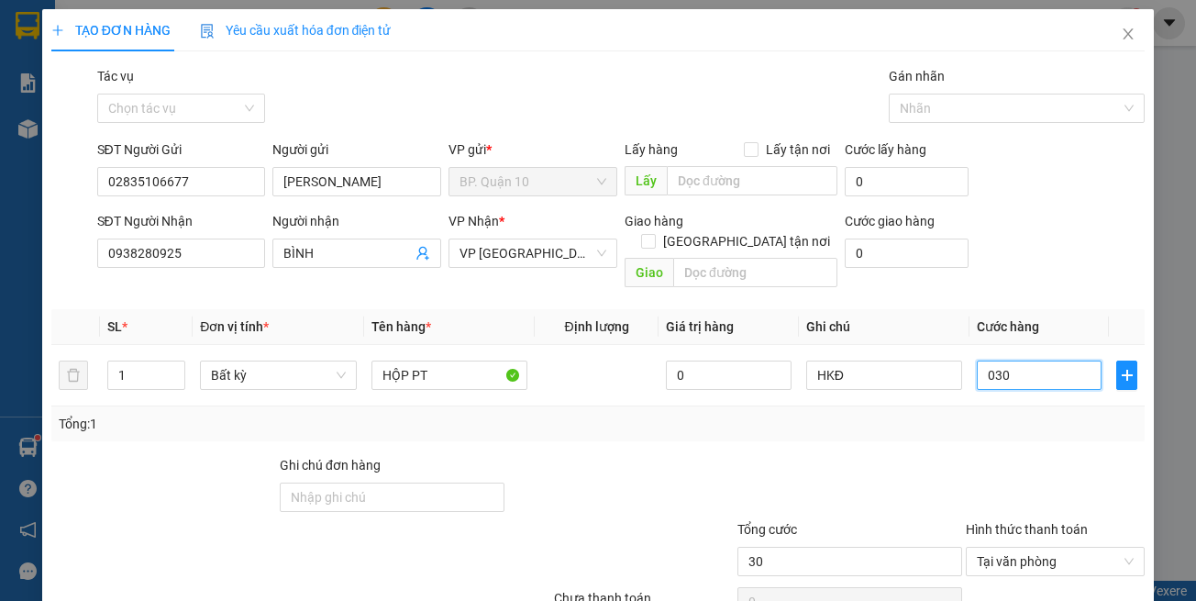
type input "030"
type input "30.000"
click at [987, 414] on div "Tổng: 1" at bounding box center [599, 424] width 1080 height 20
click at [910, 364] on input "HKĐ" at bounding box center [884, 375] width 156 height 29
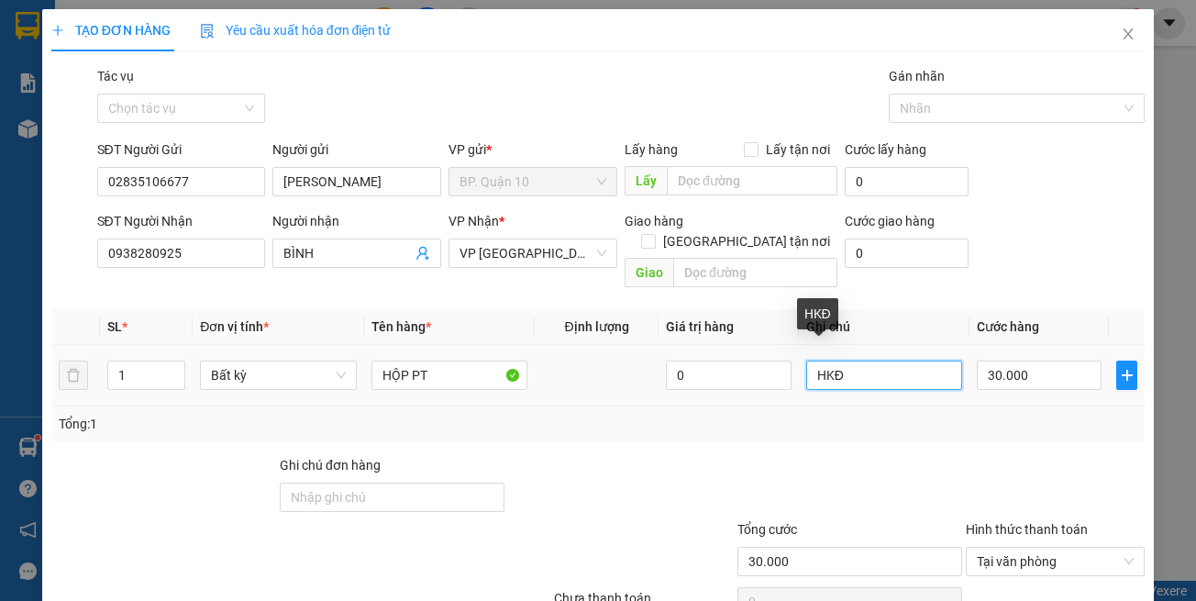
click at [910, 364] on input "HKĐ" at bounding box center [884, 375] width 156 height 29
paste input "0937797905"
type input "0937797905"
drag, startPoint x: 881, startPoint y: 355, endPoint x: 641, endPoint y: 334, distance: 240.4
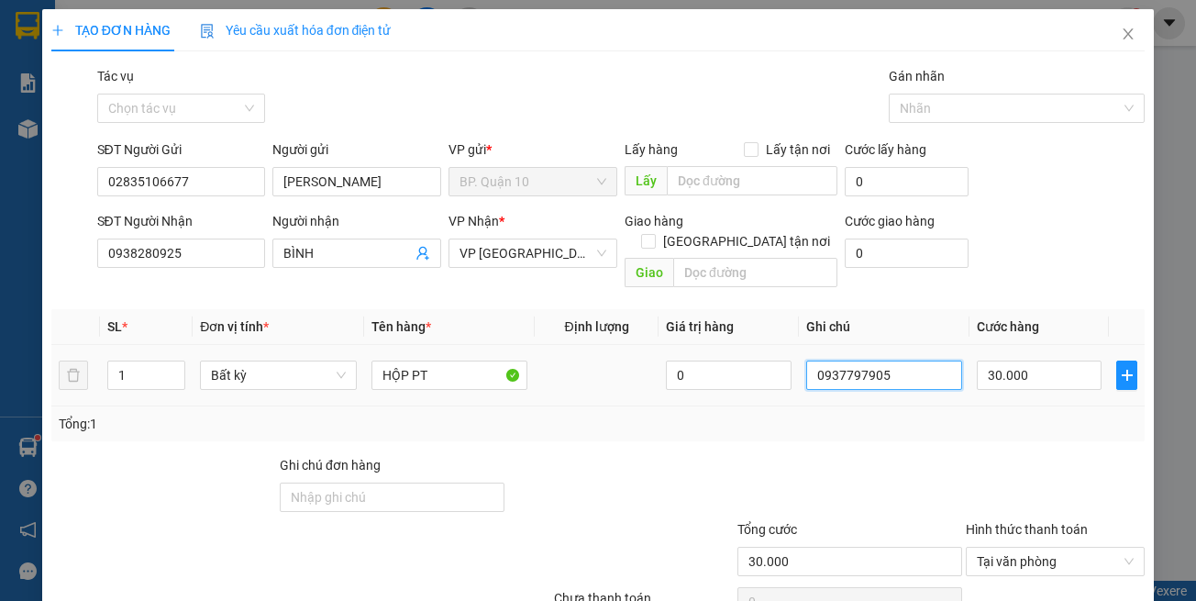
click at [649, 345] on tr "1 Bất kỳ HỘP PT 0 0937797905 30.000" at bounding box center [598, 375] width 1094 height 61
type input "d"
type input "đã hẹn mai n"
drag, startPoint x: 925, startPoint y: 356, endPoint x: 596, endPoint y: 302, distance: 332.8
click at [590, 309] on table "SL * Đơn vị tính * Tên hàng * Định lượng Giá trị hàng Ghi chú Cước hàng 1 Bất k…" at bounding box center [598, 357] width 1094 height 97
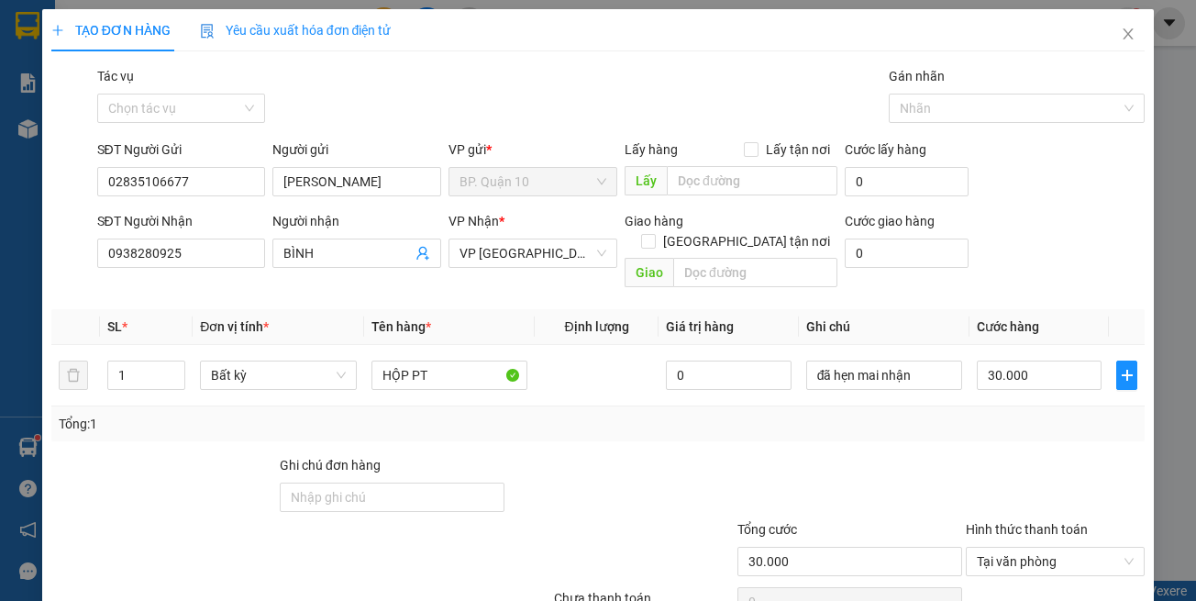
drag, startPoint x: 1054, startPoint y: 554, endPoint x: 965, endPoint y: 517, distance: 96.3
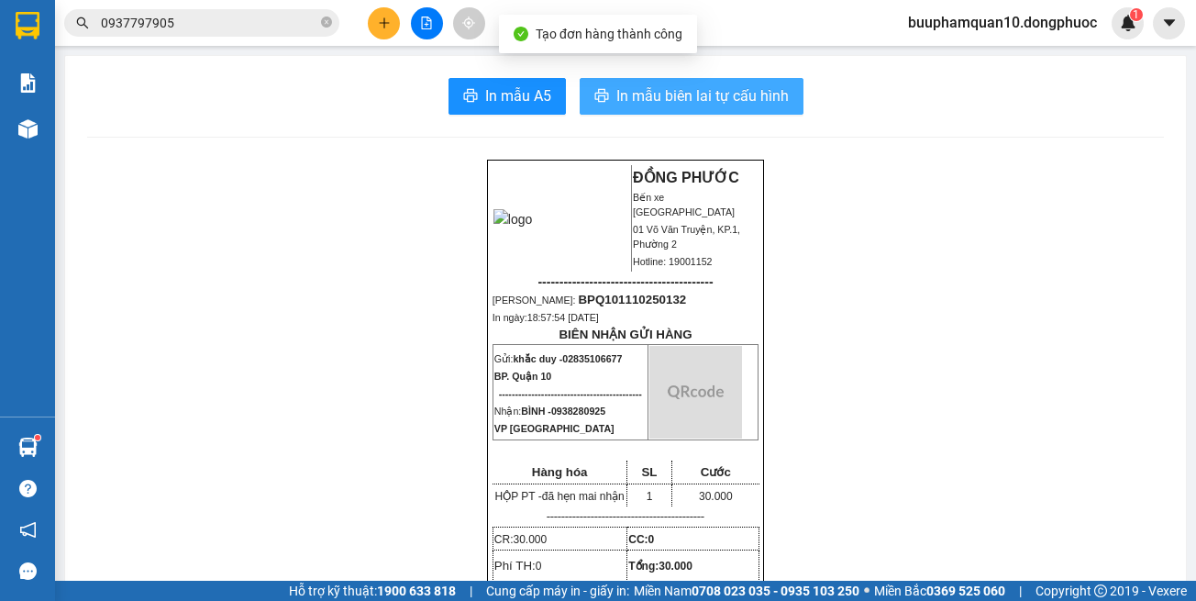
click at [711, 102] on span "In mẫu biên lai tự cấu hình" at bounding box center [702, 95] width 172 height 23
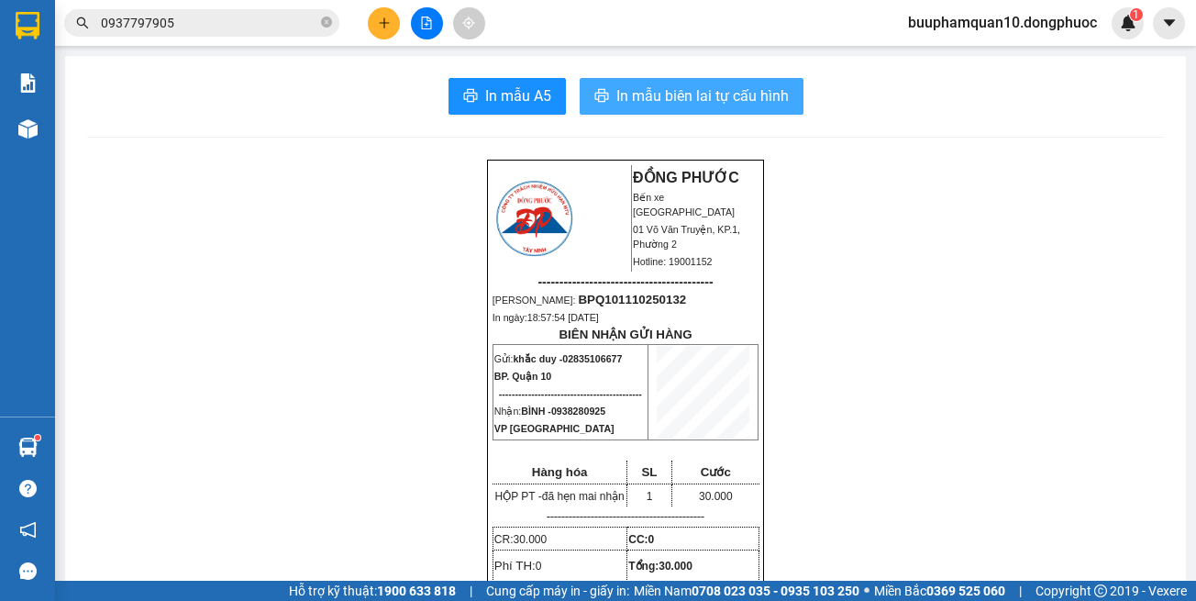
click at [603, 106] on button "In mẫu biên lai tự cấu hình" at bounding box center [692, 96] width 224 height 37
click at [325, 19] on icon "close-circle" at bounding box center [326, 22] width 11 height 11
click at [298, 19] on input "text" at bounding box center [209, 23] width 216 height 20
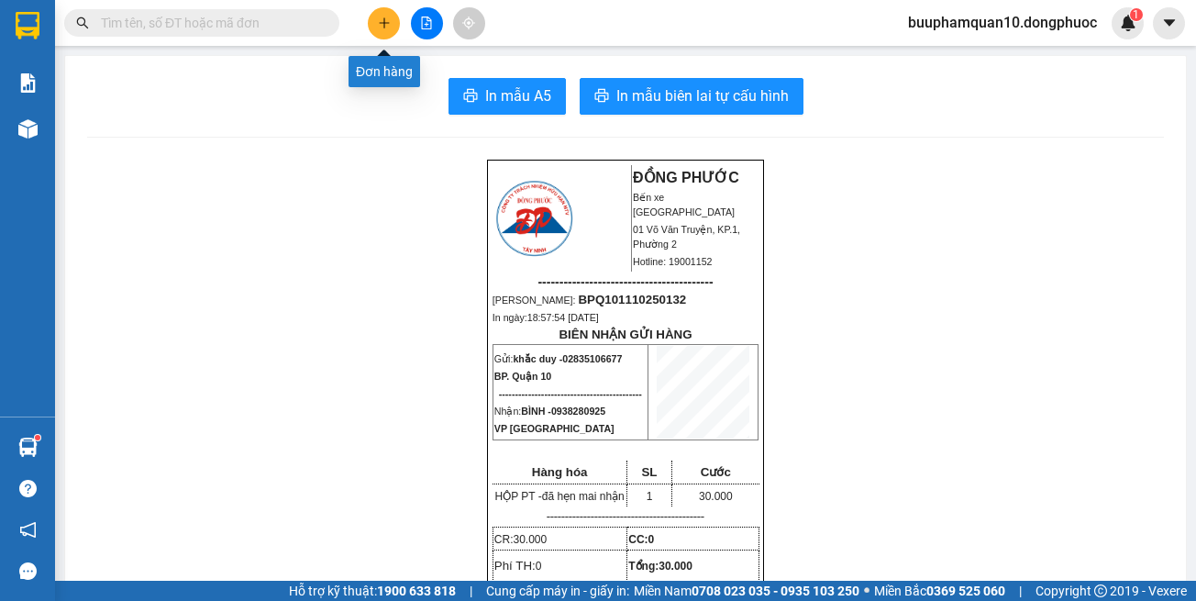
click at [374, 22] on button at bounding box center [384, 23] width 32 height 32
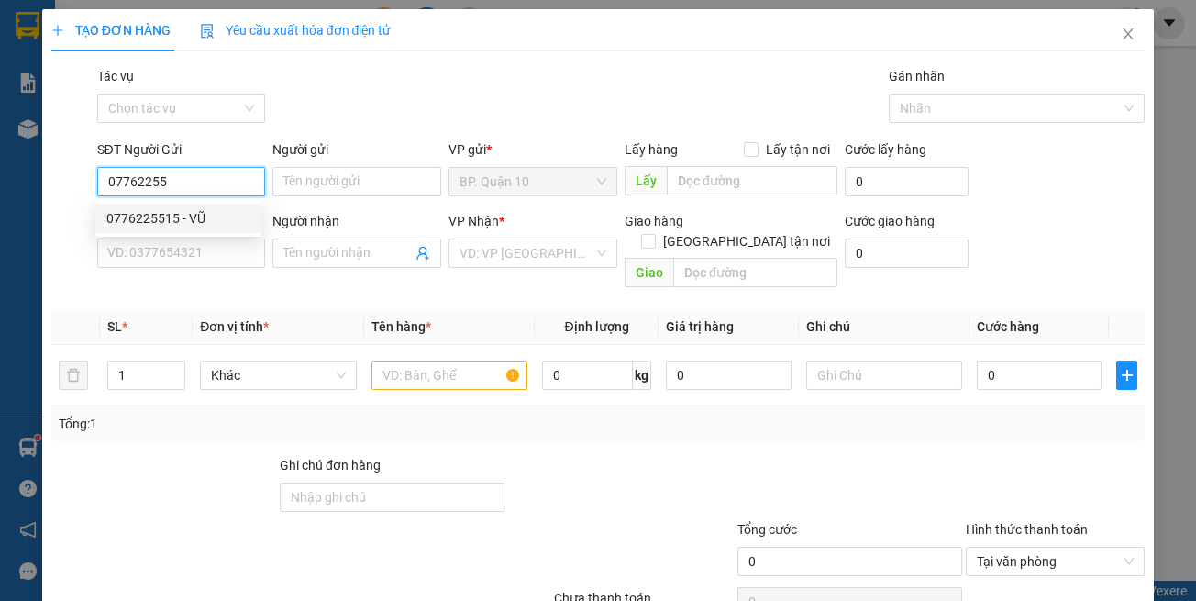
click at [205, 210] on div "0776225515 - VŨ" at bounding box center [178, 218] width 144 height 20
type input "0776225515"
type input "VŨ"
type input "0902767242"
type input "PHƯƠNG"
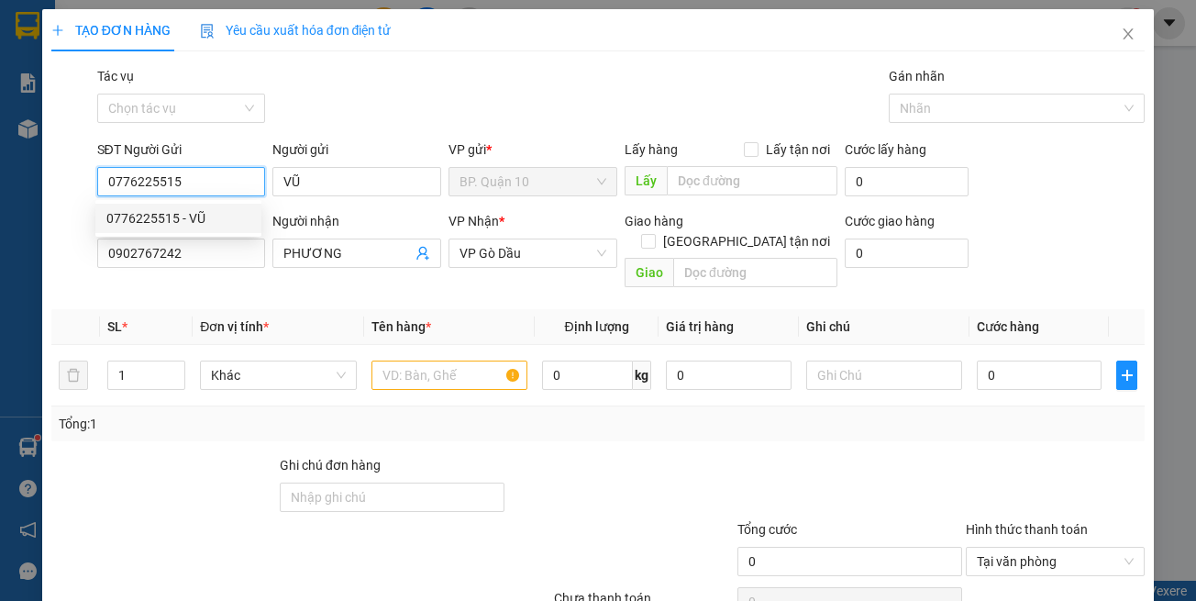
type input "0776225515"
click at [270, 283] on div "Transit Pickup Surcharge Ids Transit Deliver Surcharge Ids Transit Deliver Surc…" at bounding box center [598, 364] width 1094 height 597
type input "30.000"
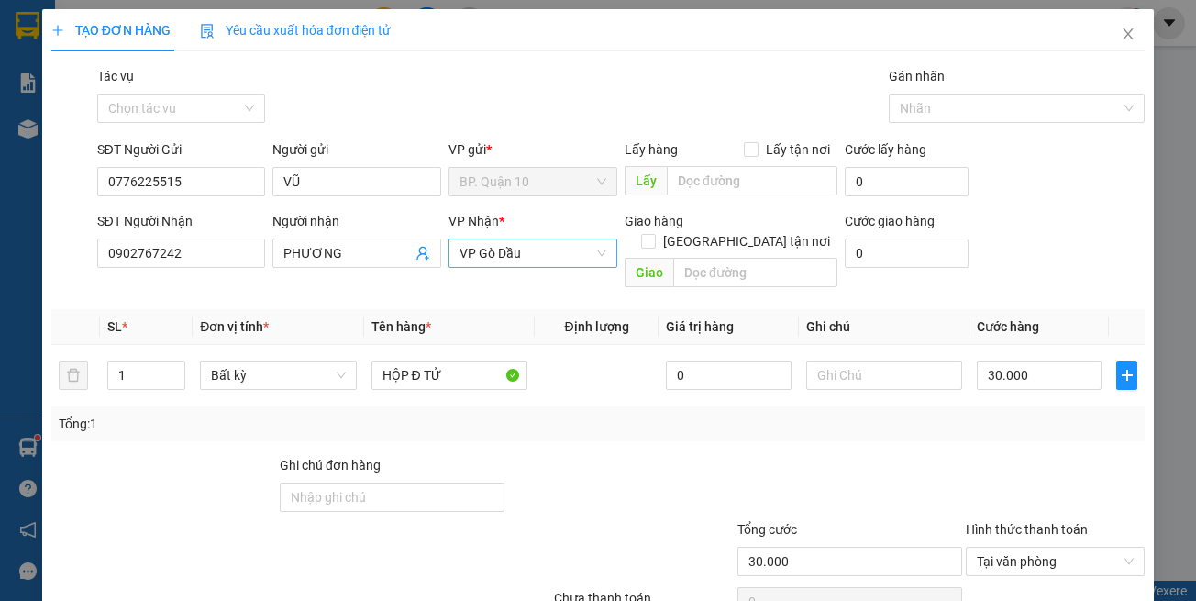
click at [492, 262] on span "VP Gò Dầu" at bounding box center [533, 253] width 147 height 28
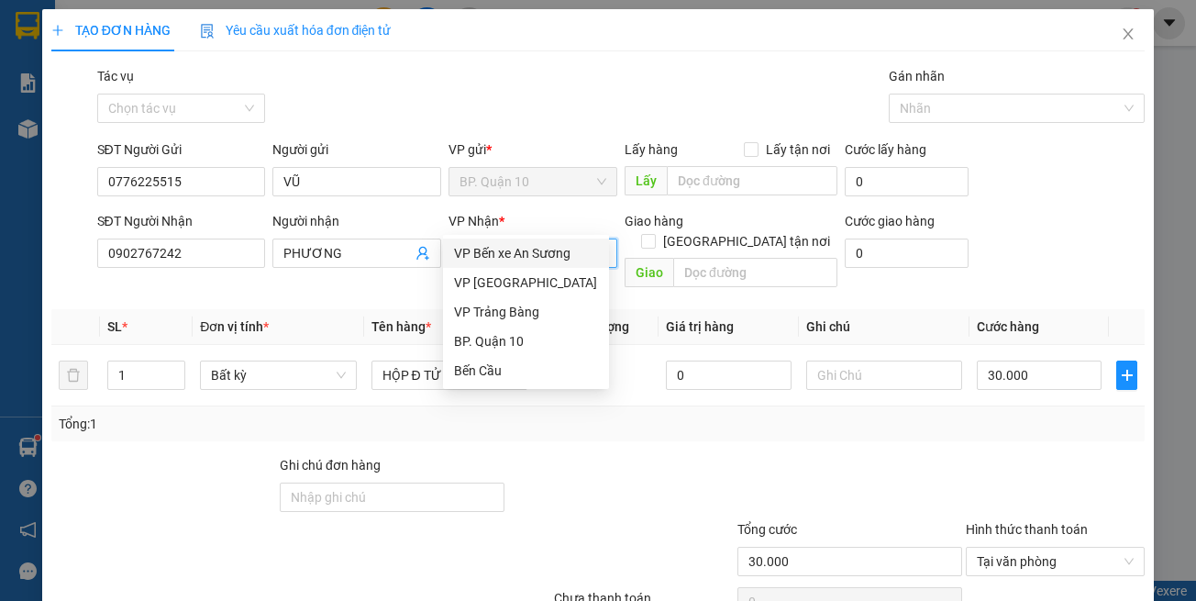
type input "bc"
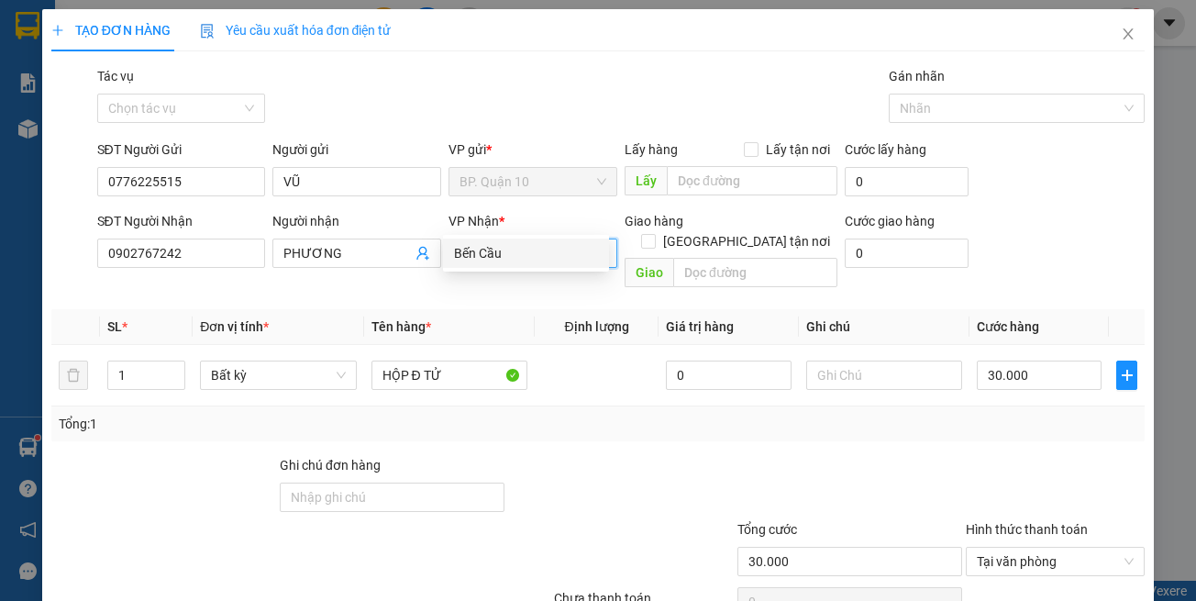
click at [491, 261] on div "Bến Cầu" at bounding box center [526, 253] width 144 height 20
drag, startPoint x: 521, startPoint y: 391, endPoint x: 507, endPoint y: 367, distance: 27.5
click at [516, 382] on div "Transit Pickup Surcharge Ids Transit Deliver Surcharge Ids Transit Deliver Surc…" at bounding box center [598, 364] width 1094 height 597
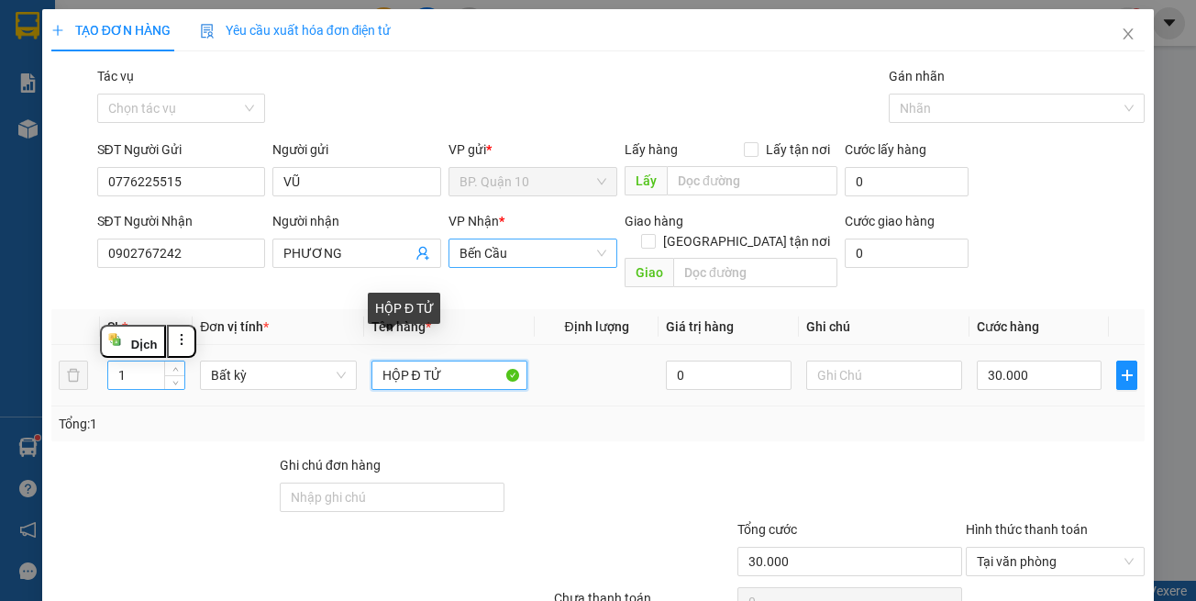
drag, startPoint x: 454, startPoint y: 317, endPoint x: 140, endPoint y: 322, distance: 313.8
click at [178, 345] on tr "1 Bất kỳ HỘP Đ TỬ 0 30.000" at bounding box center [598, 375] width 1094 height 61
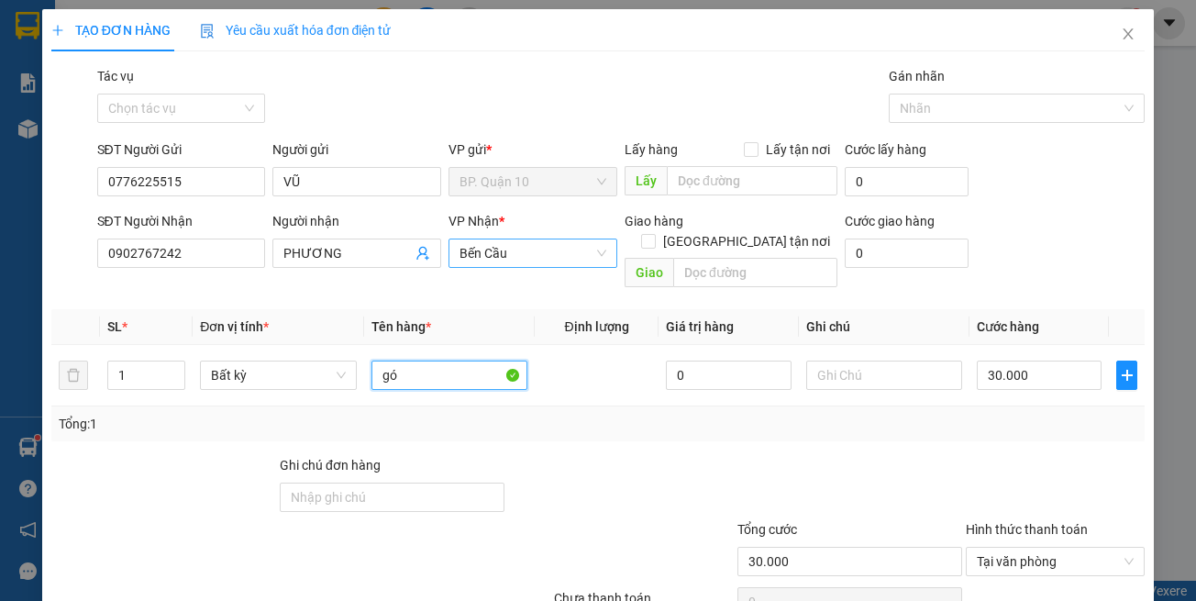
type input "g"
type input "GÓI LK"
click at [936, 361] on input "text" at bounding box center [884, 375] width 156 height 29
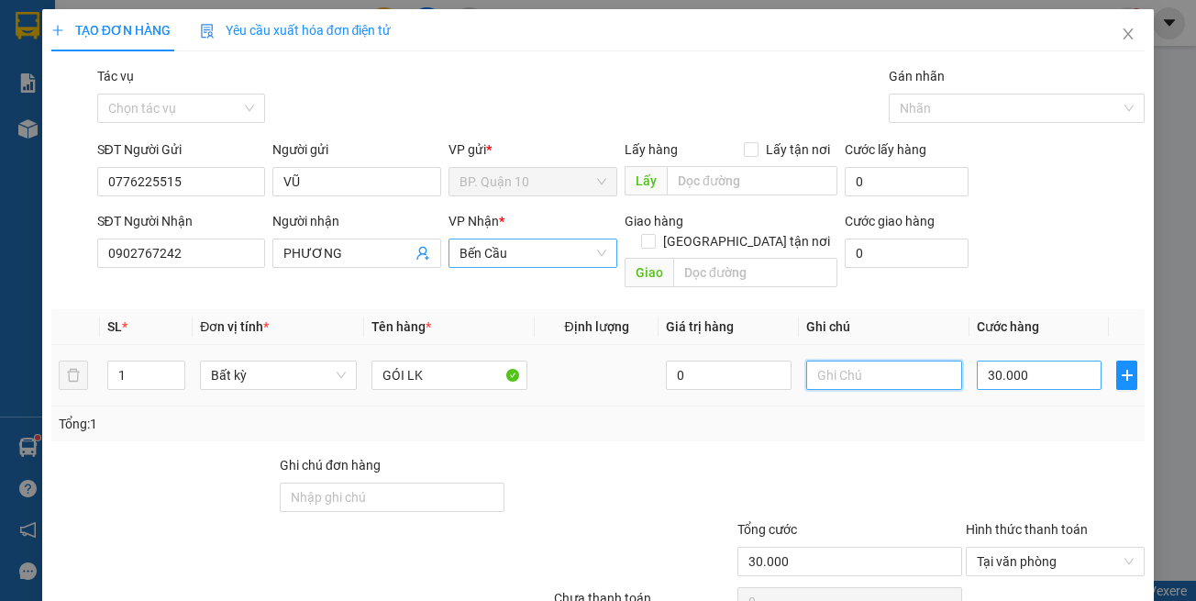
paste input "đã hẹn mai nhận"
type input "đã hẹn mai nhận"
click at [987, 361] on input "30.000" at bounding box center [1039, 375] width 125 height 29
type input "5"
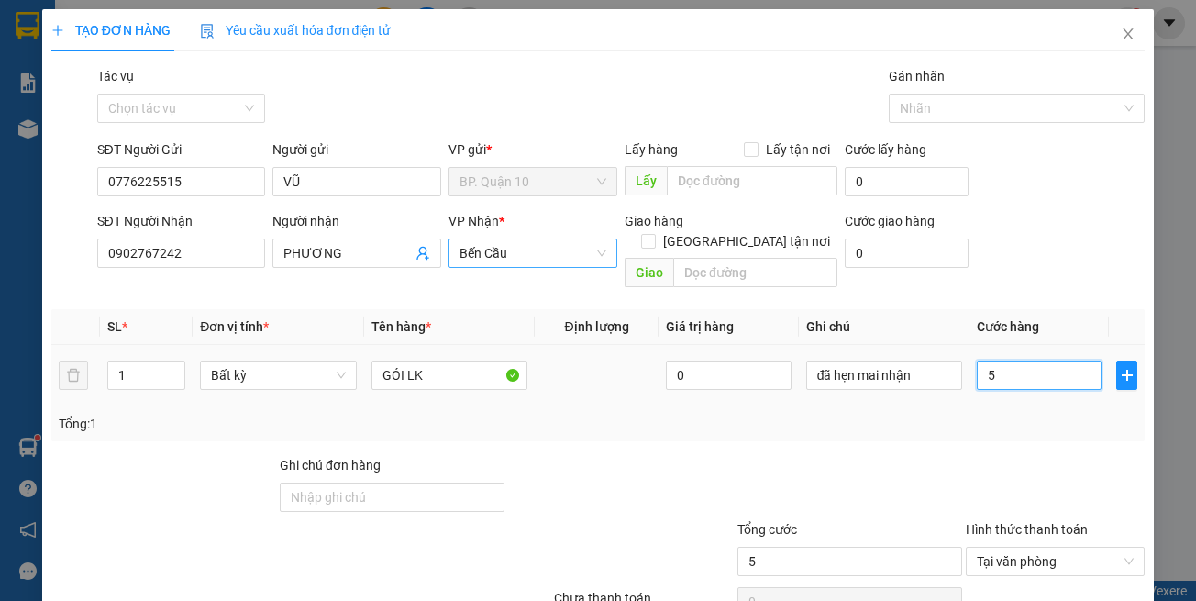
type input "50"
click at [964, 393] on div "Transit Pickup Surcharge Ids Transit Deliver Surcharge Ids Transit Deliver Surc…" at bounding box center [598, 364] width 1094 height 597
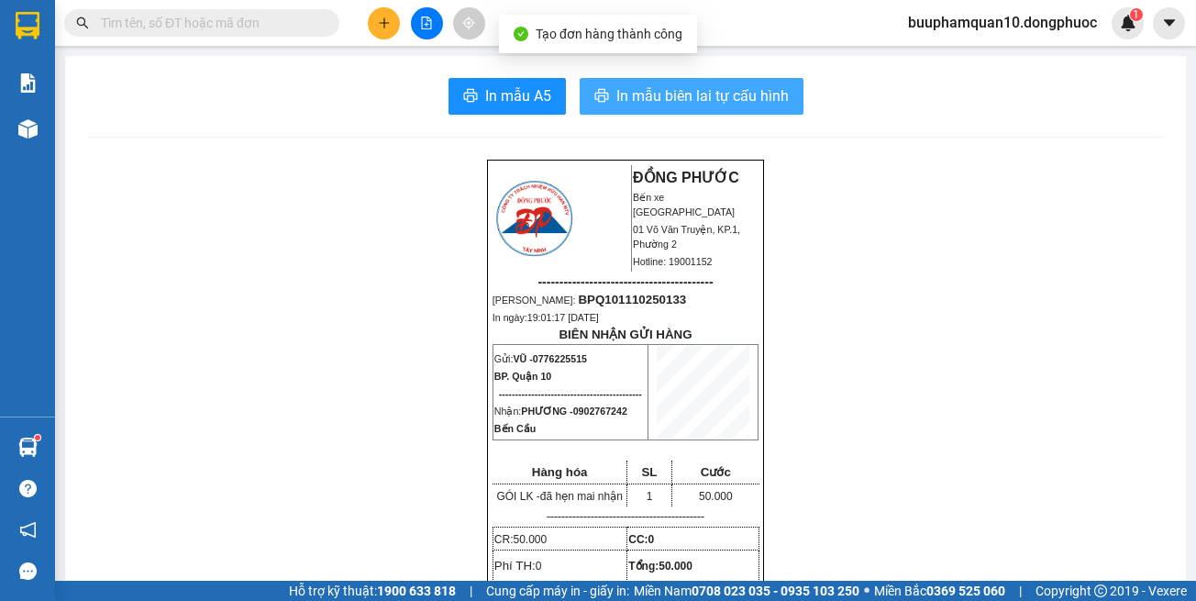
click at [668, 93] on span "In mẫu biên lai tự cấu hình" at bounding box center [702, 95] width 172 height 23
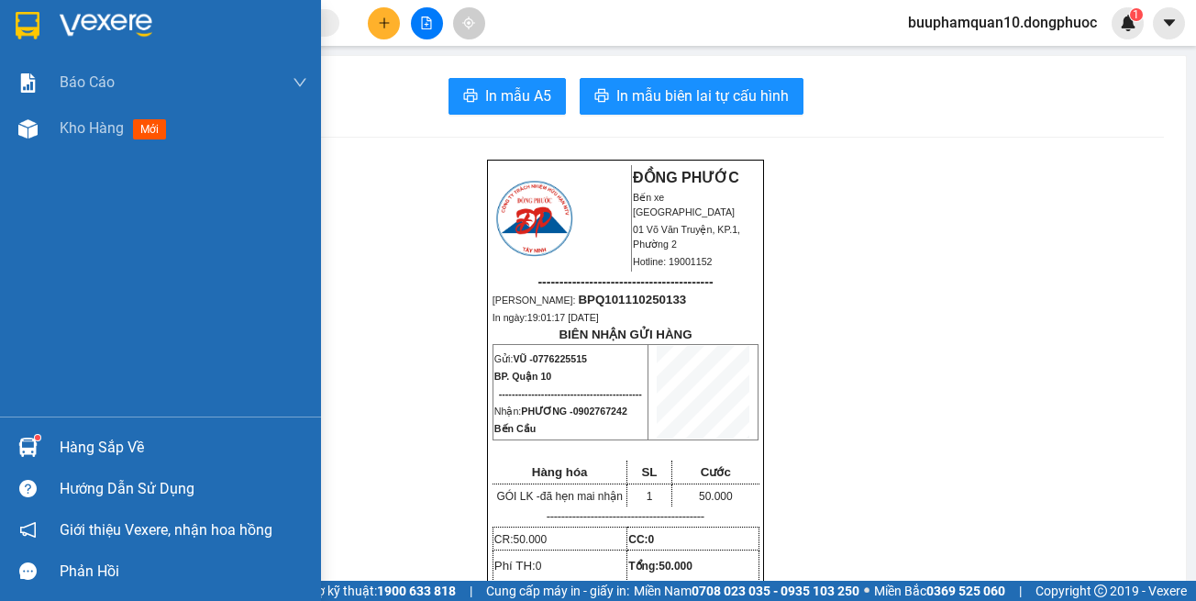
click at [128, 436] on div "Hàng sắp về" at bounding box center [184, 448] width 248 height 28
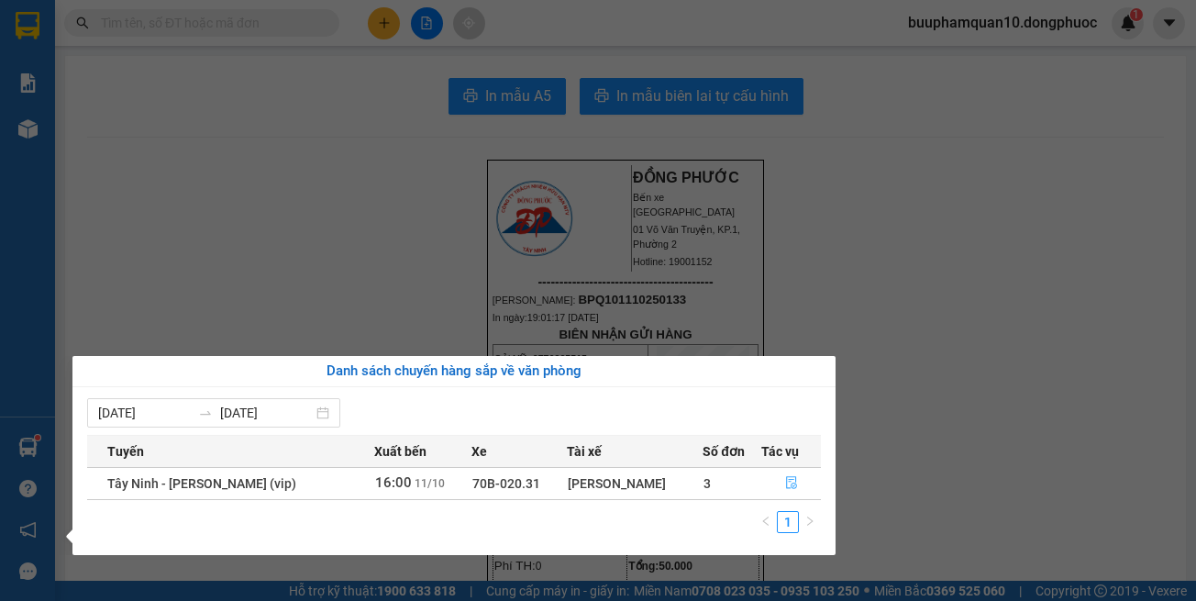
click at [788, 475] on button "button" at bounding box center [791, 483] width 59 height 29
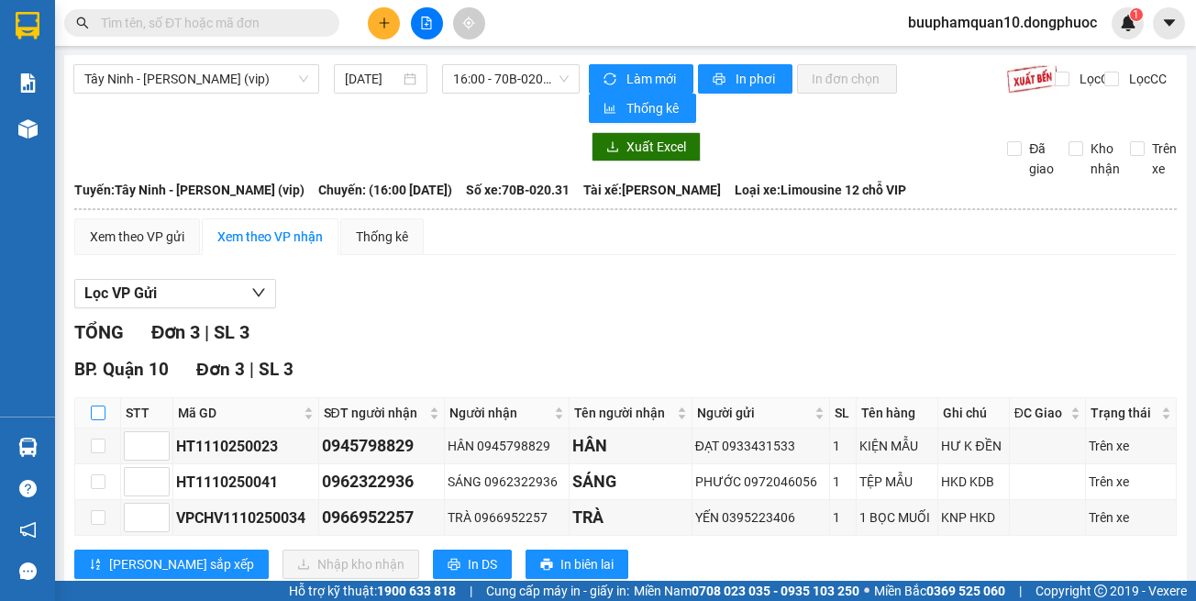
click at [93, 405] on input "checkbox" at bounding box center [98, 412] width 15 height 15
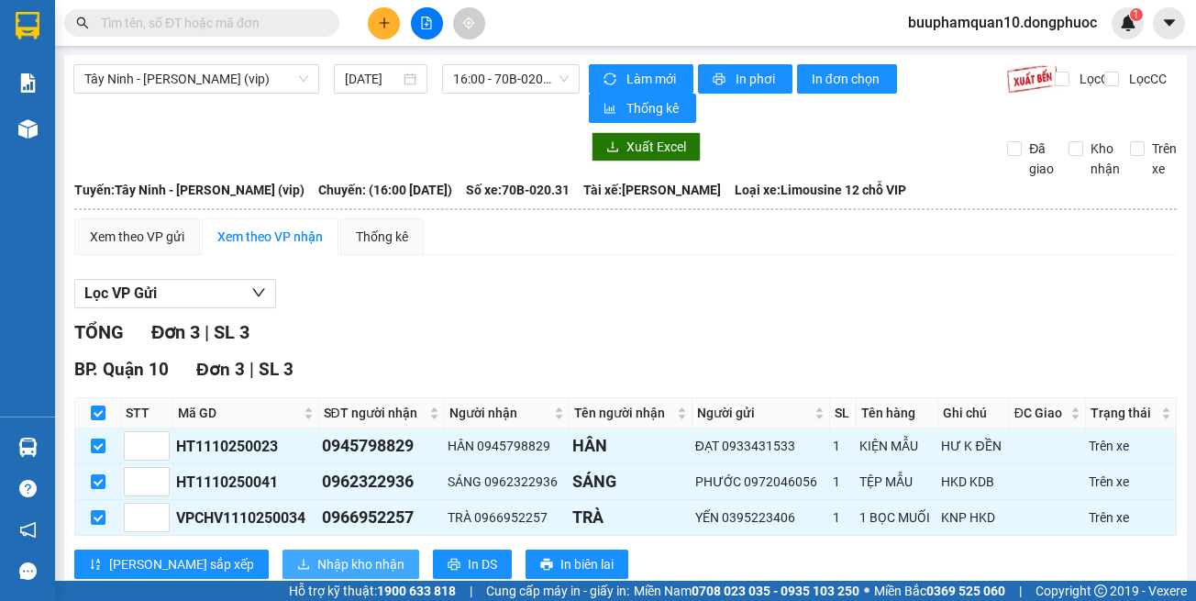
click at [294, 549] on button "Nhập kho nhận" at bounding box center [351, 563] width 137 height 29
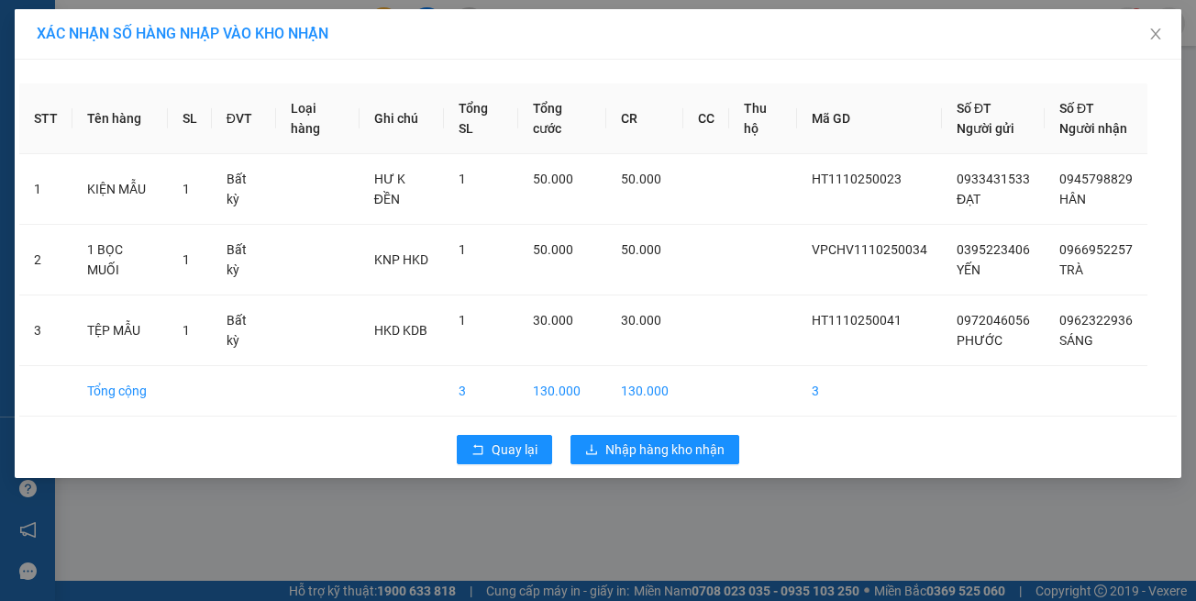
click at [692, 562] on div "XÁC NHẬN SỐ HÀNG NHẬP VÀO KHO NHẬN STT Tên hàng SL ĐVT Loại hàng Ghi chú Tổng S…" at bounding box center [598, 300] width 1196 height 601
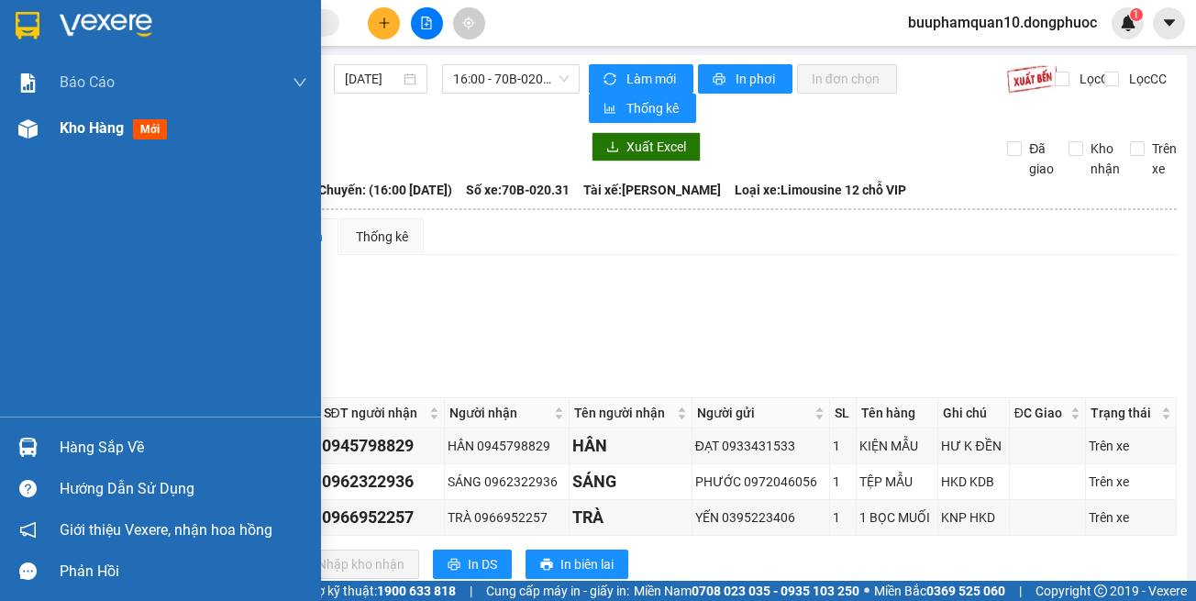
click at [20, 116] on div at bounding box center [28, 129] width 32 height 32
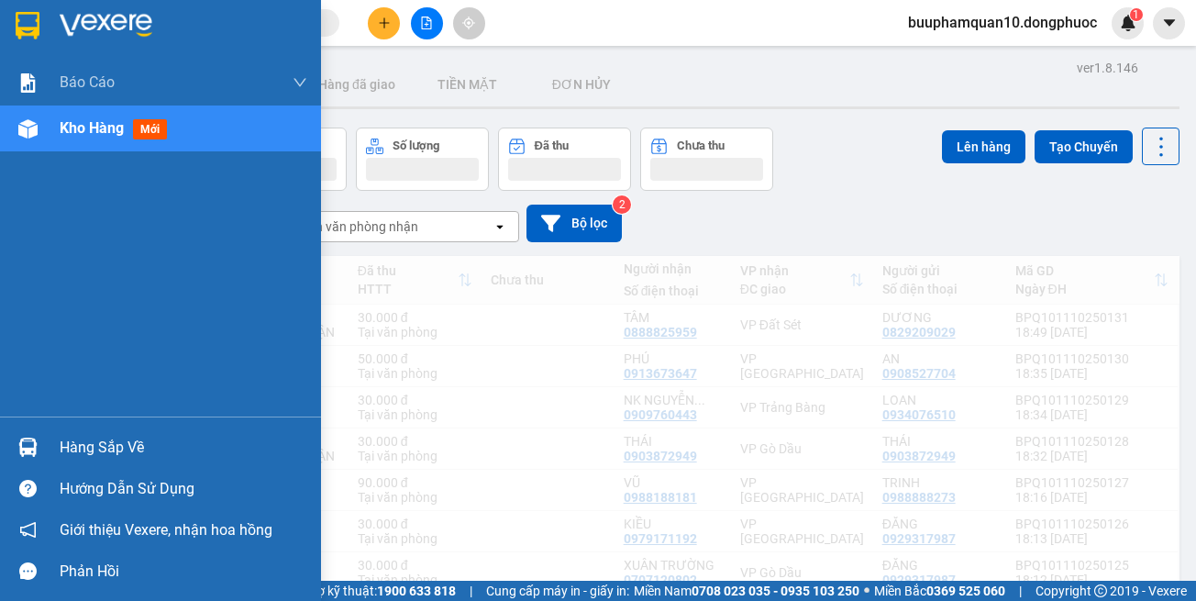
click at [109, 137] on span "Kho hàng" at bounding box center [92, 127] width 64 height 17
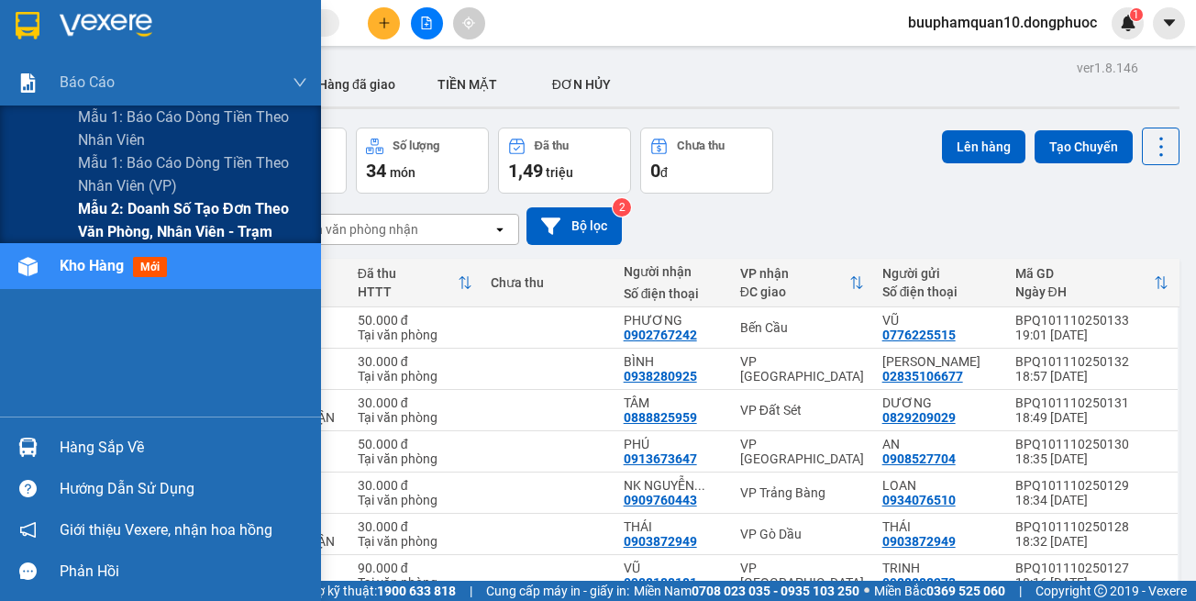
click at [189, 217] on span "Mẫu 2: Doanh số tạo đơn theo Văn phòng, nhân viên - Trạm" at bounding box center [192, 220] width 229 height 46
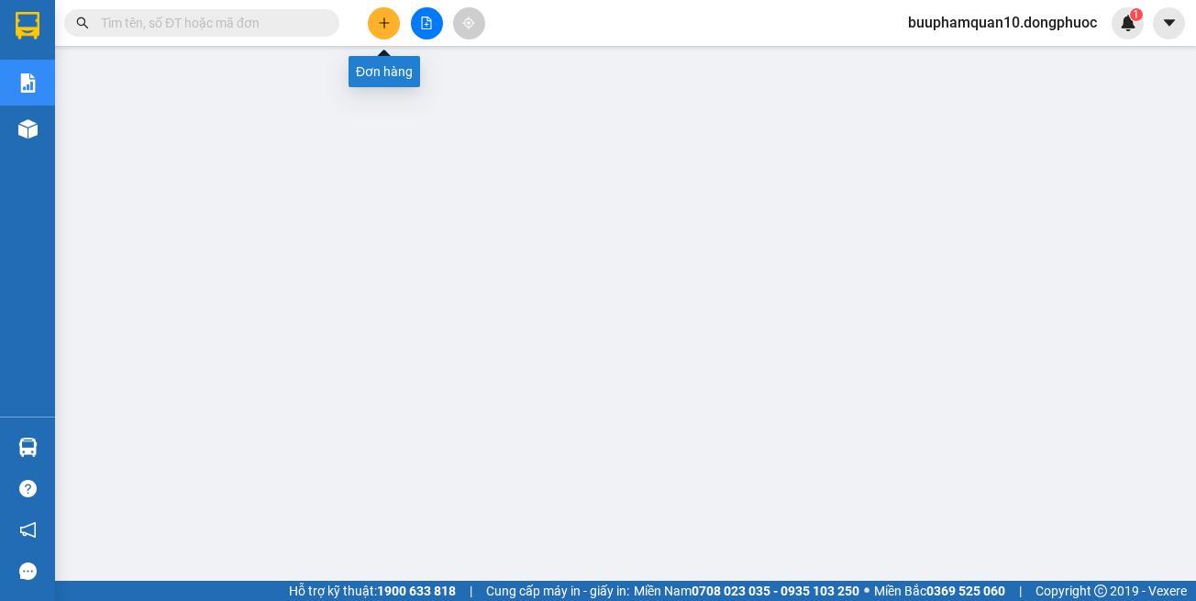
click at [395, 25] on button at bounding box center [384, 23] width 32 height 32
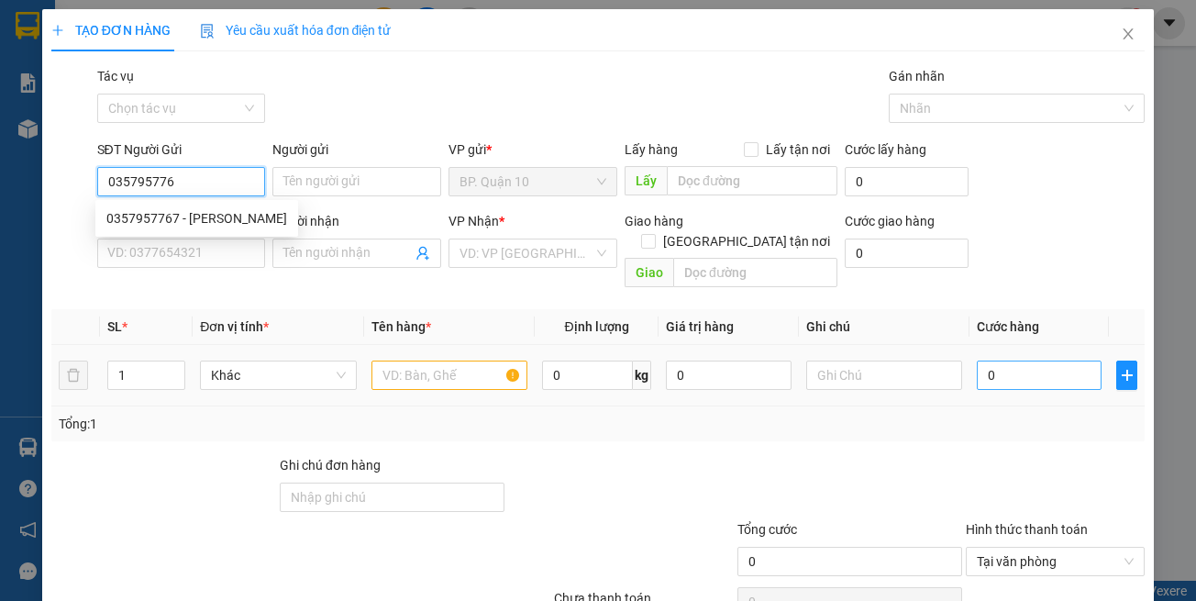
type input "0357957767"
click at [171, 206] on div "0357957767 - NGÂN" at bounding box center [196, 218] width 203 height 29
type input "NGÂN"
type input "0357957767"
type input "NGÂN"
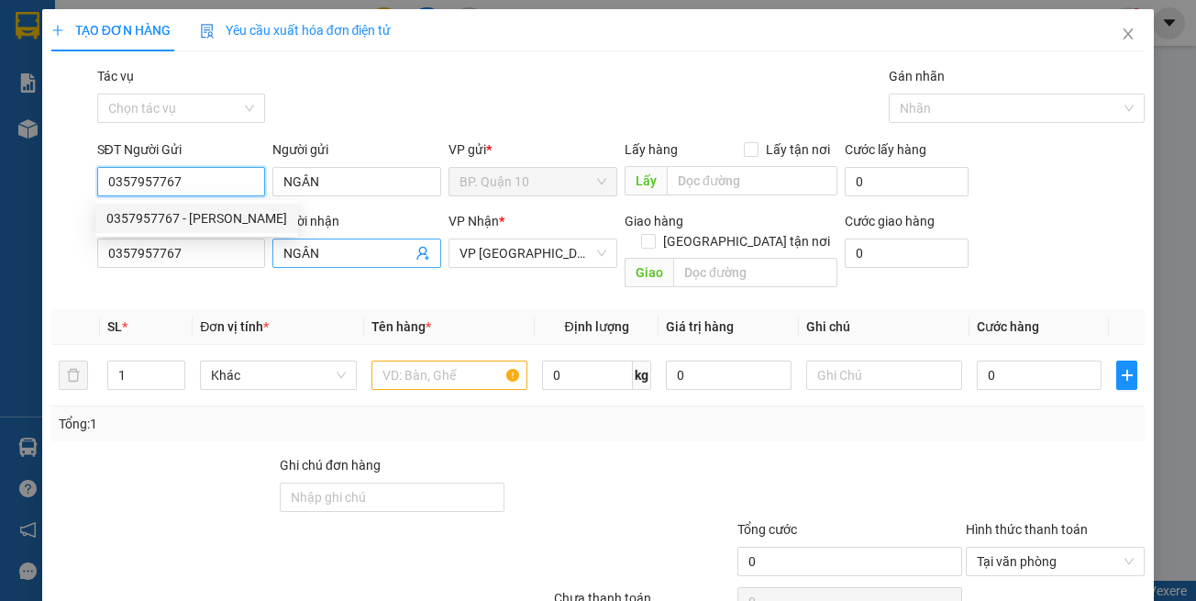
type input "30.000"
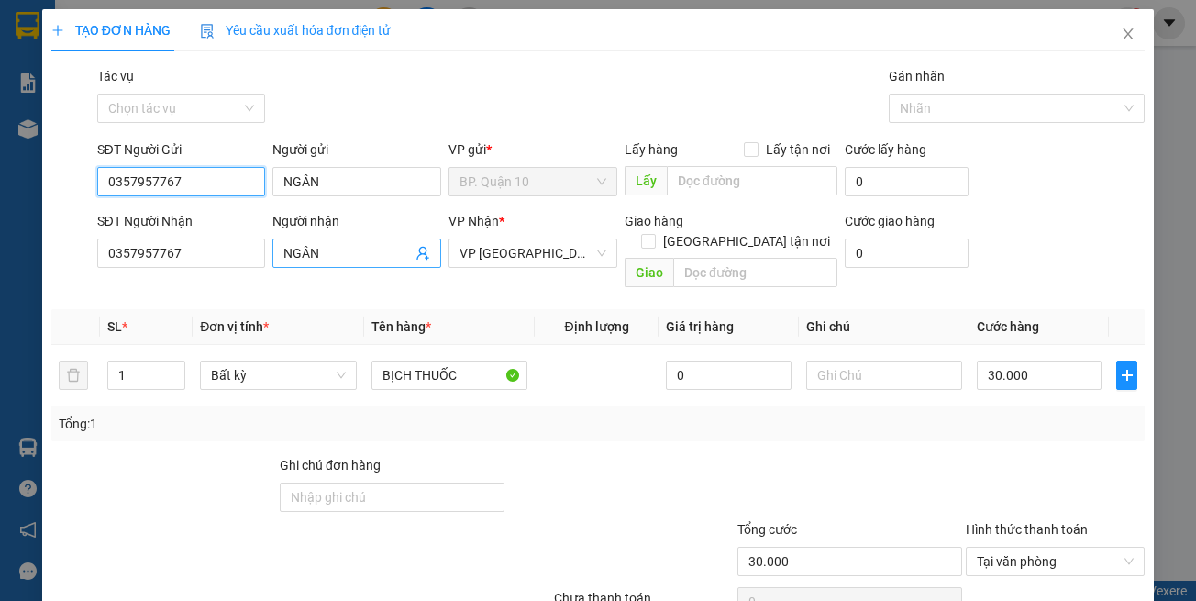
type input "0357957767"
click at [416, 251] on icon "user-add" at bounding box center [423, 253] width 15 height 15
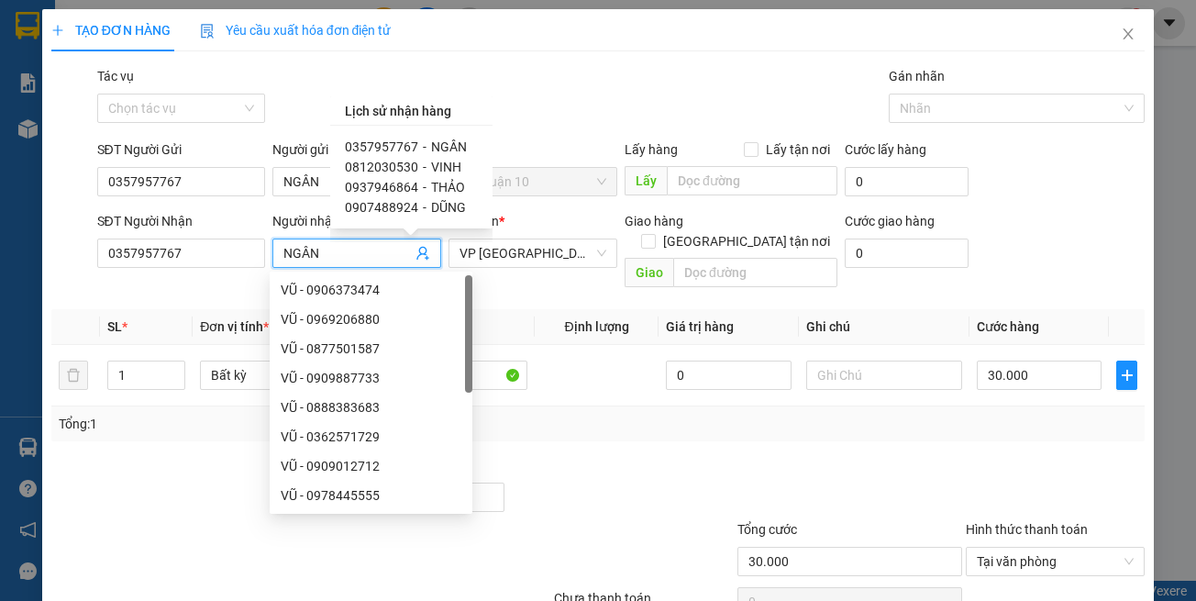
drag, startPoint x: 504, startPoint y: 301, endPoint x: 527, endPoint y: 418, distance: 119.8
click at [504, 309] on th "Tên hàng *" at bounding box center [449, 327] width 171 height 36
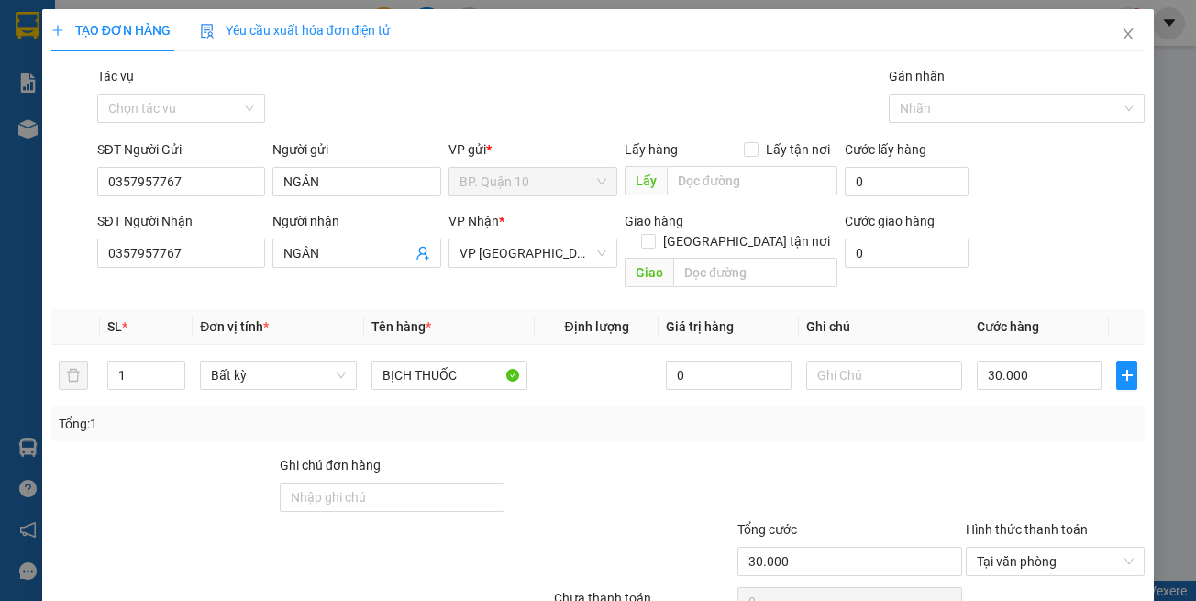
drag, startPoint x: 539, startPoint y: 417, endPoint x: 553, endPoint y: 389, distance: 31.6
click at [540, 416] on div "Tổng: 1" at bounding box center [598, 423] width 1094 height 35
drag, startPoint x: 1087, startPoint y: 557, endPoint x: 0, endPoint y: 261, distance: 1126.7
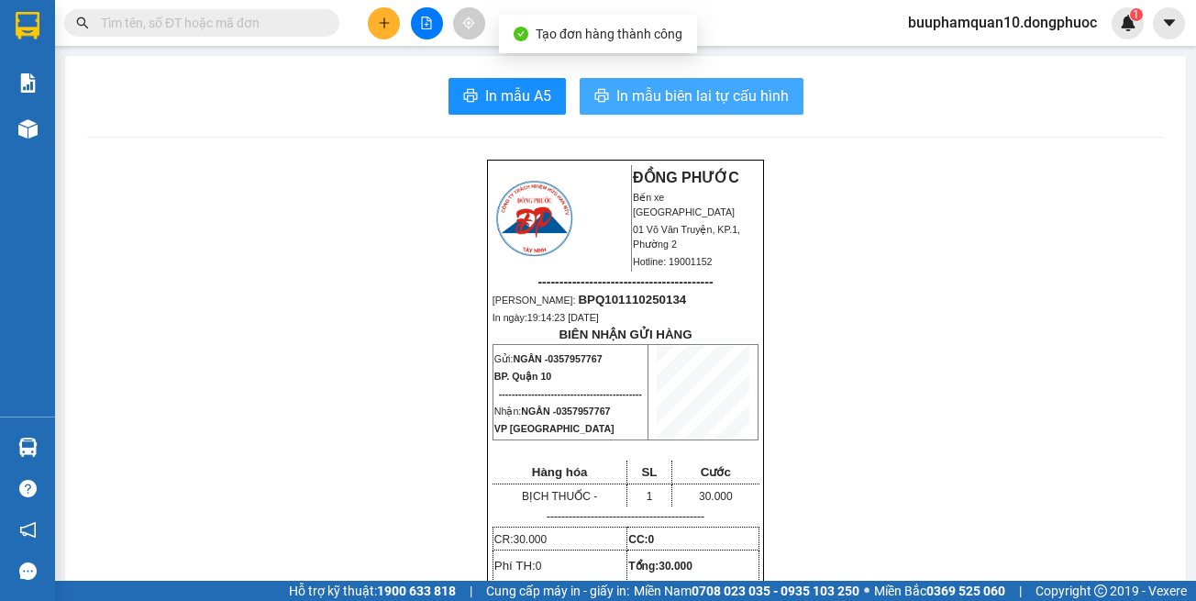
click at [714, 113] on button "In mẫu biên lai tự cấu hình" at bounding box center [692, 96] width 224 height 37
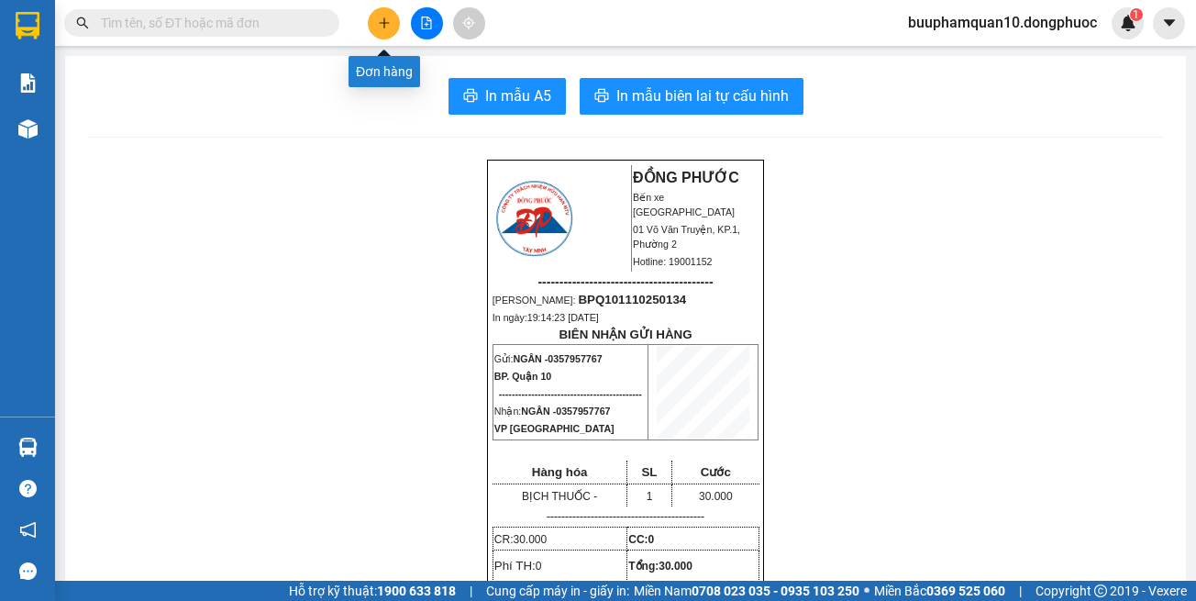
click at [385, 17] on icon "plus" at bounding box center [384, 23] width 13 height 13
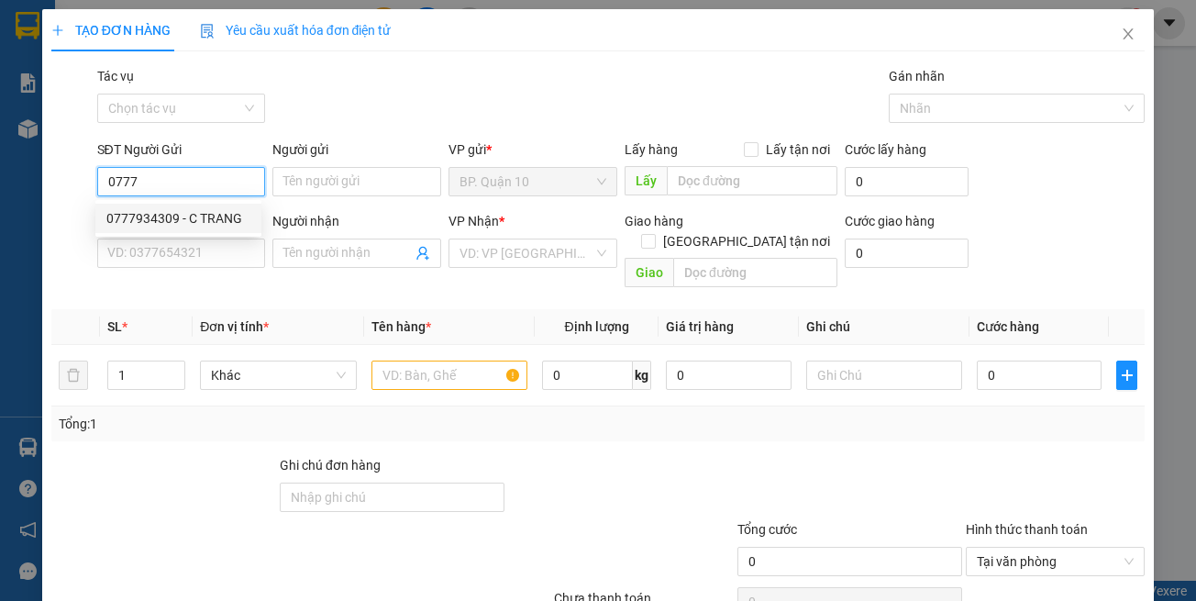
click at [219, 216] on div "0777934309 - C TRANG" at bounding box center [178, 218] width 144 height 20
type input "0777934309"
type input "C TRANG"
type input "0366575757"
type input "TRÍ"
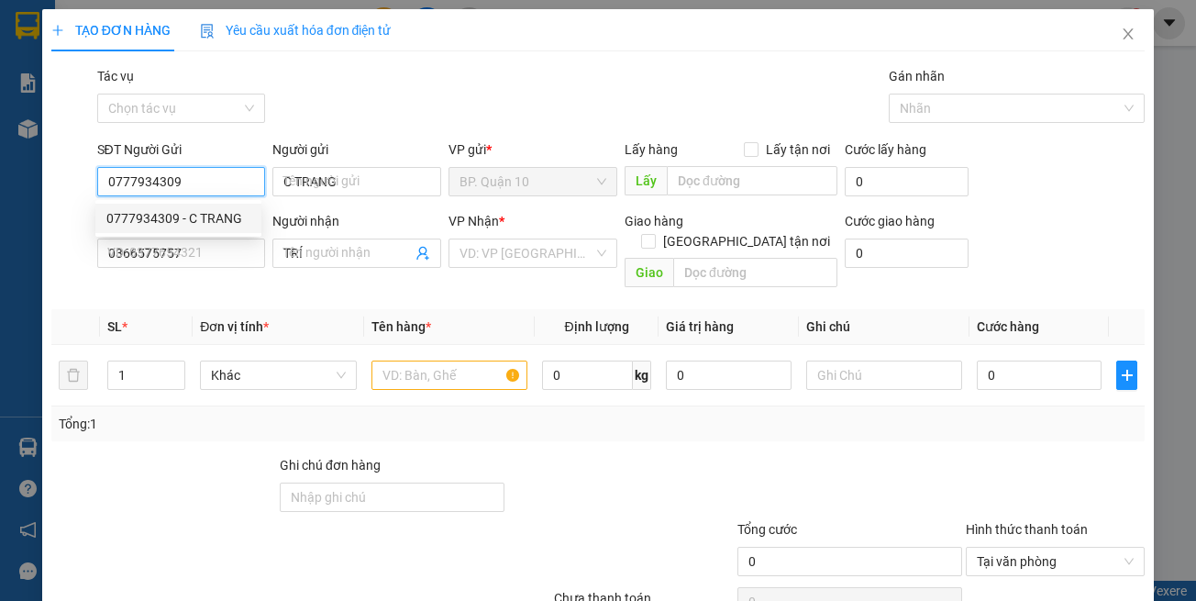
type input "0777934309"
type input "30.000"
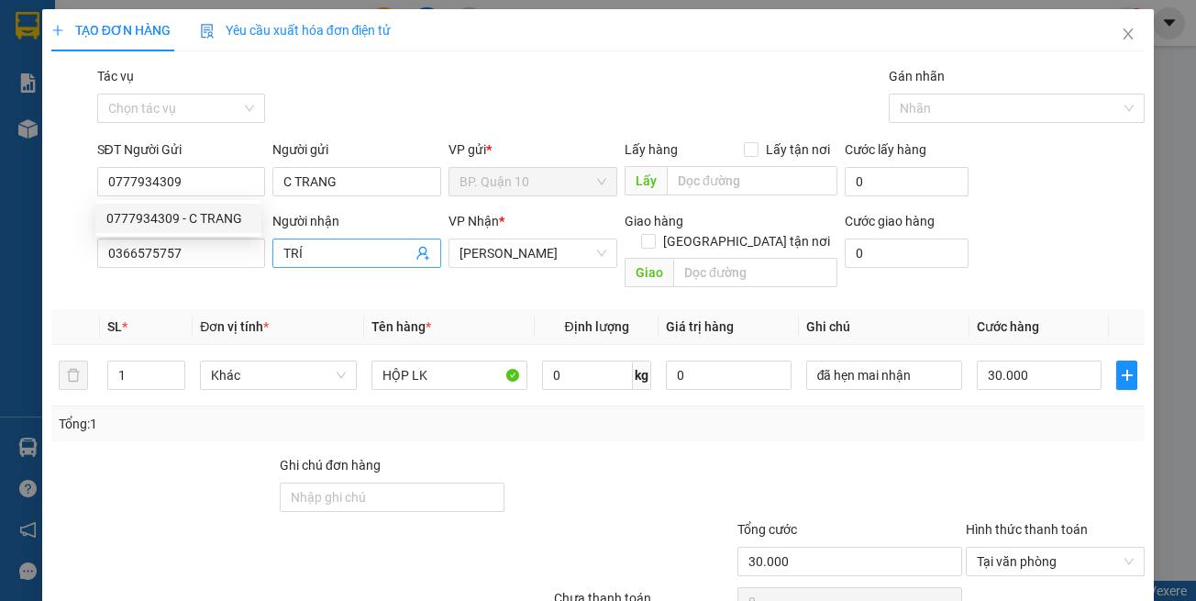
drag, startPoint x: 317, startPoint y: 282, endPoint x: 392, endPoint y: 256, distance: 78.6
click at [318, 281] on div "Transit Pickup Surcharge Ids Transit Deliver Surcharge Ids Transit Deliver Surc…" at bounding box center [598, 364] width 1094 height 597
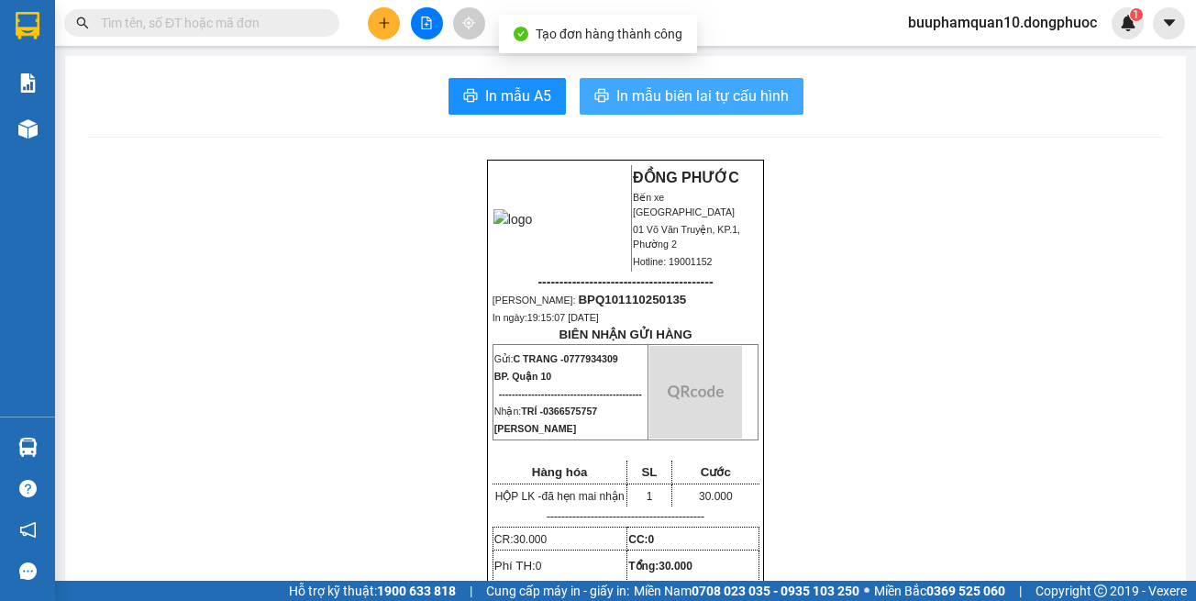
click at [597, 94] on icon "printer" at bounding box center [601, 95] width 14 height 13
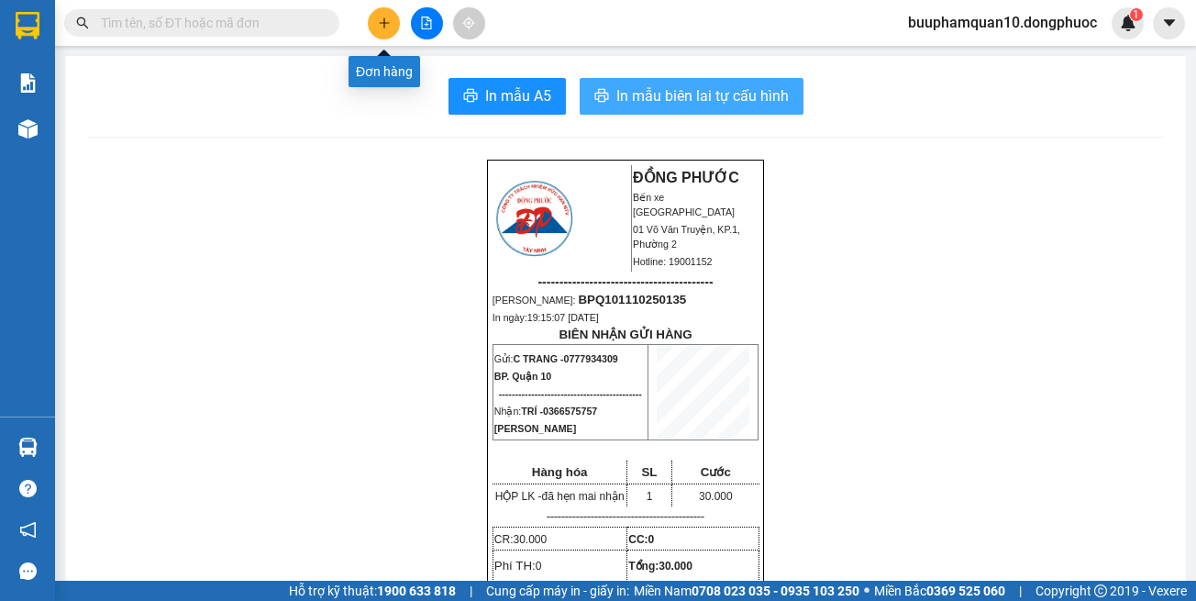
click at [391, 26] on button at bounding box center [384, 23] width 32 height 32
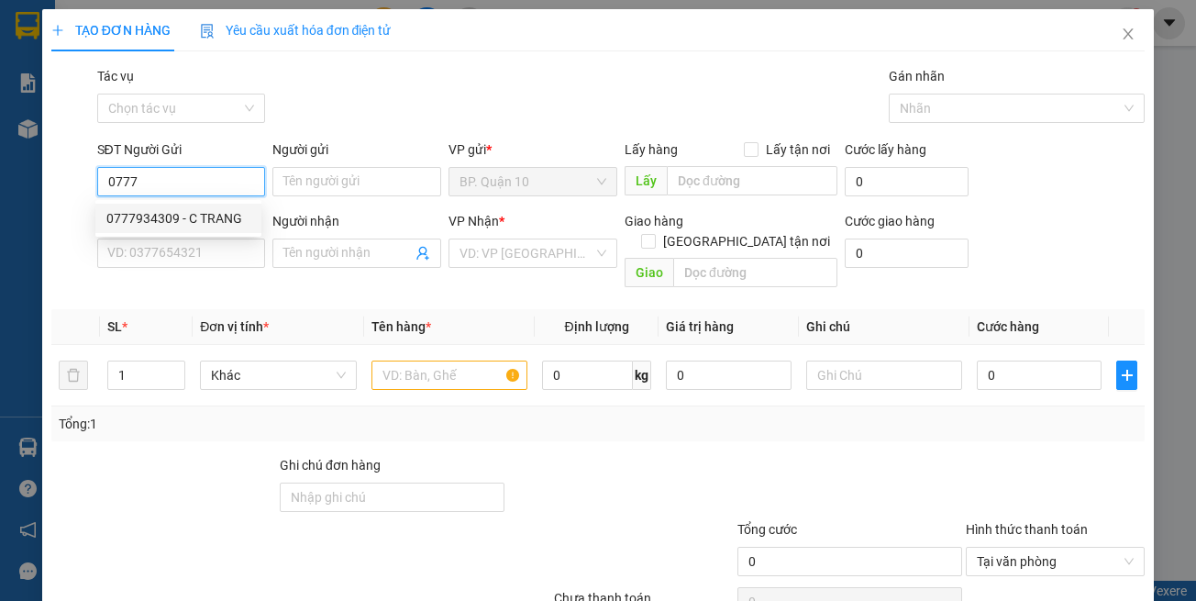
click at [225, 218] on div "0777934309 - C TRANG" at bounding box center [178, 218] width 144 height 20
type input "0777934309"
type input "C TRANG"
type input "0366575757"
type input "TRÍ"
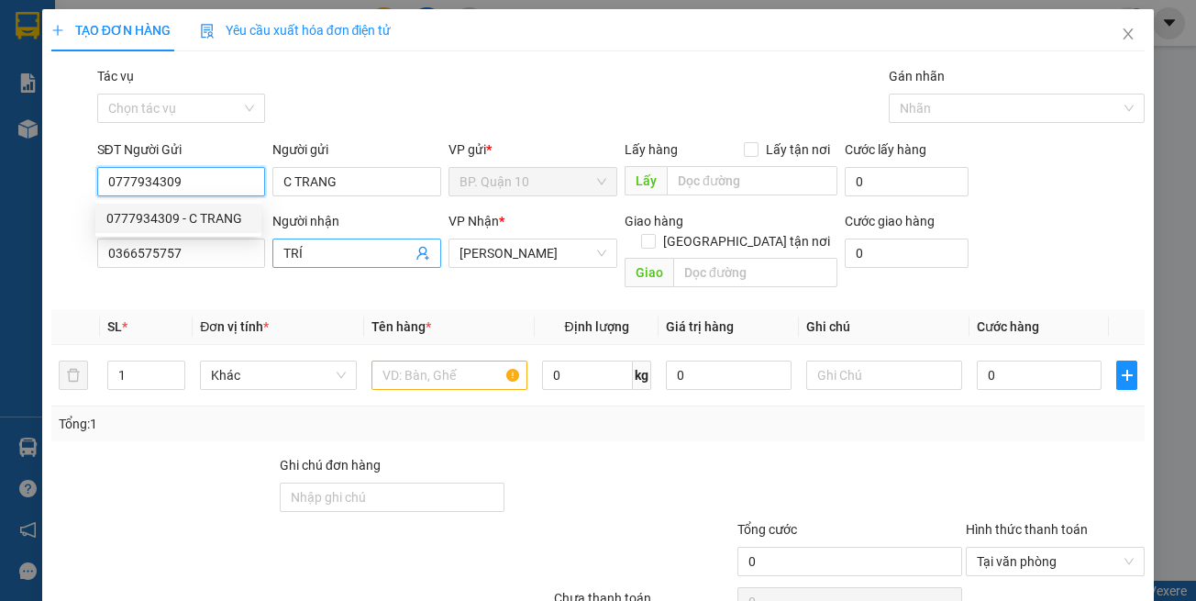
type input "0777934309"
type input "30.000"
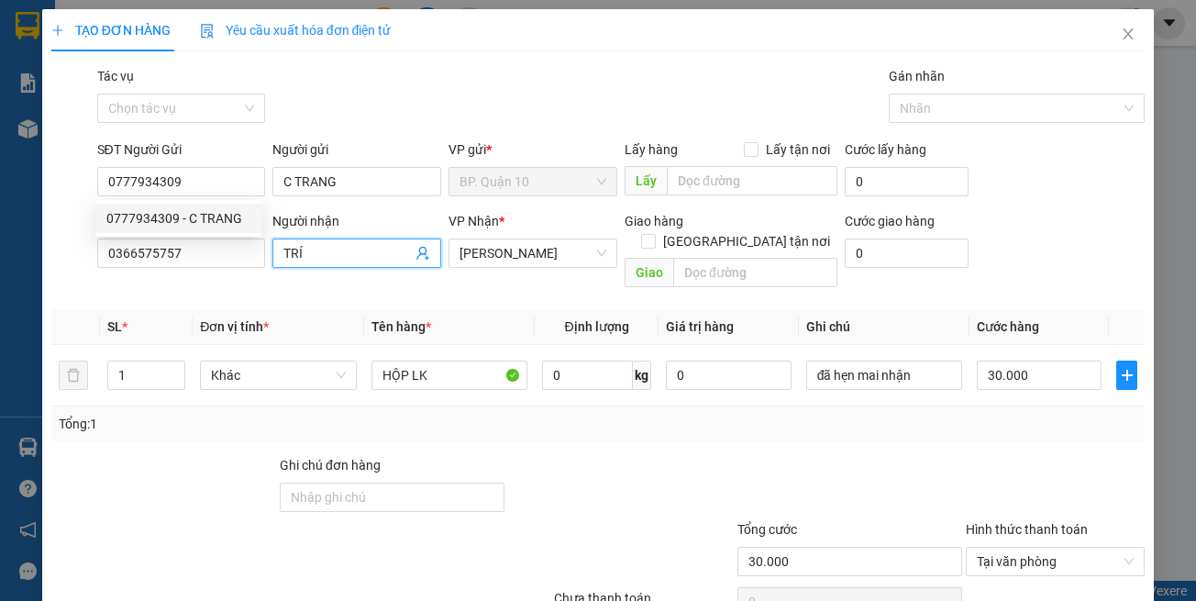
click at [272, 266] on span "TRÍ" at bounding box center [356, 253] width 169 height 29
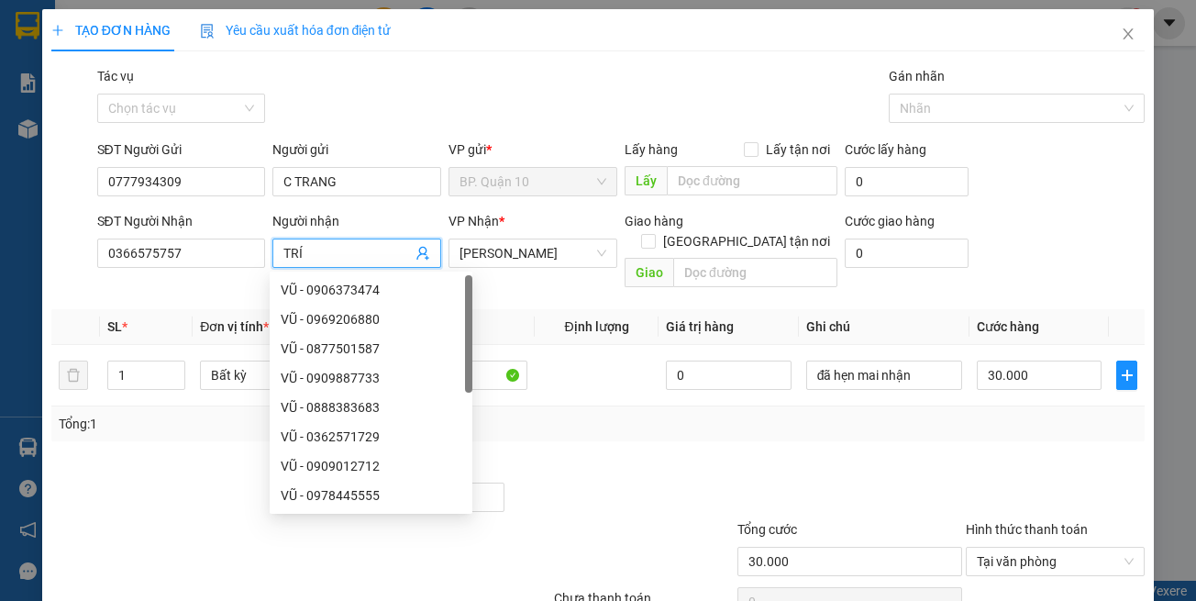
click at [428, 257] on span "TRÍ" at bounding box center [356, 253] width 169 height 29
click at [419, 256] on icon "user-add" at bounding box center [423, 253] width 15 height 15
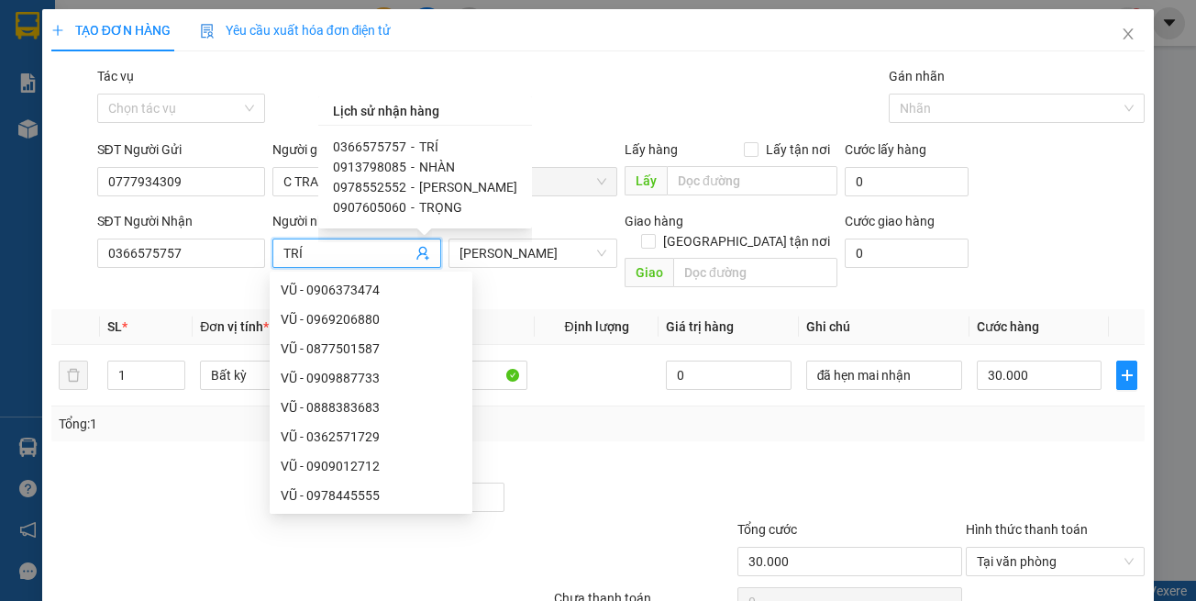
click at [411, 182] on span "-" at bounding box center [413, 187] width 4 height 15
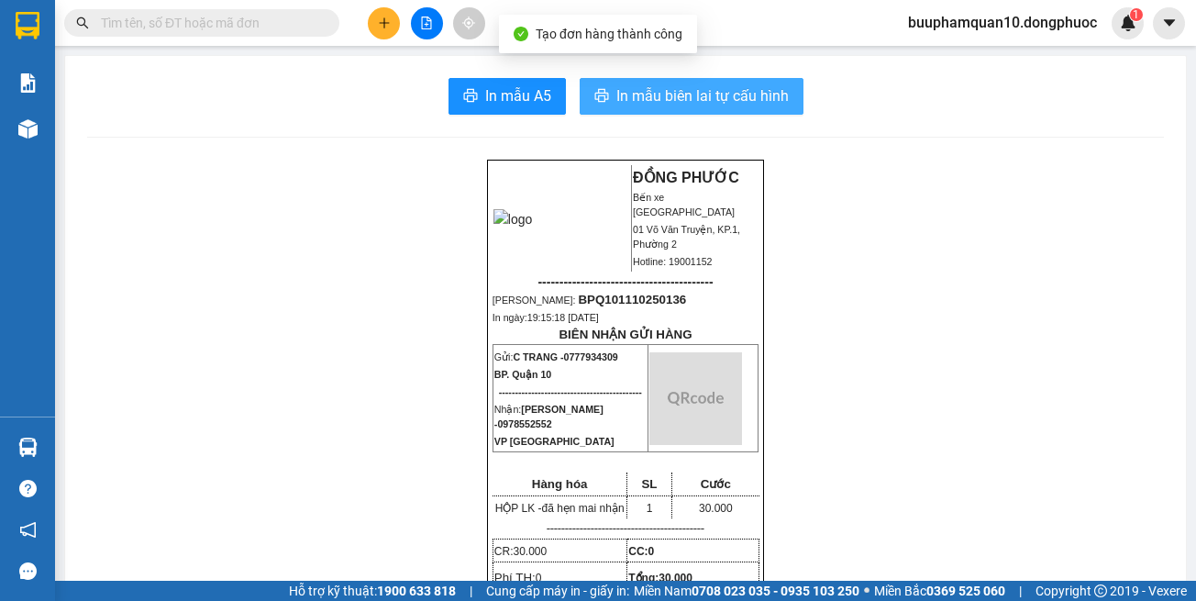
click at [639, 95] on span "In mẫu biên lai tự cấu hình" at bounding box center [702, 95] width 172 height 23
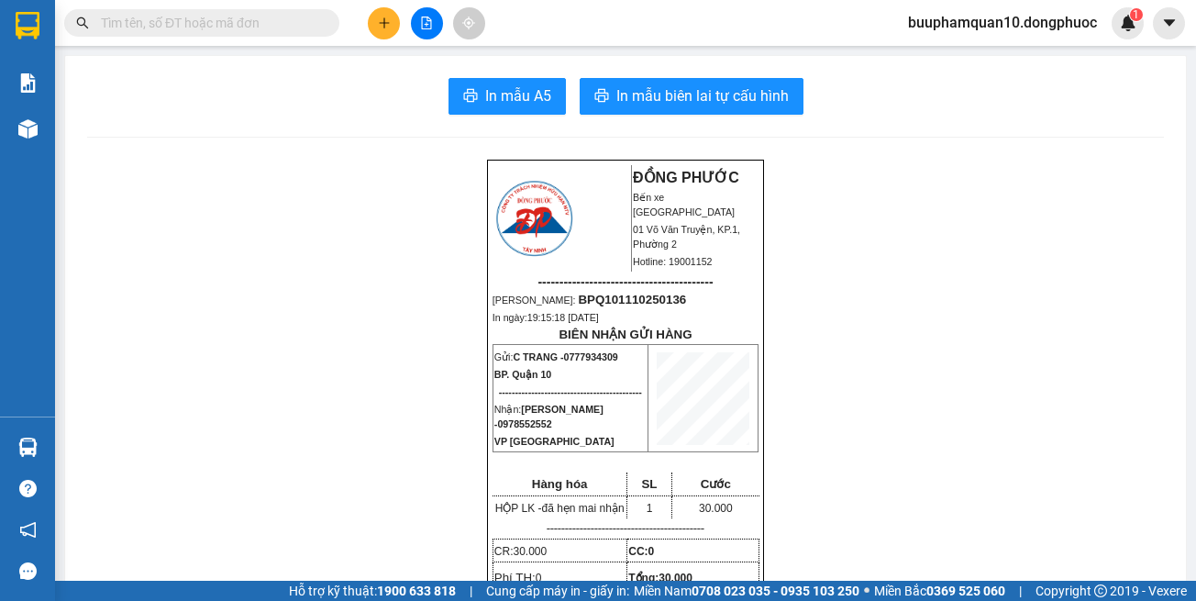
click at [381, 21] on icon "plus" at bounding box center [384, 23] width 13 height 13
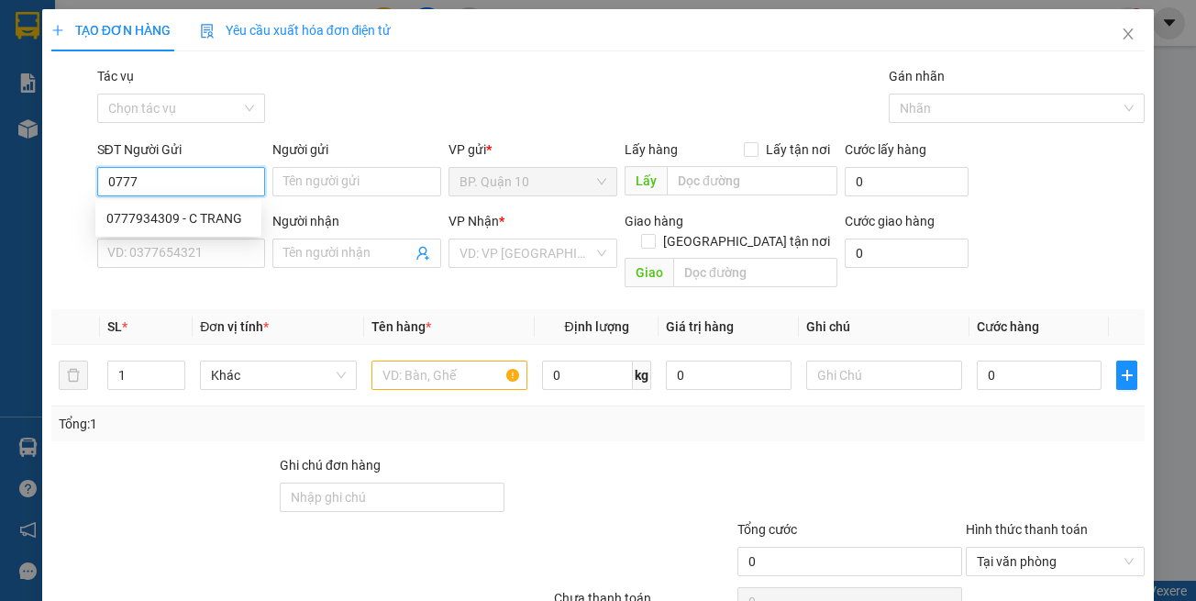
click at [213, 219] on div "0777934309 - C TRANG" at bounding box center [178, 218] width 144 height 20
type input "0777934309"
type input "C TRANG"
type input "0978552552"
type input "[PERSON_NAME]"
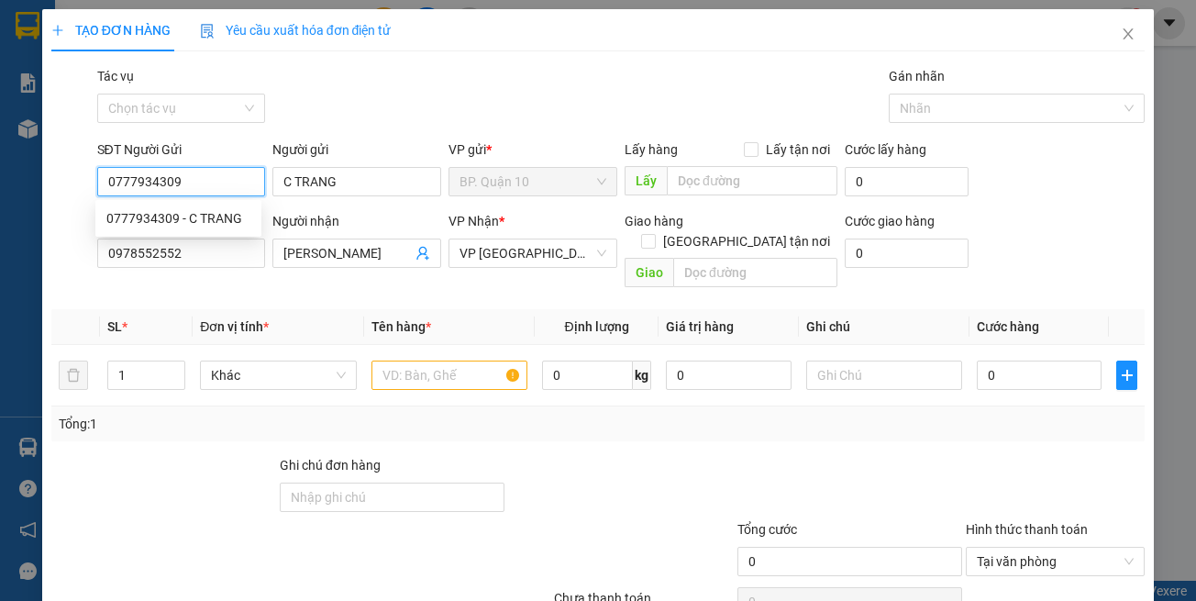
type input "30.000"
type input "0777934309"
drag, startPoint x: 294, startPoint y: 283, endPoint x: 313, endPoint y: 255, distance: 33.1
click at [294, 282] on div "Transit Pickup Surcharge Ids Transit Deliver Surcharge Ids Transit Deliver Surc…" at bounding box center [598, 364] width 1094 height 597
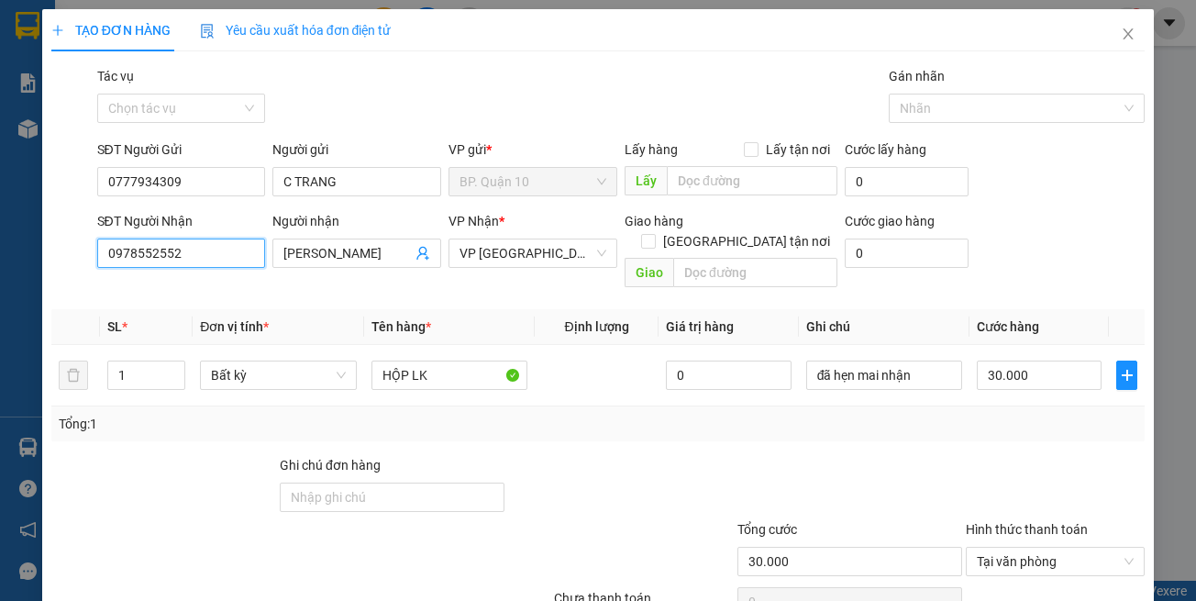
click at [209, 262] on input "0978552552" at bounding box center [181, 253] width 169 height 29
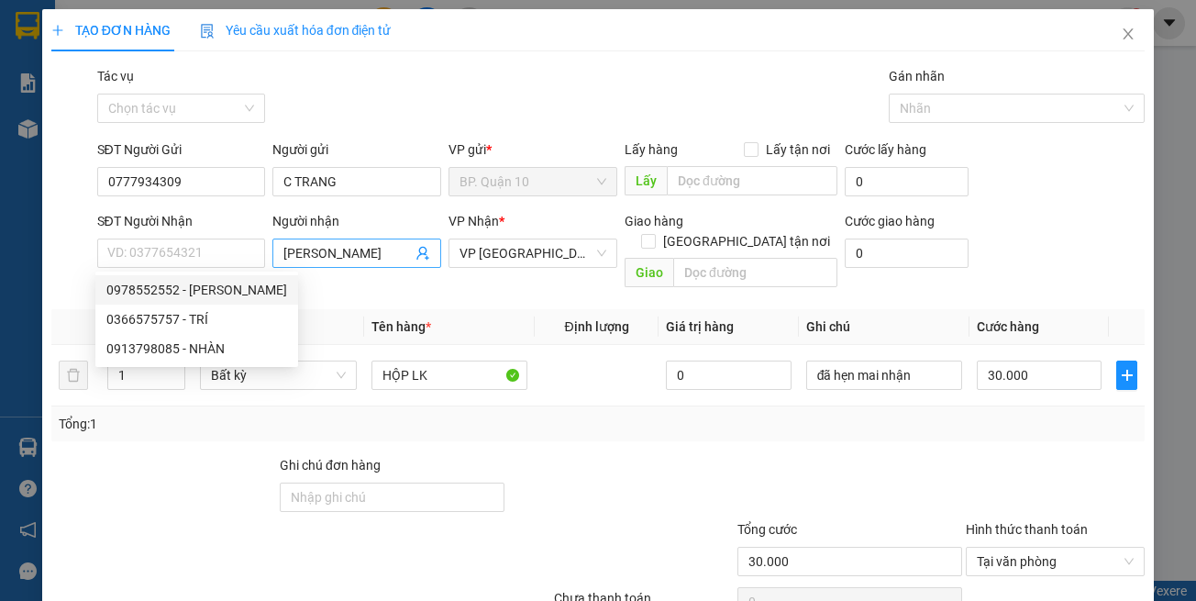
click at [416, 254] on icon "user-add" at bounding box center [422, 254] width 12 height 14
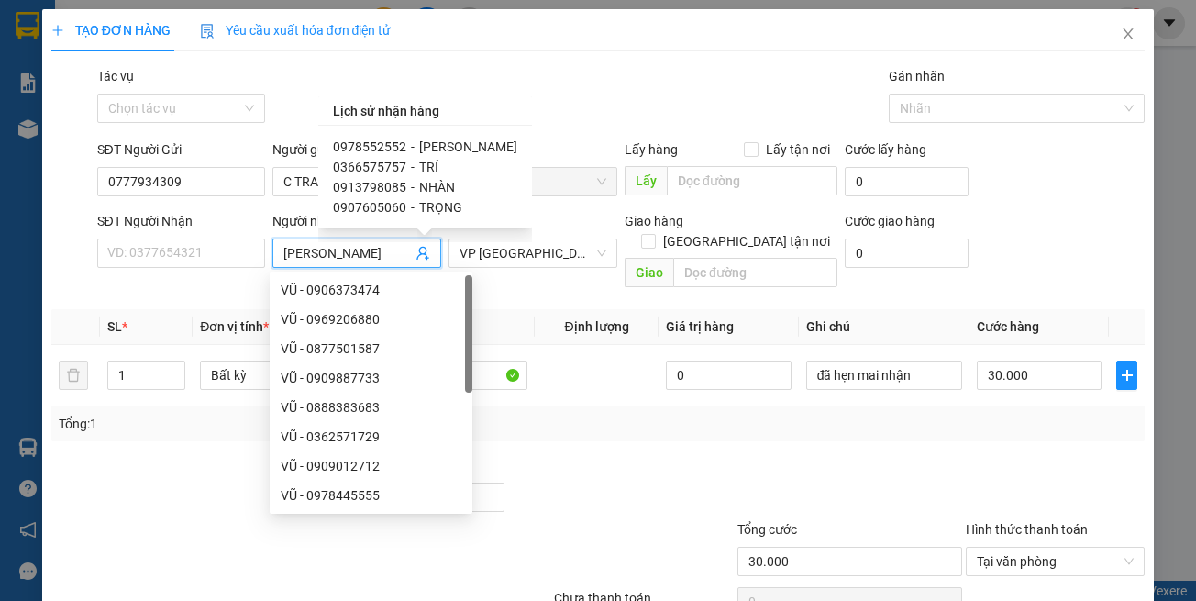
click at [453, 205] on span "TRỌNG" at bounding box center [440, 207] width 43 height 15
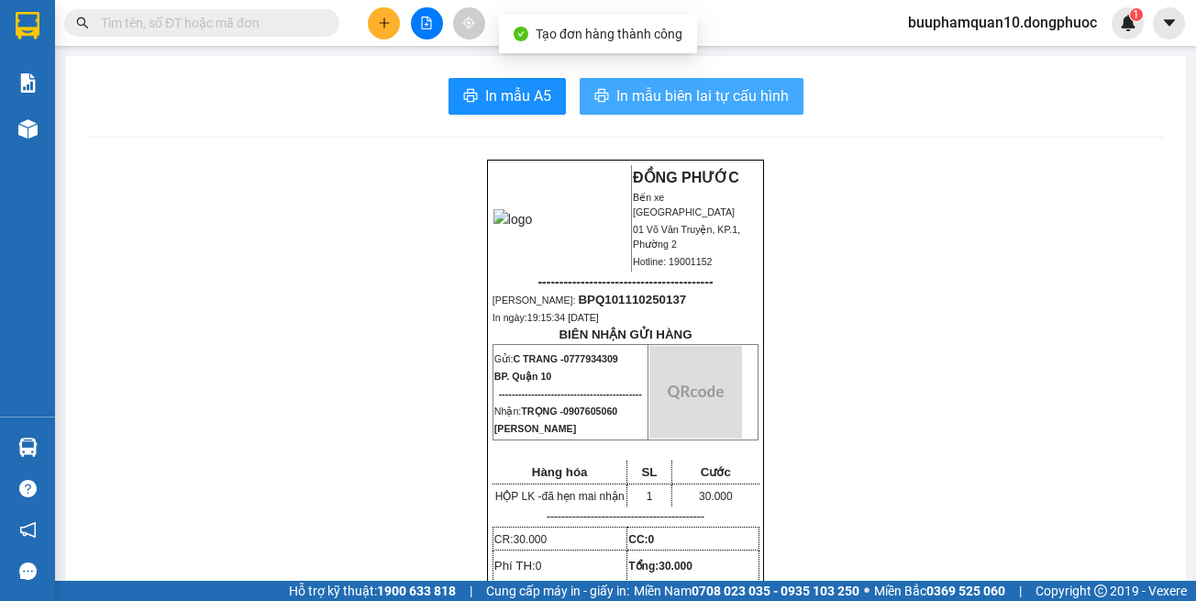
click at [668, 91] on span "In mẫu biên lai tự cấu hình" at bounding box center [702, 95] width 172 height 23
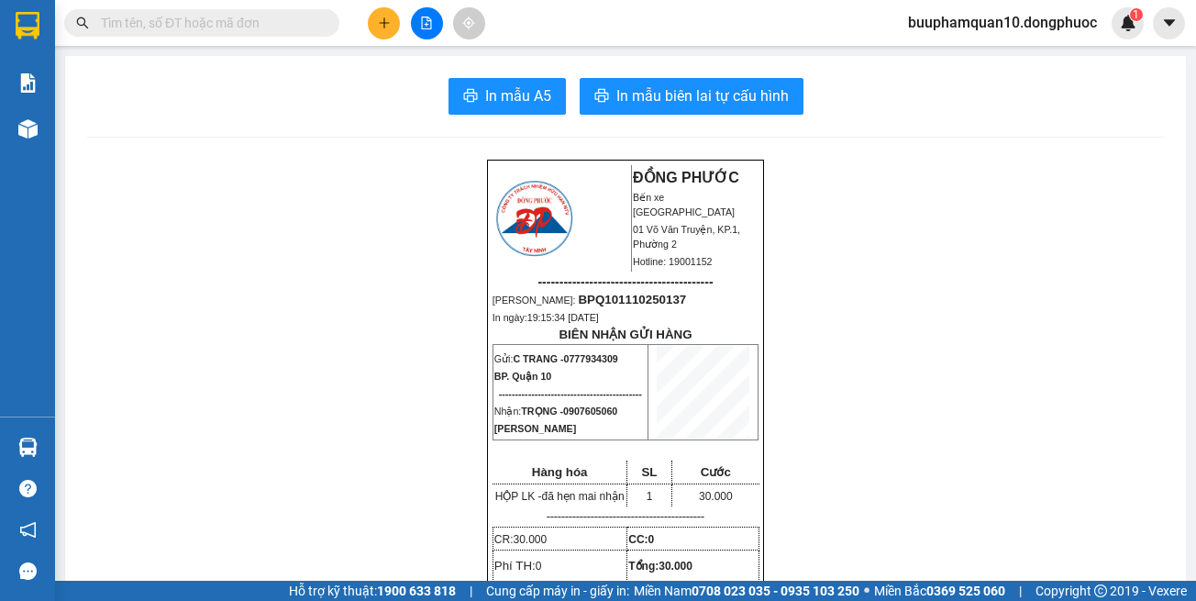
click at [605, 92] on button "In mẫu biên lai tự cấu hình" at bounding box center [692, 96] width 224 height 37
click at [389, 101] on div "In mẫu A5 In mẫu biên lai tự cấu hình" at bounding box center [625, 96] width 1077 height 37
click at [255, 15] on input "text" at bounding box center [209, 23] width 216 height 20
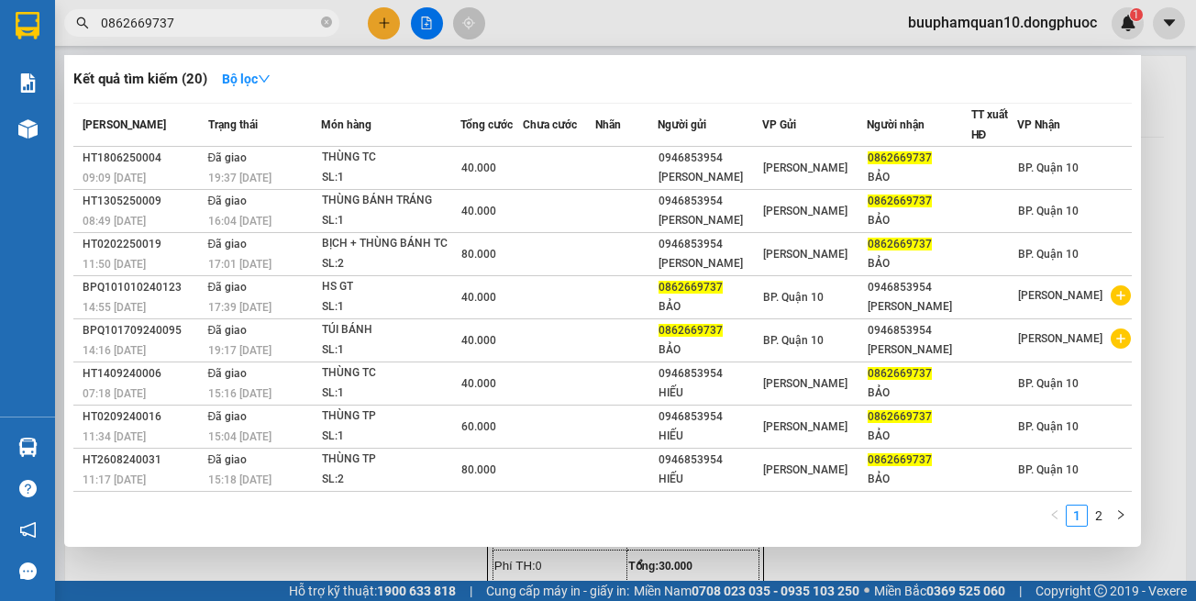
type input "0862669737"
click at [391, 16] on div at bounding box center [598, 300] width 1196 height 601
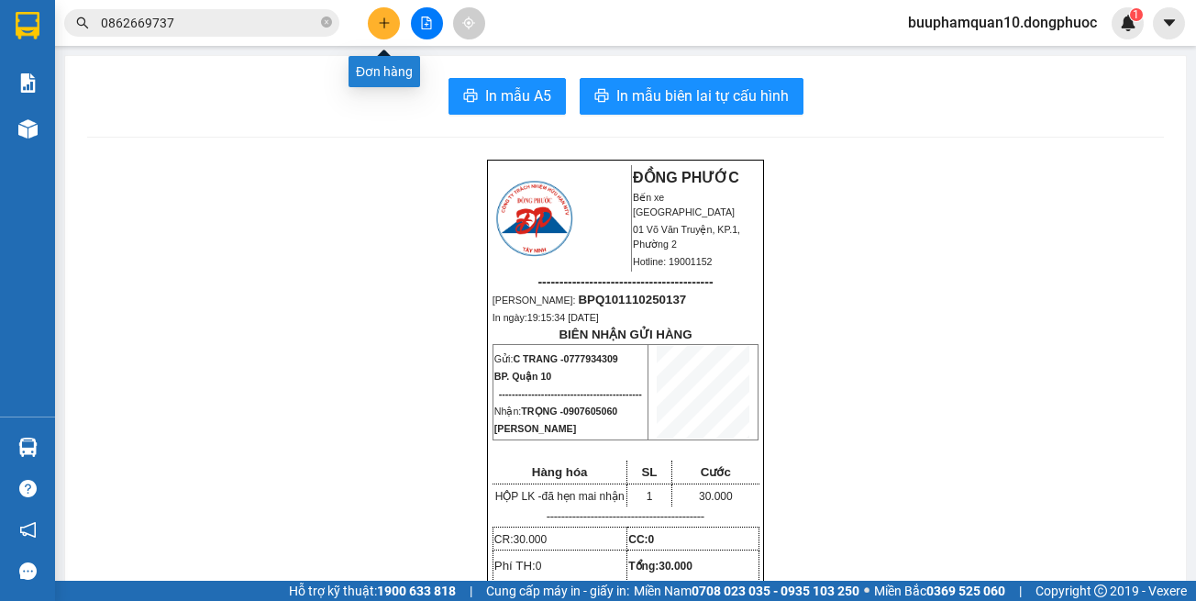
click at [391, 16] on button at bounding box center [384, 23] width 32 height 32
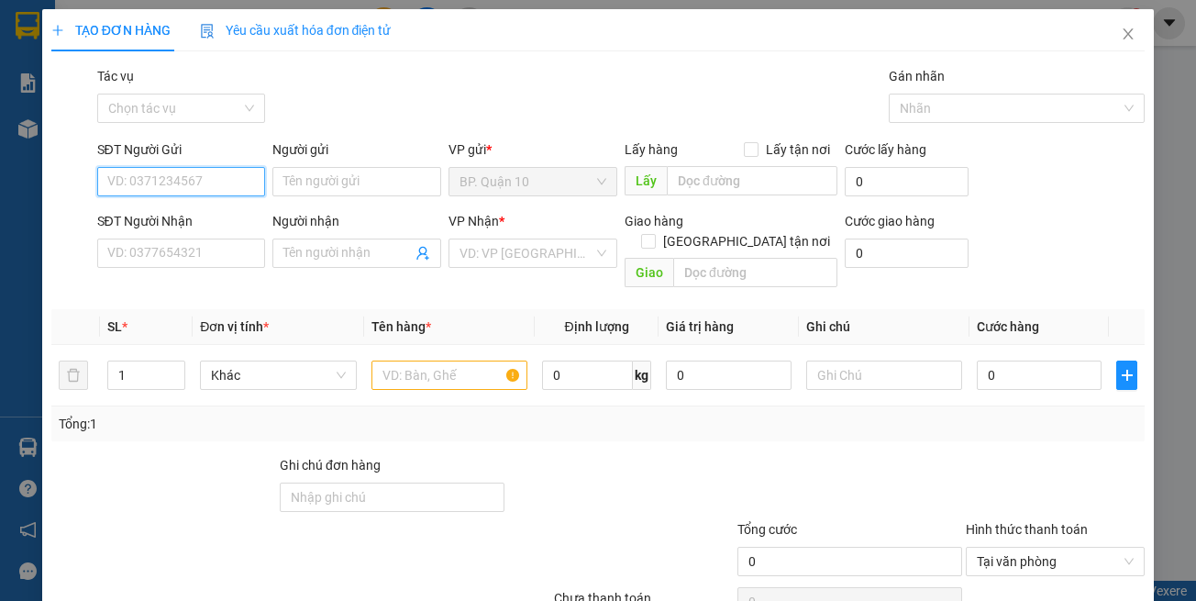
click at [180, 180] on input "SĐT Người Gửi" at bounding box center [181, 181] width 169 height 29
click at [189, 205] on div "0707222116 - PHÁT" at bounding box center [178, 218] width 166 height 29
type input "0707222116"
type input "PHÁT"
type input "0366269436"
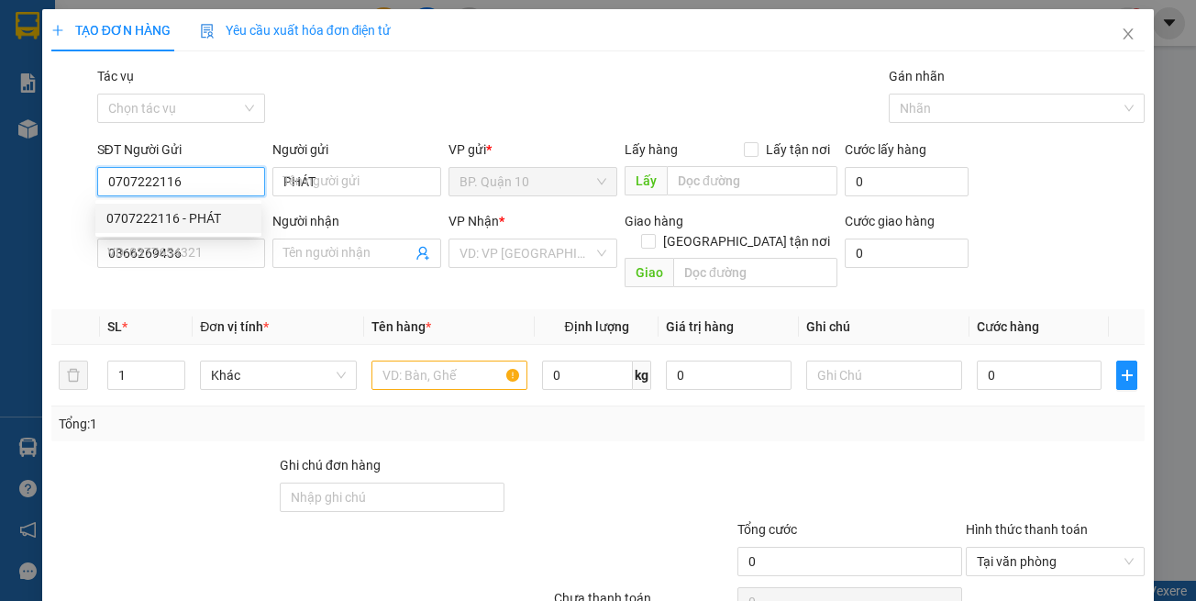
type input "ĐÀO"
type input "30.000"
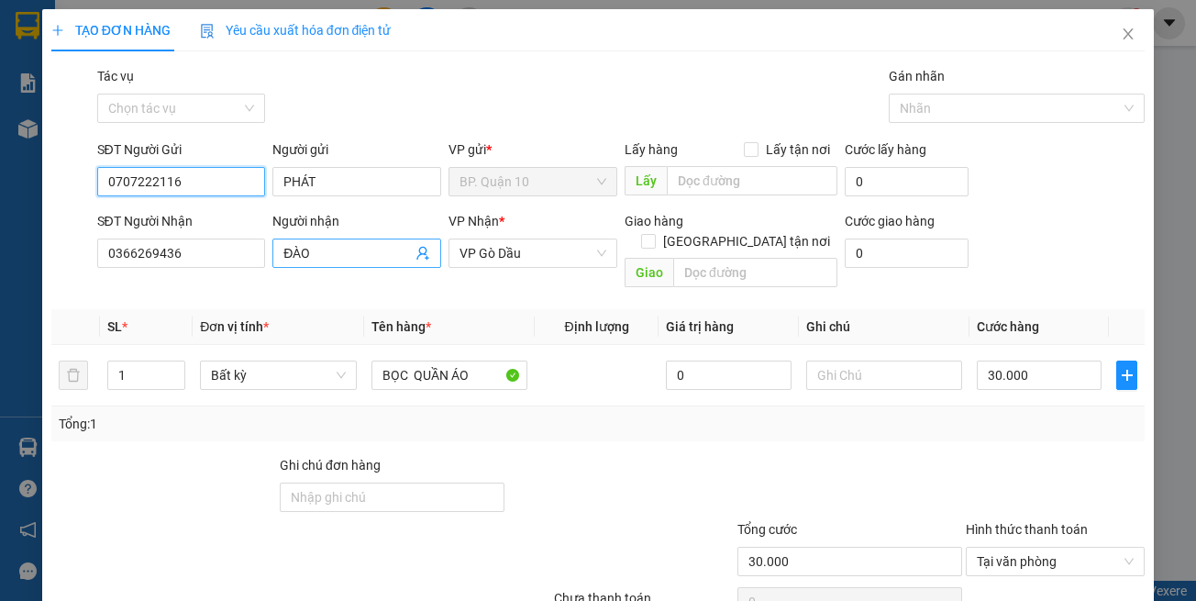
type input "0707222116"
click at [394, 277] on div "Transit Pickup Surcharge Ids Transit Deliver Surcharge Ids Transit Deliver Surc…" at bounding box center [598, 364] width 1094 height 597
click at [423, 255] on icon "user-add" at bounding box center [423, 253] width 15 height 15
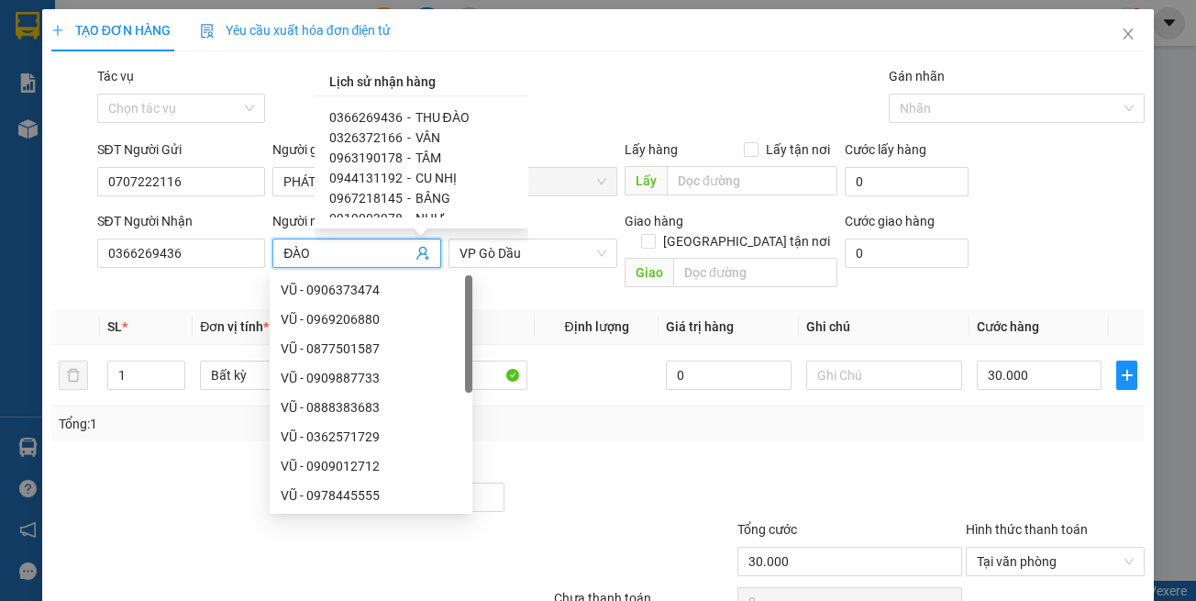
drag, startPoint x: 400, startPoint y: 137, endPoint x: 413, endPoint y: 145, distance: 15.3
click at [402, 139] on div "0326372166 - VÂN" at bounding box center [421, 138] width 184 height 20
type input "0326372166"
type input "VÂN"
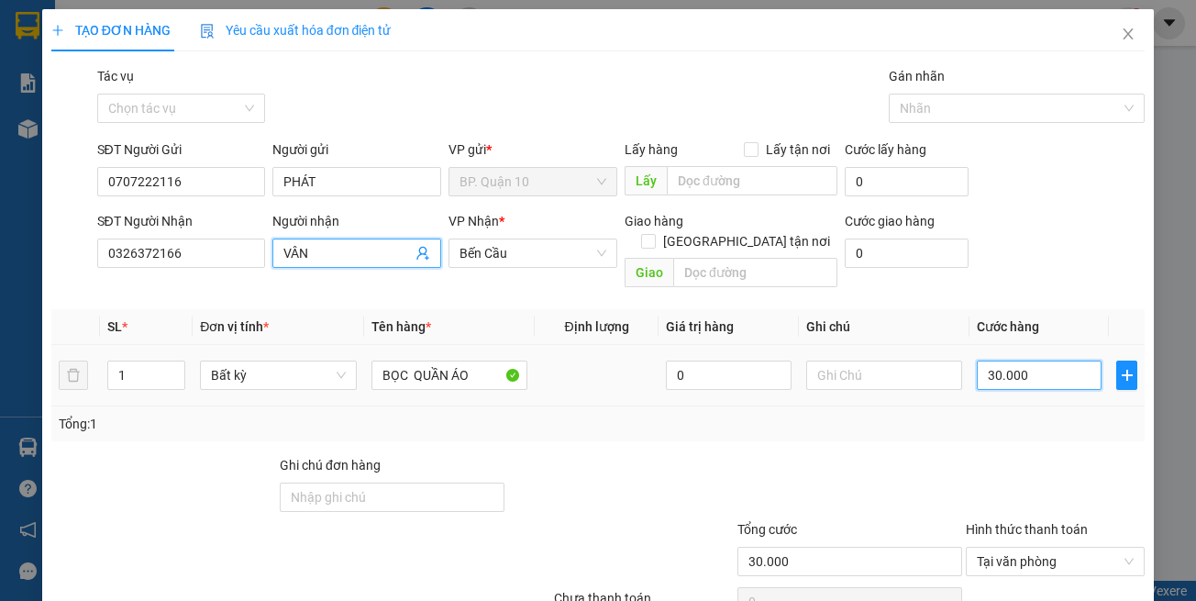
click at [992, 361] on input "30.000" at bounding box center [1039, 375] width 125 height 29
type input "5"
type input "50"
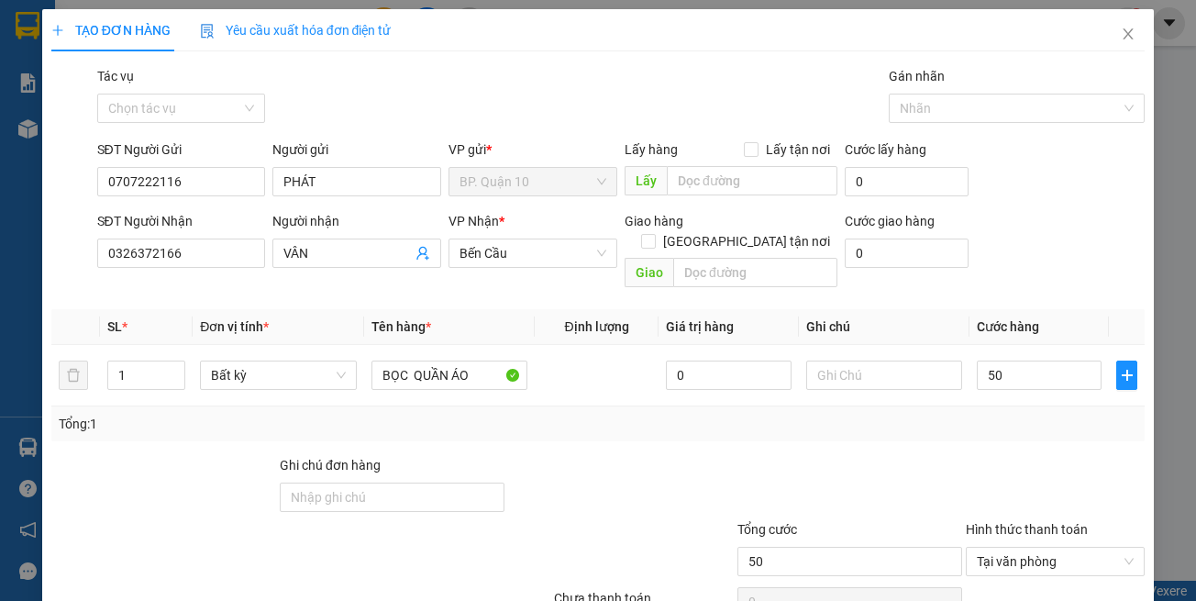
type input "50.000"
click at [1037, 455] on div at bounding box center [1055, 487] width 183 height 64
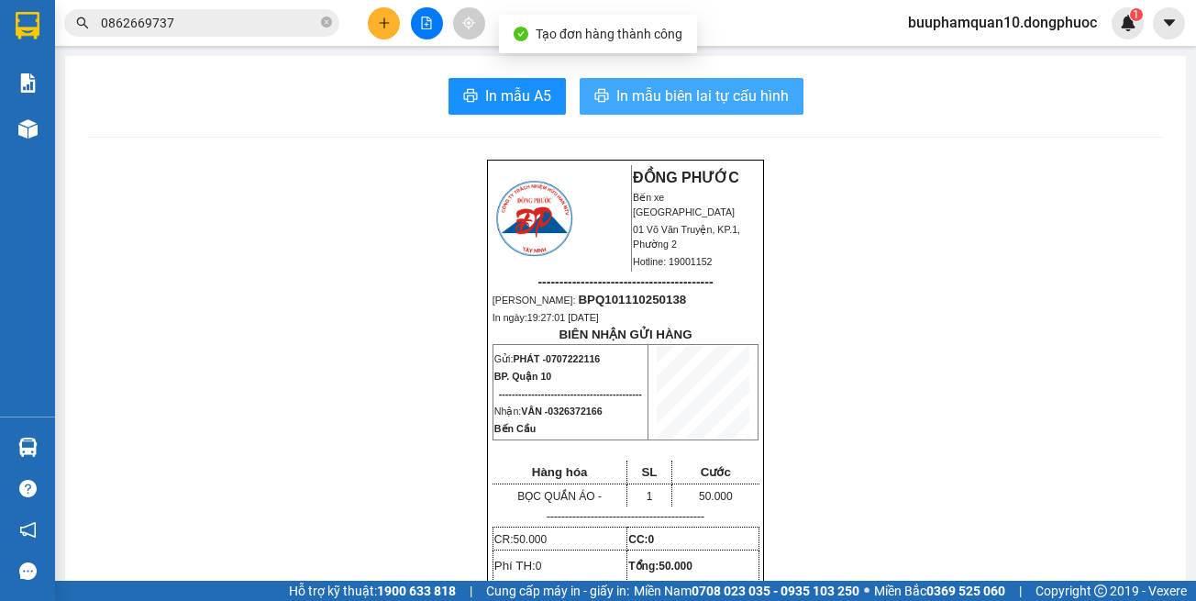
click at [703, 100] on span "In mẫu biên lai tự cấu hình" at bounding box center [702, 95] width 172 height 23
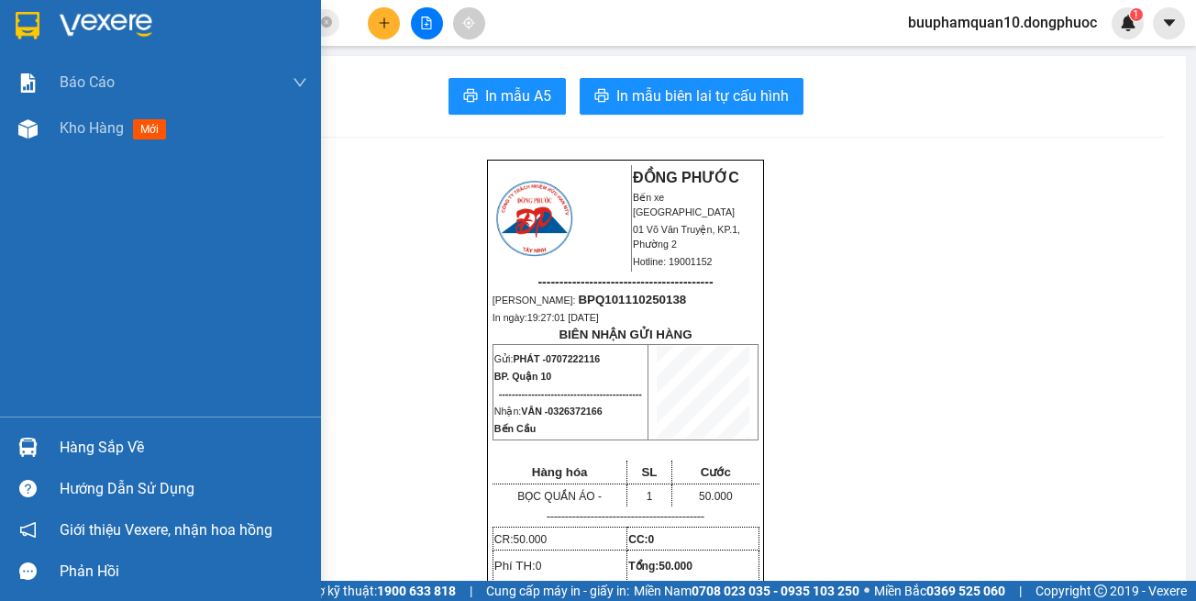
click at [35, 450] on img at bounding box center [27, 447] width 19 height 19
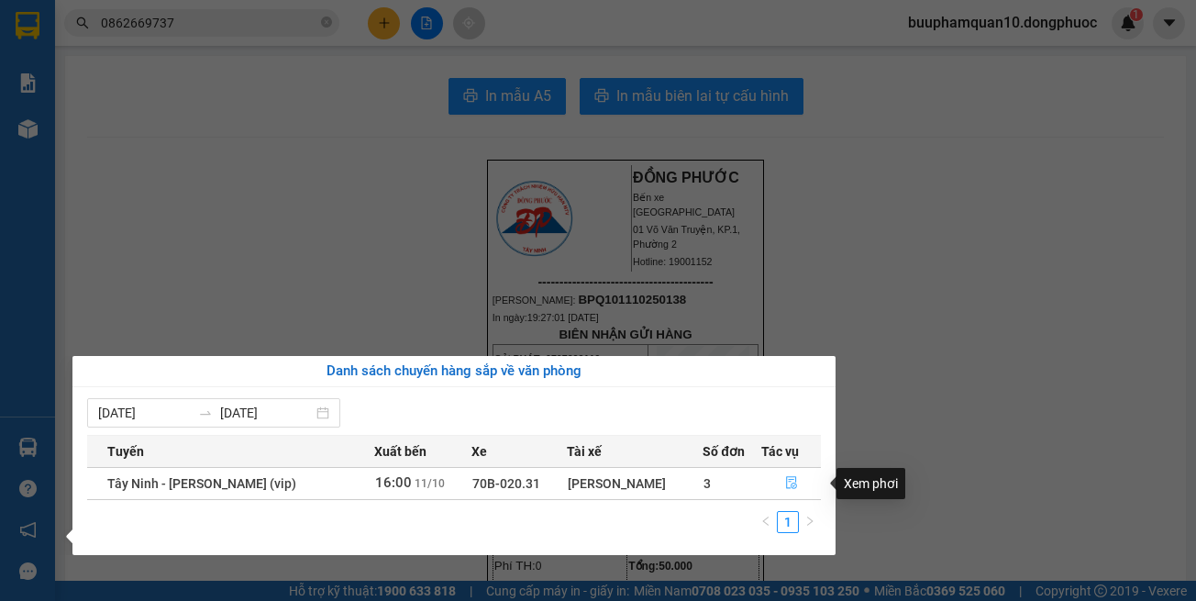
click at [794, 480] on icon "file-done" at bounding box center [791, 482] width 13 height 13
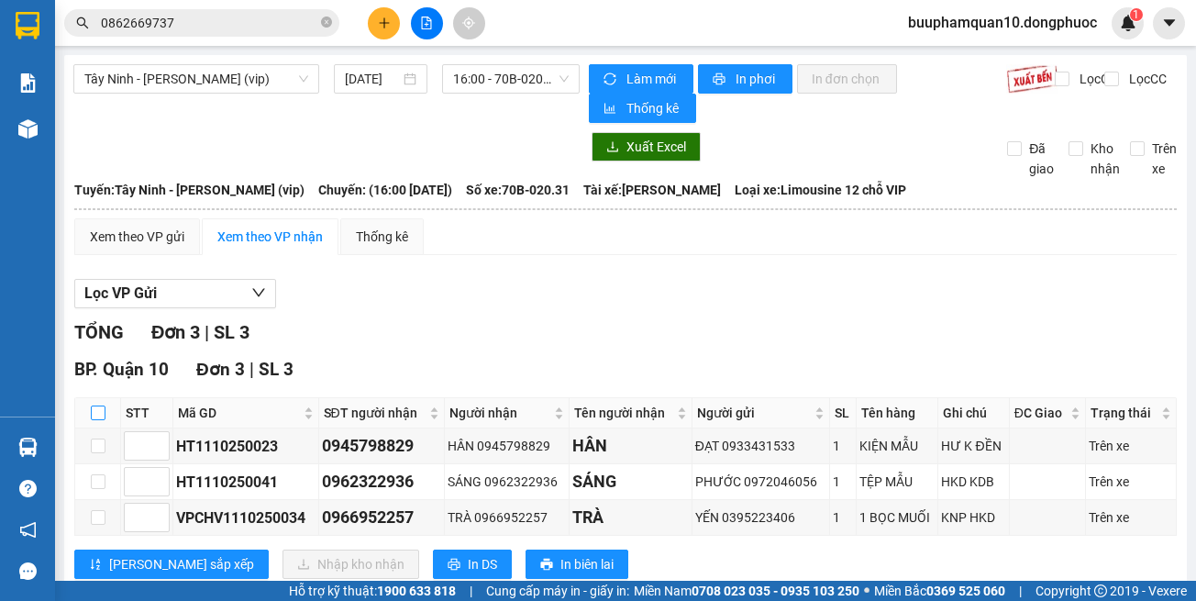
click at [103, 405] on input "checkbox" at bounding box center [98, 412] width 15 height 15
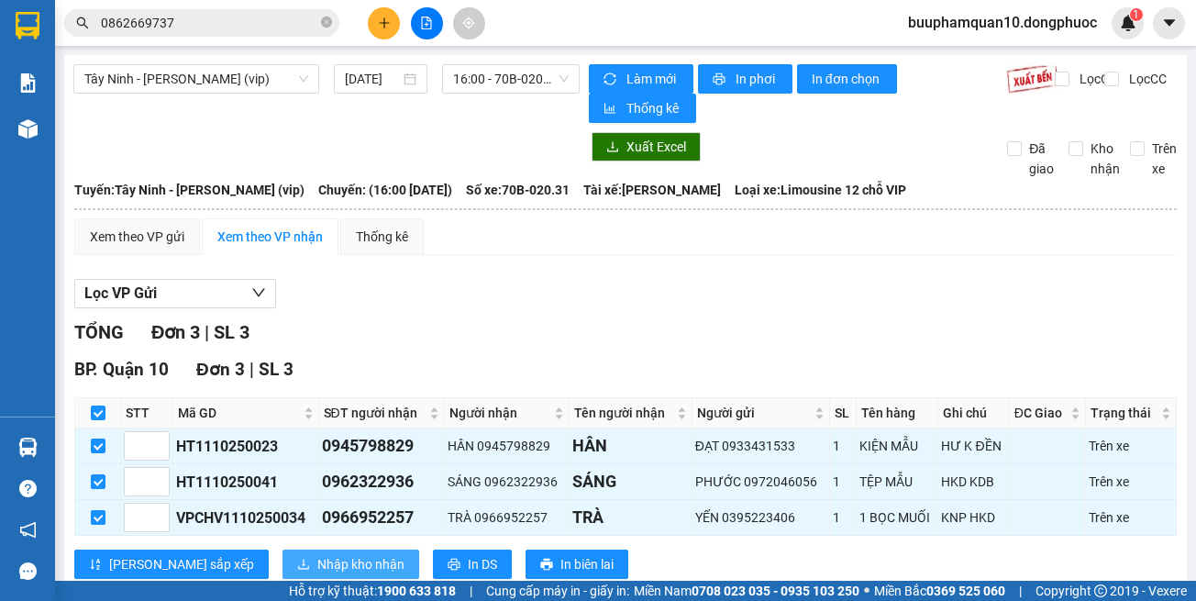
click at [317, 554] on span "Nhập kho nhận" at bounding box center [360, 564] width 87 height 20
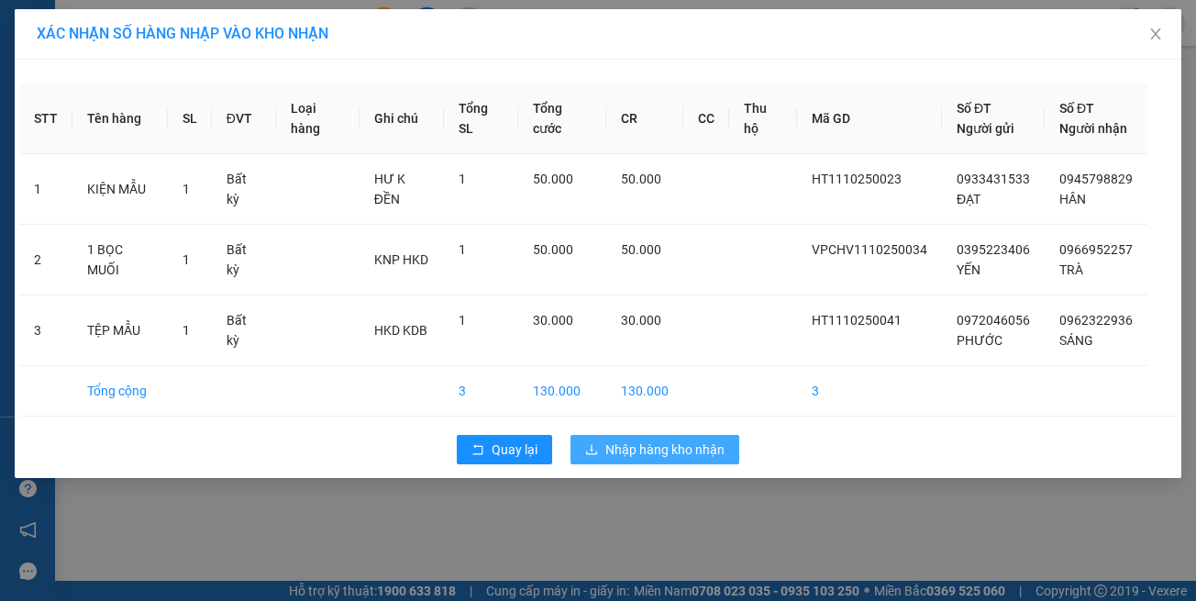
click at [645, 444] on span "Nhập hàng kho nhận" at bounding box center [664, 449] width 119 height 20
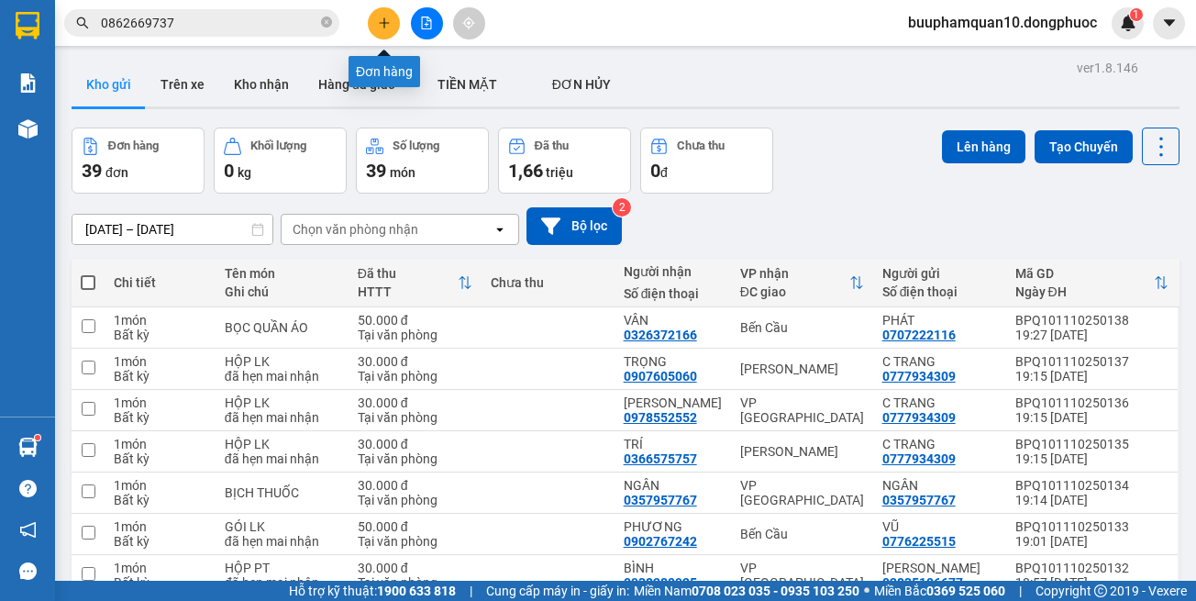
click at [385, 32] on button at bounding box center [384, 23] width 32 height 32
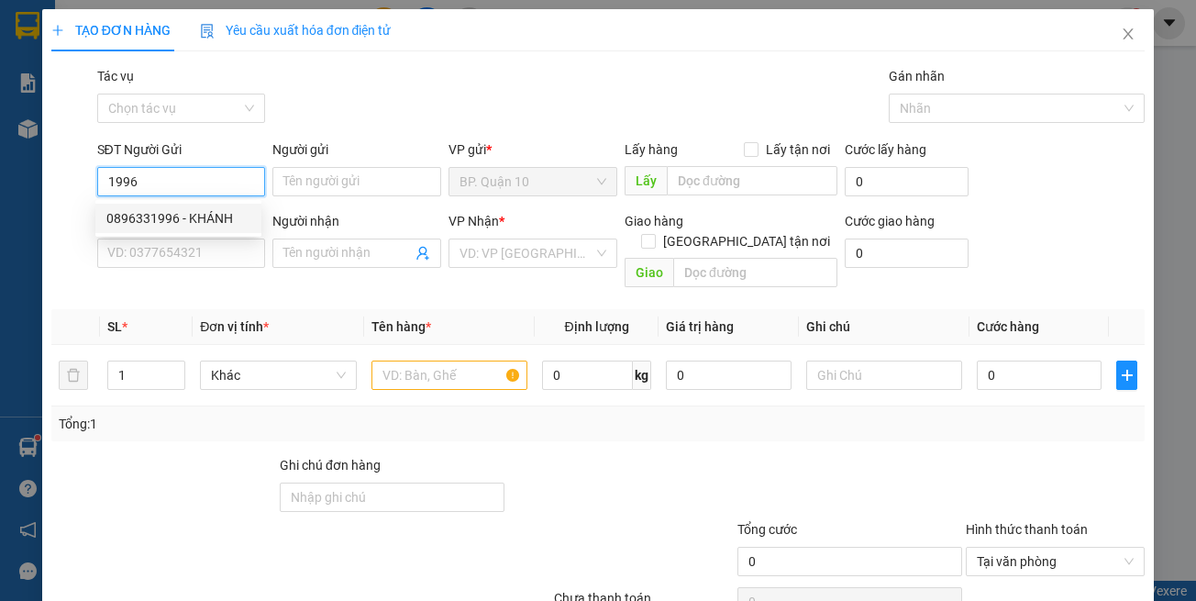
click at [228, 220] on div "0896331996 - KHÁNH" at bounding box center [178, 218] width 144 height 20
type input "0896331996"
type input "KHÁNH"
type input "0587171819"
type input "DỤNG"
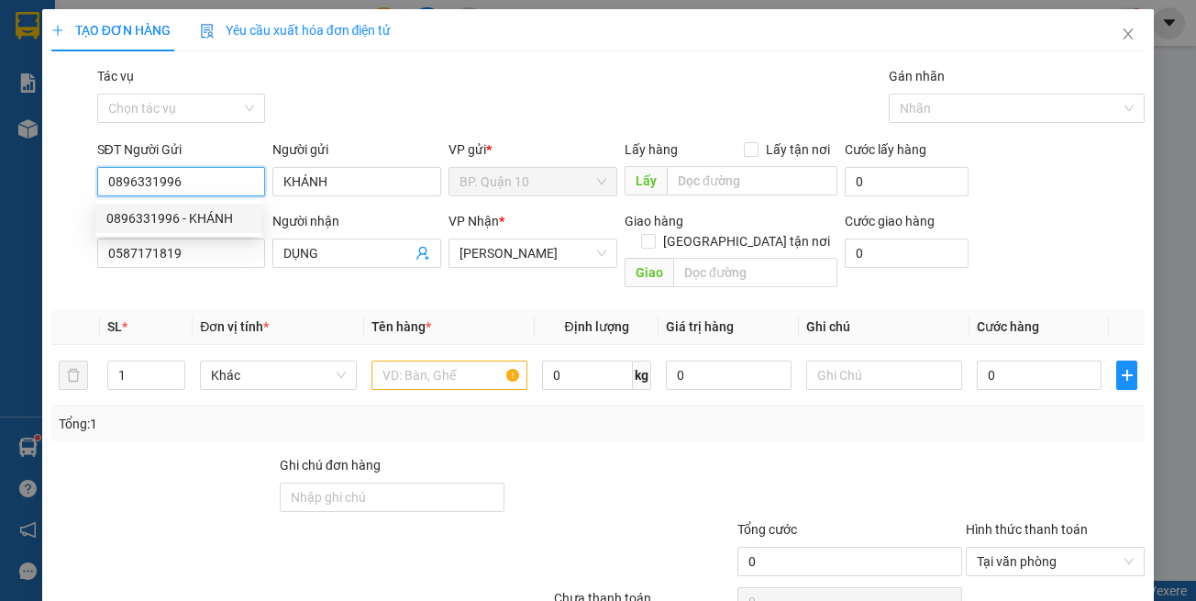
type input "30.000"
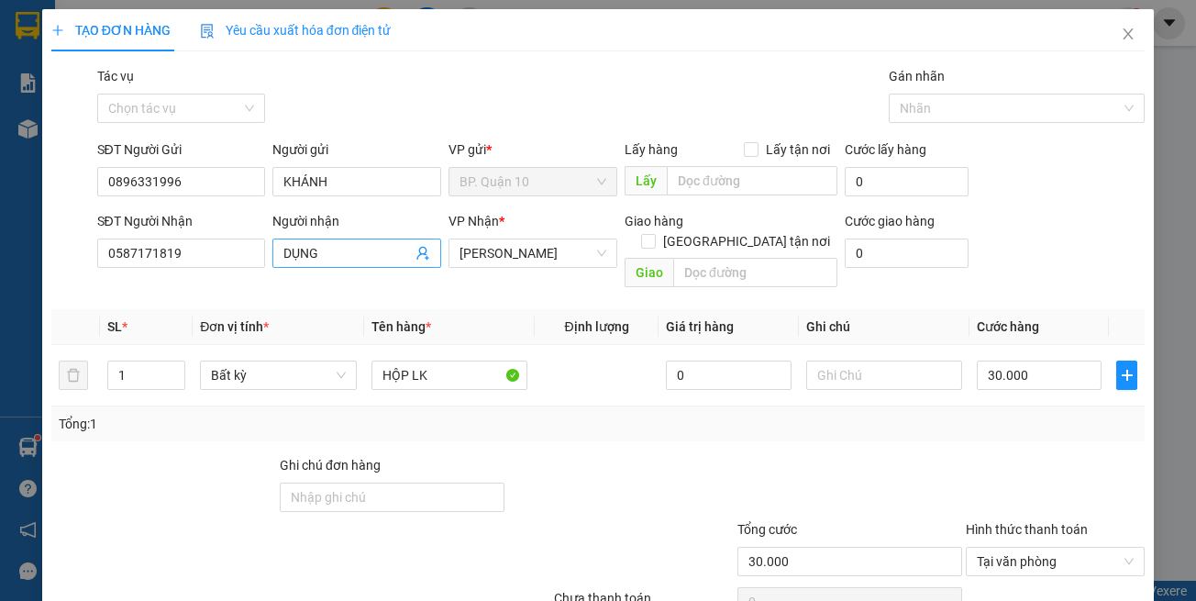
click at [416, 259] on icon "user-add" at bounding box center [423, 253] width 15 height 15
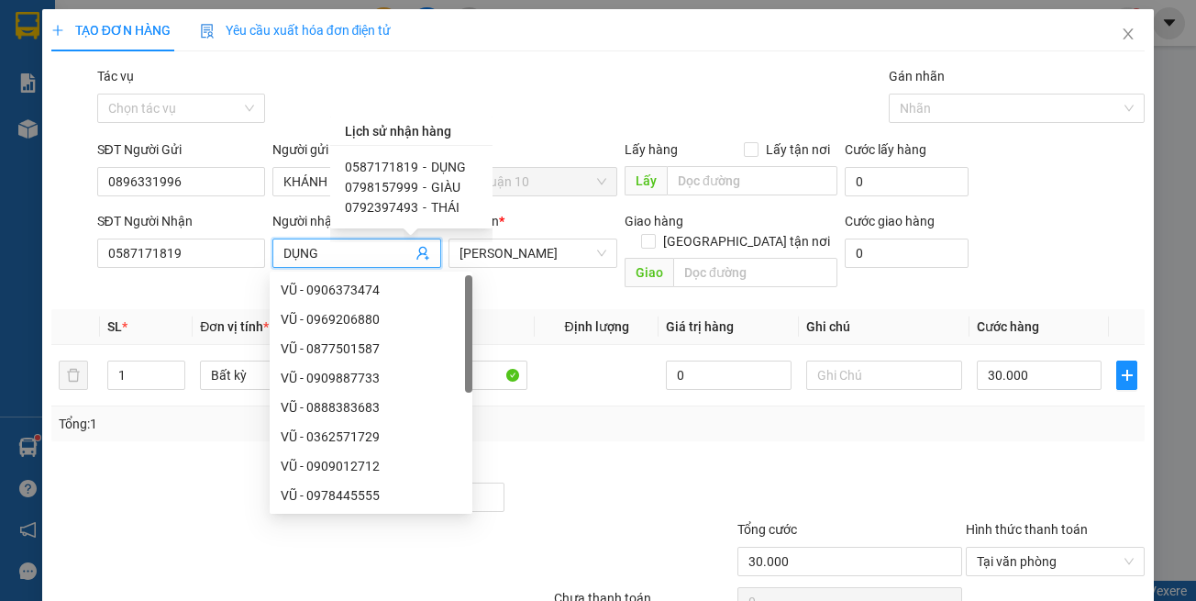
drag, startPoint x: 426, startPoint y: 184, endPoint x: 530, endPoint y: 261, distance: 129.9
click at [427, 186] on div "0798157999 - GIÀU" at bounding box center [411, 187] width 133 height 20
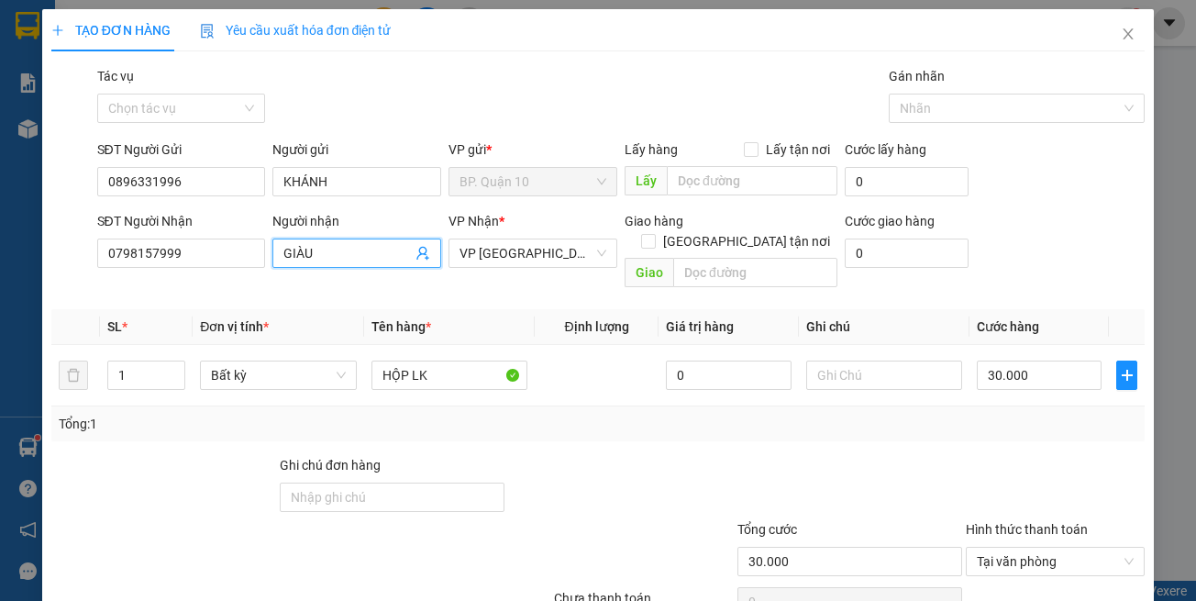
click at [769, 417] on div "Tổng: 1" at bounding box center [598, 423] width 1094 height 35
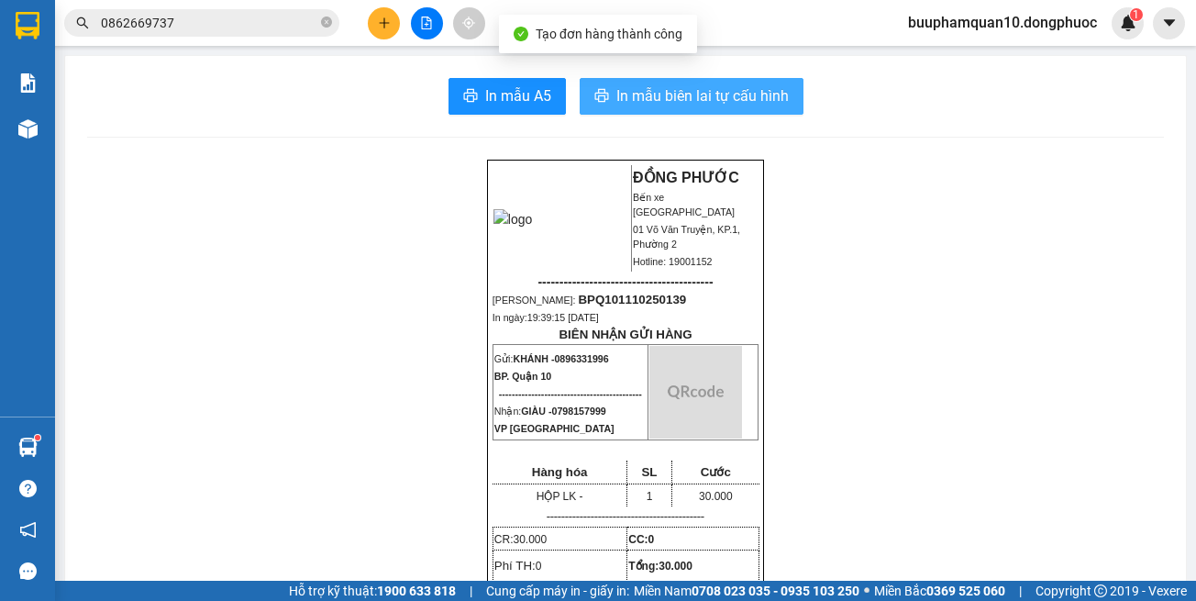
click at [685, 84] on span "In mẫu biên lai tự cấu hình" at bounding box center [702, 95] width 172 height 23
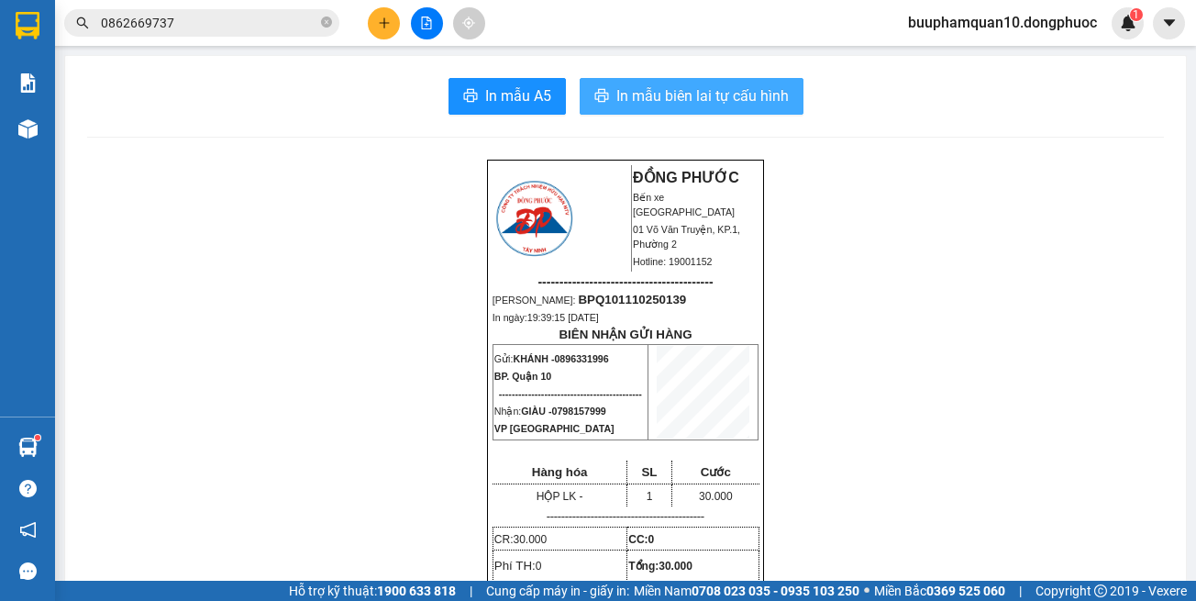
click at [694, 100] on span "In mẫu biên lai tự cấu hình" at bounding box center [702, 95] width 172 height 23
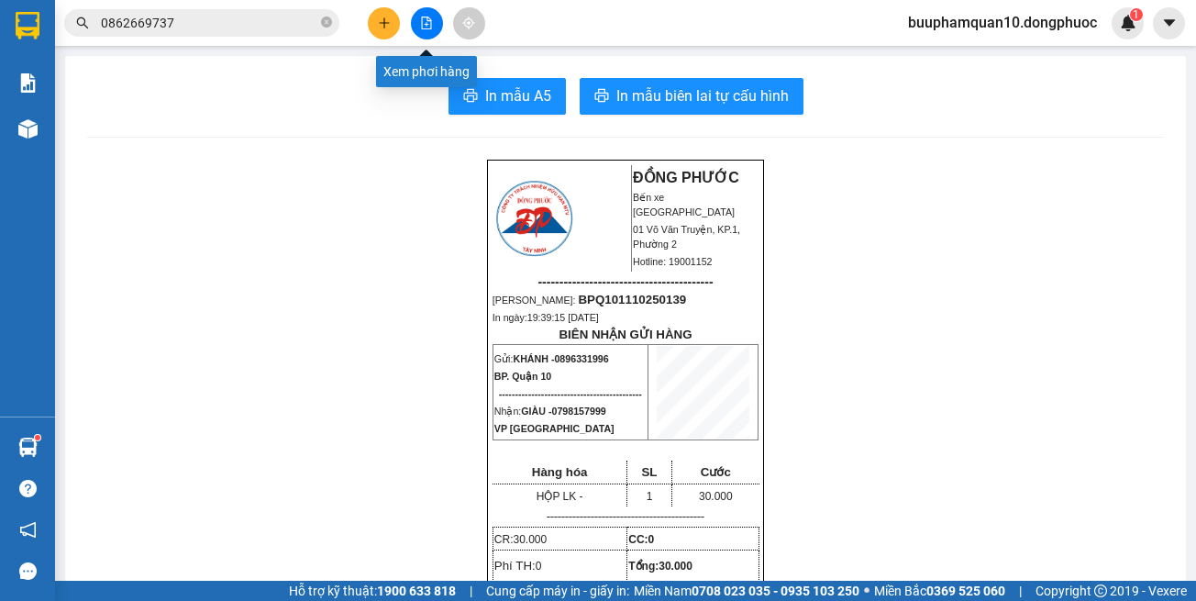
click at [388, 25] on icon "plus" at bounding box center [384, 23] width 13 height 13
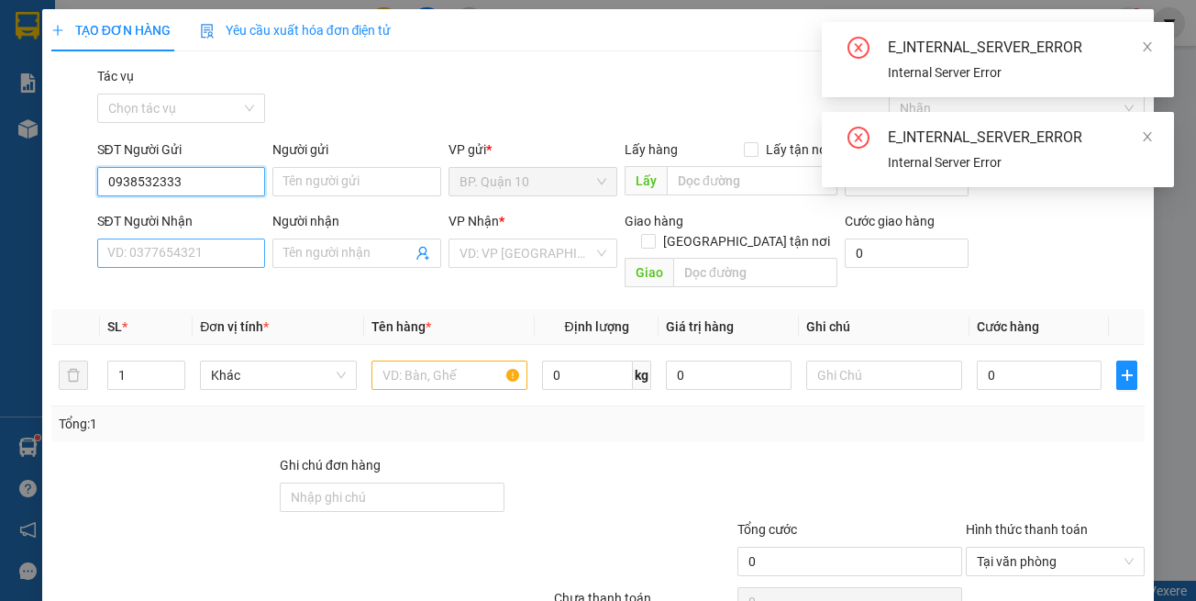
type input "0938532333"
click at [213, 249] on input "SĐT Người Nhận" at bounding box center [181, 253] width 169 height 29
click at [221, 185] on input "0938532333" at bounding box center [181, 181] width 169 height 29
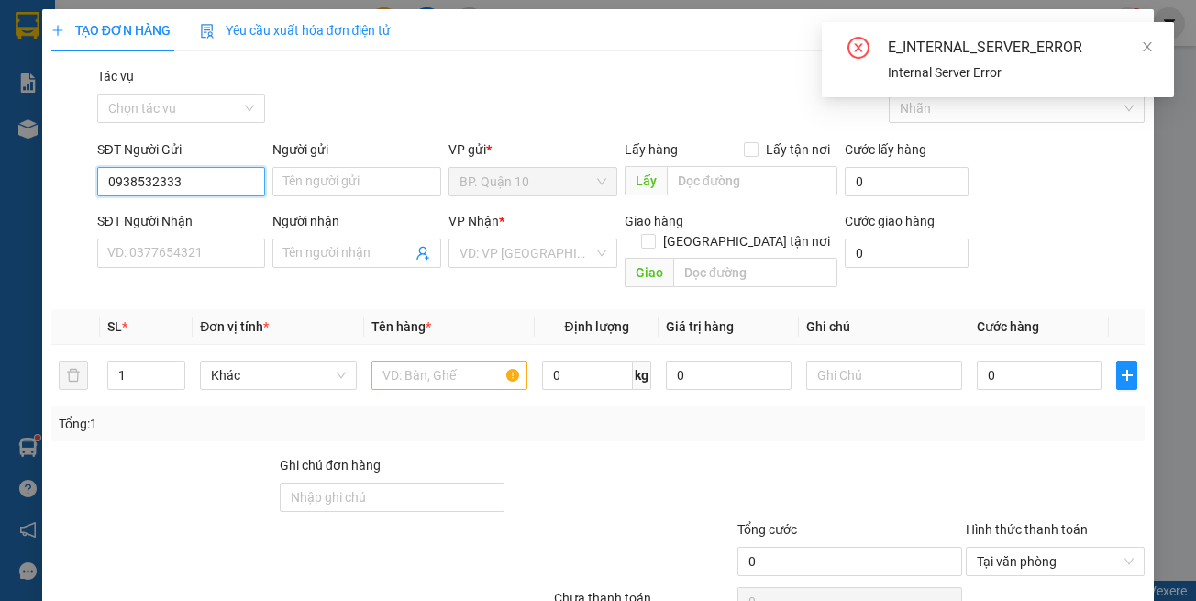
click at [221, 185] on input "0938532333" at bounding box center [181, 181] width 169 height 29
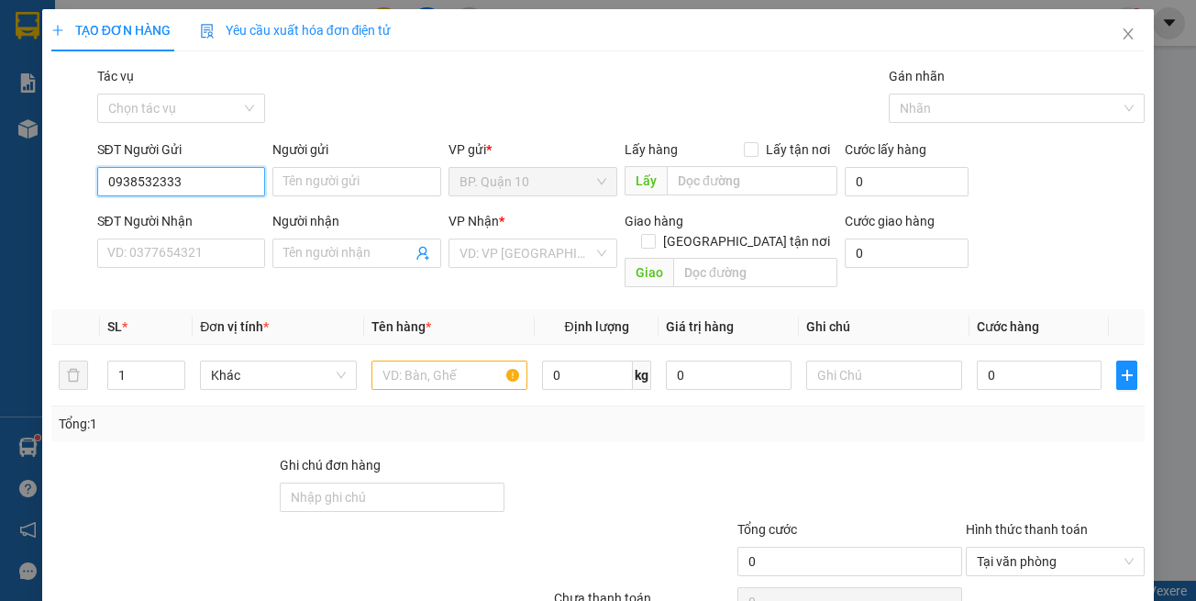
click at [200, 174] on input "0938532333" at bounding box center [181, 181] width 169 height 29
click at [243, 258] on input "SĐT Người Nhận" at bounding box center [181, 253] width 169 height 29
click at [213, 178] on input "0938532333" at bounding box center [181, 181] width 169 height 29
click at [1124, 34] on span "Close" at bounding box center [1128, 34] width 51 height 51
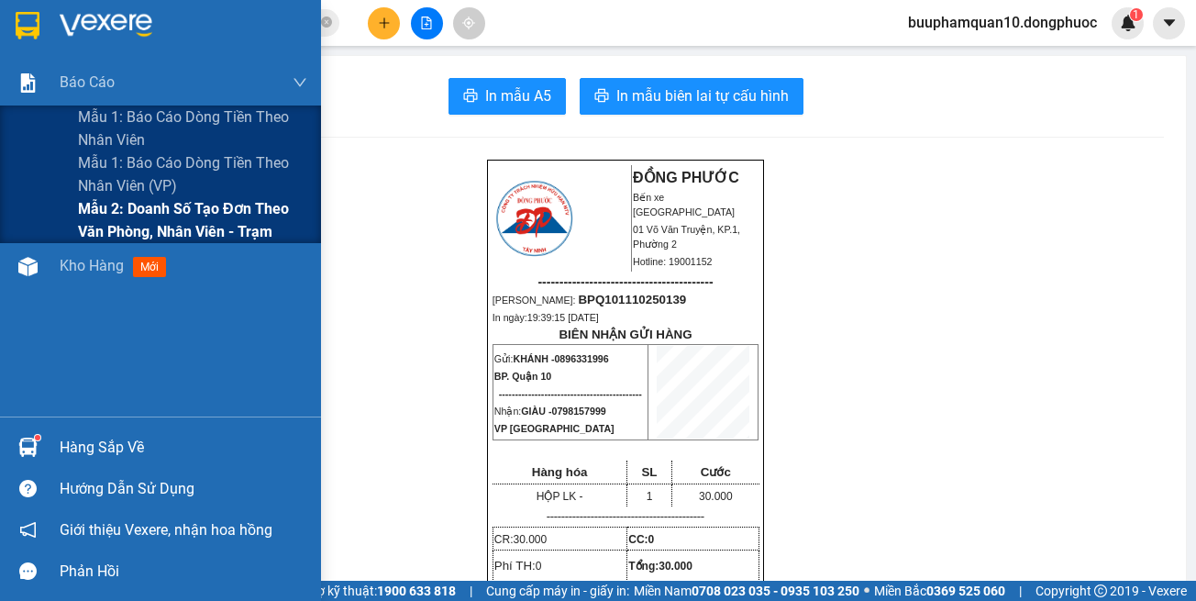
click at [204, 218] on span "Mẫu 2: Doanh số tạo đơn theo Văn phòng, nhân viên - Trạm" at bounding box center [192, 220] width 229 height 46
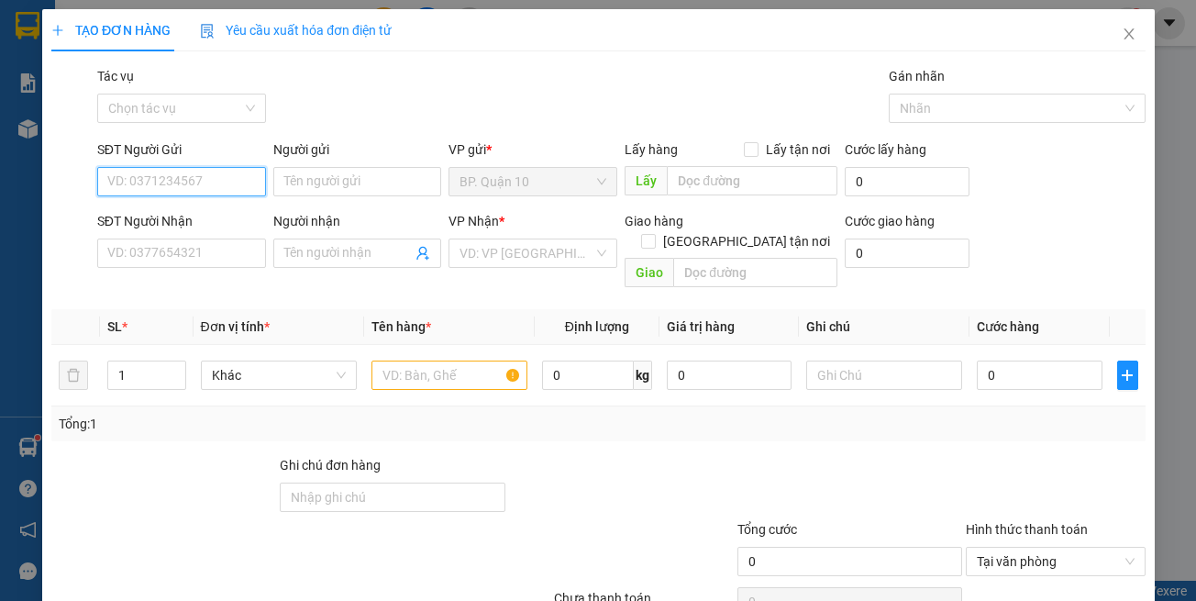
paste input "0938532333"
type input "0938532333"
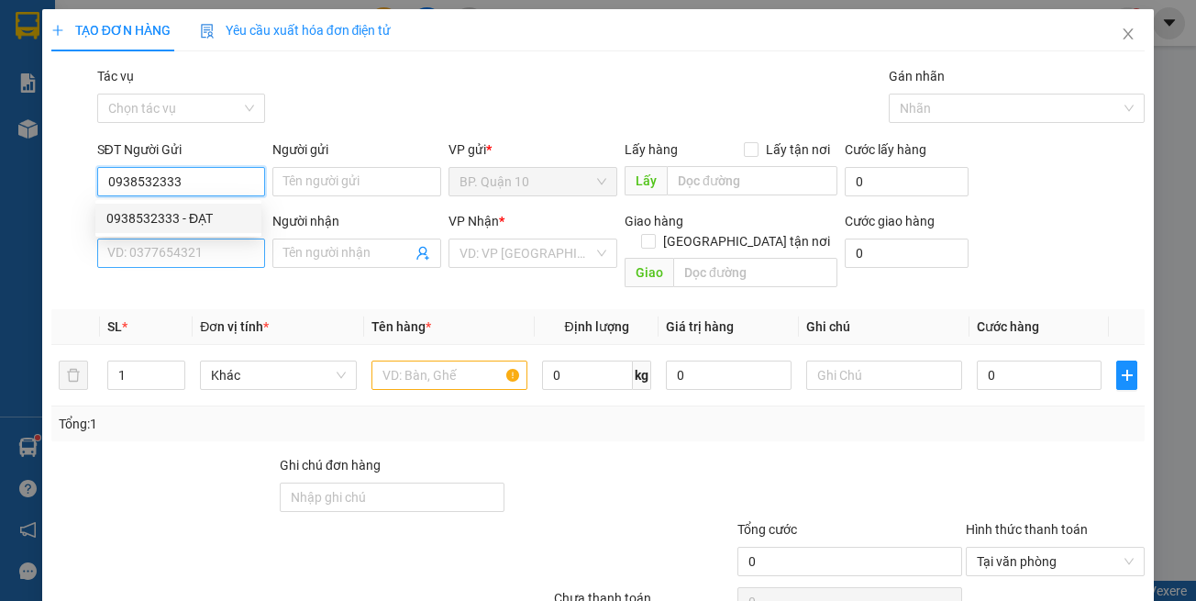
drag, startPoint x: 220, startPoint y: 211, endPoint x: 249, endPoint y: 256, distance: 53.2
click at [218, 210] on div "0938532333 - ĐẠT" at bounding box center [178, 218] width 144 height 20
type input "ĐẠT"
type input "0915790797"
type input "NHÂN"
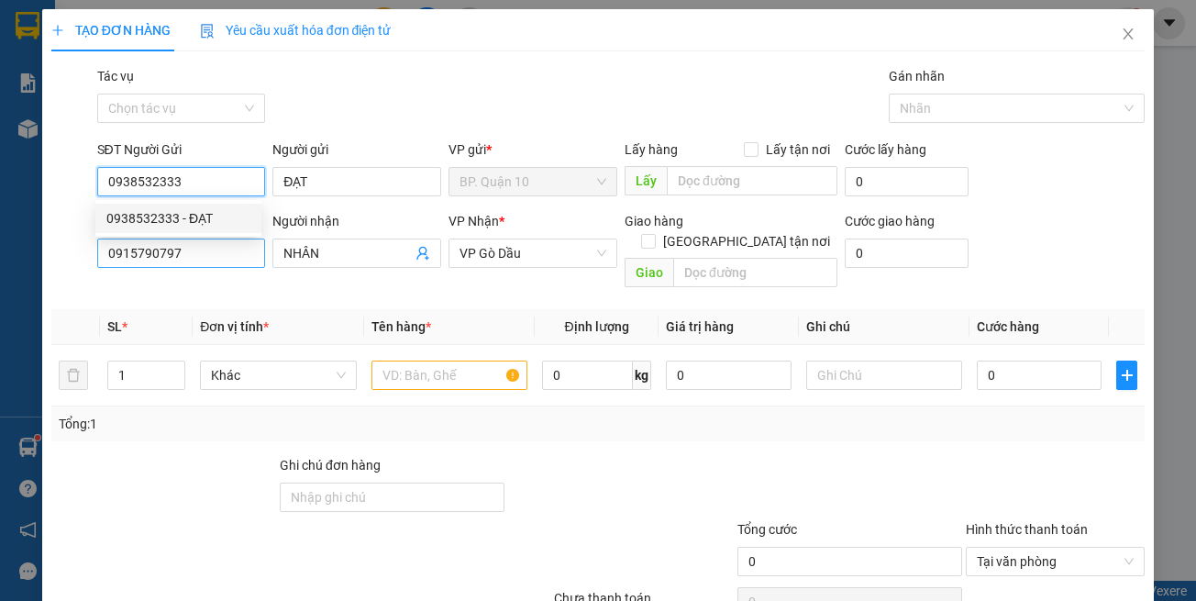
type input "0938532333"
type input "30.000"
click at [261, 282] on div "Transit Pickup Surcharge Ids Transit Deliver Surcharge Ids Transit Deliver Surc…" at bounding box center [598, 364] width 1094 height 597
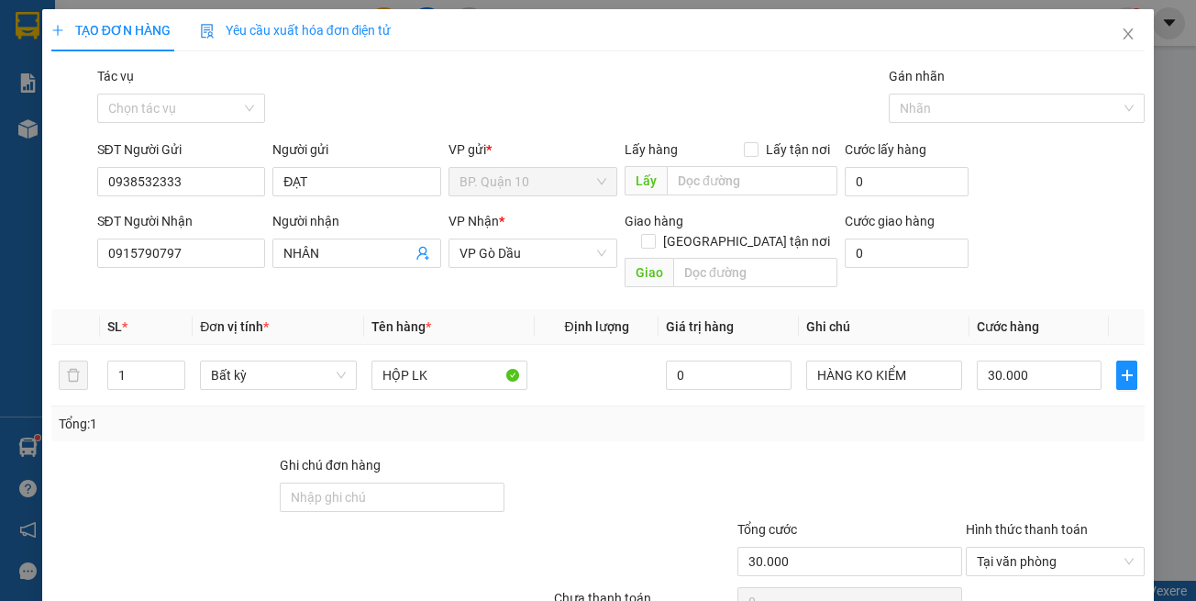
drag, startPoint x: 760, startPoint y: 430, endPoint x: 846, endPoint y: 426, distance: 85.4
click at [760, 431] on div "Transit Pickup Surcharge Ids Transit Deliver Surcharge Ids Transit Deliver Surc…" at bounding box center [598, 364] width 1094 height 597
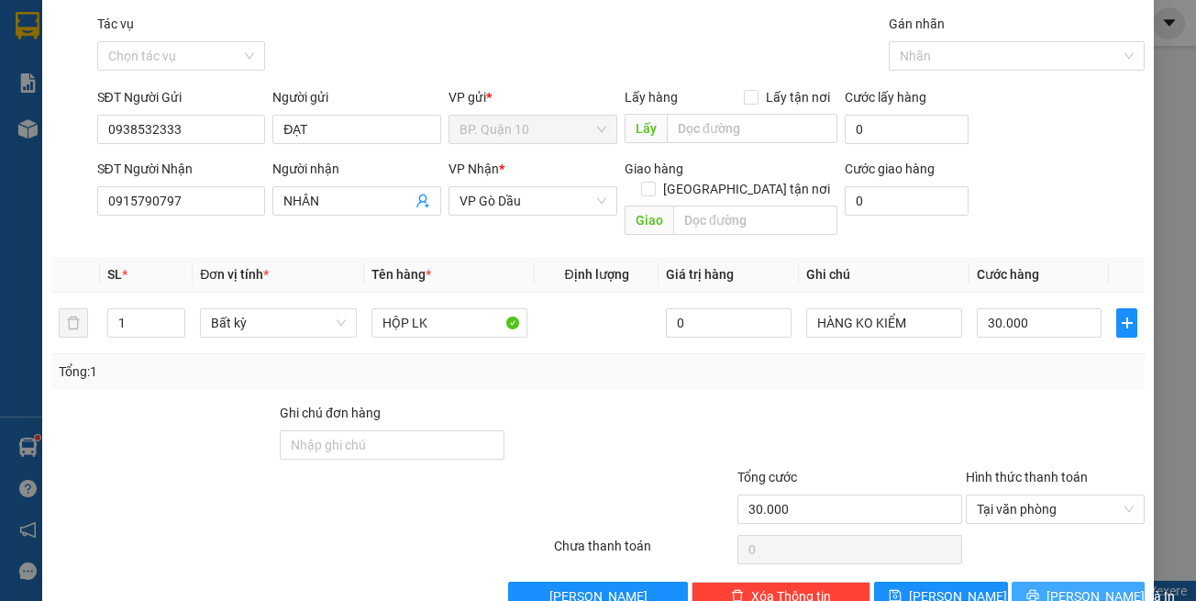
scroll to position [78, 0]
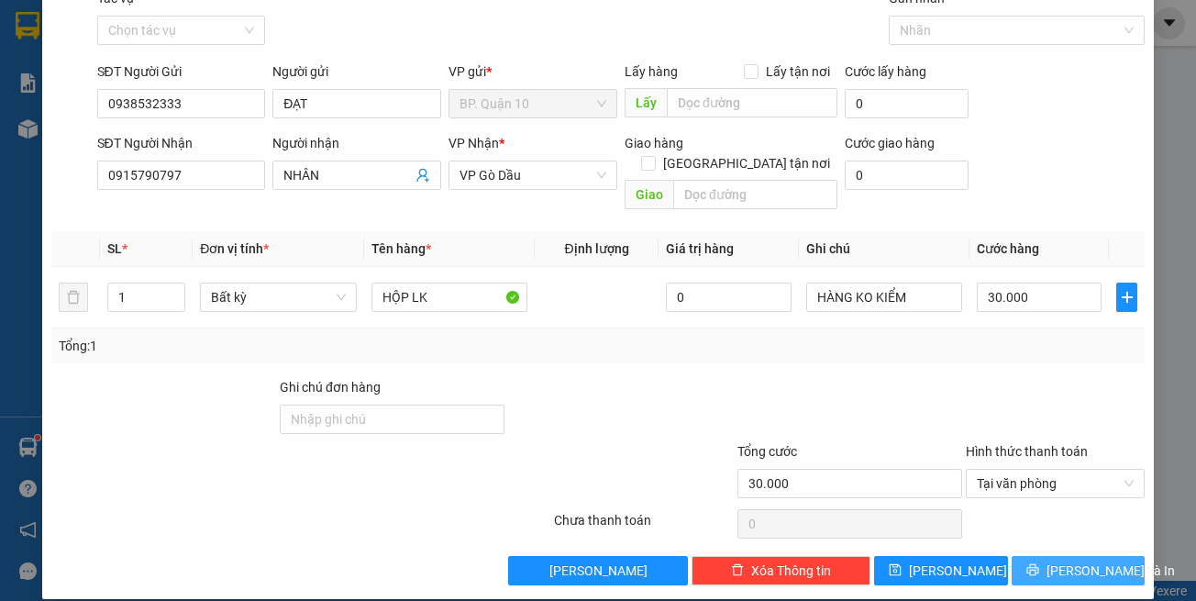
click at [1074, 561] on span "[PERSON_NAME] và In" at bounding box center [1111, 571] width 128 height 20
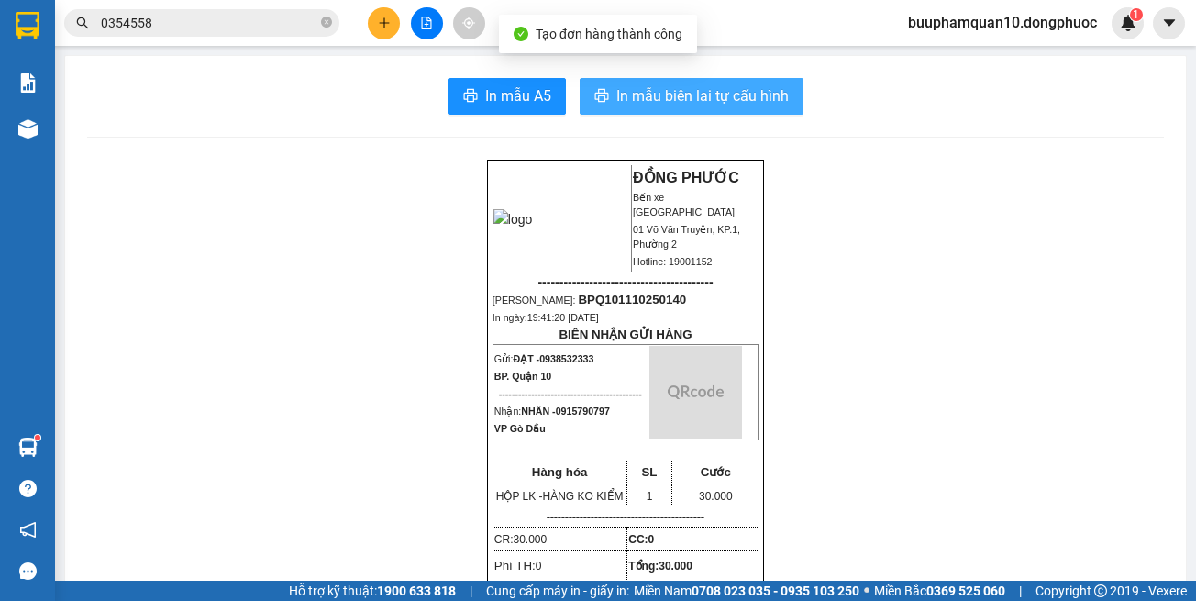
click at [654, 89] on span "In mẫu biên lai tự cấu hình" at bounding box center [702, 95] width 172 height 23
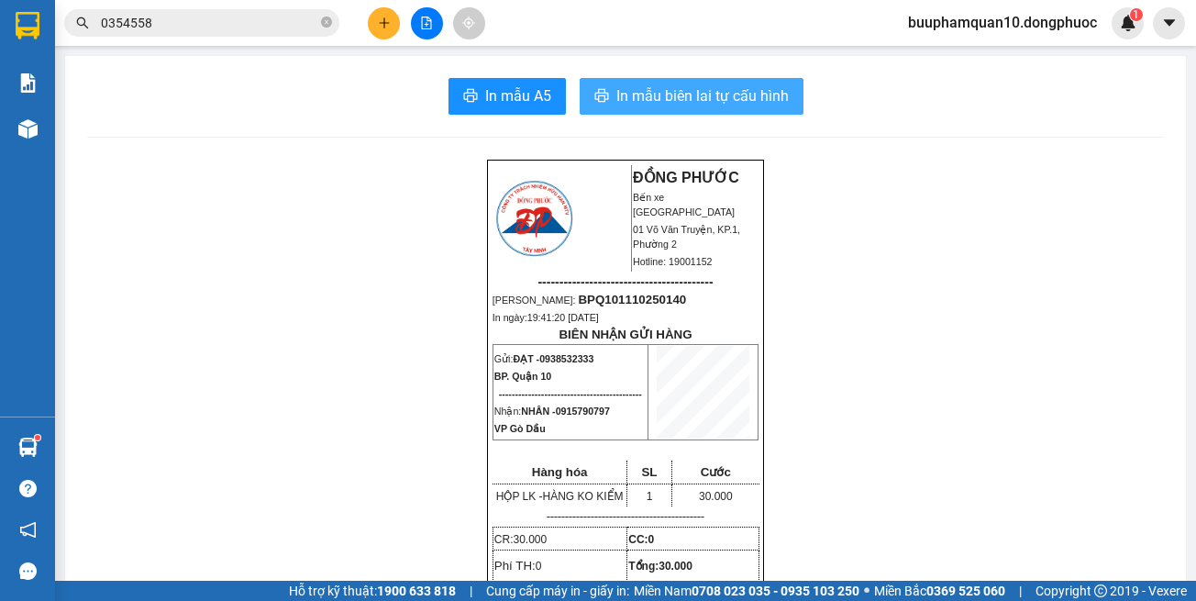
click at [681, 97] on span "In mẫu biên lai tự cấu hình" at bounding box center [702, 95] width 172 height 23
click at [594, 416] on span "0915790797" at bounding box center [583, 410] width 54 height 11
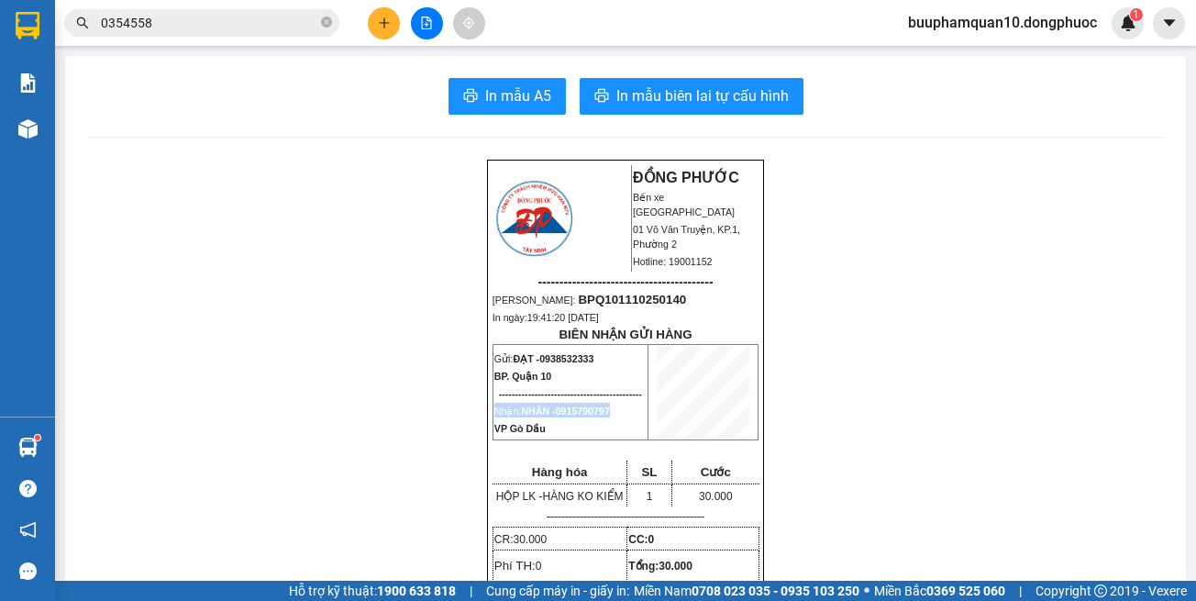
click at [594, 416] on span "0915790797" at bounding box center [583, 410] width 54 height 11
copy td "Nhận: NHÂN - 0915790797"
click at [238, 30] on input "0354558" at bounding box center [209, 23] width 216 height 20
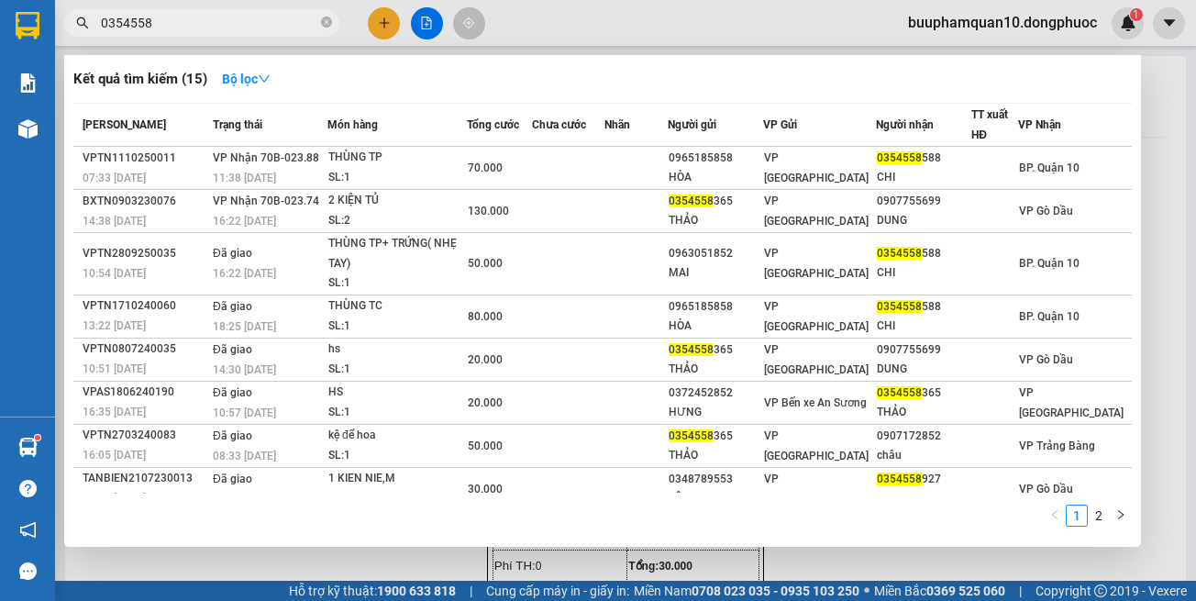
click at [238, 30] on input "0354558" at bounding box center [209, 23] width 216 height 20
paste input "Nhận: NHÂN - 0915790797"
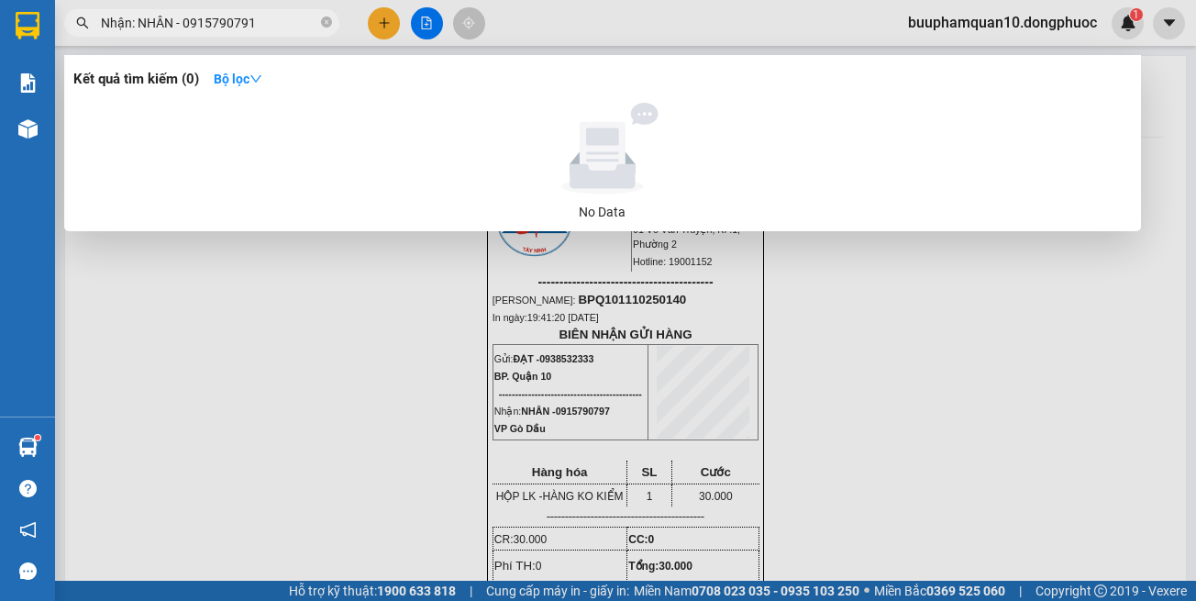
click at [287, 28] on input "Nhận: NHÂN - 0915790791" at bounding box center [209, 23] width 216 height 20
drag, startPoint x: 266, startPoint y: 286, endPoint x: 220, endPoint y: 117, distance: 175.8
click at [265, 283] on div at bounding box center [598, 300] width 1196 height 601
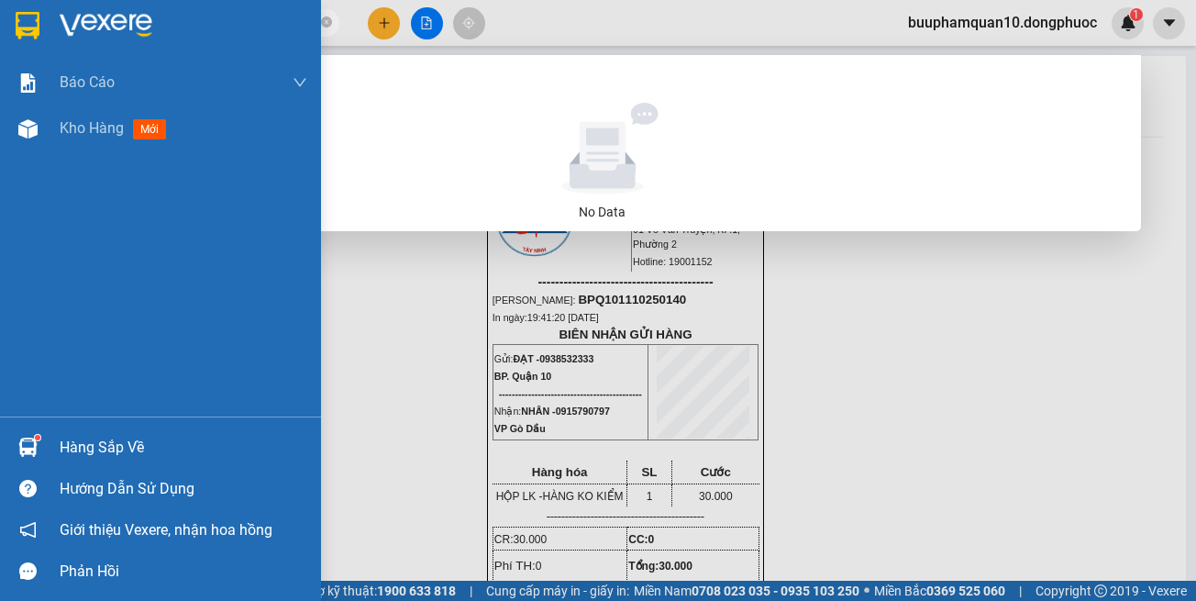
drag, startPoint x: 184, startPoint y: 24, endPoint x: 0, endPoint y: 38, distance: 184.9
click at [0, 38] on section "Kết quả tìm kiếm ( 0 ) Bộ lọc No Data Nhận: NHÂN - 0915790791 buuphamquan10.don…" at bounding box center [598, 300] width 1196 height 601
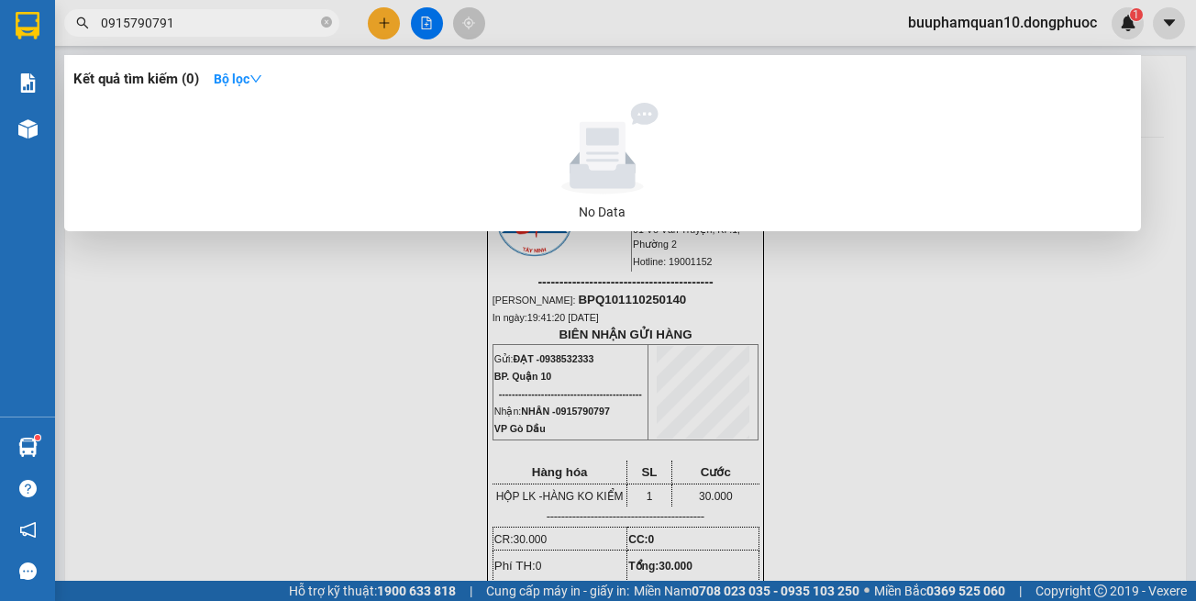
click at [220, 30] on input "0915790791" at bounding box center [209, 23] width 216 height 20
click at [224, 26] on input "0915790791" at bounding box center [209, 23] width 216 height 20
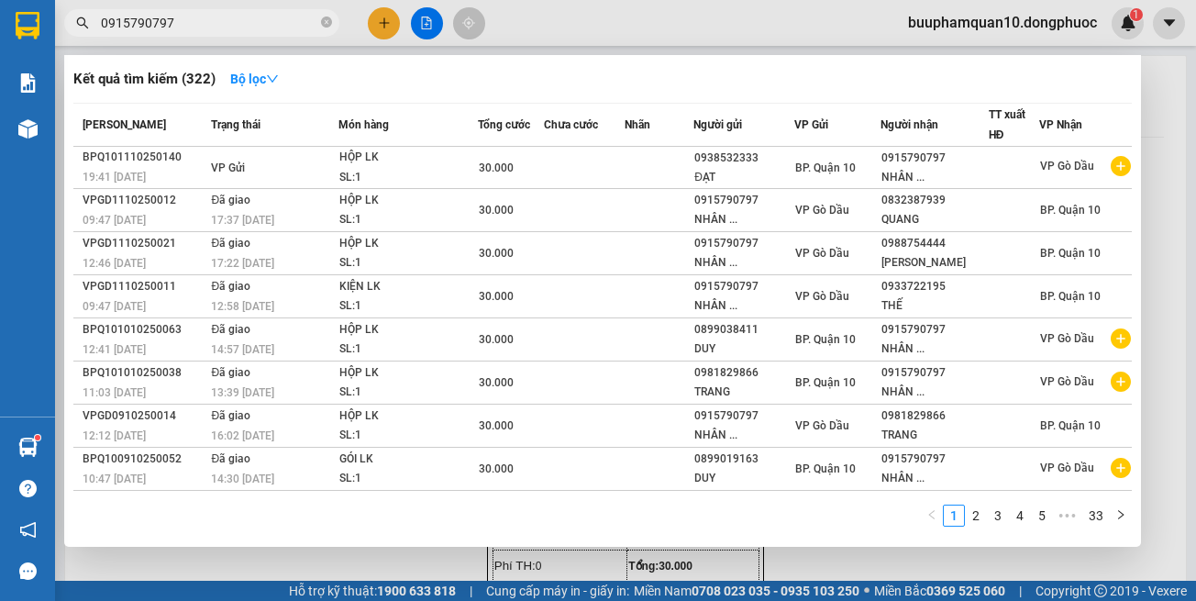
type input "0915790797"
click at [799, 550] on div at bounding box center [598, 300] width 1196 height 601
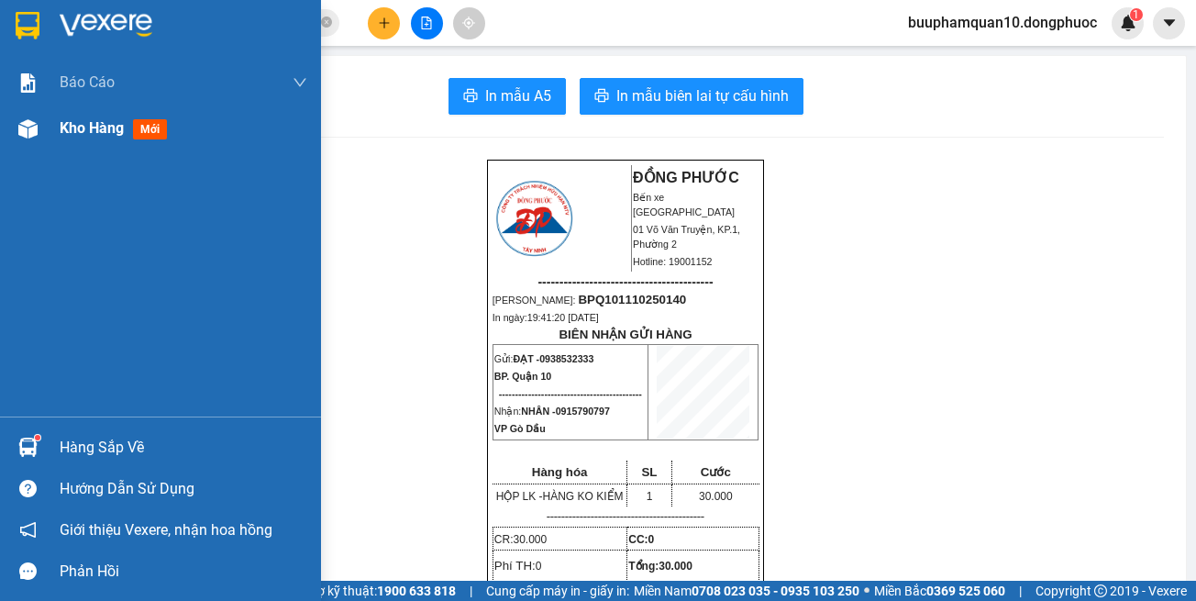
click at [44, 132] on div "Kho hàng mới" at bounding box center [160, 128] width 321 height 46
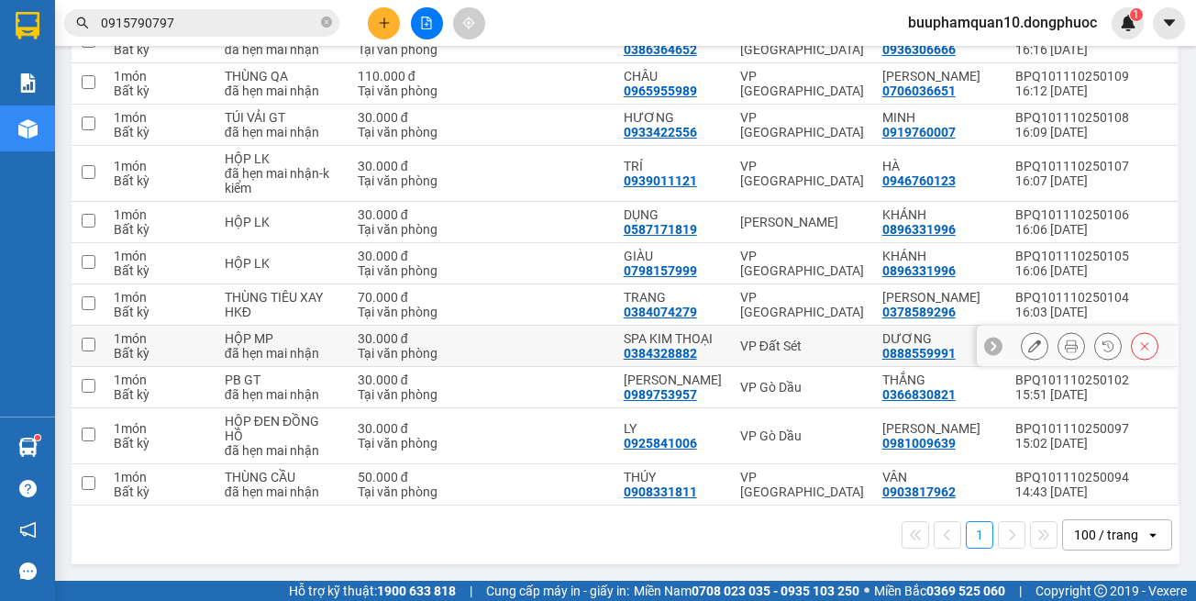
scroll to position [1612, 0]
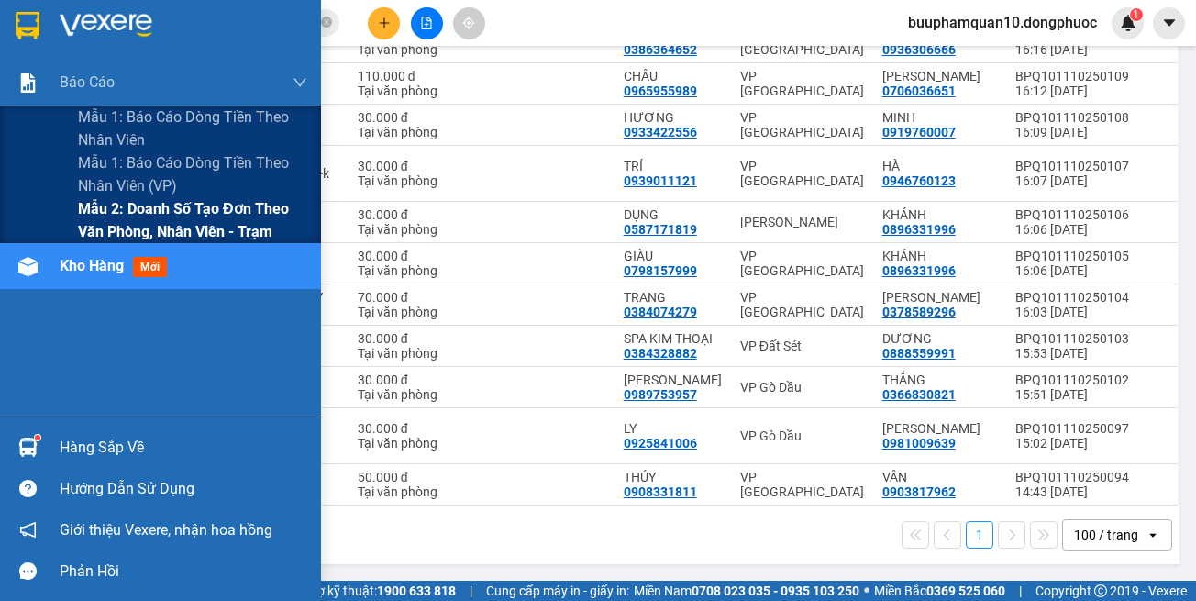
drag, startPoint x: 168, startPoint y: 212, endPoint x: 248, endPoint y: 203, distance: 80.3
click at [169, 212] on span "Mẫu 2: Doanh số tạo đơn theo Văn phòng, nhân viên - Trạm" at bounding box center [192, 220] width 229 height 46
